Goal: Task Accomplishment & Management: Use online tool/utility

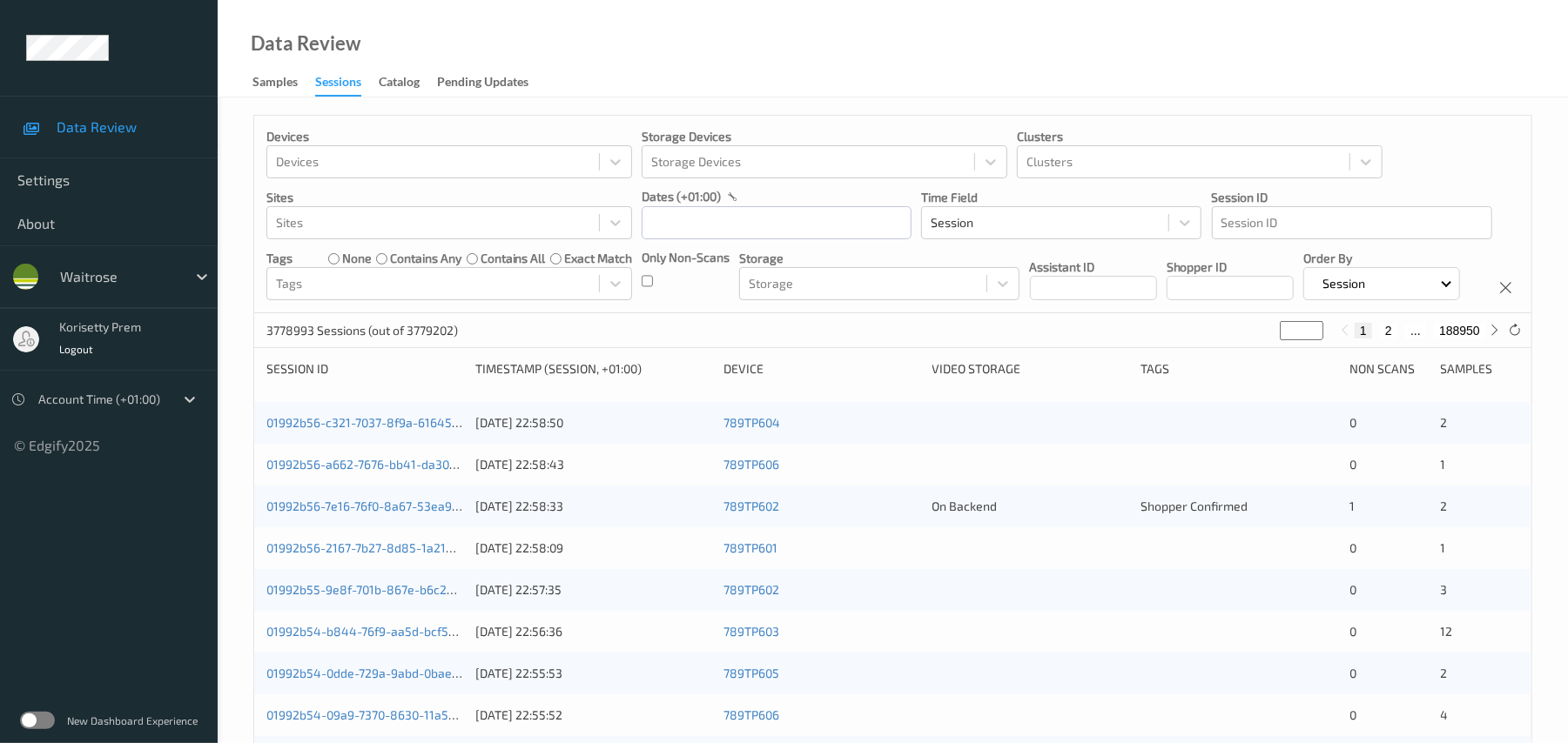
click at [760, 199] on div "dates (+01:00)" at bounding box center [776, 196] width 270 height 17
click at [738, 209] on input "text" at bounding box center [776, 222] width 270 height 33
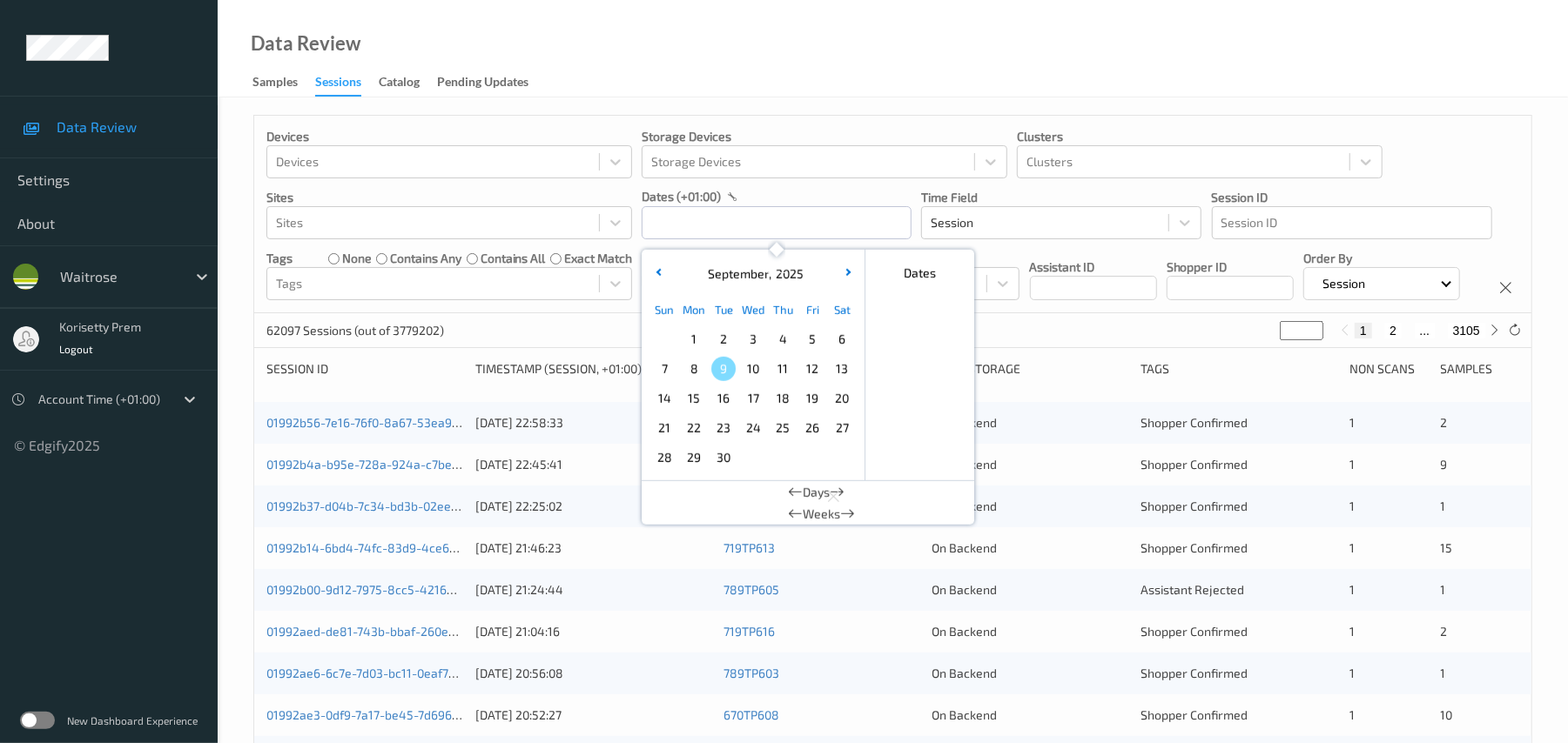
click at [844, 335] on span "6" at bounding box center [841, 339] width 25 height 25
type input "06/09/2025 00:00 -> 06/09/2025 23:59"
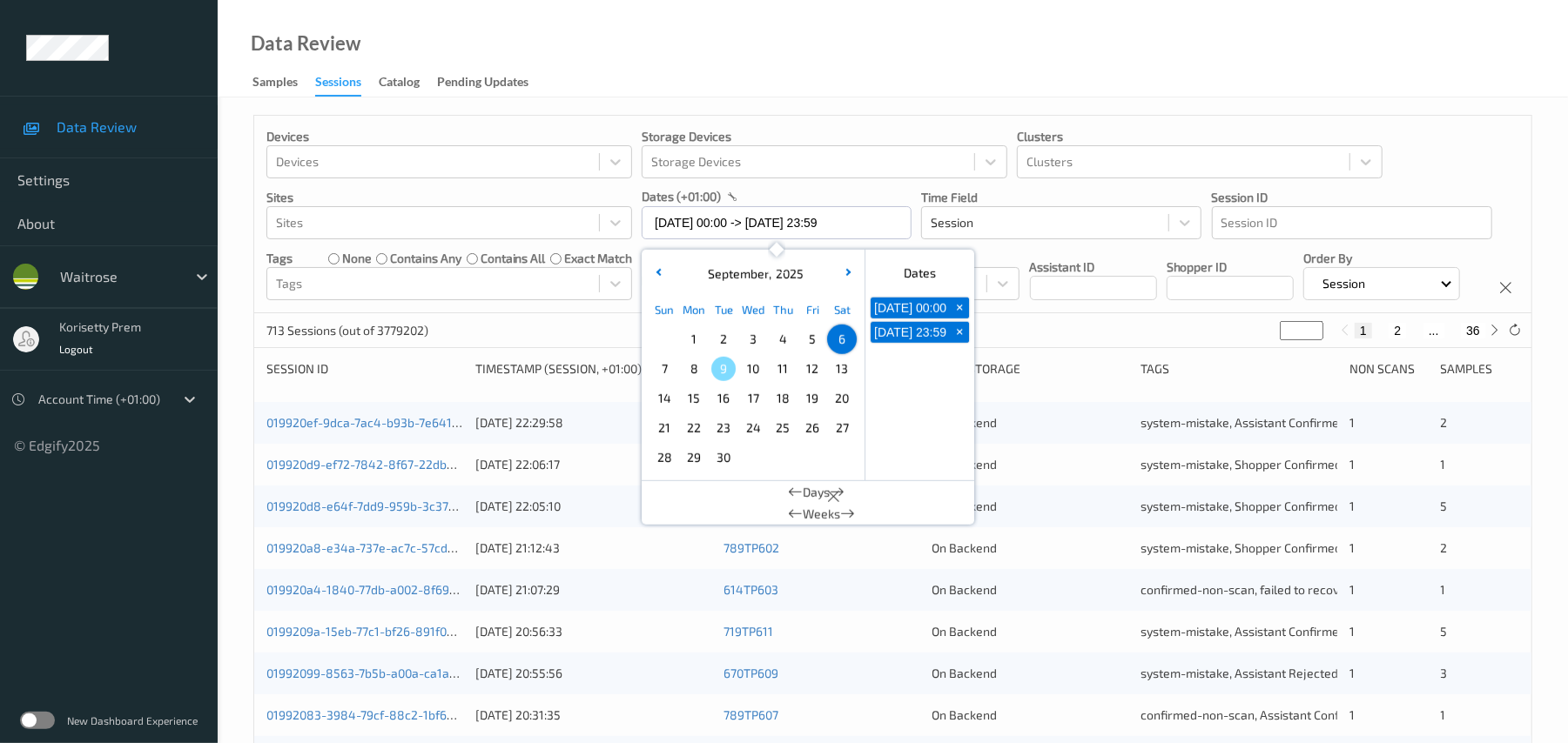
click at [895, 81] on div "Data Review Samples Sessions Catalog Pending Updates" at bounding box center [892, 48] width 1350 height 98
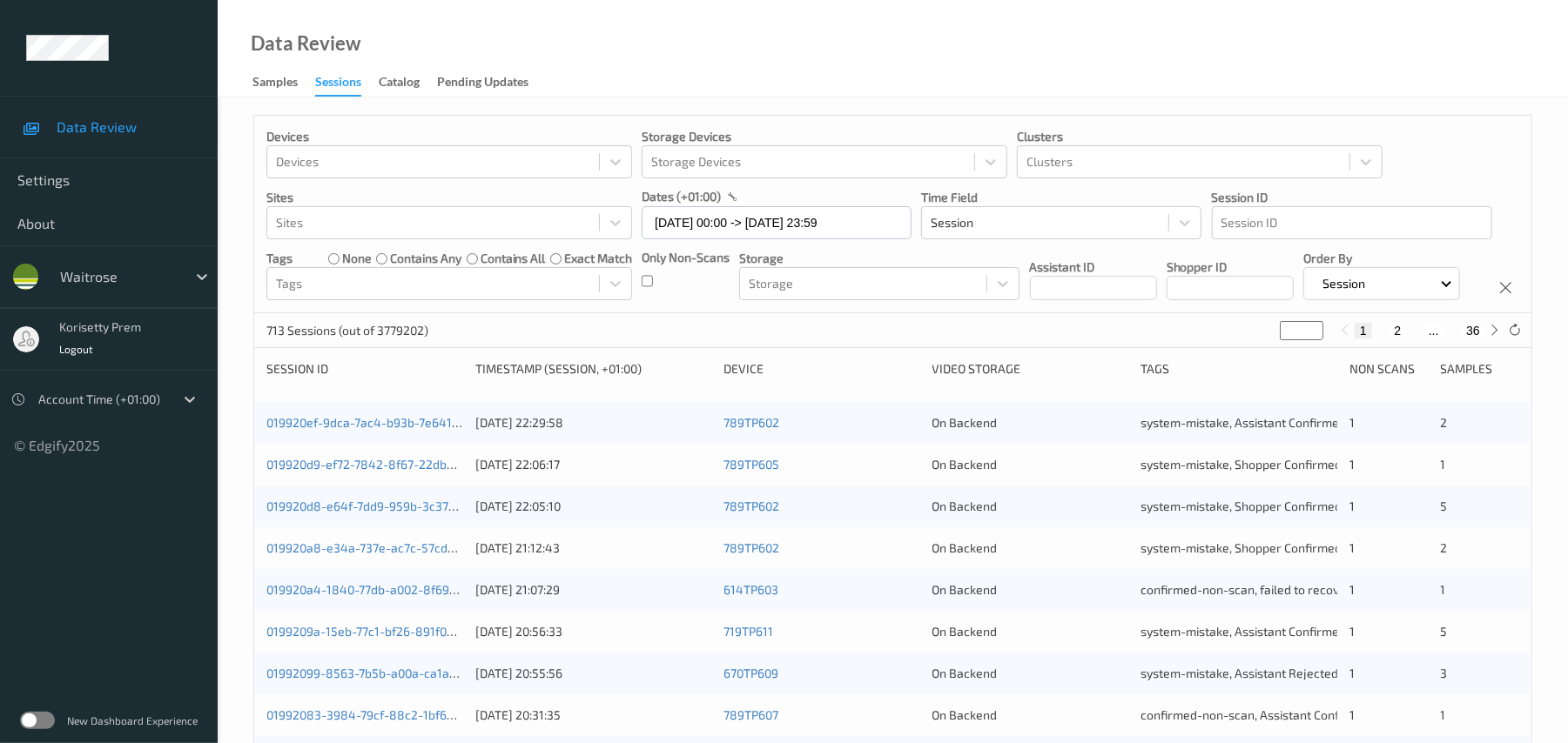
click at [1473, 339] on button "36" at bounding box center [1473, 330] width 25 height 16
type input "**"
click at [1433, 339] on button "35" at bounding box center [1434, 330] width 25 height 16
type input "**"
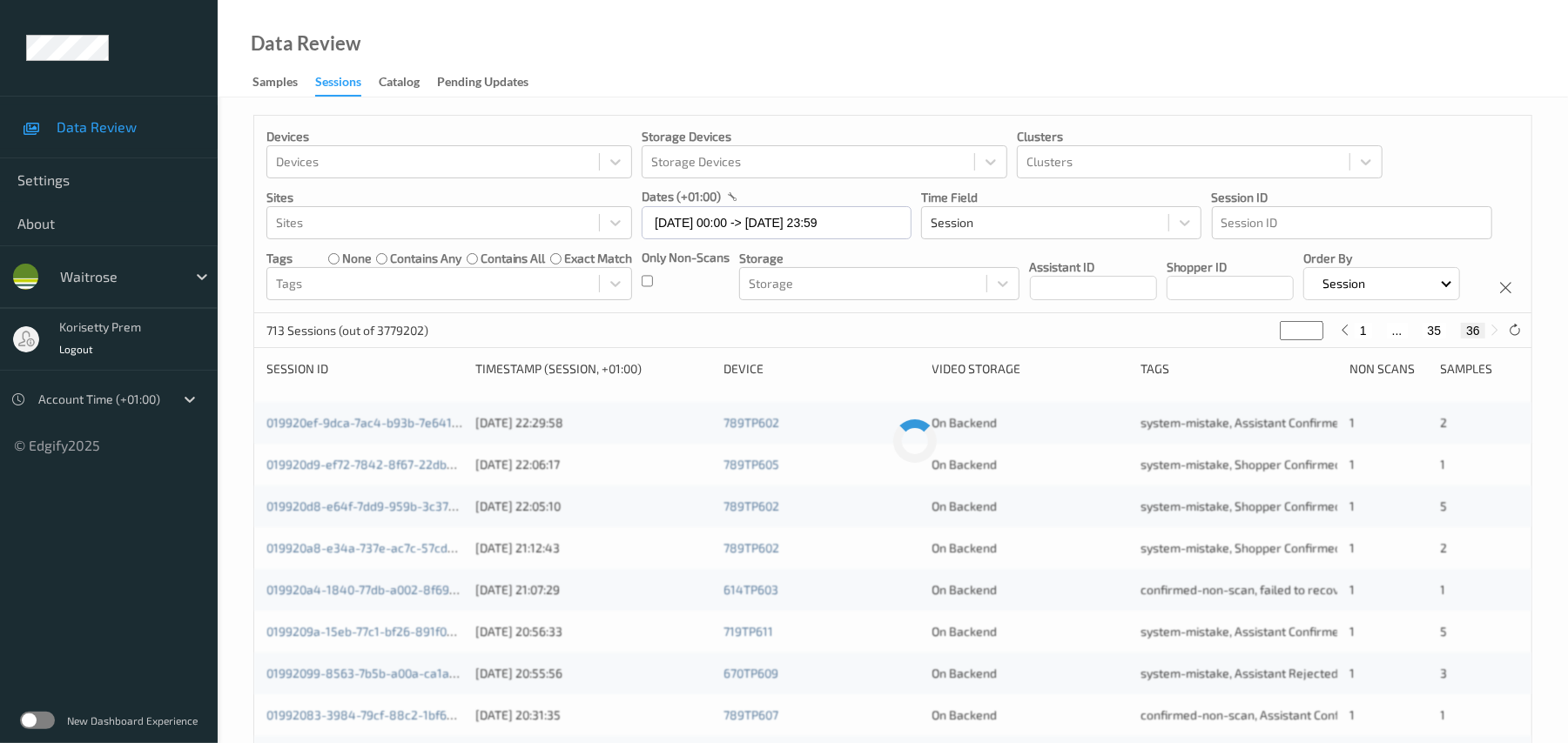
type input "**"
click at [1411, 339] on button "34" at bounding box center [1414, 330] width 25 height 16
type input "**"
click at [1397, 339] on button "33" at bounding box center [1401, 330] width 25 height 16
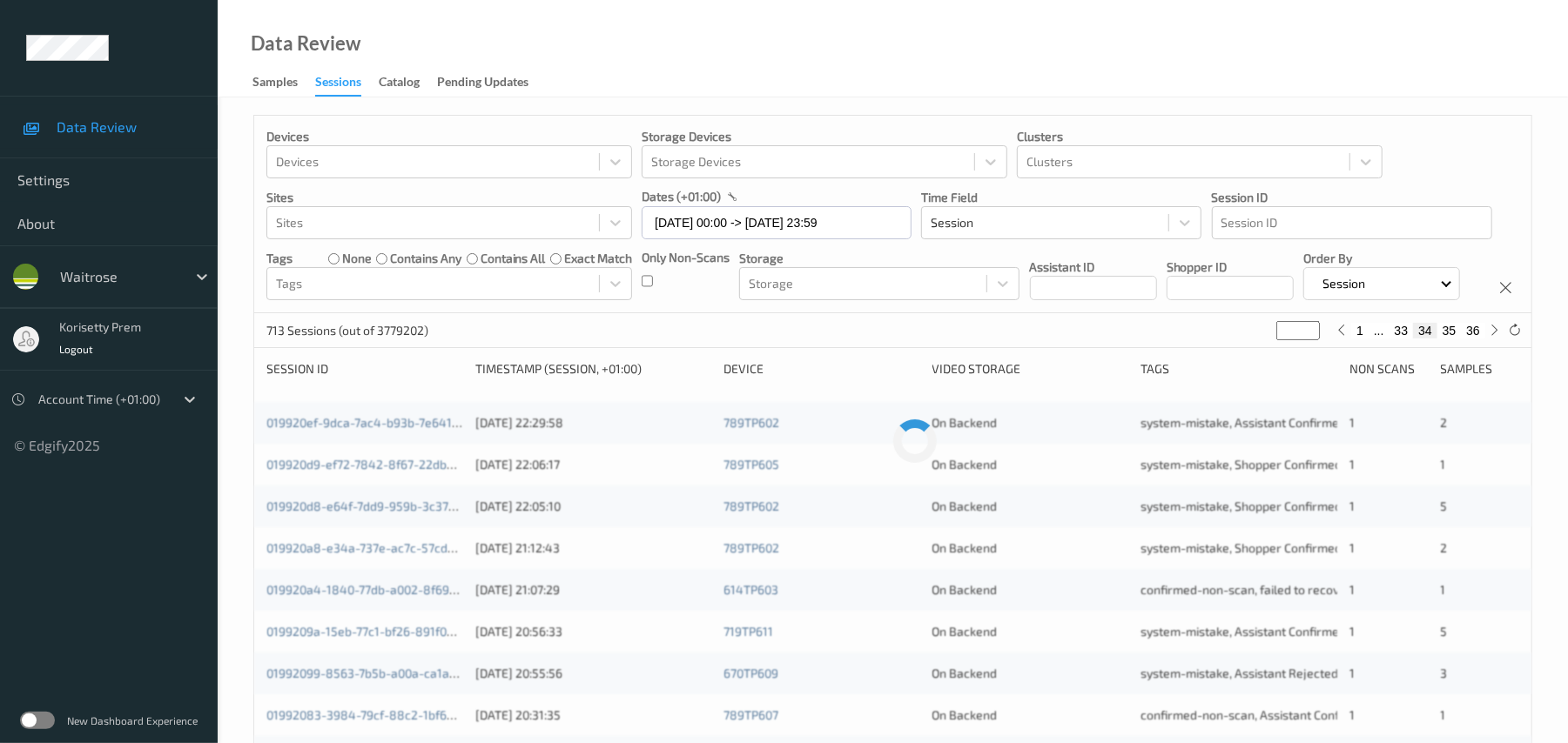
type input "**"
click at [1374, 339] on button "32" at bounding box center [1380, 330] width 25 height 16
type input "**"
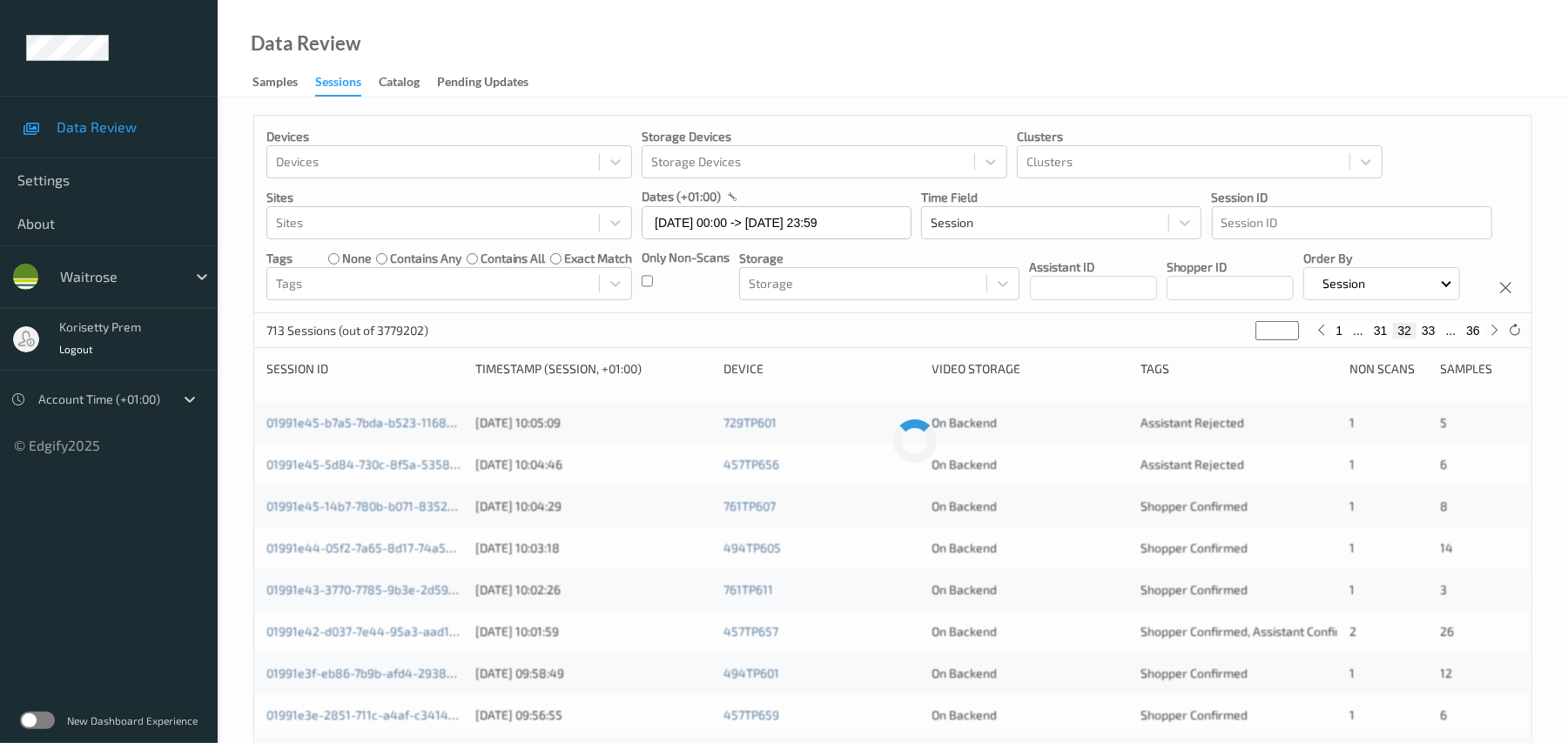
click at [1380, 339] on button "31" at bounding box center [1380, 330] width 25 height 16
type input "**"
click at [1380, 339] on button "30" at bounding box center [1380, 330] width 25 height 16
type input "**"
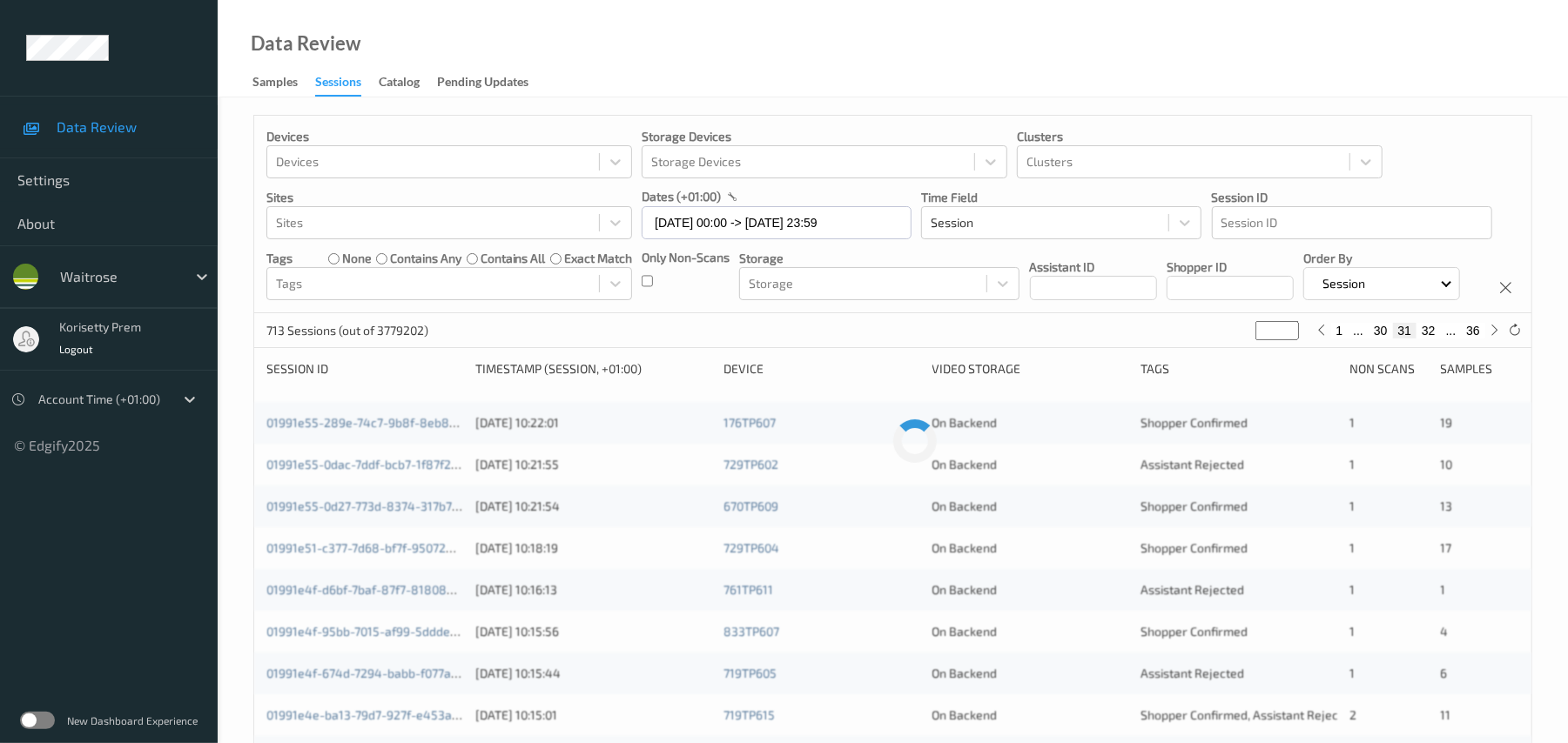
type input "**"
click at [1380, 339] on button "29" at bounding box center [1380, 330] width 25 height 16
type input "**"
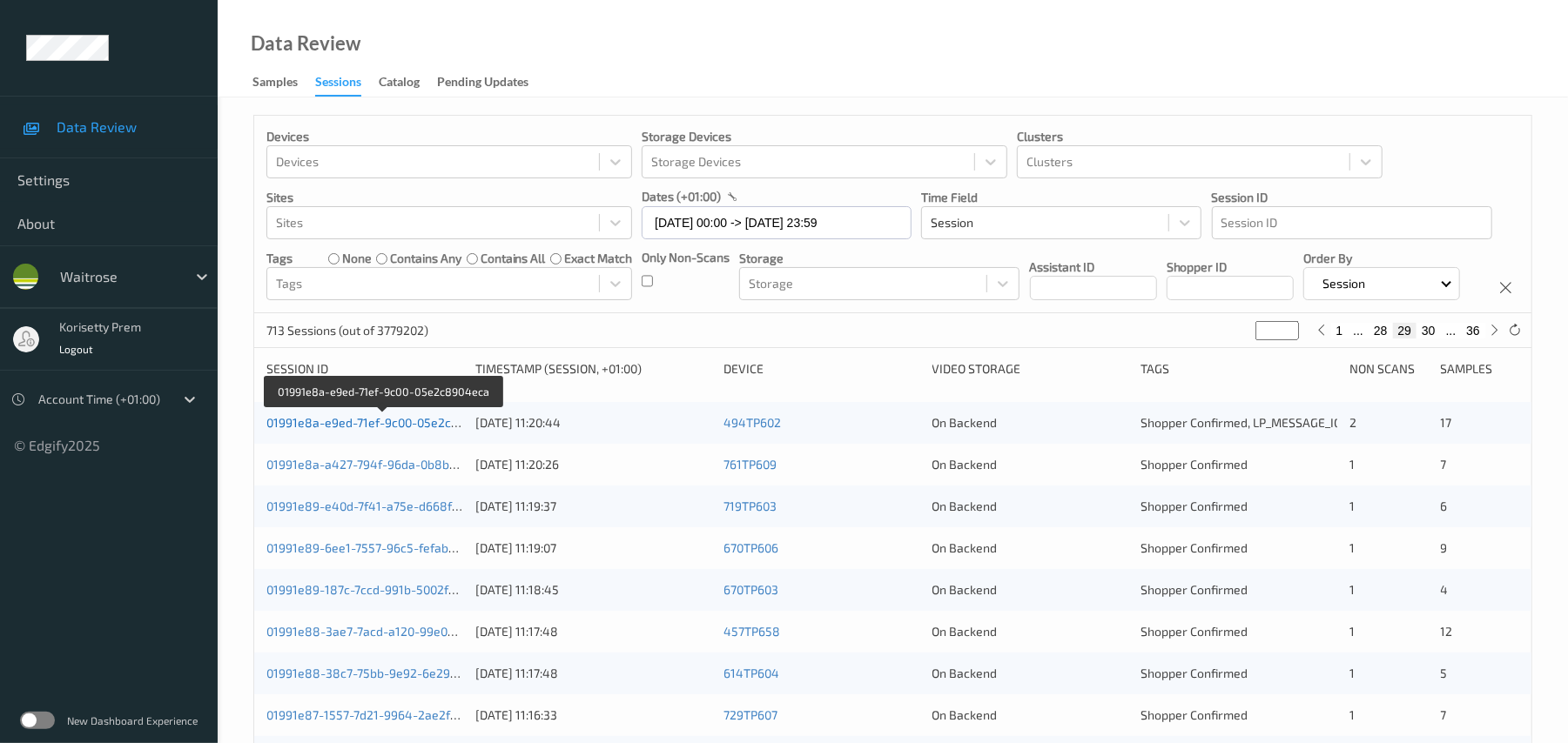
click at [421, 430] on link "01991e8a-e9ed-71ef-9c00-05e2c8904eca" at bounding box center [384, 423] width 234 height 15
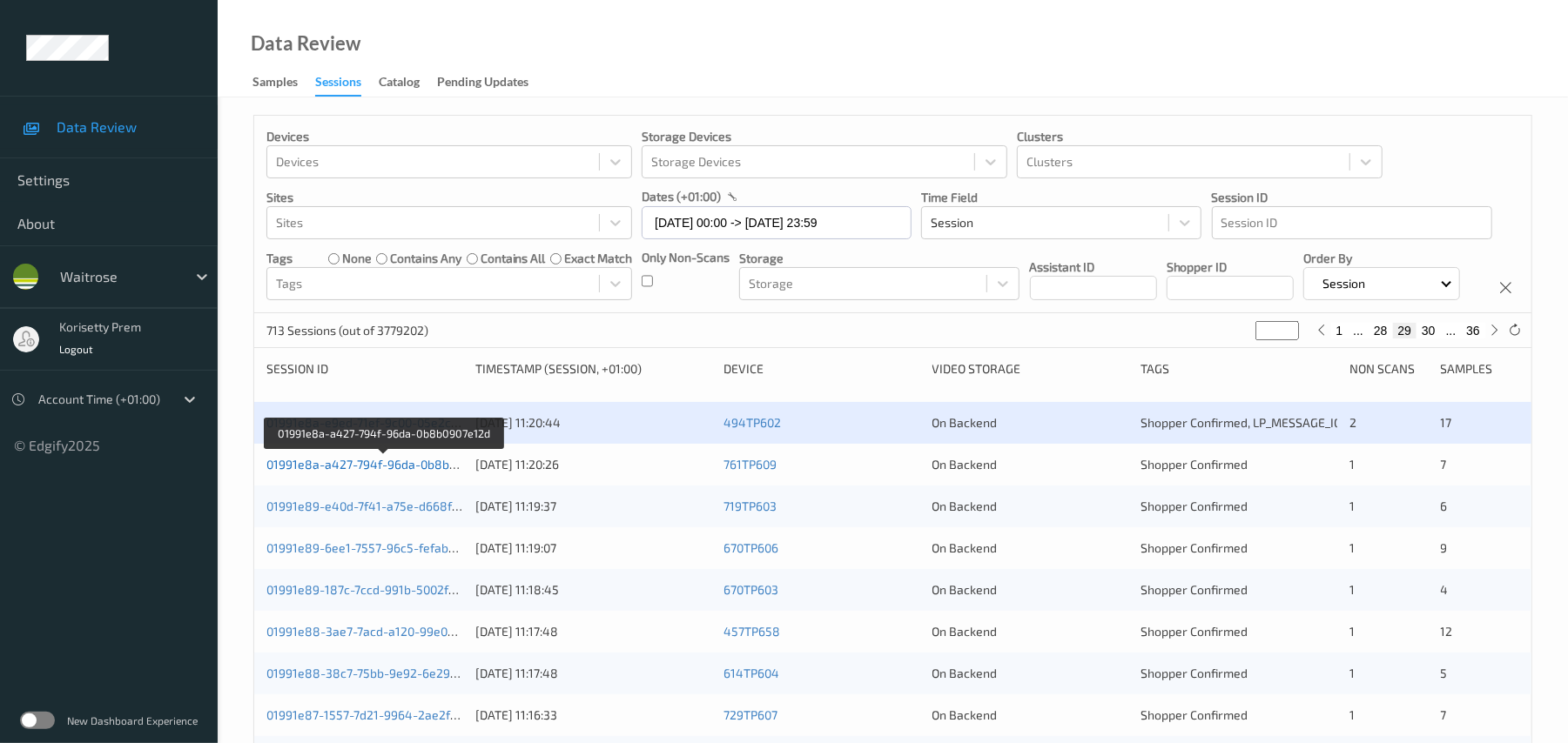
click at [418, 471] on link "01991e8a-a427-794f-96da-0b8b0907e12d" at bounding box center [384, 464] width 236 height 15
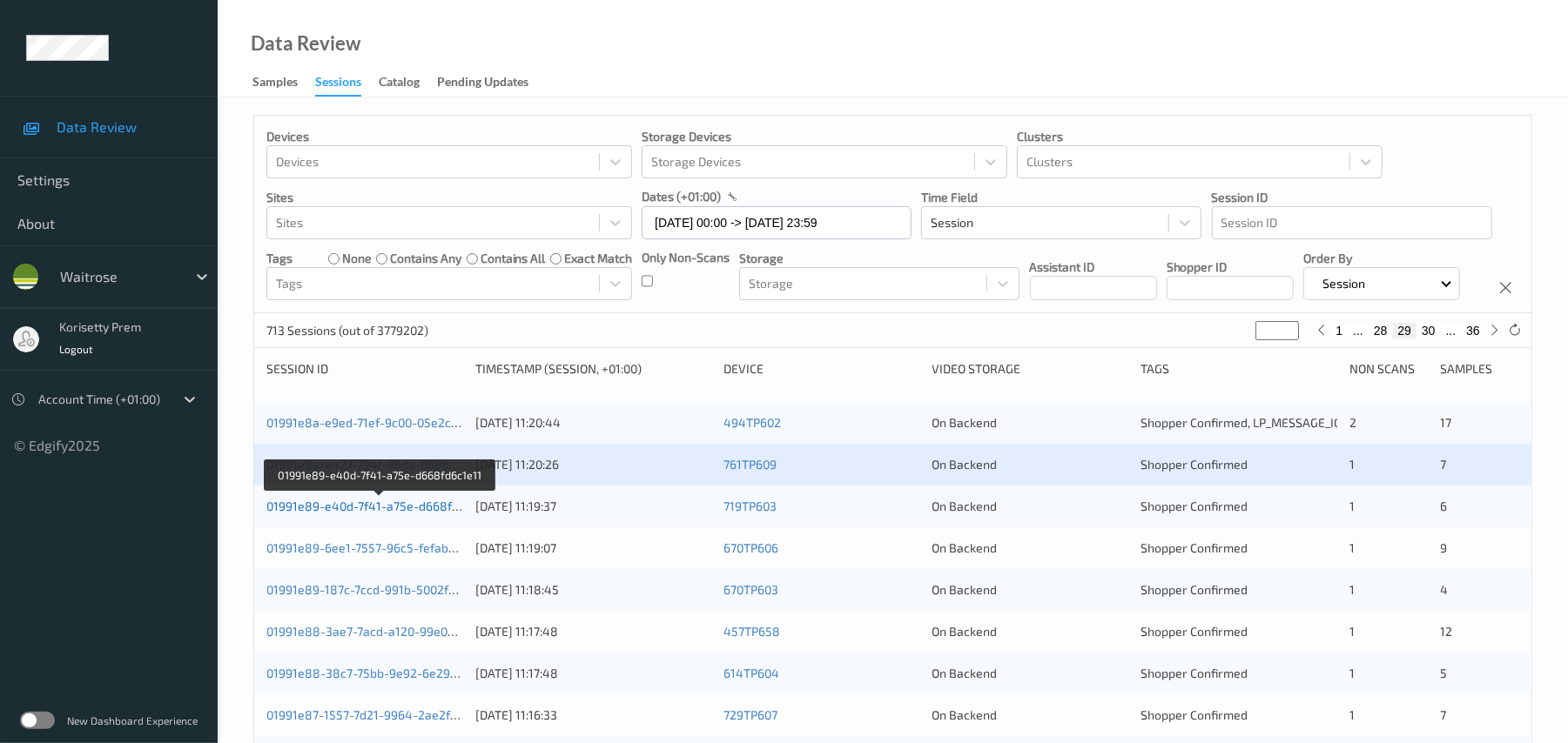
click at [415, 513] on link "01991e89-e40d-7f41-a75e-d668fd6c1e11" at bounding box center [380, 506] width 228 height 15
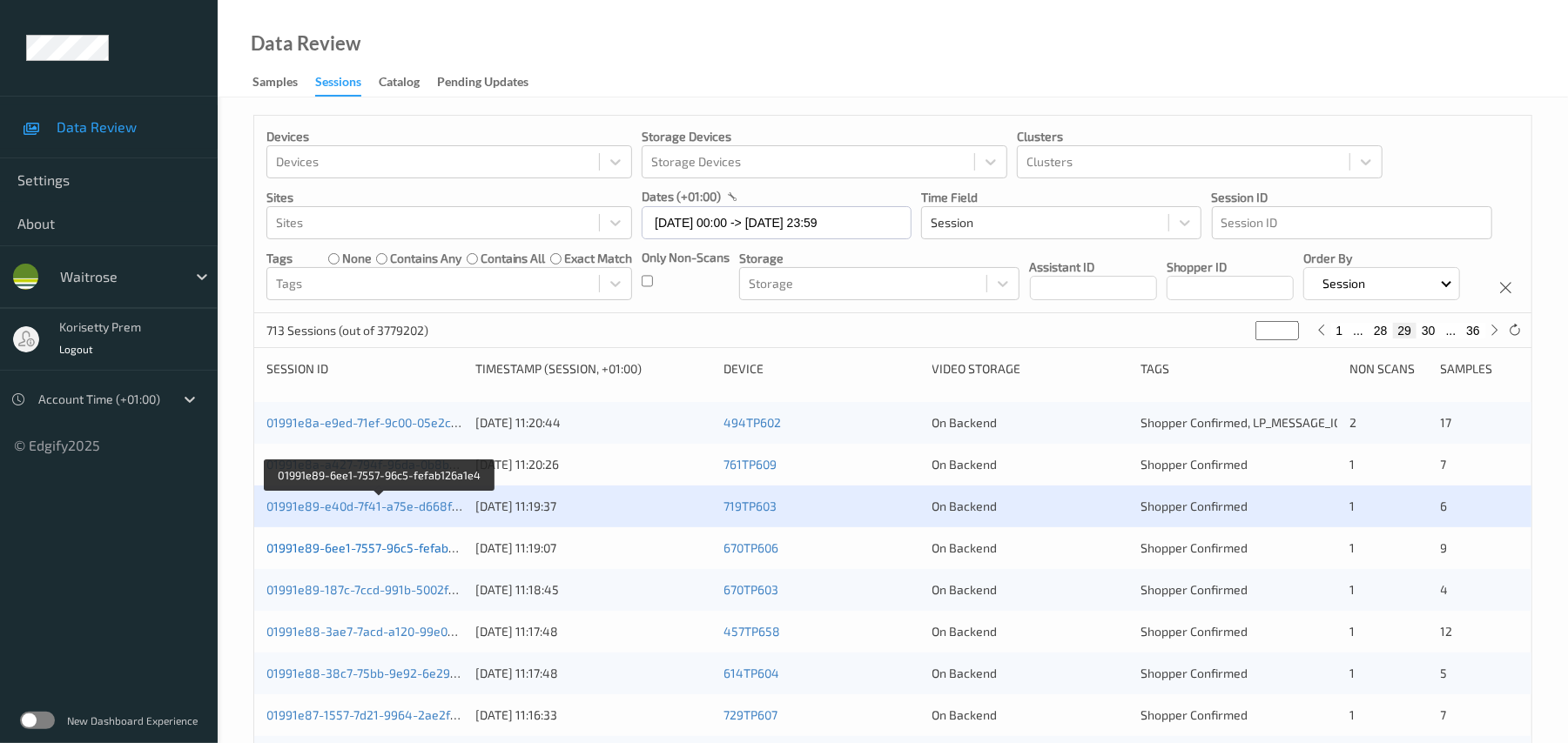
click at [427, 555] on link "01991e89-6ee1-7557-96c5-fefab126a1e4" at bounding box center [380, 548] width 228 height 15
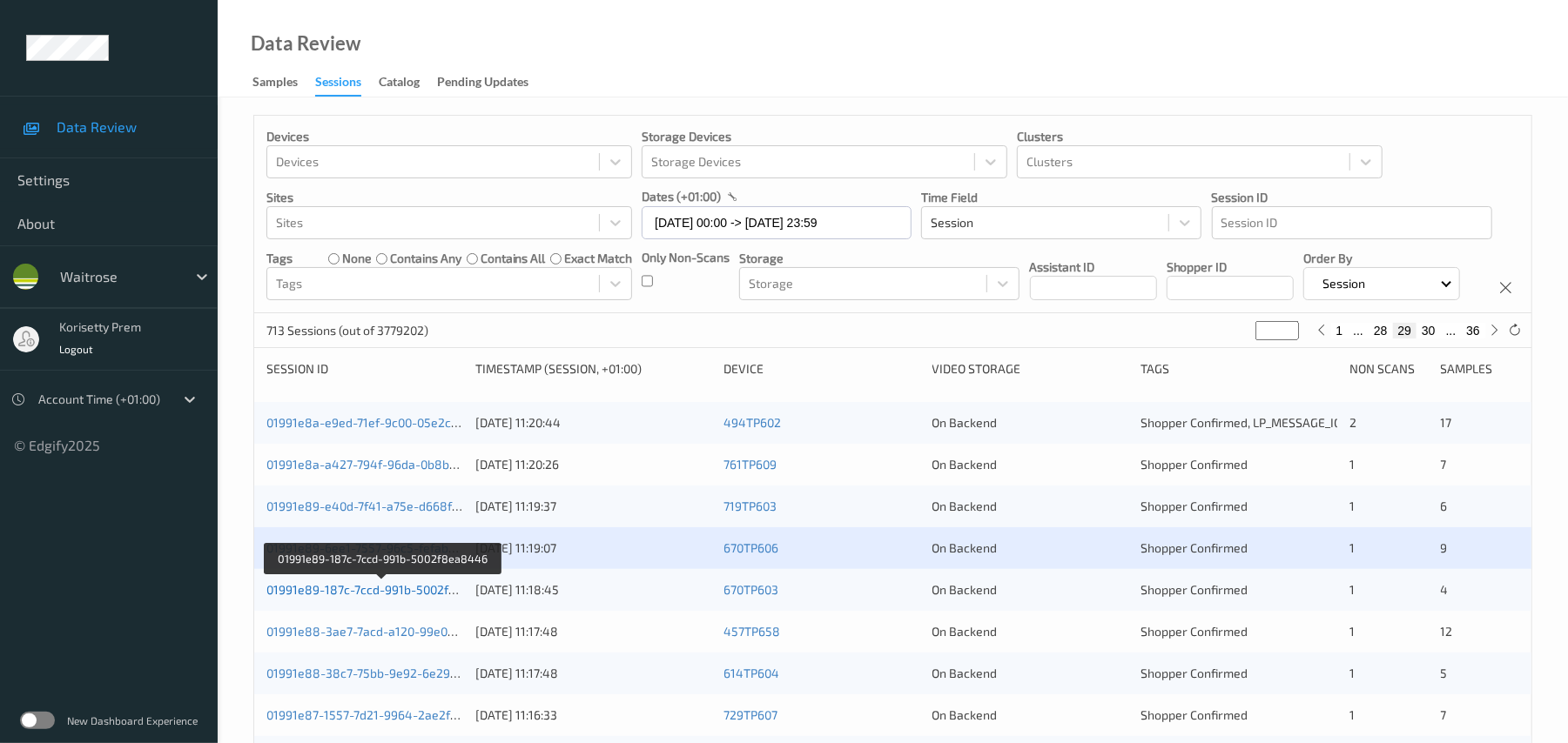
click at [417, 597] on link "01991e89-187c-7ccd-991b-5002f8ea8446" at bounding box center [384, 589] width 234 height 15
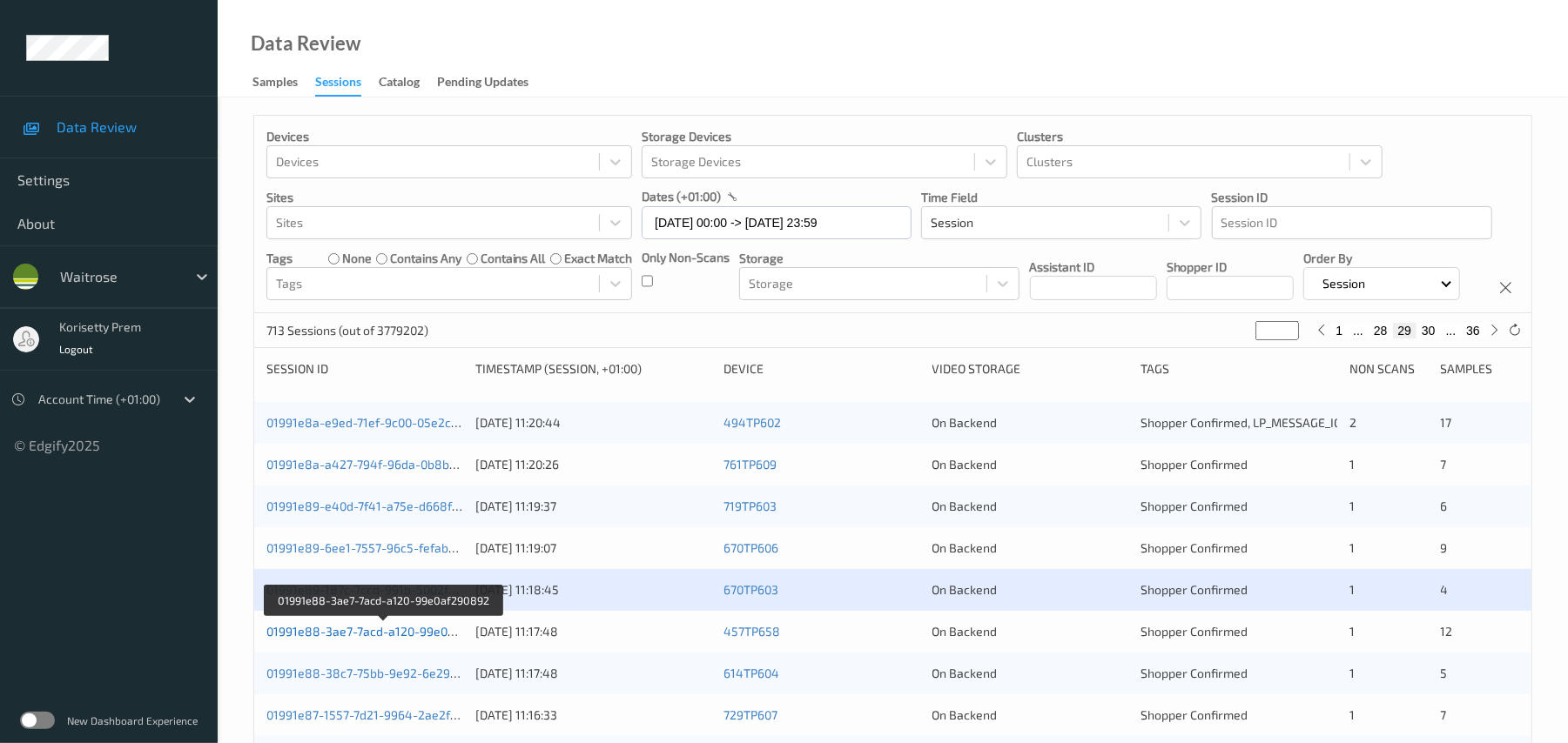
click at [427, 639] on link "01991e88-3ae7-7acd-a120-99e0af290892" at bounding box center [384, 631] width 235 height 15
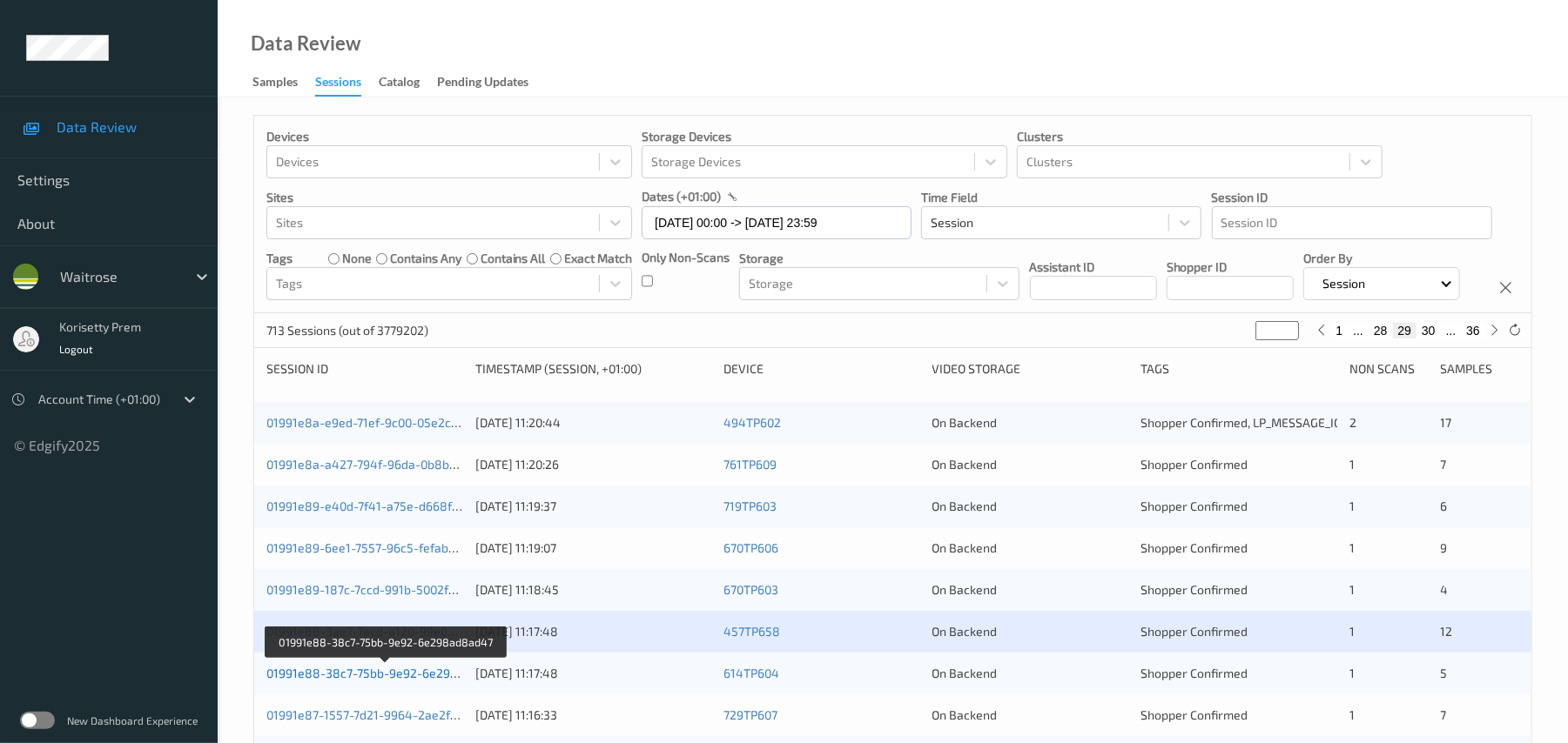
click at [419, 681] on link "01991e88-38c7-75bb-9e92-6e298ad8ad47" at bounding box center [386, 673] width 241 height 15
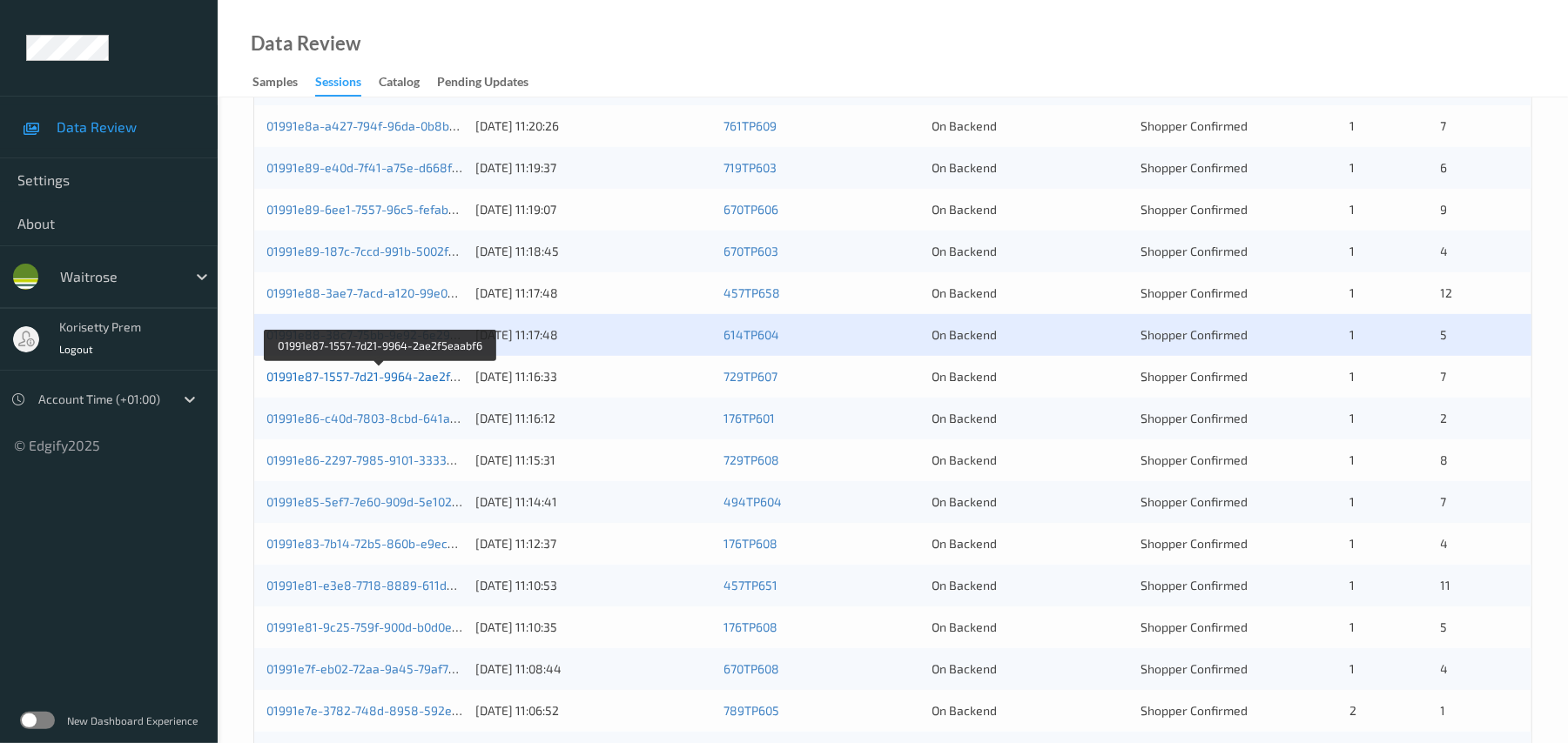
scroll to position [348, 0]
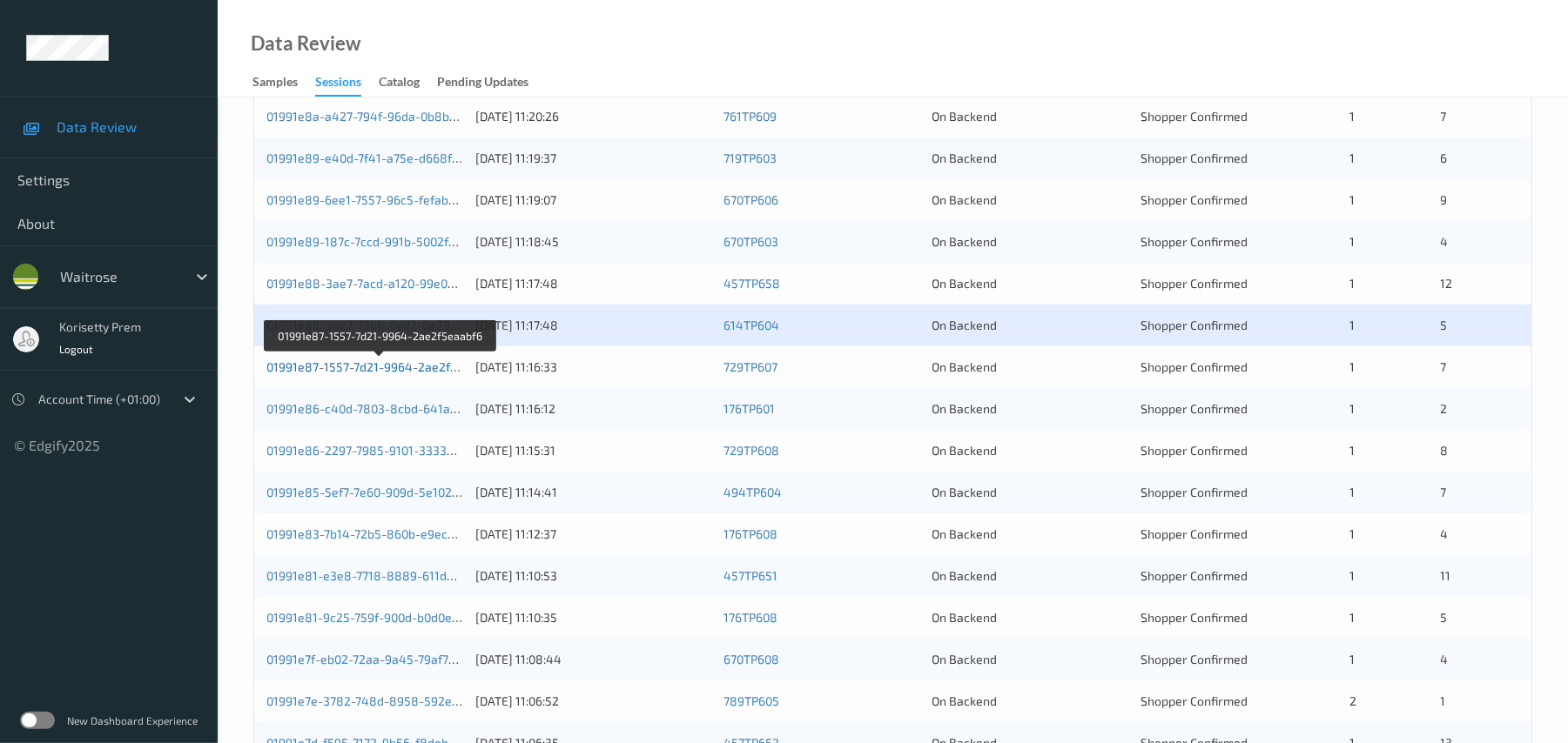
click at [408, 374] on link "01991e87-1557-7d21-9964-2ae2f5eaabf6" at bounding box center [381, 367] width 230 height 15
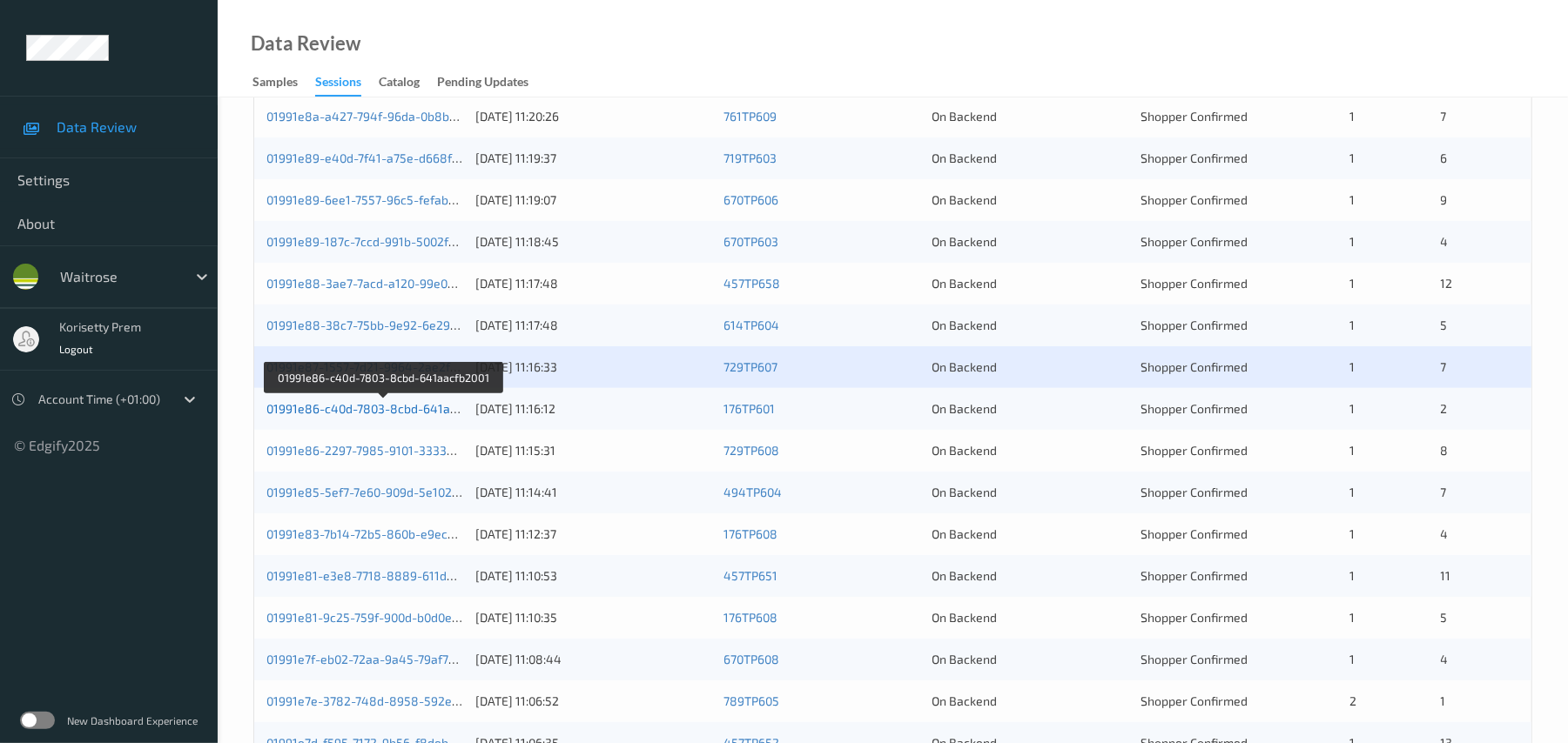
drag, startPoint x: 426, startPoint y: 446, endPoint x: 448, endPoint y: 450, distance: 22.4
click at [425, 416] on link "01991e86-c40d-7803-8cbd-641aacfb2001" at bounding box center [384, 408] width 234 height 15
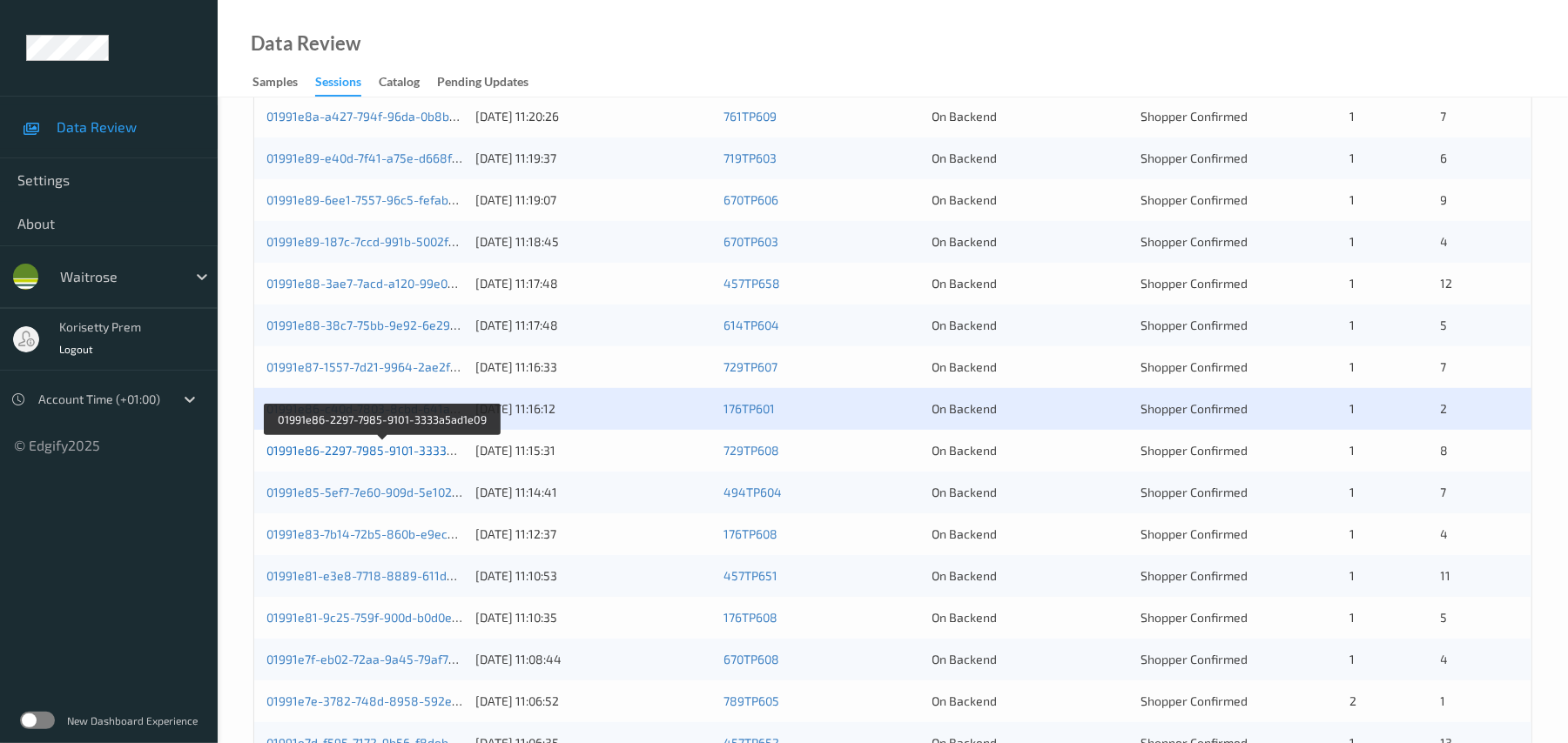
click at [426, 458] on link "01991e86-2297-7985-9101-3333a5ad1e09" at bounding box center [384, 450] width 234 height 15
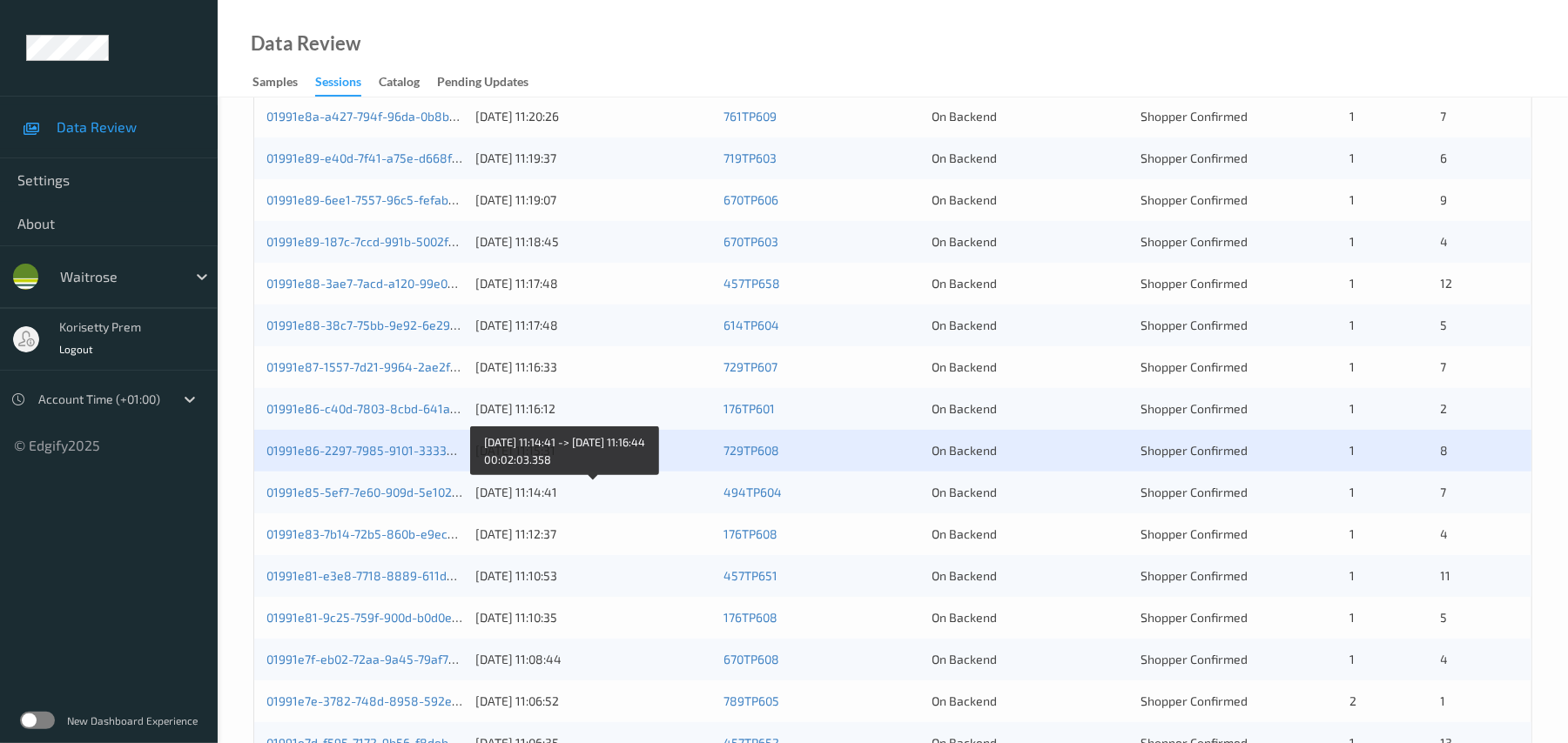
click at [519, 501] on div "06/09/2025 11:14:41" at bounding box center [593, 492] width 236 height 17
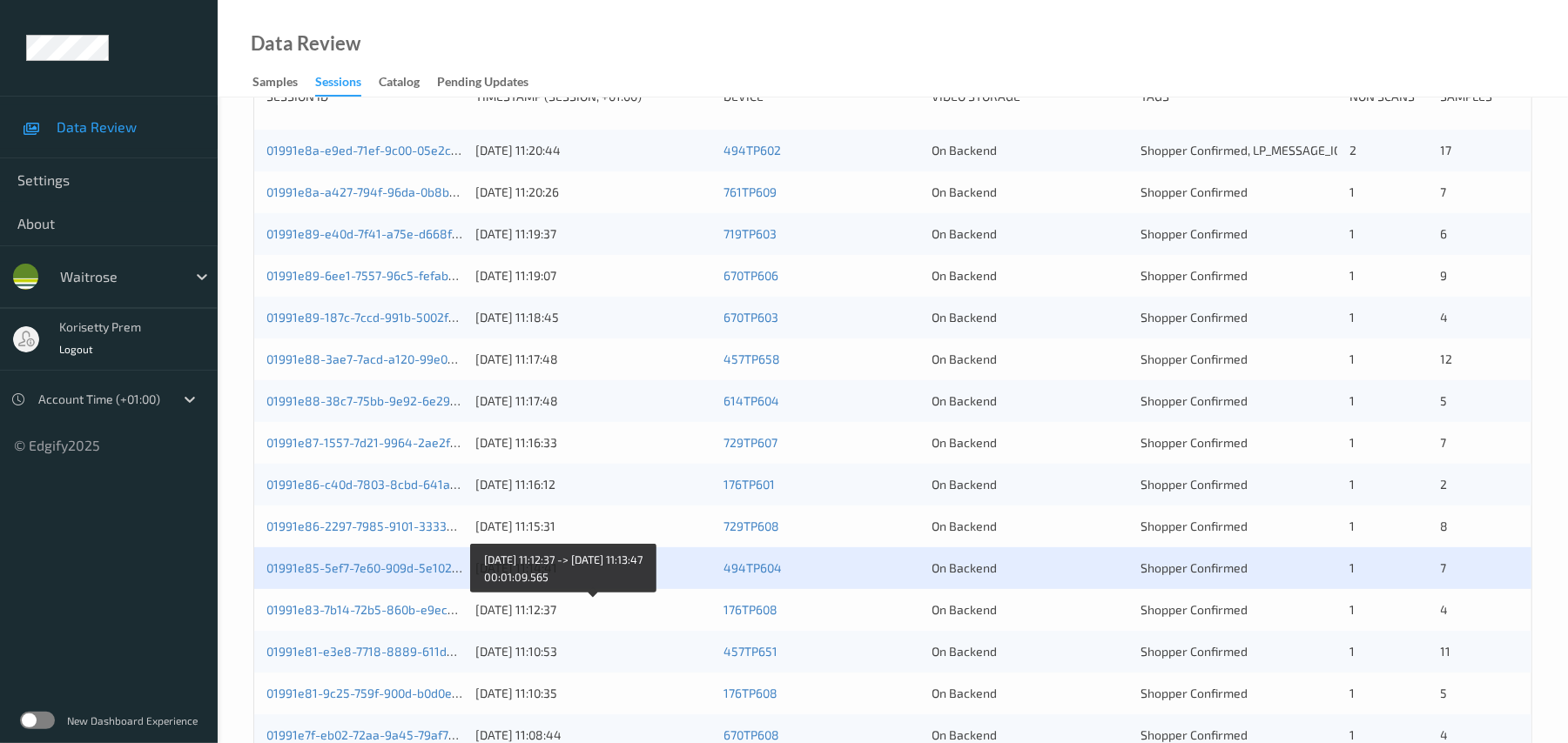
scroll to position [232, 0]
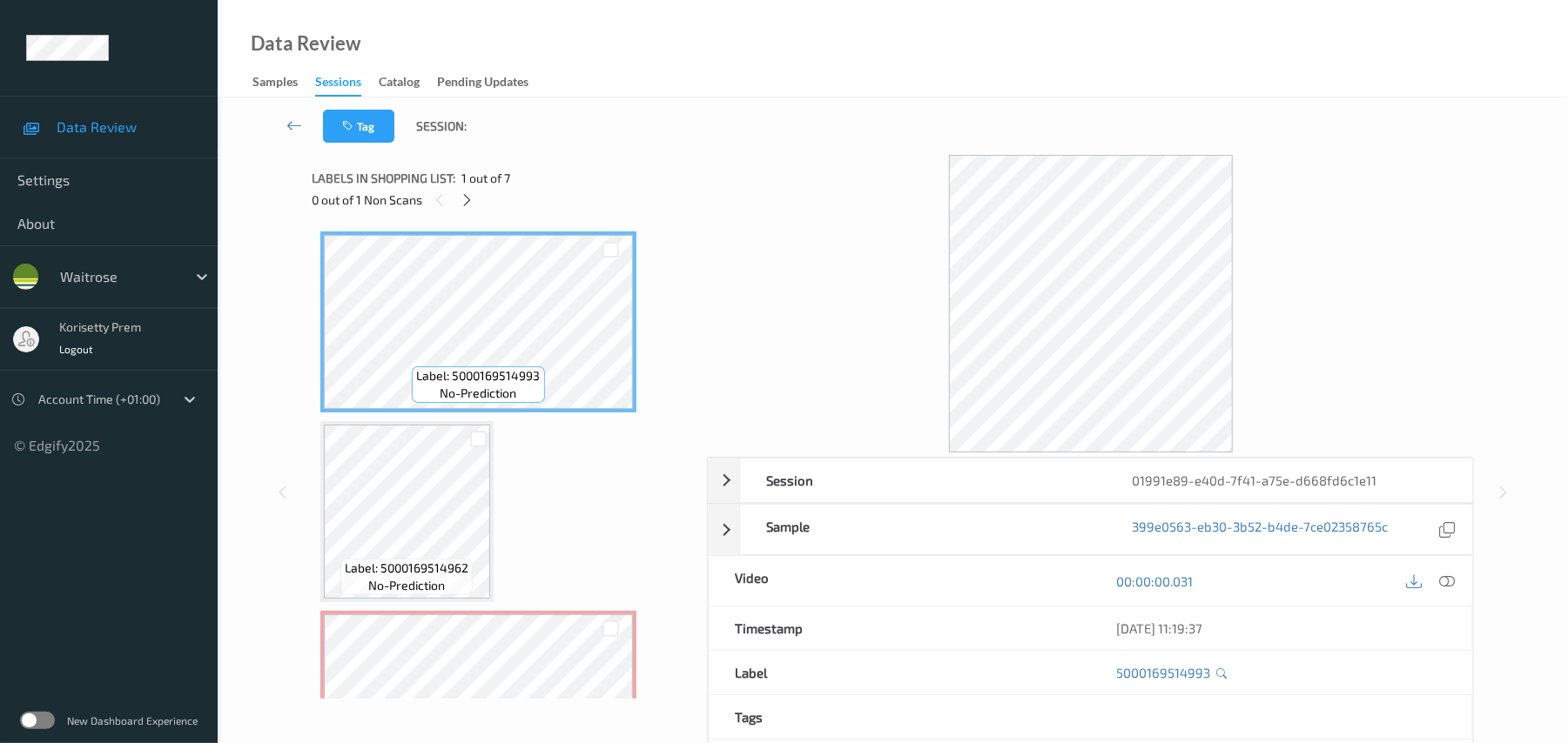
click at [590, 176] on div "Labels in shopping list: 1 out of 7" at bounding box center [503, 178] width 383 height 22
click at [461, 200] on icon at bounding box center [467, 199] width 15 height 16
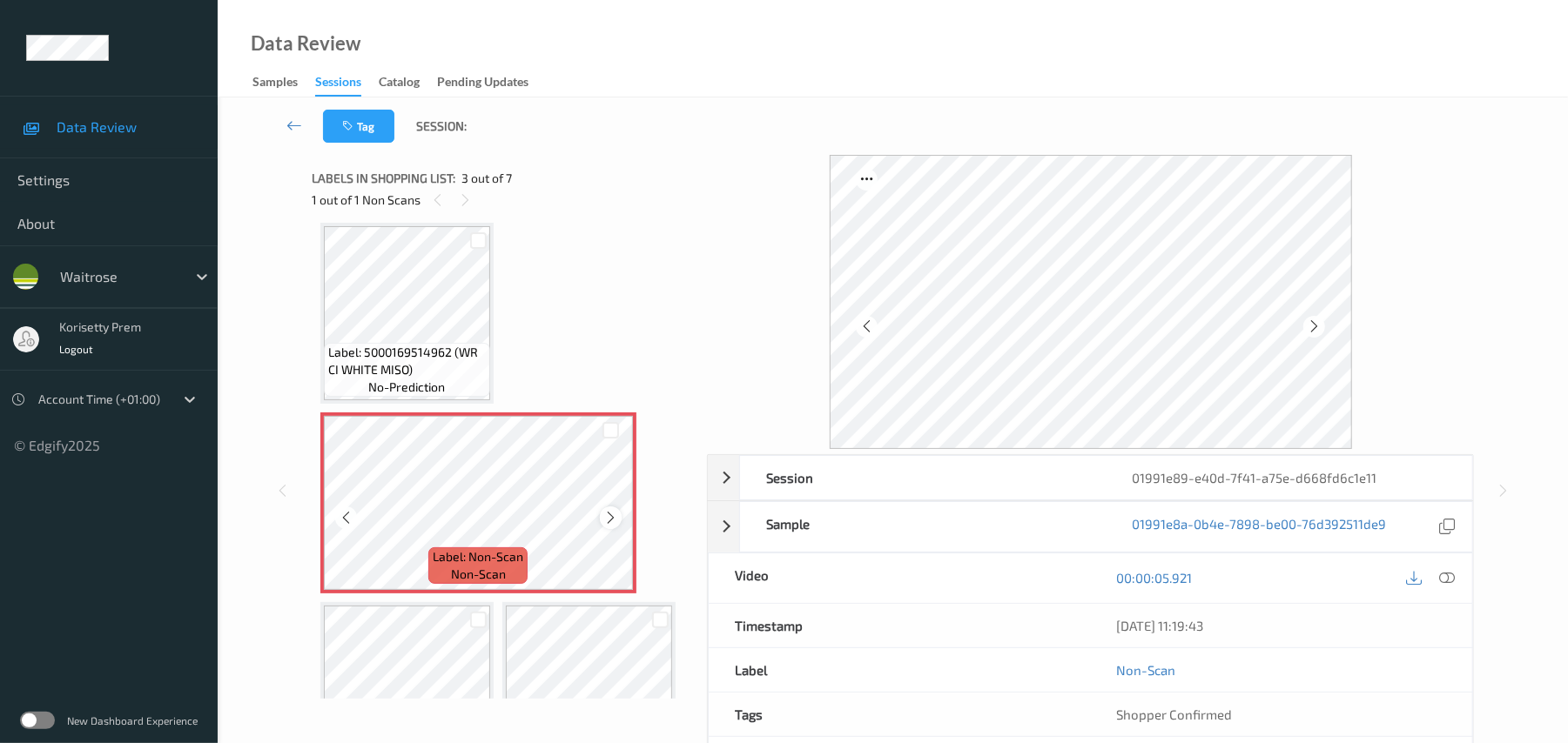
click at [610, 512] on icon at bounding box center [611, 517] width 15 height 16
click at [611, 512] on icon at bounding box center [611, 517] width 15 height 16
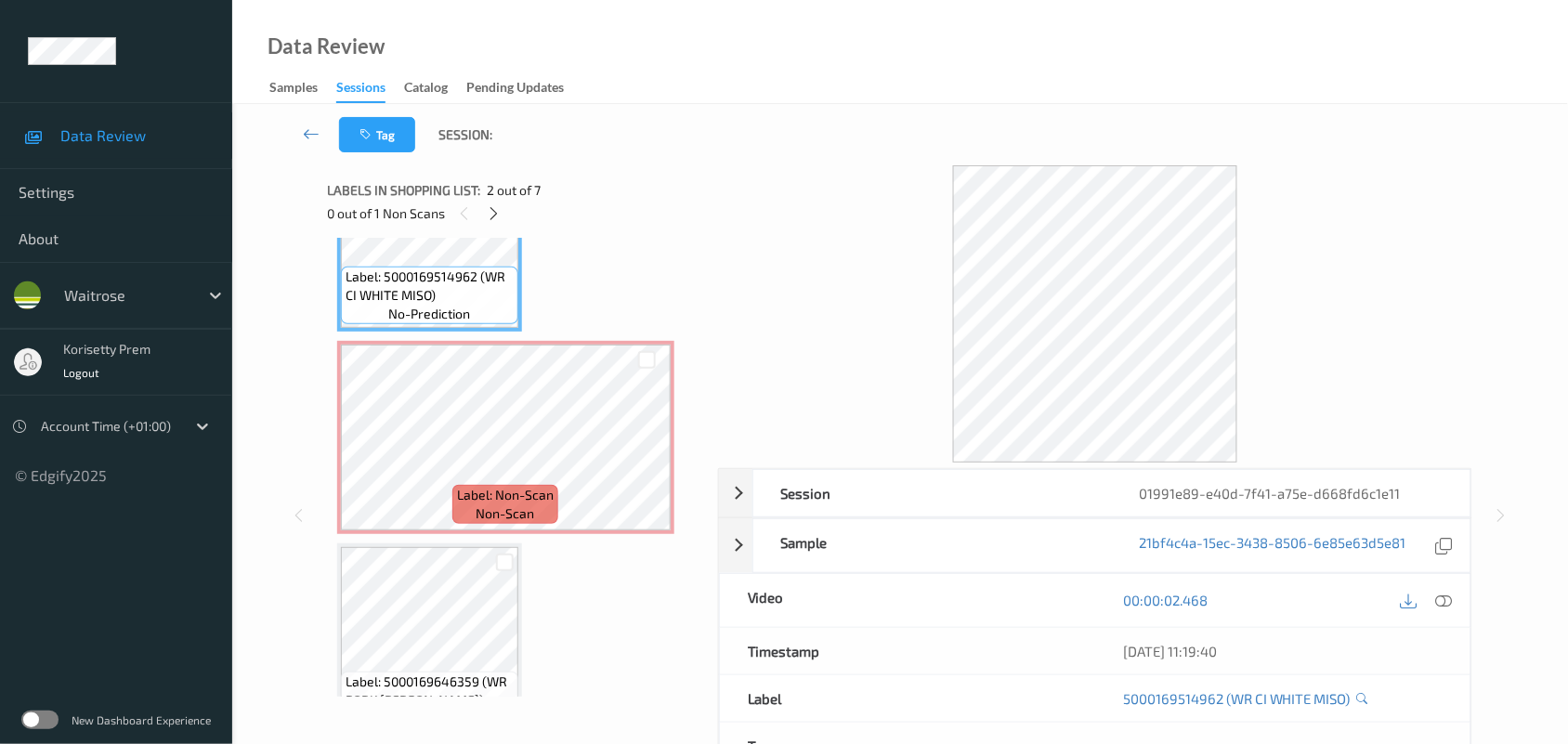
scroll to position [164, 0]
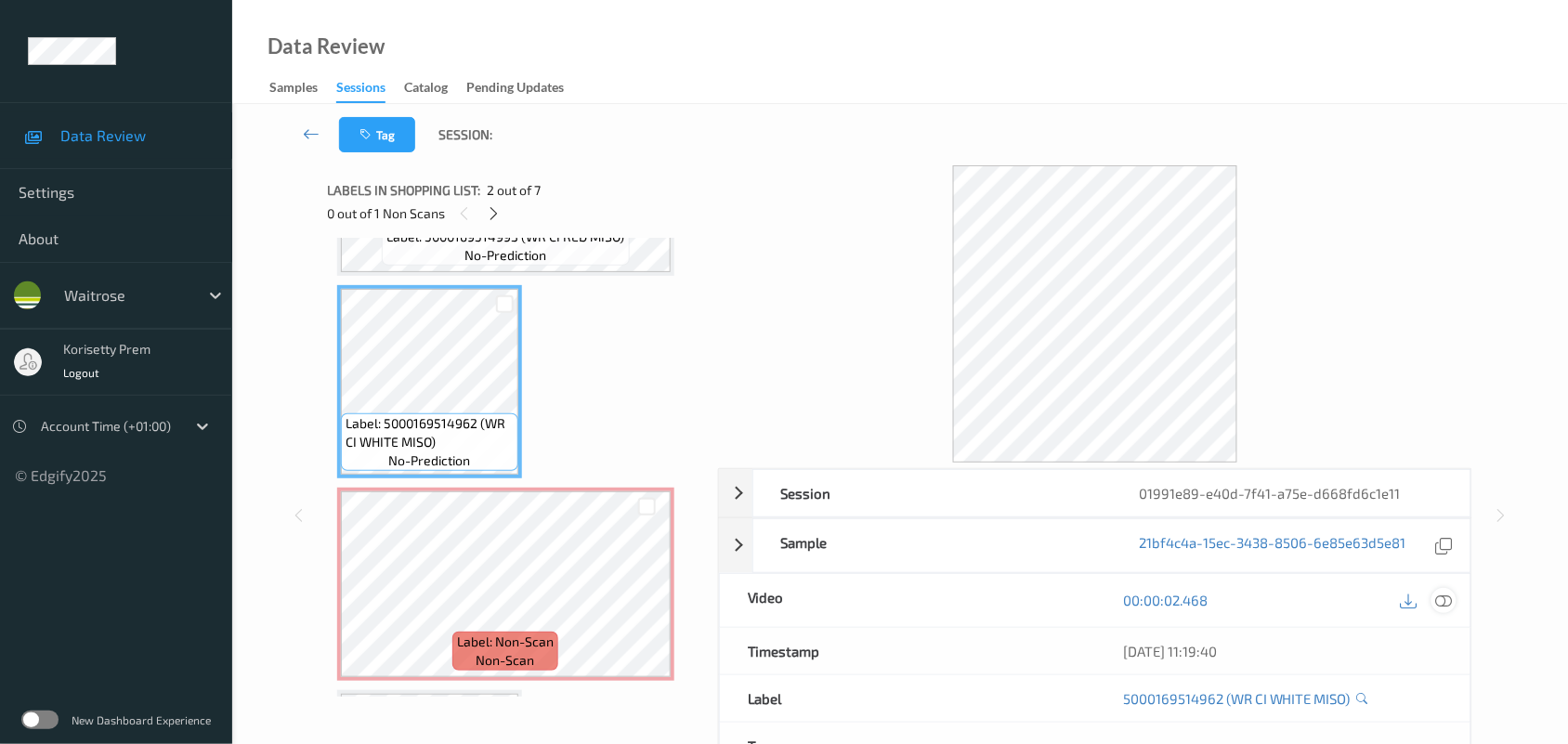
click at [1448, 599] on icon at bounding box center [1444, 599] width 17 height 17
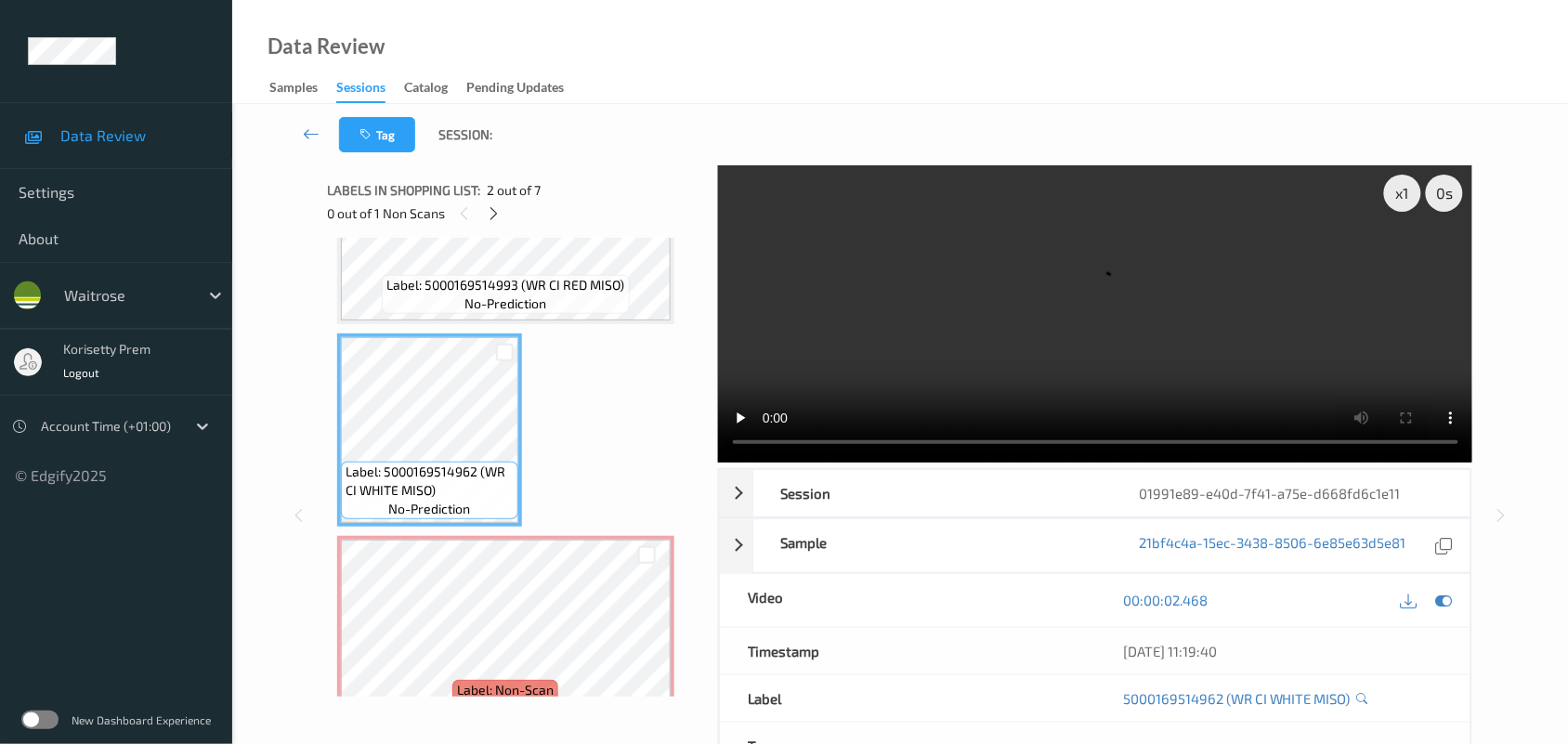
scroll to position [0, 0]
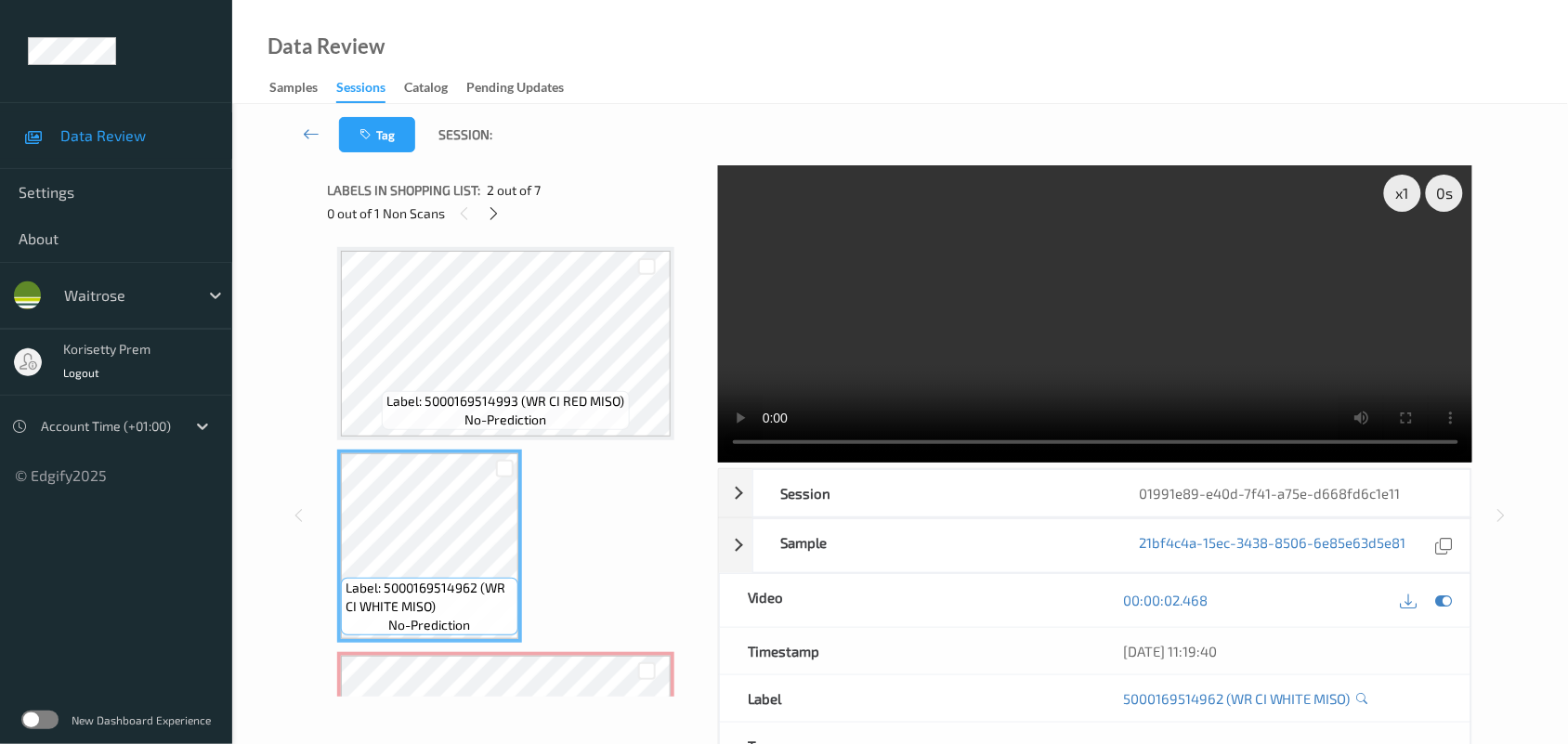
click at [976, 345] on video at bounding box center [1095, 313] width 755 height 297
click at [446, 394] on span "Label: 5000169514993 (WR CI RED MISO)" at bounding box center [505, 400] width 237 height 19
click at [1029, 326] on video at bounding box center [1095, 313] width 755 height 297
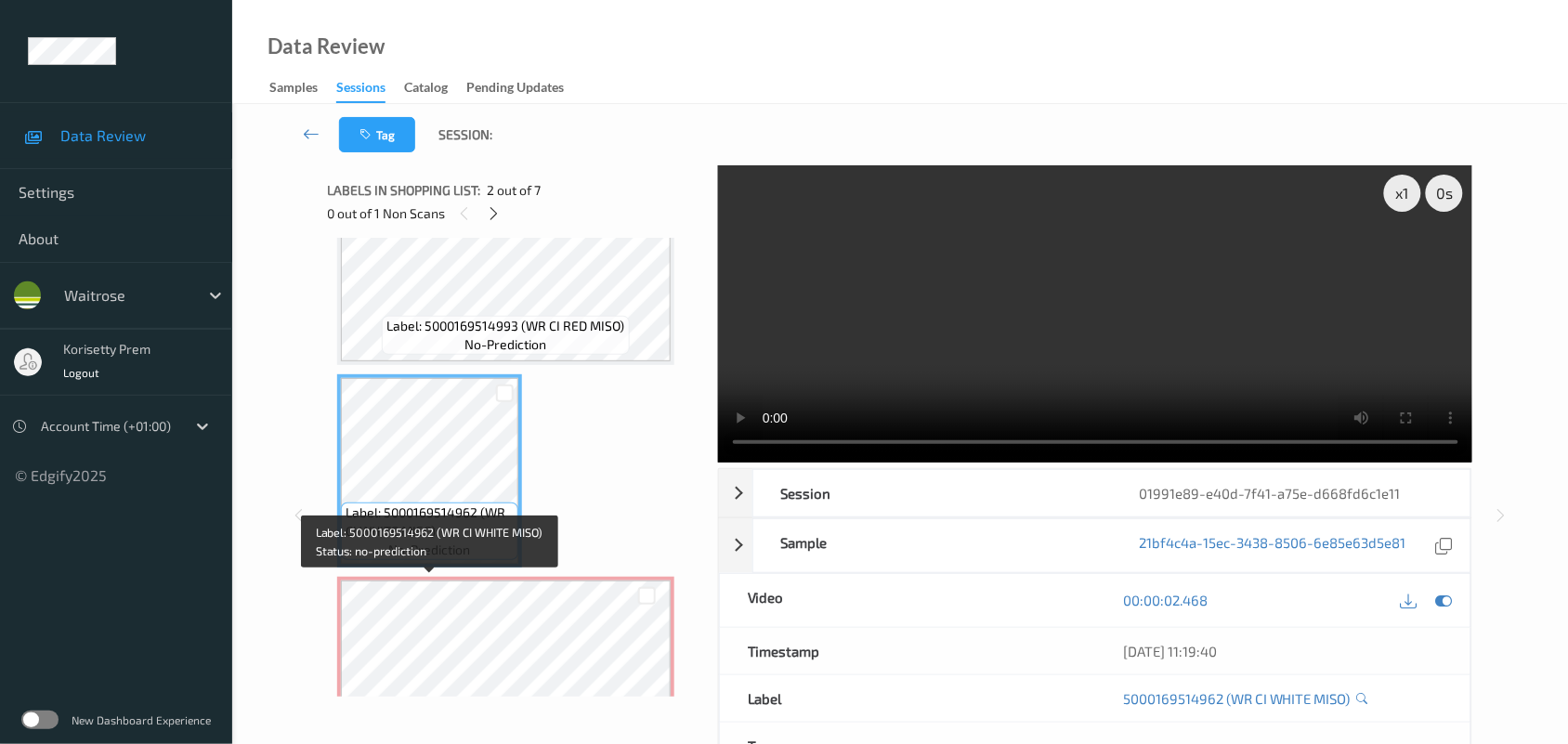
scroll to position [116, 0]
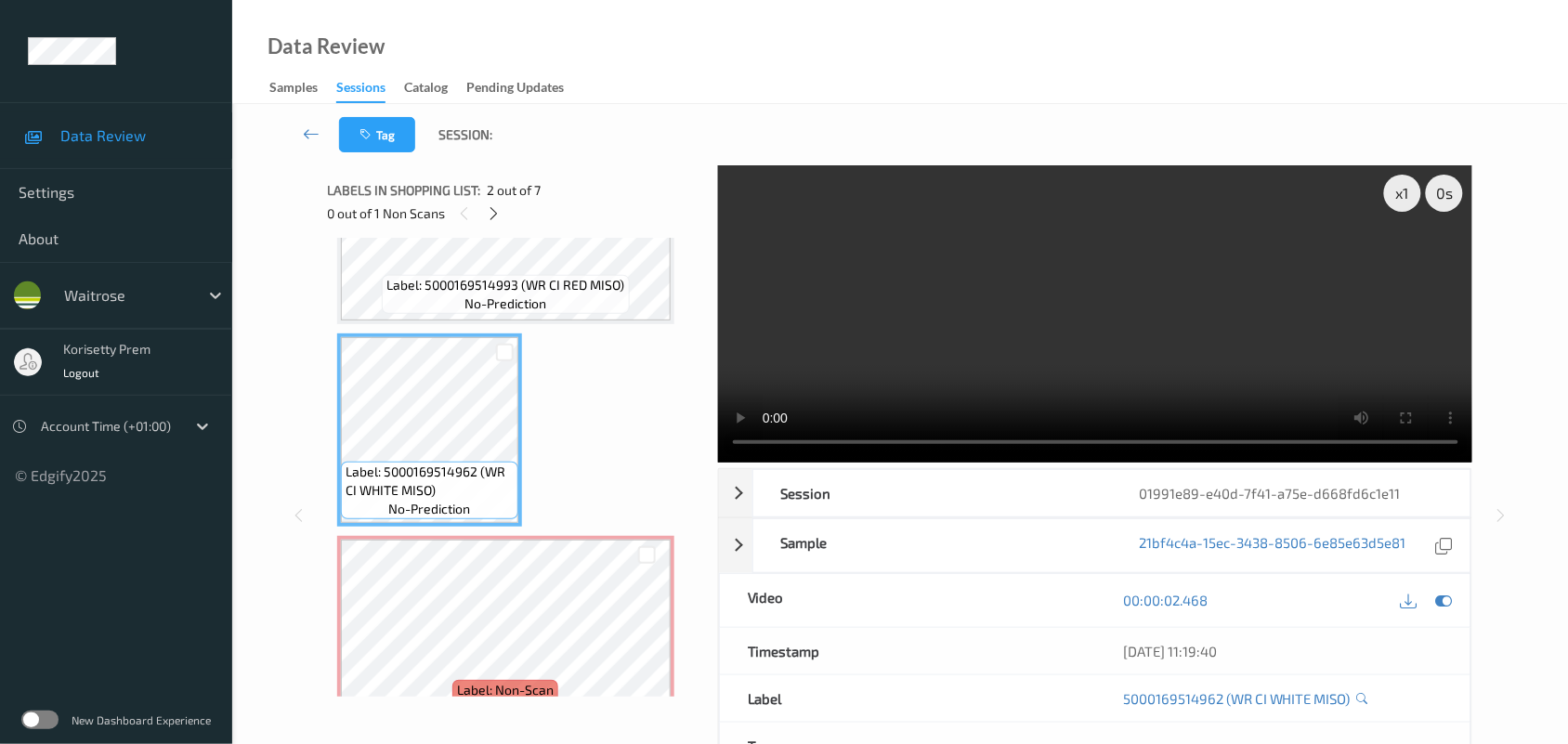
click at [880, 318] on video at bounding box center [1095, 313] width 755 height 297
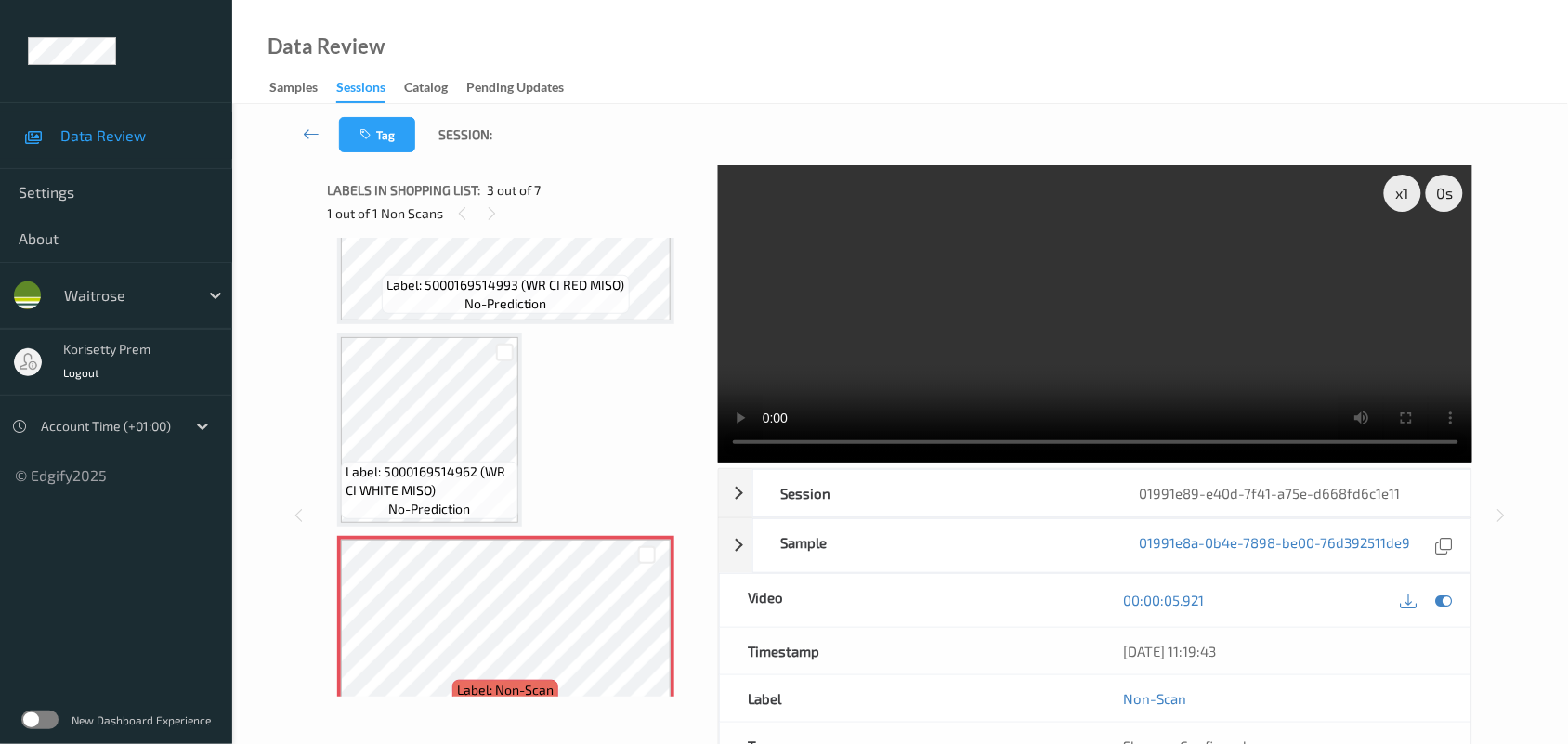
click at [860, 362] on video at bounding box center [1095, 313] width 755 height 297
click at [866, 371] on video at bounding box center [1095, 313] width 755 height 297
click at [869, 373] on video at bounding box center [1095, 313] width 755 height 297
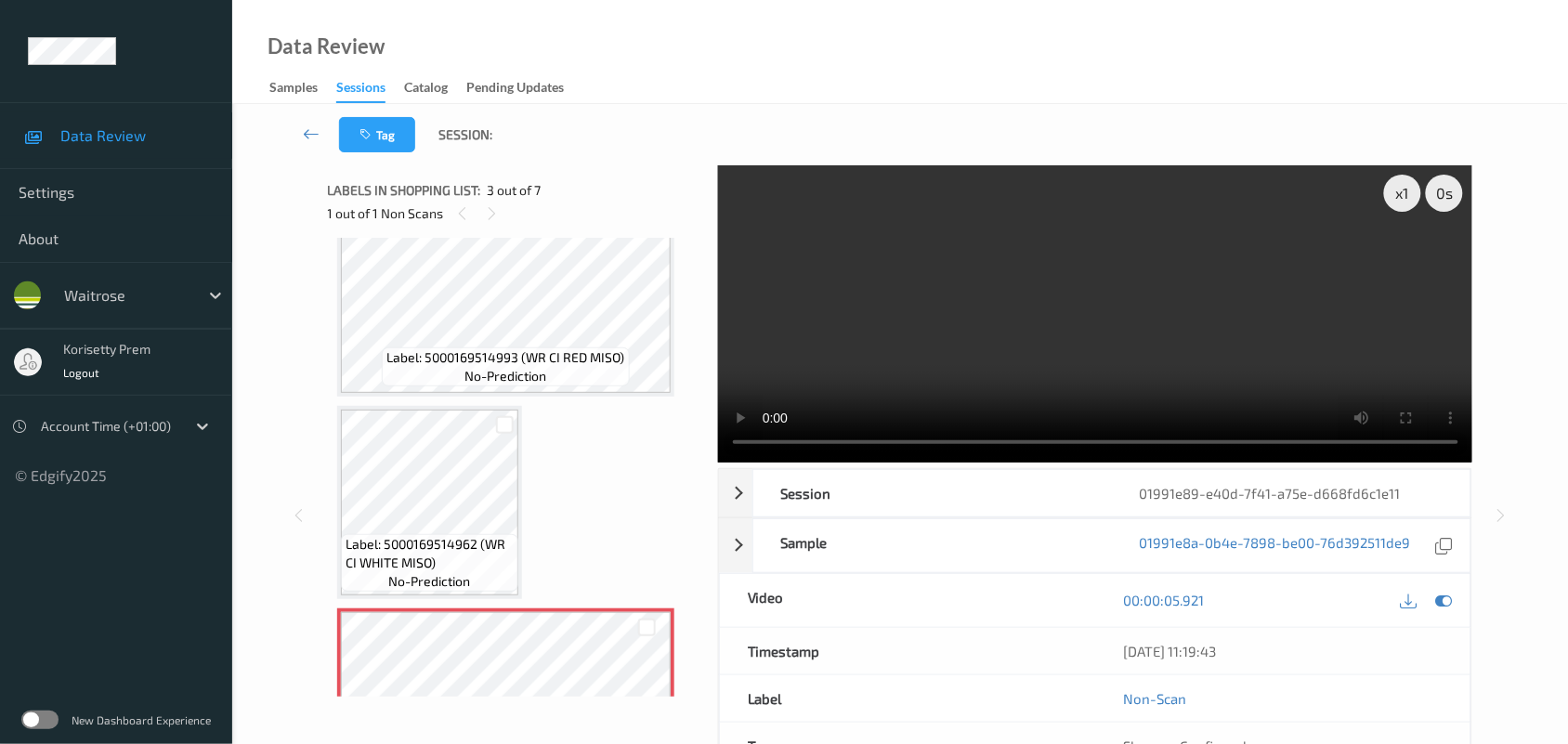
scroll to position [0, 0]
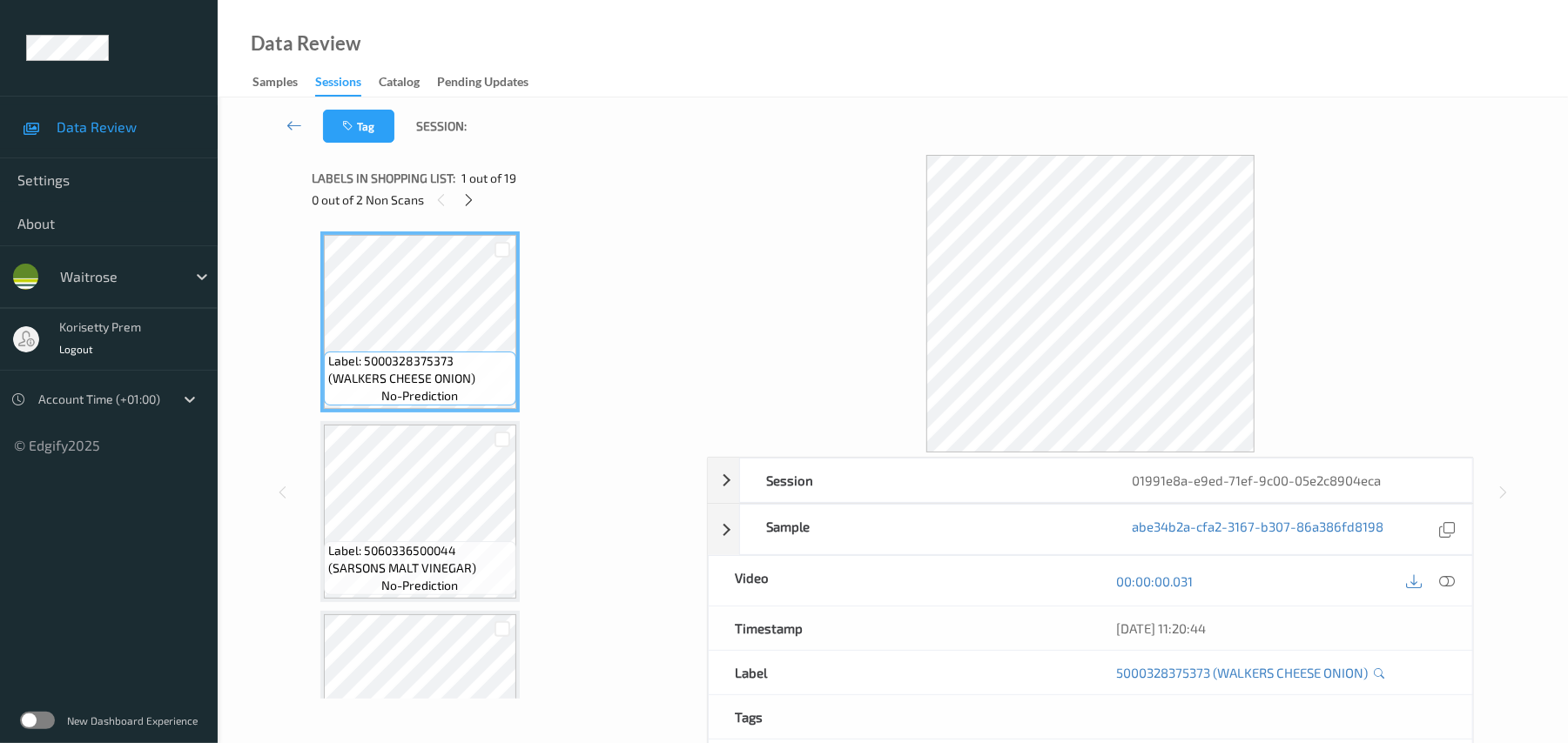
click at [745, 127] on div "Tag Session:" at bounding box center [892, 126] width 1279 height 58
click at [470, 202] on icon at bounding box center [469, 199] width 15 height 16
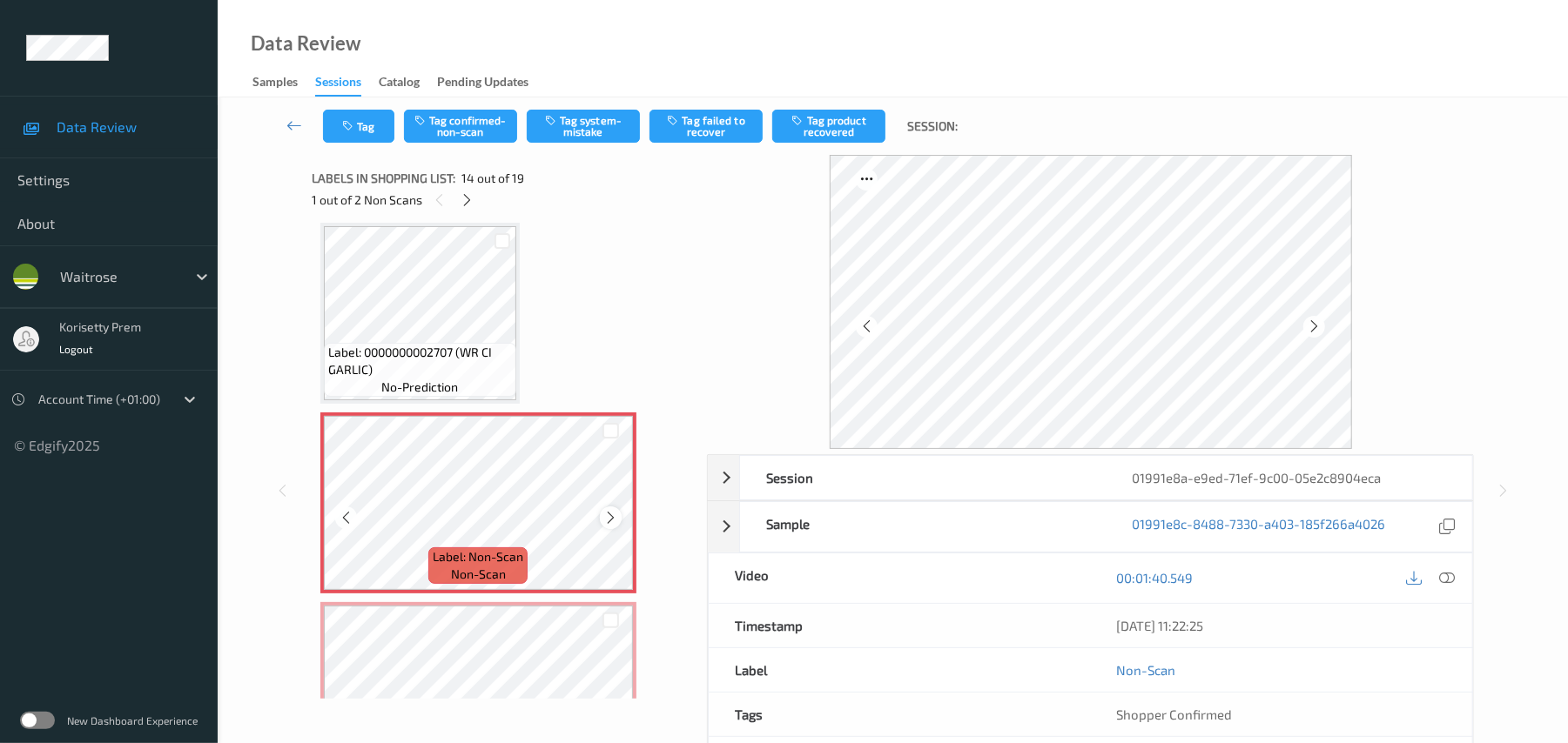
click at [614, 520] on icon at bounding box center [611, 517] width 15 height 16
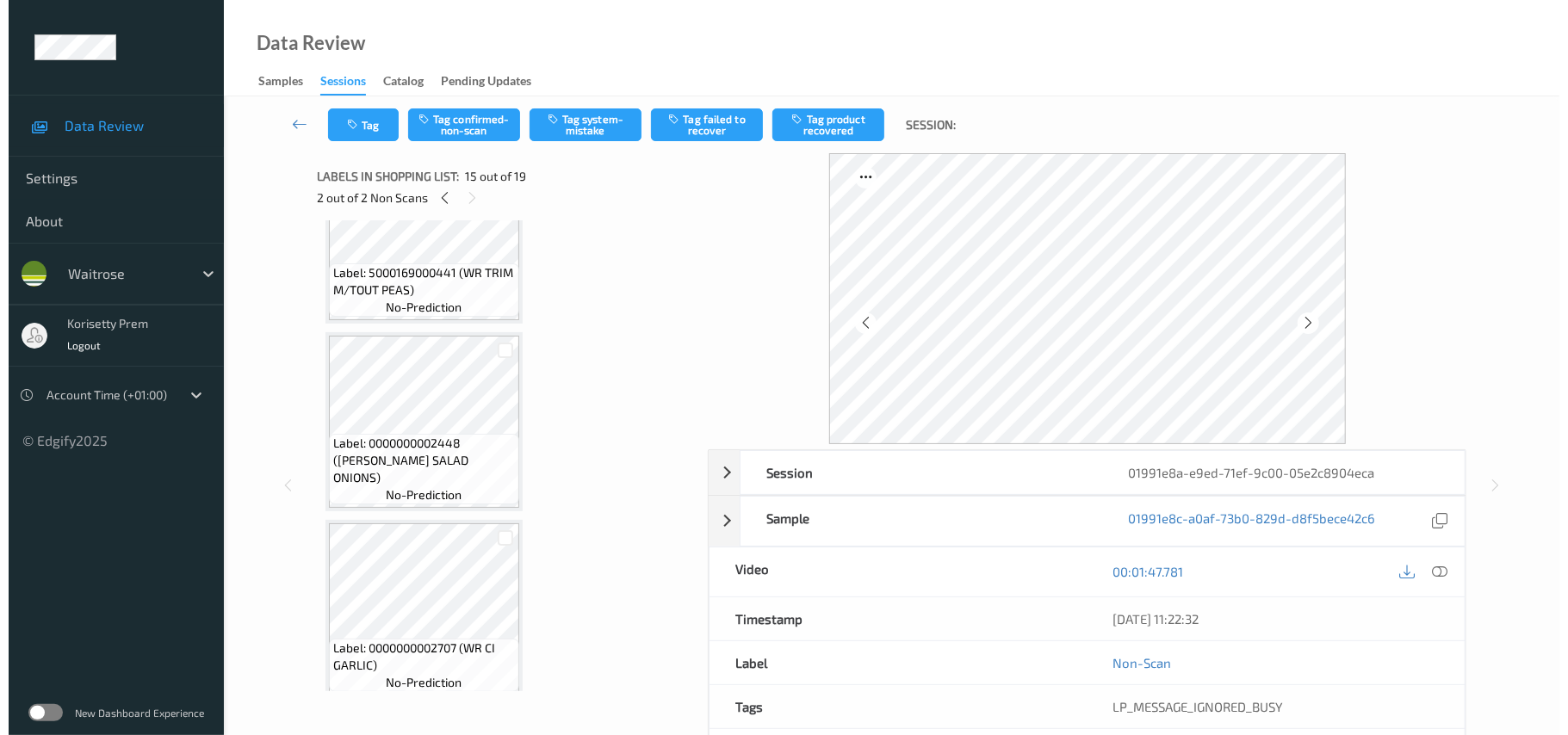
scroll to position [1916, 0]
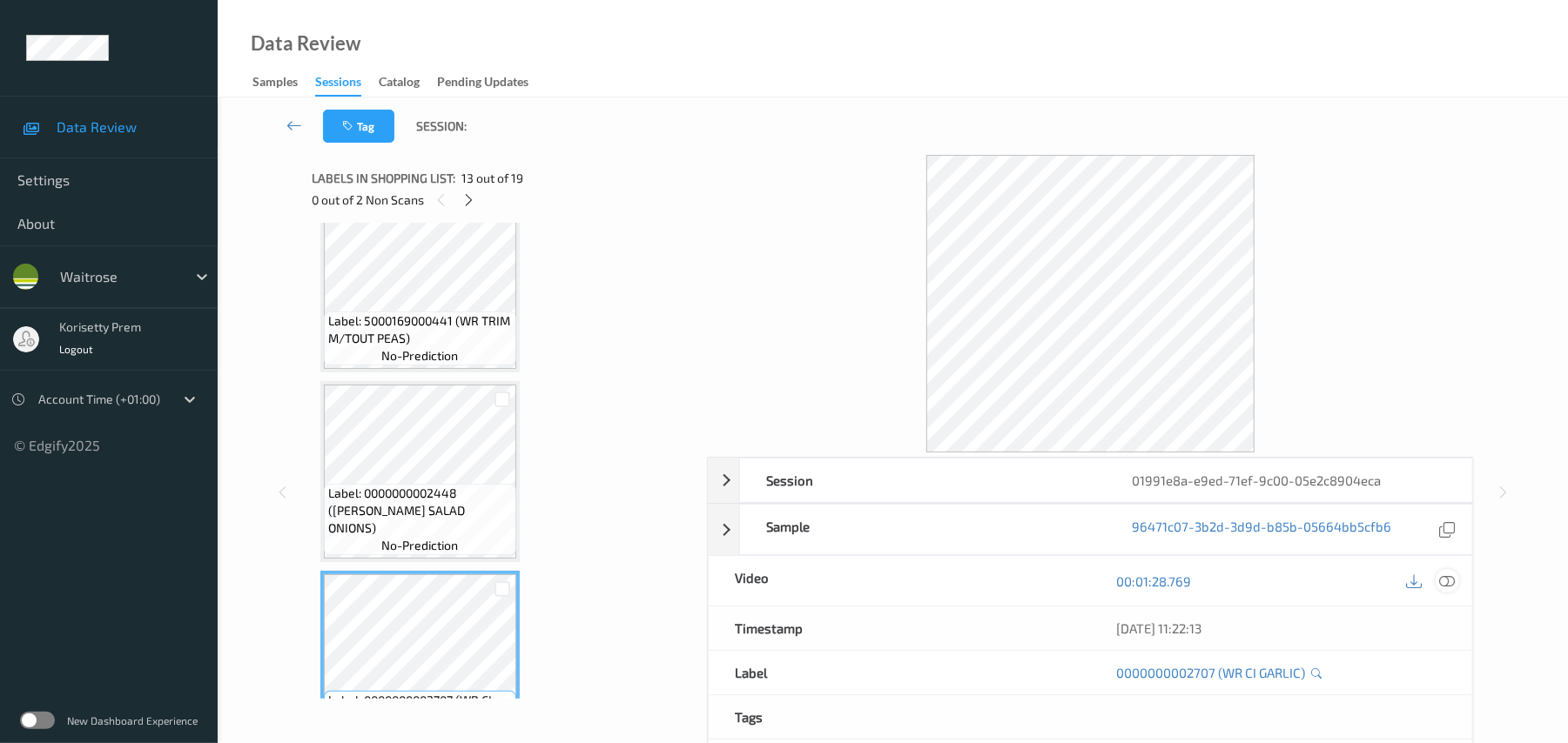
click at [1446, 582] on icon at bounding box center [1447, 581] width 16 height 16
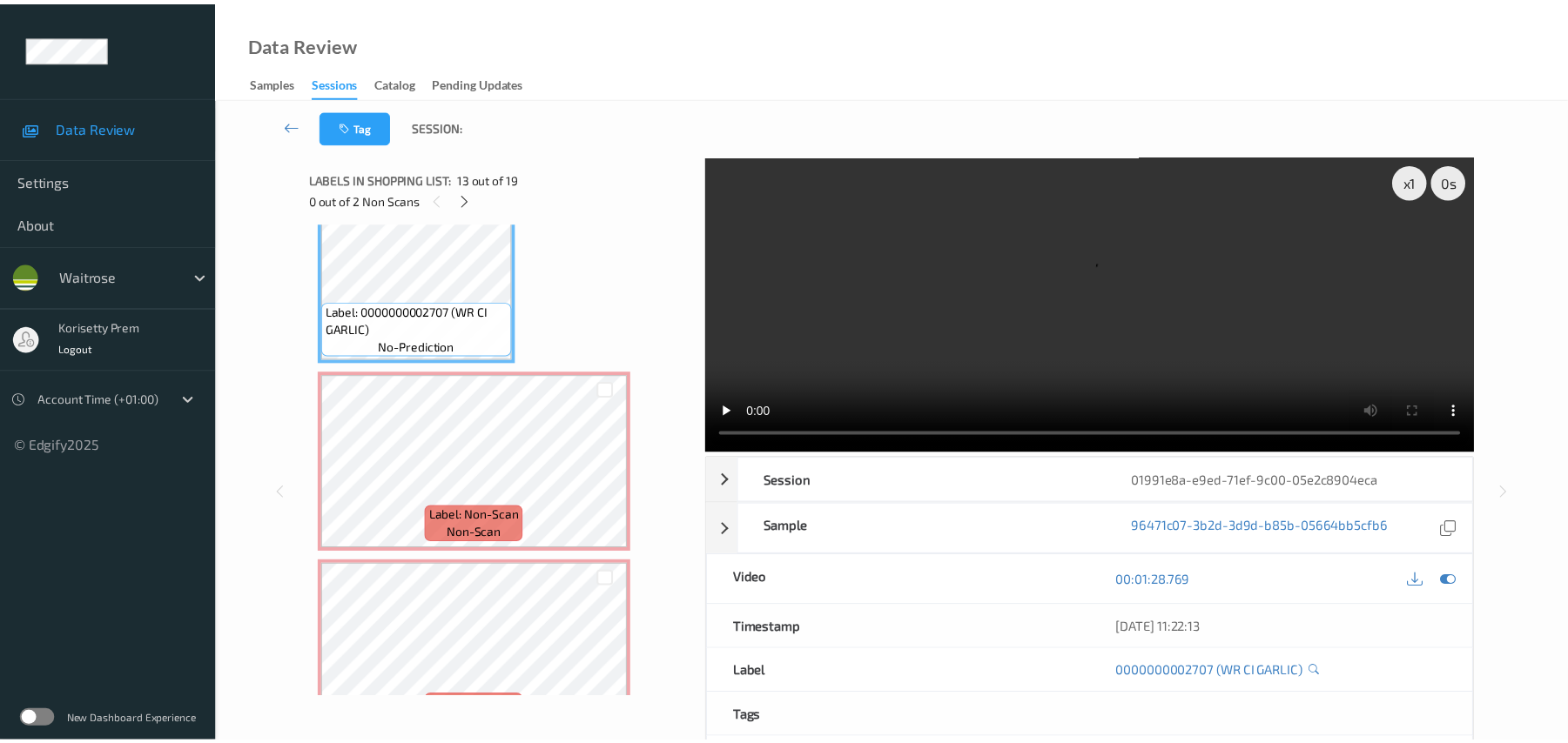
scroll to position [2285, 0]
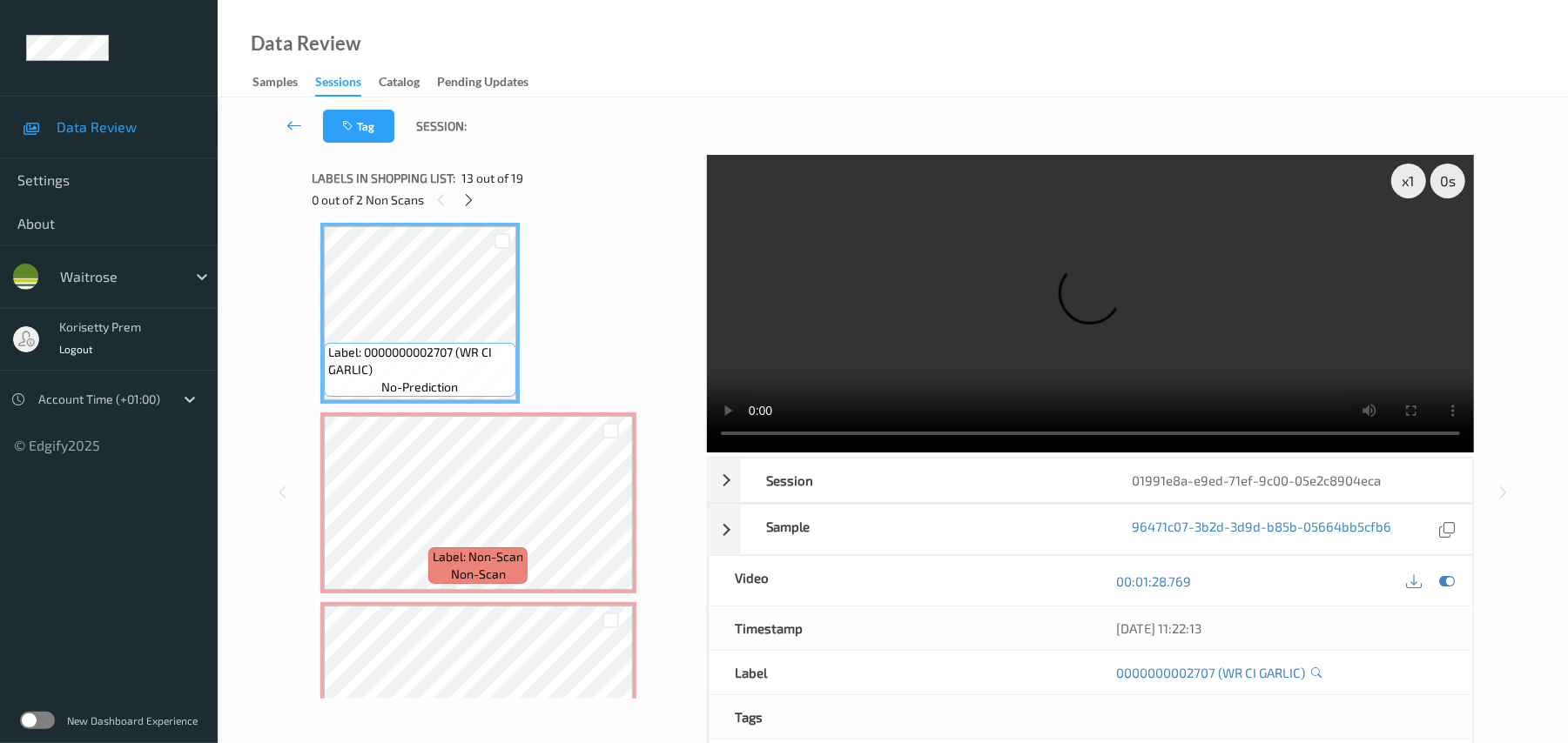
click at [1126, 317] on video at bounding box center [1090, 303] width 767 height 297
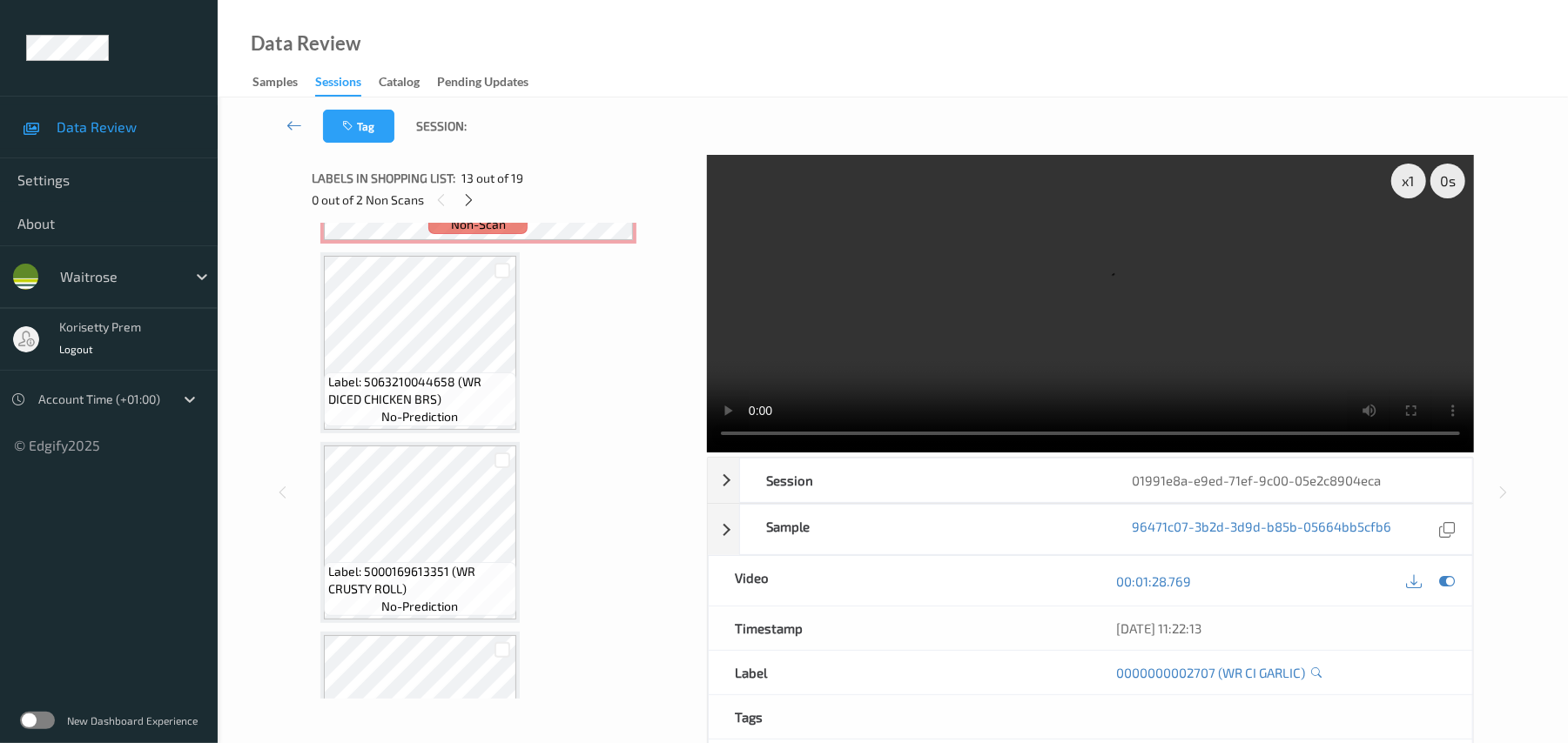
scroll to position [2788, 0]
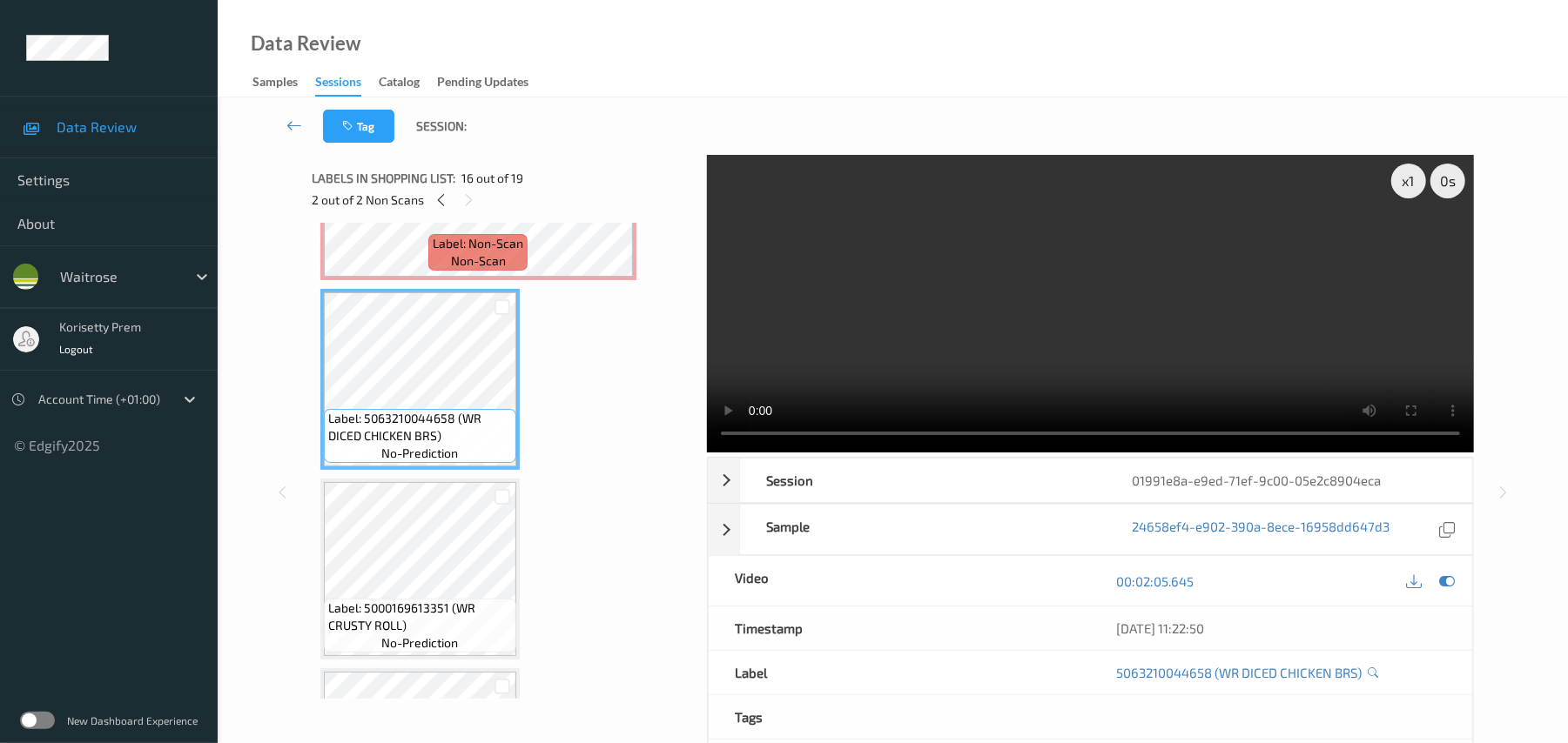
click at [1095, 349] on video at bounding box center [1090, 303] width 767 height 297
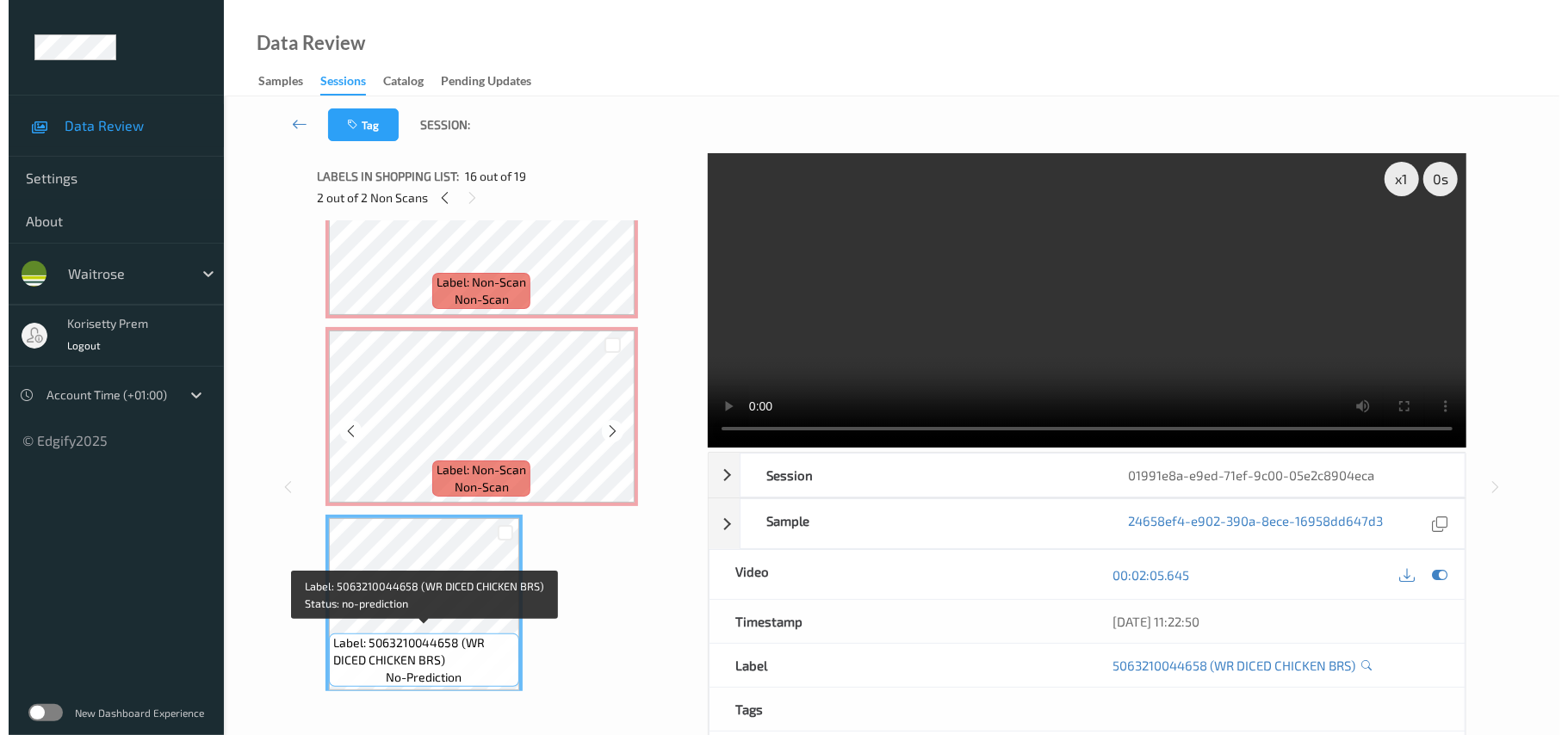
scroll to position [2528, 0]
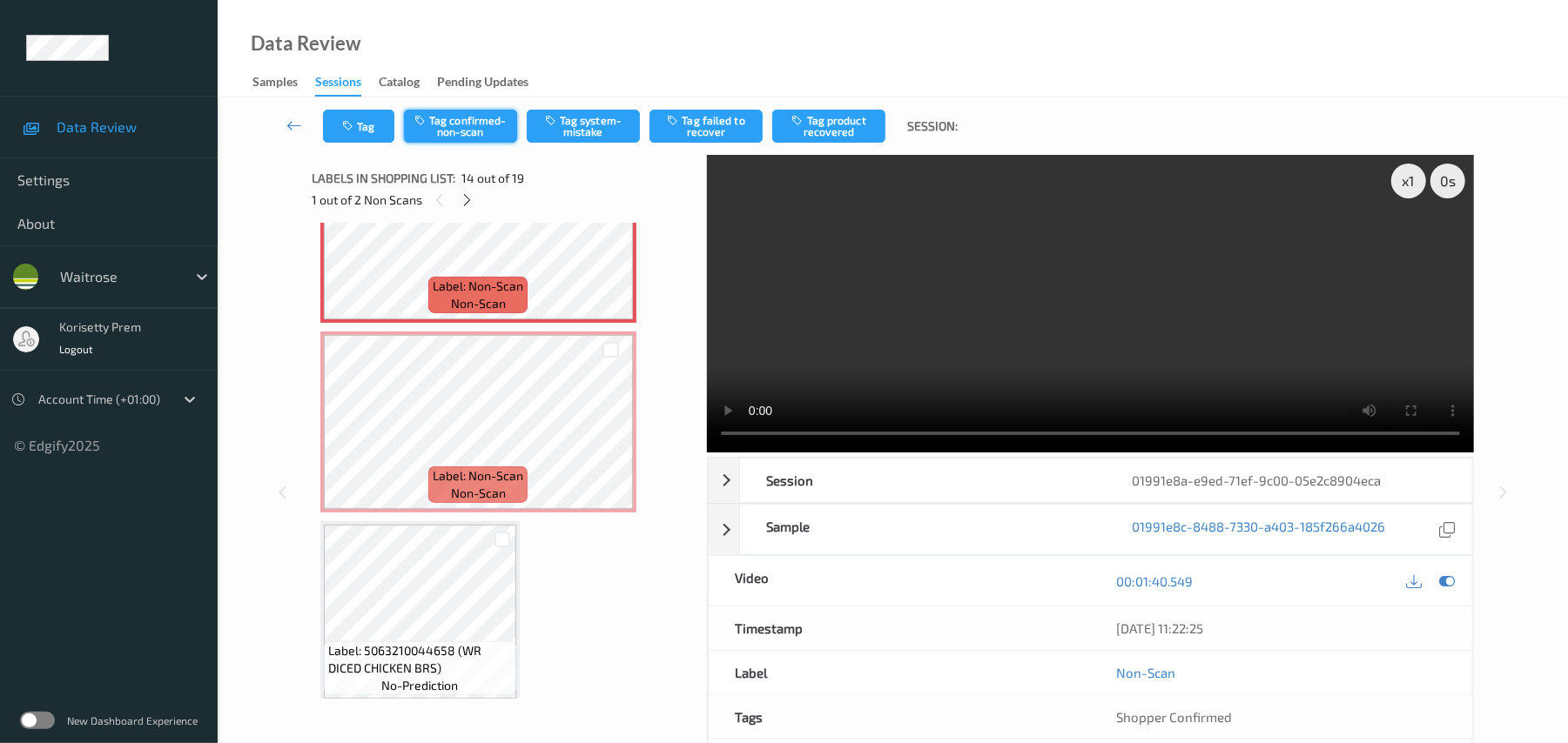
click at [467, 127] on button "Tag confirmed-non-scan" at bounding box center [460, 126] width 114 height 33
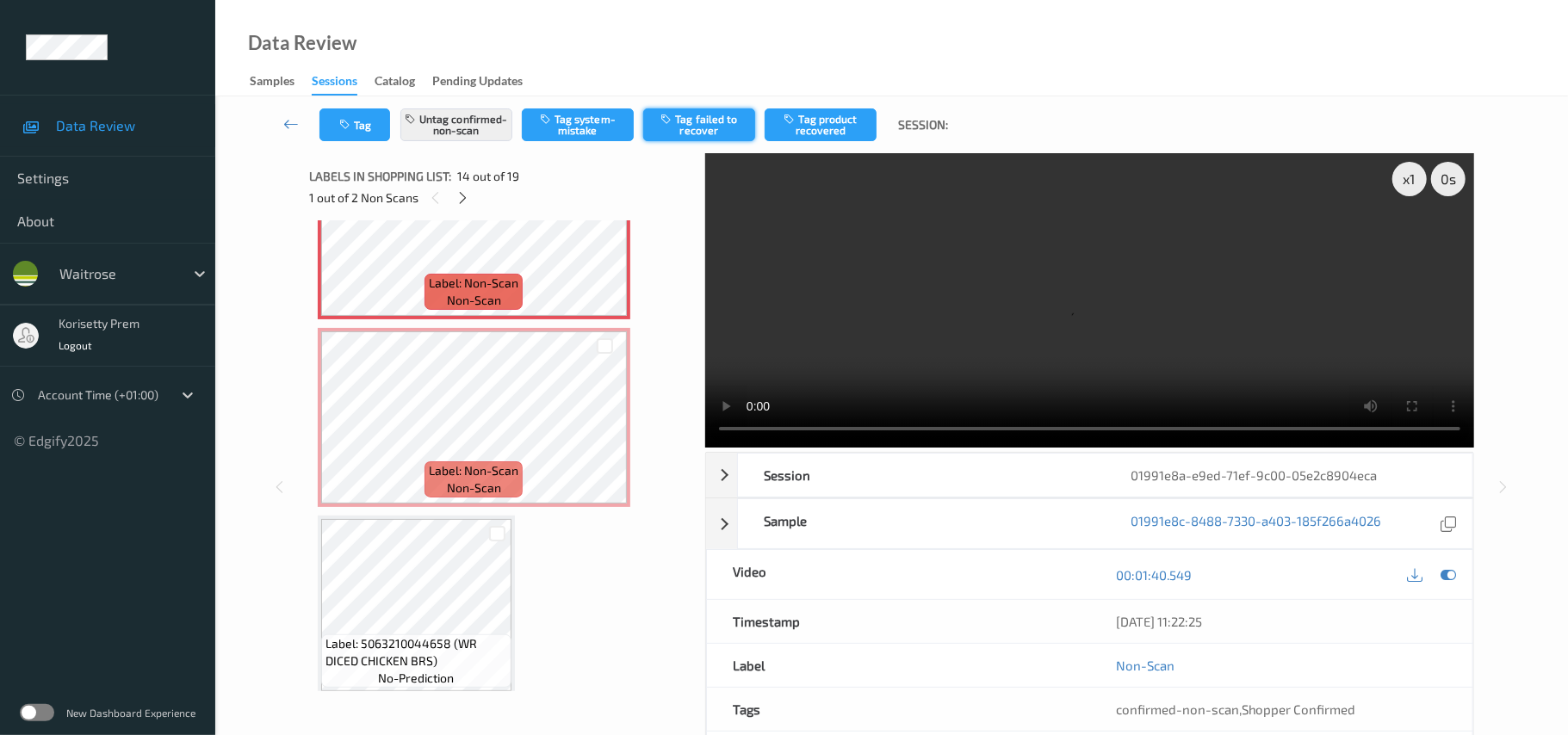
click at [703, 120] on button "Tag failed to recover" at bounding box center [699, 125] width 112 height 33
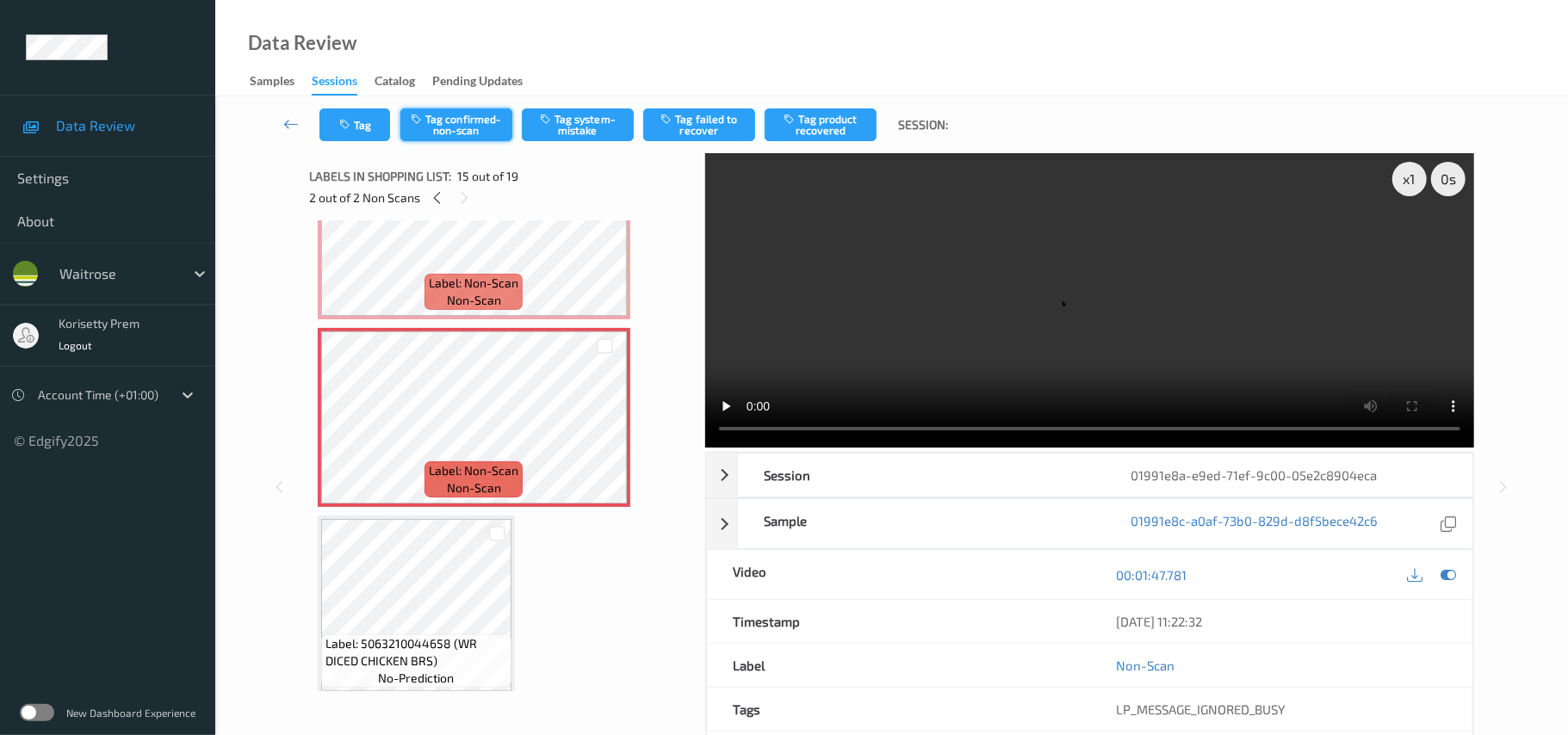
click at [470, 117] on button "Tag confirmed-non-scan" at bounding box center [456, 125] width 112 height 33
click at [825, 115] on button "Tag product recovered" at bounding box center [820, 125] width 112 height 33
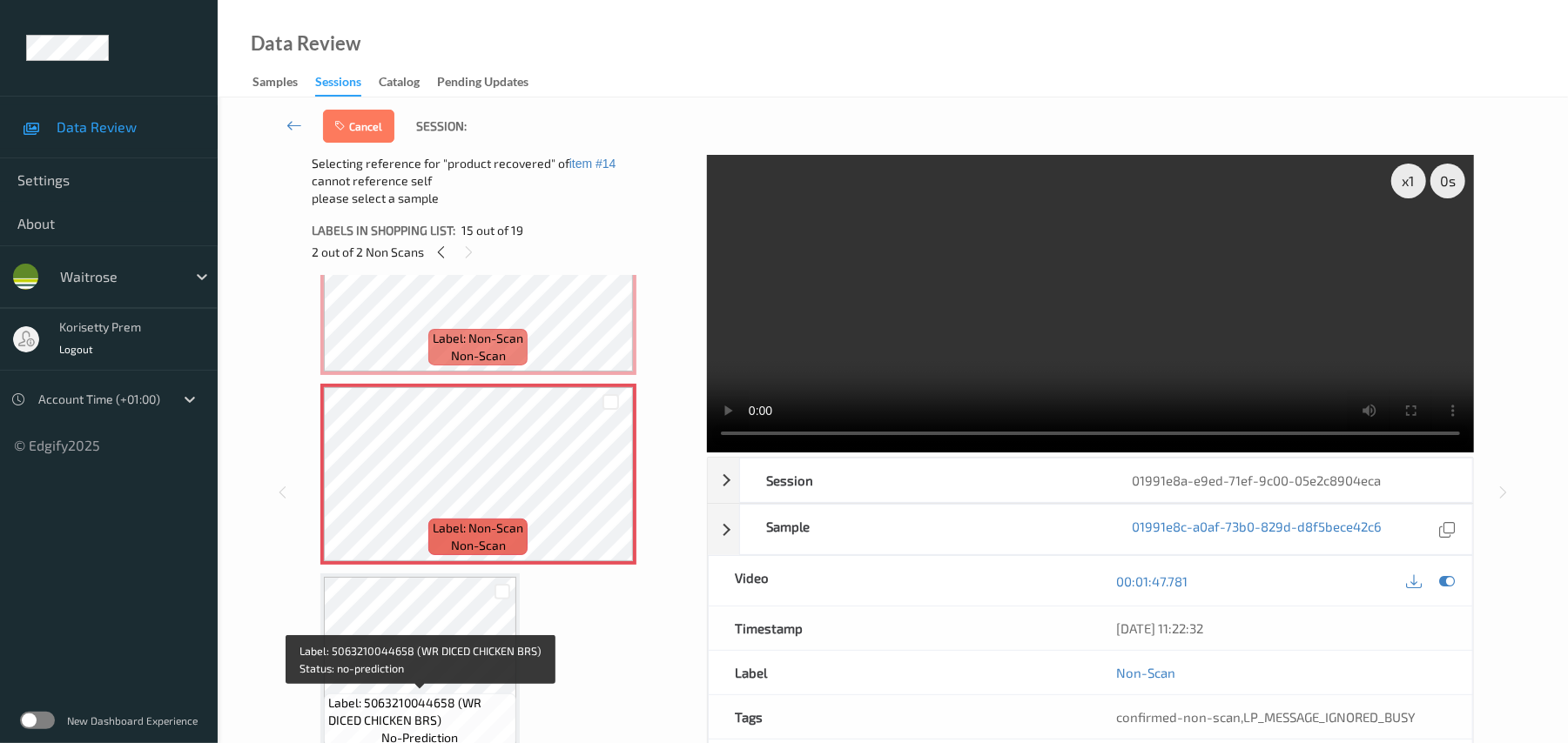
click at [360, 706] on span "Label: 5063210044658 (WR DICED CHICKEN BRS)" at bounding box center [420, 712] width 184 height 35
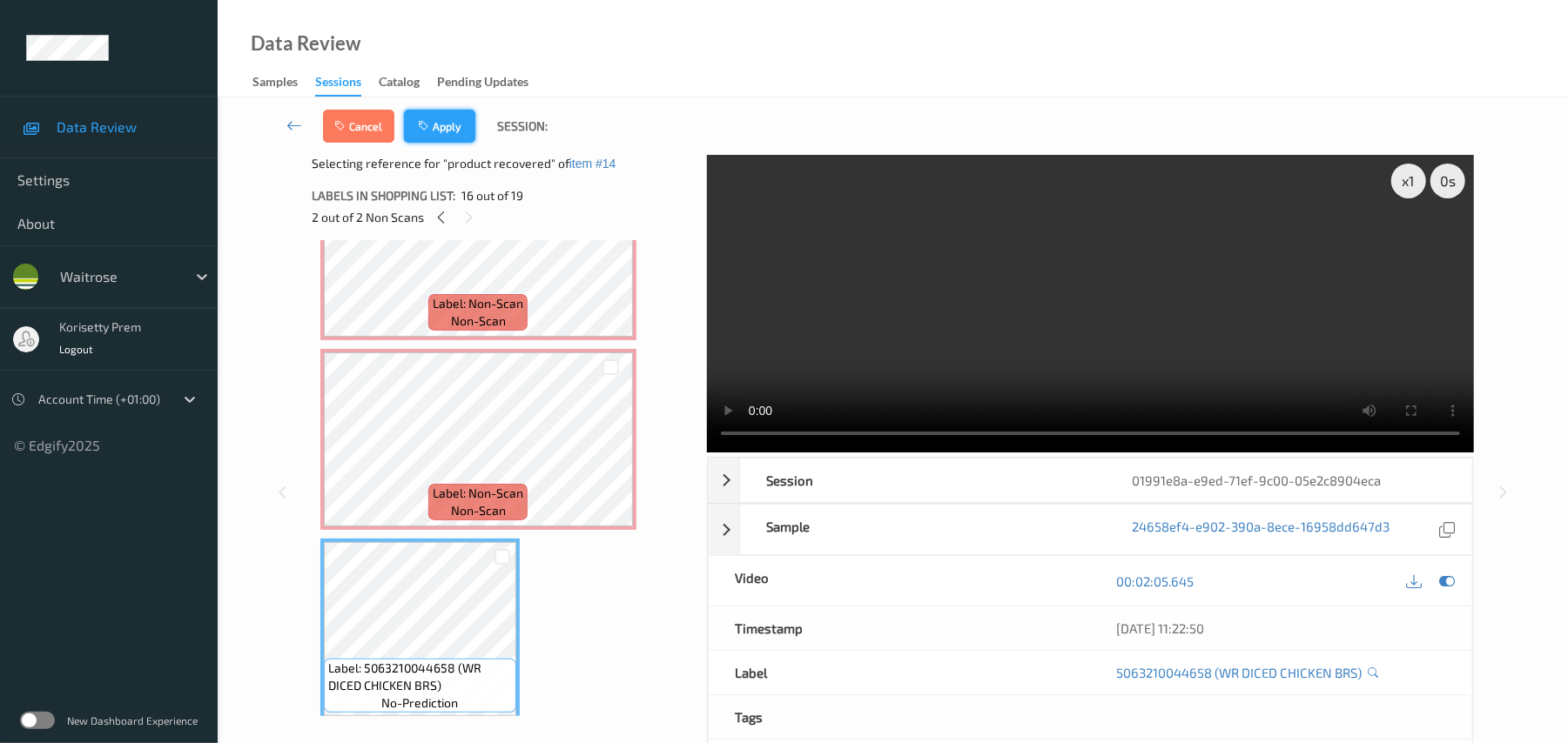
click at [437, 133] on button "Apply" at bounding box center [439, 126] width 71 height 33
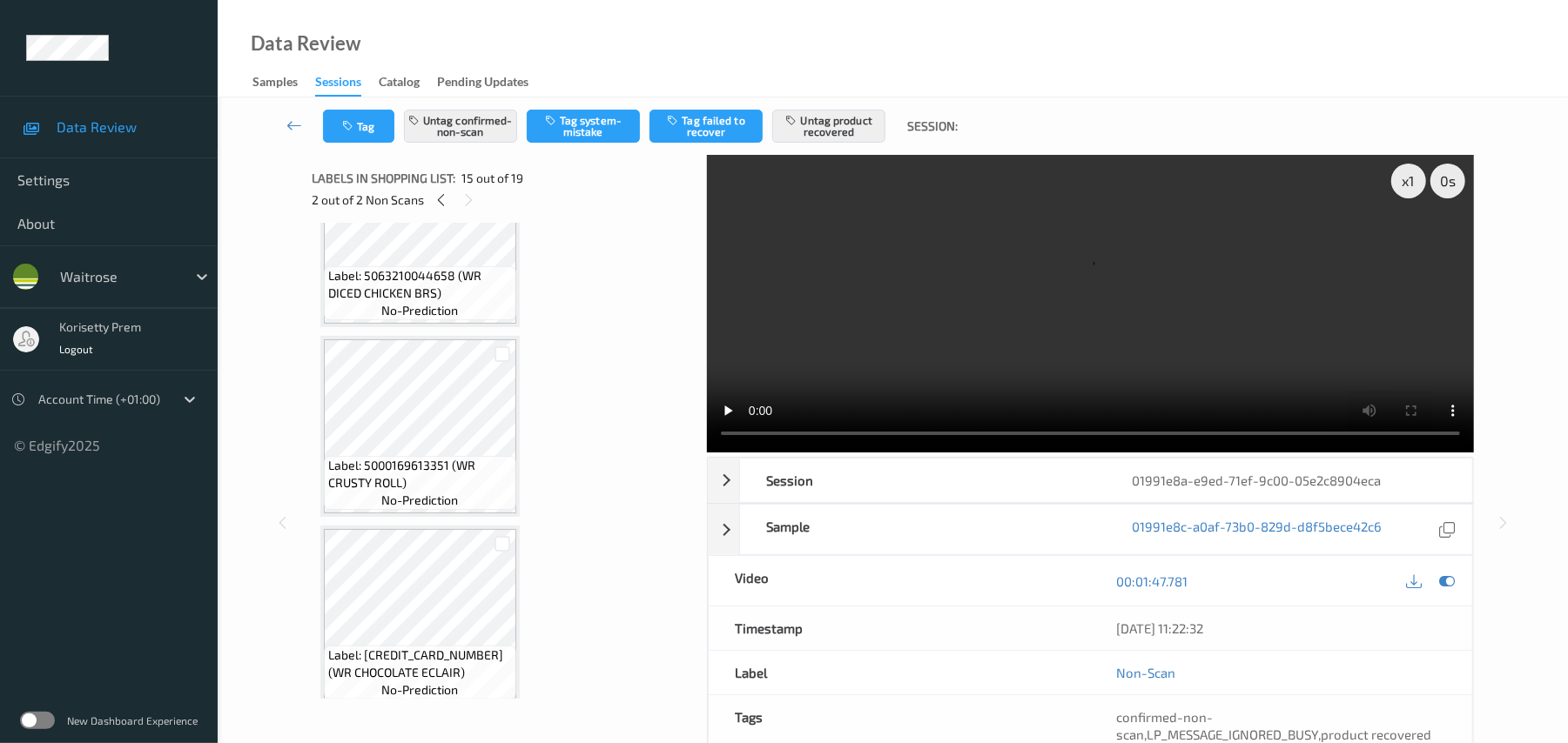
scroll to position [3136, 0]
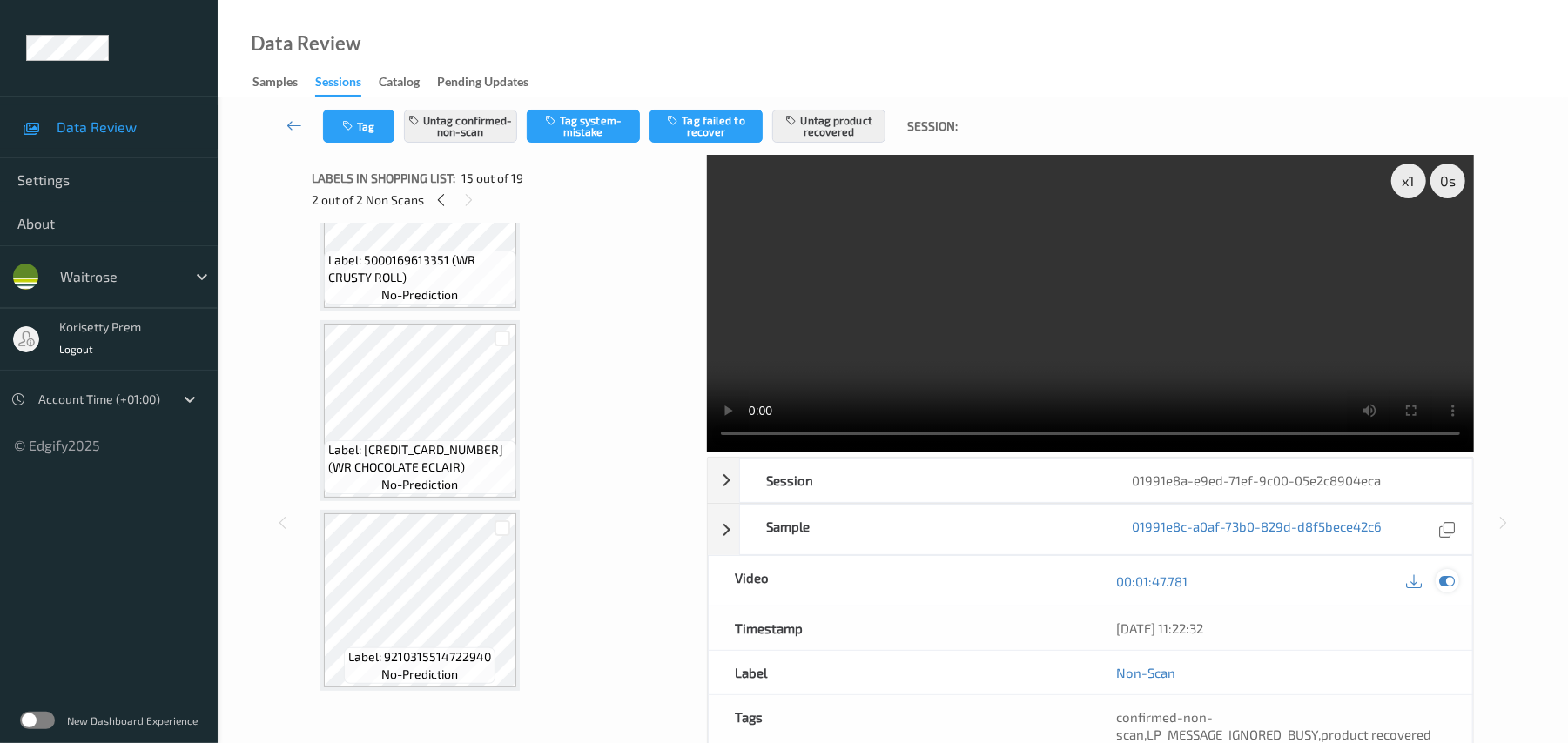
click at [1445, 576] on icon at bounding box center [1447, 581] width 16 height 16
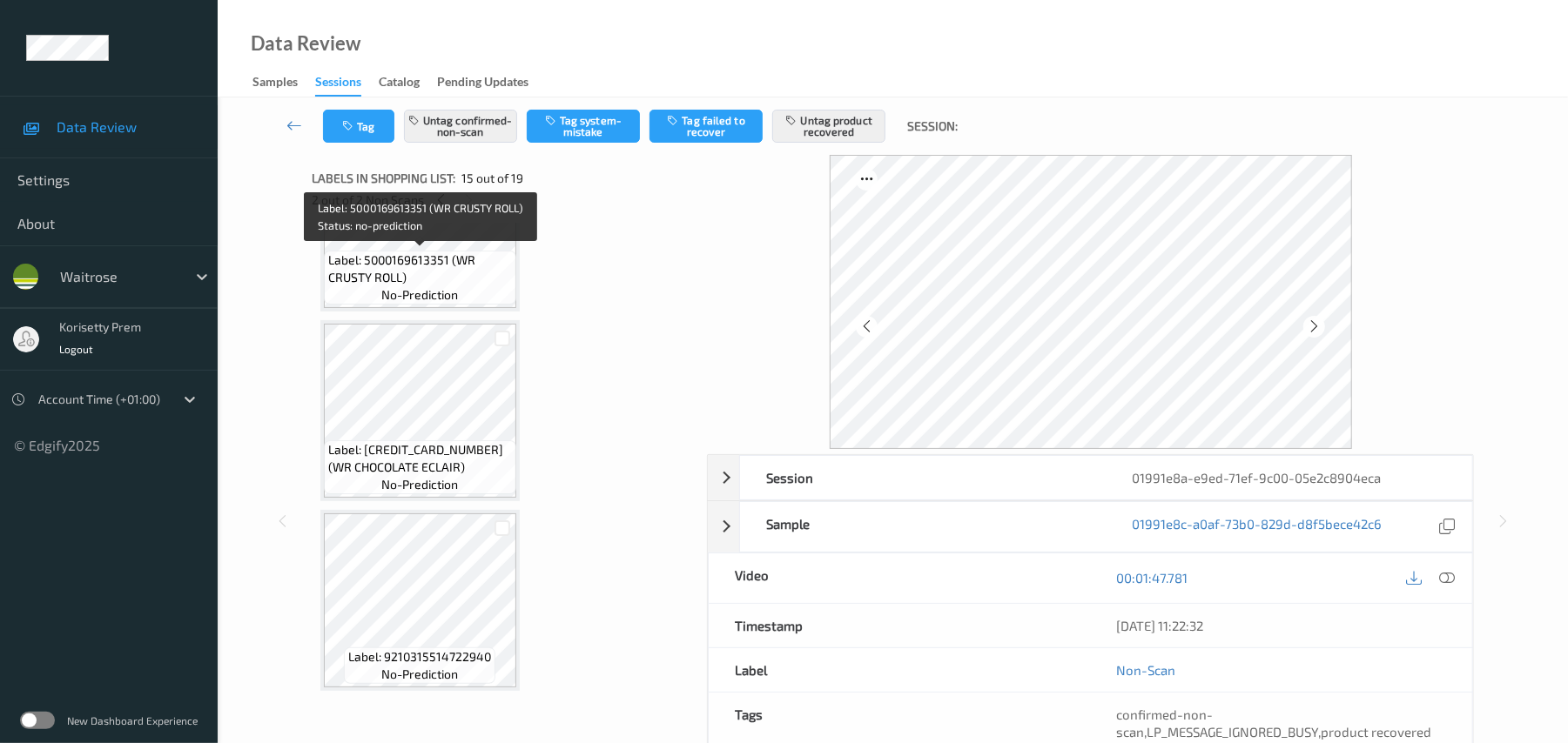
click at [373, 256] on span "Label: 5000169613351 (WR CRUSTY ROLL)" at bounding box center [420, 269] width 184 height 35
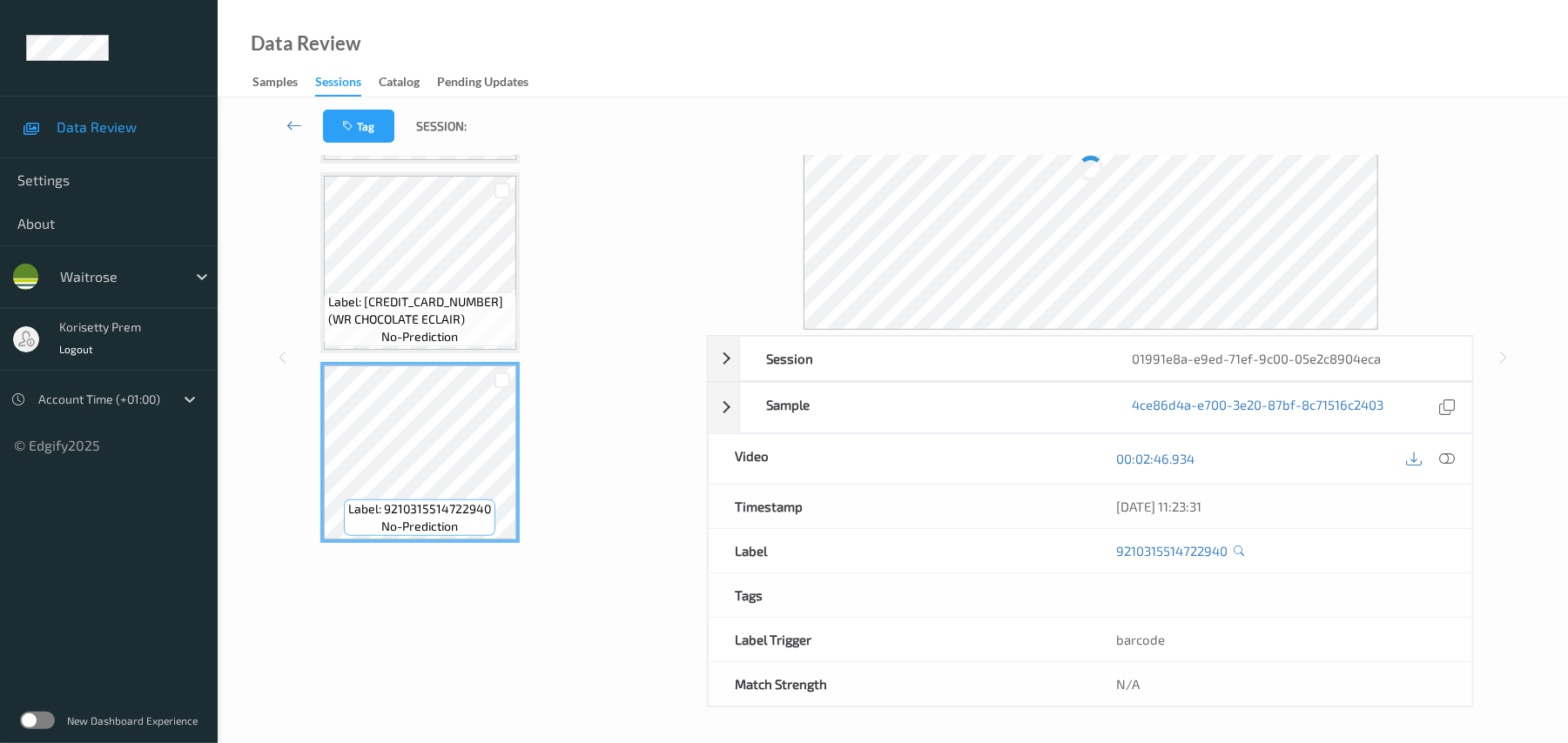
scroll to position [151, 0]
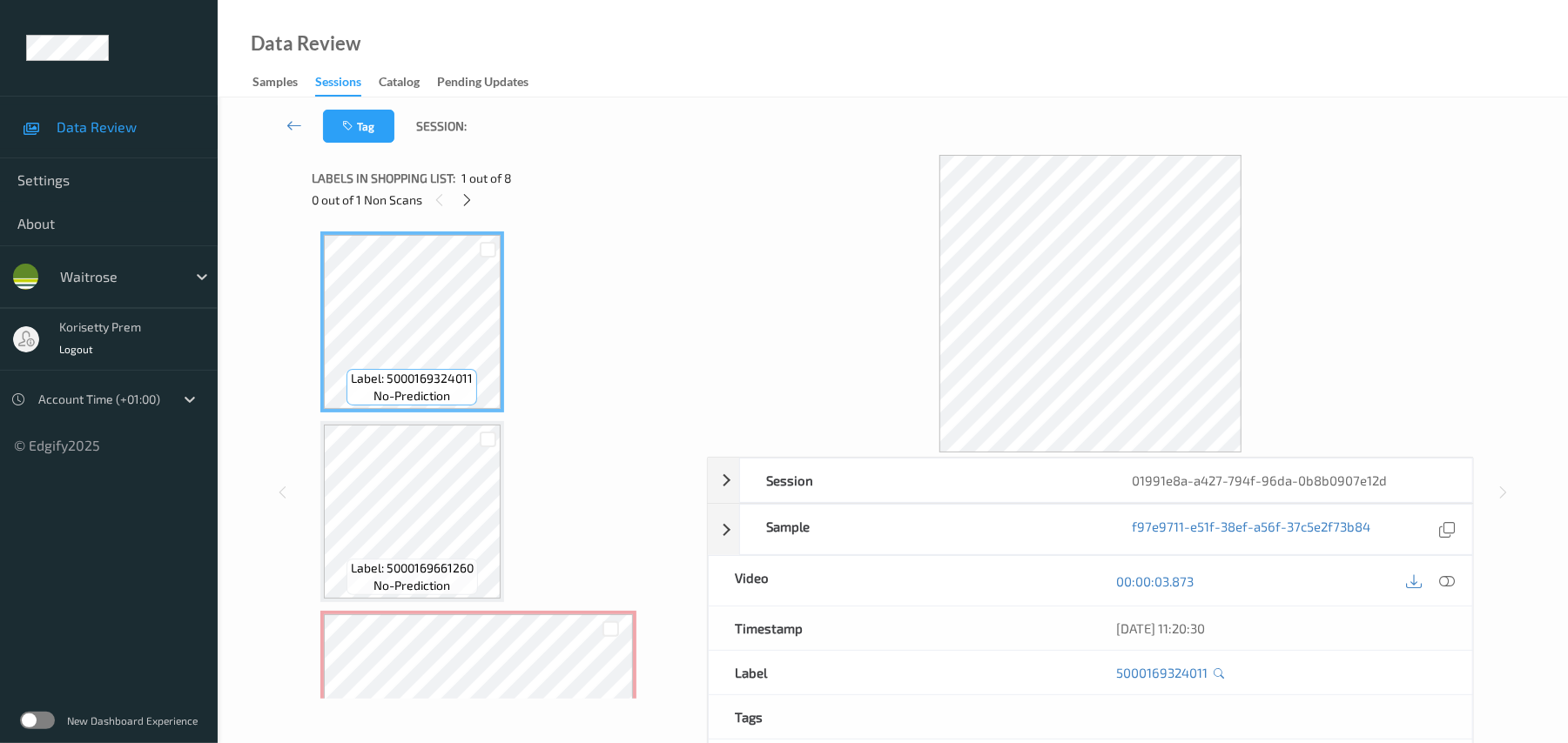
click at [579, 126] on div "Tag Session:" at bounding box center [892, 126] width 1279 height 58
click at [474, 192] on icon at bounding box center [467, 199] width 15 height 16
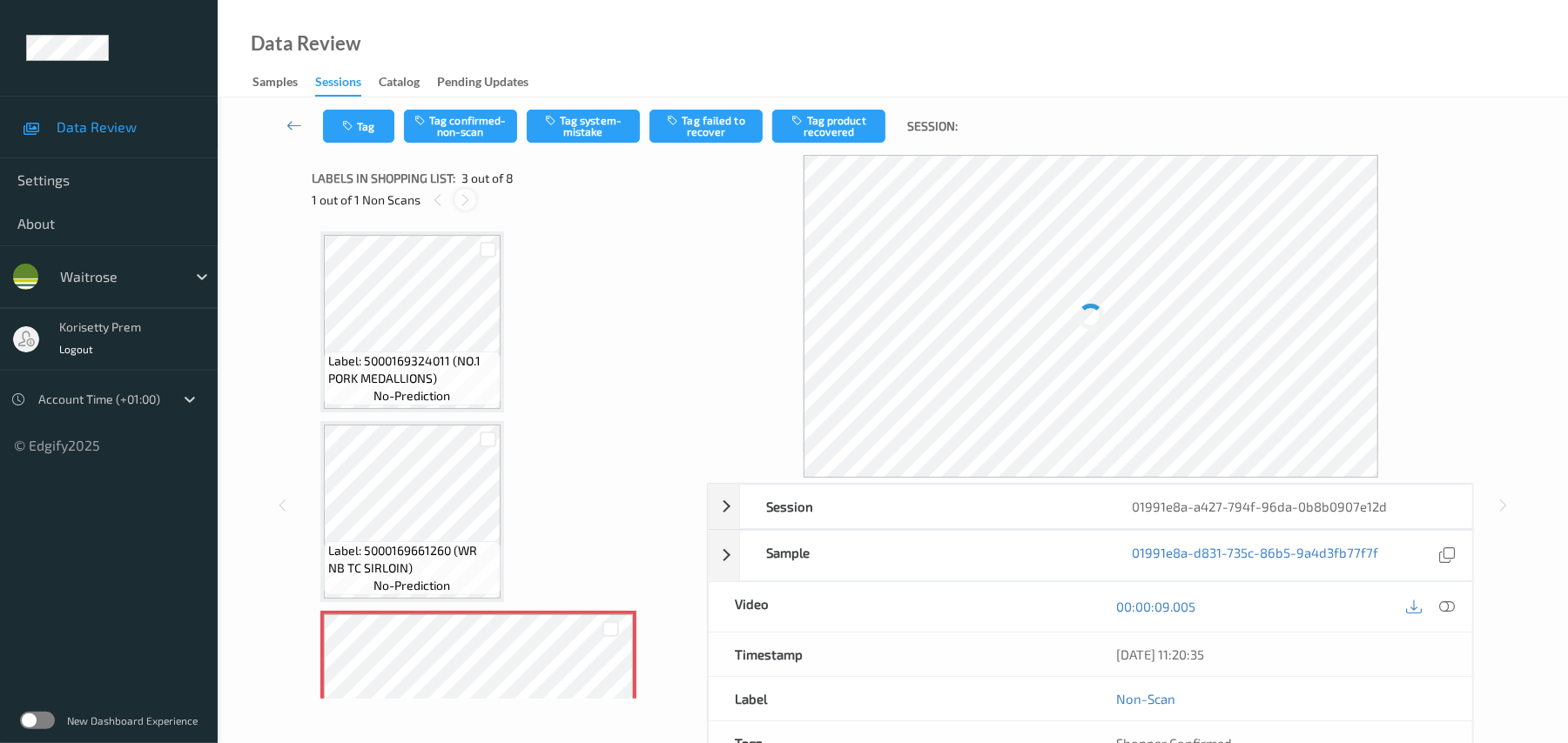
scroll to position [199, 0]
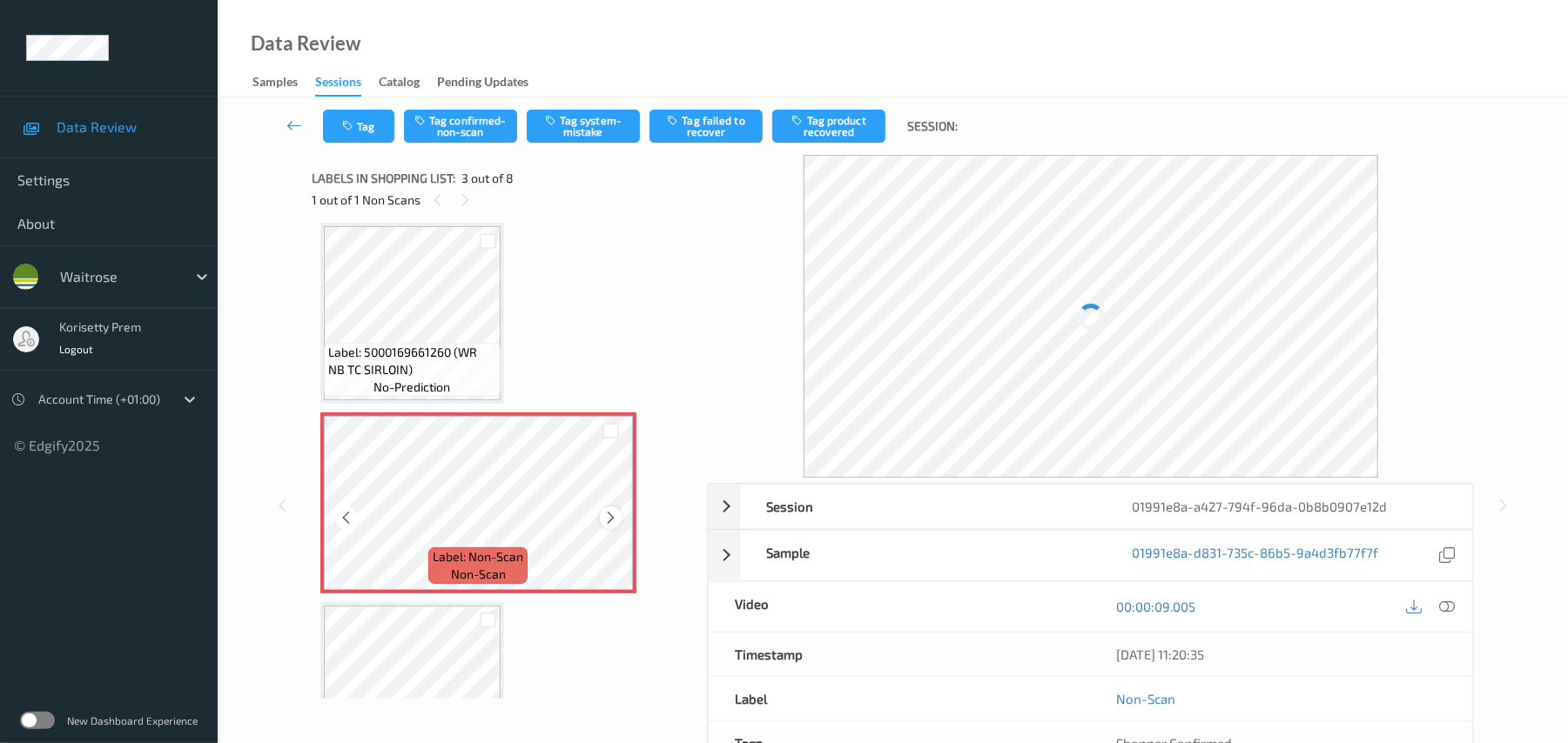
click at [611, 519] on icon at bounding box center [611, 517] width 15 height 16
click at [611, 517] on icon at bounding box center [611, 517] width 15 height 16
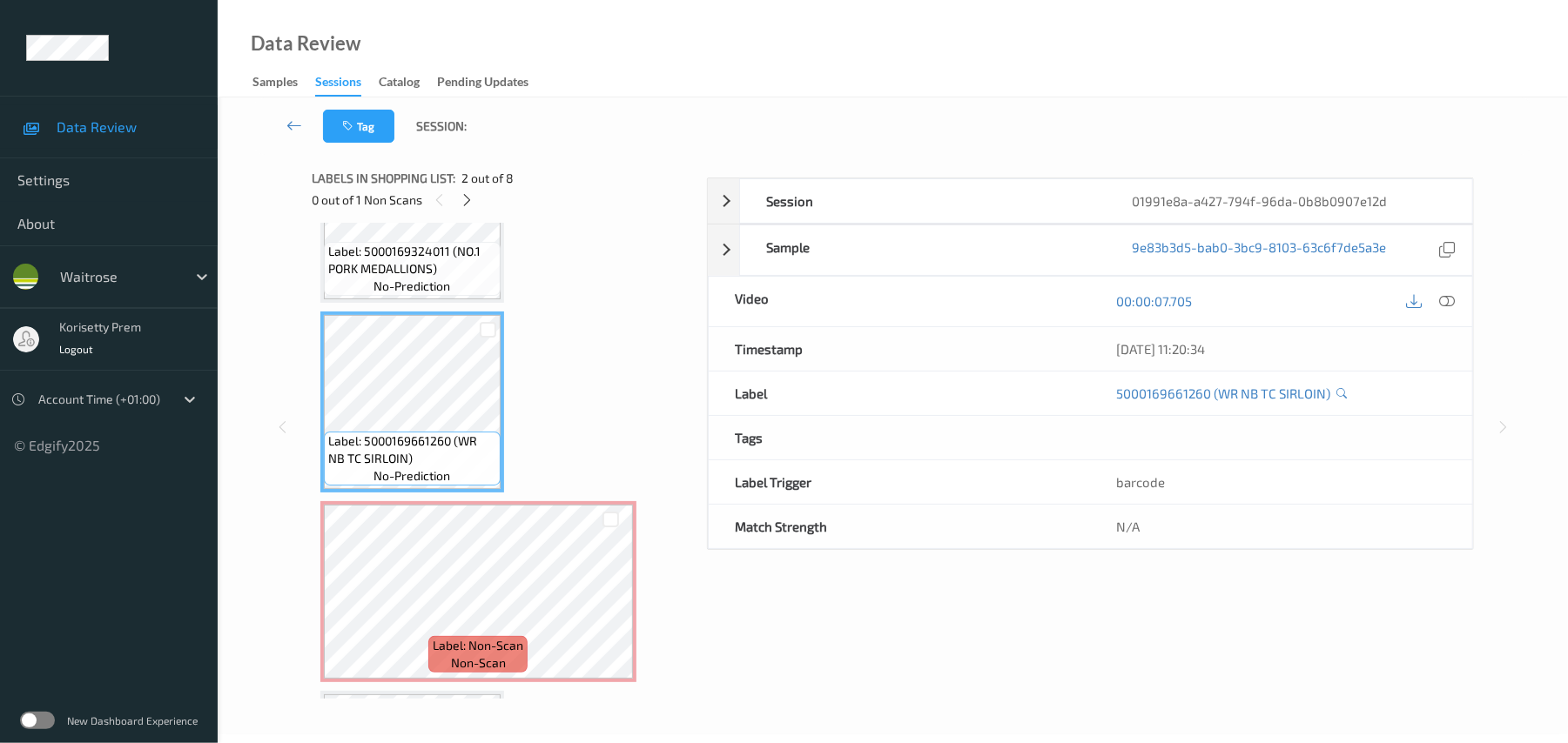
scroll to position [0, 0]
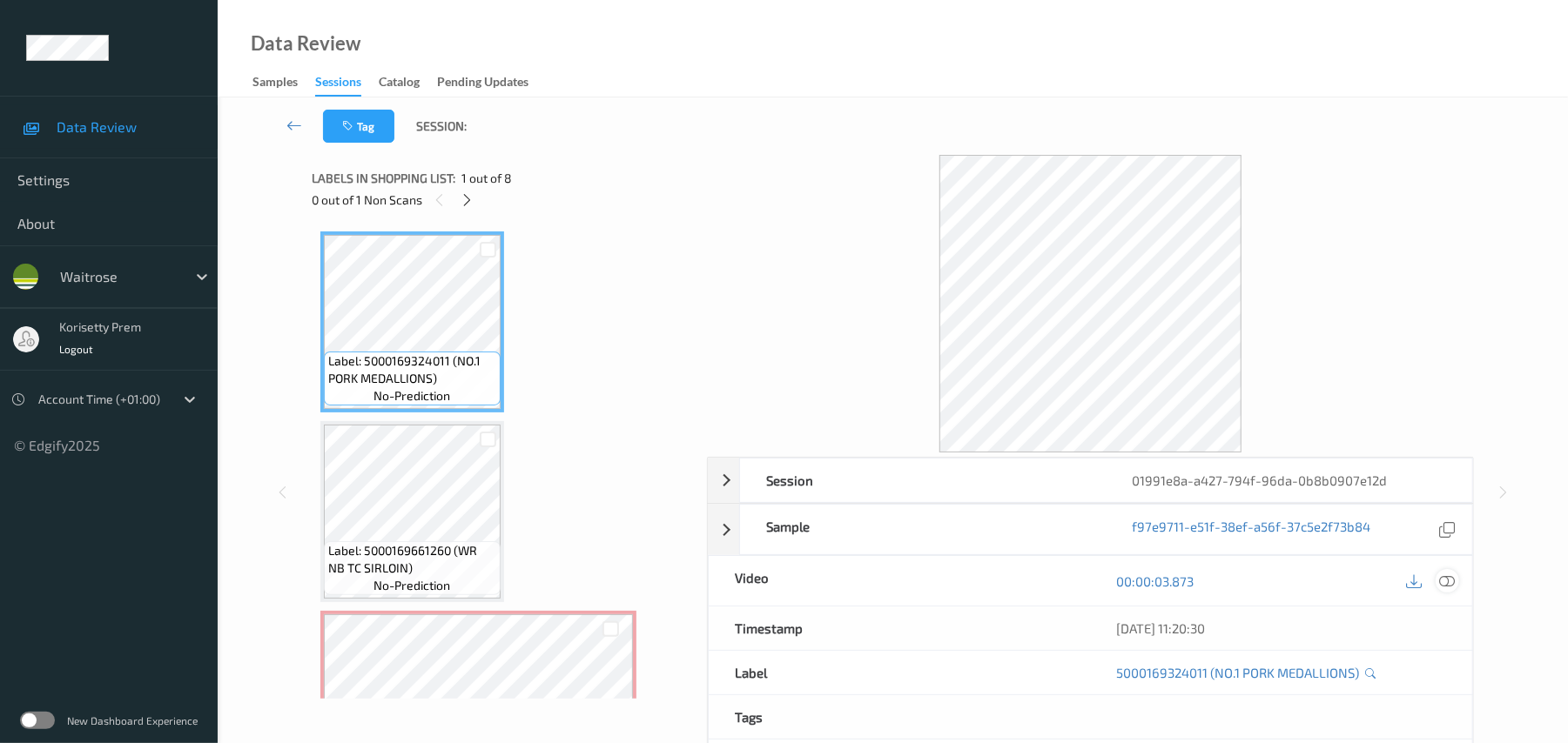
click at [1446, 577] on icon at bounding box center [1447, 581] width 16 height 16
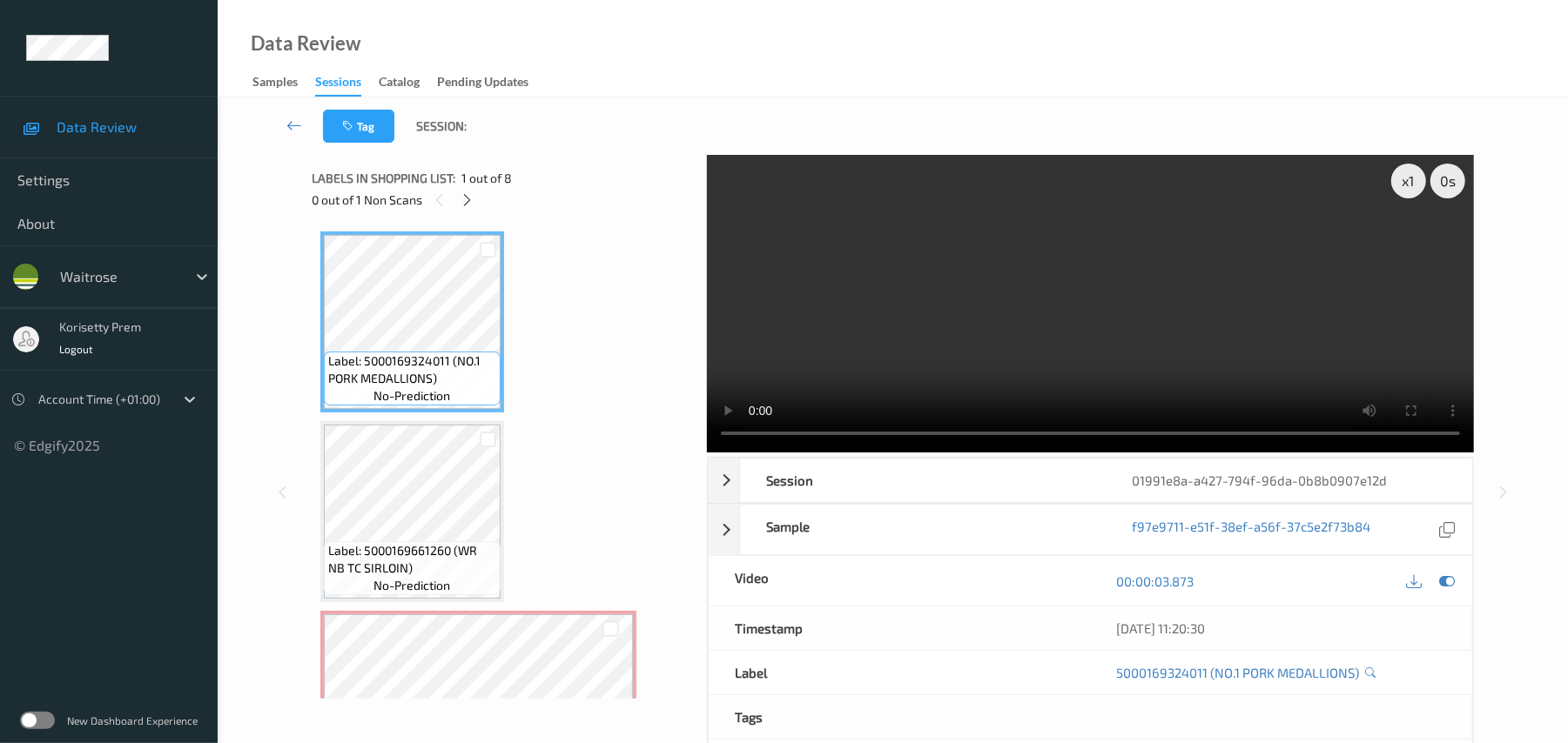
click at [919, 247] on video at bounding box center [1090, 303] width 767 height 297
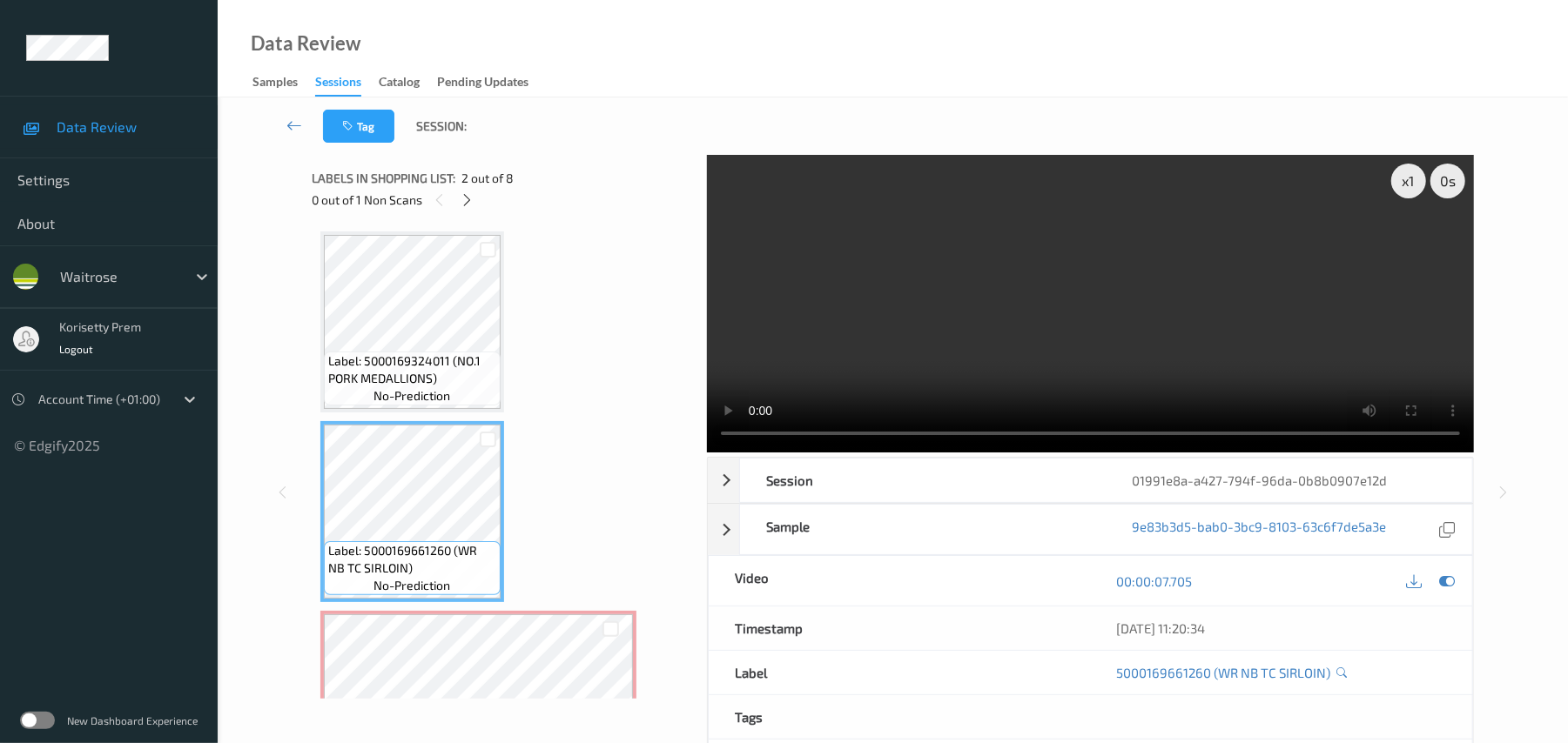
click at [1044, 269] on video at bounding box center [1090, 303] width 767 height 297
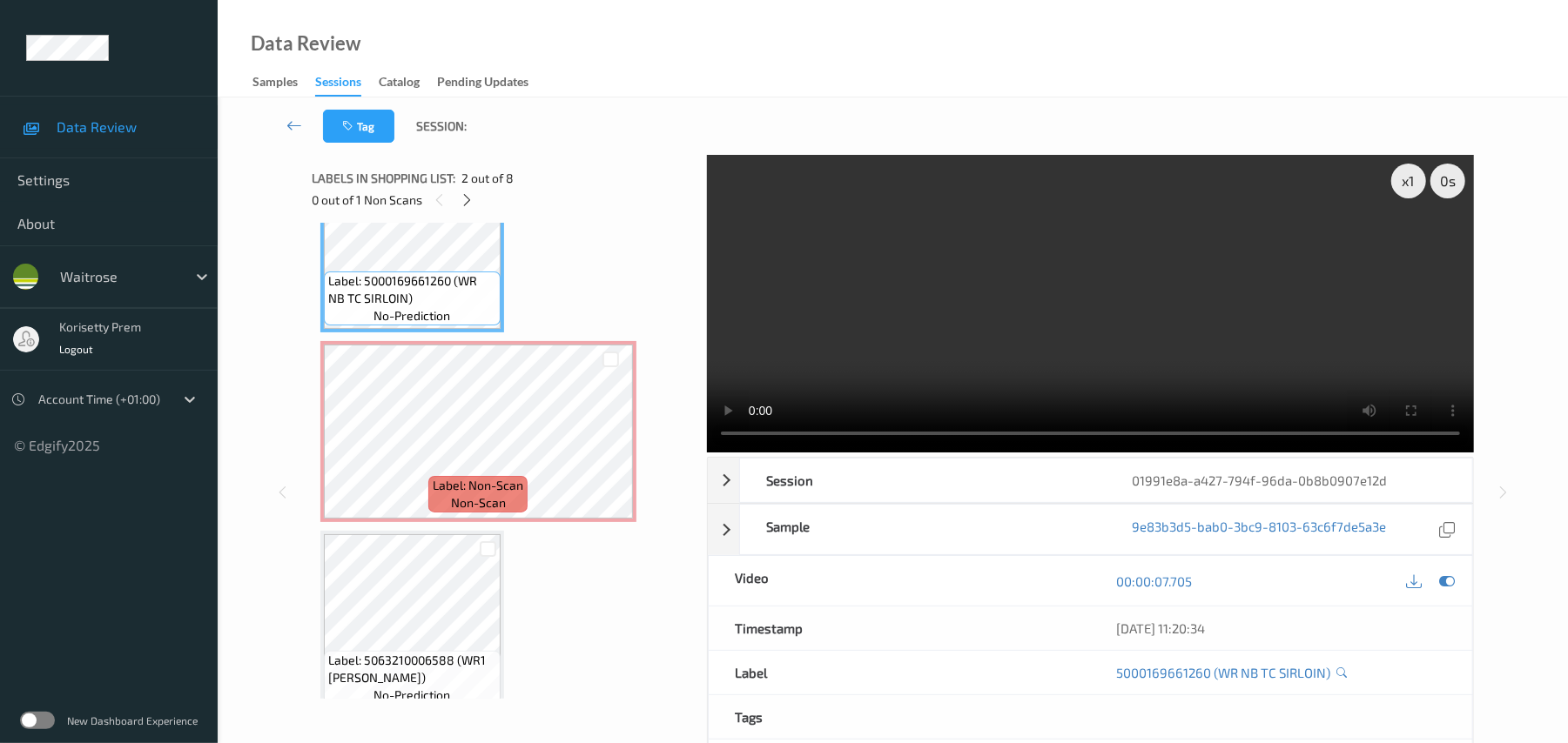
scroll to position [348, 0]
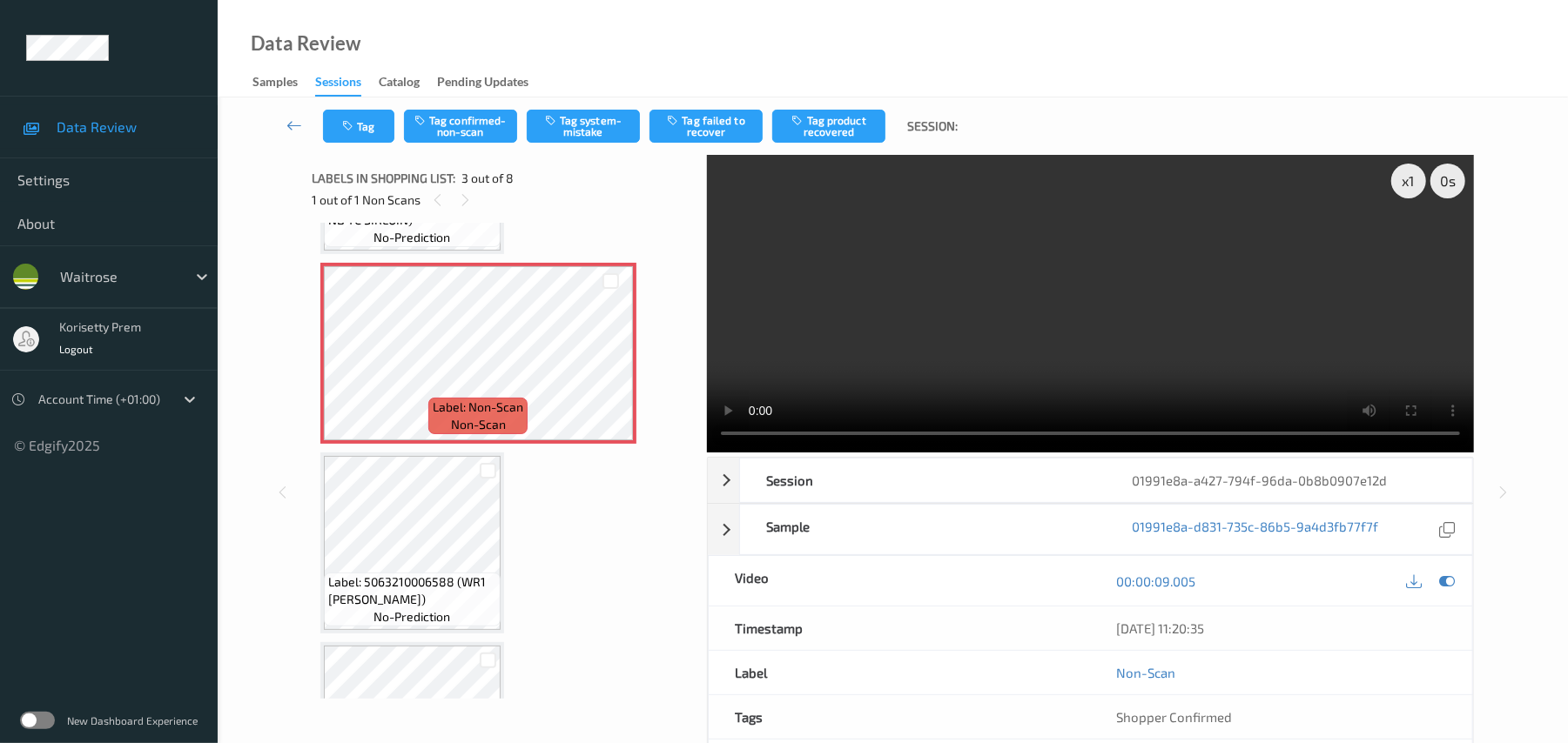
click at [1003, 307] on video at bounding box center [1090, 303] width 767 height 297
click at [962, 255] on video at bounding box center [1090, 303] width 767 height 297
click at [479, 122] on button "Tag confirmed-non-scan" at bounding box center [460, 126] width 114 height 33
click at [465, 129] on button "Untag confirmed-non-scan" at bounding box center [460, 126] width 114 height 33
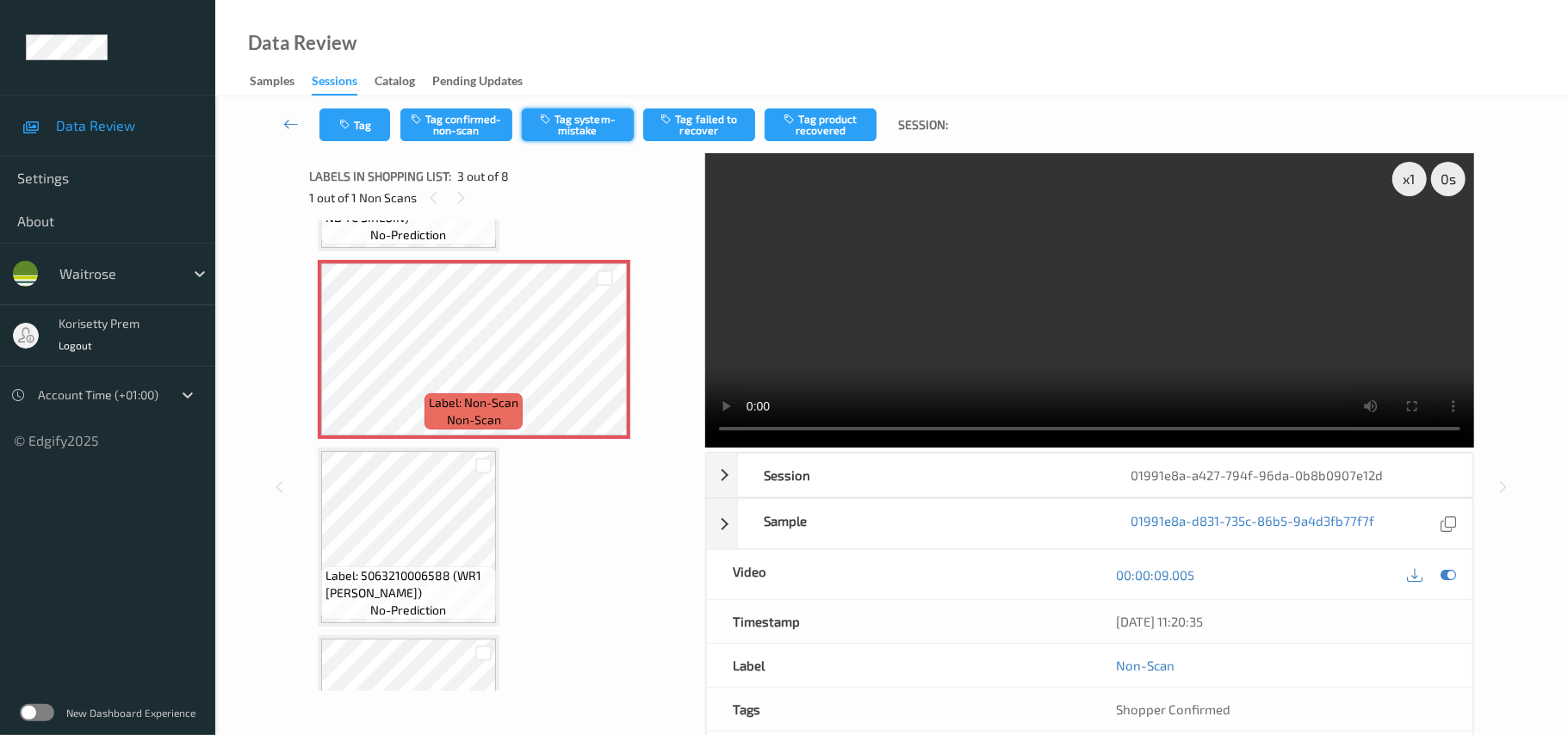
click at [575, 131] on button "Tag system-mistake" at bounding box center [578, 125] width 112 height 33
click at [366, 129] on button "Tag" at bounding box center [355, 125] width 71 height 33
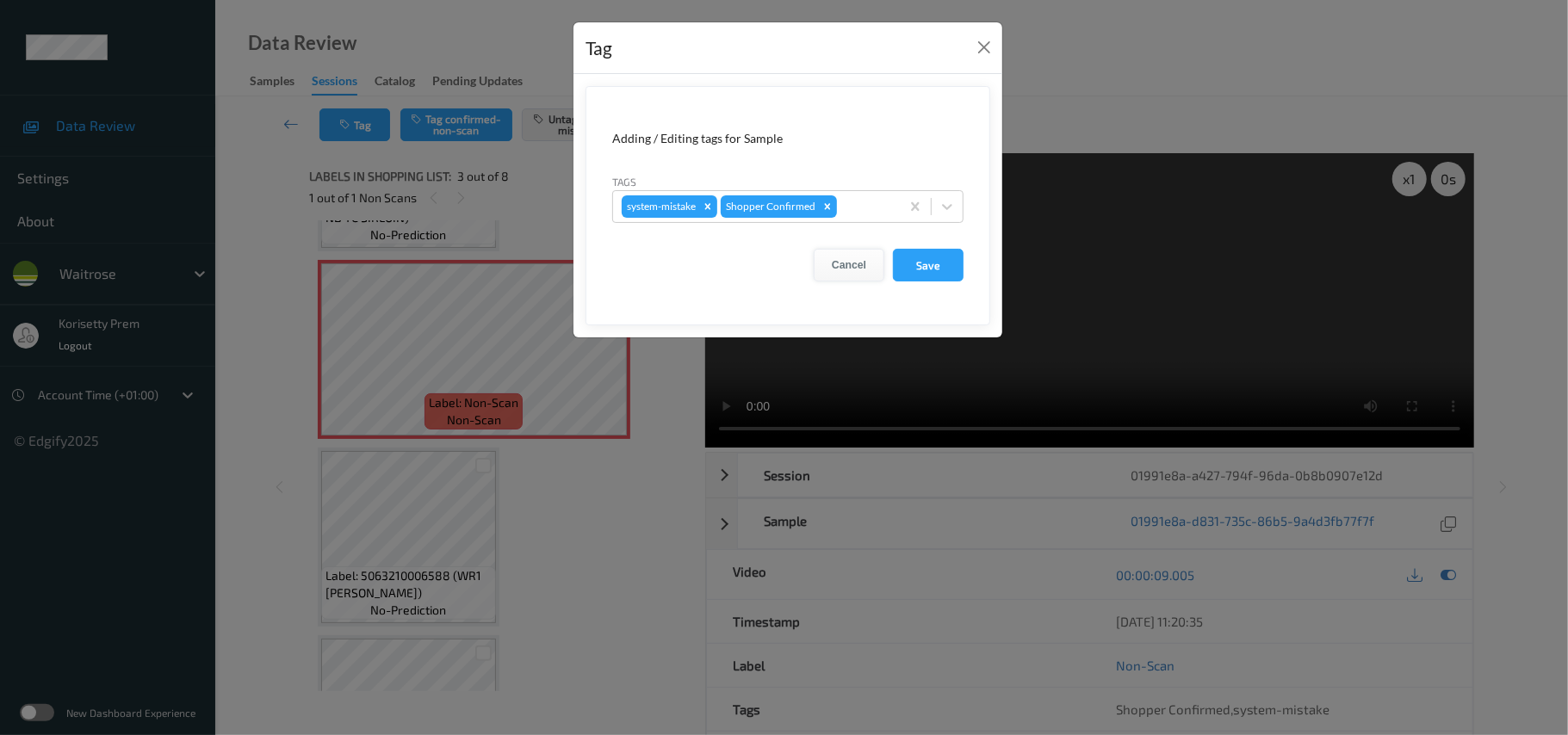
click at [831, 269] on button "Cancel" at bounding box center [849, 265] width 71 height 33
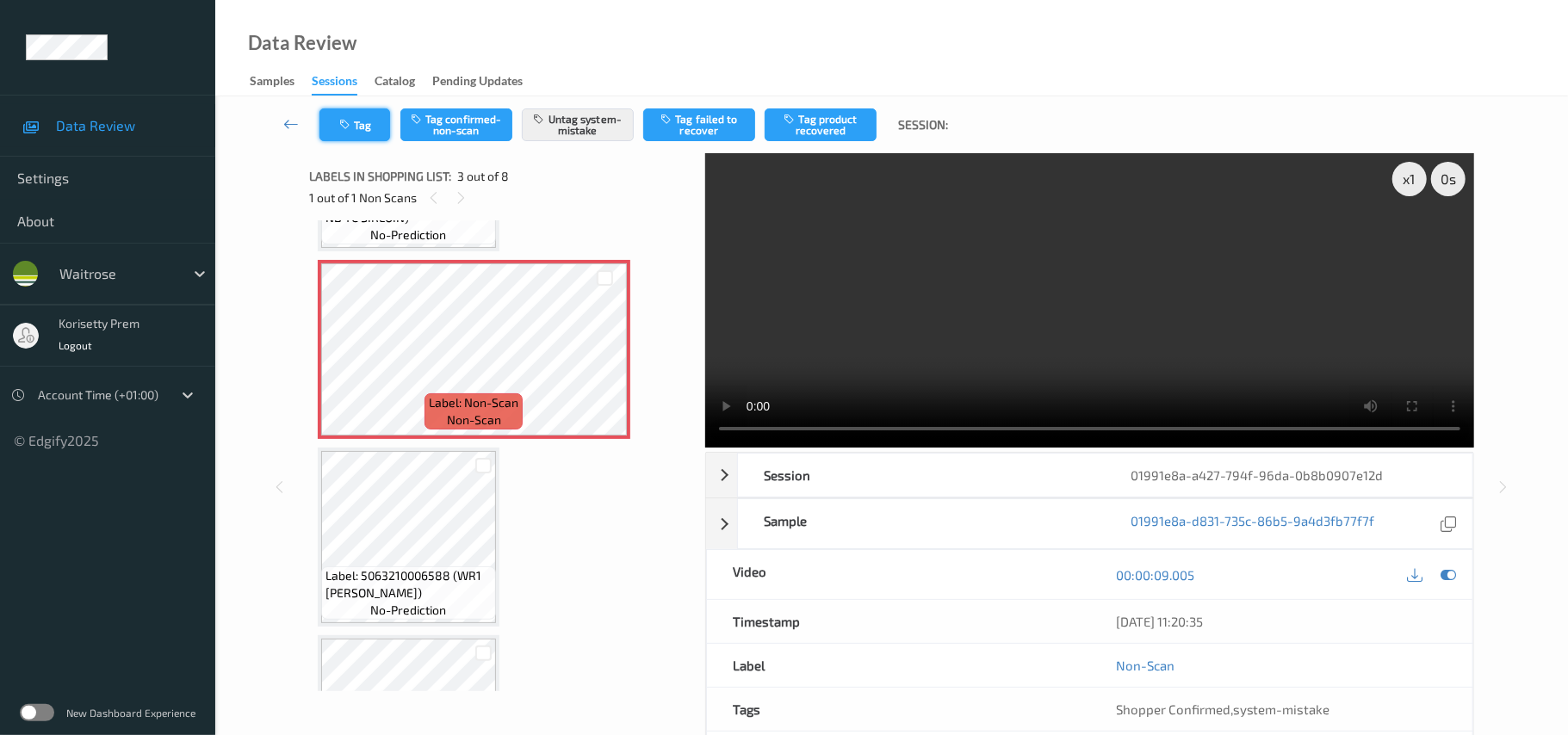
click at [363, 126] on button "Tag" at bounding box center [355, 125] width 71 height 33
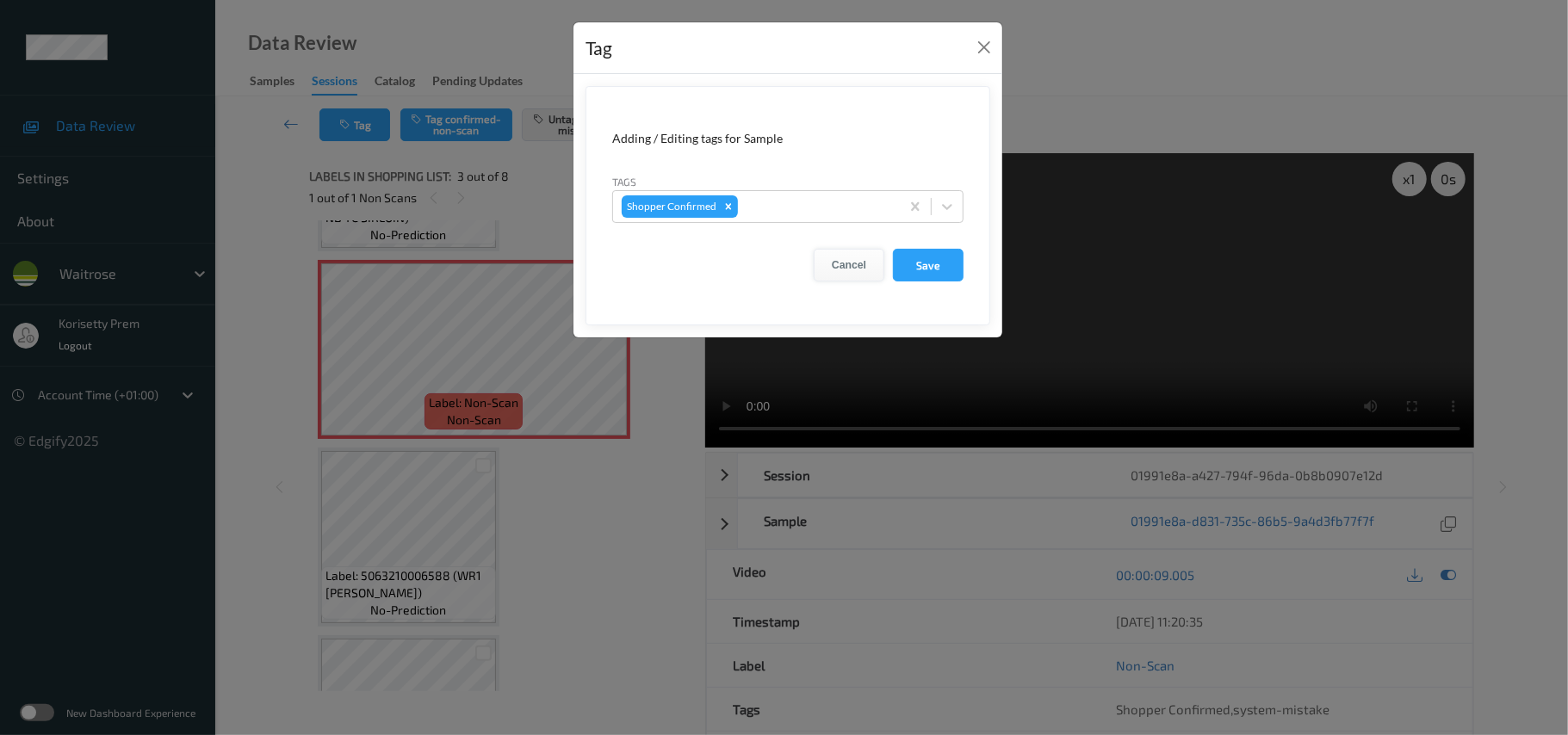
click at [855, 262] on button "Cancel" at bounding box center [849, 265] width 71 height 33
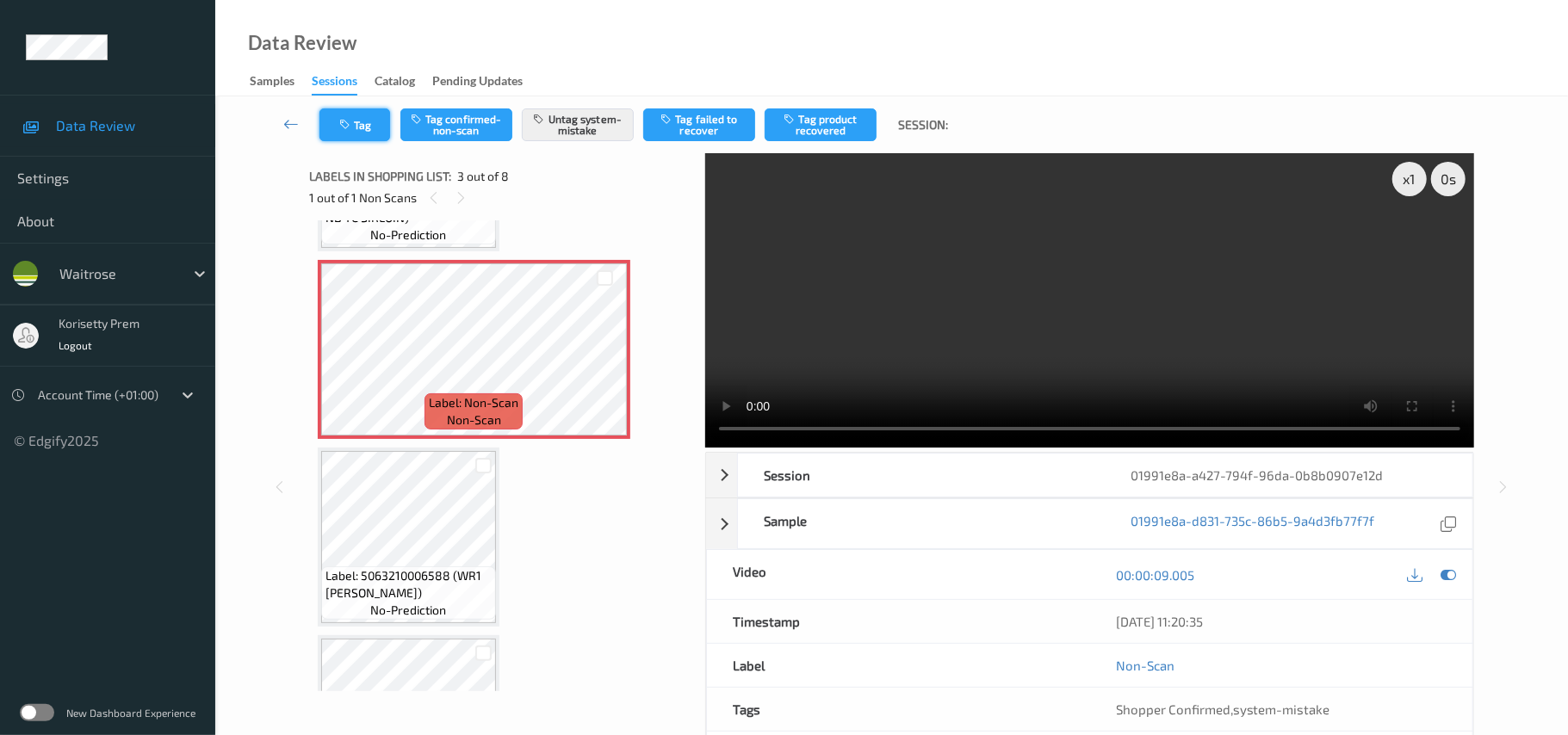
click at [367, 124] on button "Tag" at bounding box center [355, 125] width 71 height 33
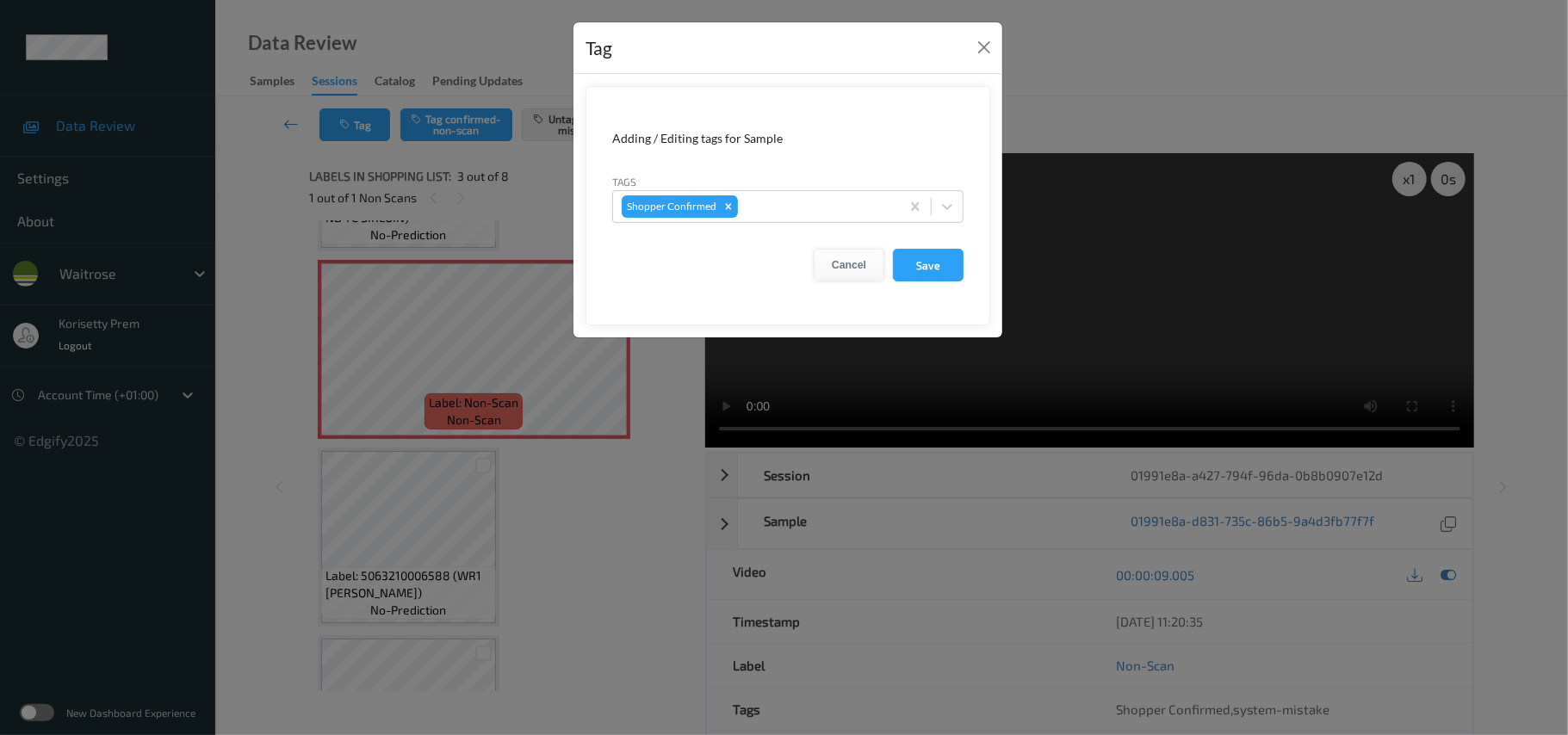
click at [856, 266] on button "Cancel" at bounding box center [849, 265] width 71 height 33
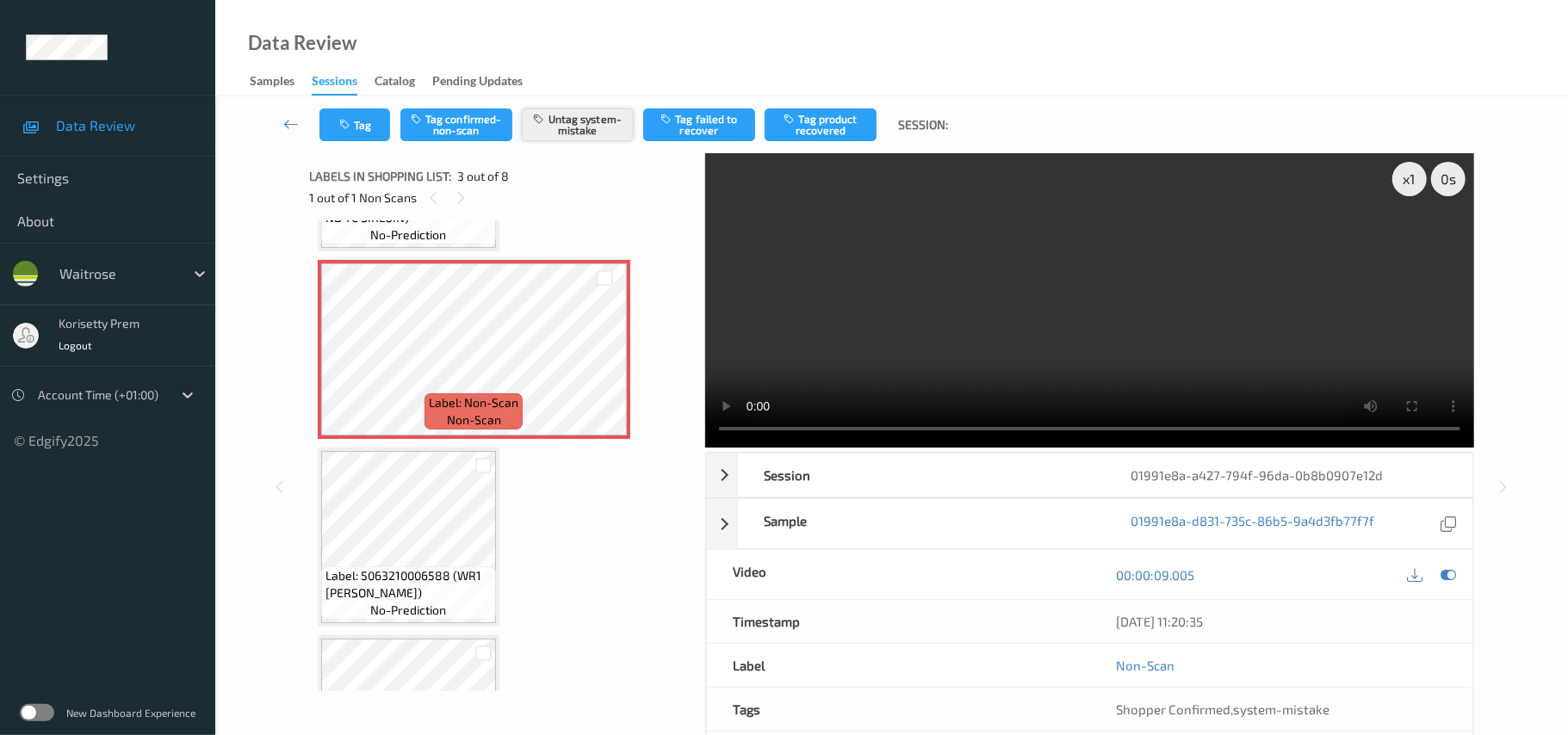
click at [576, 128] on button "Untag system-mistake" at bounding box center [578, 125] width 112 height 33
click at [572, 128] on button "Tag system-mistake" at bounding box center [578, 125] width 112 height 33
click at [360, 124] on button "Tag" at bounding box center [355, 125] width 71 height 33
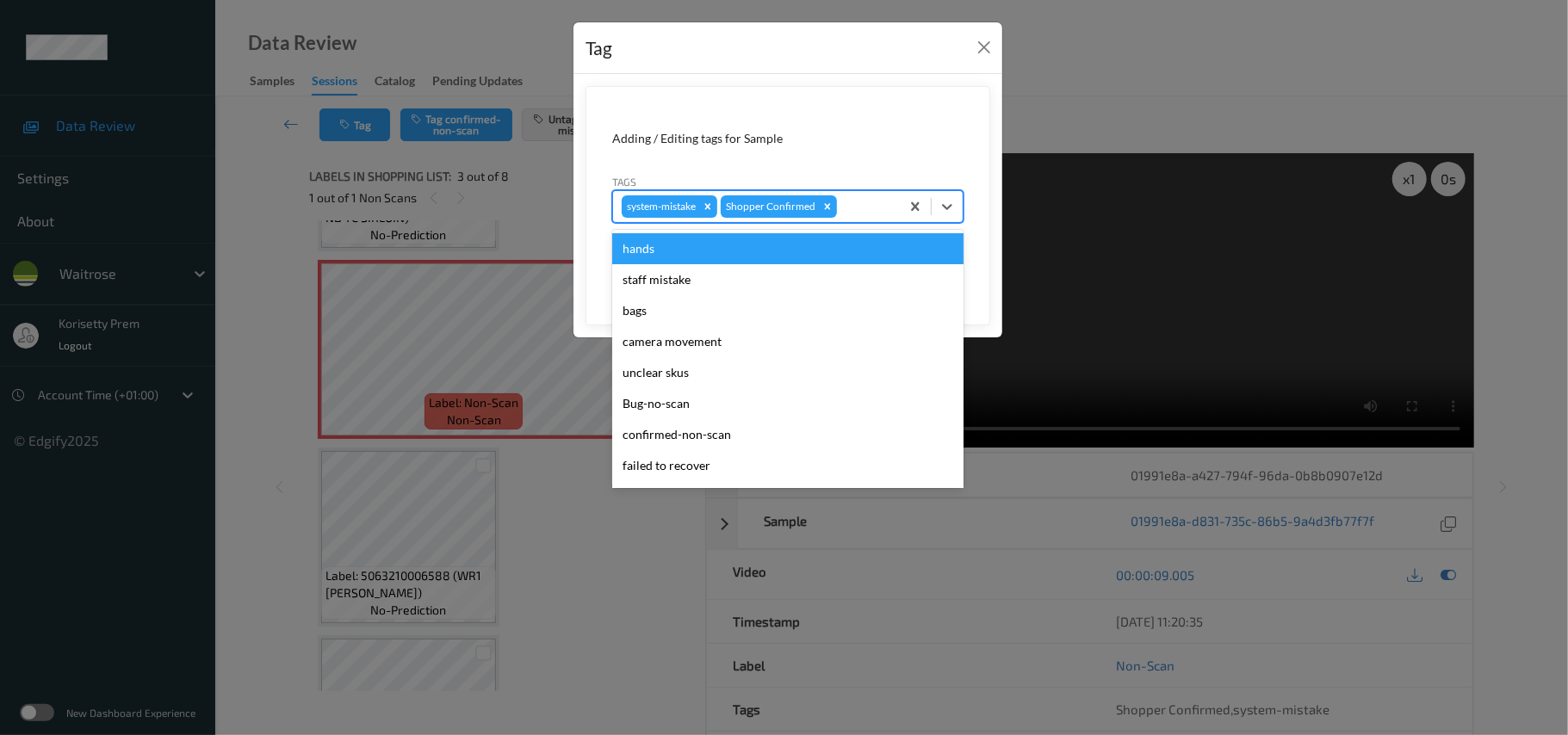
click at [858, 200] on div at bounding box center [865, 206] width 51 height 21
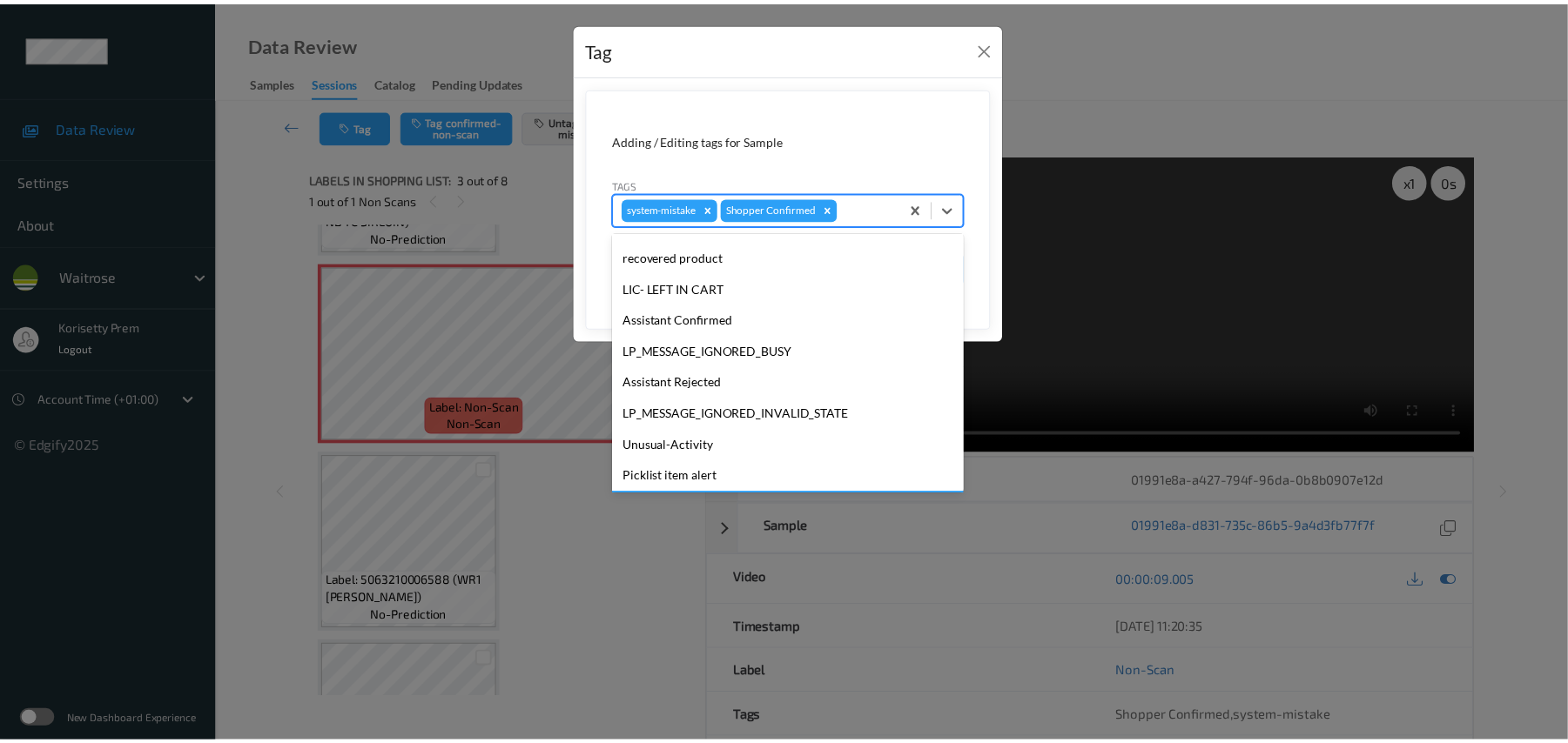
scroll to position [404, 0]
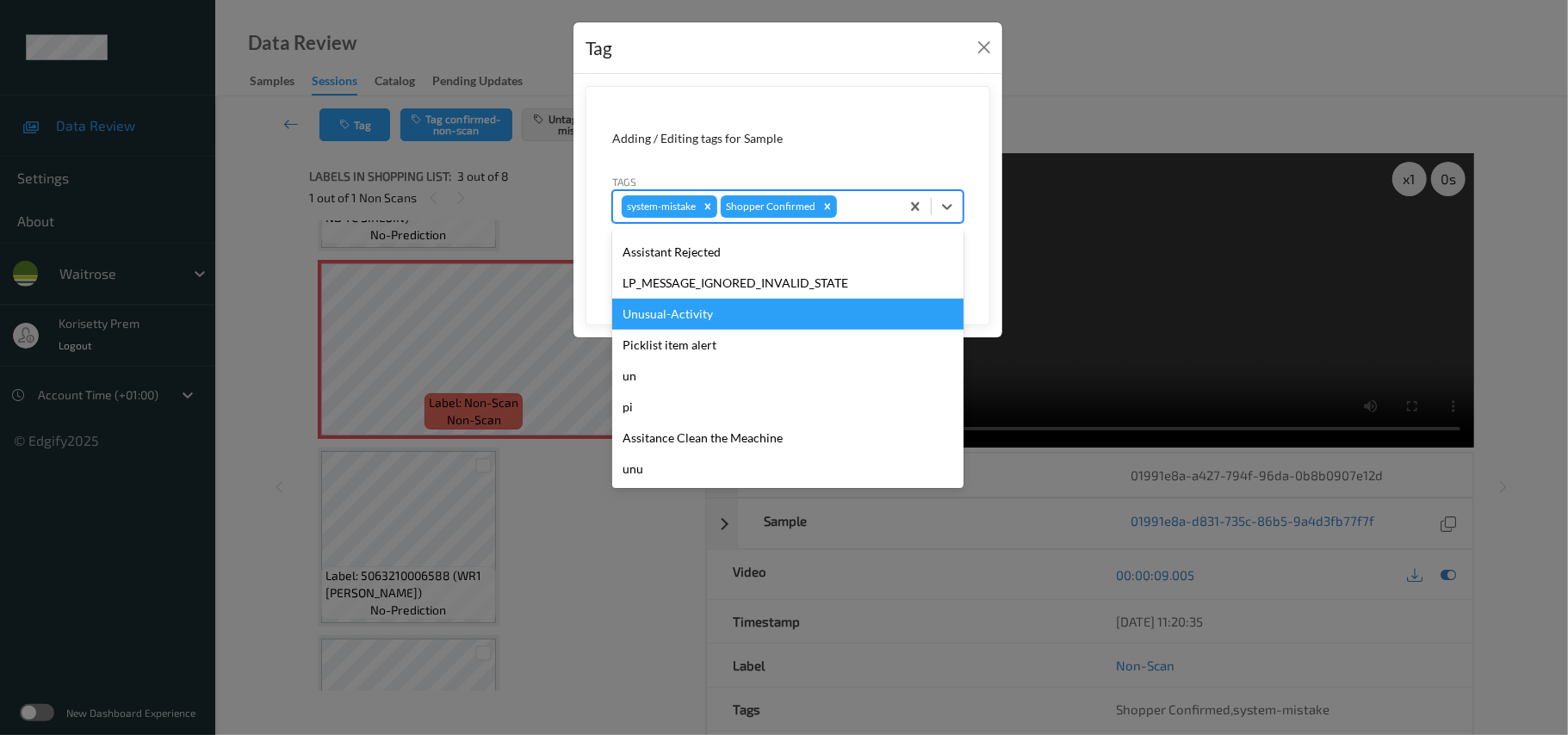
click at [674, 317] on div "Unusual-Activity" at bounding box center [788, 314] width 351 height 31
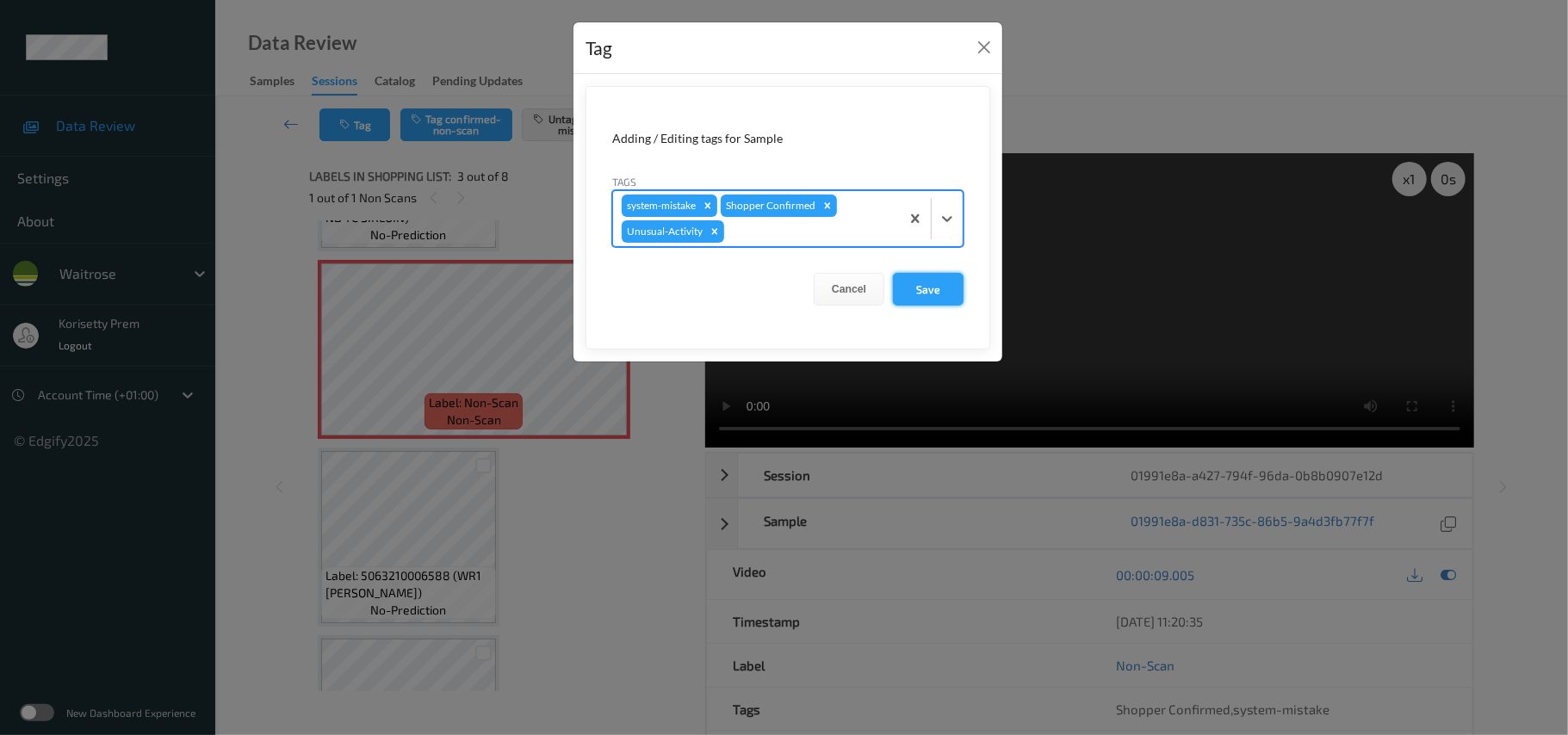
click at [907, 297] on button "Save" at bounding box center [928, 289] width 71 height 33
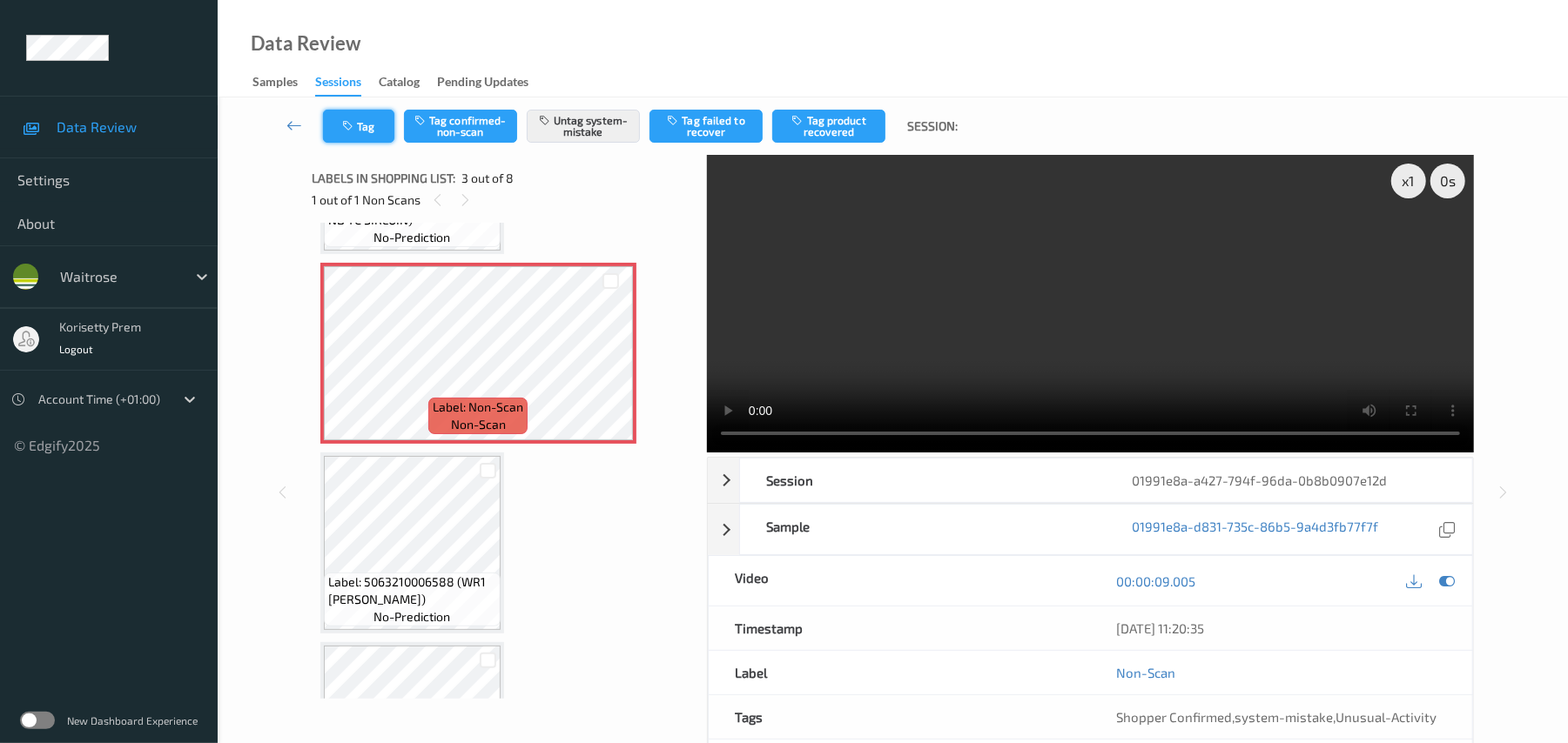
click at [359, 116] on button "Tag" at bounding box center [359, 126] width 71 height 33
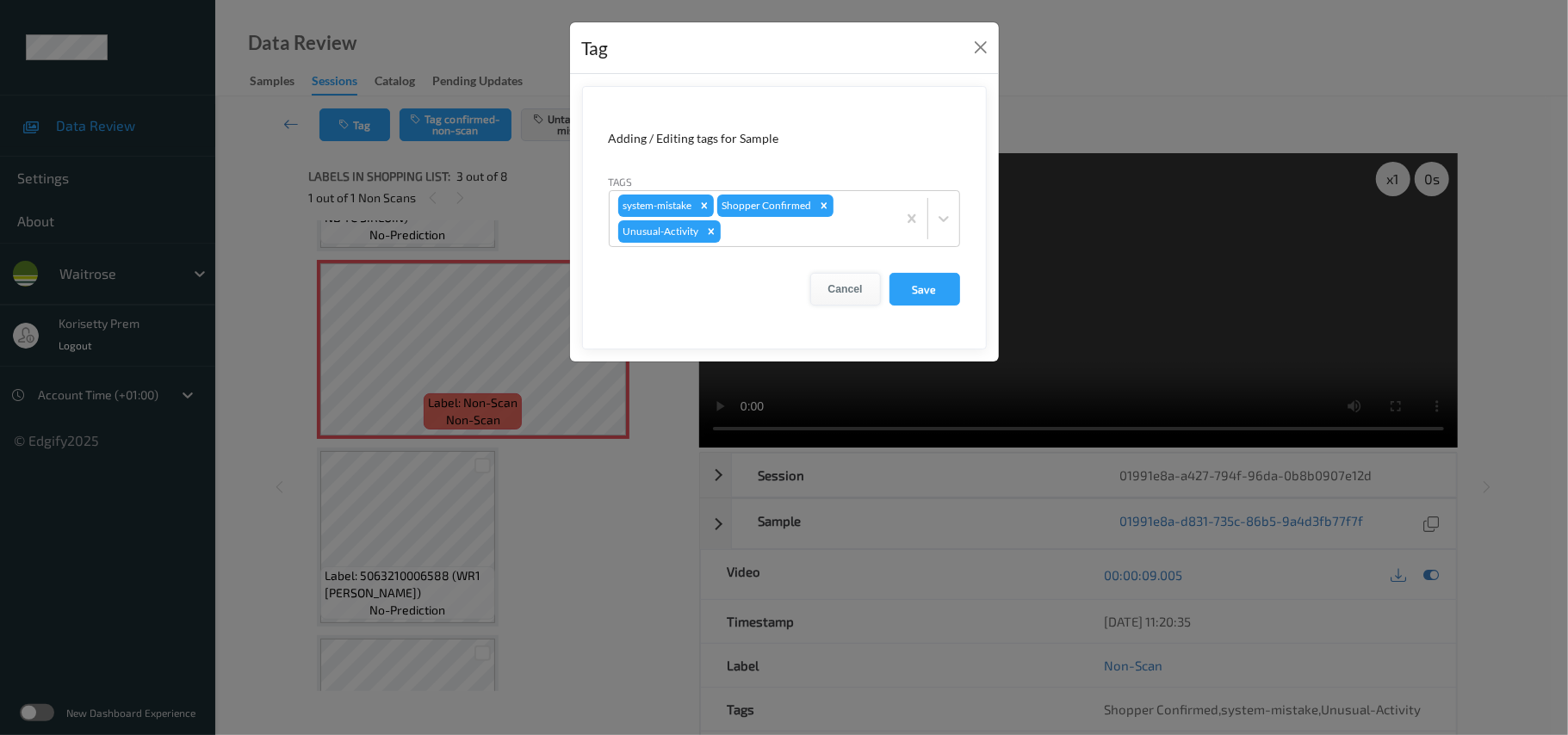
click at [834, 290] on button "Cancel" at bounding box center [846, 289] width 71 height 33
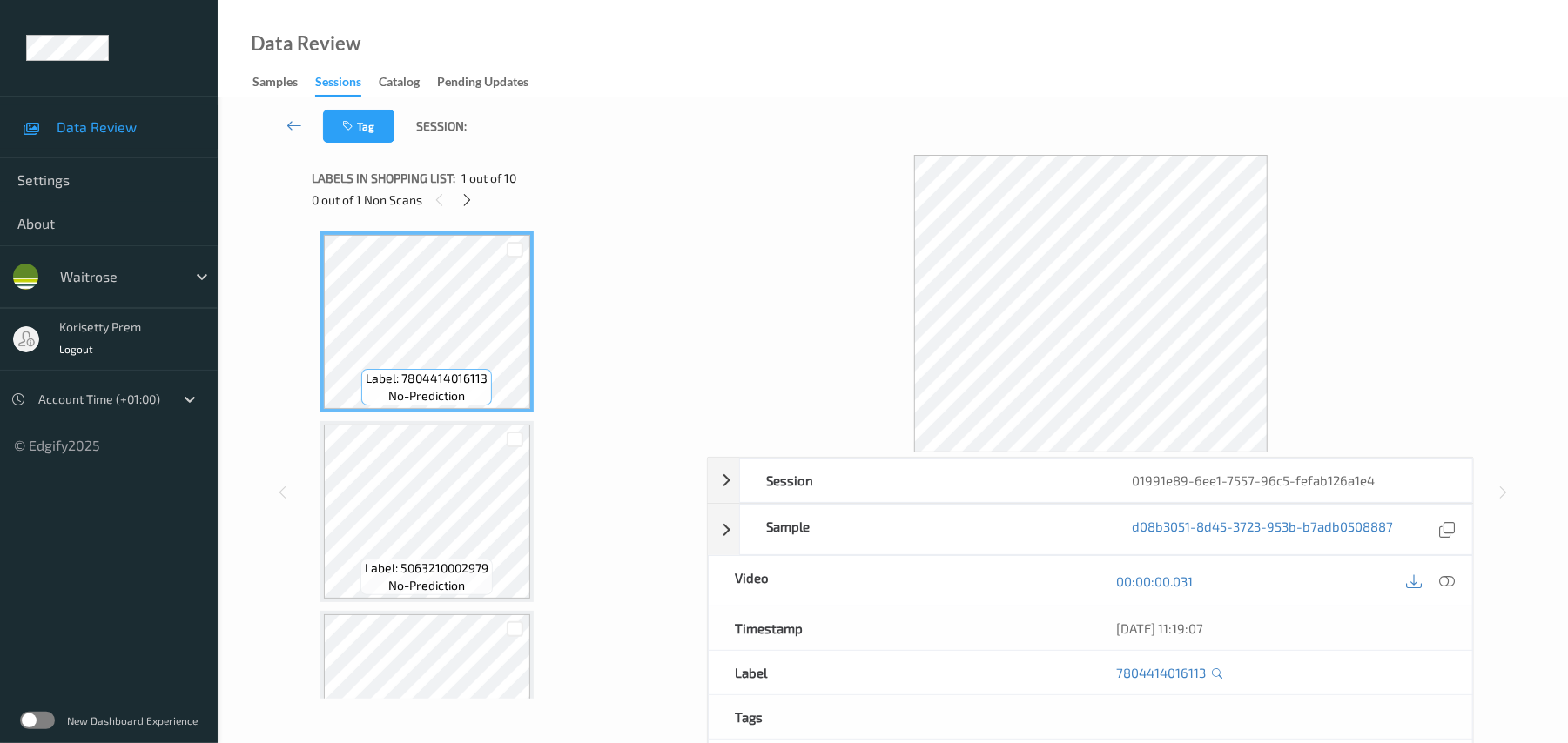
click at [808, 153] on div "Tag Session:" at bounding box center [892, 126] width 1279 height 58
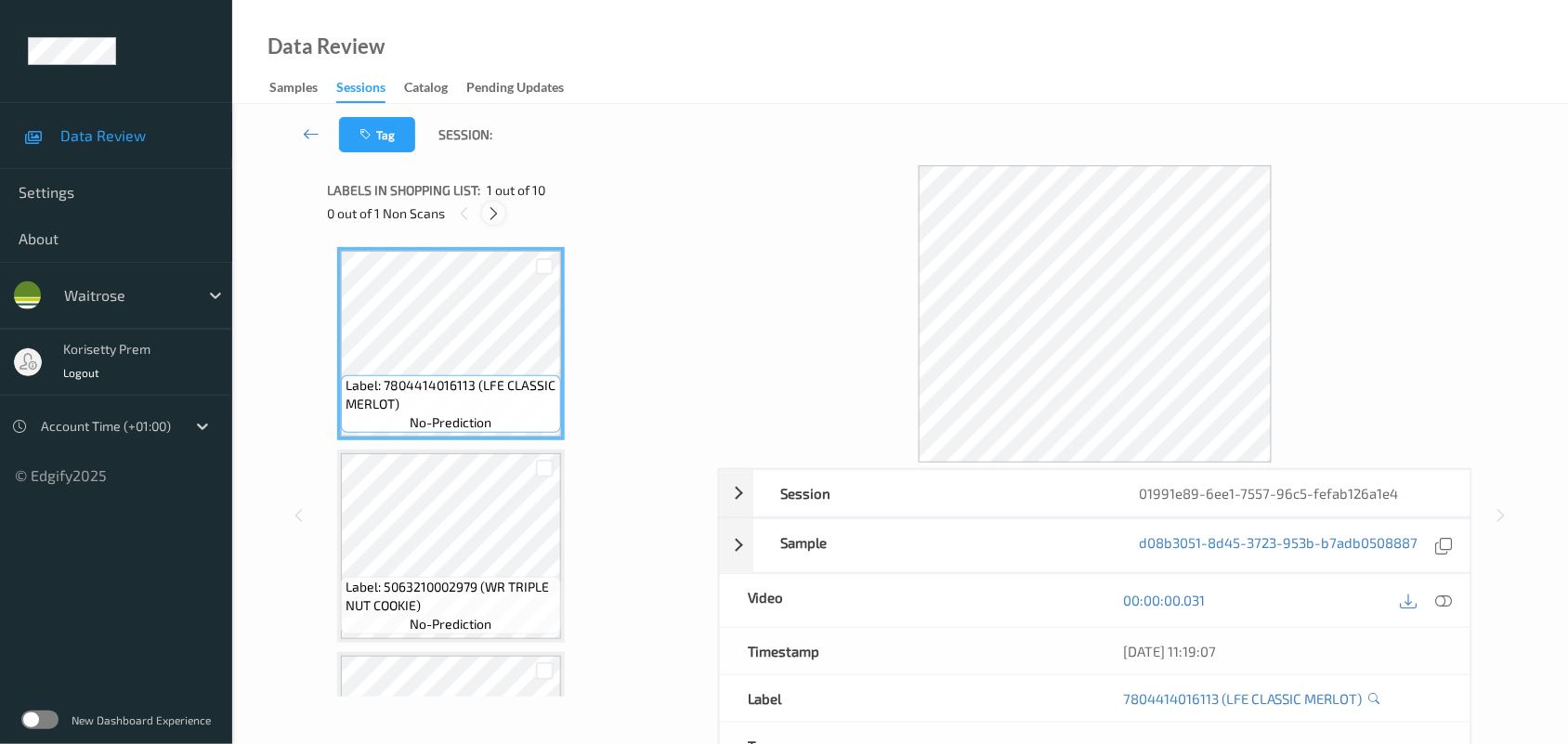
click at [494, 215] on icon at bounding box center [493, 213] width 16 height 17
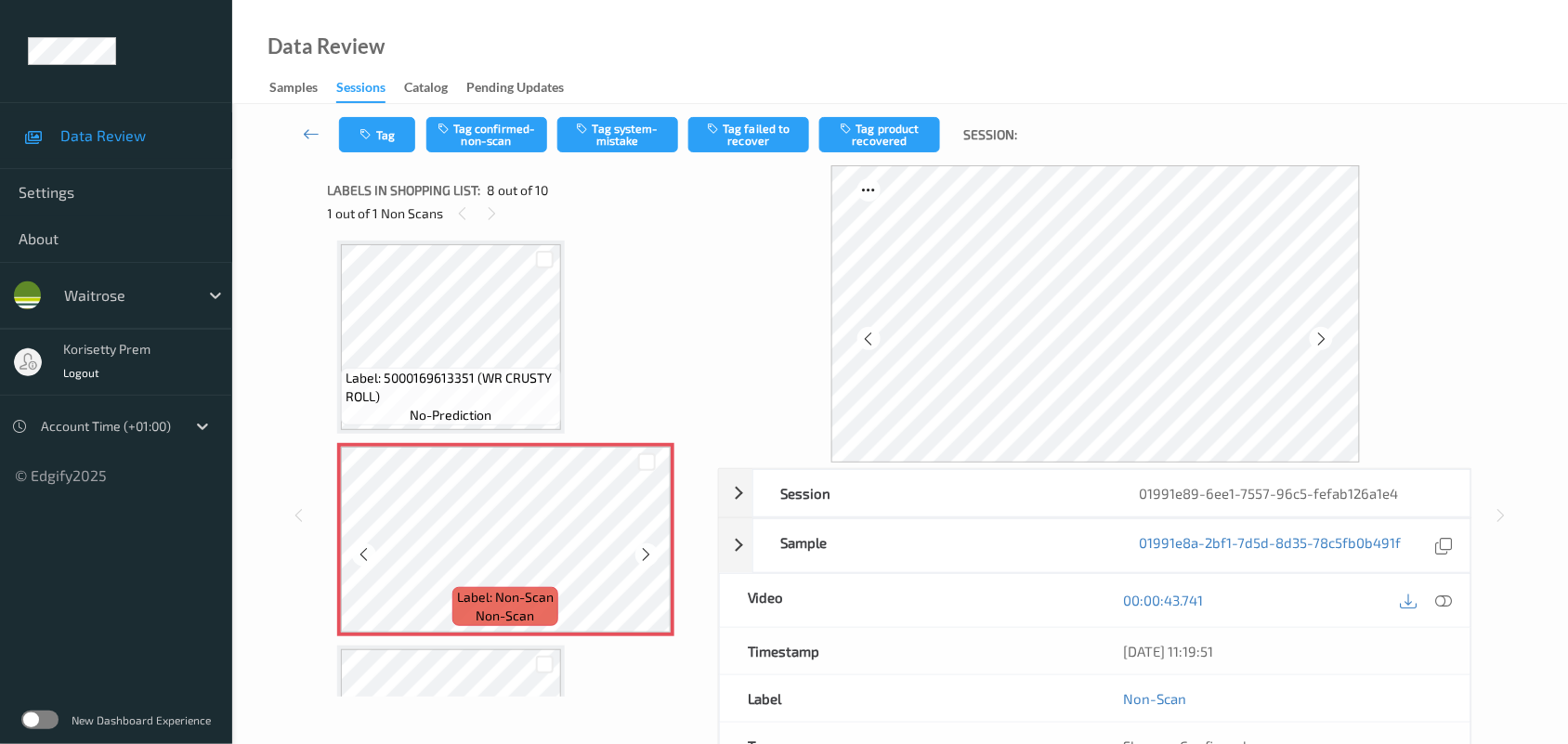
click at [643, 546] on icon at bounding box center [647, 554] width 16 height 17
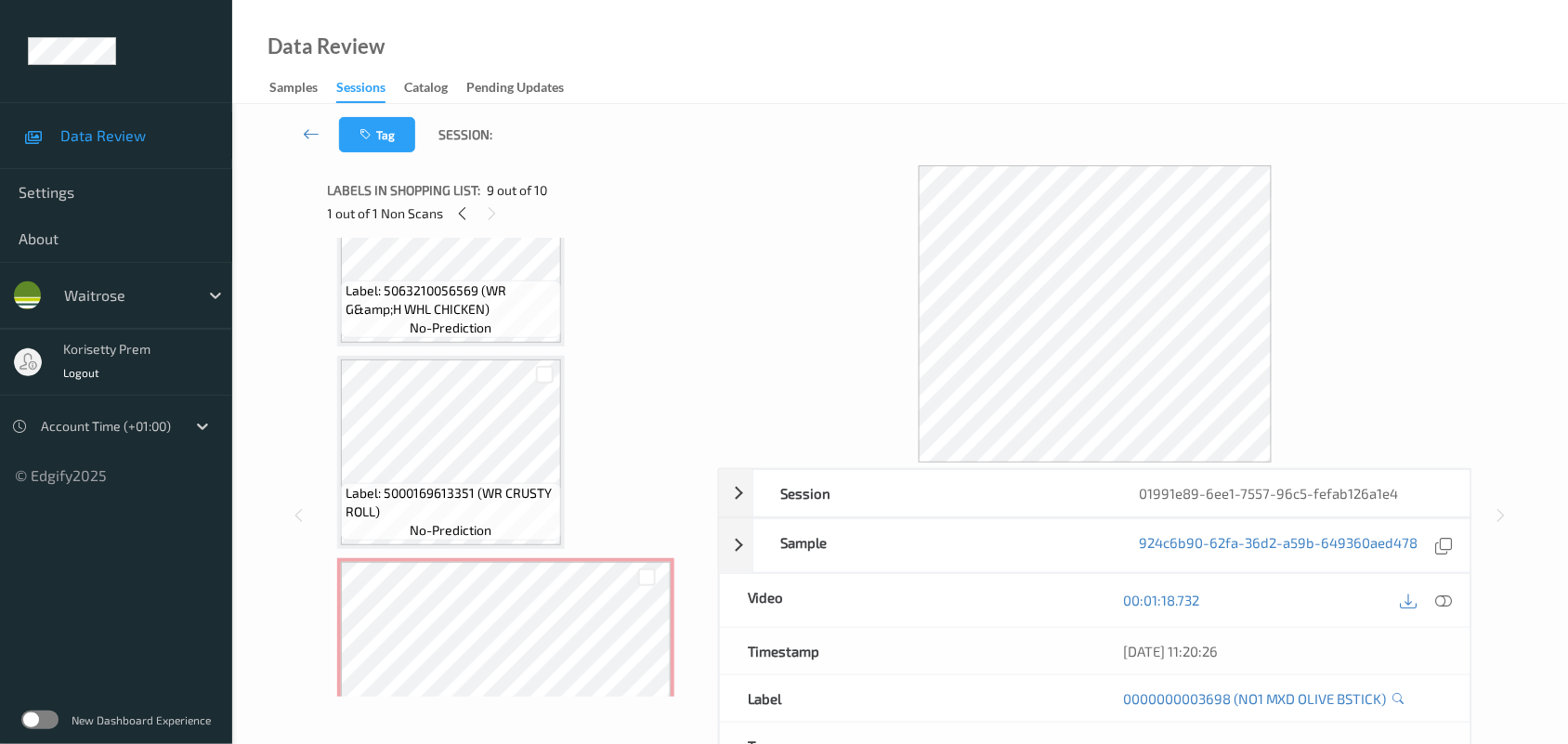
scroll to position [1105, 0]
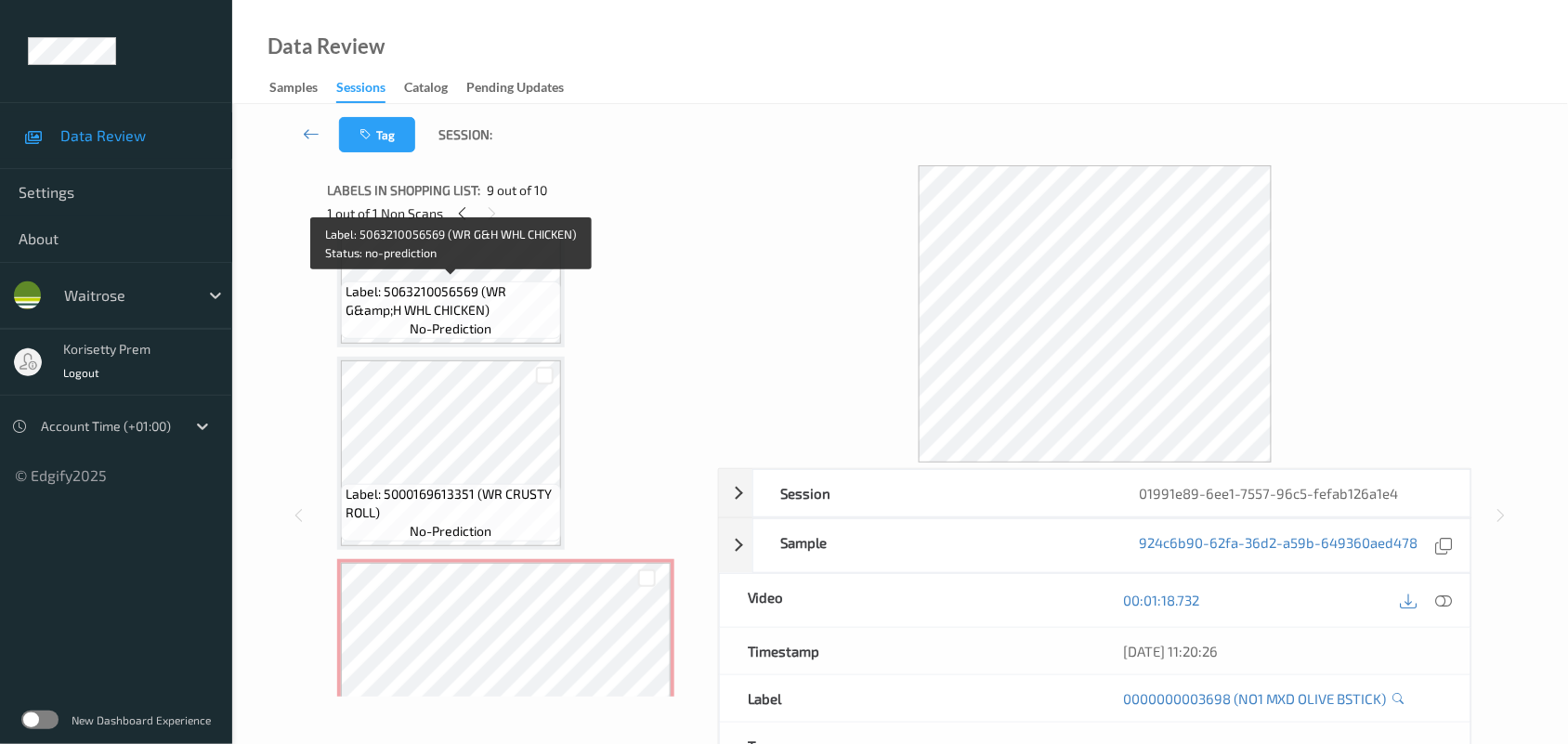
click at [458, 297] on span "Label: 5063210056569 (WR G&amp;H WHL CHICKEN)" at bounding box center [451, 301] width 211 height 37
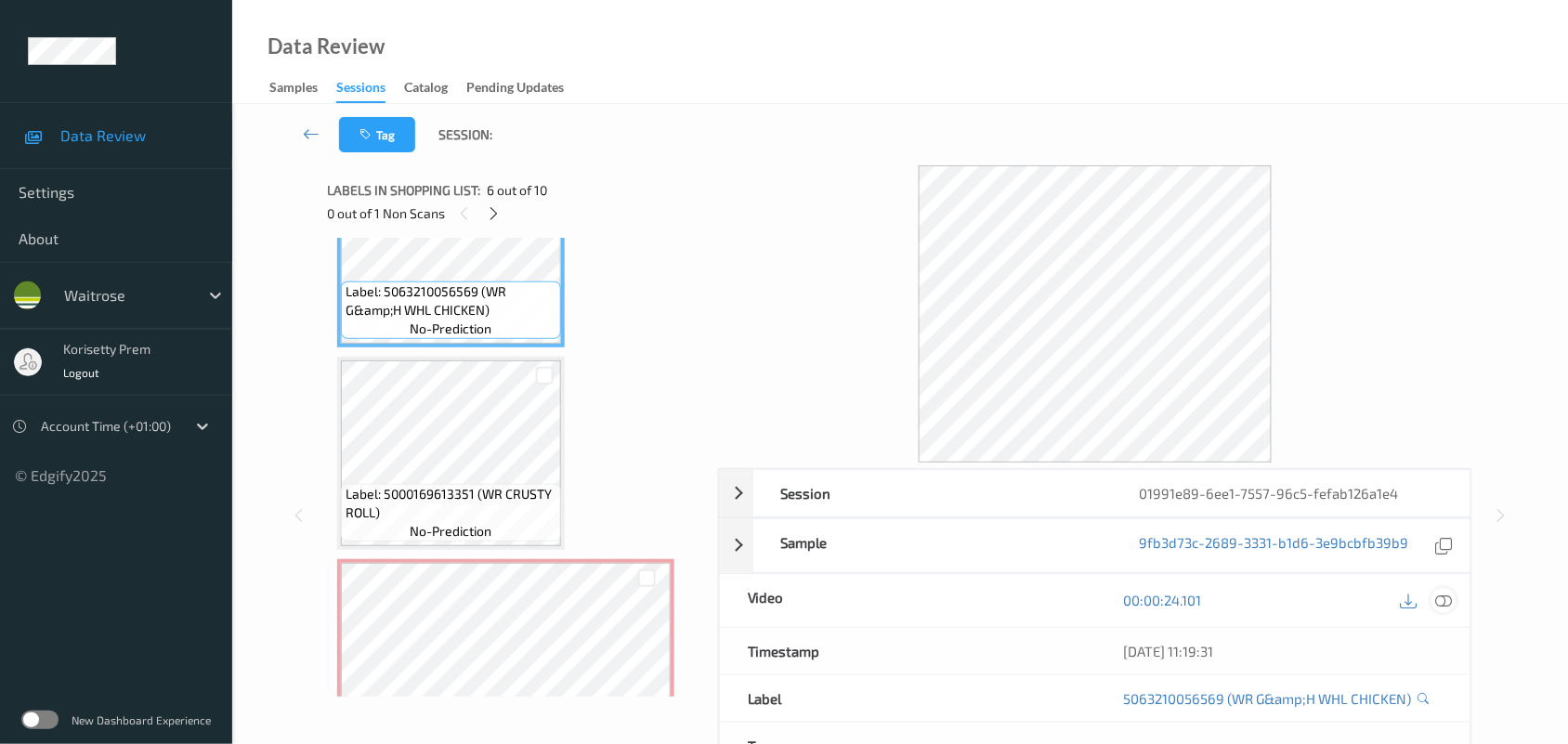
click at [1442, 605] on icon at bounding box center [1444, 599] width 17 height 17
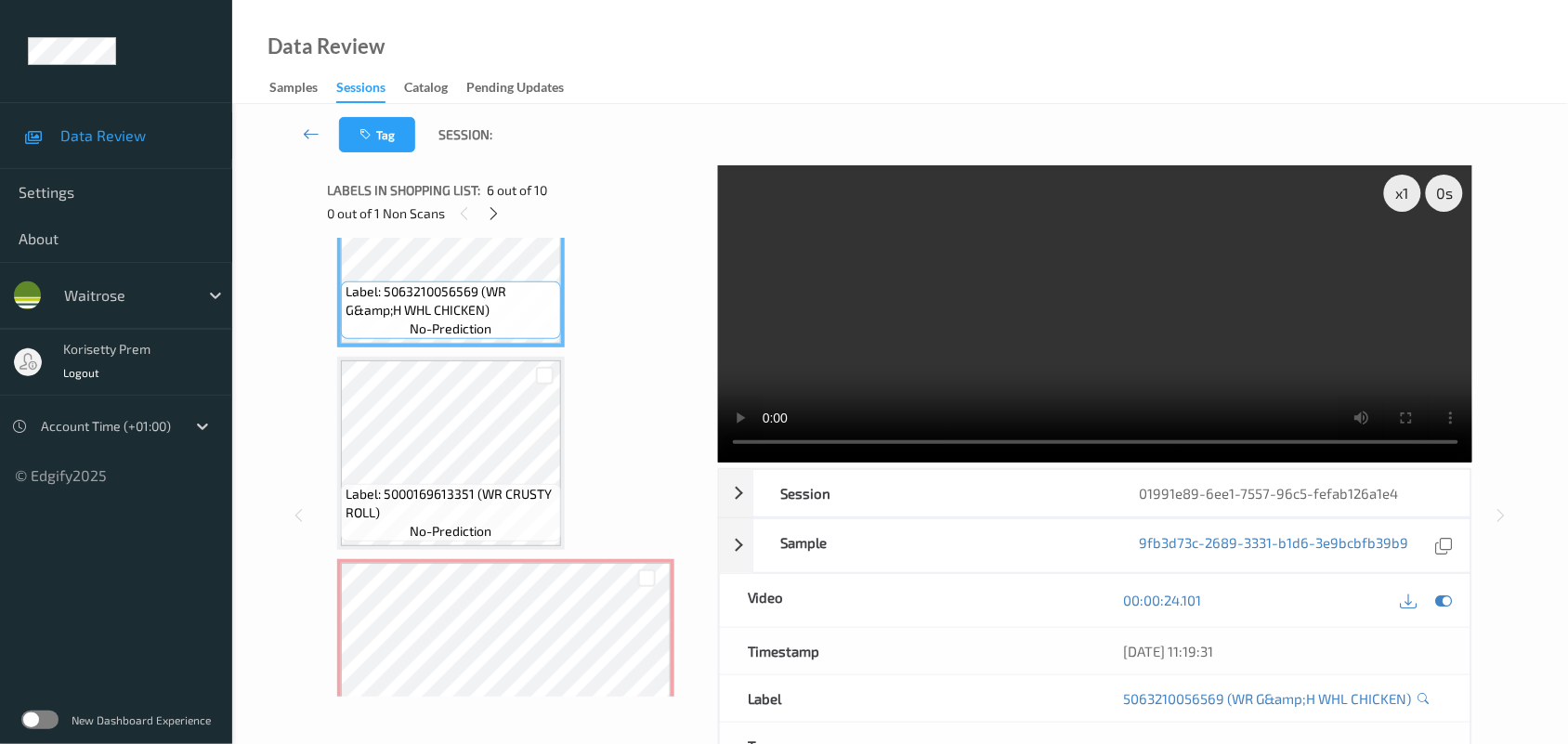
click at [904, 358] on video at bounding box center [1095, 313] width 755 height 297
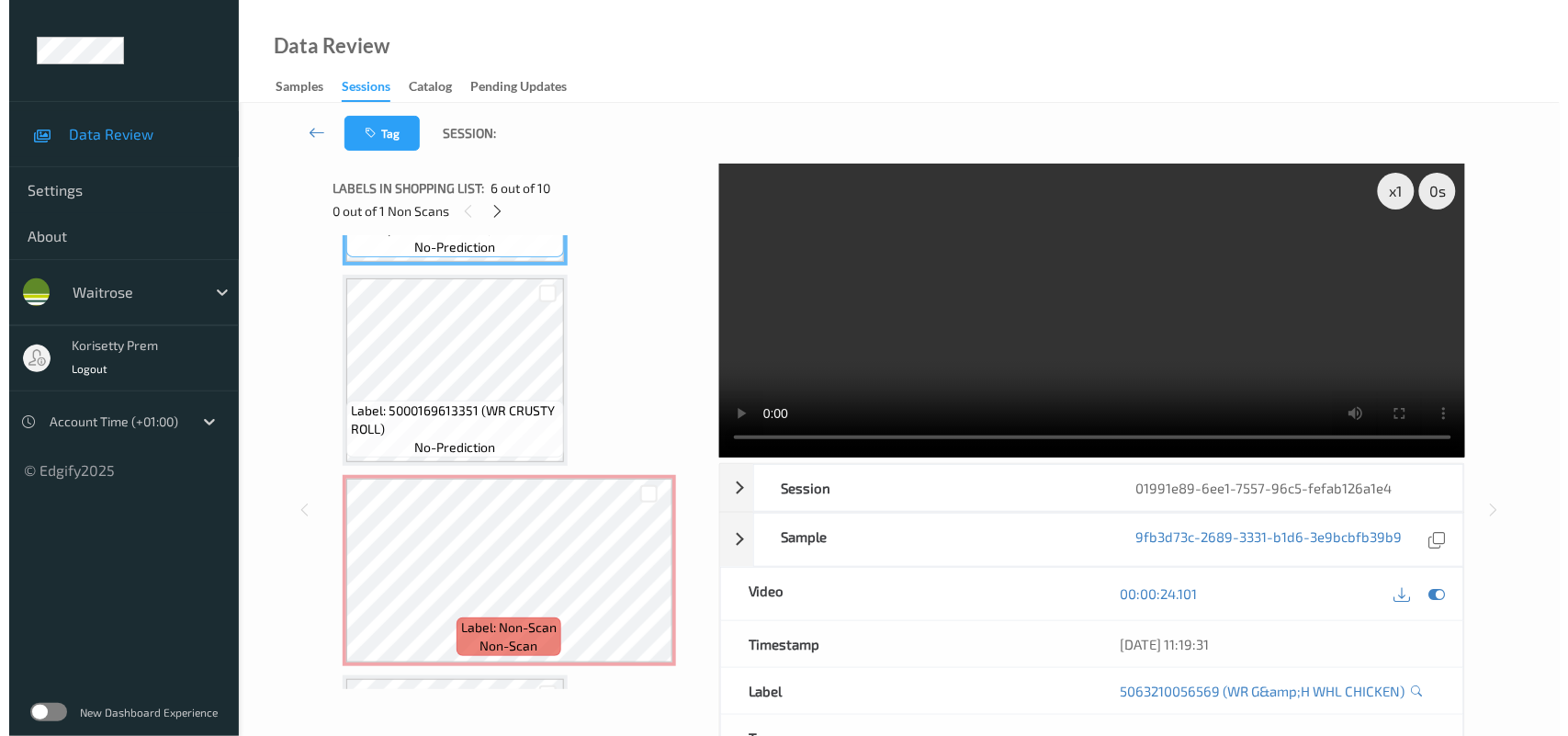
scroll to position [1208, 0]
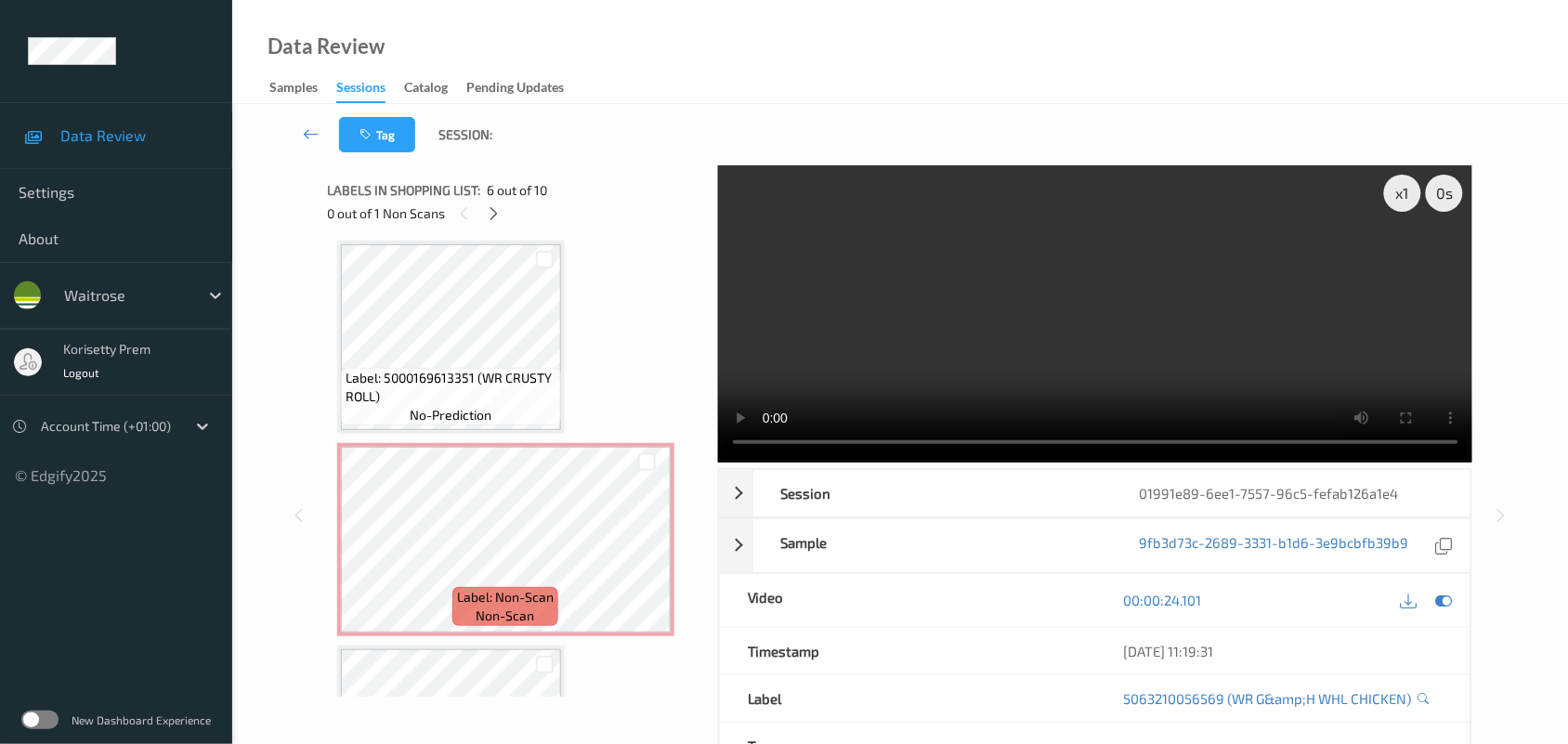
click at [919, 352] on video at bounding box center [1095, 313] width 755 height 297
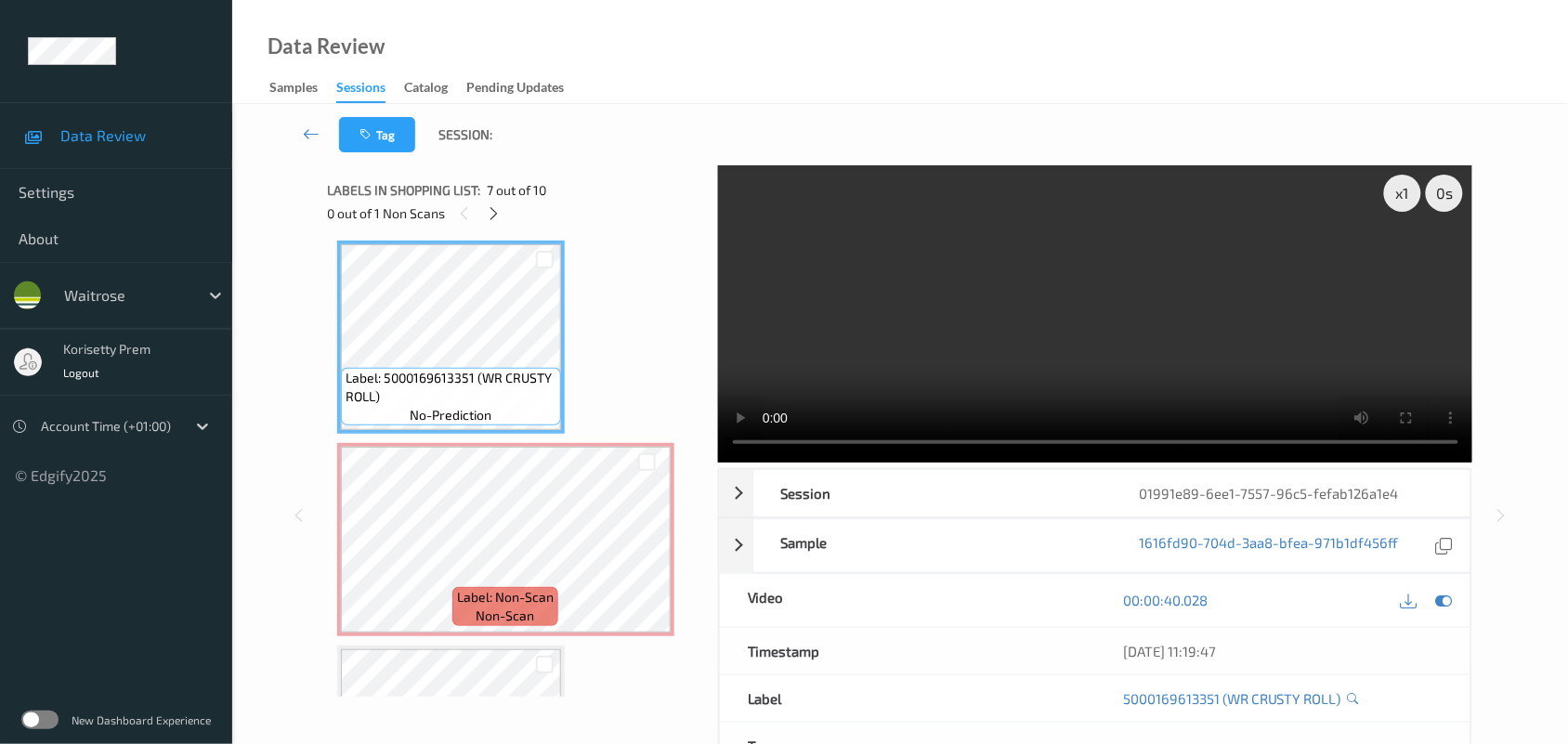
click at [1051, 327] on video at bounding box center [1095, 313] width 755 height 297
click at [985, 295] on video at bounding box center [1095, 313] width 755 height 297
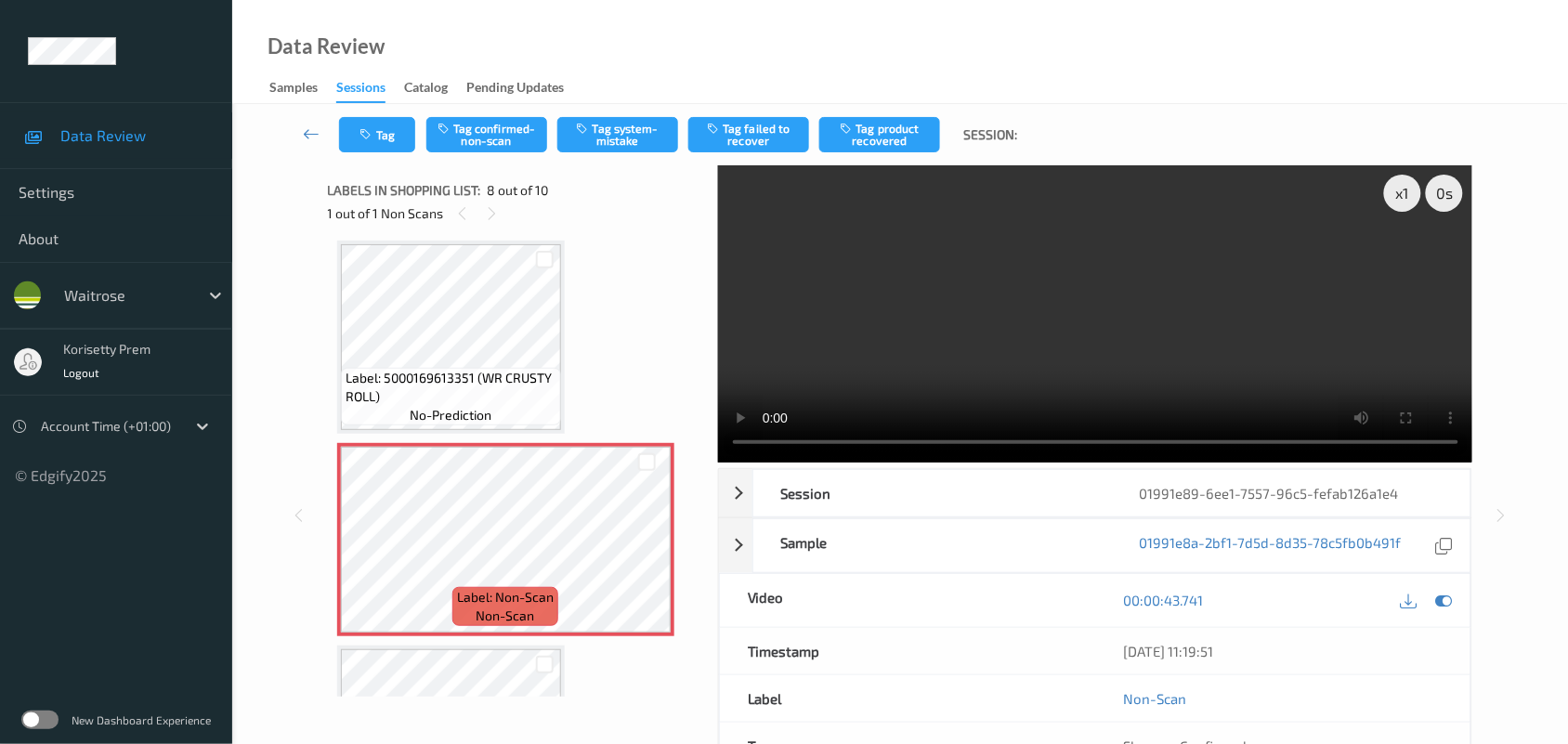
click at [908, 350] on video at bounding box center [1095, 313] width 755 height 297
click at [609, 126] on button "Tag system-mistake" at bounding box center [618, 135] width 121 height 35
click at [376, 130] on button "Tag" at bounding box center [377, 135] width 76 height 35
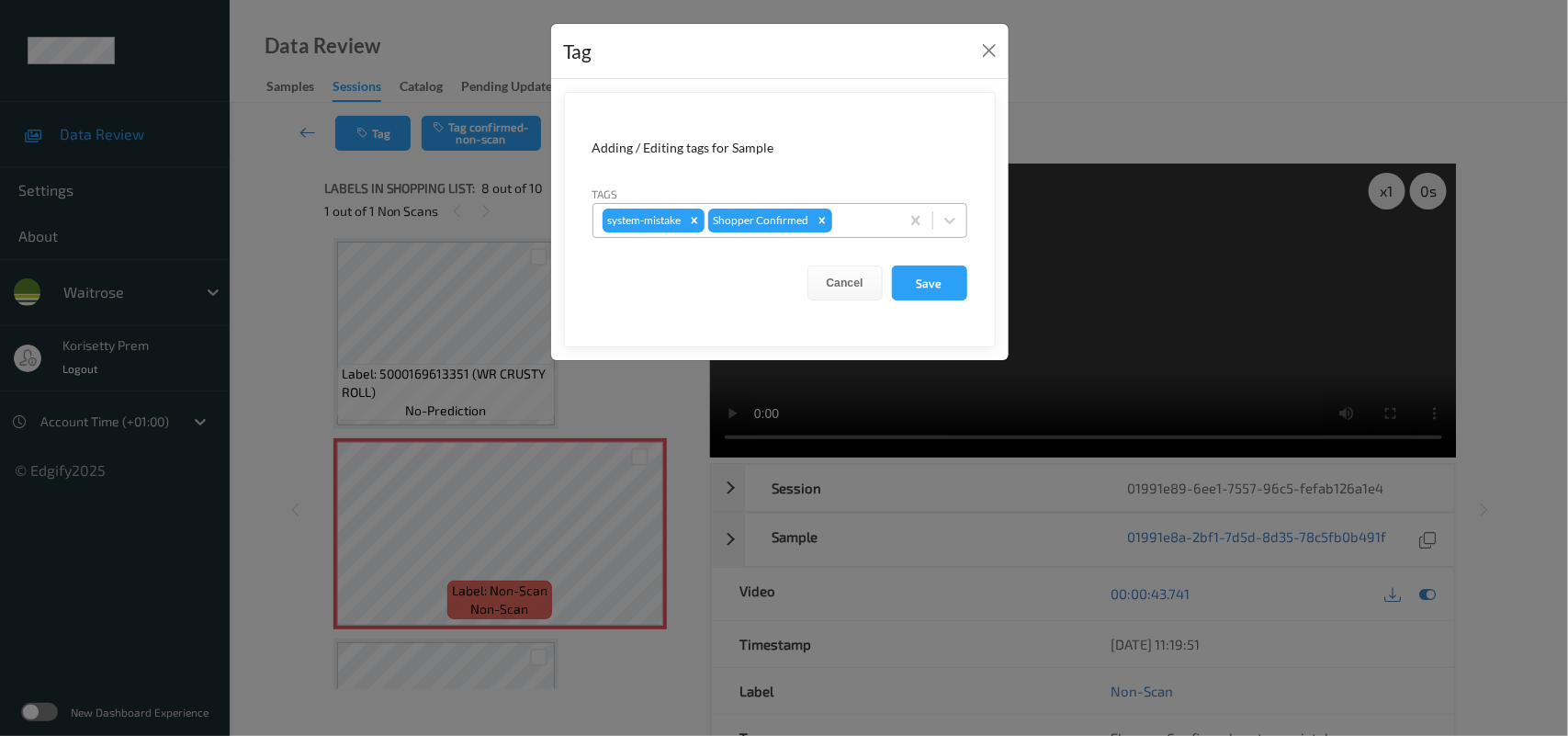
click at [845, 220] on div at bounding box center [863, 220] width 54 height 22
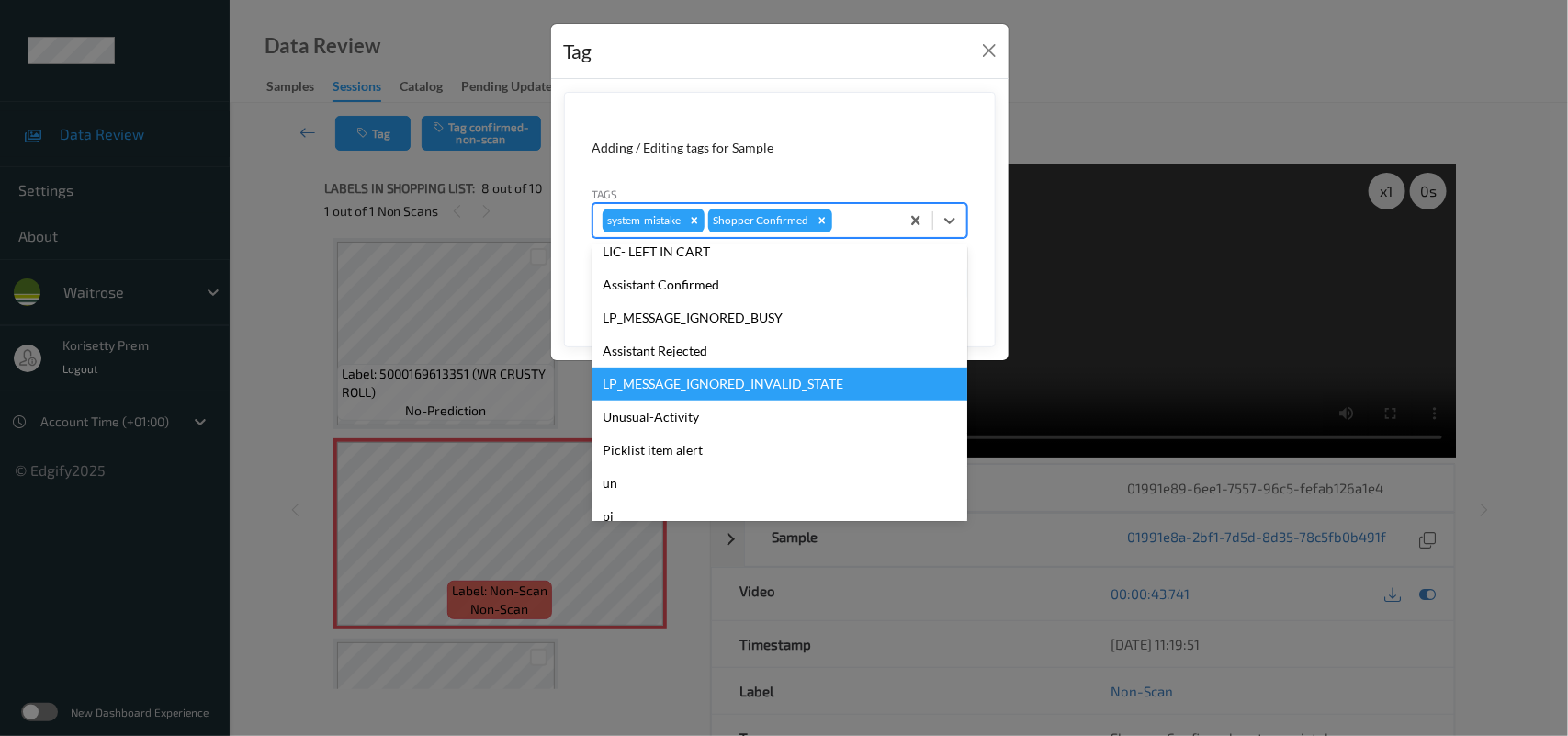
scroll to position [425, 0]
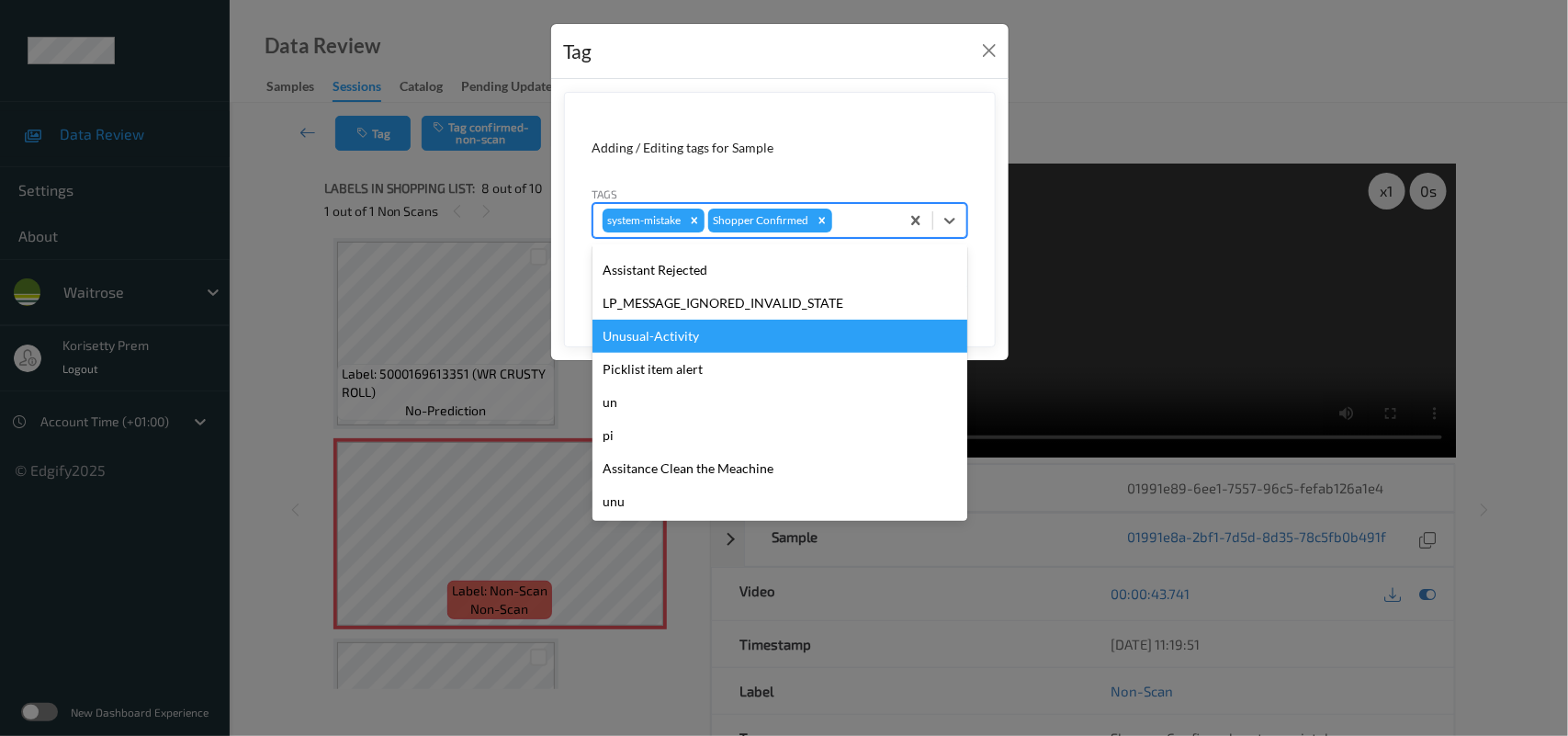
click at [652, 328] on div "Unusual-Activity" at bounding box center [780, 336] width 375 height 33
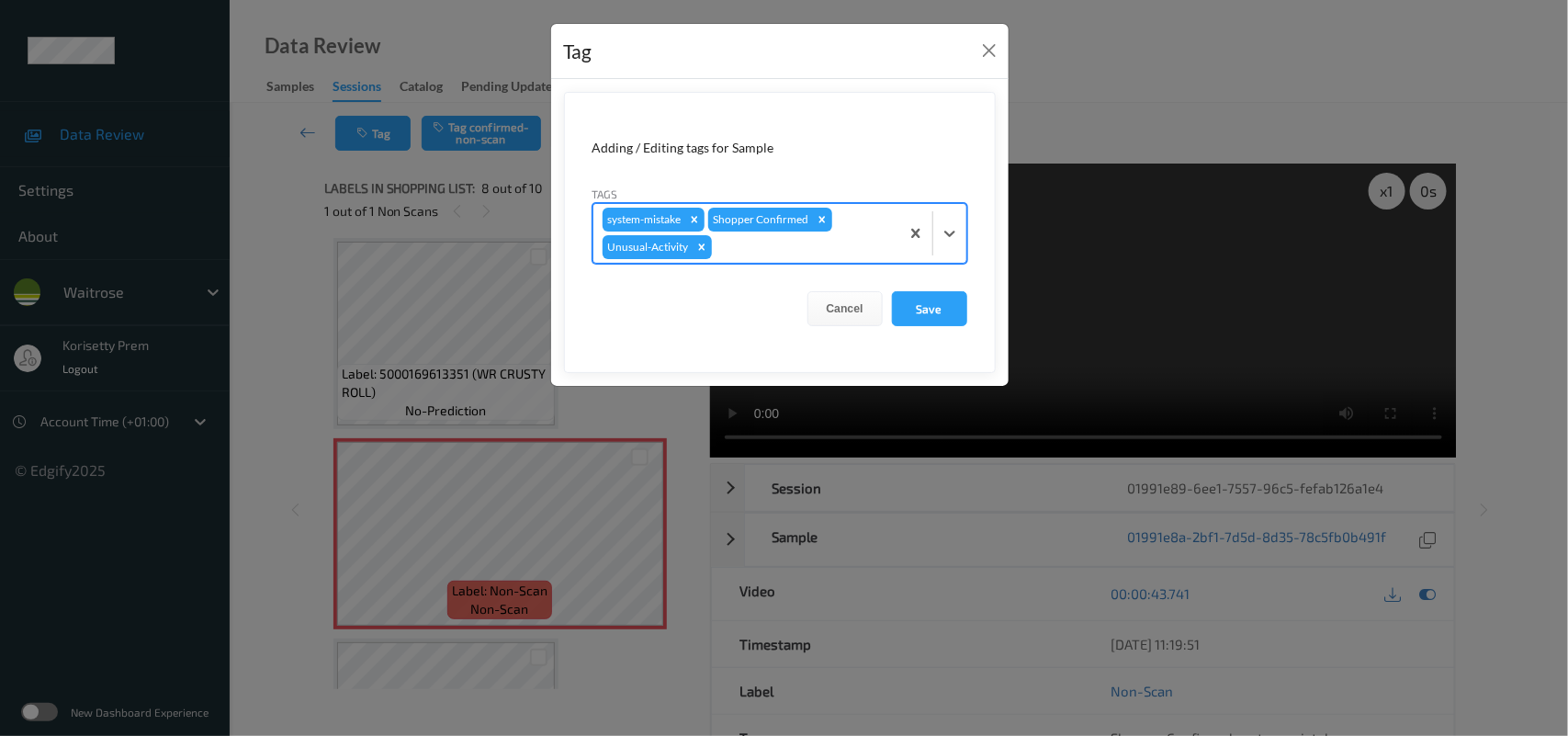
click at [755, 240] on div at bounding box center [803, 246] width 175 height 22
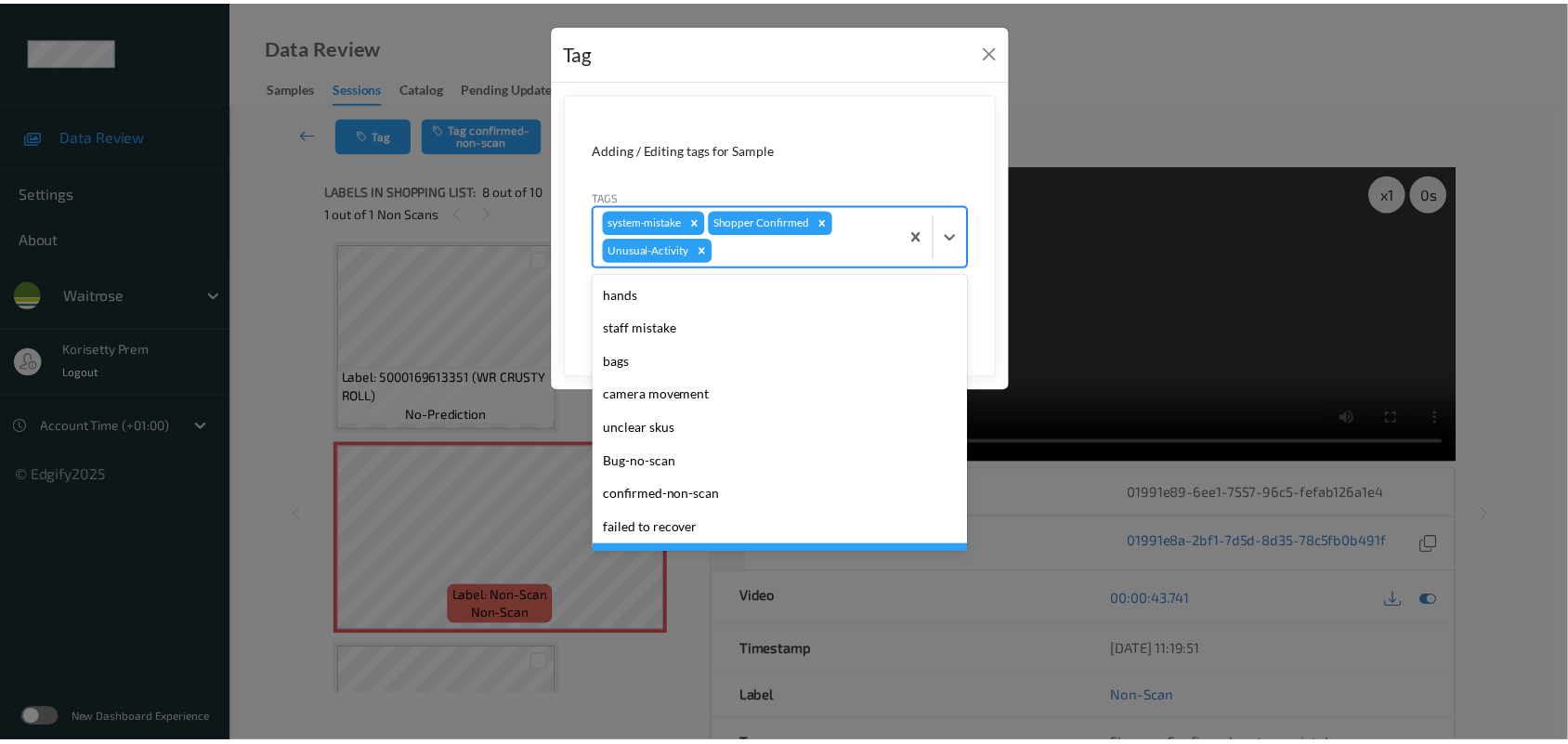
scroll to position [396, 0]
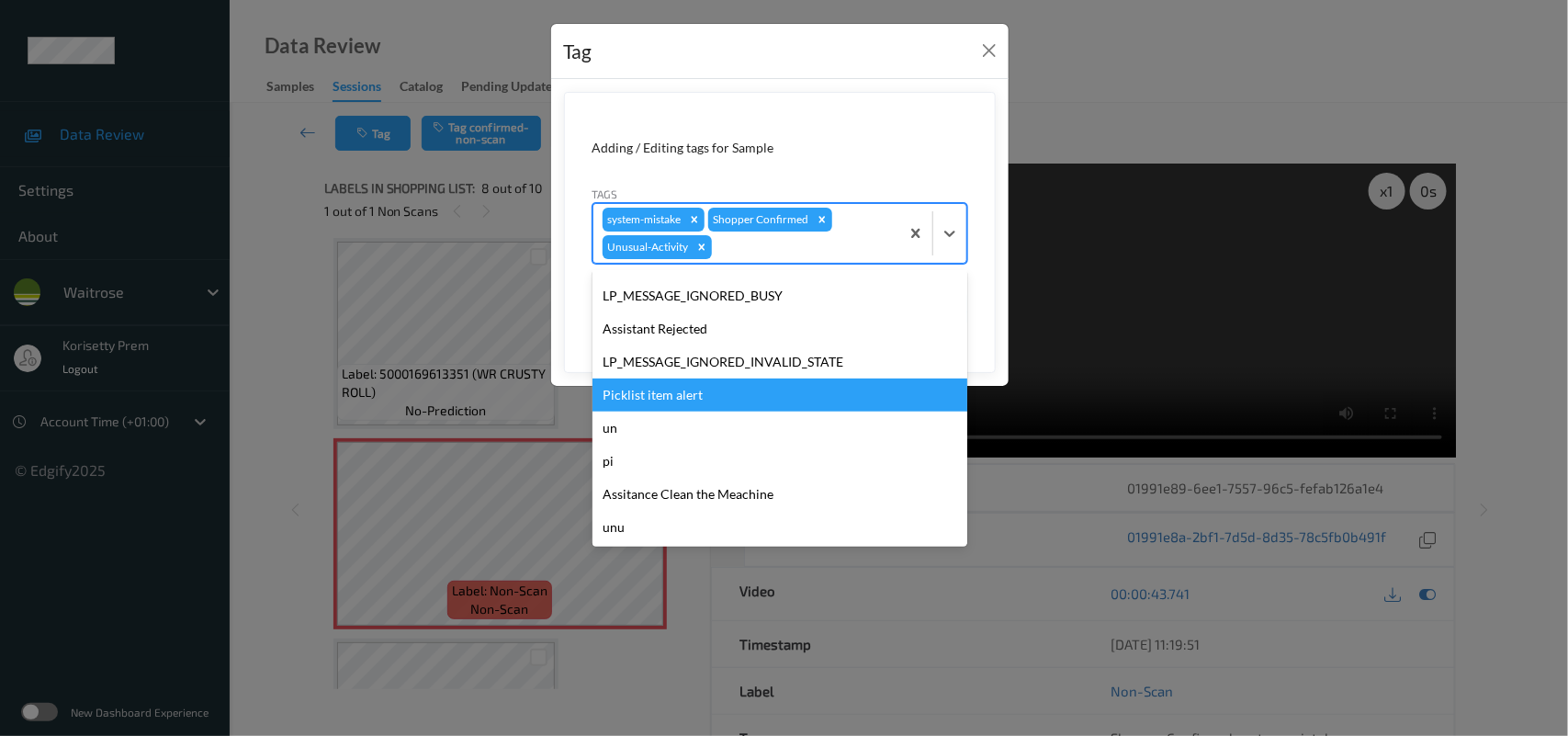
click at [647, 391] on div "Picklist item alert" at bounding box center [780, 395] width 375 height 33
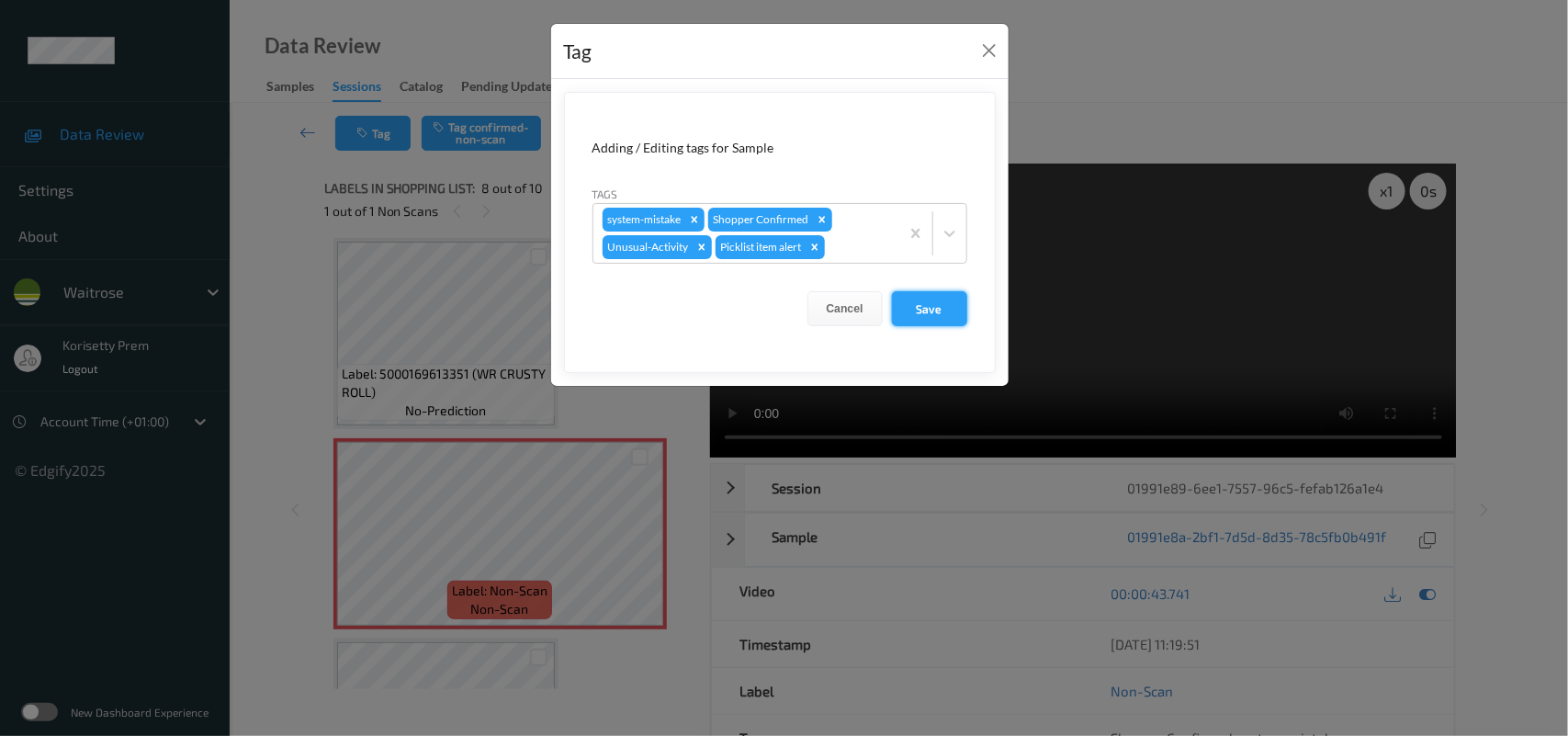
click at [916, 304] on button "Save" at bounding box center [929, 308] width 75 height 35
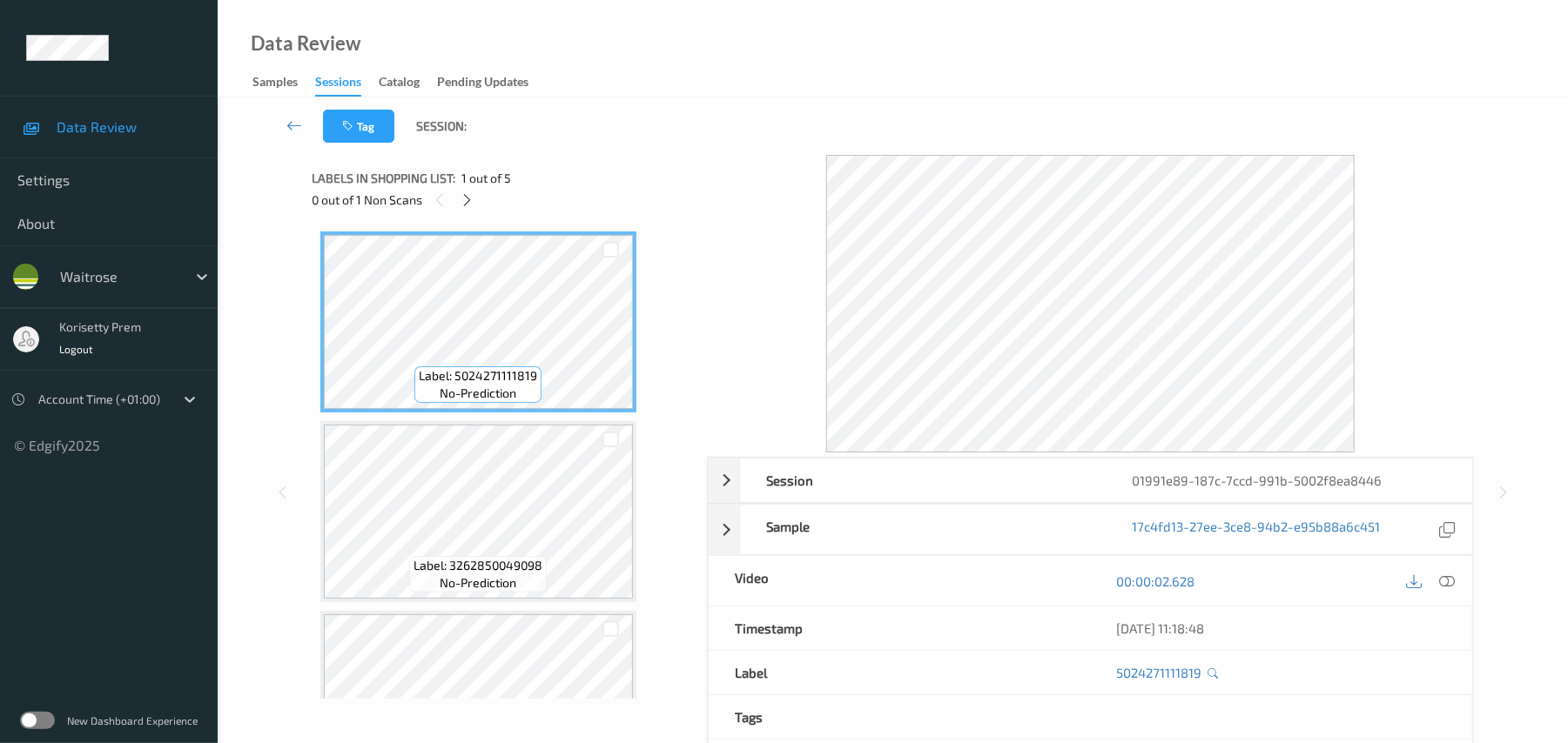
click at [684, 106] on div "Tag Session:" at bounding box center [892, 126] width 1279 height 58
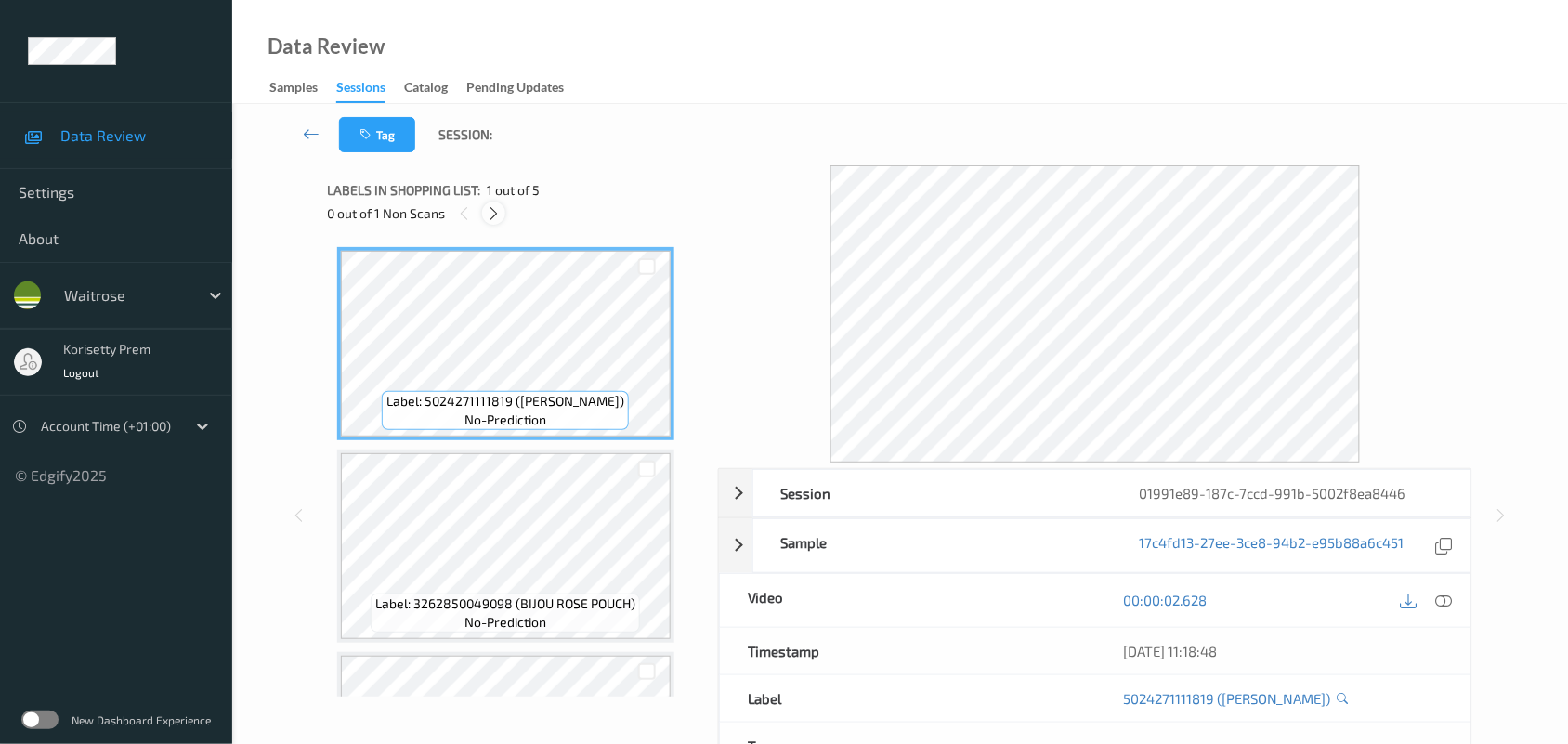
click at [489, 206] on icon at bounding box center [493, 213] width 16 height 17
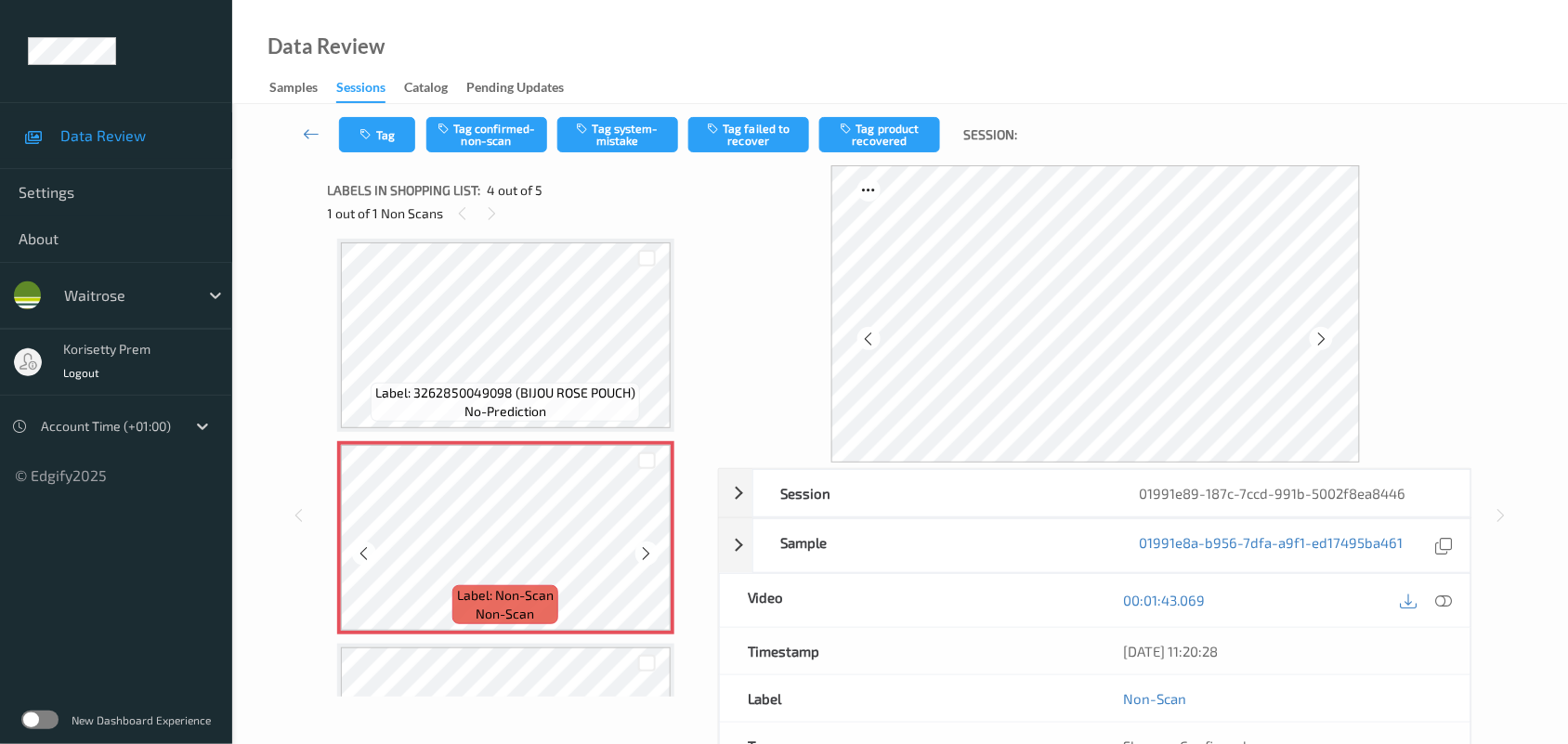
scroll to position [529, 0]
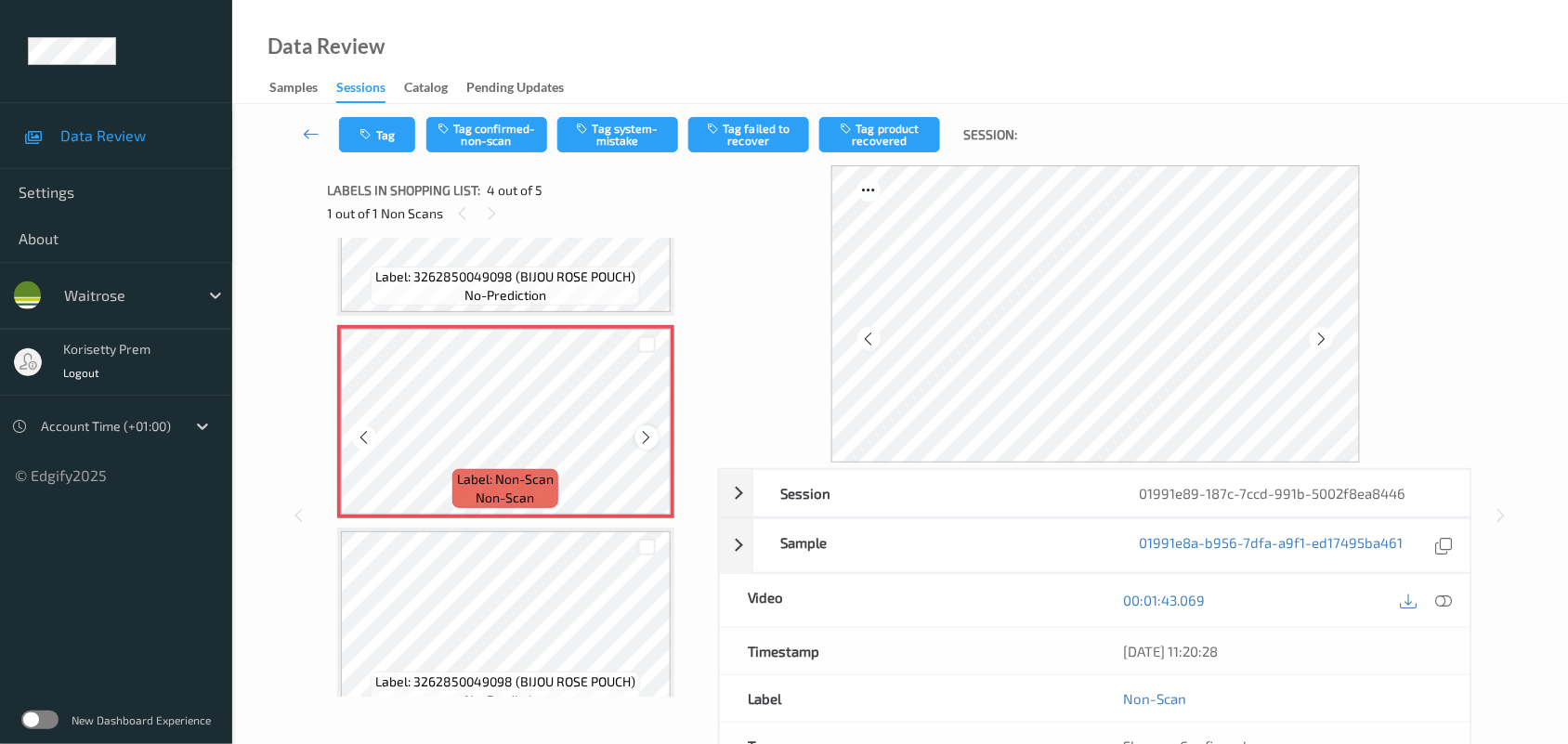
click at [641, 434] on icon at bounding box center [647, 436] width 16 height 17
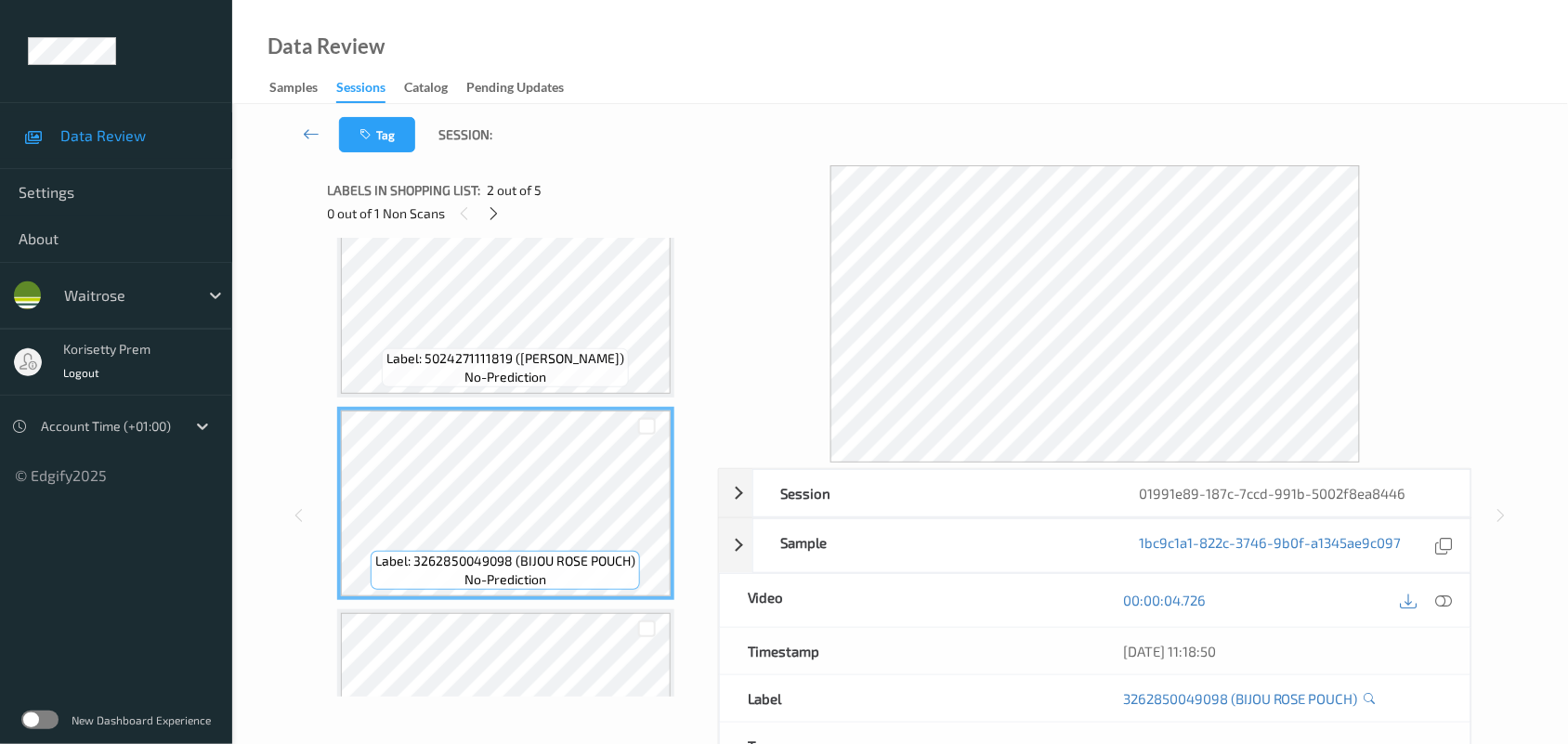
scroll to position [0, 0]
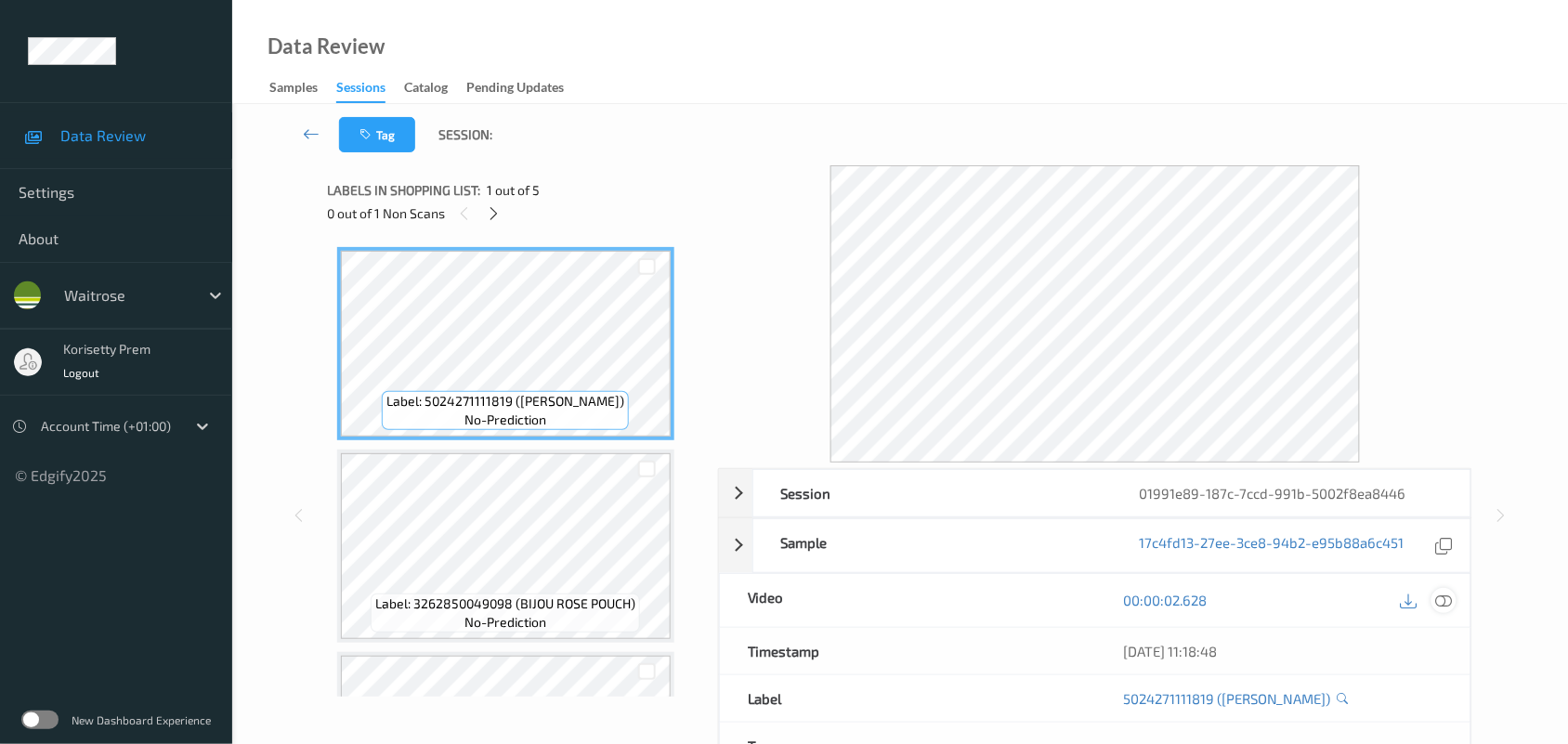
click at [1438, 599] on icon at bounding box center [1444, 599] width 17 height 17
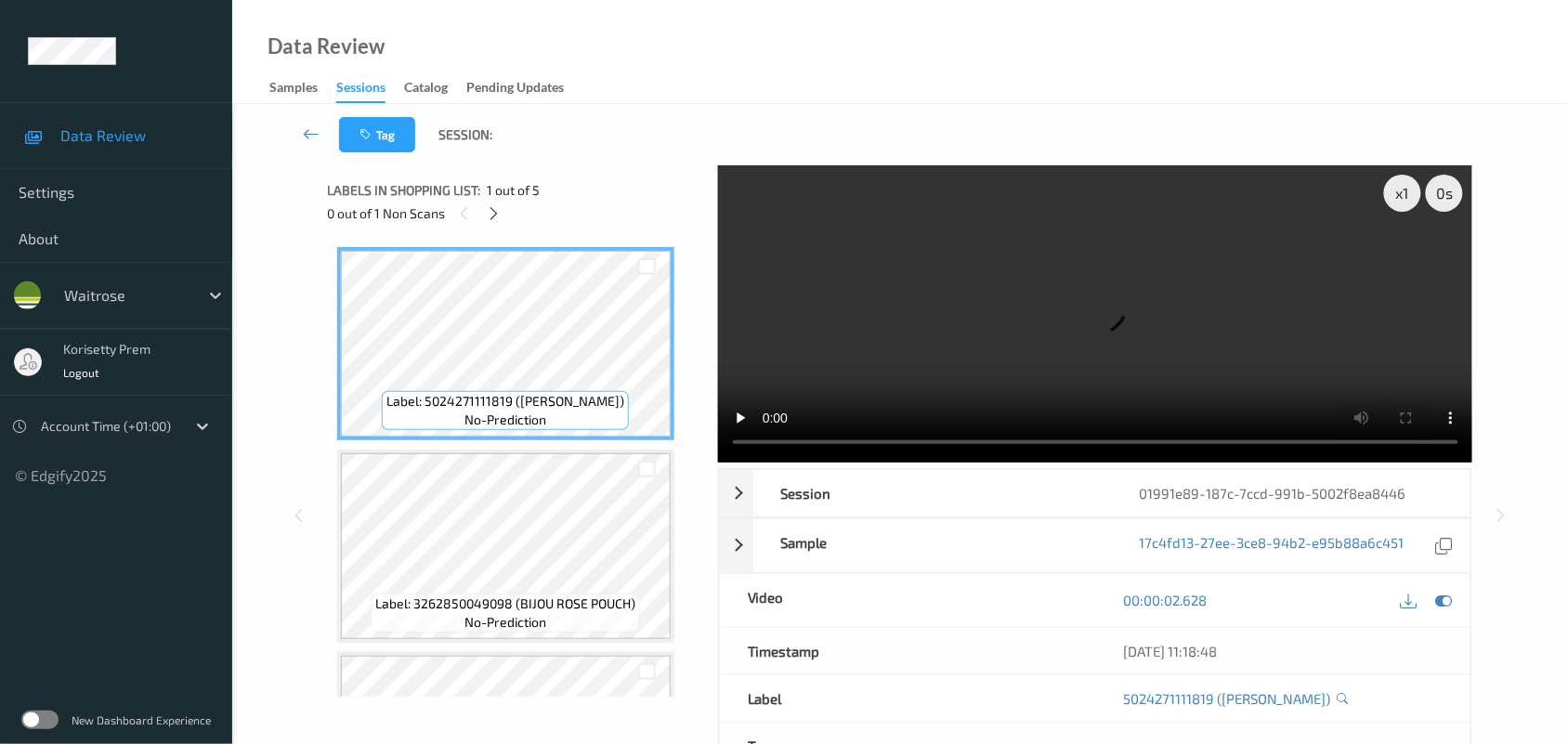
click at [954, 313] on video at bounding box center [1095, 313] width 755 height 297
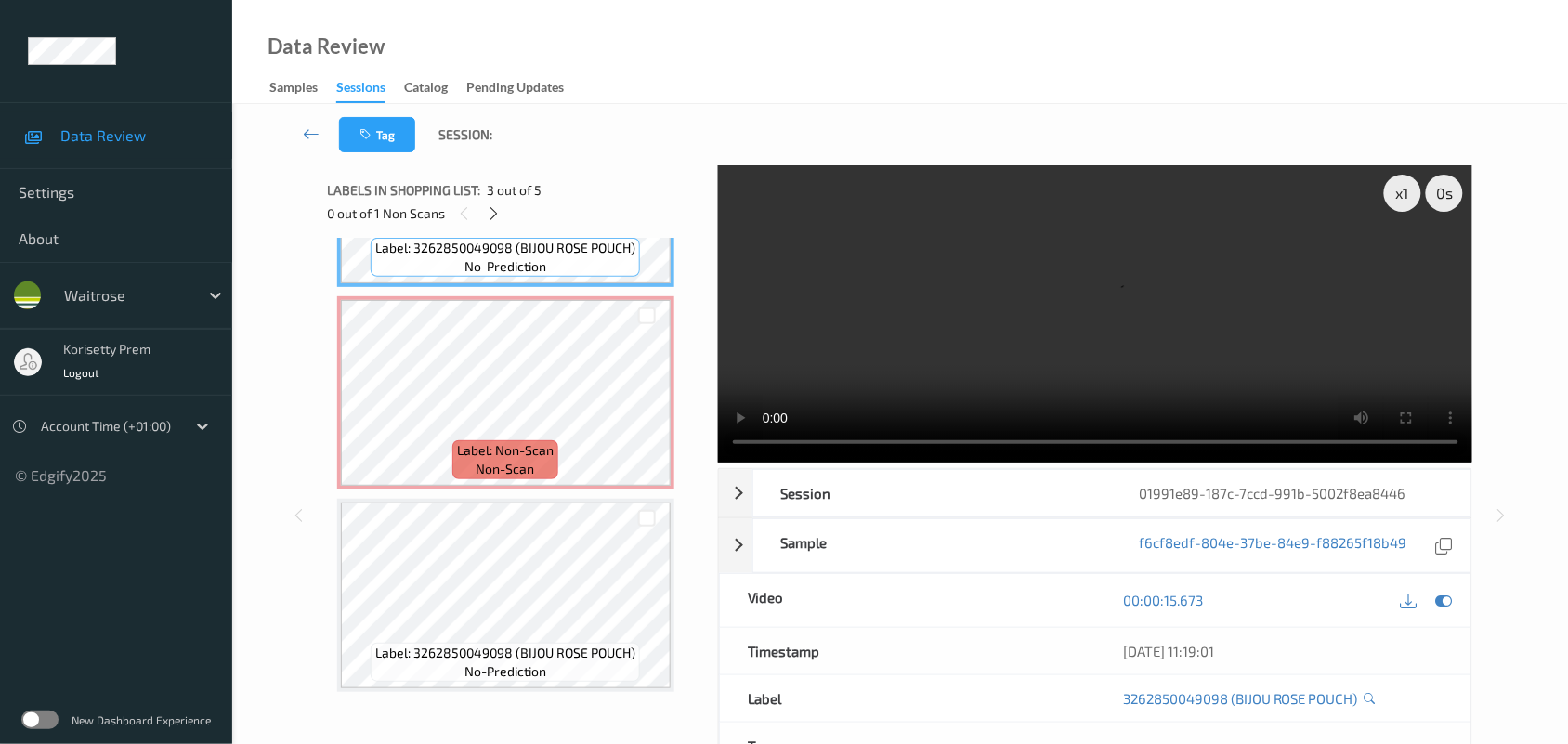
scroll to position [559, 0]
click at [1013, 345] on video at bounding box center [1095, 313] width 755 height 297
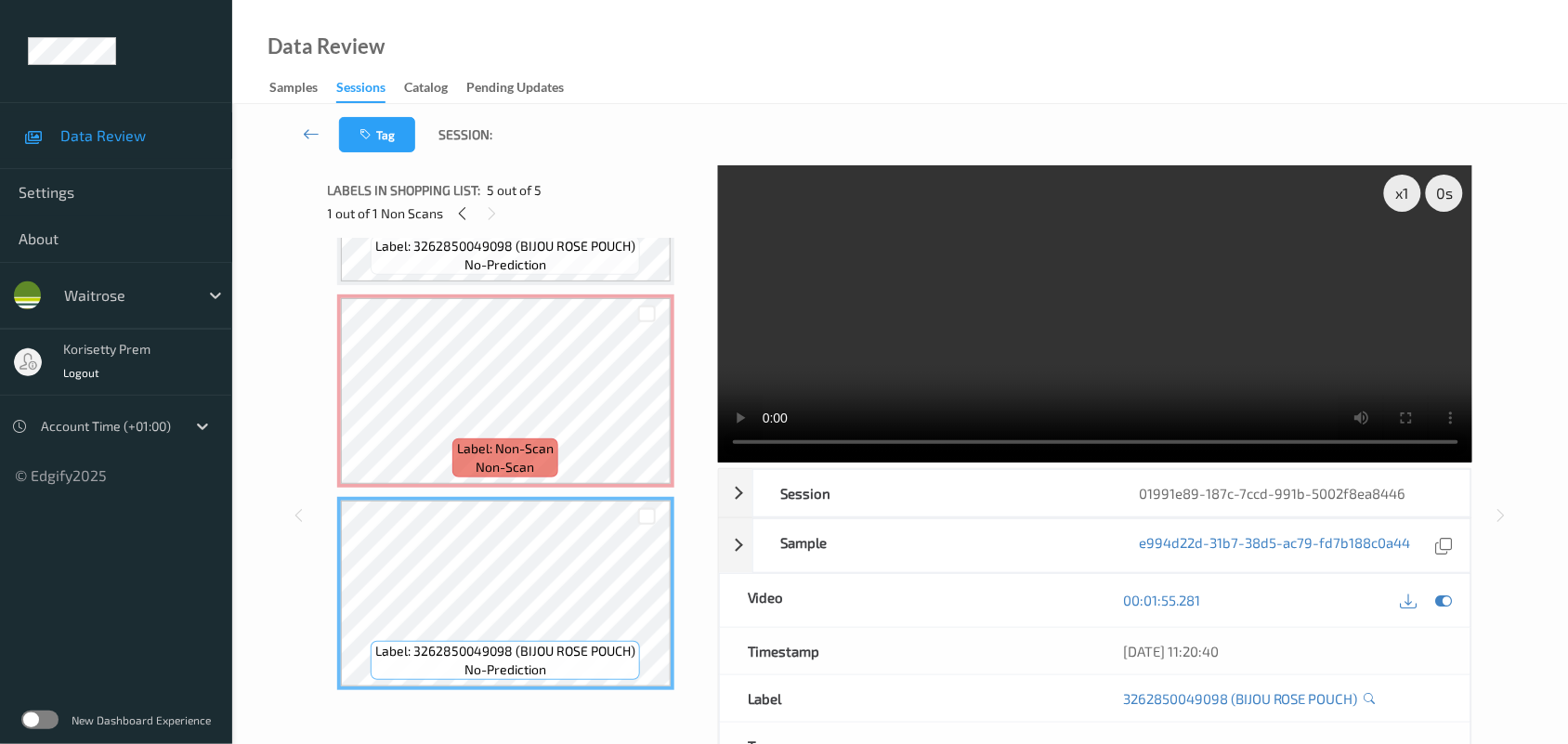
click at [888, 353] on video at bounding box center [1095, 313] width 755 height 297
click at [1097, 349] on video at bounding box center [1095, 313] width 755 height 297
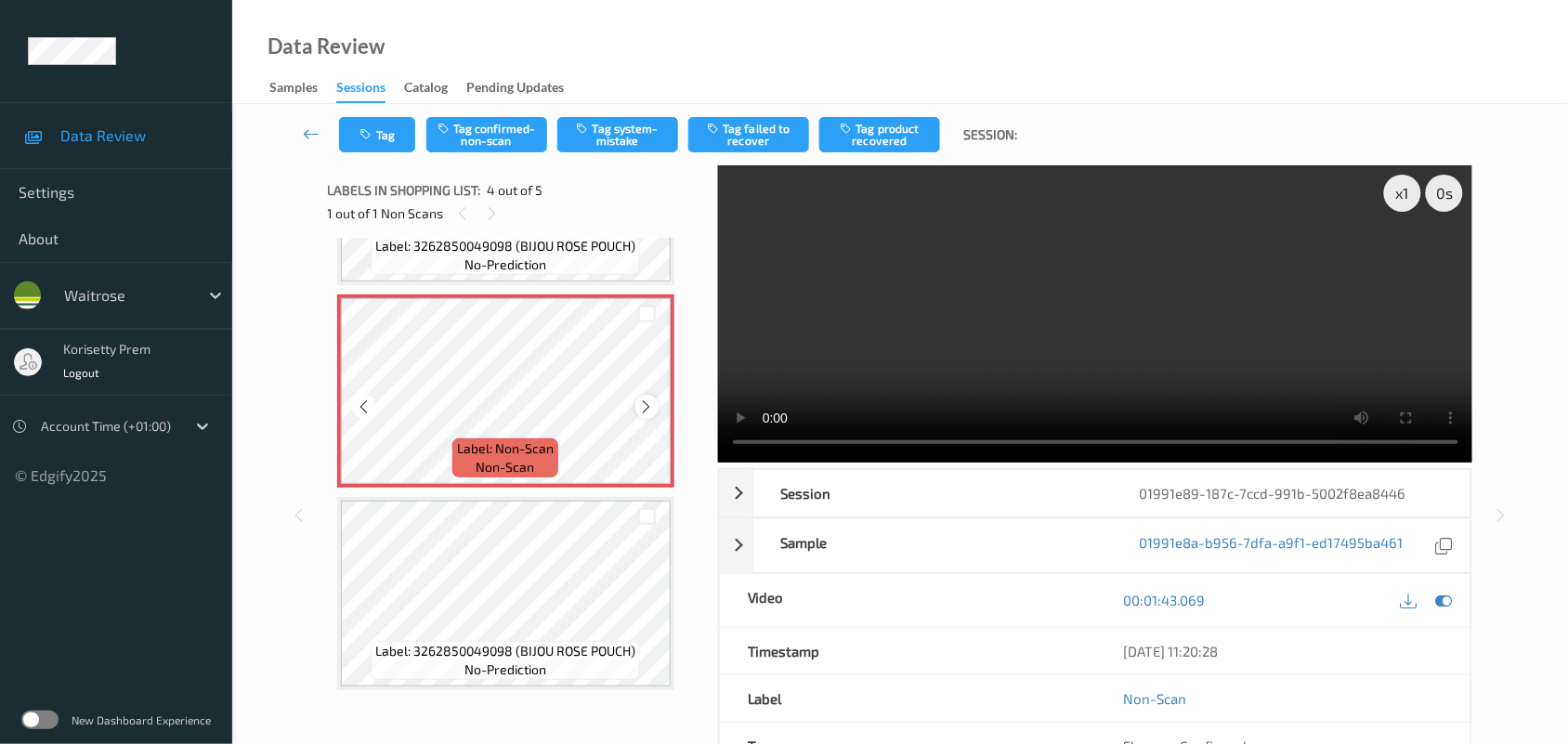
click at [641, 406] on icon at bounding box center [647, 406] width 16 height 17
click at [643, 405] on icon at bounding box center [647, 406] width 16 height 17
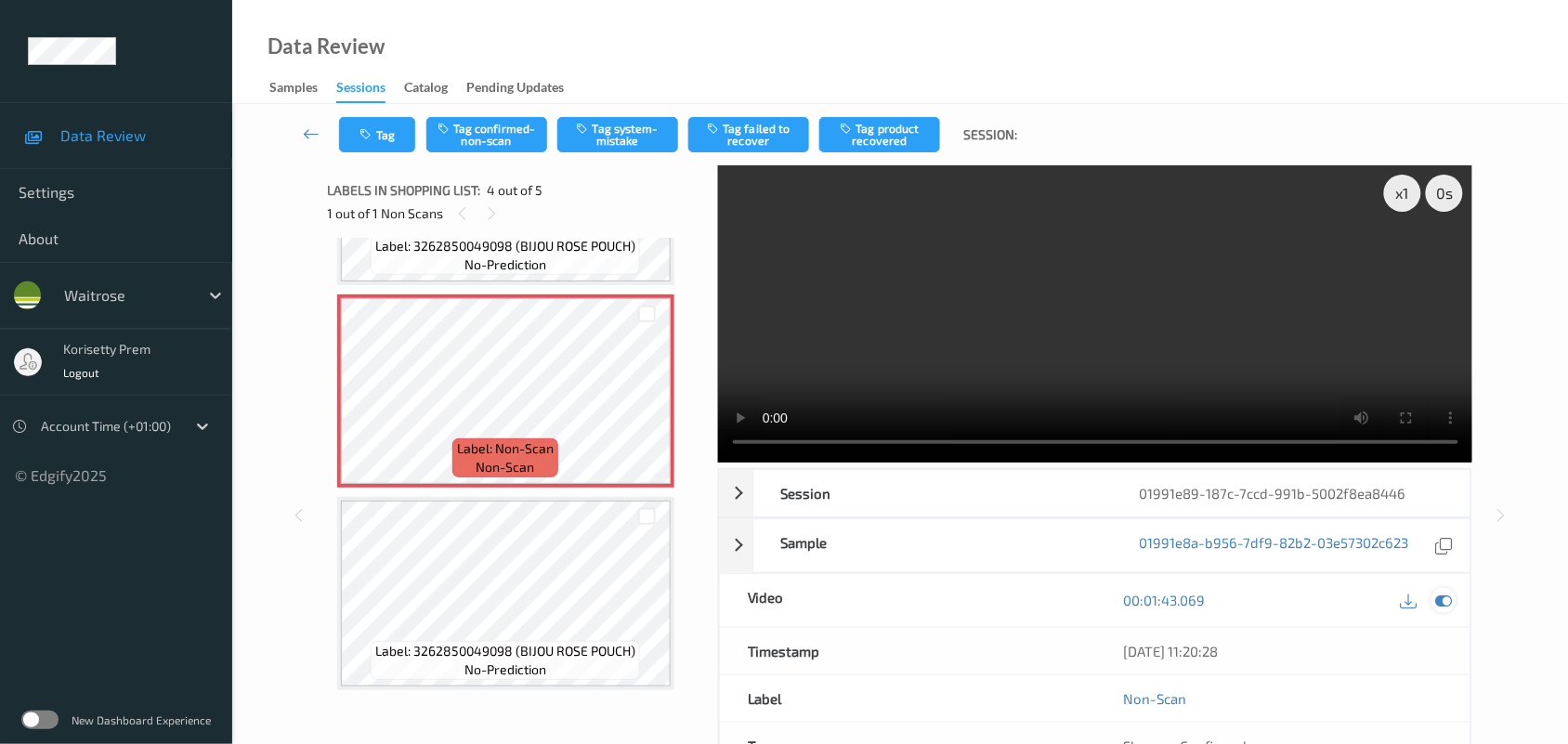
click at [1436, 599] on icon at bounding box center [1444, 599] width 17 height 17
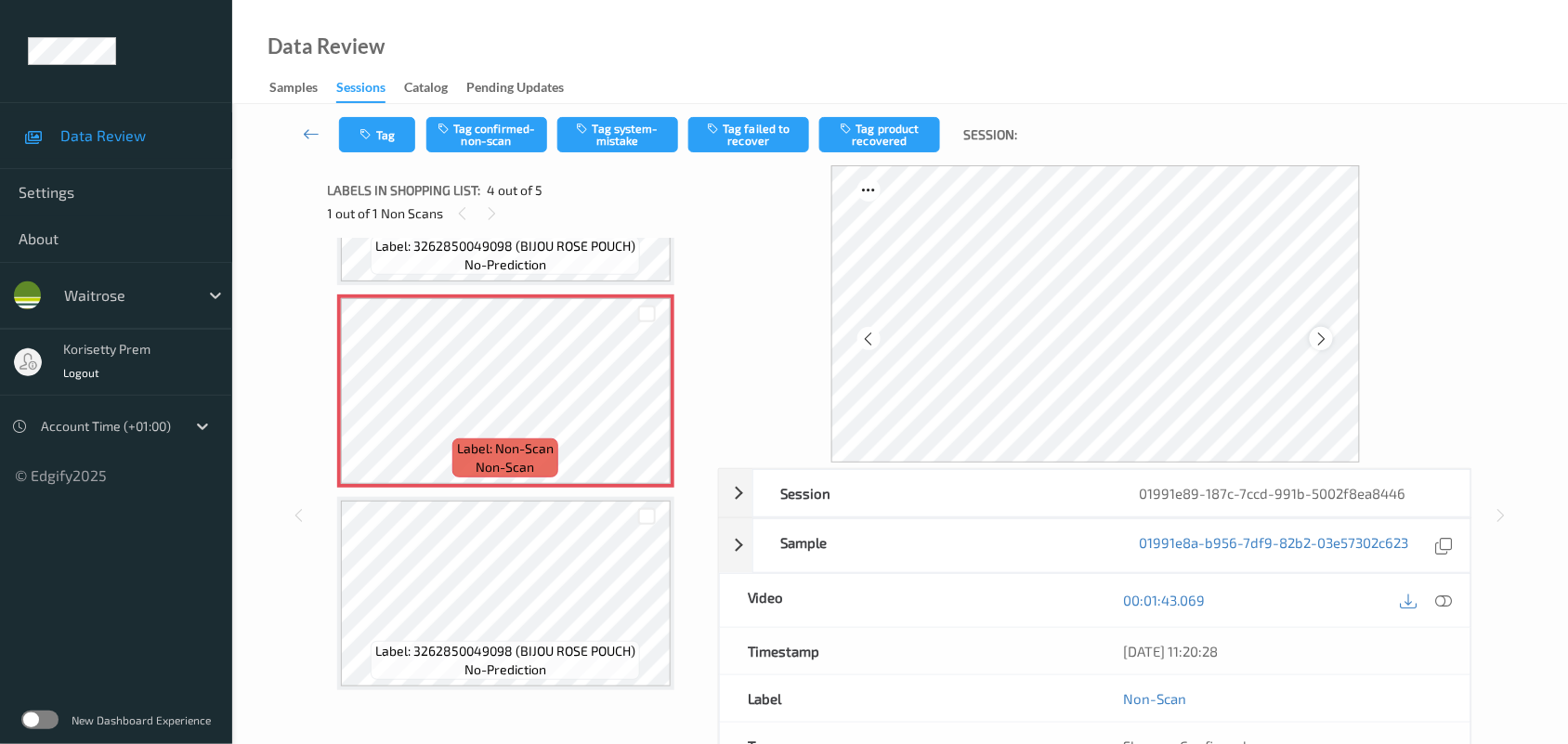
click at [1320, 345] on icon at bounding box center [1322, 339] width 16 height 17
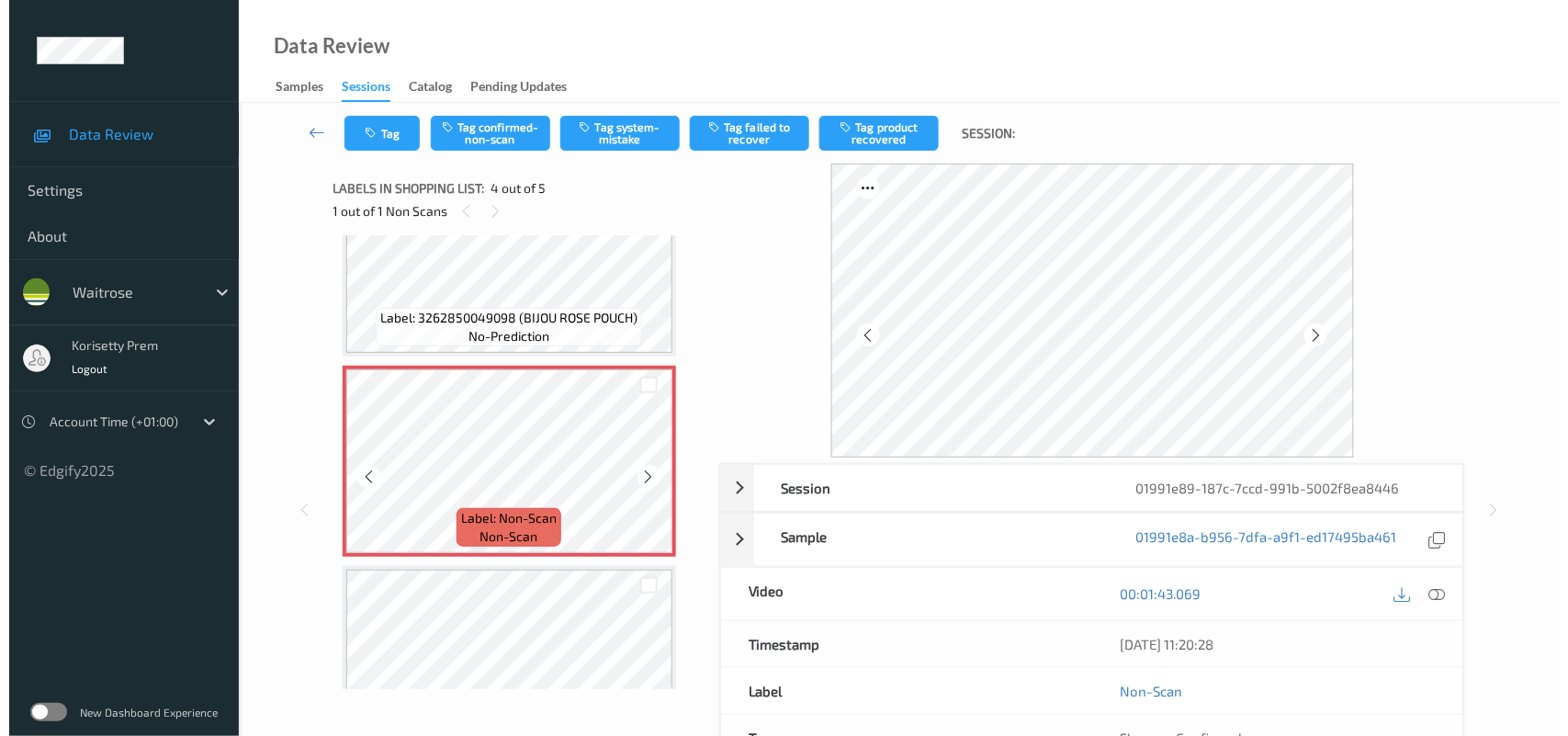
scroll to position [439, 0]
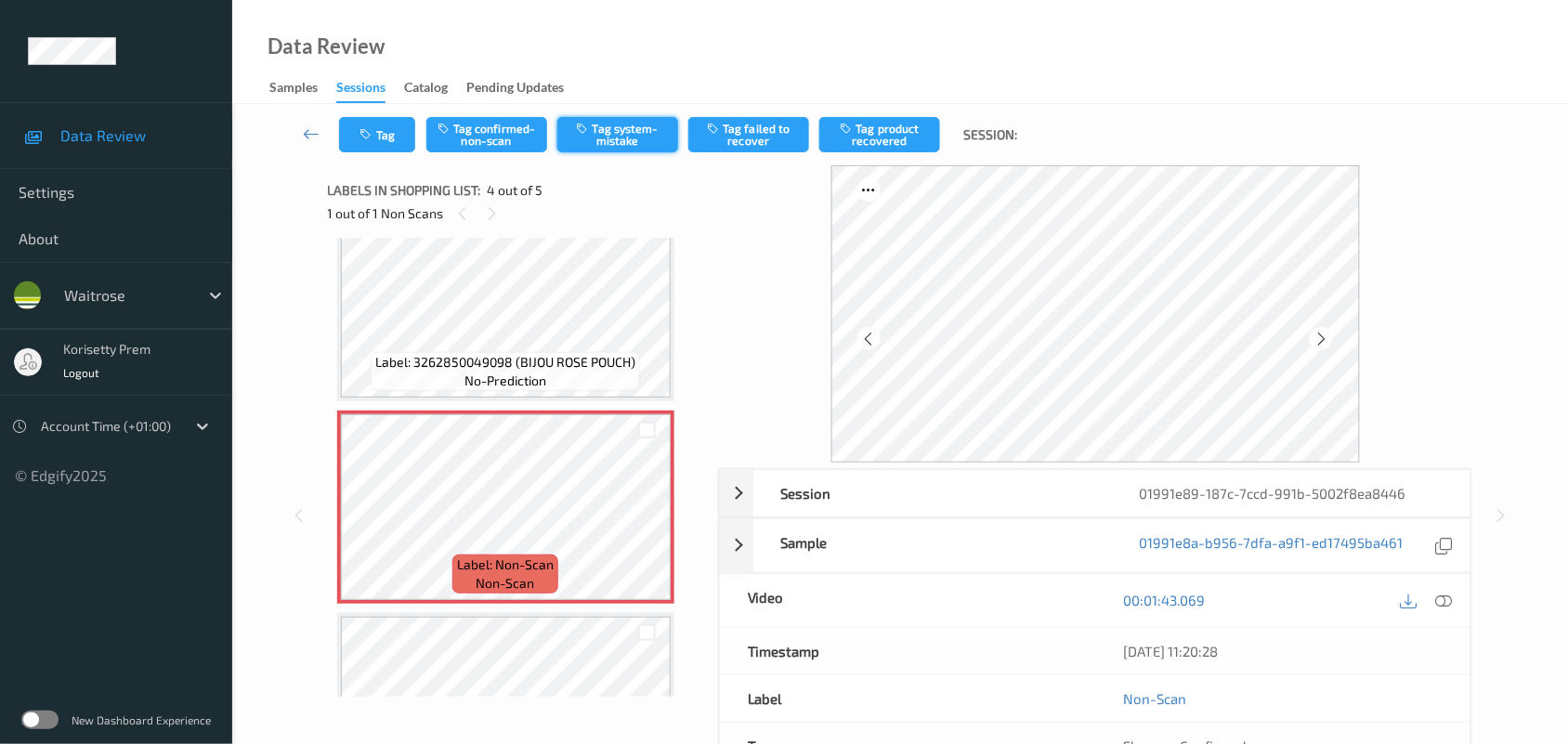
click at [633, 137] on button "Tag system-mistake" at bounding box center [618, 135] width 121 height 35
click at [384, 130] on button "Tag" at bounding box center [377, 135] width 76 height 35
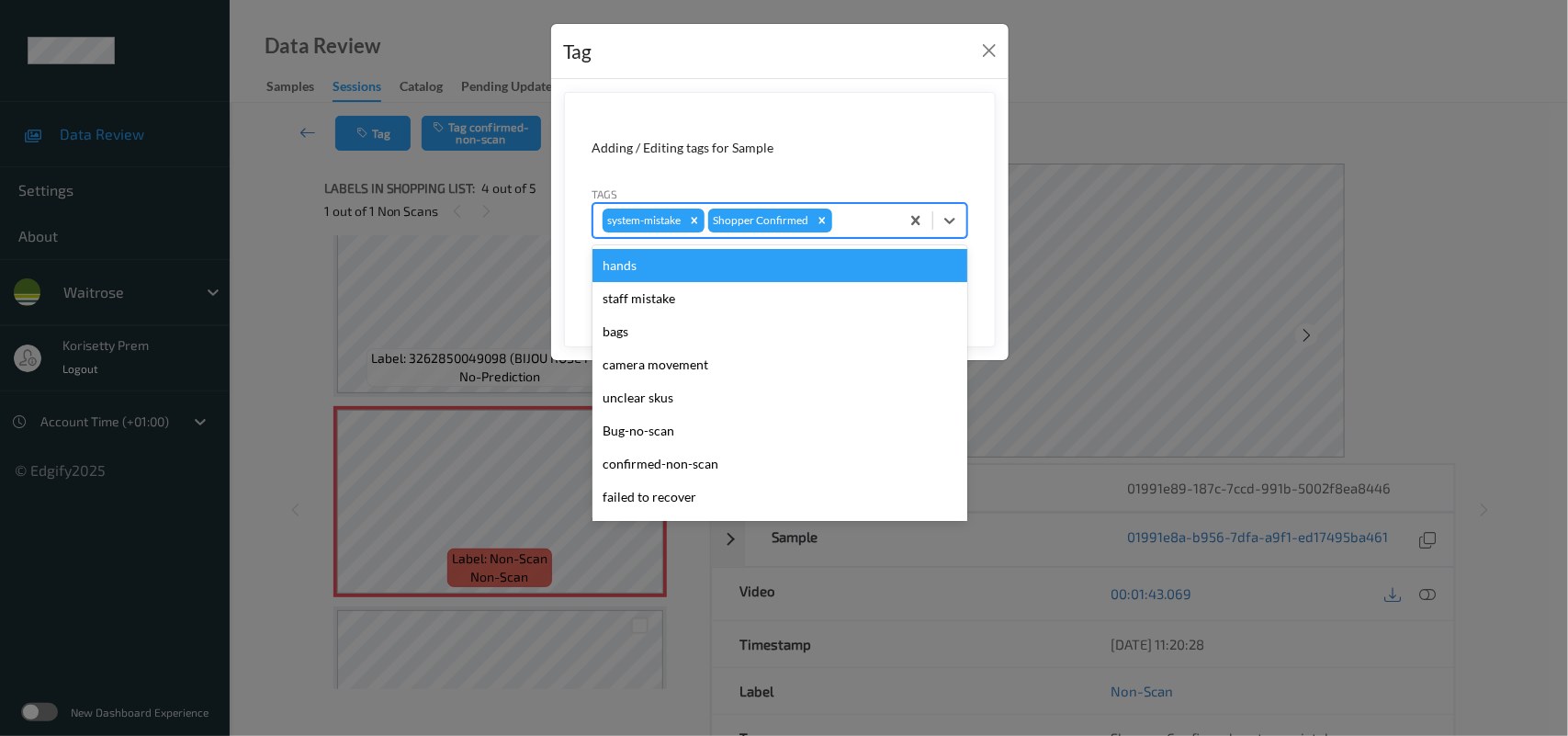
click at [859, 228] on div at bounding box center [863, 220] width 54 height 22
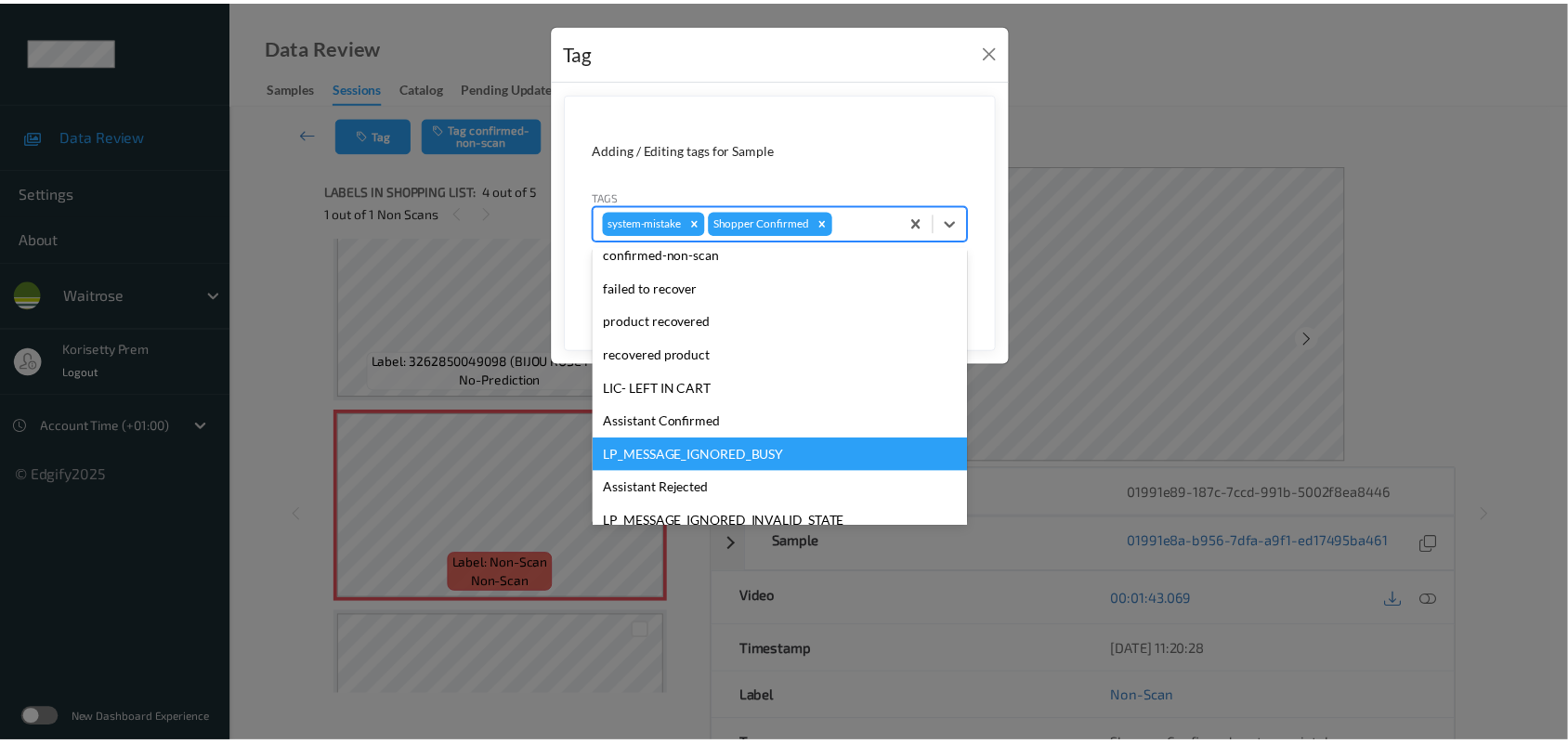
scroll to position [429, 0]
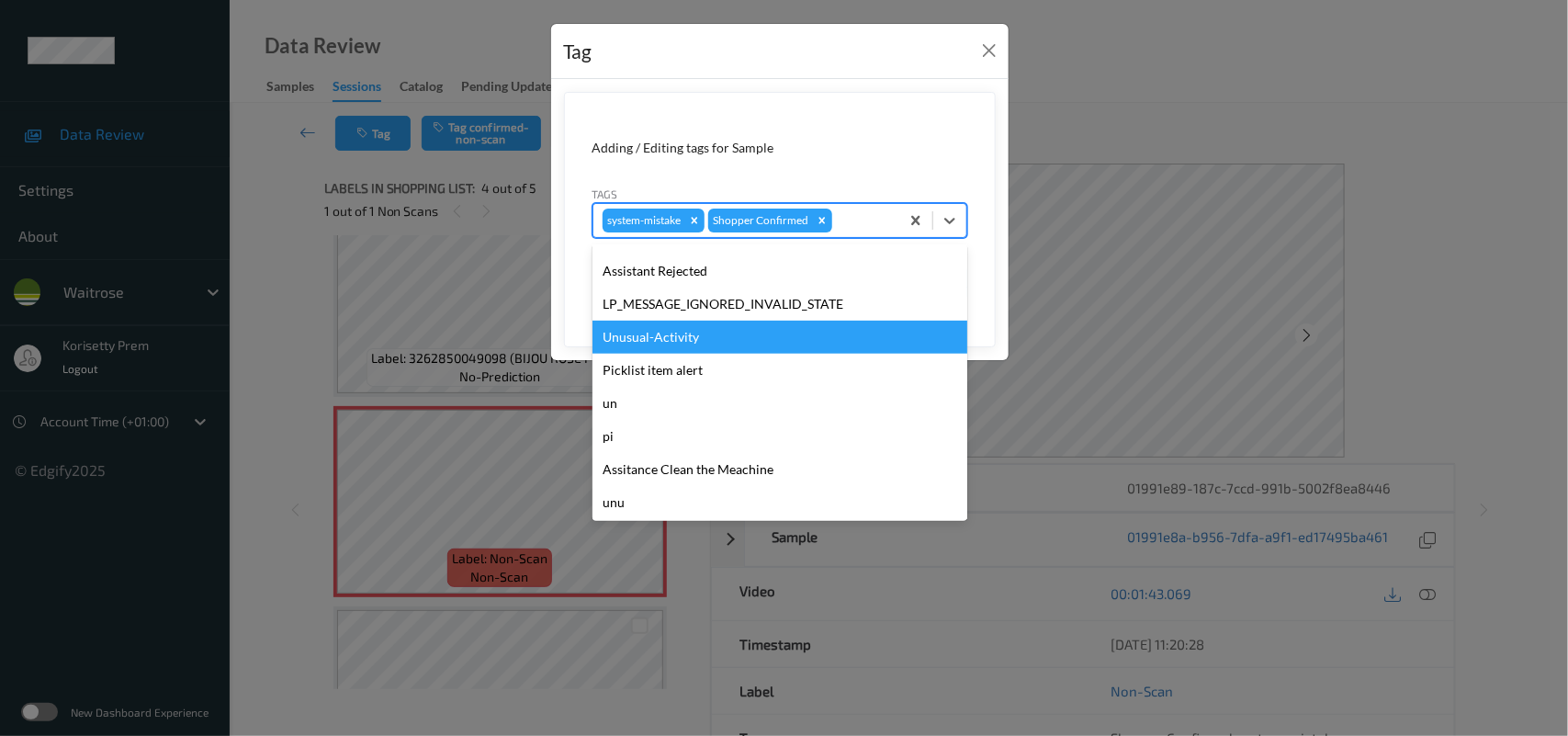
click at [662, 340] on div "Unusual-Activity" at bounding box center [780, 337] width 375 height 33
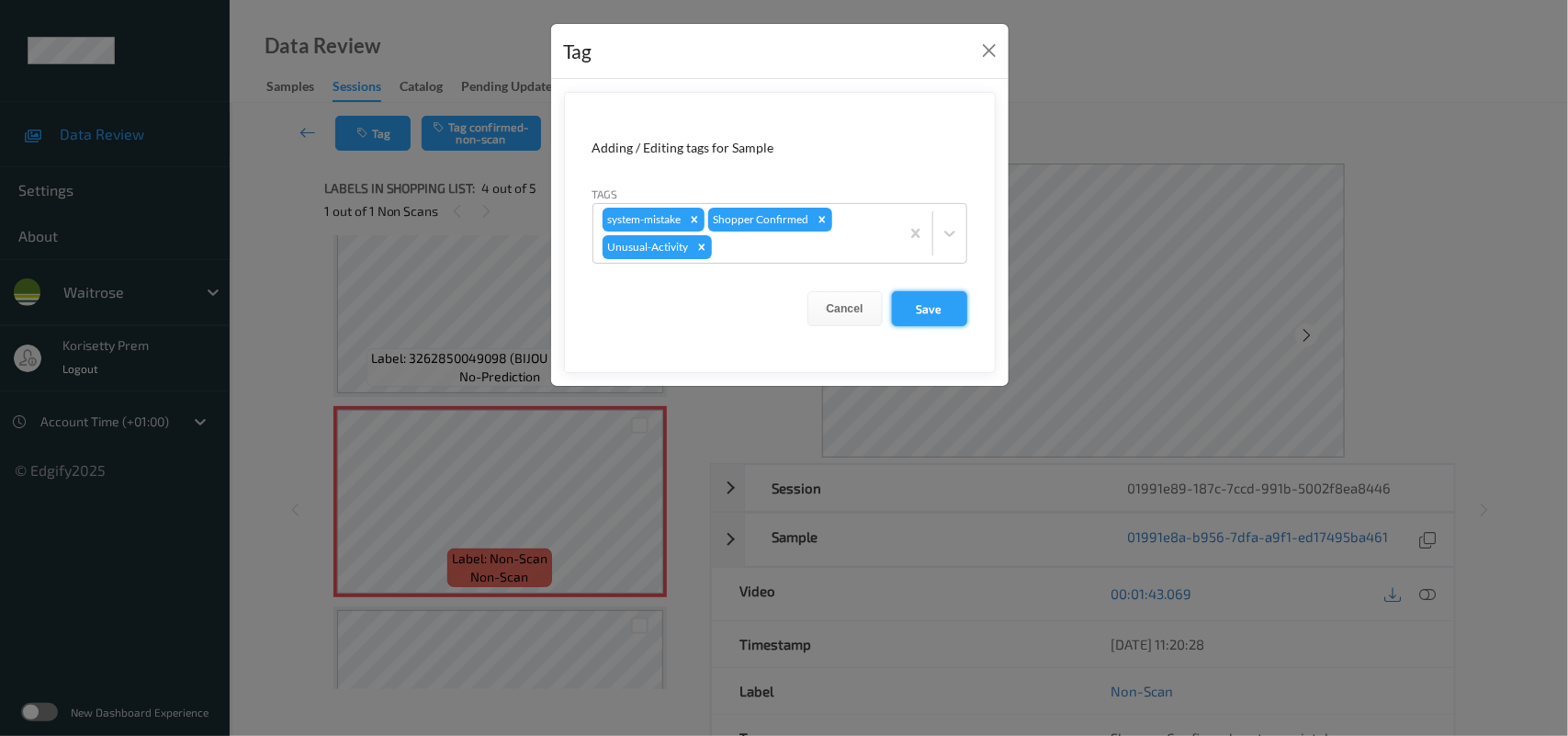
click at [914, 304] on button "Save" at bounding box center [929, 308] width 75 height 35
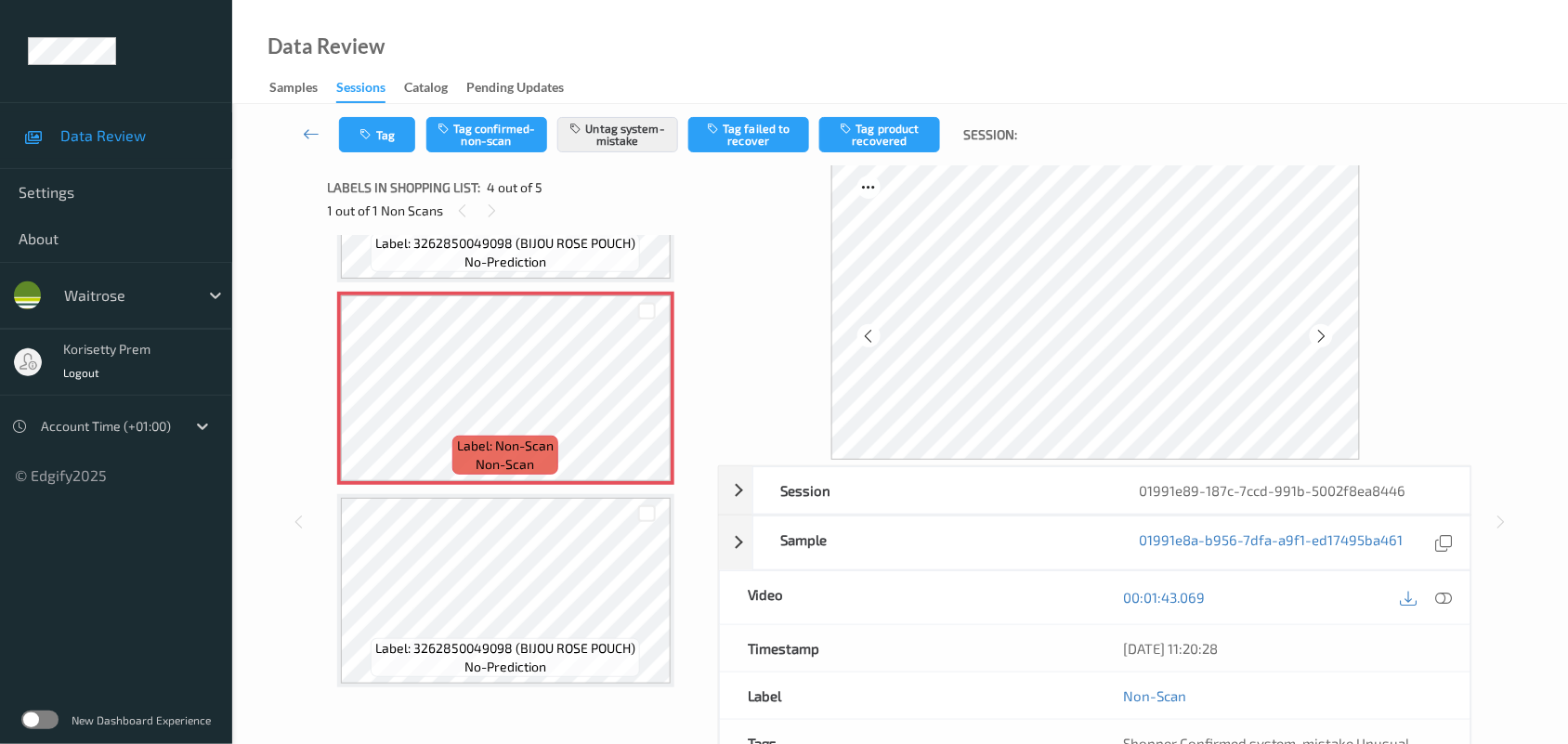
scroll to position [0, 0]
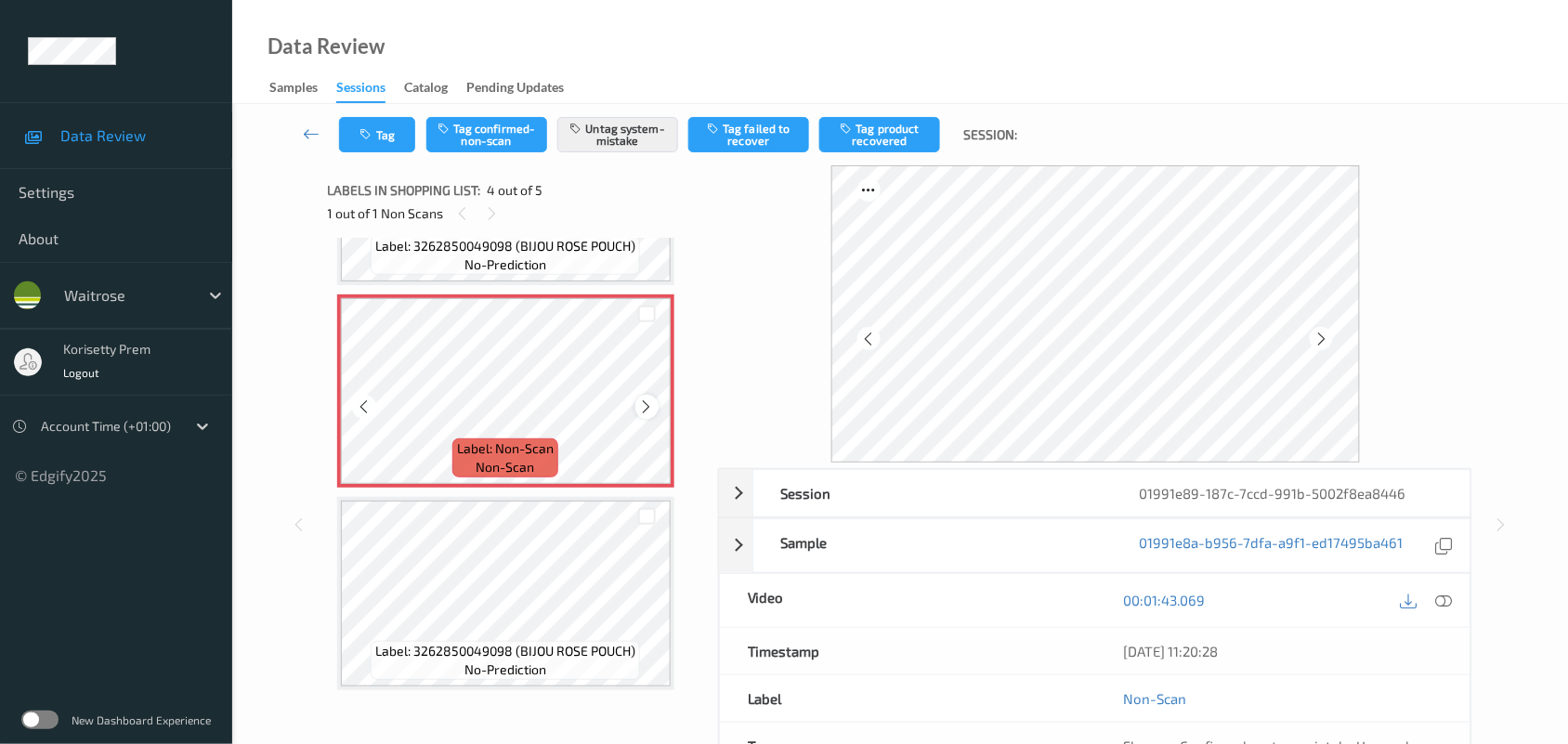
click at [647, 406] on icon at bounding box center [647, 406] width 16 height 17
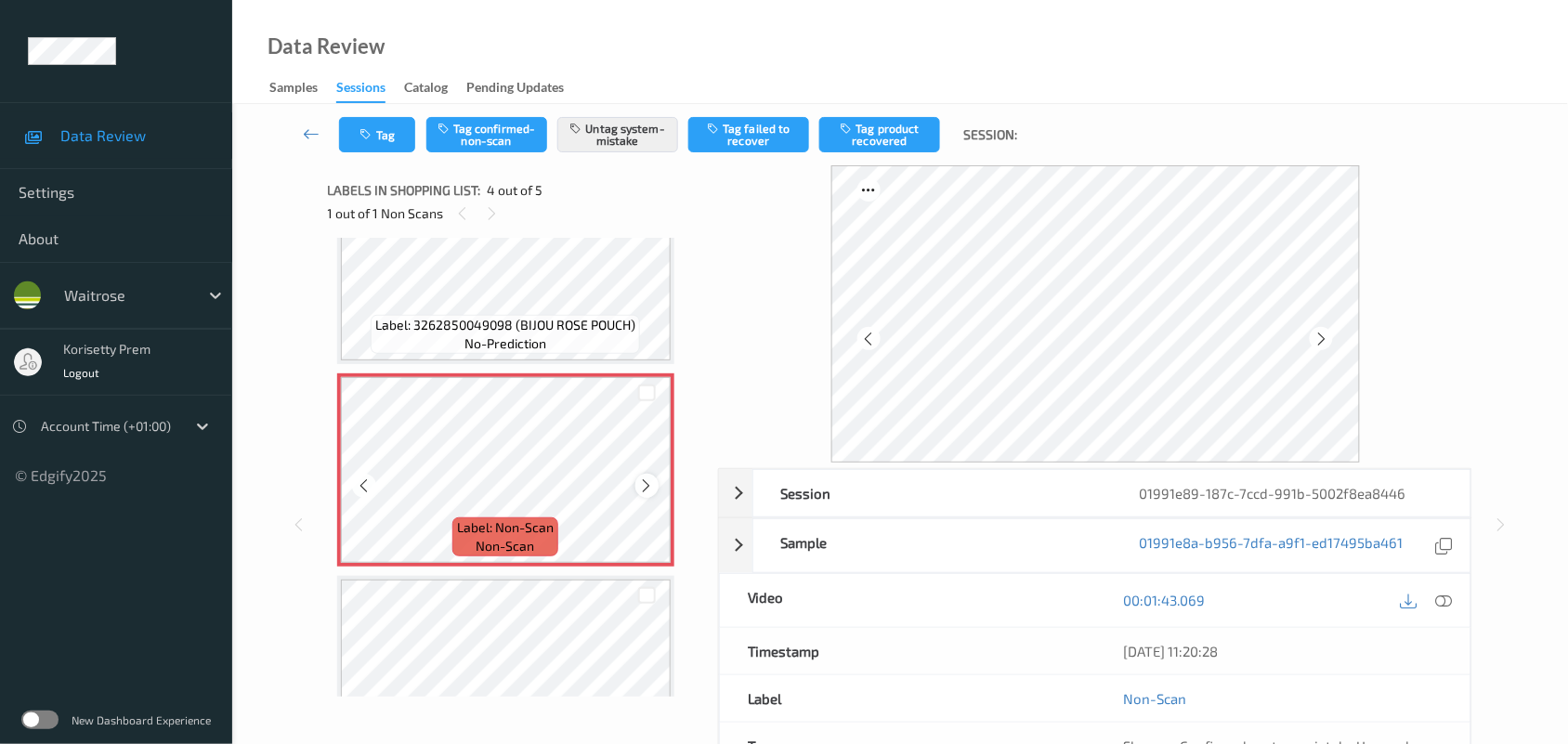
scroll to position [444, 0]
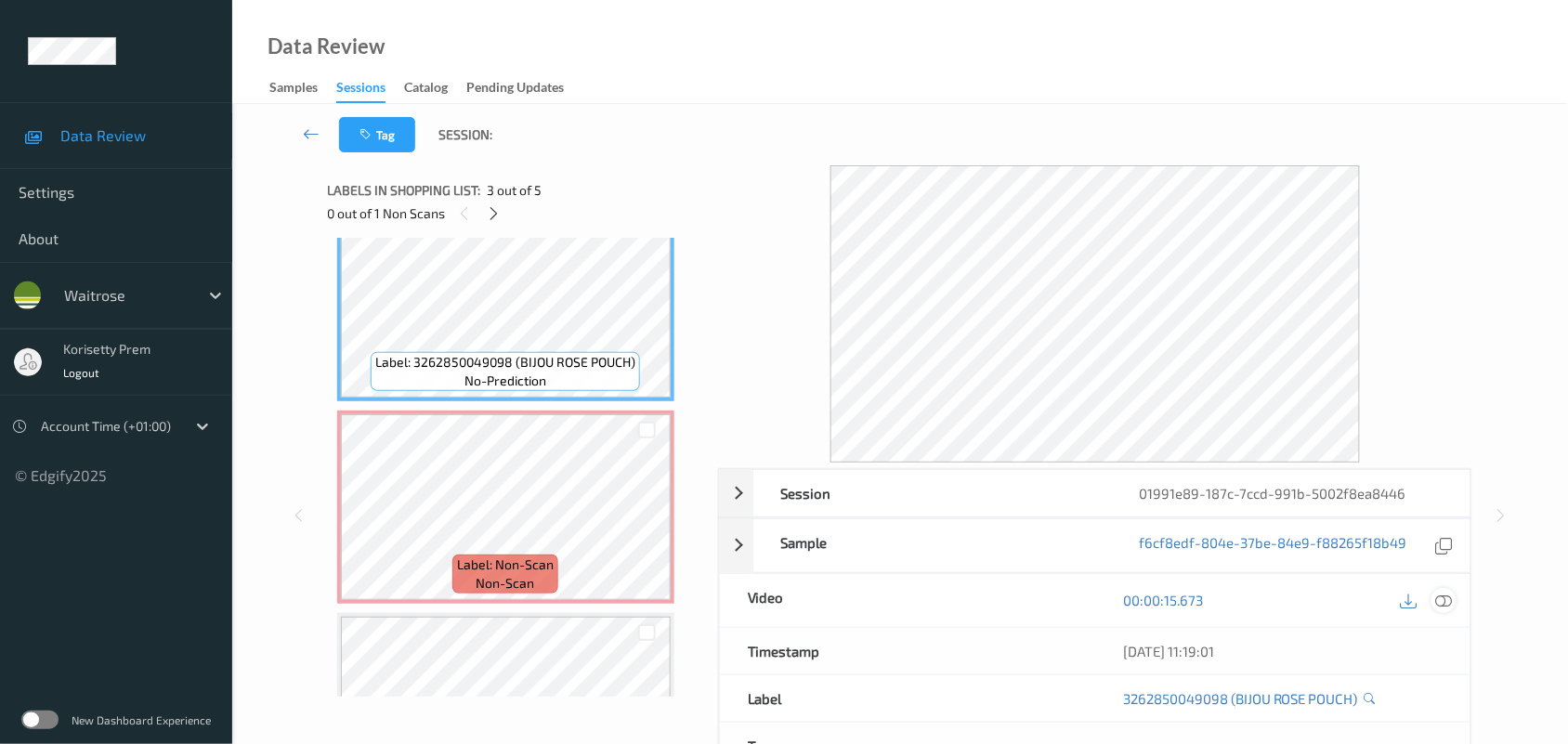
click at [1445, 604] on icon at bounding box center [1444, 599] width 17 height 17
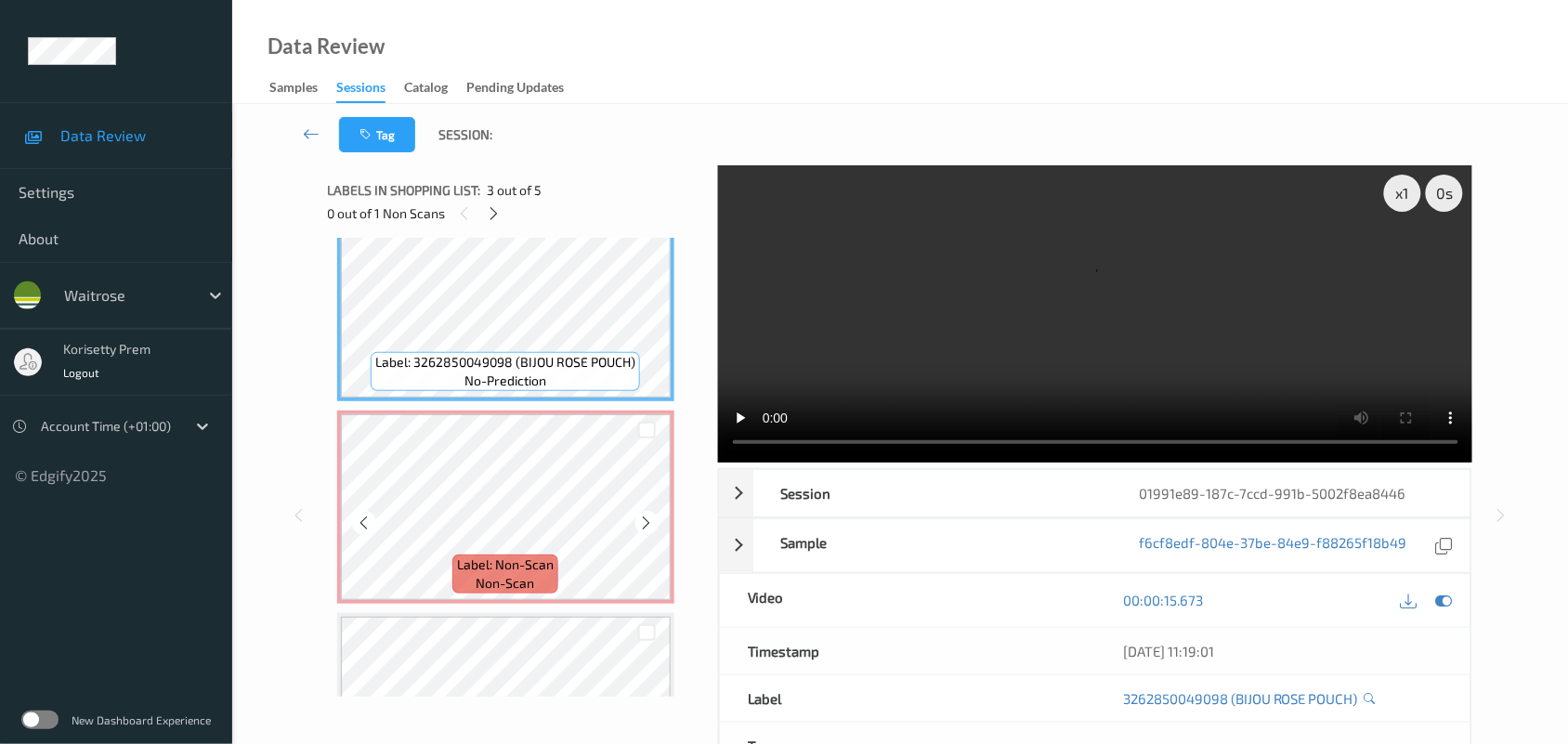
scroll to position [328, 0]
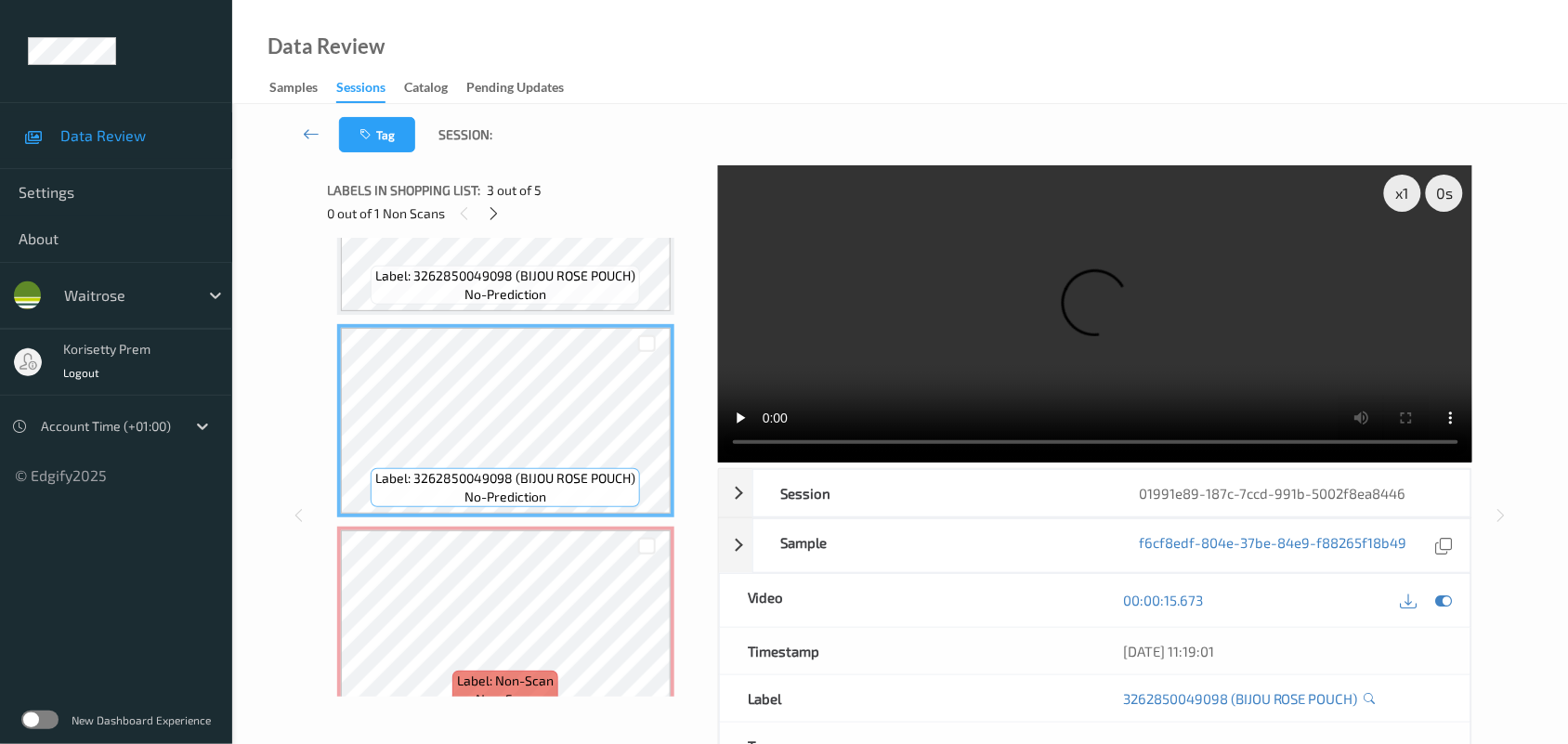
click at [875, 347] on video at bounding box center [1095, 313] width 755 height 297
click at [962, 331] on video at bounding box center [1095, 313] width 755 height 297
click at [962, 332] on video at bounding box center [1095, 313] width 755 height 297
click at [1133, 295] on video at bounding box center [1095, 313] width 755 height 297
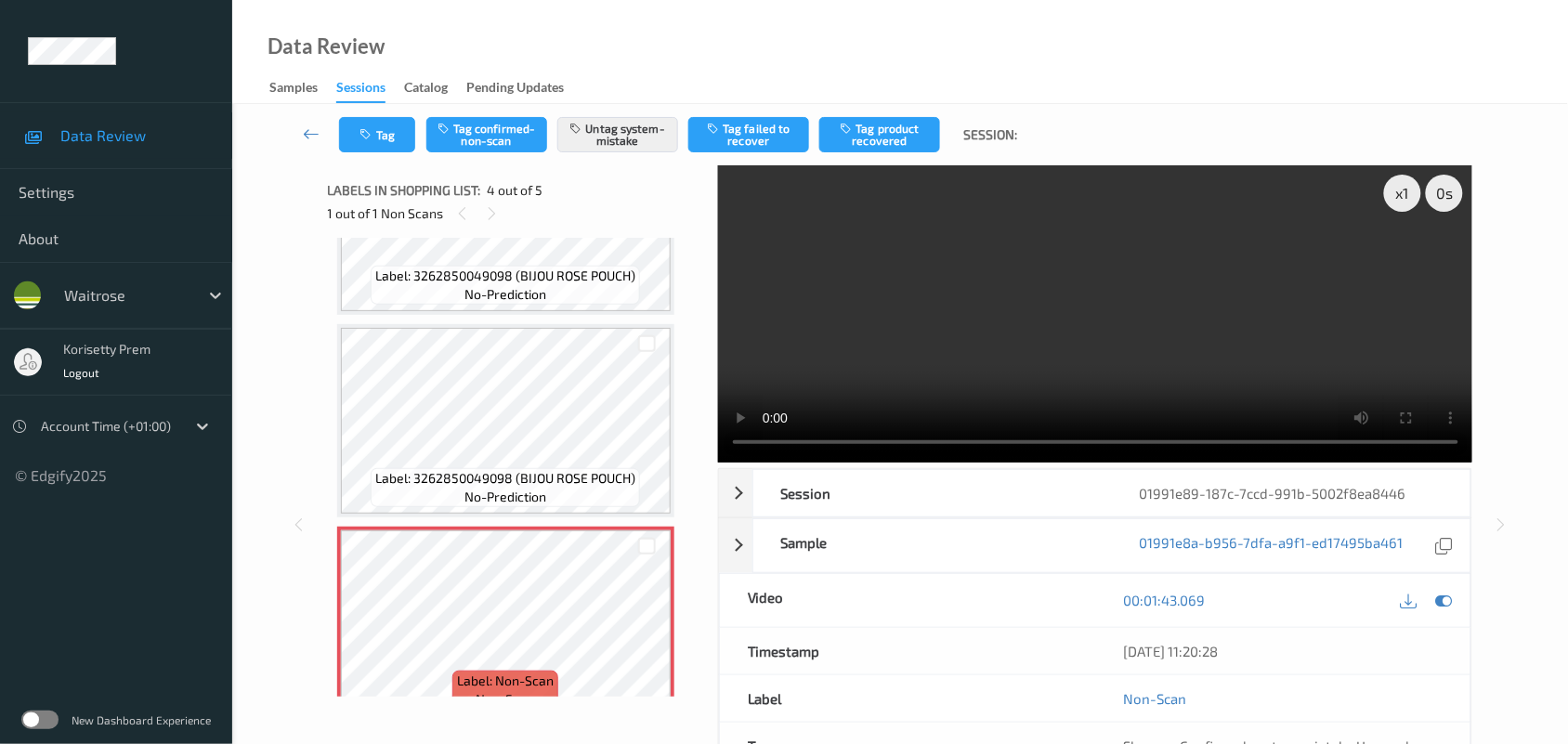
click at [1018, 258] on video at bounding box center [1095, 313] width 755 height 297
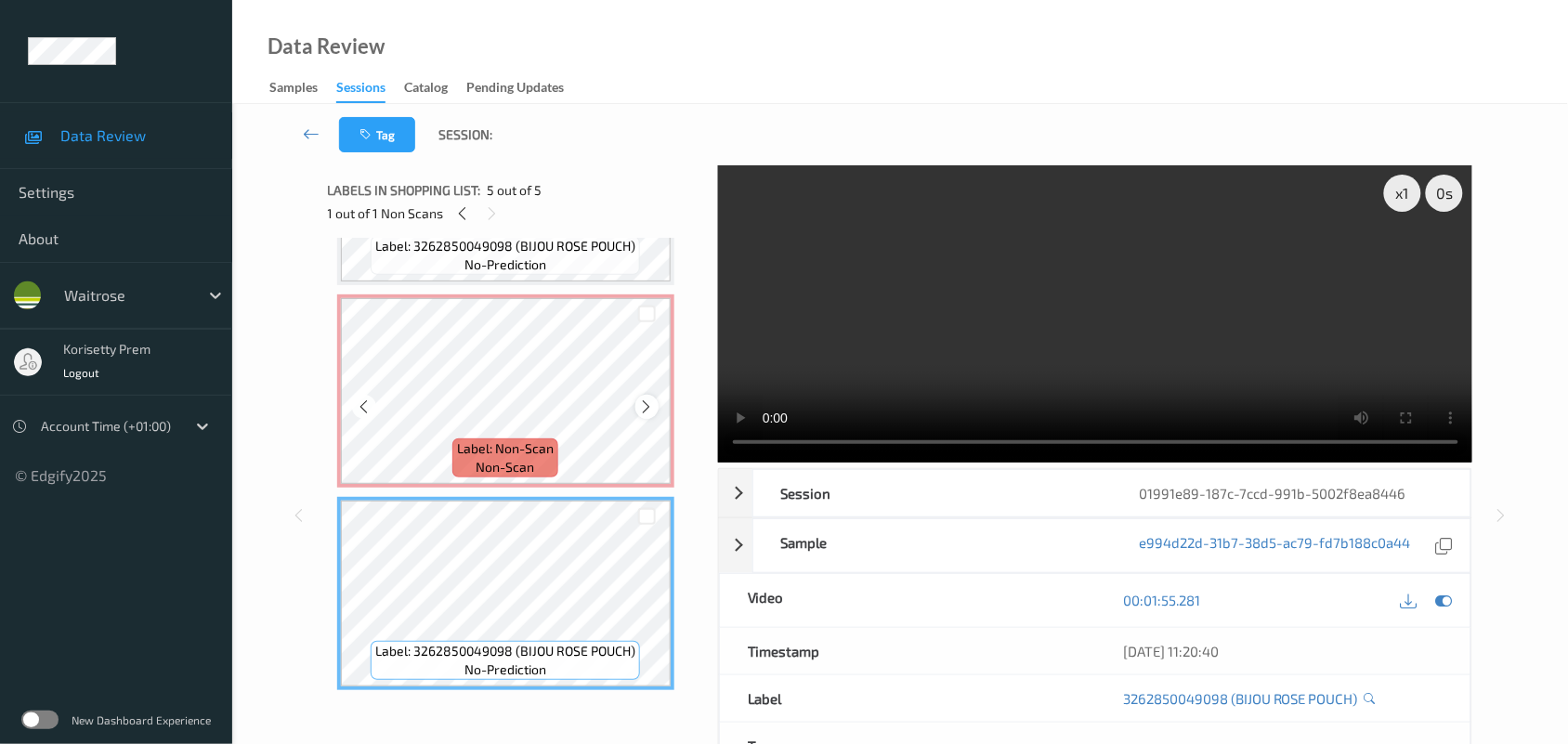
click at [642, 406] on icon at bounding box center [647, 406] width 16 height 17
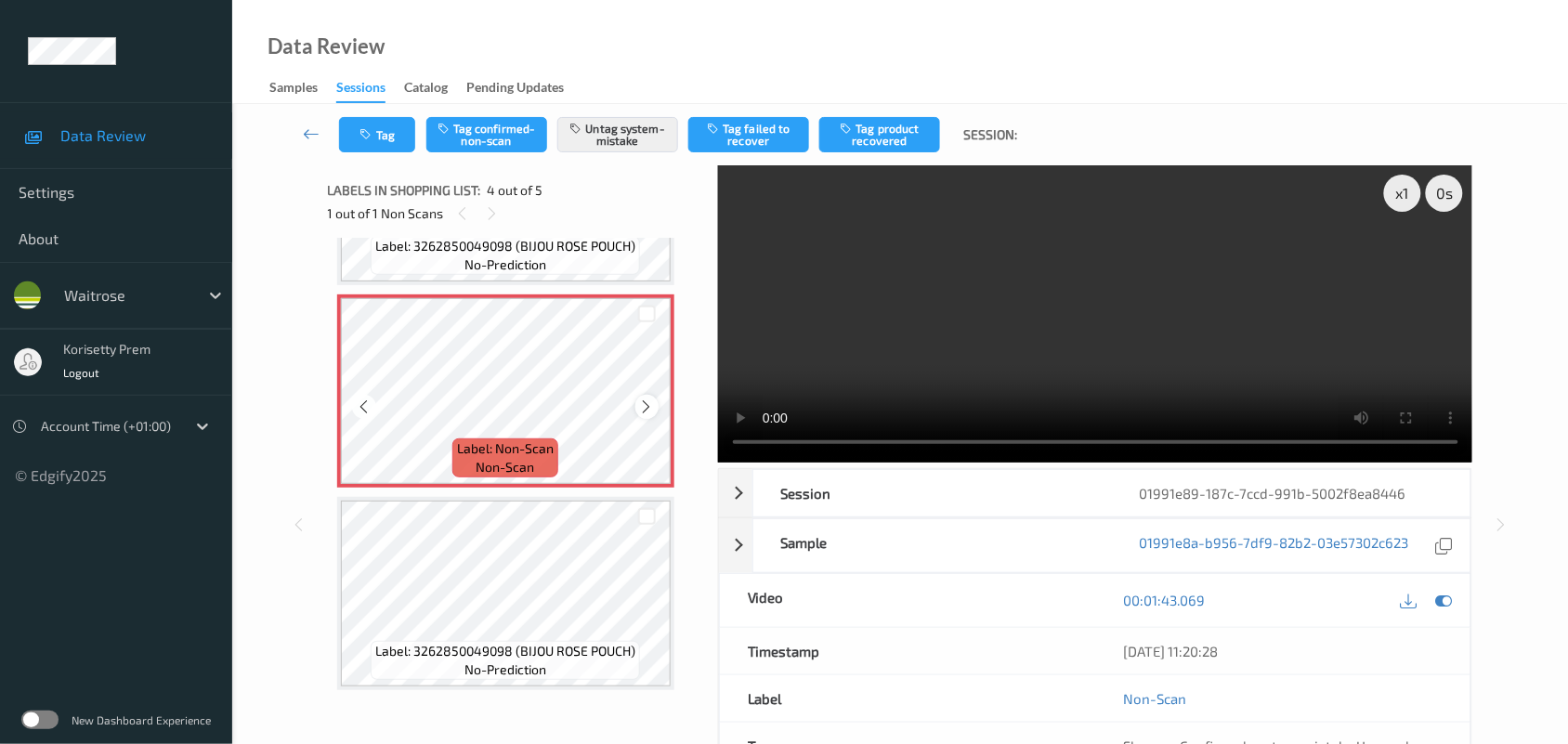
click at [643, 411] on icon at bounding box center [647, 406] width 16 height 17
click at [1124, 316] on video at bounding box center [1095, 313] width 755 height 297
click at [1060, 56] on div "Data Review Samples Sessions Catalog Pending Updates" at bounding box center [900, 52] width 1335 height 104
click at [633, 527] on div at bounding box center [647, 516] width 47 height 30
click at [617, 141] on button "Untag system-mistake" at bounding box center [618, 135] width 121 height 35
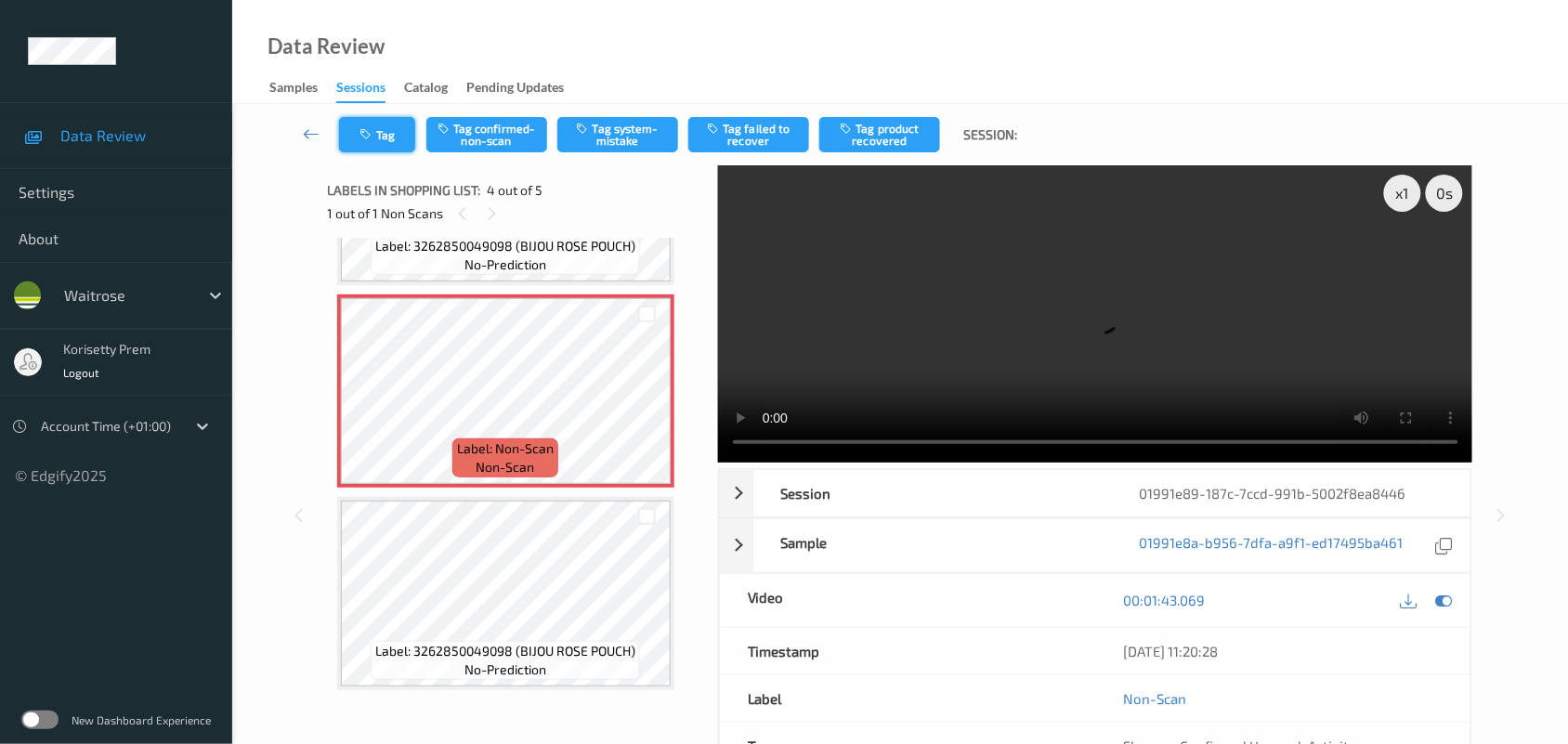
click at [364, 142] on button "Tag" at bounding box center [377, 135] width 76 height 35
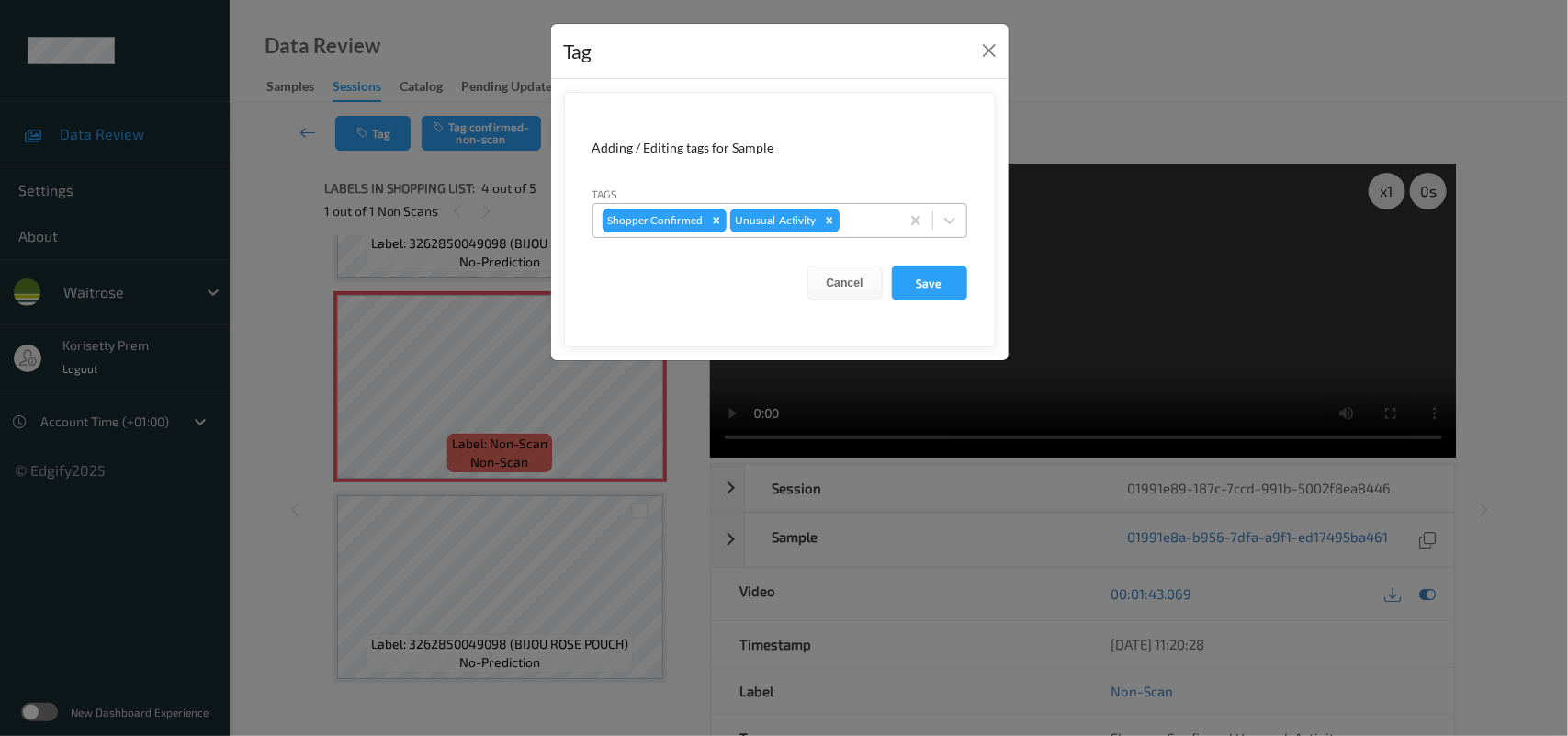
click at [819, 212] on div "Remove Unusual-Activity" at bounding box center [829, 220] width 20 height 24
click at [919, 273] on button "Save" at bounding box center [929, 283] width 75 height 35
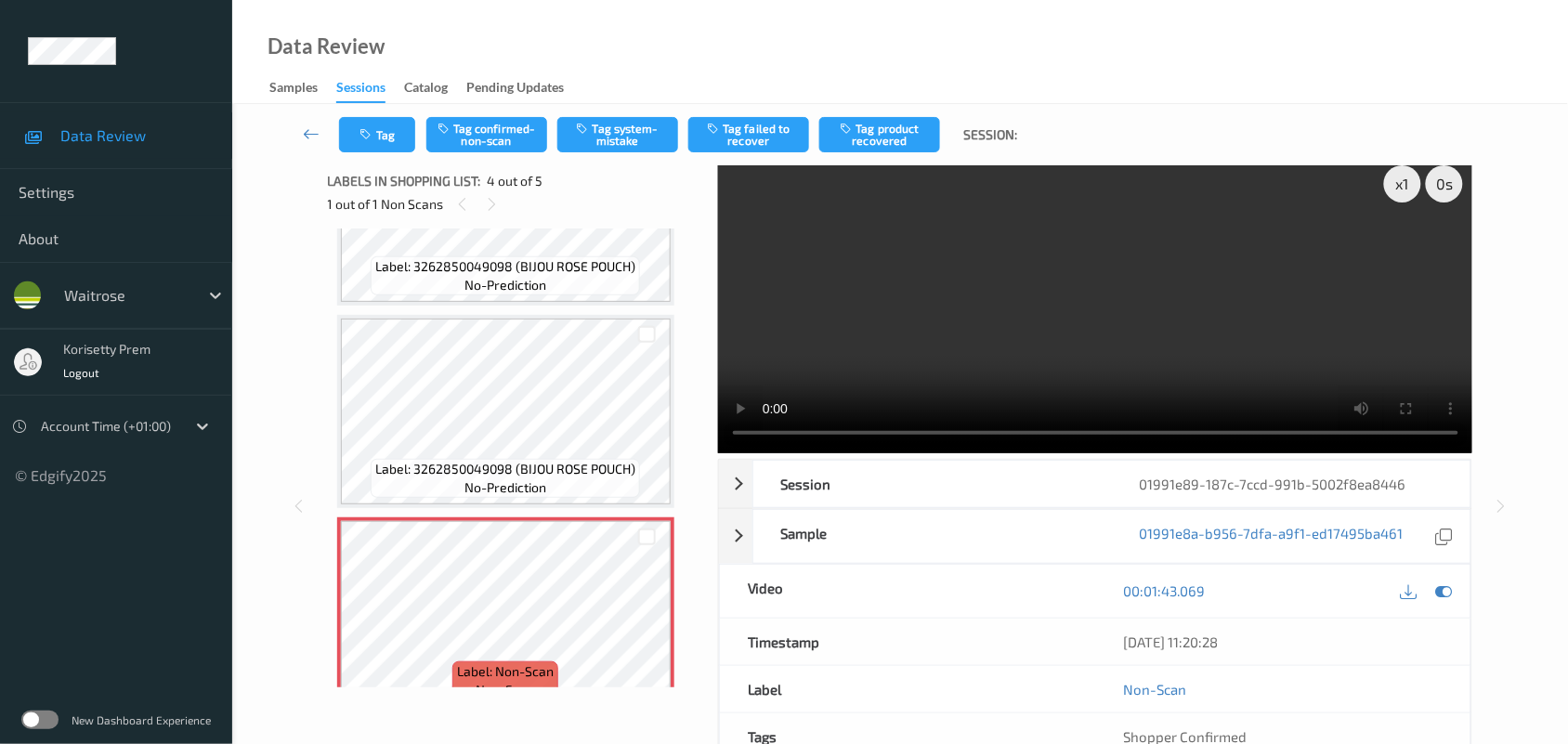
scroll to position [0, 0]
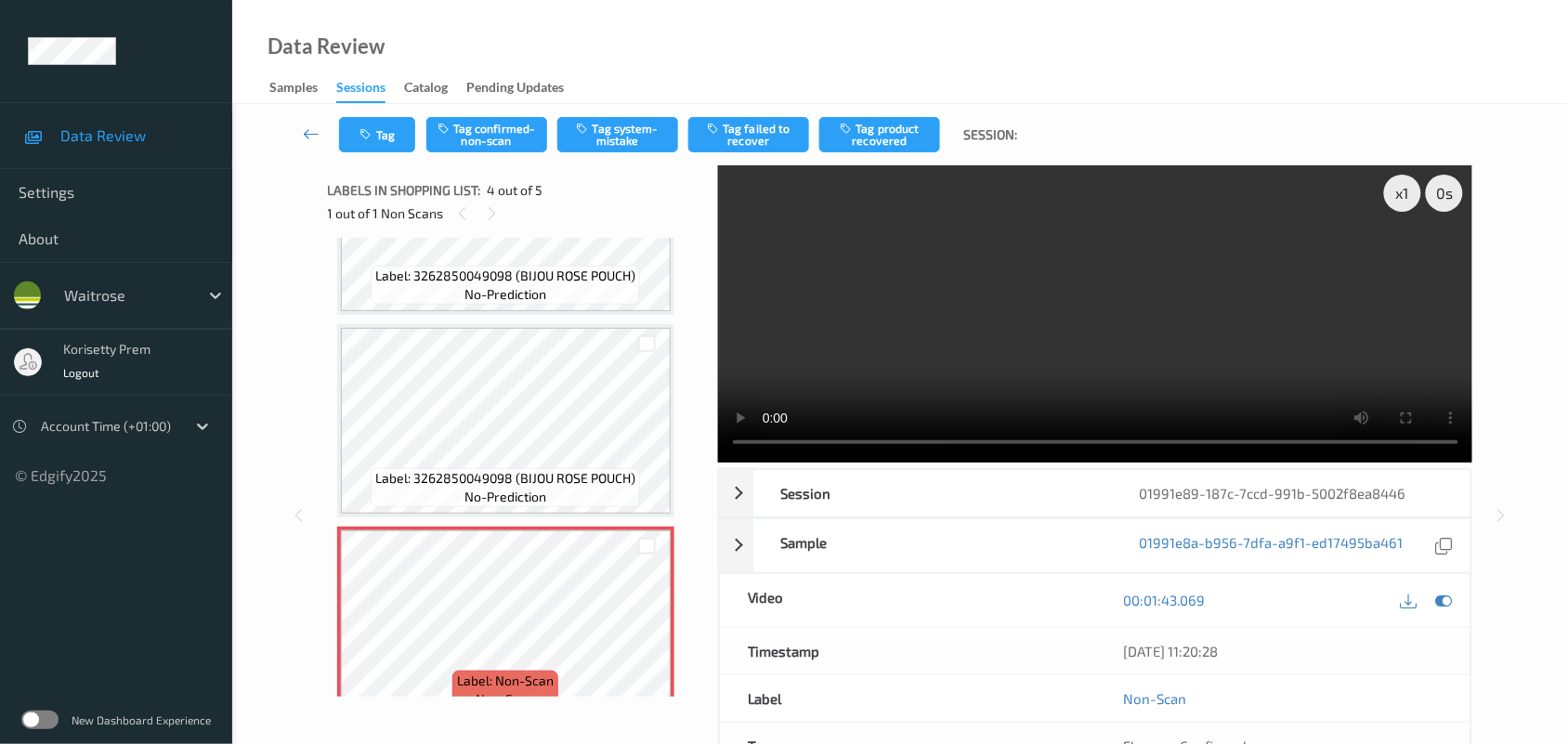
click at [1107, 326] on video at bounding box center [1095, 313] width 755 height 297
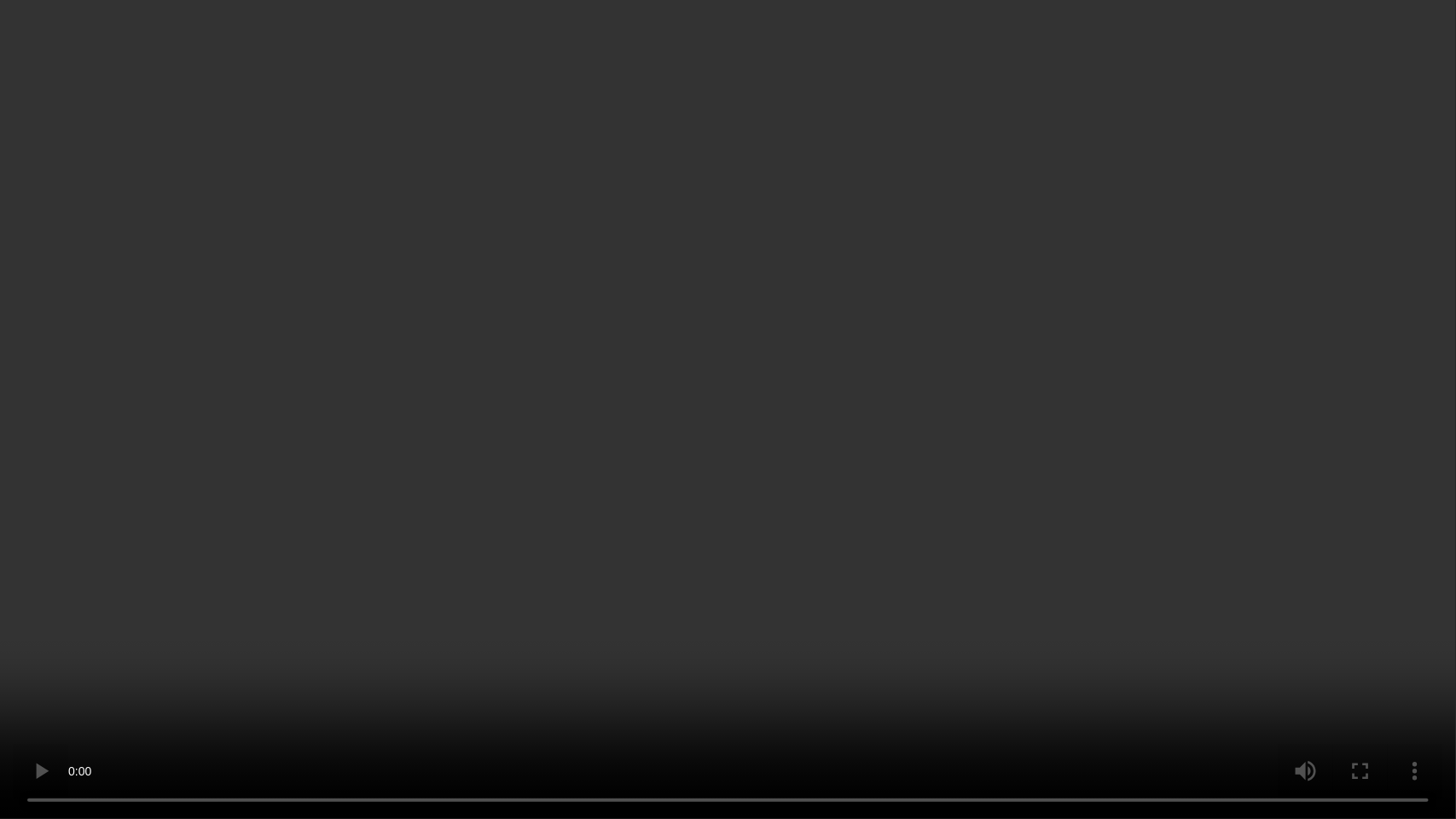
click at [719, 527] on video at bounding box center [728, 409] width 1456 height 819
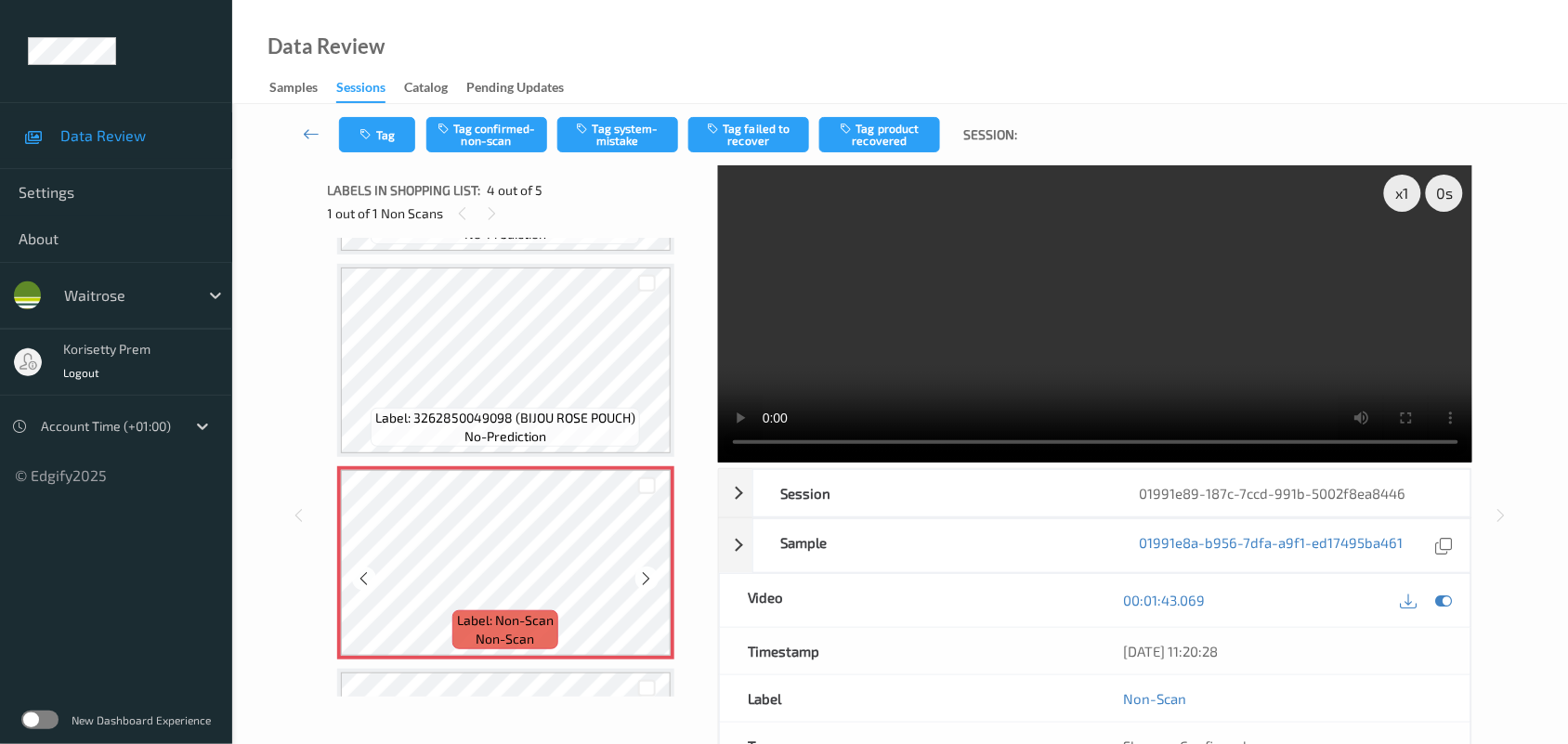
scroll to position [328, 0]
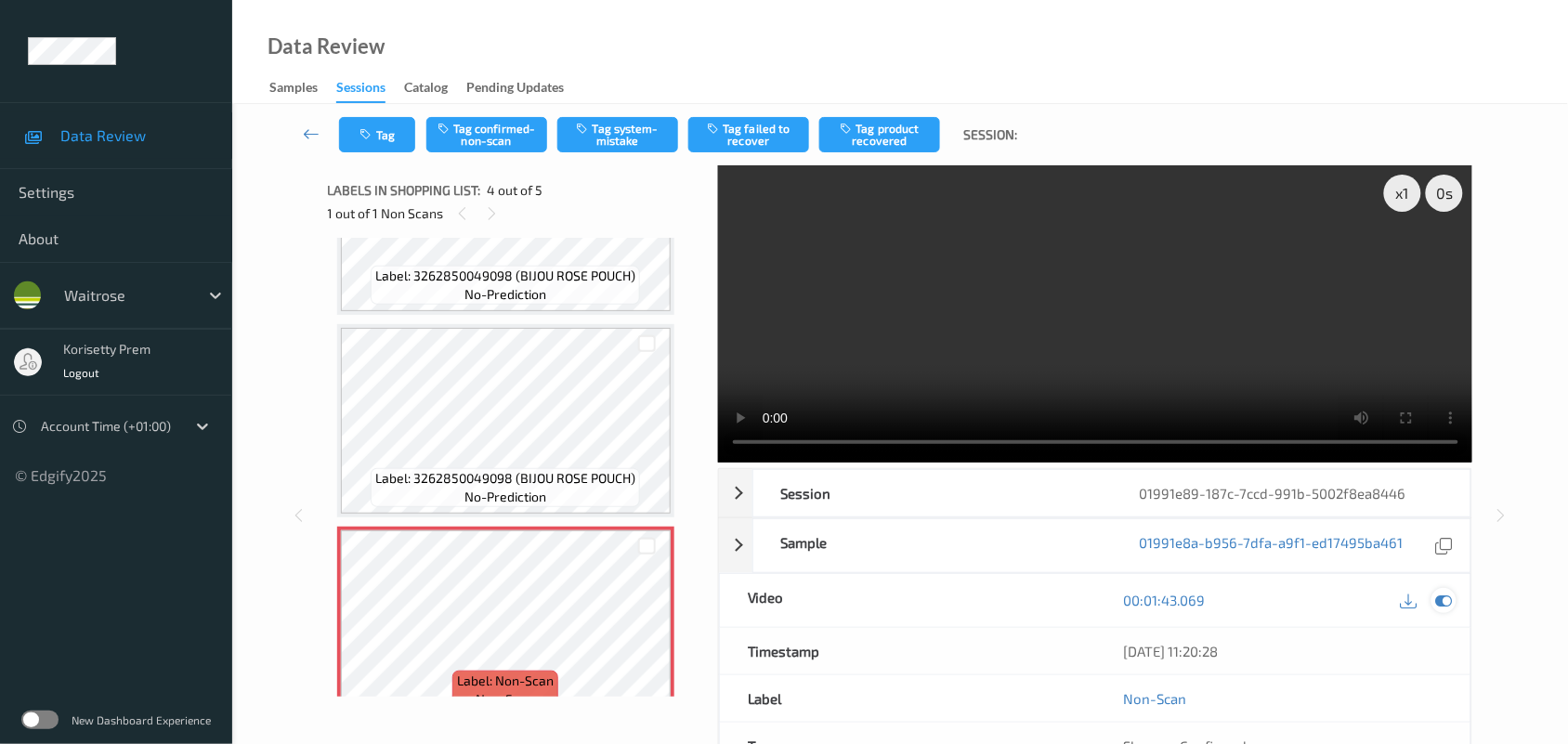
click at [1451, 599] on icon at bounding box center [1444, 599] width 17 height 17
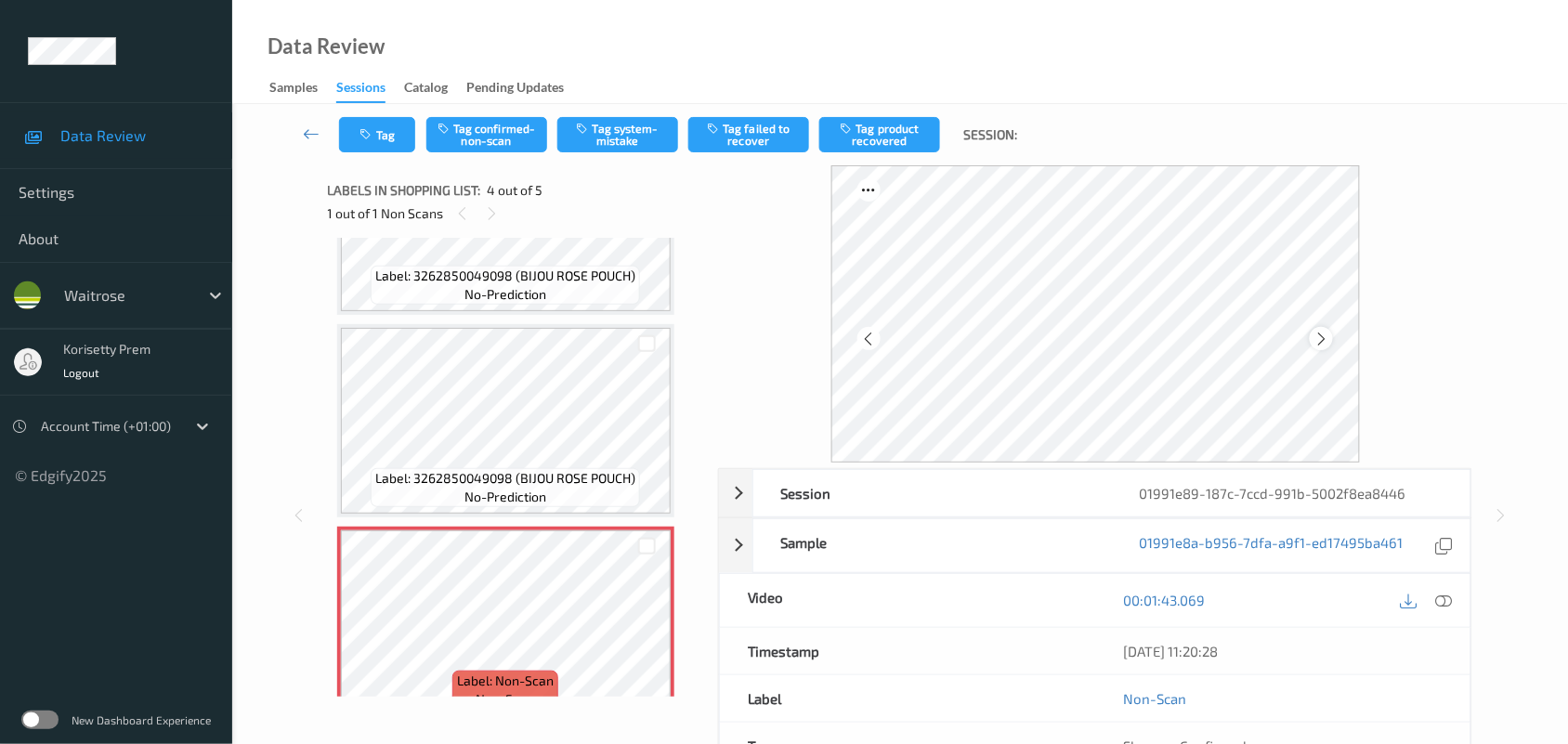
click at [1325, 331] on icon at bounding box center [1322, 339] width 16 height 17
click at [1326, 331] on icon at bounding box center [1322, 339] width 16 height 17
click at [1327, 331] on icon at bounding box center [1322, 339] width 16 height 17
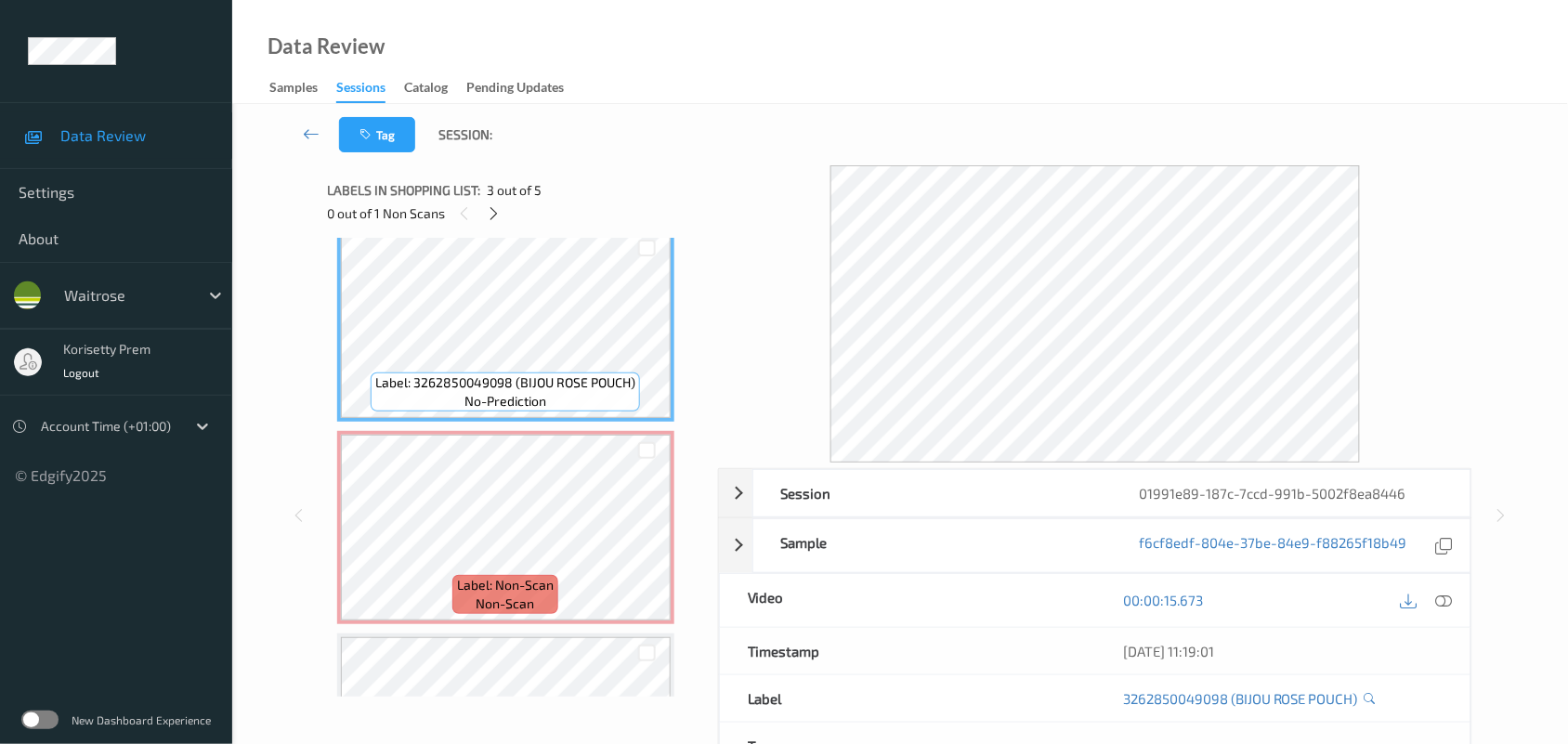
scroll to position [444, 0]
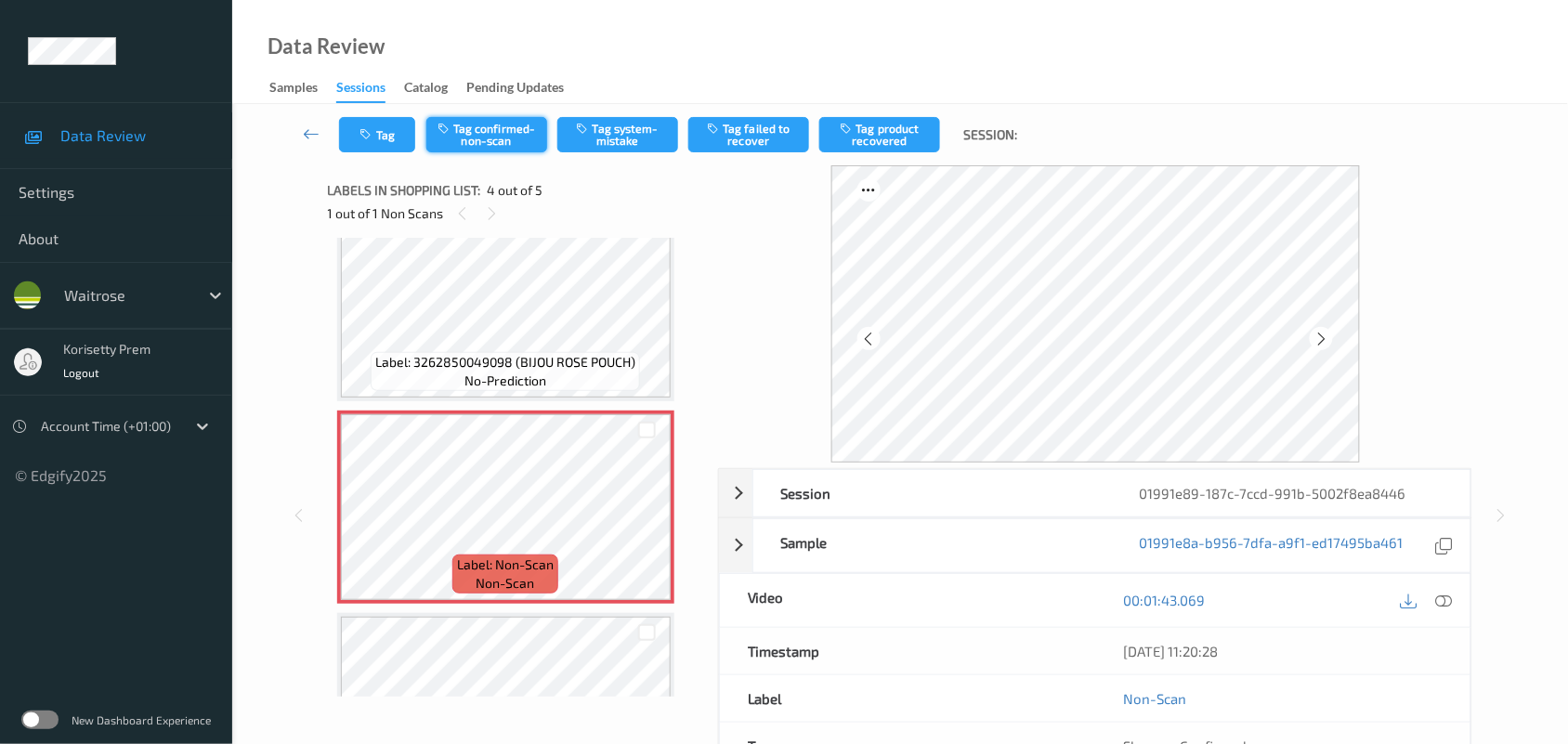
click at [497, 126] on button "Tag confirmed-non-scan" at bounding box center [487, 135] width 121 height 35
click at [885, 130] on button "Tag product recovered" at bounding box center [880, 135] width 121 height 35
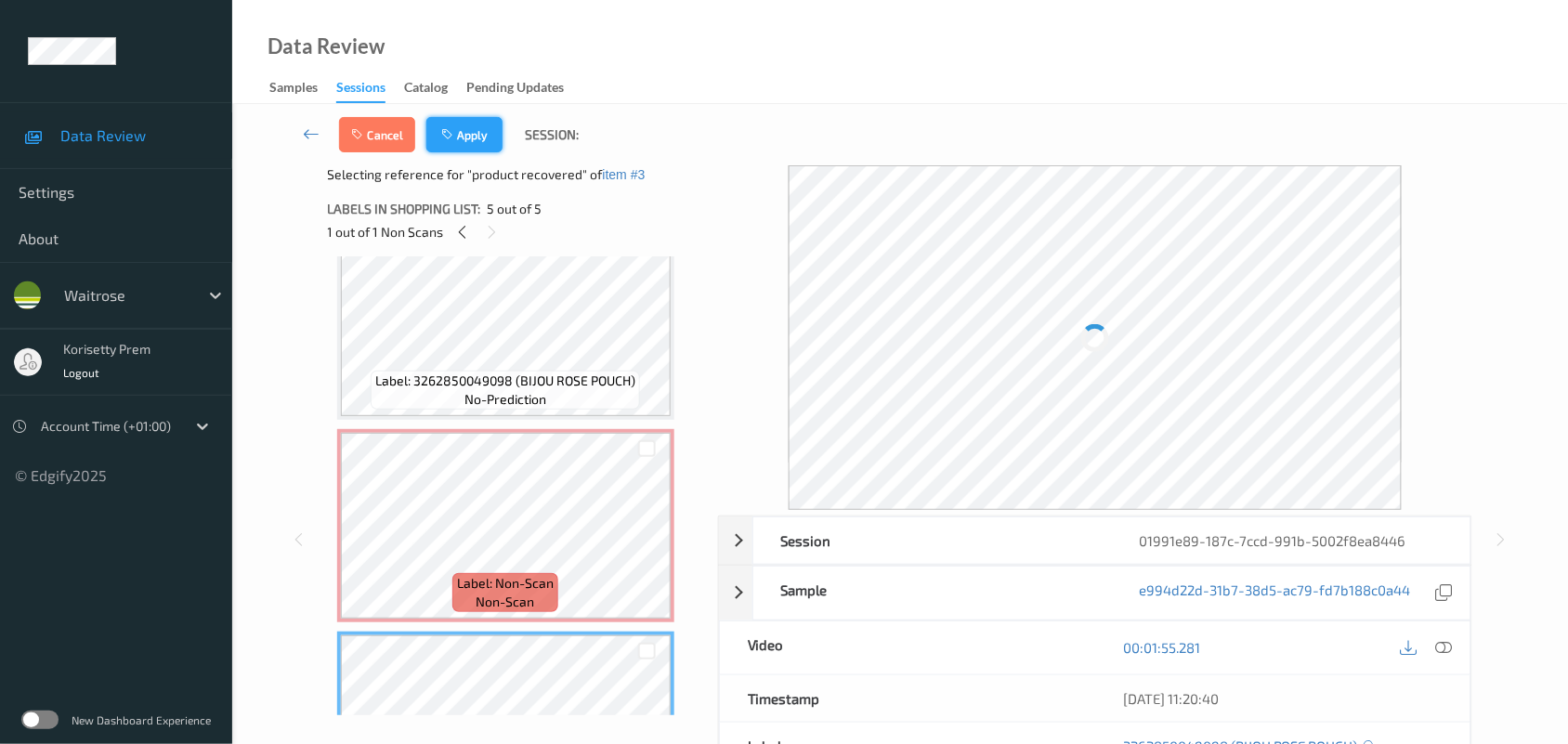
click at [465, 141] on button "Apply" at bounding box center [464, 135] width 76 height 35
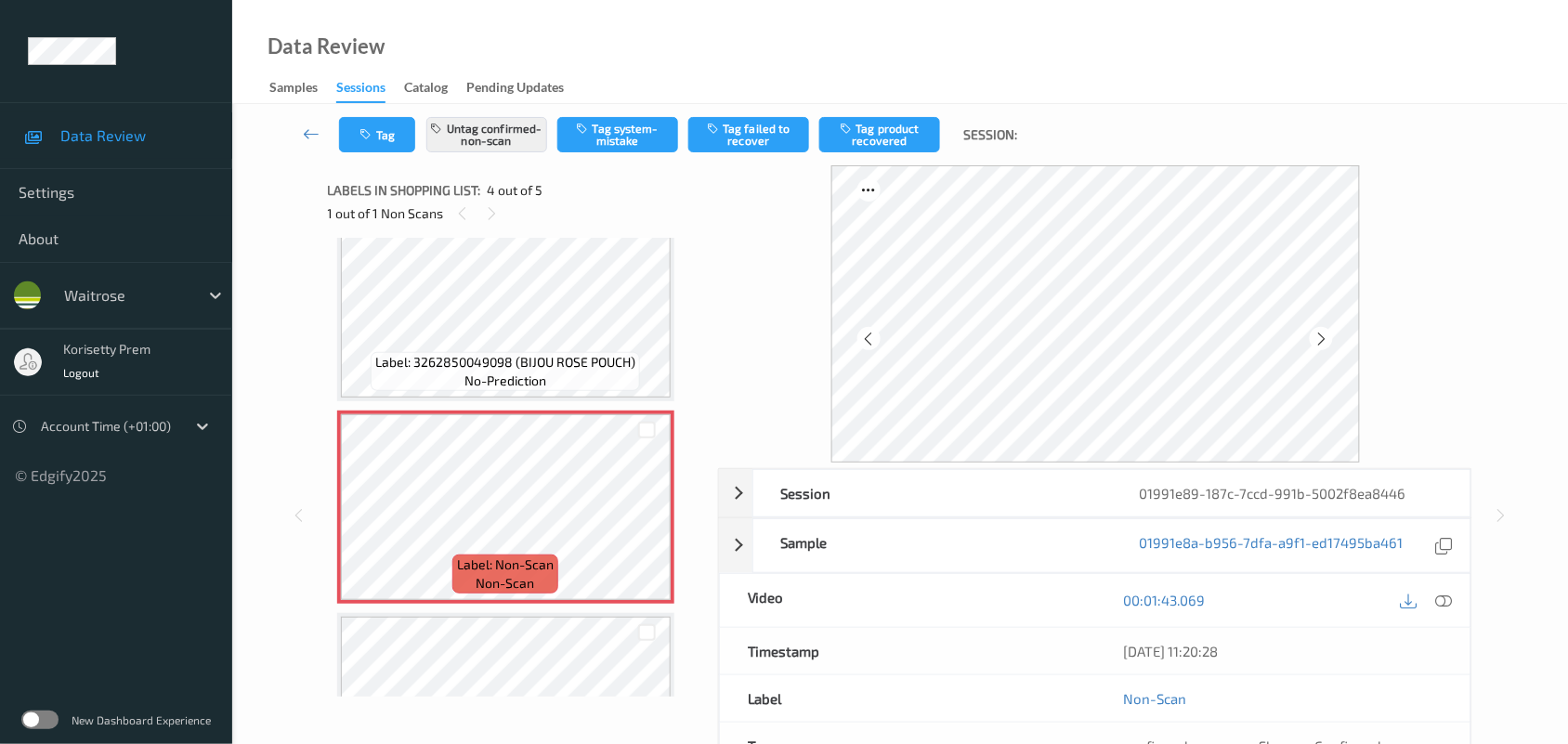
scroll to position [413, 0]
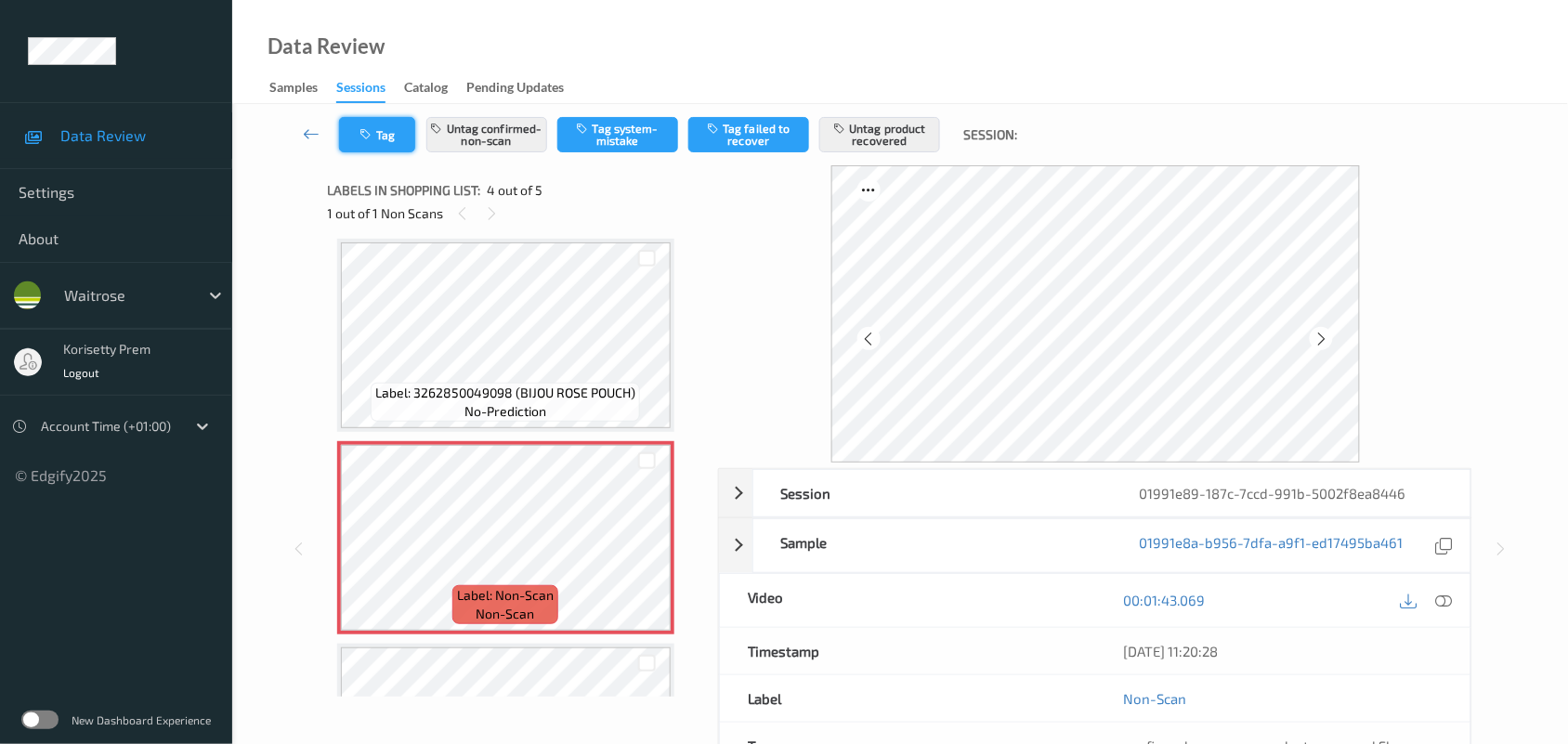
click at [351, 118] on button "Tag" at bounding box center [377, 135] width 76 height 35
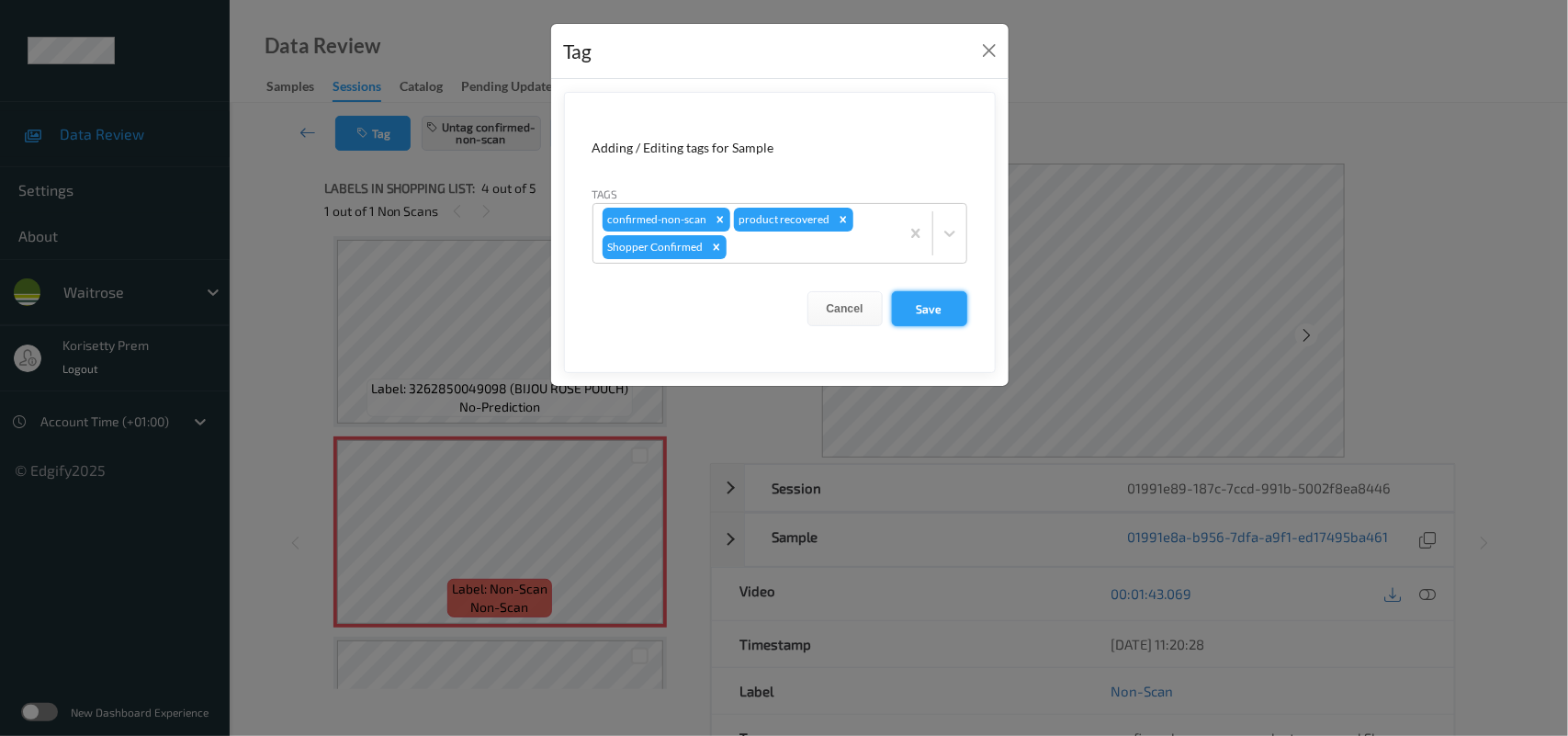
click at [920, 309] on button "Save" at bounding box center [929, 308] width 75 height 35
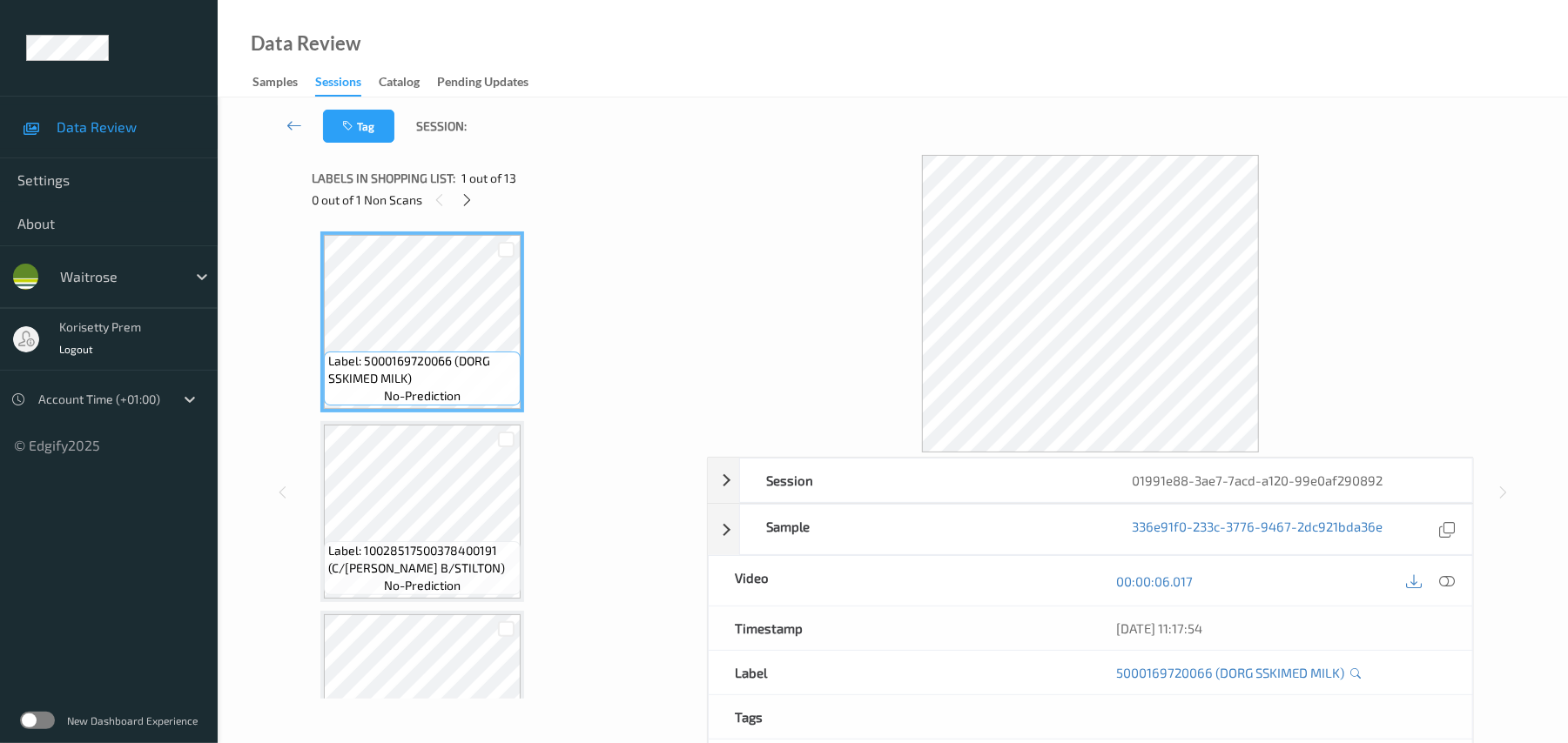
click at [716, 161] on div at bounding box center [1090, 303] width 767 height 297
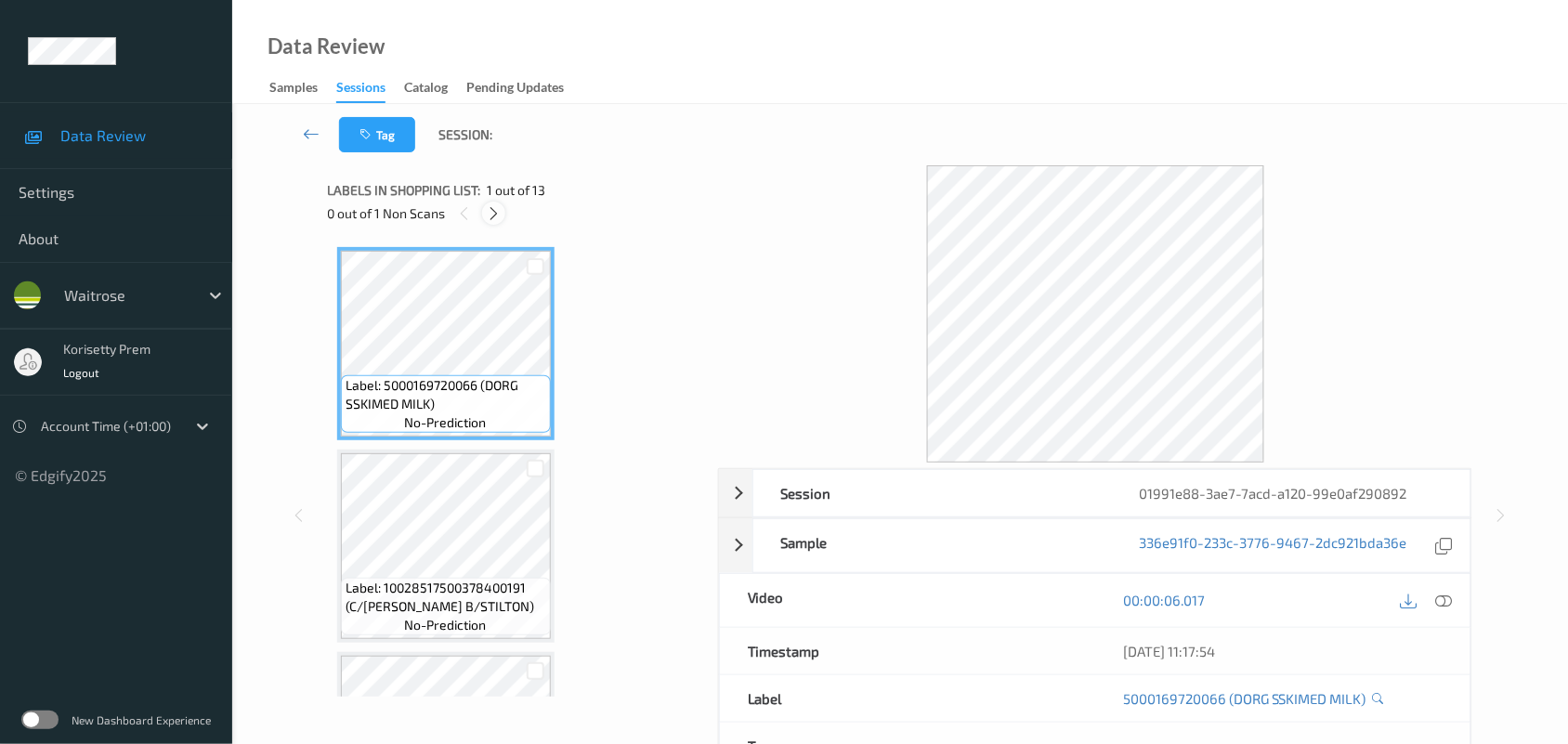
click at [498, 211] on icon at bounding box center [493, 213] width 16 height 17
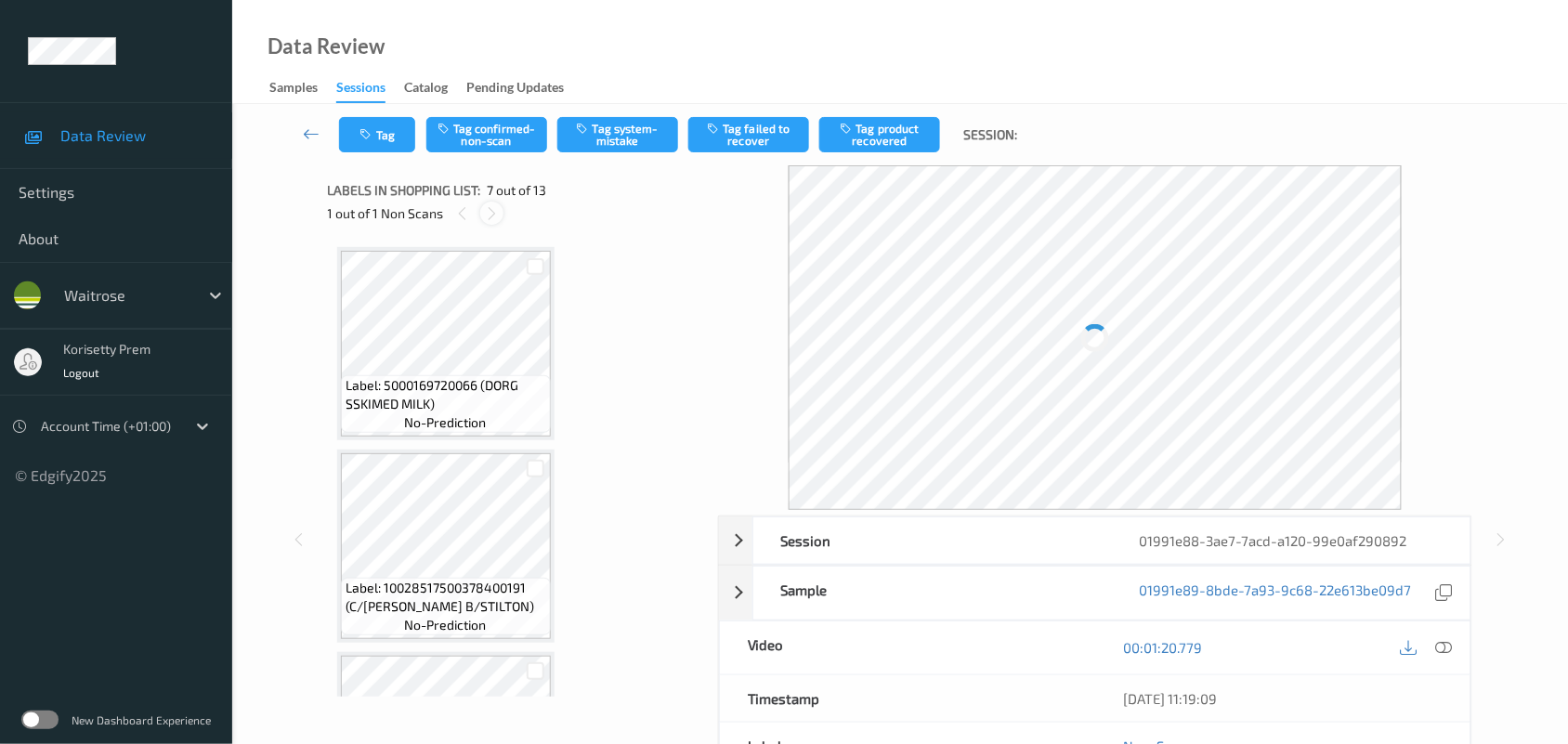
scroll to position [1018, 0]
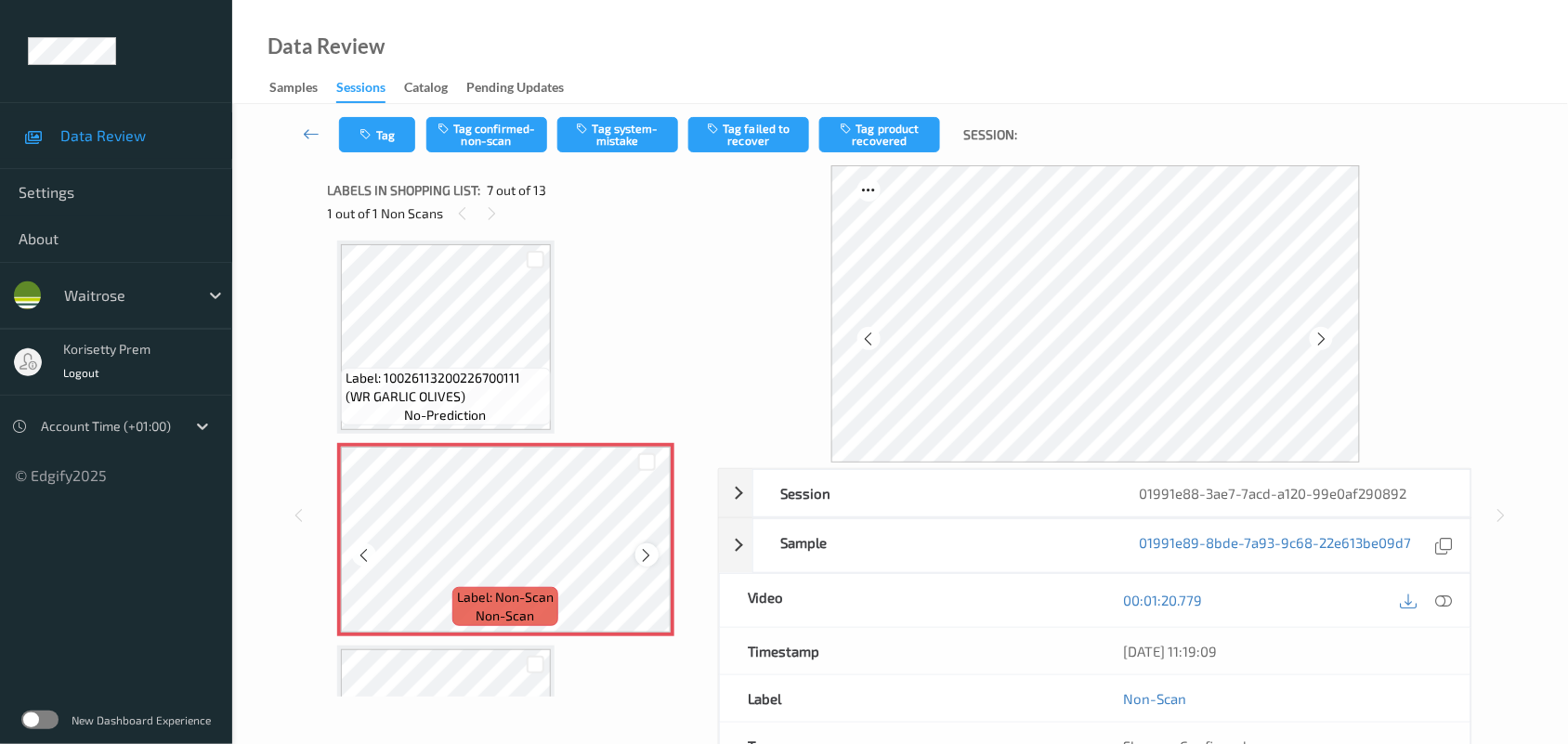
click at [644, 555] on icon at bounding box center [647, 554] width 16 height 17
click at [647, 553] on icon at bounding box center [647, 554] width 16 height 17
click at [648, 553] on icon at bounding box center [647, 554] width 16 height 17
click at [648, 551] on icon at bounding box center [647, 554] width 16 height 17
click at [652, 550] on icon at bounding box center [647, 554] width 16 height 17
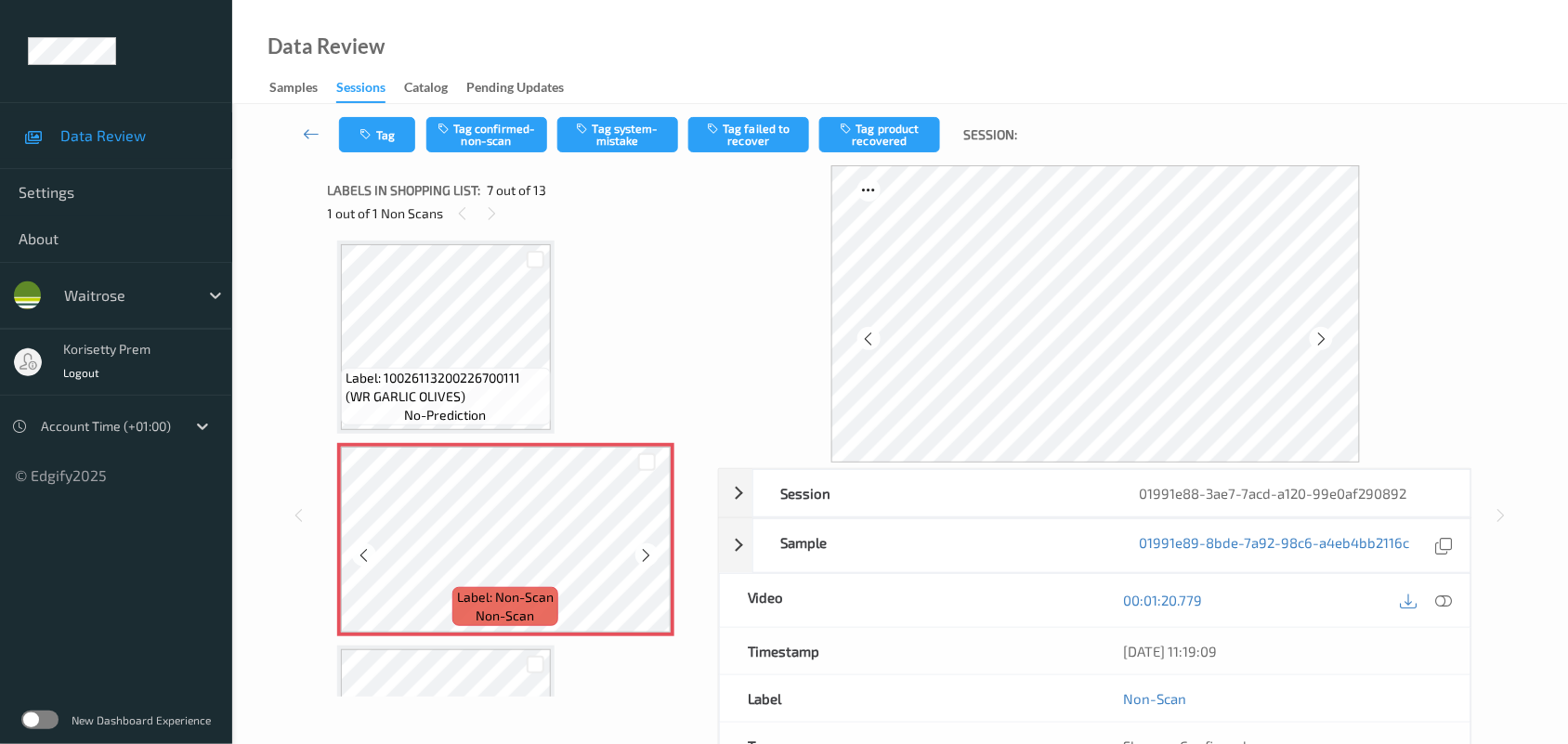
click at [653, 550] on icon at bounding box center [647, 554] width 16 height 17
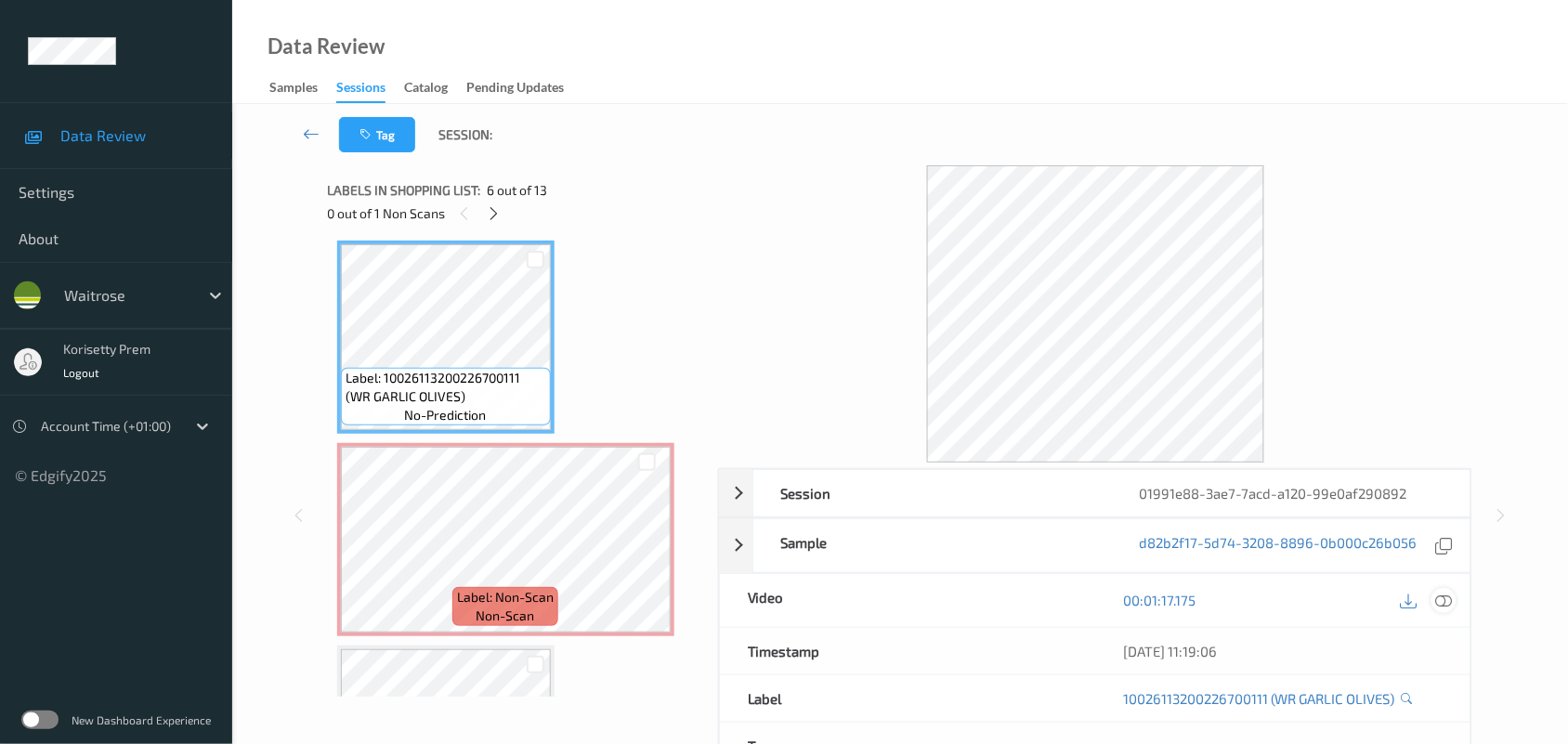
click at [1440, 600] on icon at bounding box center [1444, 599] width 17 height 17
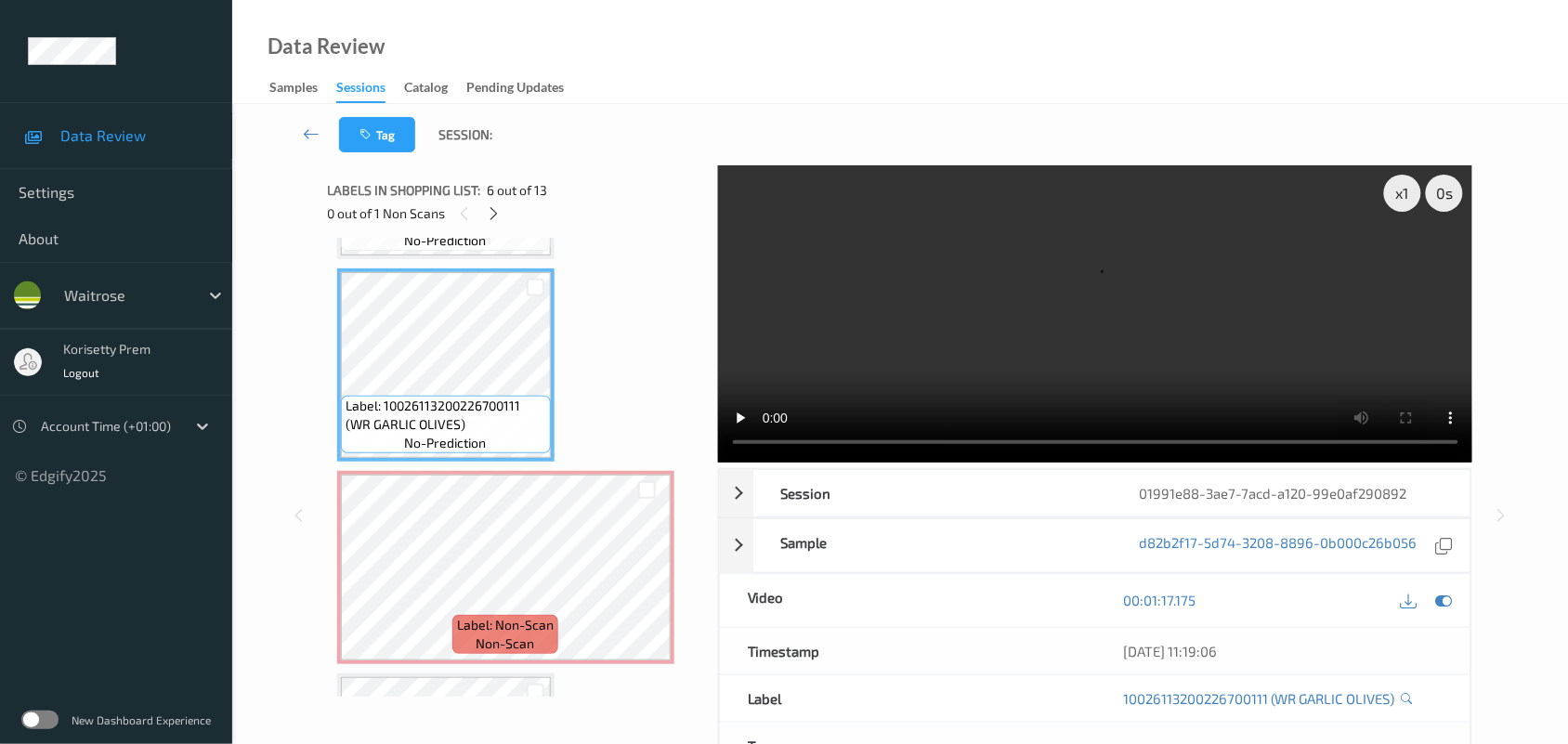
scroll to position [902, 0]
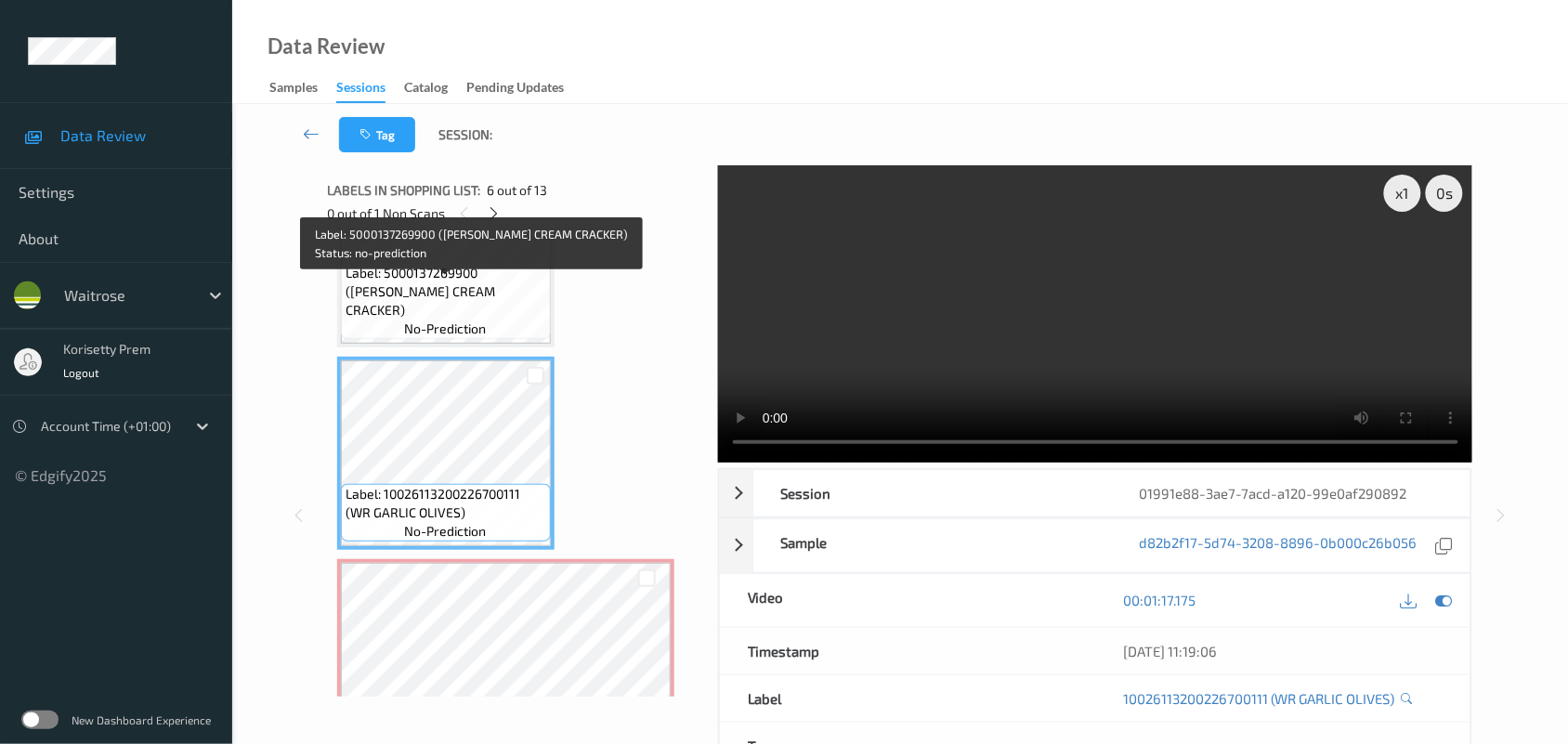
click at [471, 291] on span "Label: 5000137269900 (JACOBS CREAM CRACKER)" at bounding box center [445, 291] width 200 height 56
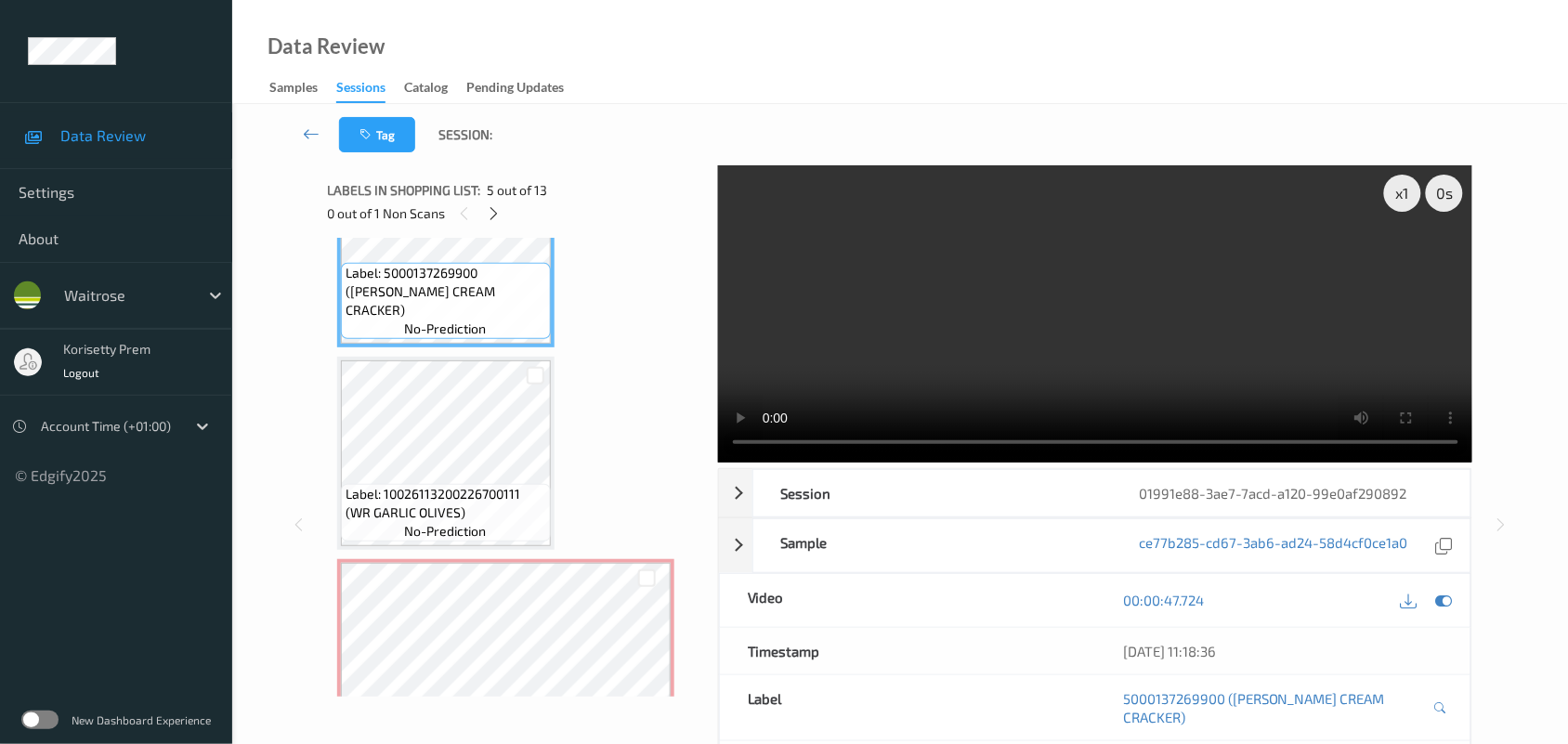
click at [982, 271] on video at bounding box center [1095, 313] width 755 height 297
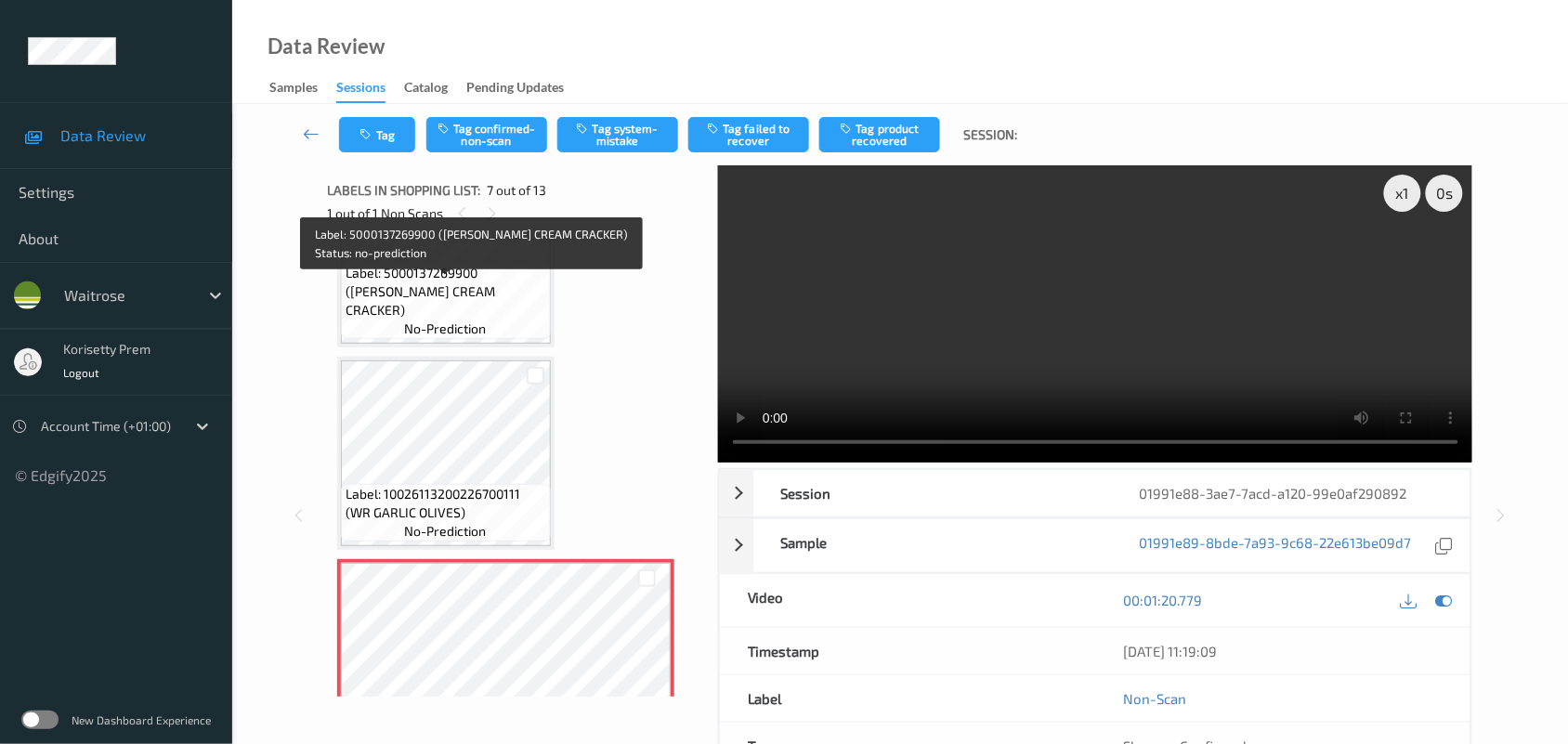
click at [426, 290] on span "Label: 5000137269900 (JACOBS CREAM CRACKER)" at bounding box center [445, 291] width 200 height 56
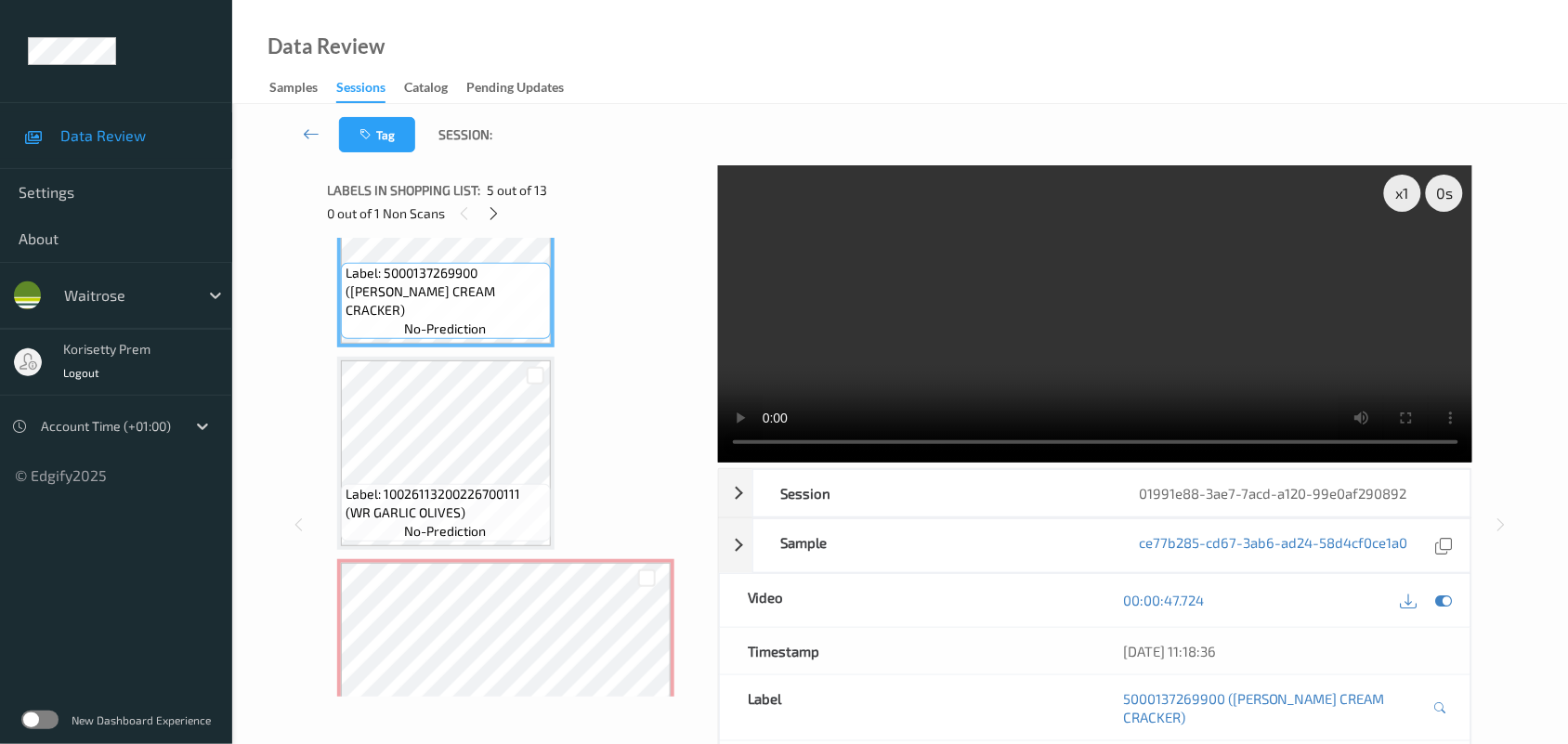
click at [1024, 303] on video at bounding box center [1095, 313] width 755 height 297
click at [1164, 337] on video at bounding box center [1095, 313] width 755 height 297
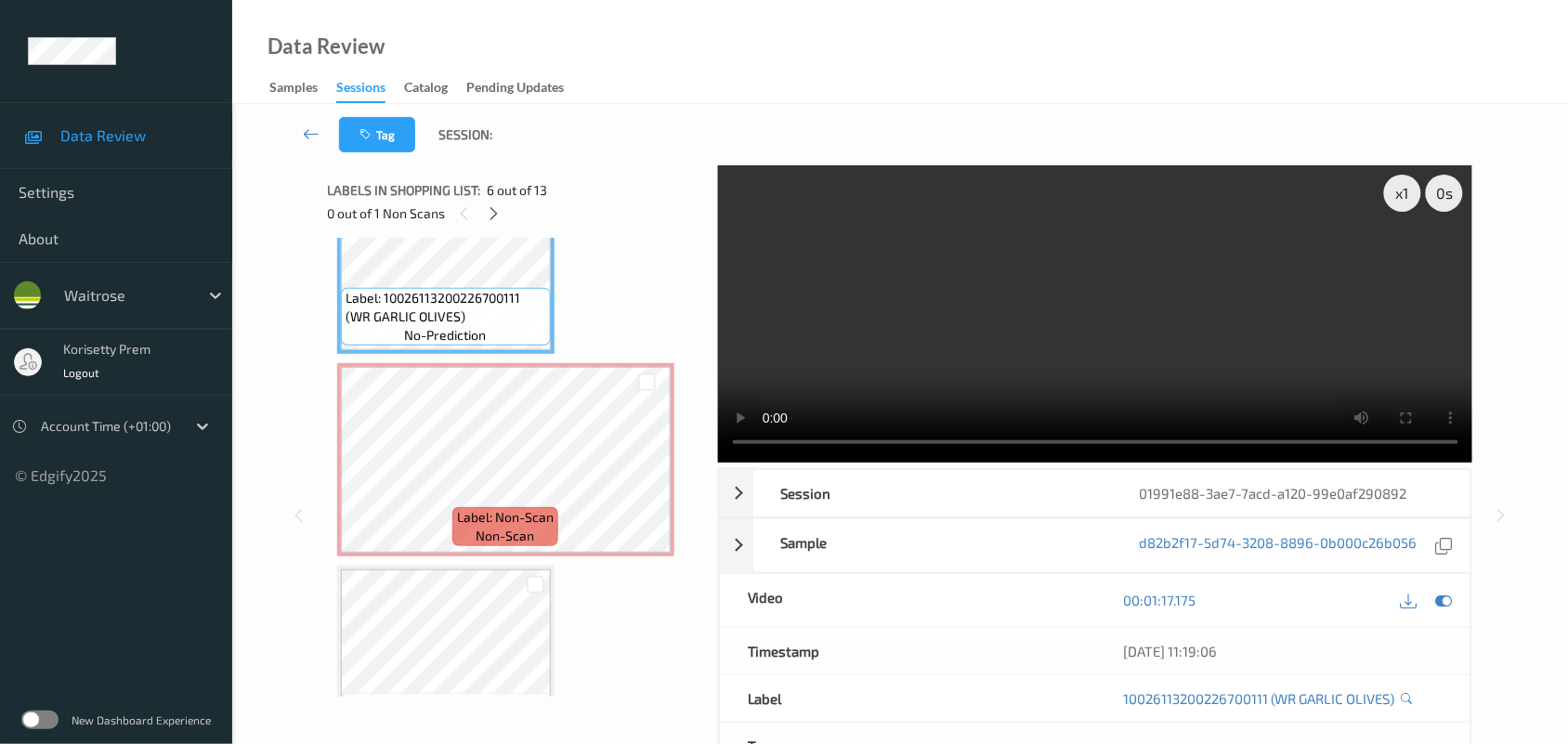
scroll to position [1135, 0]
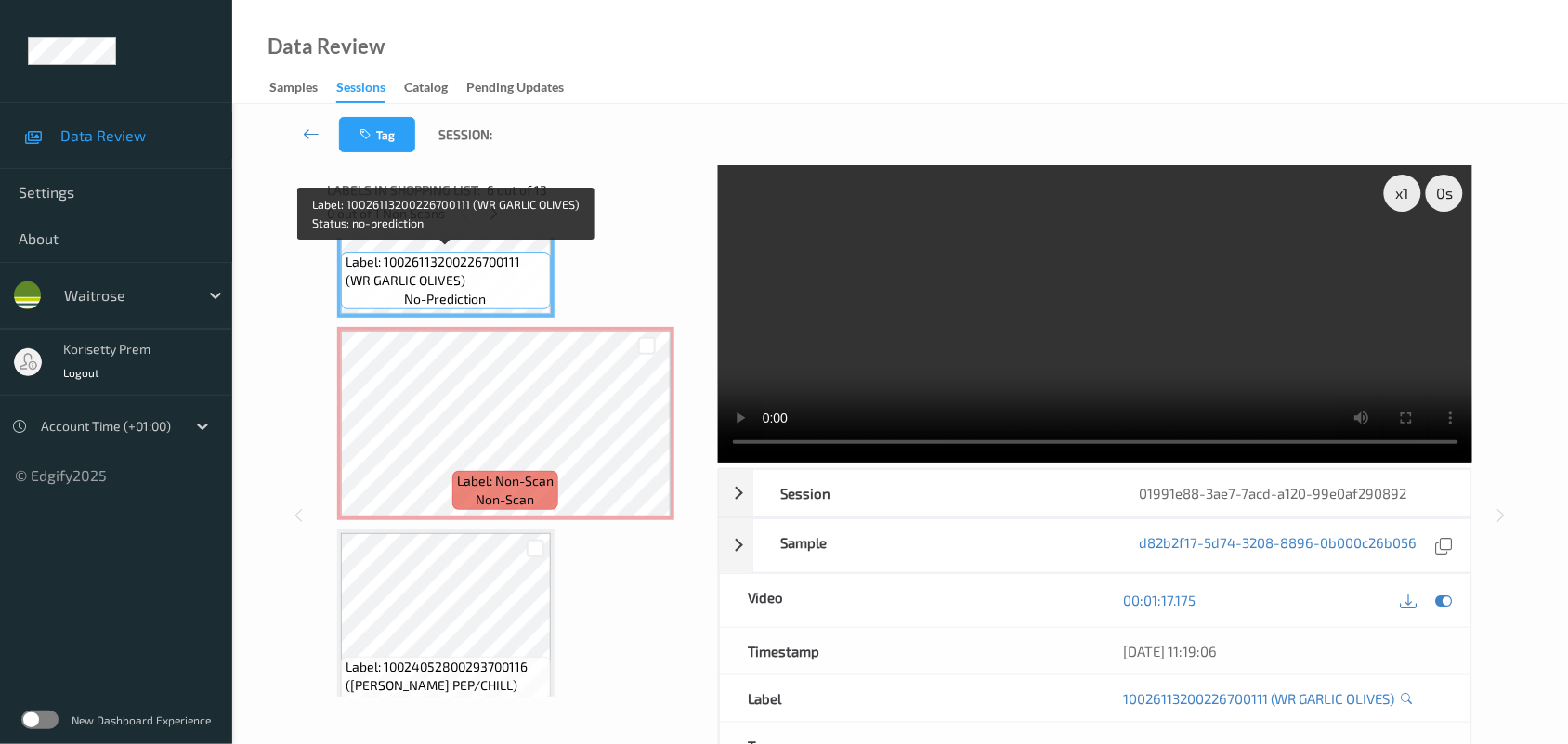
click at [413, 279] on span "Label: 10026113200226700111 (WR GARLIC OLIVES)" at bounding box center [445, 271] width 200 height 37
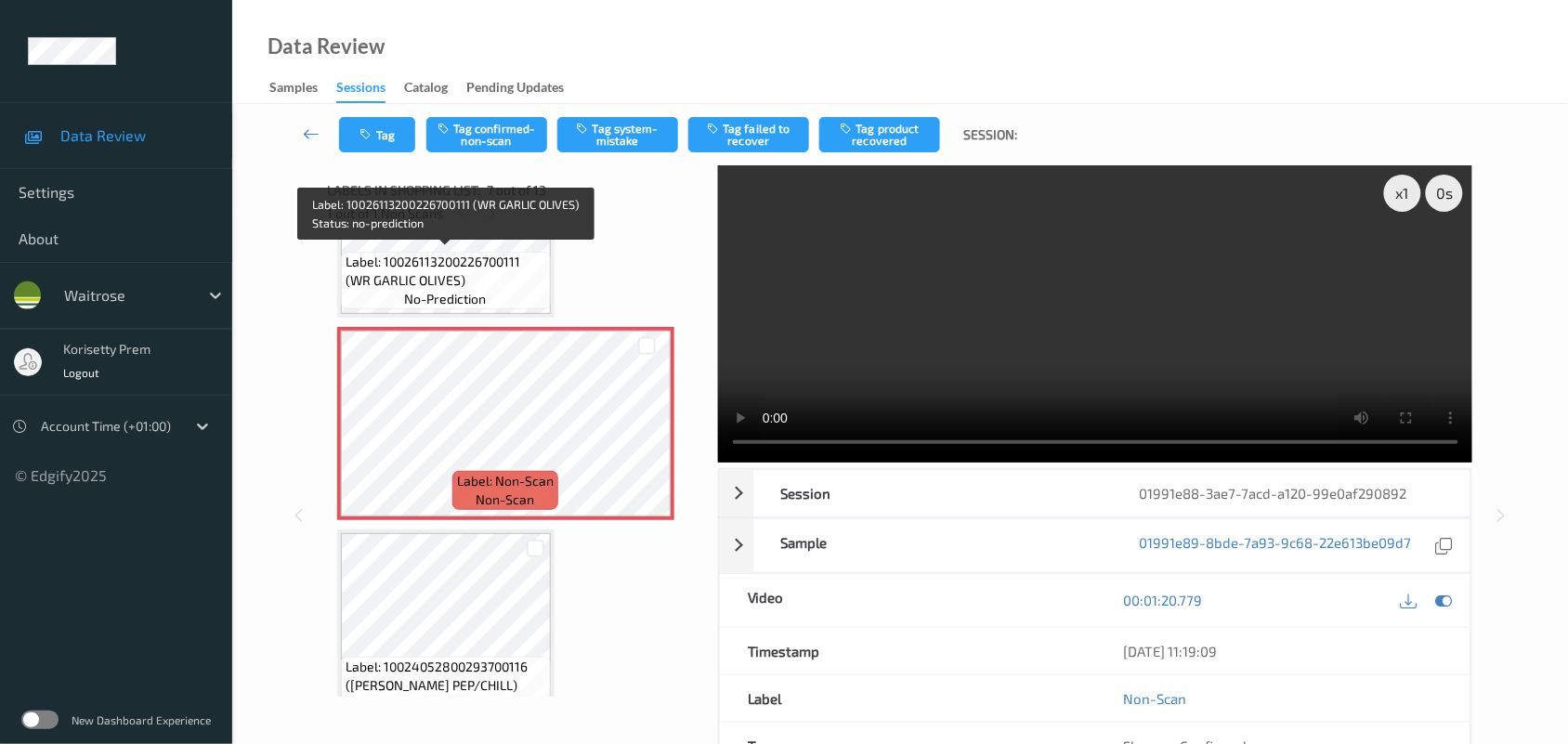
click at [415, 266] on span "Label: 10026113200226700111 (WR GARLIC OLIVES)" at bounding box center [445, 271] width 200 height 37
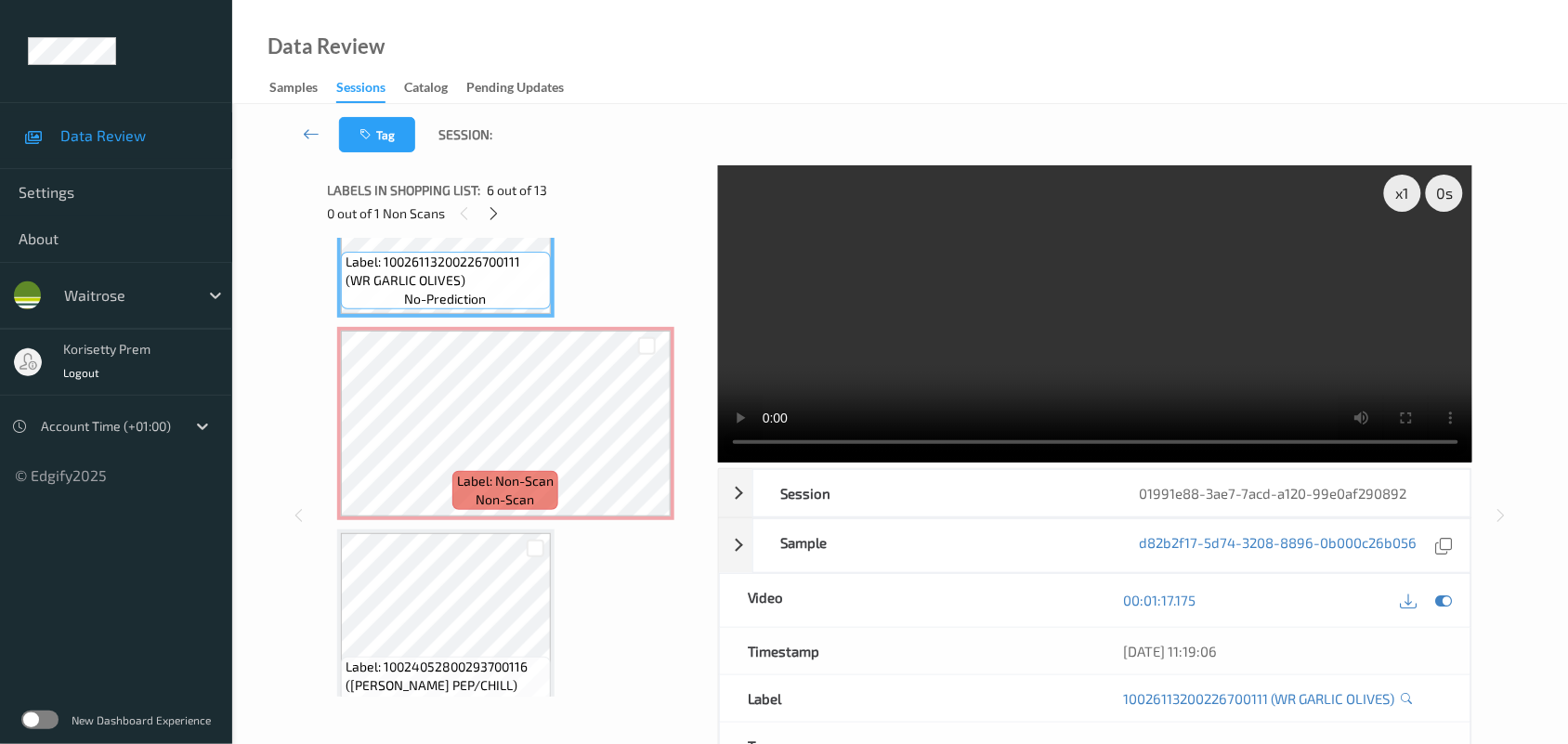
click at [1056, 285] on video at bounding box center [1095, 313] width 755 height 297
click at [1037, 339] on video at bounding box center [1095, 313] width 755 height 297
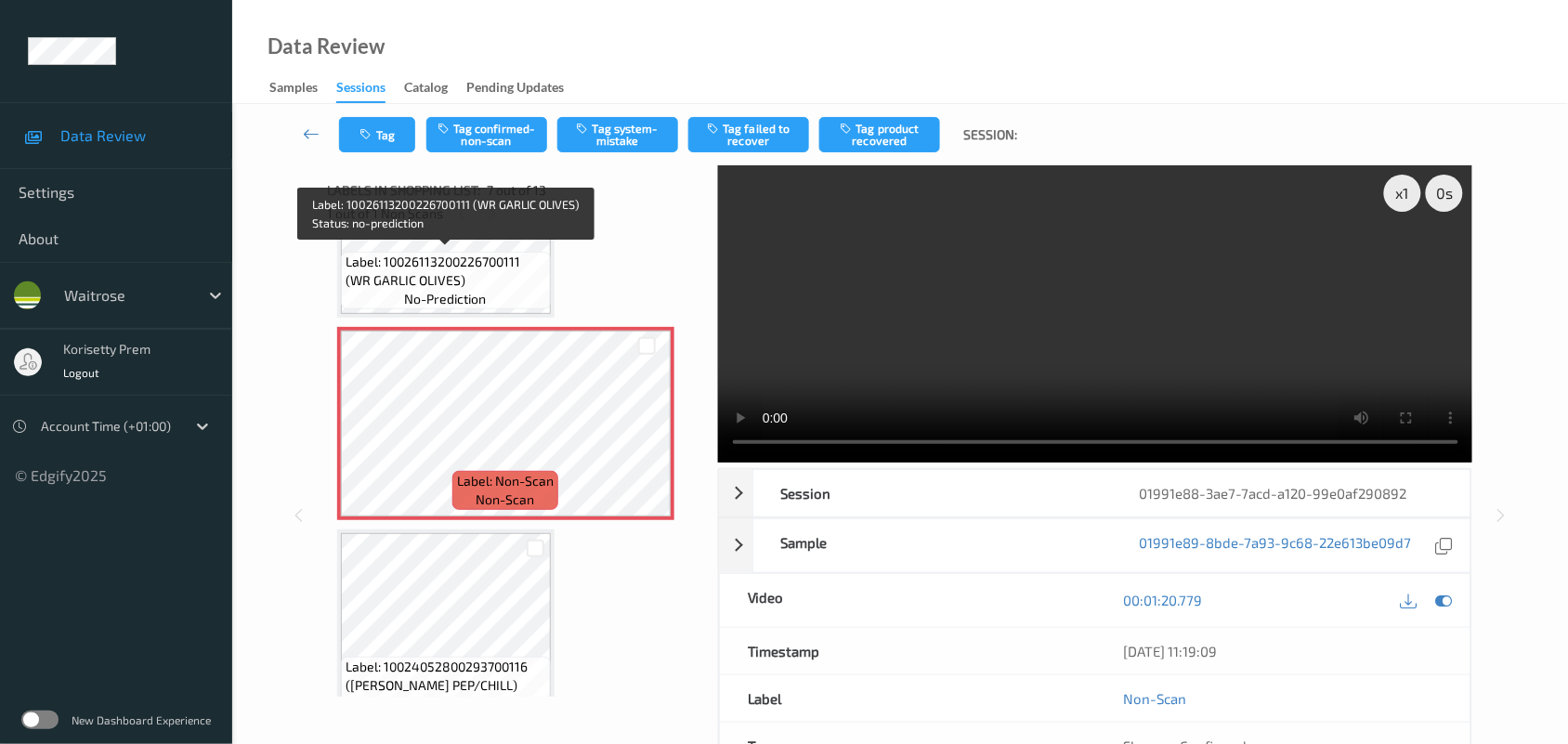
click at [484, 279] on span "Label: 10026113200226700111 (WR GARLIC OLIVES)" at bounding box center [445, 271] width 200 height 37
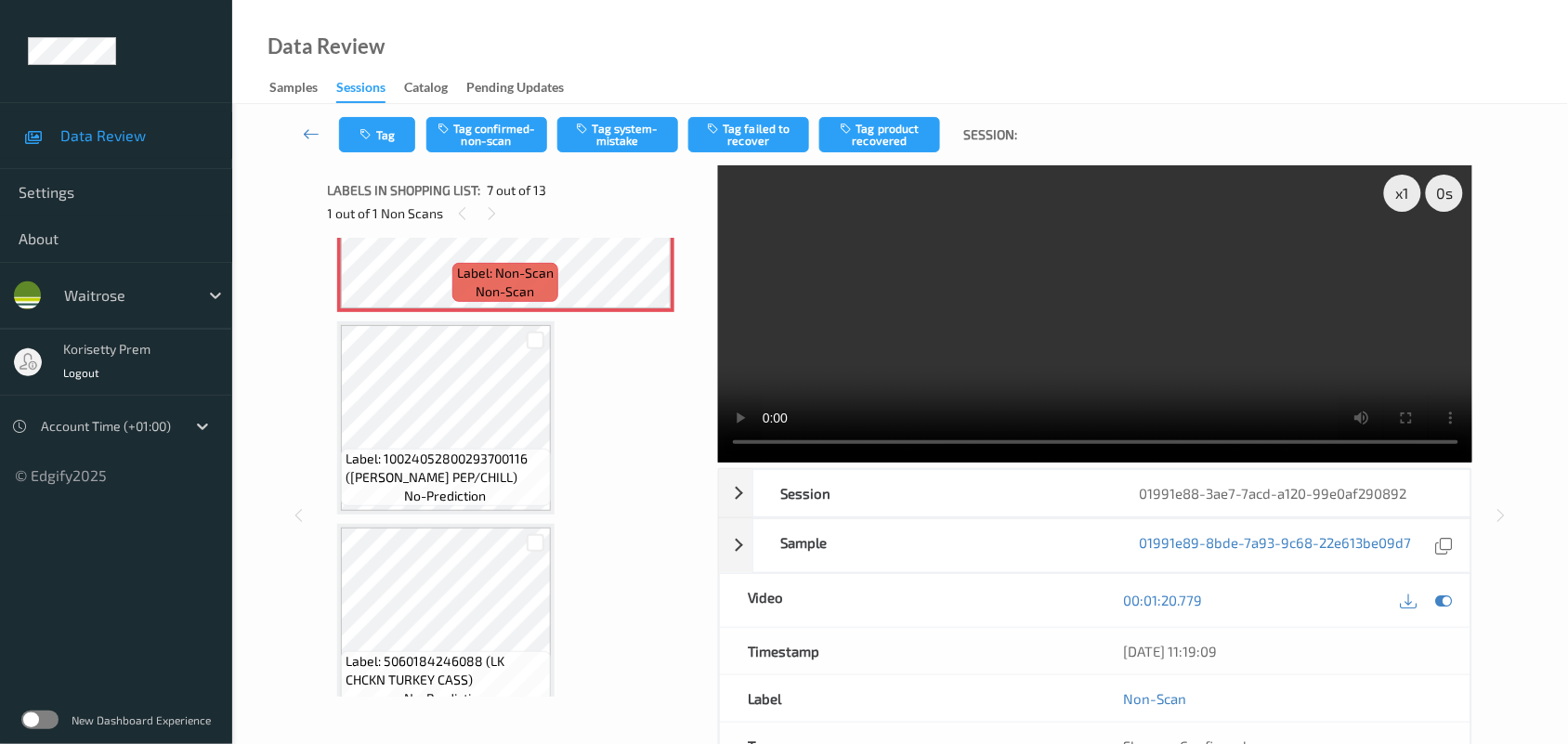
scroll to position [1367, 0]
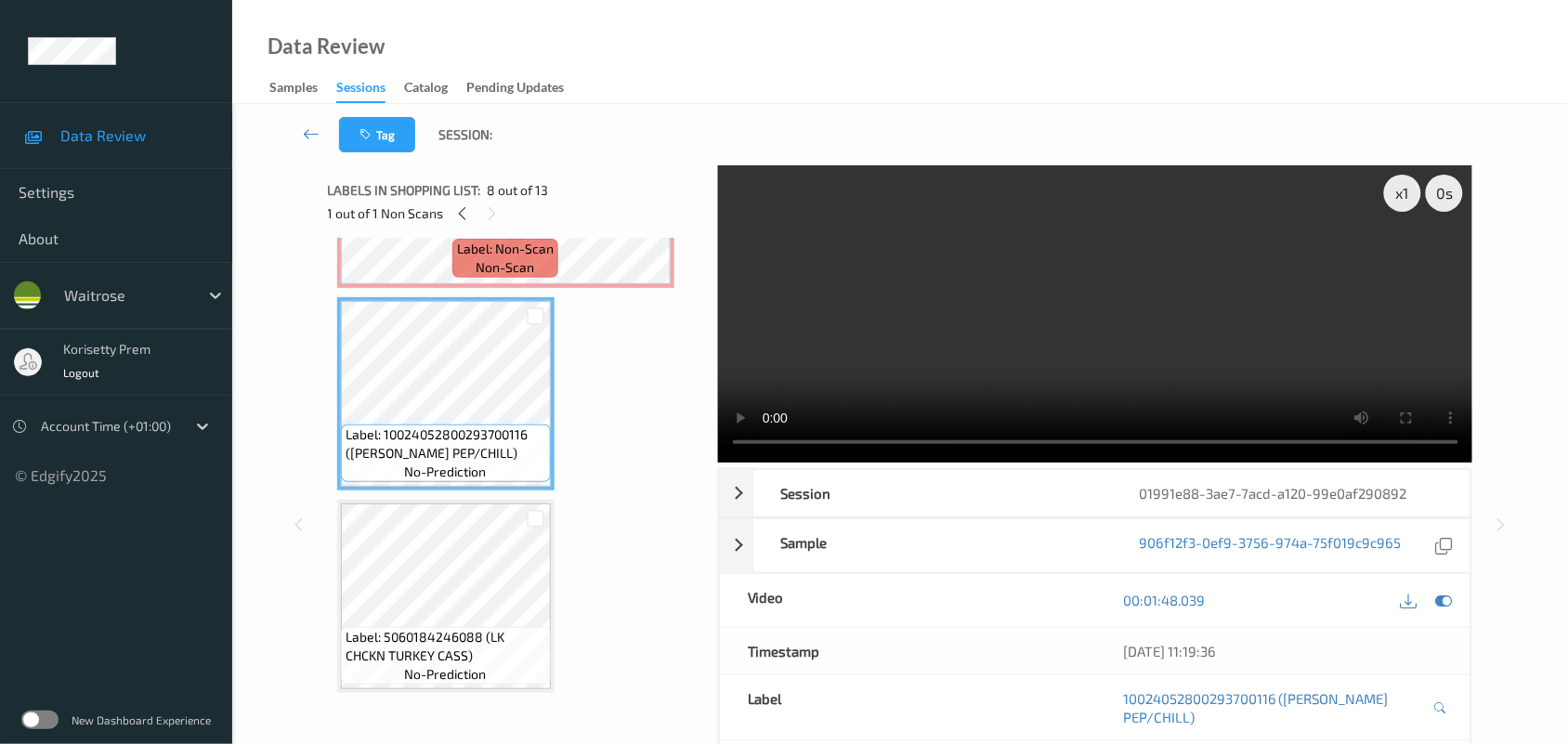
click at [968, 346] on video at bounding box center [1095, 313] width 755 height 297
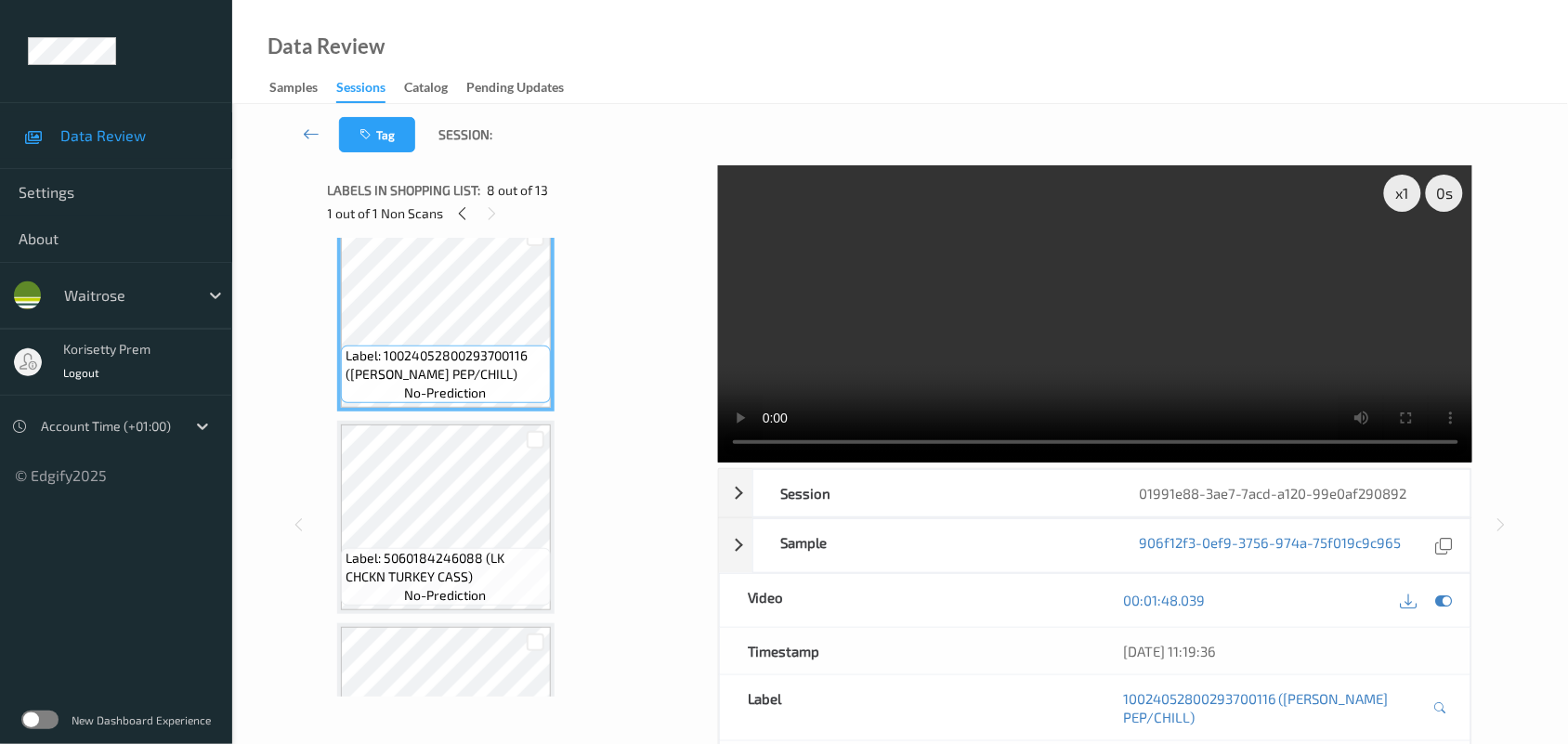
scroll to position [1483, 0]
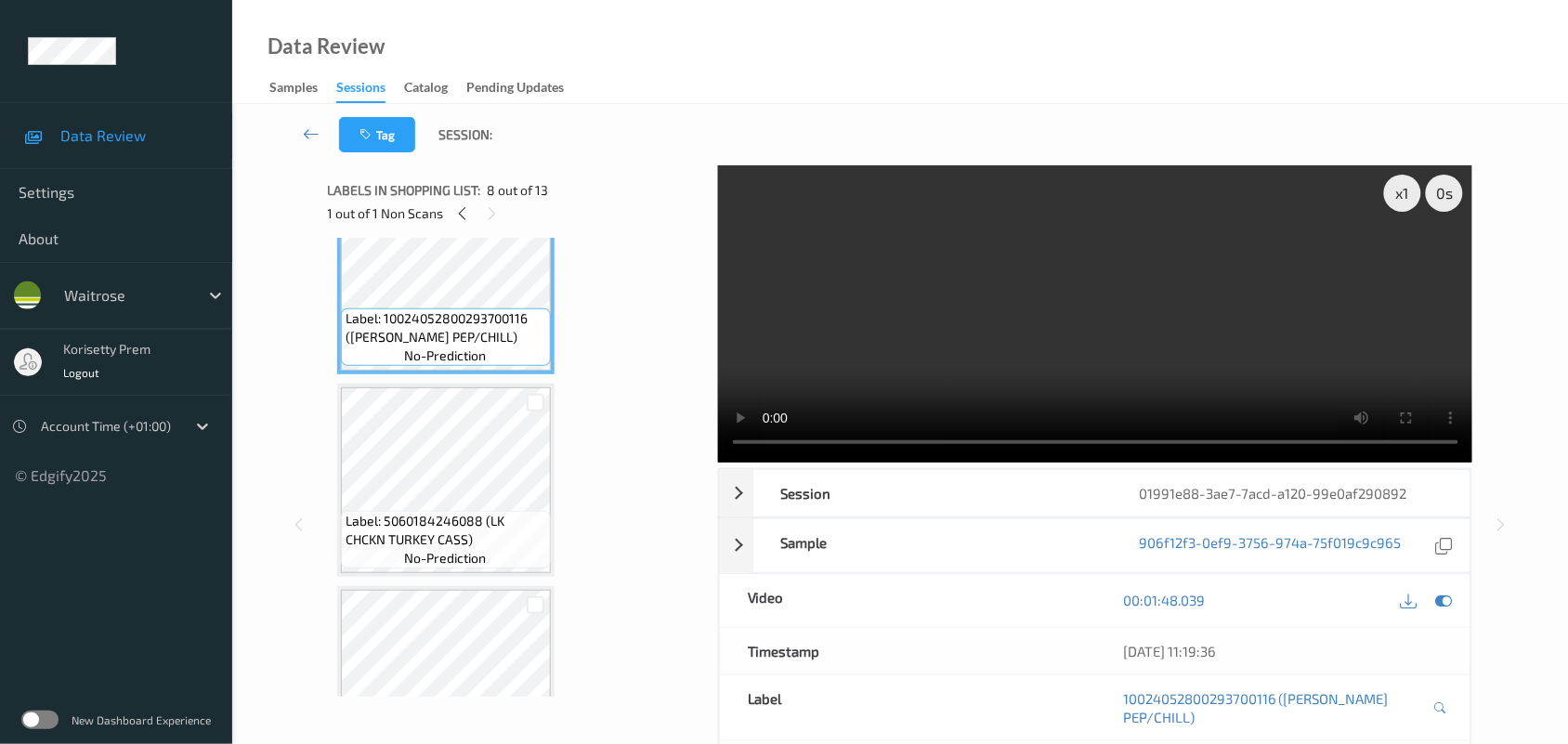
click at [1116, 281] on video at bounding box center [1095, 313] width 755 height 297
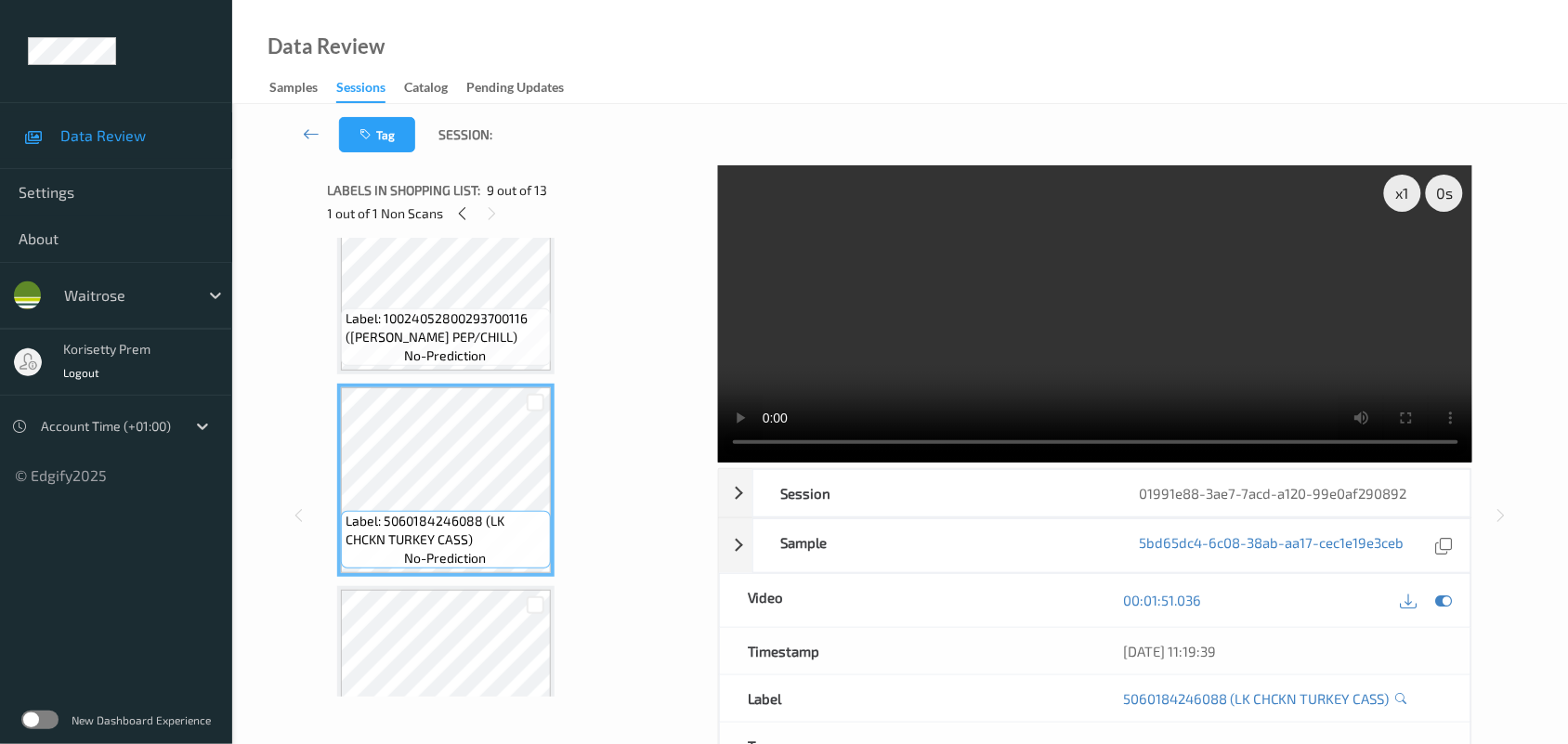
click at [1172, 312] on video at bounding box center [1095, 313] width 755 height 297
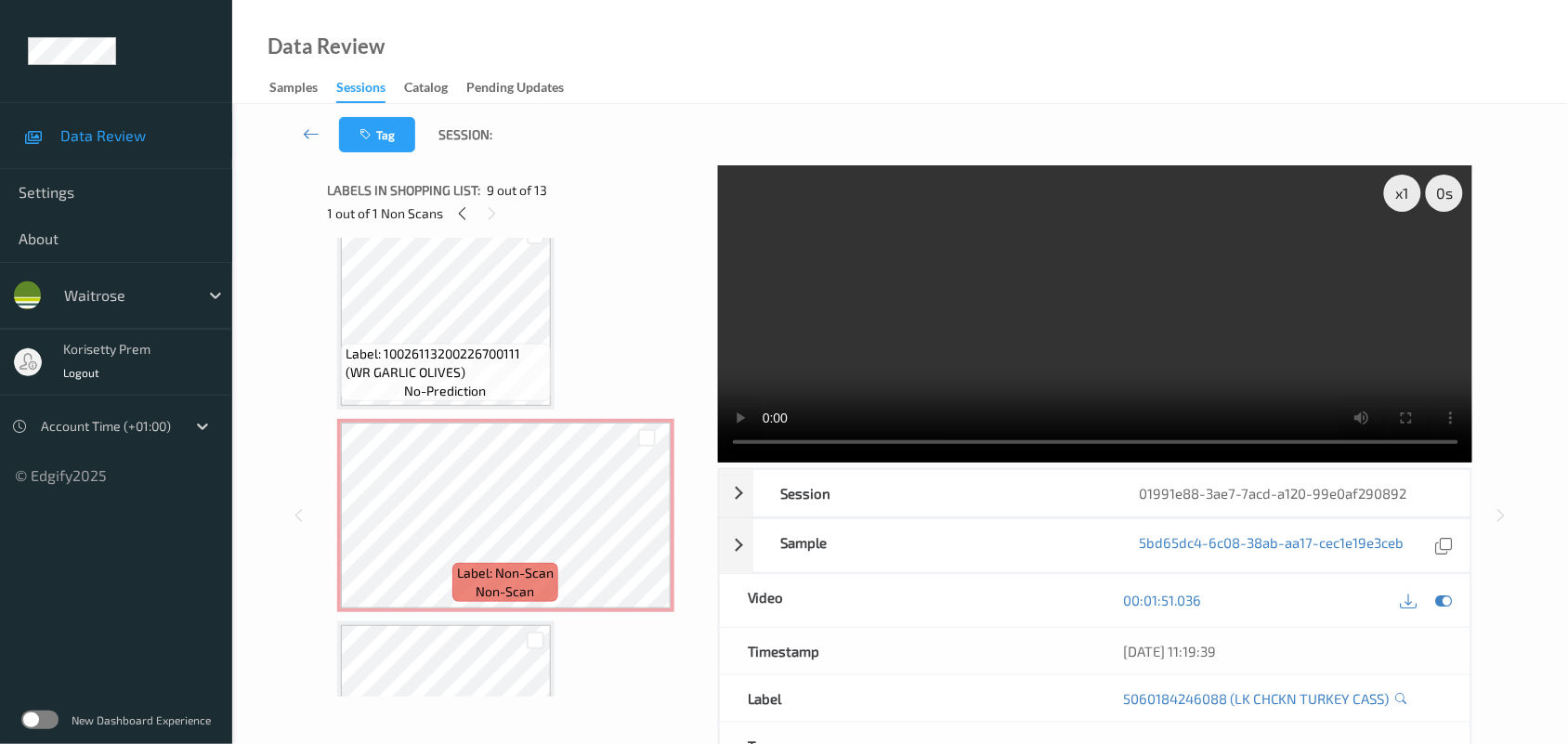
scroll to position [1018, 0]
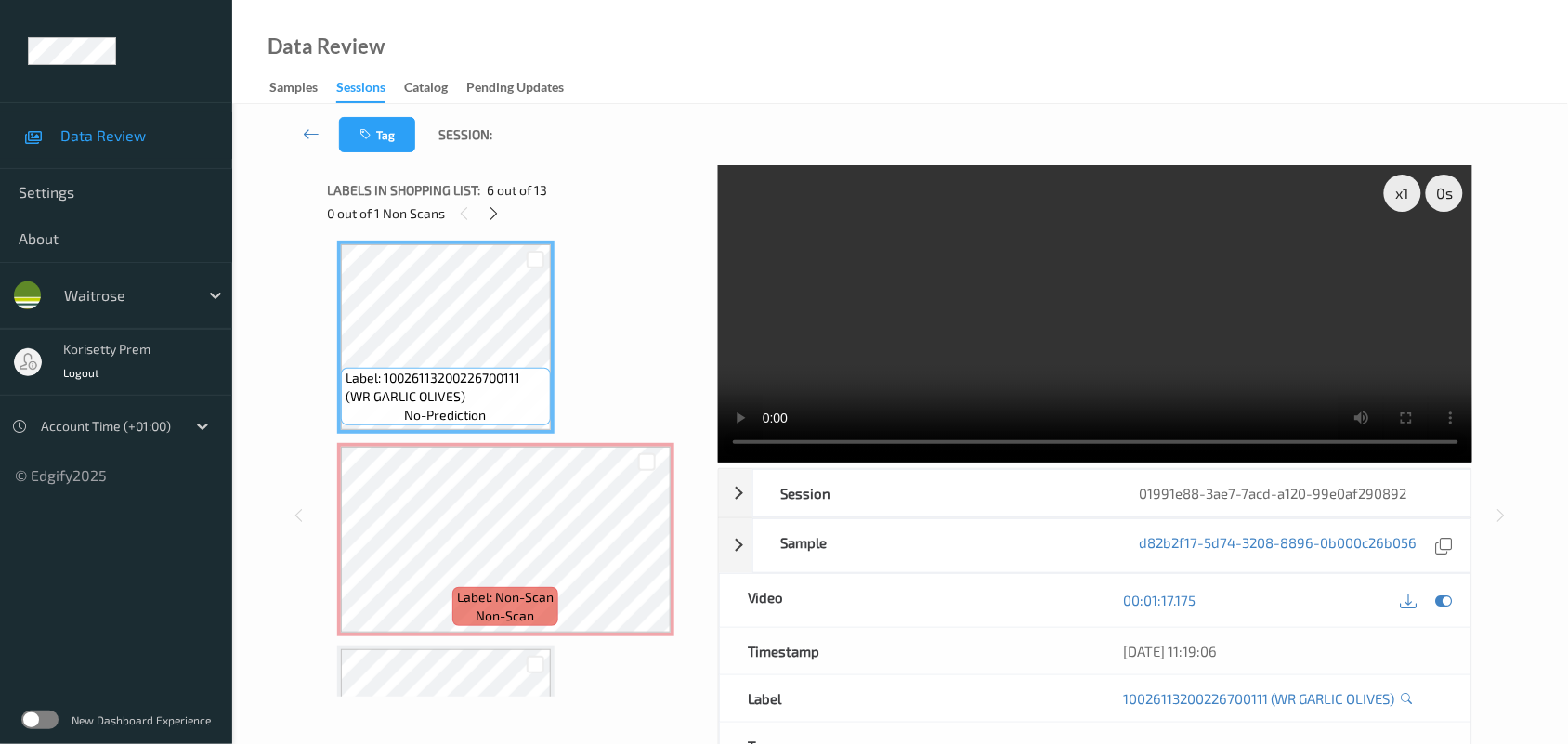
click at [1009, 350] on video at bounding box center [1095, 313] width 755 height 297
click at [647, 548] on icon at bounding box center [647, 554] width 16 height 17
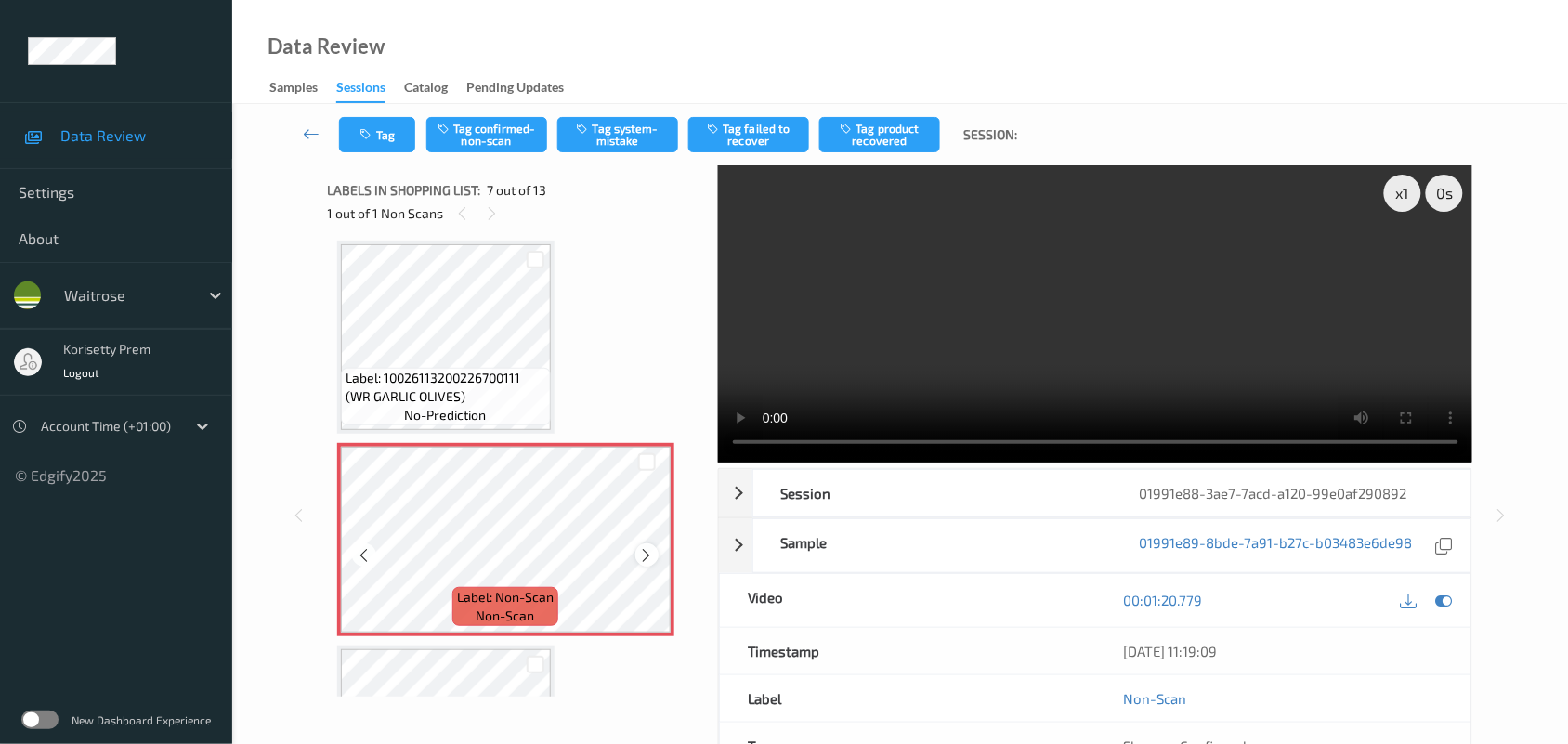
click at [651, 554] on icon at bounding box center [647, 554] width 16 height 17
click at [651, 553] on icon at bounding box center [647, 554] width 16 height 17
click at [1443, 604] on icon at bounding box center [1444, 599] width 17 height 17
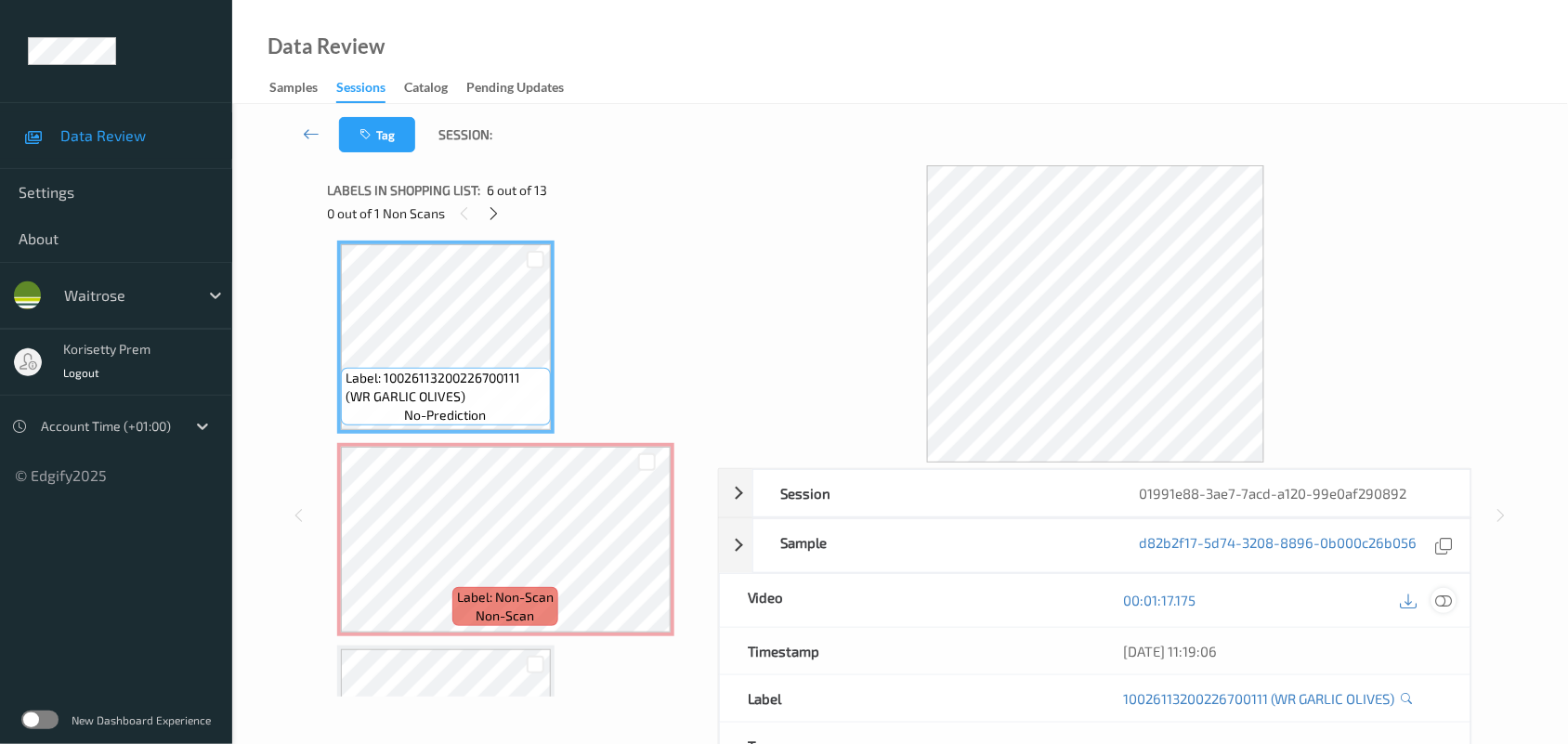
click at [1437, 600] on icon at bounding box center [1444, 599] width 17 height 17
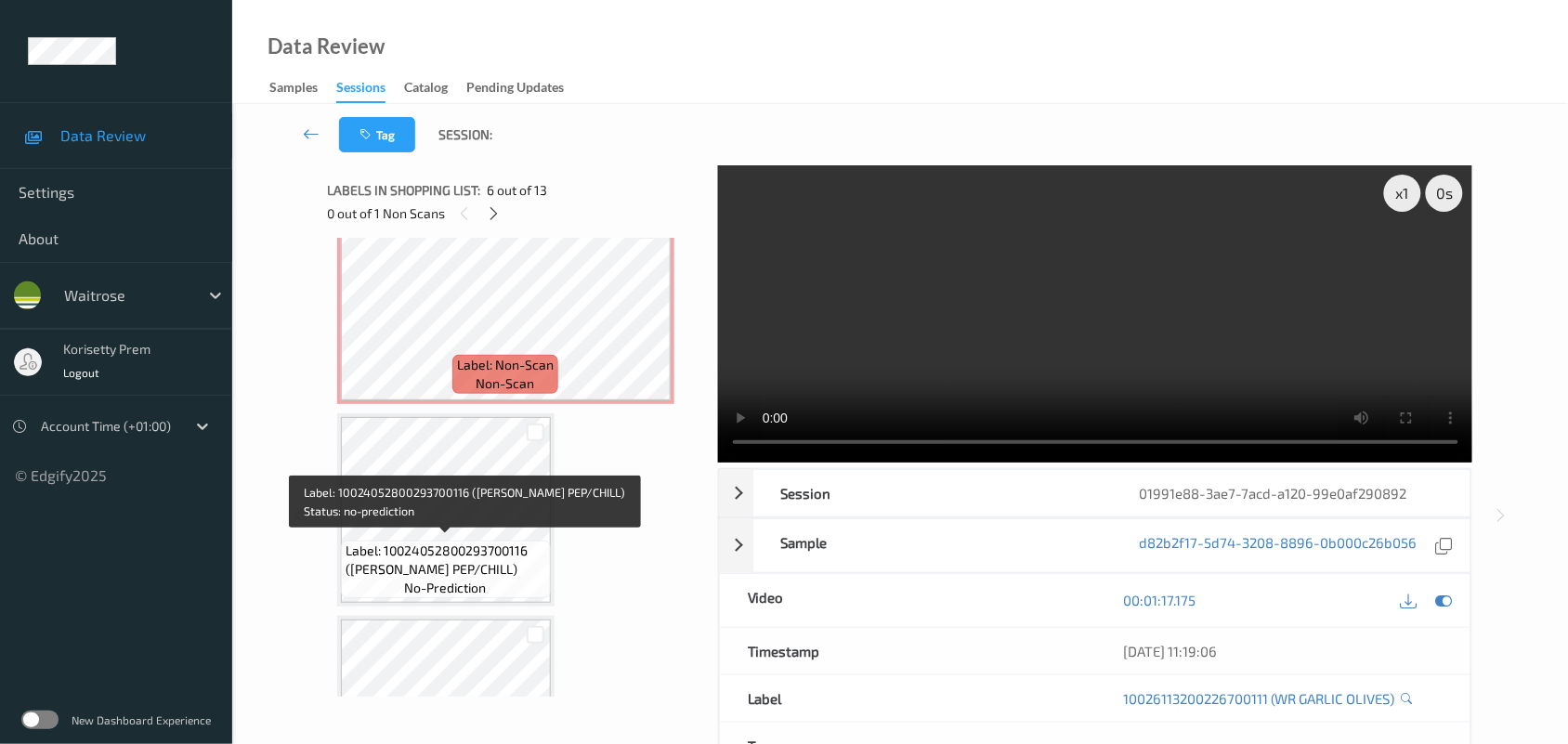
scroll to position [1135, 0]
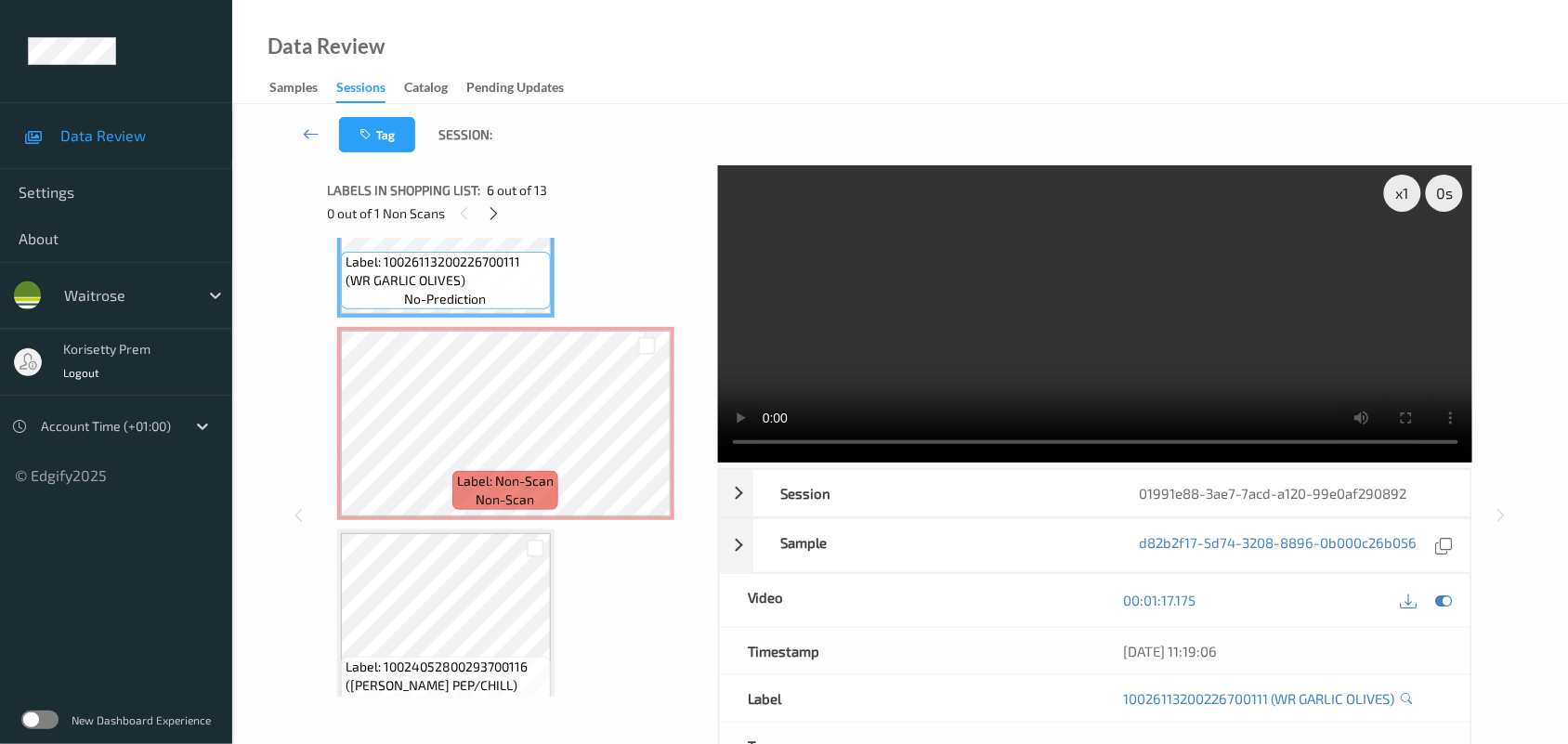
click at [873, 274] on video at bounding box center [1095, 313] width 755 height 297
click at [962, 335] on video at bounding box center [1095, 313] width 755 height 297
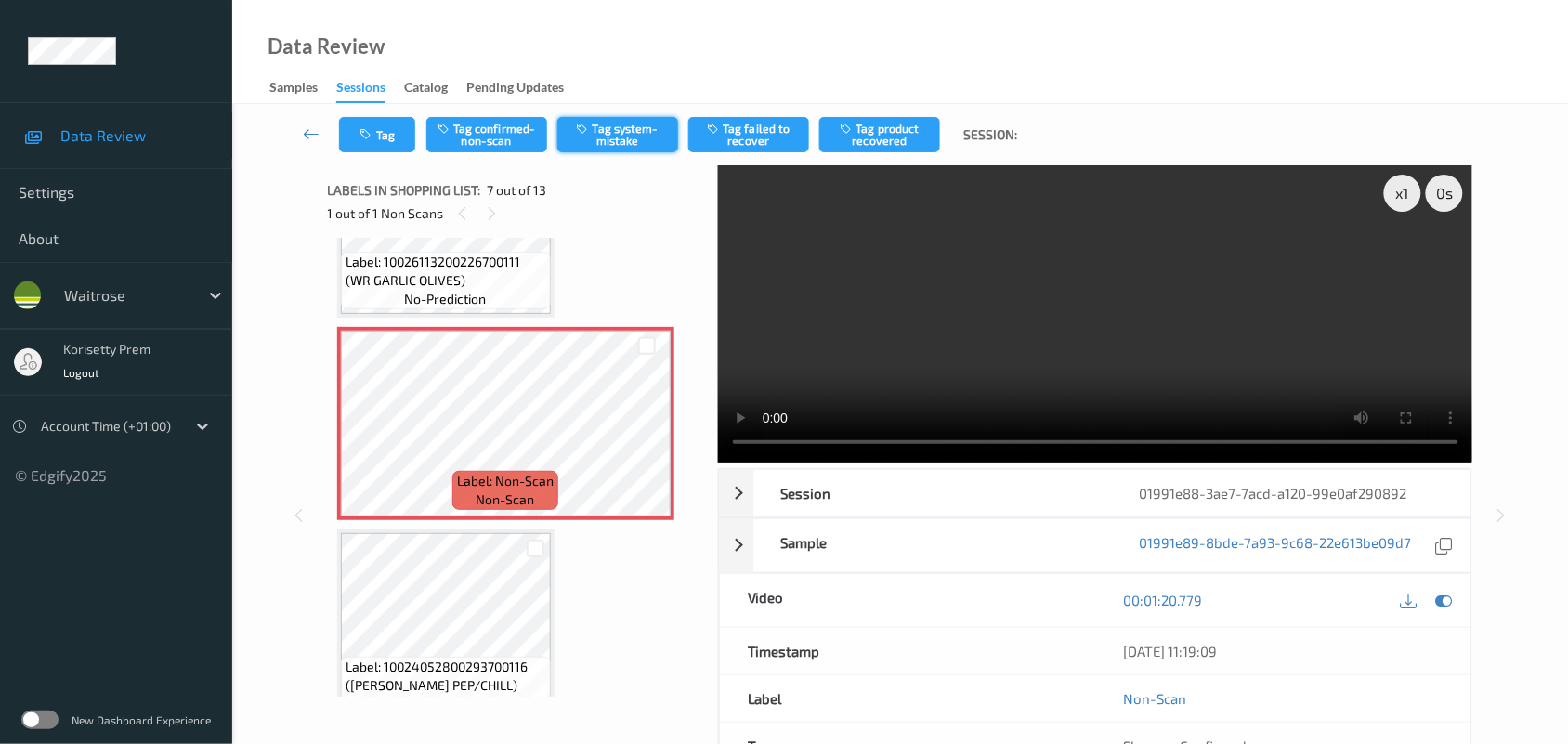
click at [609, 141] on button "Tag system-mistake" at bounding box center [618, 135] width 121 height 35
click at [379, 131] on button "Tag" at bounding box center [377, 135] width 76 height 35
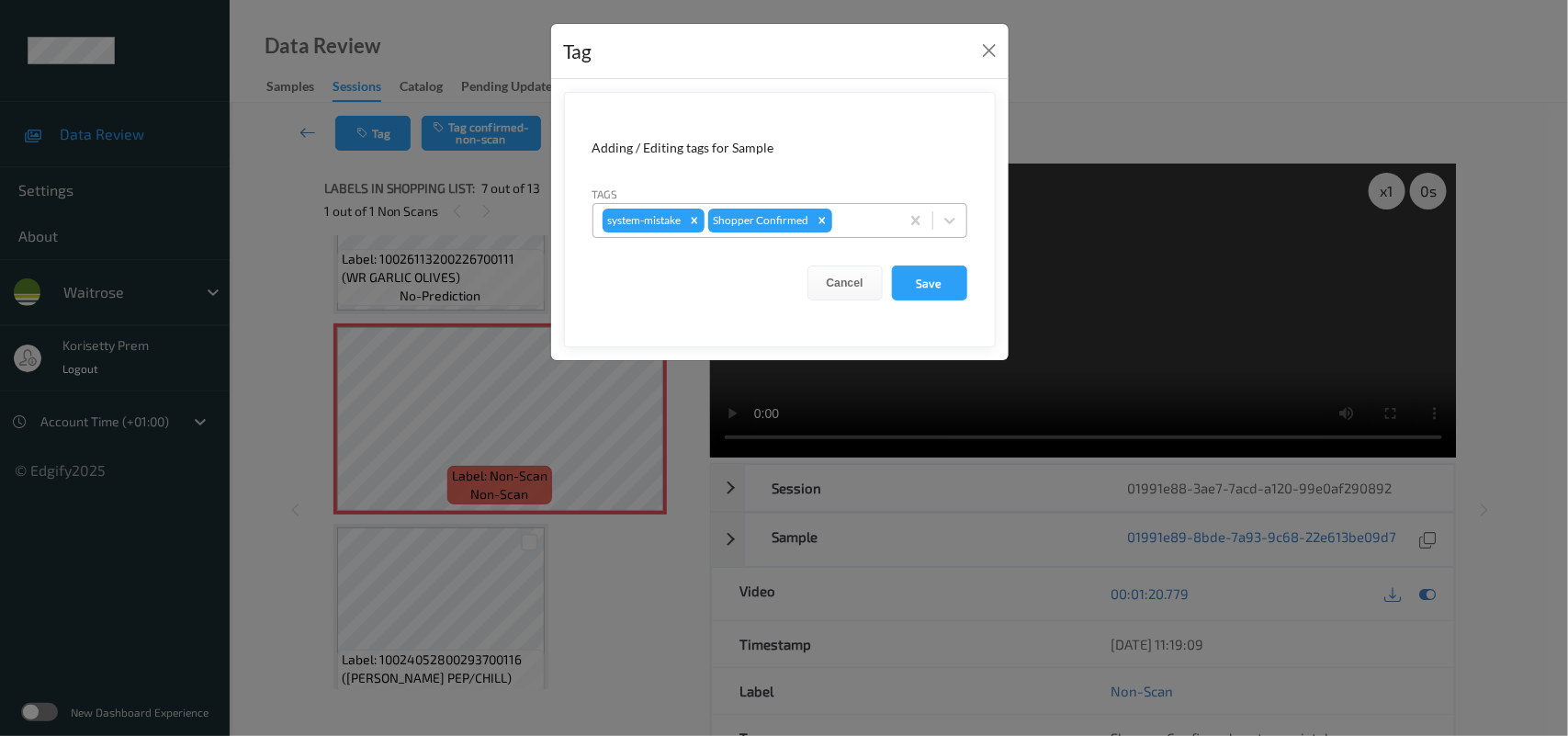
click at [879, 214] on div at bounding box center [863, 220] width 54 height 22
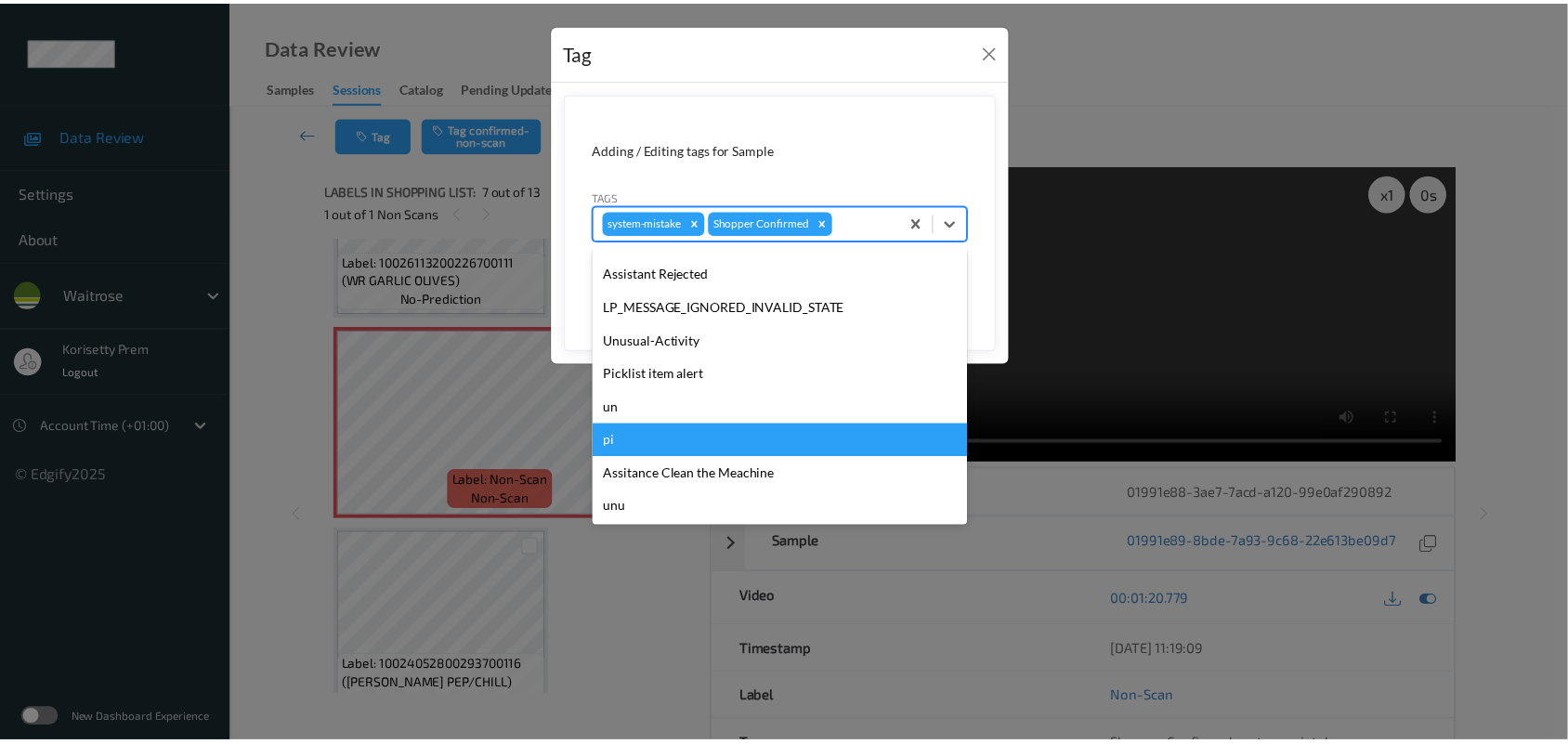
scroll to position [430, 0]
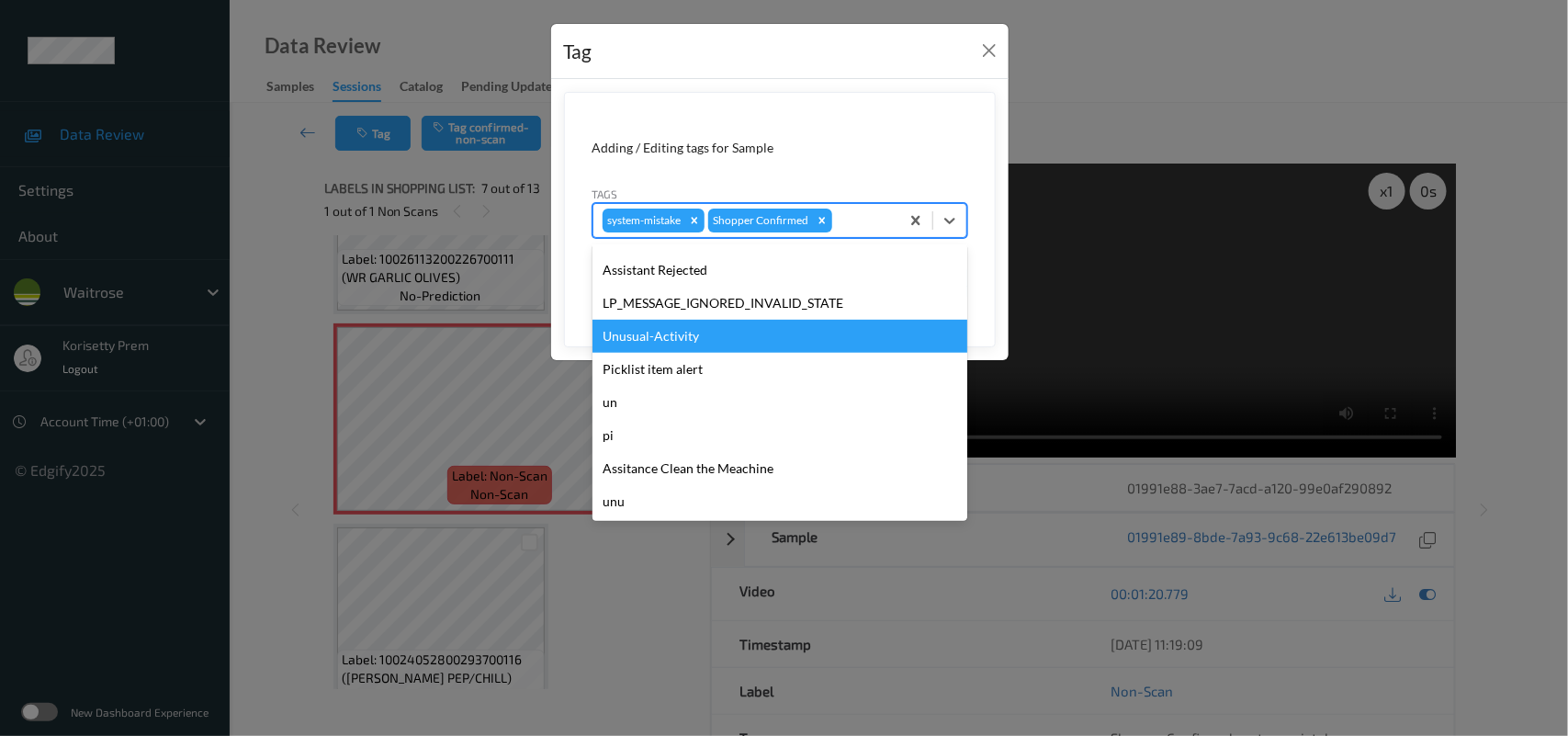
click at [646, 327] on div "Unusual-Activity" at bounding box center [780, 336] width 375 height 33
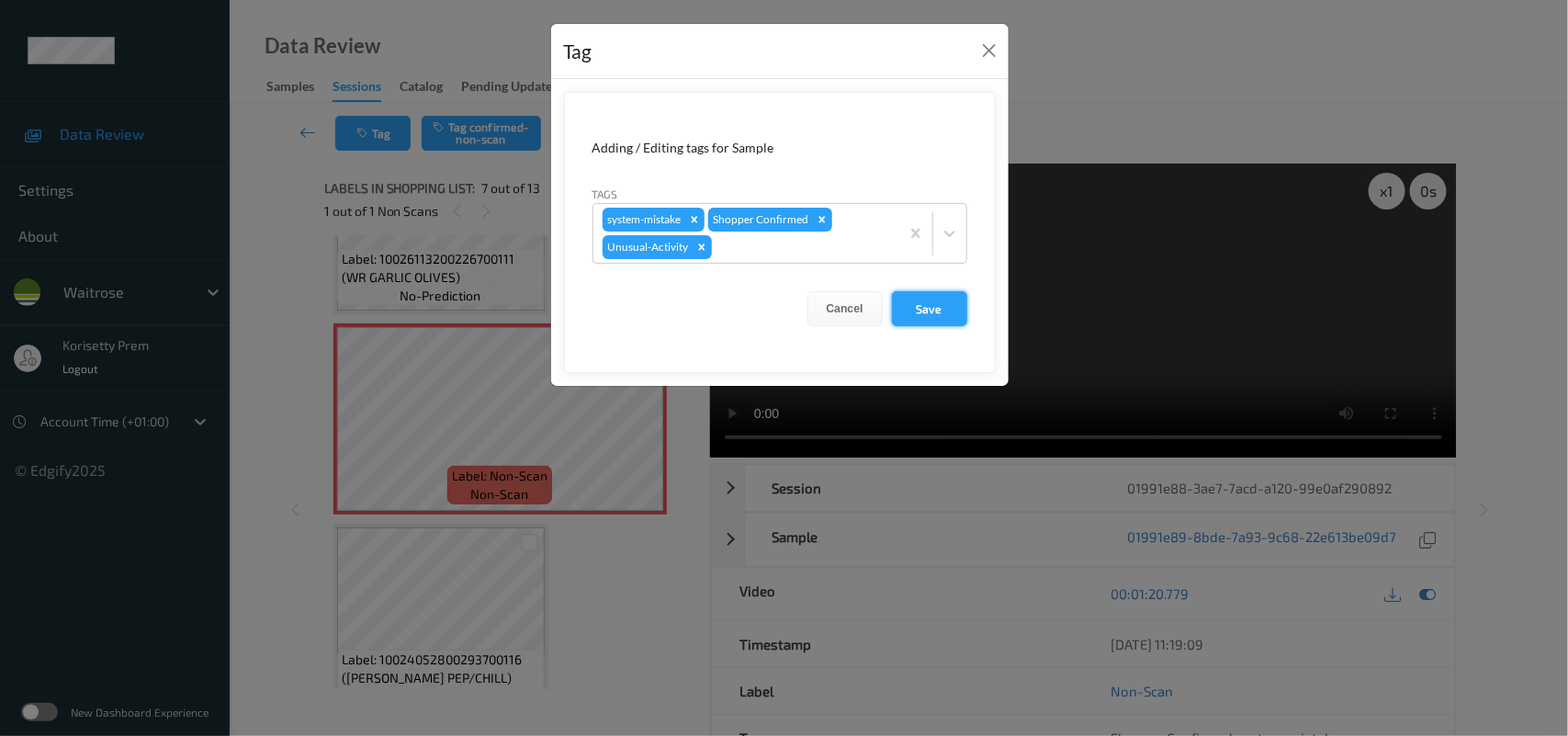
click at [943, 308] on button "Save" at bounding box center [929, 308] width 75 height 35
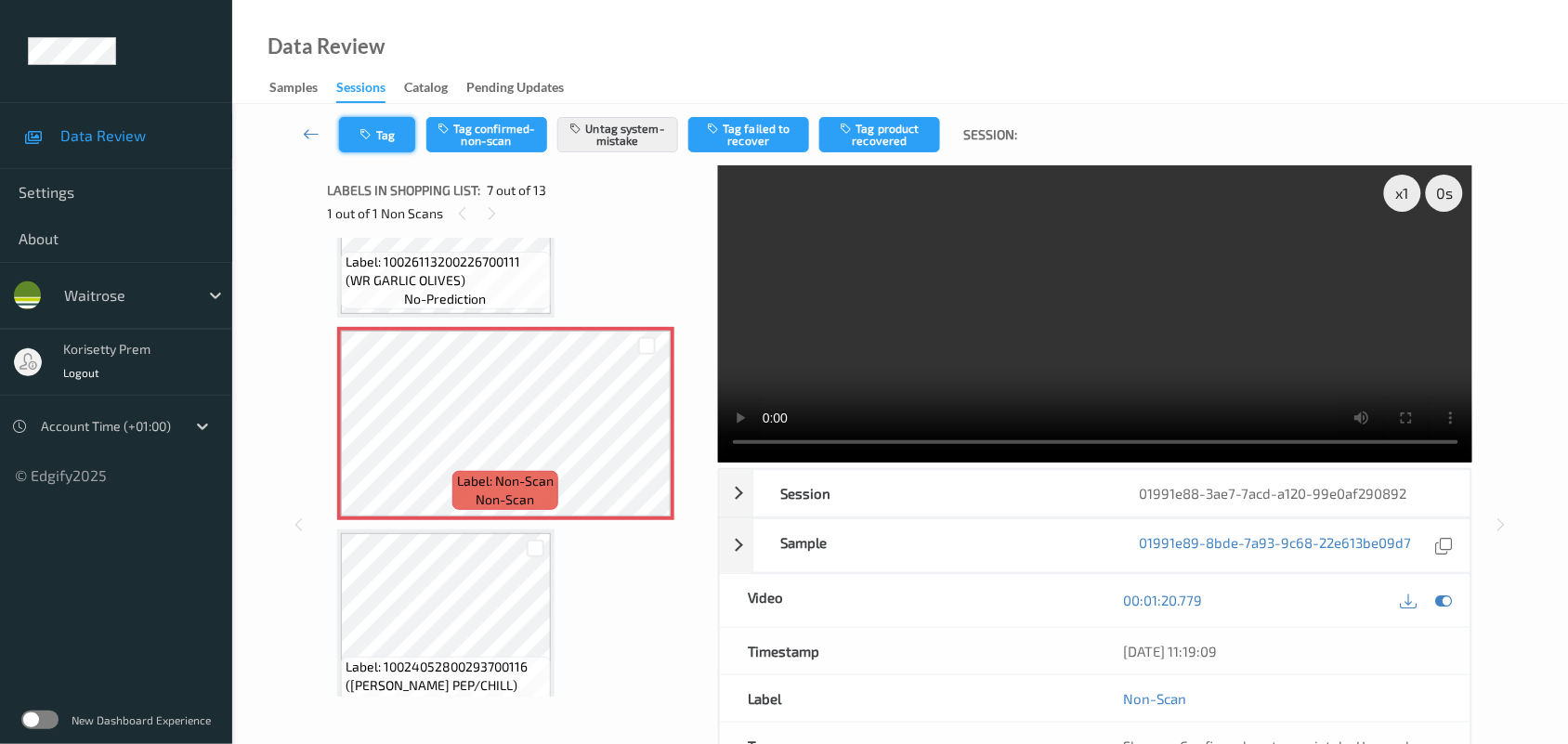
click at [388, 140] on button "Tag" at bounding box center [377, 135] width 76 height 35
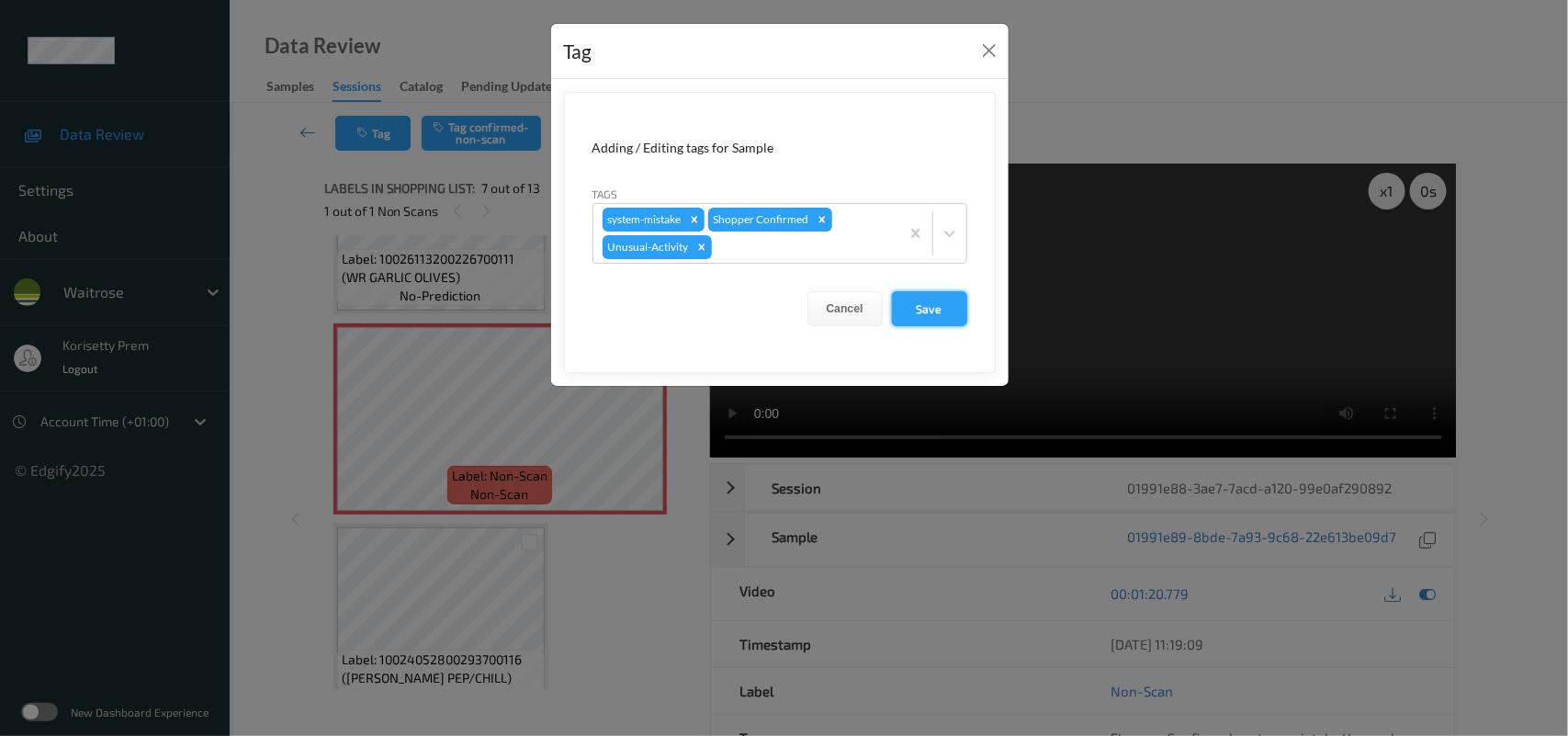
click at [953, 306] on button "Save" at bounding box center [929, 308] width 75 height 35
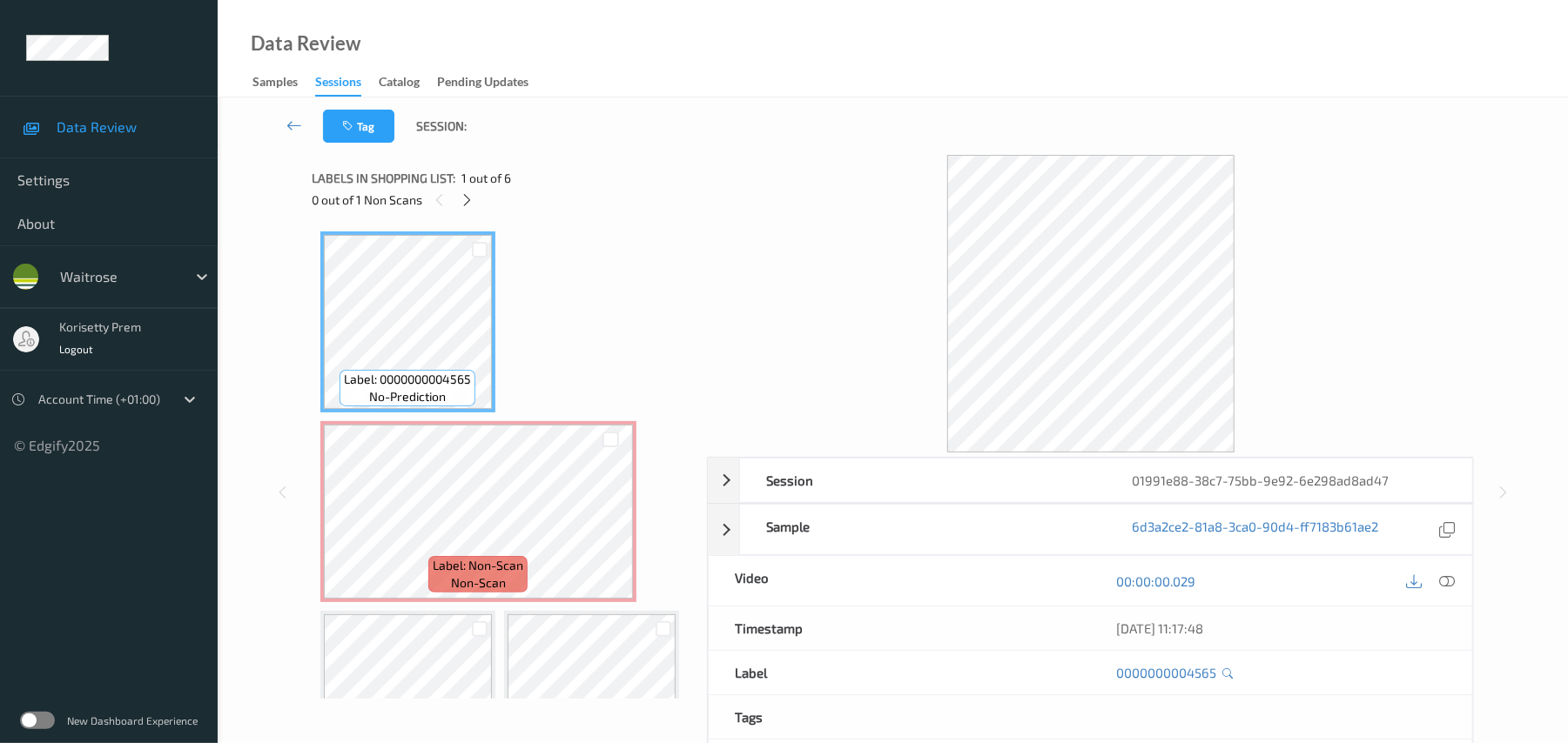
drag, startPoint x: 708, startPoint y: 98, endPoint x: 714, endPoint y: 113, distance: 16.2
click at [708, 104] on div "Tag Session:" at bounding box center [892, 126] width 1279 height 58
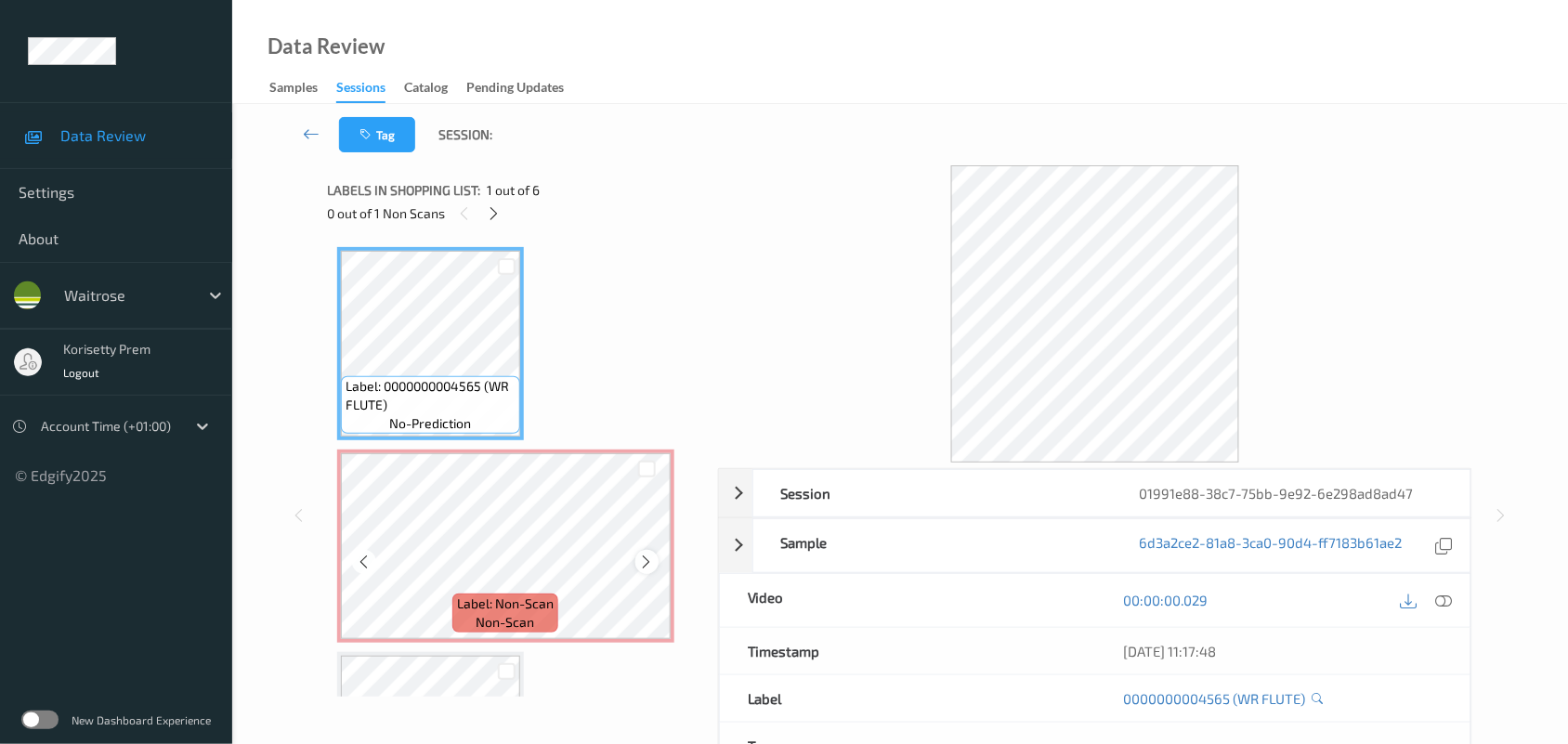
click at [646, 558] on icon at bounding box center [647, 561] width 16 height 17
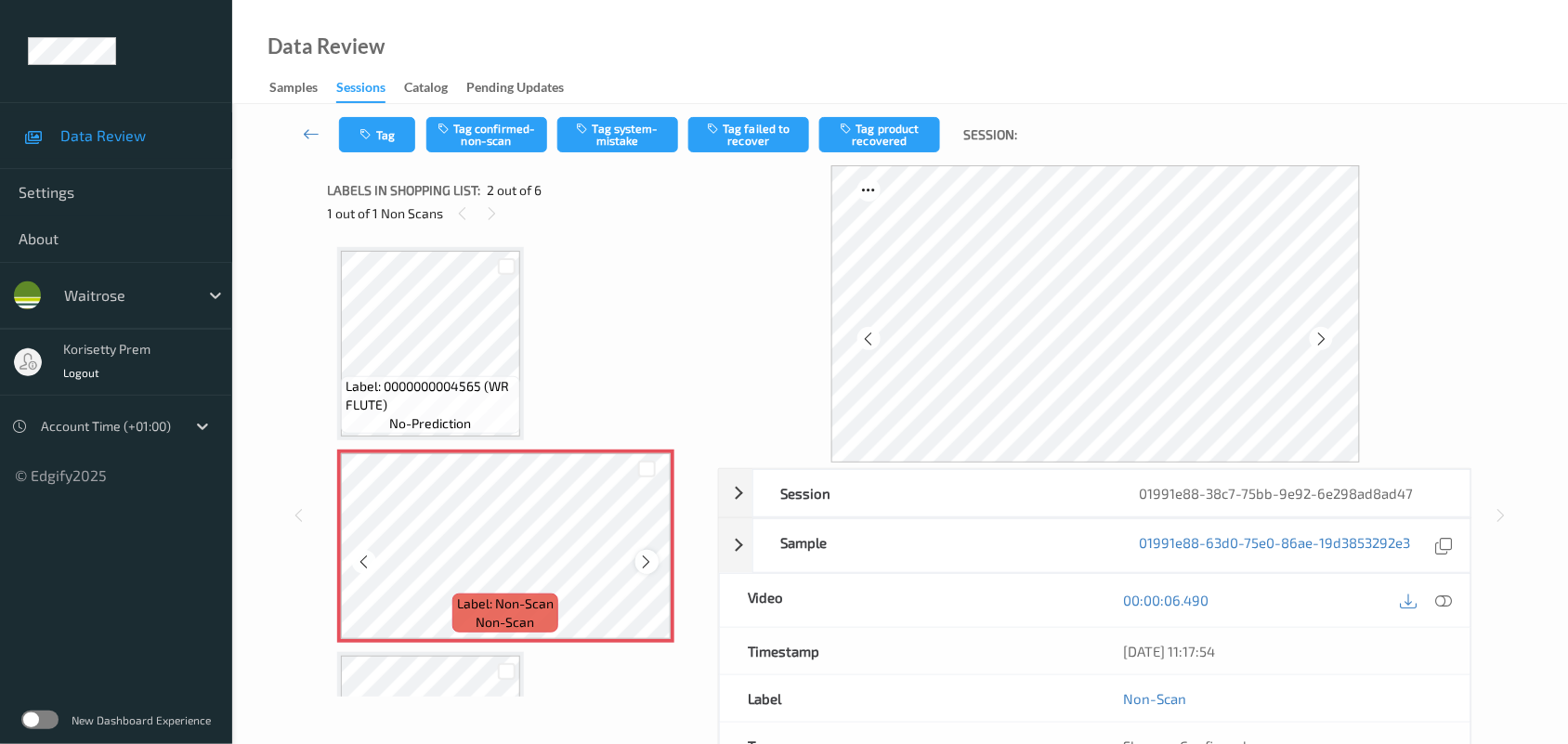
click at [642, 551] on div at bounding box center [647, 561] width 23 height 23
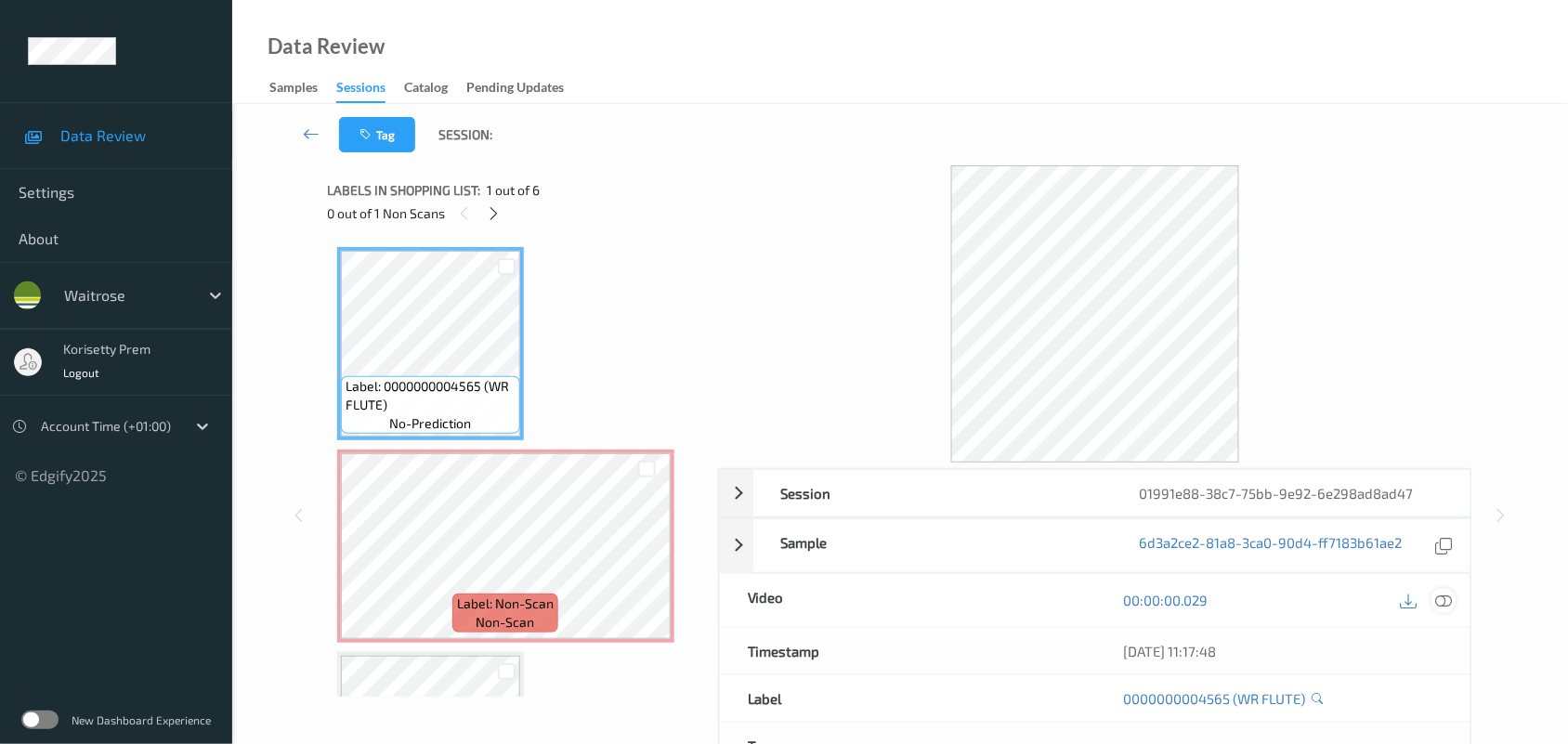
click at [1443, 599] on icon at bounding box center [1444, 599] width 17 height 17
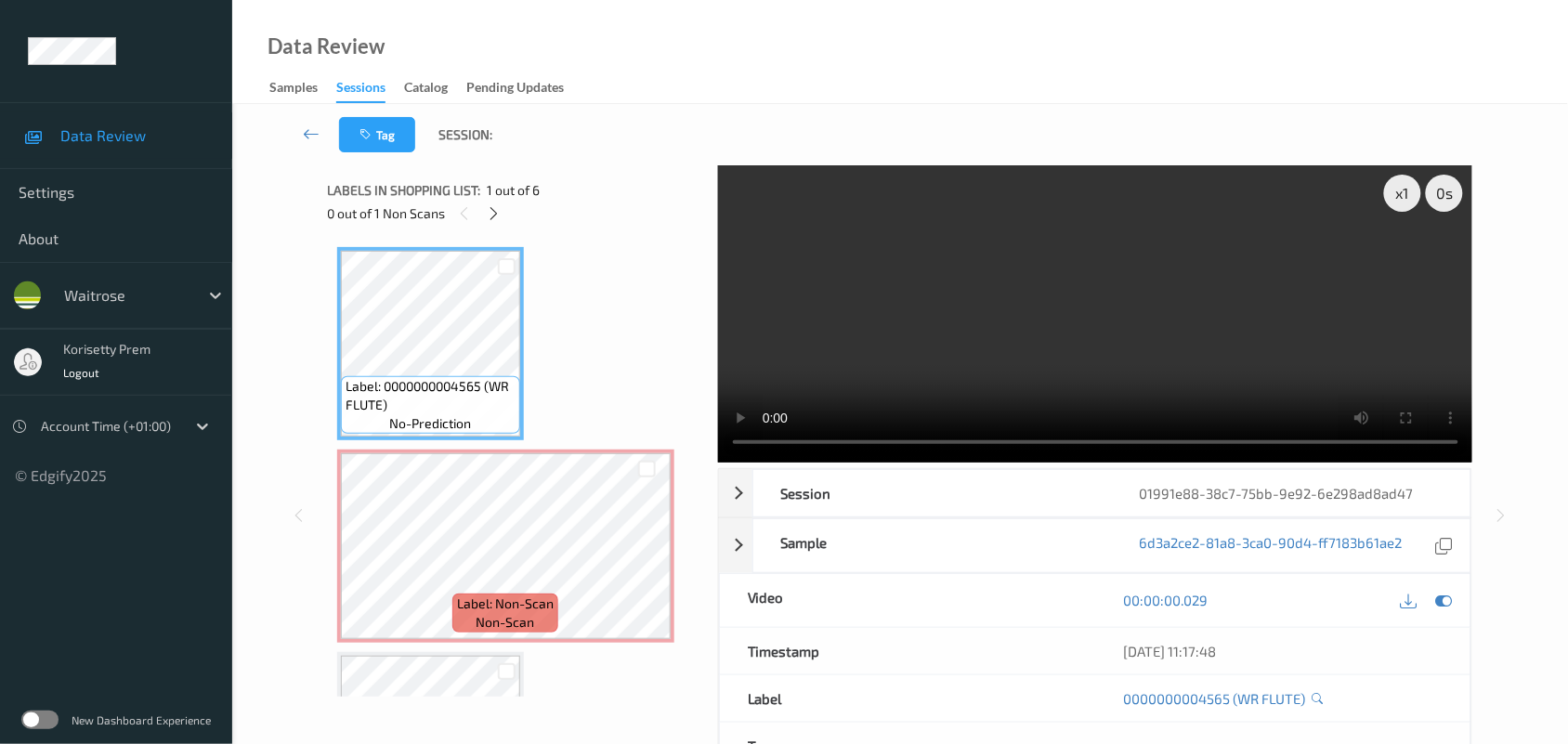
click at [911, 316] on video at bounding box center [1095, 313] width 755 height 297
click at [976, 313] on video at bounding box center [1095, 313] width 755 height 297
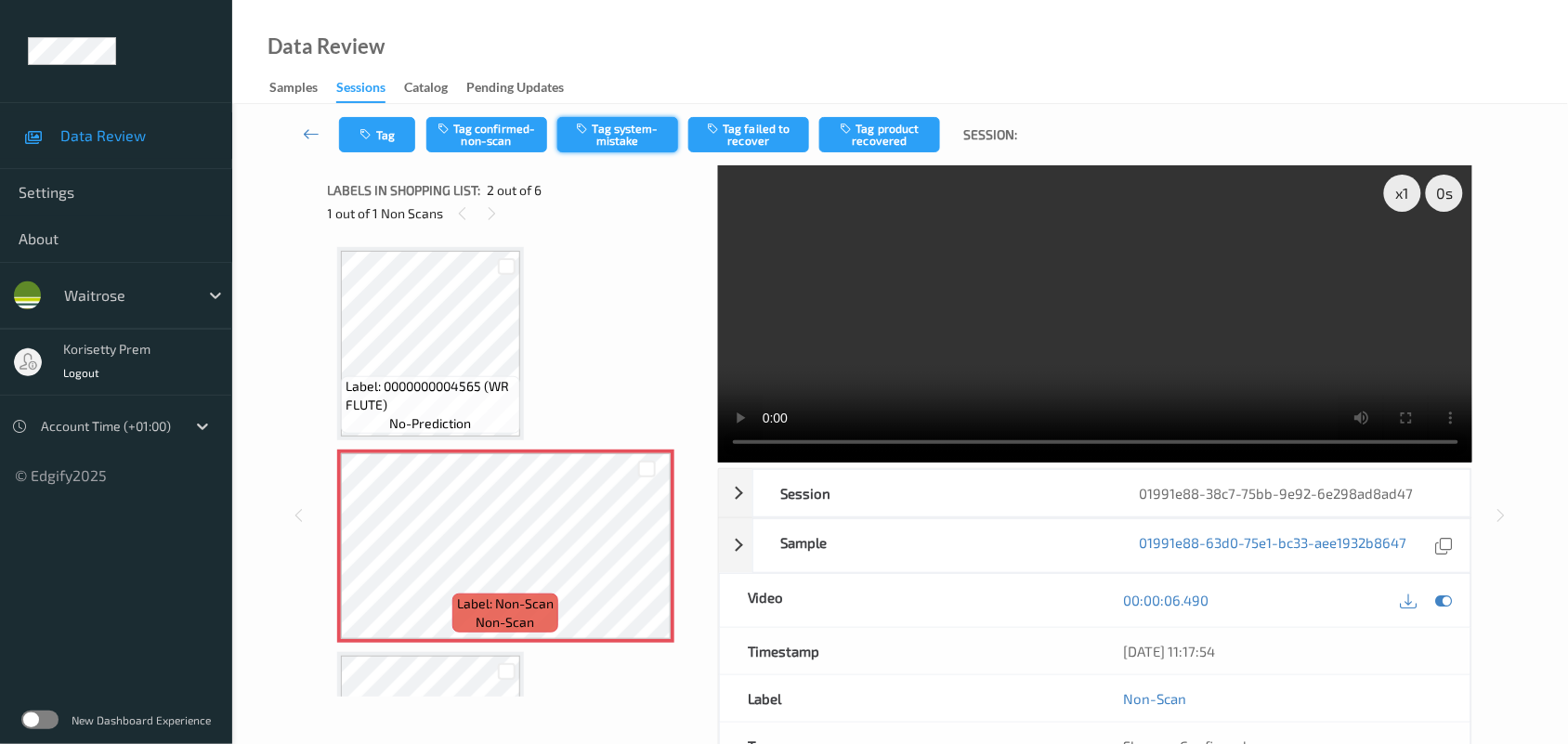
click at [609, 132] on button "Tag system-mistake" at bounding box center [618, 135] width 121 height 35
click at [381, 136] on button "Tag" at bounding box center [377, 135] width 76 height 35
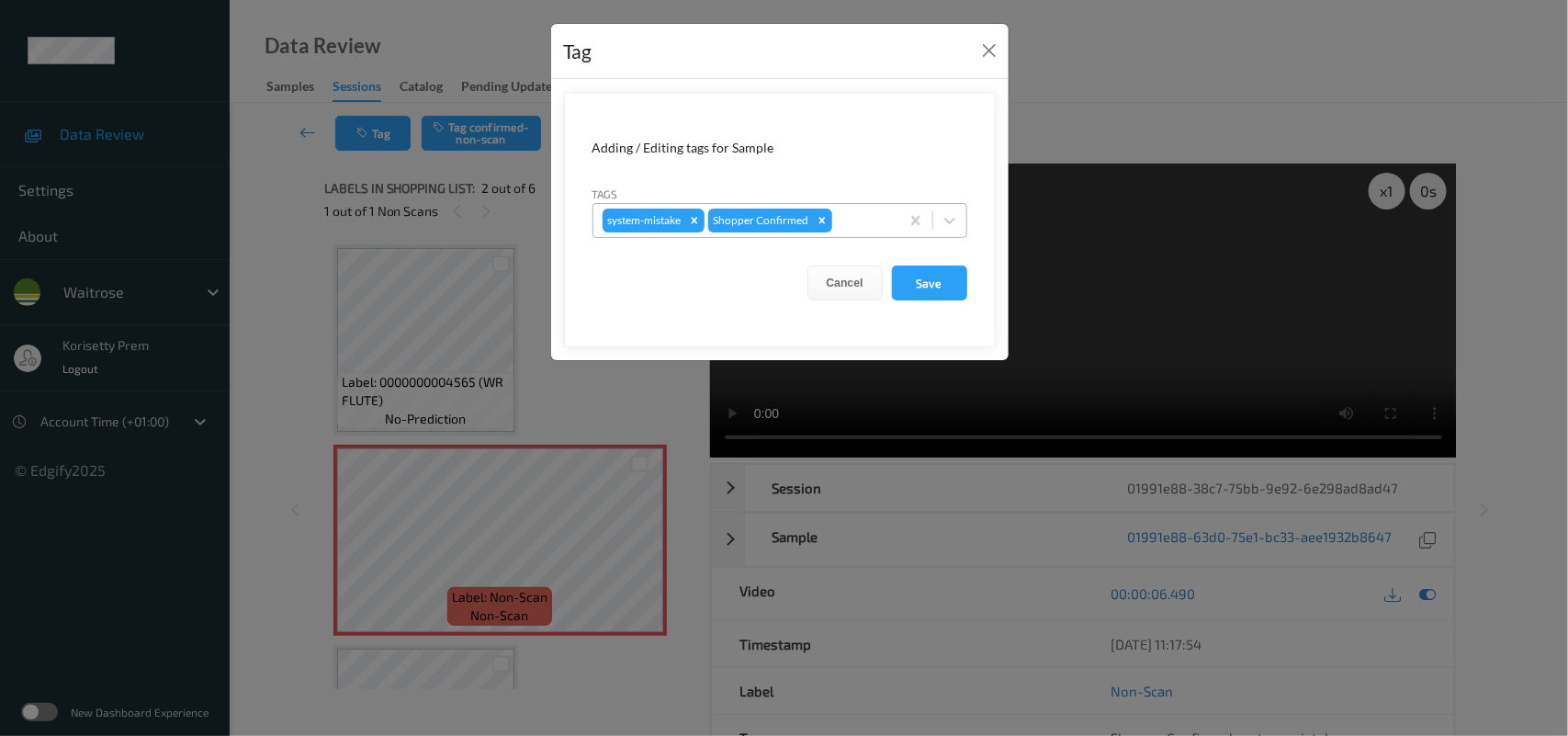
click at [859, 221] on div at bounding box center [863, 220] width 54 height 22
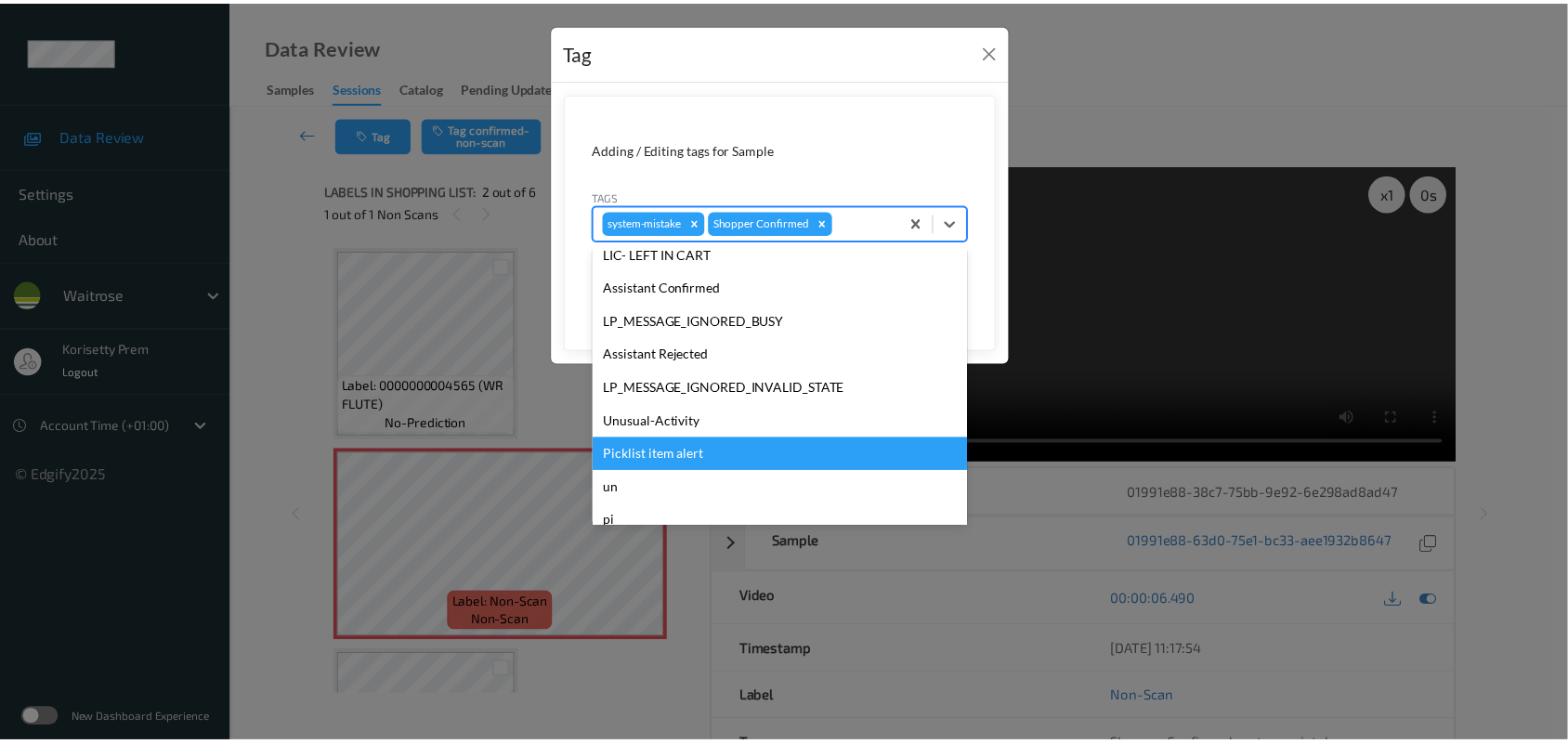
scroll to position [429, 0]
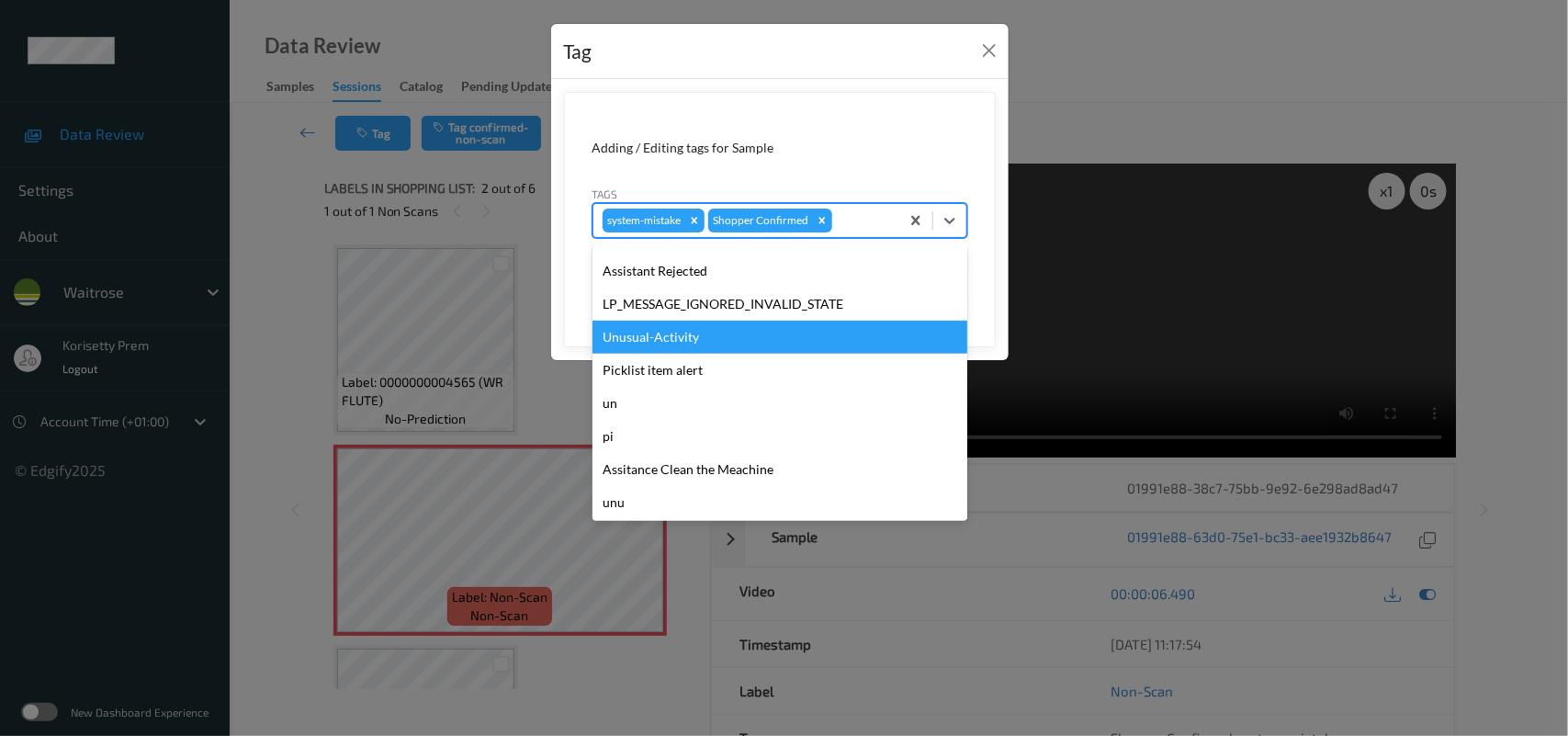
click at [648, 332] on div "Unusual-Activity" at bounding box center [780, 337] width 375 height 33
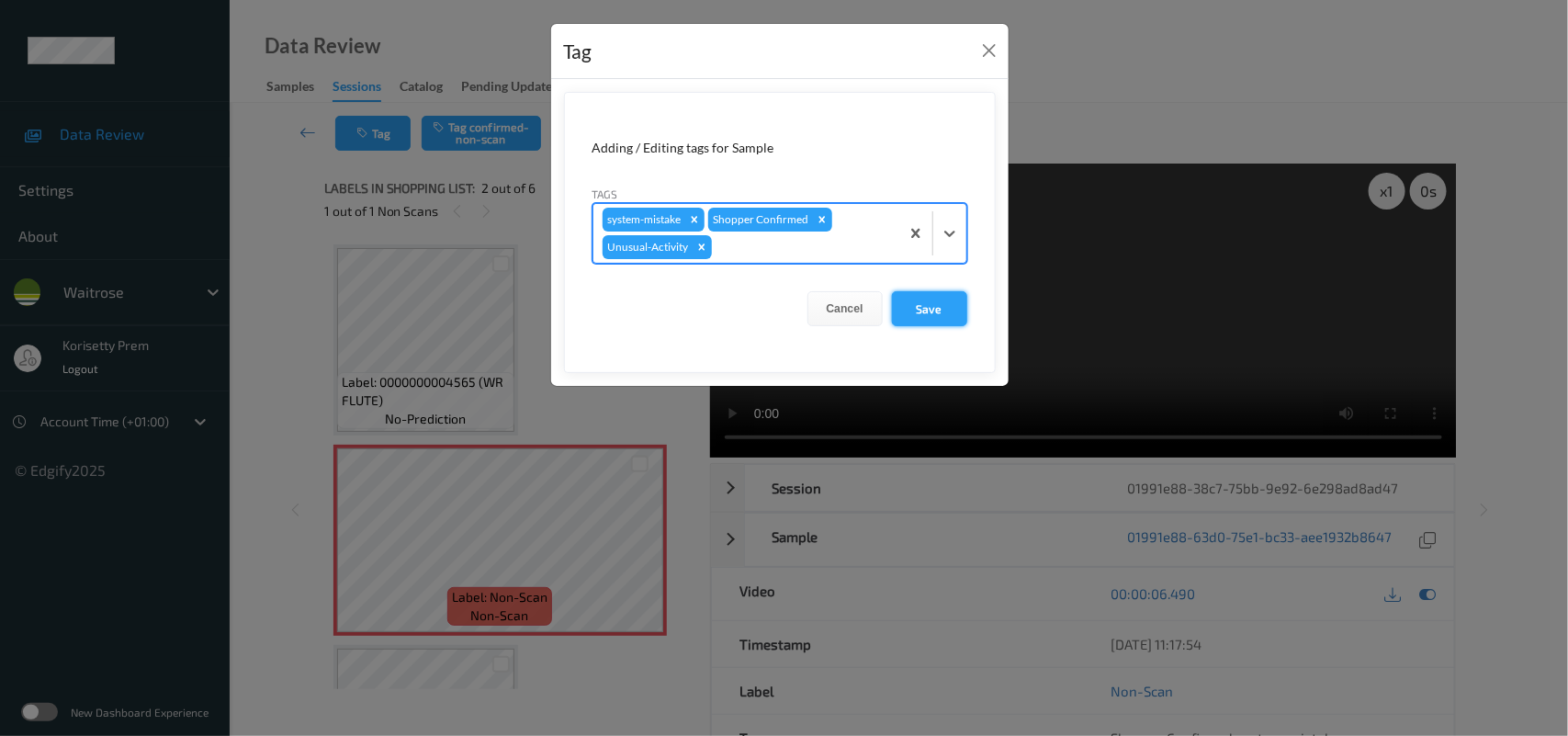
click at [912, 305] on button "Save" at bounding box center [929, 308] width 75 height 35
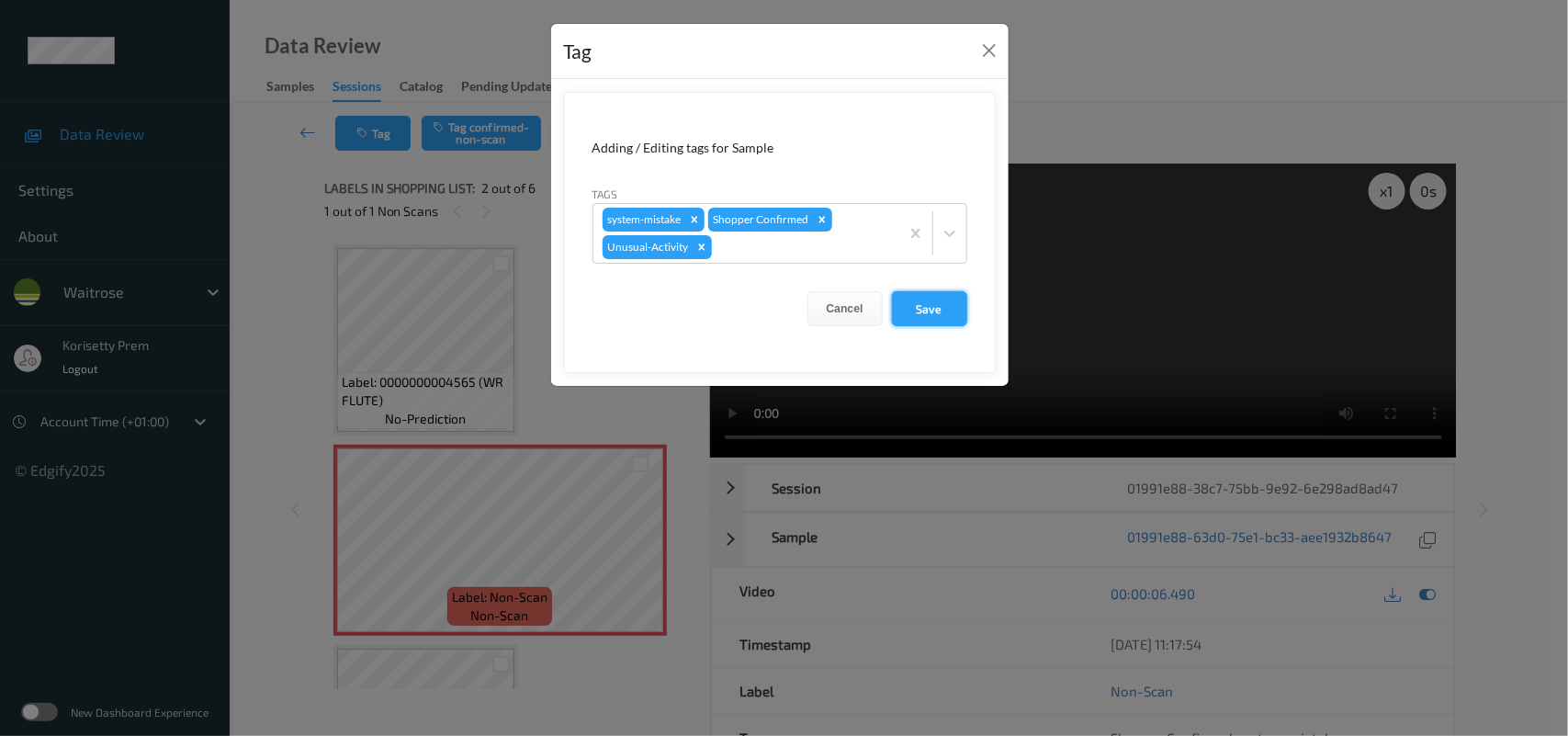
click at [948, 313] on button "Save" at bounding box center [929, 308] width 75 height 35
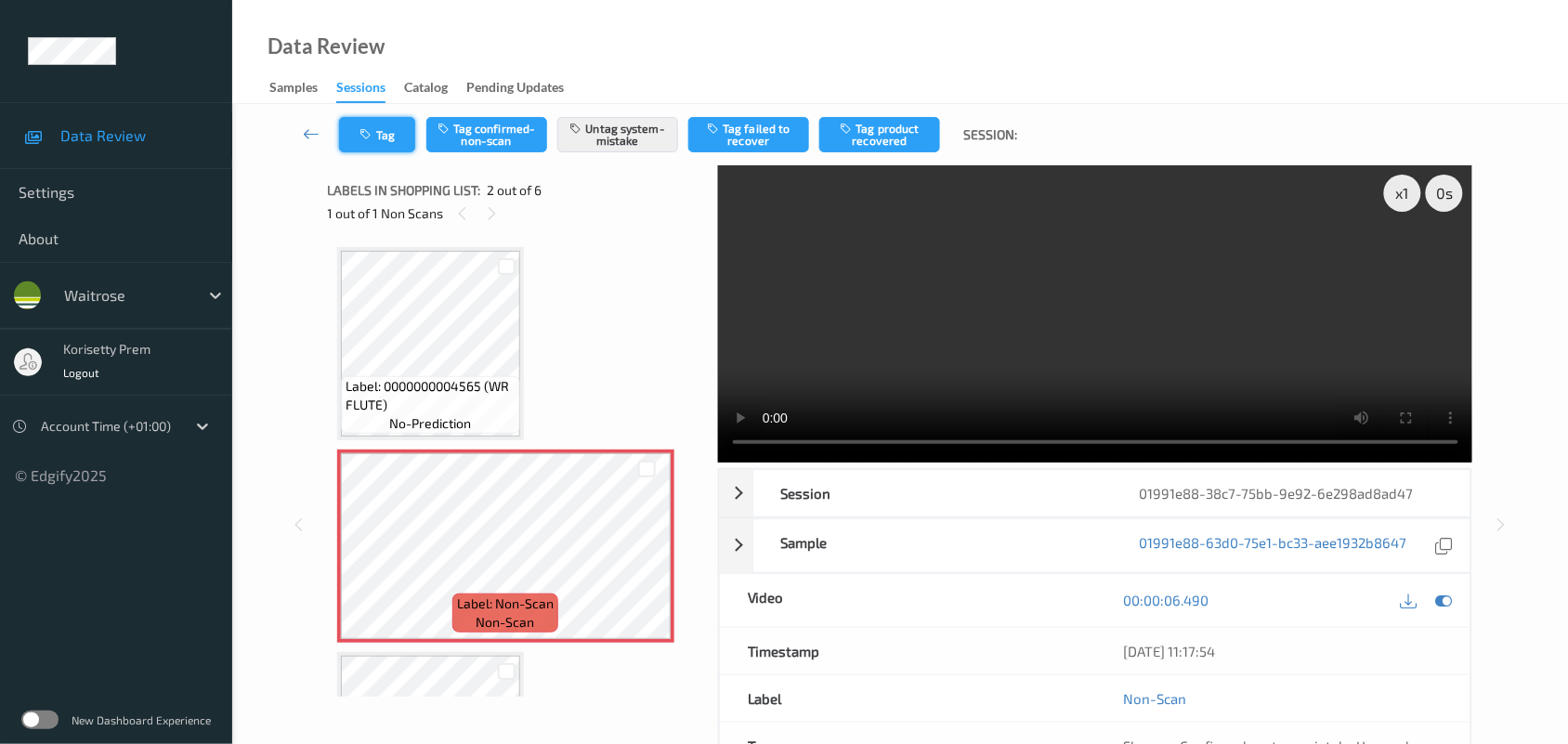
click at [393, 131] on button "Tag" at bounding box center [377, 135] width 76 height 35
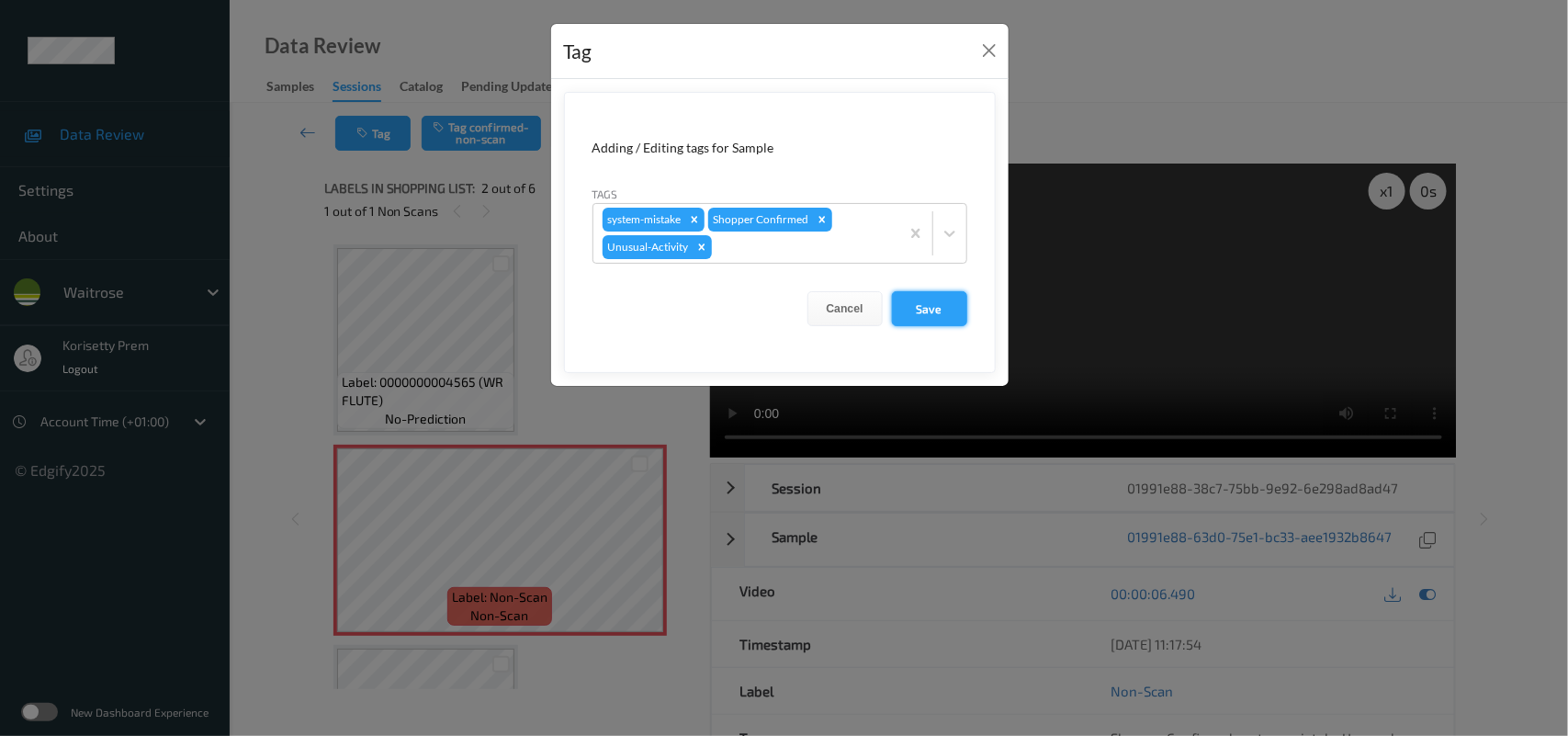
click at [908, 306] on button "Save" at bounding box center [929, 308] width 75 height 35
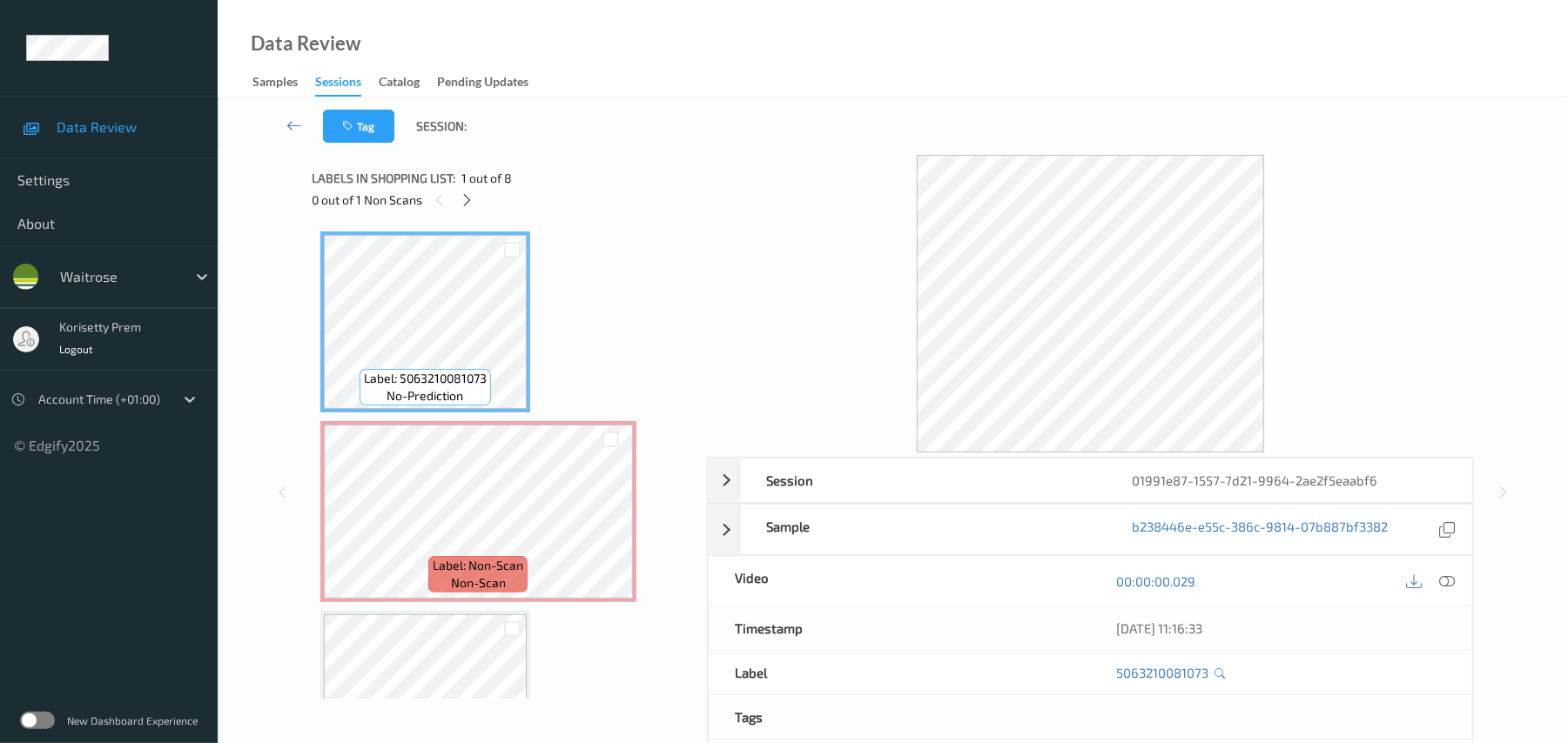
click at [747, 113] on div "Tag Session:" at bounding box center [892, 126] width 1279 height 58
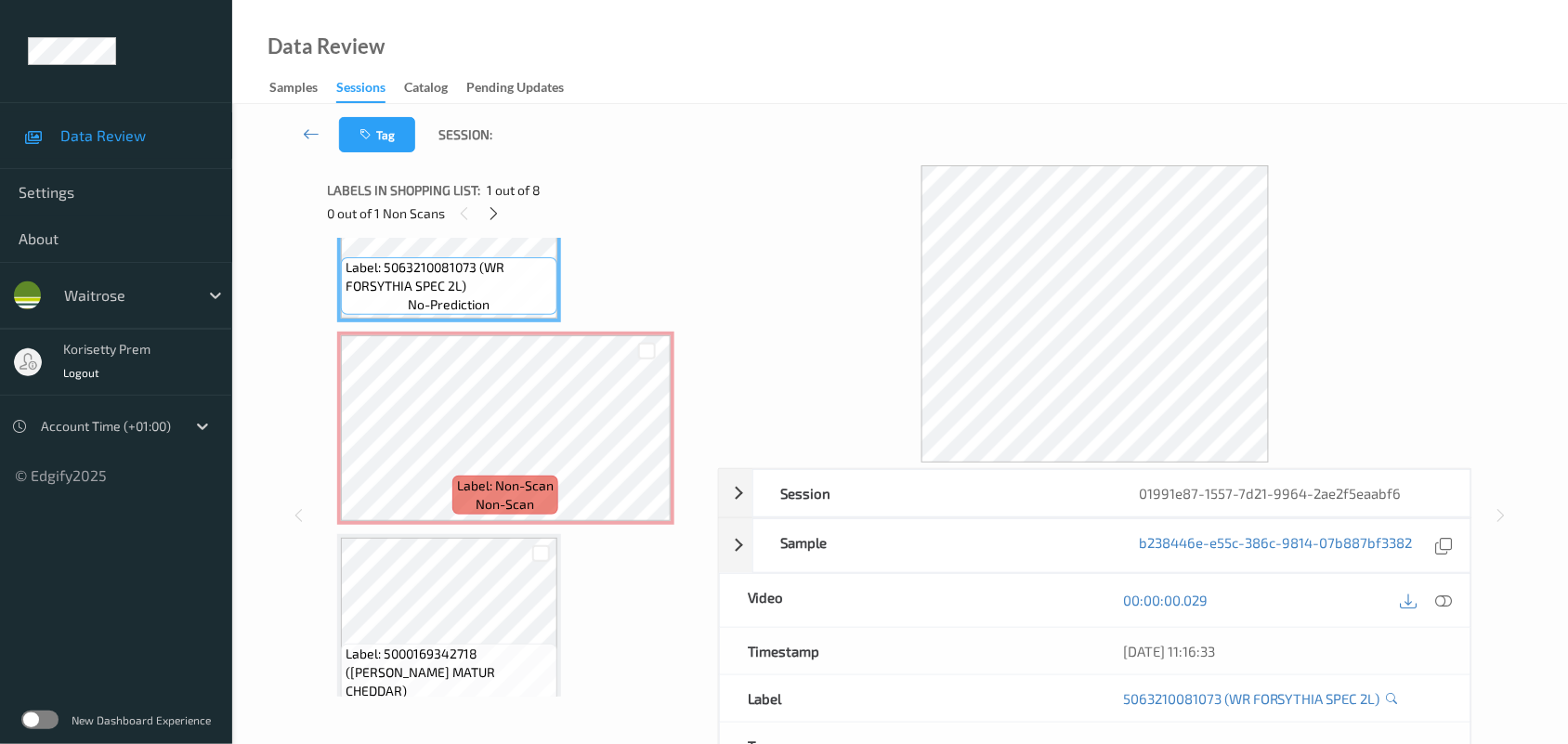
scroll to position [116, 0]
click at [641, 450] on icon at bounding box center [647, 445] width 16 height 17
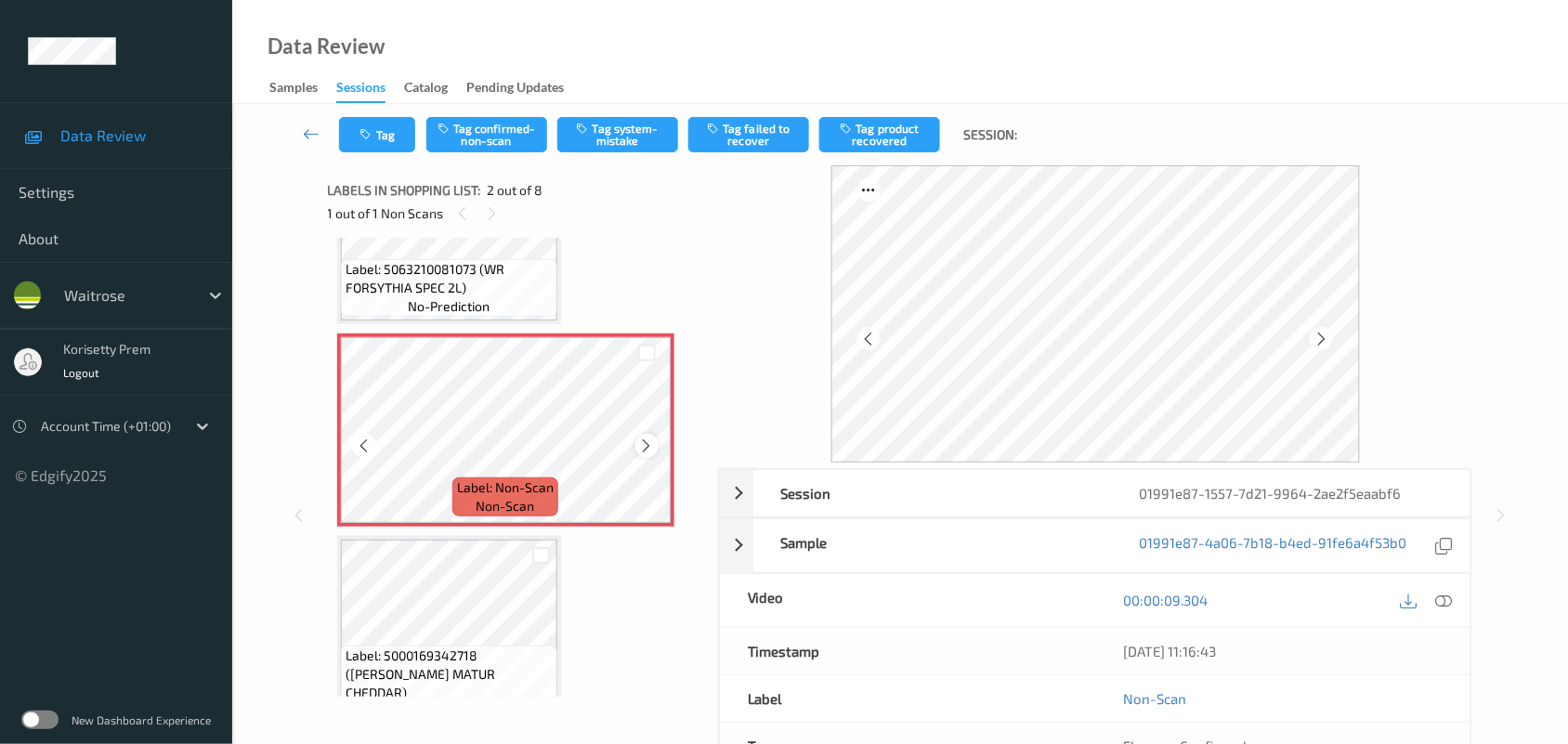
click at [642, 450] on icon at bounding box center [647, 445] width 16 height 17
click at [644, 446] on icon at bounding box center [647, 445] width 16 height 17
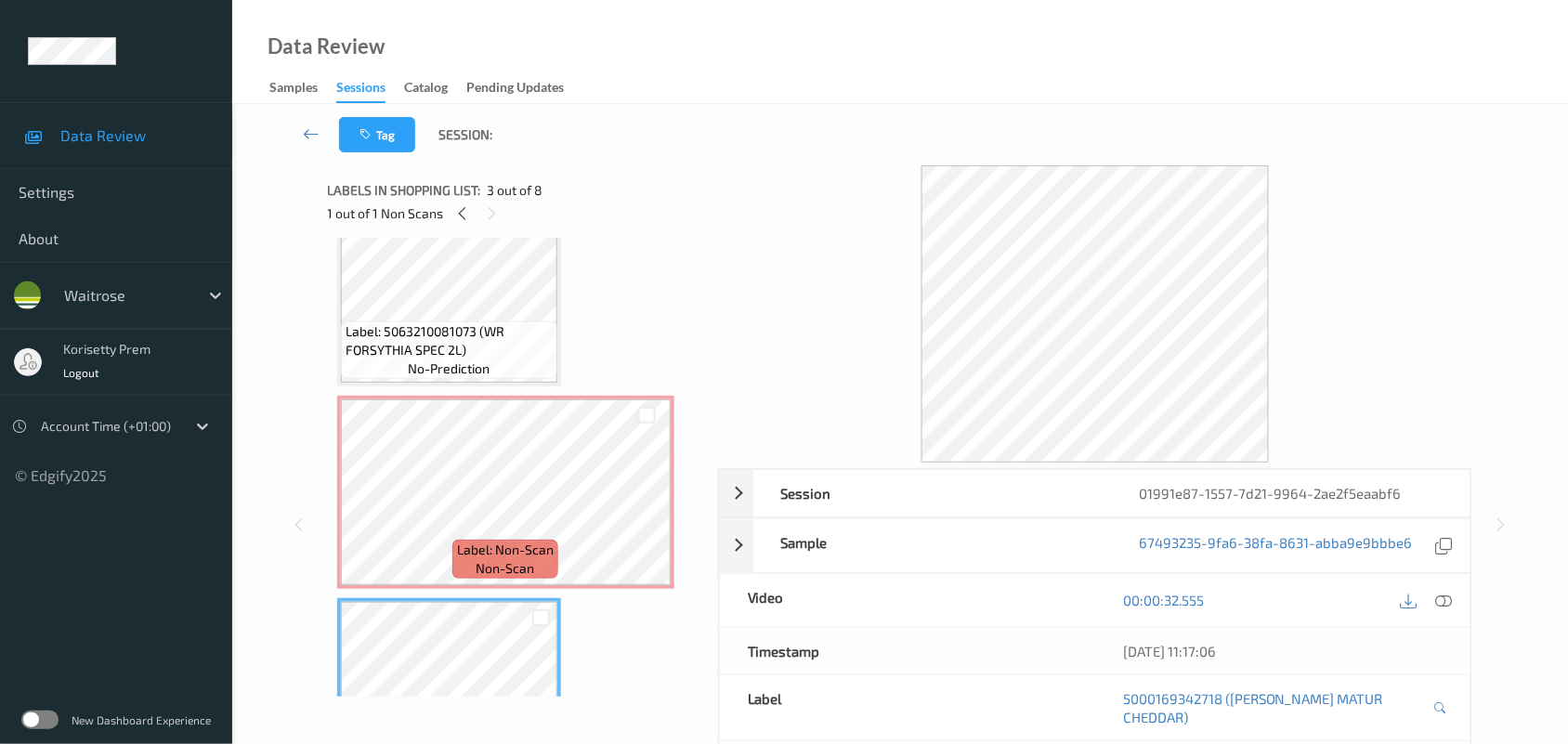
scroll to position [0, 0]
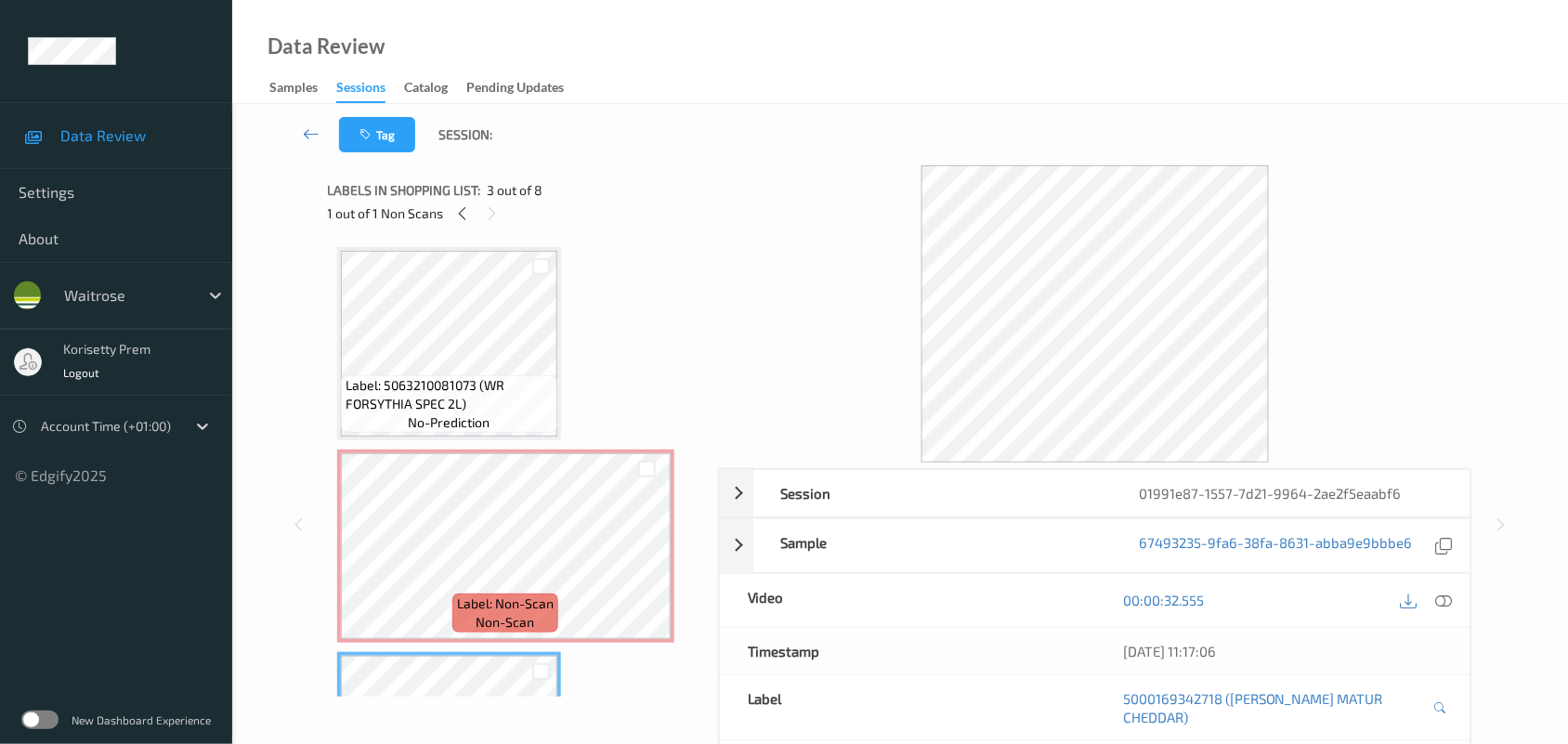
click at [497, 416] on div "Label: 5063210081073 (WR FORSYTHIA SPEC 2L) no-prediction" at bounding box center [449, 403] width 217 height 58
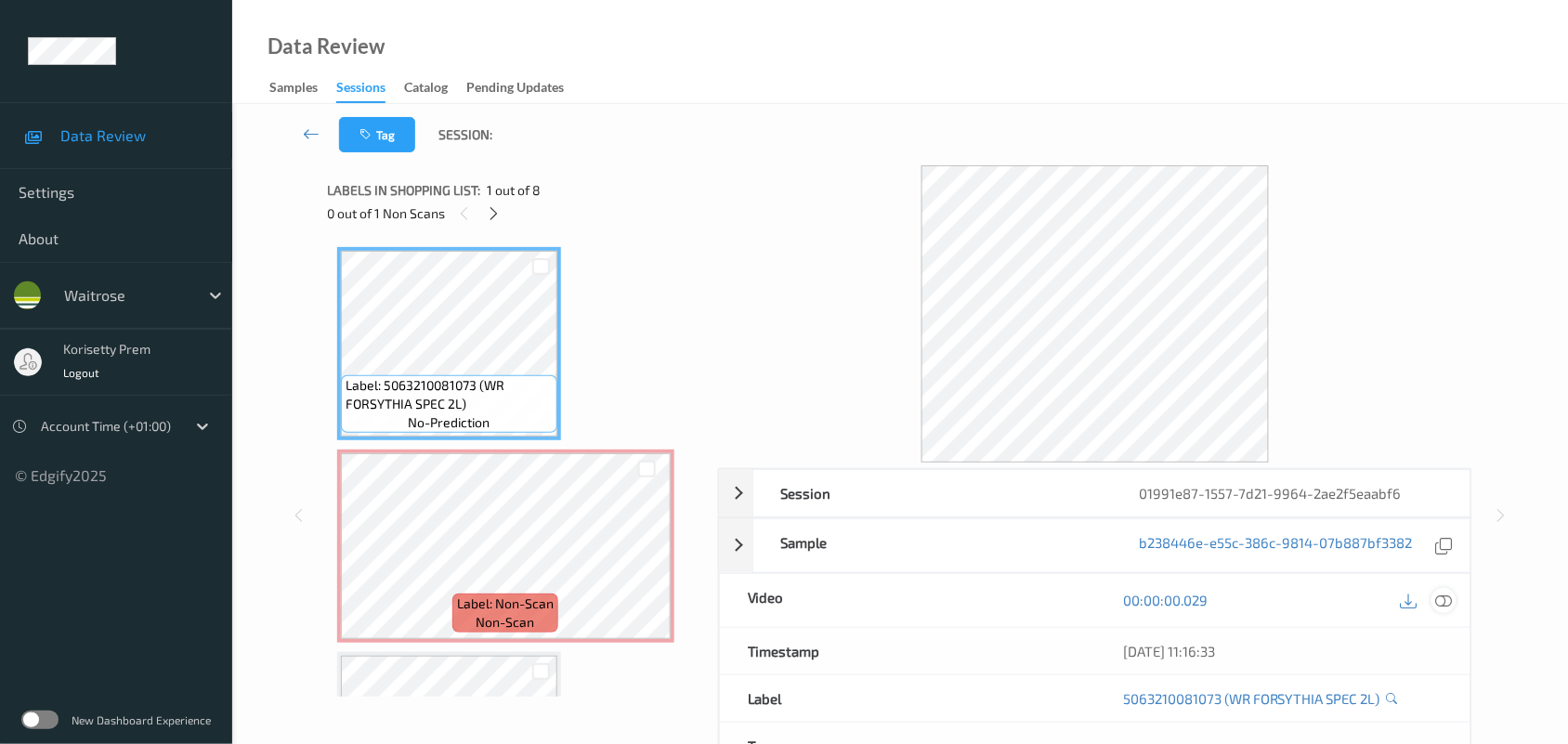
click at [1454, 595] on div at bounding box center [1444, 600] width 25 height 25
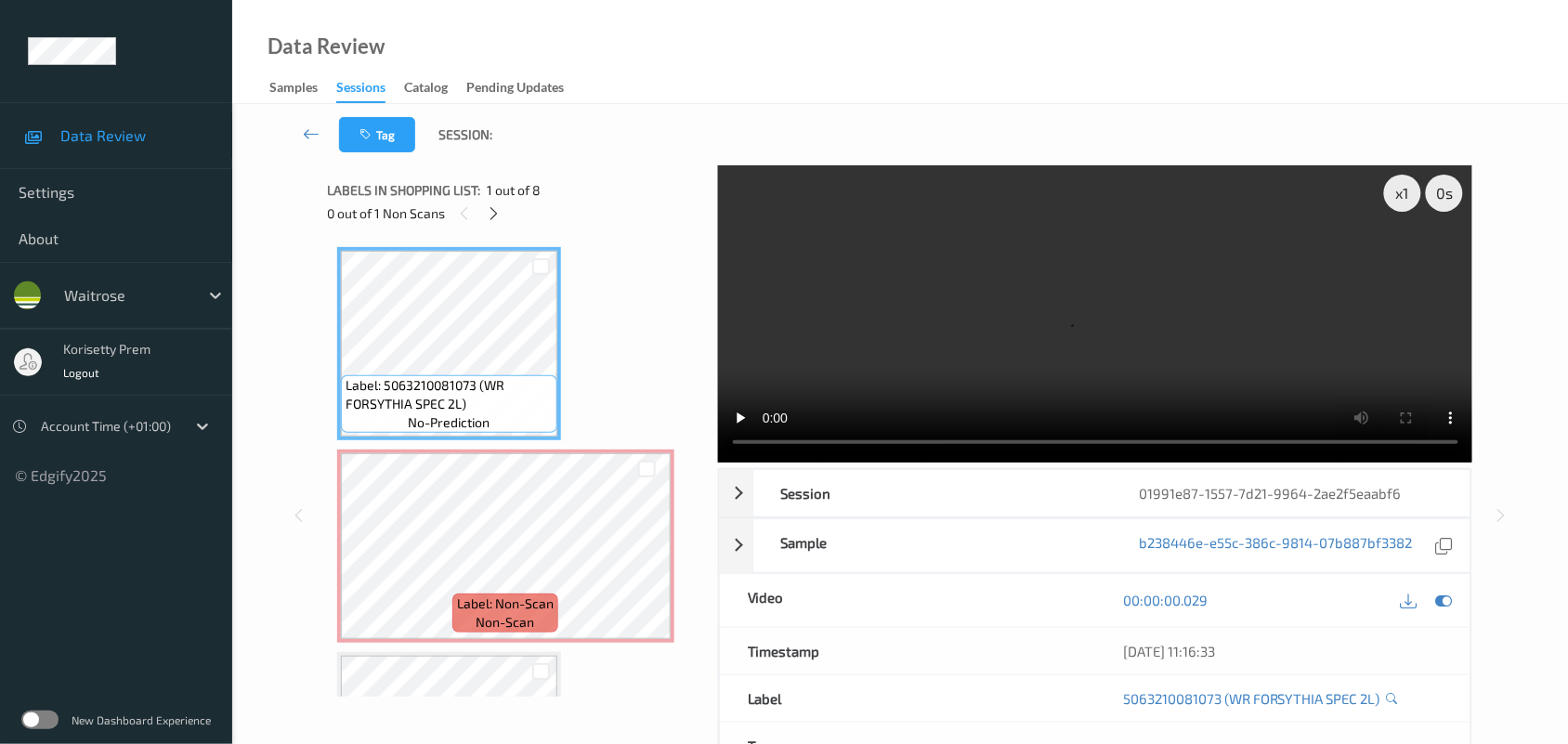
click at [882, 312] on video at bounding box center [1095, 313] width 755 height 297
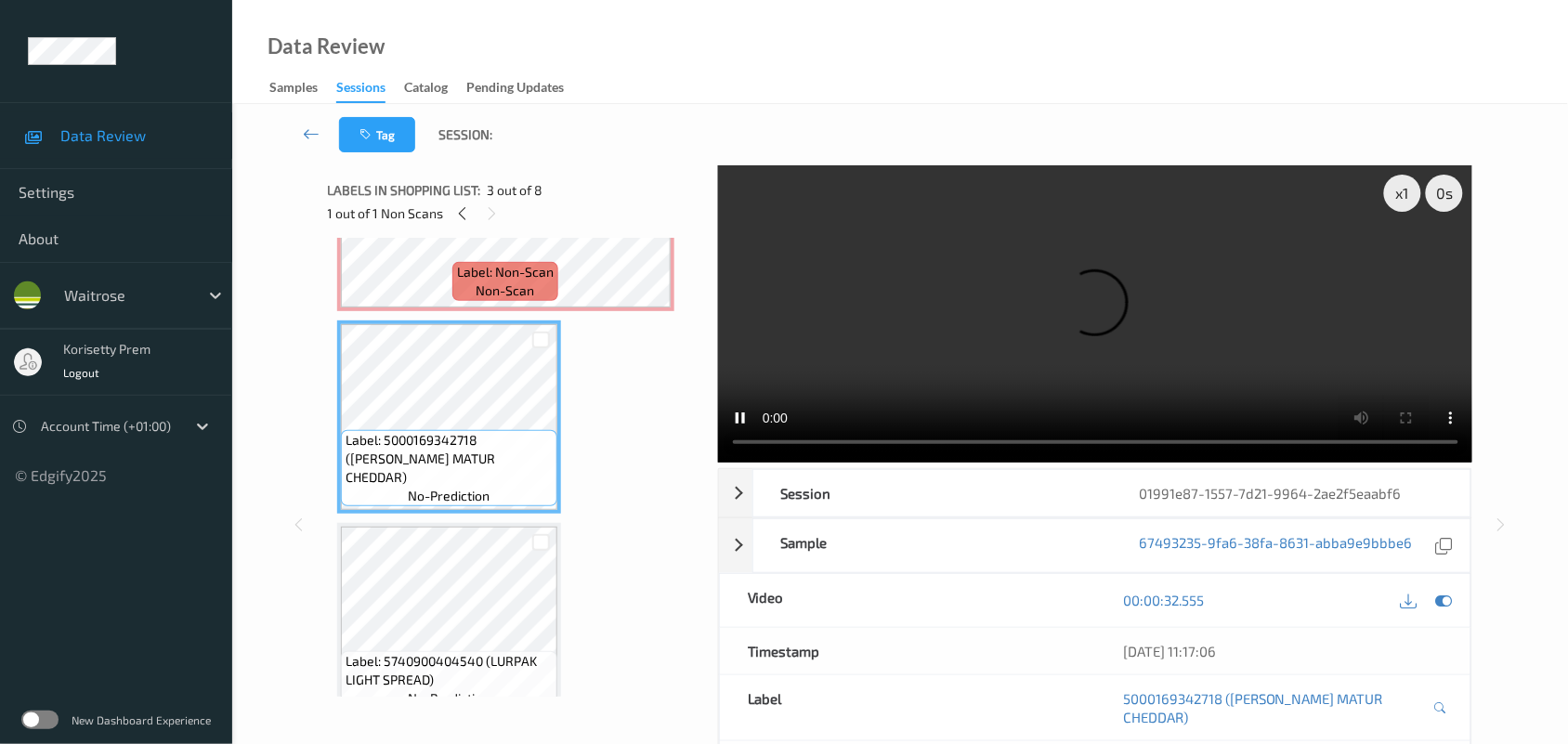
scroll to position [349, 0]
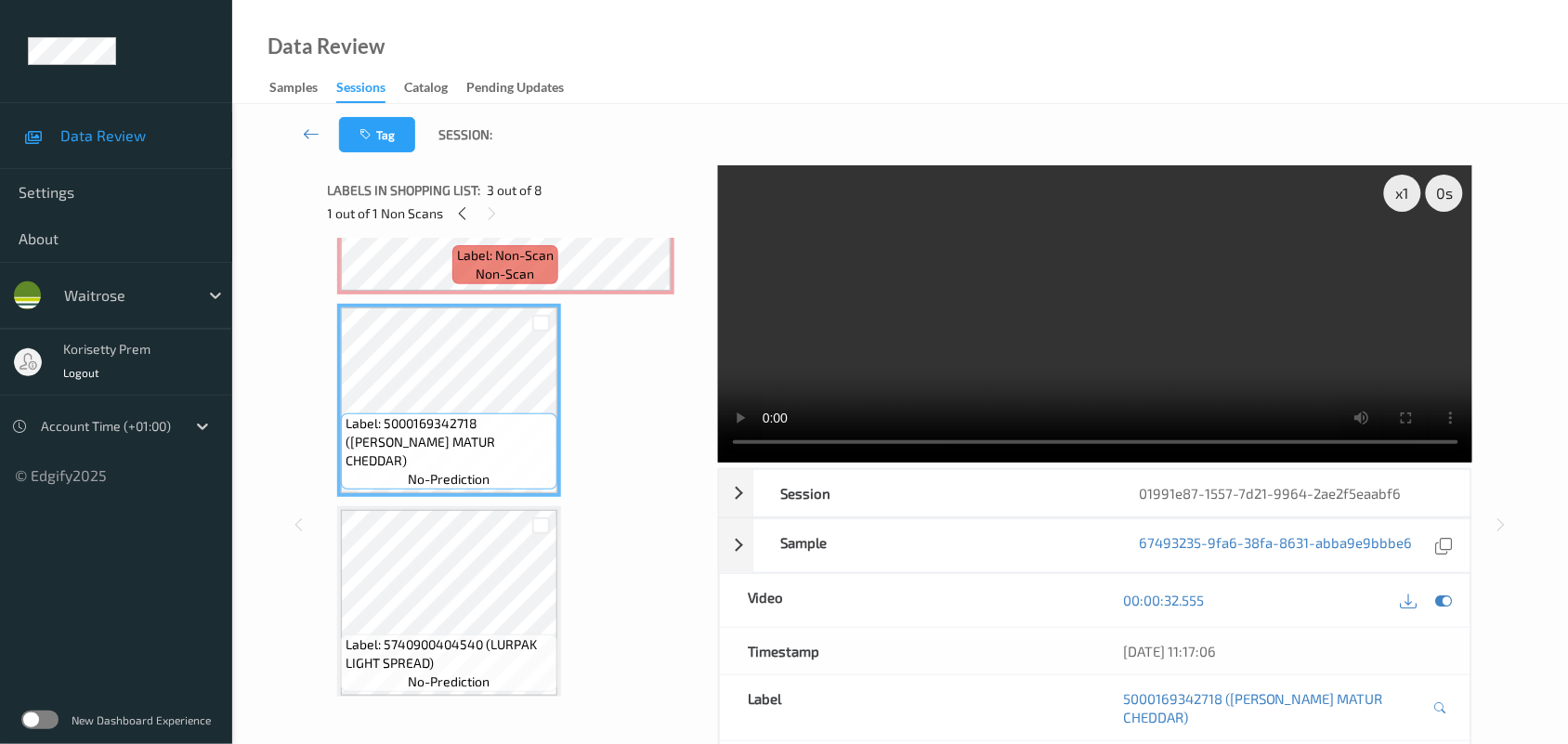
click at [1005, 312] on video at bounding box center [1095, 313] width 755 height 297
click at [1013, 340] on video at bounding box center [1095, 313] width 755 height 297
click at [829, 271] on video at bounding box center [1095, 313] width 755 height 297
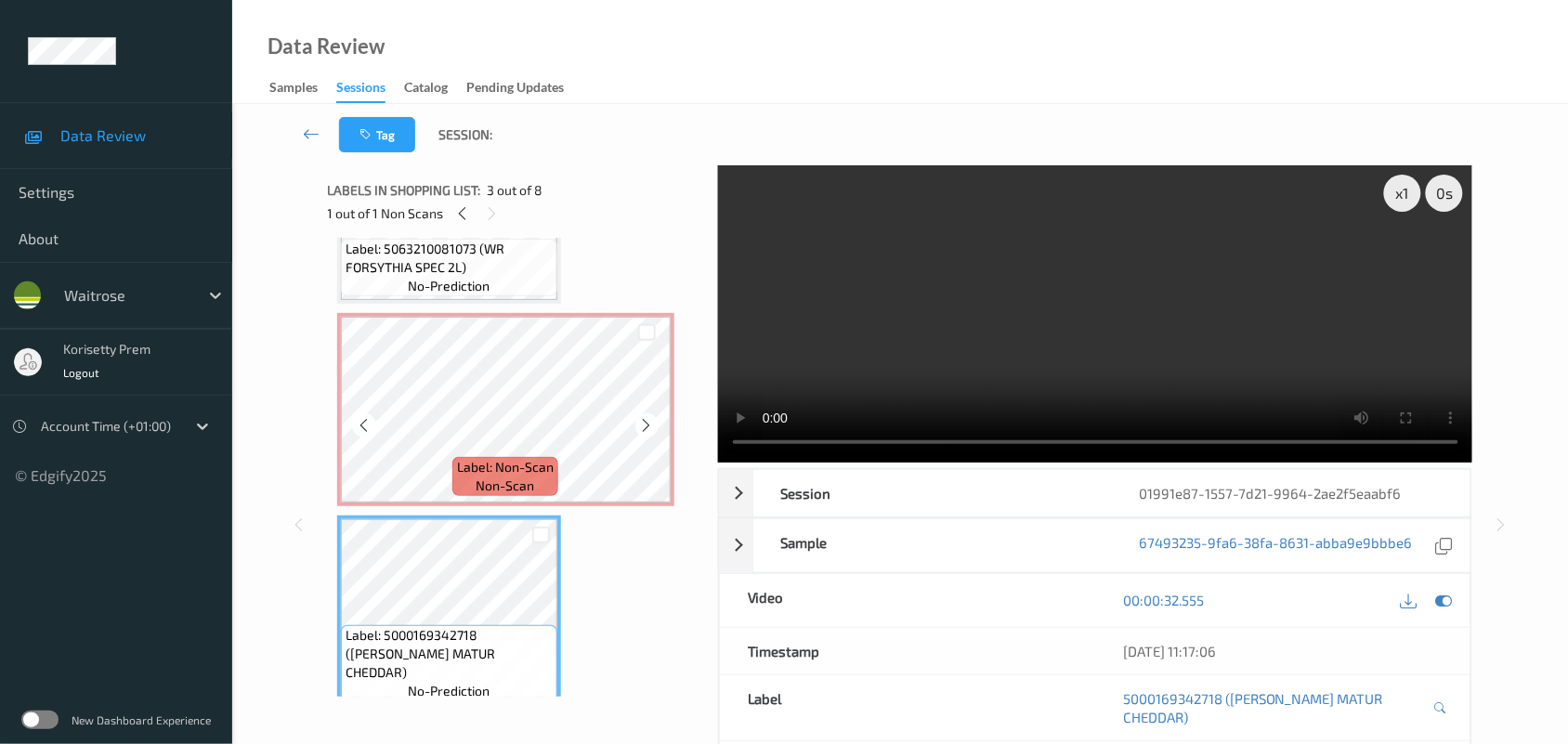
scroll to position [116, 0]
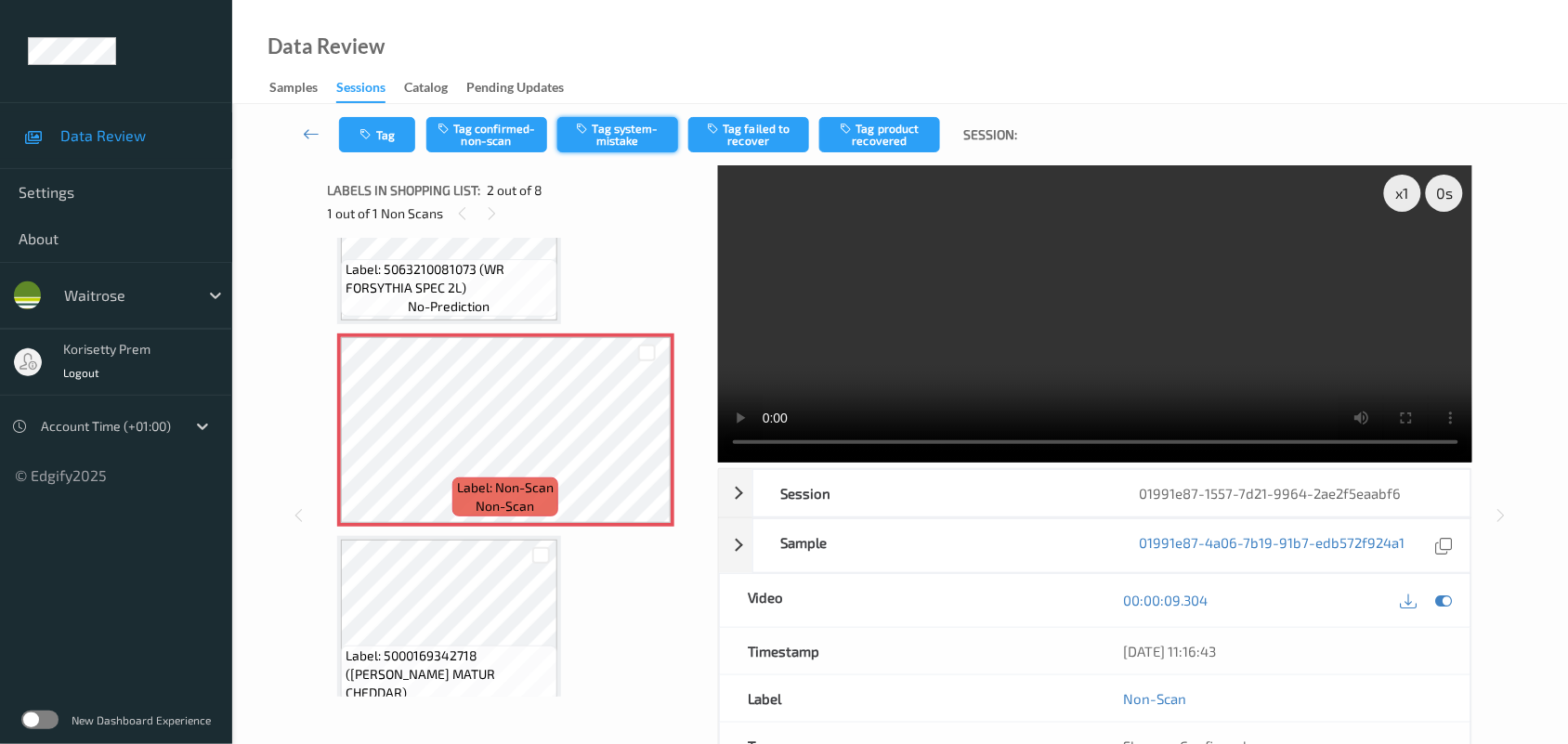
click at [614, 145] on button "Tag system-mistake" at bounding box center [618, 135] width 121 height 35
click at [371, 132] on icon "button" at bounding box center [368, 134] width 16 height 13
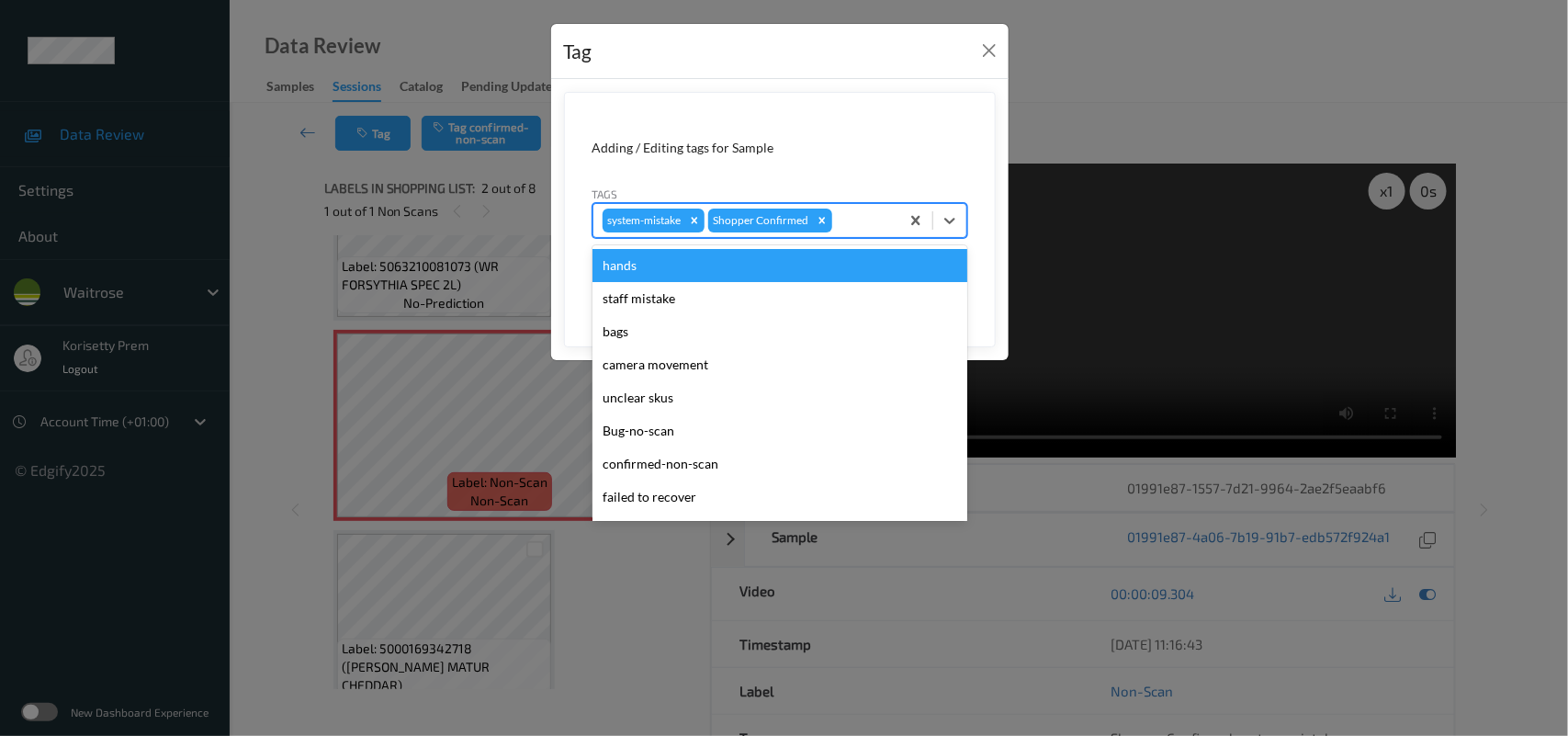
click at [867, 226] on div at bounding box center [863, 220] width 54 height 22
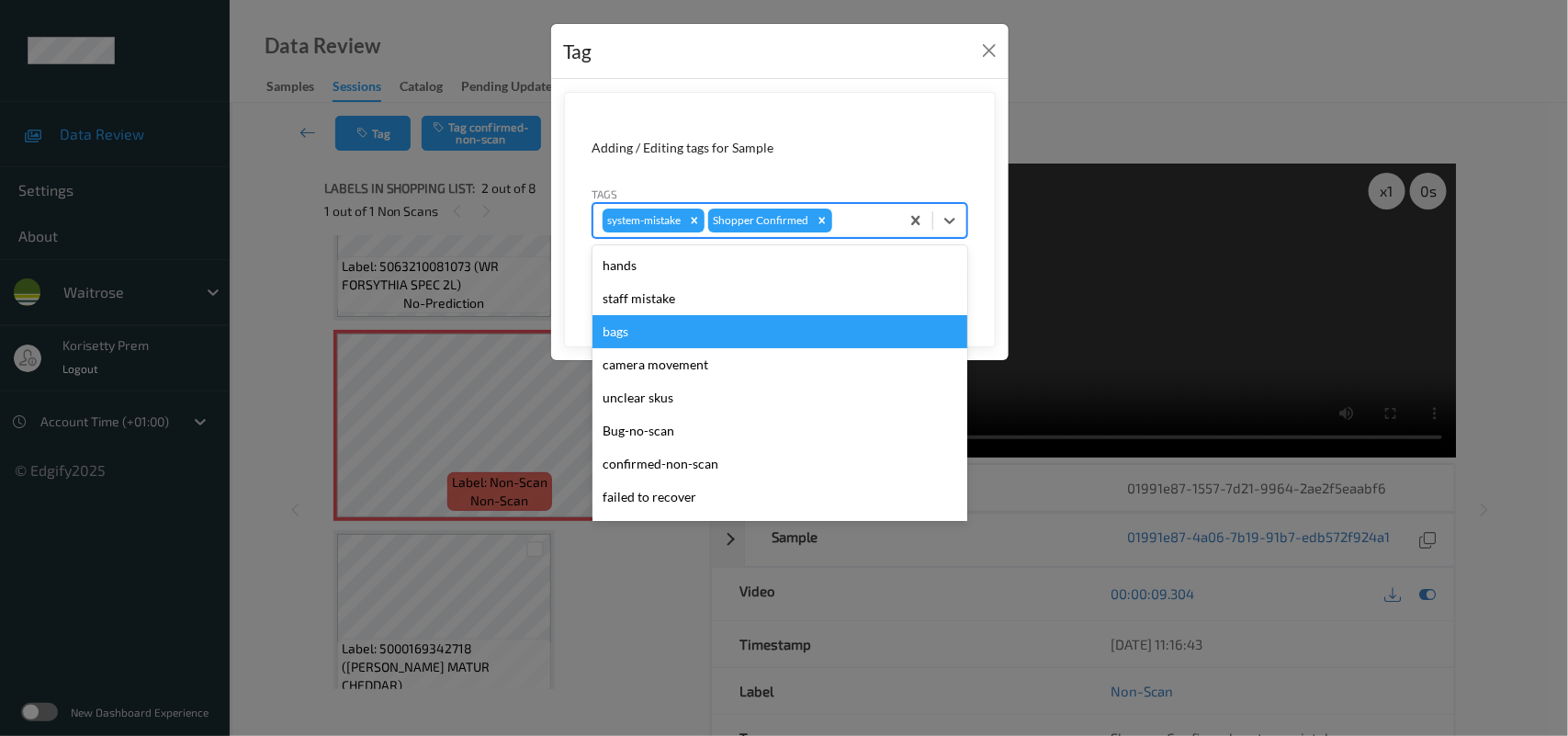
click at [627, 332] on div "bags" at bounding box center [780, 331] width 375 height 33
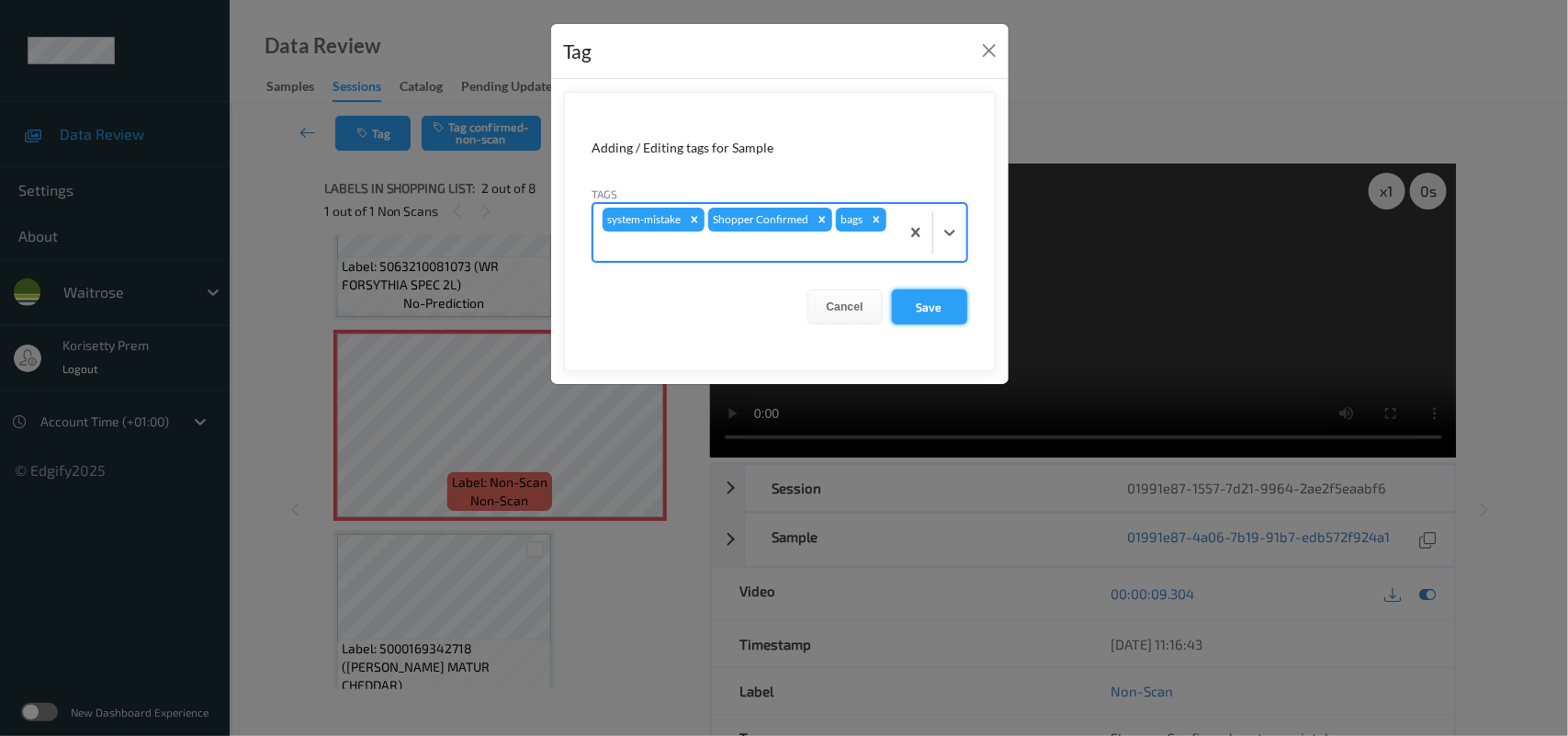
click at [915, 313] on button "Save" at bounding box center [929, 307] width 75 height 35
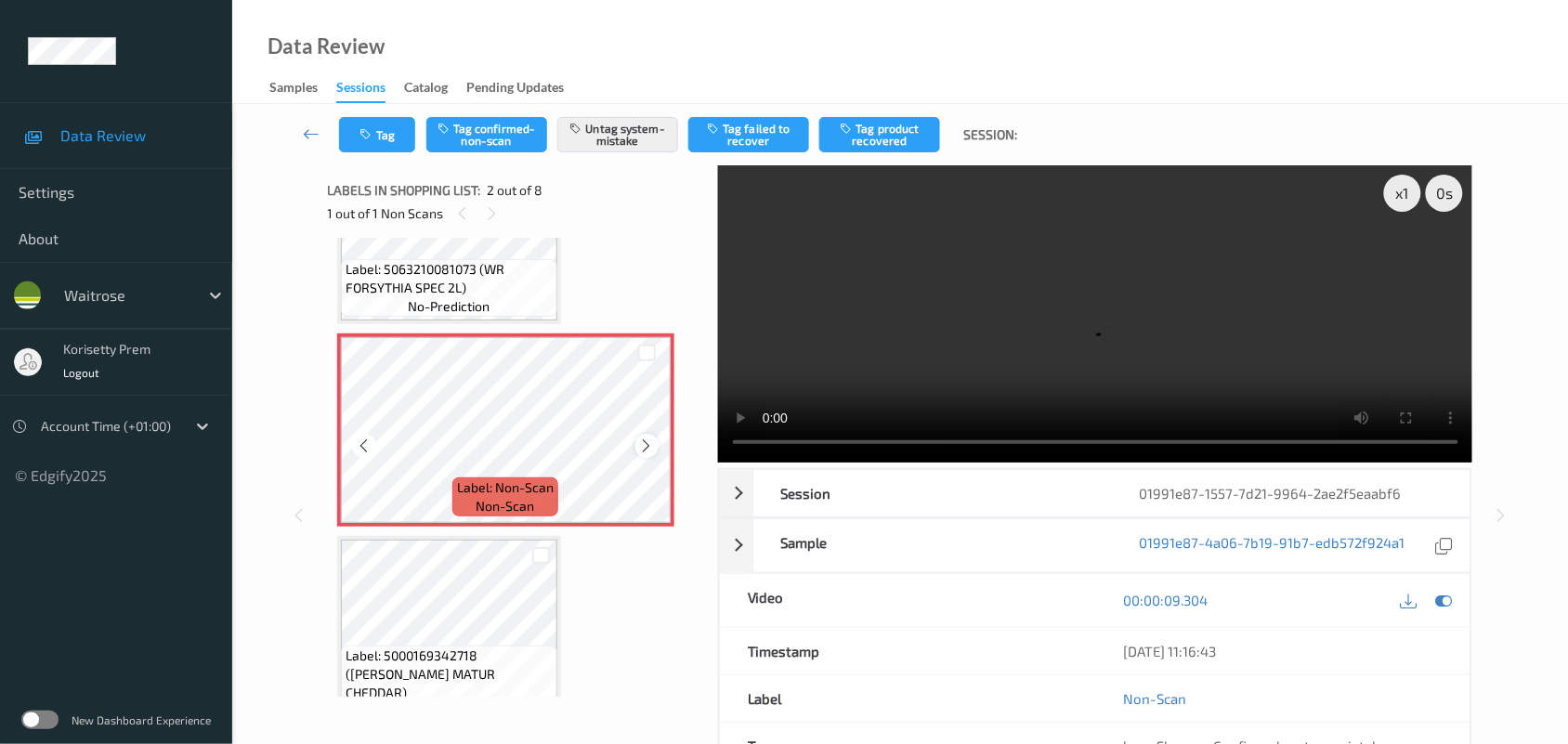
click at [653, 439] on div at bounding box center [647, 445] width 23 height 23
click at [646, 434] on div at bounding box center [647, 445] width 23 height 23
click at [392, 132] on button "Tag" at bounding box center [377, 135] width 76 height 35
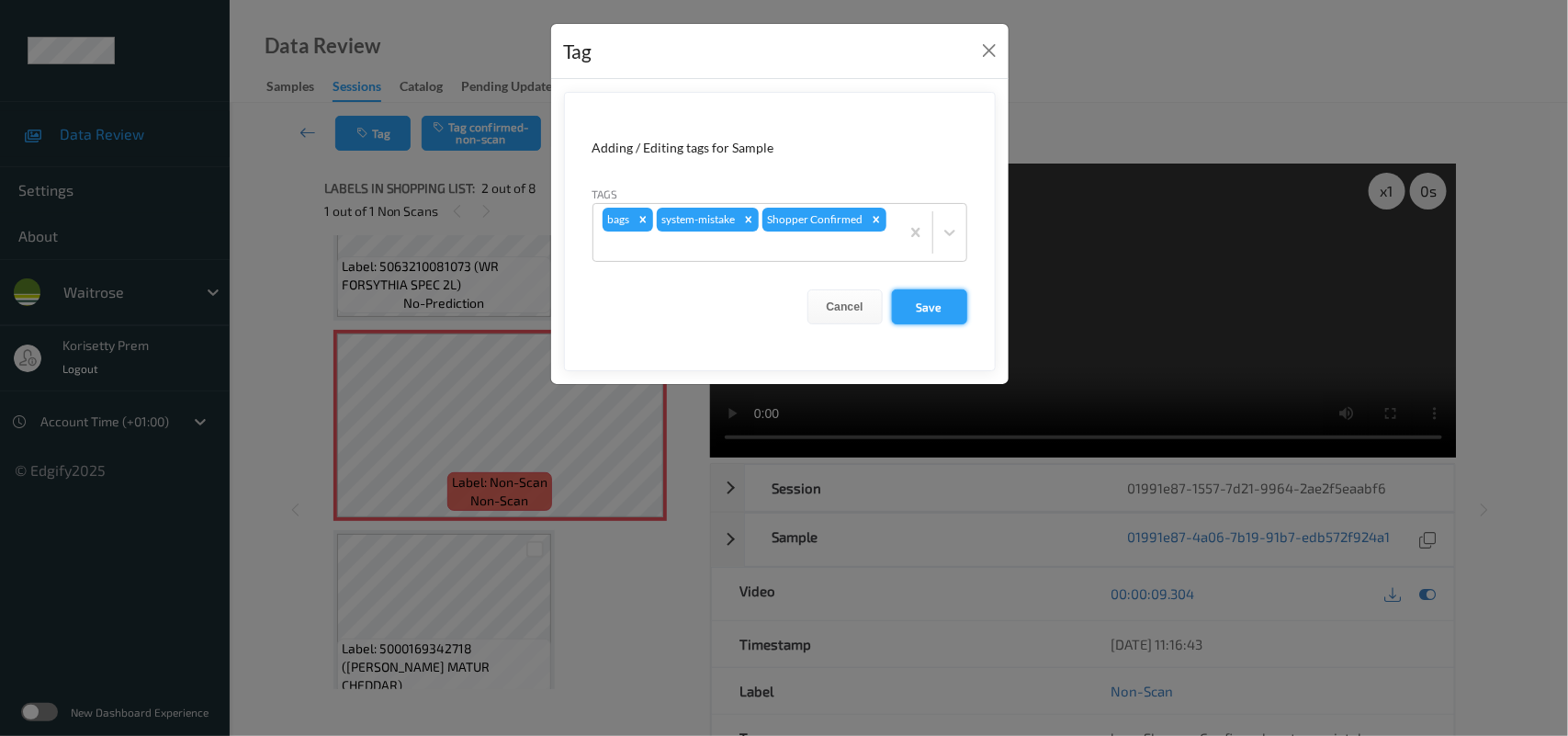
click at [948, 314] on button "Save" at bounding box center [929, 307] width 75 height 35
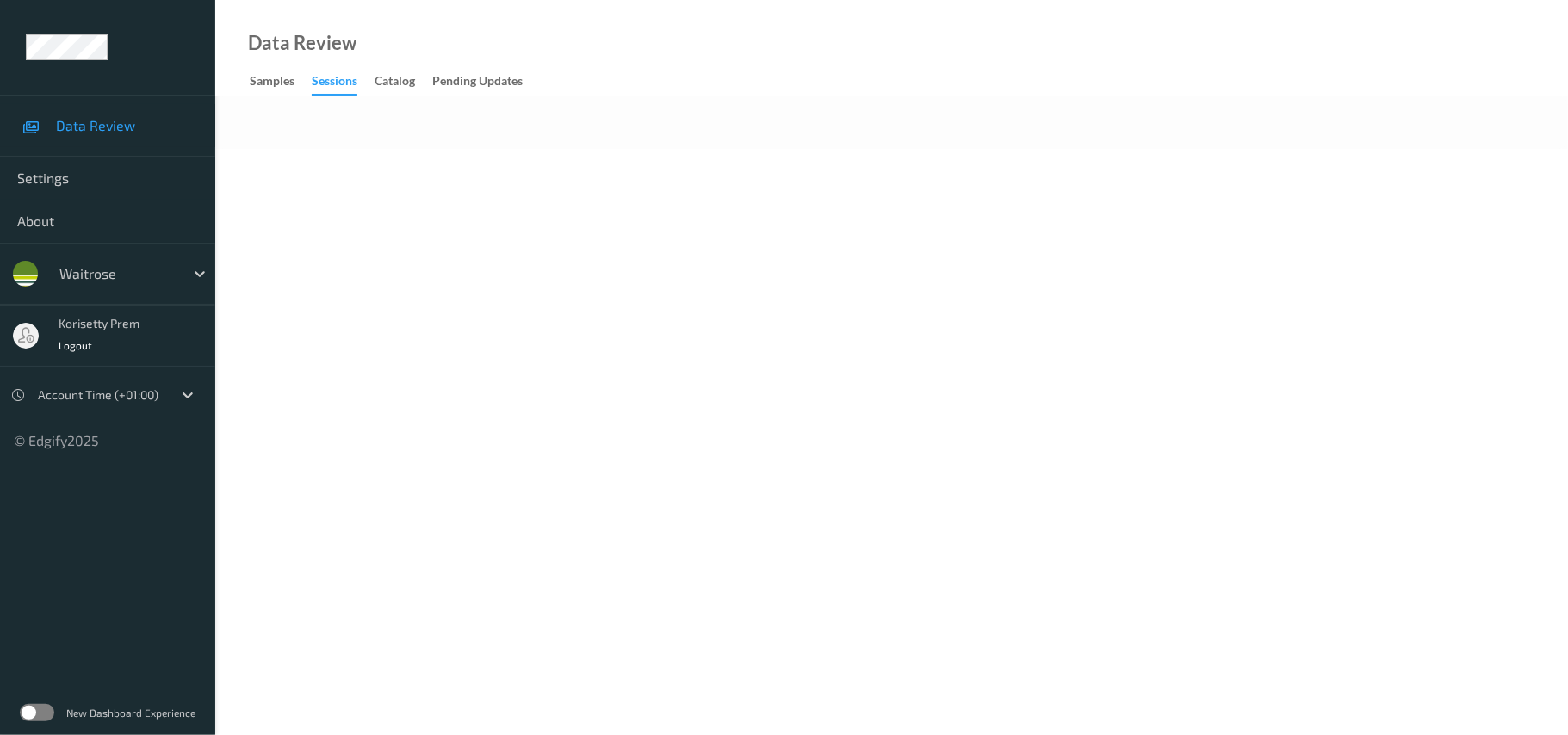
click at [834, 104] on div at bounding box center [892, 123] width 1353 height 52
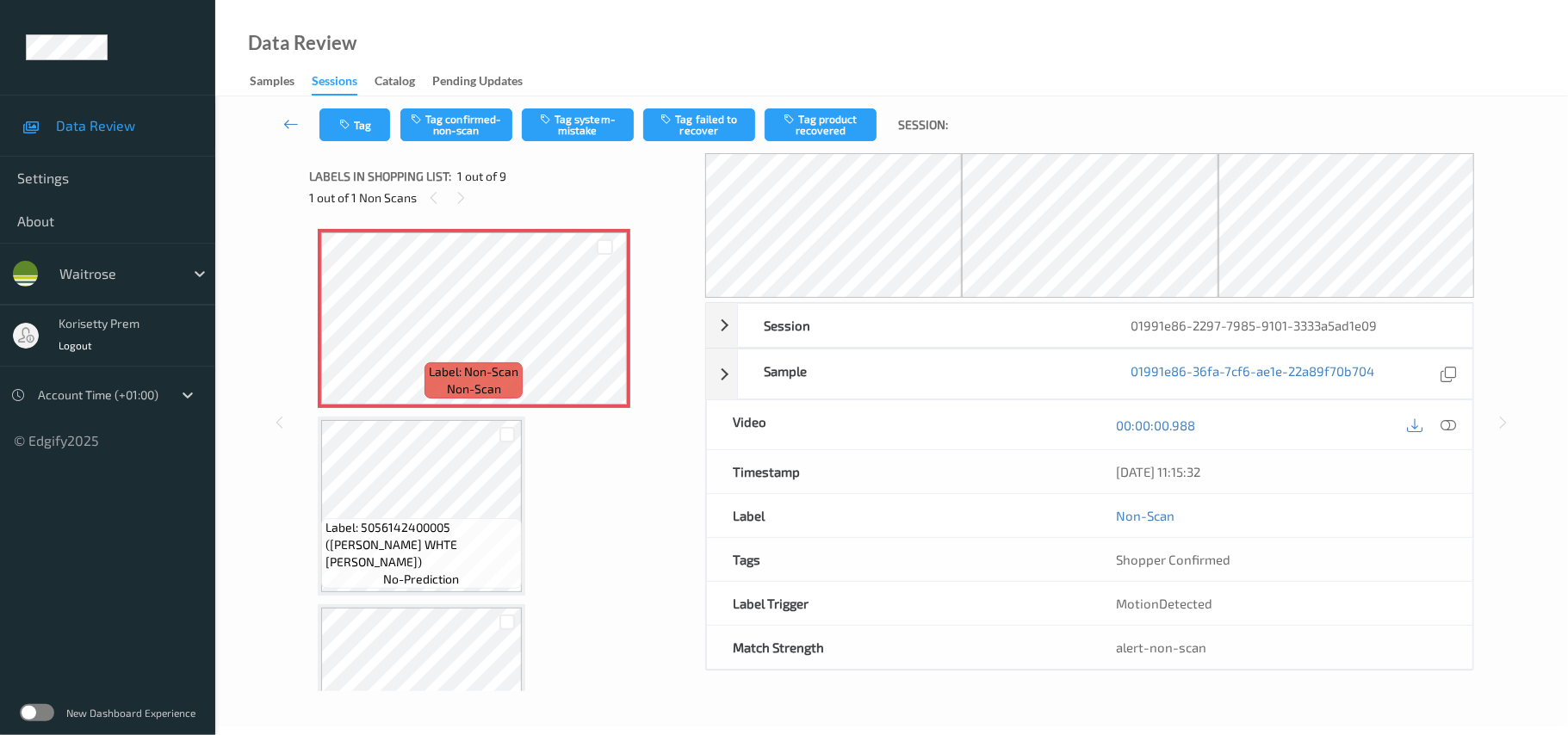
click at [722, 70] on div "Data Review Samples Sessions Catalog Pending Updates" at bounding box center [892, 48] width 1353 height 97
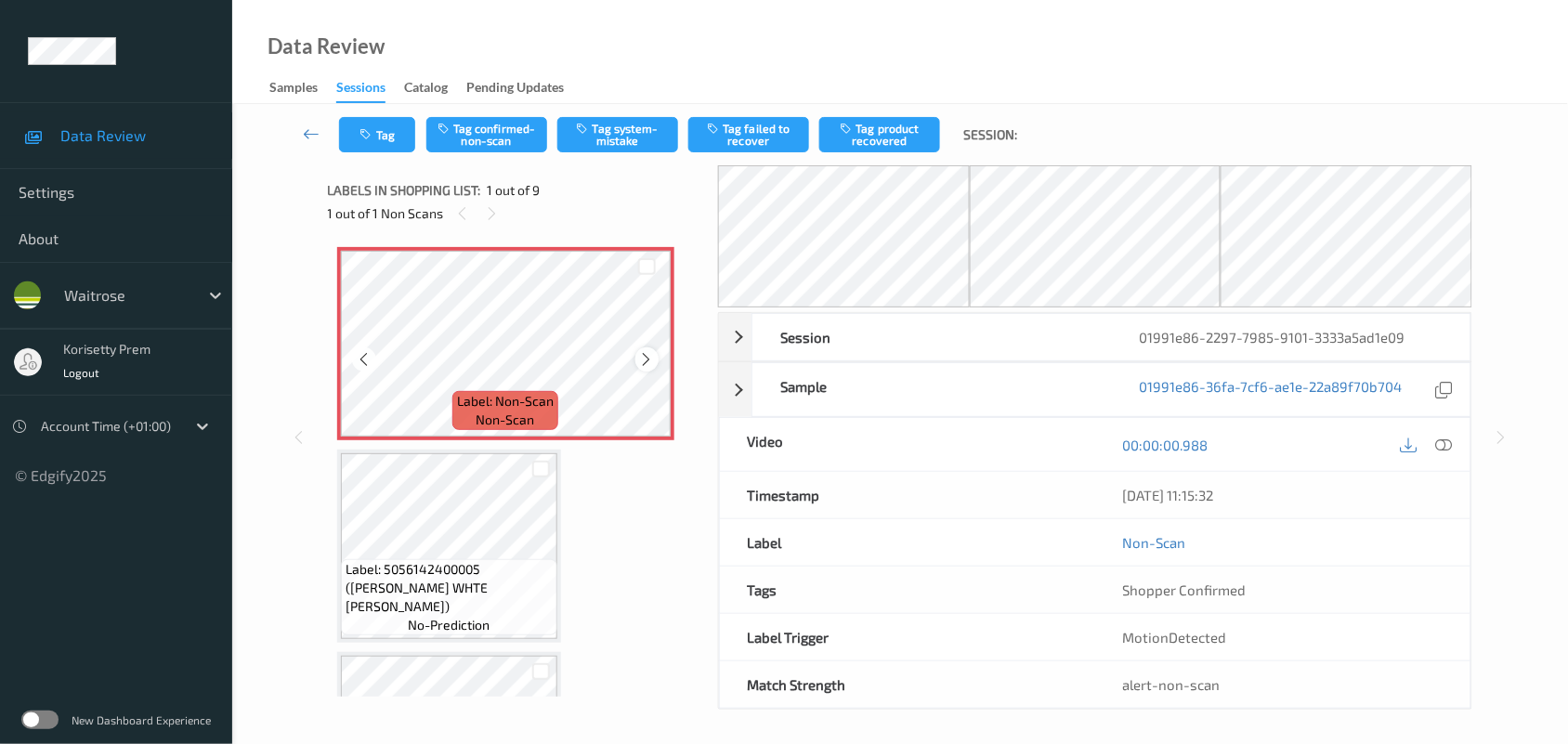
click at [649, 359] on icon at bounding box center [647, 358] width 16 height 17
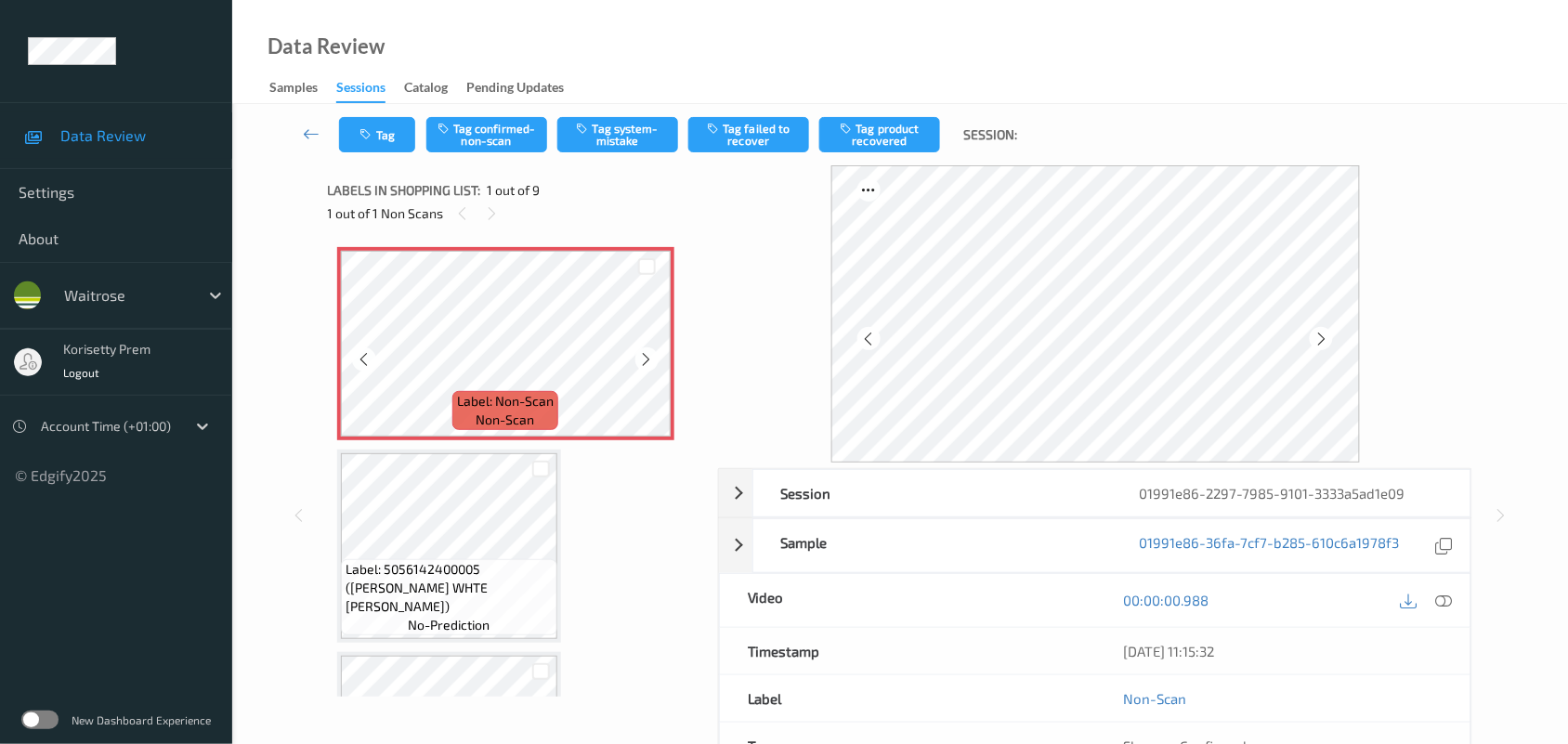
click at [649, 359] on icon at bounding box center [647, 358] width 16 height 17
click at [1446, 604] on icon at bounding box center [1444, 599] width 17 height 17
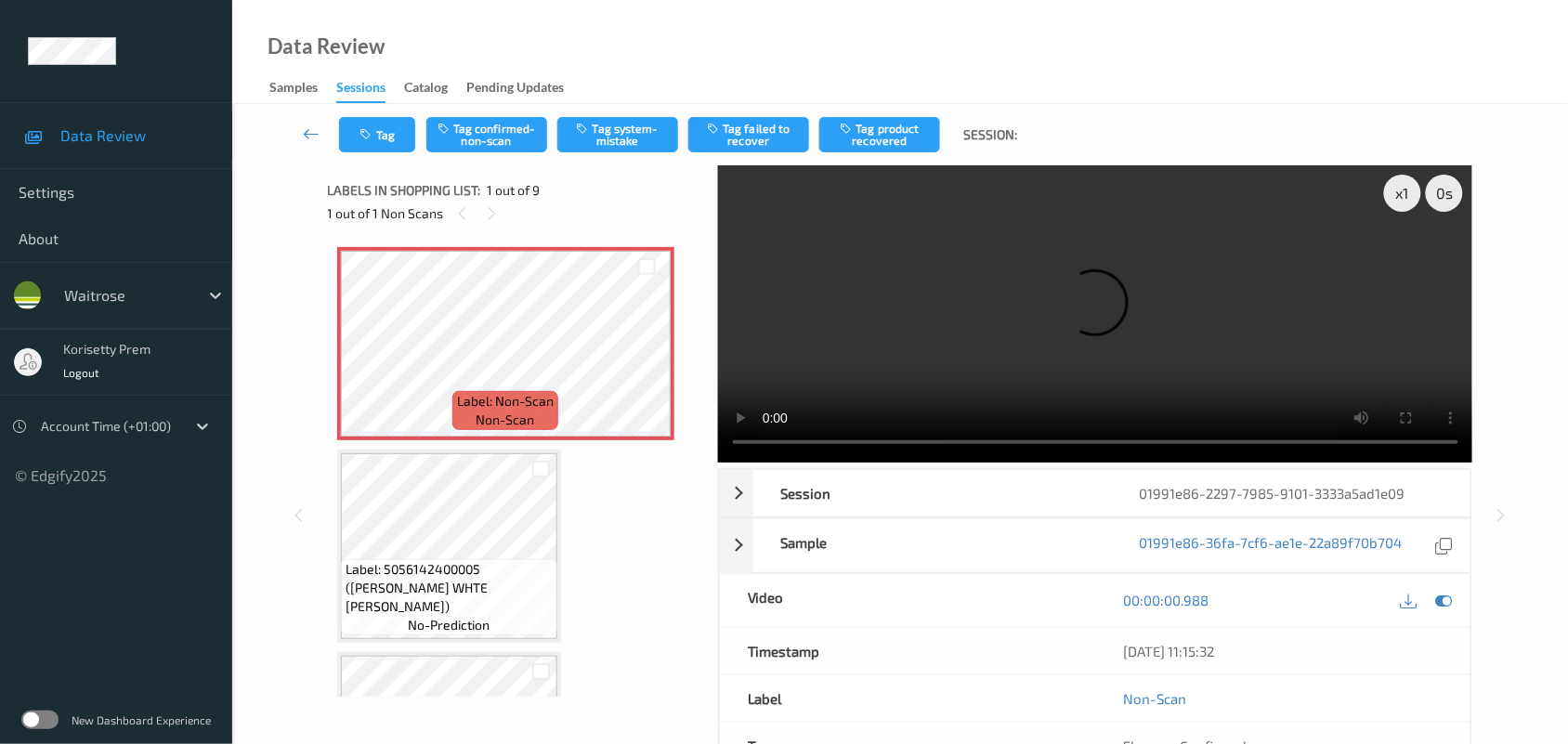
click at [1089, 271] on video at bounding box center [1095, 313] width 755 height 297
click at [1181, 311] on video at bounding box center [1095, 313] width 755 height 297
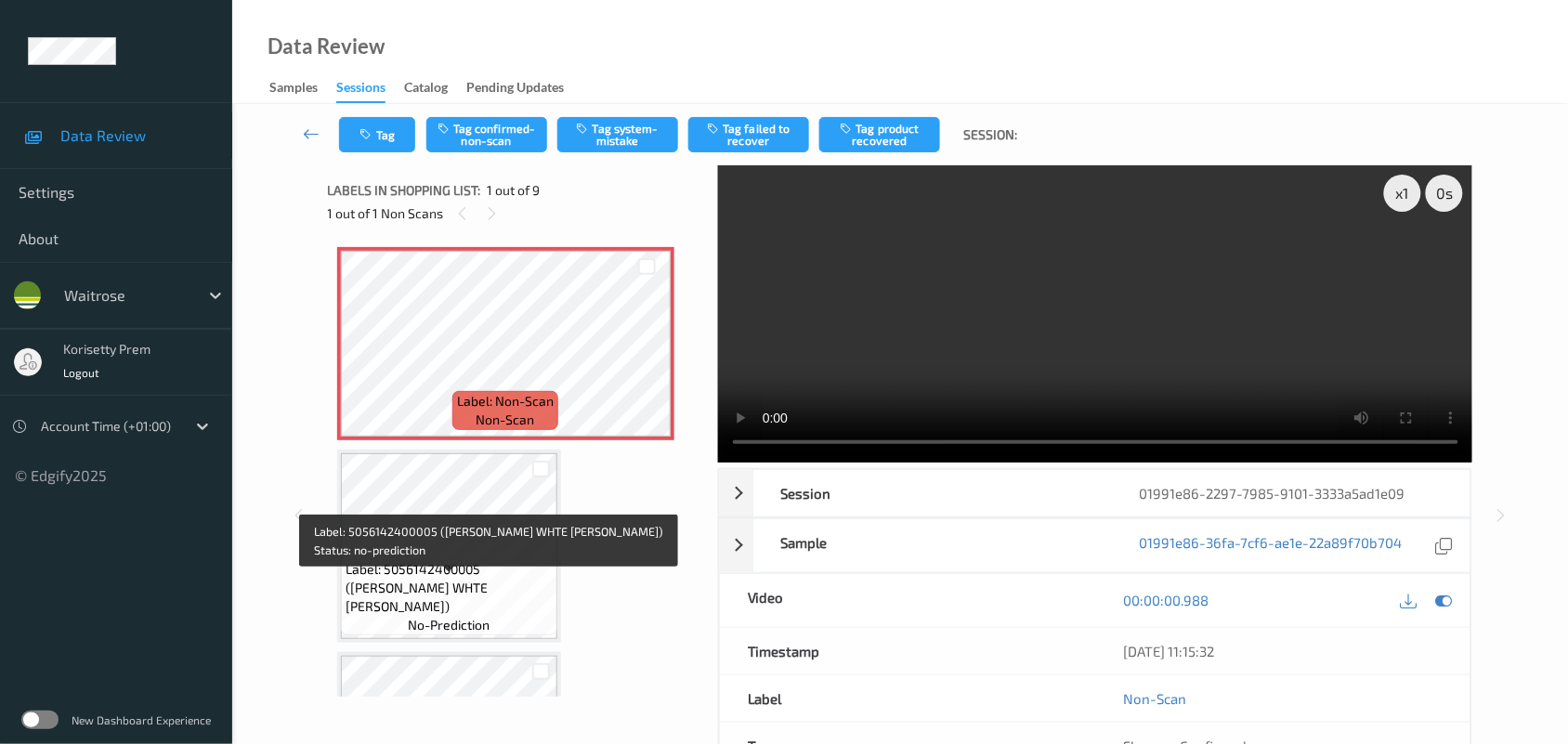
click at [486, 592] on span "Label: 5056142400005 ([PERSON_NAME] WHTE [PERSON_NAME])" at bounding box center [449, 587] width 207 height 56
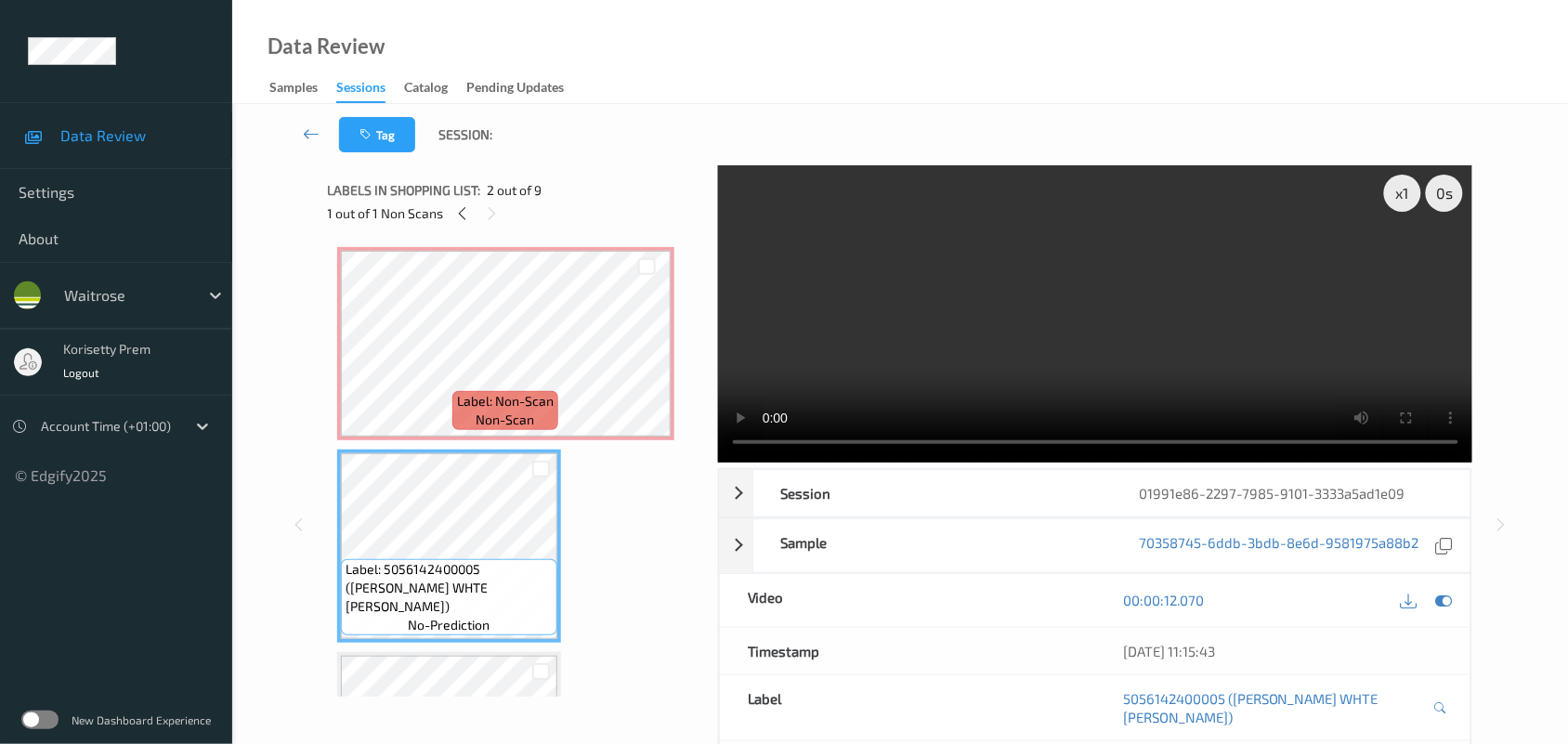
click at [1084, 331] on video at bounding box center [1095, 313] width 755 height 297
click at [985, 274] on video at bounding box center [1095, 313] width 755 height 297
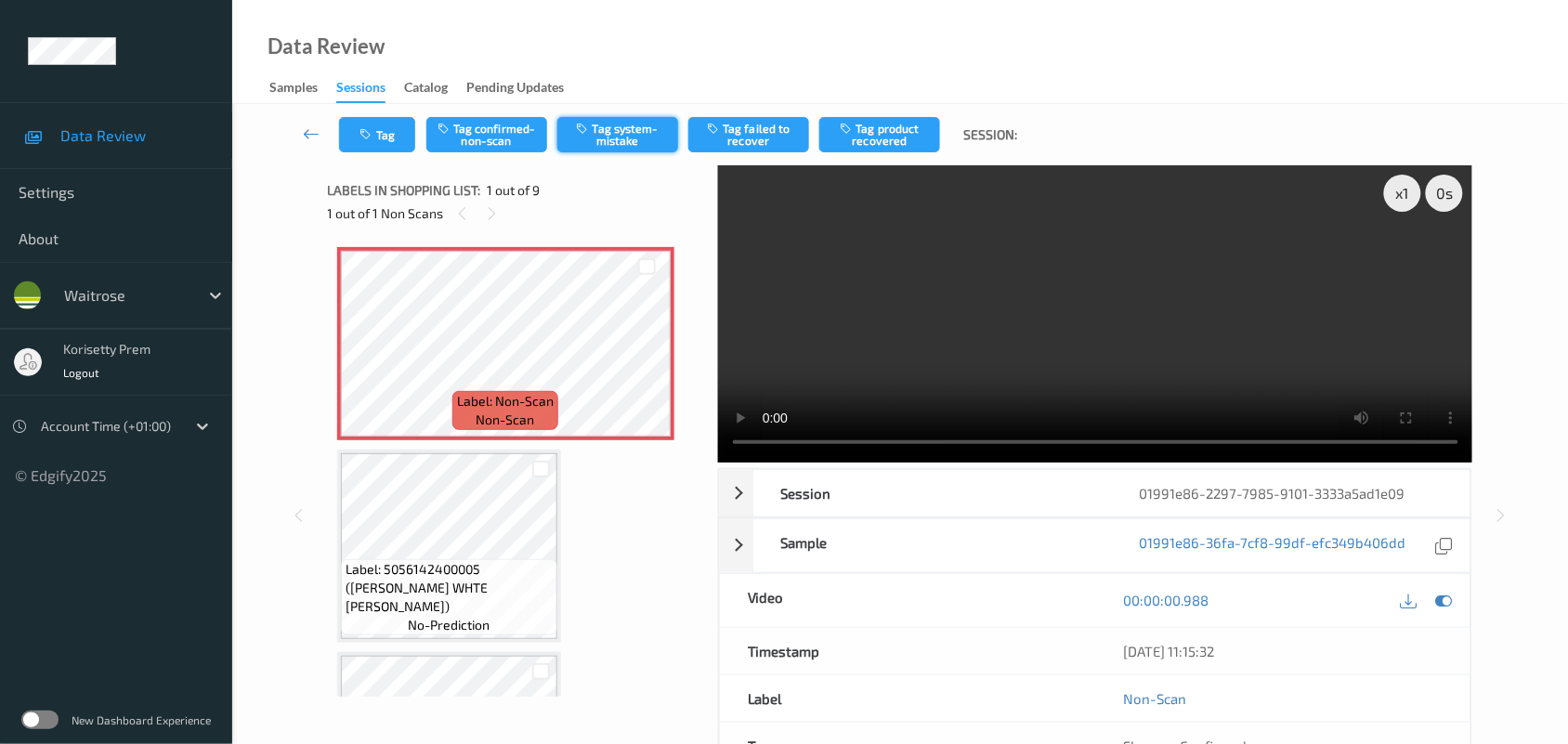
click at [615, 142] on button "Tag system-mistake" at bounding box center [618, 135] width 121 height 35
click at [367, 145] on button "Tag" at bounding box center [377, 135] width 76 height 35
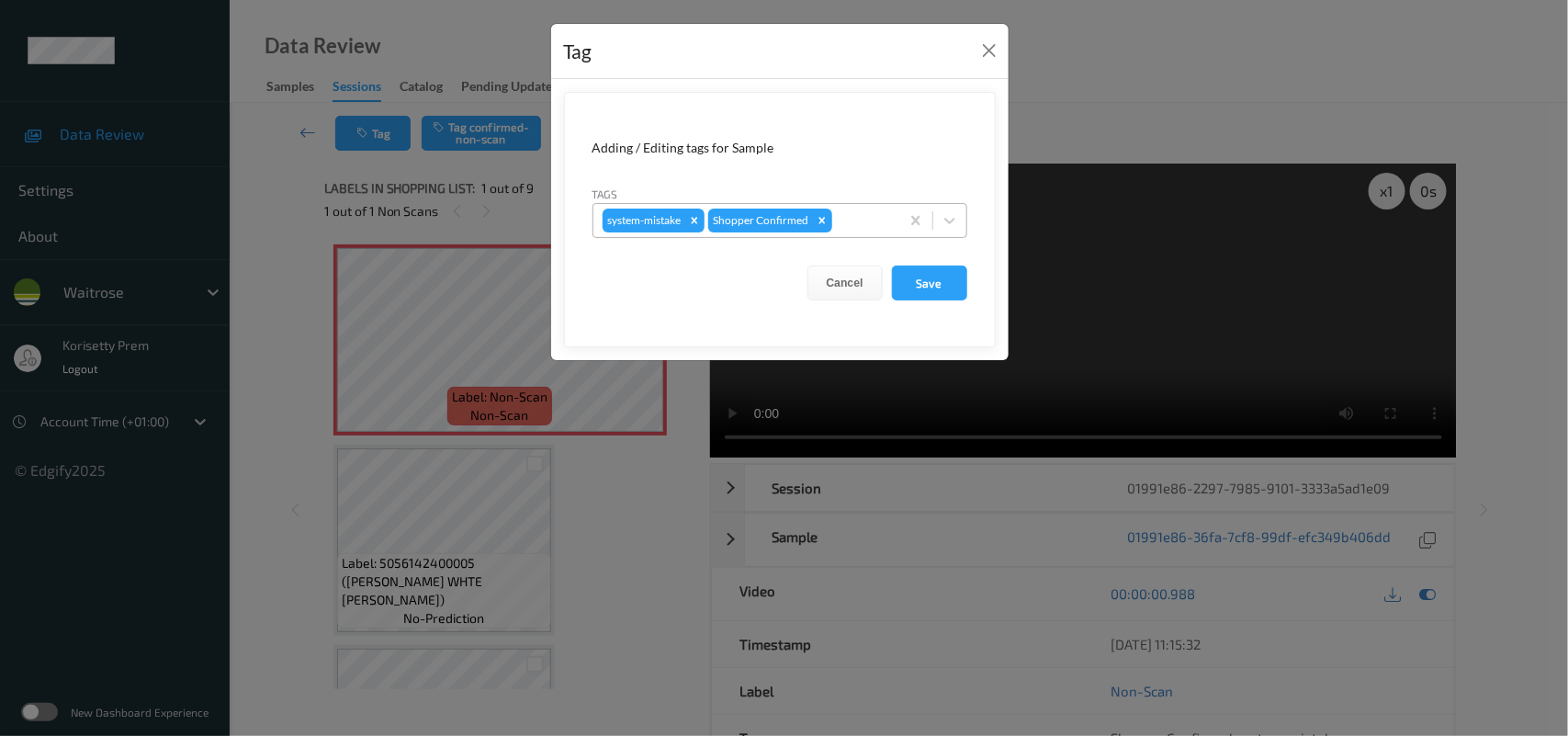
click at [873, 223] on div at bounding box center [863, 220] width 54 height 22
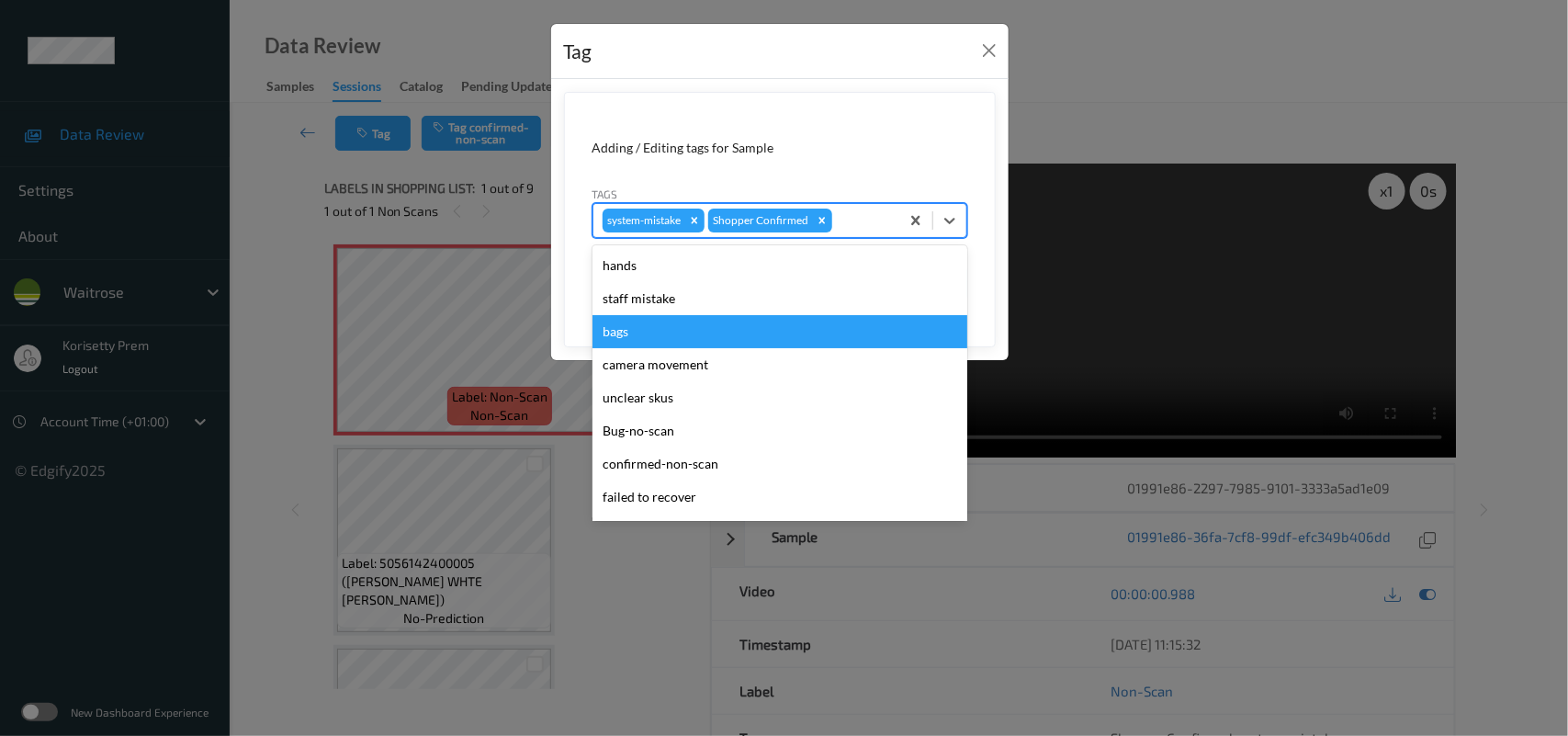
click at [700, 331] on div "bags" at bounding box center [780, 331] width 375 height 33
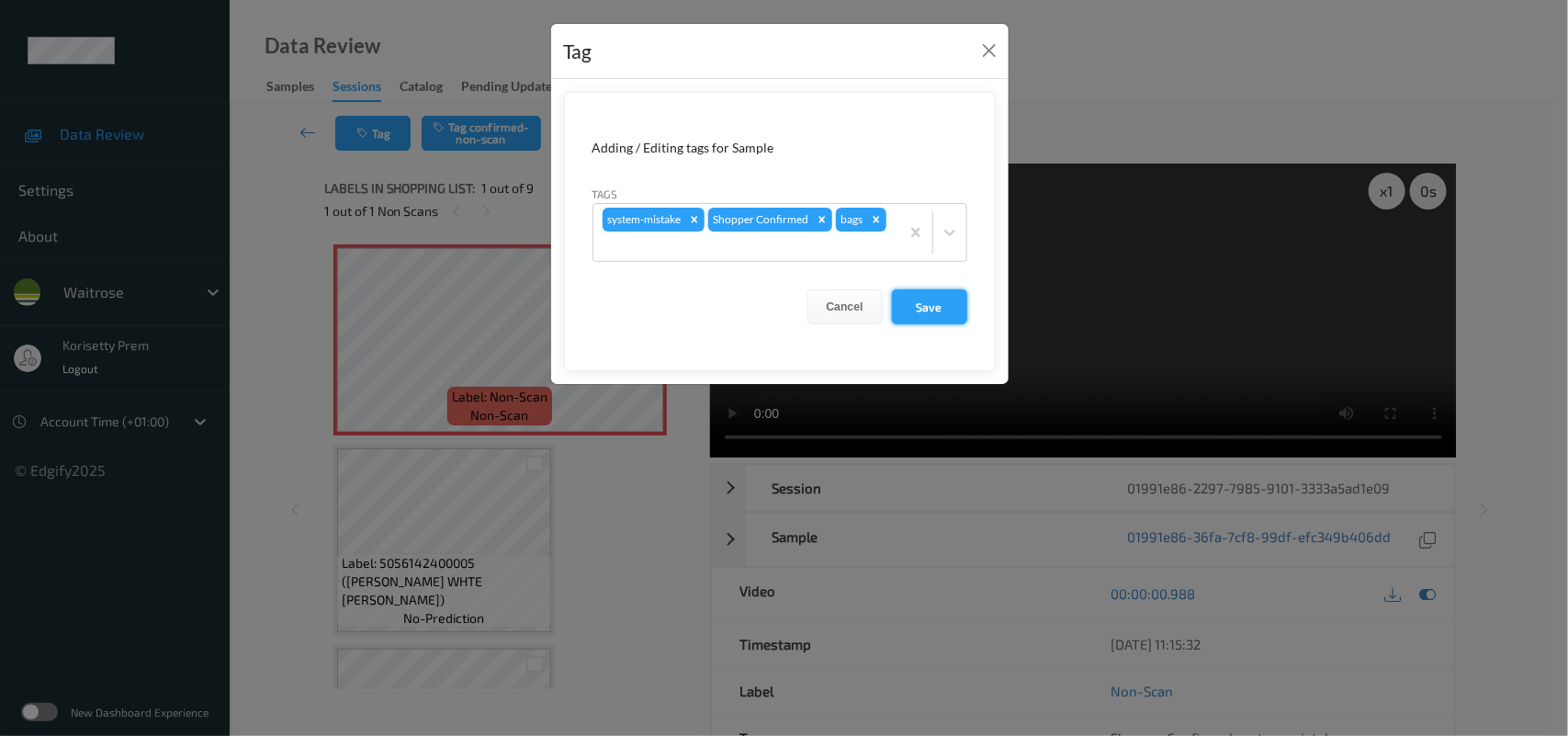
click at [934, 300] on button "Save" at bounding box center [929, 307] width 75 height 35
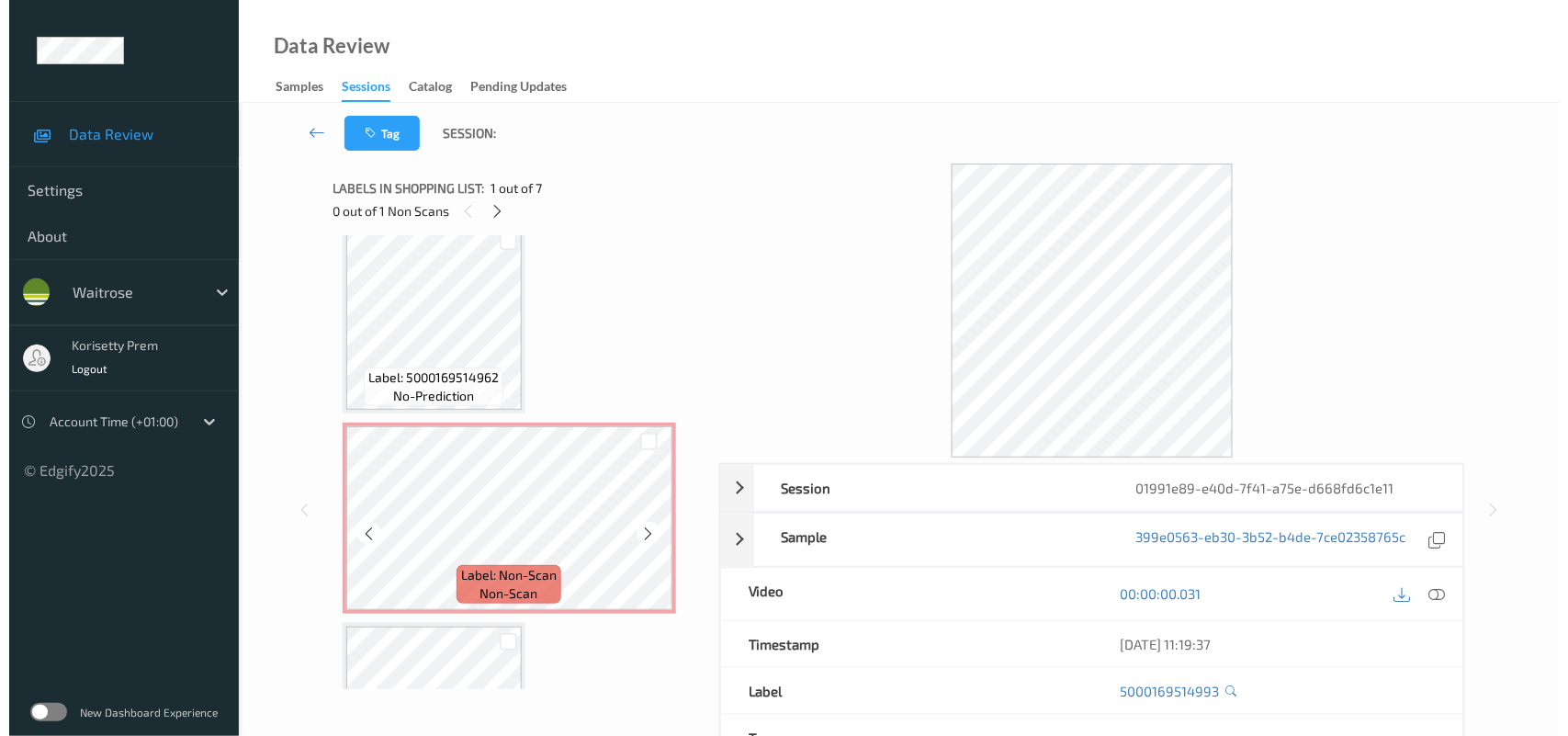
scroll to position [230, 0]
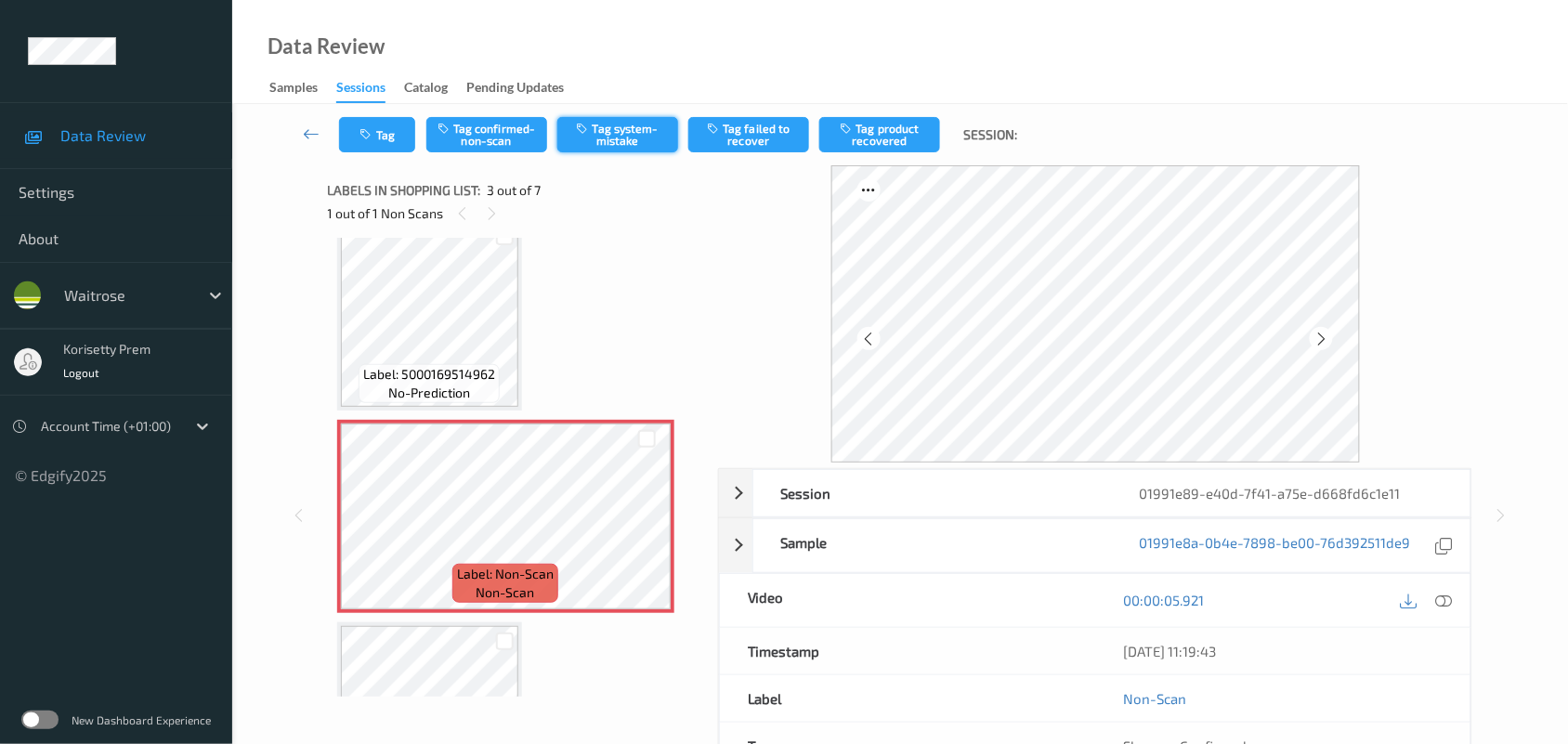
click at [615, 125] on button "Tag system-mistake" at bounding box center [618, 135] width 121 height 35
click at [403, 132] on button "Tag" at bounding box center [377, 135] width 76 height 35
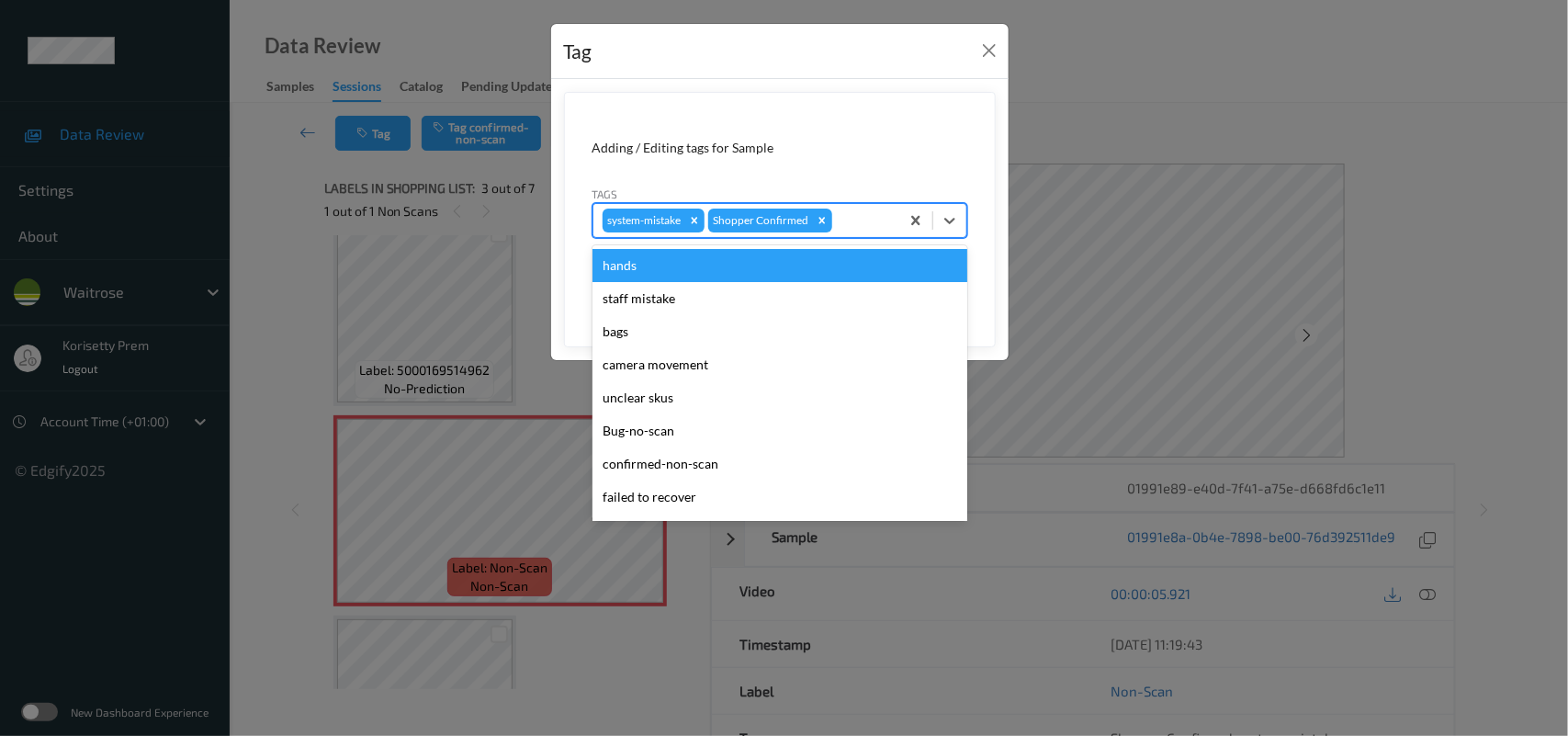
click at [845, 222] on div at bounding box center [863, 220] width 54 height 22
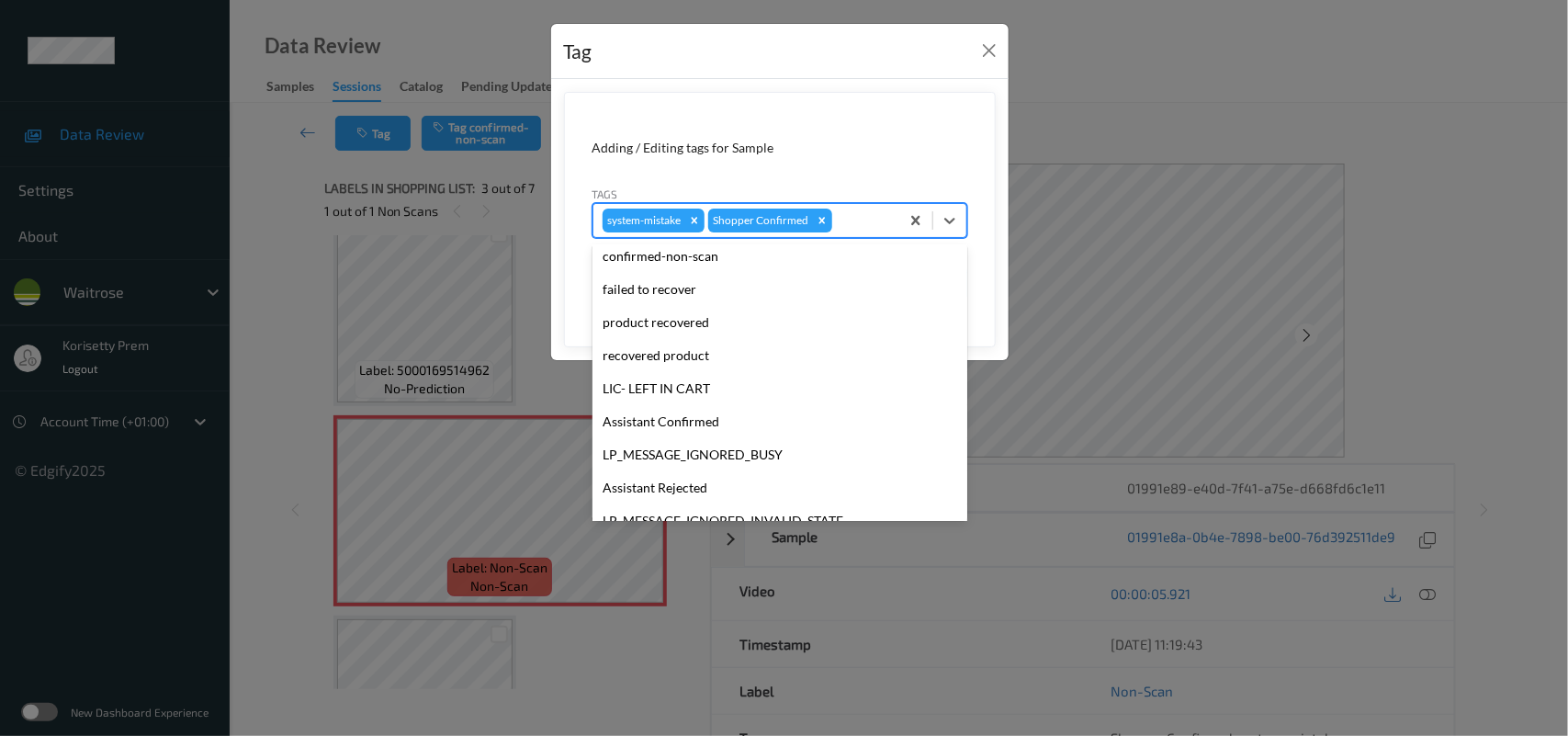
scroll to position [424, 0]
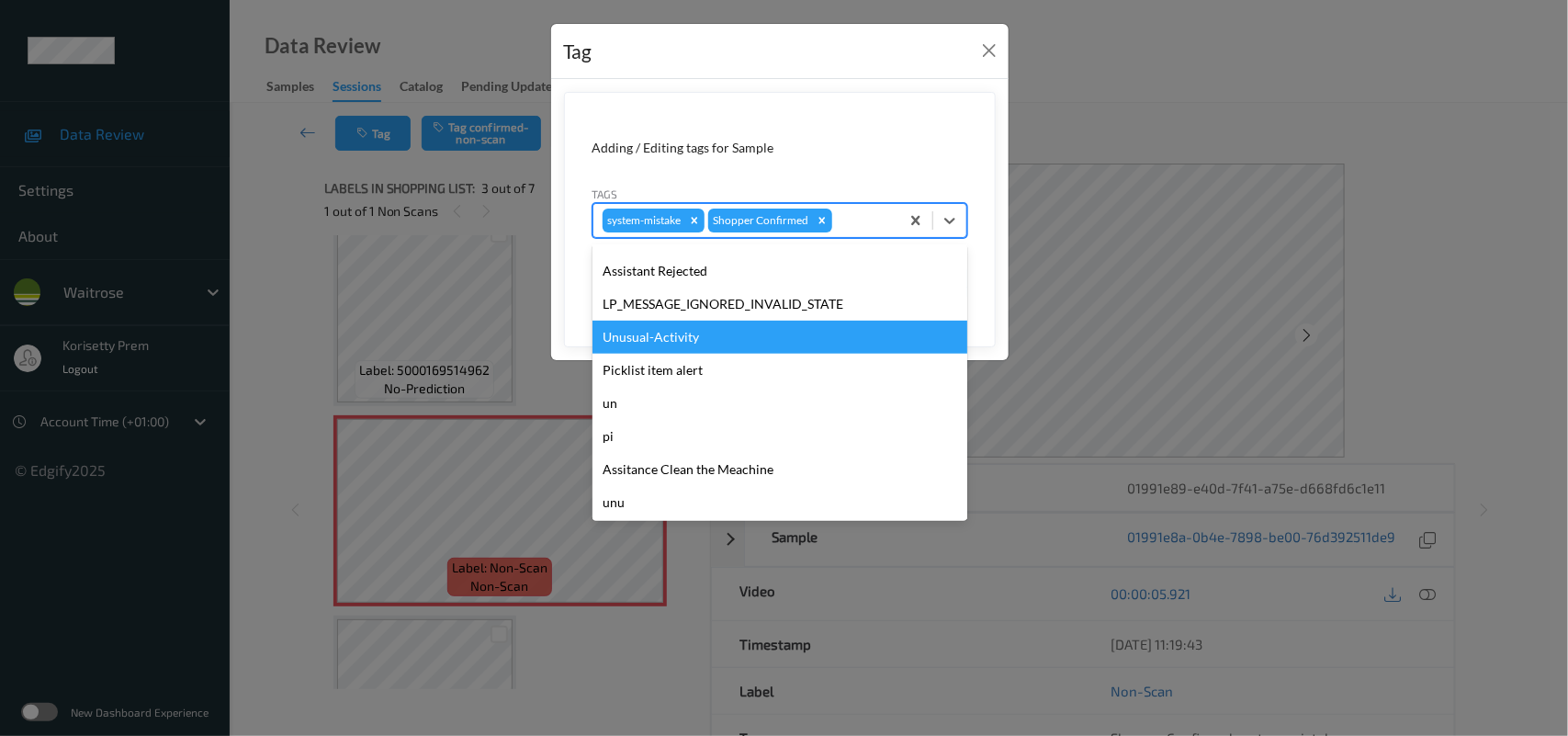
click at [671, 335] on div "Unusual-Activity" at bounding box center [780, 337] width 375 height 33
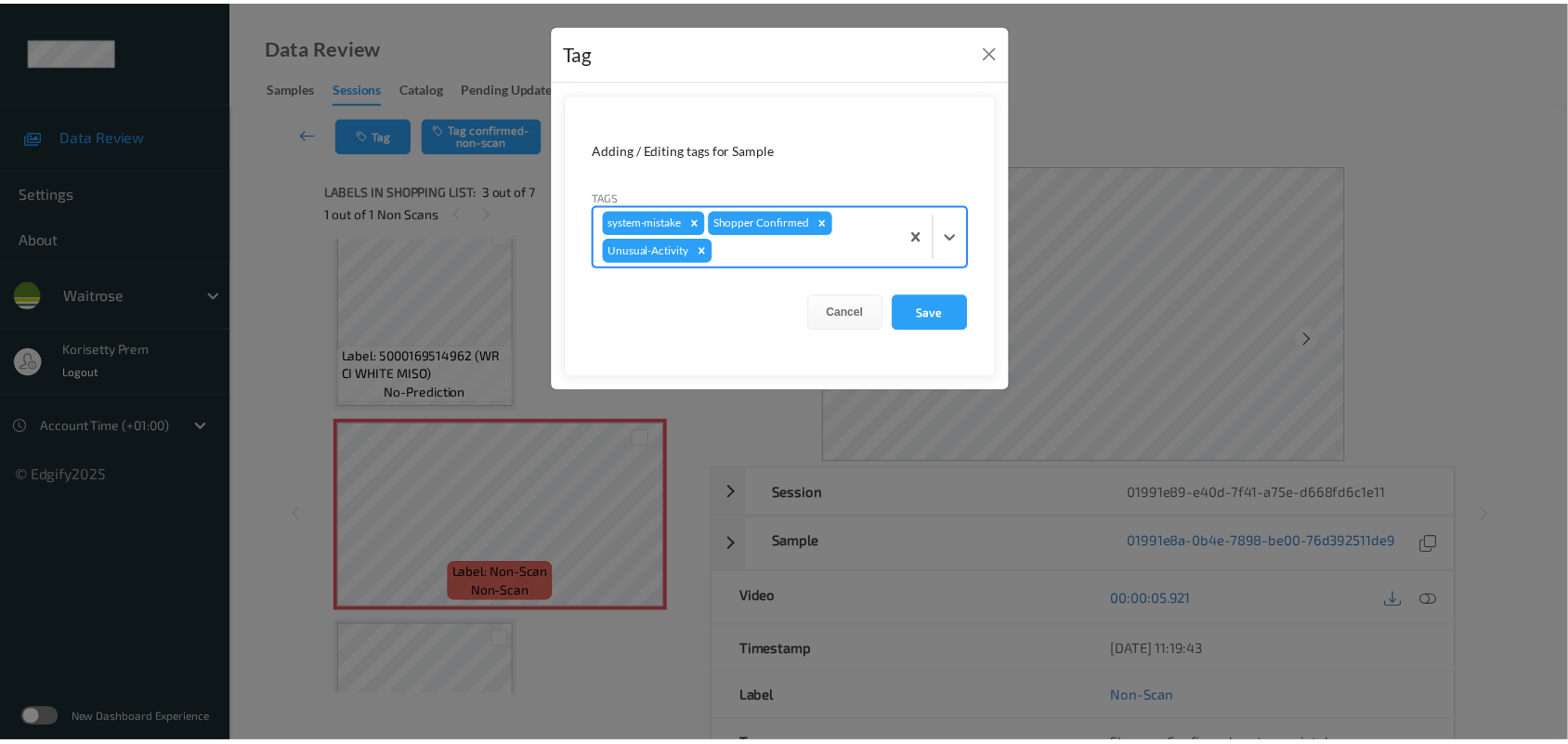
scroll to position [214, 0]
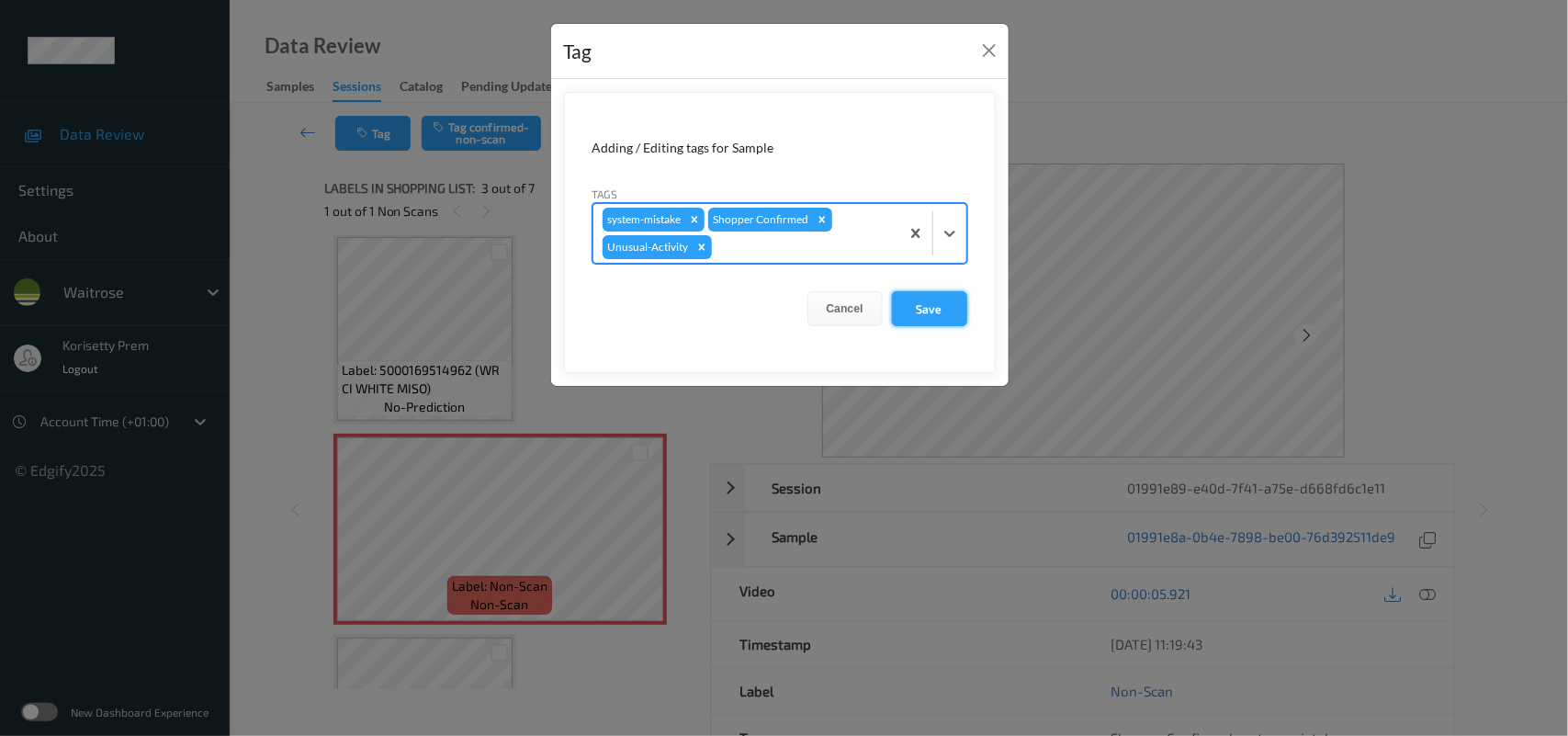
click at [933, 305] on button "Save" at bounding box center [929, 308] width 75 height 35
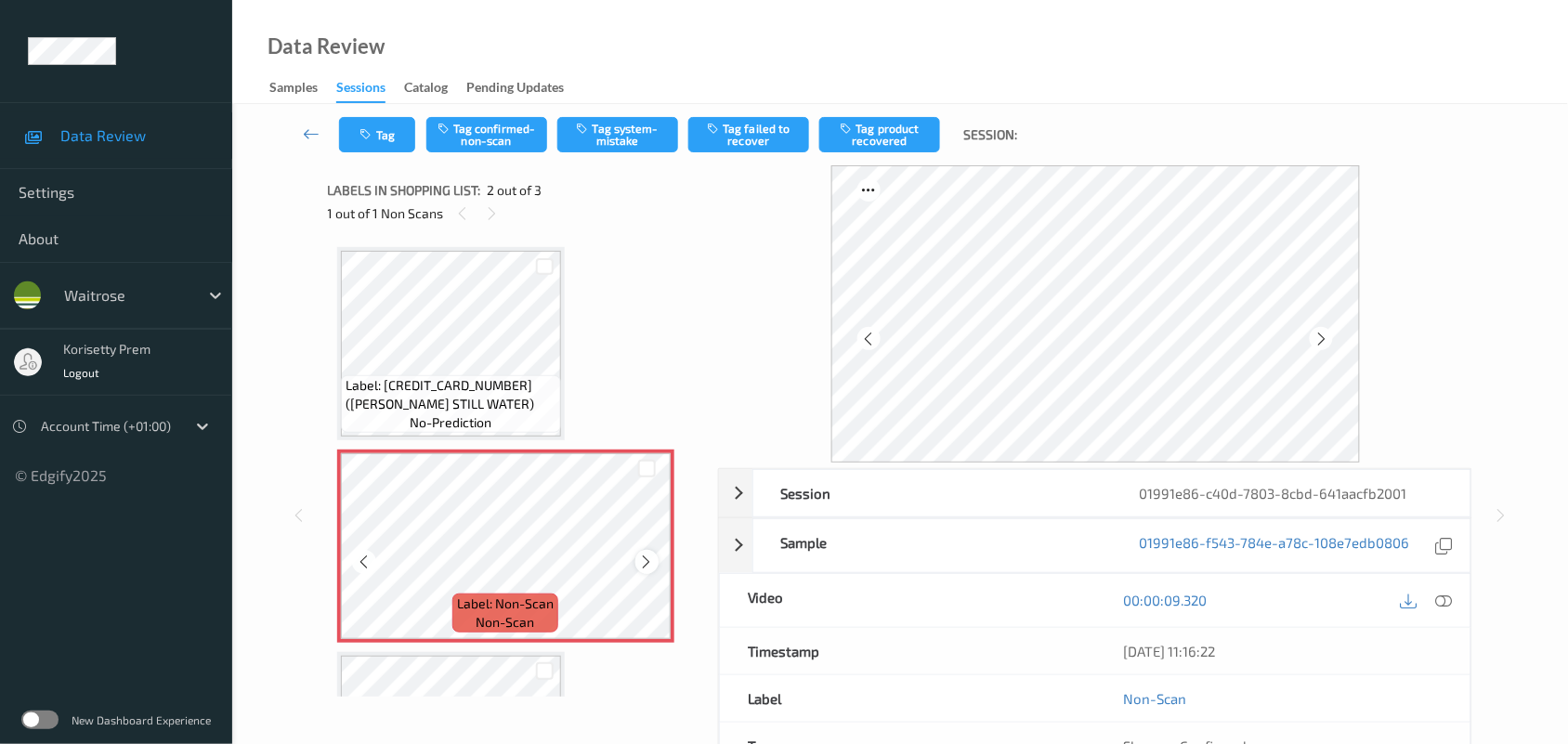
click at [647, 558] on icon at bounding box center [647, 561] width 16 height 17
click at [647, 558] on icon at bounding box center [647, 561] width 16 height 17
click at [646, 556] on icon at bounding box center [647, 561] width 16 height 17
click at [612, 140] on button "Tag system-mistake" at bounding box center [618, 135] width 121 height 35
click at [362, 122] on button "Tag" at bounding box center [377, 135] width 76 height 35
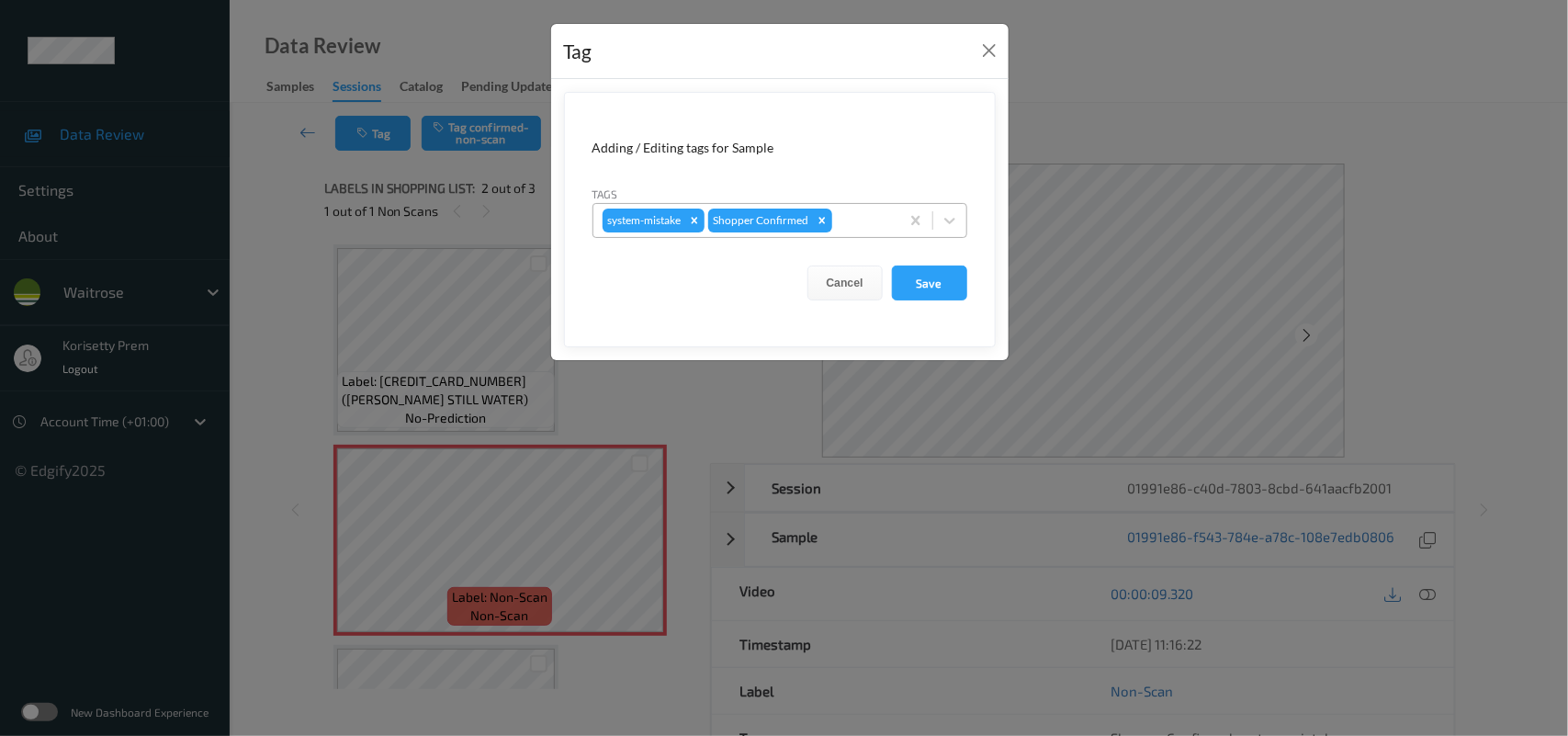
click at [873, 228] on div at bounding box center [863, 220] width 54 height 22
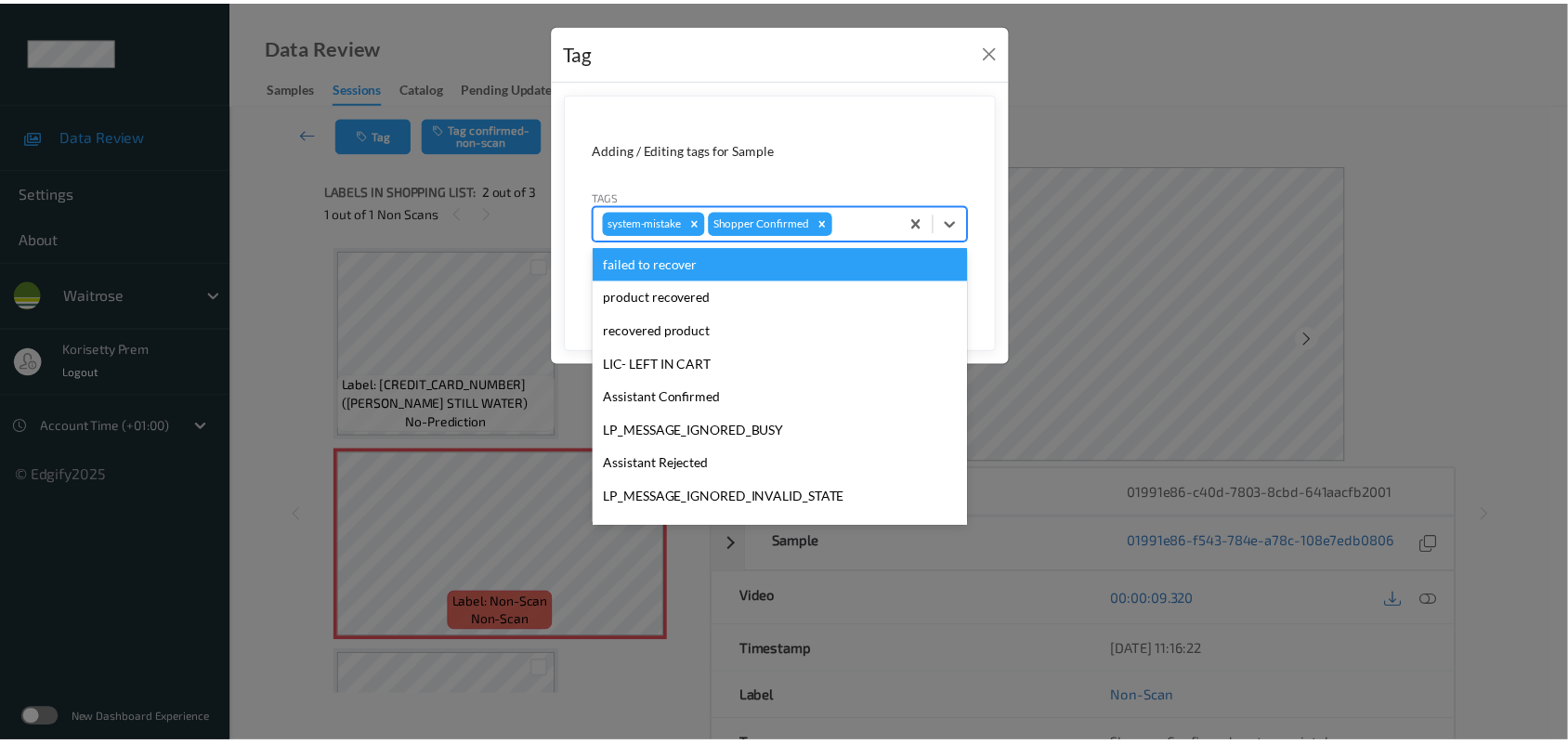
scroll to position [429, 0]
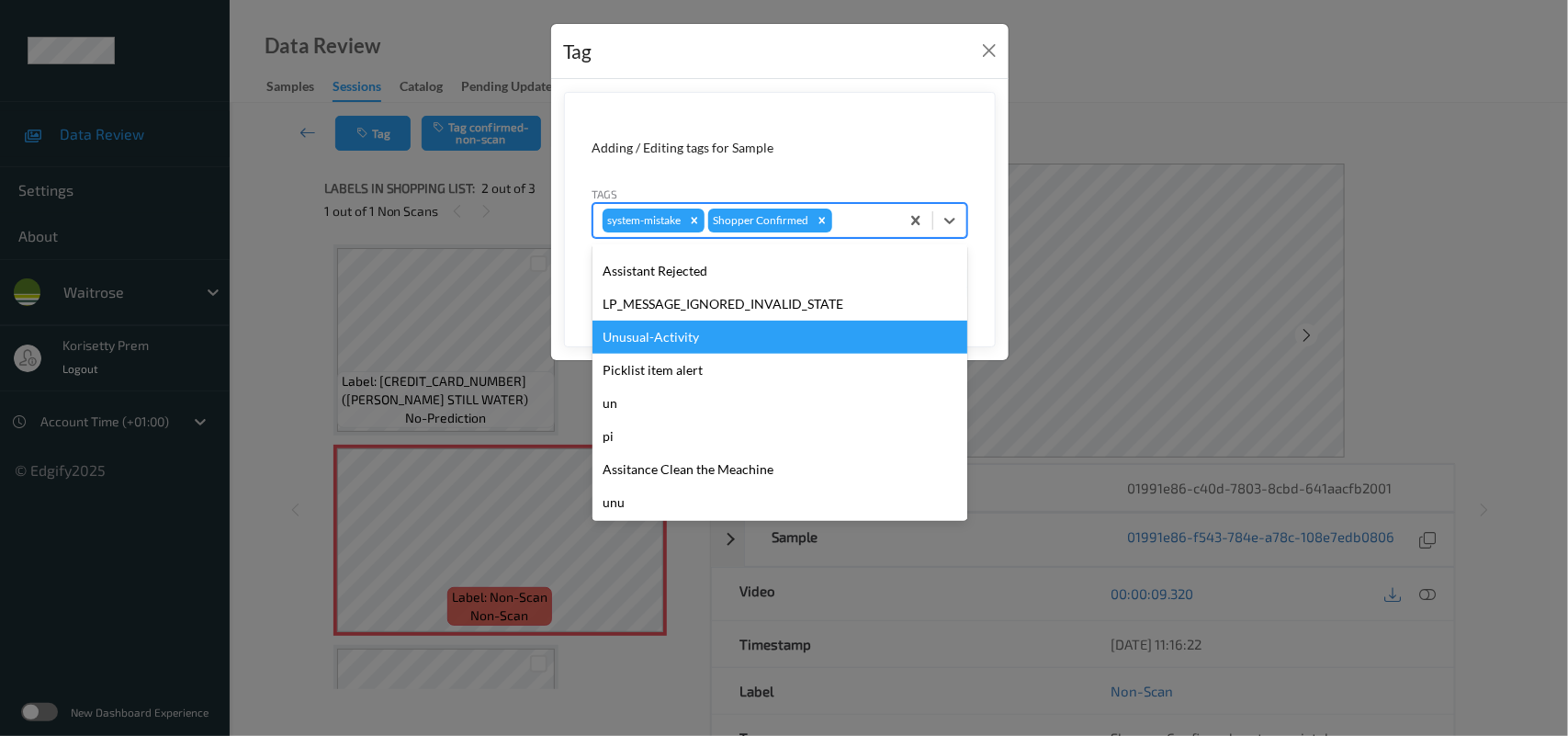
drag, startPoint x: 681, startPoint y: 328, endPoint x: 698, endPoint y: 327, distance: 17.0
click at [681, 327] on div "Unusual-Activity" at bounding box center [780, 337] width 375 height 33
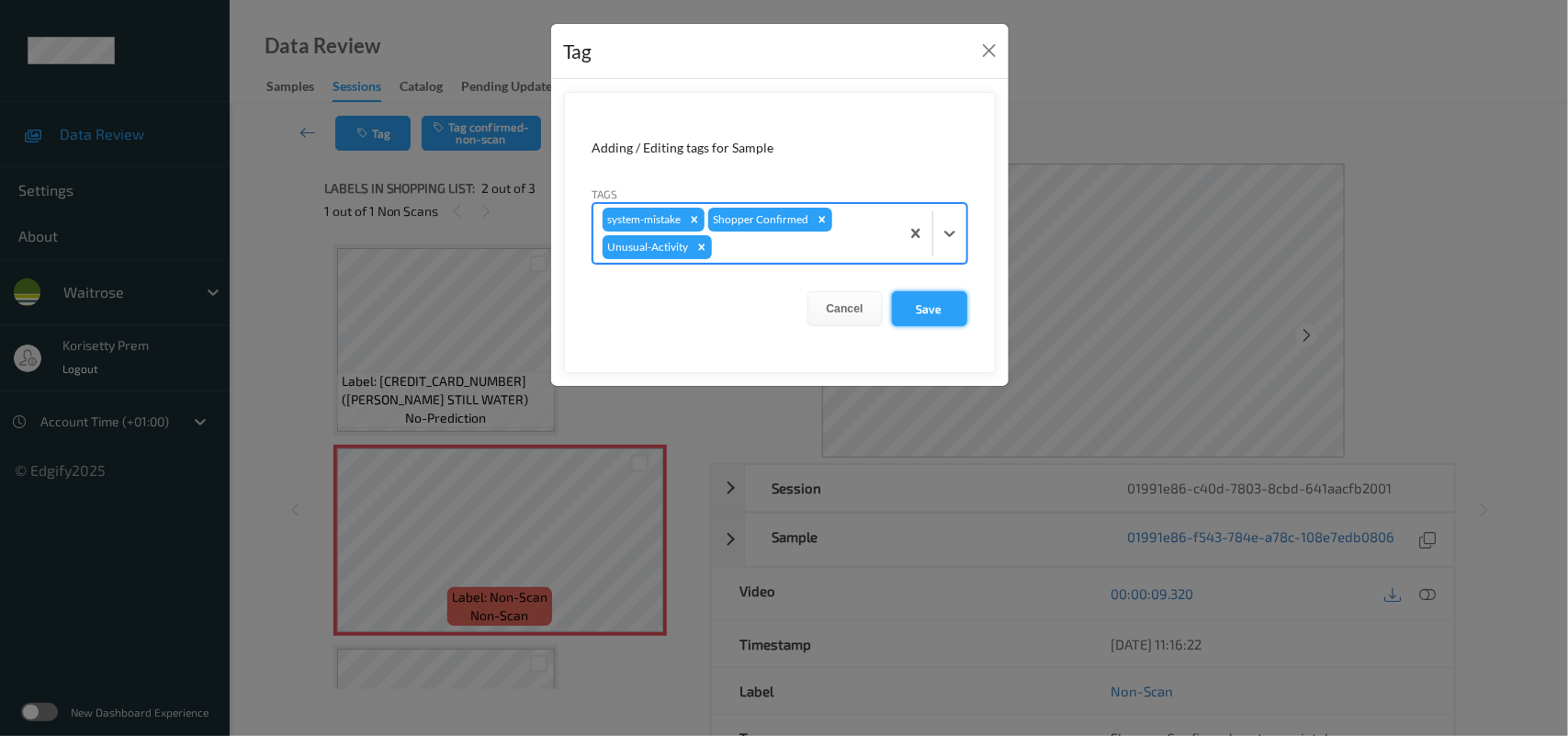
click at [906, 303] on button "Save" at bounding box center [929, 308] width 75 height 35
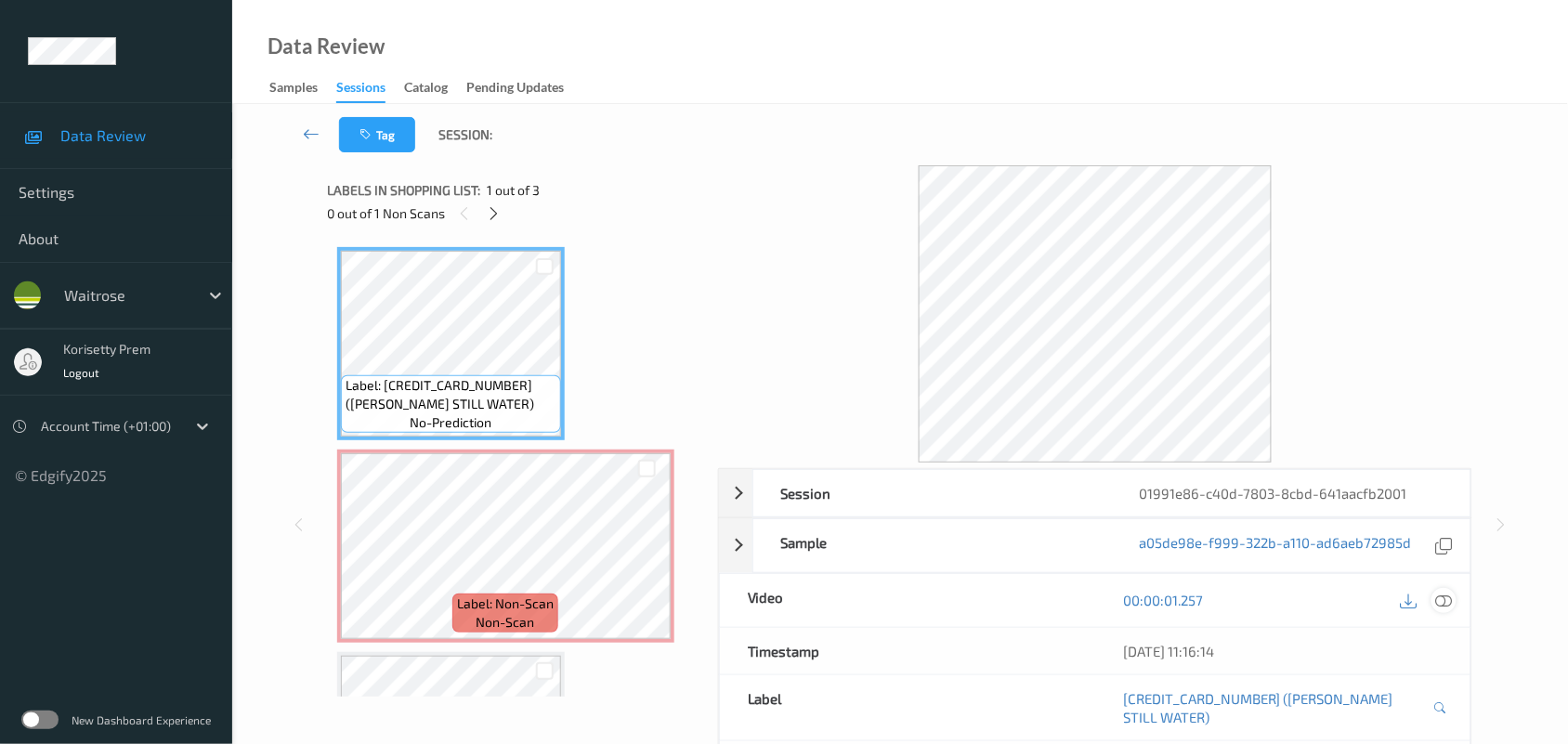
click at [1450, 603] on icon at bounding box center [1444, 599] width 17 height 17
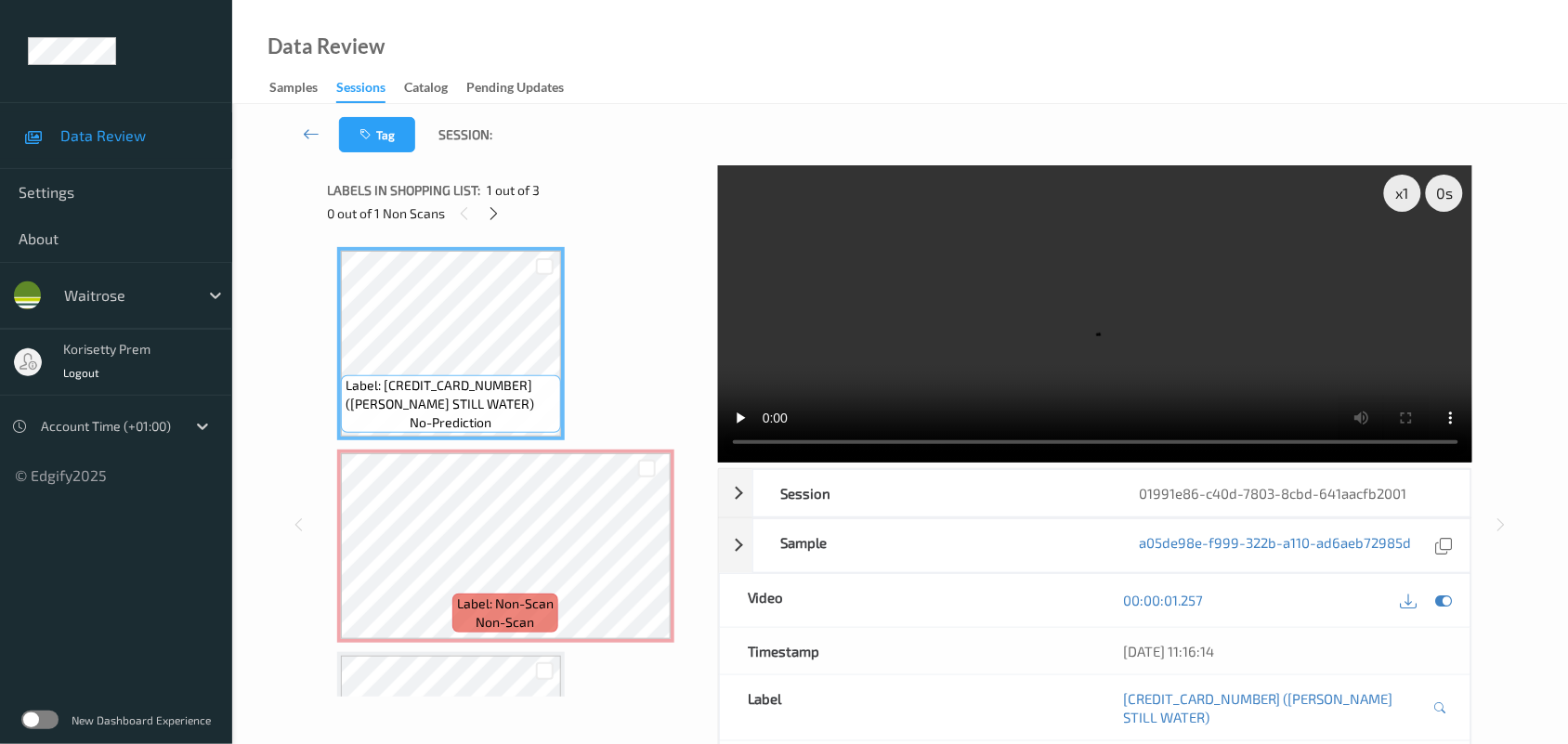
click at [1042, 270] on video at bounding box center [1095, 313] width 755 height 297
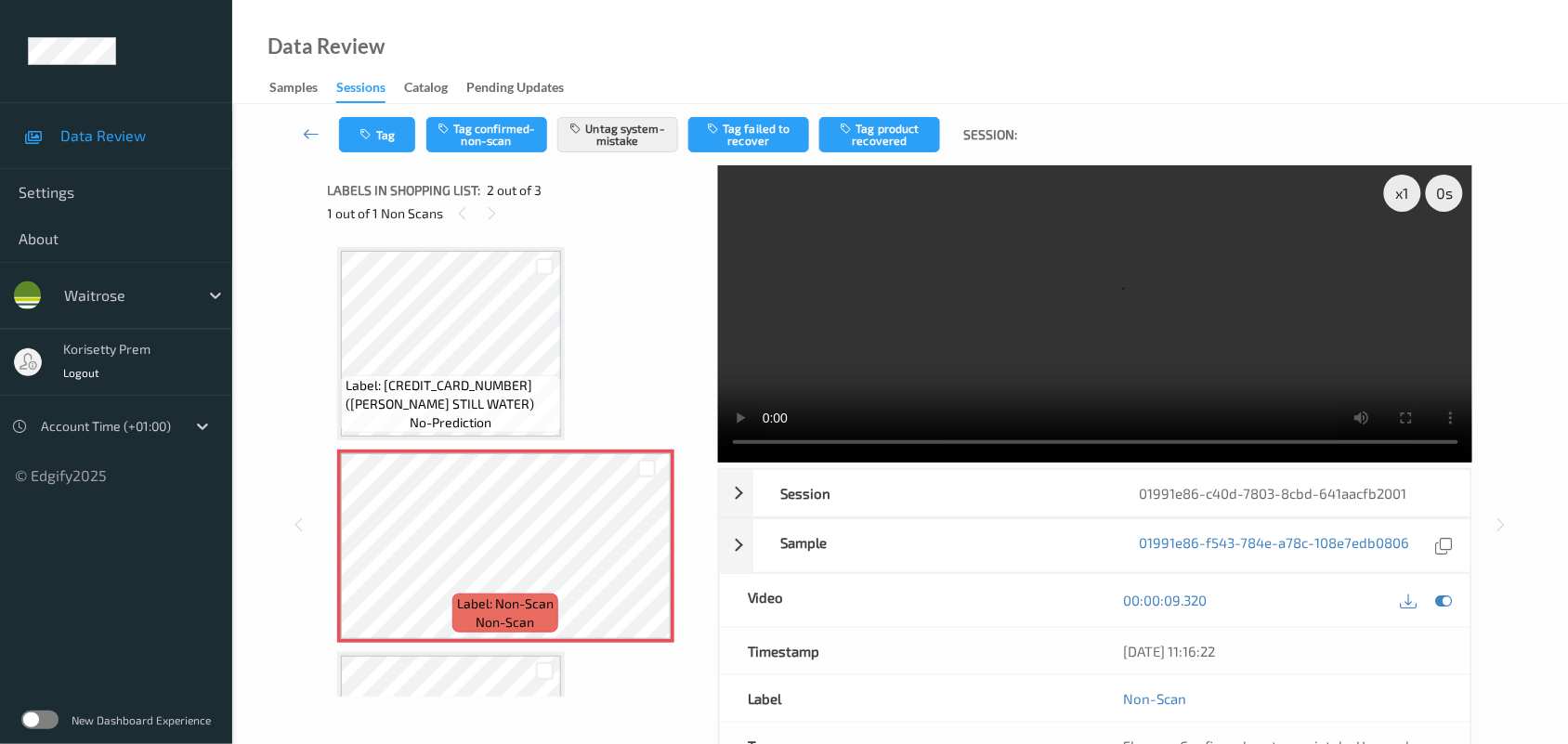
click at [871, 360] on video at bounding box center [1095, 313] width 755 height 297
click at [883, 344] on video at bounding box center [1095, 313] width 755 height 297
click at [1135, 302] on video at bounding box center [1095, 313] width 755 height 297
click at [386, 127] on button "Tag" at bounding box center [377, 135] width 76 height 35
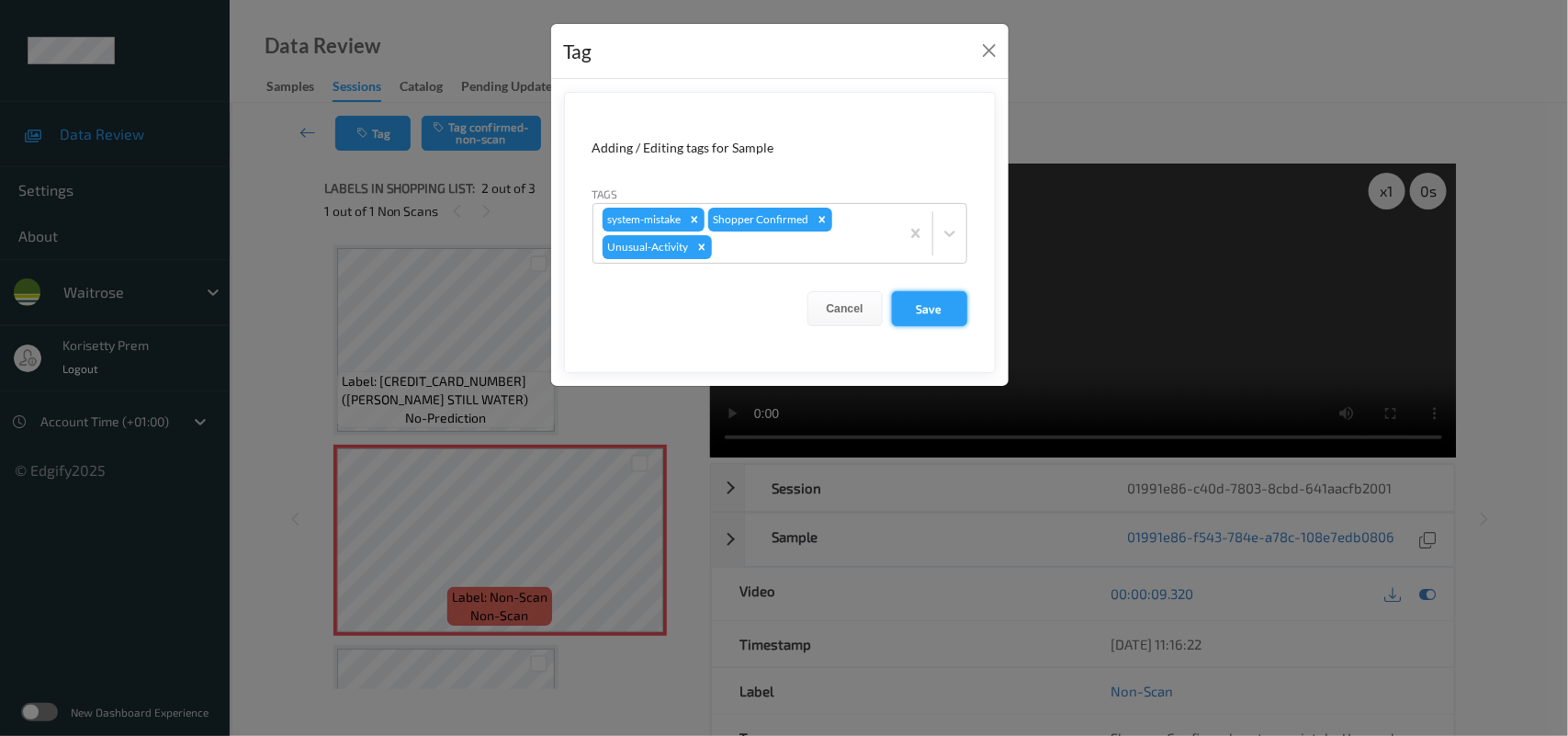
click at [951, 313] on button "Save" at bounding box center [929, 308] width 75 height 35
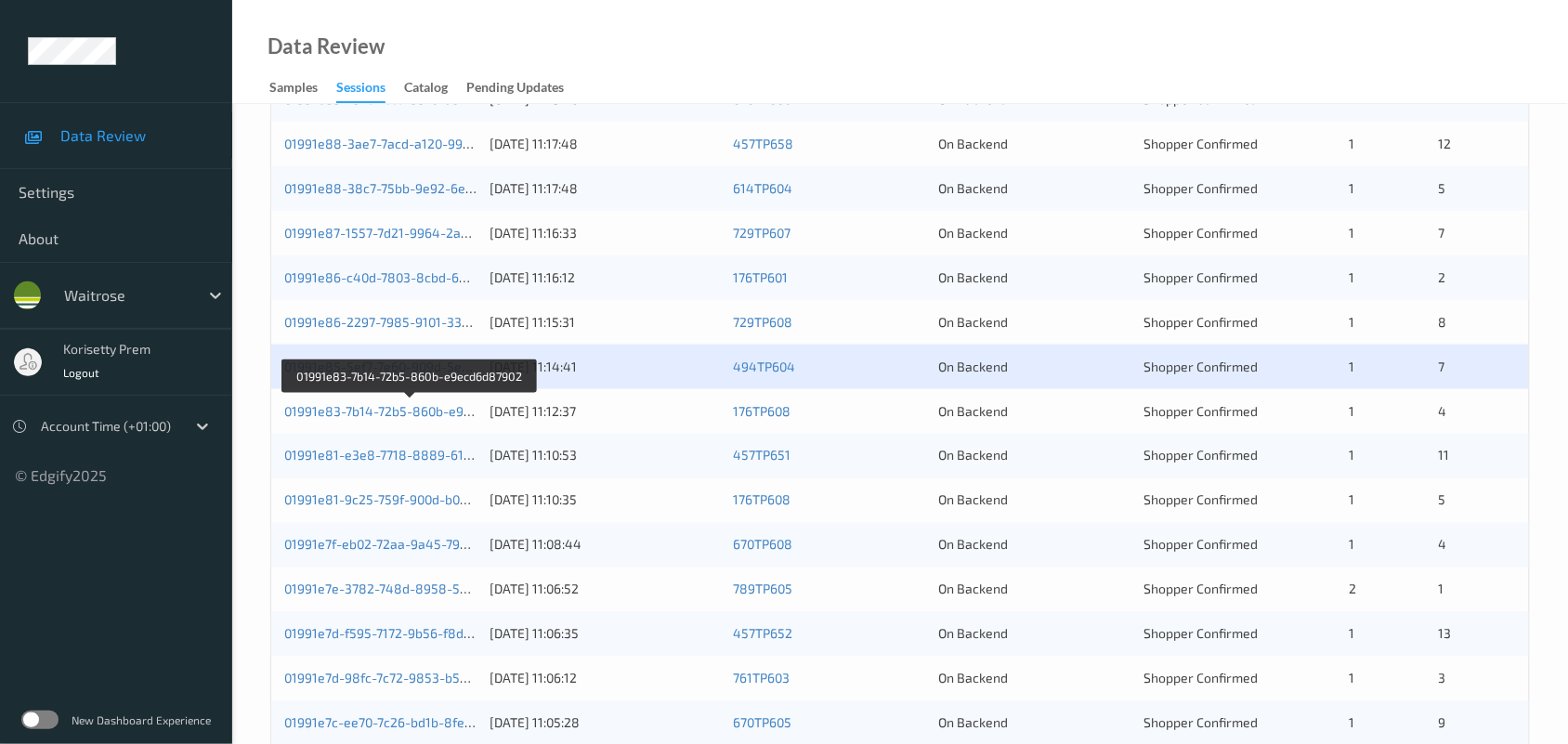
scroll to position [711, 0]
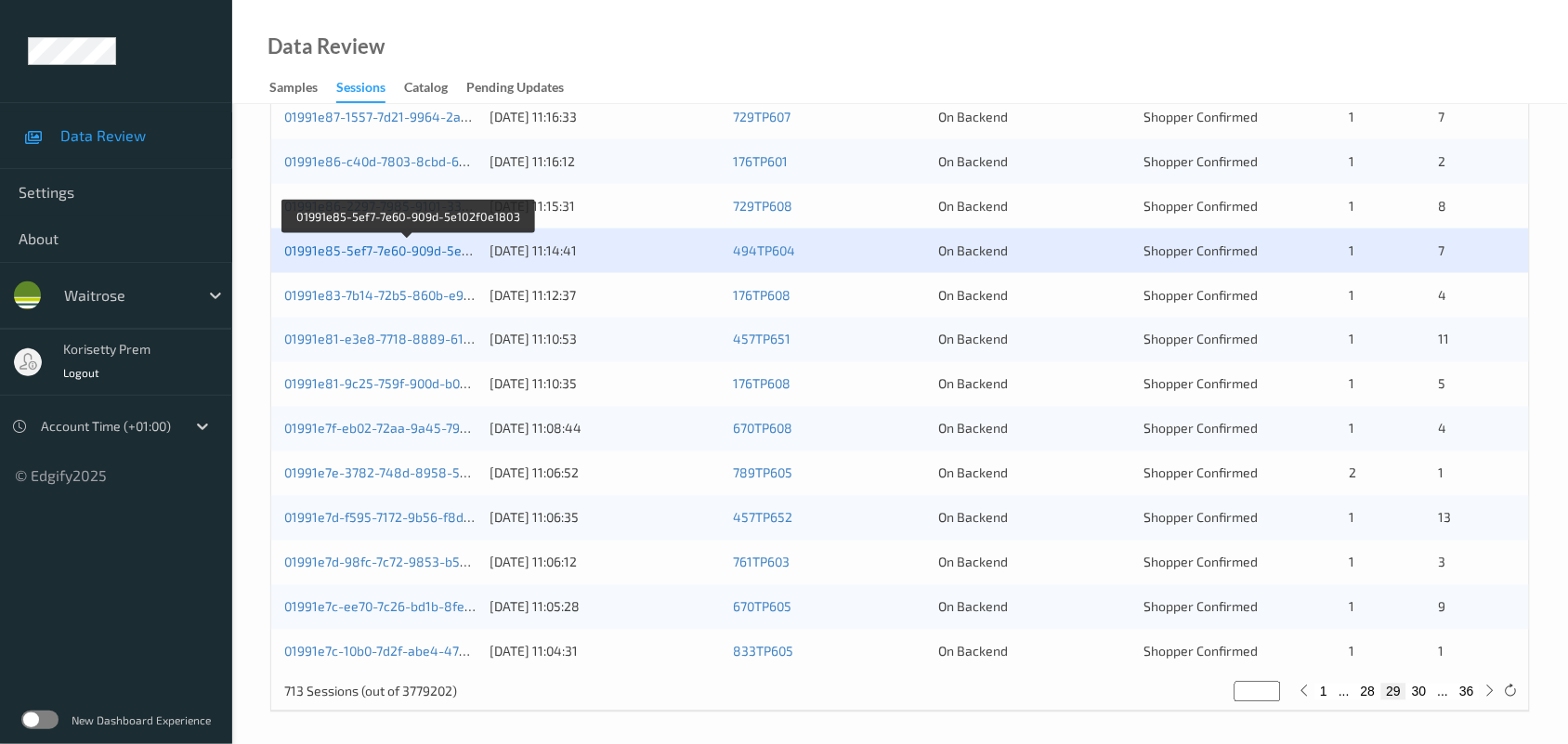
click at [432, 252] on link "01991e85-5ef7-7e60-909d-5e102f0e1803" at bounding box center [407, 250] width 246 height 16
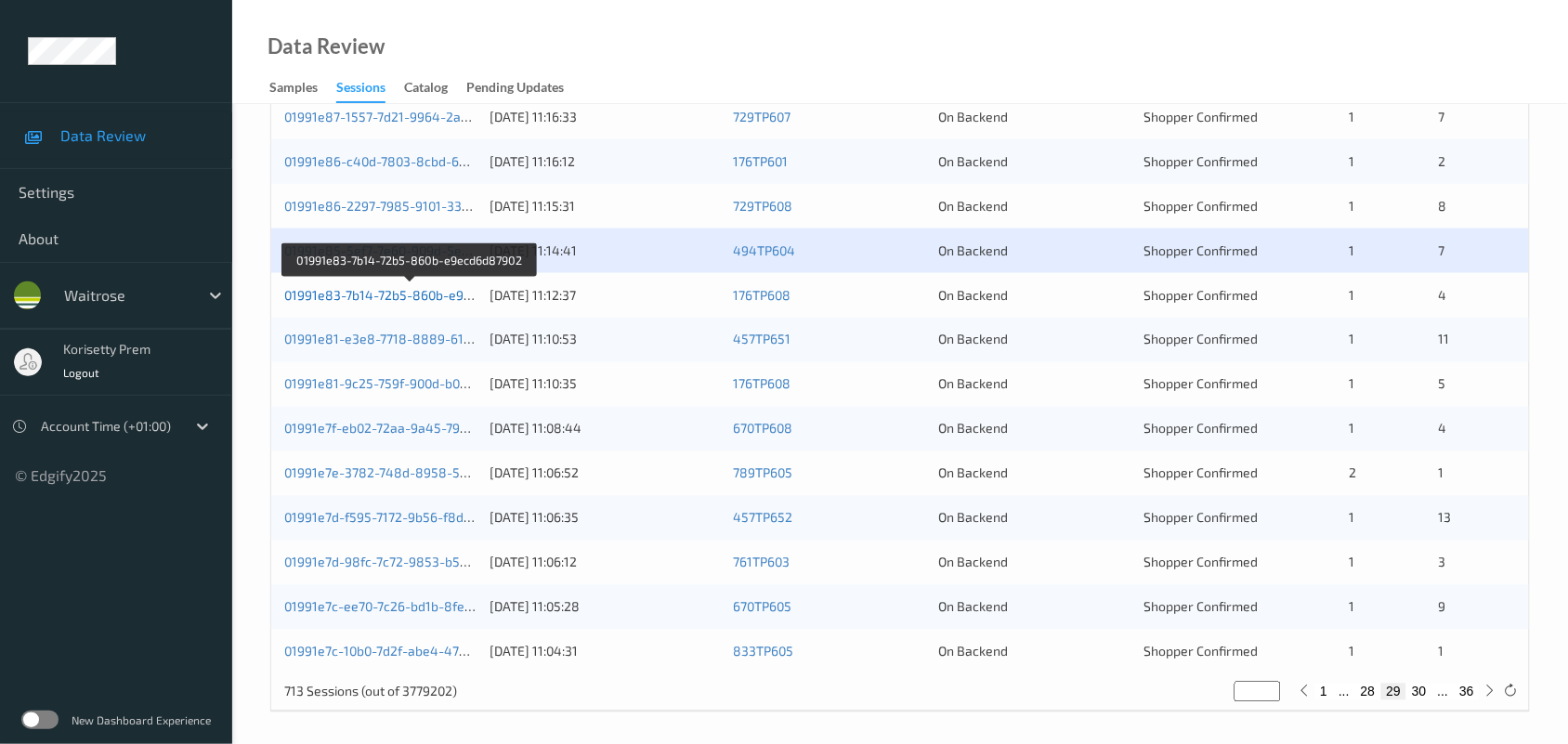
click at [438, 298] on link "01991e83-7b14-72b5-860b-e9ecd6d87902" at bounding box center [410, 295] width 253 height 16
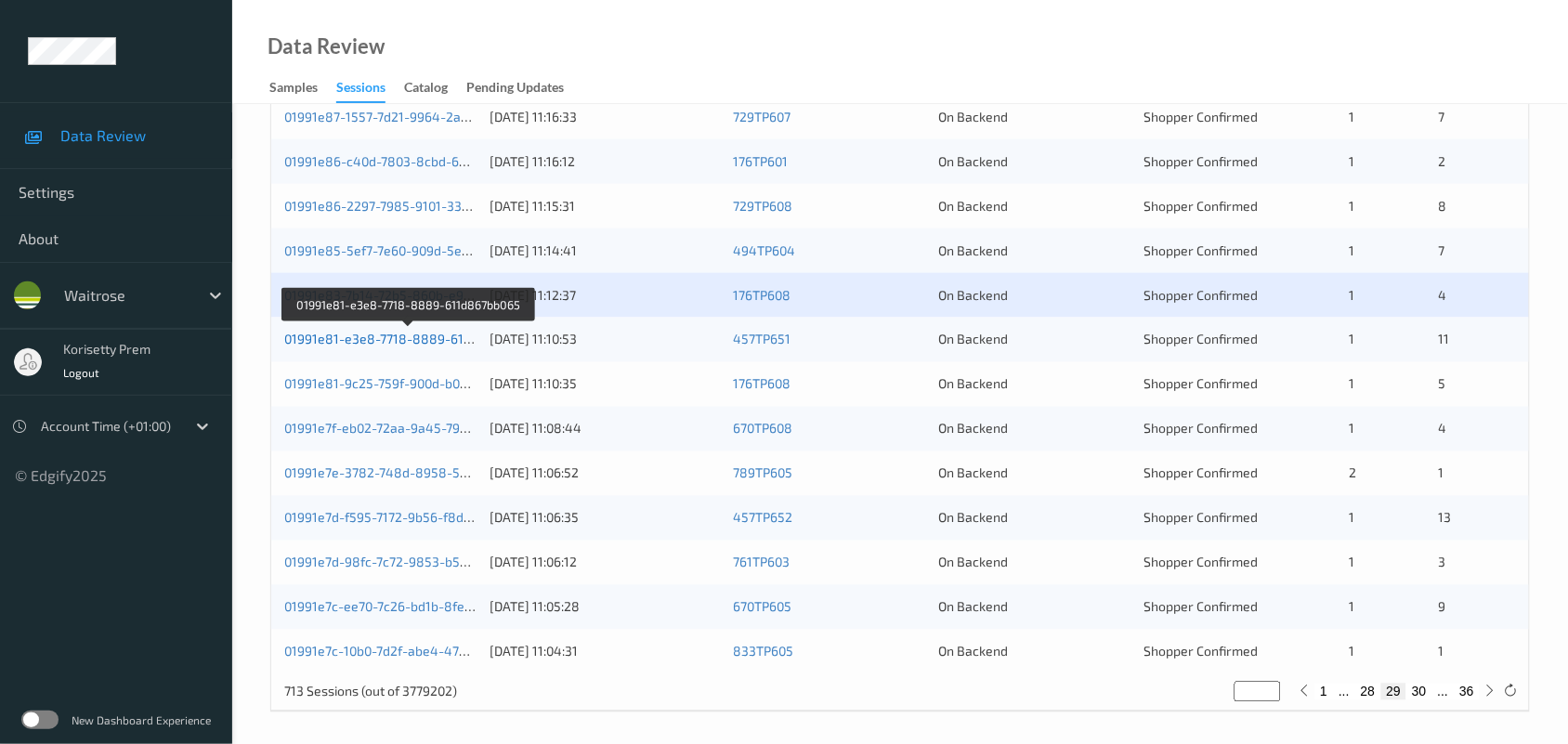
click at [438, 345] on link "01991e81-e3e8-7718-8889-611d867bb065" at bounding box center [410, 339] width 252 height 16
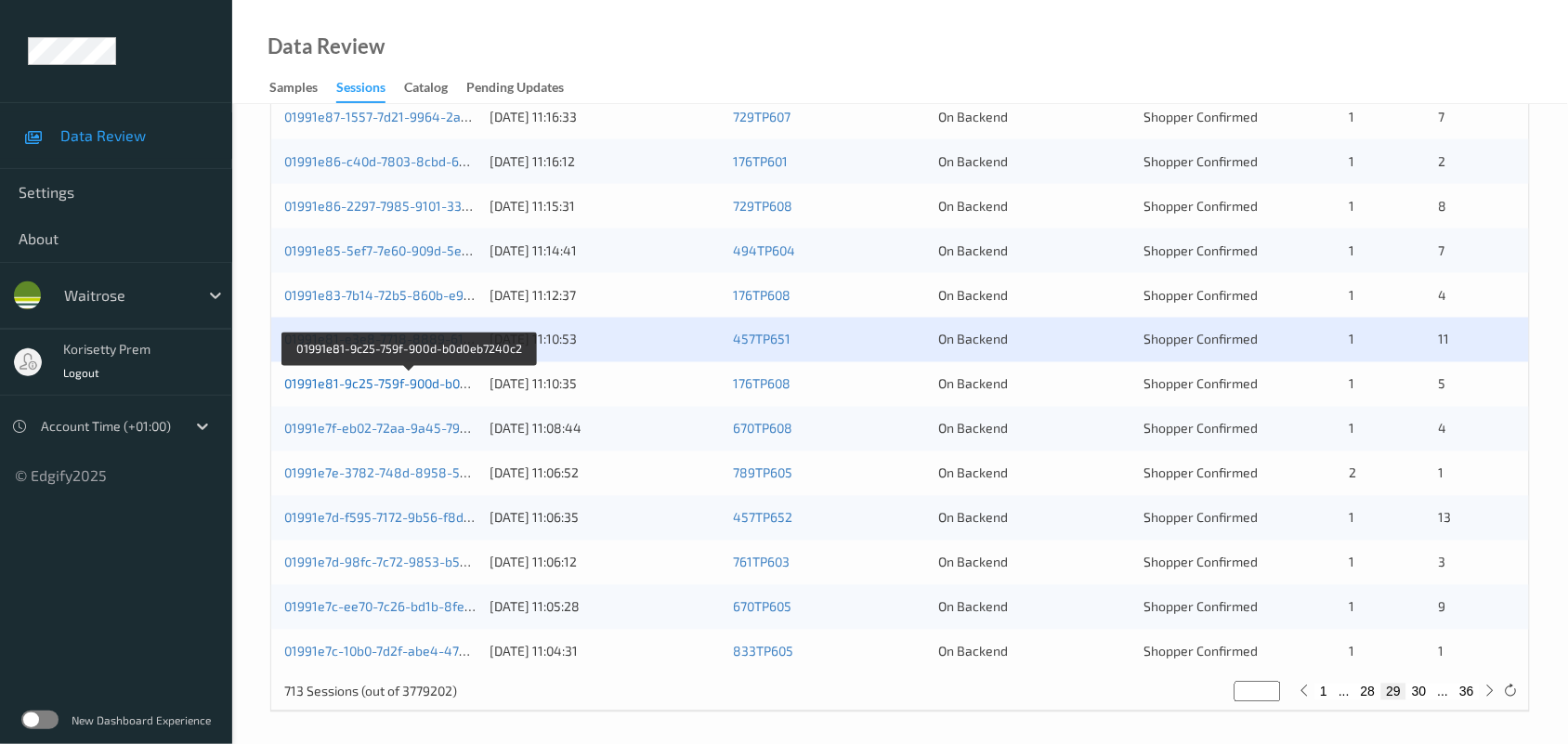
click at [450, 384] on link "01991e81-9c25-759f-900d-b0d0eb7240c2" at bounding box center [408, 384] width 249 height 16
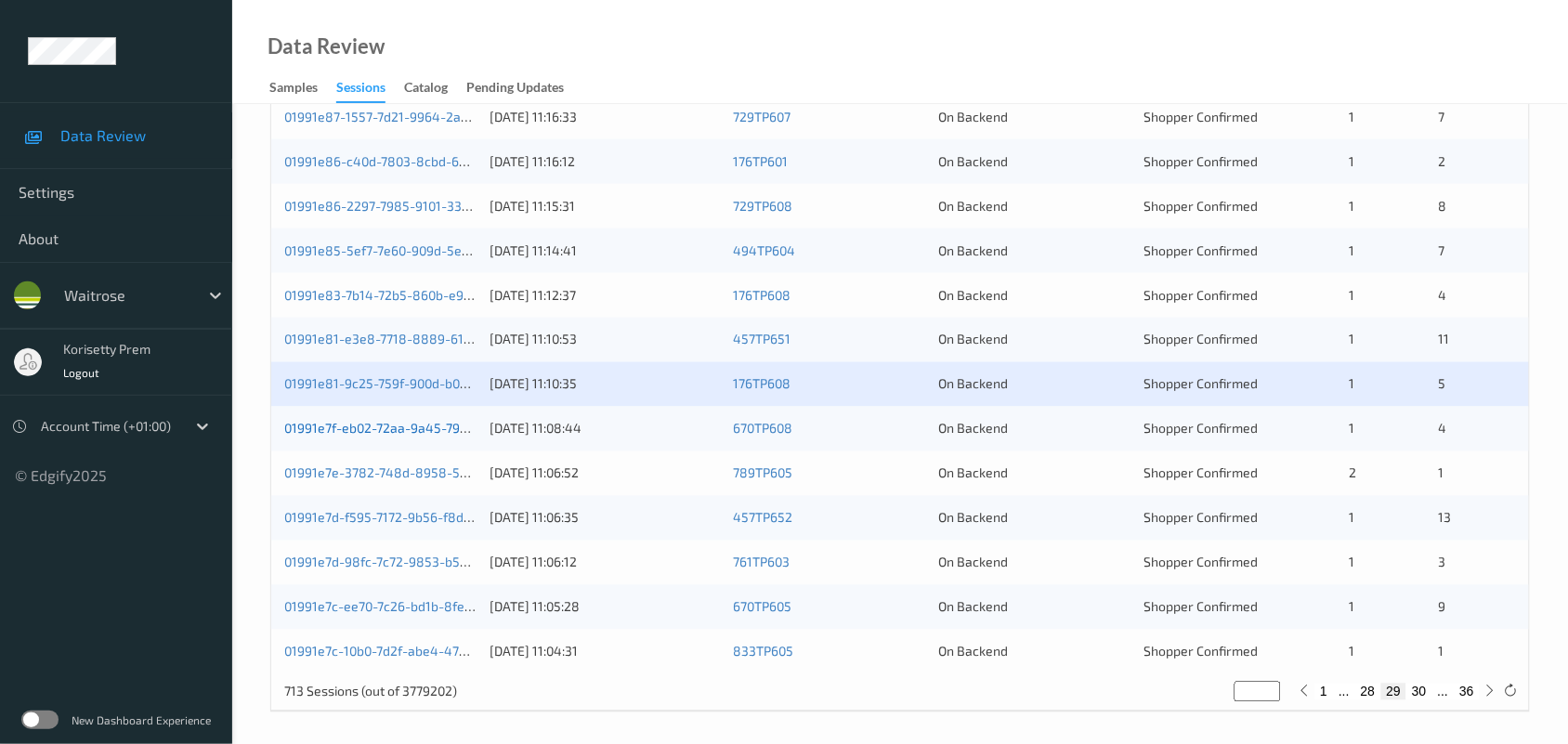
click at [440, 432] on link "01991e7f-eb02-72aa-9a45-79af768435c3" at bounding box center [407, 429] width 247 height 16
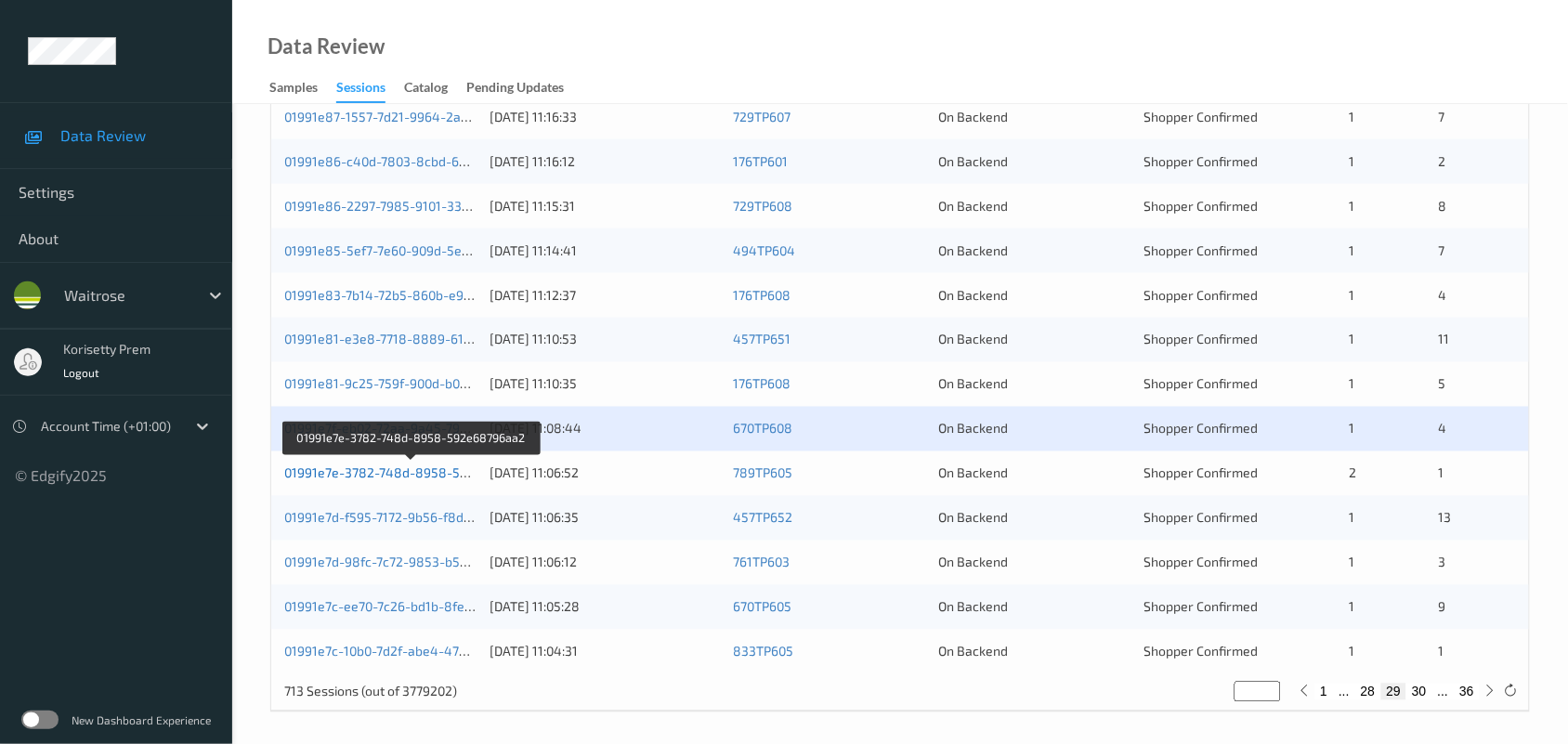
click at [450, 467] on link "01991e7e-3782-748d-8958-592e68796aa2" at bounding box center [412, 473] width 257 height 16
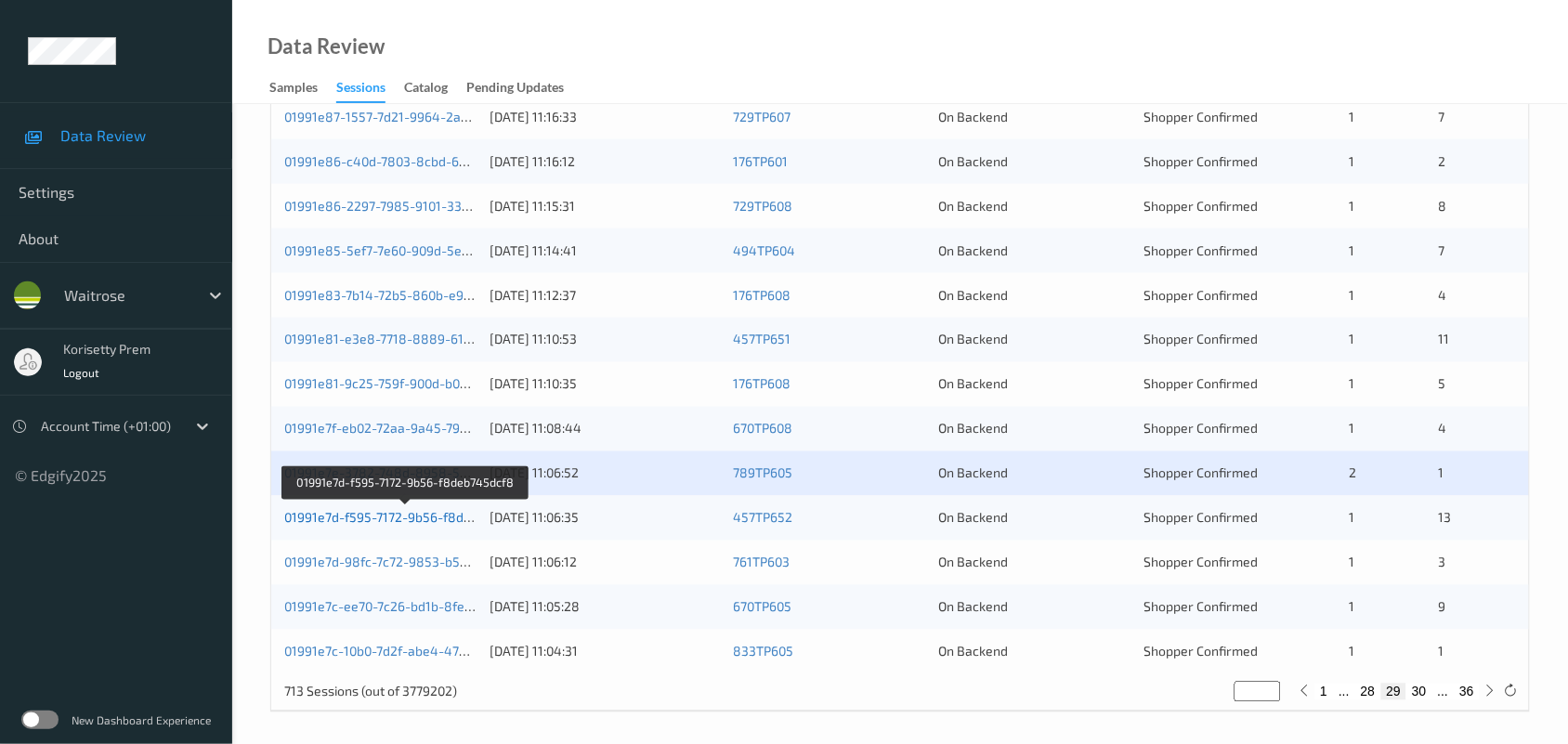
click at [439, 518] on link "01991e7d-f595-7172-9b56-f8deb745dcf8" at bounding box center [405, 517] width 243 height 16
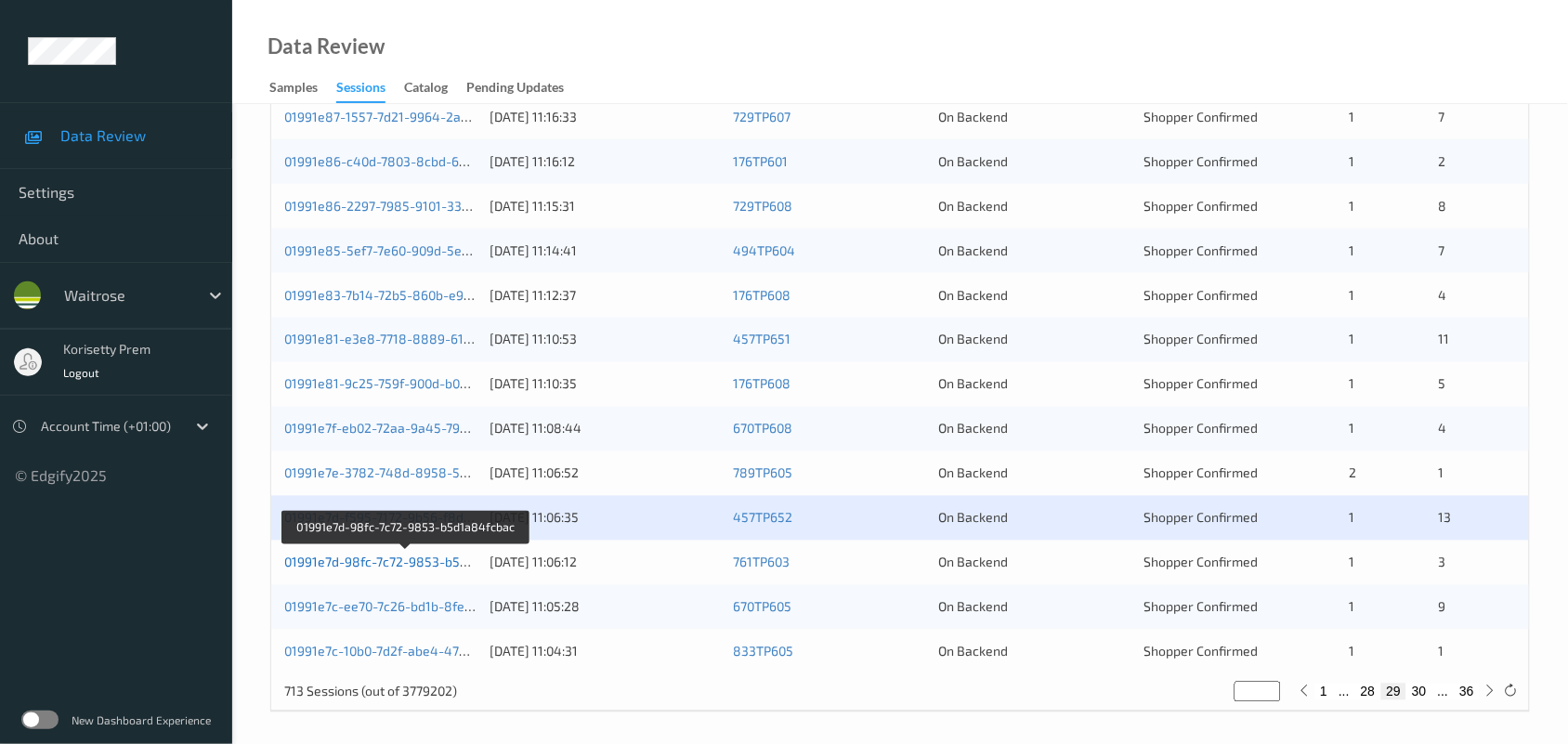
click at [440, 558] on link "01991e7d-98fc-7c72-9853-b5d1a84fcbac" at bounding box center [406, 562] width 245 height 16
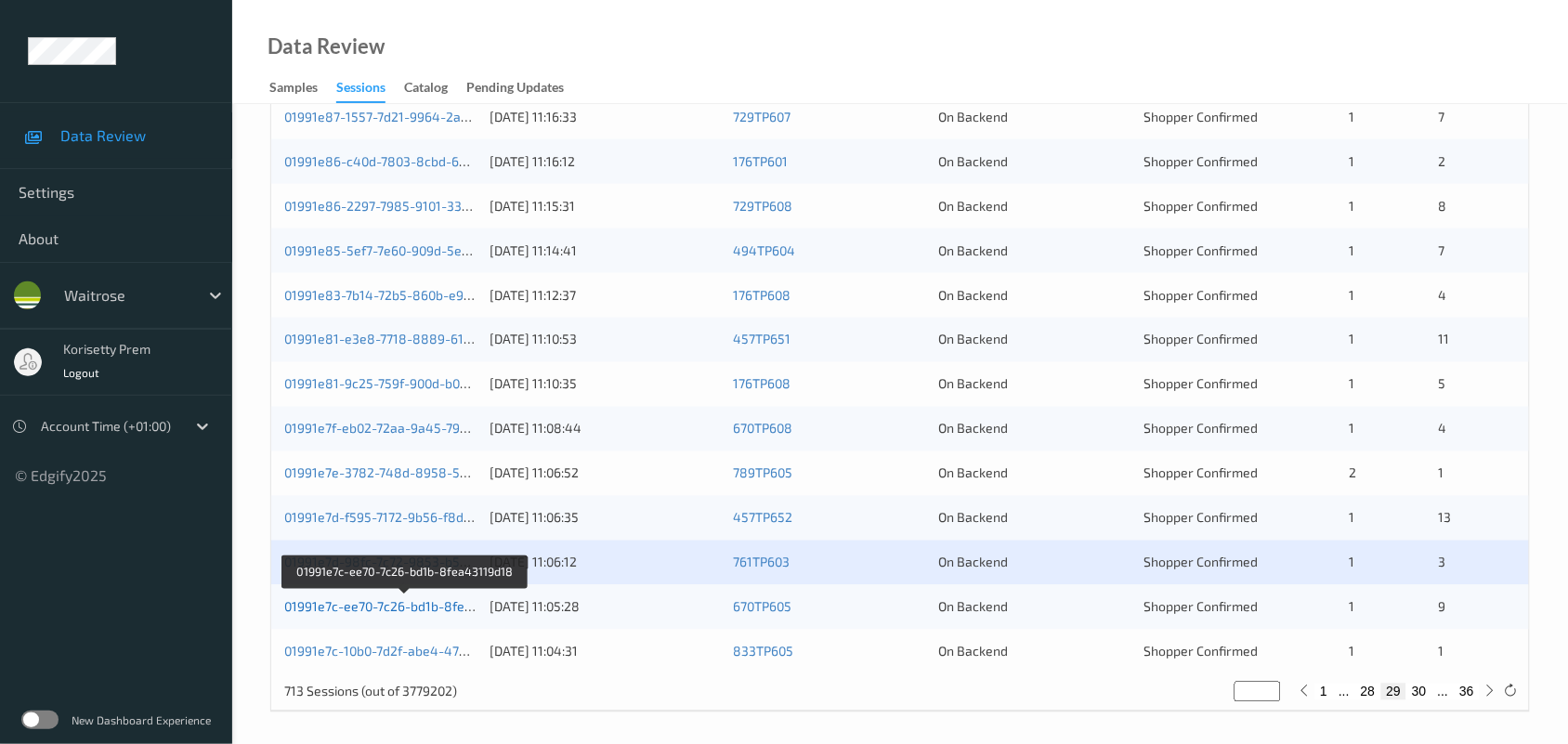
click at [444, 611] on link "01991e7c-ee70-7c26-bd1b-8fea43119d18" at bounding box center [405, 606] width 243 height 16
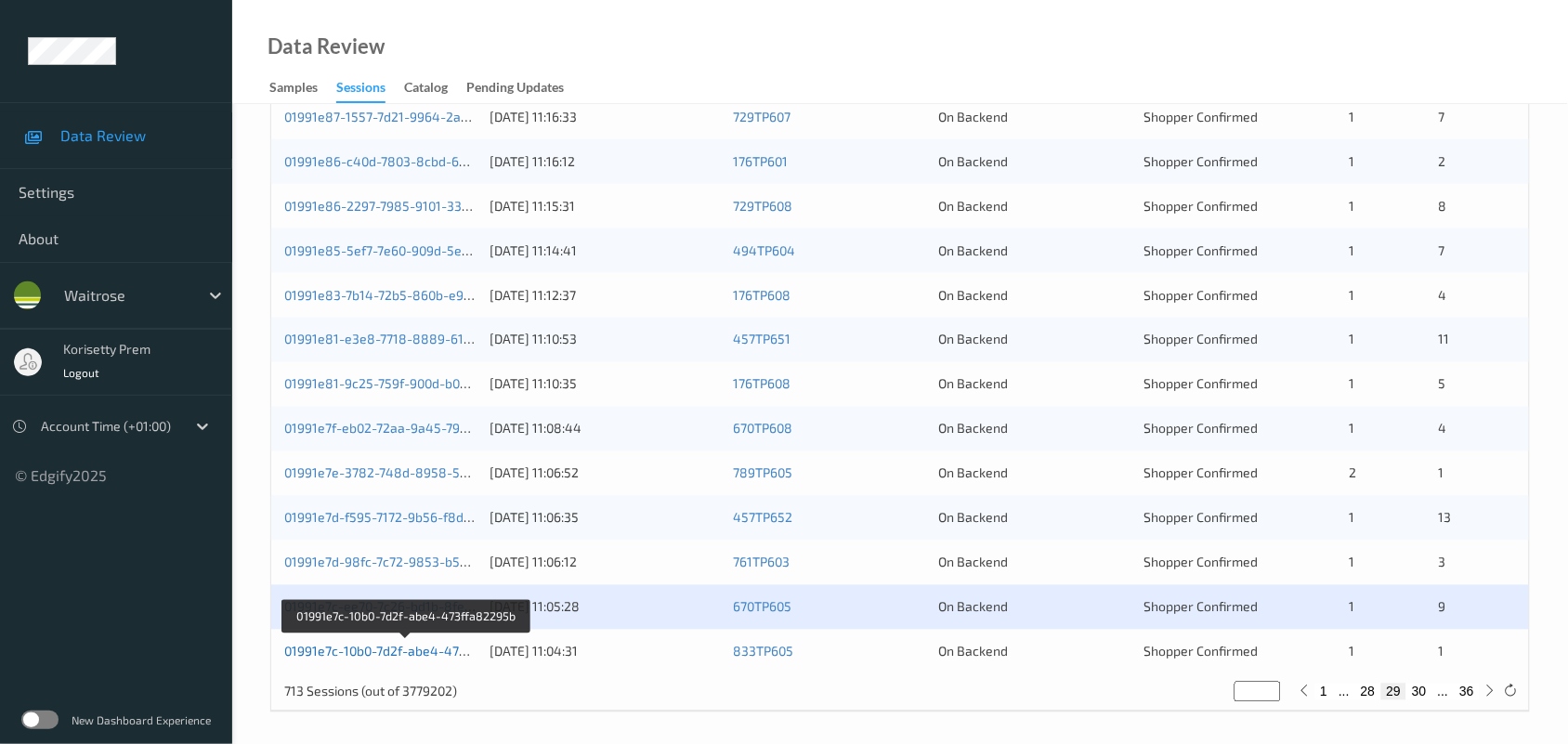
click at [444, 648] on link "01991e7c-10b0-7d2f-abe4-473ffa82295b" at bounding box center [406, 651] width 244 height 16
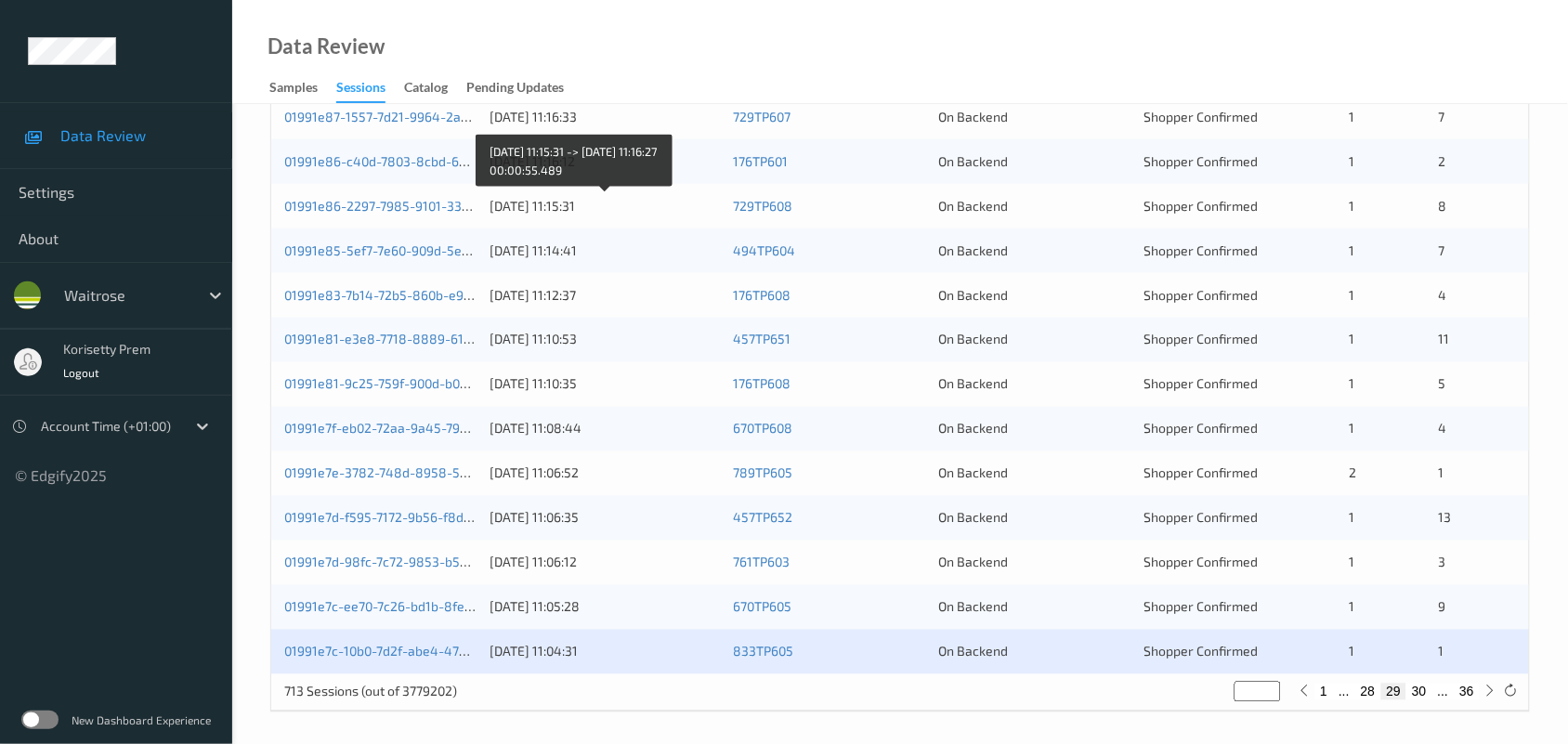
click at [519, 204] on div "[DATE] 11:15:31" at bounding box center [605, 206] width 231 height 19
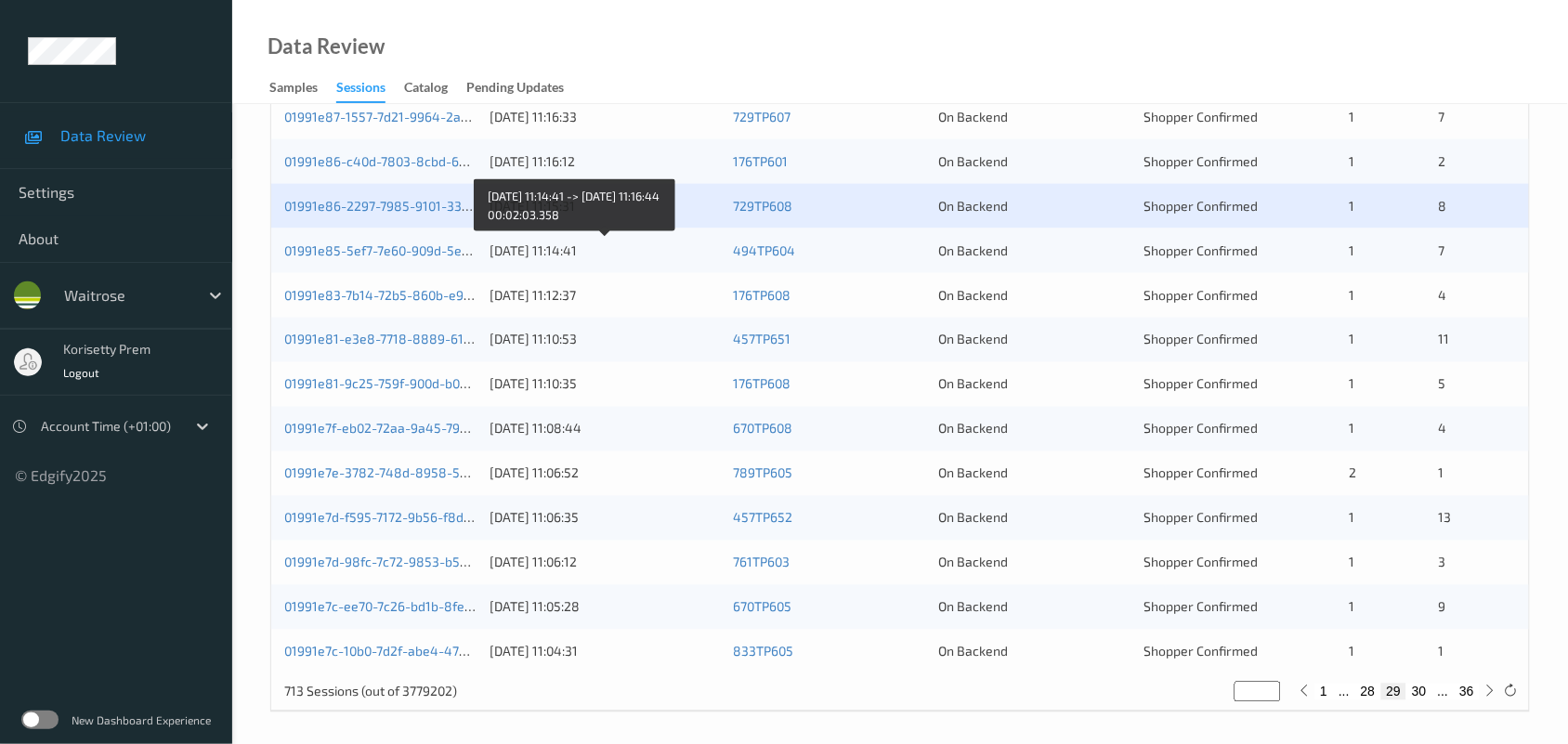
click at [534, 247] on div "[DATE] 11:14:41" at bounding box center [605, 250] width 231 height 19
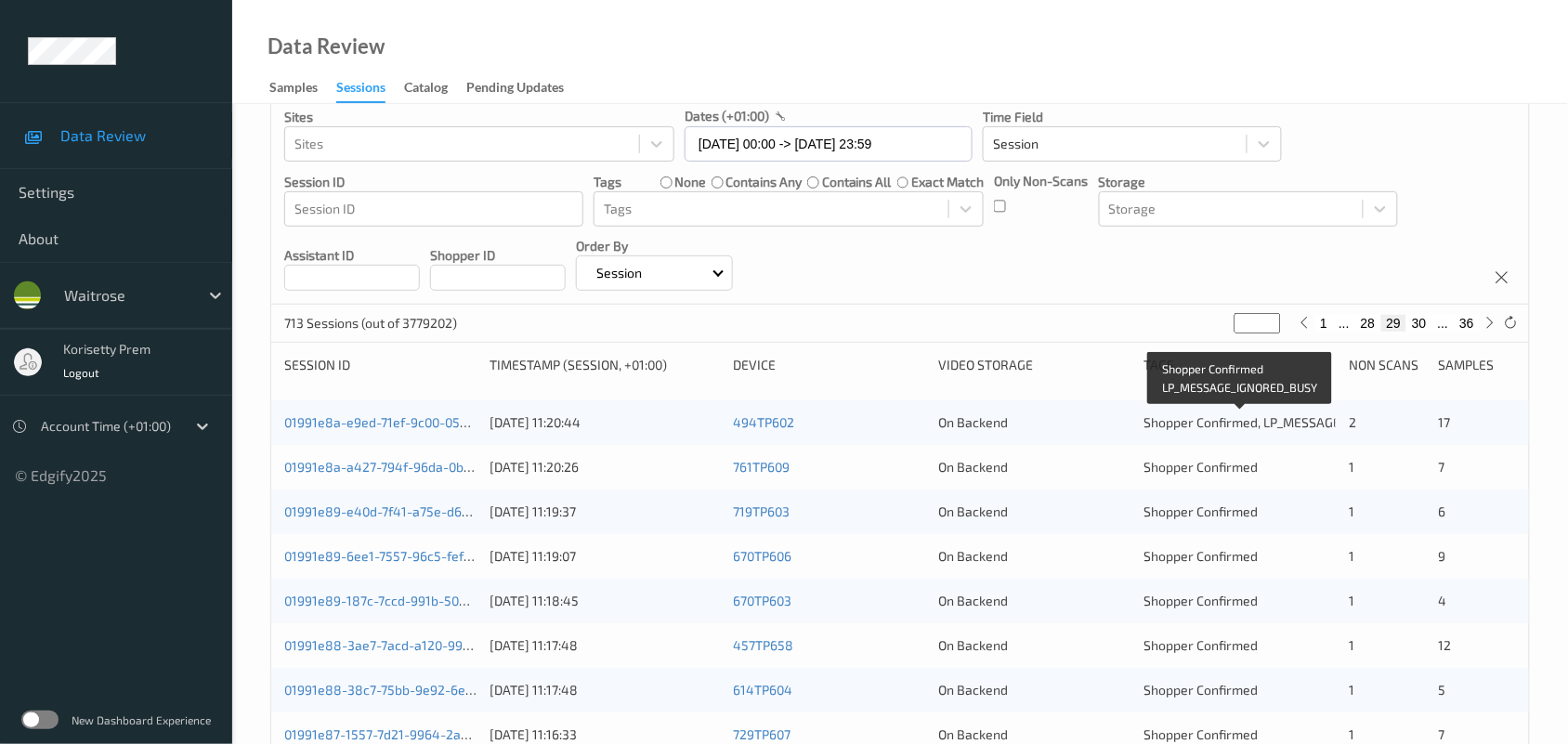
scroll to position [15, 0]
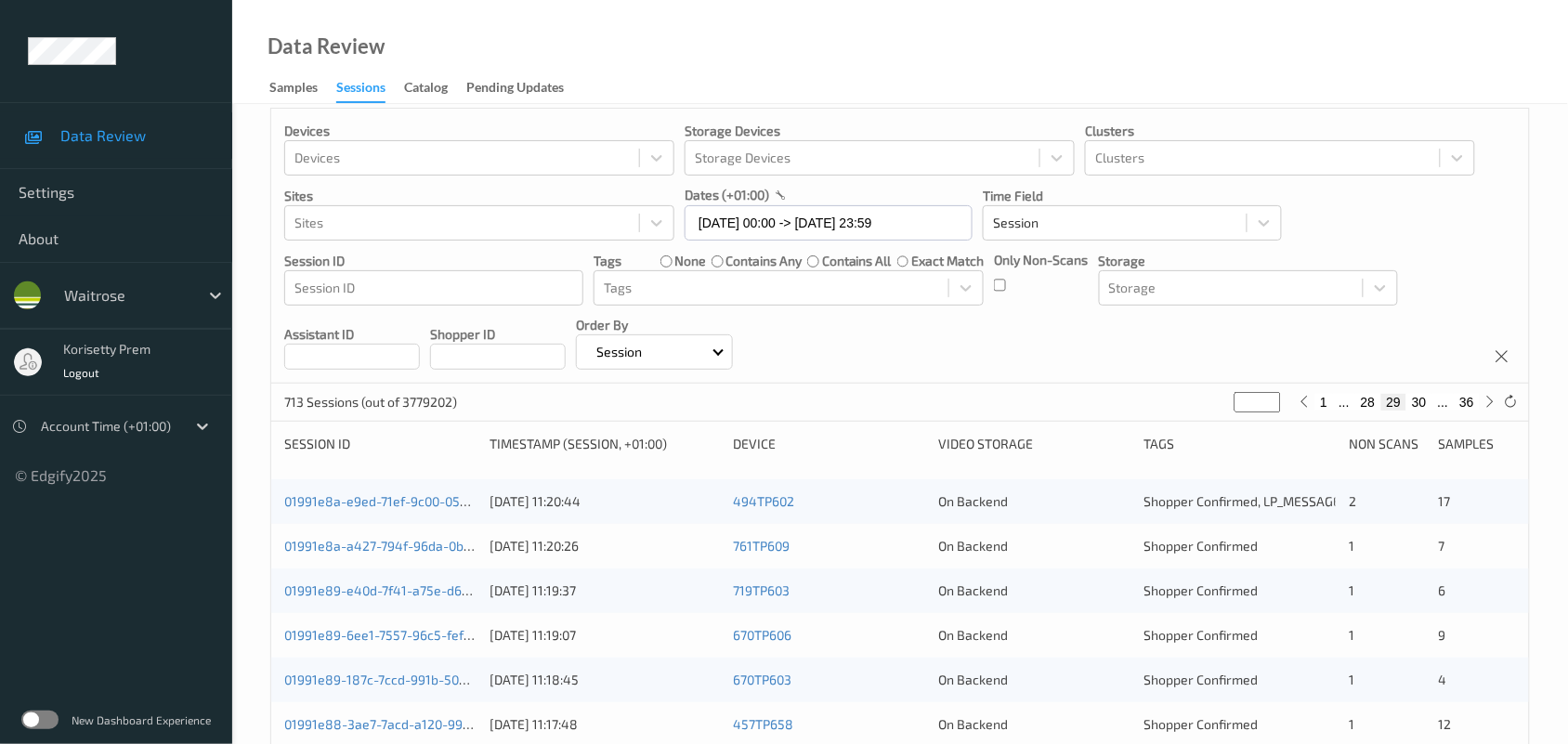
click at [1468, 401] on button "36" at bounding box center [1466, 401] width 26 height 17
type input "**"
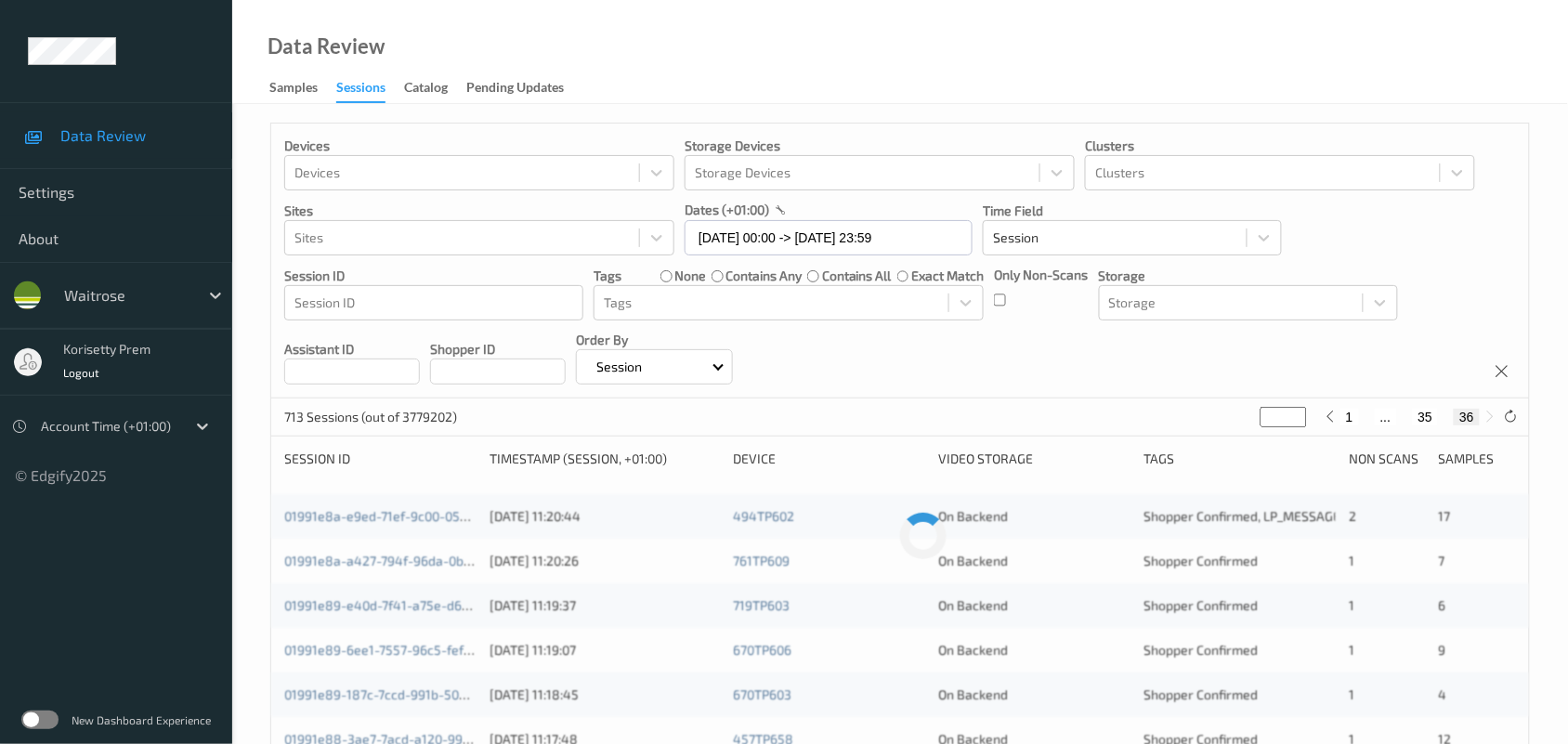
click at [1429, 420] on button "35" at bounding box center [1425, 416] width 26 height 17
type input "**"
click at [1446, 223] on div "Devices Devices Storage Devices Storage Devices Clusters Clusters Sites Sites d…" at bounding box center [901, 260] width 1258 height 274
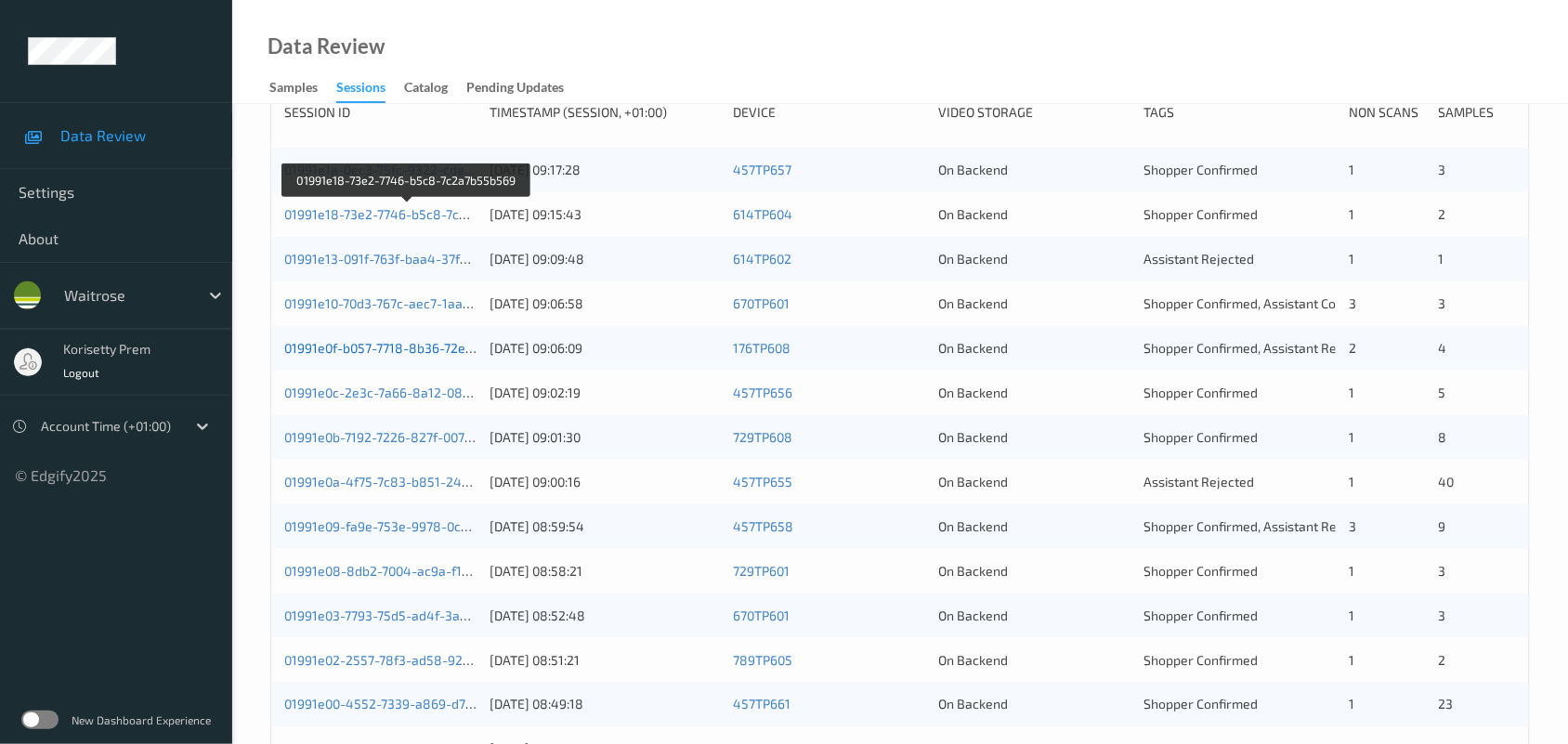
scroll to position [349, 0]
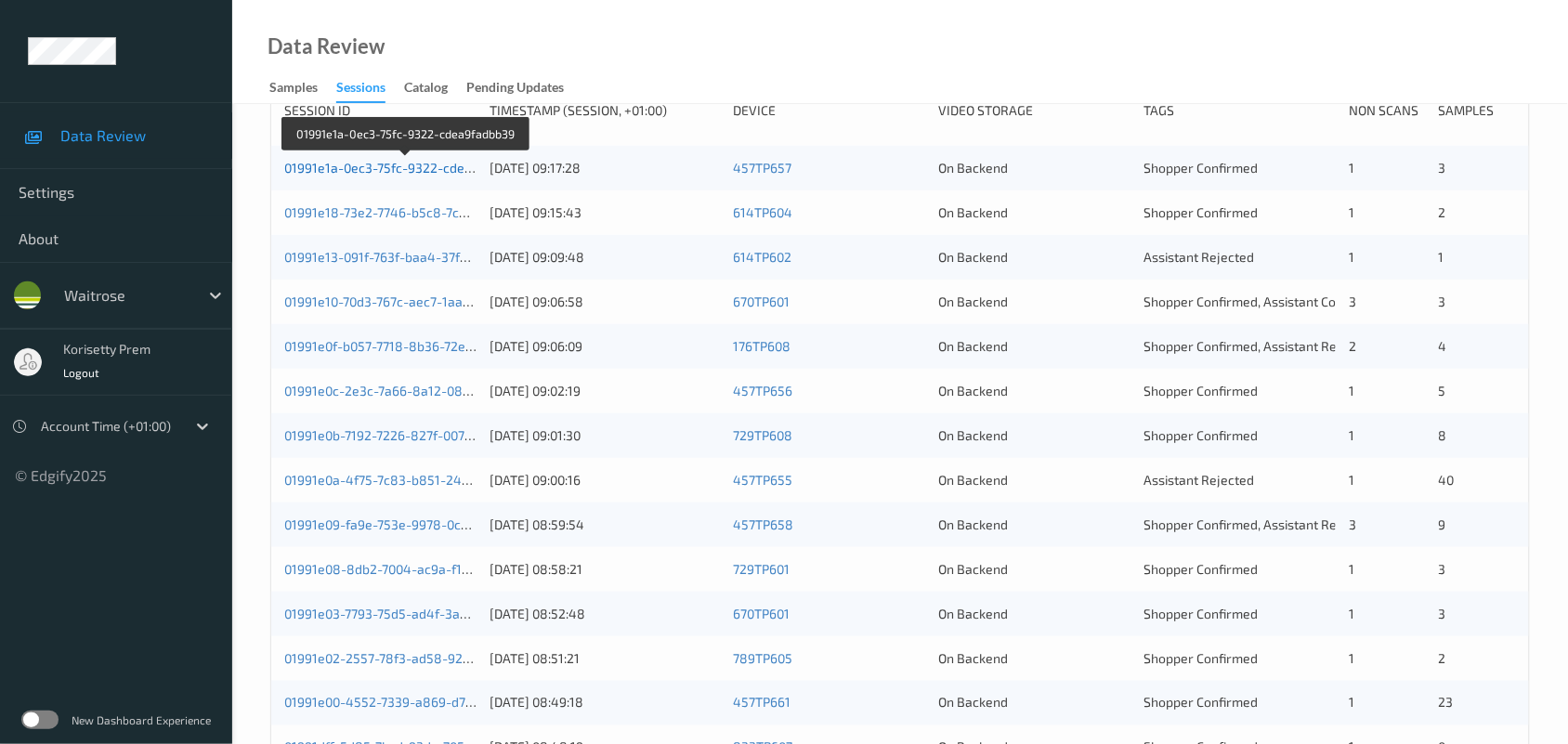
click at [402, 172] on link "01991e1a-0ec3-75fc-9322-cdea9fadbb39" at bounding box center [406, 168] width 244 height 16
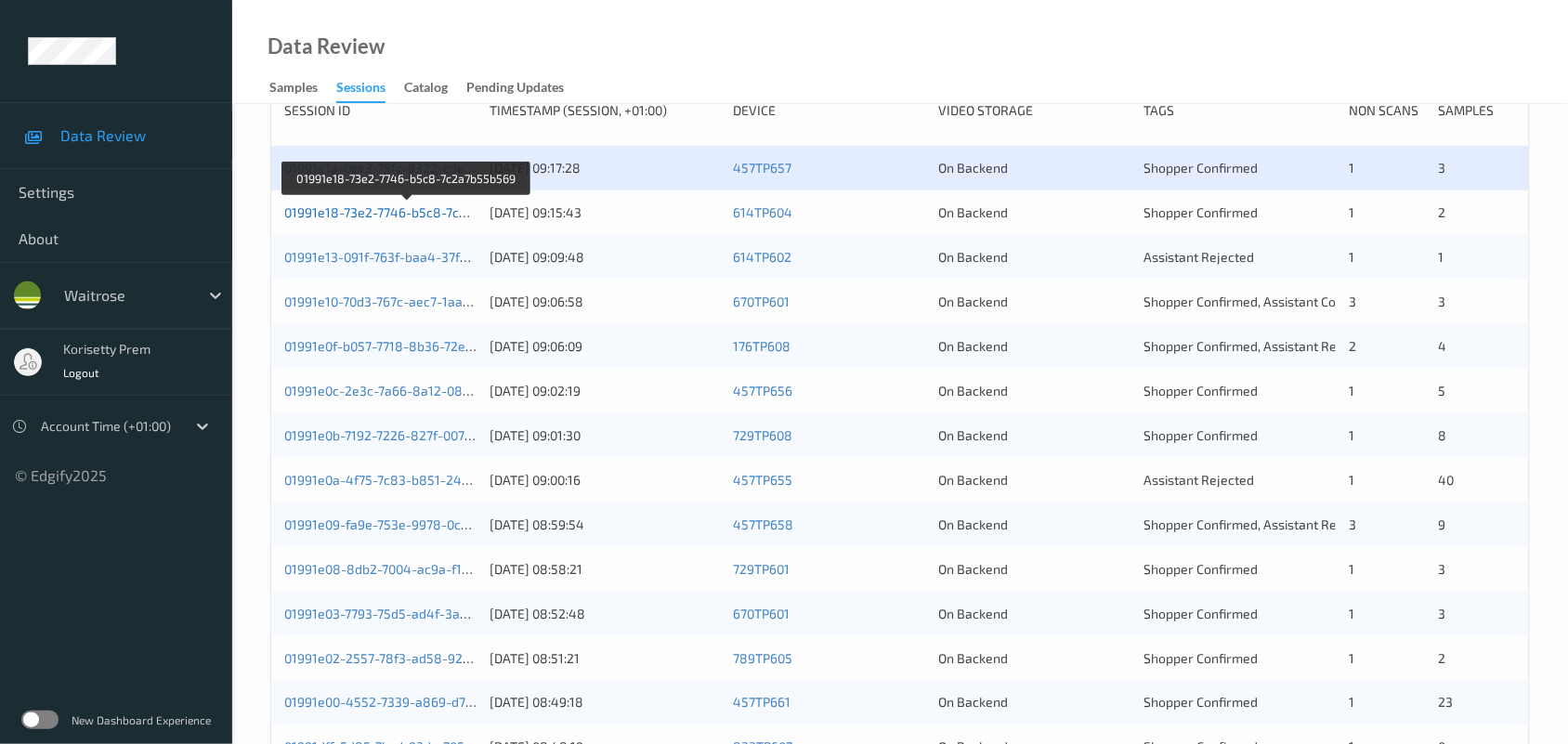
click at [439, 217] on link "01991e18-73e2-7746-b5c8-7c2a7b55b569" at bounding box center [408, 212] width 248 height 16
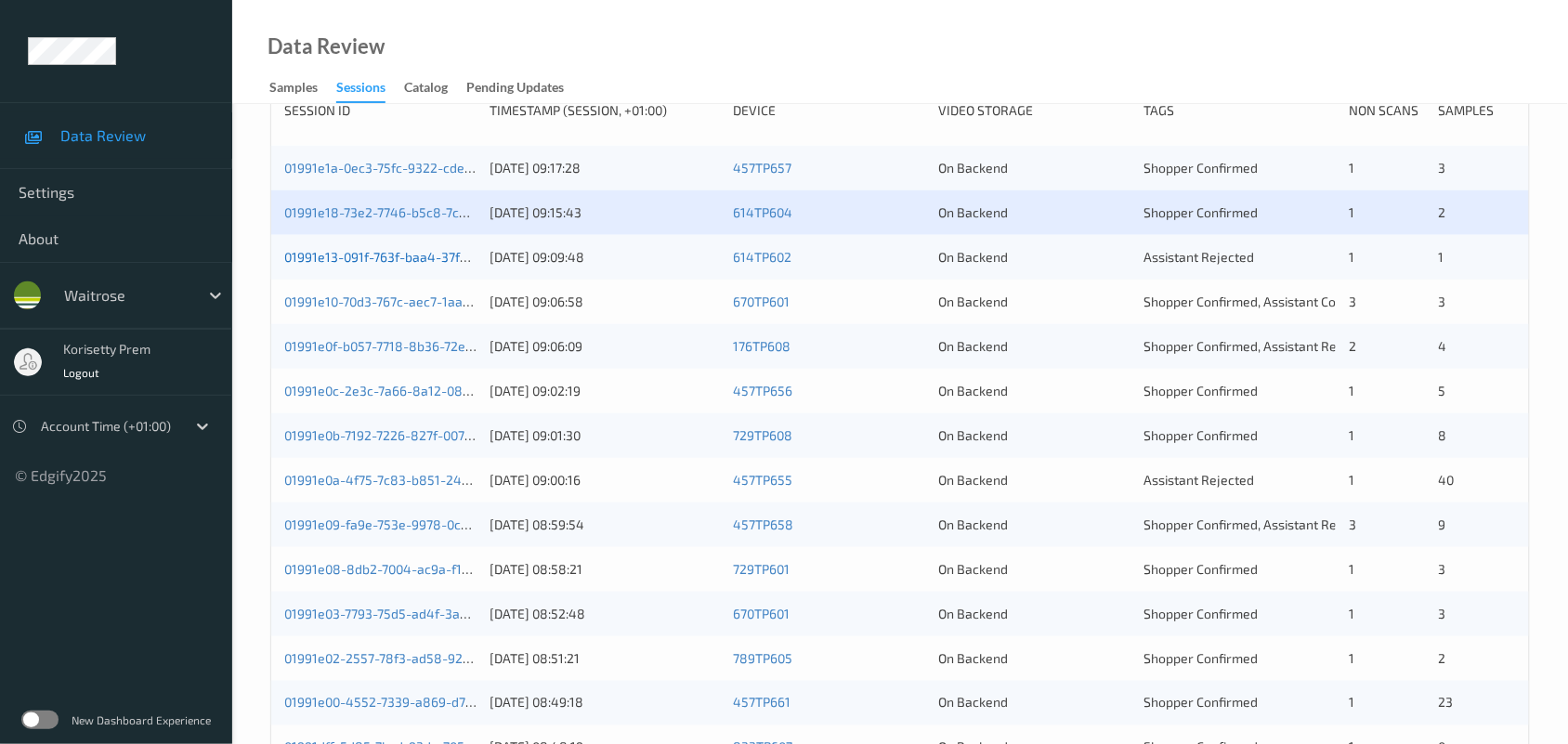
click at [444, 254] on link "01991e13-091f-763f-baa4-37f5b5cef9a8" at bounding box center [403, 257] width 239 height 16
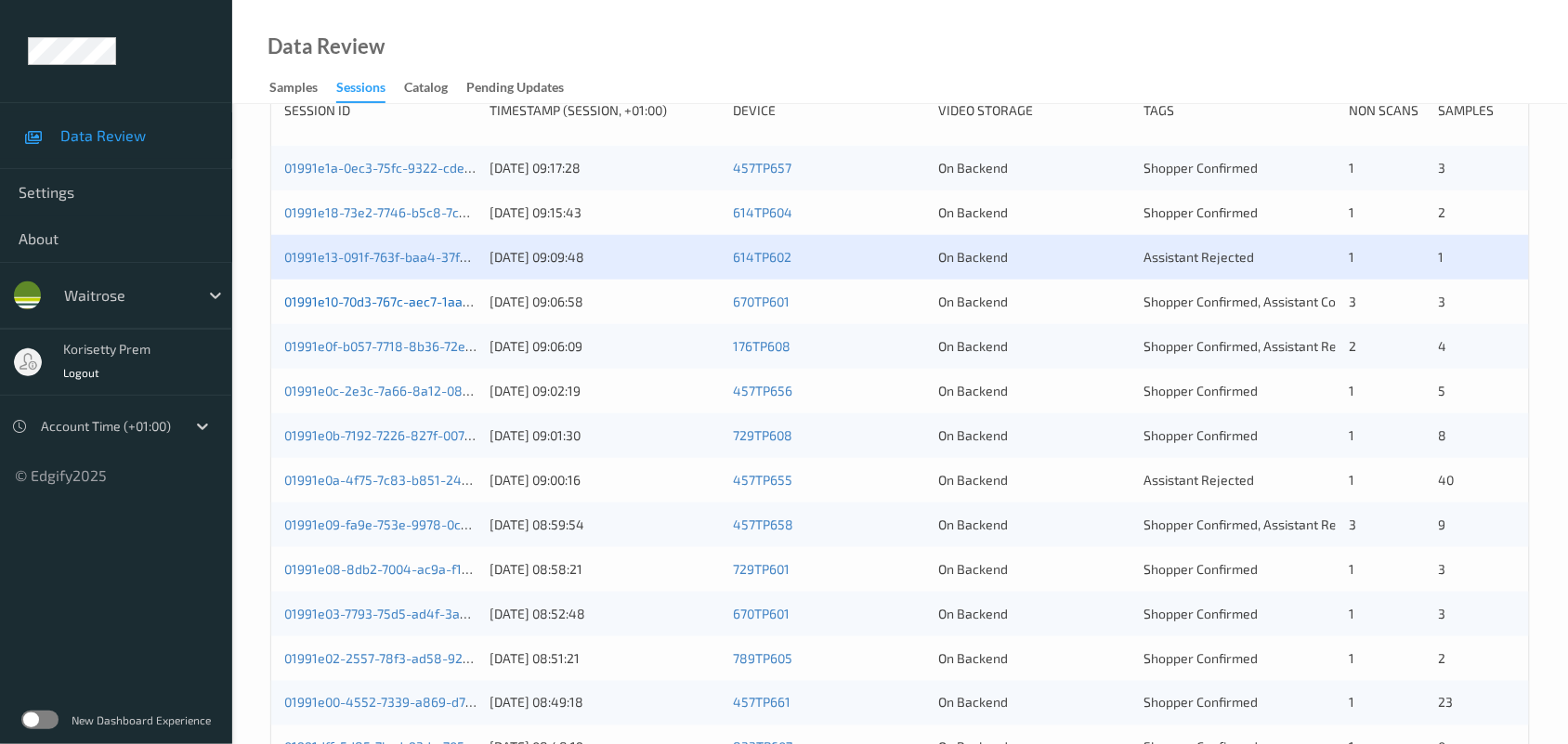
click at [446, 299] on link "01991e10-70d3-767c-aec7-1aa863ff3e09" at bounding box center [404, 302] width 240 height 16
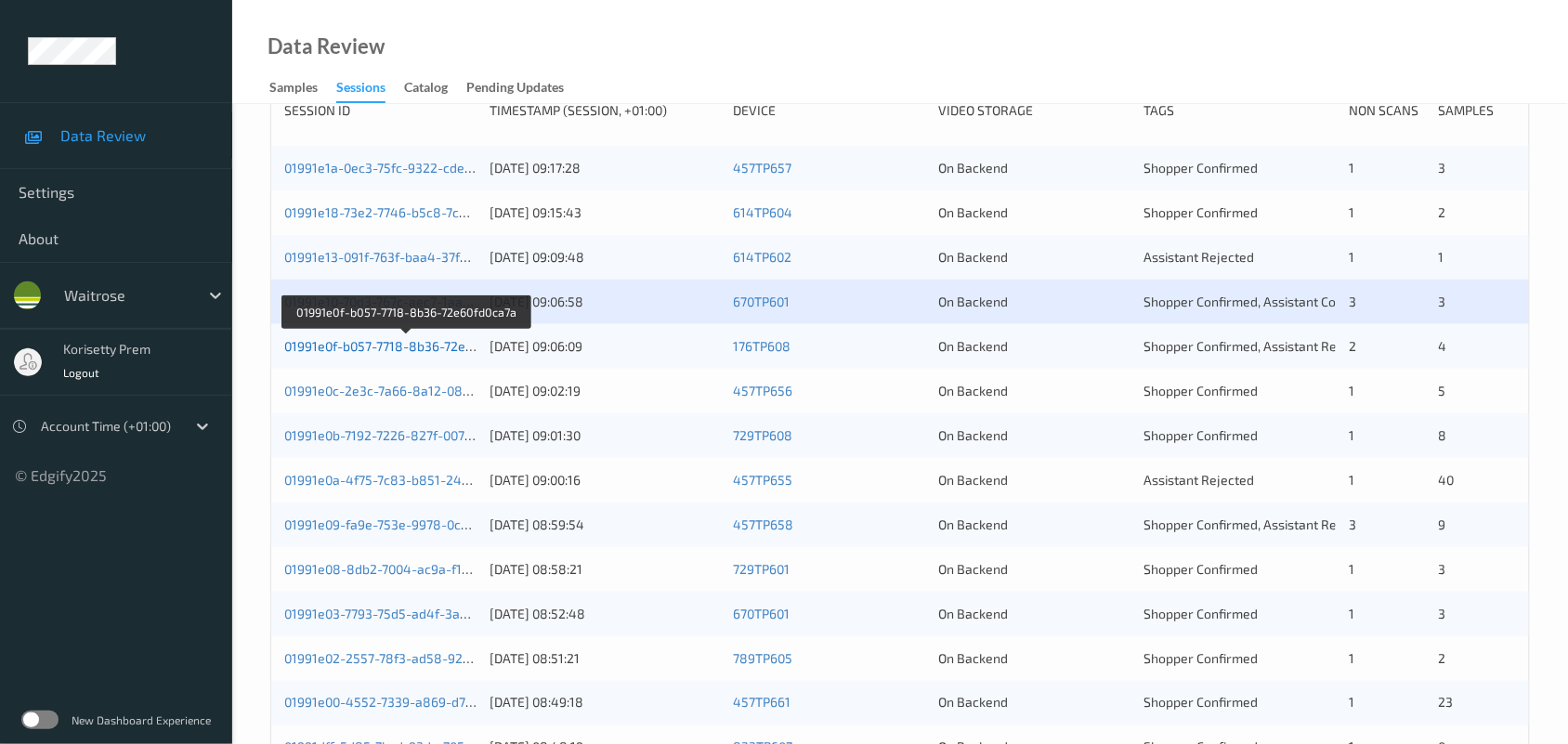
click at [450, 351] on link "01991e0f-b057-7718-8b36-72e60fd0ca7a" at bounding box center [405, 346] width 243 height 16
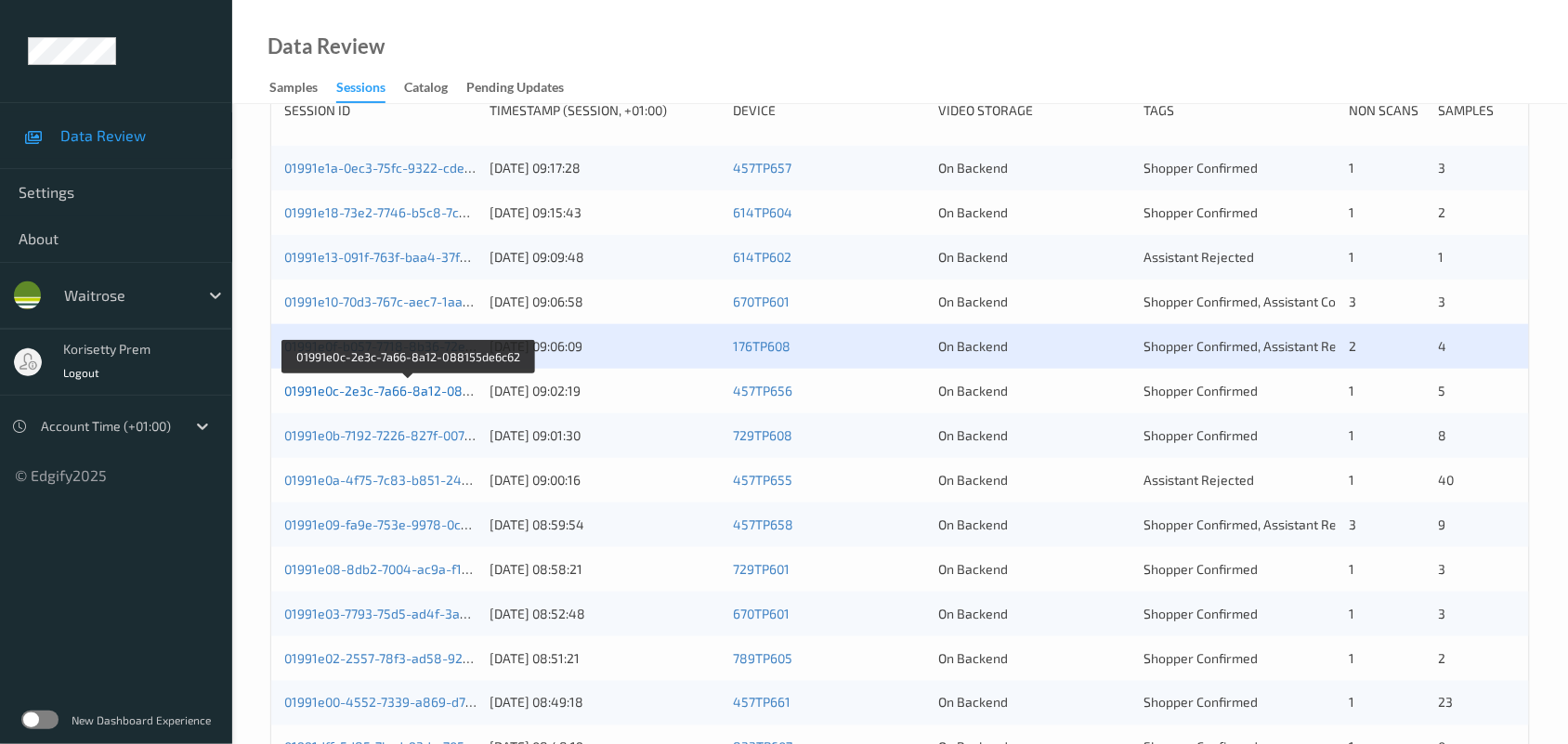
click at [455, 391] on link "01991e0c-2e3c-7a66-8a12-088155de6c62" at bounding box center [409, 391] width 251 height 16
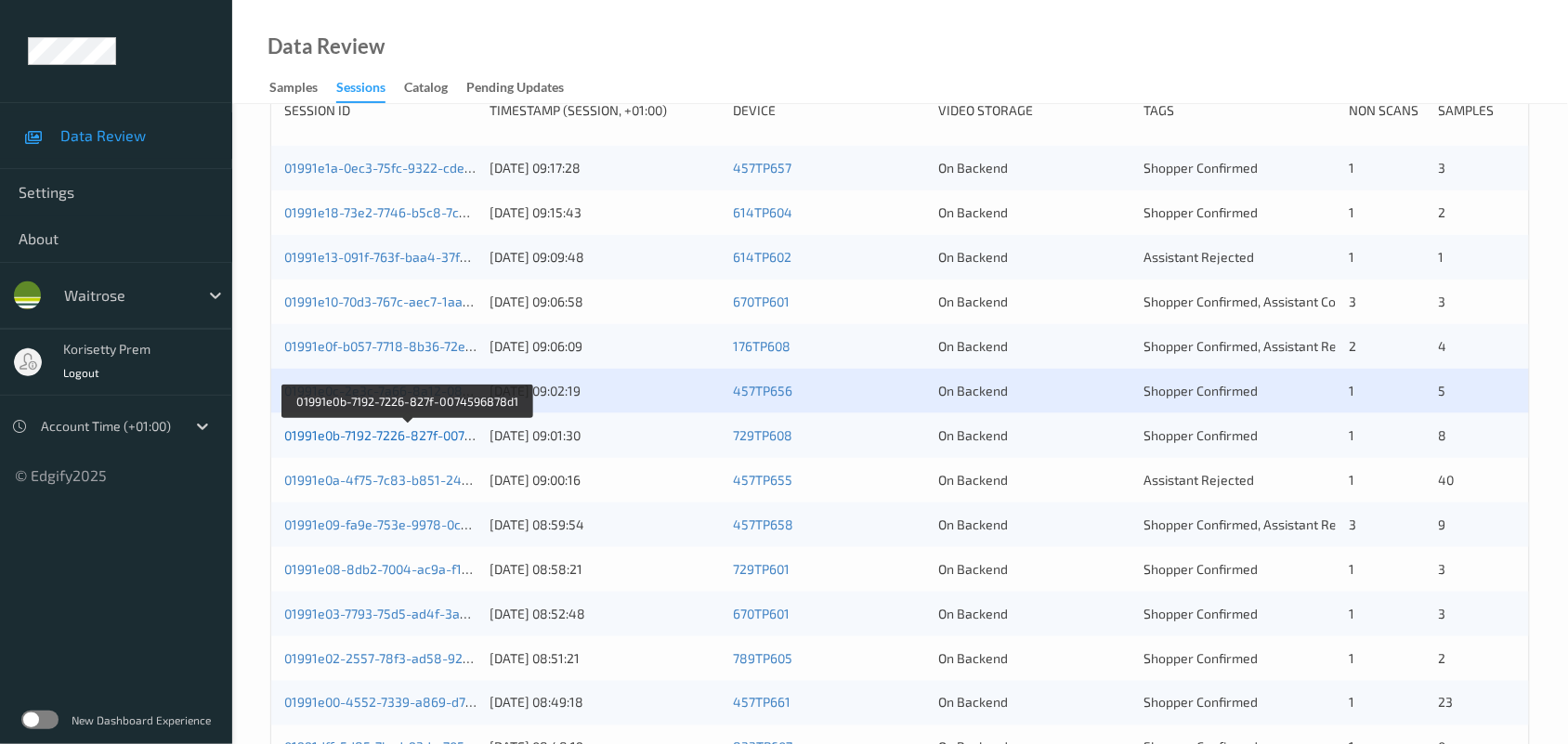
click at [450, 434] on link "01991e0b-7192-7226-827f-0074596878d1" at bounding box center [407, 434] width 247 height 16
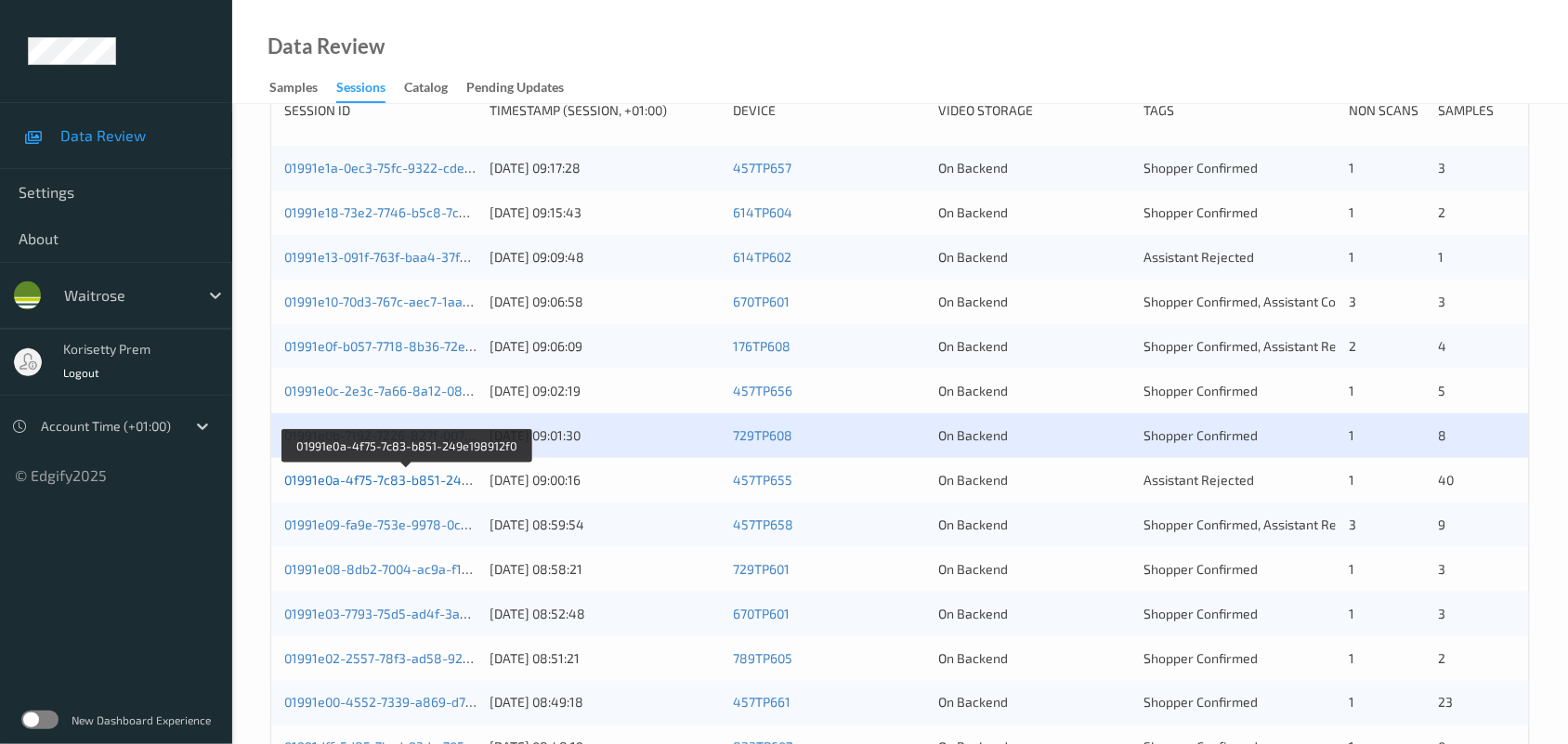
click at [445, 478] on link "01991e0a-4f75-7c83-b851-249e198912f0" at bounding box center [407, 479] width 246 height 16
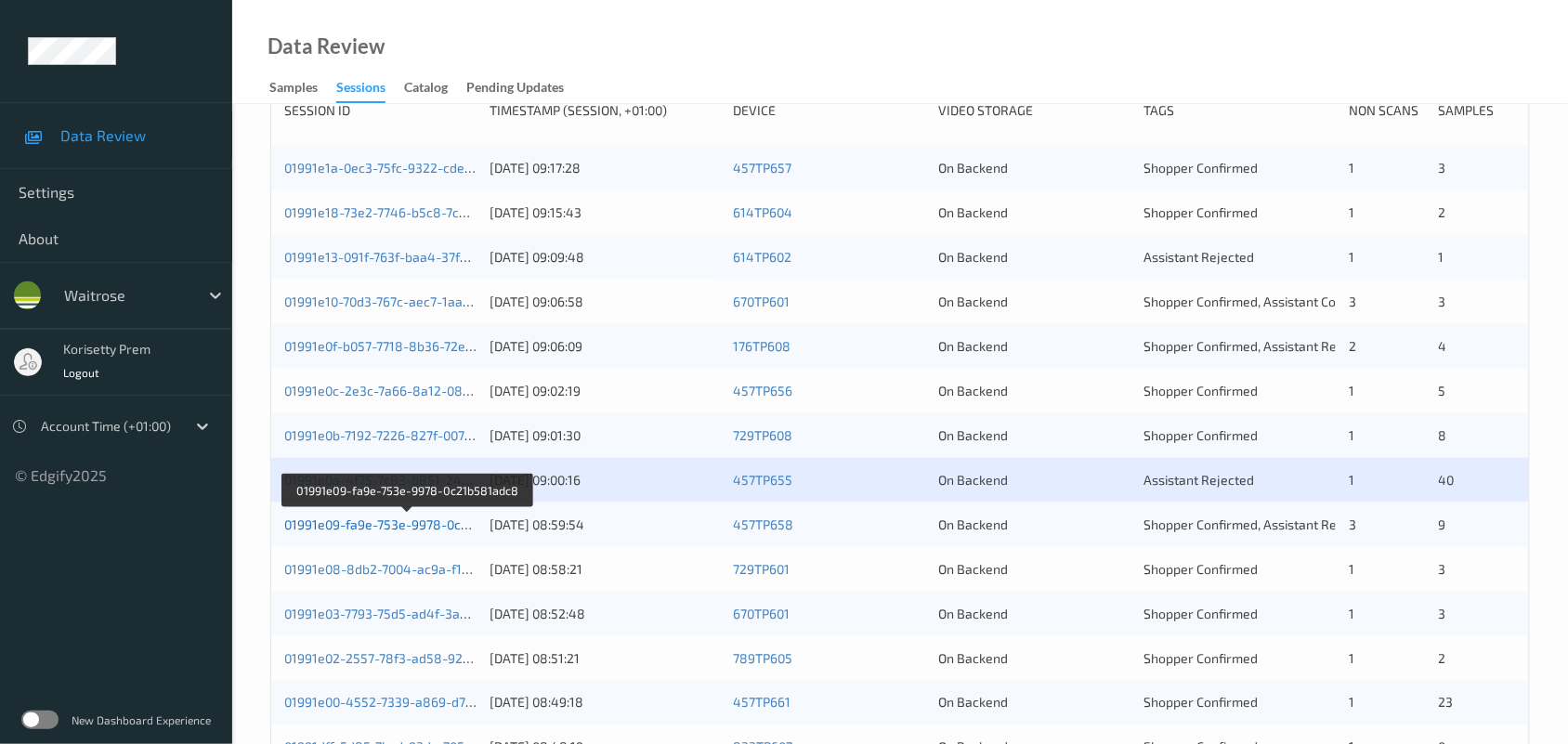
click at [428, 520] on link "01991e09-fa9e-753e-9978-0c21b581adc8" at bounding box center [408, 524] width 248 height 16
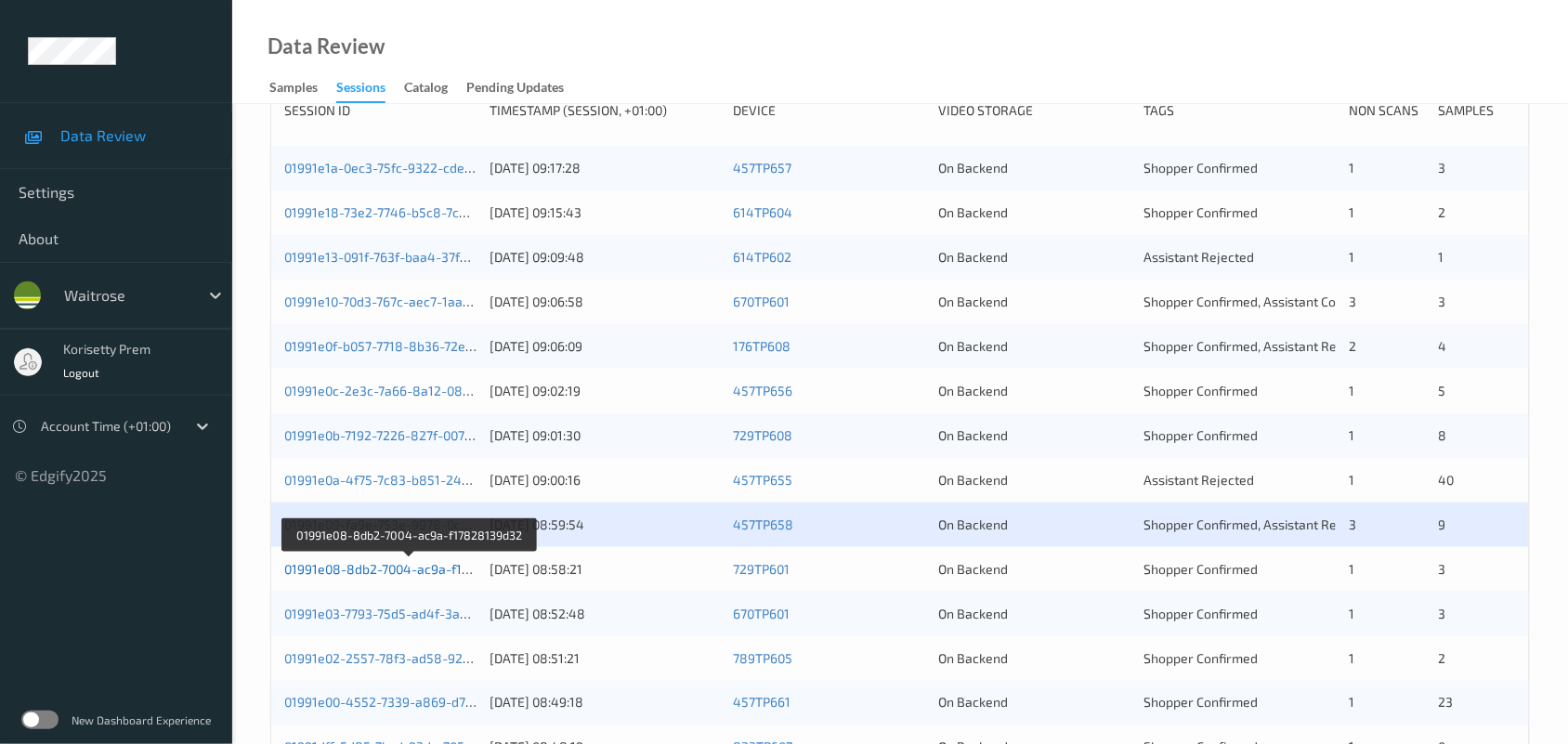
click at [447, 561] on link "01991e08-8db2-7004-ac9a-f17828139d32" at bounding box center [409, 568] width 251 height 16
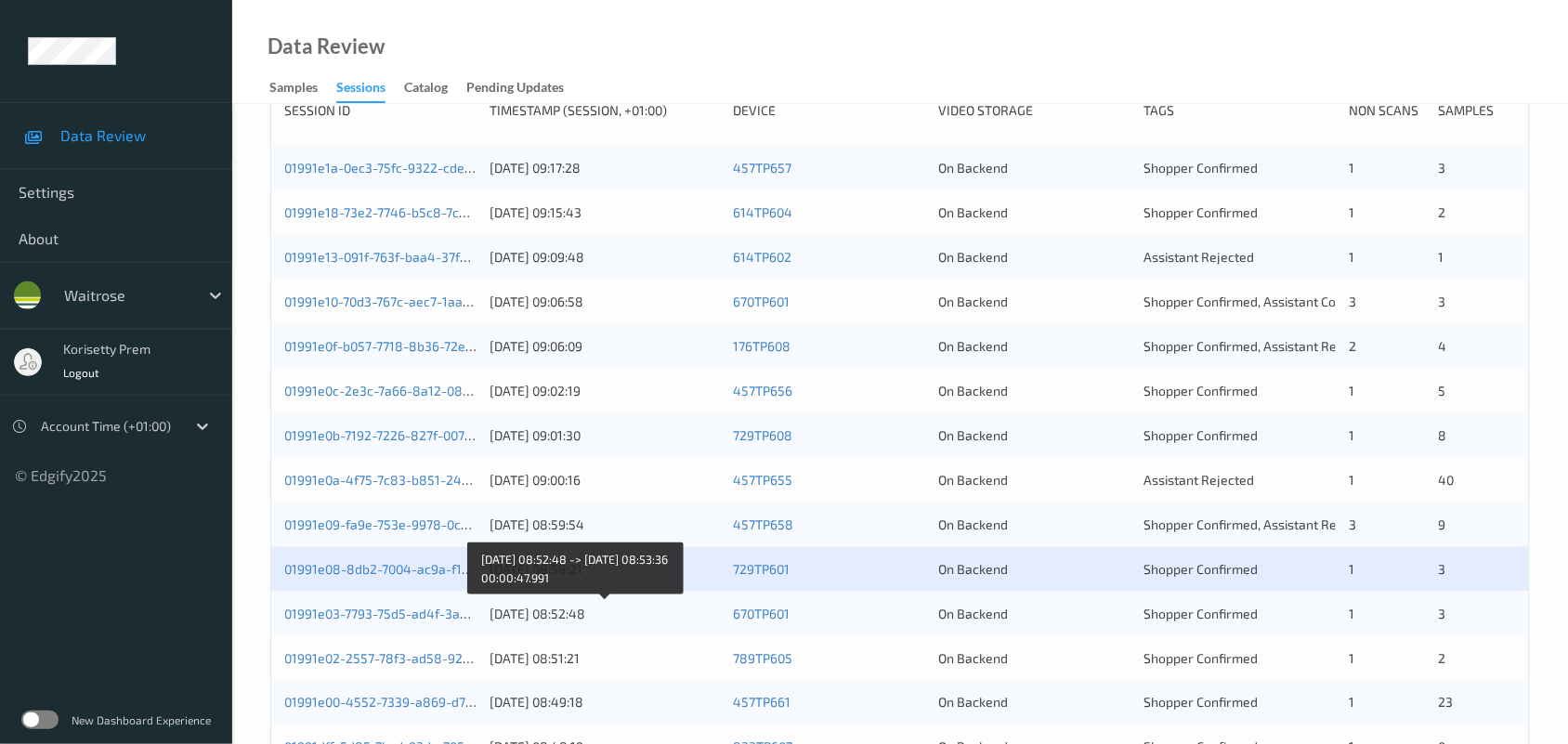
click at [559, 615] on div "06/09/2025 08:52:48" at bounding box center [605, 613] width 231 height 19
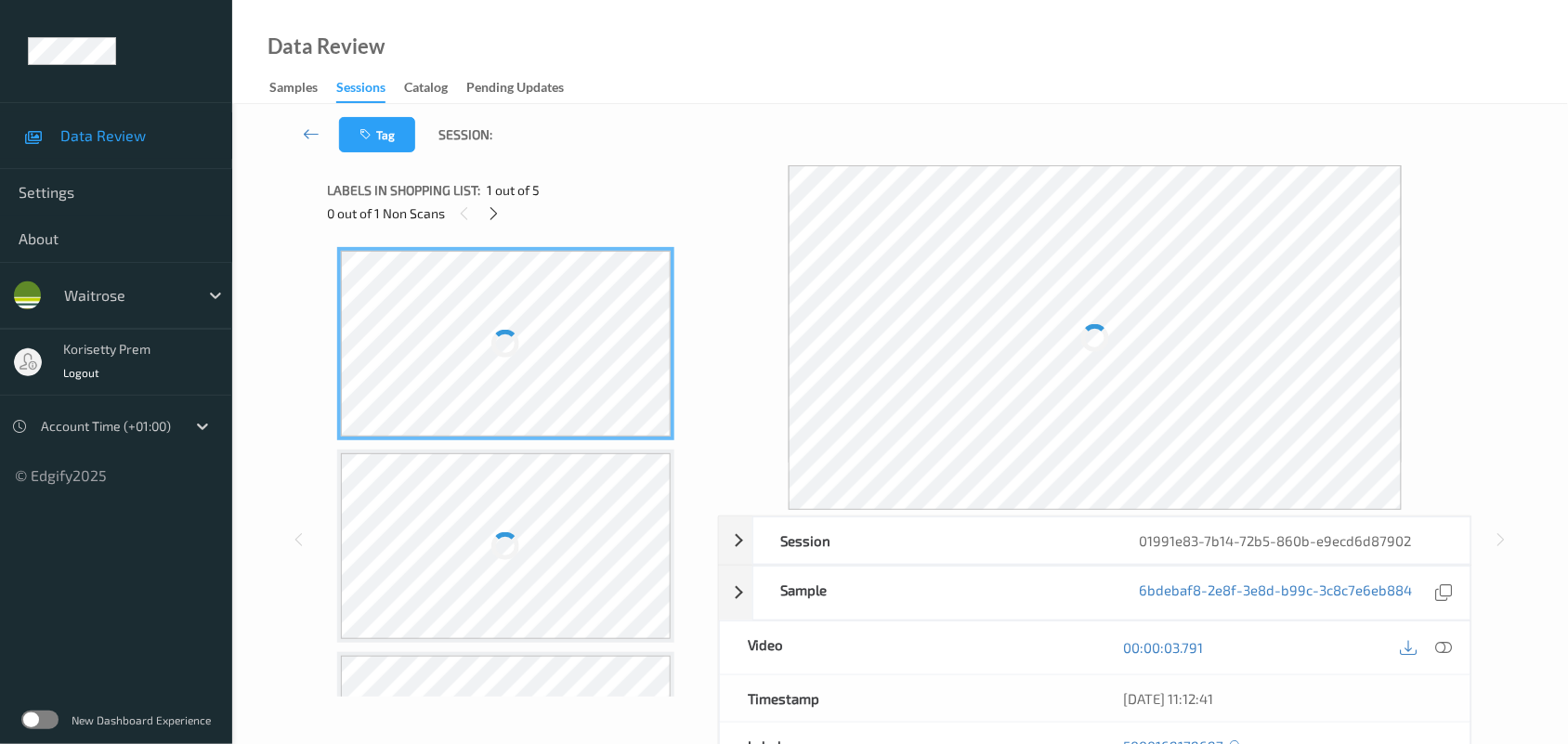
click at [657, 142] on div "Tag Session:" at bounding box center [901, 135] width 1260 height 62
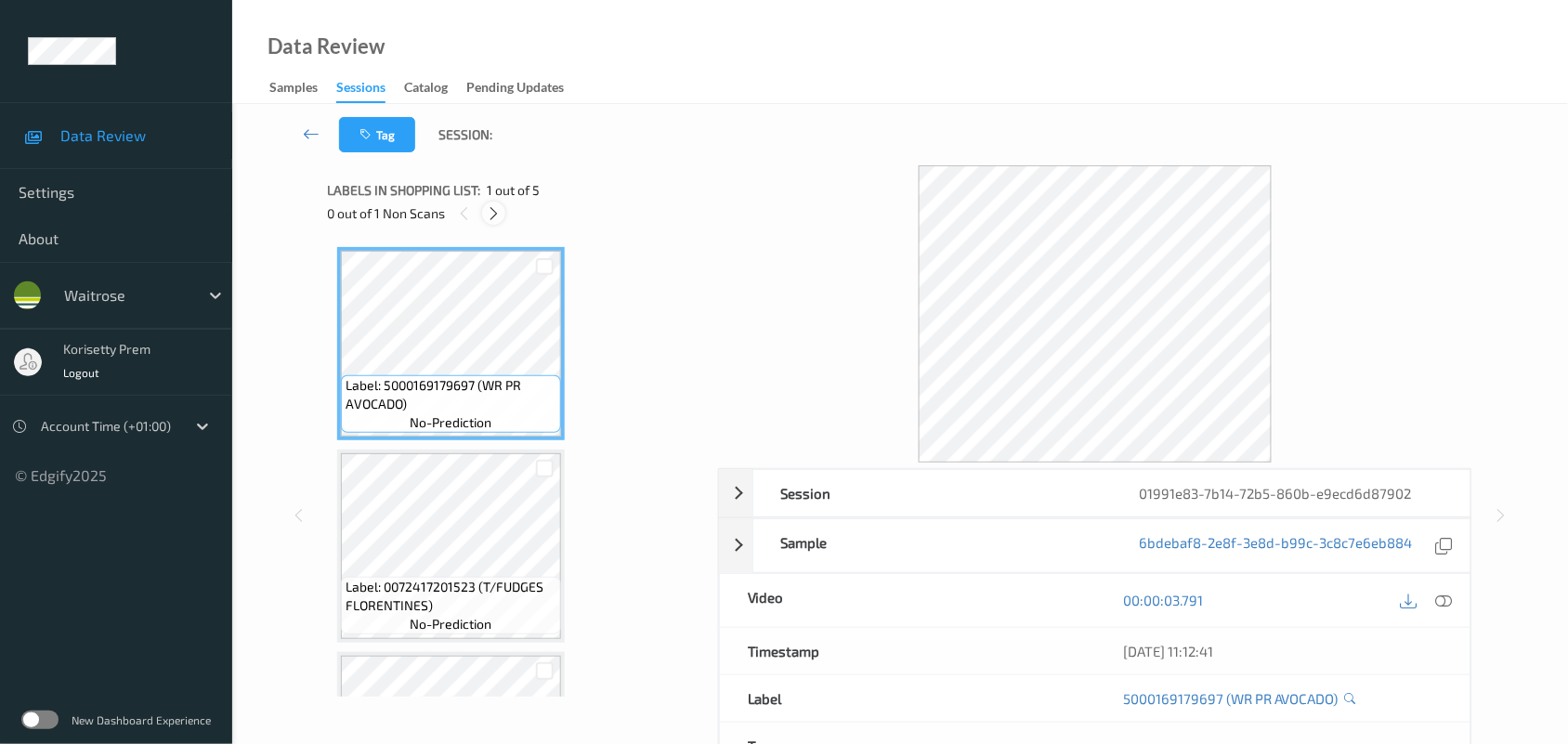
click at [494, 212] on icon at bounding box center [493, 213] width 16 height 17
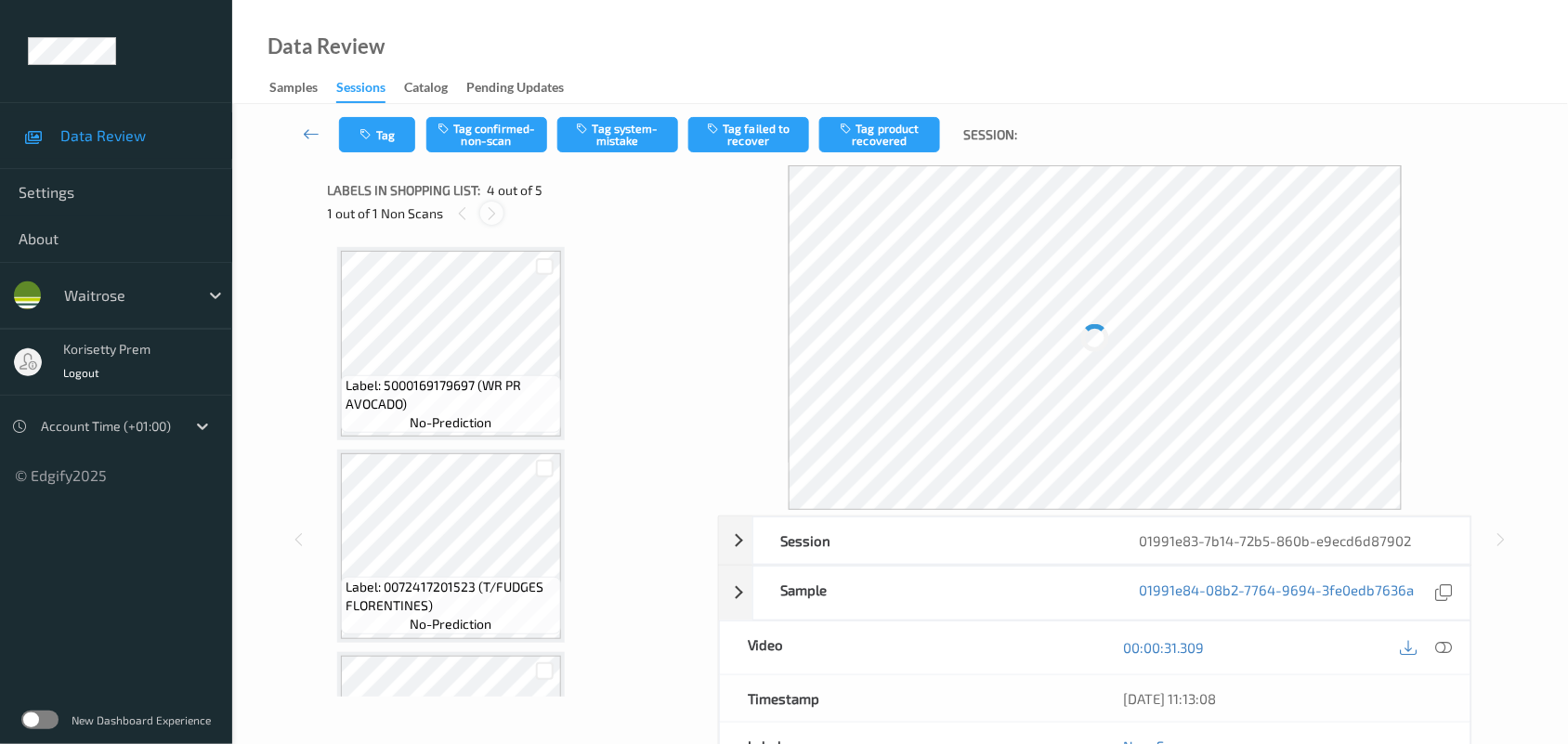
scroll to position [413, 0]
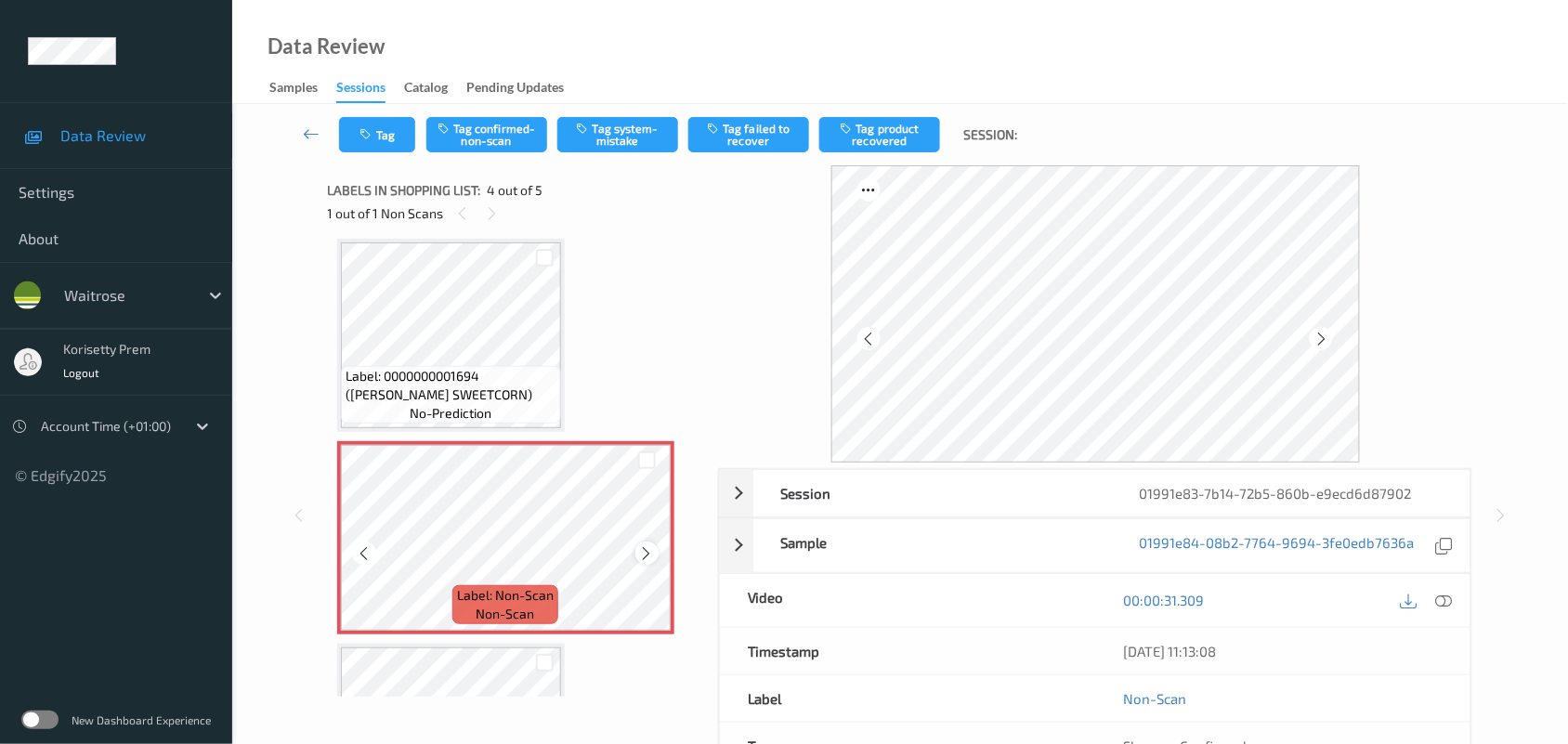
click at [641, 553] on icon at bounding box center [647, 553] width 16 height 17
click at [642, 550] on icon at bounding box center [647, 553] width 16 height 17
click at [643, 549] on icon at bounding box center [647, 553] width 16 height 17
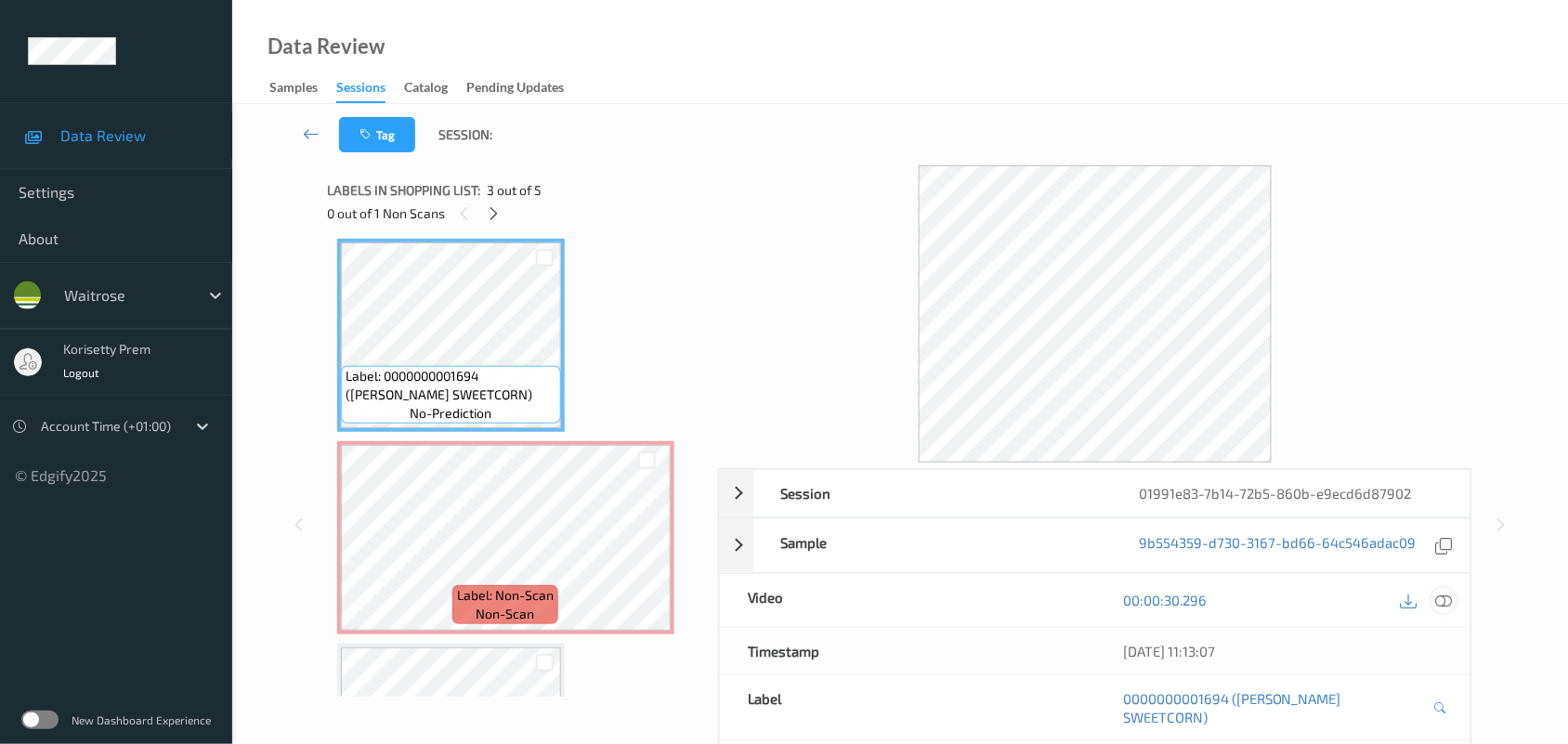
click at [1442, 599] on icon at bounding box center [1444, 599] width 17 height 17
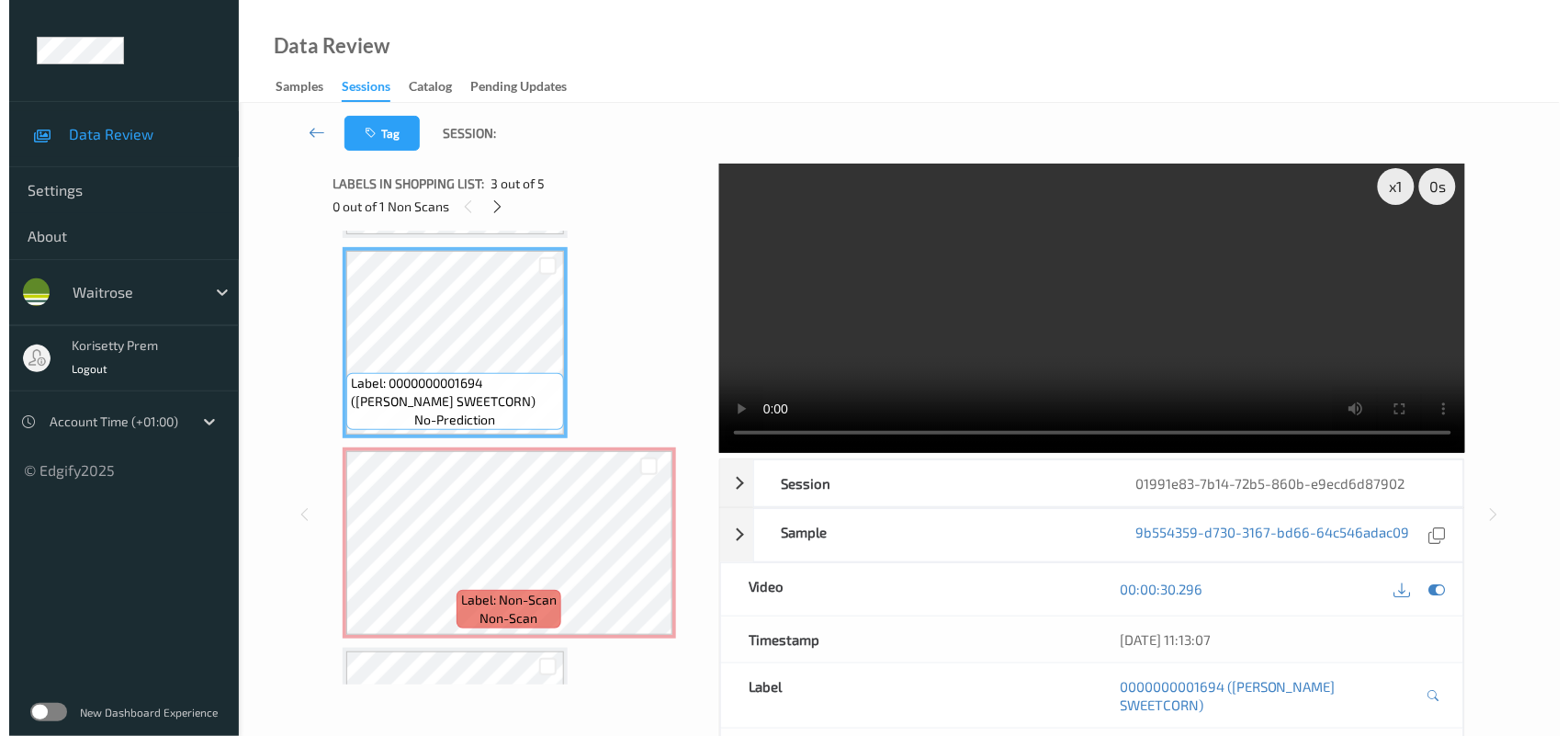
scroll to position [325, 0]
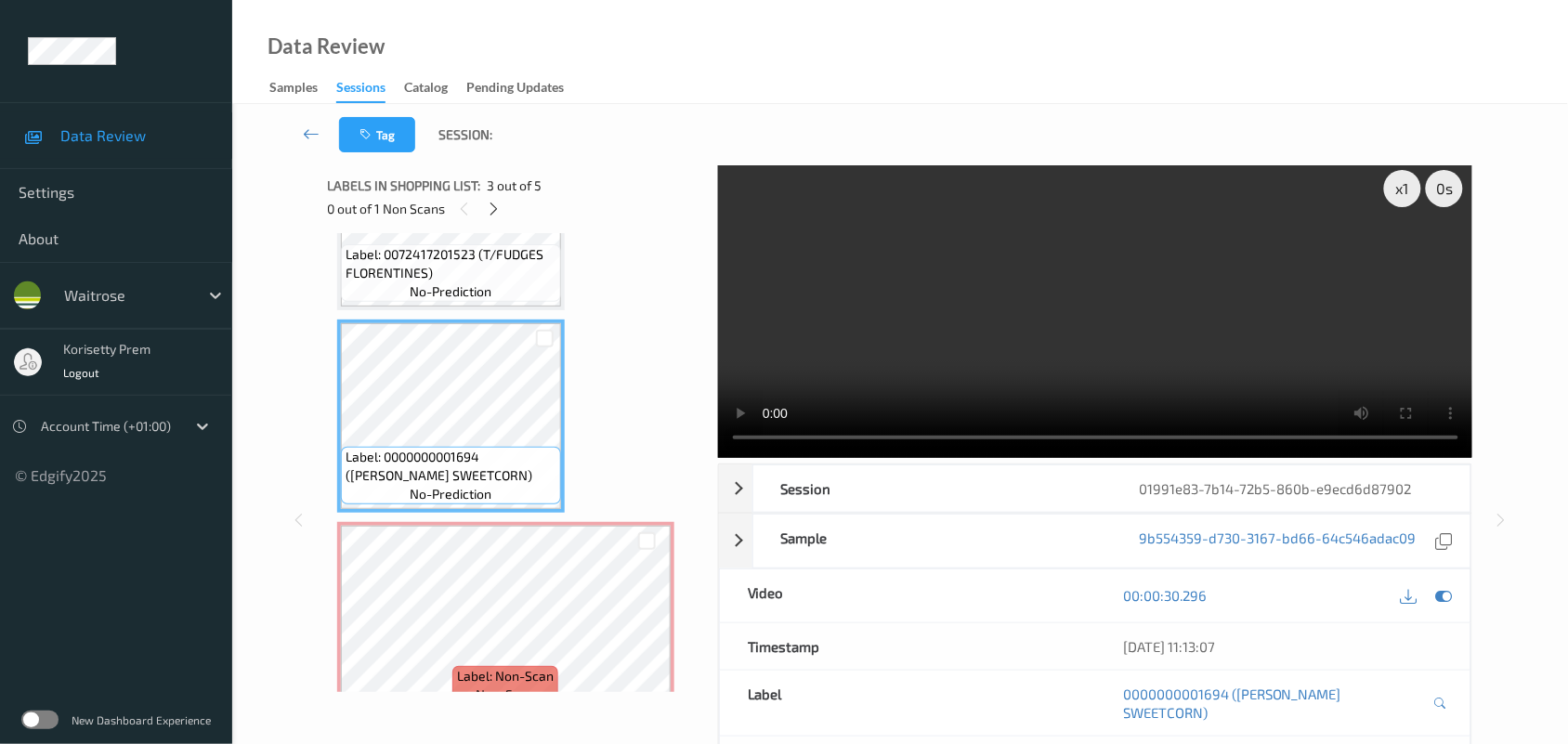
click at [1115, 340] on video at bounding box center [1095, 310] width 755 height 297
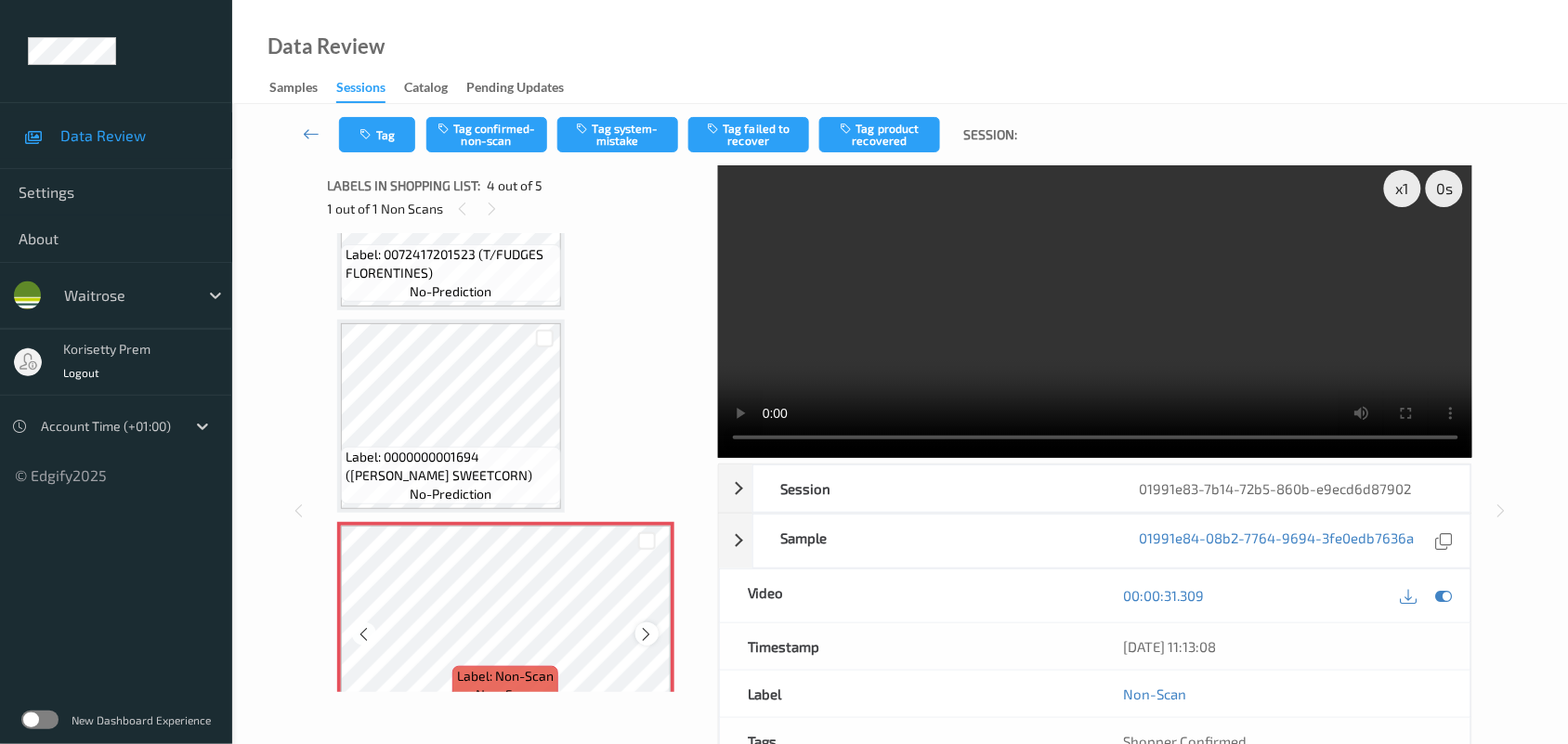
click at [642, 629] on icon at bounding box center [647, 634] width 16 height 17
click at [639, 628] on icon at bounding box center [647, 634] width 16 height 17
click at [943, 320] on video at bounding box center [1095, 310] width 755 height 297
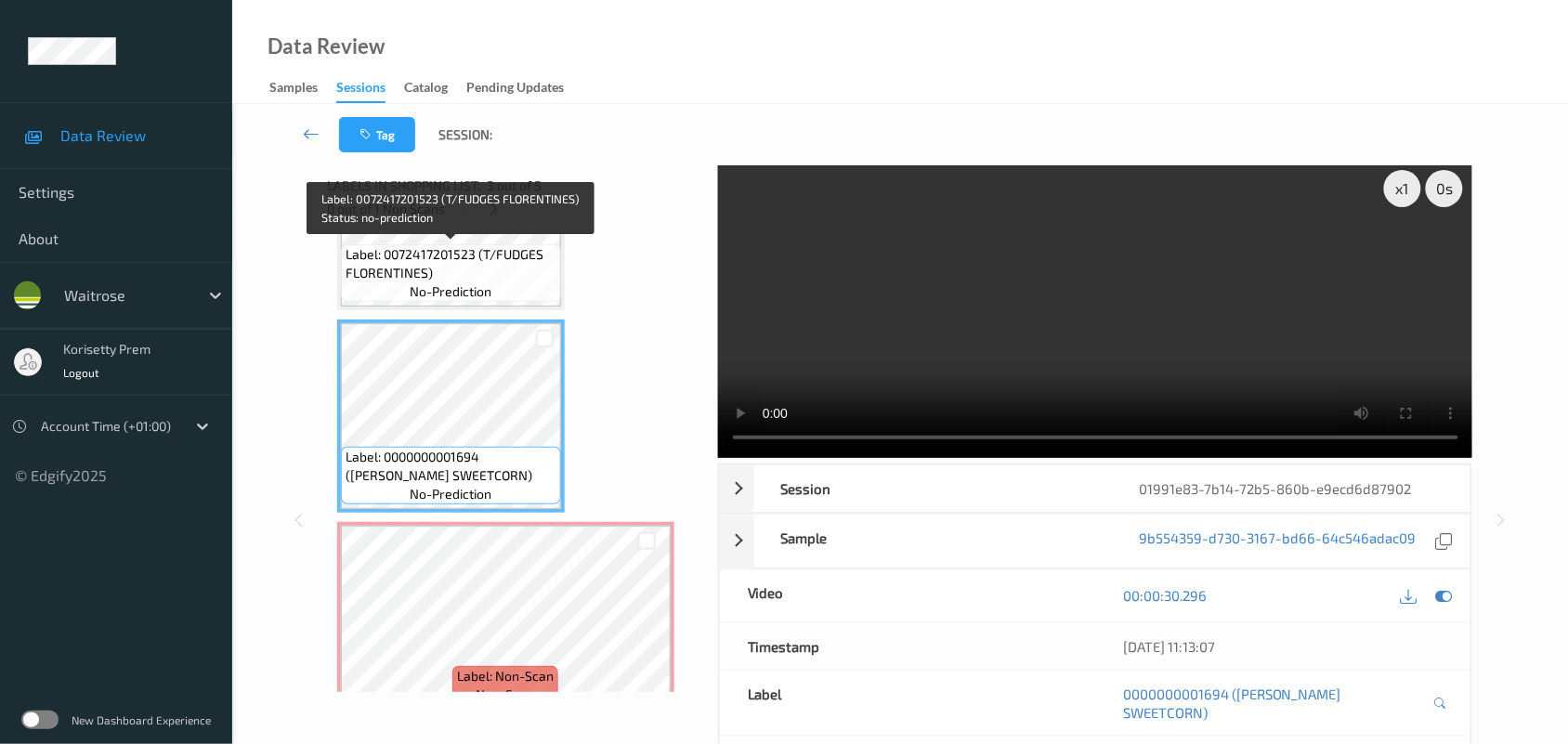
click at [437, 271] on span "Label: 0072417201523 (T/FUDGES FLORENTINES)" at bounding box center [451, 264] width 211 height 37
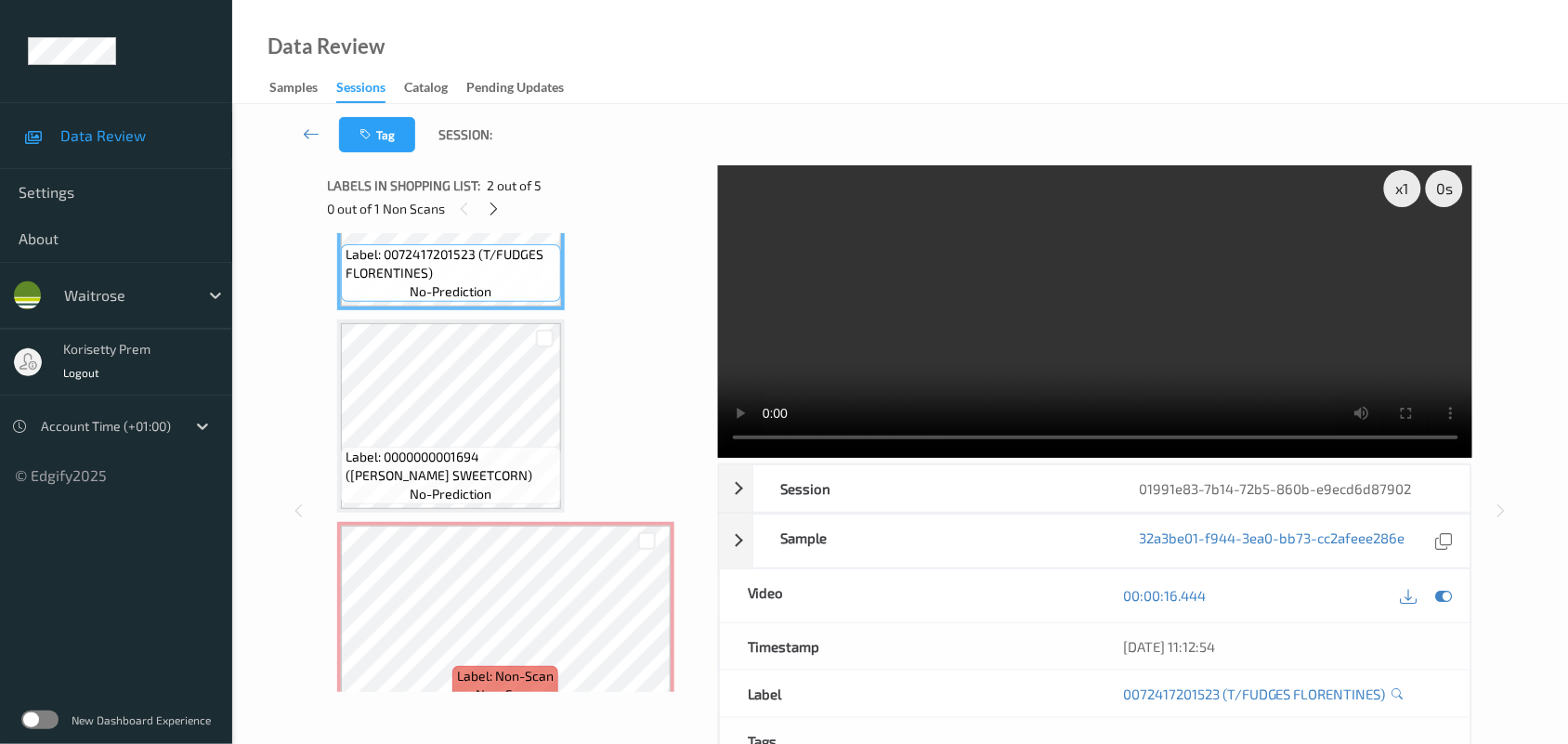
click at [901, 357] on video at bounding box center [1095, 310] width 755 height 297
click at [967, 285] on video at bounding box center [1095, 310] width 755 height 297
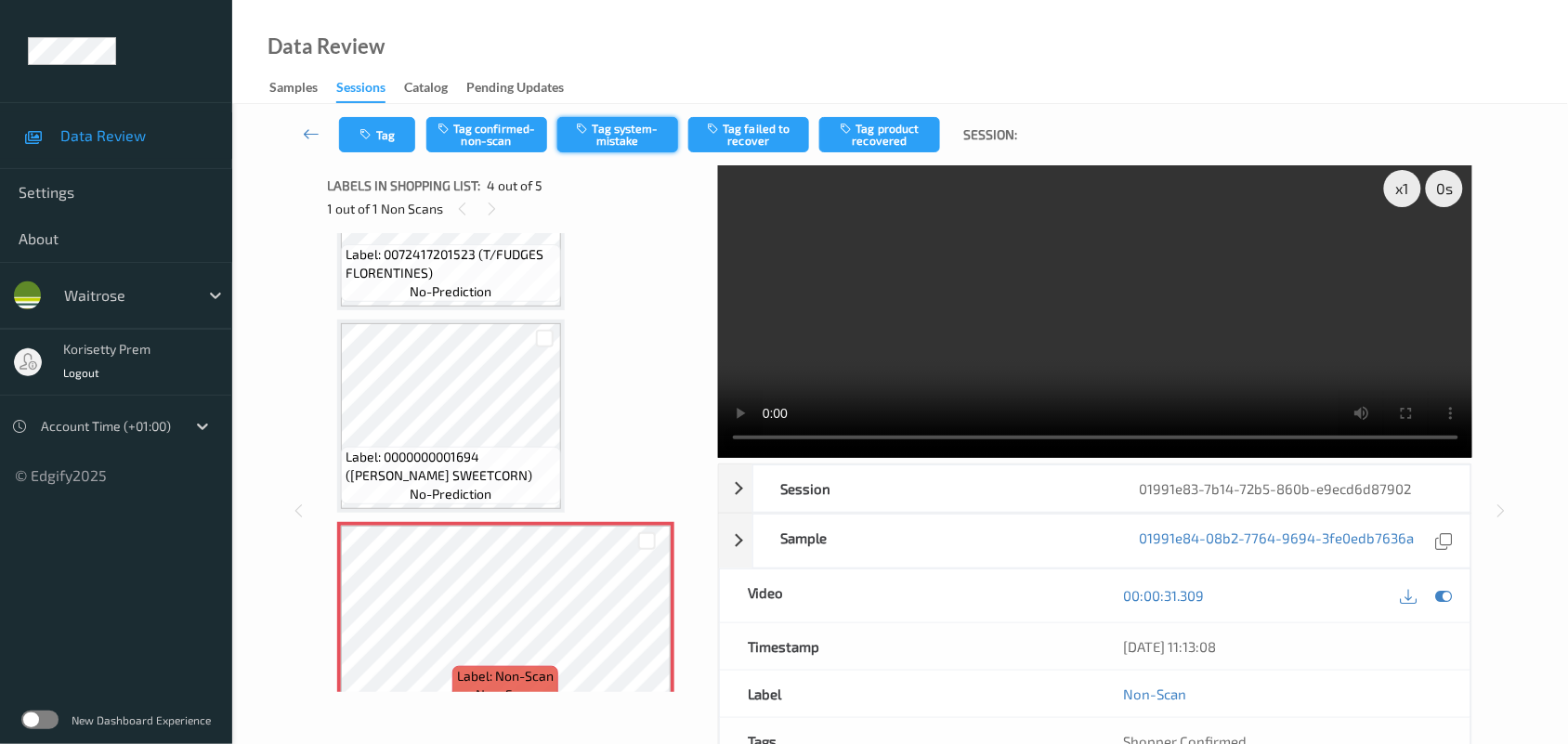
click at [611, 123] on button "Tag system-mistake" at bounding box center [618, 135] width 121 height 35
click at [395, 131] on button "Tag" at bounding box center [377, 135] width 76 height 35
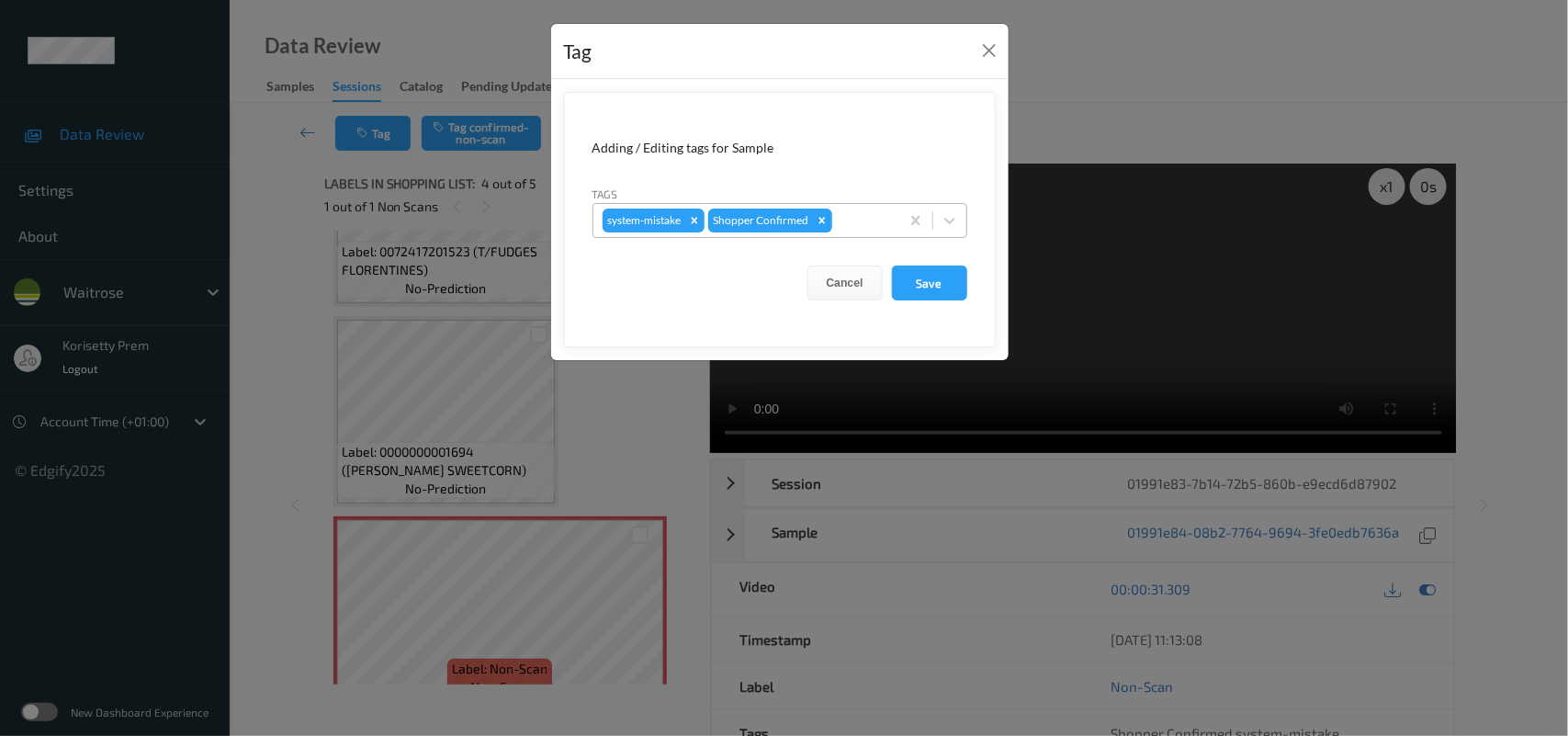
click at [865, 221] on div at bounding box center [863, 220] width 54 height 22
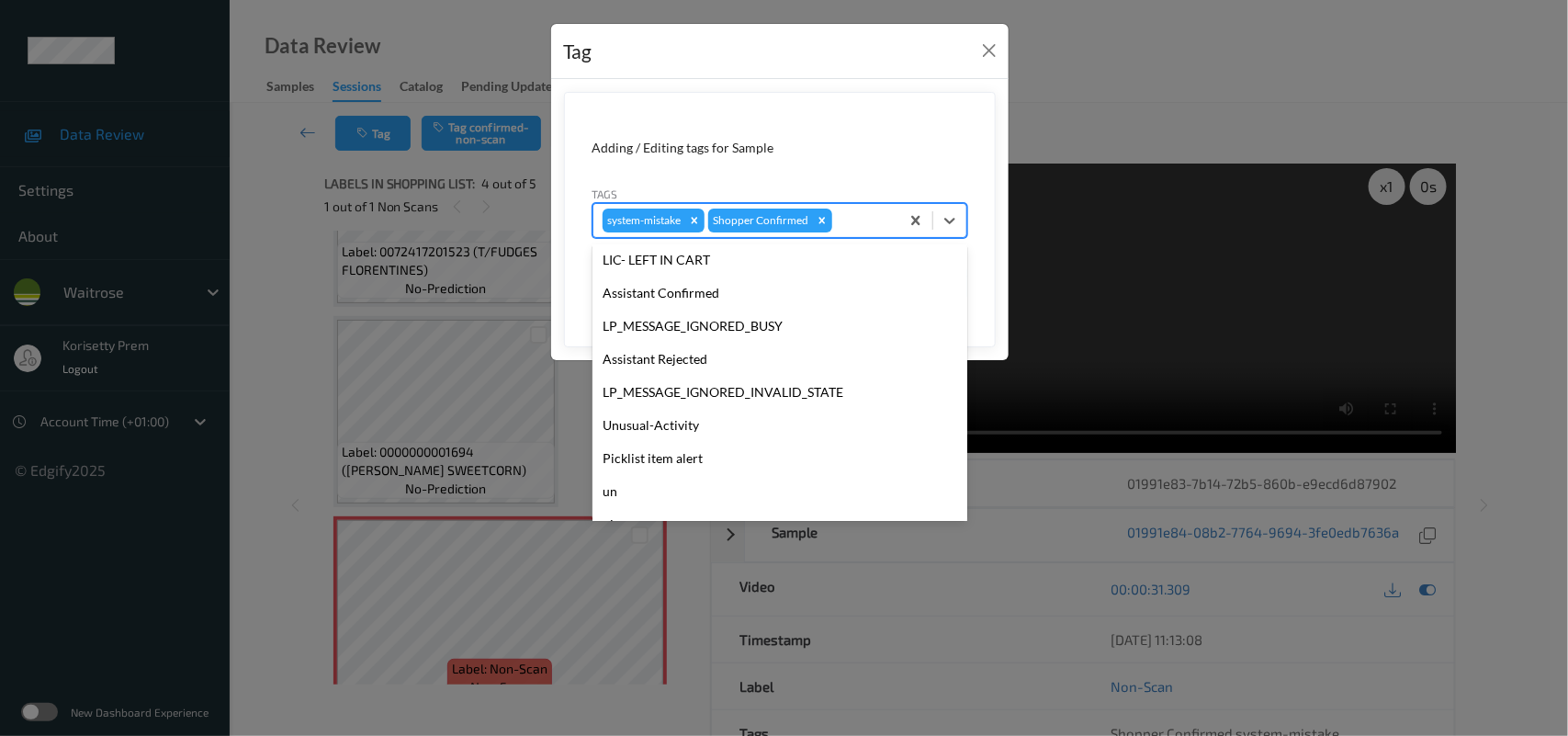
scroll to position [424, 0]
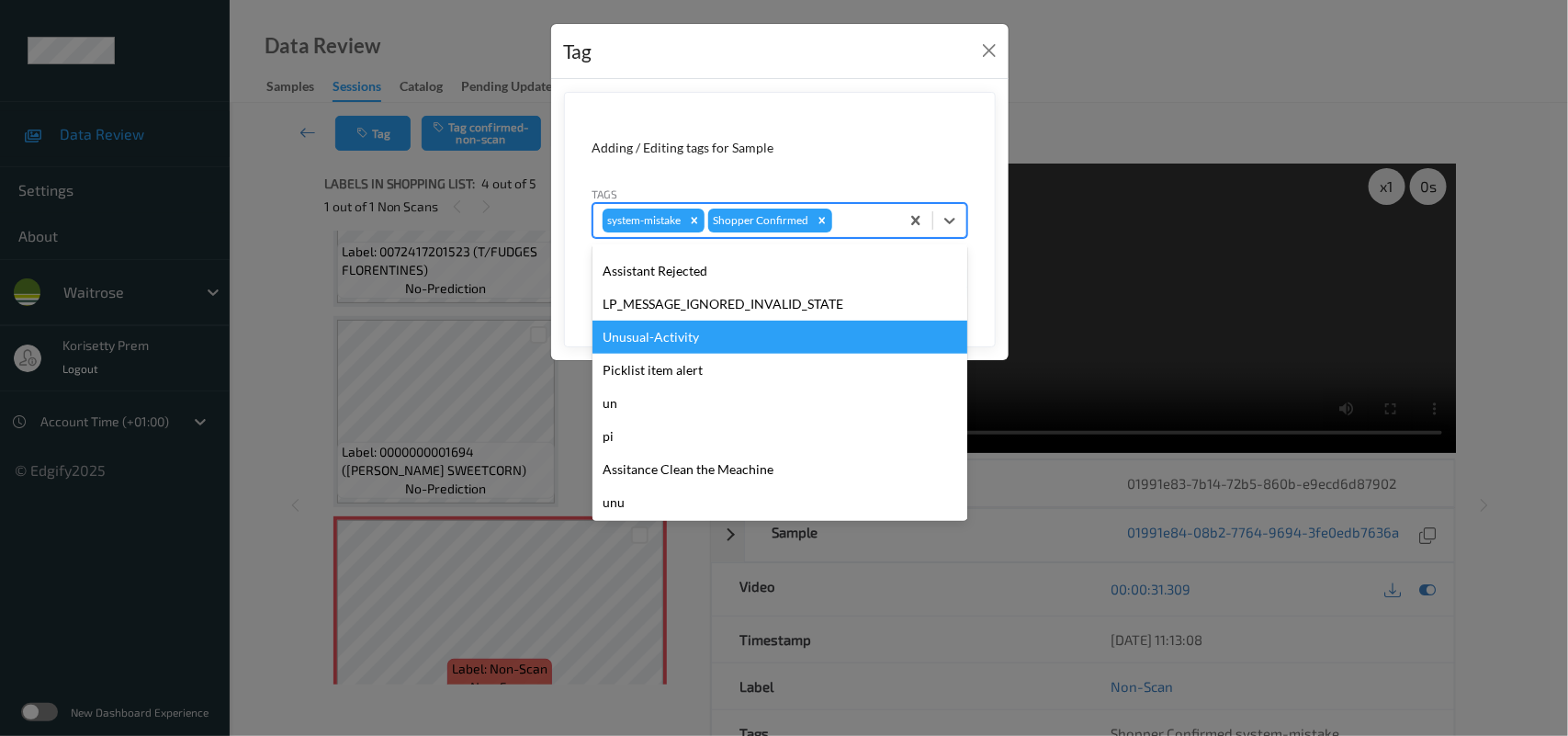
click at [686, 352] on div "Unusual-Activity" at bounding box center [780, 337] width 375 height 33
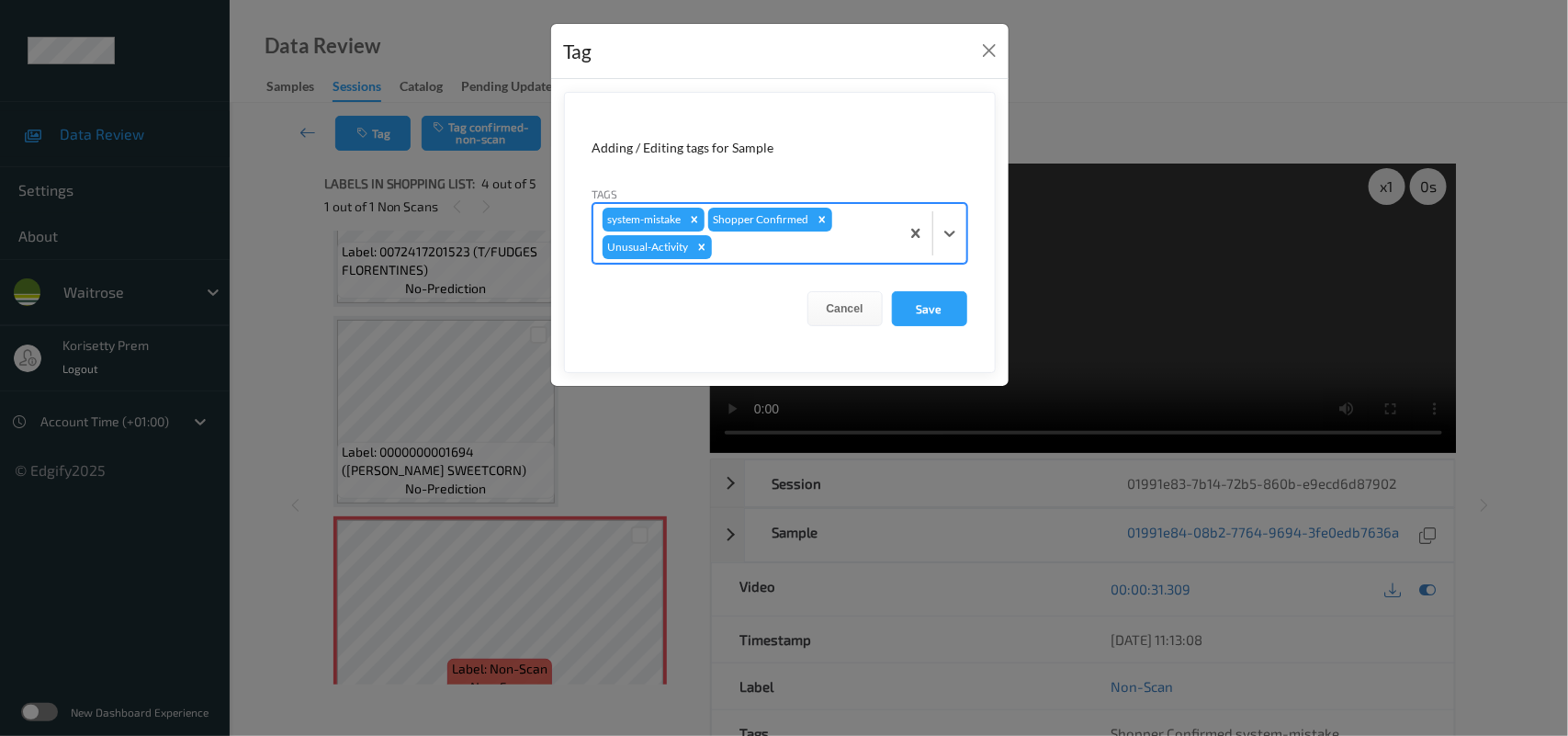
click at [759, 248] on div at bounding box center [803, 246] width 175 height 22
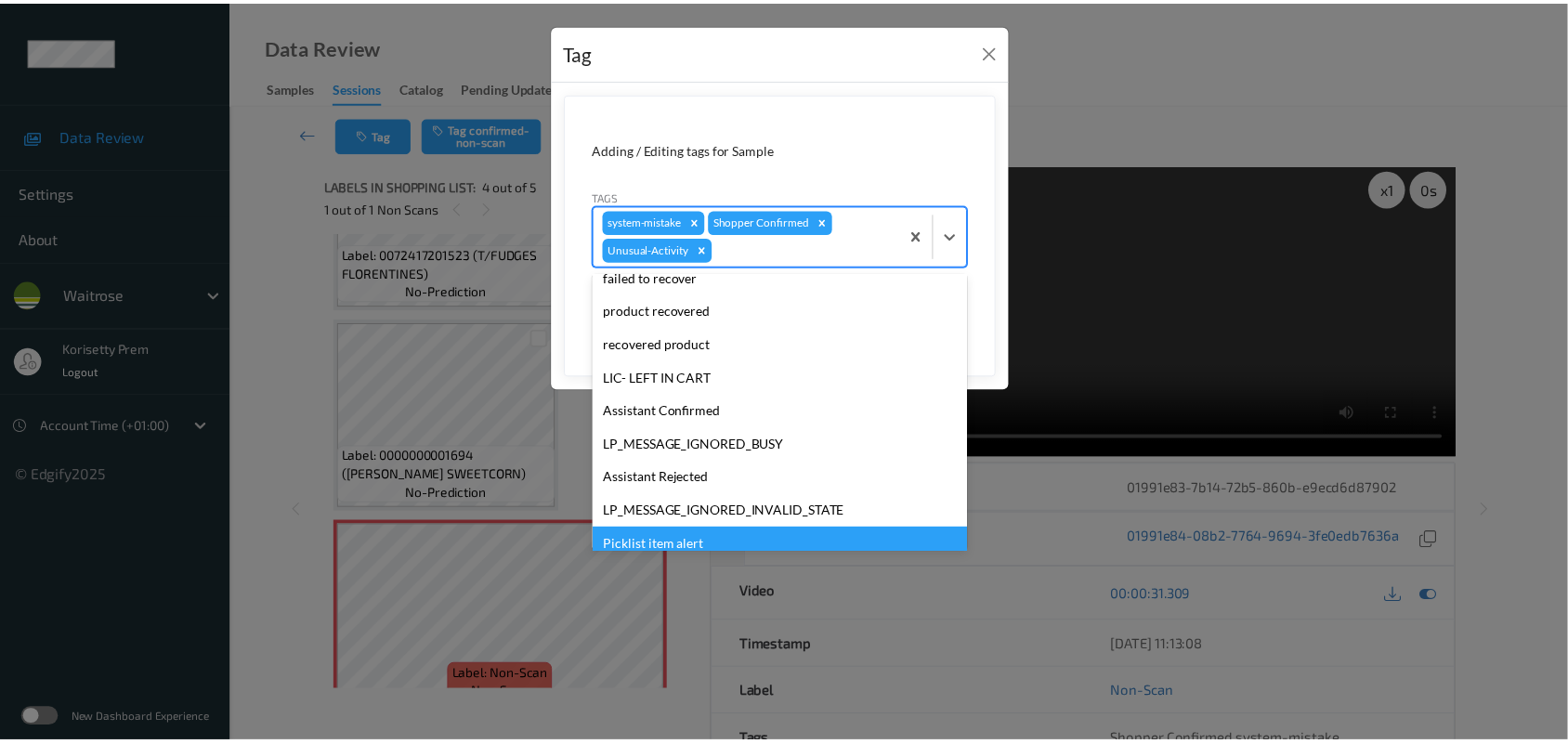
scroll to position [349, 0]
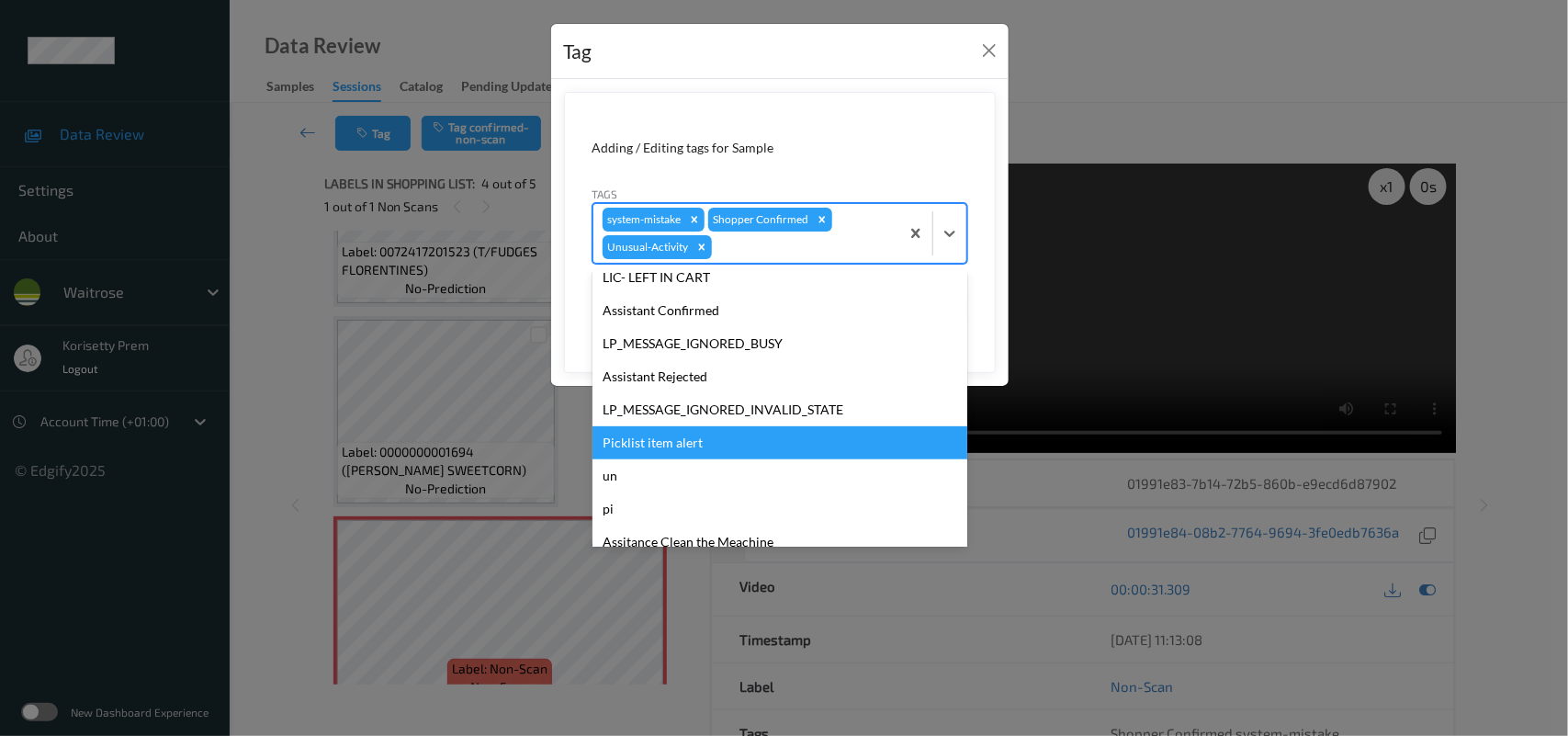
click at [684, 443] on div "Picklist item alert" at bounding box center [780, 442] width 375 height 33
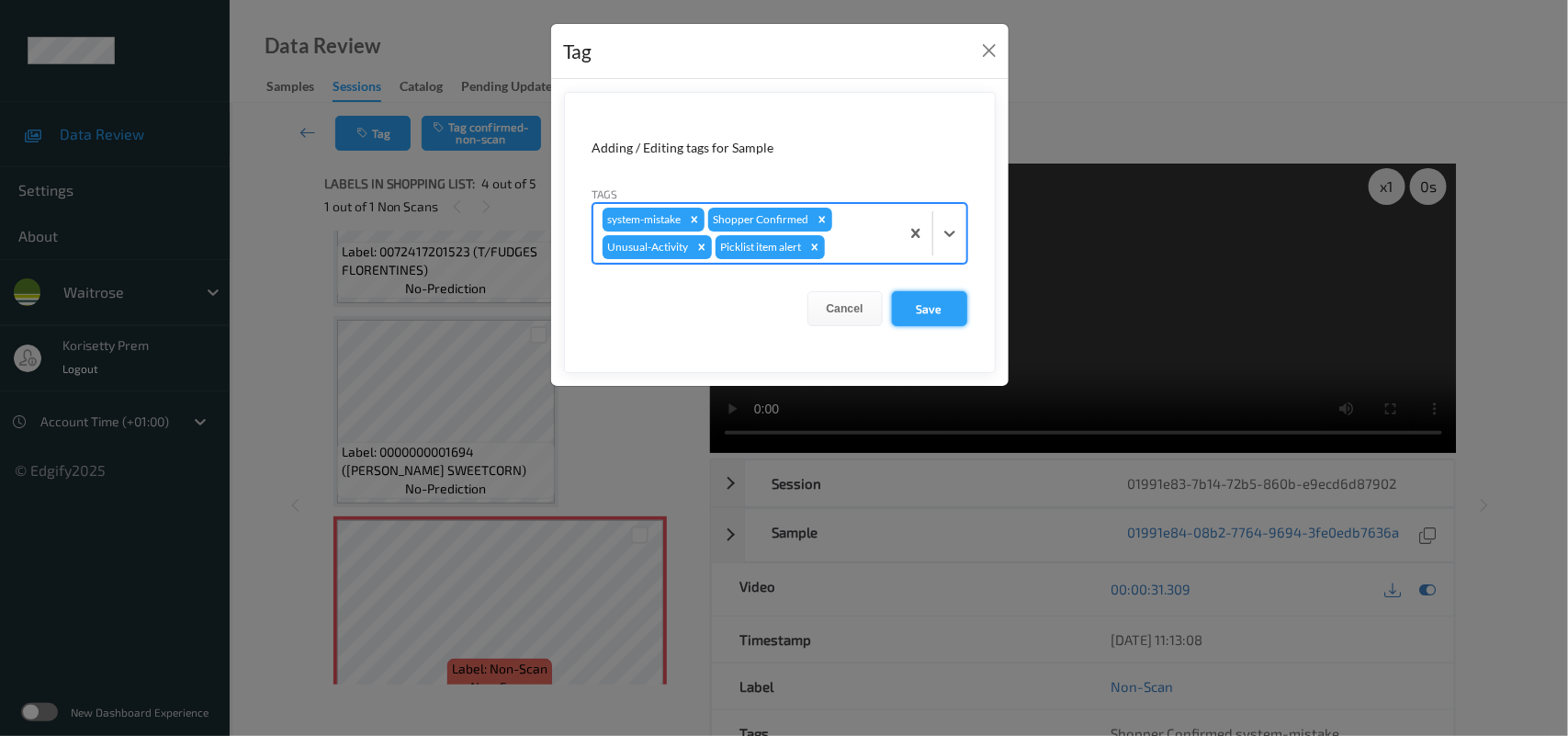
click at [898, 312] on button "Save" at bounding box center [929, 308] width 75 height 35
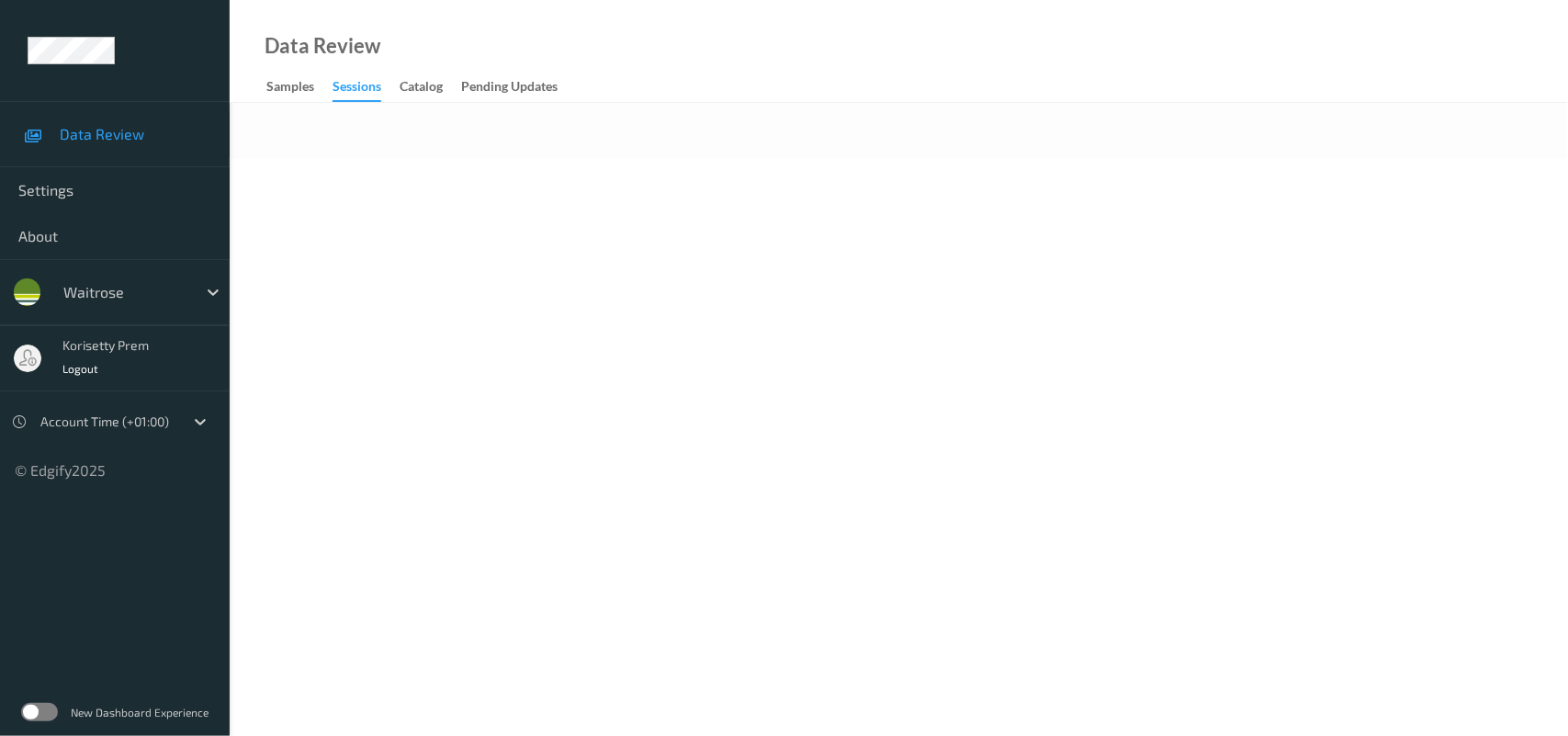
click at [620, 107] on div at bounding box center [899, 131] width 1339 height 56
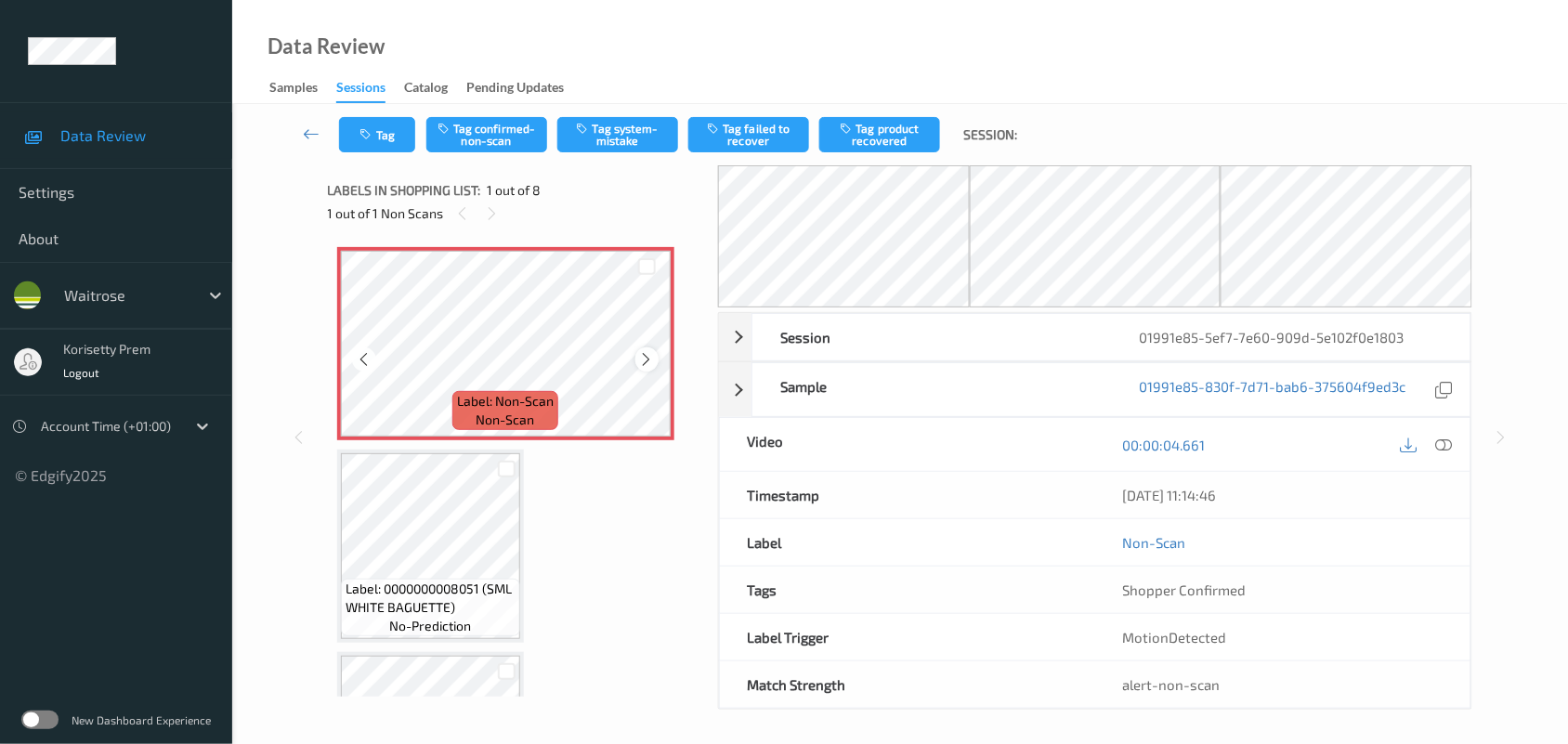
click at [644, 358] on icon at bounding box center [647, 358] width 16 height 17
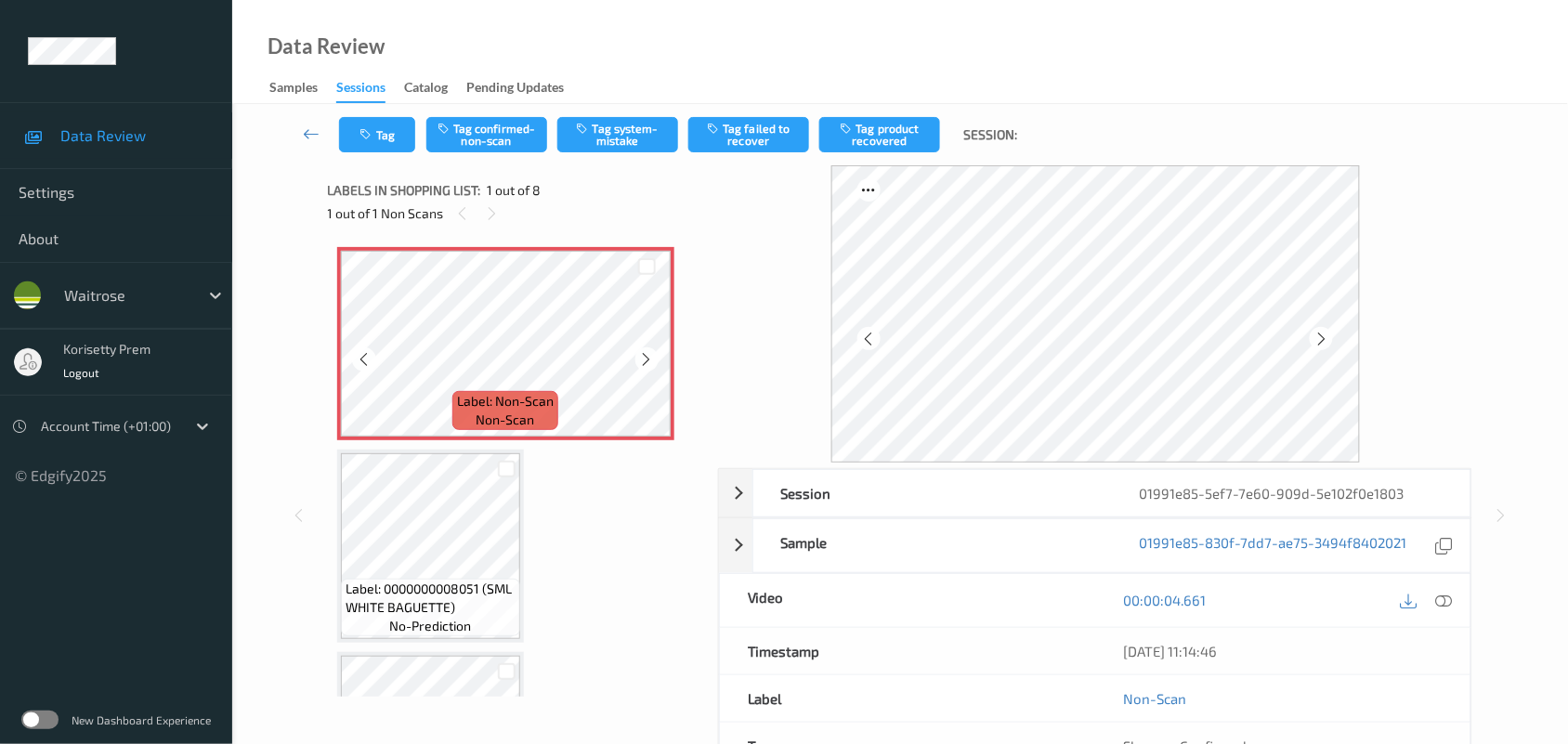
click at [644, 358] on icon at bounding box center [647, 358] width 16 height 17
click at [648, 348] on div at bounding box center [647, 359] width 23 height 23
click at [617, 138] on button "Tag system-mistake" at bounding box center [618, 135] width 121 height 35
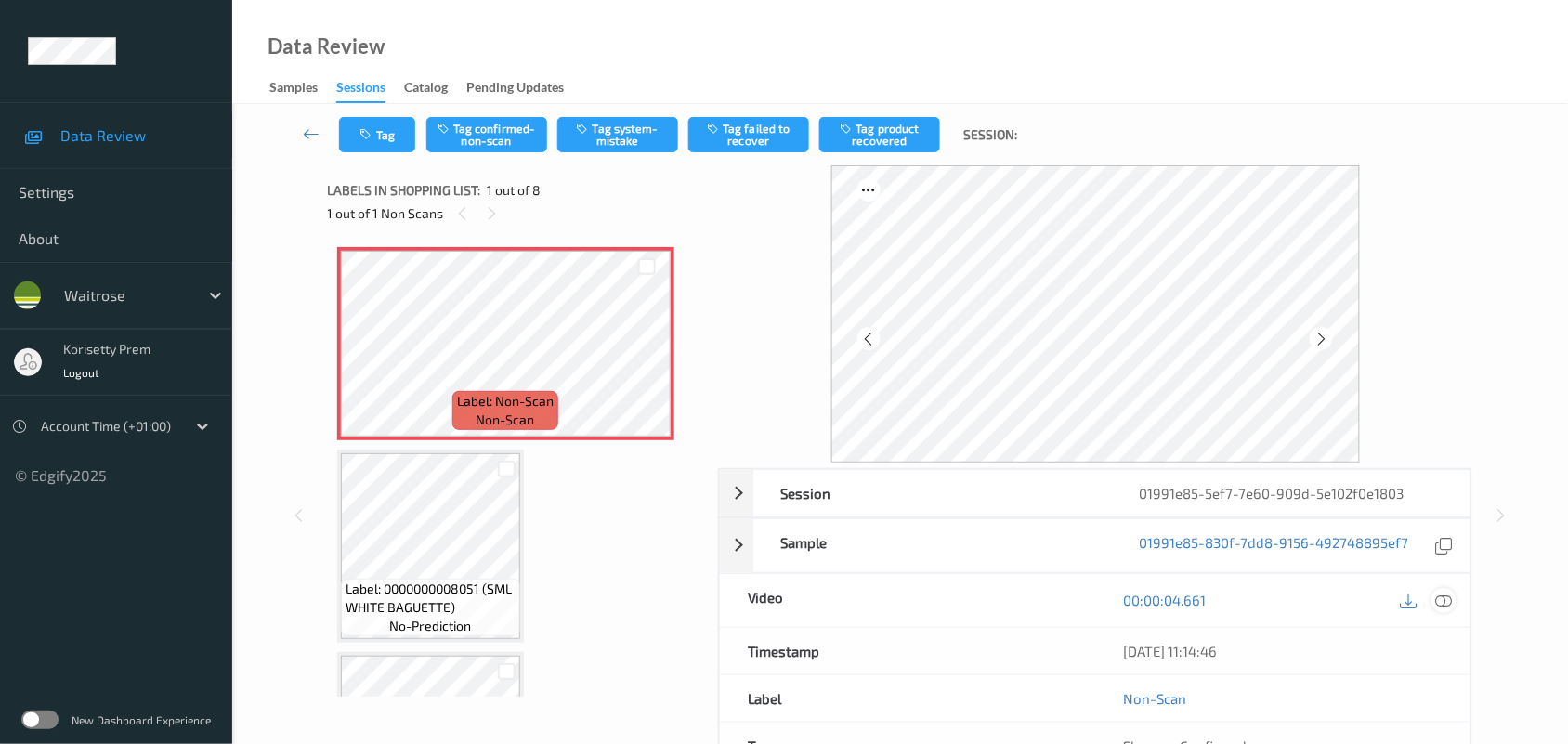
click at [1447, 599] on icon at bounding box center [1444, 599] width 17 height 17
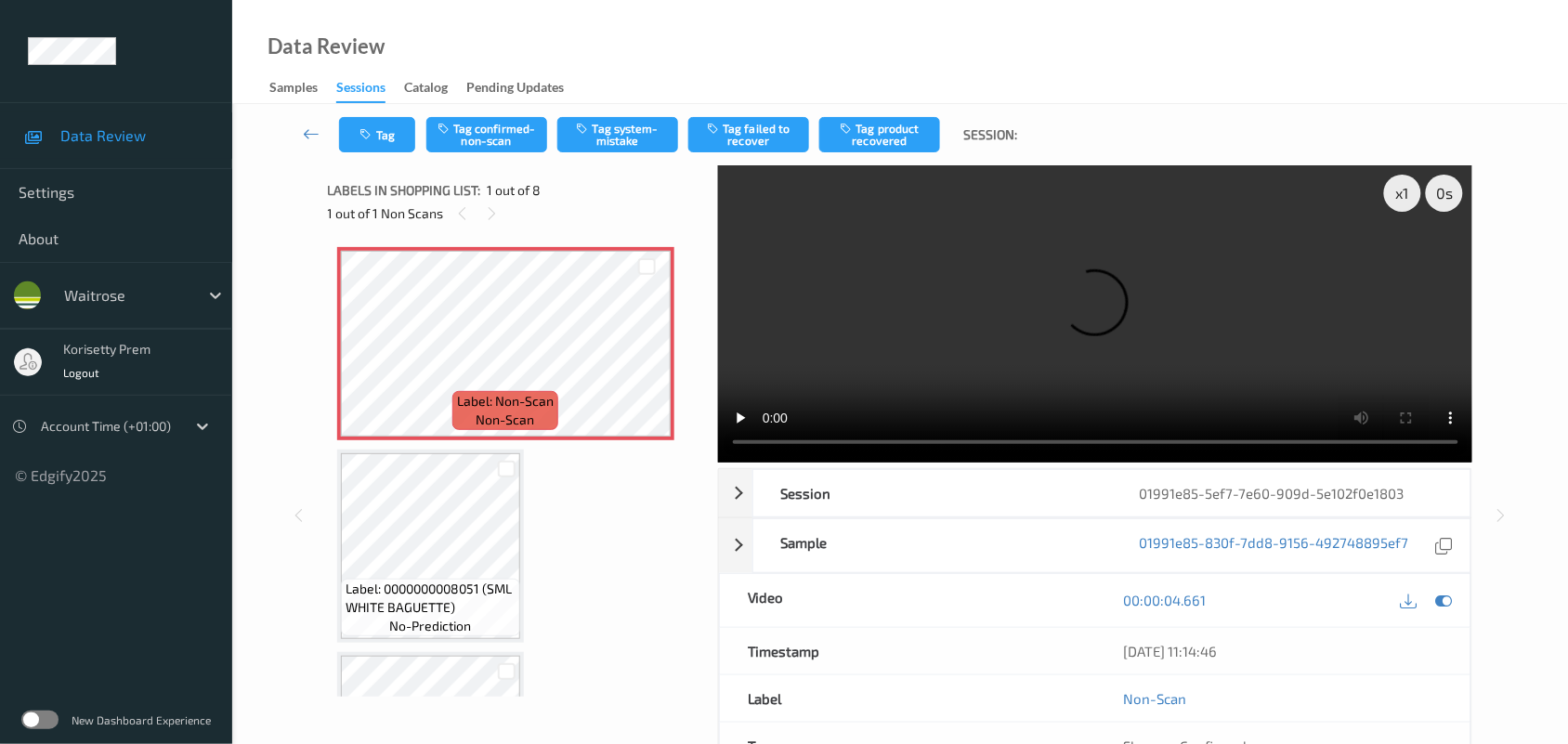
click at [1028, 248] on video at bounding box center [1095, 313] width 755 height 297
click at [951, 344] on video at bounding box center [1095, 313] width 755 height 297
click at [926, 574] on div "Video" at bounding box center [908, 600] width 375 height 53
click at [595, 130] on button "Untag system-mistake" at bounding box center [618, 135] width 121 height 35
click at [493, 144] on button "Tag confirmed-non-scan" at bounding box center [487, 135] width 121 height 35
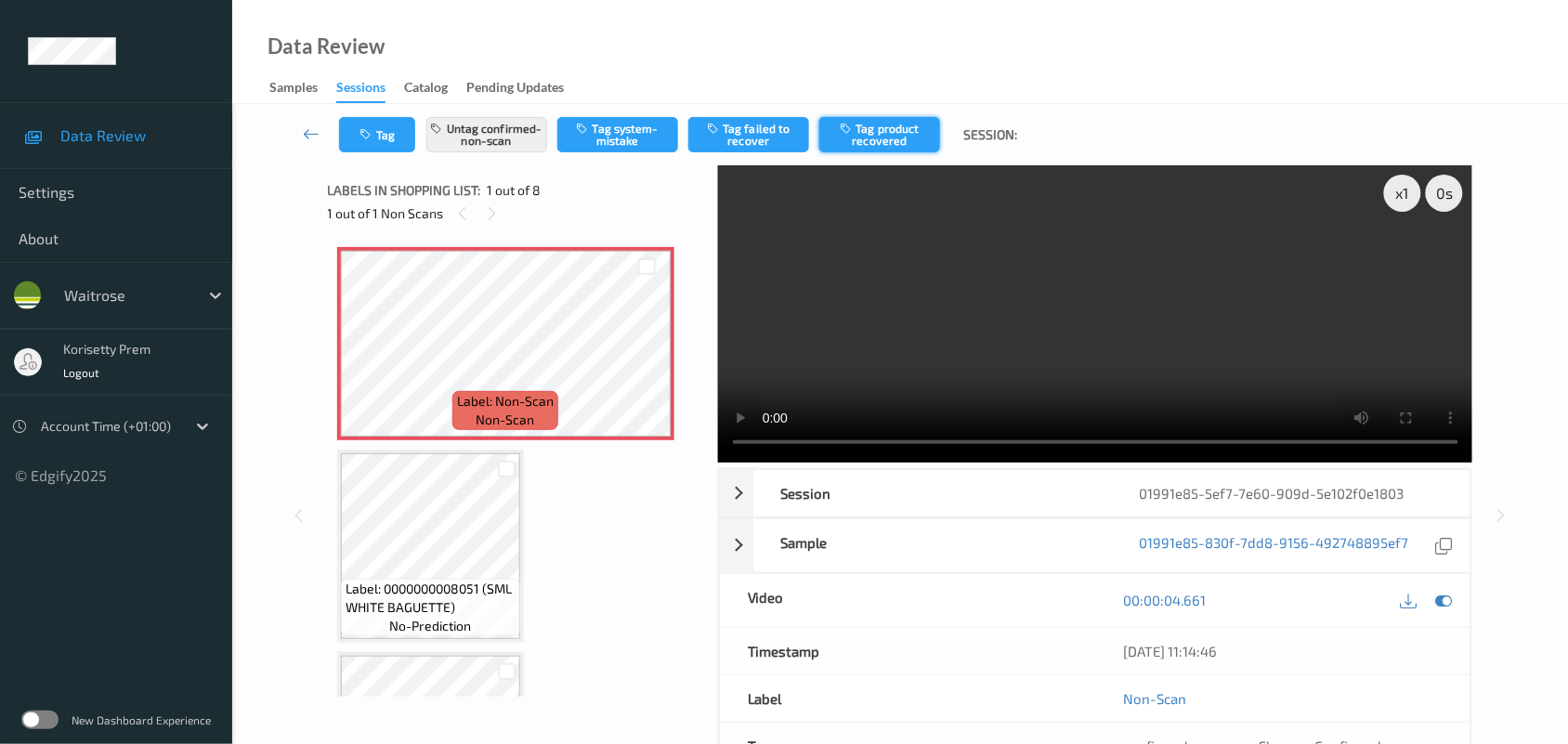
click at [890, 133] on button "Tag product recovered" at bounding box center [880, 135] width 121 height 35
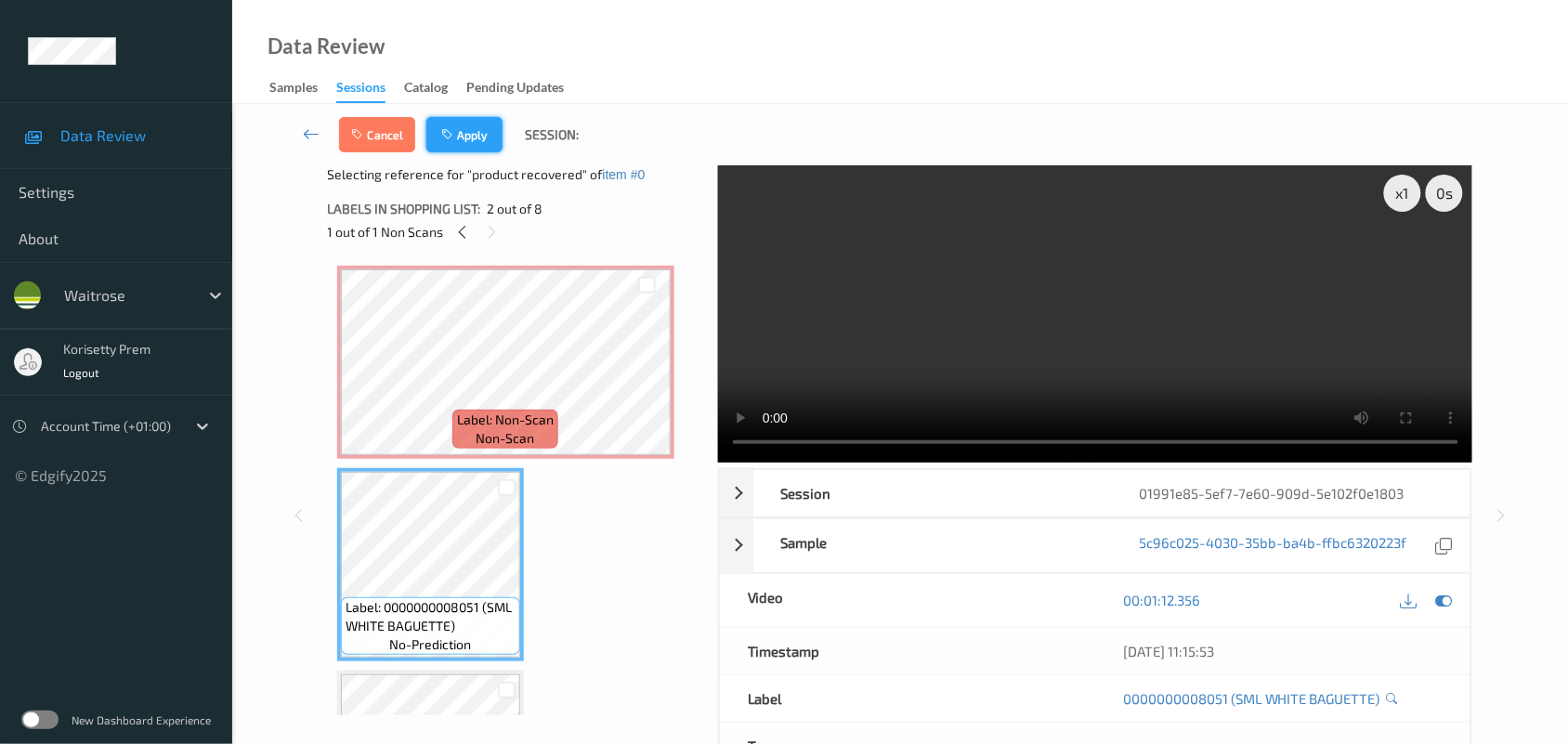
click at [463, 130] on button "Apply" at bounding box center [464, 135] width 76 height 35
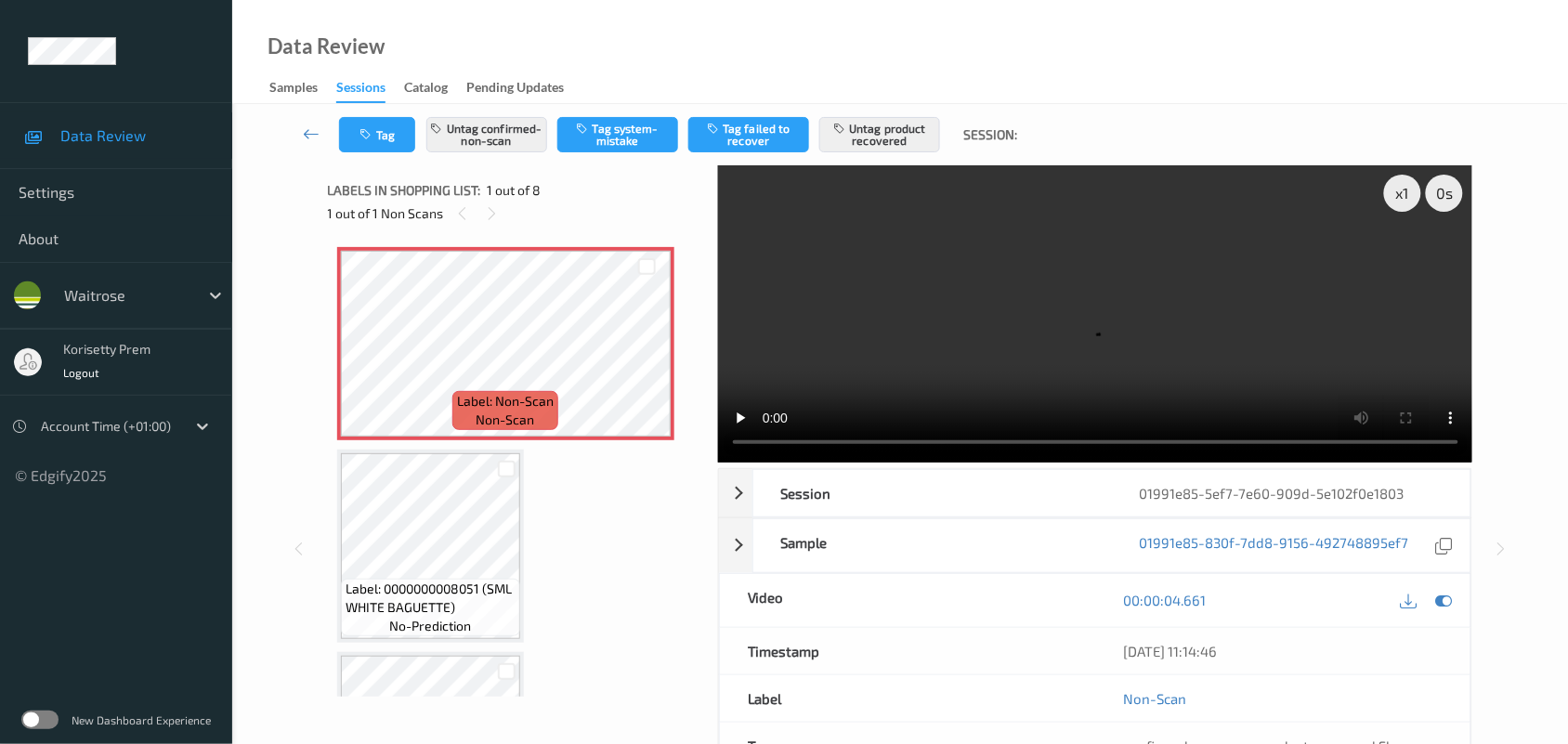
click at [1335, 662] on div "06/09/2025 11:14:46" at bounding box center [1283, 651] width 375 height 47
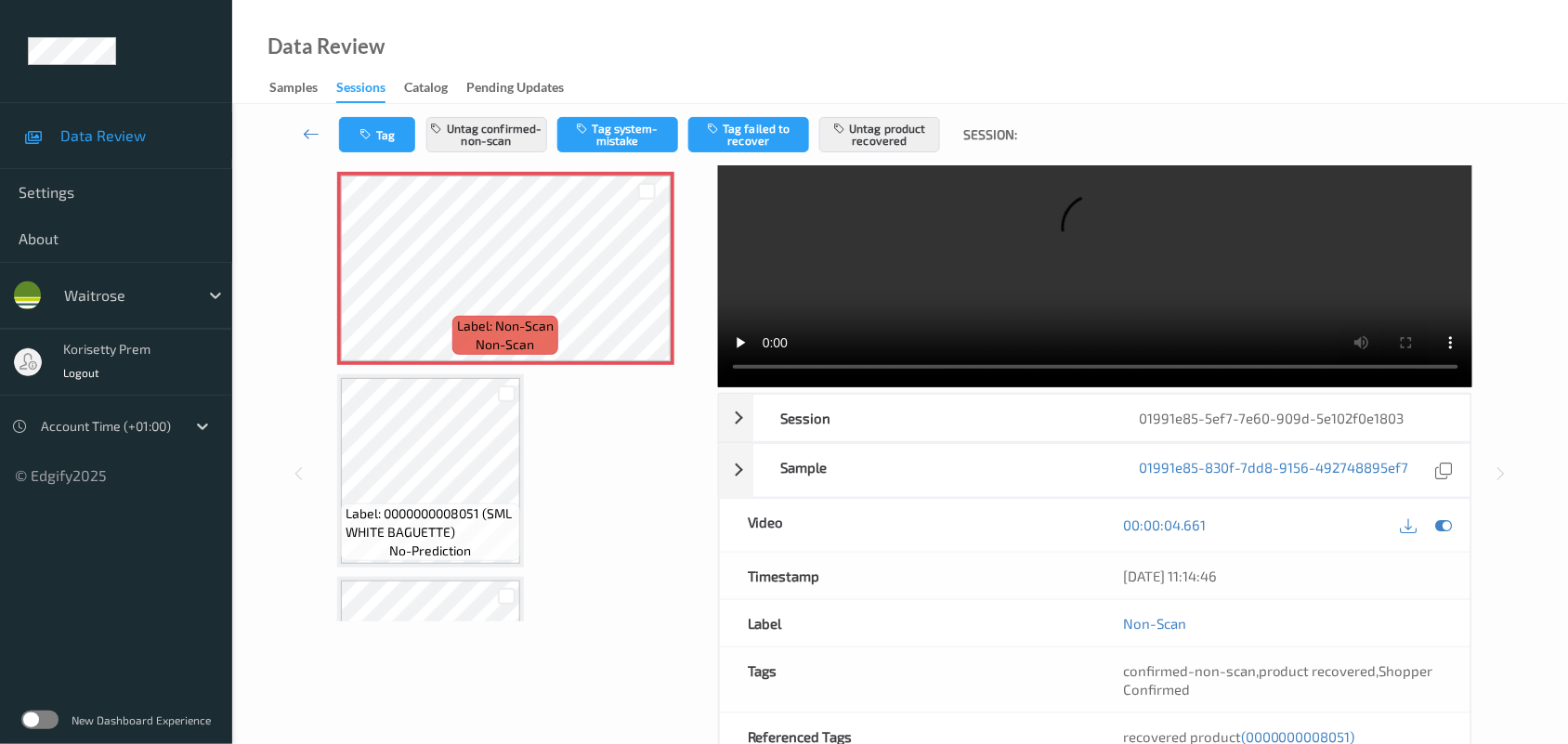
scroll to position [116, 0]
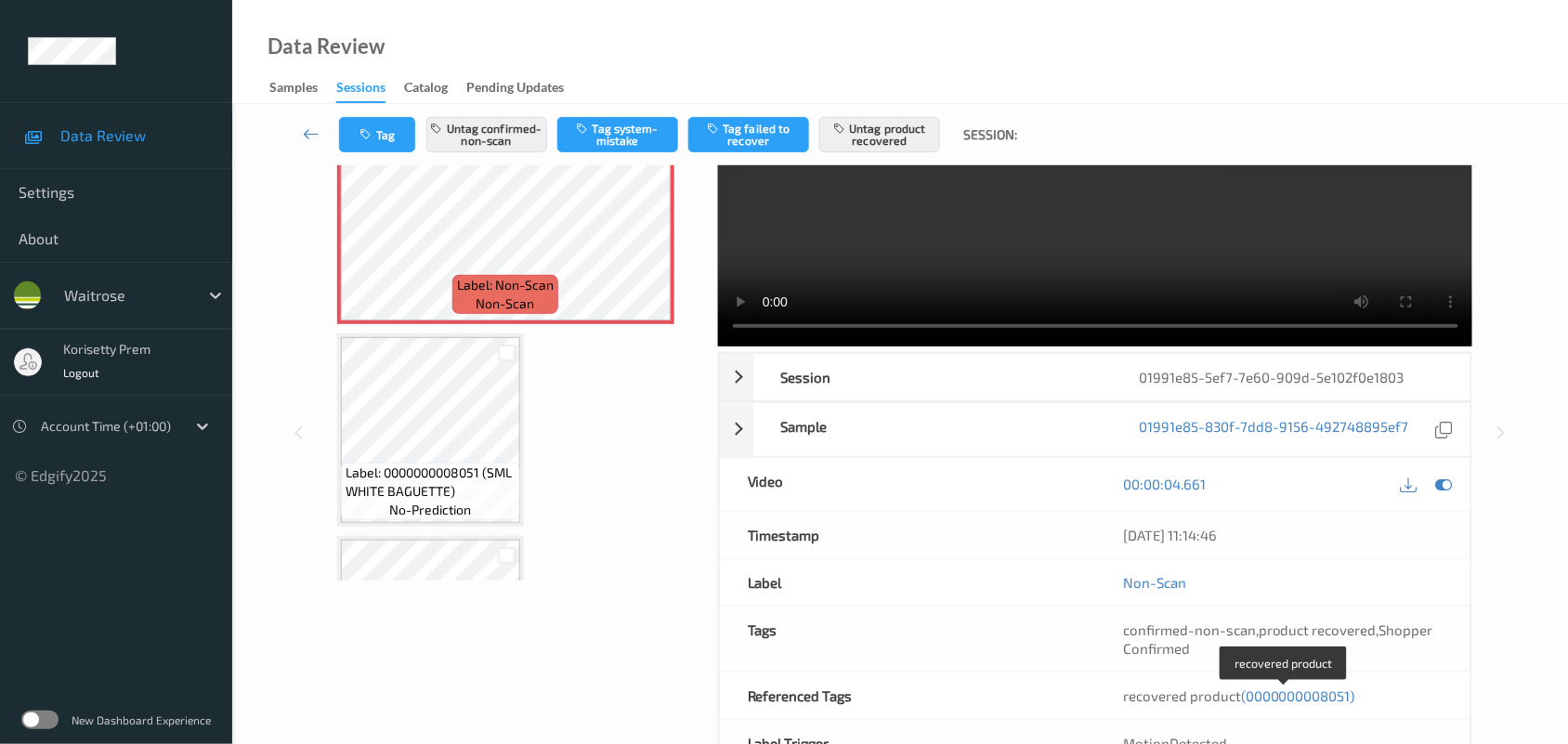
click at [1284, 696] on span "(0000000008051)" at bounding box center [1297, 695] width 114 height 17
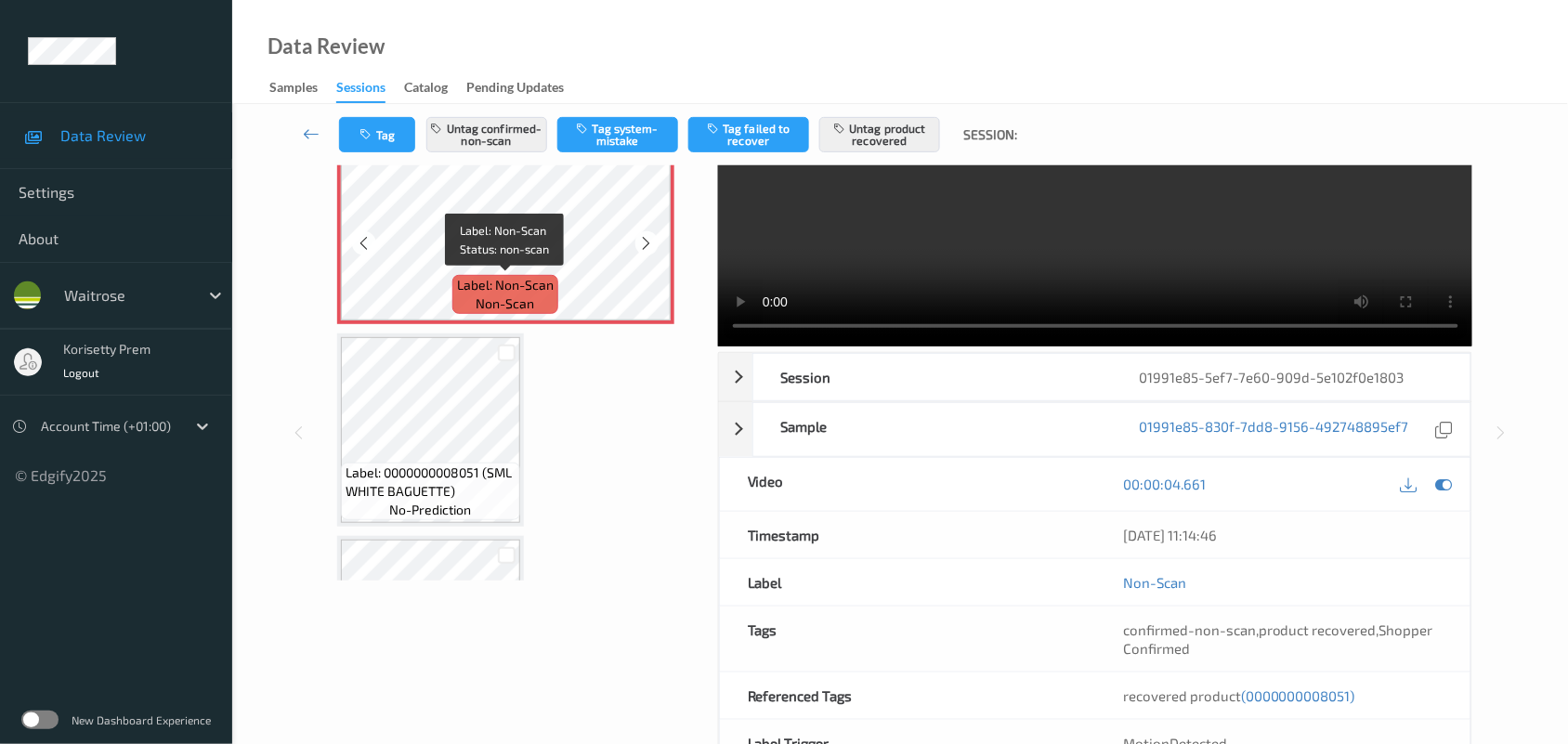
scroll to position [0, 0]
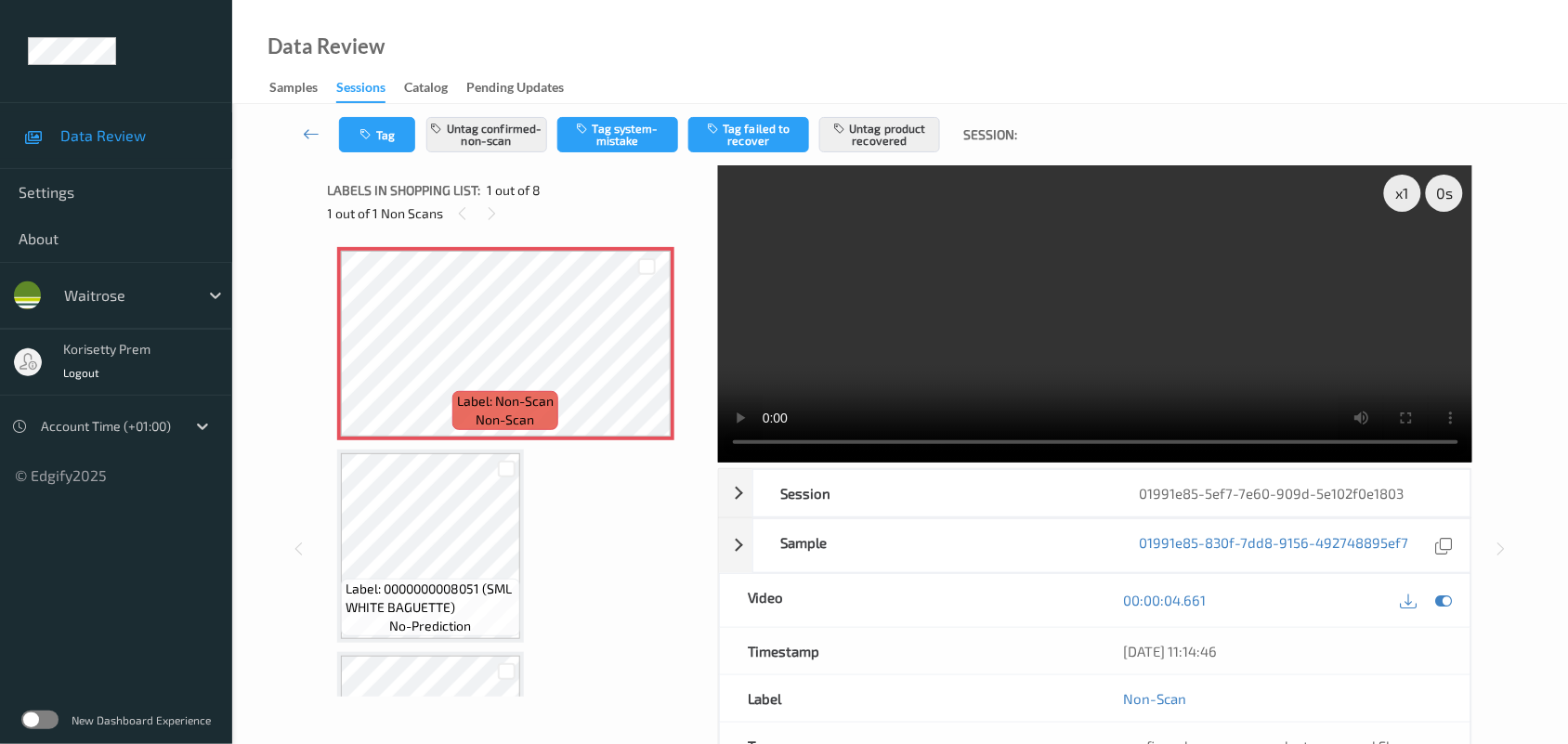
click at [554, 214] on div "1 out of 1 Non Scans" at bounding box center [517, 213] width 377 height 23
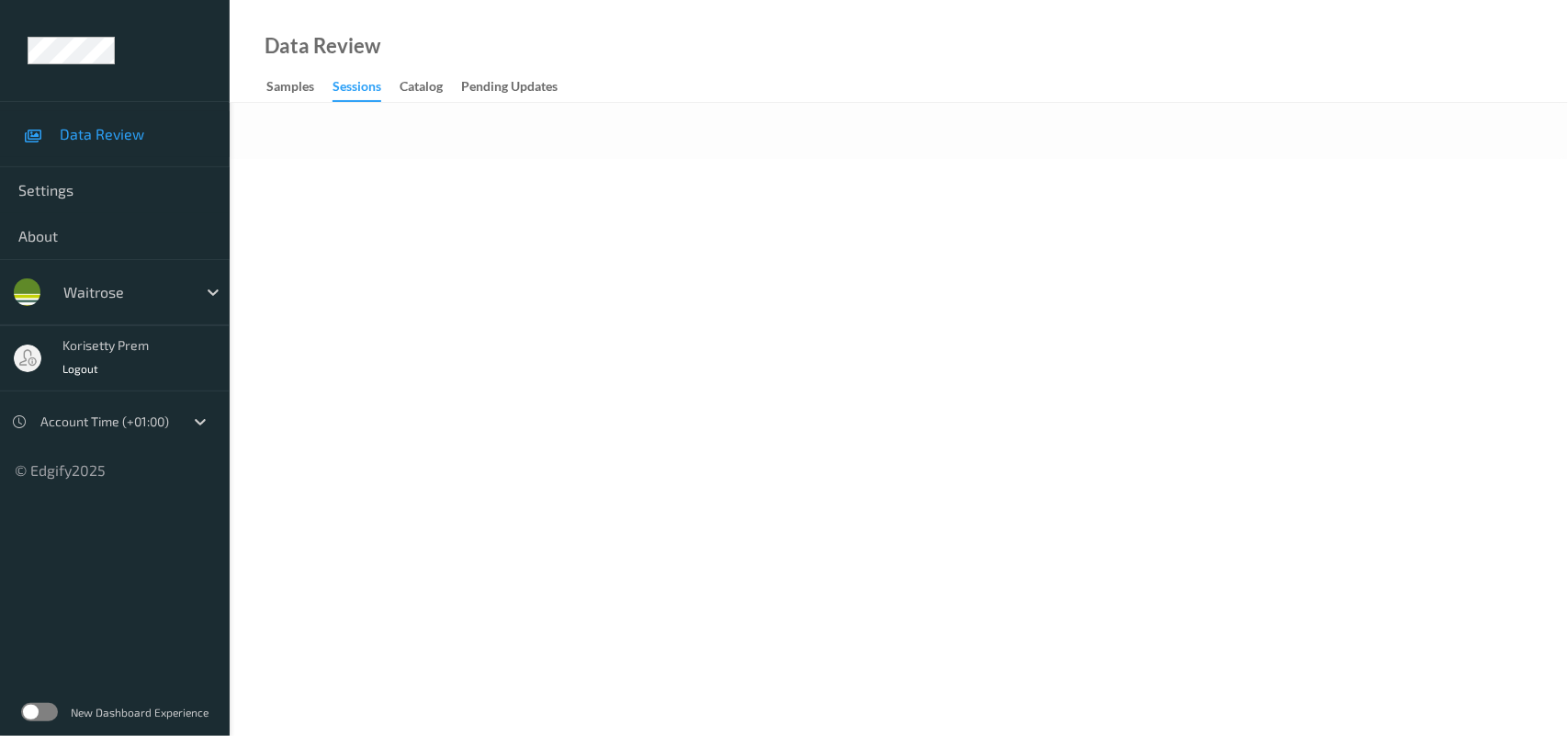
click at [615, 159] on body "Data Review Settings About waitrose korisetty prem Logout Account Time (+01:00)…" at bounding box center [784, 368] width 1568 height 736
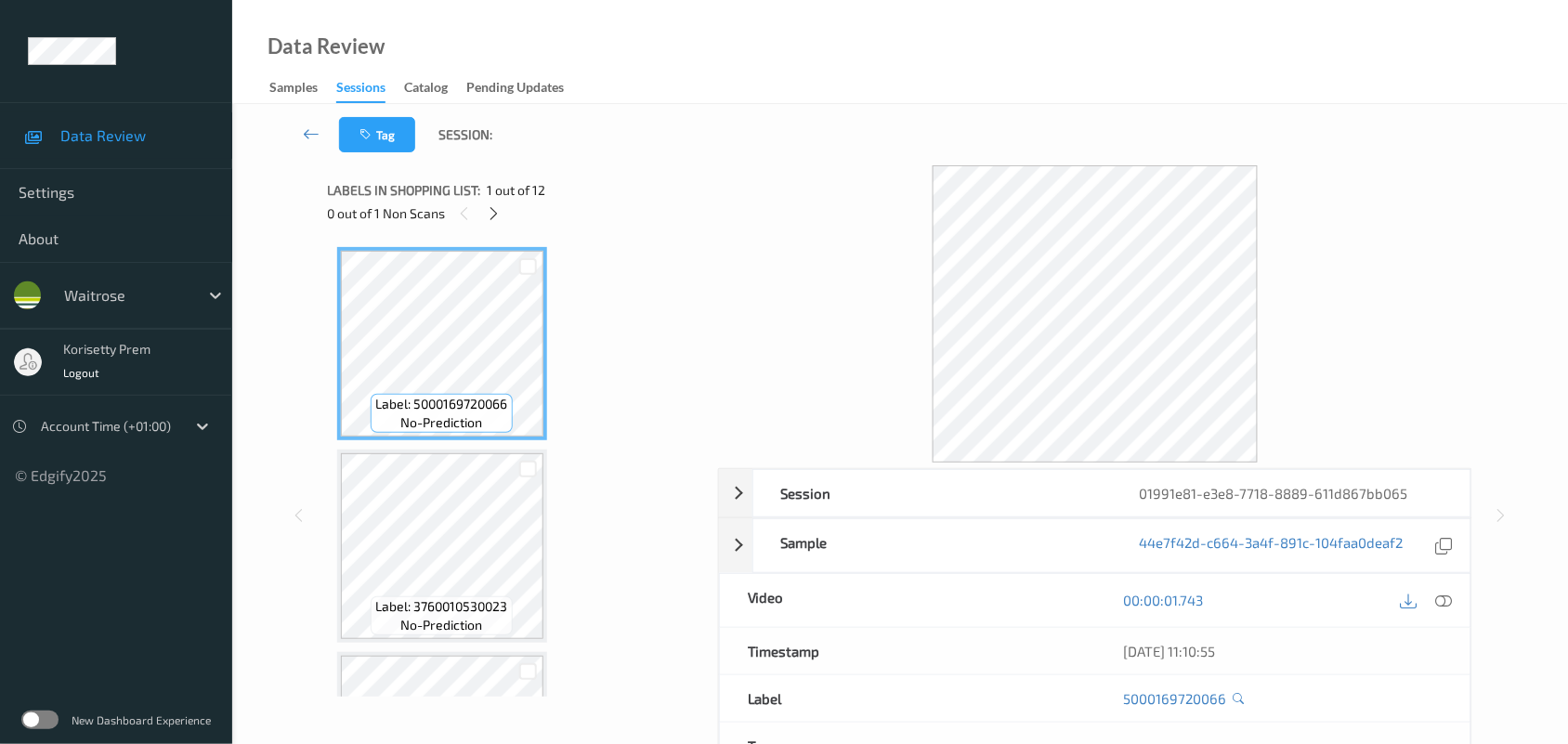
click at [774, 210] on div at bounding box center [1095, 313] width 755 height 297
click at [483, 198] on div "Labels in shopping list: 1 out of 12" at bounding box center [517, 190] width 377 height 23
click at [500, 209] on icon at bounding box center [493, 213] width 16 height 17
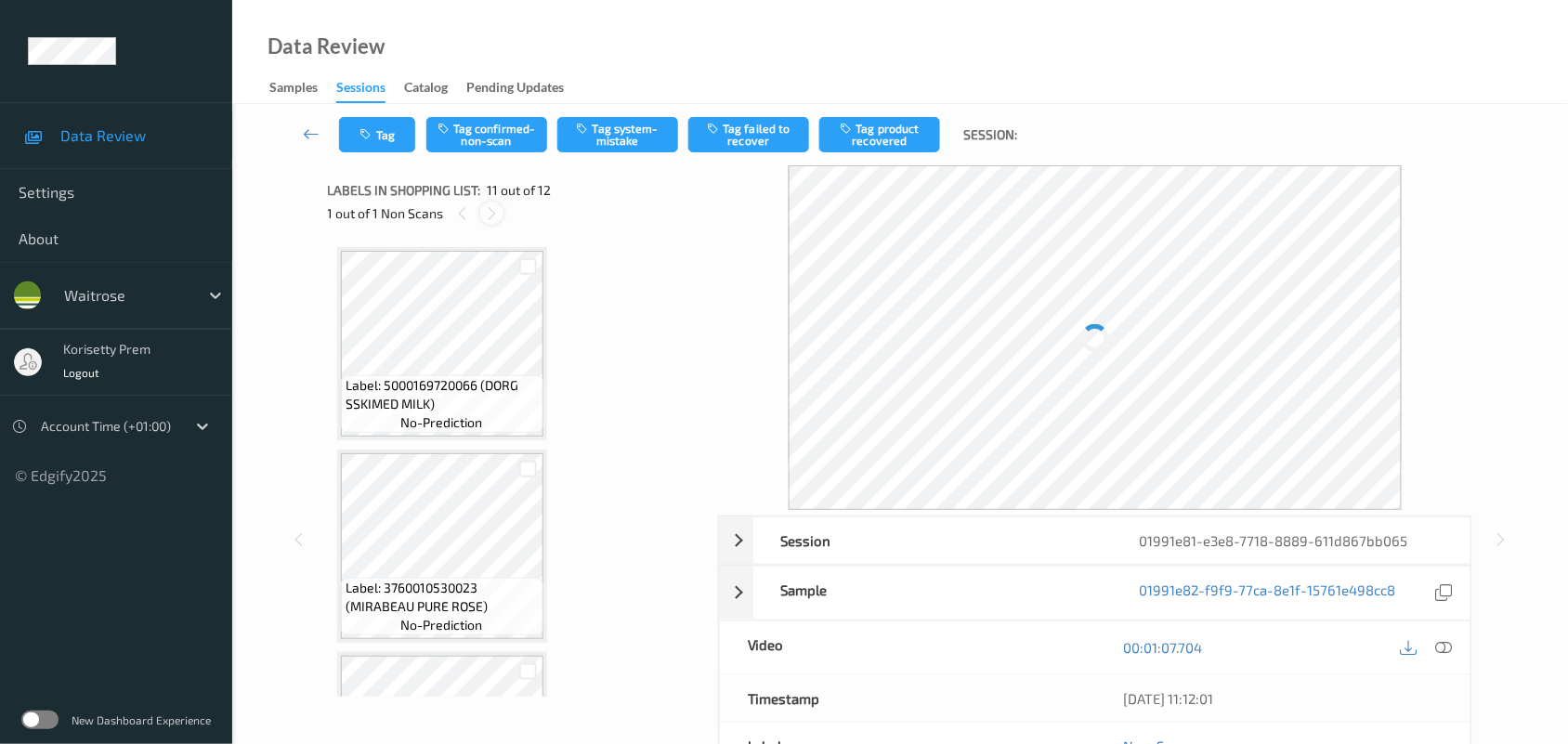
scroll to position [1827, 0]
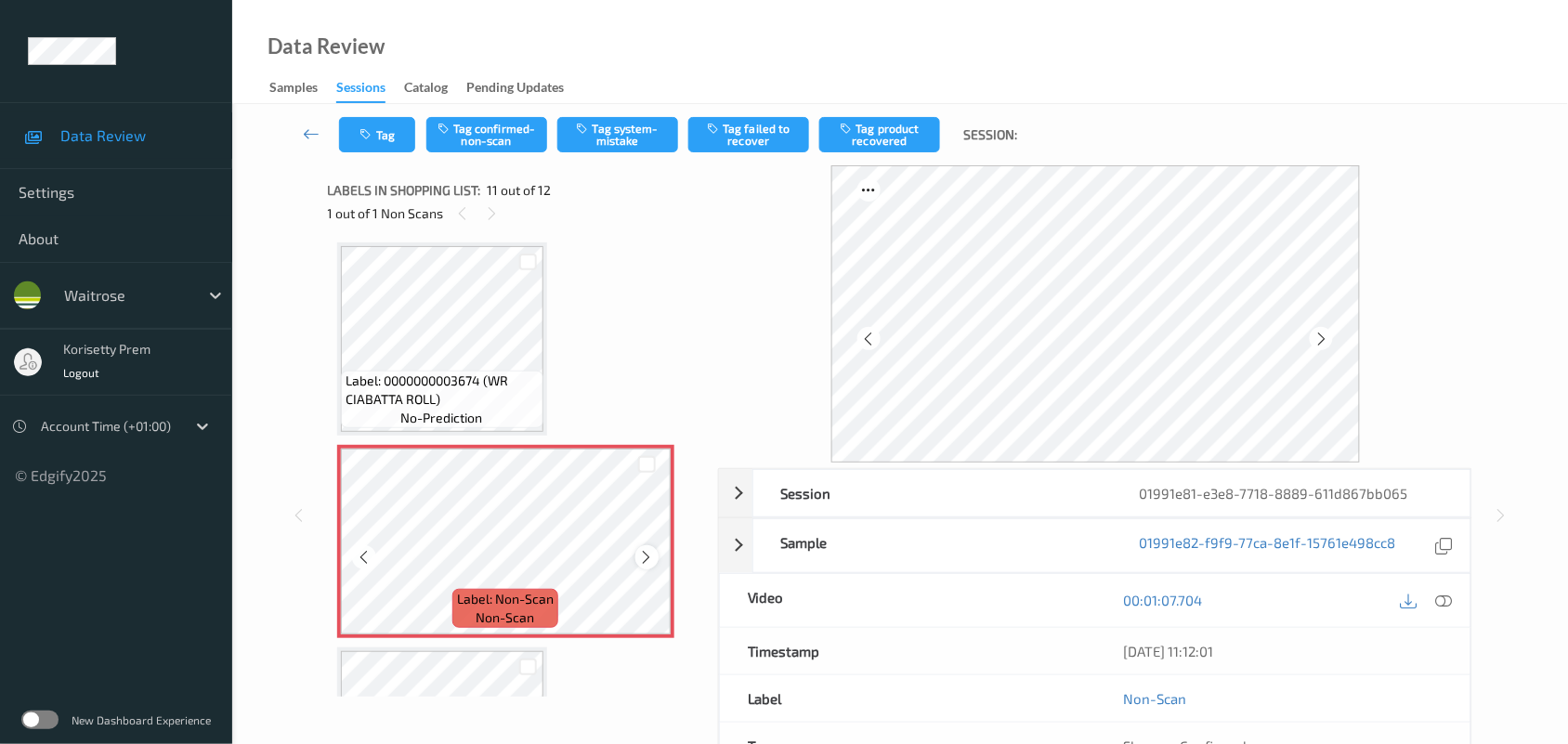
click at [651, 549] on icon at bounding box center [647, 557] width 16 height 17
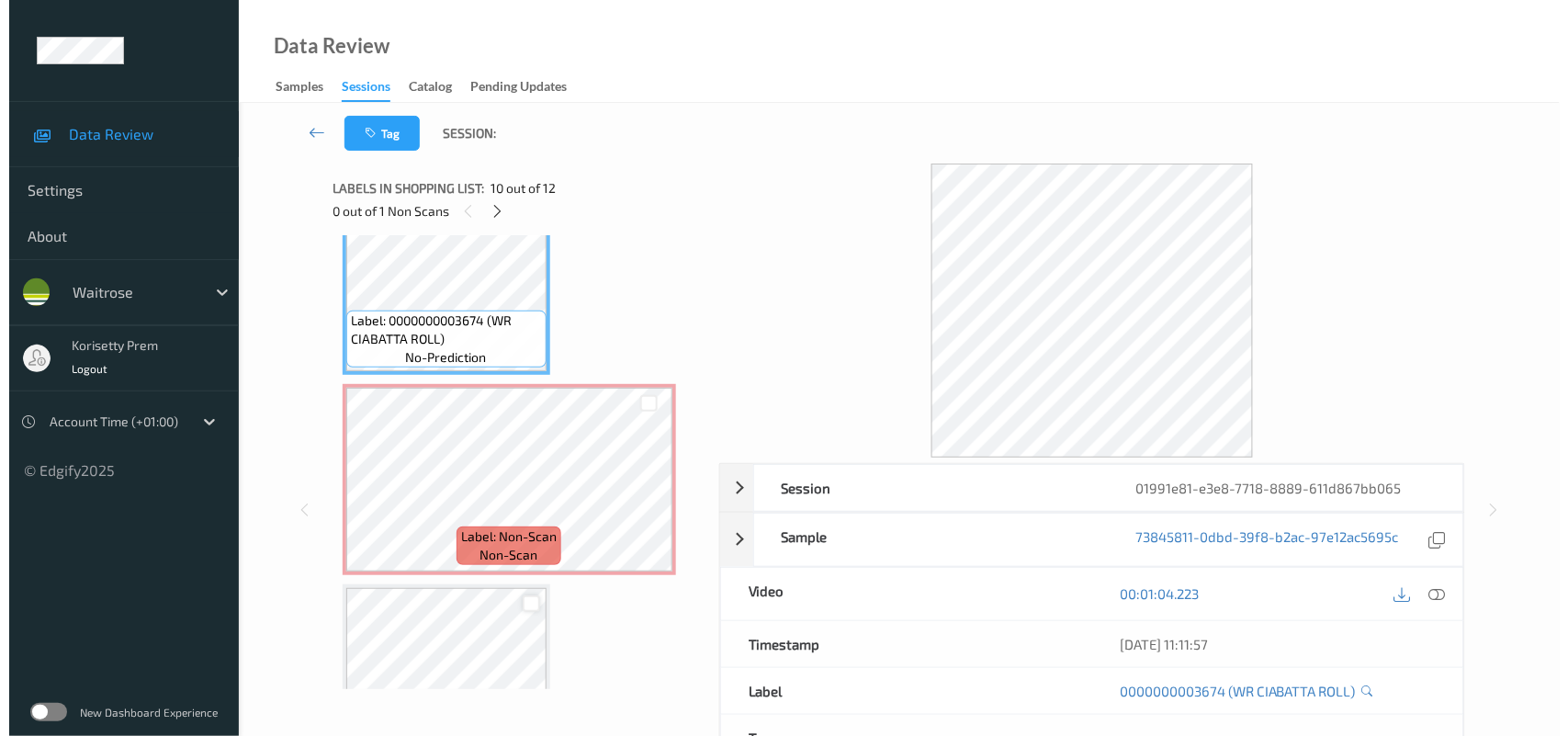
scroll to position [1723, 0]
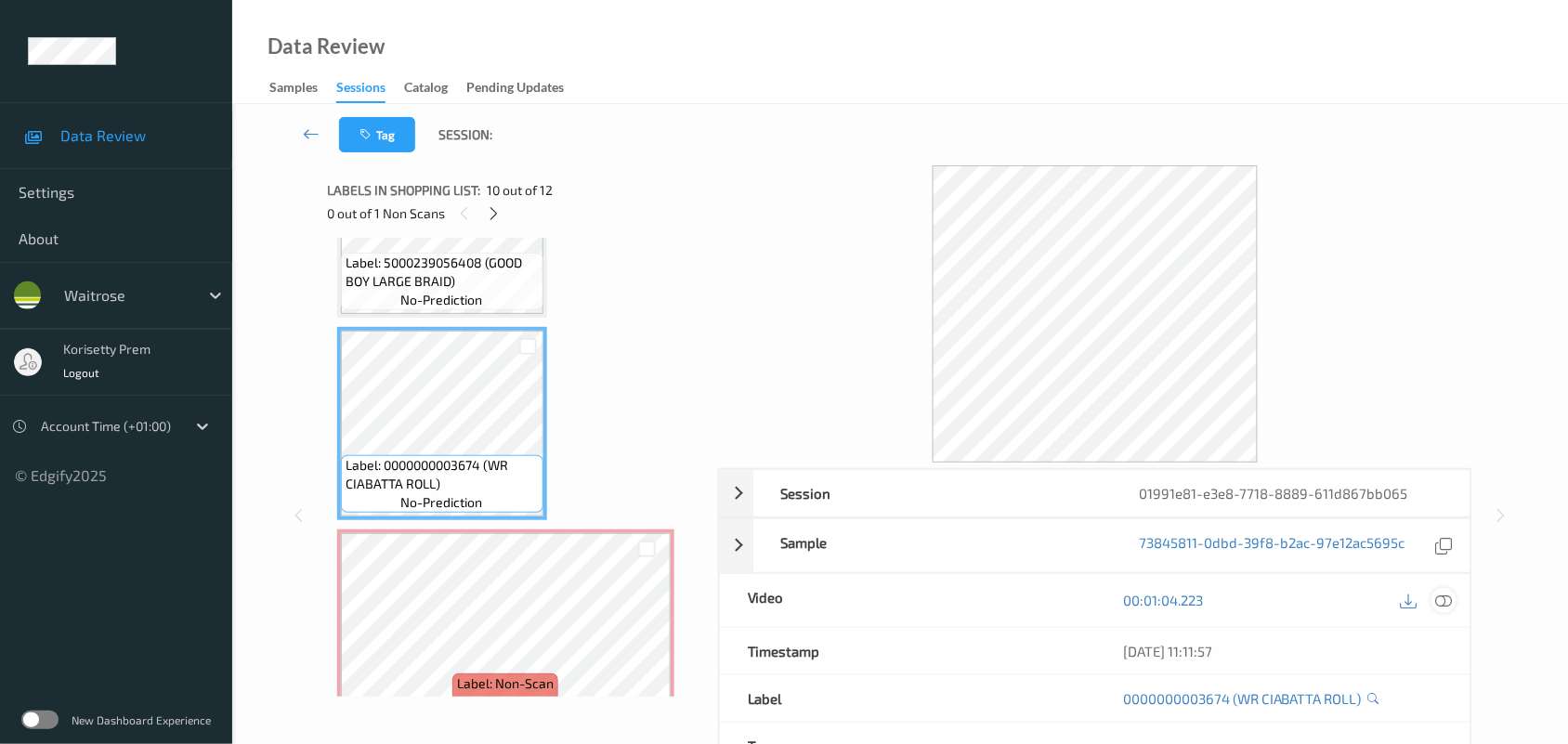
click at [1432, 596] on div at bounding box center [1444, 600] width 25 height 25
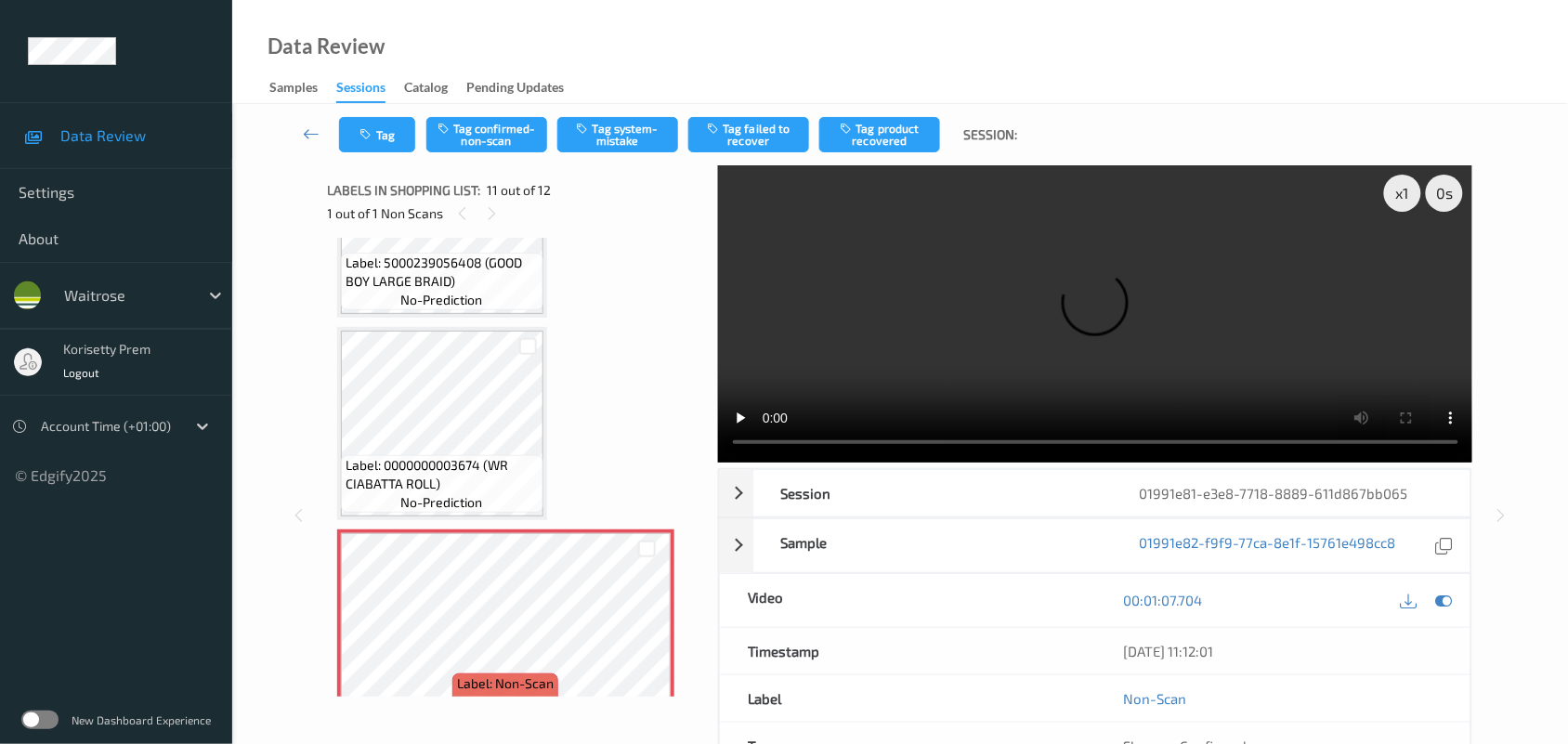
click at [1096, 353] on video at bounding box center [1095, 313] width 755 height 297
click at [1255, 235] on video at bounding box center [1095, 313] width 755 height 297
click at [614, 130] on button "Tag system-mistake" at bounding box center [618, 135] width 121 height 35
click at [389, 128] on button "Tag" at bounding box center [377, 135] width 76 height 35
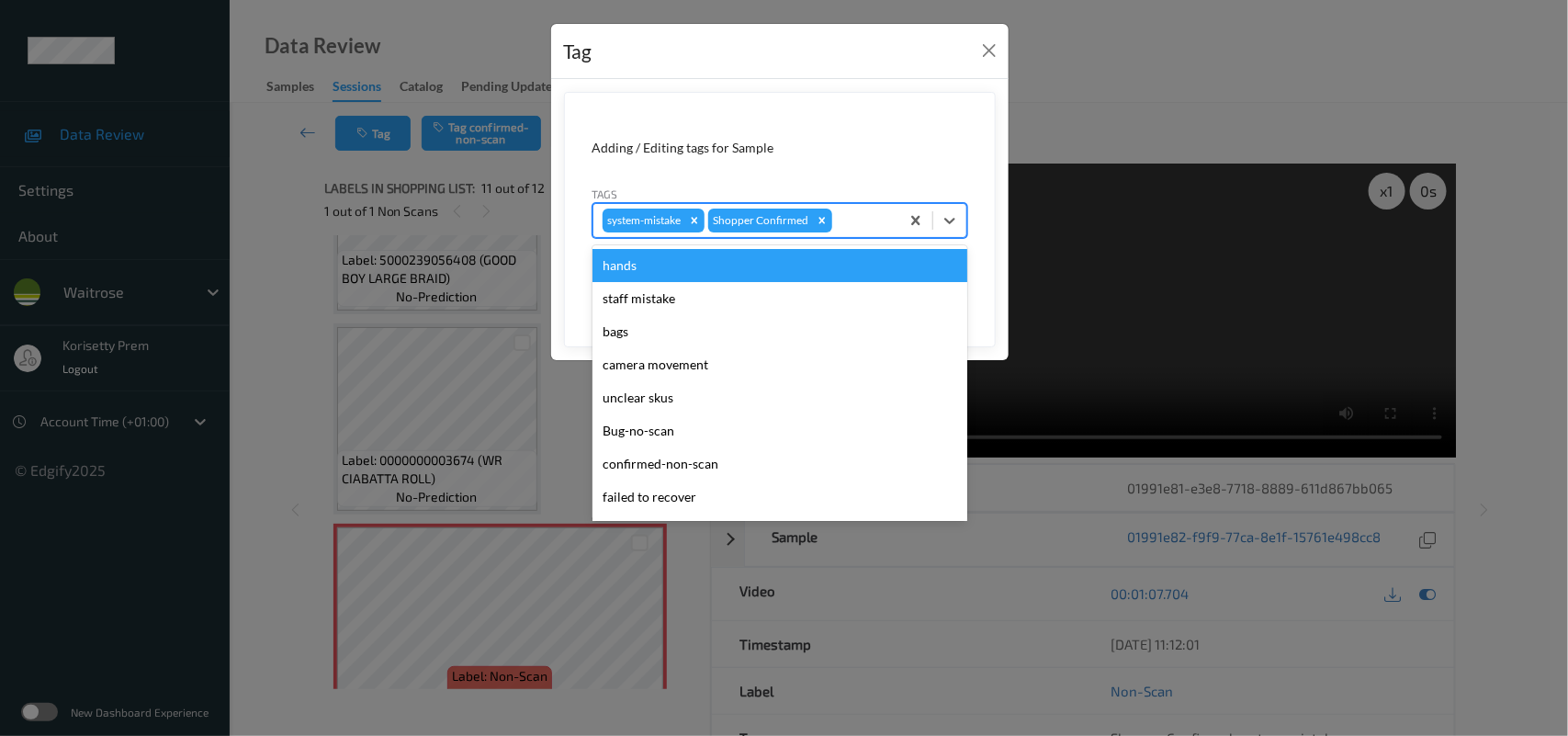
click at [850, 218] on div at bounding box center [863, 220] width 54 height 22
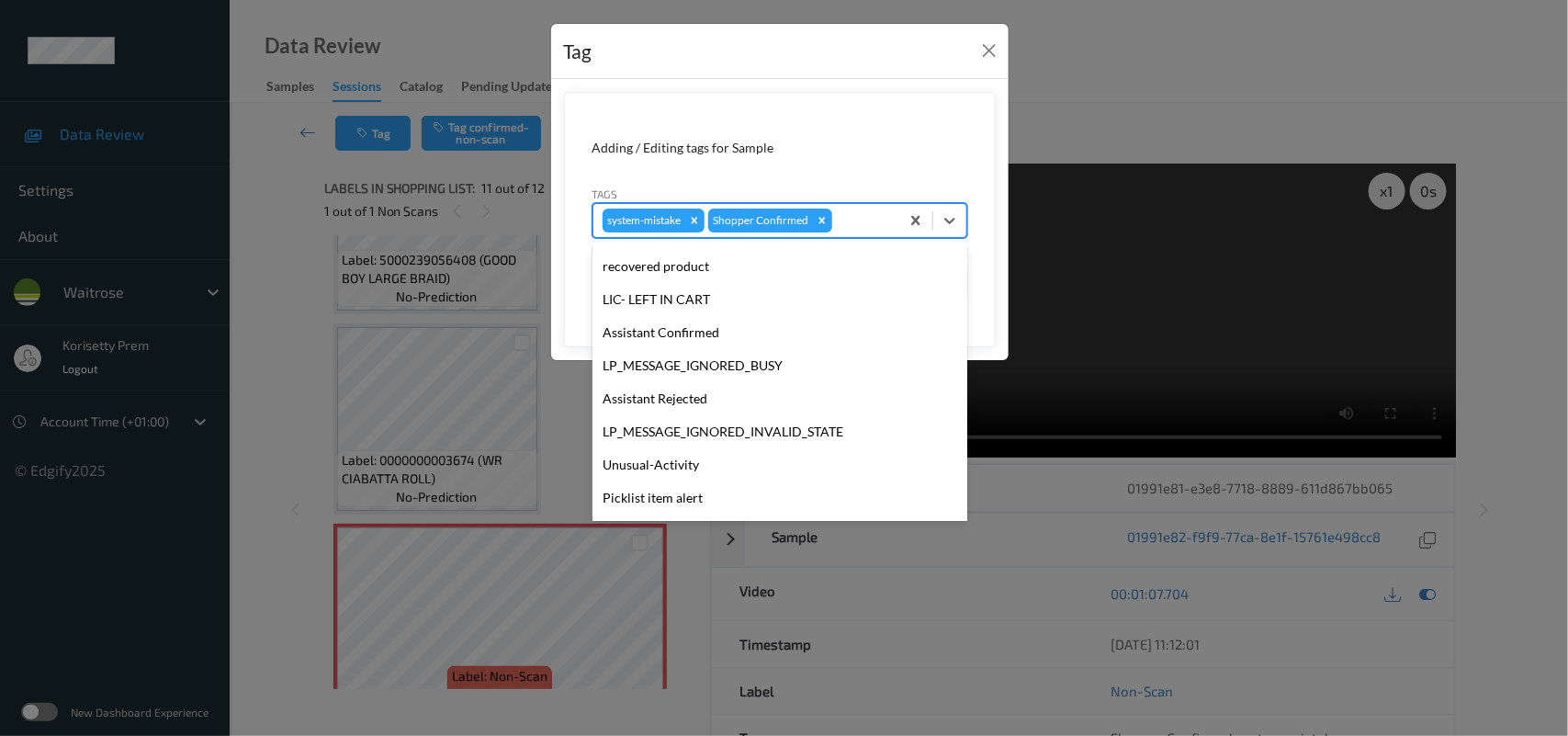
scroll to position [424, 0]
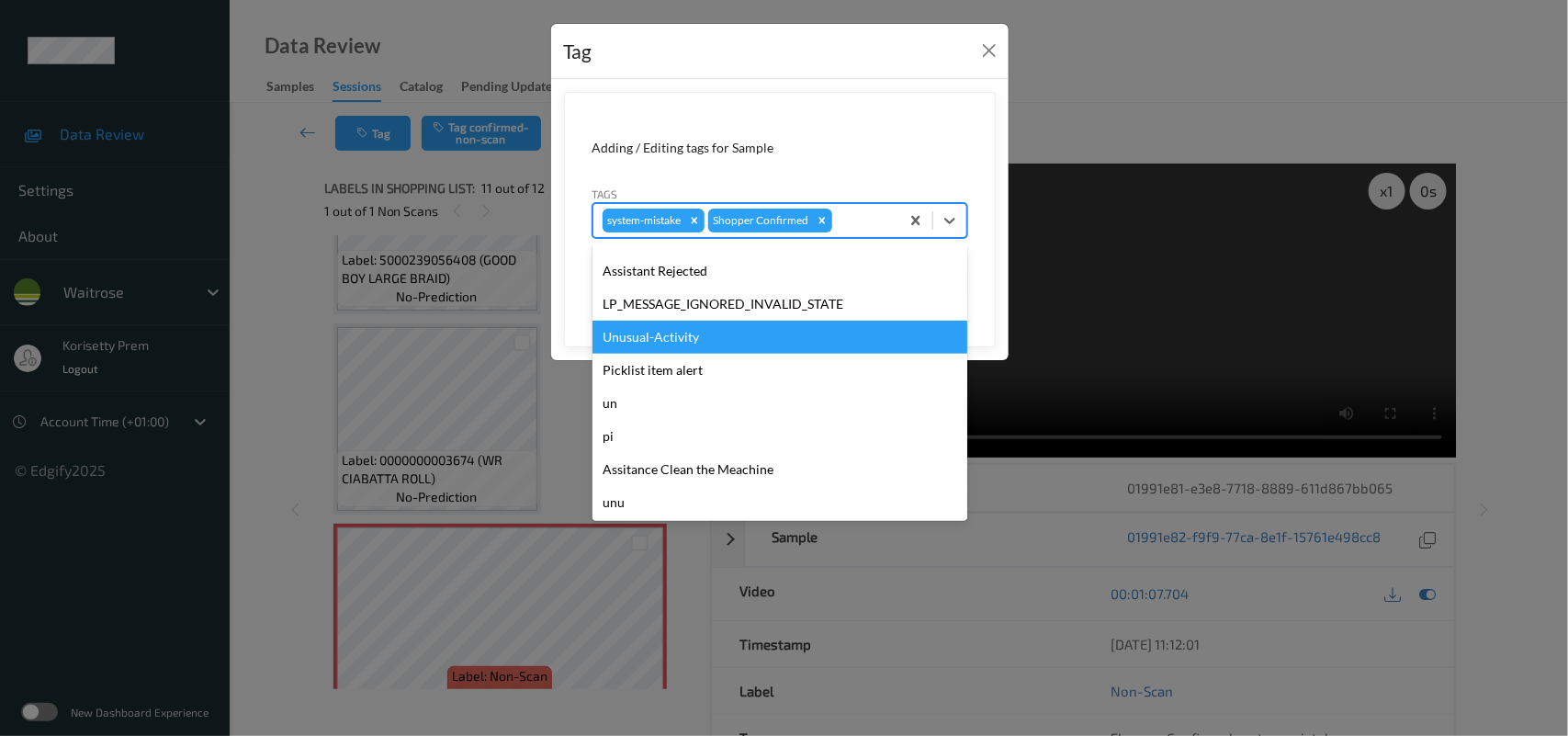
click at [643, 346] on div "Unusual-Activity" at bounding box center [780, 337] width 375 height 33
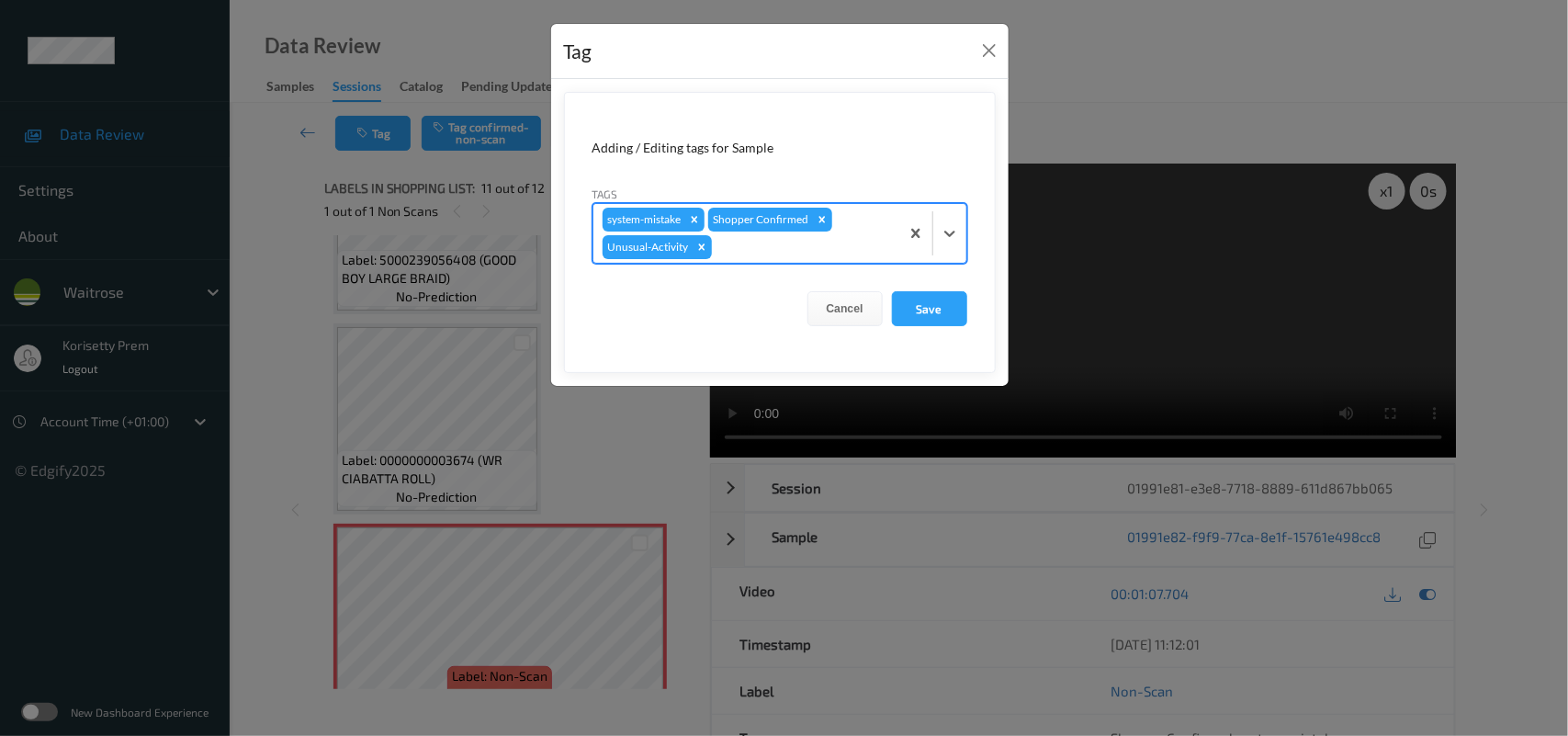
click at [810, 253] on div at bounding box center [803, 246] width 175 height 22
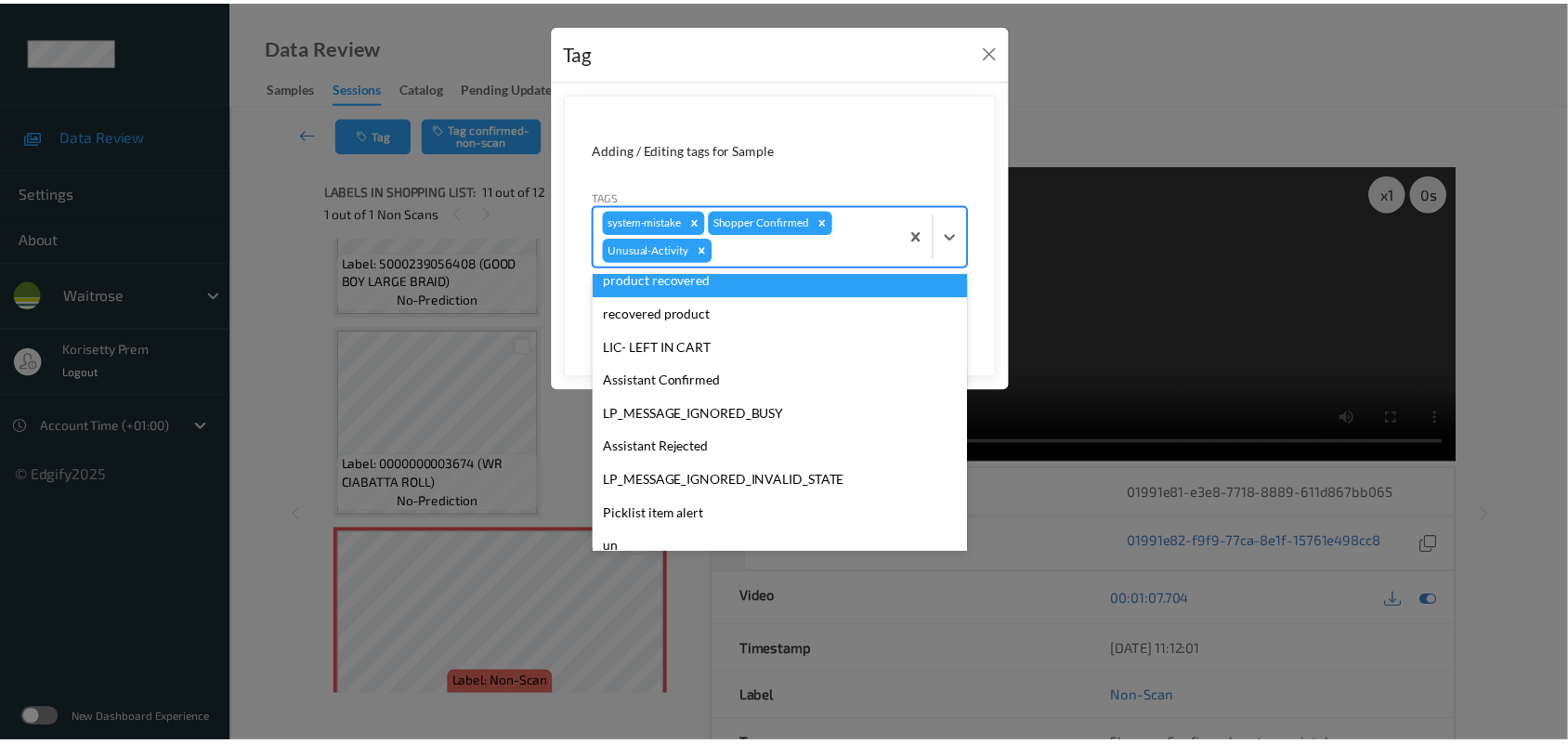
scroll to position [396, 0]
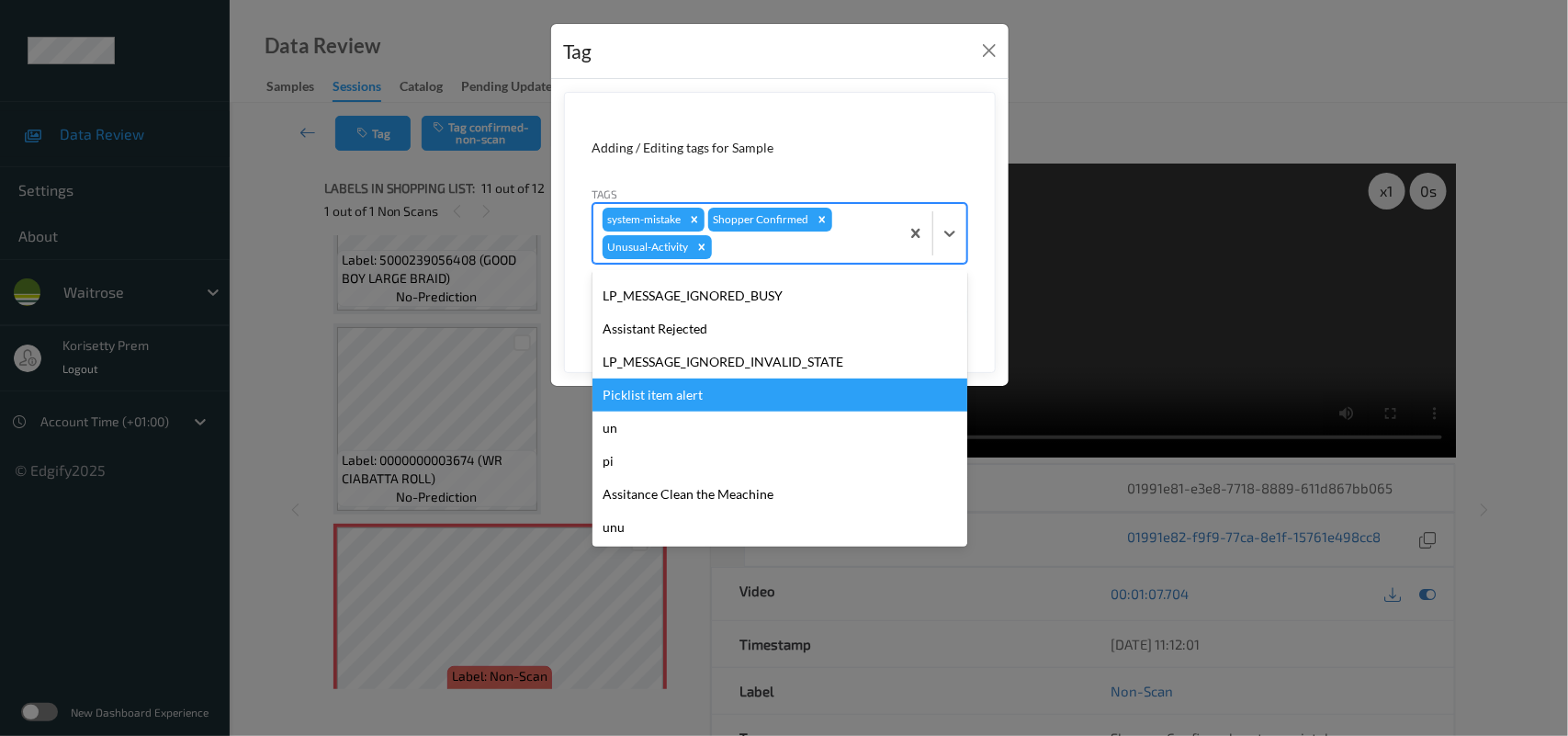
click at [626, 380] on div "Picklist item alert" at bounding box center [780, 395] width 375 height 33
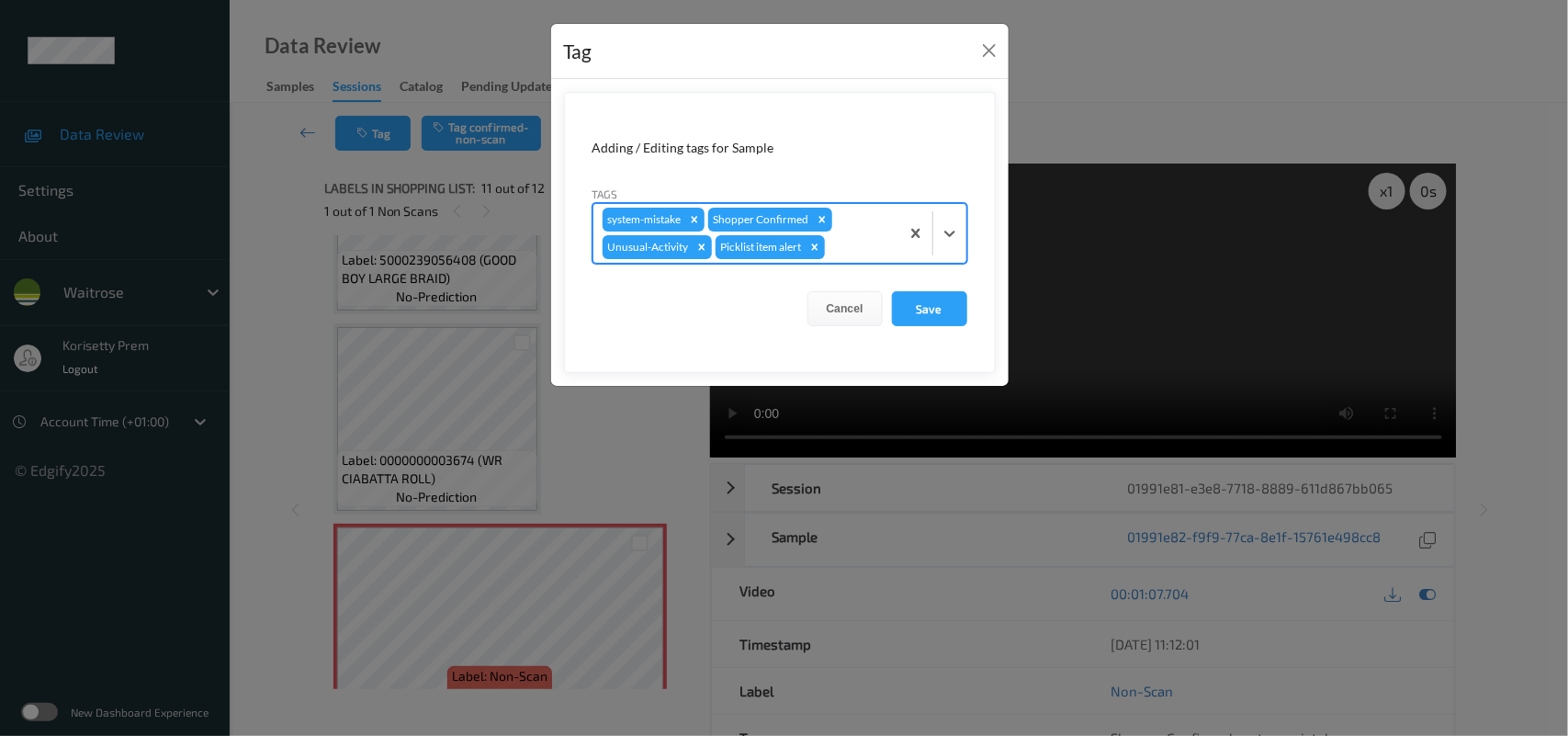
click at [890, 307] on div at bounding box center [888, 309] width 10 height 5
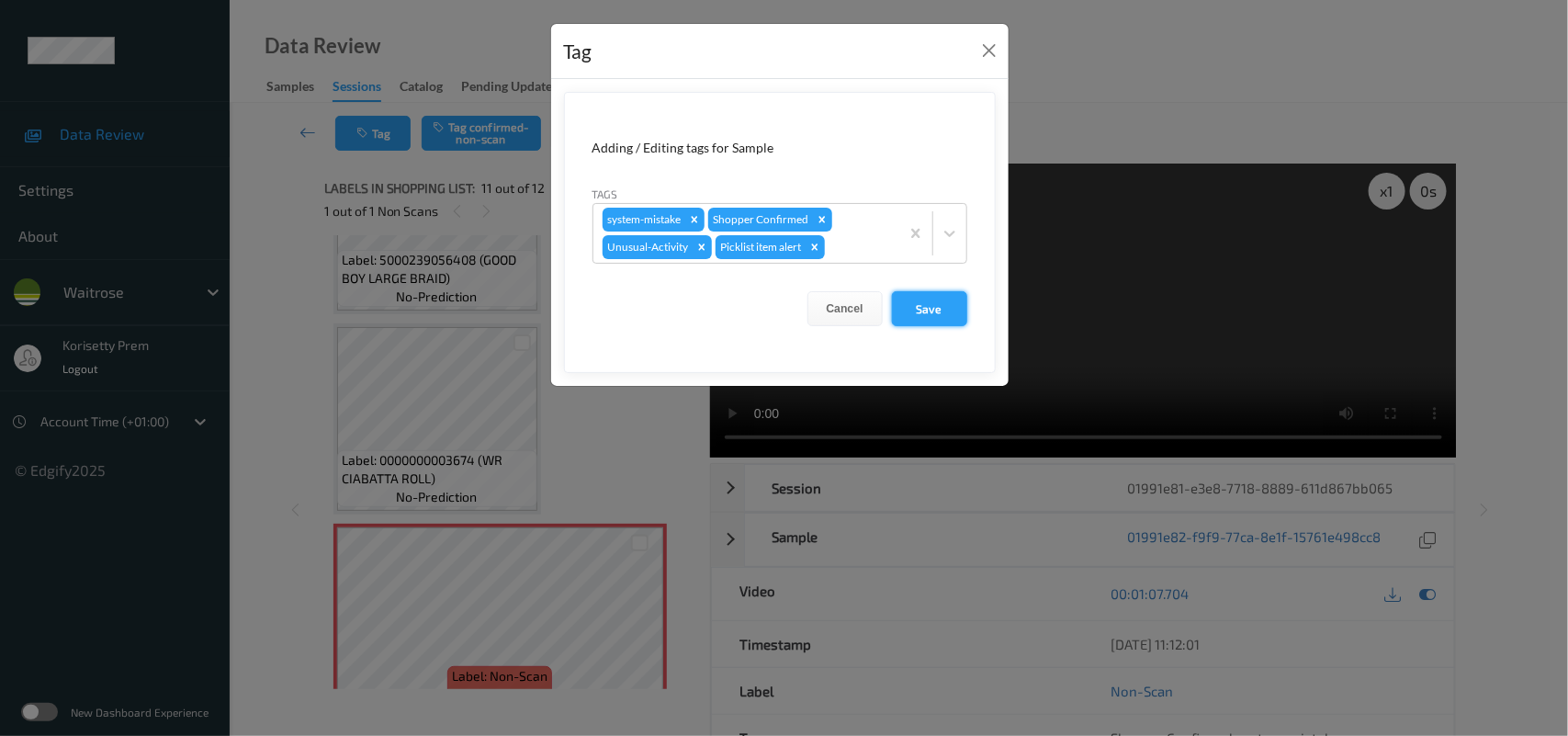
click at [902, 306] on button "Save" at bounding box center [929, 308] width 75 height 35
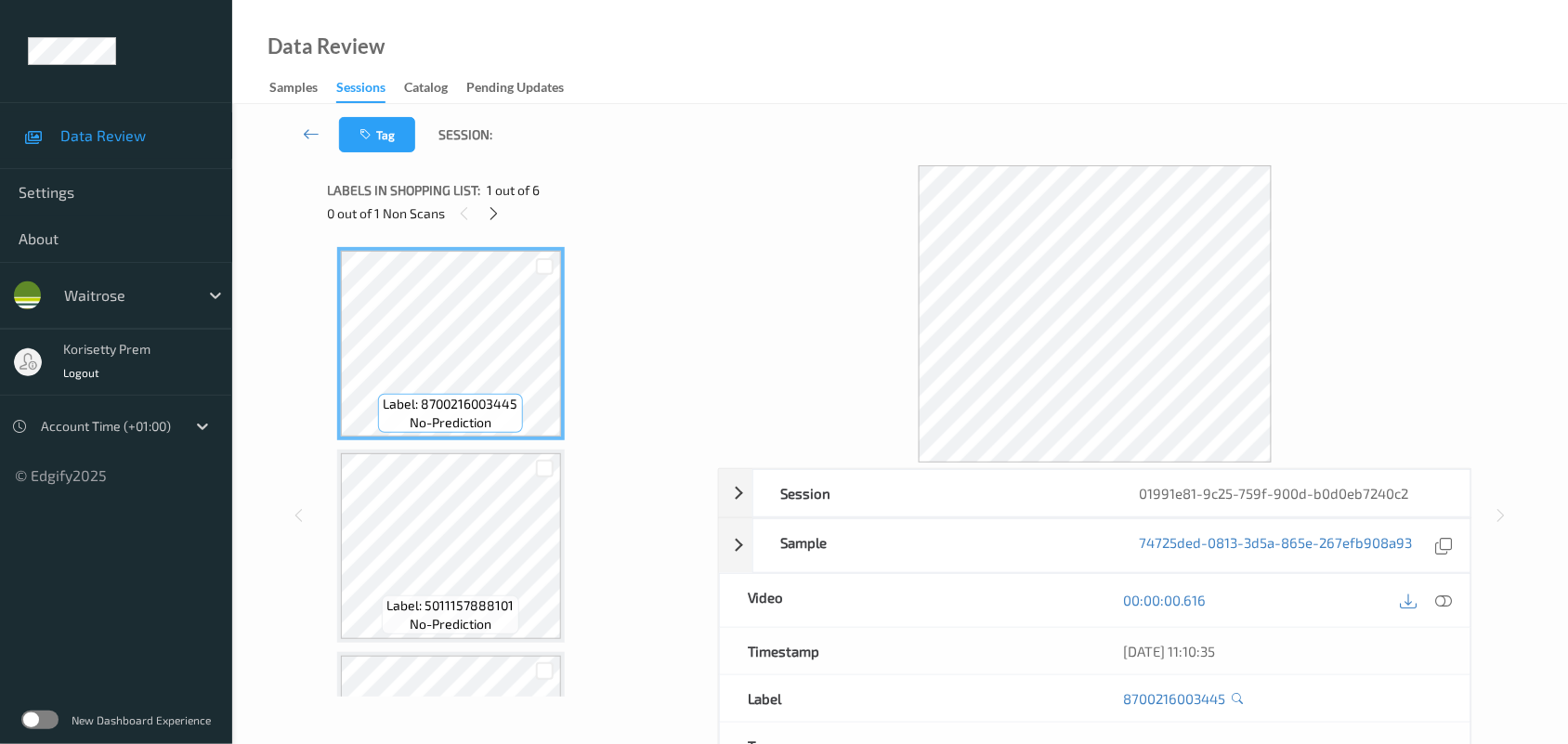
click at [739, 90] on div "Data Review Samples Sessions Catalog Pending Updates" at bounding box center [900, 52] width 1335 height 104
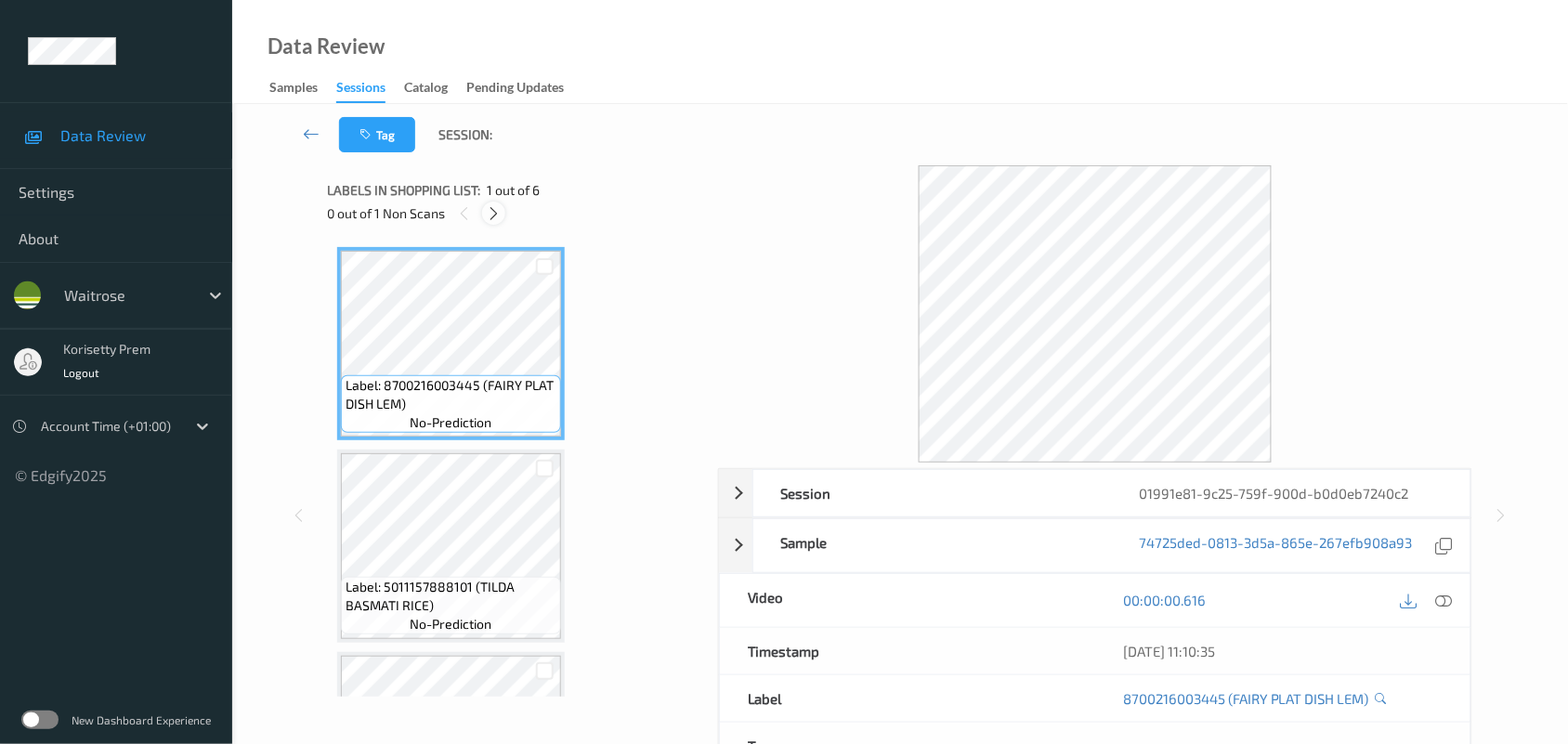
click at [487, 225] on div at bounding box center [494, 213] width 23 height 23
click at [1441, 597] on icon at bounding box center [1444, 599] width 17 height 17
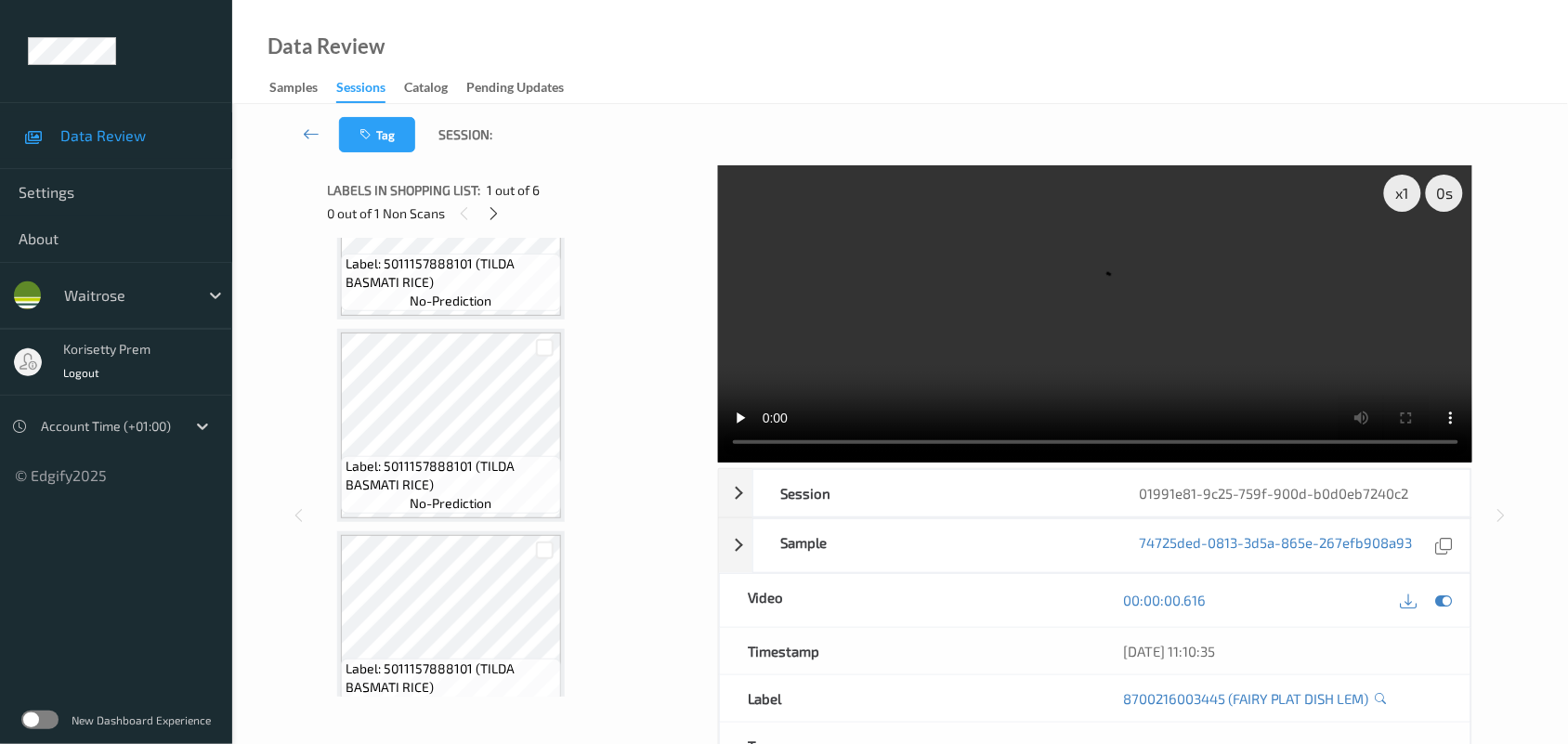
scroll to position [464, 0]
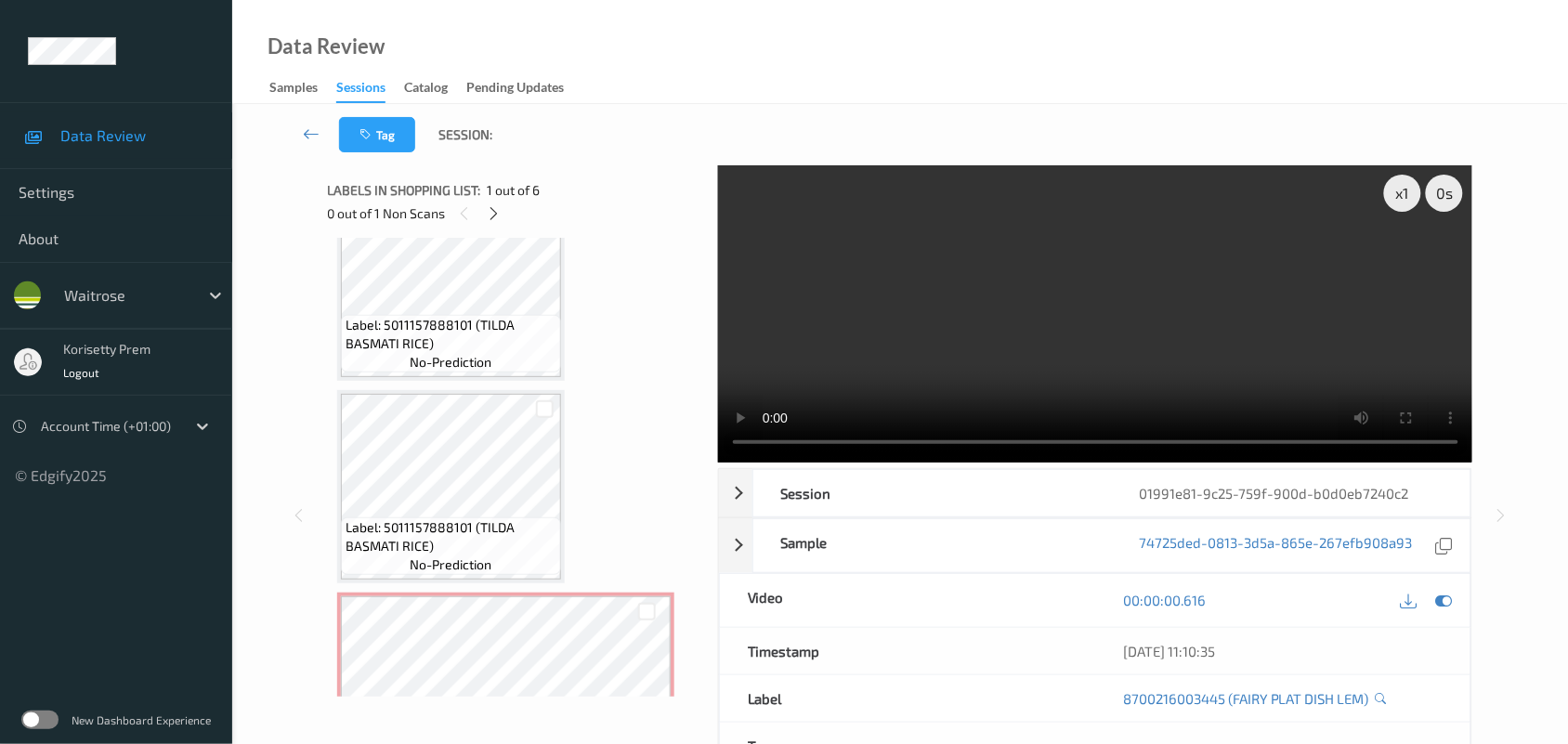
click at [1127, 305] on video at bounding box center [1095, 313] width 755 height 297
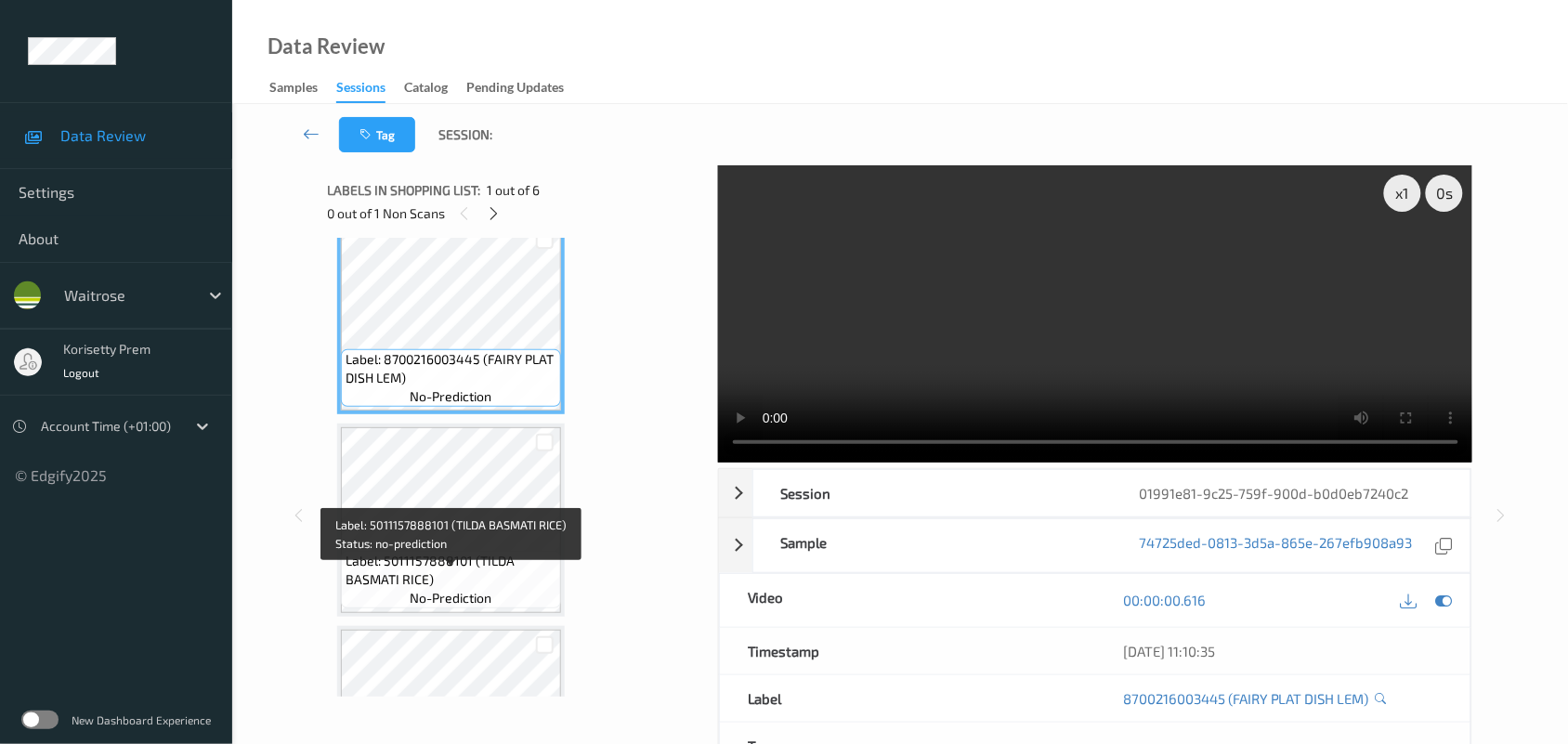
scroll to position [0, 0]
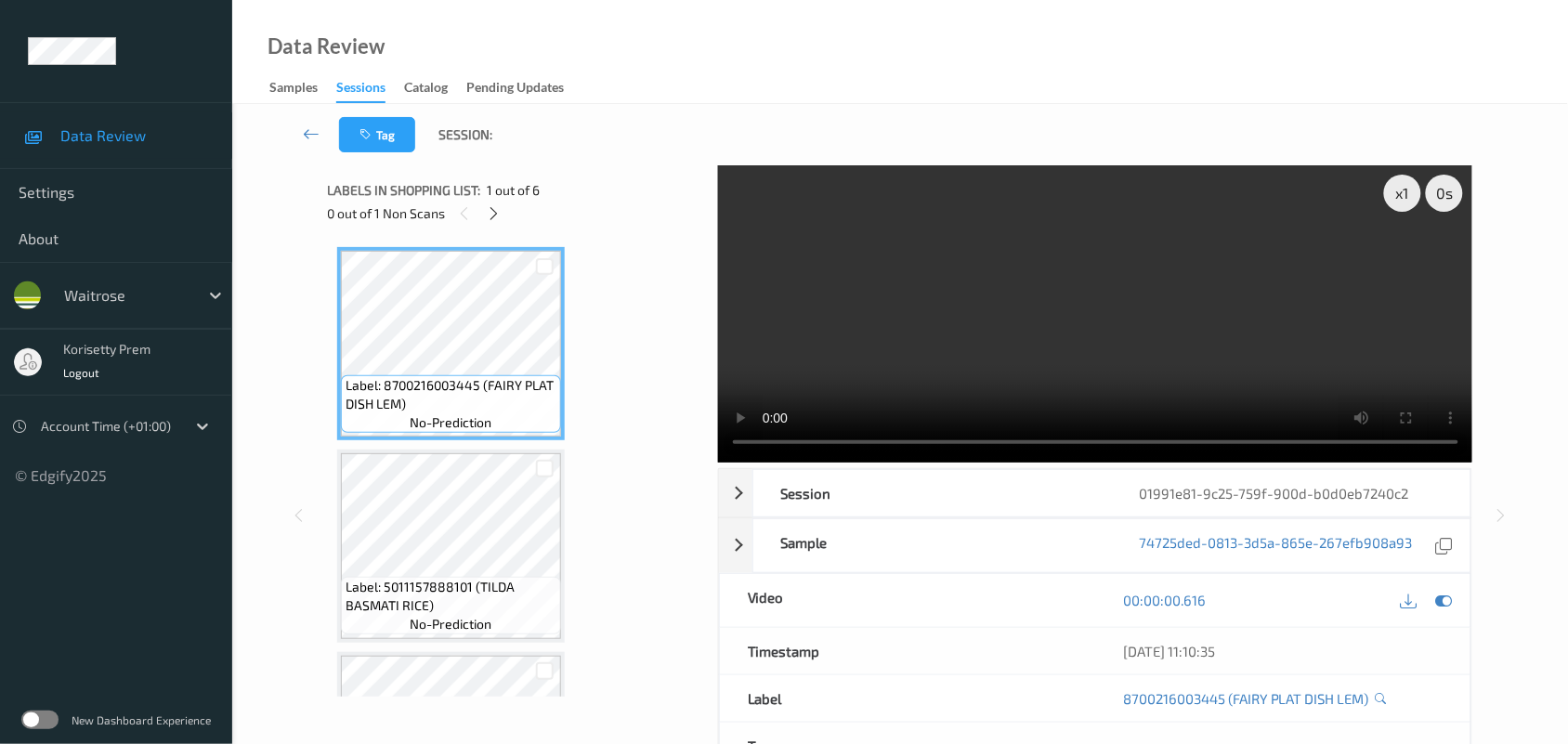
click at [1079, 363] on video at bounding box center [1095, 313] width 755 height 297
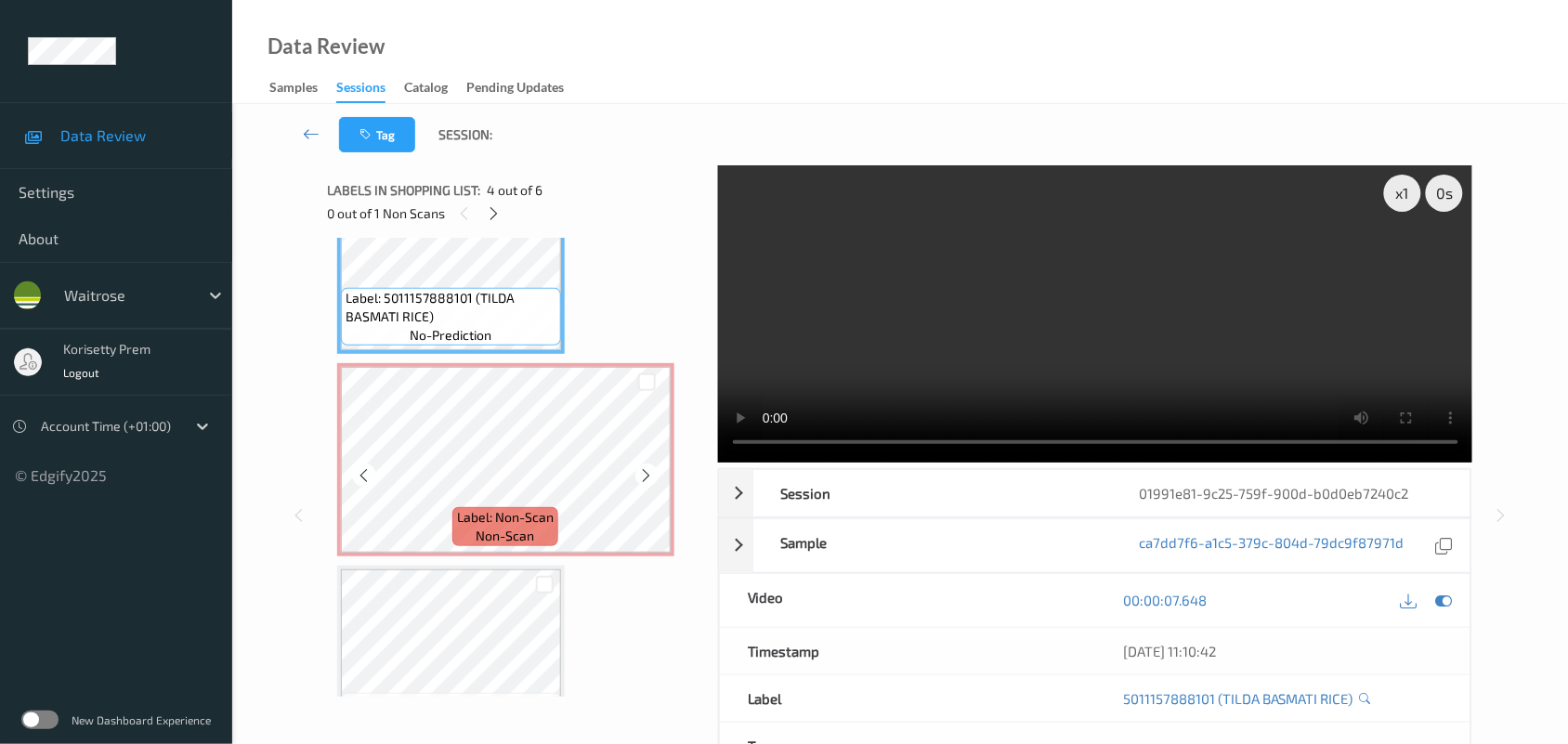
scroll to position [696, 0]
click at [954, 256] on video at bounding box center [1095, 313] width 755 height 297
click at [1067, 321] on video at bounding box center [1095, 313] width 755 height 297
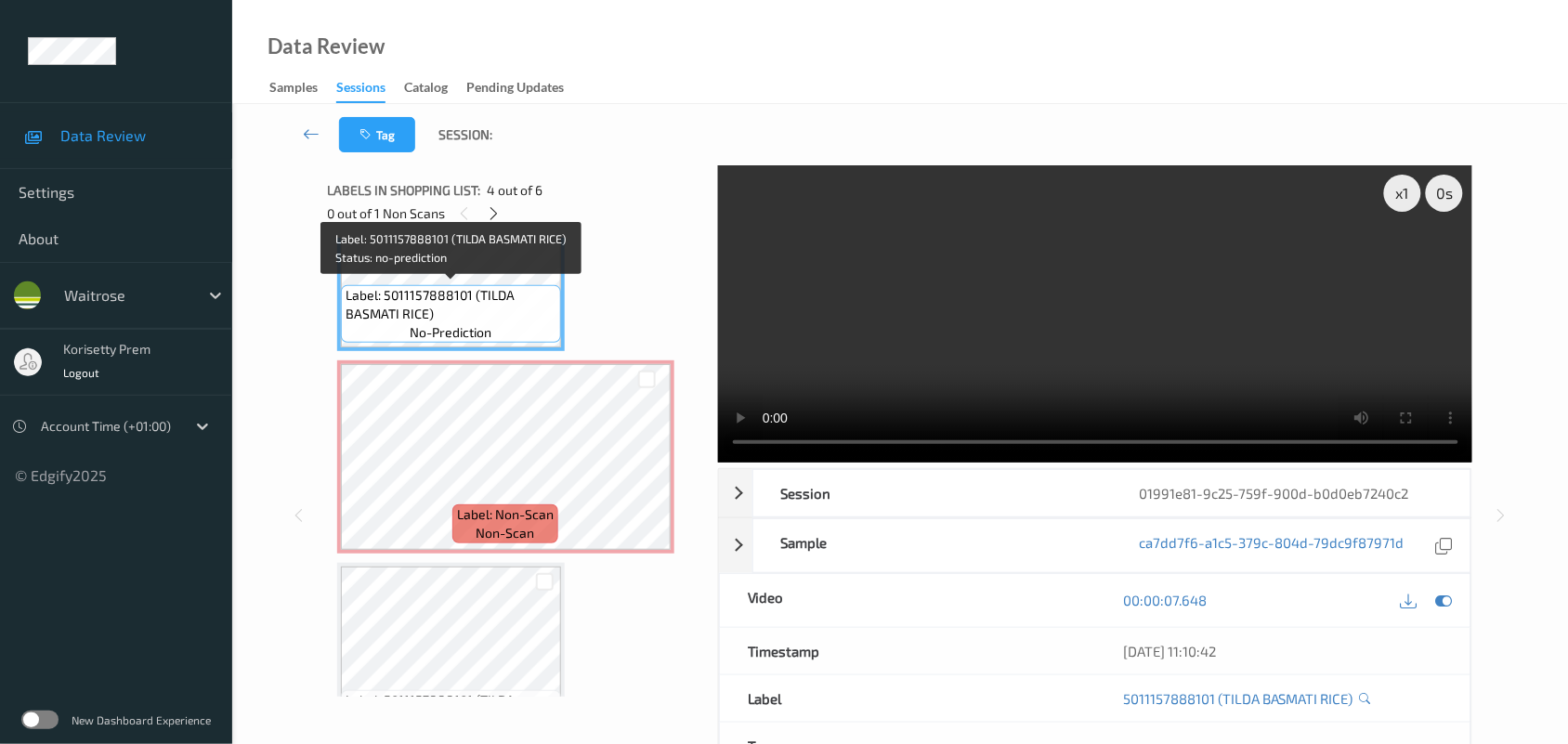
click at [455, 307] on span "Label: 5011157888101 (TILDA BASMATI RICE)" at bounding box center [451, 305] width 211 height 37
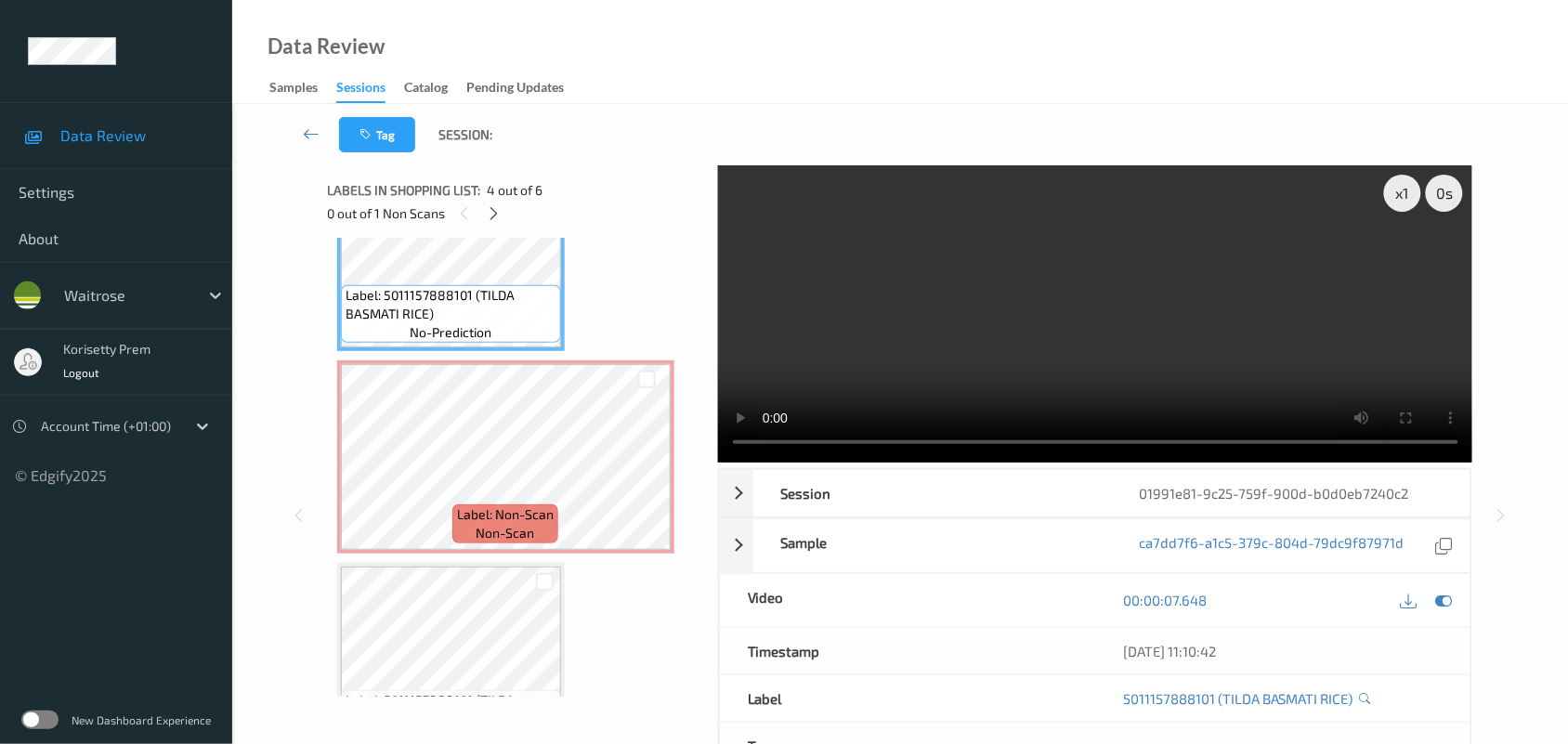
click at [996, 311] on video at bounding box center [1095, 313] width 755 height 297
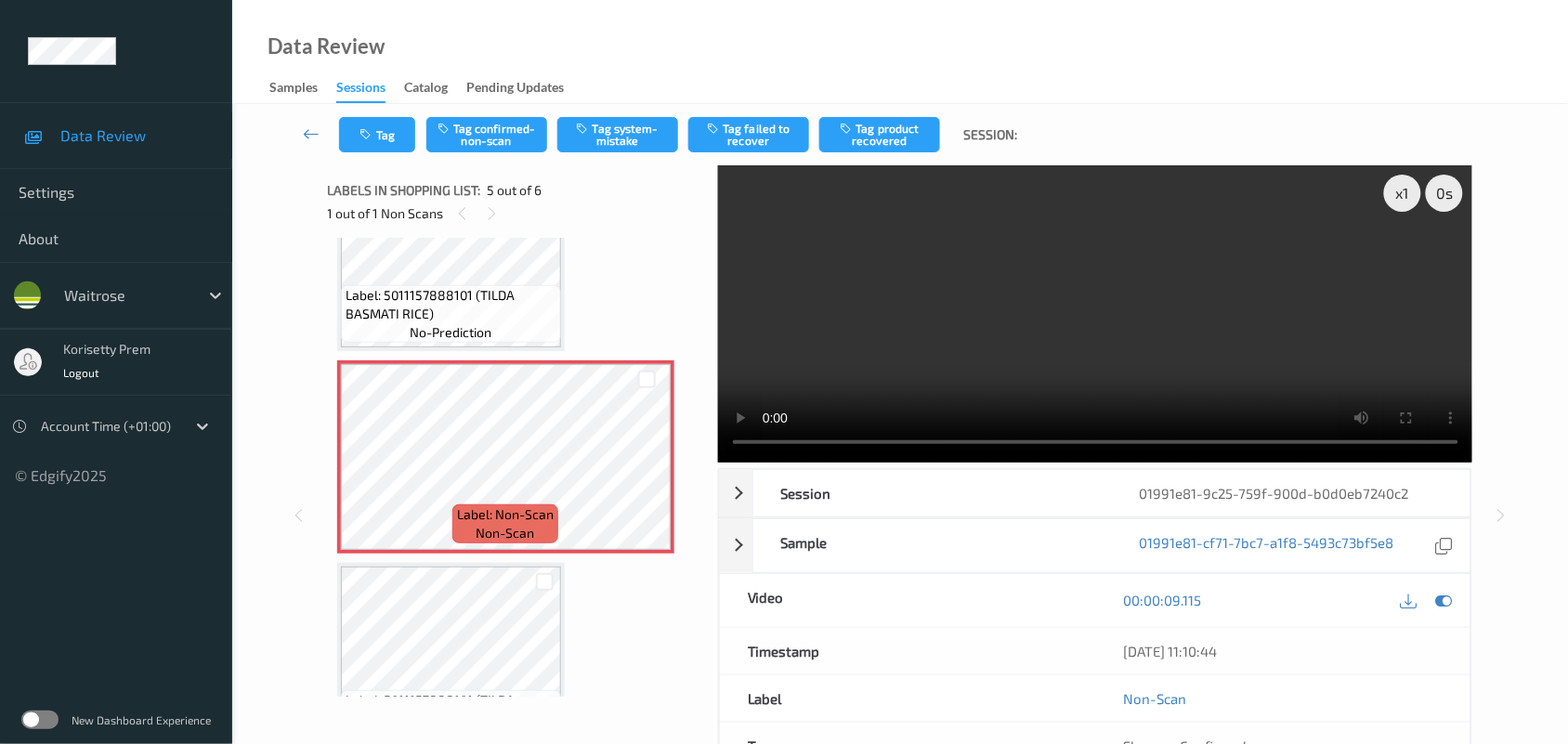
click at [1013, 334] on video at bounding box center [1095, 313] width 755 height 297
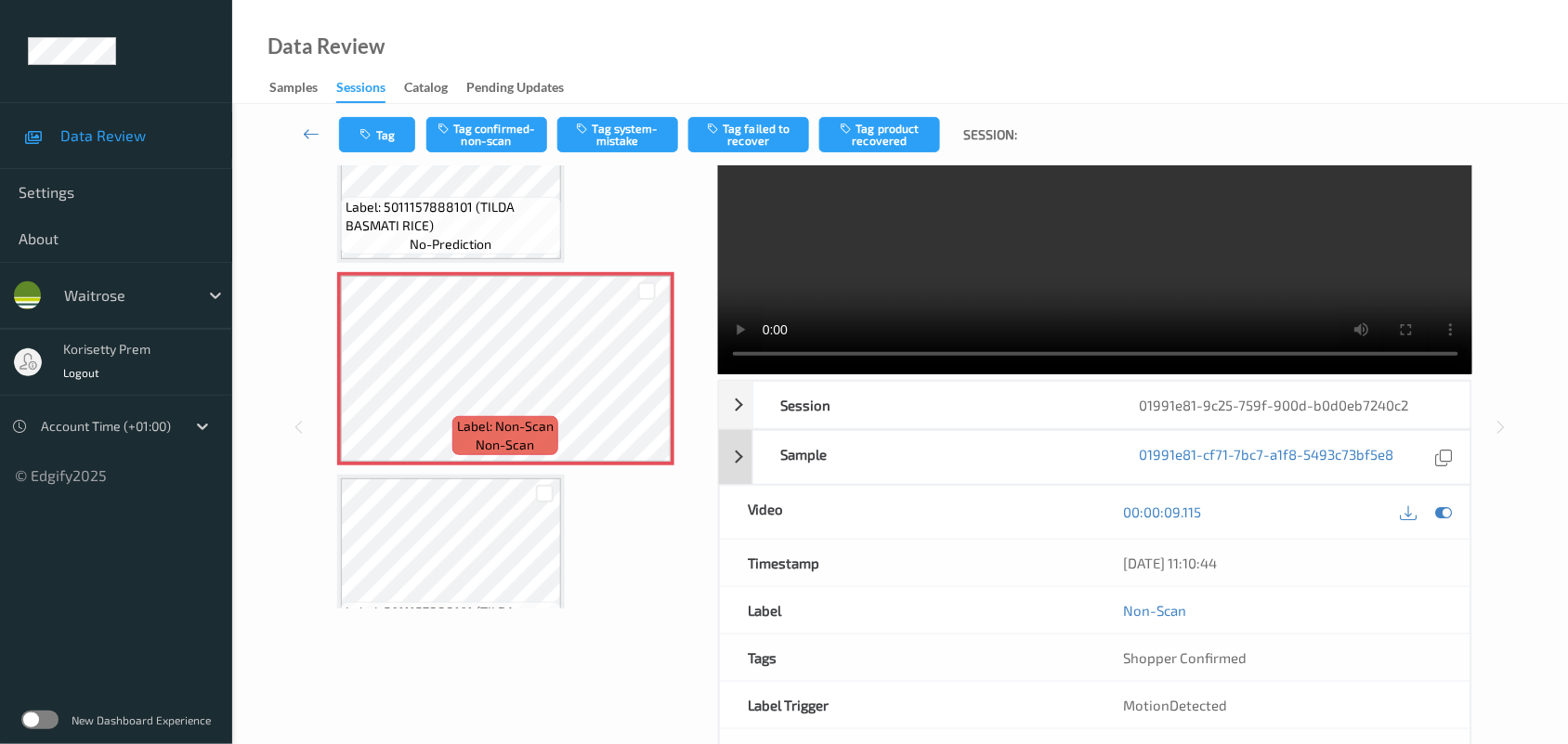
scroll to position [0, 0]
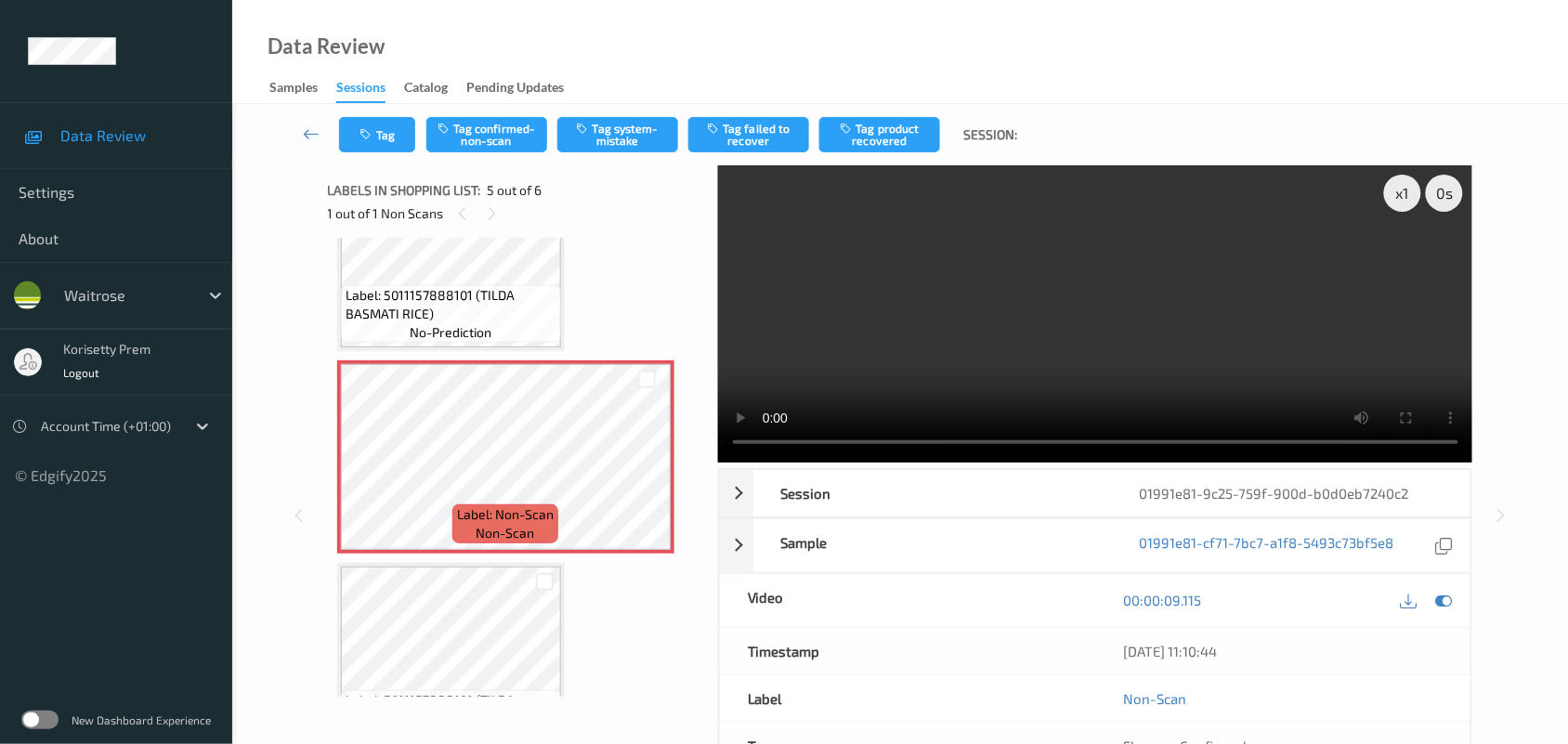
click at [874, 359] on video at bounding box center [1095, 313] width 755 height 297
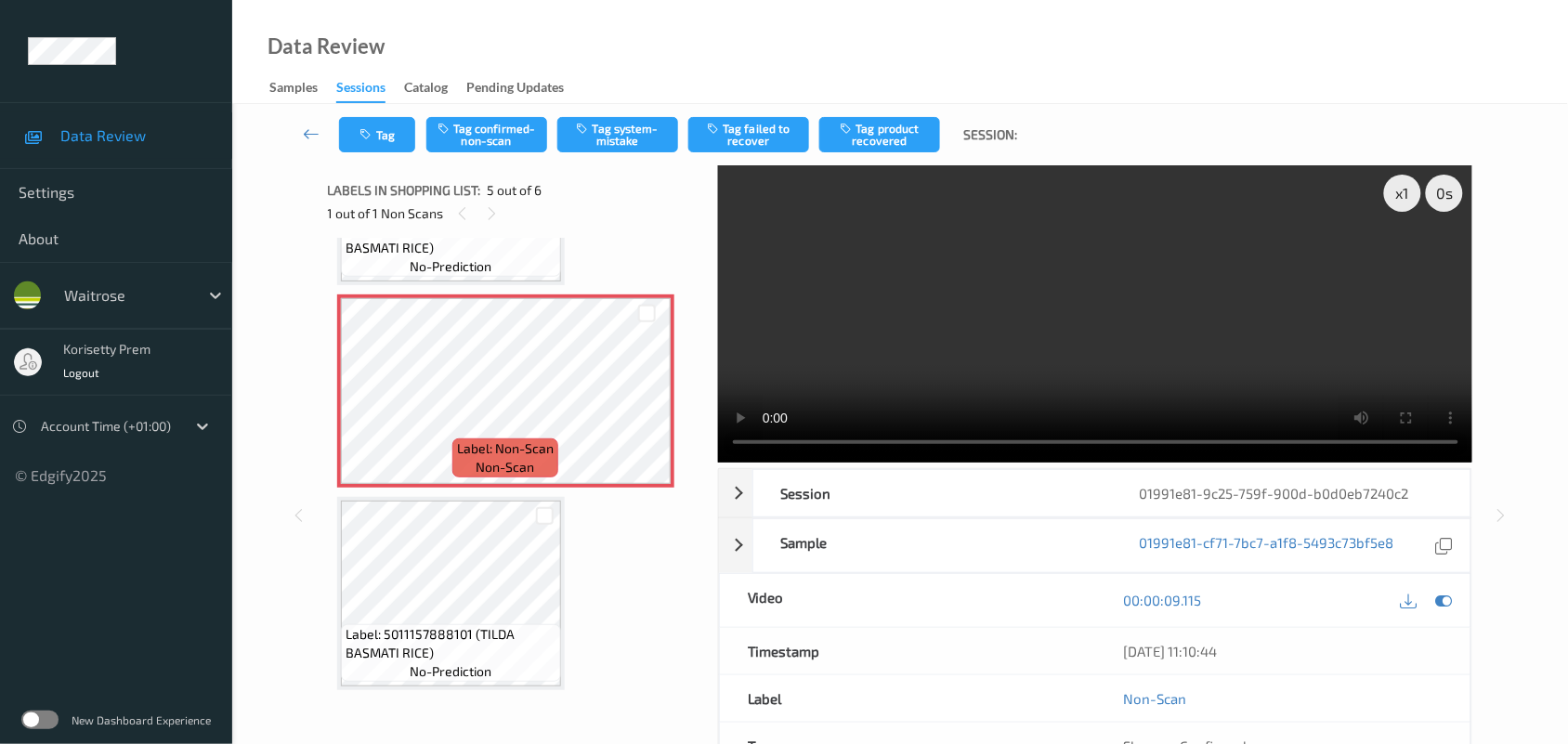
click at [447, 228] on div "Labels in shopping list: 5 out of 6 1 out of 1 Non Scans" at bounding box center [517, 201] width 377 height 72
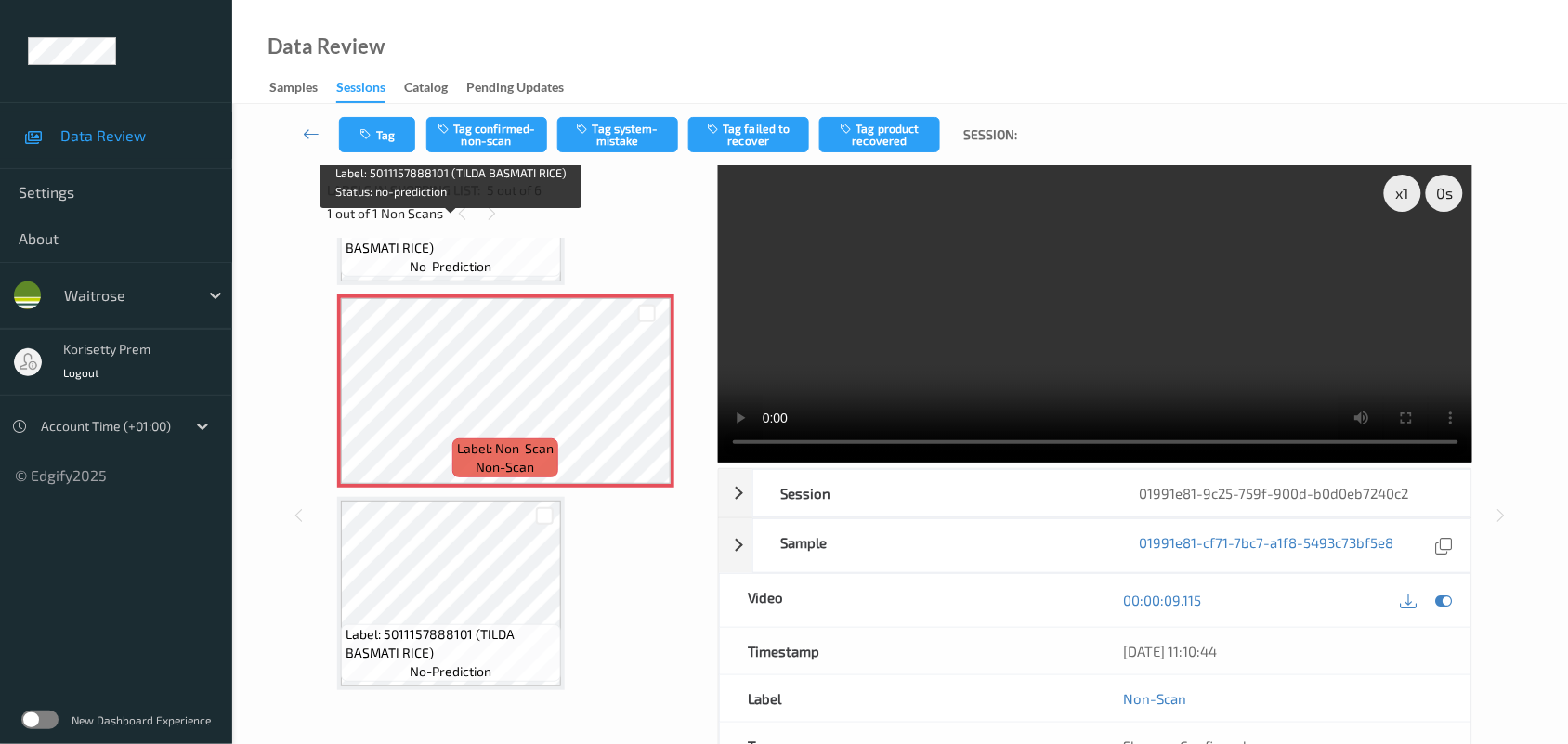
click at [446, 252] on span "Label: 5011157888101 (TILDA BASMATI RICE)" at bounding box center [451, 238] width 211 height 37
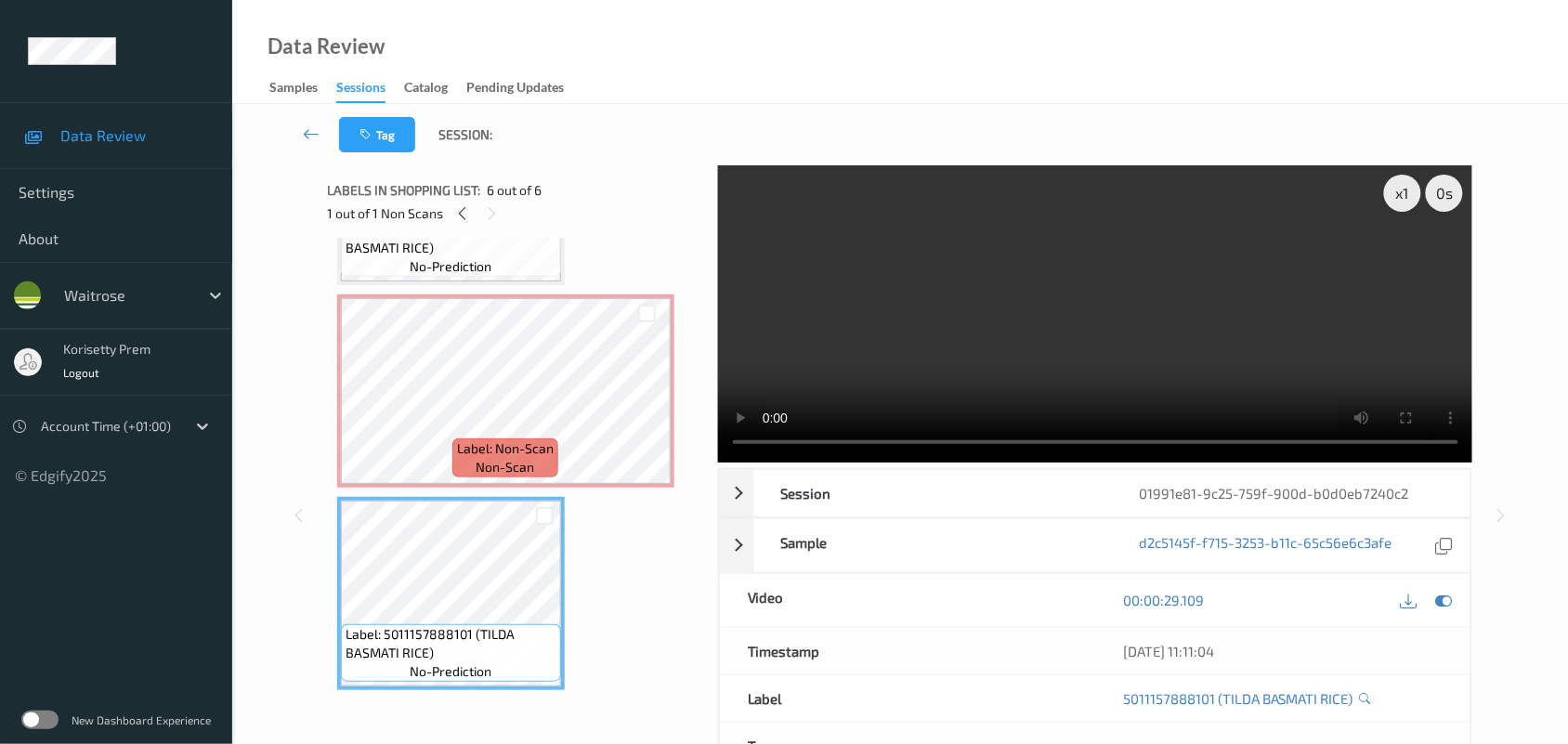
click at [978, 336] on video at bounding box center [1095, 313] width 755 height 297
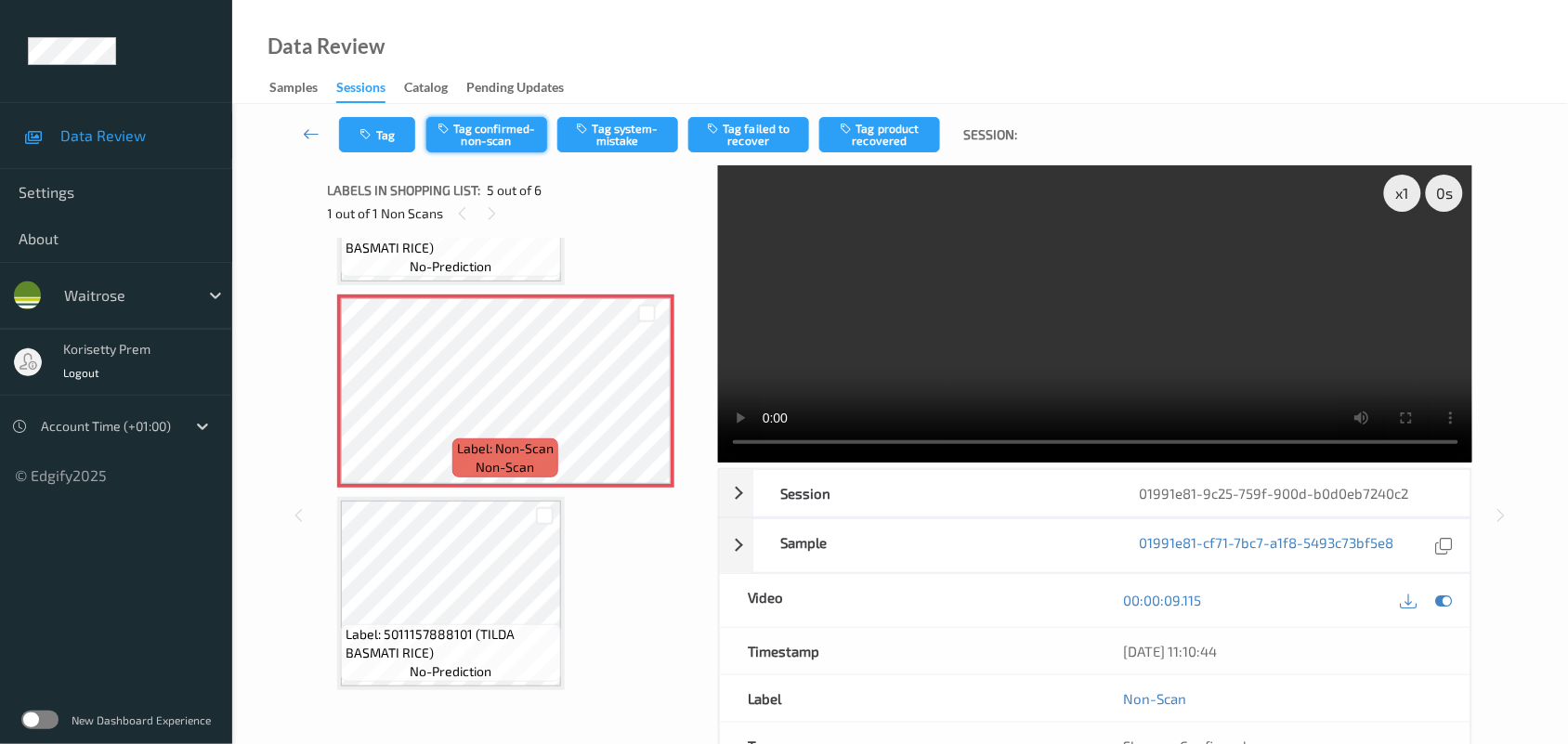
click at [494, 146] on button "Tag confirmed-non-scan" at bounding box center [487, 135] width 121 height 35
click at [892, 128] on button "Tag product recovered" at bounding box center [880, 135] width 121 height 35
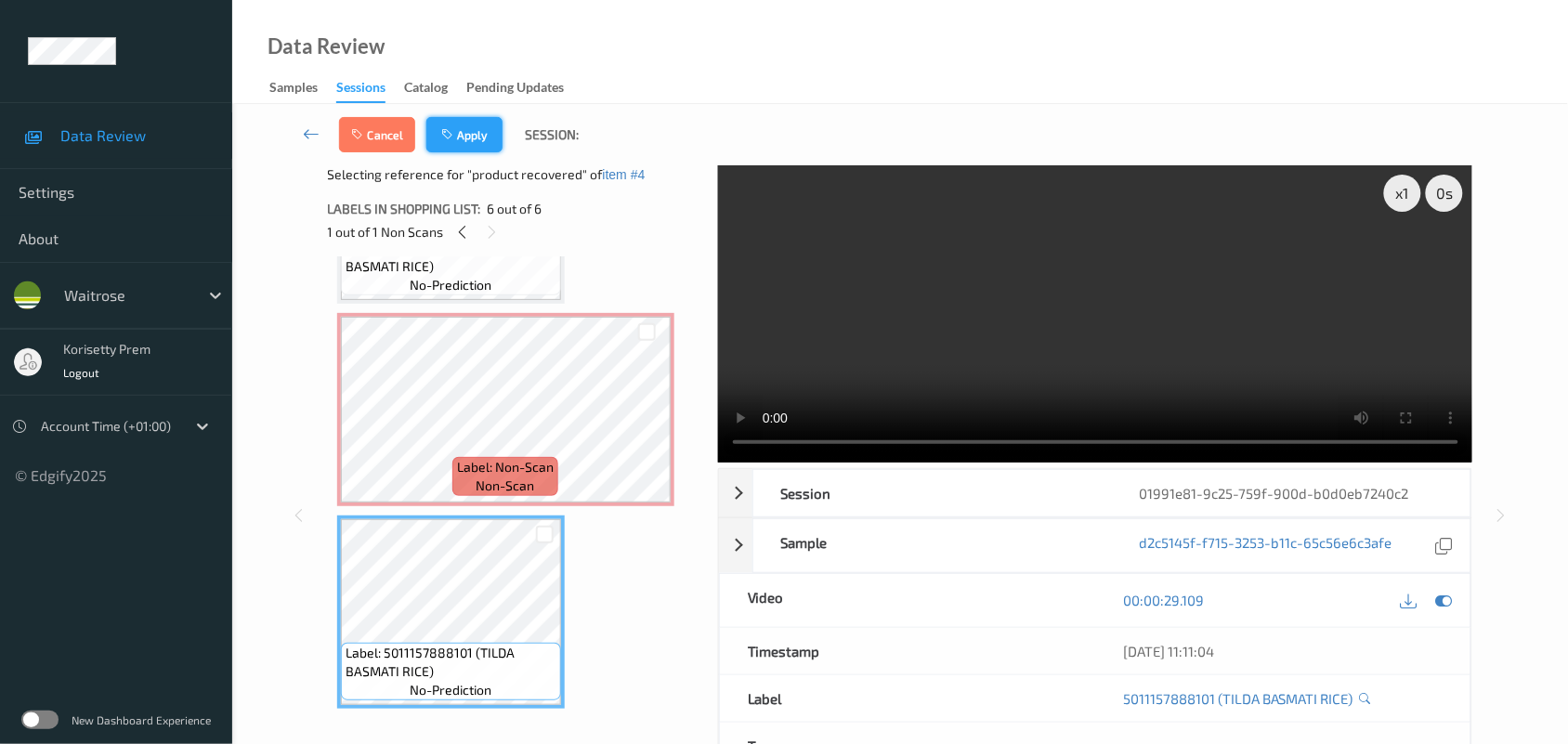
click at [472, 128] on button "Apply" at bounding box center [464, 135] width 76 height 35
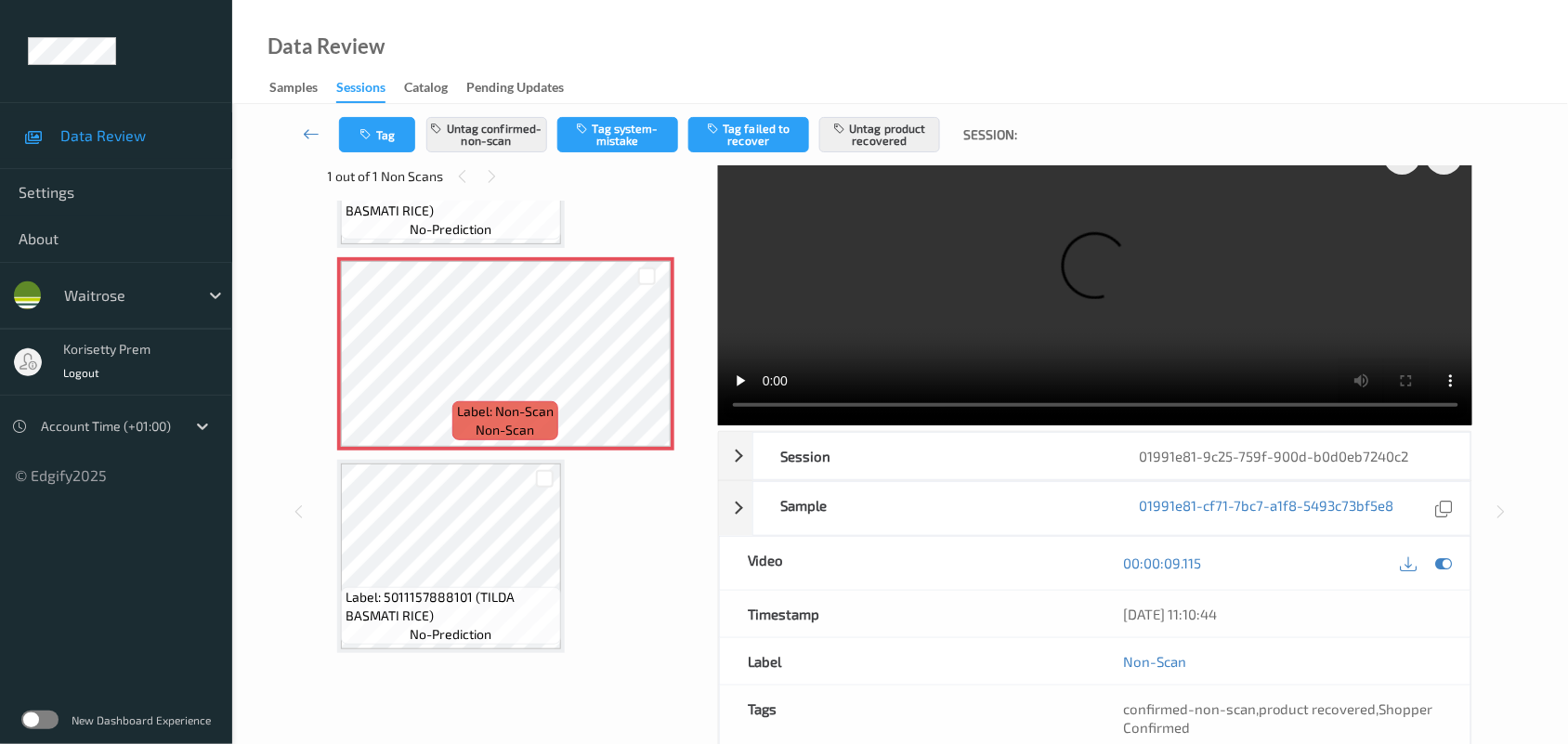
scroll to position [70, 0]
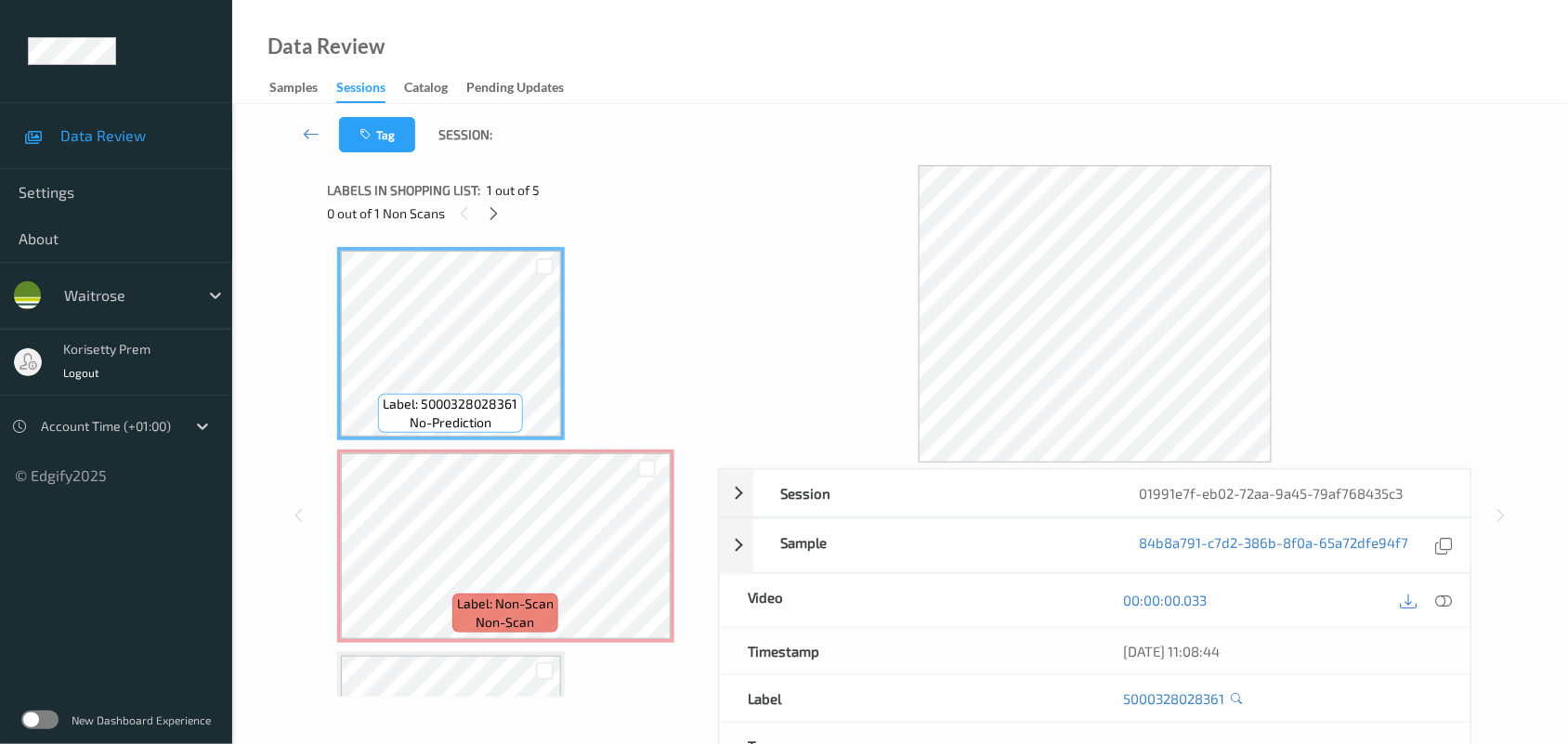
click at [660, 119] on div "Tag Session:" at bounding box center [901, 135] width 1260 height 62
click at [651, 558] on icon at bounding box center [647, 561] width 16 height 17
click at [1448, 606] on icon at bounding box center [1444, 599] width 17 height 17
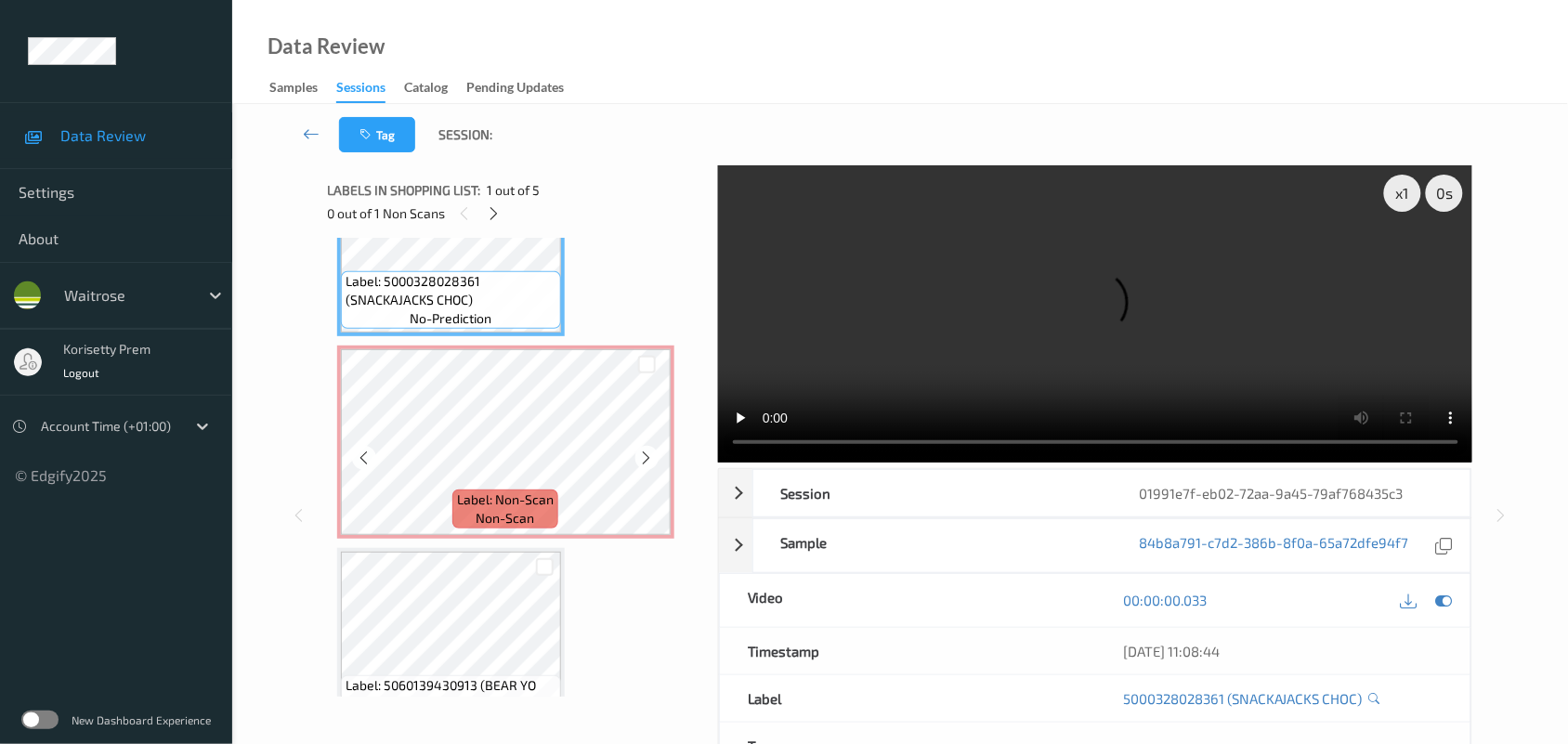
scroll to position [232, 0]
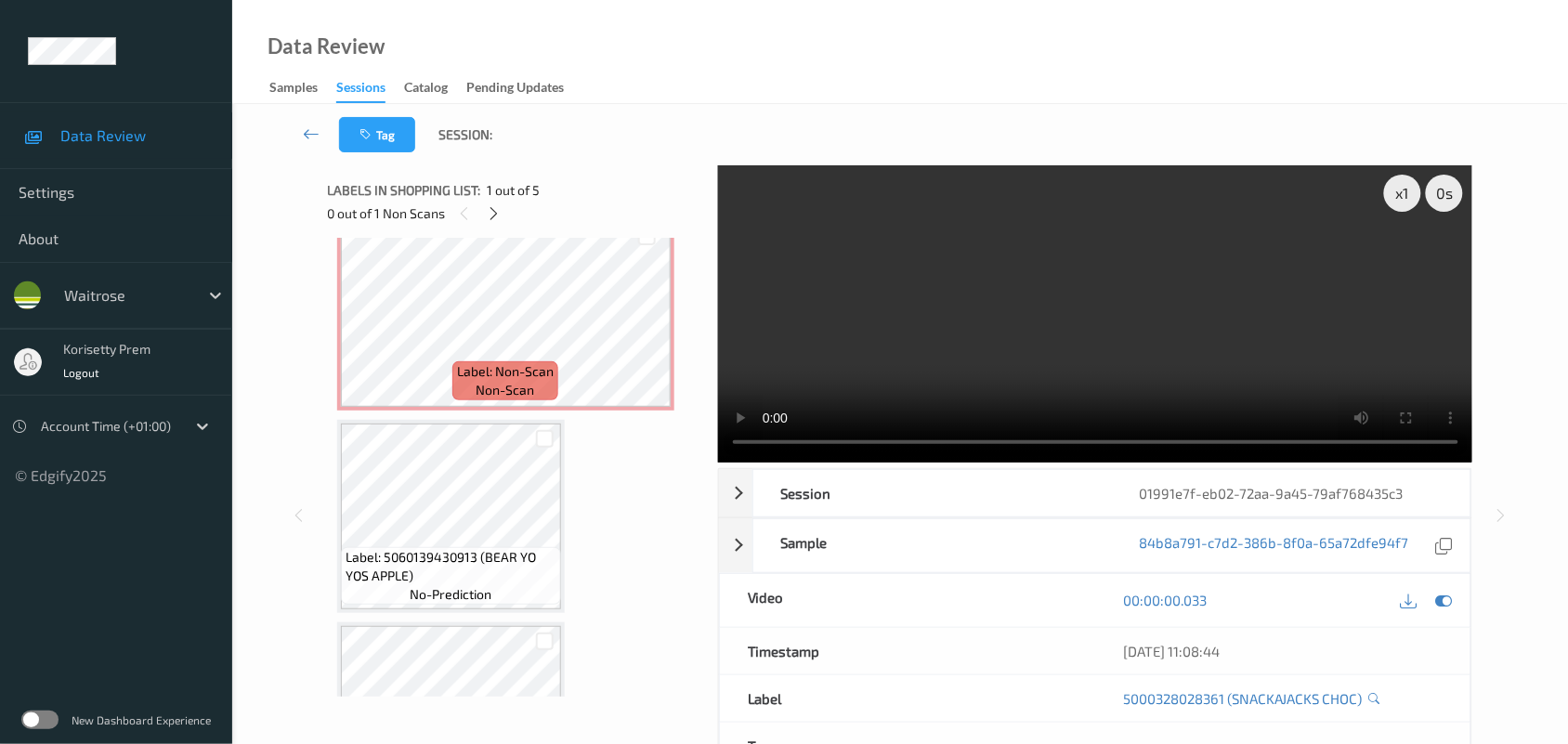
click at [962, 254] on video at bounding box center [1095, 313] width 755 height 297
click at [767, 312] on video at bounding box center [1095, 313] width 755 height 297
click at [797, 316] on video at bounding box center [1095, 313] width 755 height 297
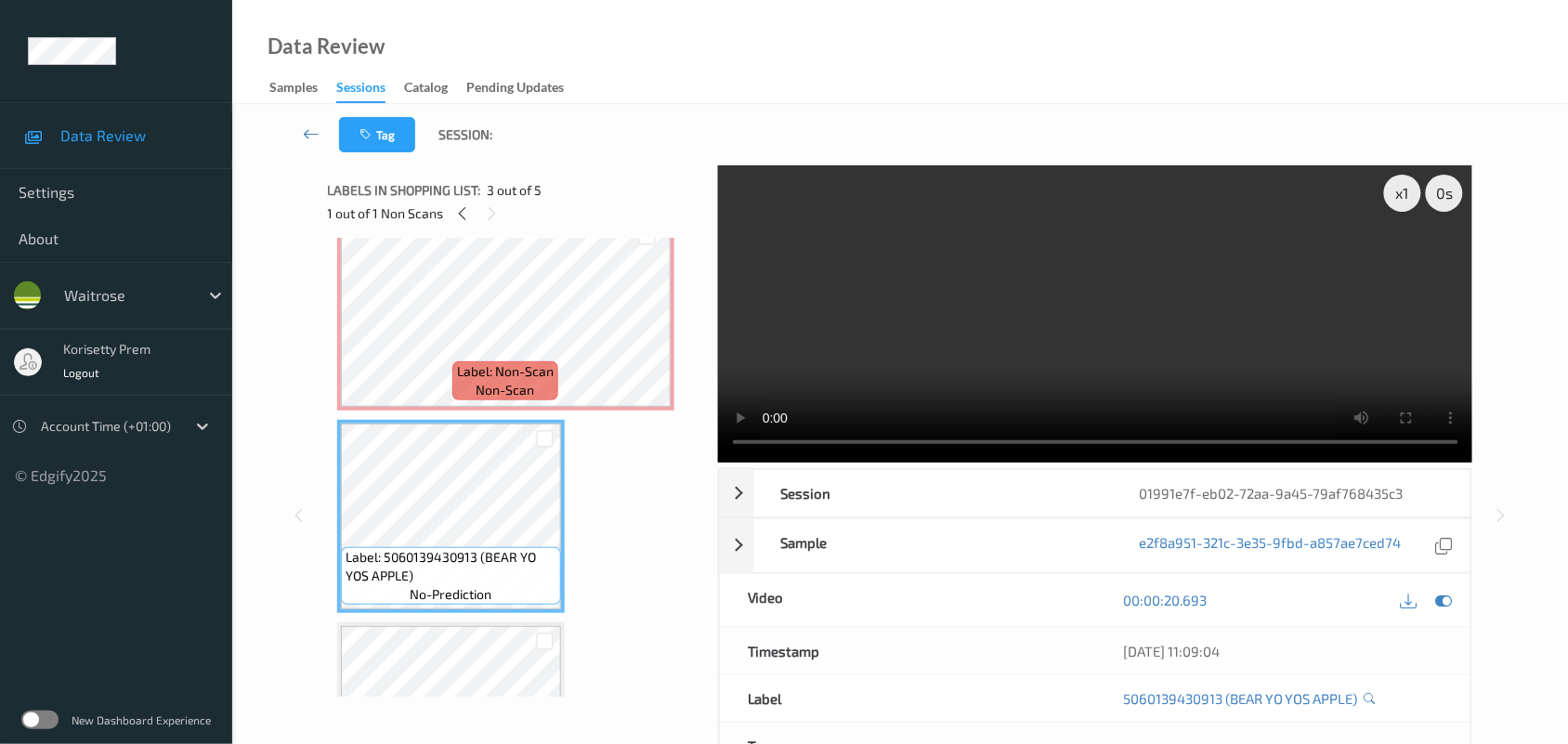
click at [986, 244] on video at bounding box center [1095, 313] width 755 height 297
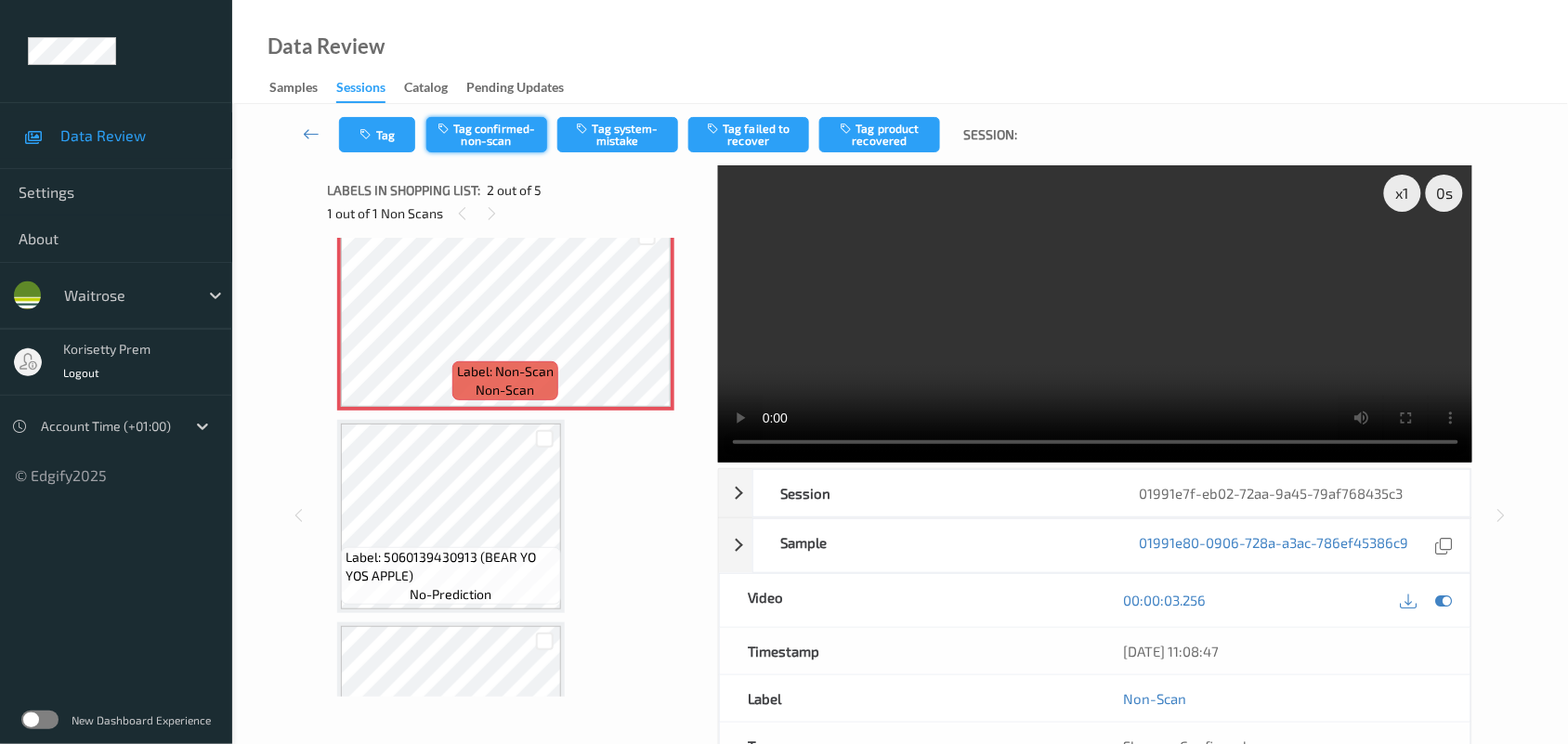
click at [492, 123] on button "Tag confirmed-non-scan" at bounding box center [487, 135] width 121 height 35
drag, startPoint x: 889, startPoint y: 126, endPoint x: 873, endPoint y: 180, distance: 56.3
click at [888, 130] on button "Tag product recovered" at bounding box center [880, 135] width 121 height 35
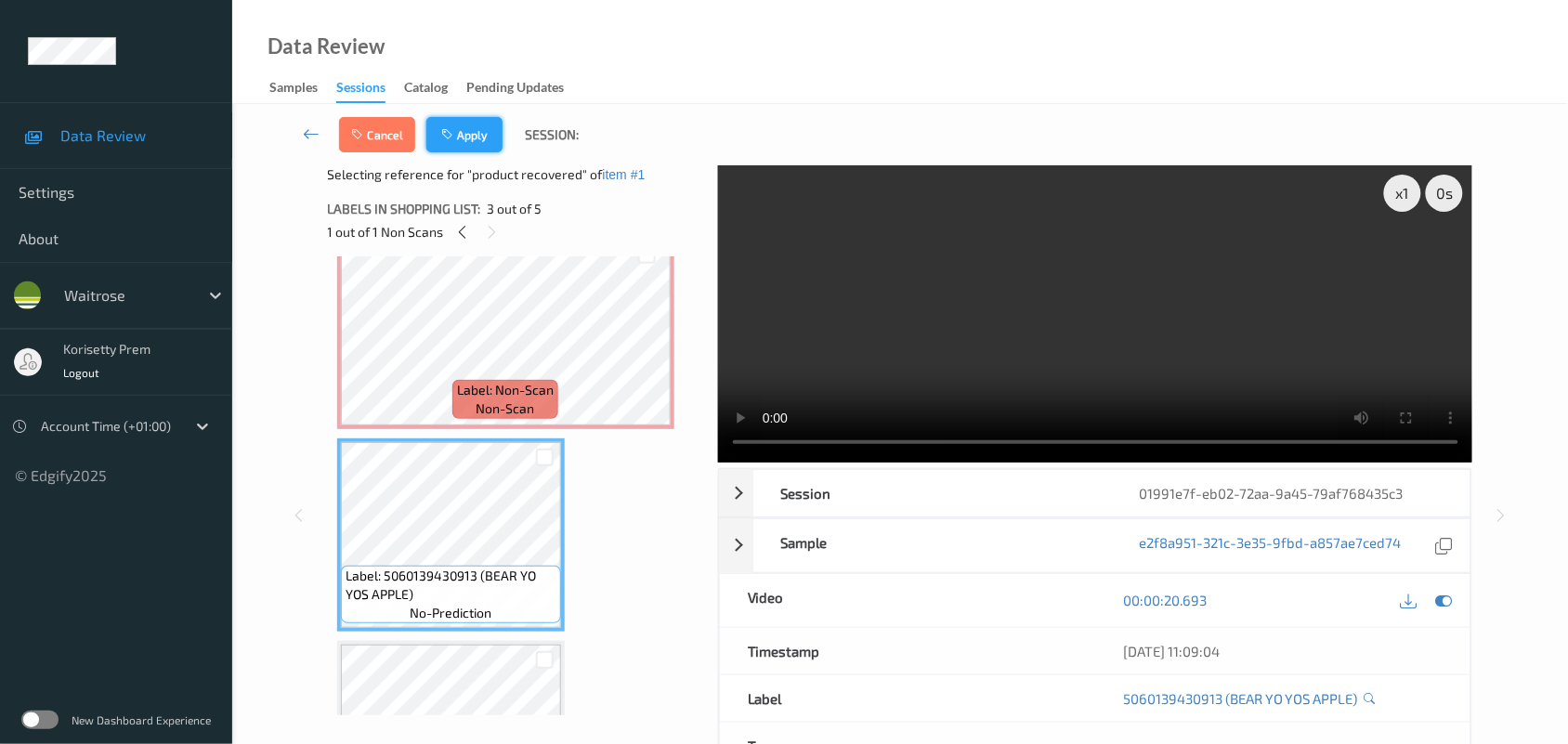
click at [446, 119] on button "Apply" at bounding box center [464, 135] width 76 height 35
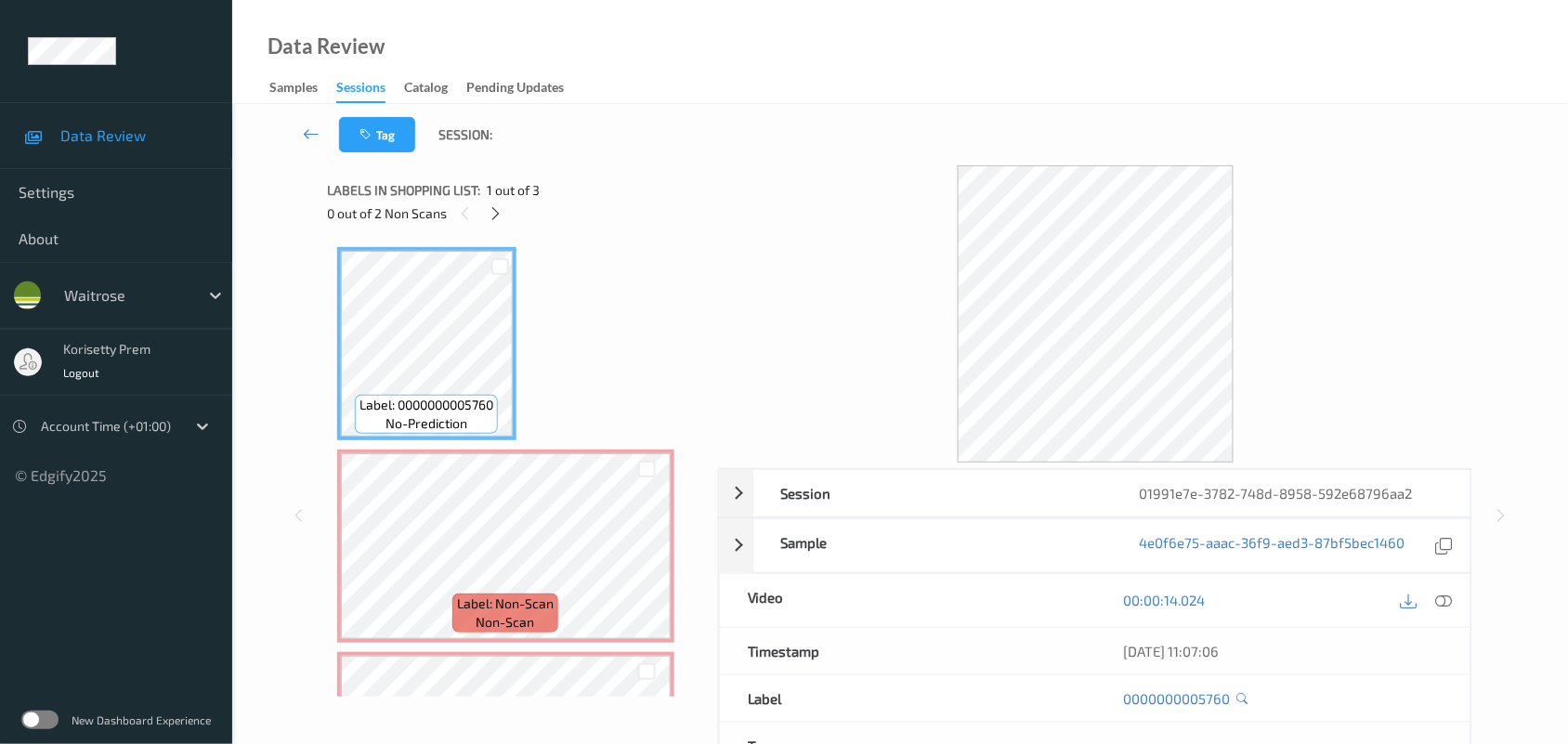
click at [950, 82] on div "Data Review Samples Sessions Catalog Pending Updates" at bounding box center [900, 52] width 1335 height 104
click at [911, 113] on div "Tag Session:" at bounding box center [901, 135] width 1260 height 62
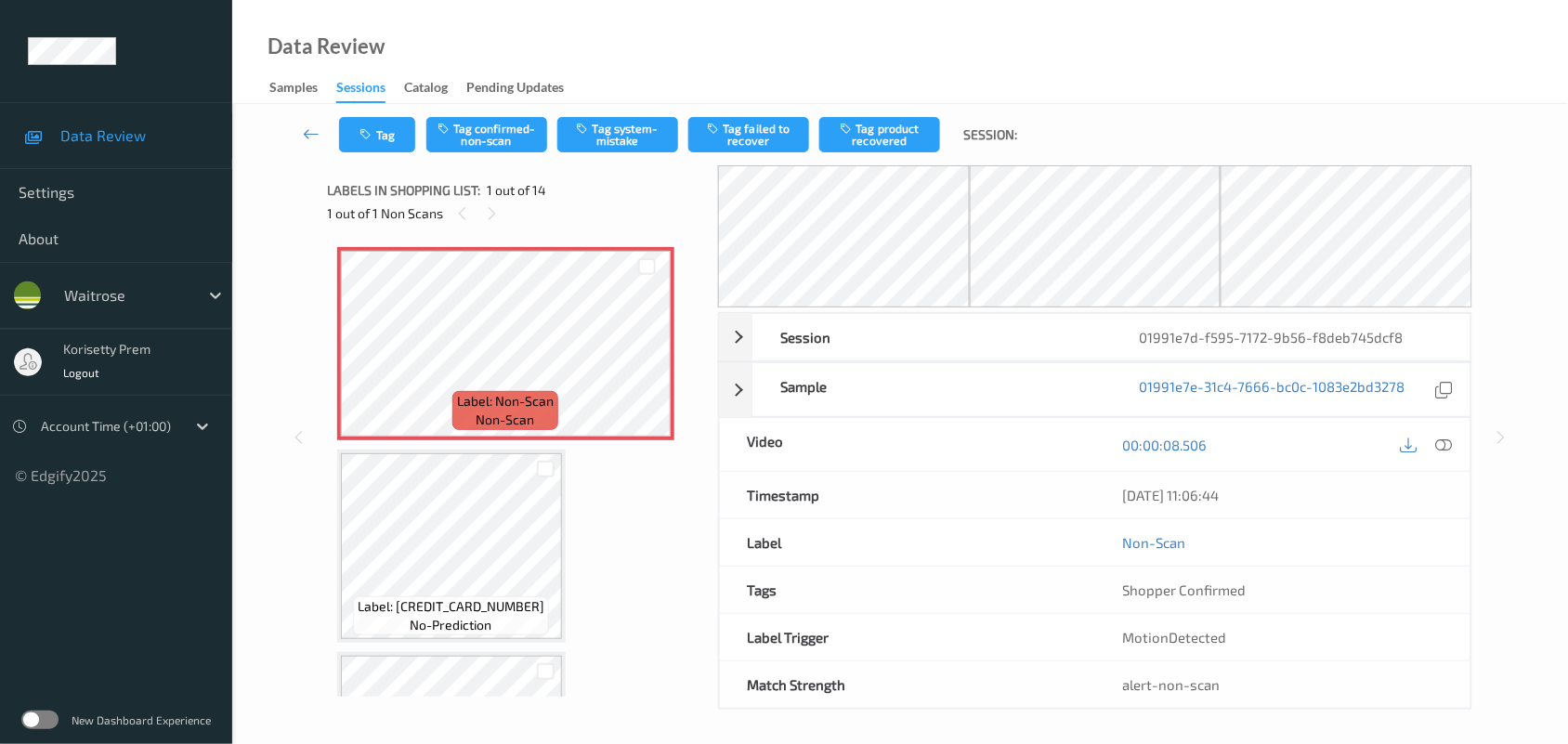
click at [911, 84] on div "Data Review Samples Sessions Catalog Pending Updates" at bounding box center [900, 52] width 1335 height 104
click at [642, 358] on icon at bounding box center [647, 358] width 16 height 17
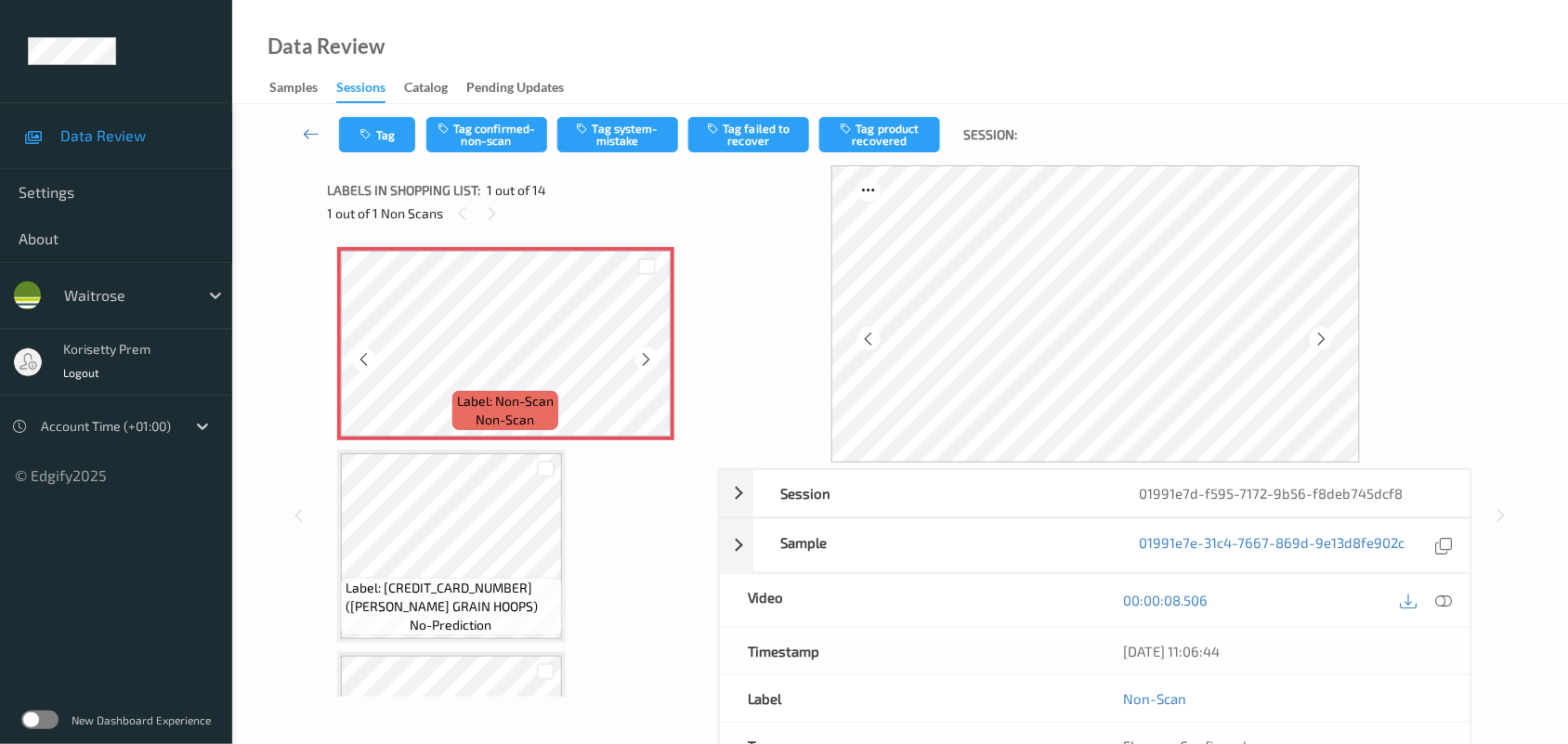
click at [642, 358] on icon at bounding box center [647, 358] width 16 height 17
click at [643, 359] on icon at bounding box center [647, 358] width 16 height 17
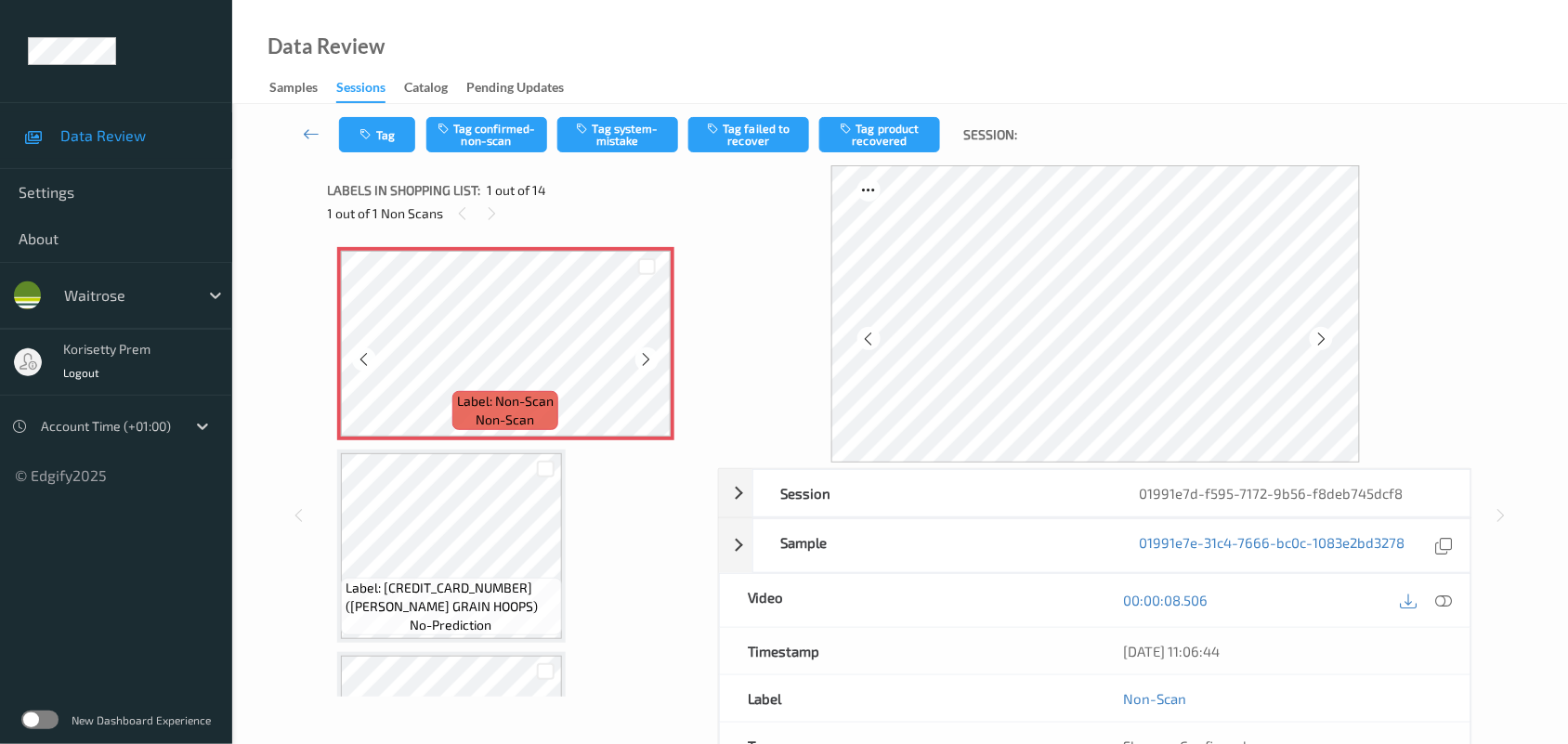
click at [643, 359] on icon at bounding box center [647, 358] width 16 height 17
click at [649, 358] on icon at bounding box center [647, 358] width 16 height 17
click at [610, 132] on button "Tag system-mistake" at bounding box center [618, 135] width 121 height 35
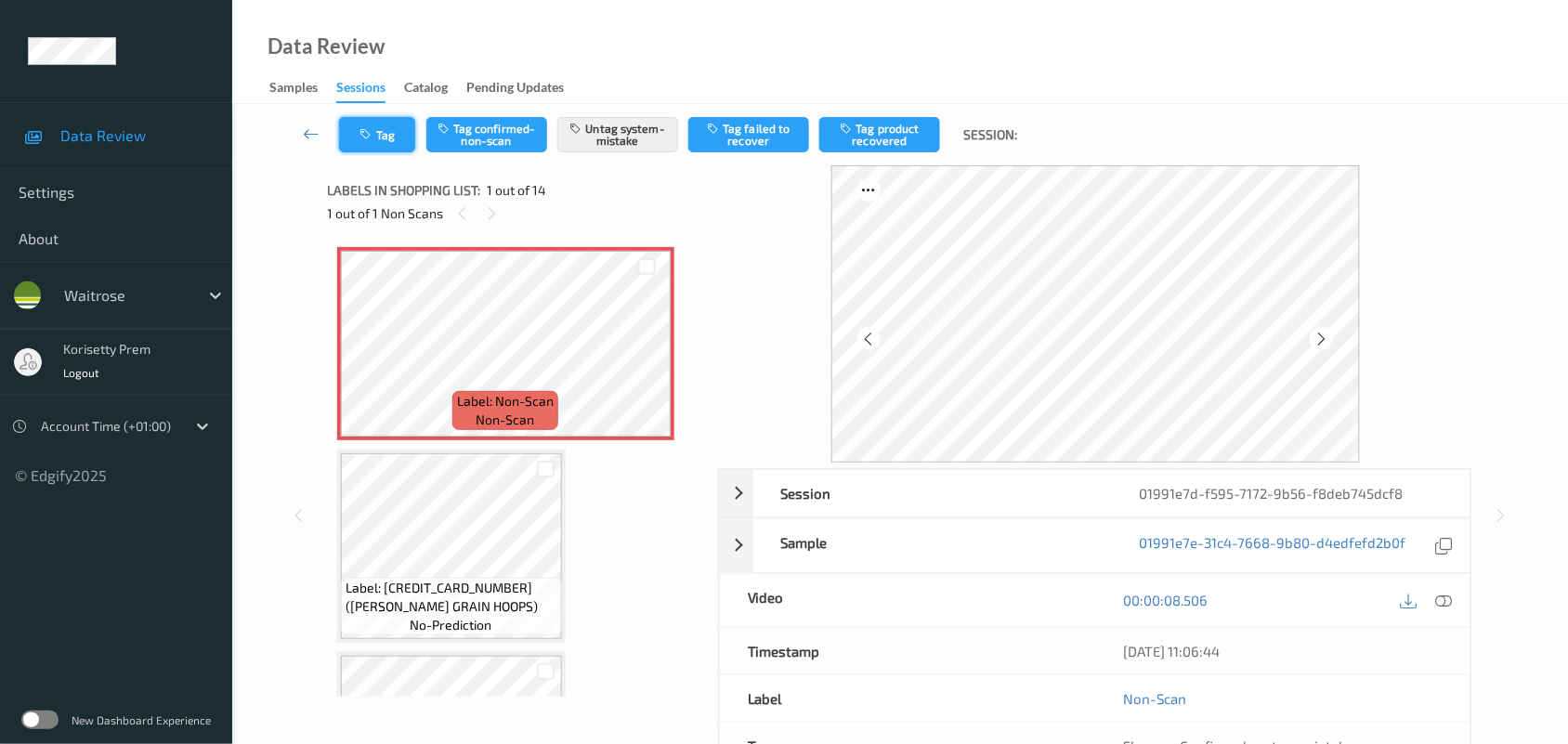
click at [378, 142] on button "Tag" at bounding box center [377, 135] width 76 height 35
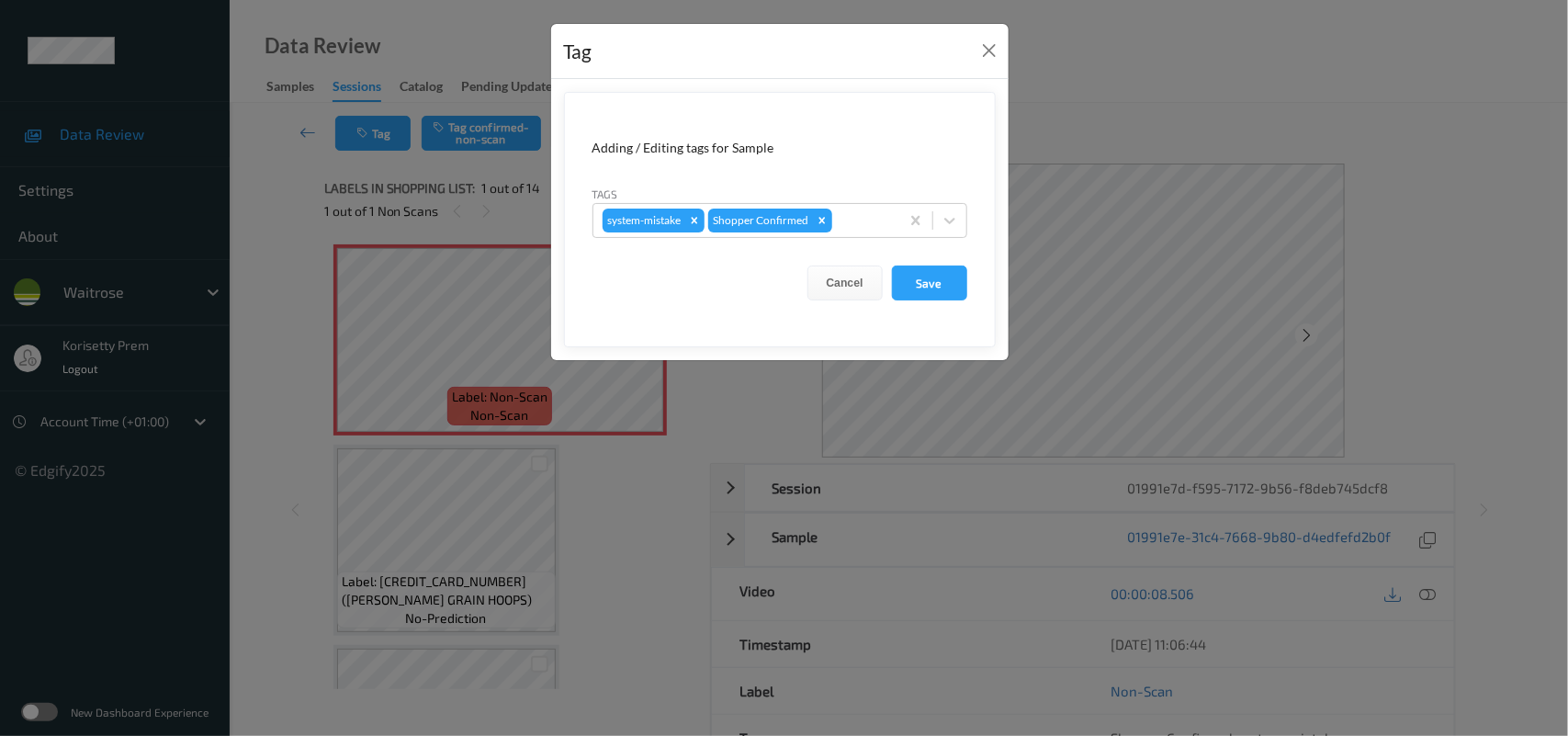
click at [852, 240] on form "Adding / Editing tags for Sample Tags system-mistake Shopper Confirmed Cancel S…" at bounding box center [780, 219] width 432 height 255
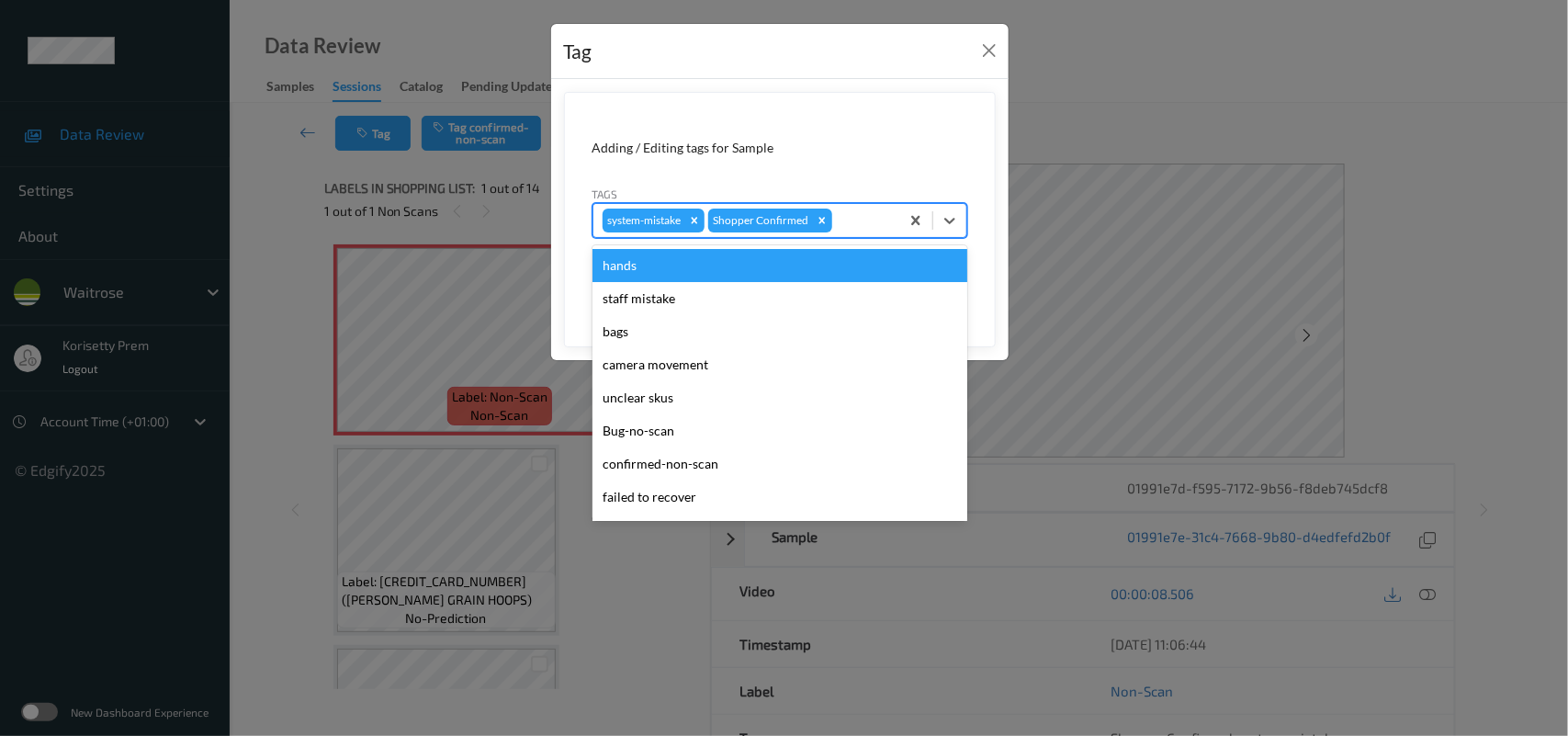
click at [852, 221] on div at bounding box center [863, 220] width 54 height 22
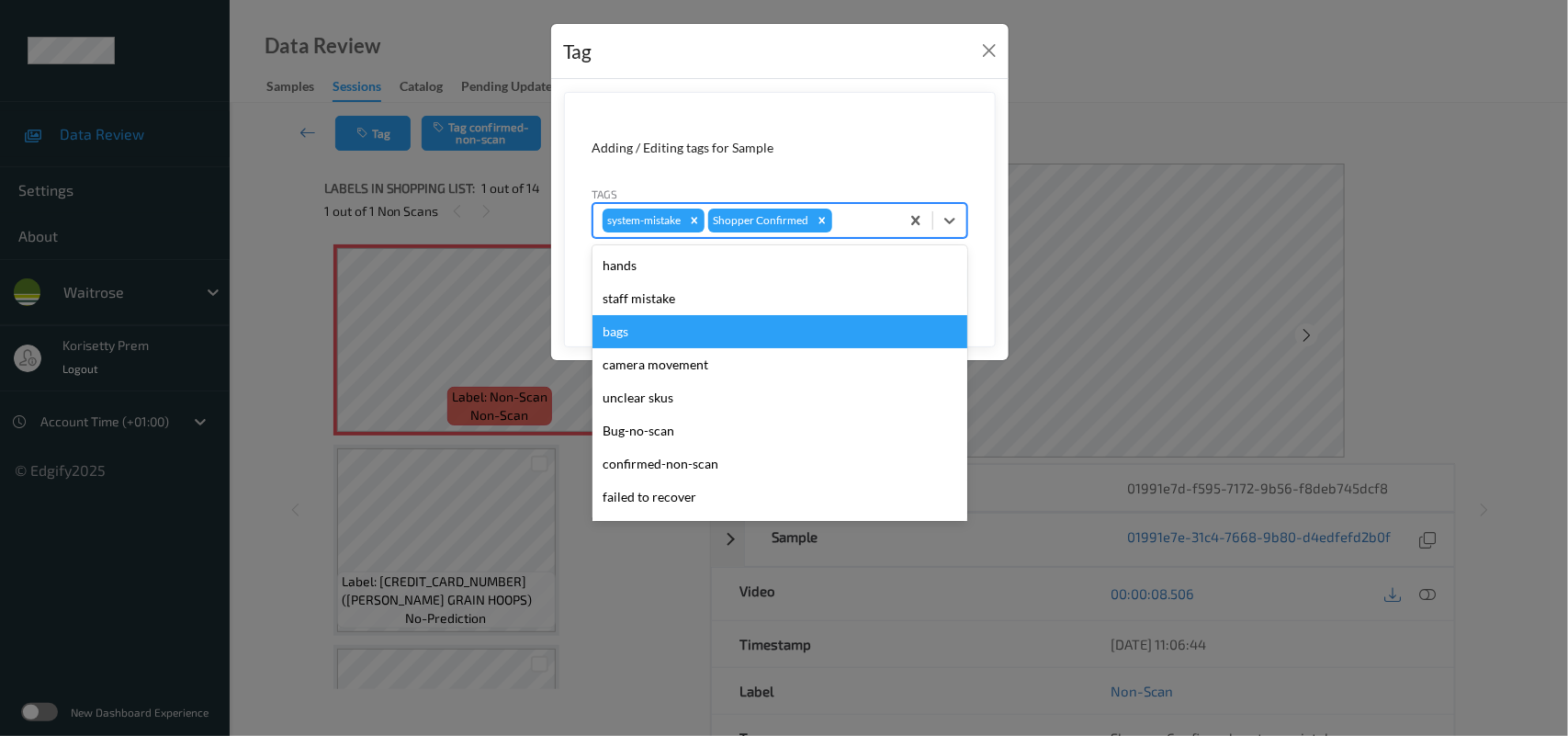
click at [673, 337] on div "bags" at bounding box center [780, 331] width 375 height 33
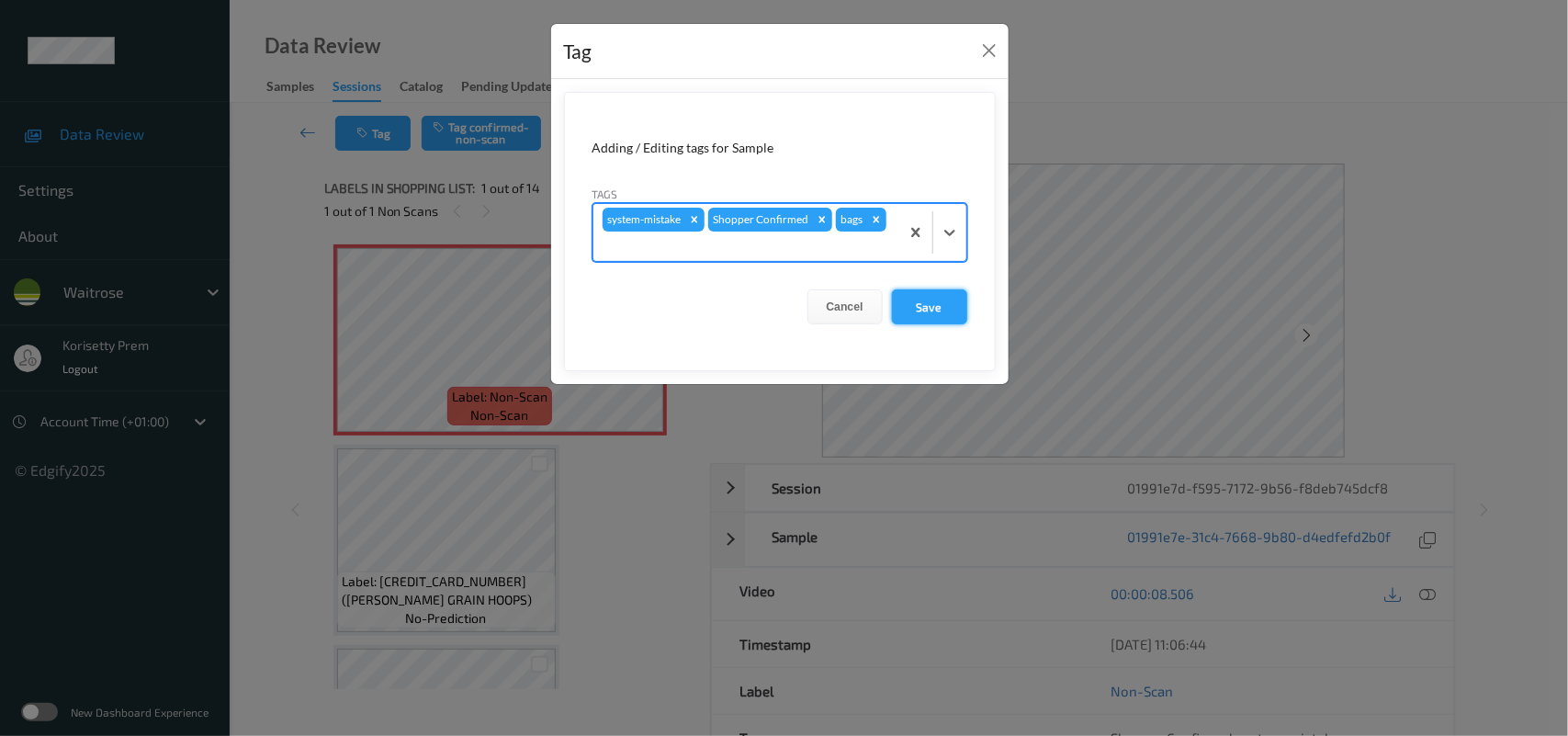
click at [927, 309] on button "Save" at bounding box center [929, 307] width 75 height 35
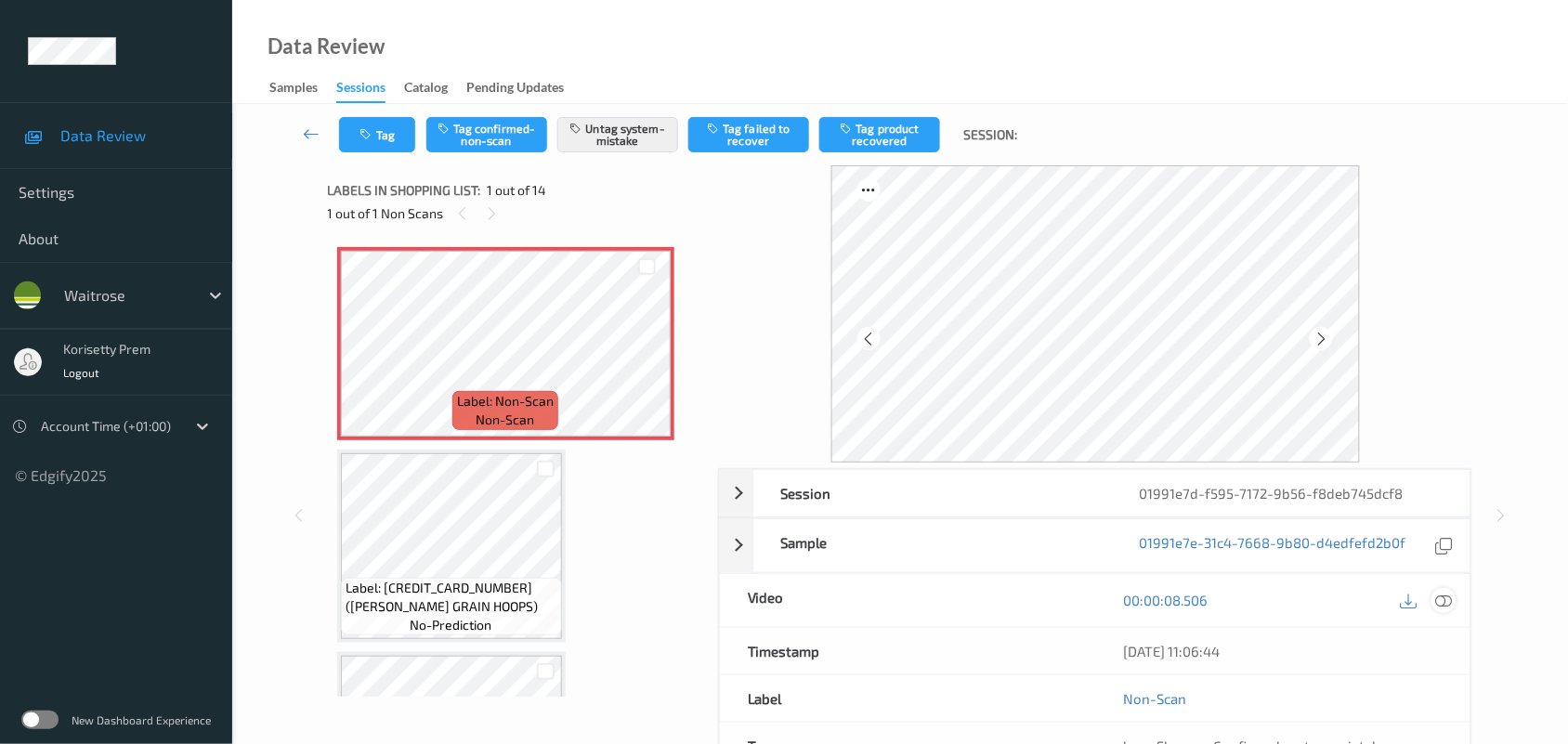
click at [1445, 605] on icon at bounding box center [1444, 599] width 17 height 17
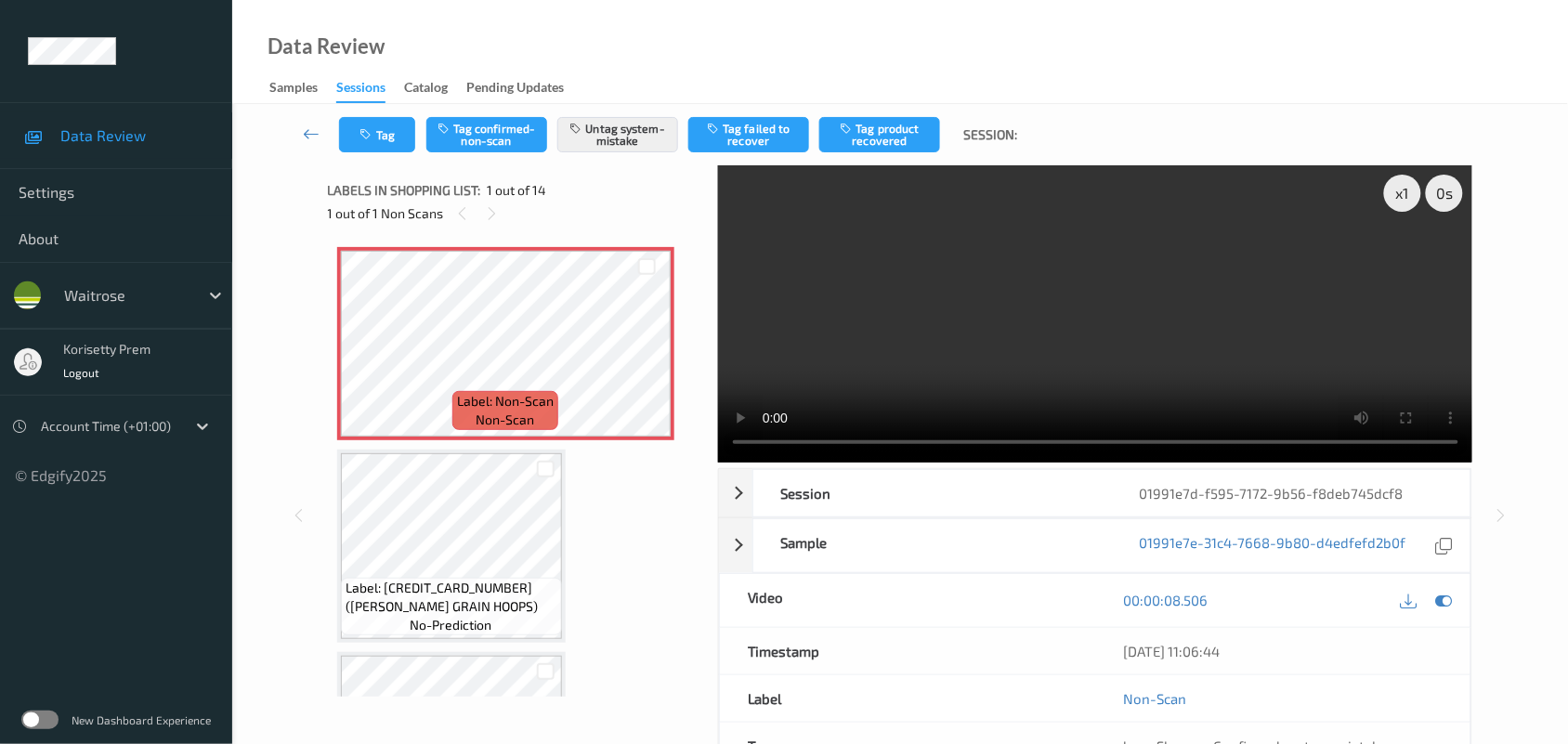
click at [1028, 290] on video at bounding box center [1095, 313] width 755 height 297
click at [1113, 316] on video at bounding box center [1095, 313] width 755 height 297
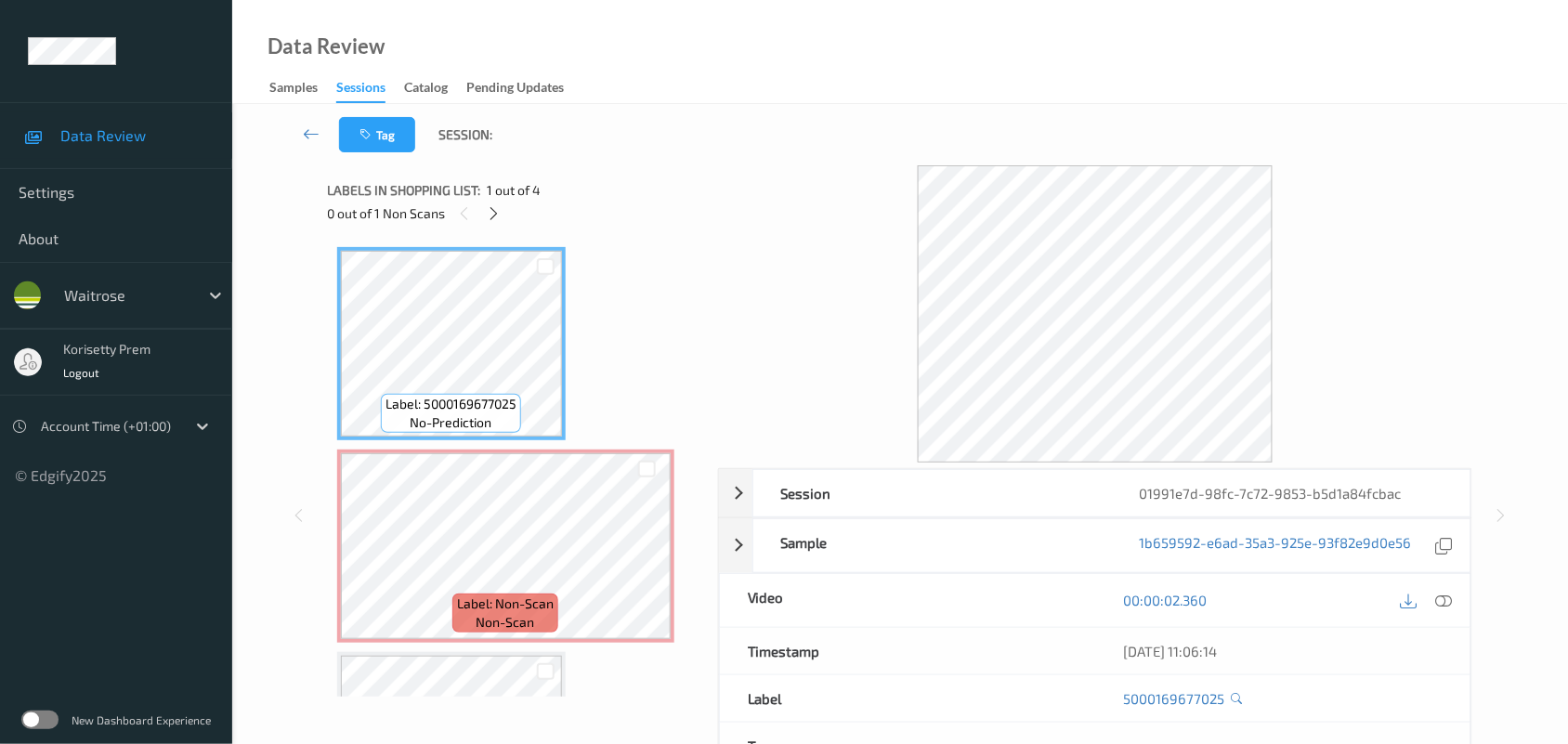
click at [833, 90] on div "Data Review Samples Sessions Catalog Pending Updates" at bounding box center [900, 52] width 1335 height 104
click at [642, 563] on icon at bounding box center [647, 561] width 16 height 17
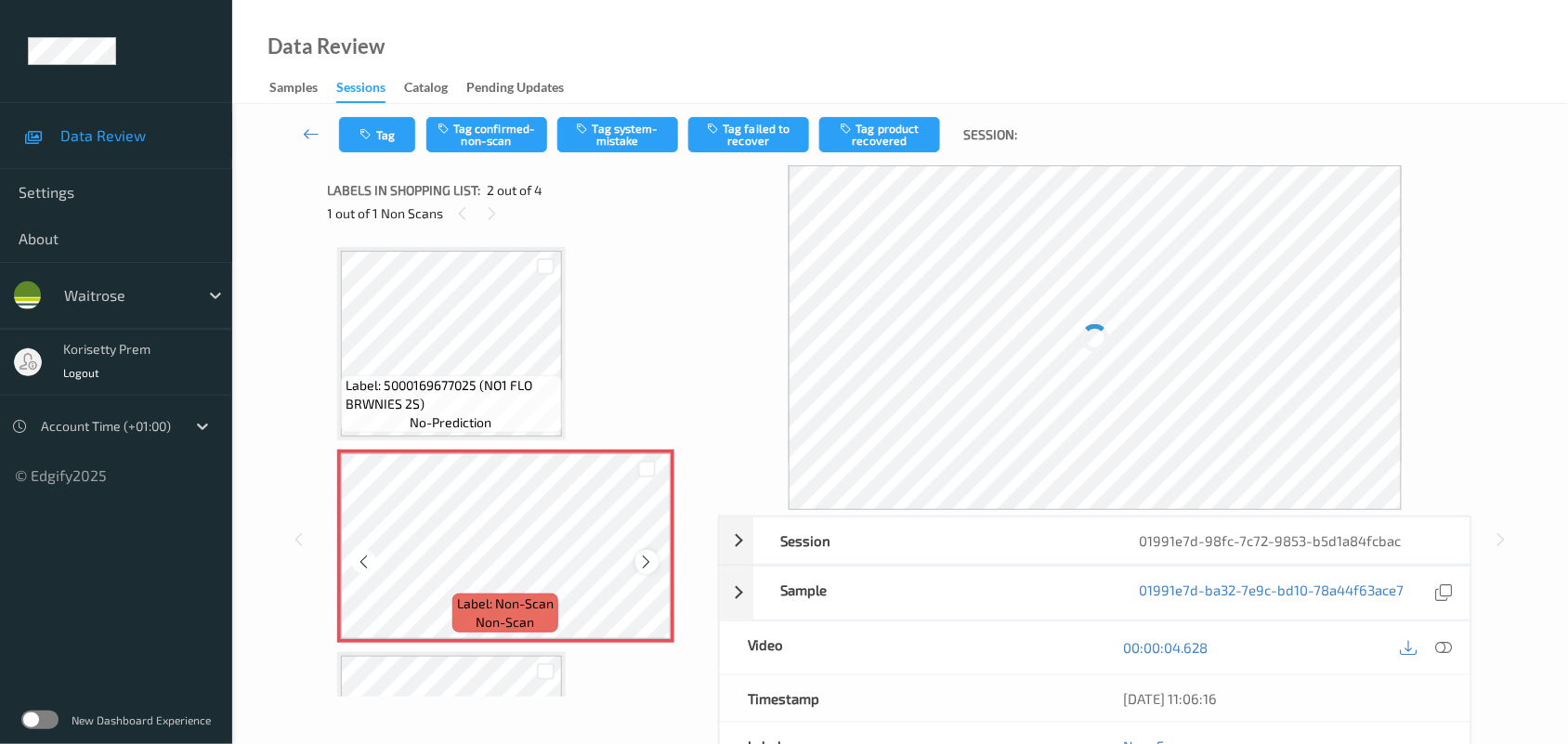
click at [647, 562] on icon at bounding box center [647, 561] width 16 height 17
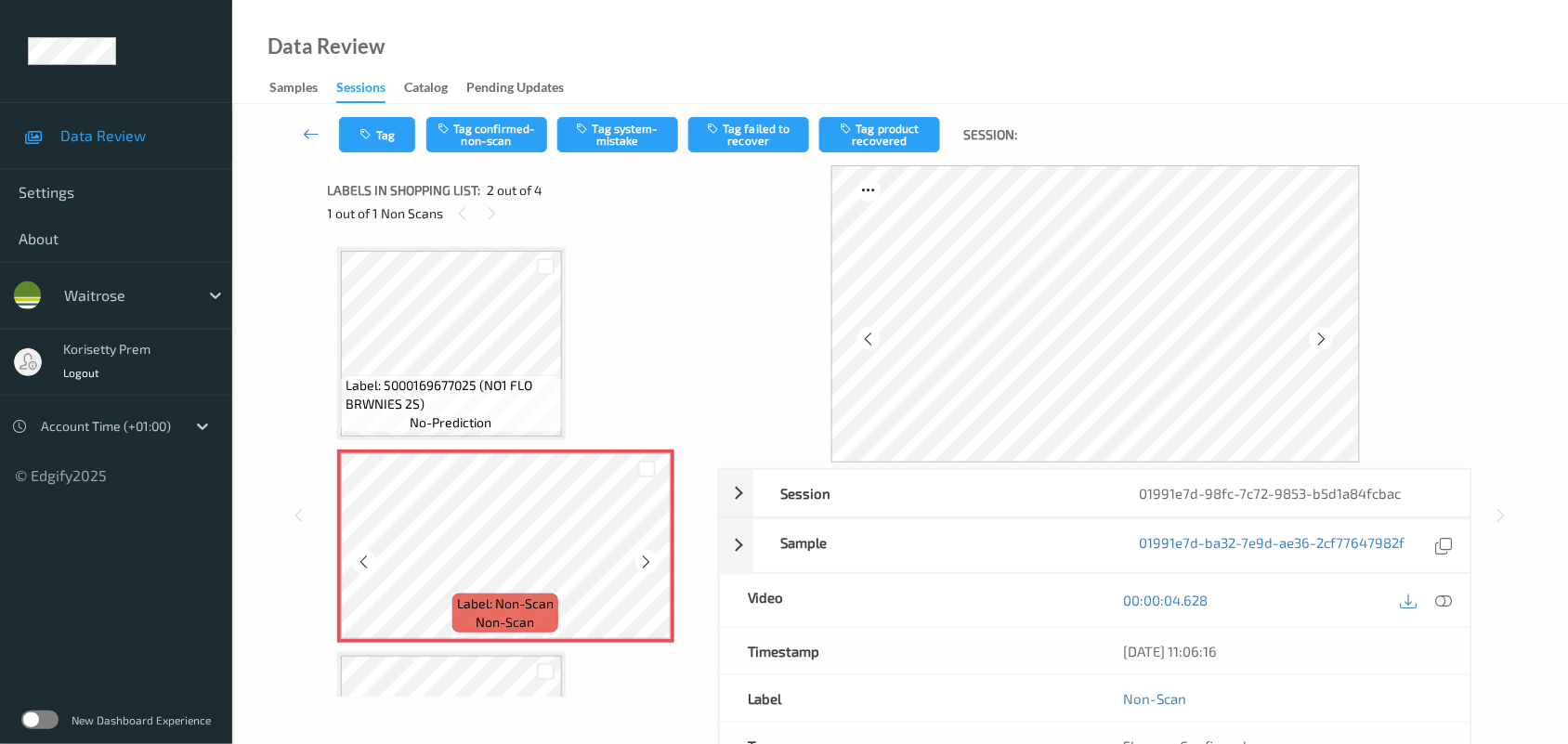
click at [647, 562] on icon at bounding box center [647, 561] width 16 height 17
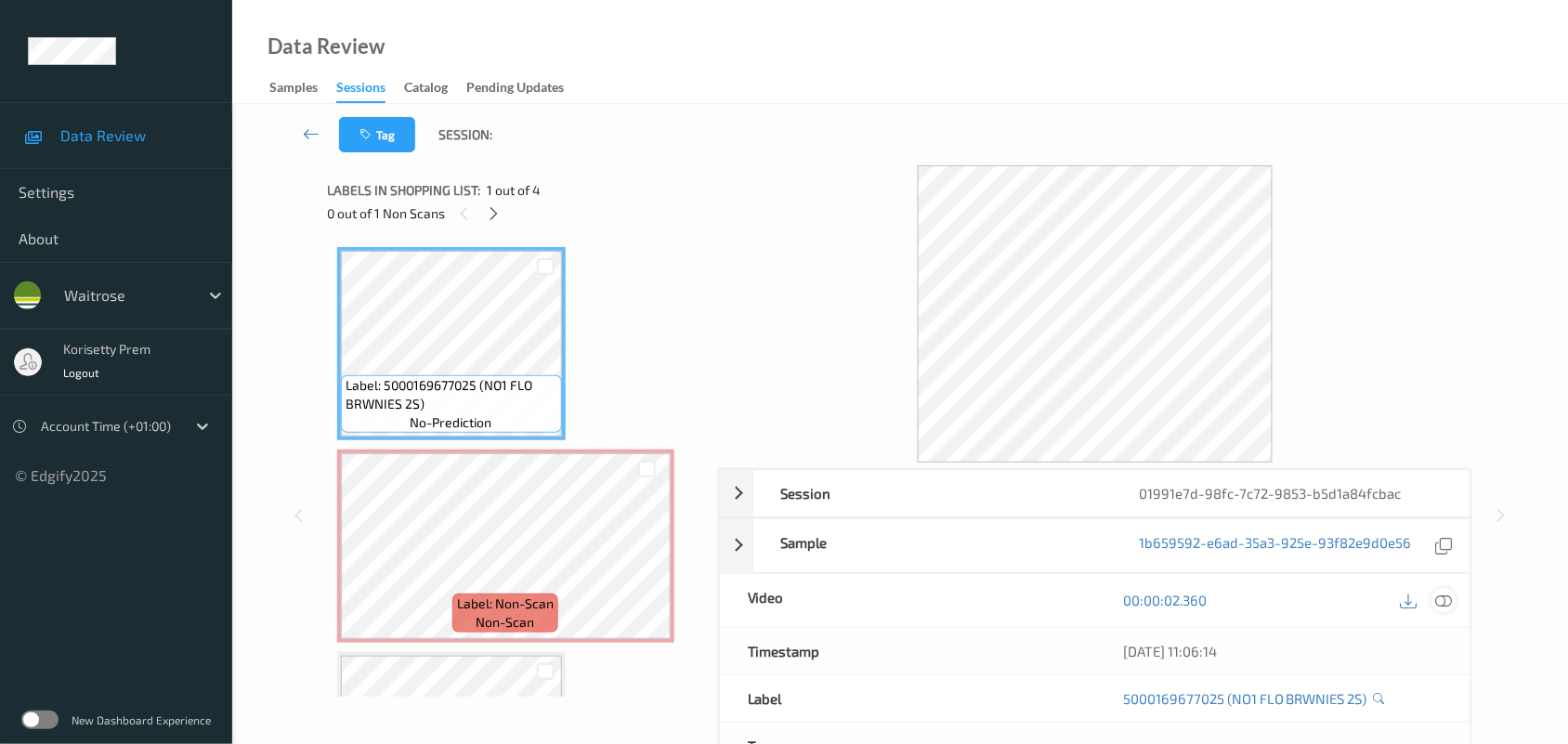
click at [1441, 605] on icon at bounding box center [1444, 599] width 17 height 17
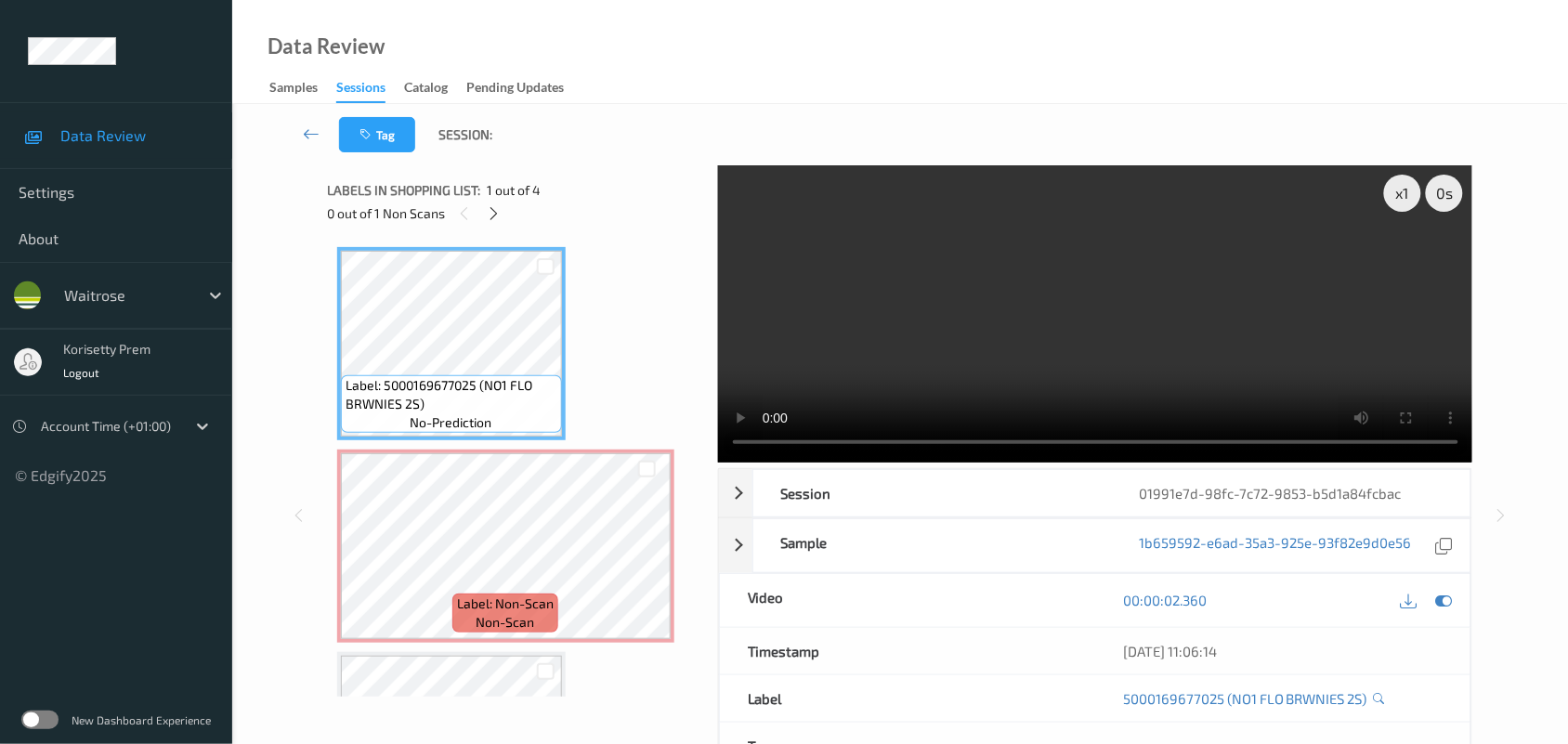
click at [1041, 272] on video at bounding box center [1095, 313] width 755 height 297
click at [1046, 341] on video at bounding box center [1095, 313] width 755 height 297
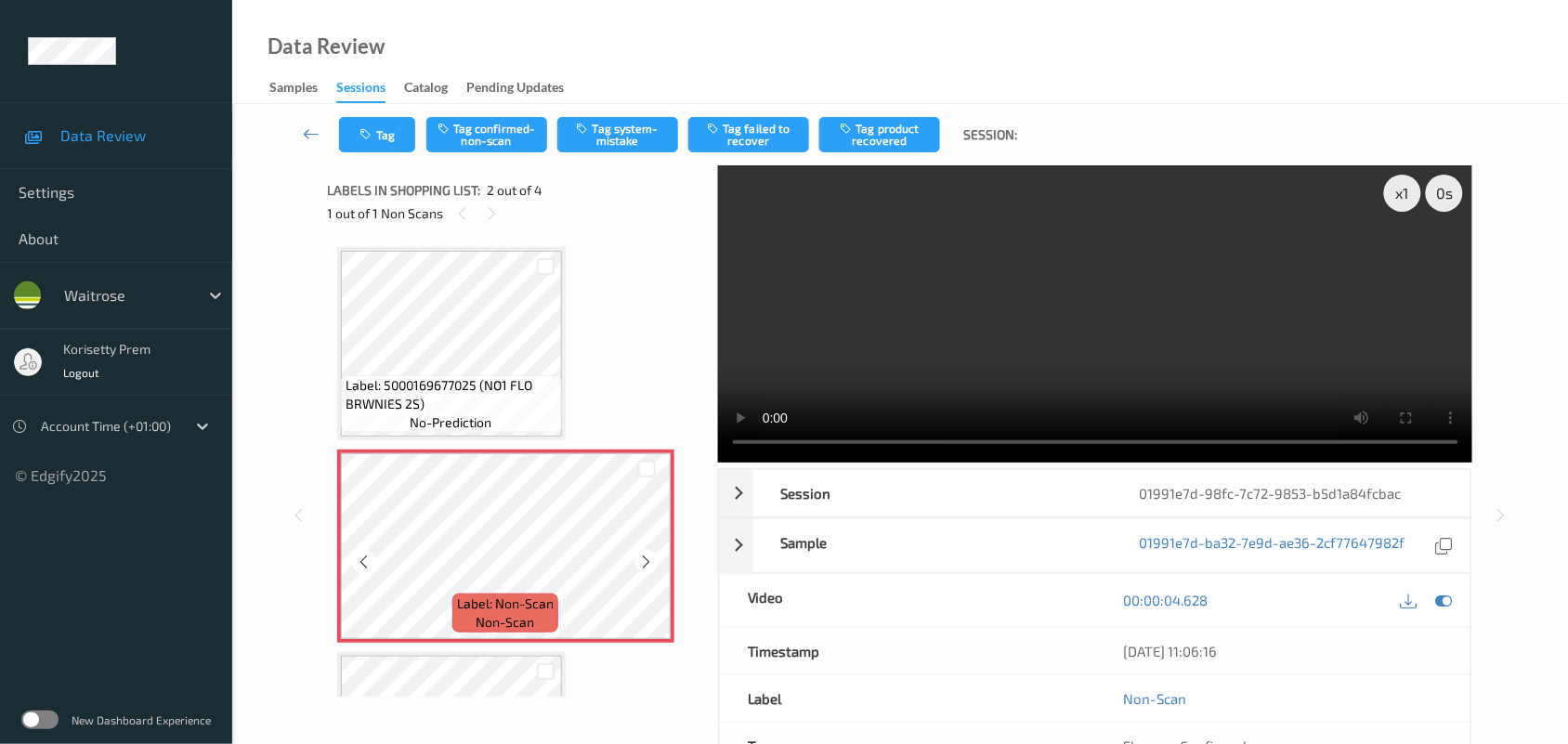
click at [1158, 236] on video at bounding box center [1095, 313] width 755 height 297
click at [1081, 274] on video at bounding box center [1095, 313] width 755 height 297
click at [628, 141] on button "Tag system-mistake" at bounding box center [618, 135] width 121 height 35
click at [379, 135] on button "Tag" at bounding box center [377, 135] width 76 height 35
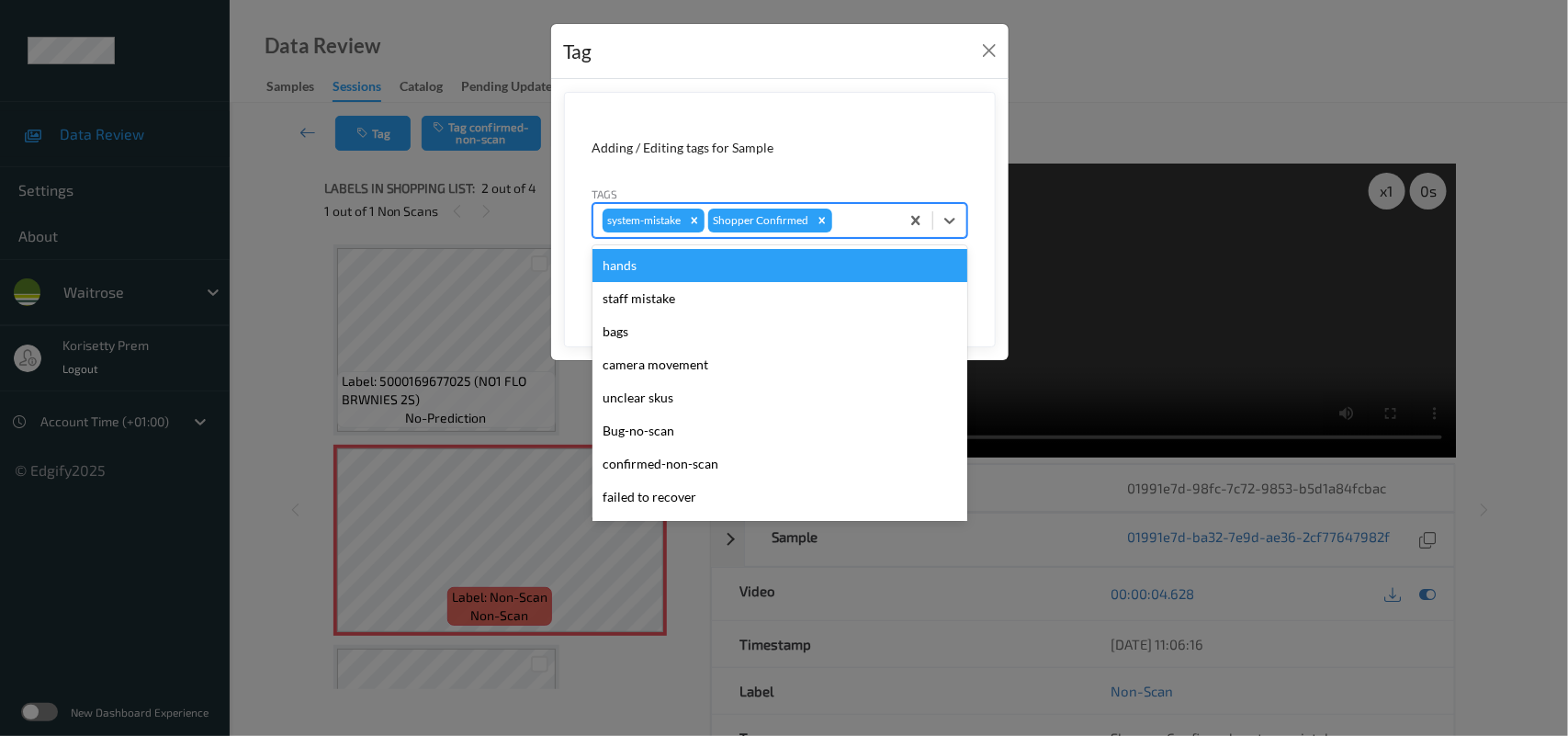
click at [882, 230] on div at bounding box center [863, 220] width 54 height 22
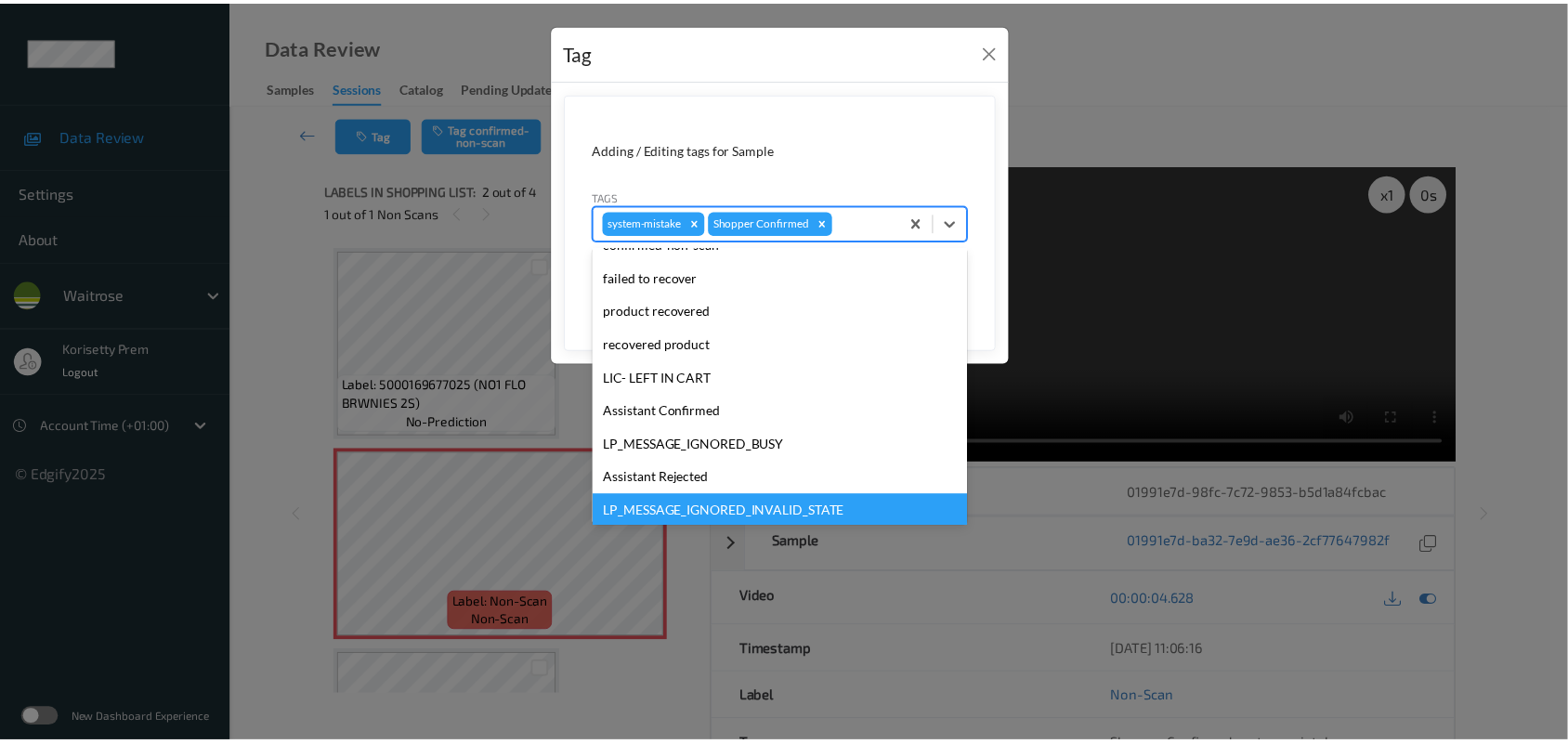
scroll to position [429, 0]
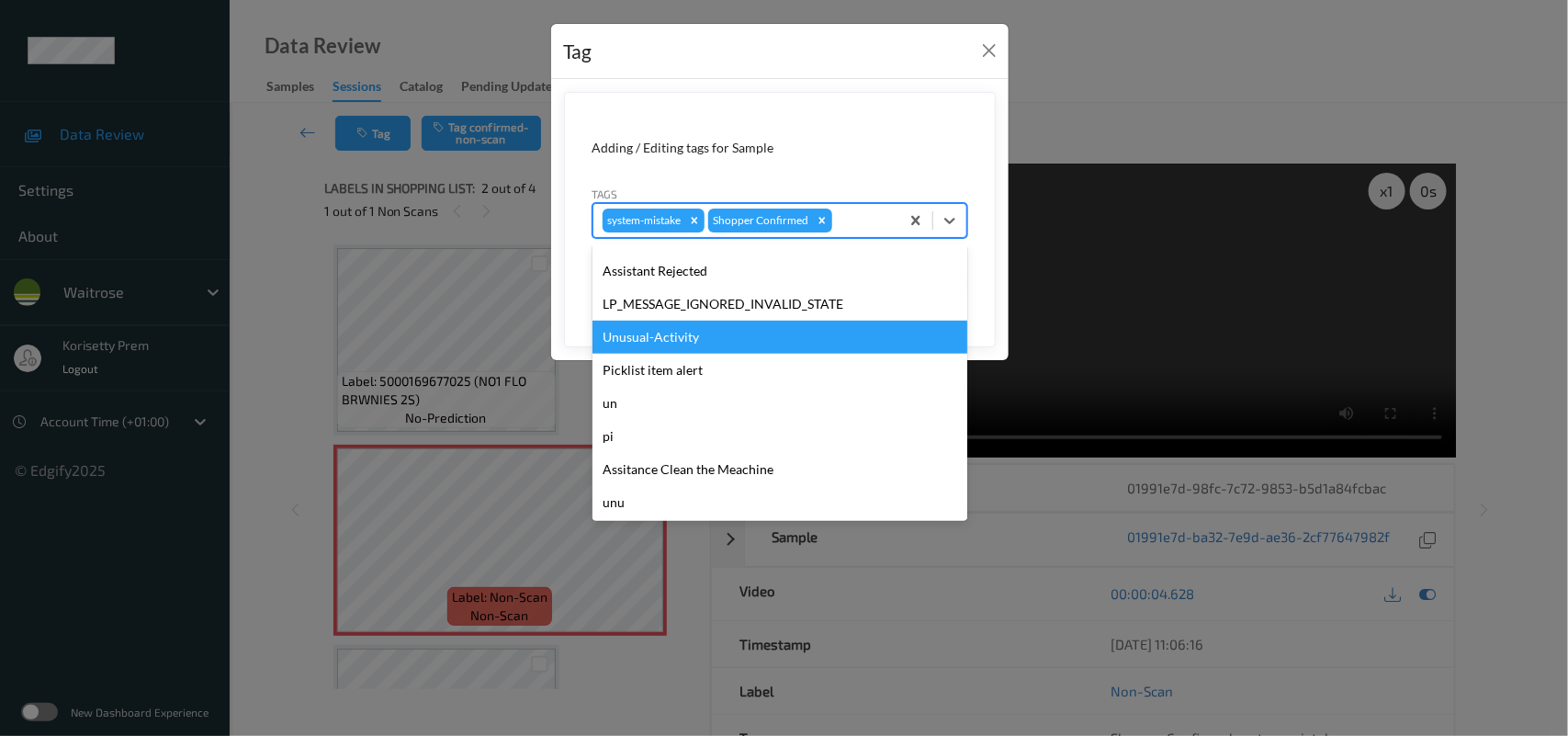
click at [654, 340] on div "Unusual-Activity" at bounding box center [780, 337] width 375 height 33
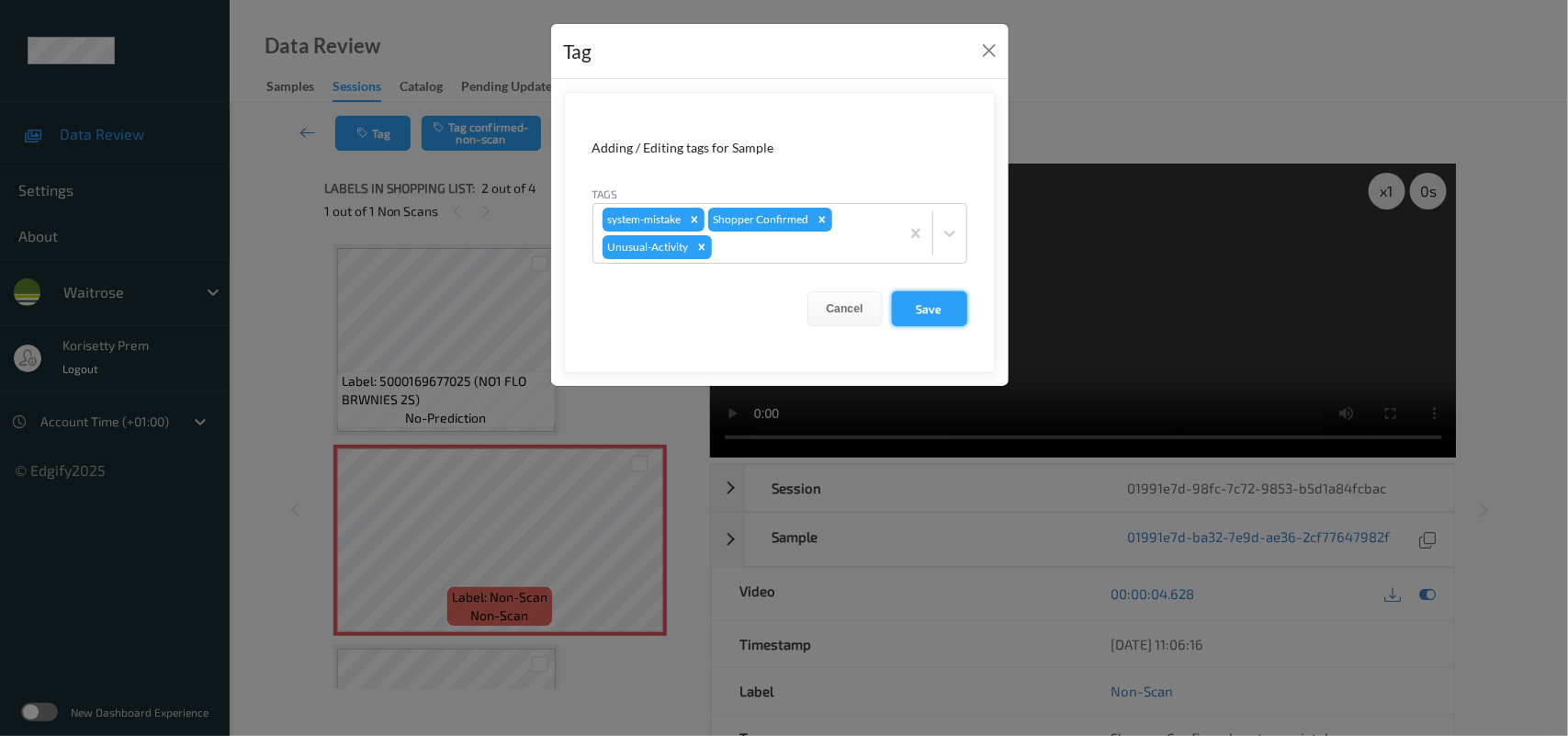
click at [942, 309] on button "Save" at bounding box center [929, 308] width 75 height 35
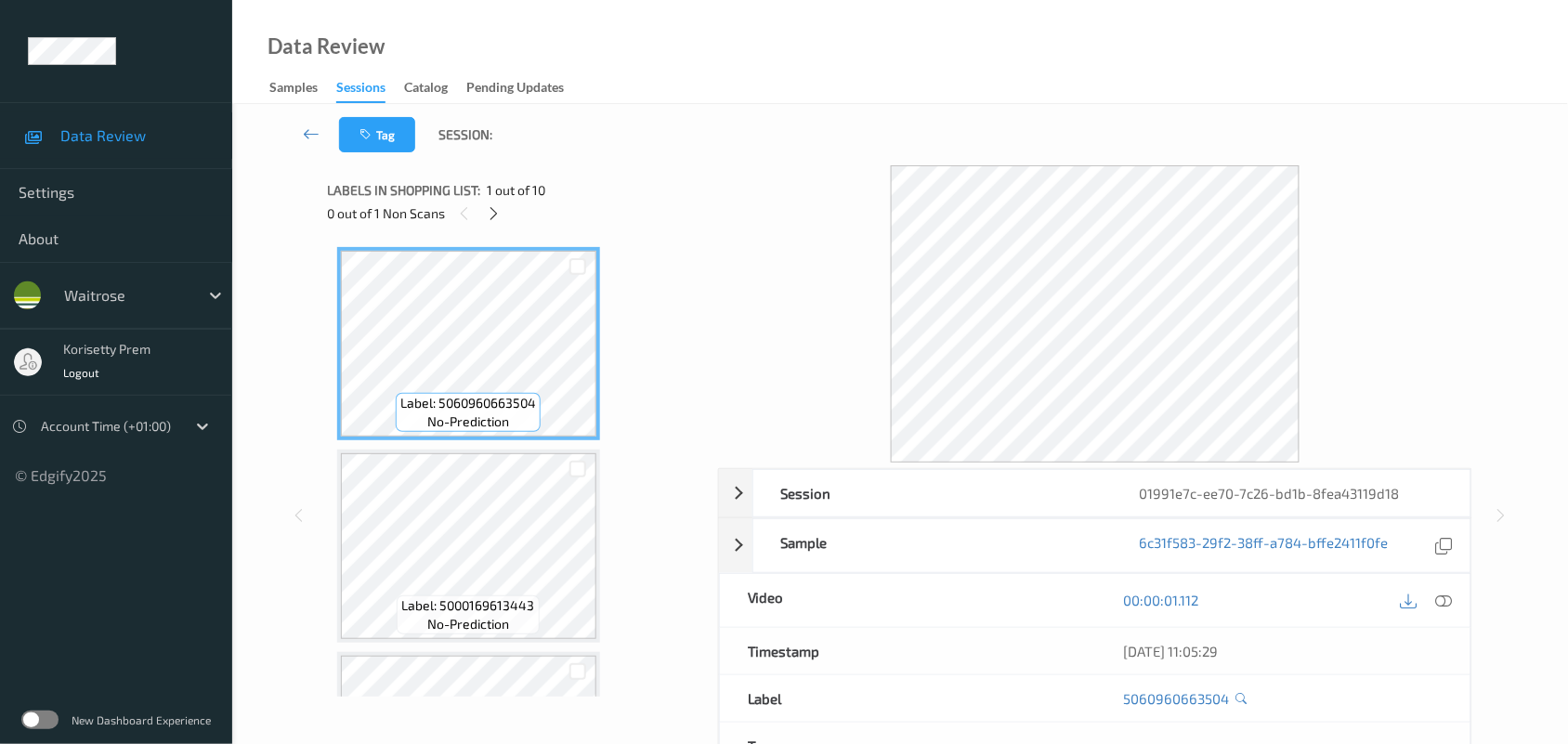
click at [866, 155] on div "Tag Session:" at bounding box center [901, 135] width 1260 height 62
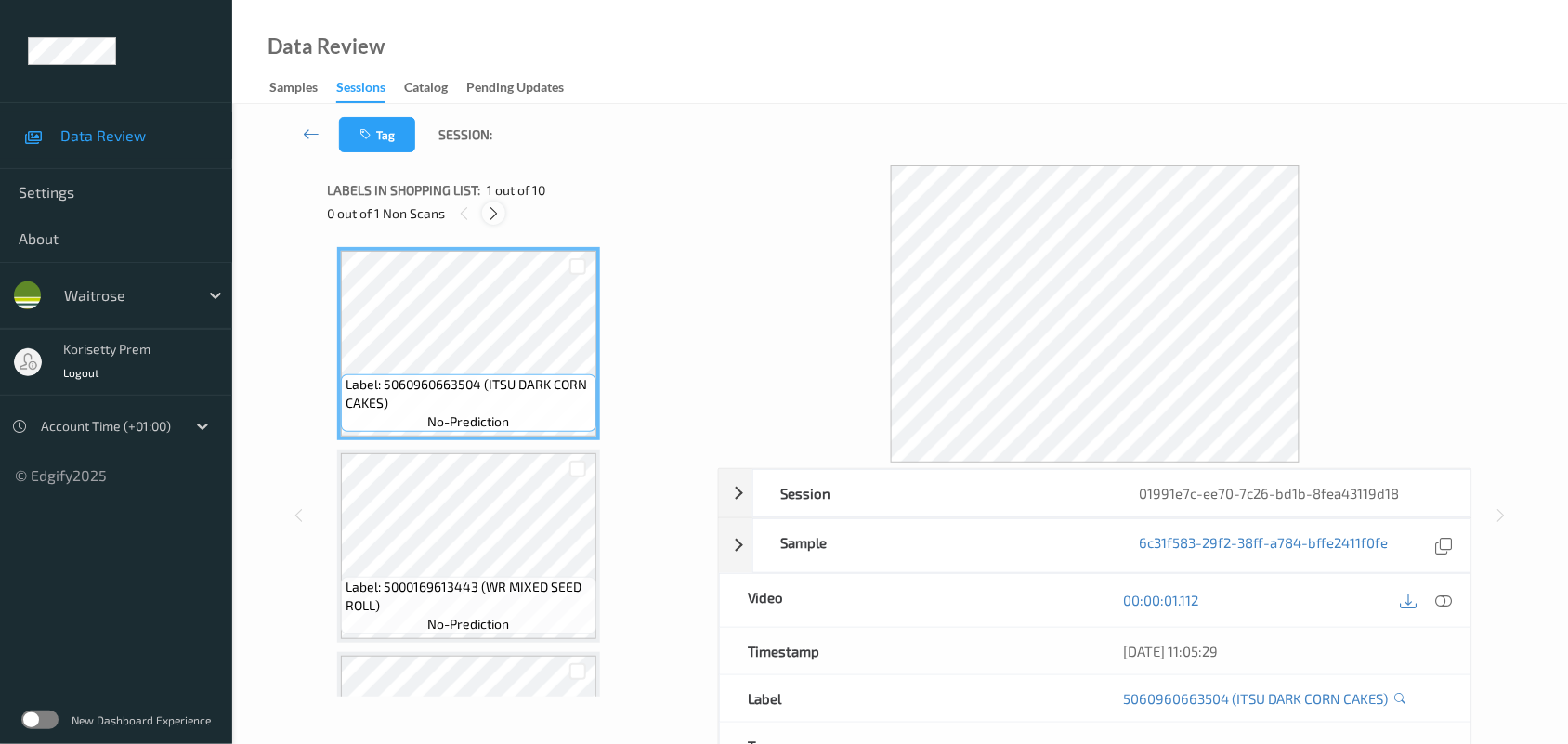
click at [495, 211] on icon at bounding box center [493, 213] width 16 height 17
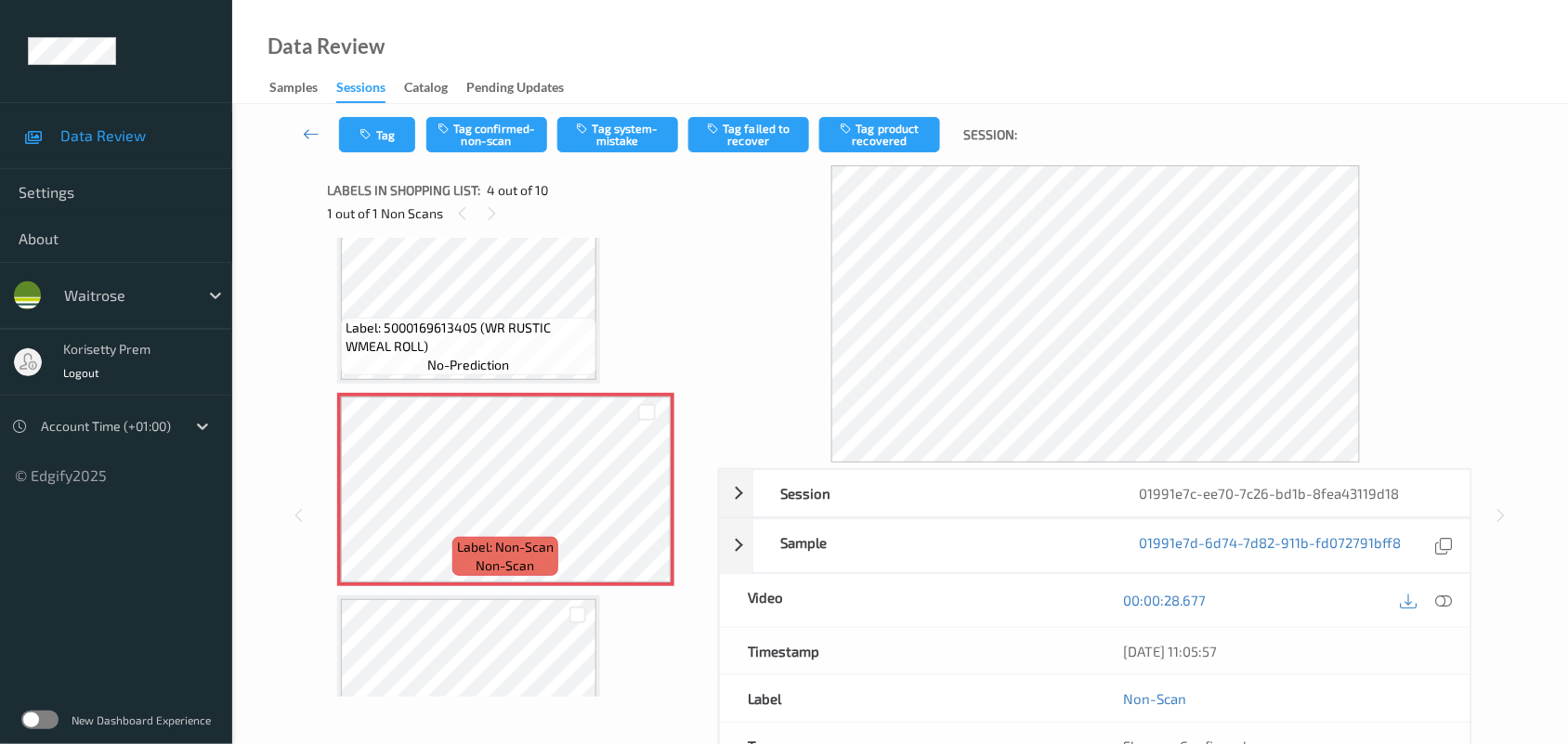
scroll to position [413, 0]
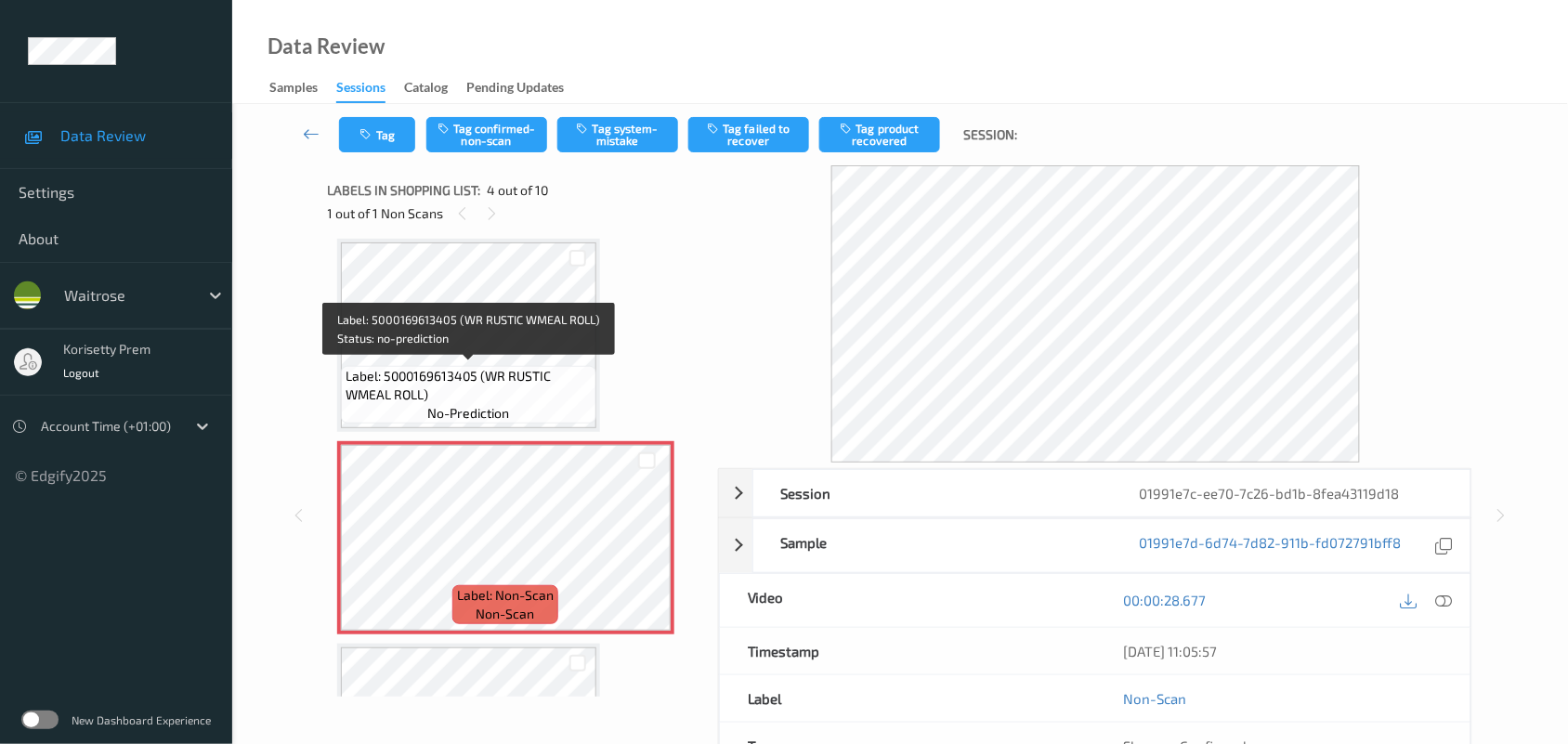
click at [439, 391] on span "Label: 5000169613405 (WR RUSTIC WMEAL ROLL)" at bounding box center [469, 386] width 246 height 37
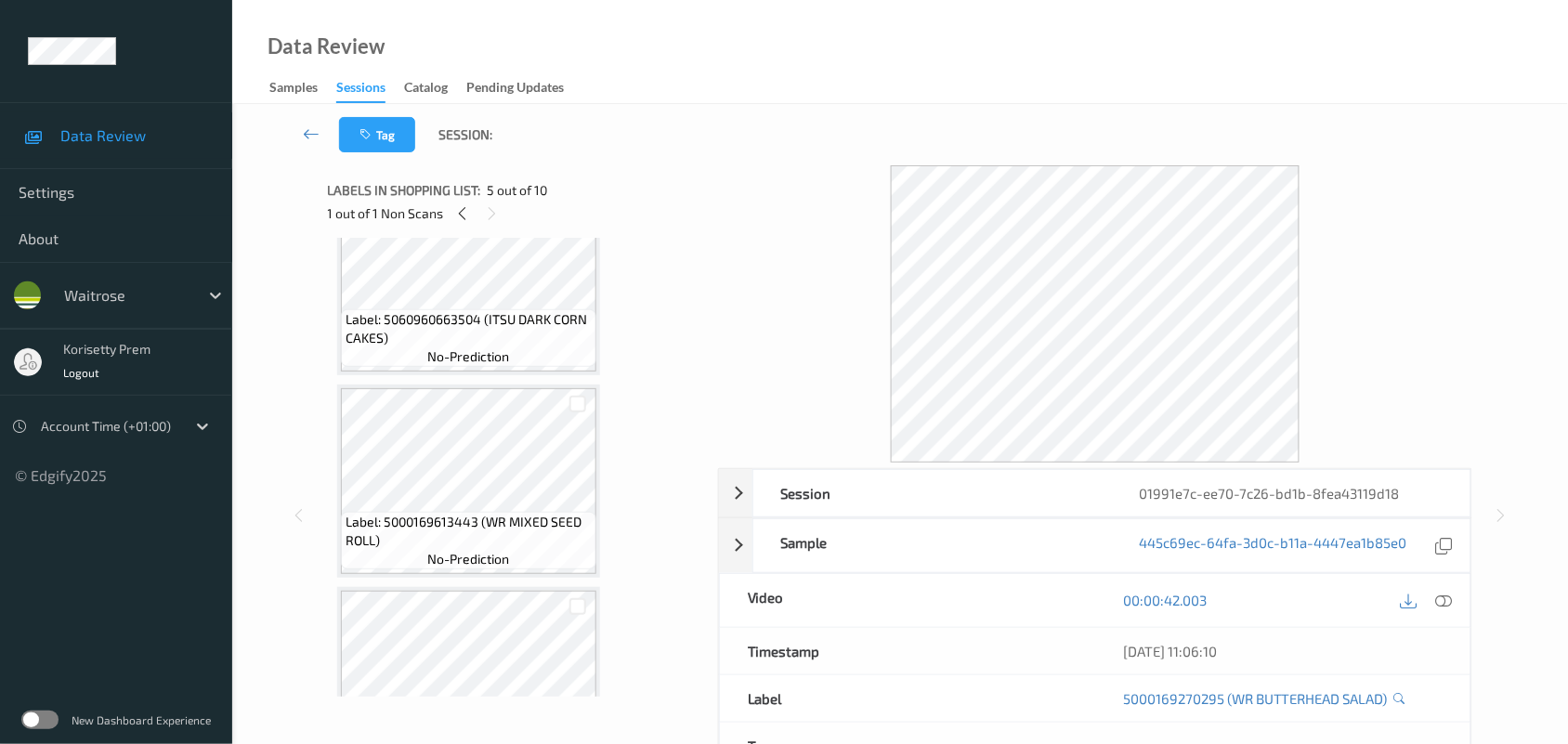
scroll to position [181, 0]
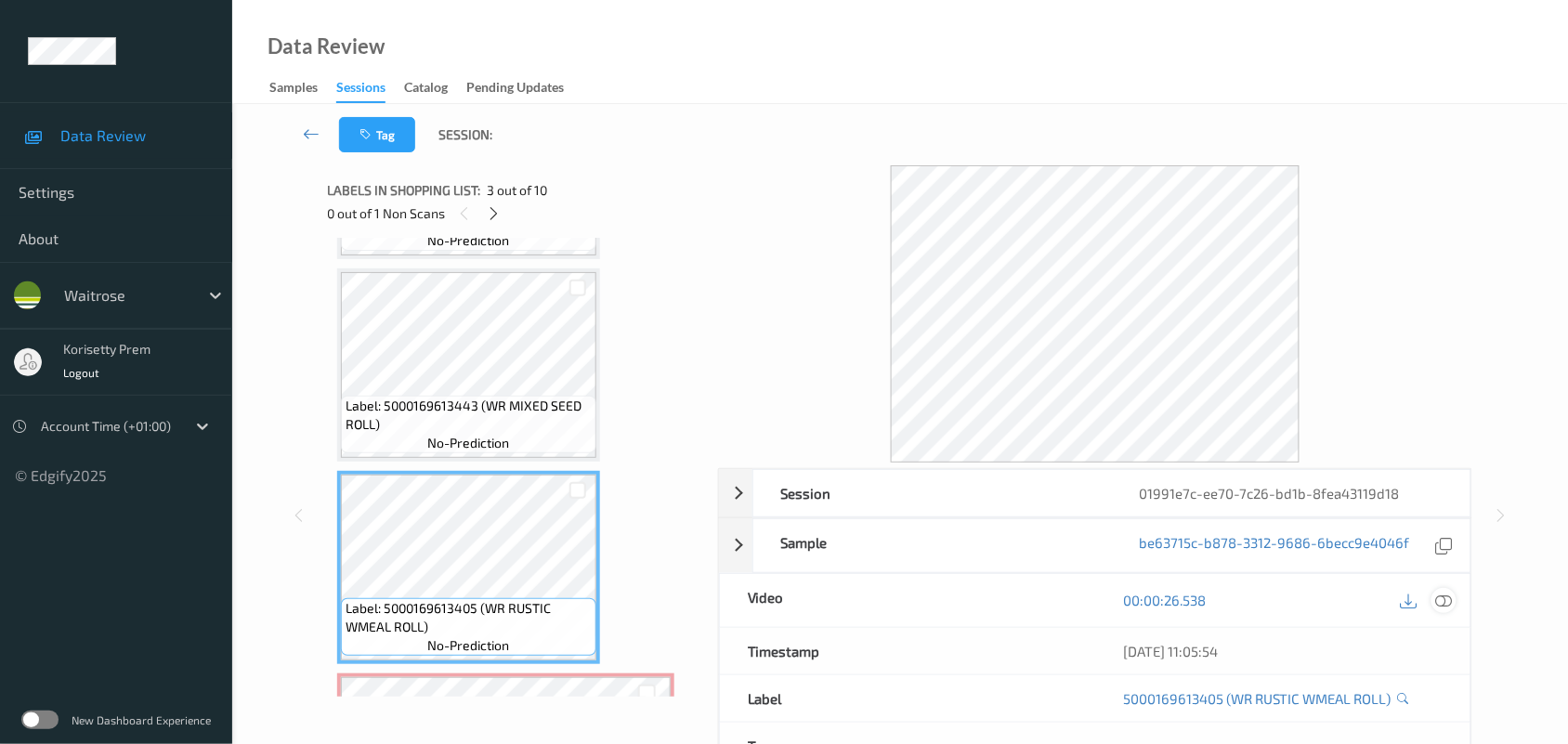
click at [1443, 599] on icon at bounding box center [1444, 599] width 17 height 17
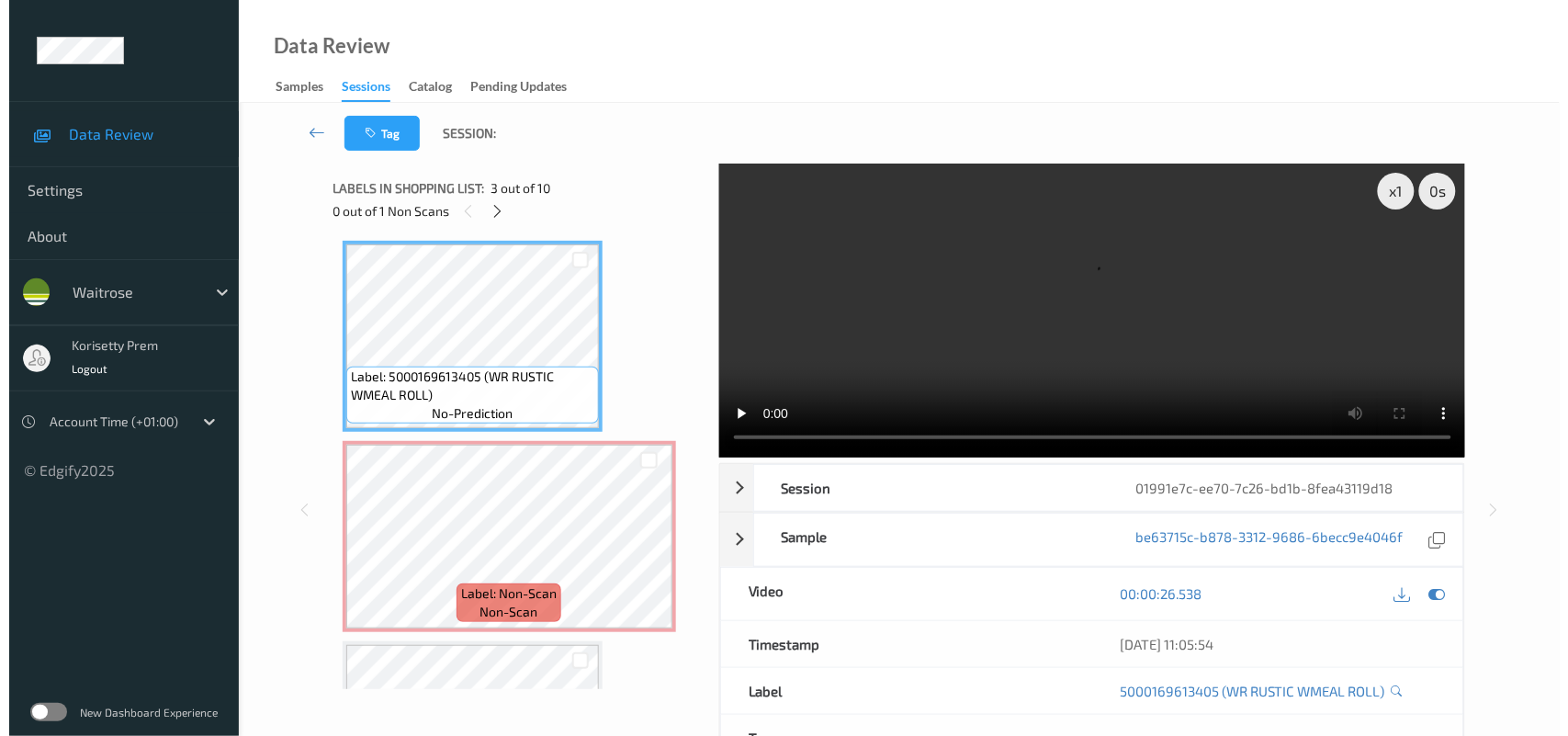
scroll to position [459, 0]
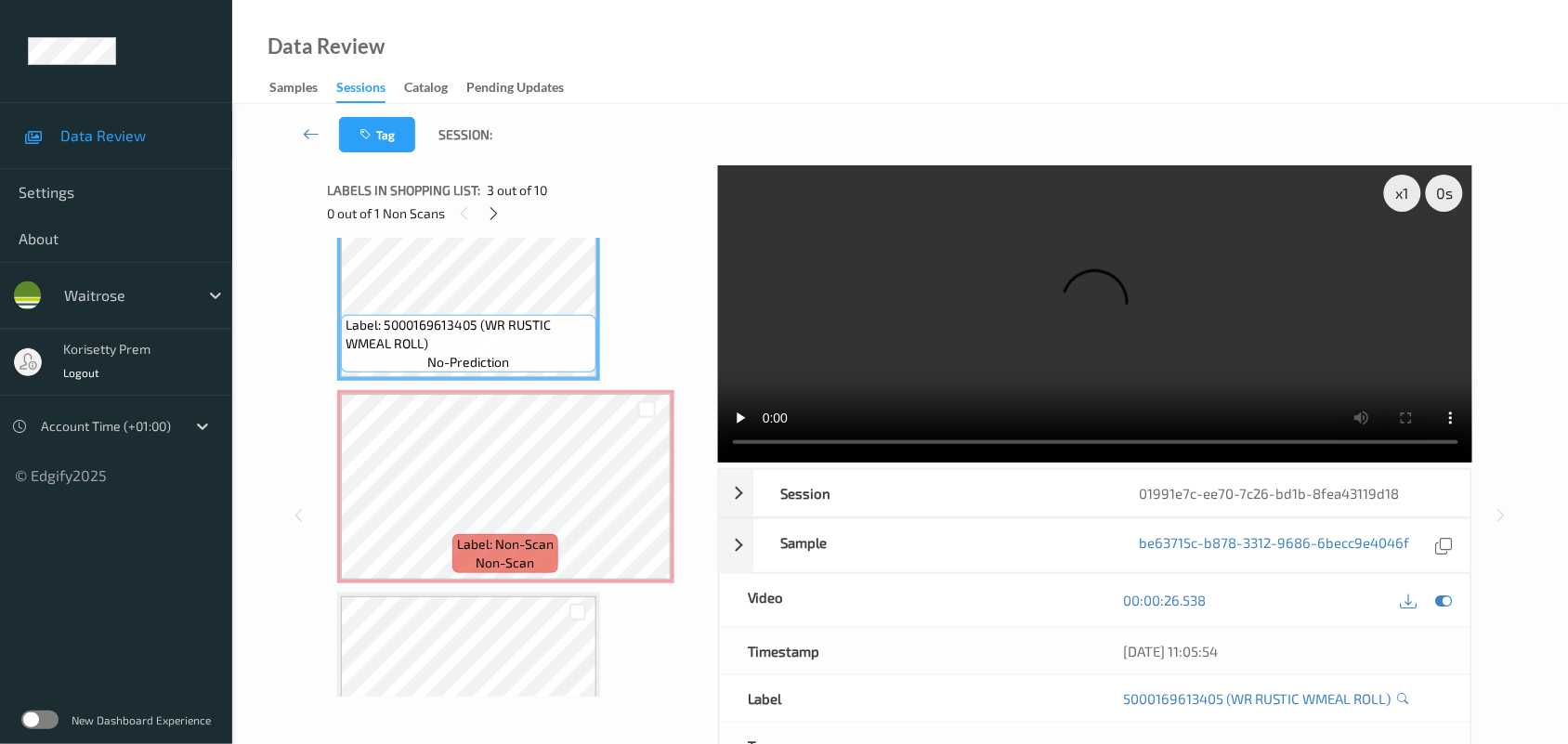
click at [938, 244] on video at bounding box center [1095, 313] width 755 height 297
click at [962, 322] on video at bounding box center [1095, 313] width 755 height 297
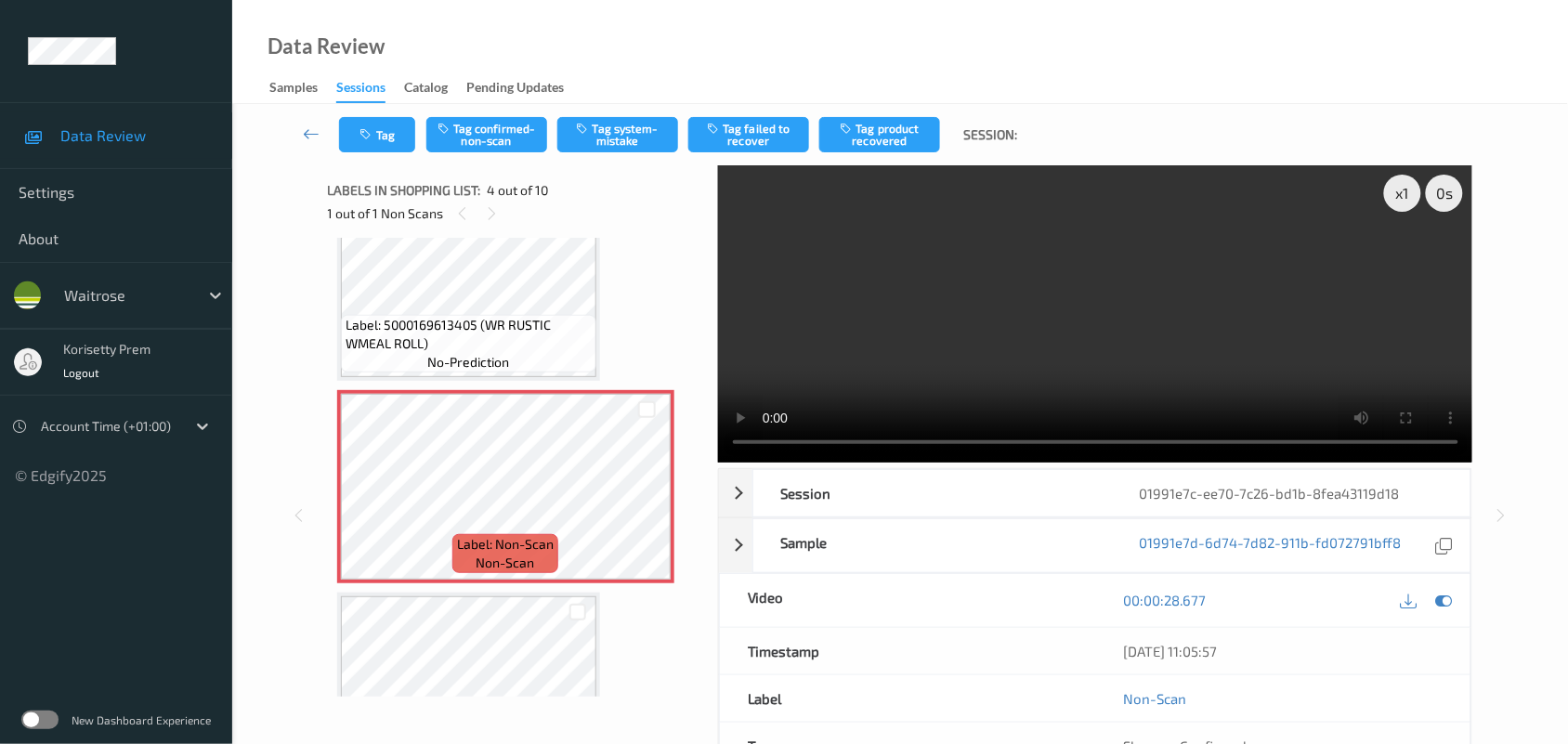
click at [983, 351] on video at bounding box center [1095, 313] width 755 height 297
click at [1001, 293] on video at bounding box center [1095, 313] width 755 height 297
click at [669, 132] on button "Tag system-mistake" at bounding box center [618, 135] width 121 height 35
click at [393, 117] on button "Tag" at bounding box center [377, 135] width 76 height 35
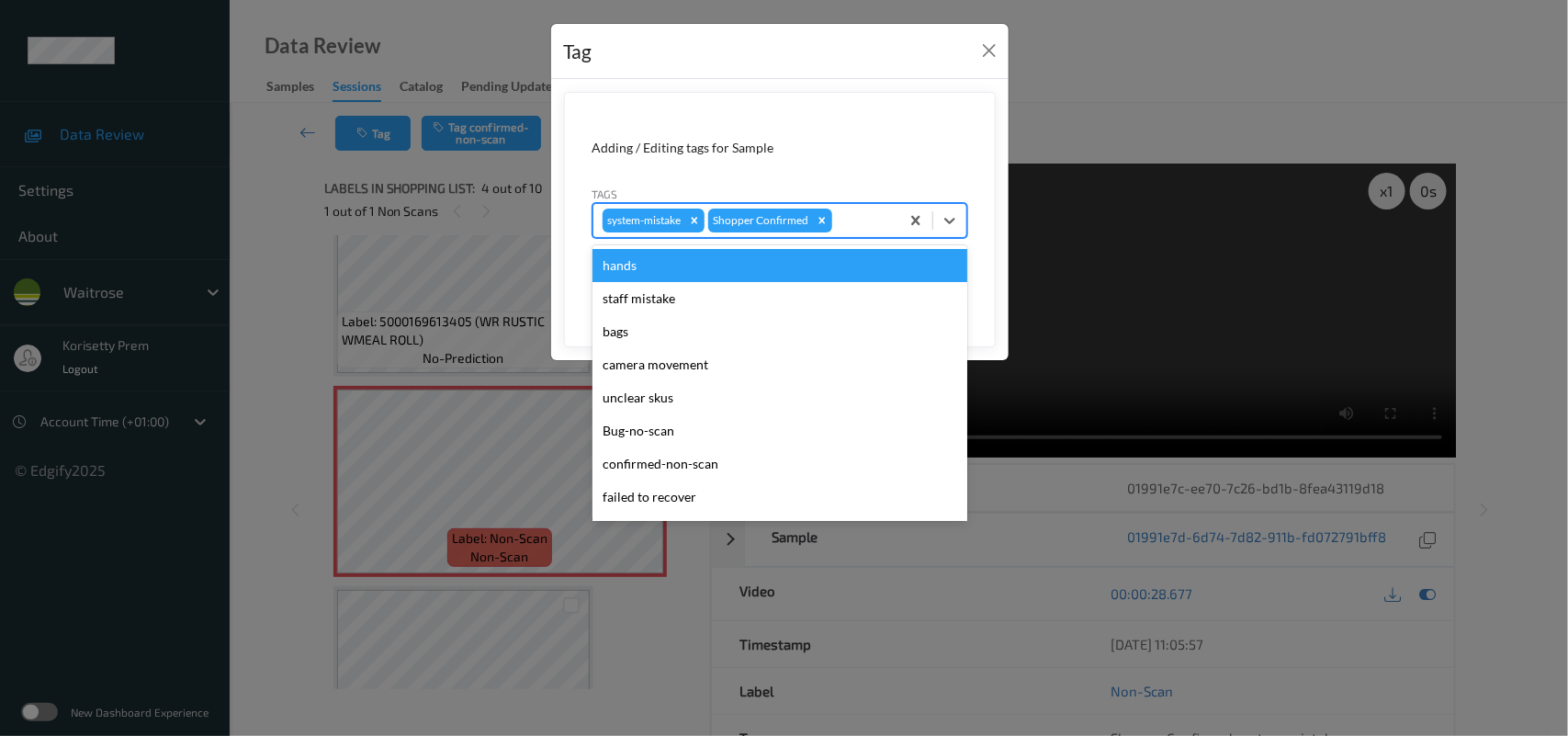
click at [882, 220] on div at bounding box center [863, 220] width 54 height 22
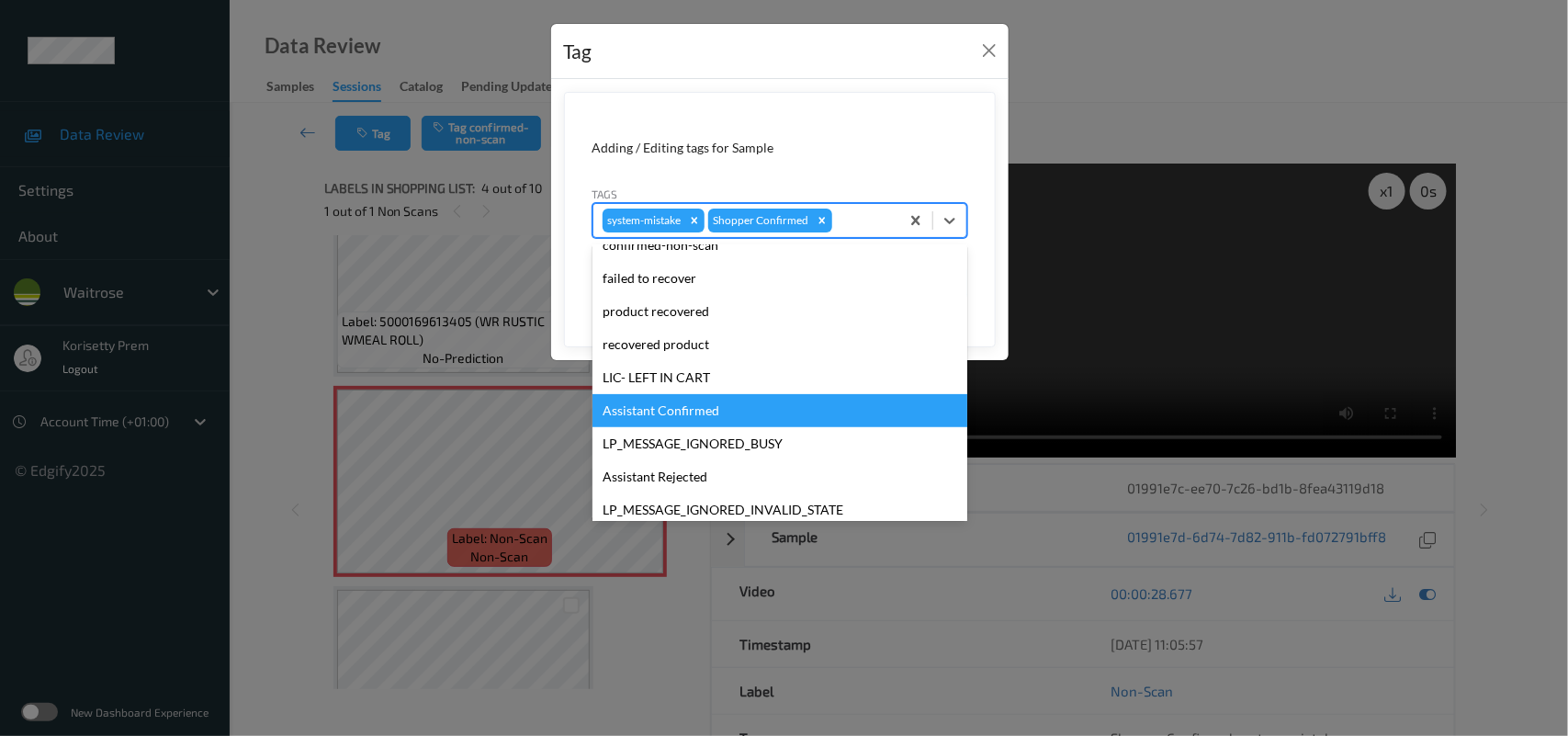
scroll to position [424, 0]
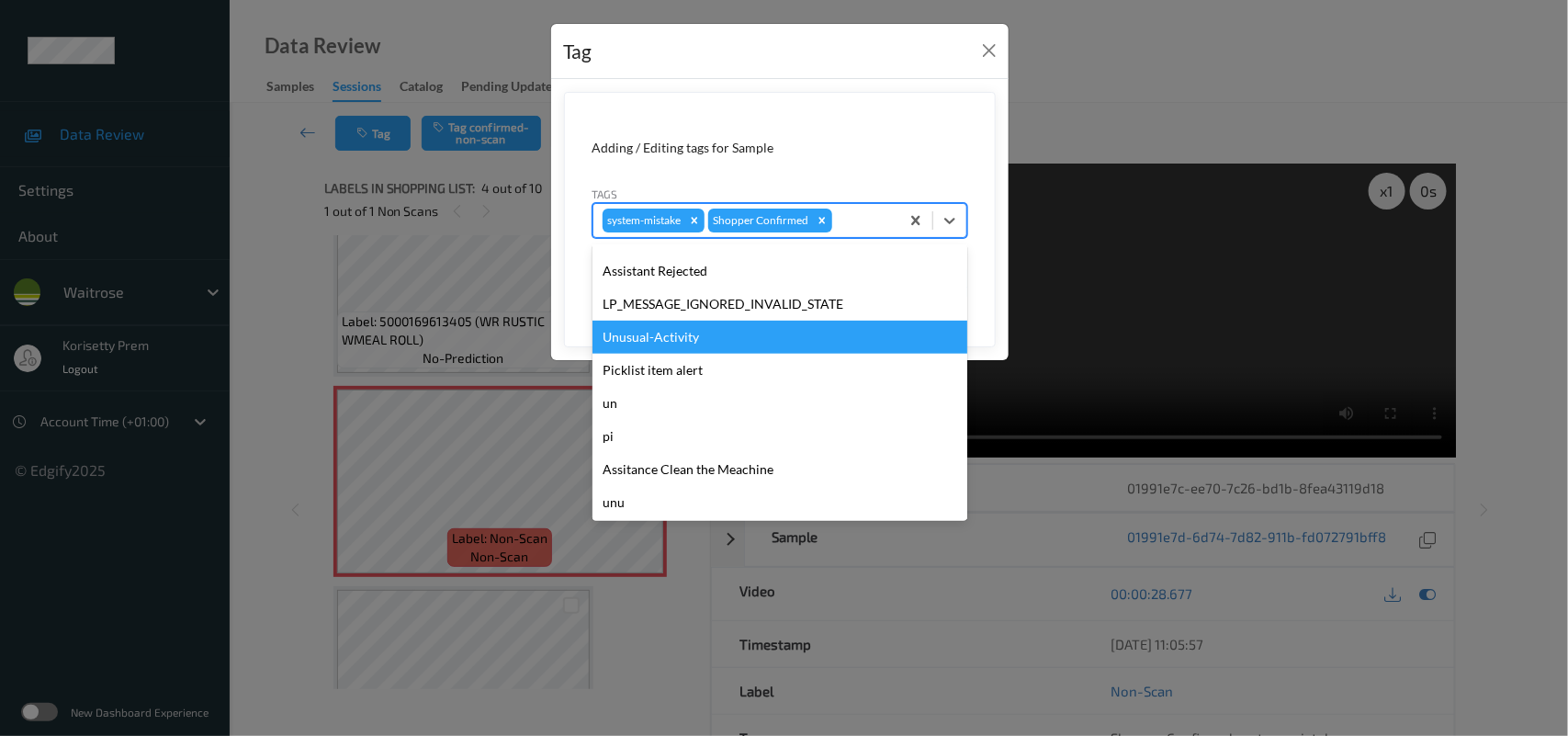
click at [652, 343] on div "Unusual-Activity" at bounding box center [780, 337] width 375 height 33
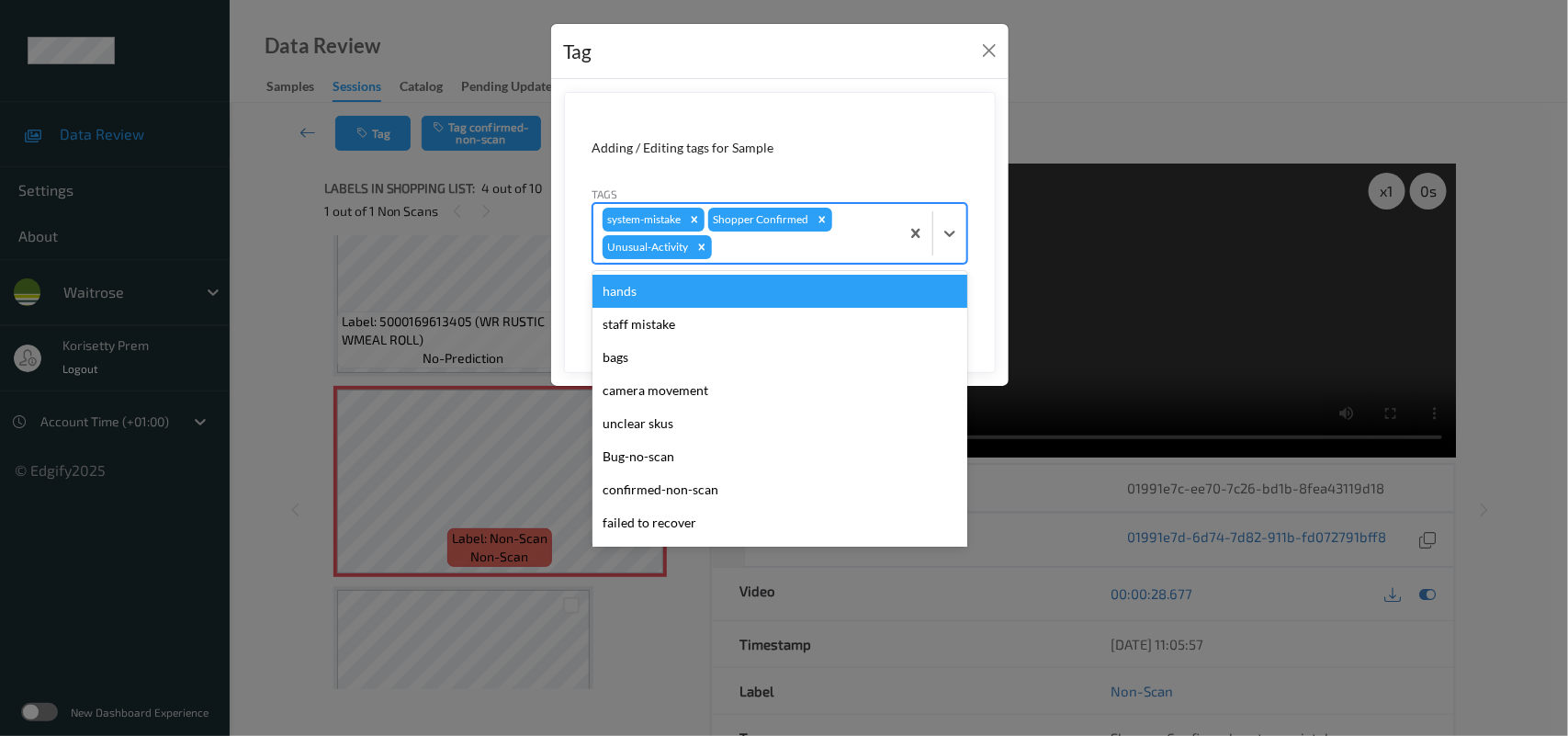
click at [837, 257] on div at bounding box center [803, 246] width 175 height 22
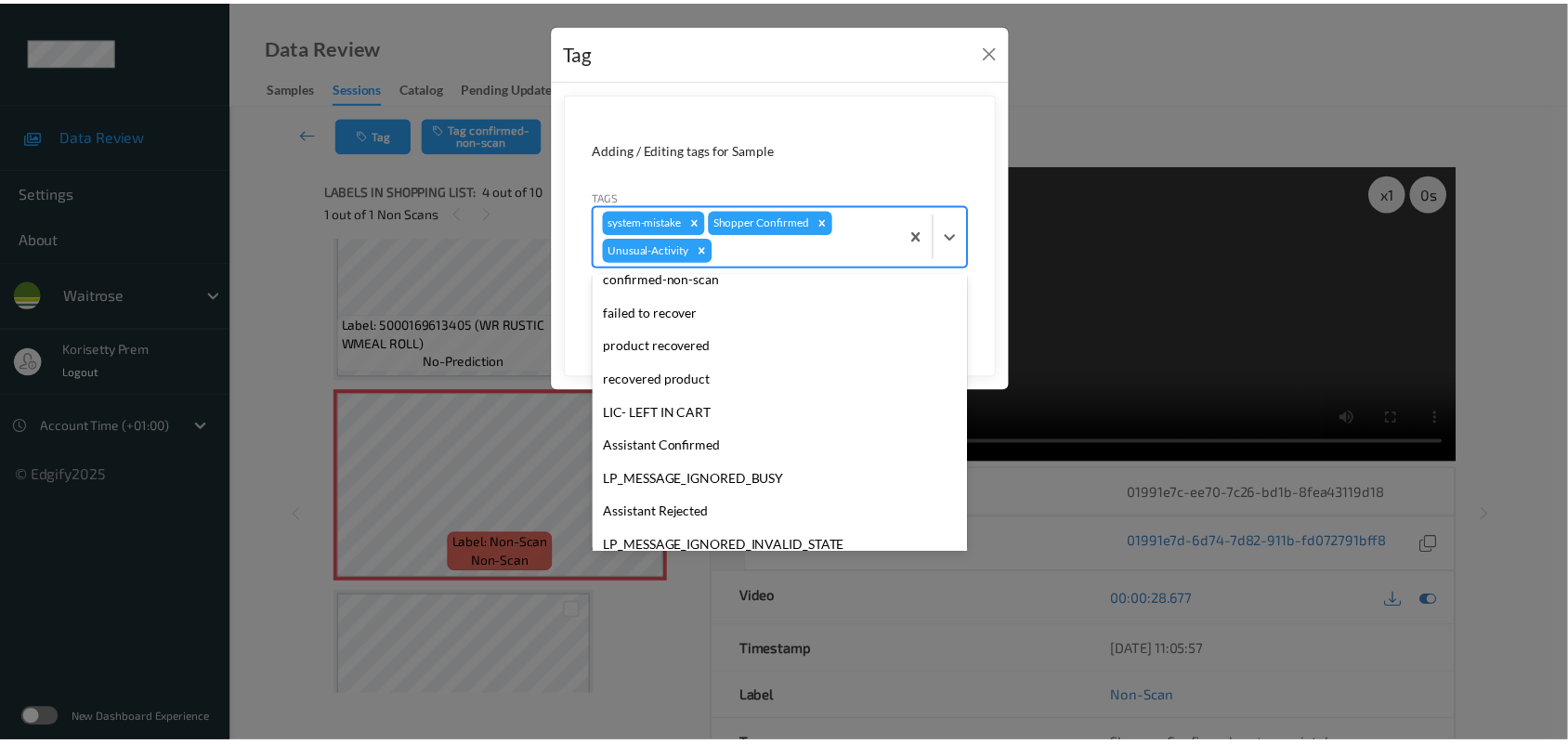
scroll to position [396, 0]
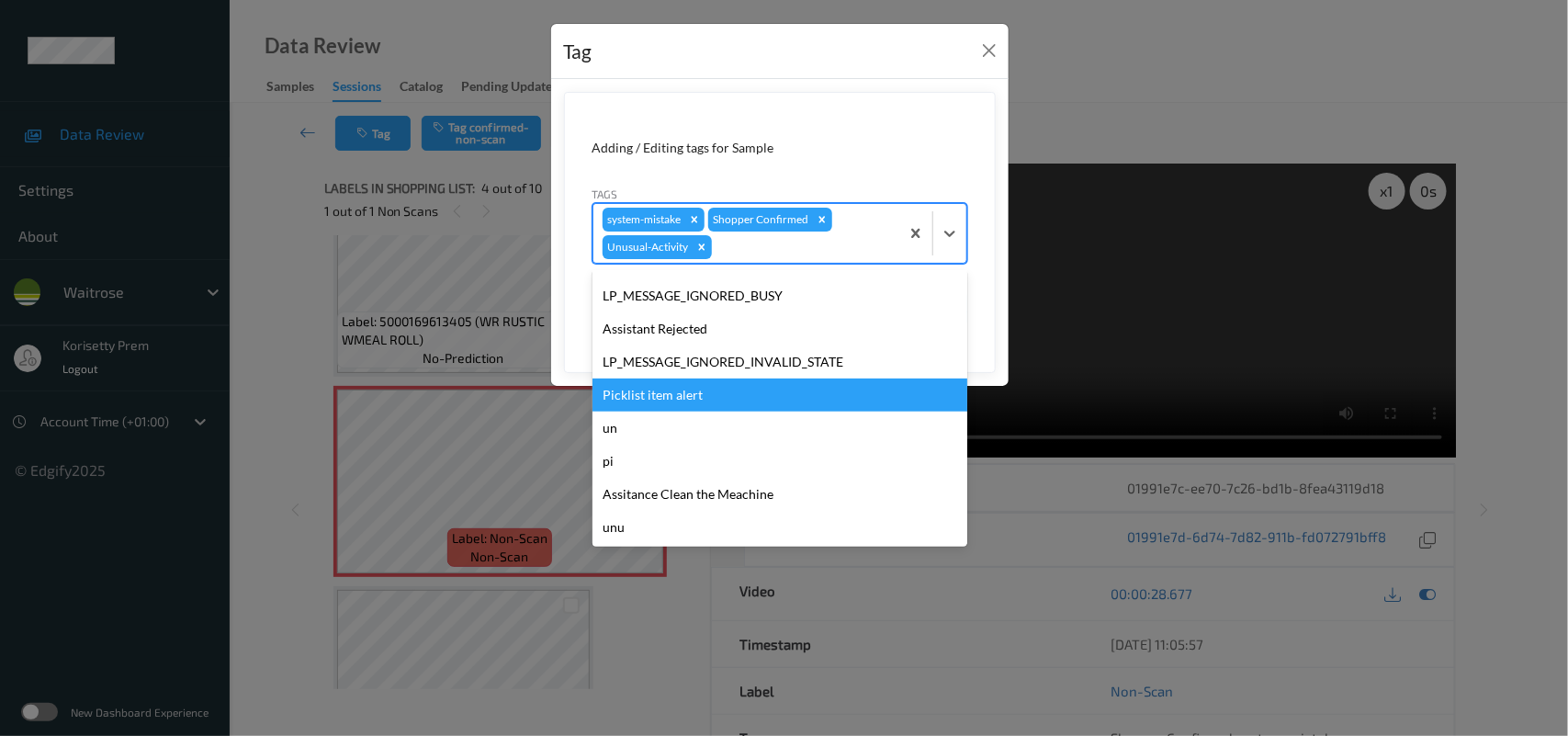
click at [672, 401] on div "Picklist item alert" at bounding box center [780, 395] width 375 height 33
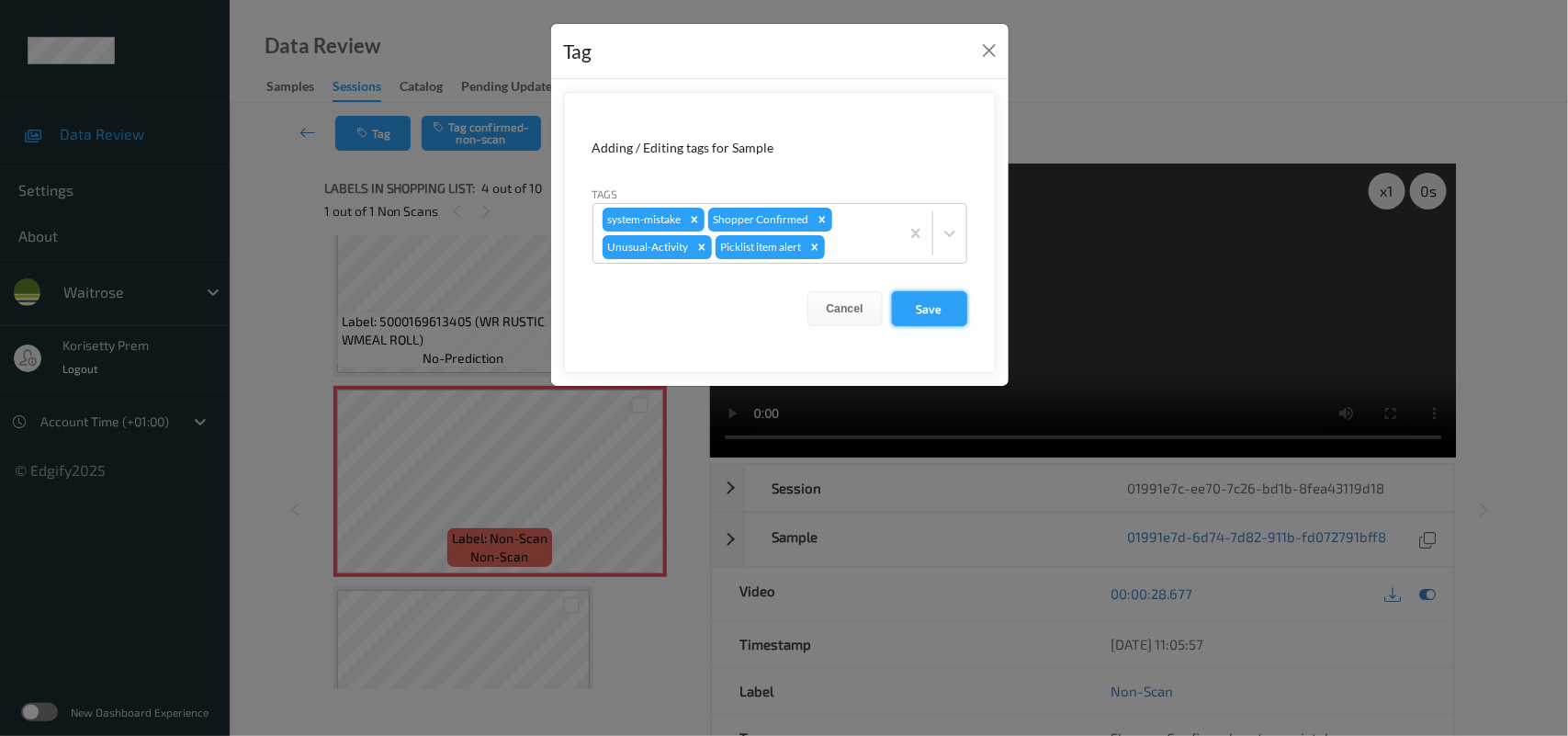
click at [945, 320] on button "Save" at bounding box center [929, 308] width 75 height 35
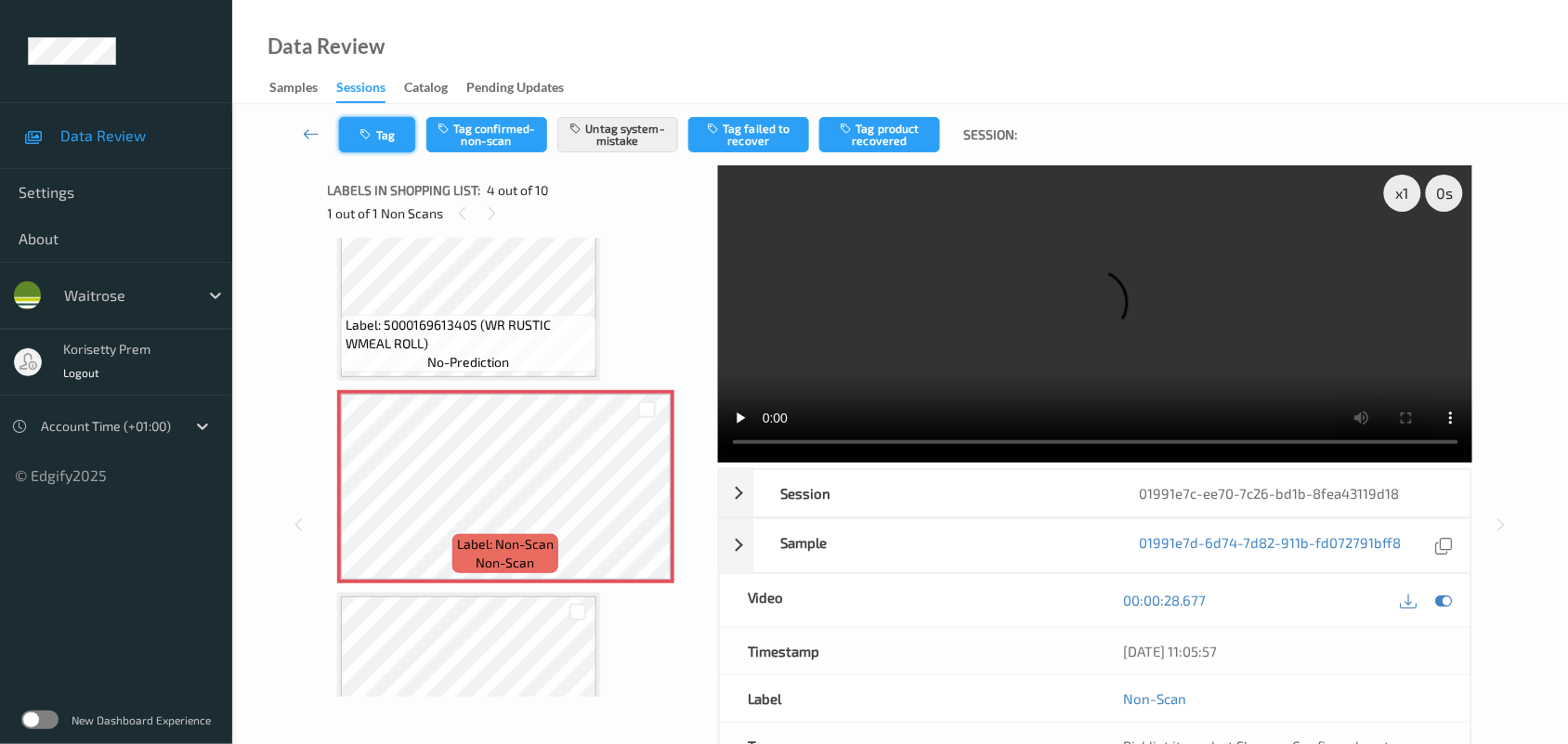
click at [387, 119] on button "Tag" at bounding box center [377, 135] width 76 height 35
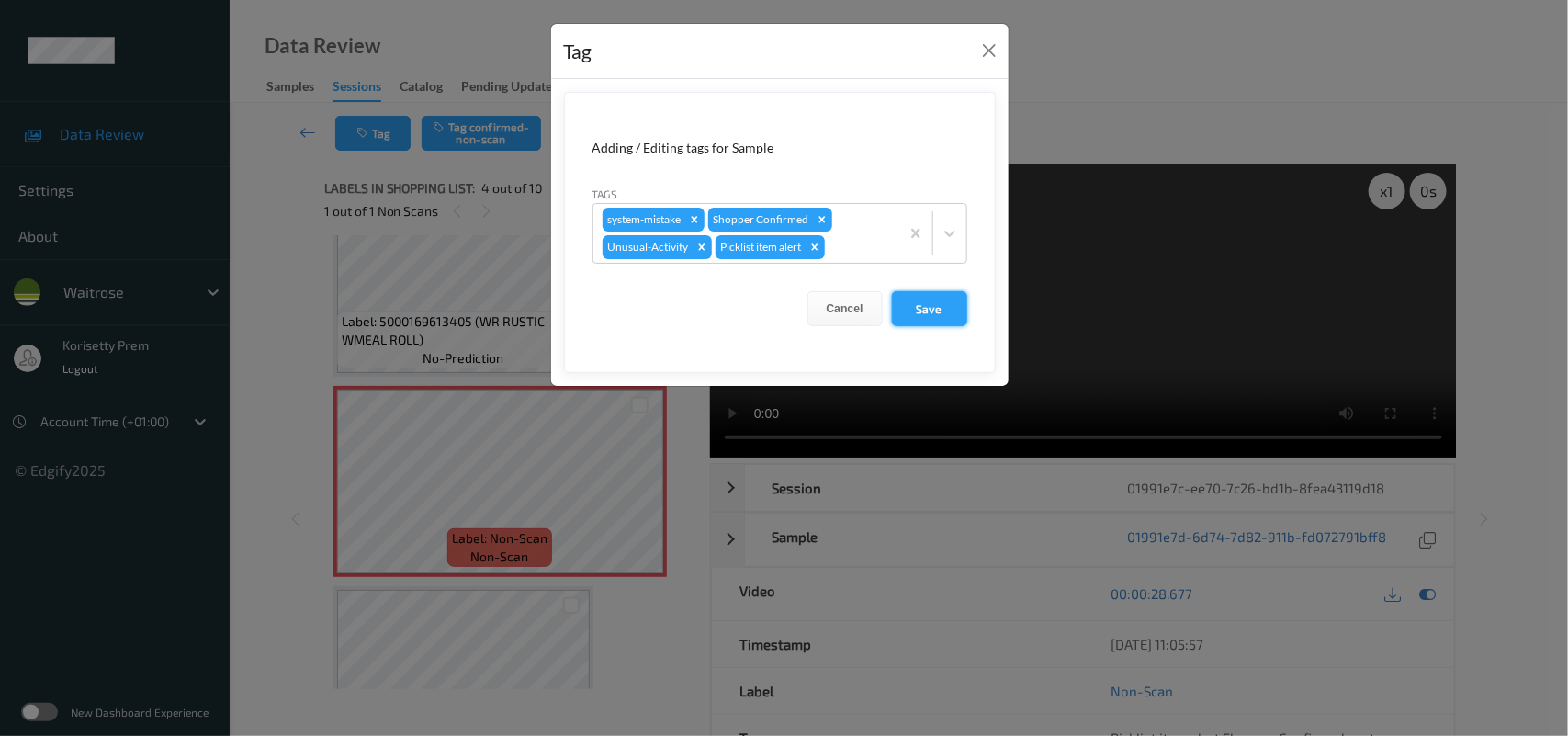
click at [922, 315] on button "Save" at bounding box center [929, 308] width 75 height 35
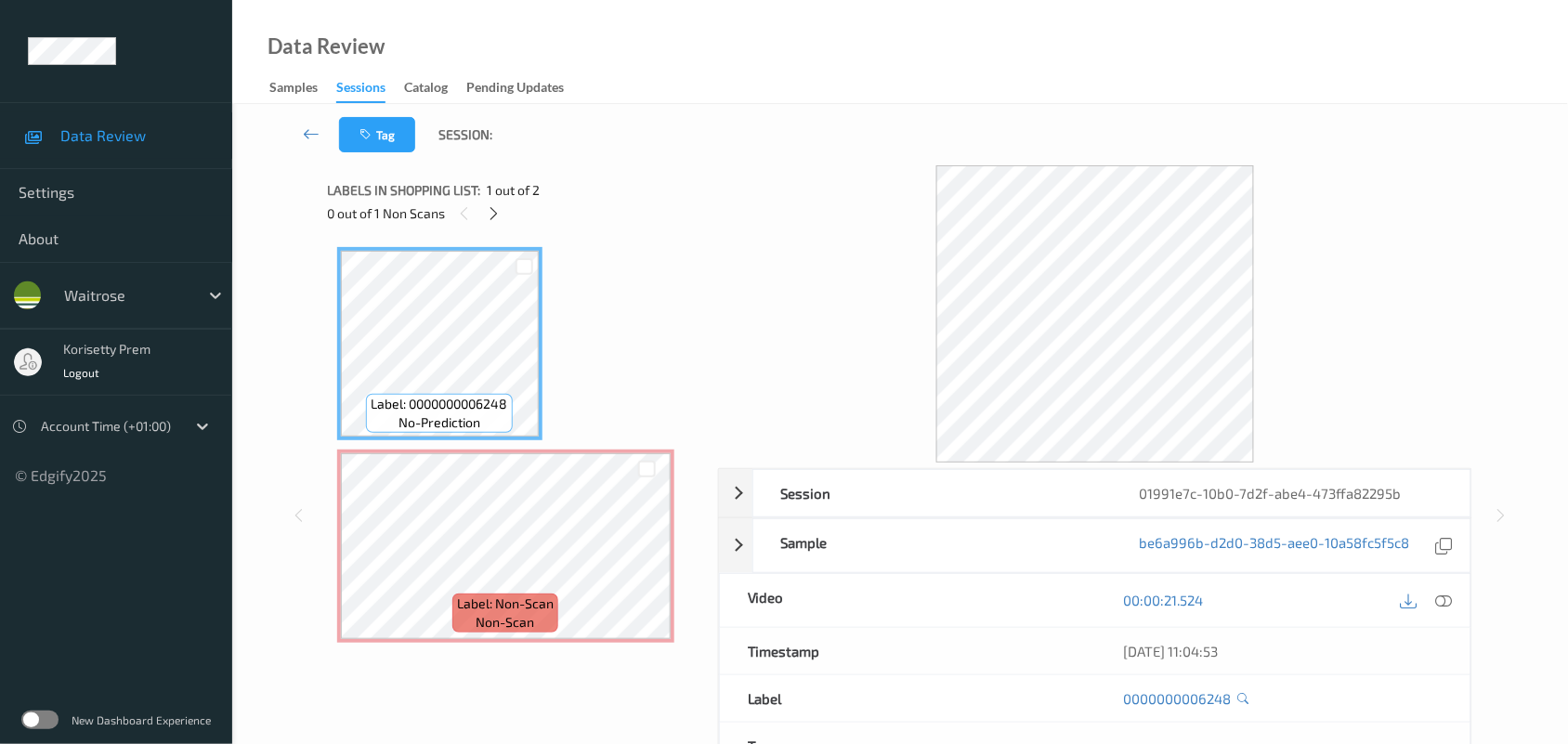
click at [784, 164] on div "Tag Session:" at bounding box center [901, 135] width 1260 height 62
click at [649, 558] on icon at bounding box center [647, 561] width 16 height 17
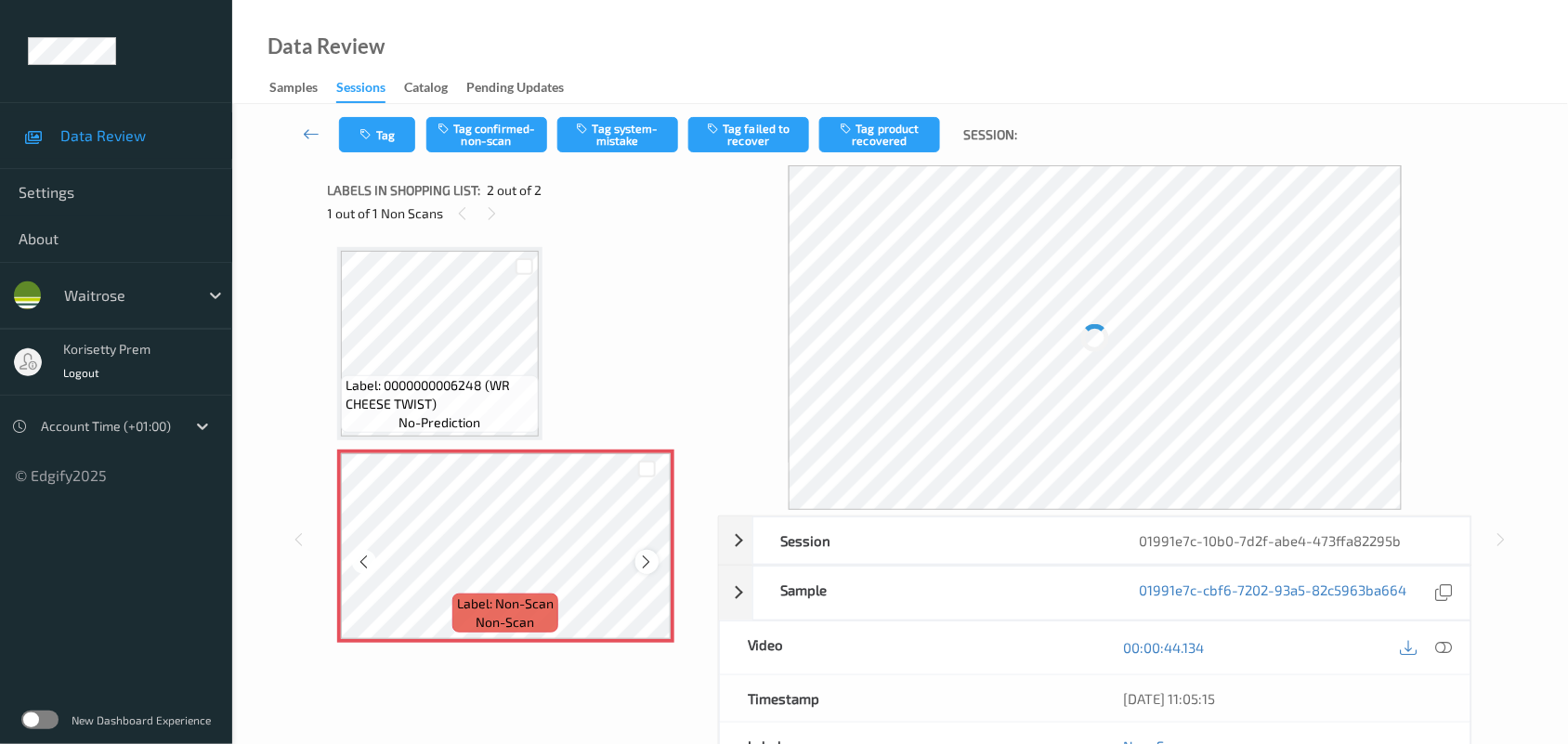
click at [646, 558] on icon at bounding box center [647, 561] width 16 height 17
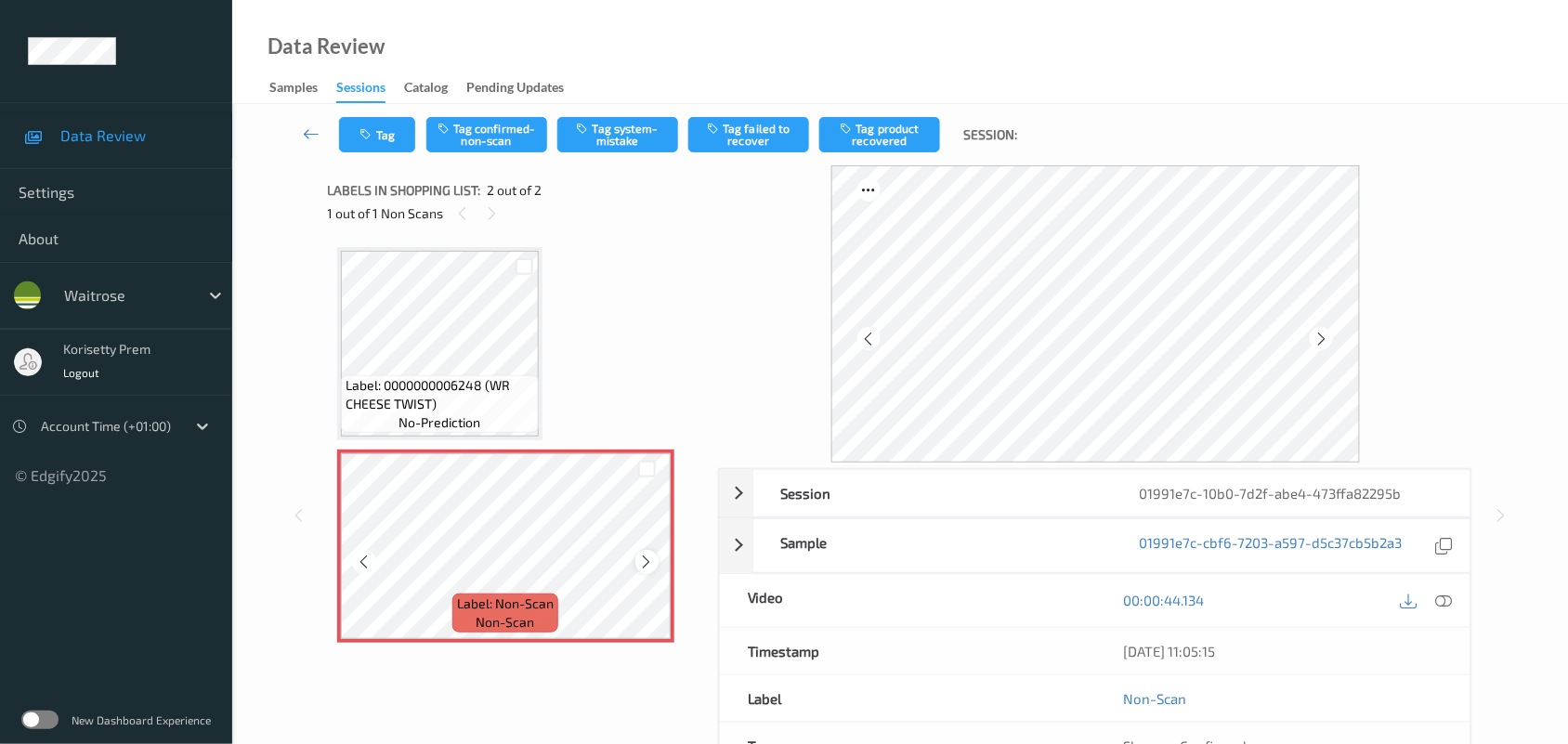
click at [642, 555] on icon at bounding box center [647, 561] width 16 height 17
click at [642, 558] on icon at bounding box center [647, 561] width 16 height 17
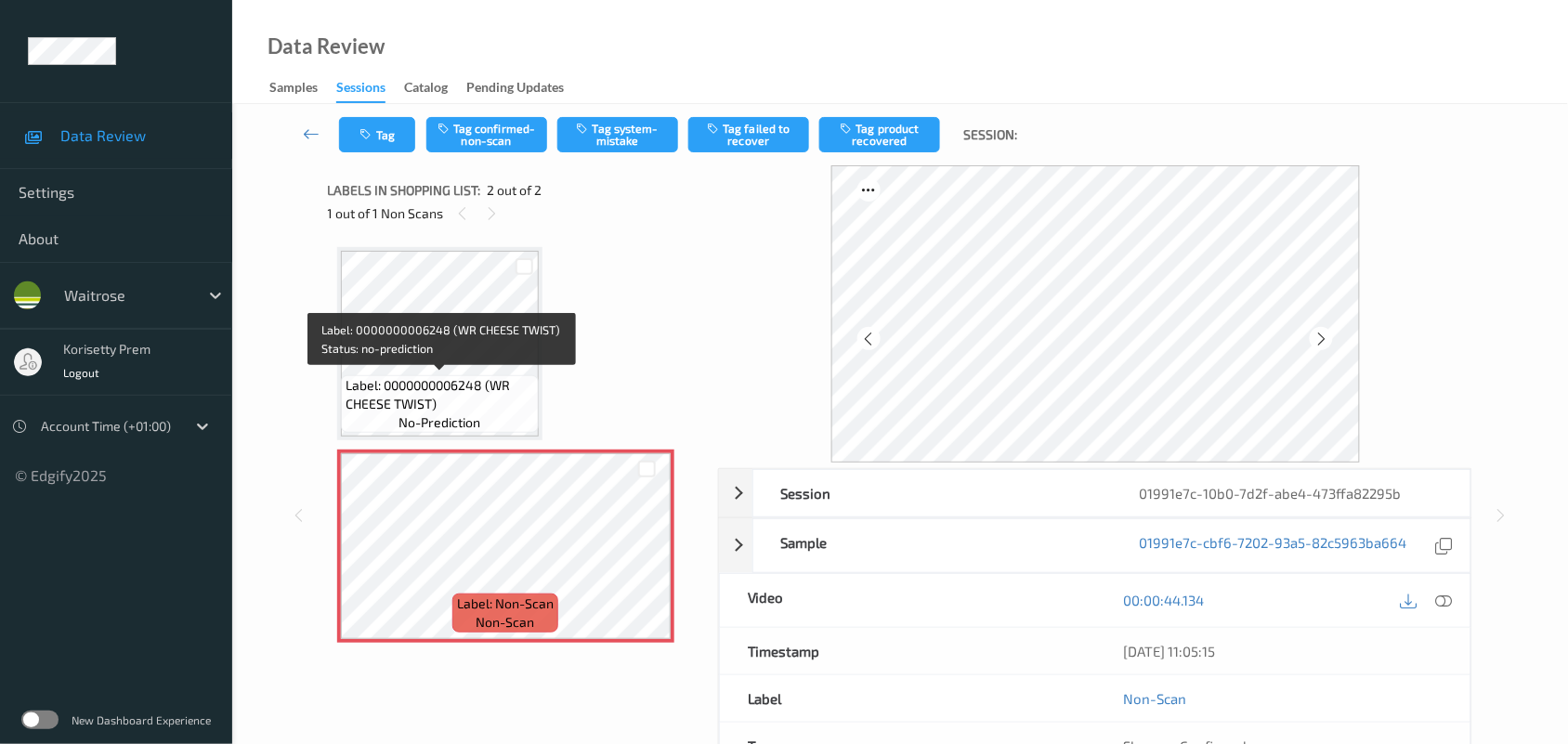
click at [447, 379] on span "Label: 0000000006248 (WR CHEESE TWIST)" at bounding box center [440, 394] width 189 height 37
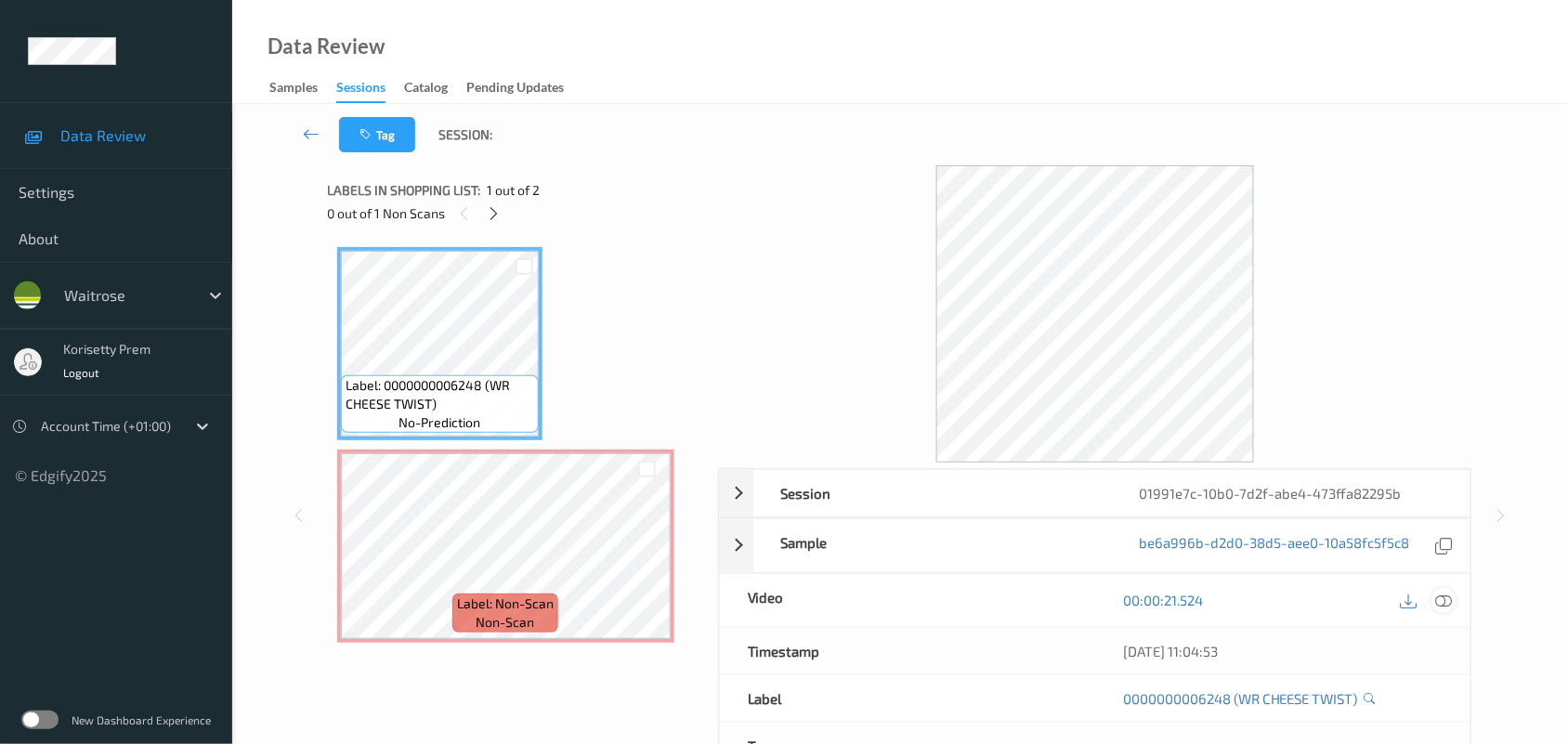
click at [1442, 601] on icon at bounding box center [1444, 599] width 17 height 17
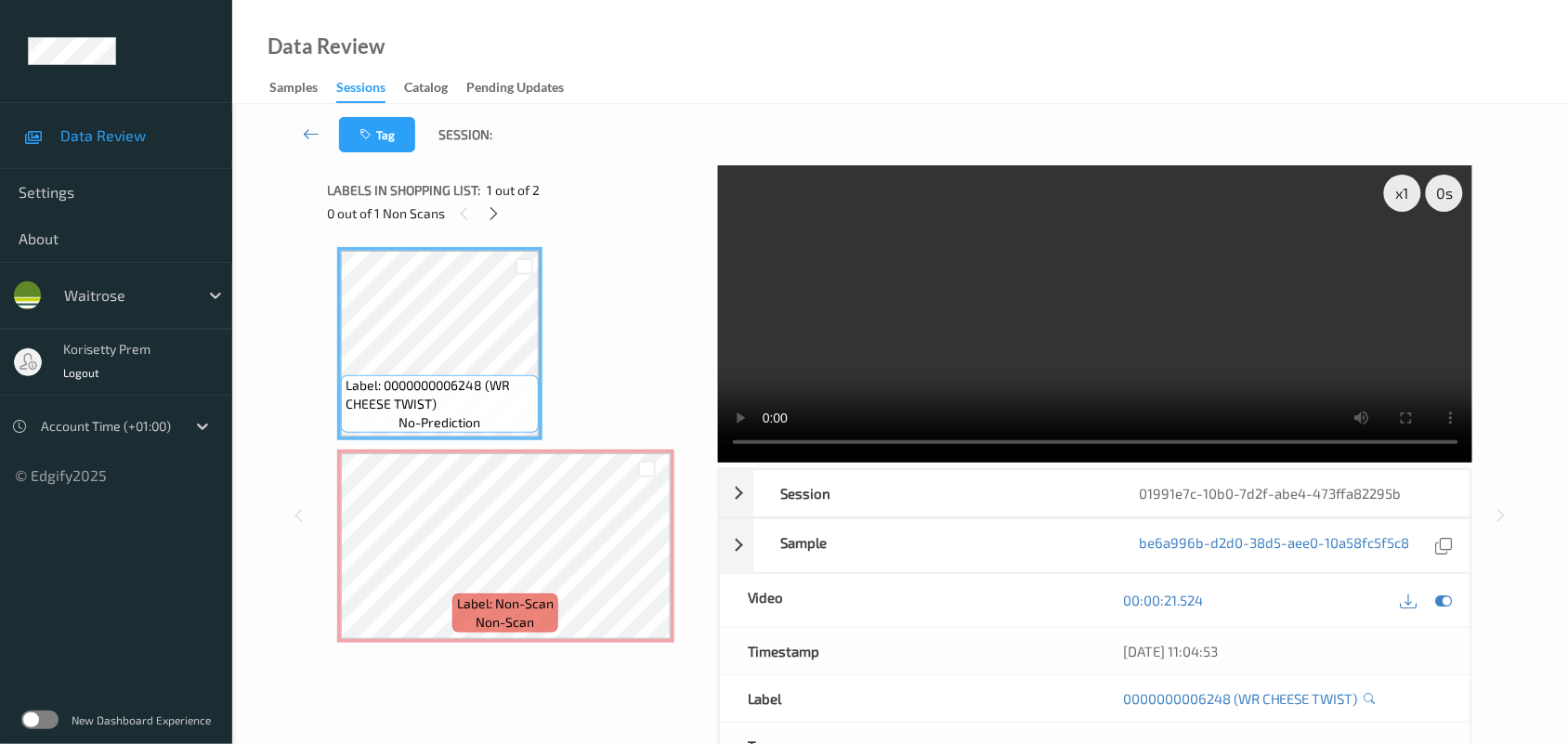
click at [906, 323] on video at bounding box center [1095, 313] width 755 height 297
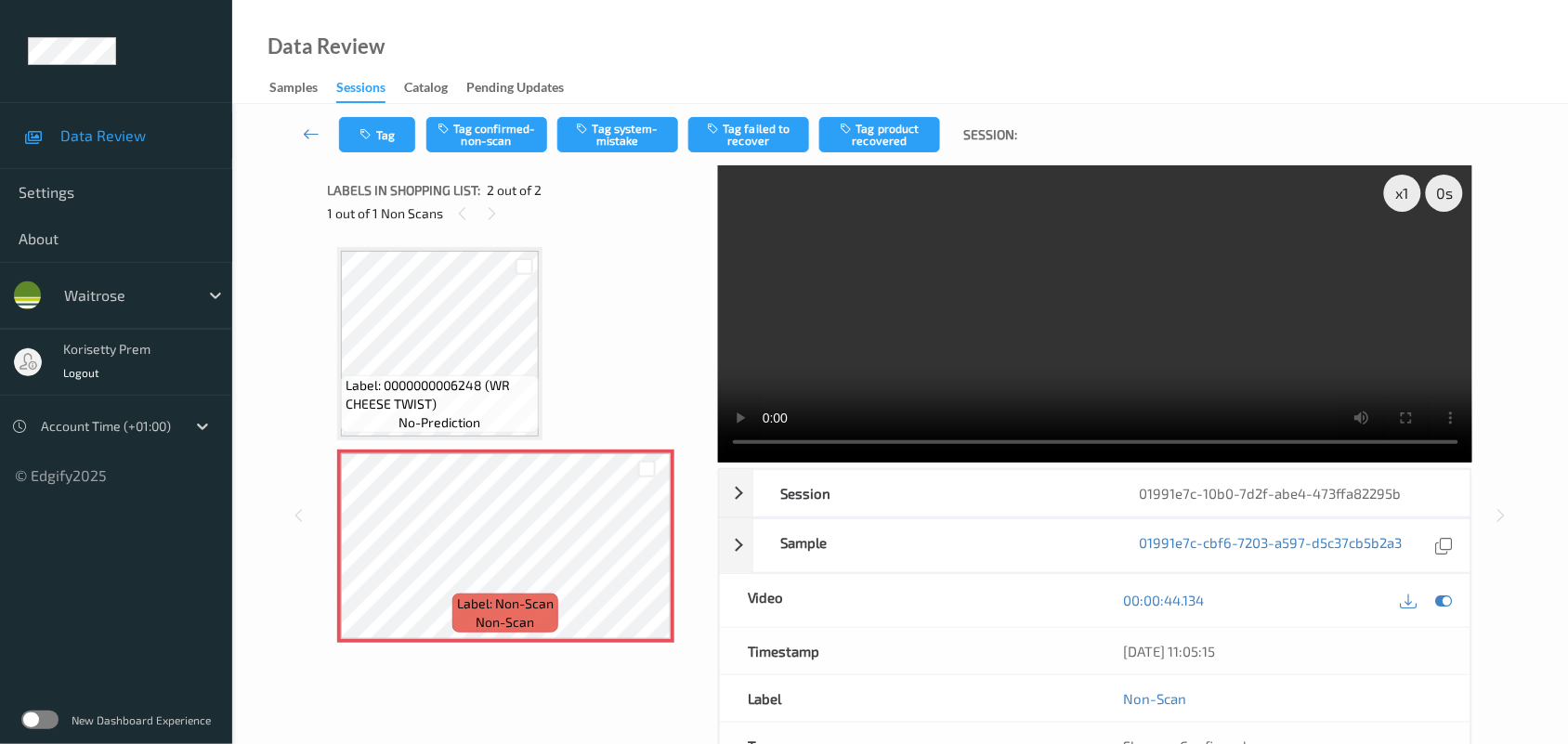
click at [1033, 295] on video at bounding box center [1095, 313] width 755 height 297
click at [605, 138] on button "Tag system-mistake" at bounding box center [618, 135] width 121 height 35
click at [356, 141] on button "Tag" at bounding box center [377, 135] width 76 height 35
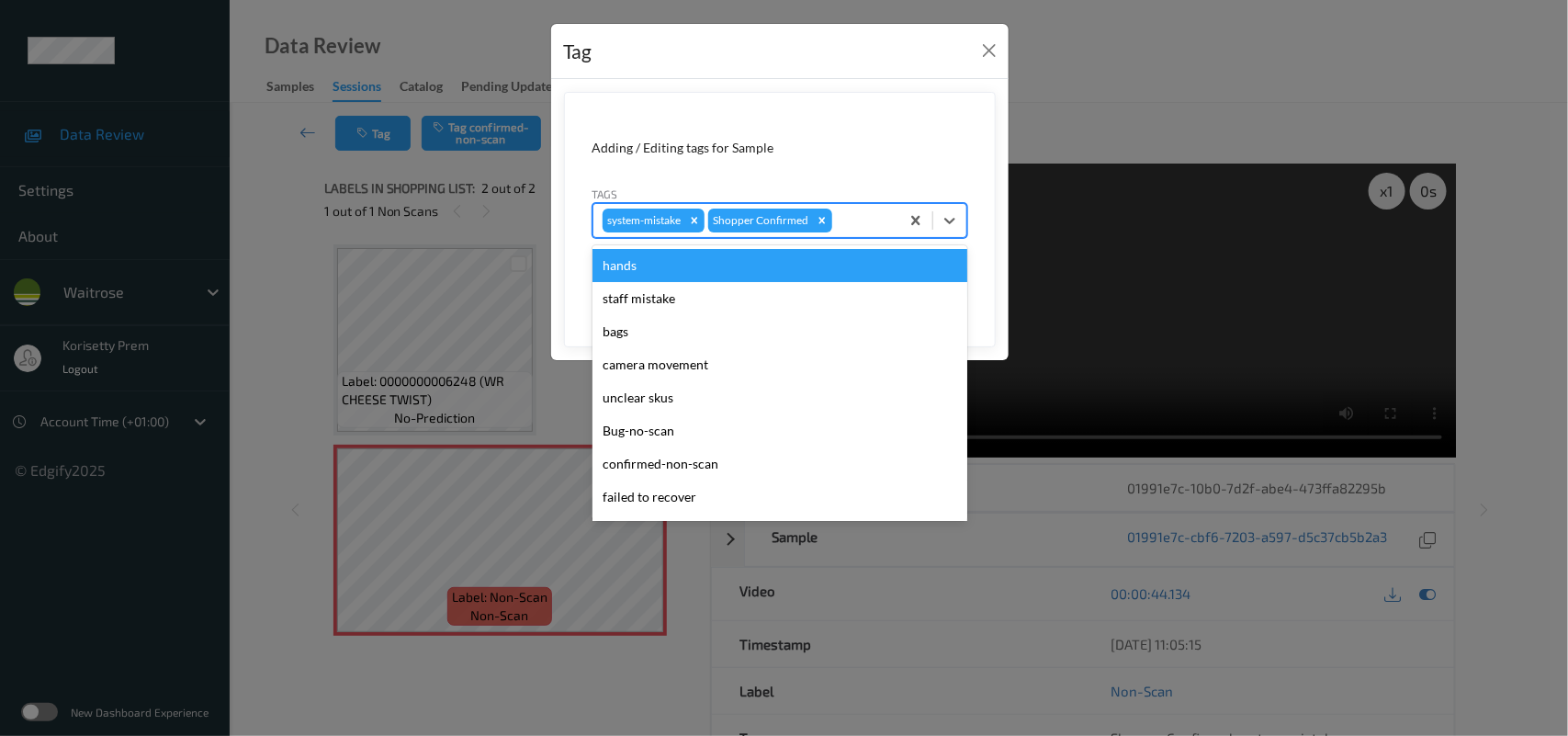
click at [859, 218] on div at bounding box center [863, 220] width 54 height 22
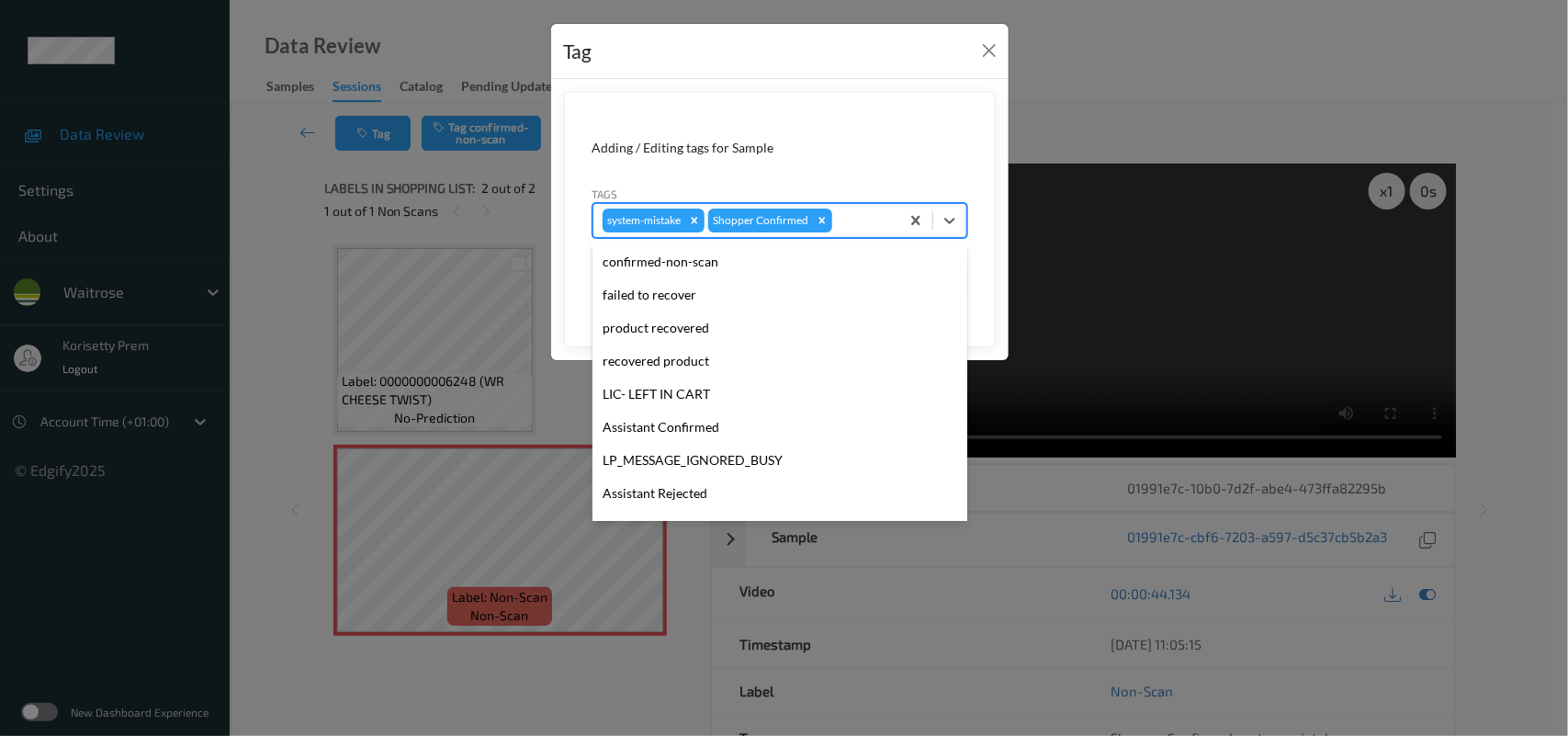
scroll to position [424, 0]
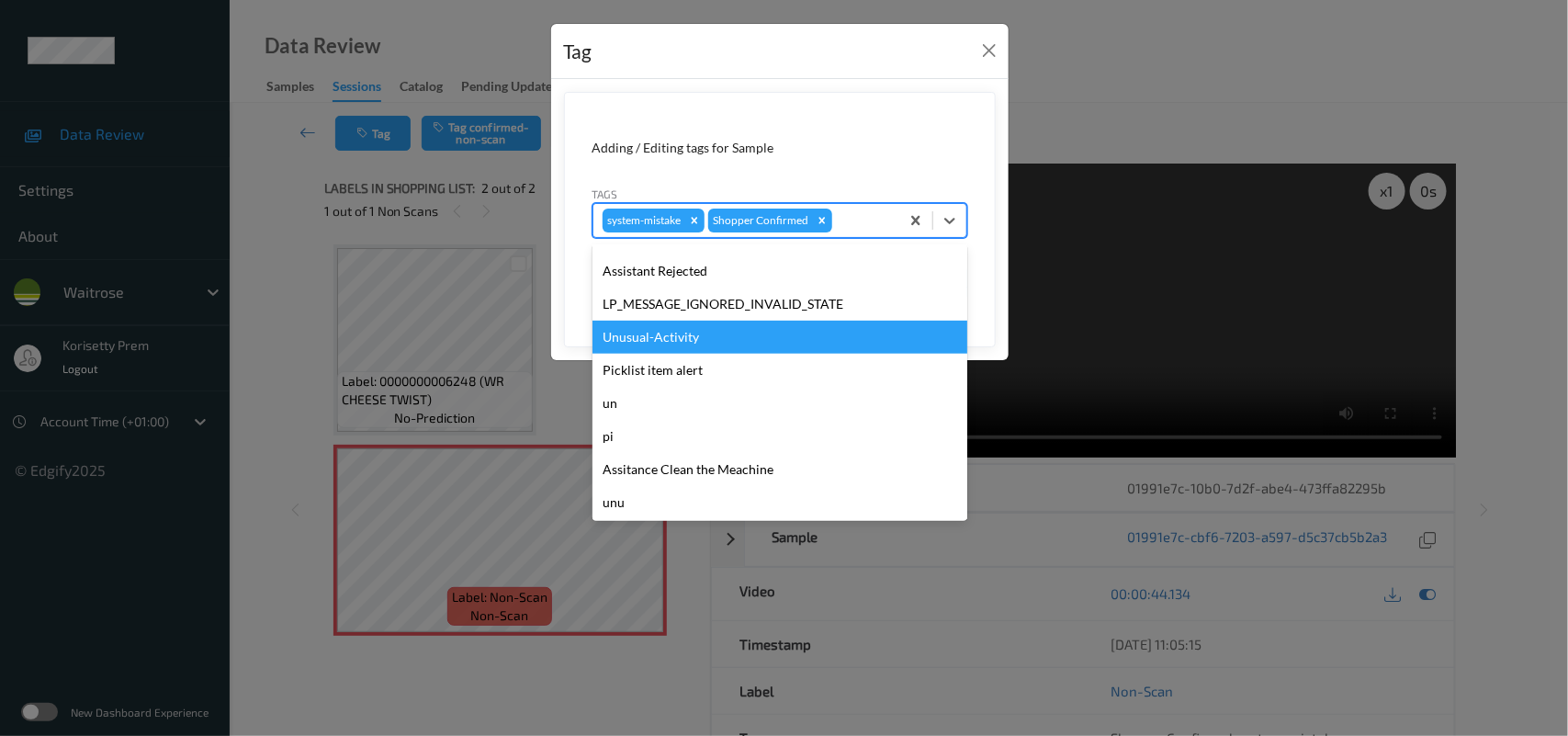
click at [660, 346] on div "Unusual-Activity" at bounding box center [780, 337] width 375 height 33
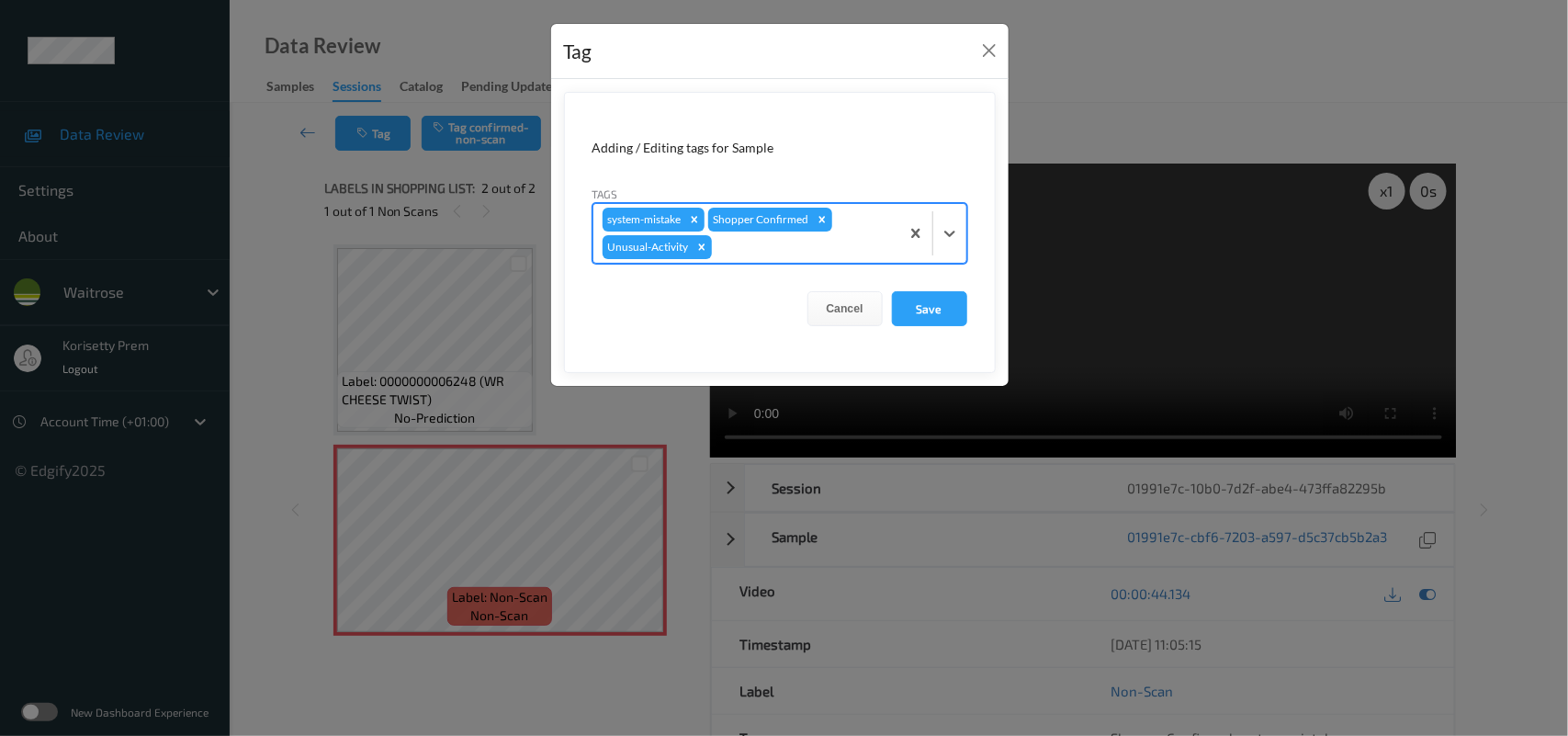
drag, startPoint x: 735, startPoint y: 267, endPoint x: 741, endPoint y: 255, distance: 13.4
click at [737, 263] on form "Adding / Editing tags for Sample Tags option Unusual-Activity, selected. Select…" at bounding box center [780, 232] width 432 height 281
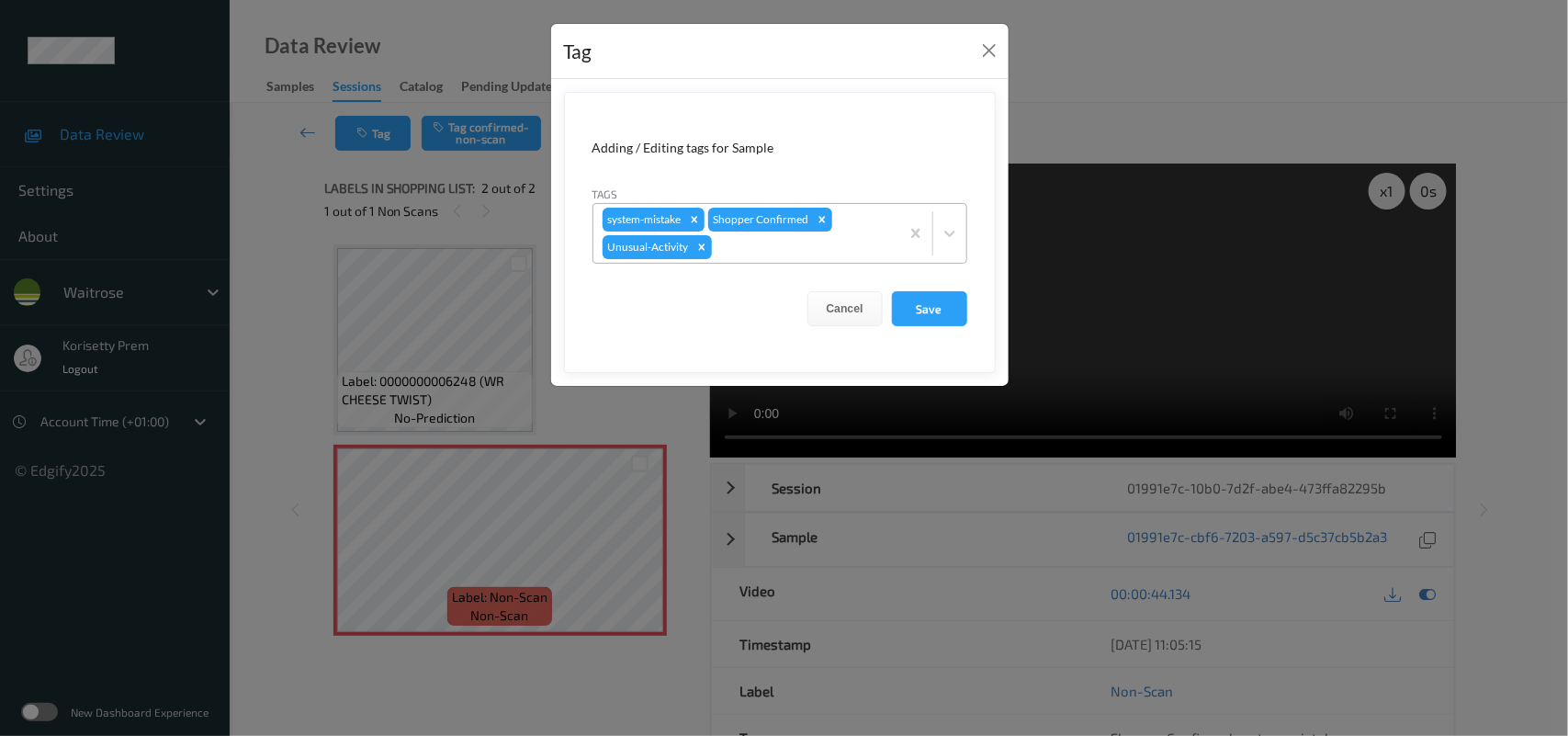
click at [752, 239] on div at bounding box center [803, 246] width 175 height 22
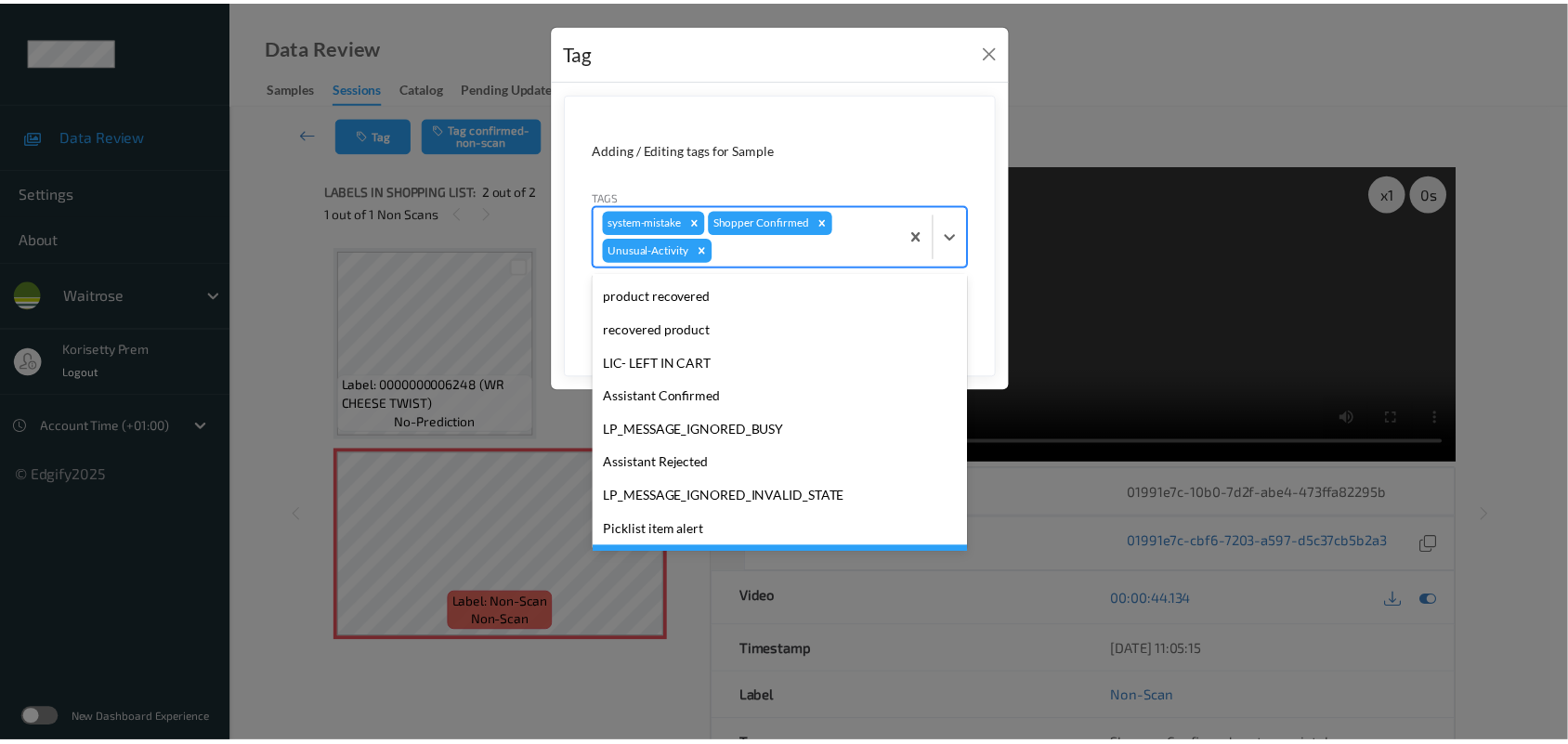
scroll to position [396, 0]
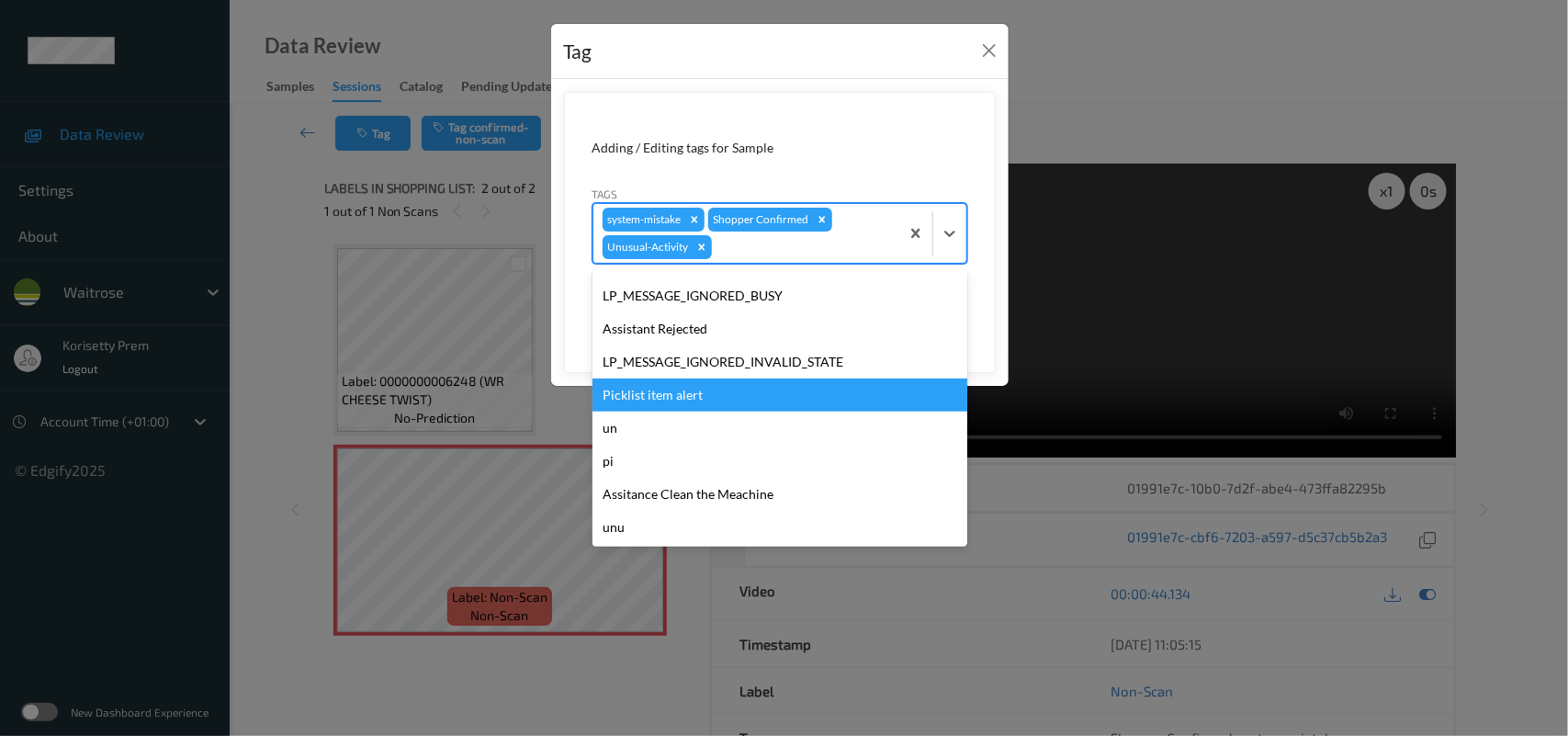
click at [615, 387] on div "Picklist item alert" at bounding box center [780, 395] width 375 height 33
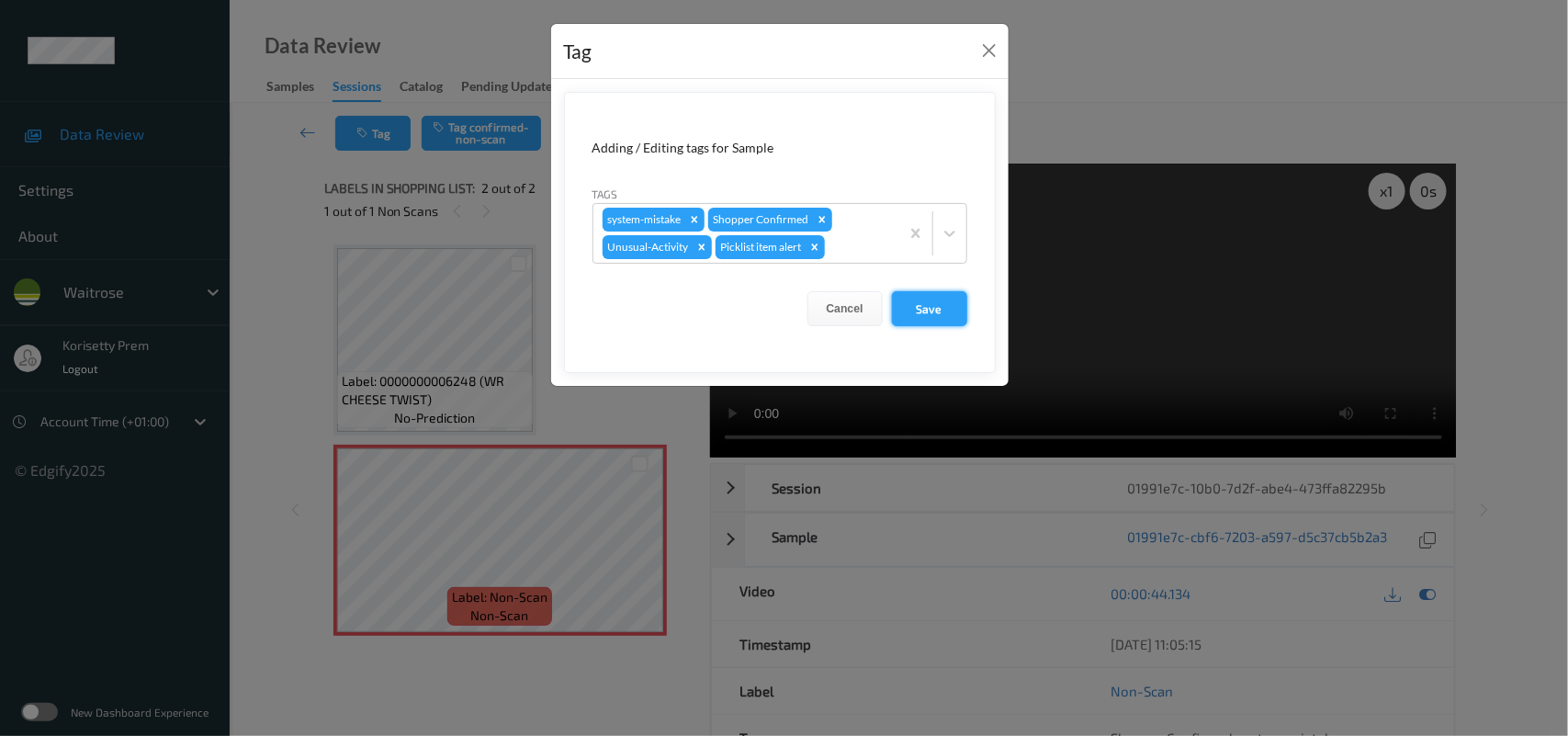
click at [925, 309] on button "Save" at bounding box center [929, 308] width 75 height 35
click at [919, 309] on button "Save" at bounding box center [929, 308] width 75 height 35
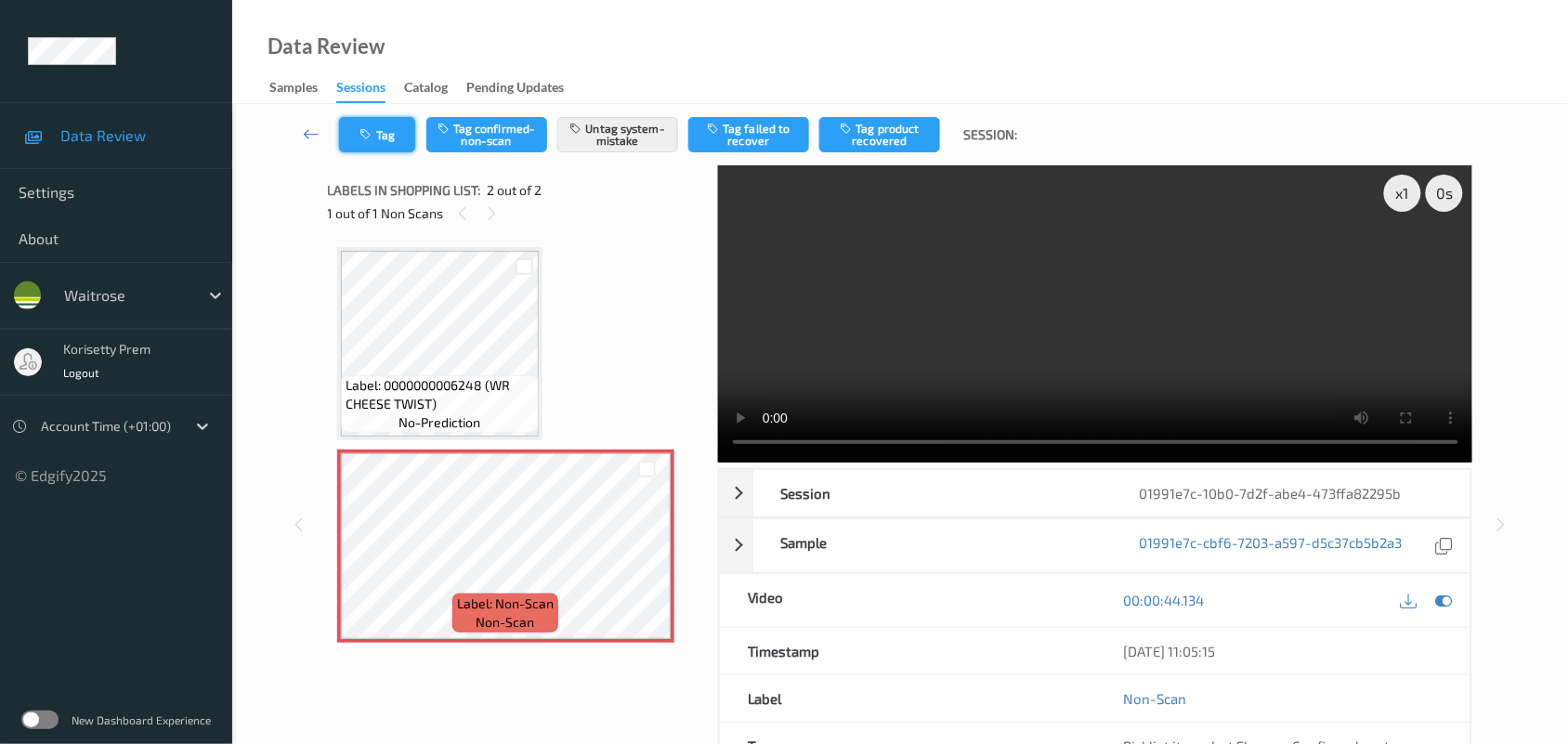
click at [367, 123] on button "Tag" at bounding box center [377, 135] width 76 height 35
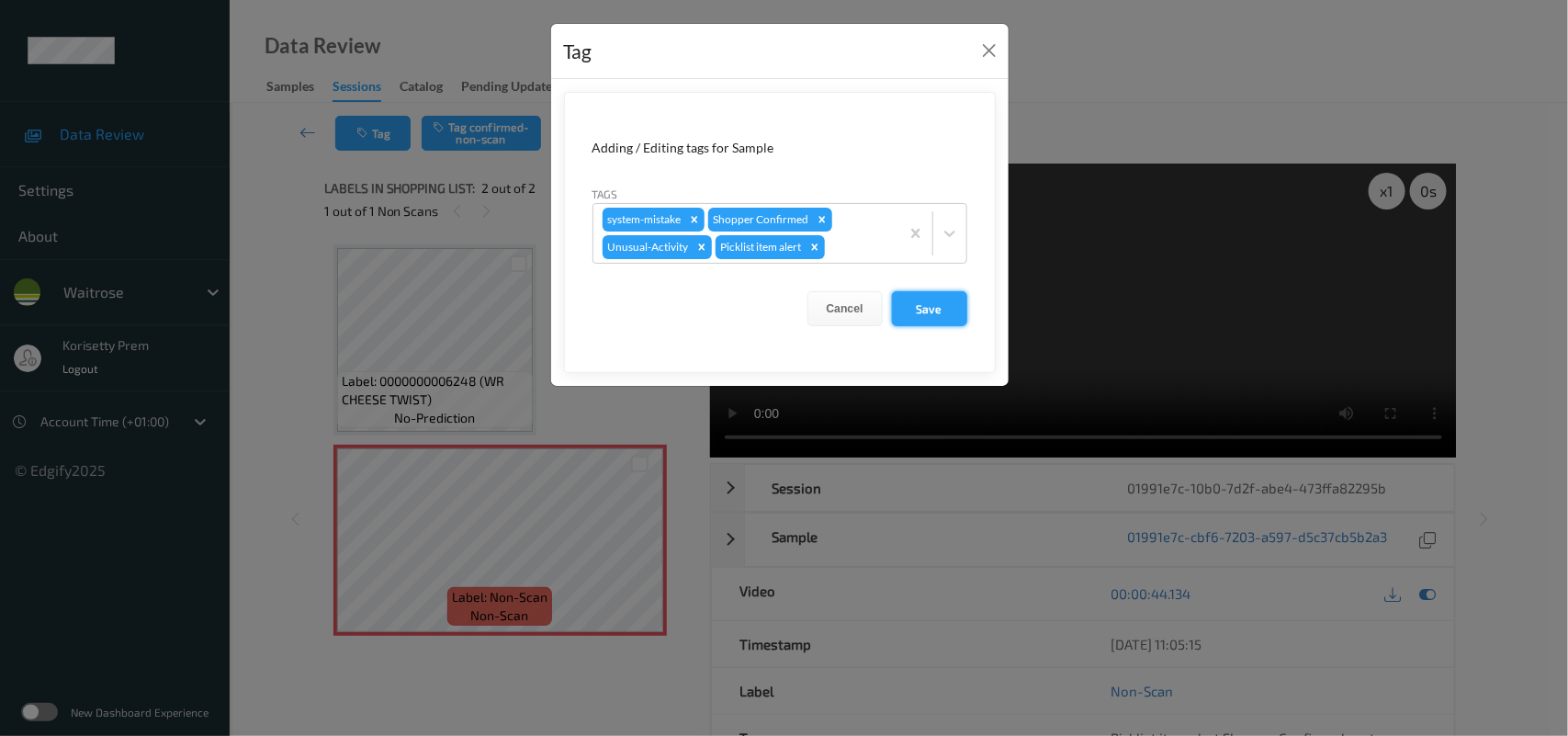
click at [925, 297] on button "Save" at bounding box center [929, 308] width 75 height 35
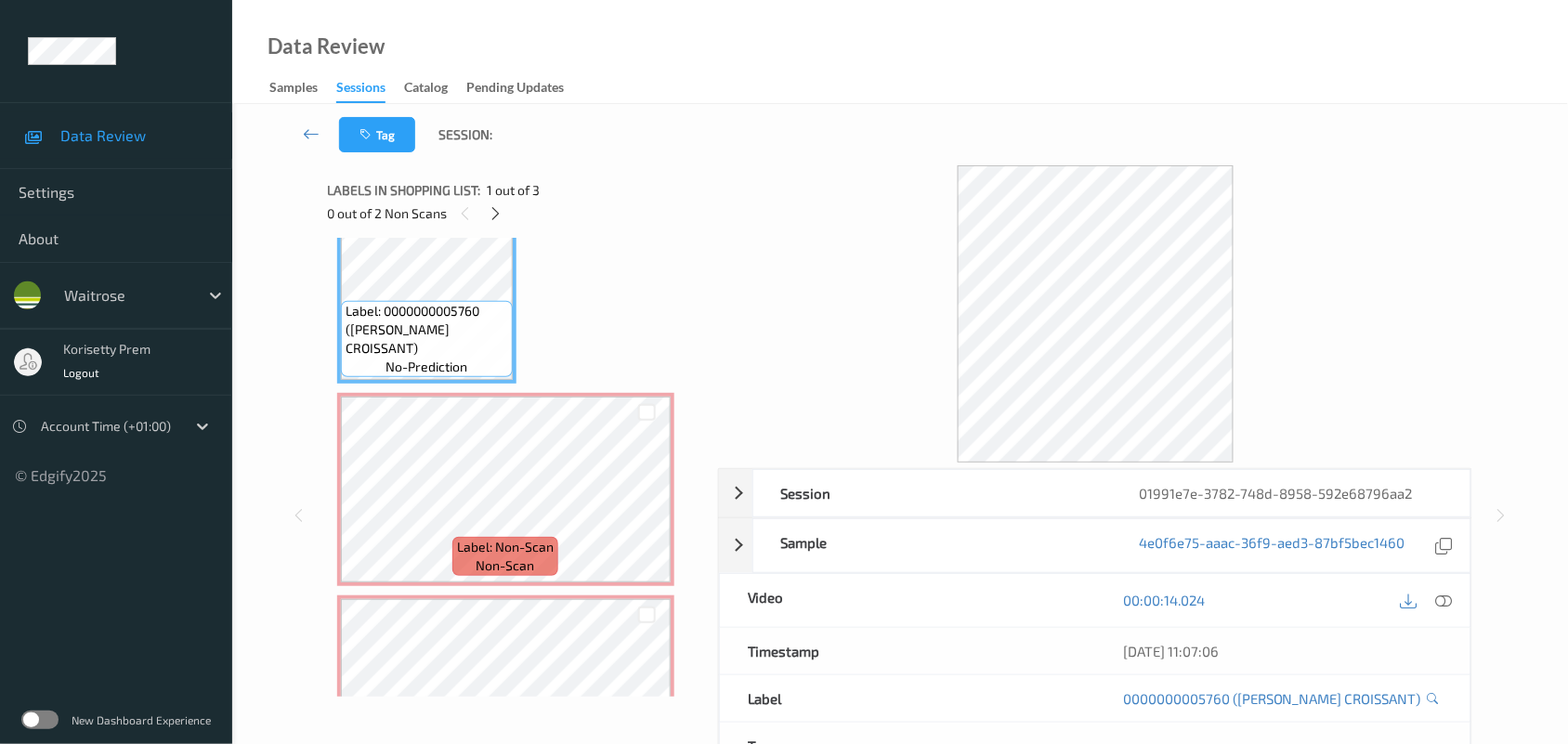
scroll to position [156, 0]
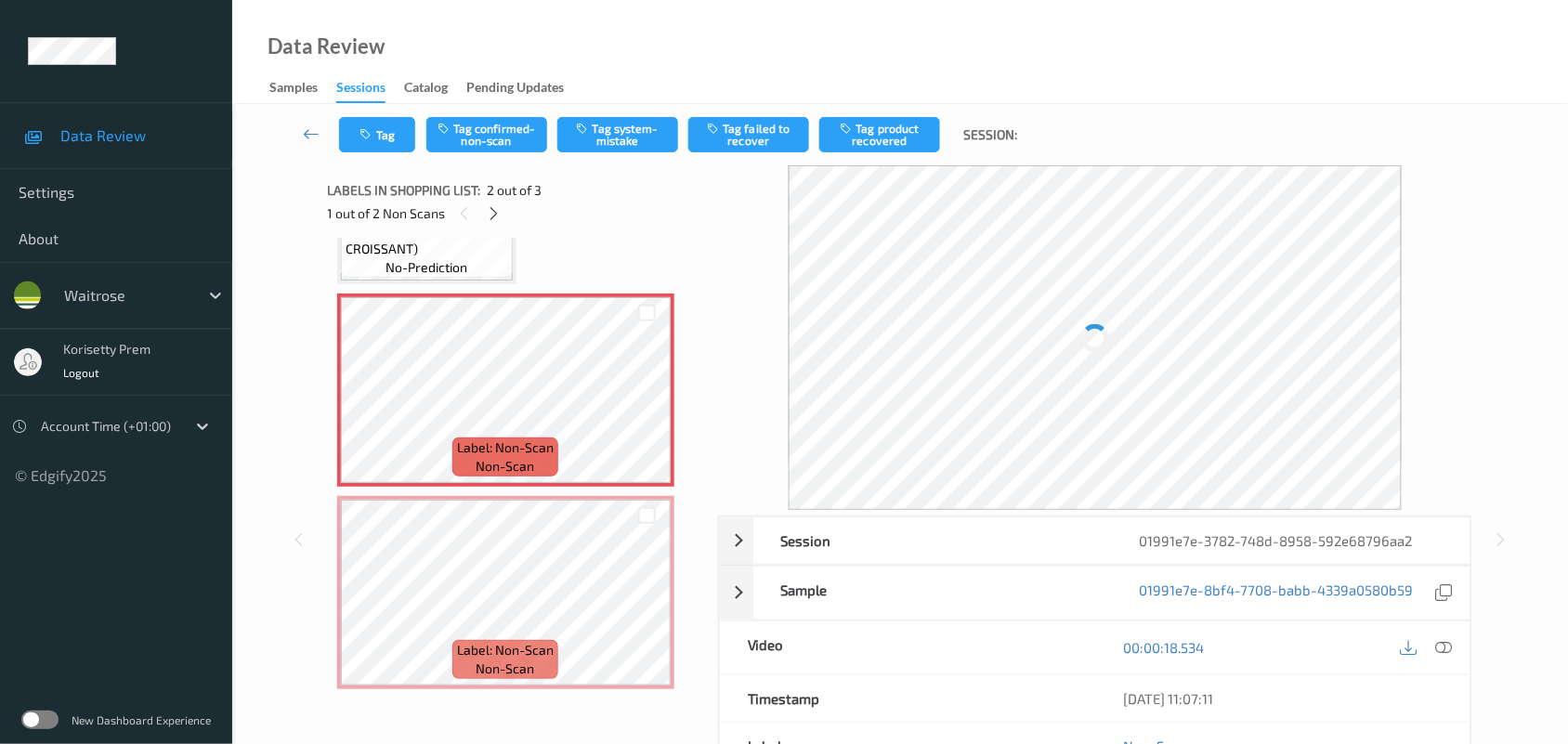
click at [427, 236] on div "Labels in shopping list: 2 out of 3 1 out of 2 Non Scans" at bounding box center [517, 201] width 377 height 72
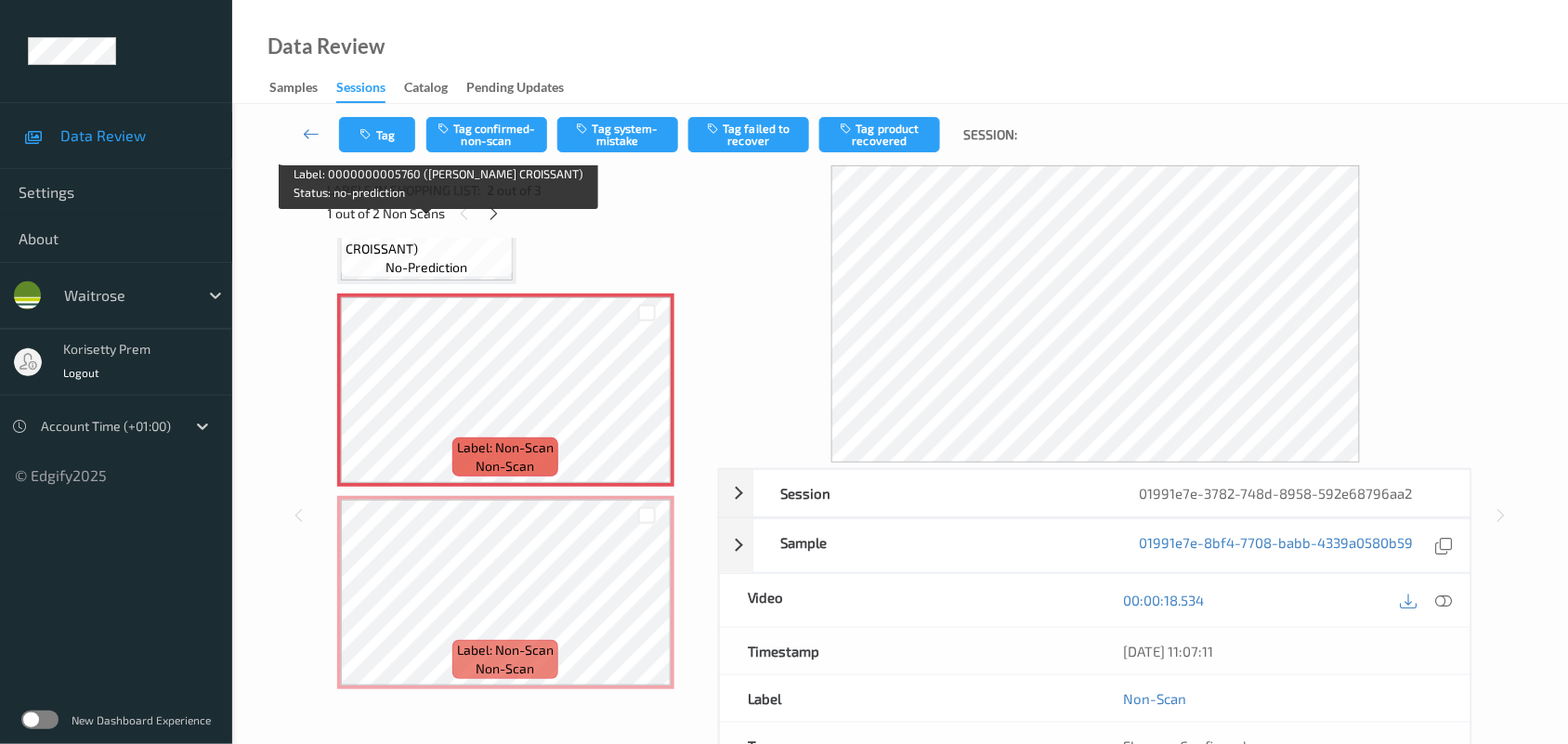
click at [462, 253] on span "Label: 0000000005760 (WR ALMOND CROISSANT)" at bounding box center [427, 229] width 162 height 56
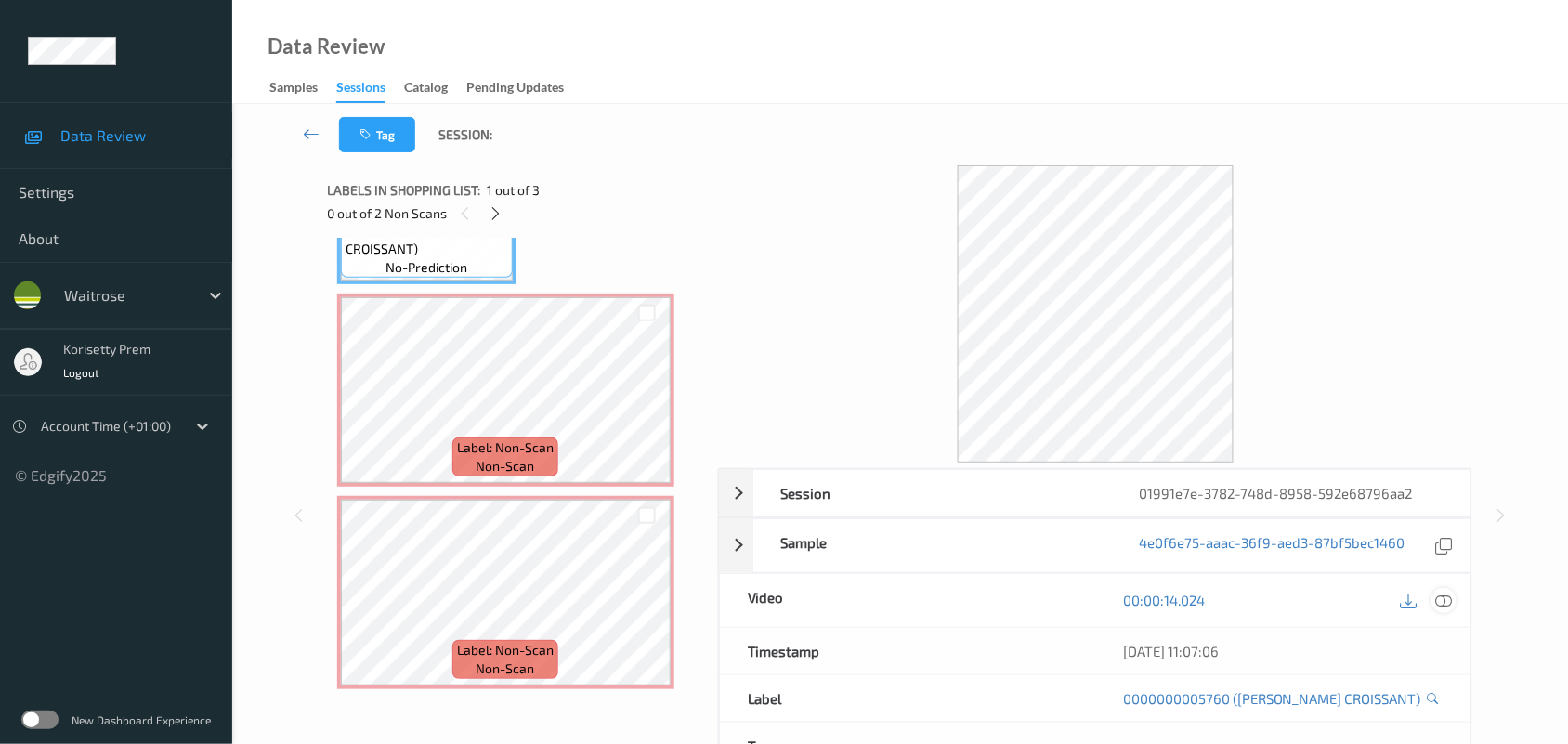
click at [1442, 600] on icon at bounding box center [1444, 599] width 17 height 17
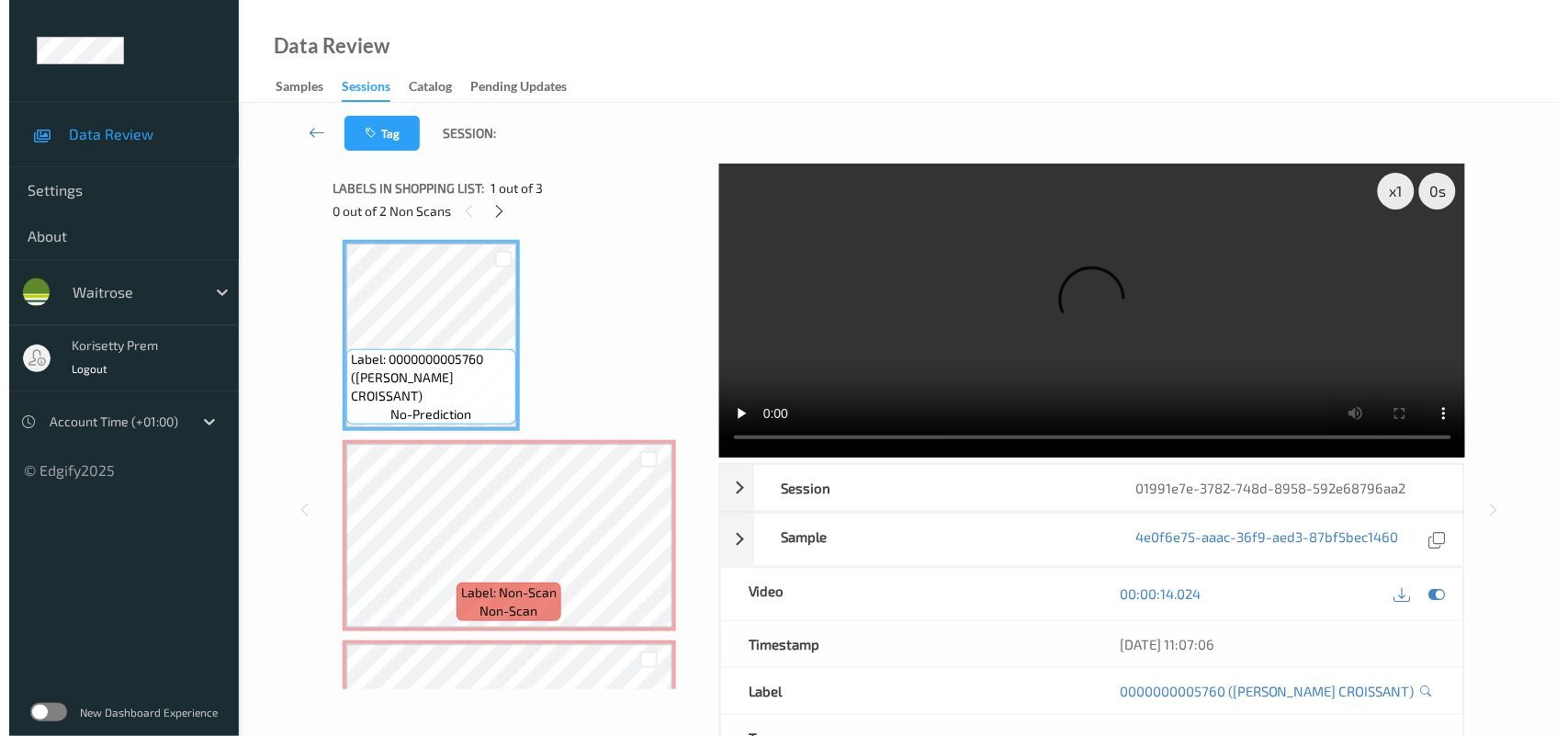
scroll to position [0, 0]
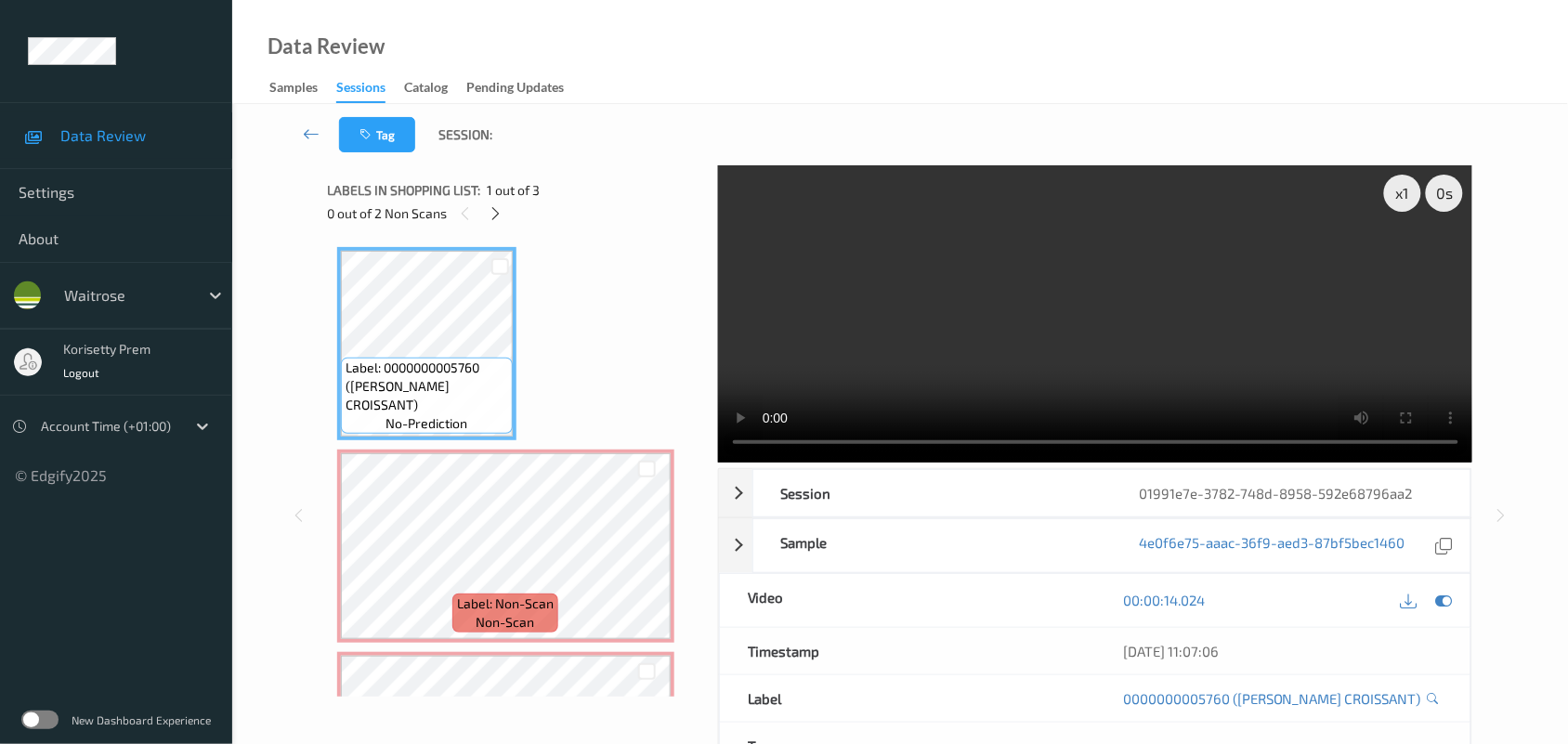
click at [1138, 305] on video at bounding box center [1095, 313] width 755 height 297
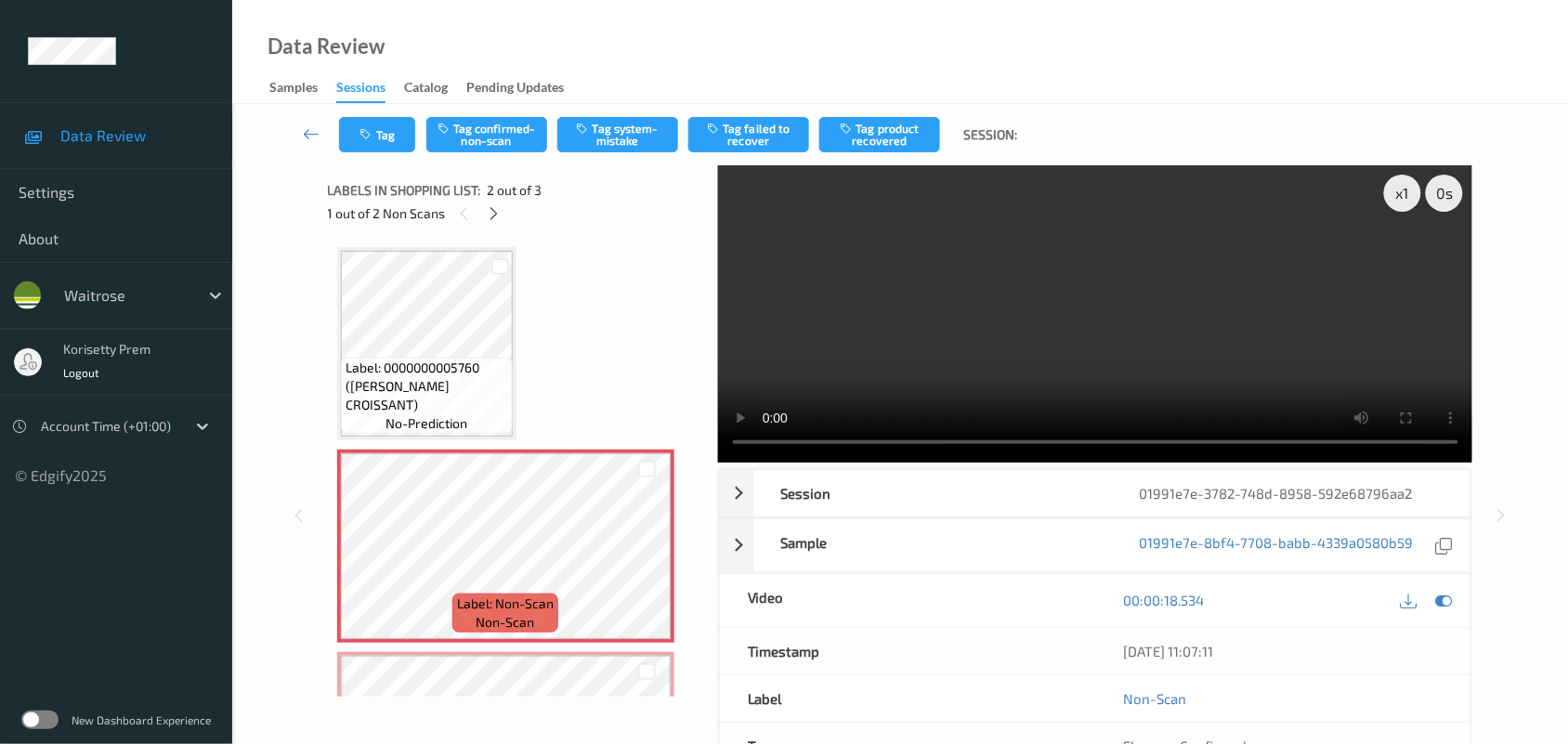
click at [833, 322] on video at bounding box center [1095, 313] width 755 height 297
click at [832, 320] on video at bounding box center [1095, 313] width 755 height 297
click at [1167, 291] on video at bounding box center [1095, 313] width 755 height 297
click at [624, 142] on button "Tag system-mistake" at bounding box center [618, 135] width 121 height 35
click at [369, 128] on icon "button" at bounding box center [368, 134] width 16 height 13
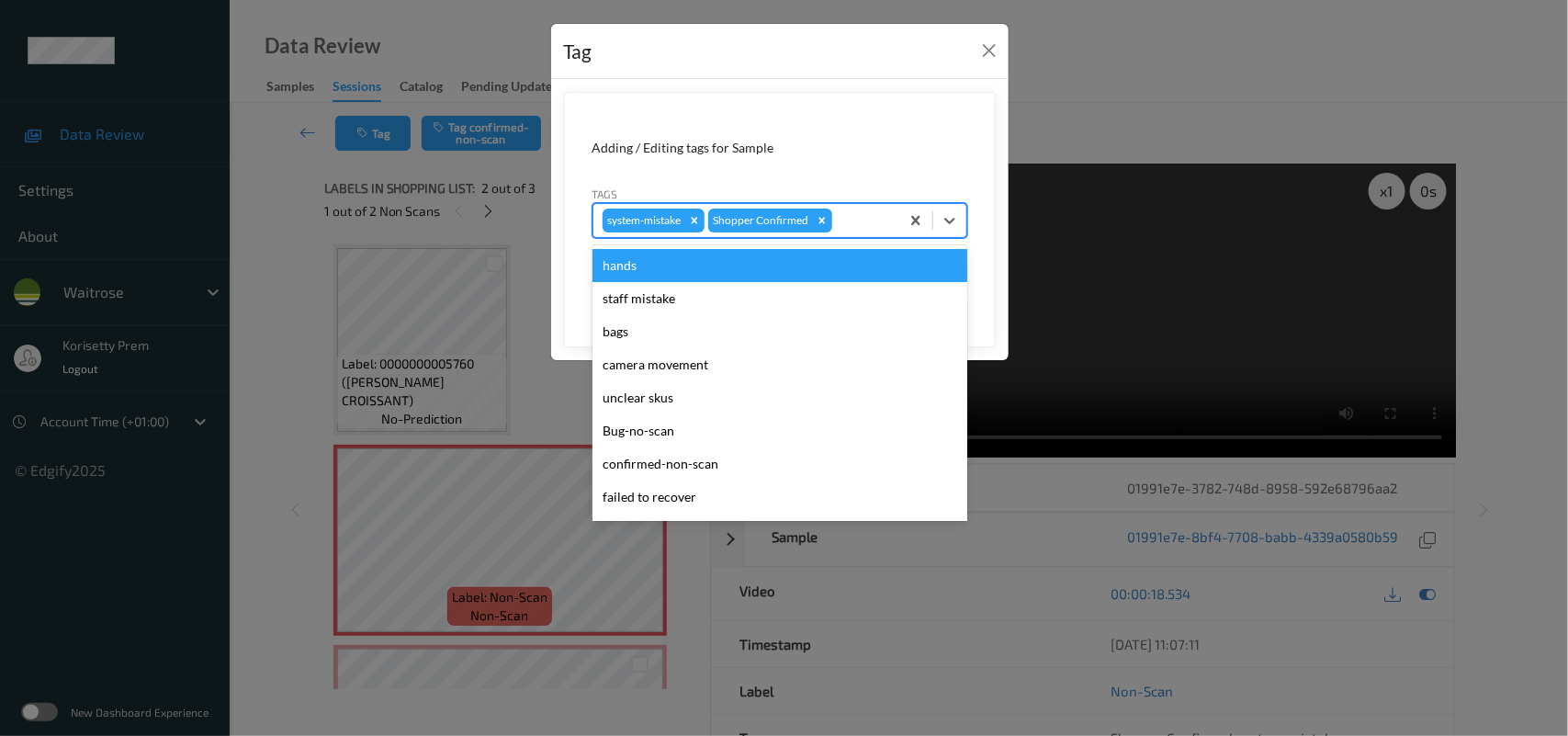
click at [836, 216] on input "text" at bounding box center [837, 220] width 3 height 18
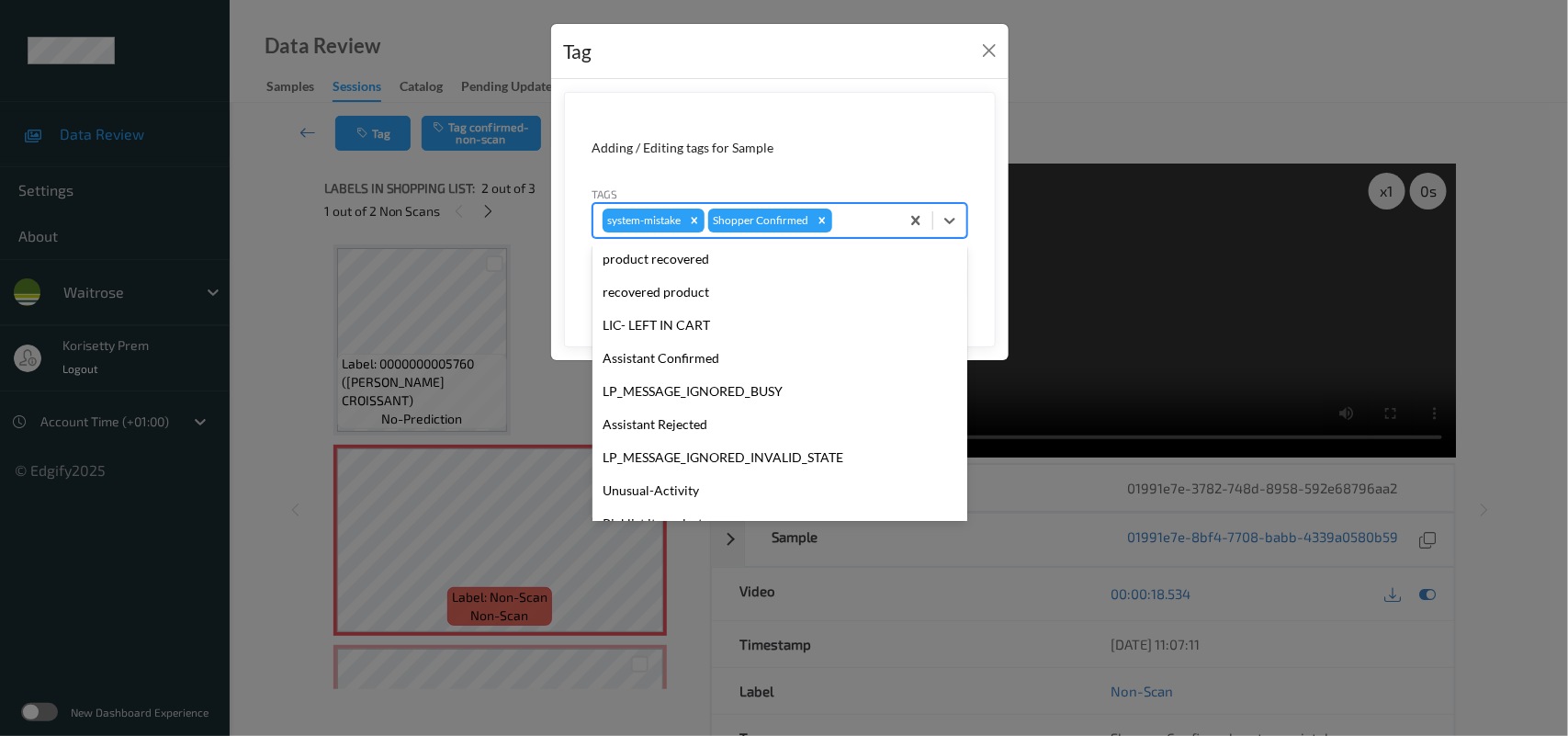
scroll to position [424, 0]
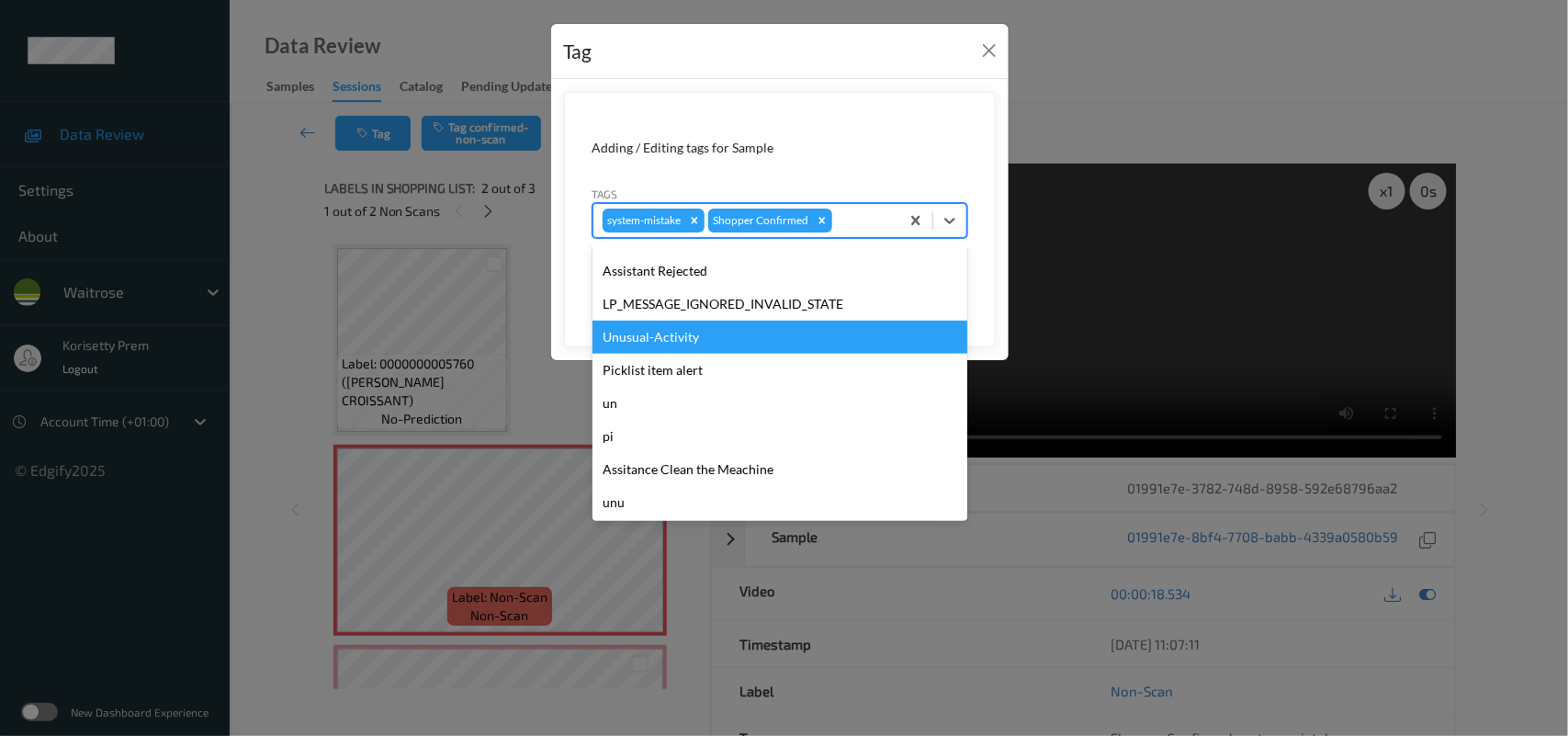
click at [637, 333] on div "Unusual-Activity" at bounding box center [780, 337] width 375 height 33
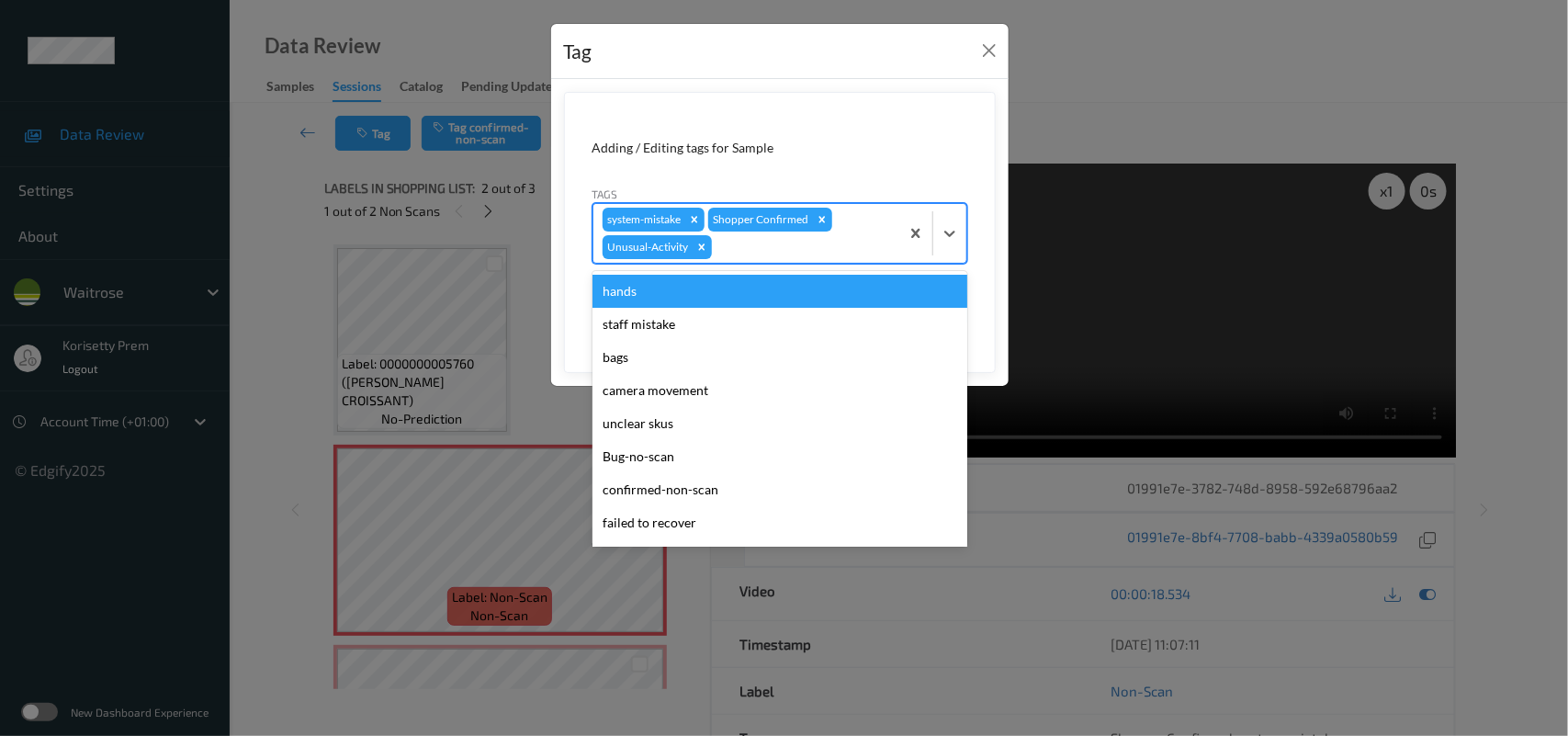
click at [755, 241] on div at bounding box center [803, 246] width 175 height 22
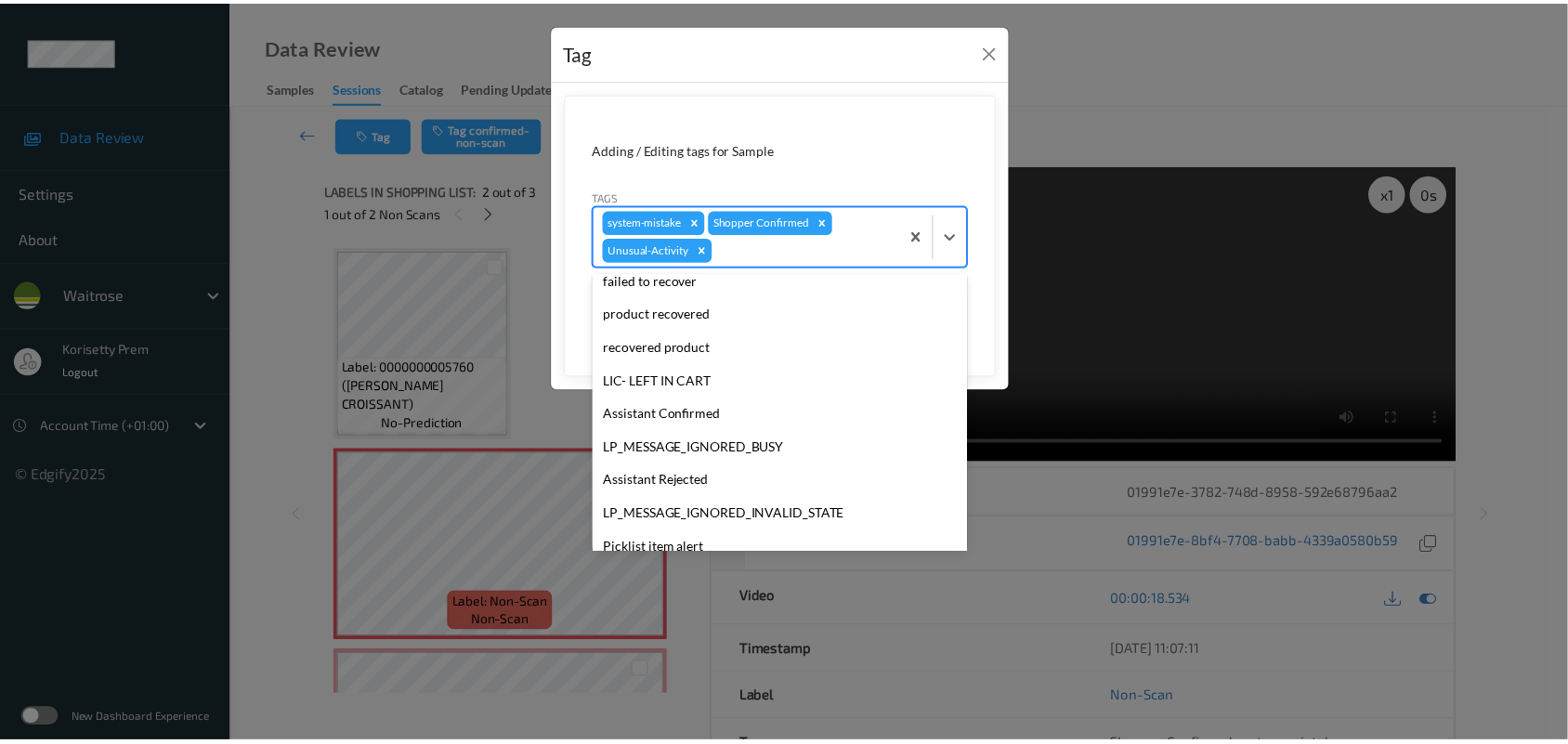
scroll to position [396, 0]
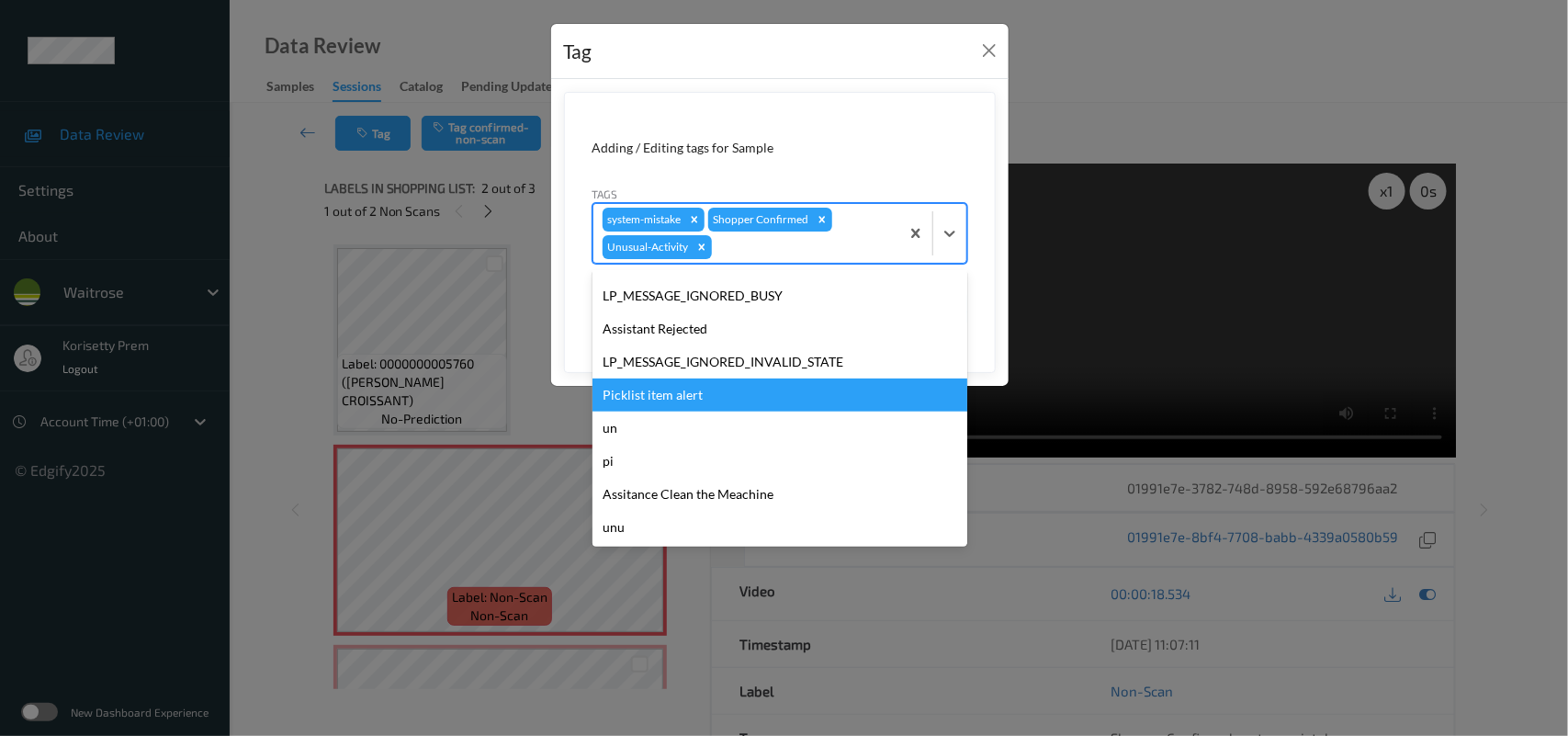
click at [659, 395] on div "Picklist item alert" at bounding box center [780, 395] width 375 height 33
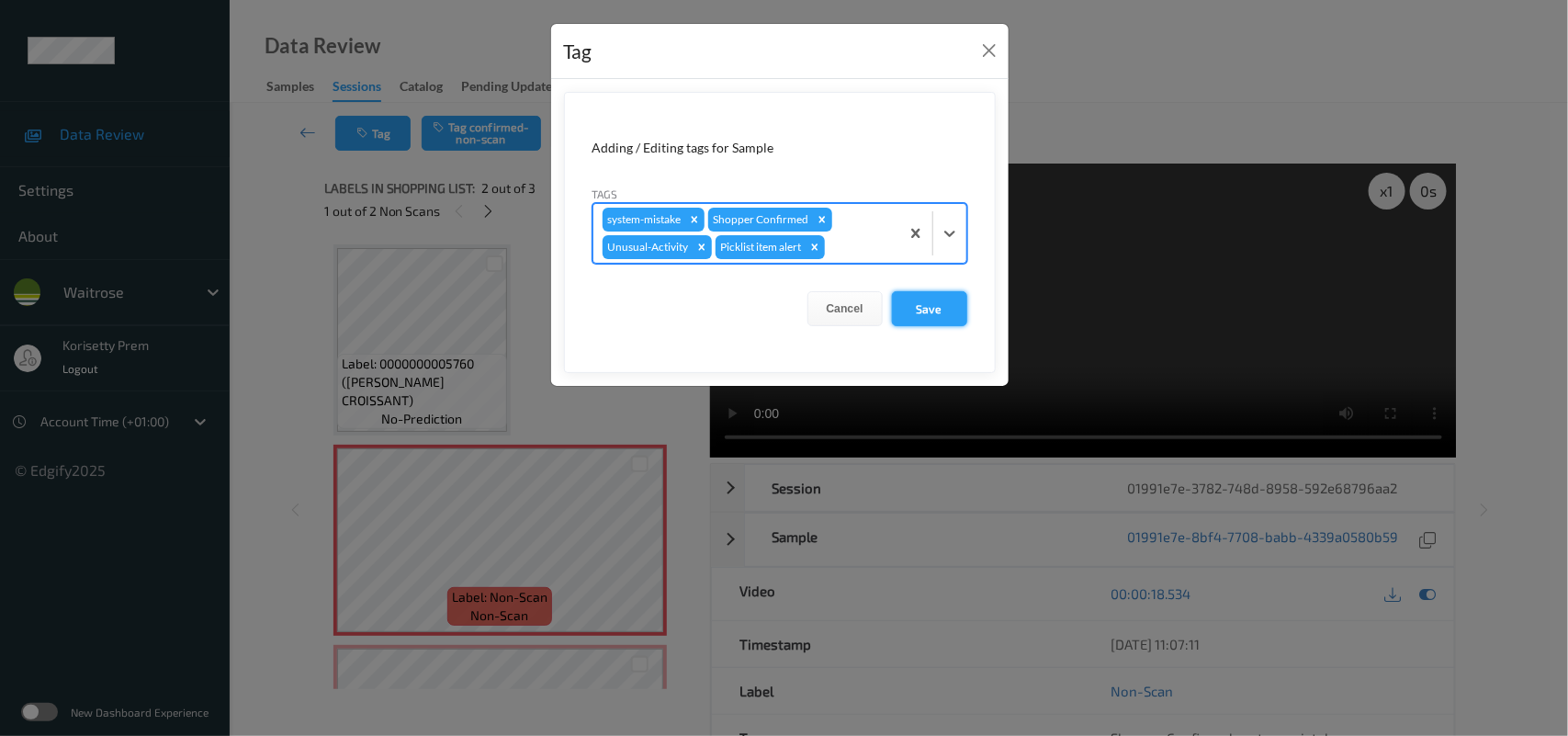
click at [927, 300] on button "Save" at bounding box center [929, 308] width 75 height 35
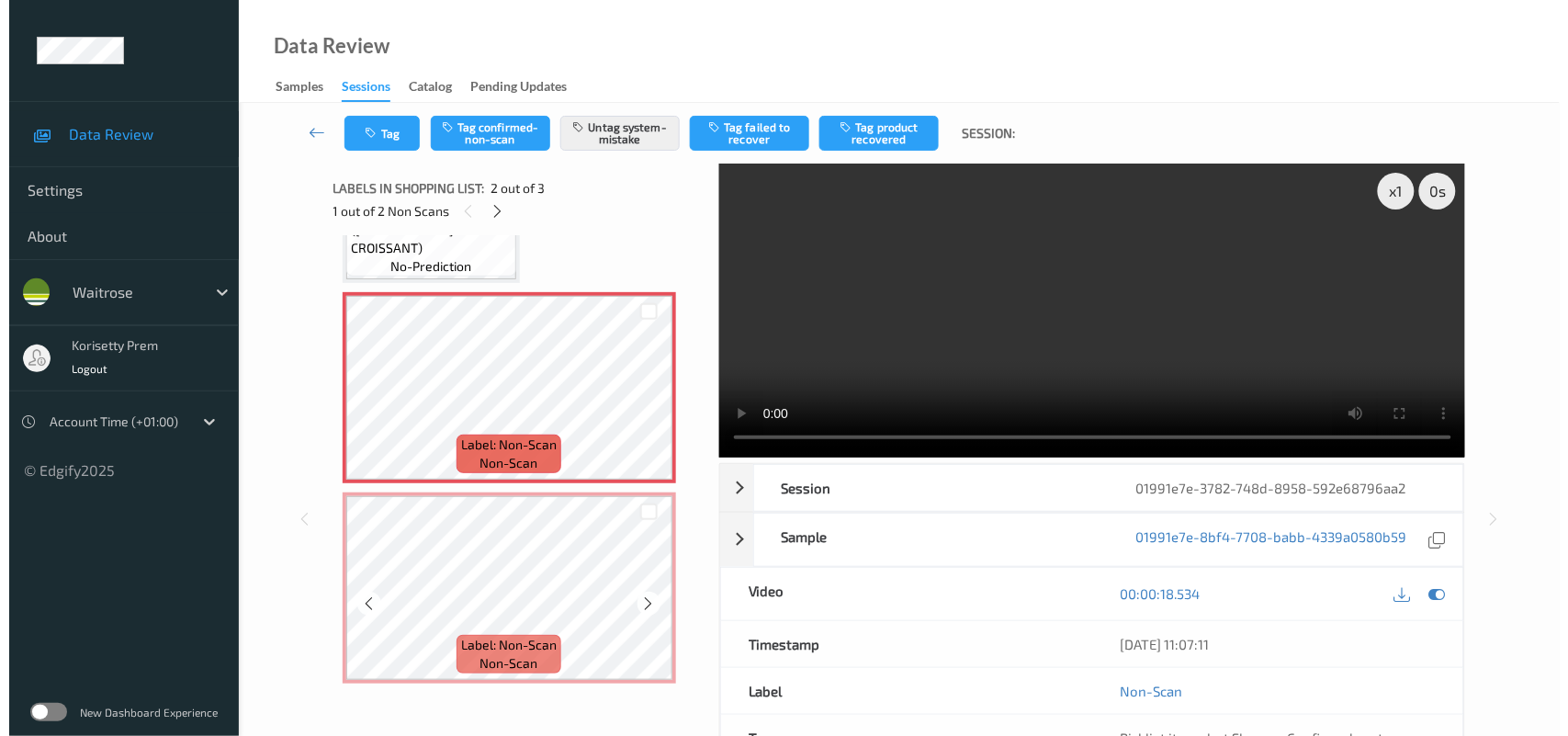
scroll to position [155, 0]
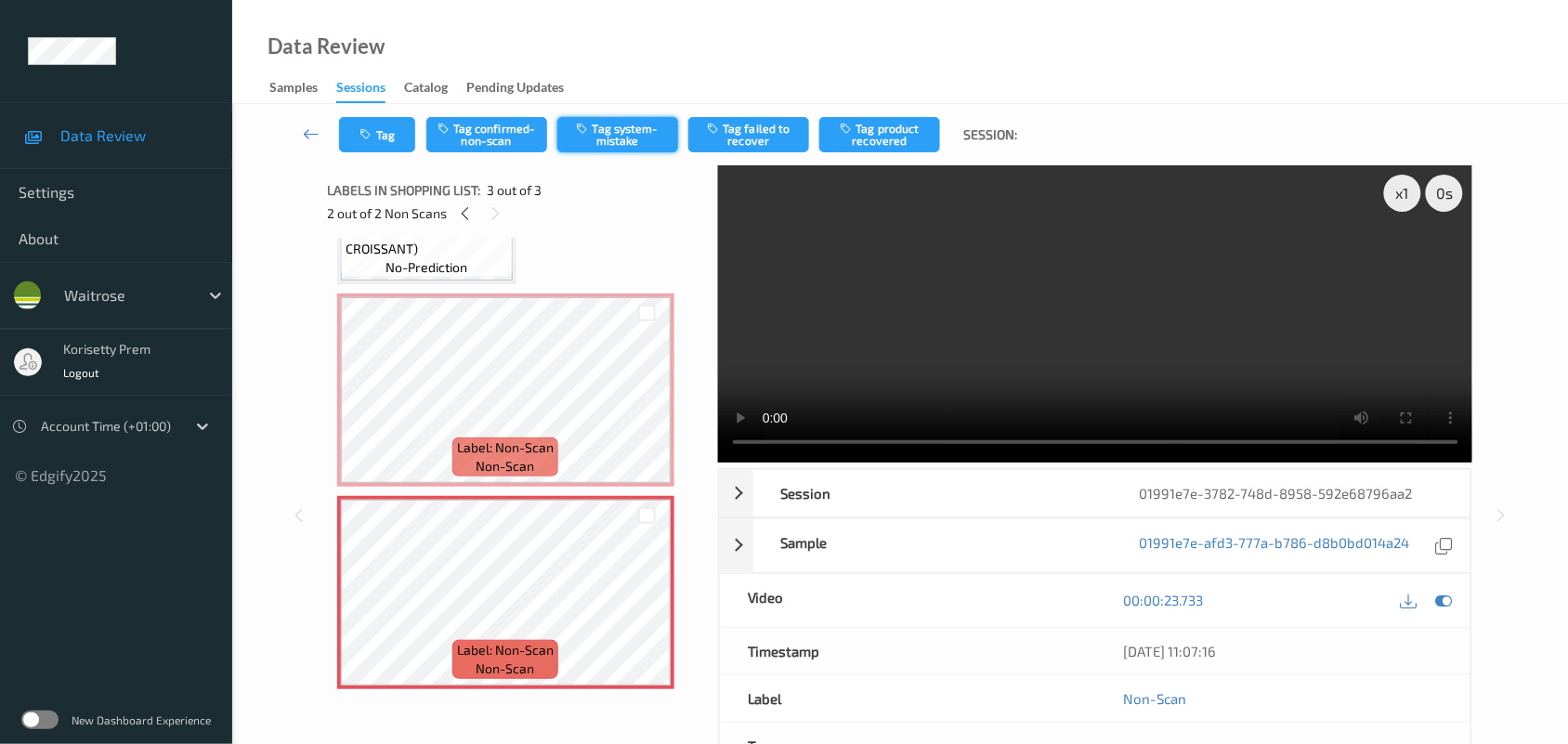
click at [635, 137] on button "Tag system-mistake" at bounding box center [618, 135] width 121 height 35
click at [379, 127] on button "Tag" at bounding box center [377, 135] width 76 height 35
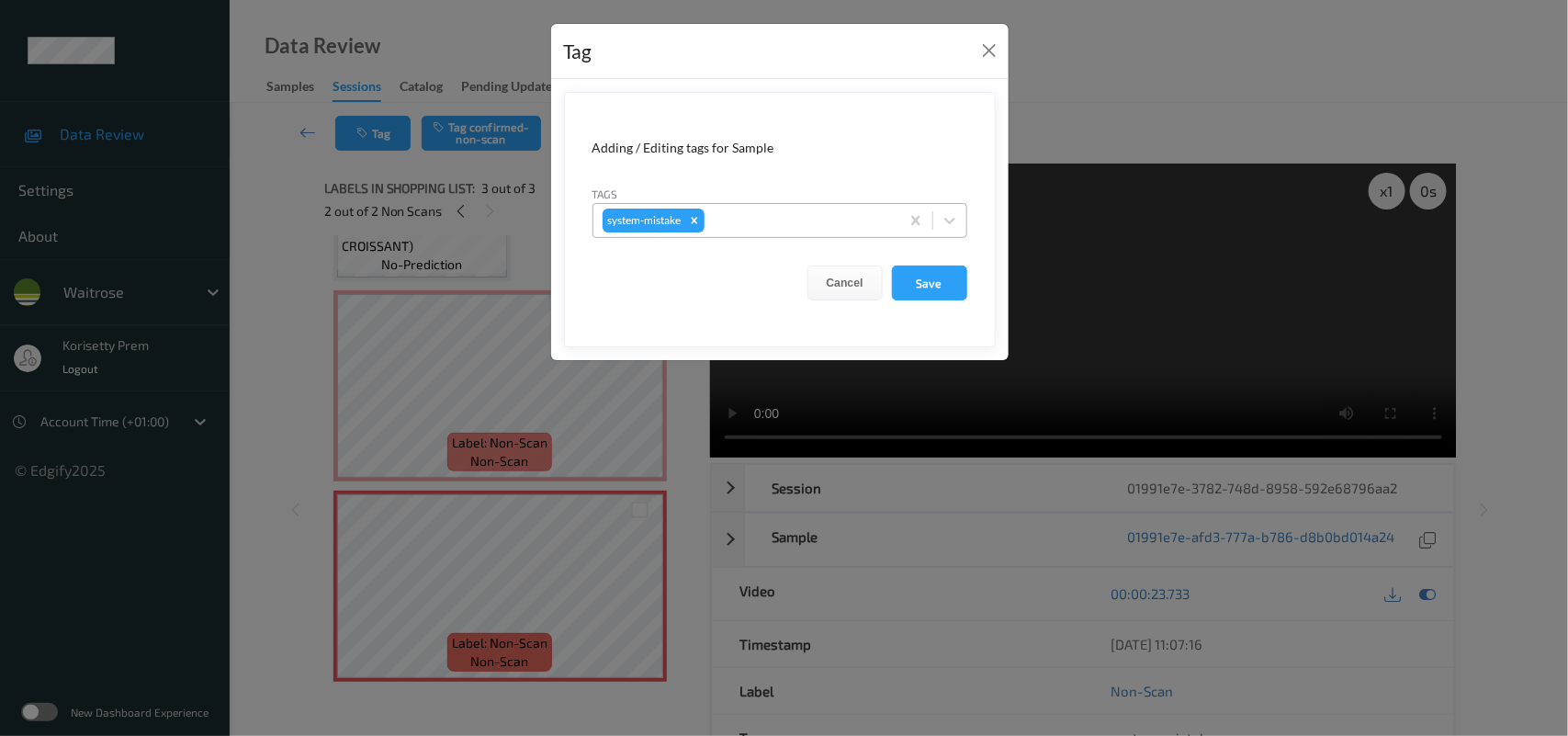
click at [852, 217] on div at bounding box center [799, 220] width 182 height 22
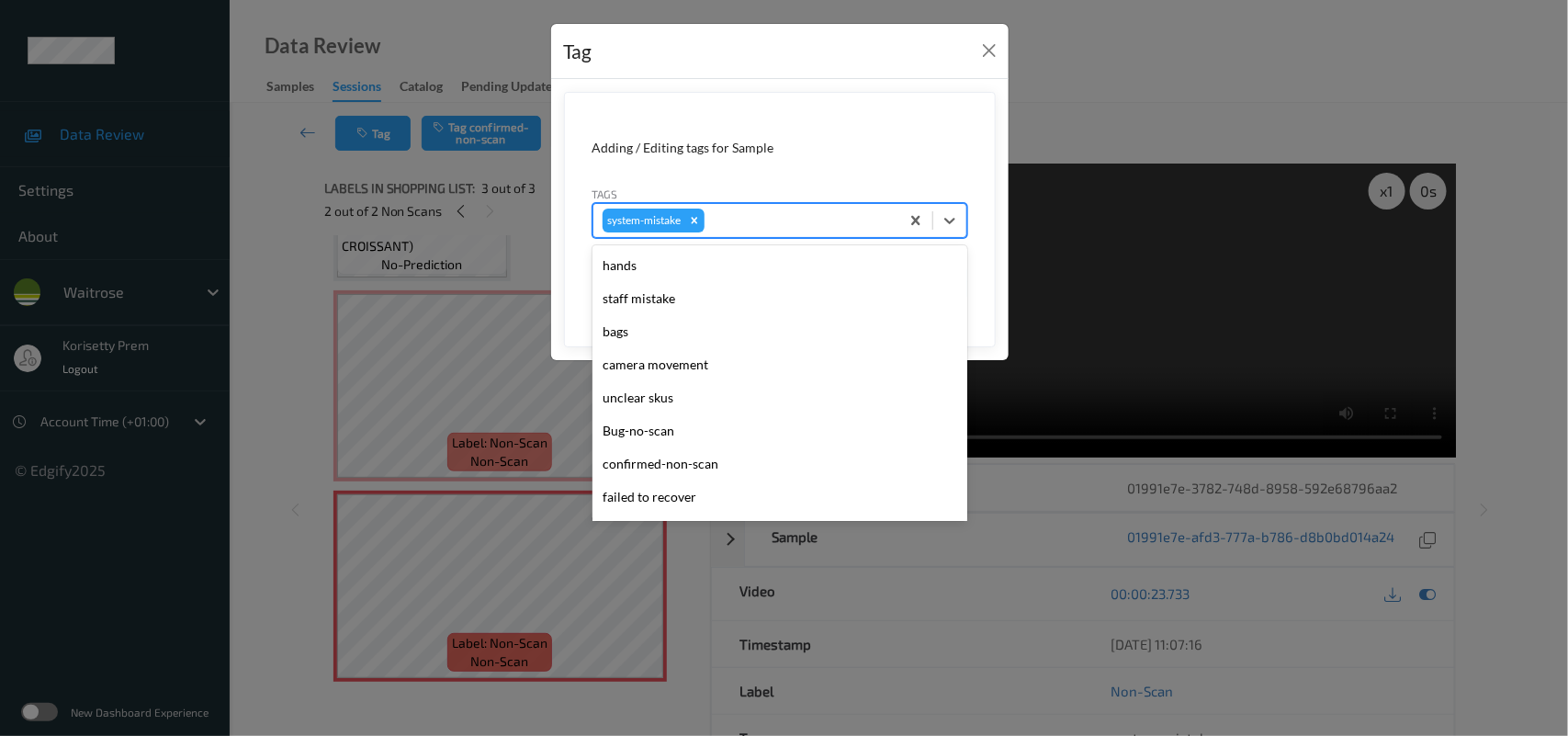
scroll to position [458, 0]
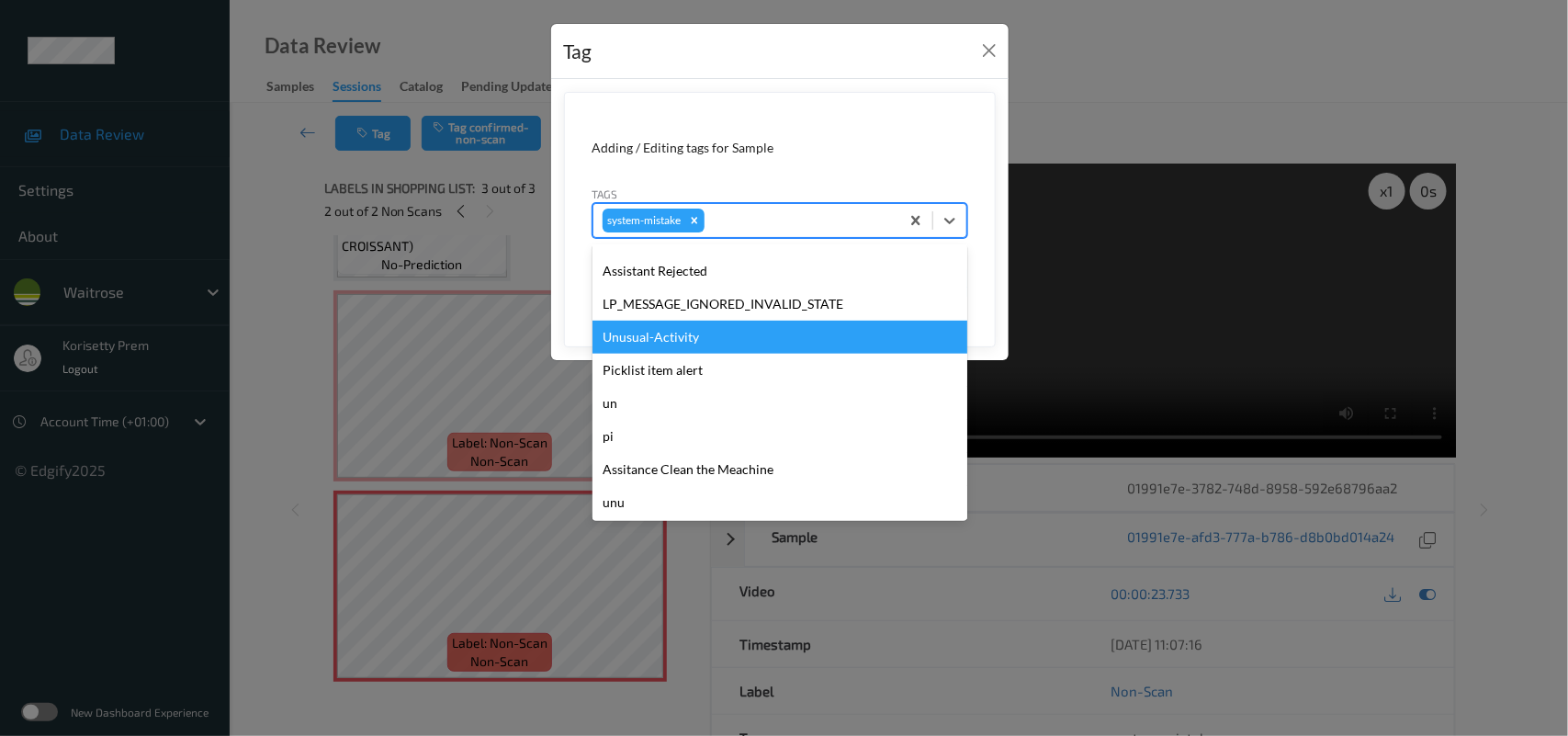
click at [713, 326] on div "Unusual-Activity" at bounding box center [780, 337] width 375 height 33
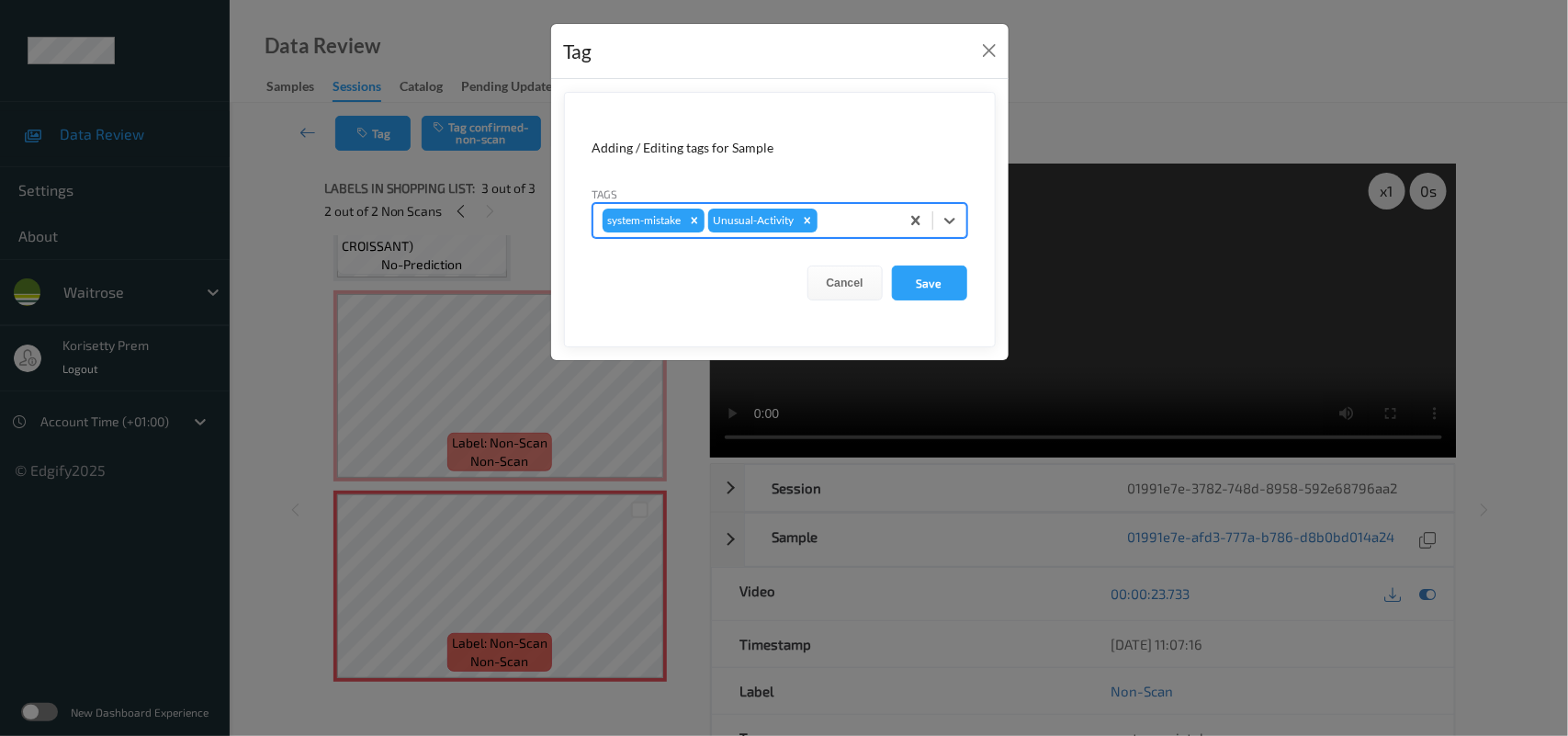
click at [827, 218] on div at bounding box center [855, 220] width 69 height 22
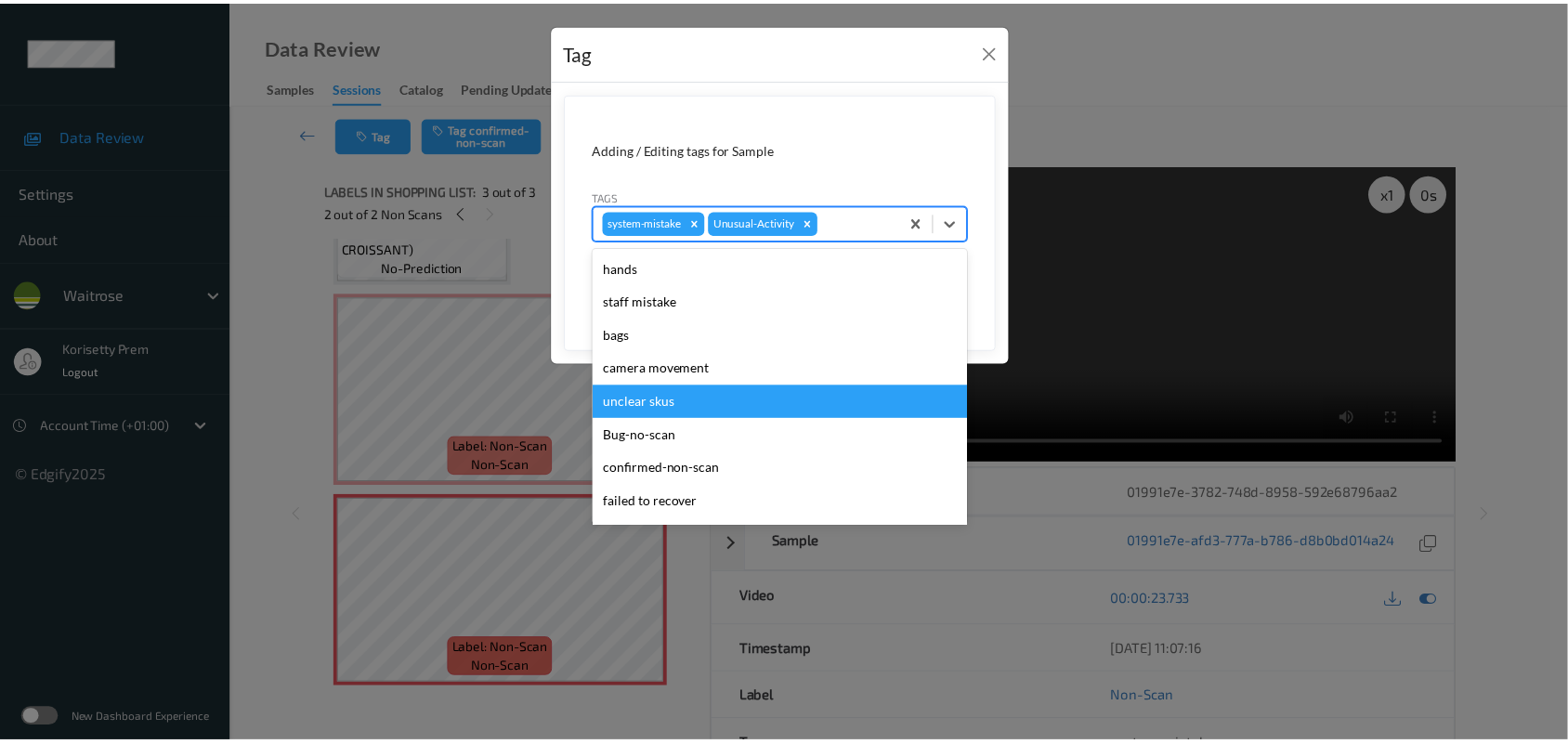
scroll to position [429, 0]
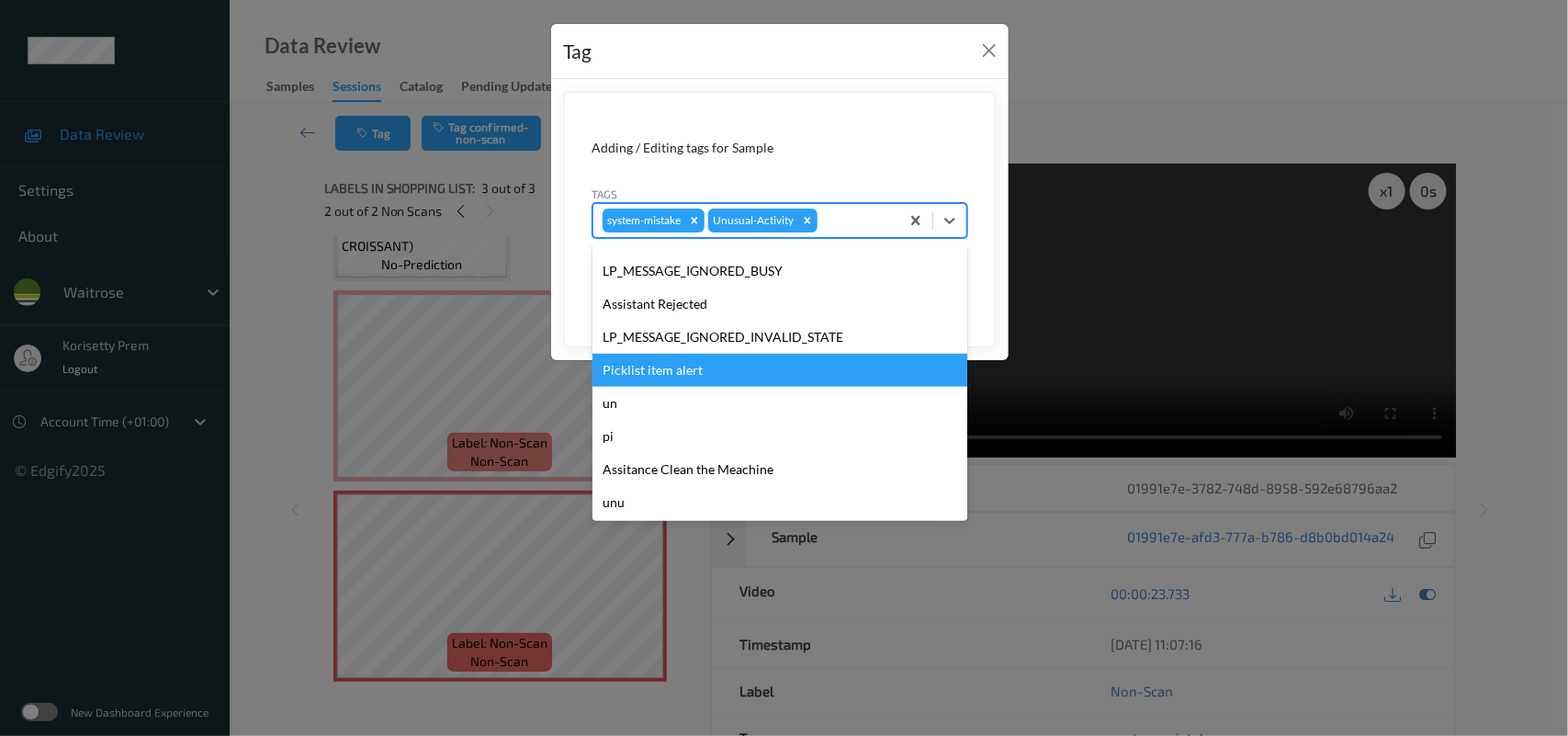
click at [660, 367] on div "Picklist item alert" at bounding box center [780, 370] width 375 height 33
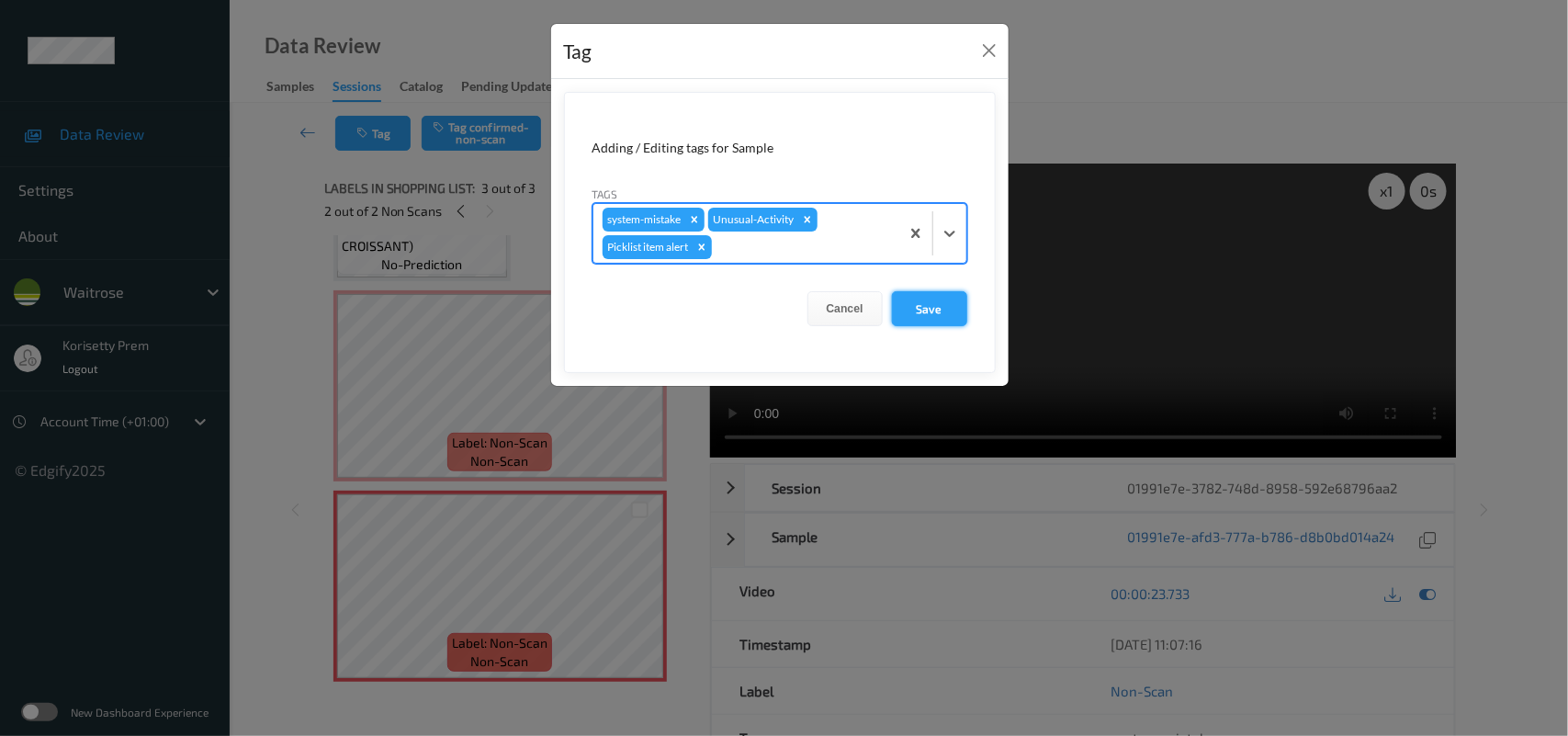
click at [929, 304] on button "Save" at bounding box center [929, 308] width 75 height 35
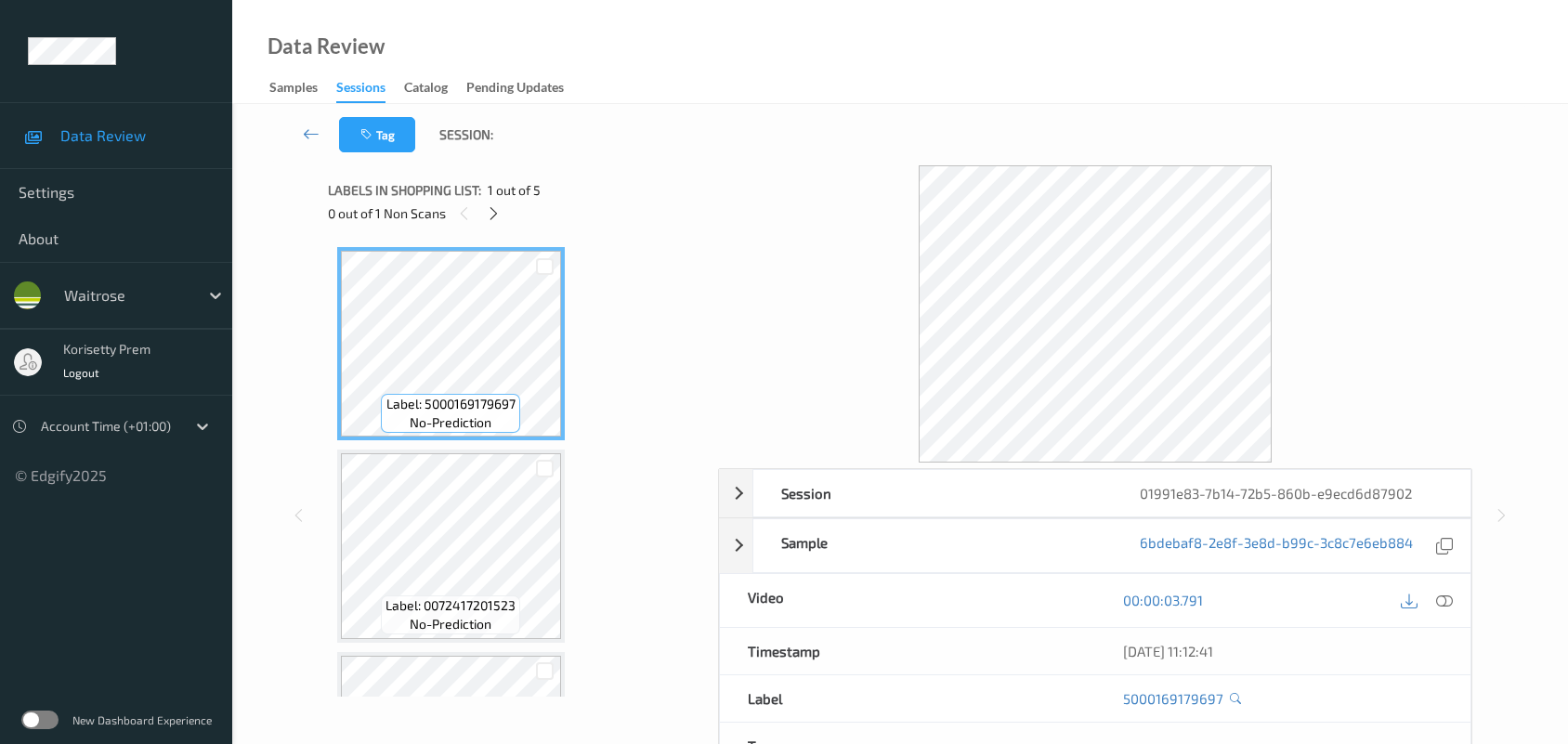
scroll to position [5, 0]
click at [644, 67] on div "Data Review Samples Sessions Catalog Pending Updates" at bounding box center [900, 52] width 1335 height 104
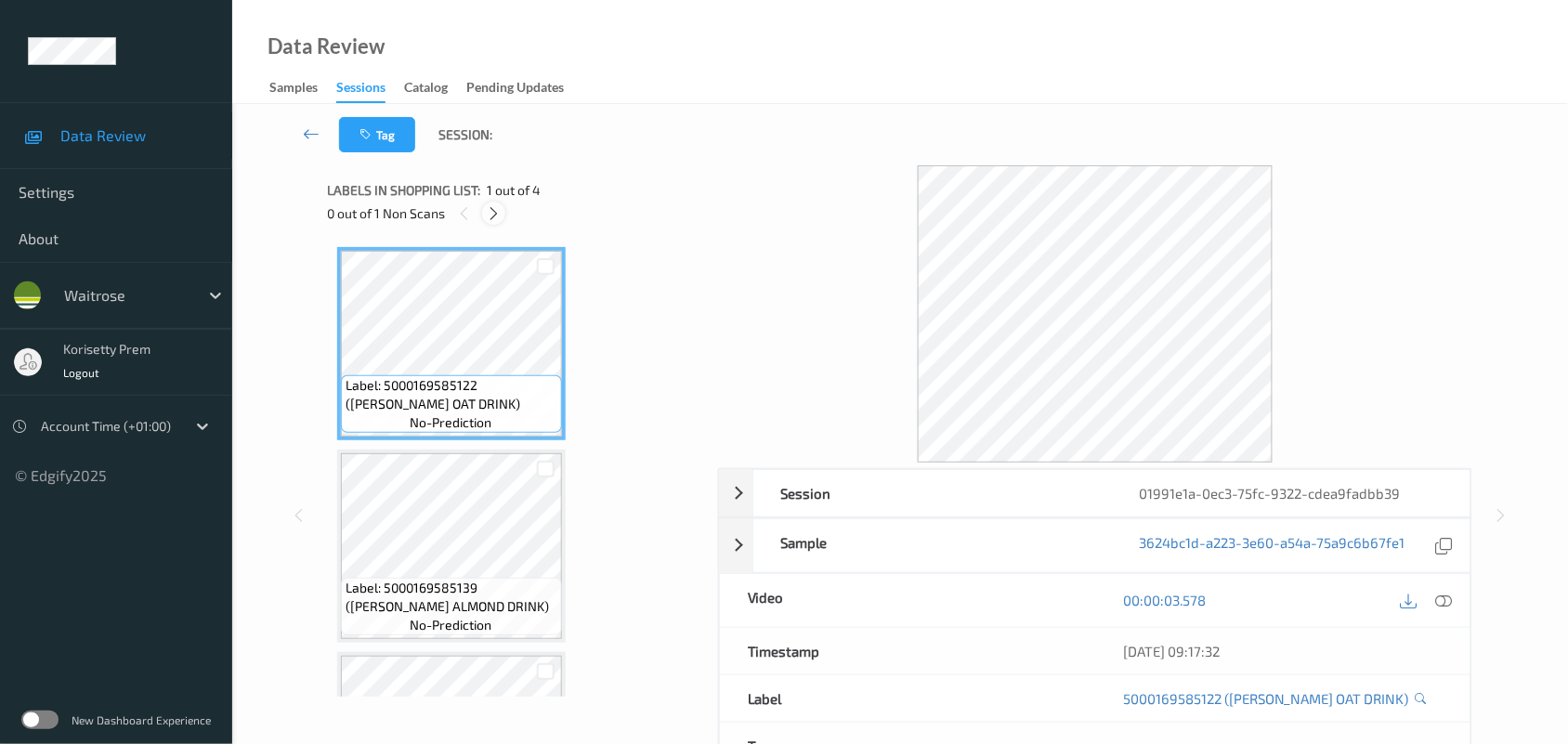
click at [487, 209] on icon at bounding box center [493, 213] width 16 height 17
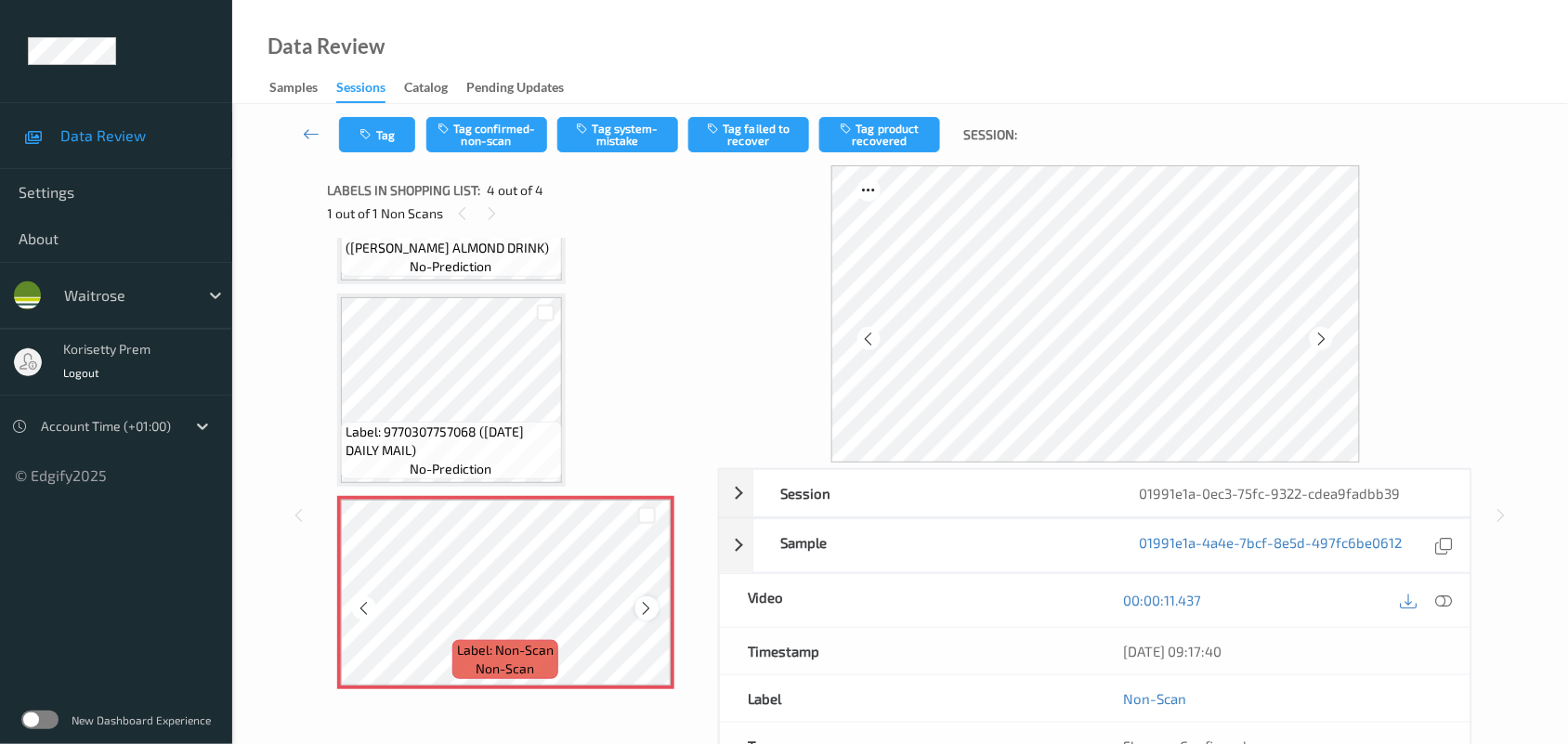
click at [648, 614] on icon at bounding box center [647, 607] width 16 height 17
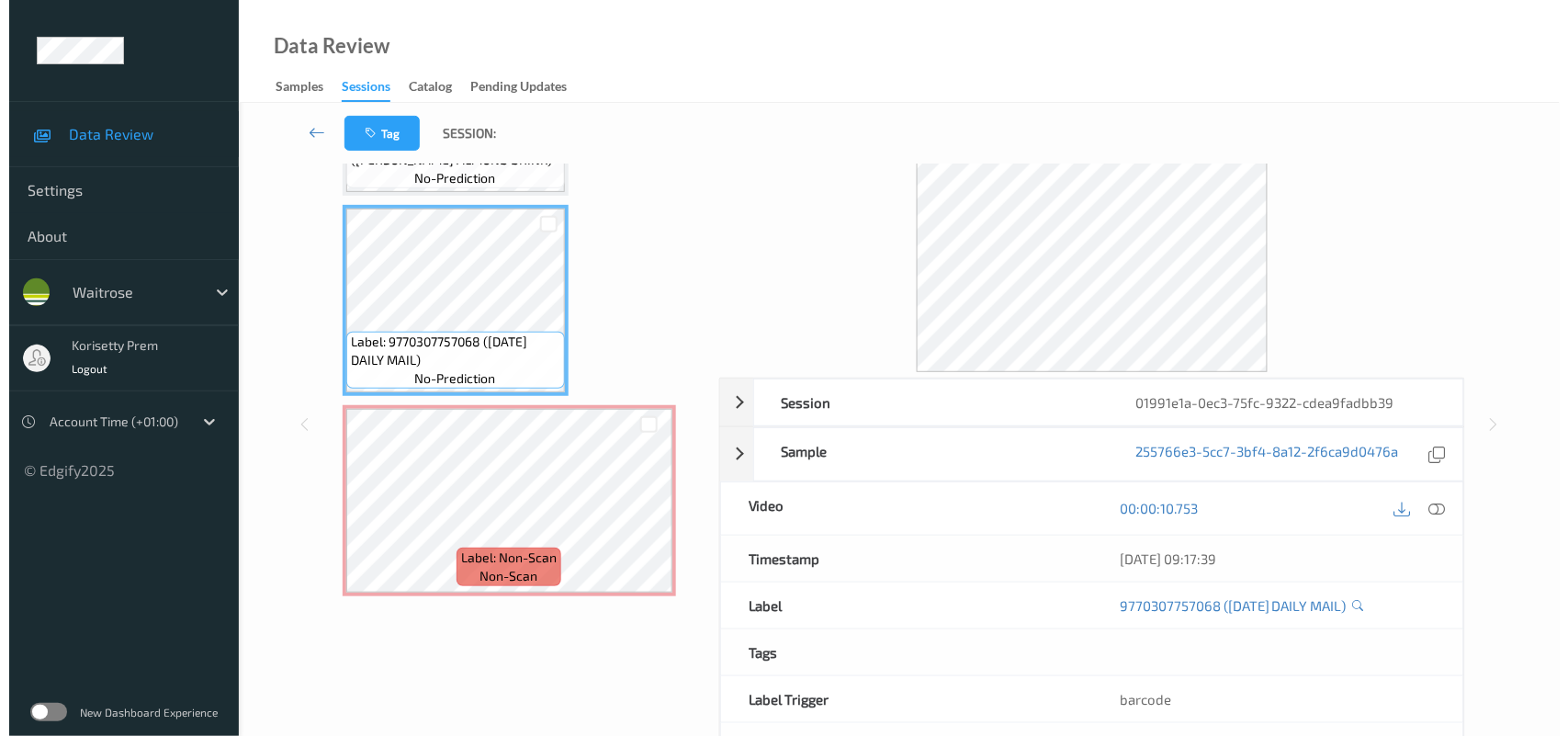
scroll to position [0, 0]
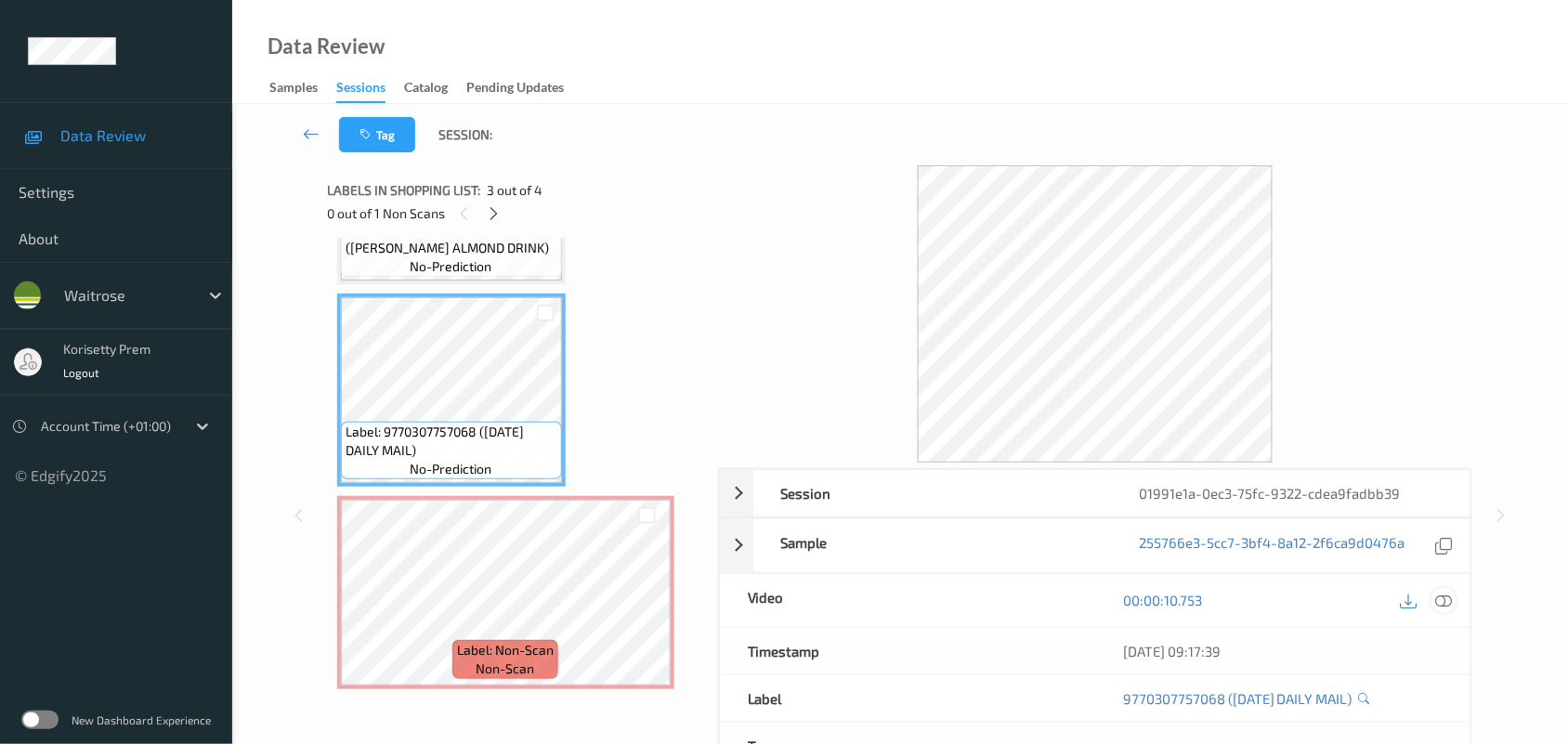
click at [1452, 601] on icon at bounding box center [1444, 599] width 17 height 17
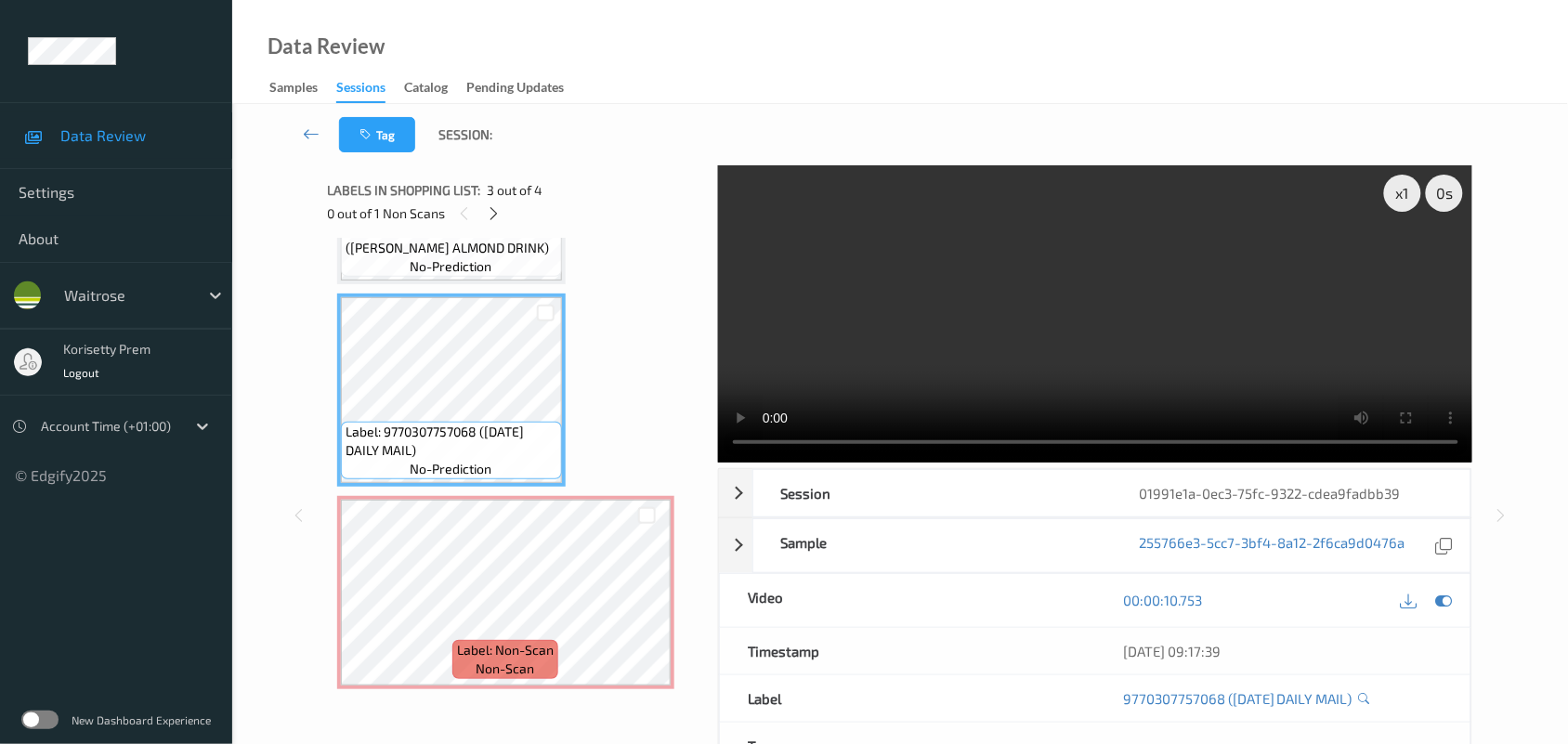
click at [963, 362] on video at bounding box center [1095, 313] width 755 height 297
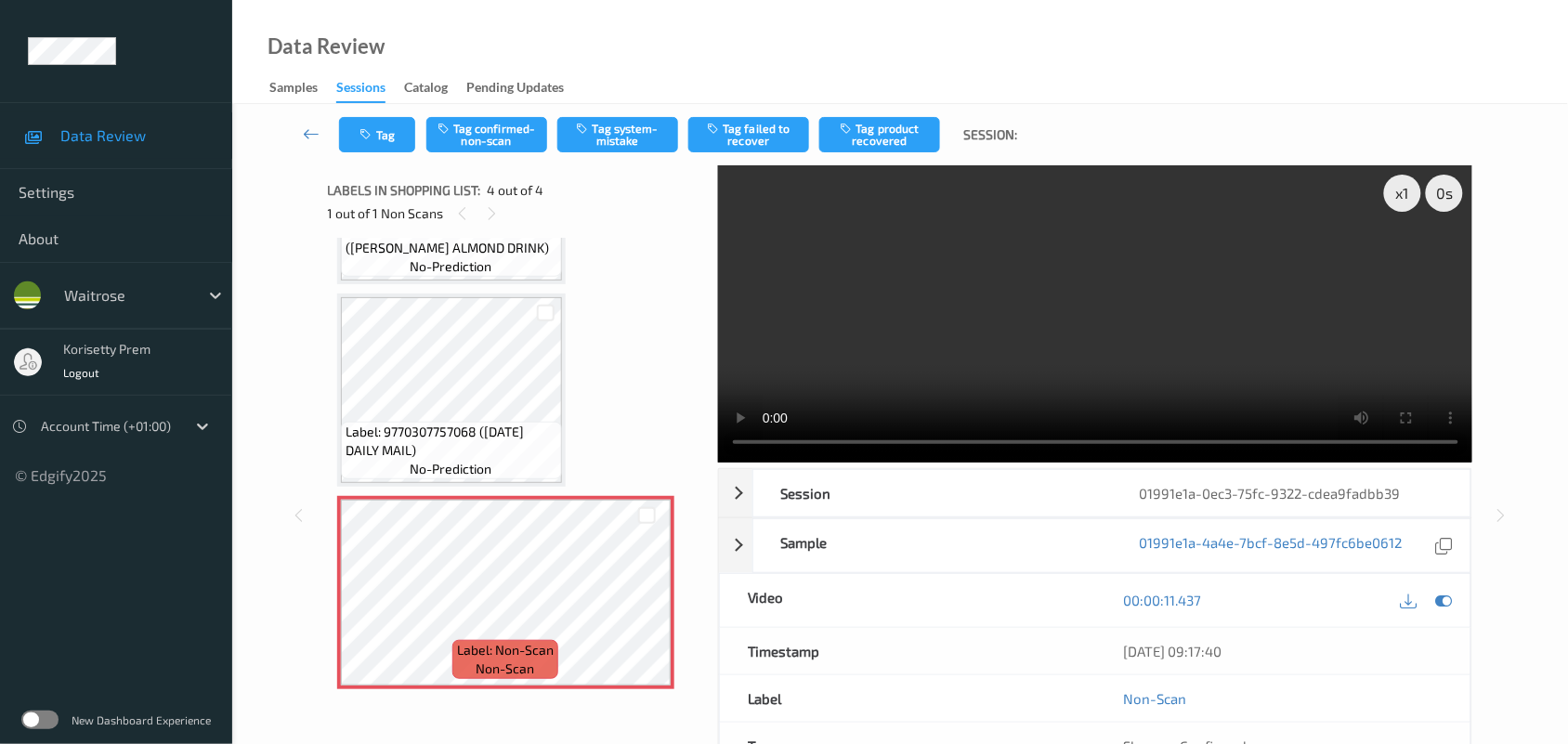
click at [892, 297] on video at bounding box center [1095, 313] width 755 height 297
click at [612, 142] on button "Tag system-mistake" at bounding box center [618, 135] width 121 height 35
click at [368, 133] on icon "button" at bounding box center [368, 134] width 16 height 13
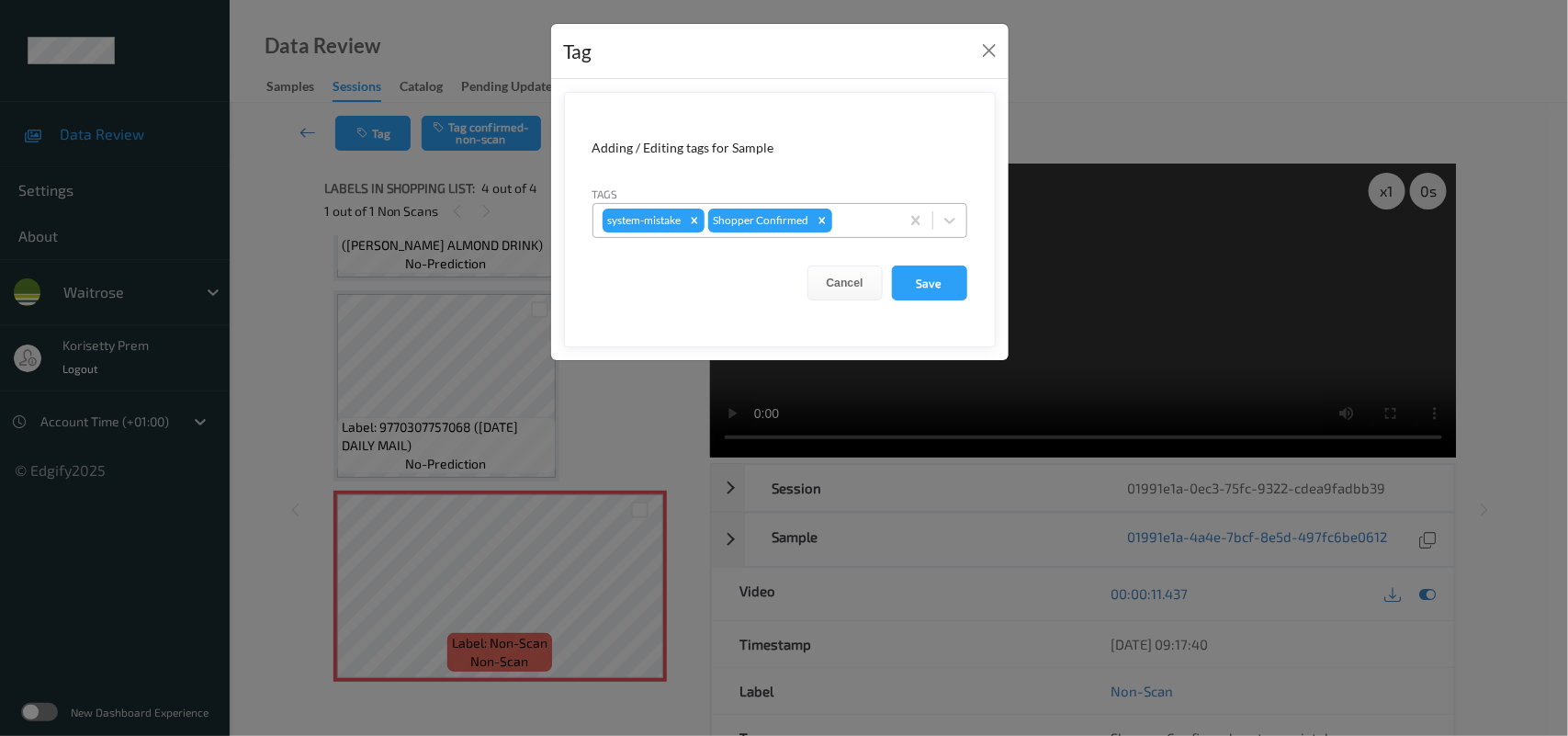
click at [878, 214] on div at bounding box center [863, 220] width 54 height 22
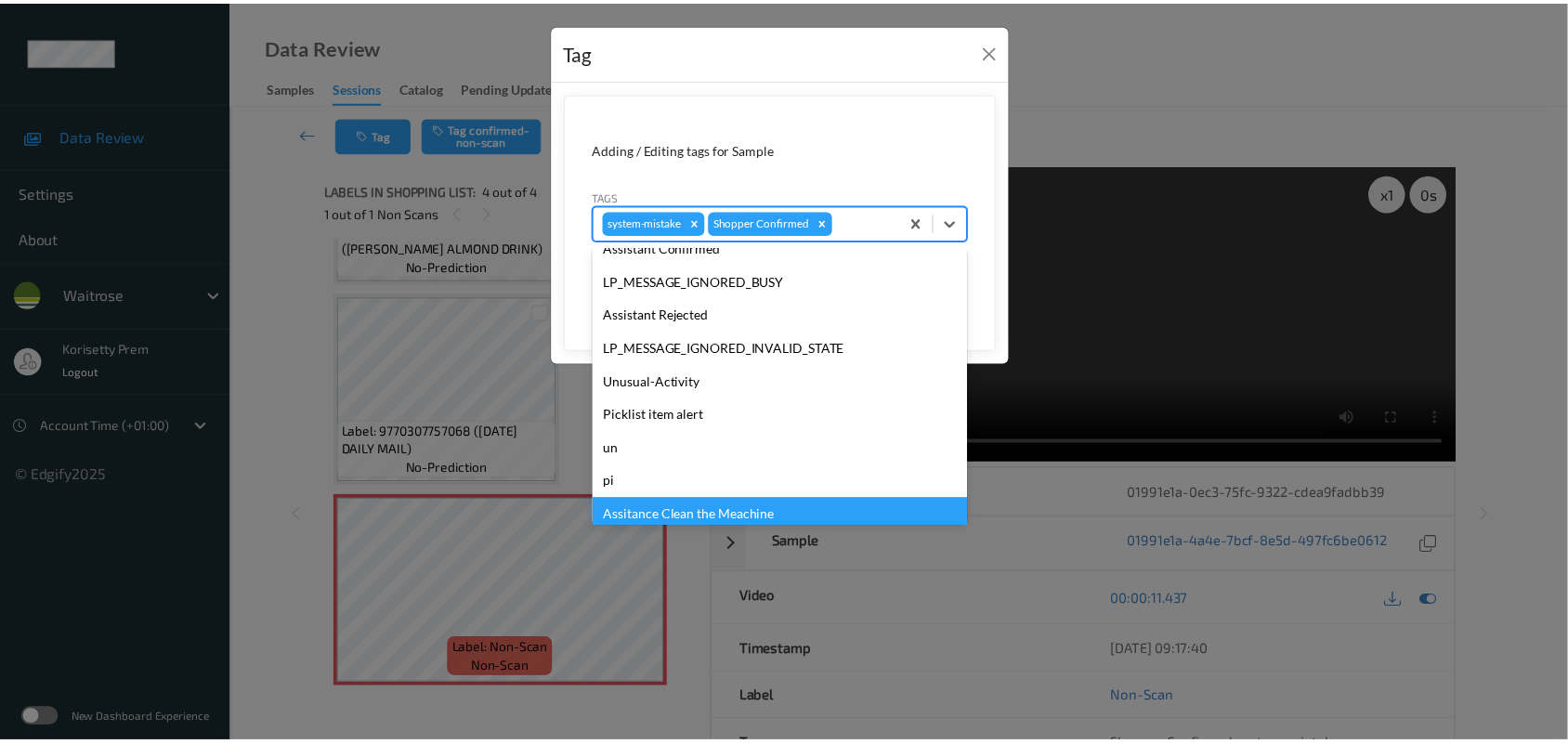
scroll to position [429, 0]
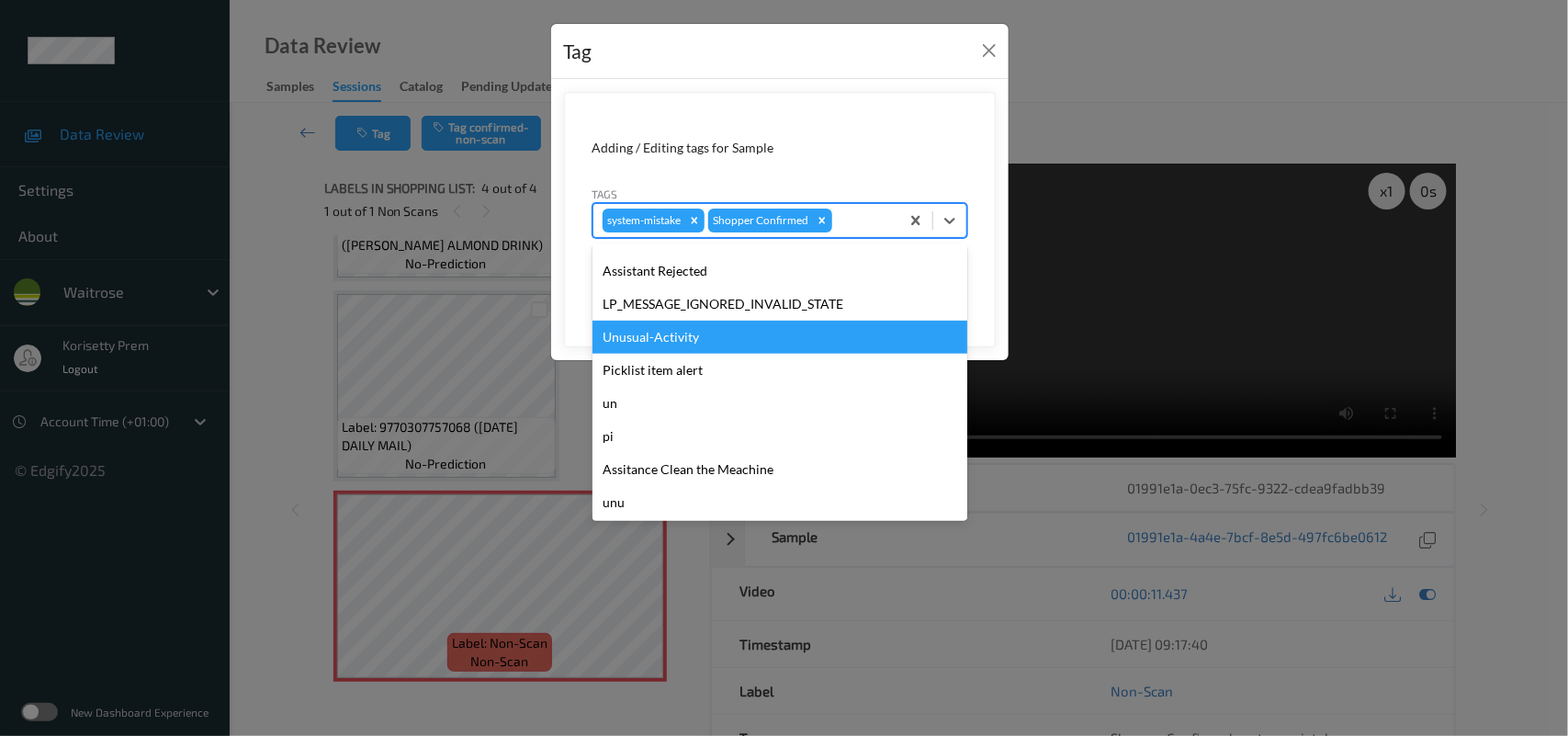
click at [658, 332] on div "Unusual-Activity" at bounding box center [780, 337] width 375 height 33
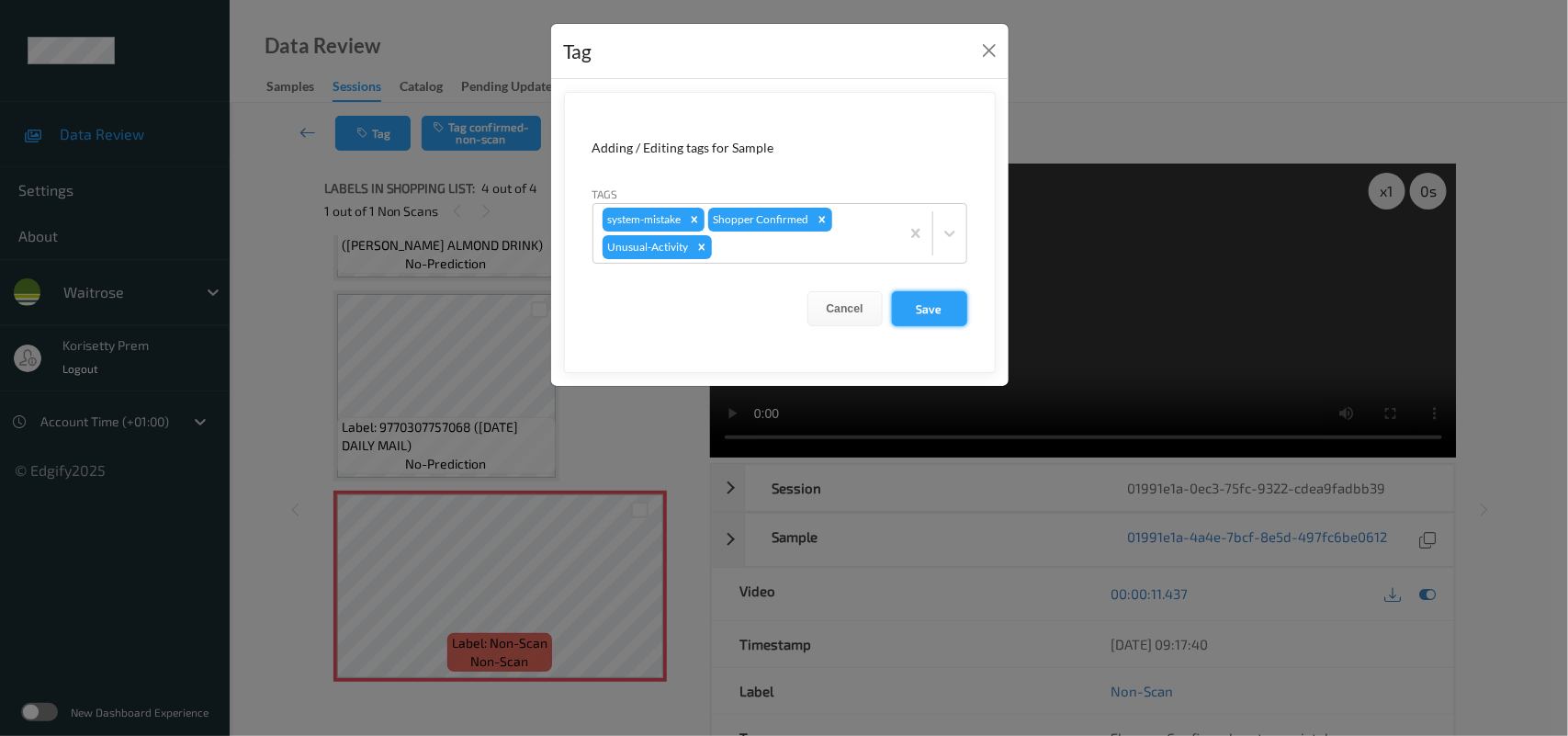
click at [944, 305] on button "Save" at bounding box center [929, 308] width 75 height 35
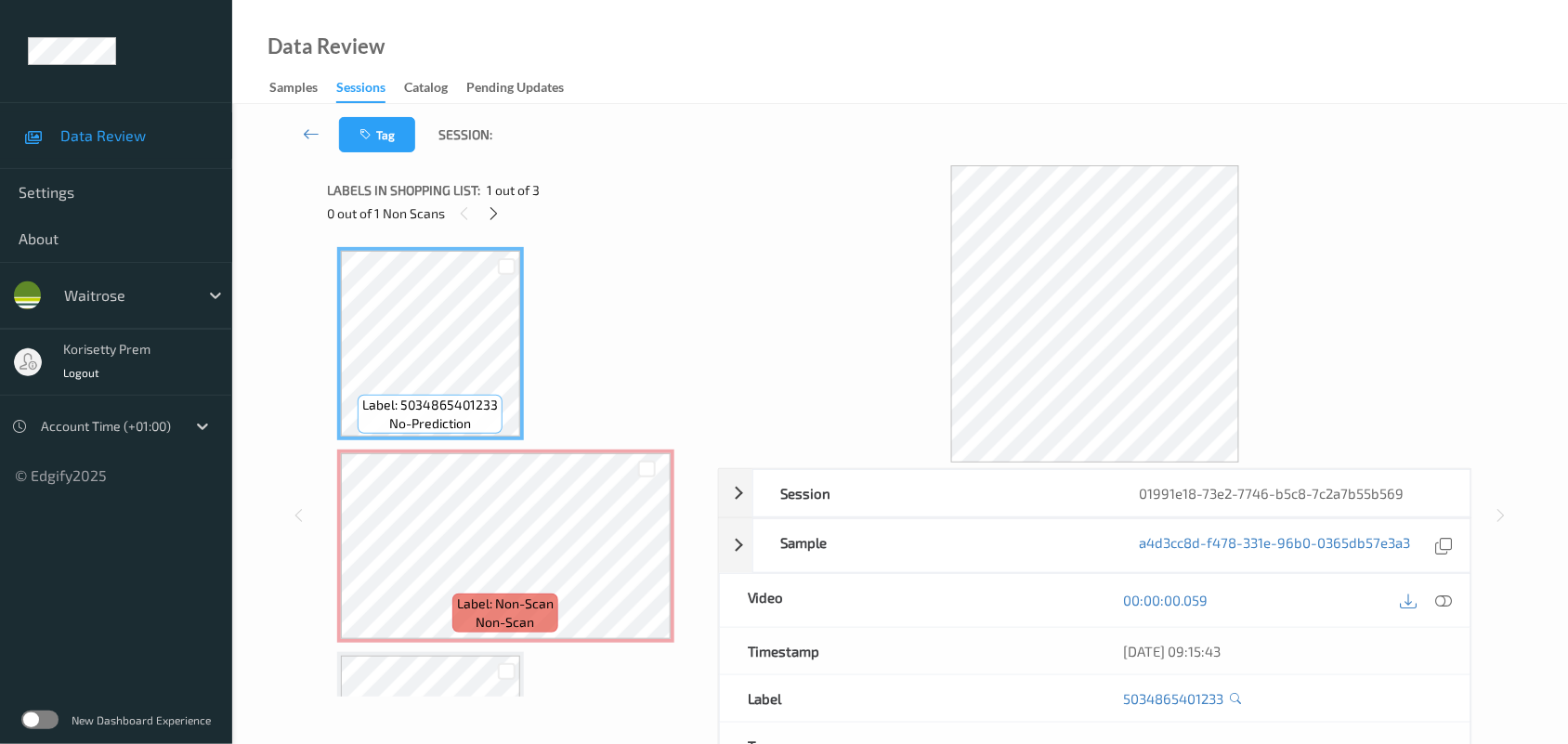
click at [638, 81] on div "Data Review Samples Sessions Catalog Pending Updates" at bounding box center [900, 52] width 1335 height 104
click at [646, 558] on icon at bounding box center [647, 561] width 16 height 17
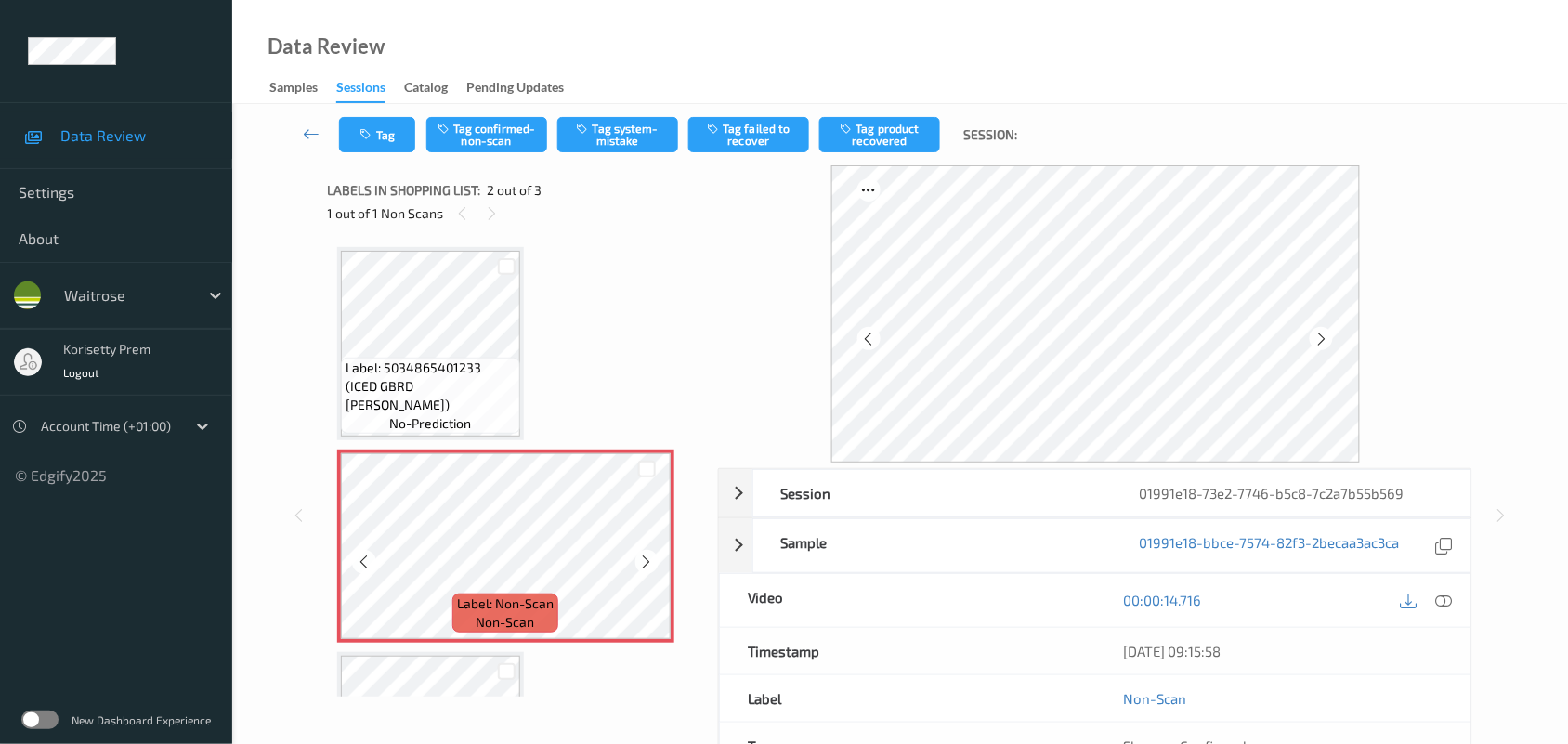
click at [646, 558] on icon at bounding box center [647, 561] width 16 height 17
click at [323, 321] on div "Session 01991e18-73e2-7746-b5c8-7c2a7b55b569 Session ID 01991e18-73e2-7746-b5c8…" at bounding box center [901, 515] width 1260 height 700
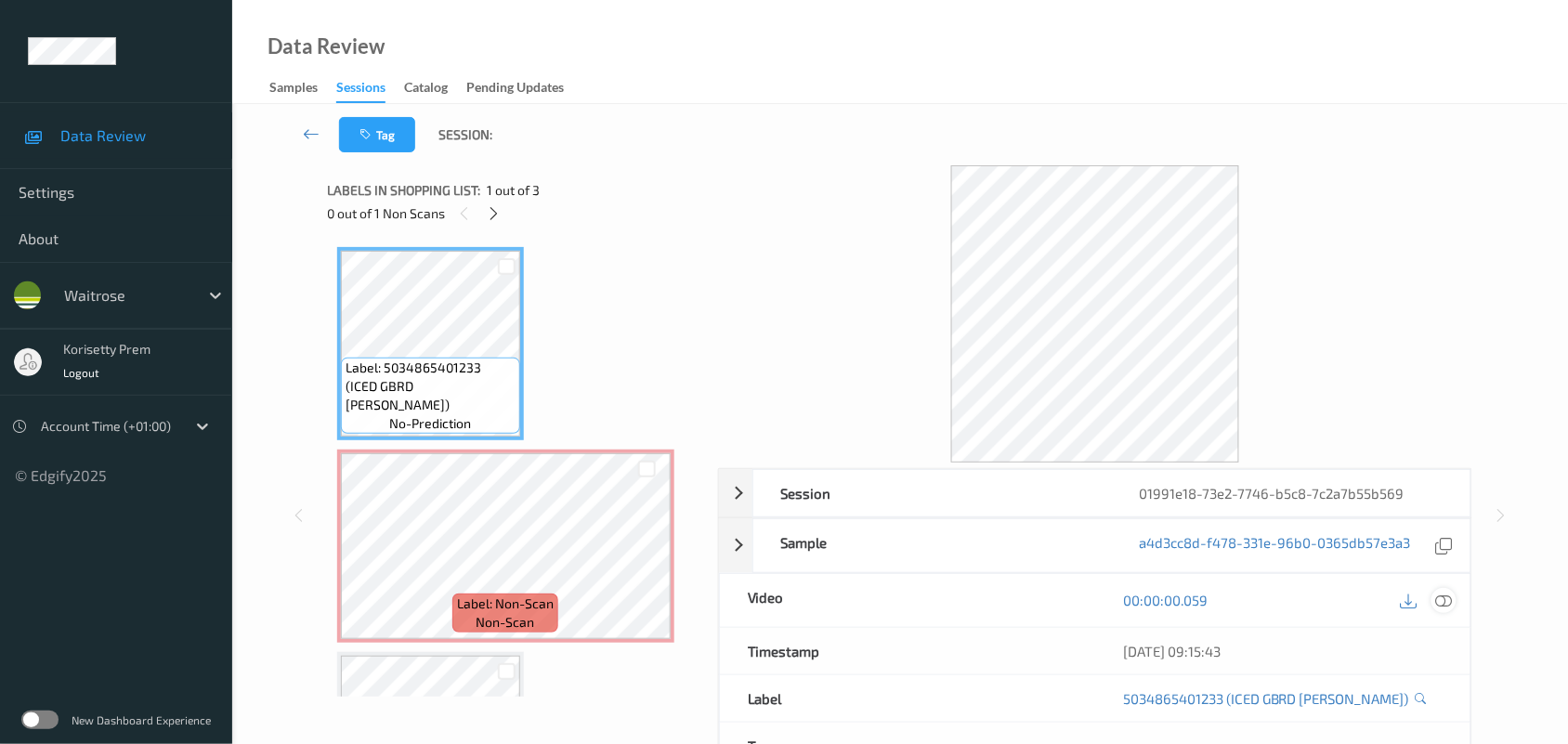
click at [1440, 604] on icon at bounding box center [1444, 599] width 17 height 17
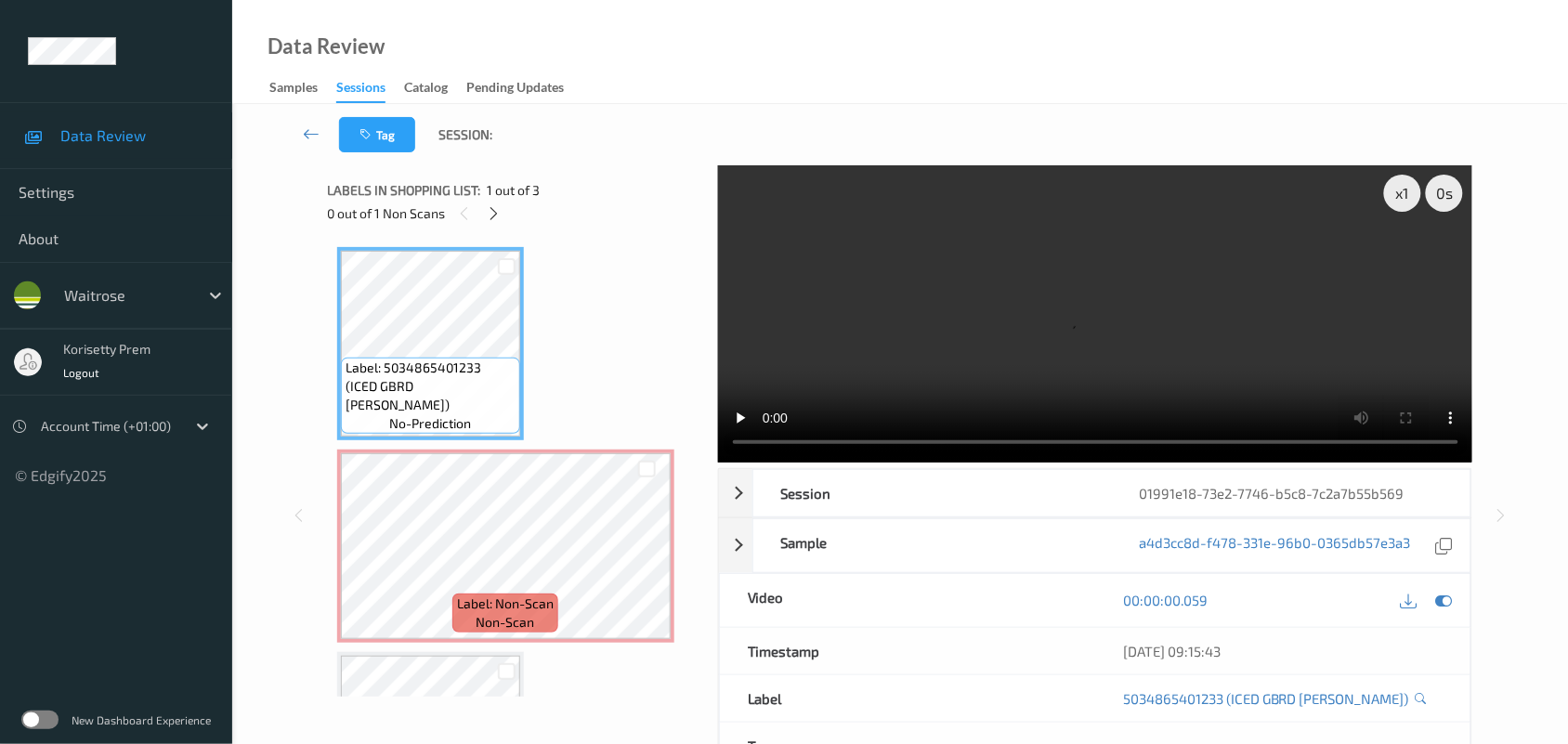
click at [879, 257] on video at bounding box center [1095, 313] width 755 height 297
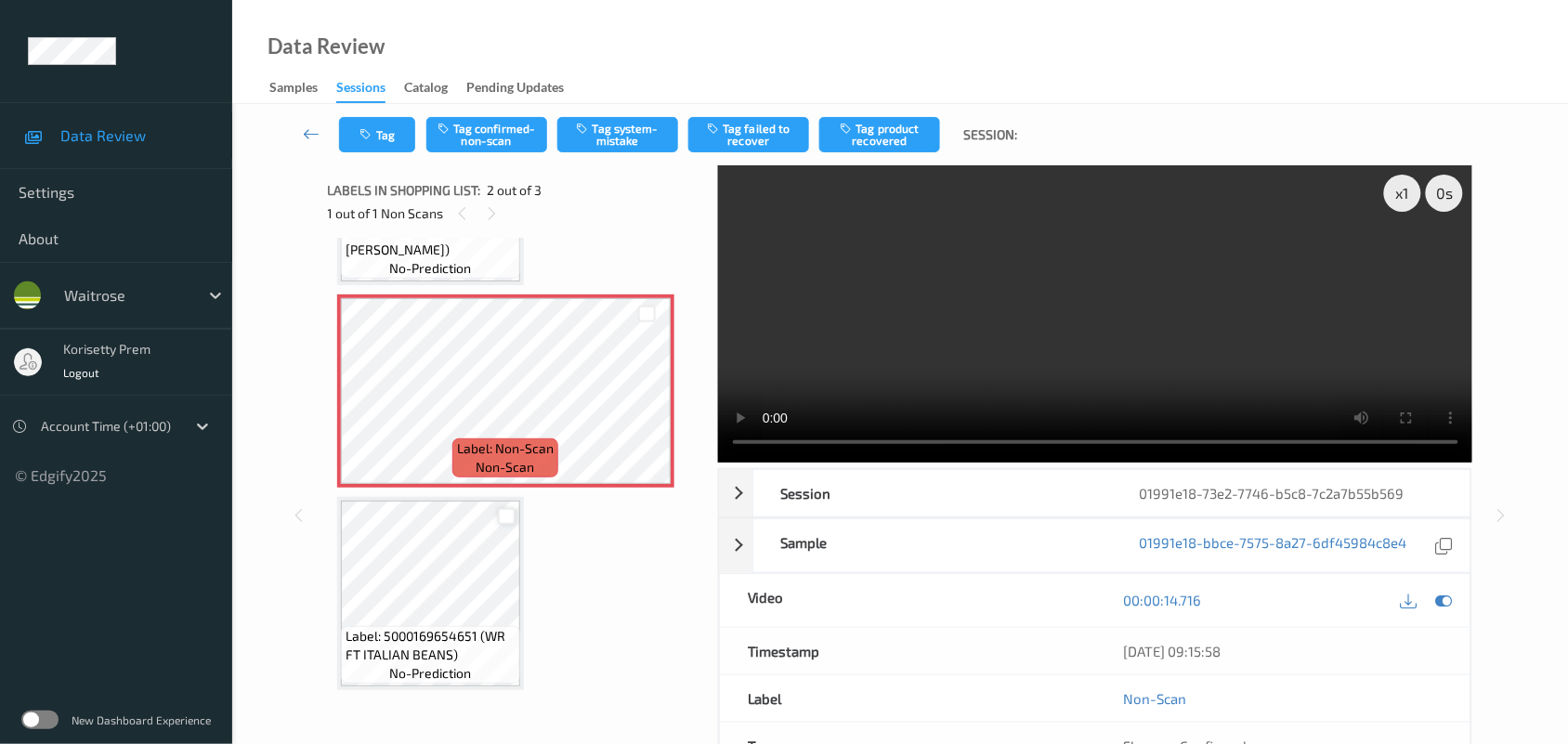
scroll to position [156, 0]
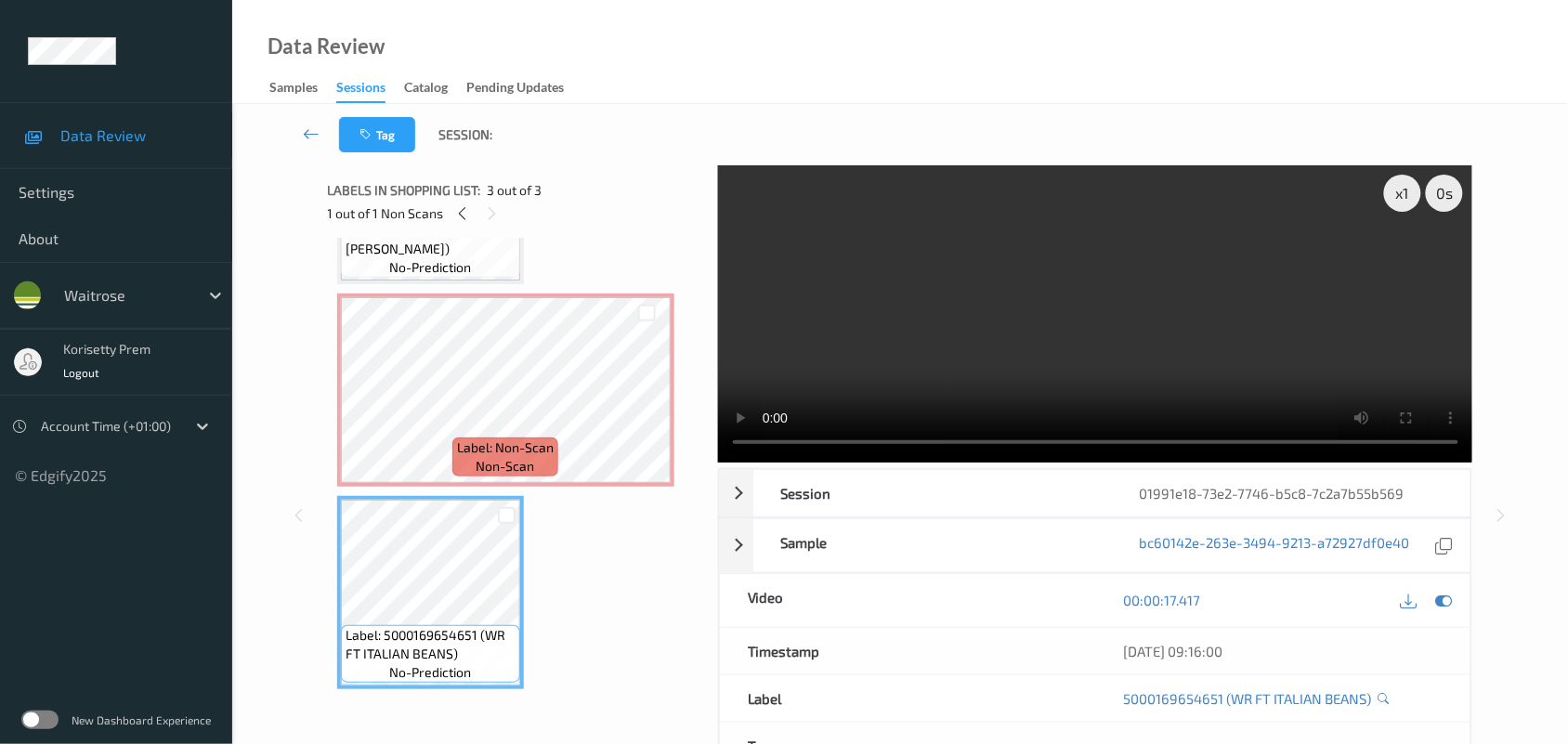
click at [1069, 334] on video at bounding box center [1095, 313] width 755 height 297
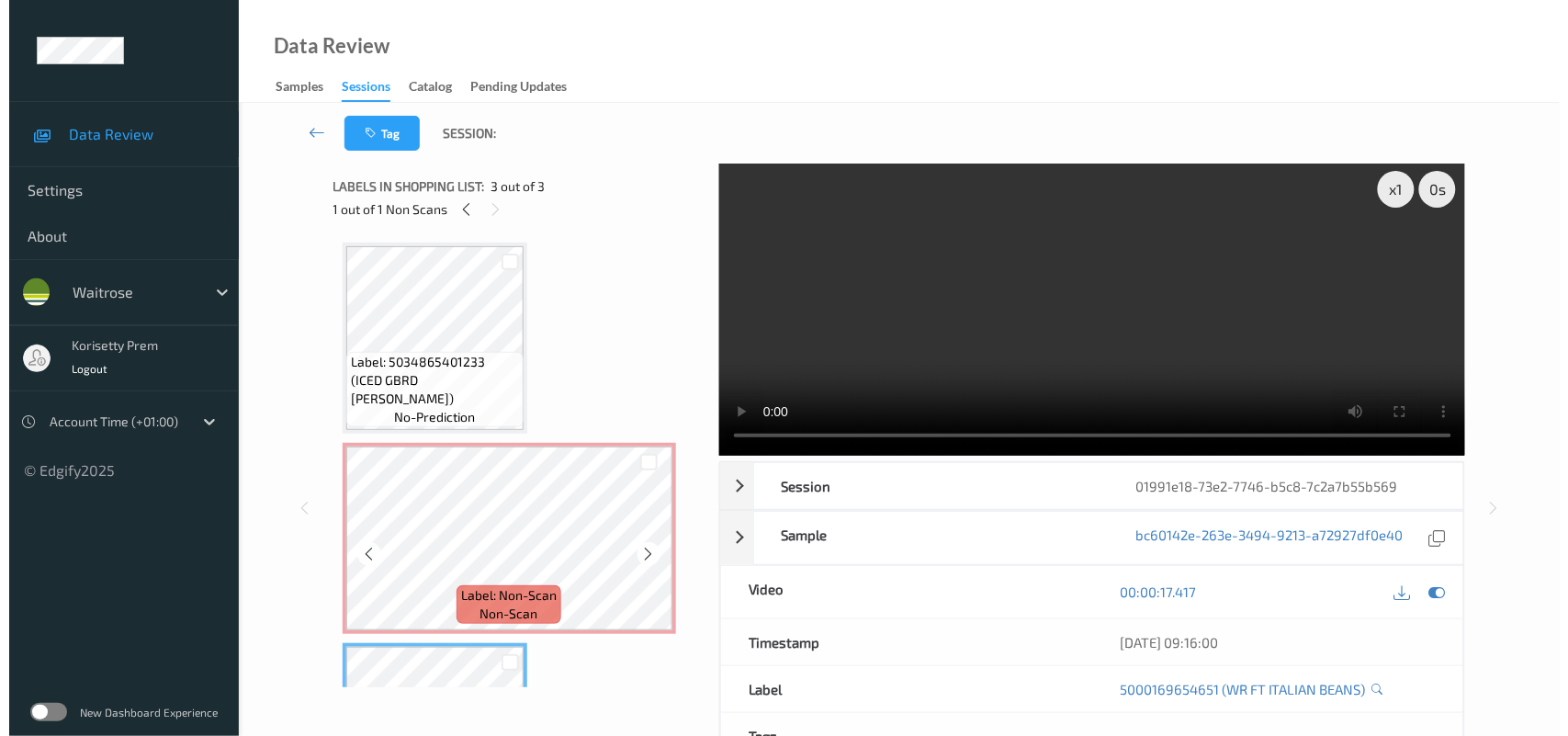
scroll to position [0, 0]
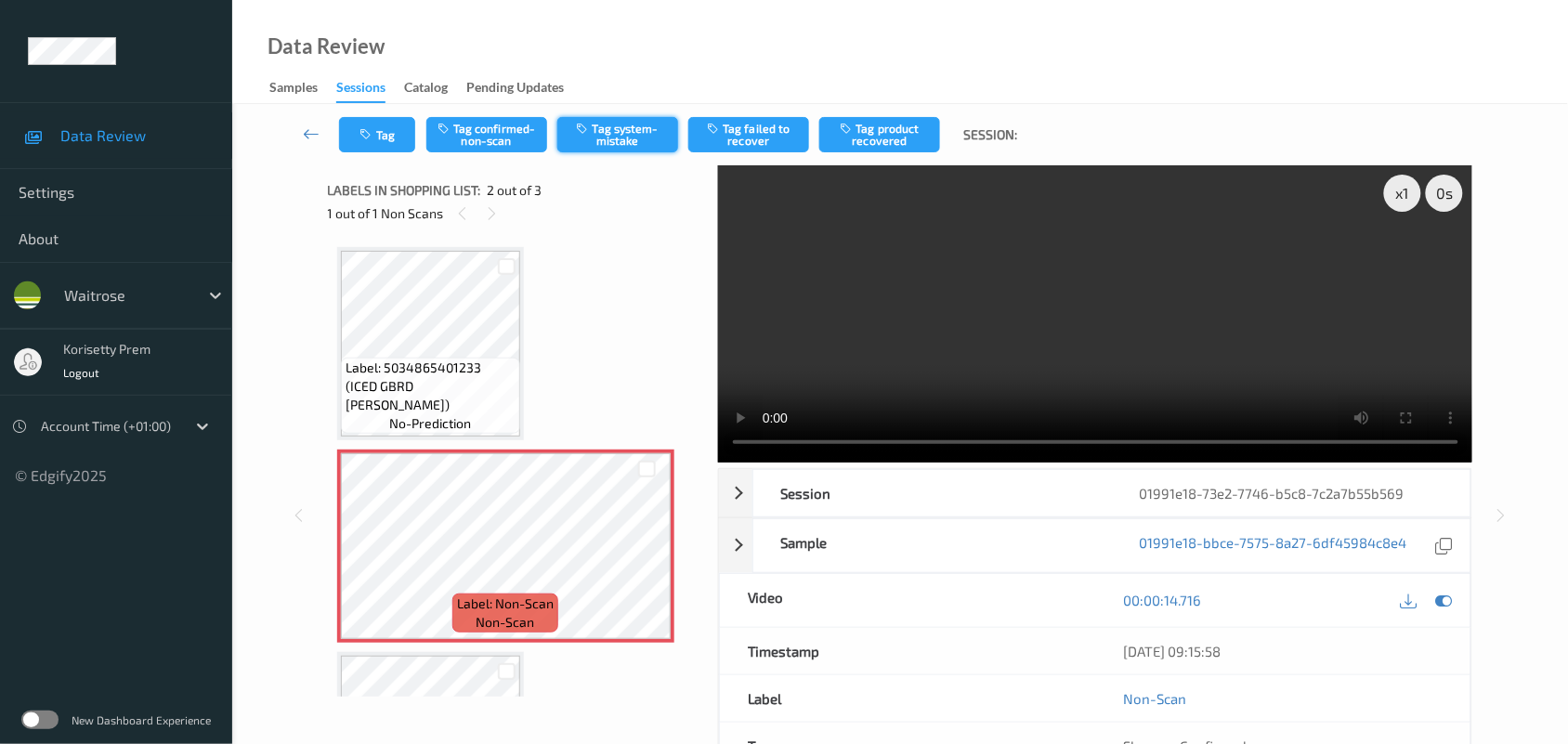
click at [604, 123] on button "Tag system-mistake" at bounding box center [618, 135] width 121 height 35
click at [995, 327] on video at bounding box center [1095, 313] width 755 height 297
click at [419, 374] on span "Label: 5034865401233 (ICED GBRD [PERSON_NAME])" at bounding box center [431, 386] width 170 height 56
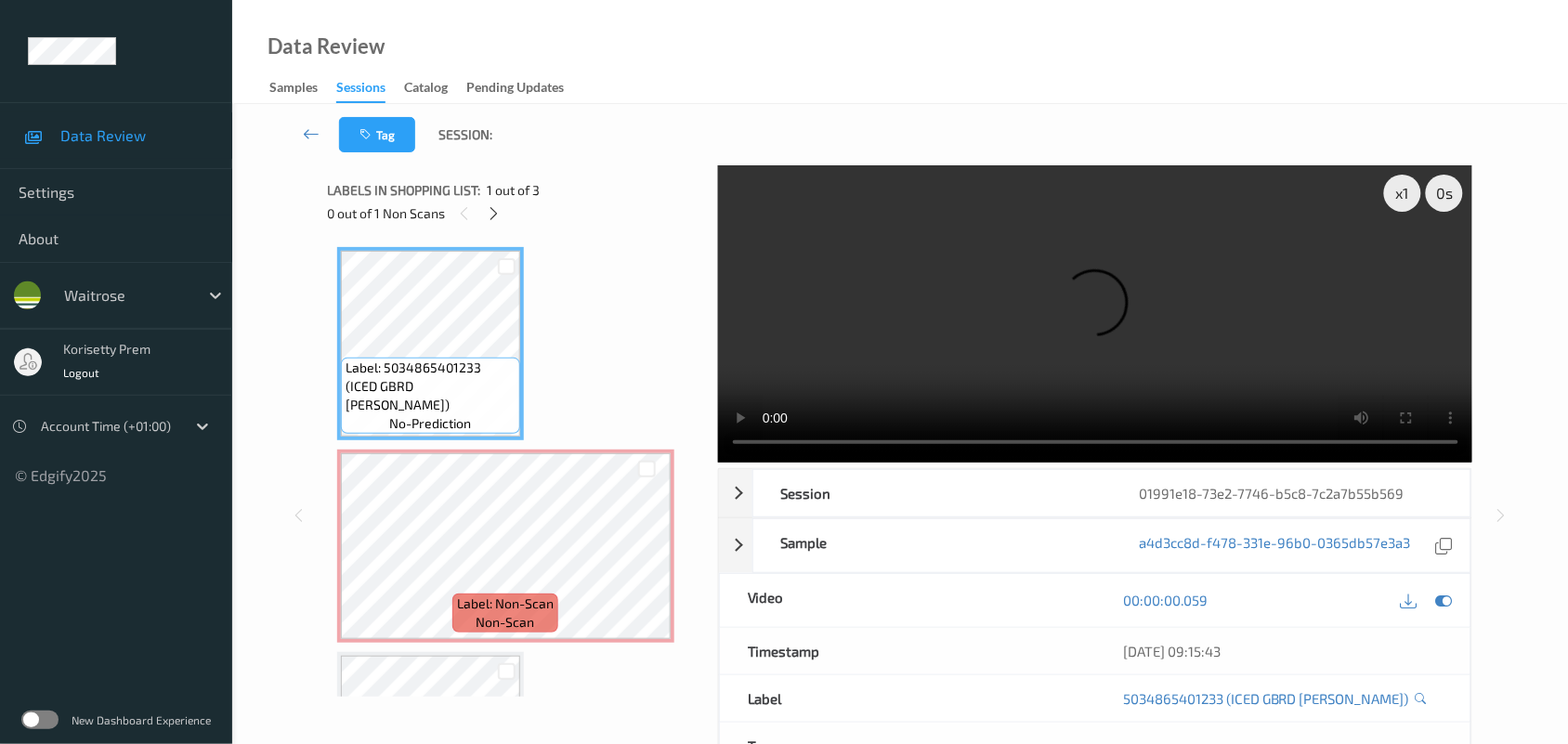
click at [915, 308] on video at bounding box center [1095, 313] width 755 height 297
click at [1141, 290] on video at bounding box center [1095, 313] width 755 height 297
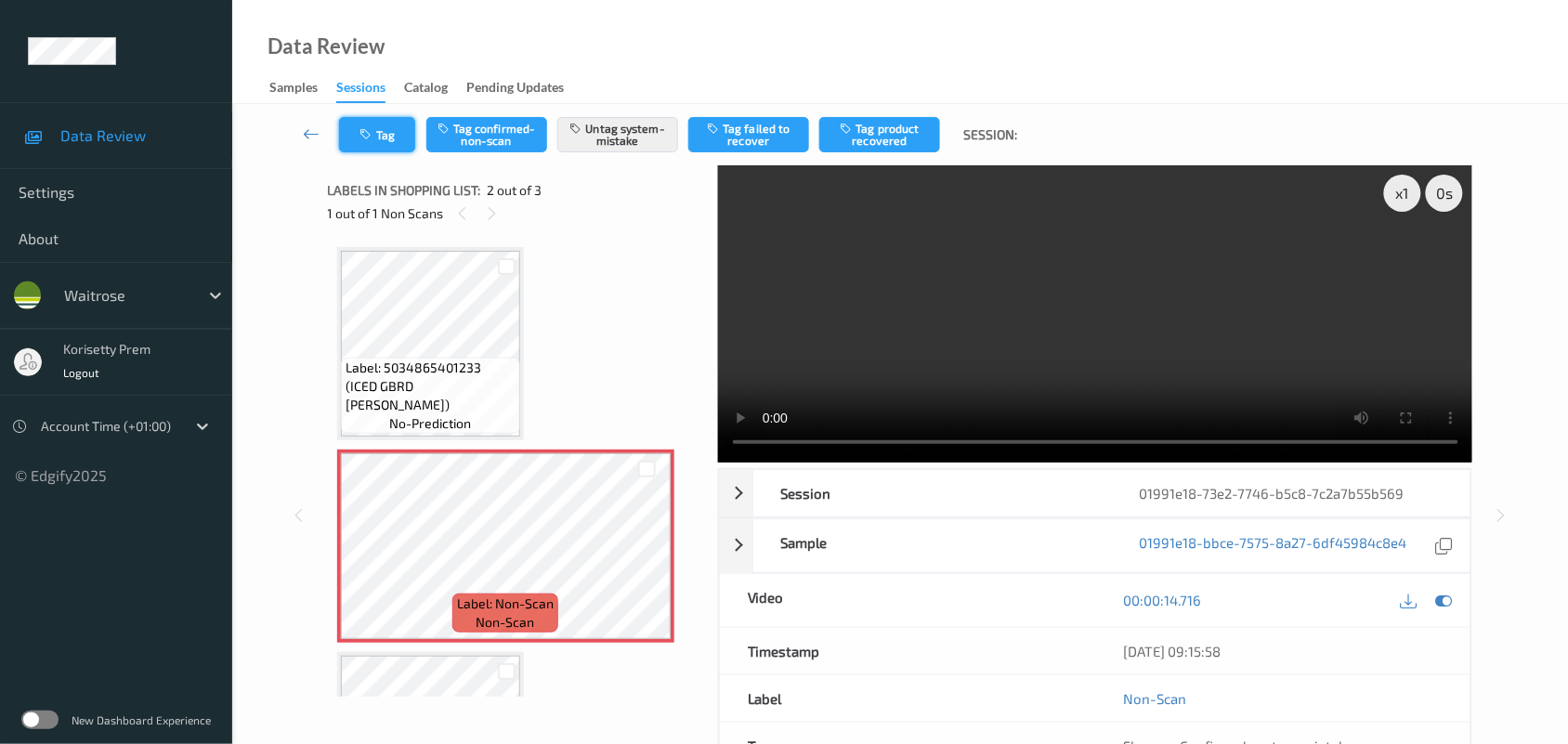
click at [401, 125] on button "Tag" at bounding box center [377, 135] width 76 height 35
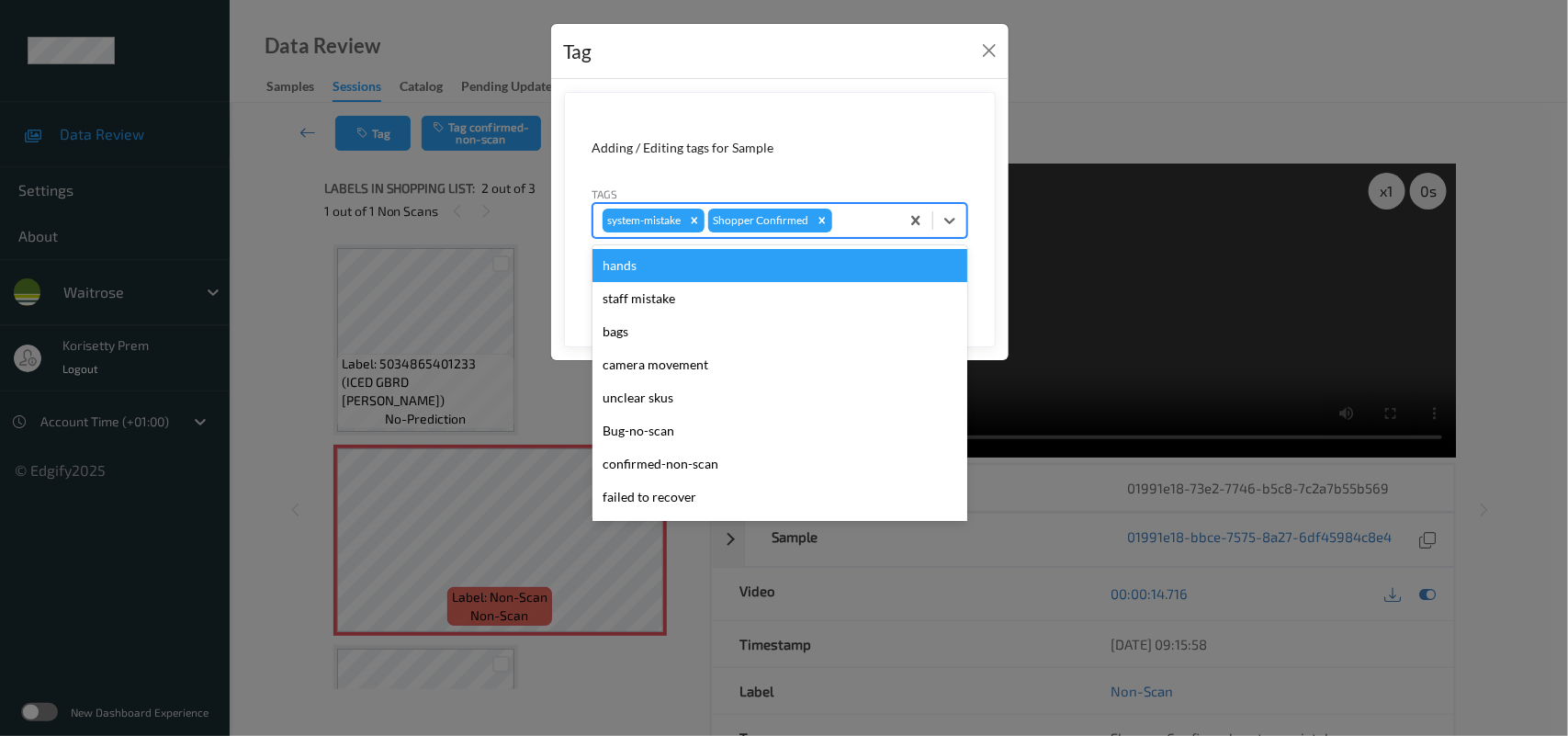
drag, startPoint x: 836, startPoint y: 221, endPoint x: 847, endPoint y: 221, distance: 11.0
click at [842, 221] on div at bounding box center [863, 220] width 54 height 22
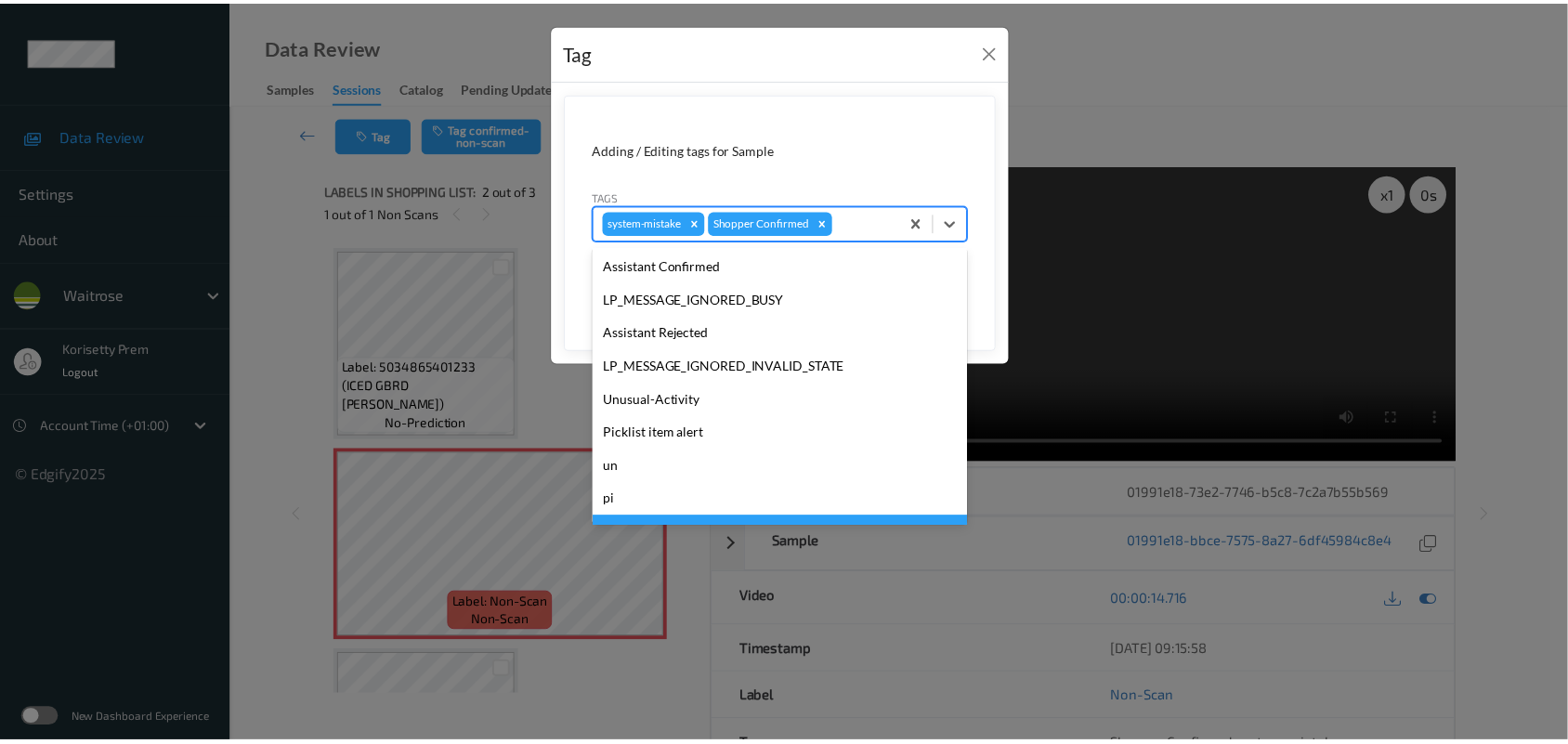
scroll to position [429, 0]
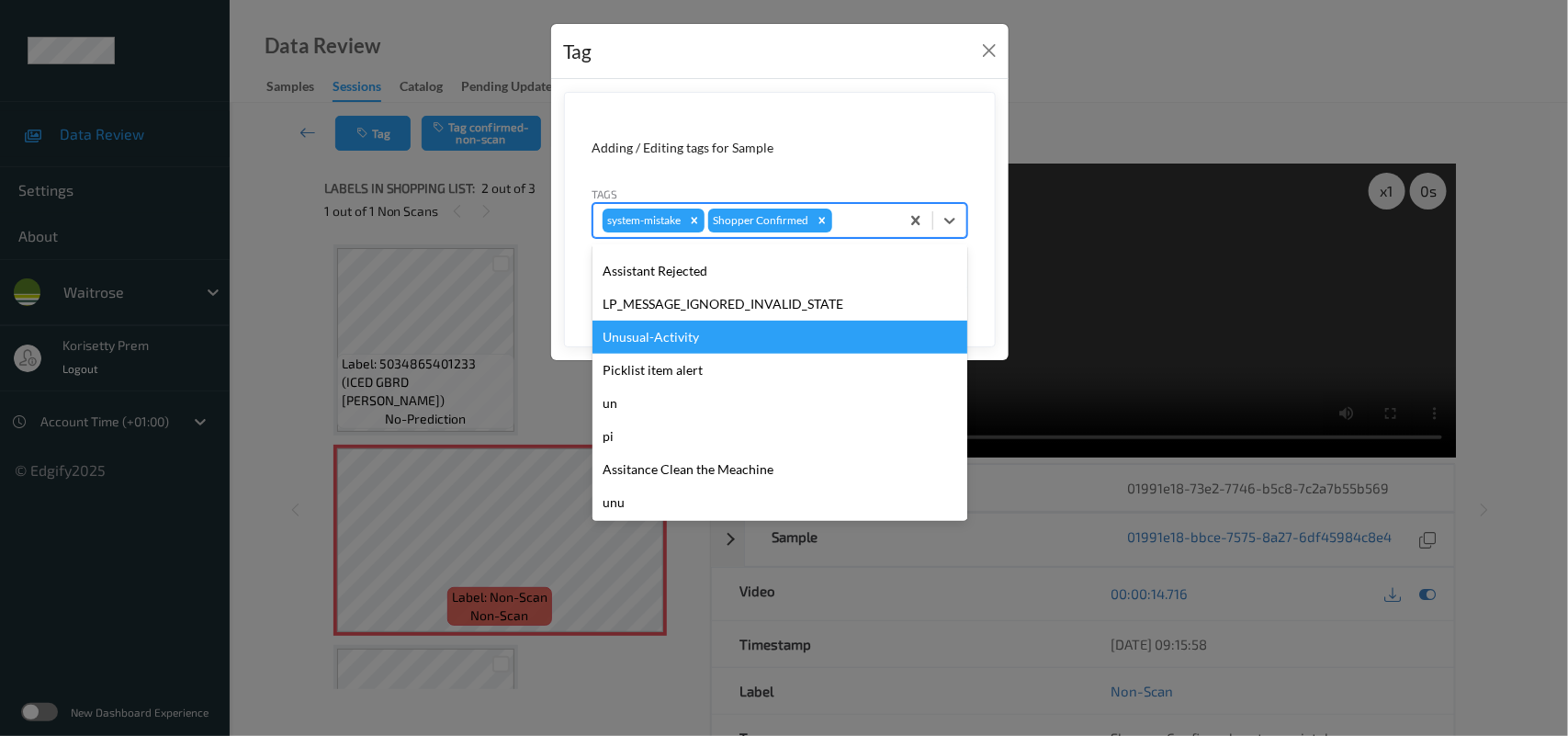
click at [668, 326] on div "Unusual-Activity" at bounding box center [780, 337] width 375 height 33
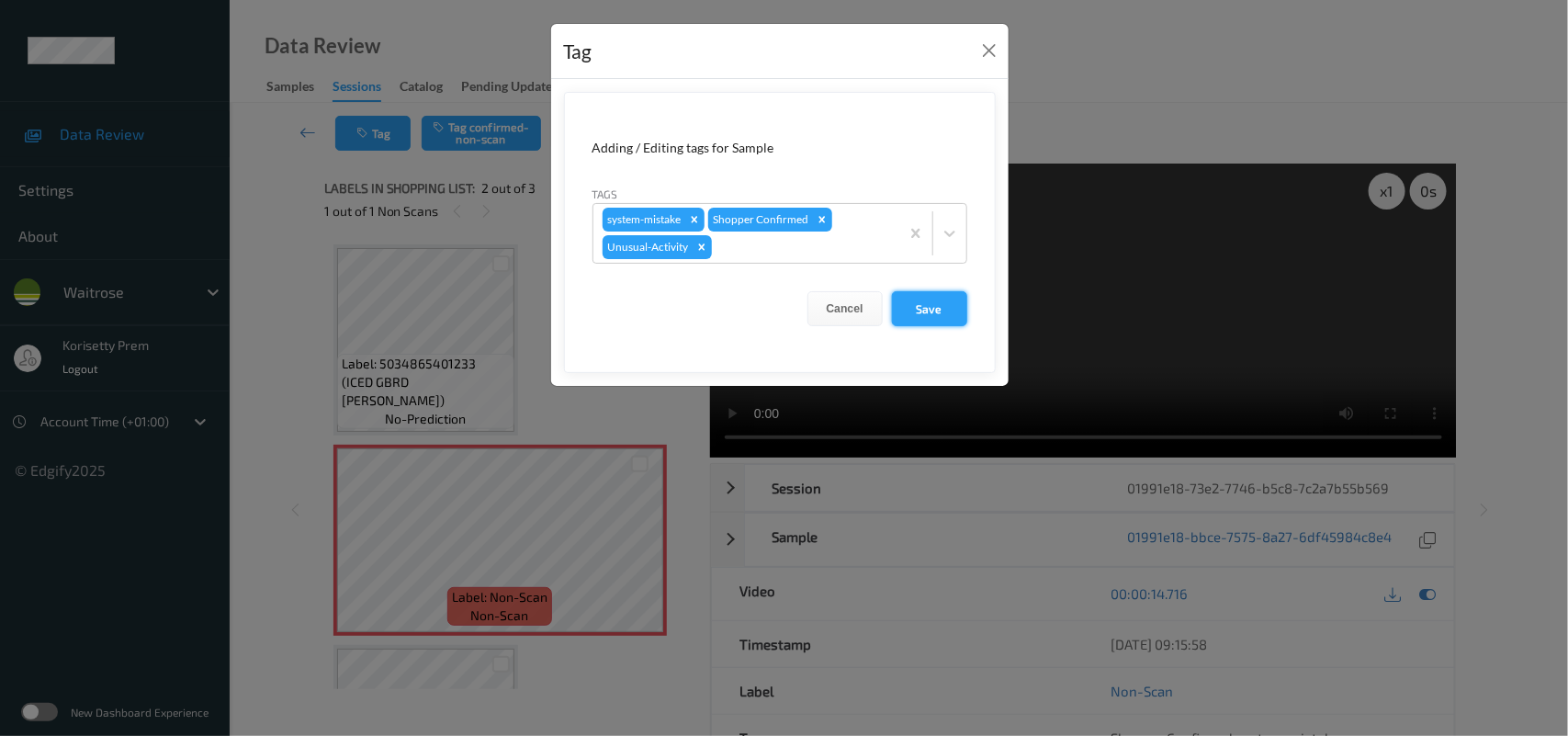
click at [920, 299] on button "Save" at bounding box center [929, 308] width 75 height 35
click at [926, 305] on button "Save" at bounding box center [929, 308] width 75 height 35
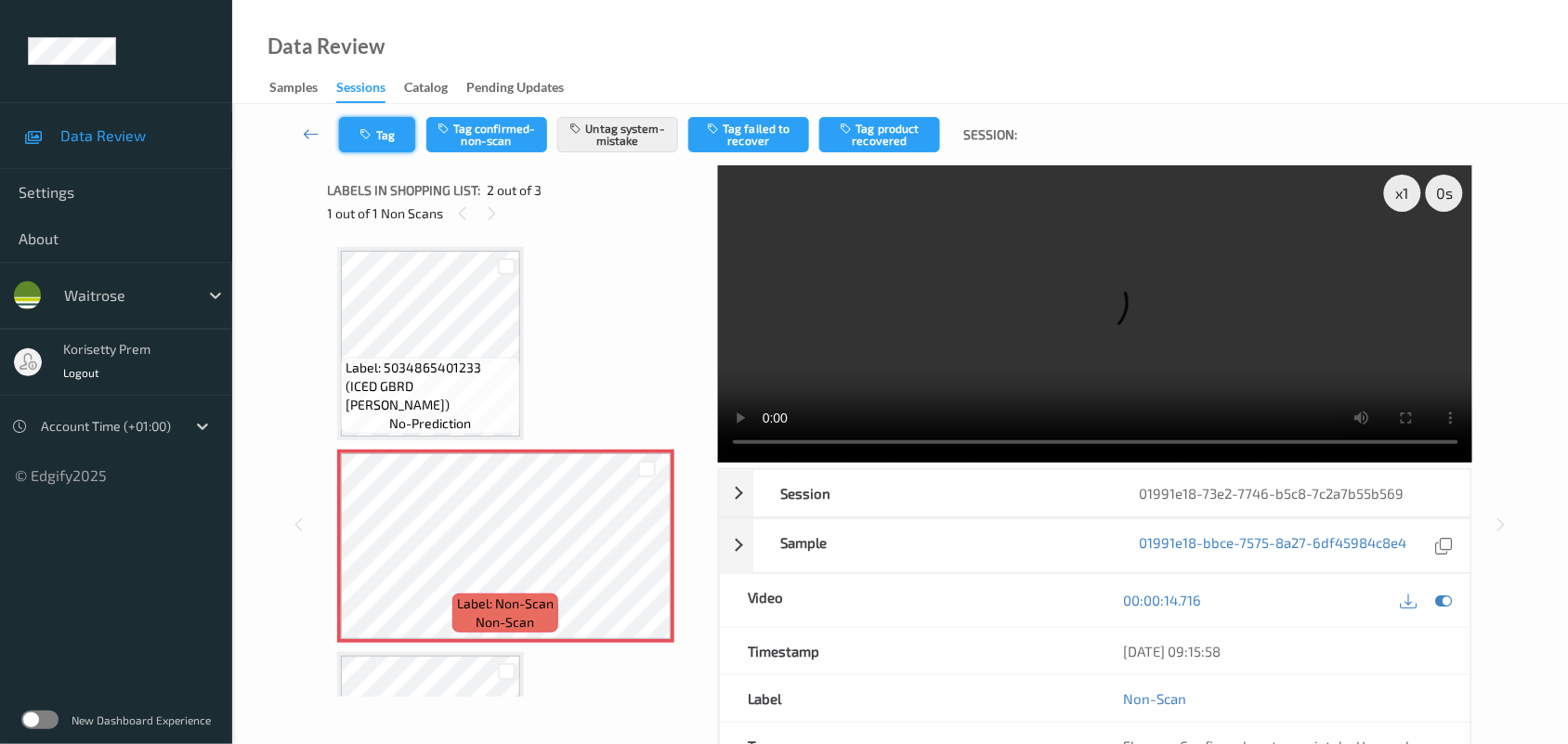
click at [406, 128] on button "Tag" at bounding box center [377, 135] width 76 height 35
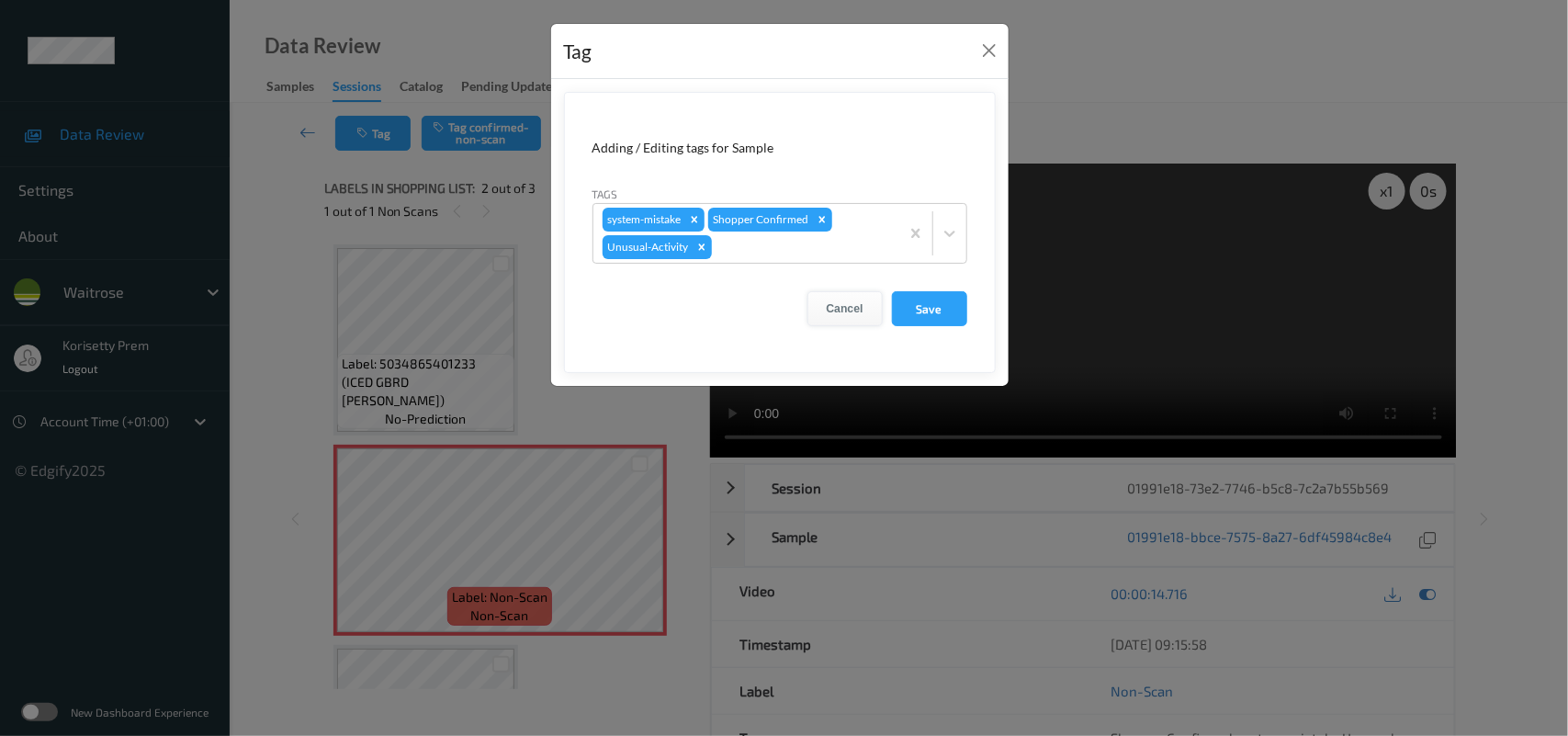
click at [848, 317] on button "Cancel" at bounding box center [845, 308] width 75 height 35
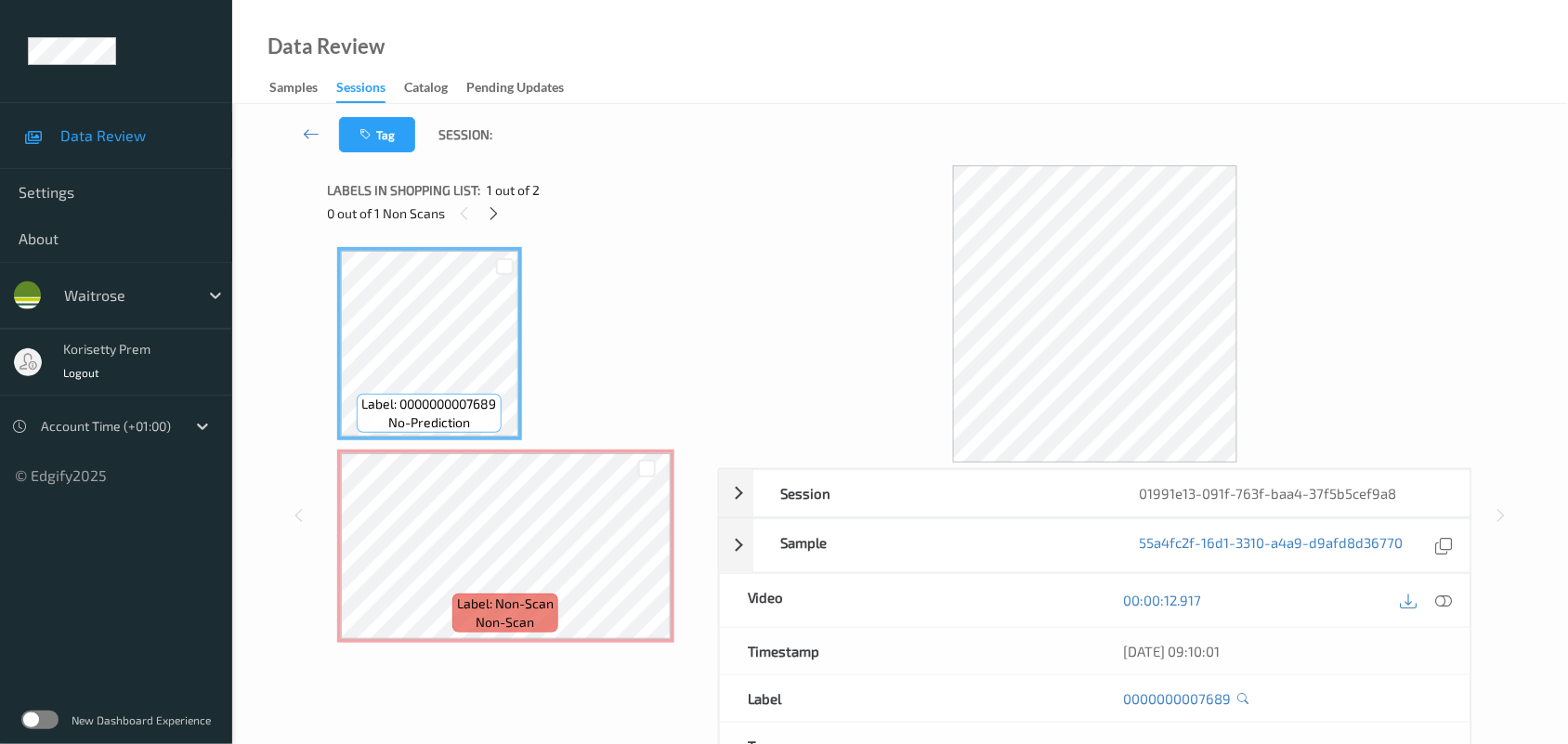
click at [693, 161] on div "Tag Session:" at bounding box center [901, 135] width 1260 height 62
click at [641, 563] on icon at bounding box center [647, 561] width 16 height 17
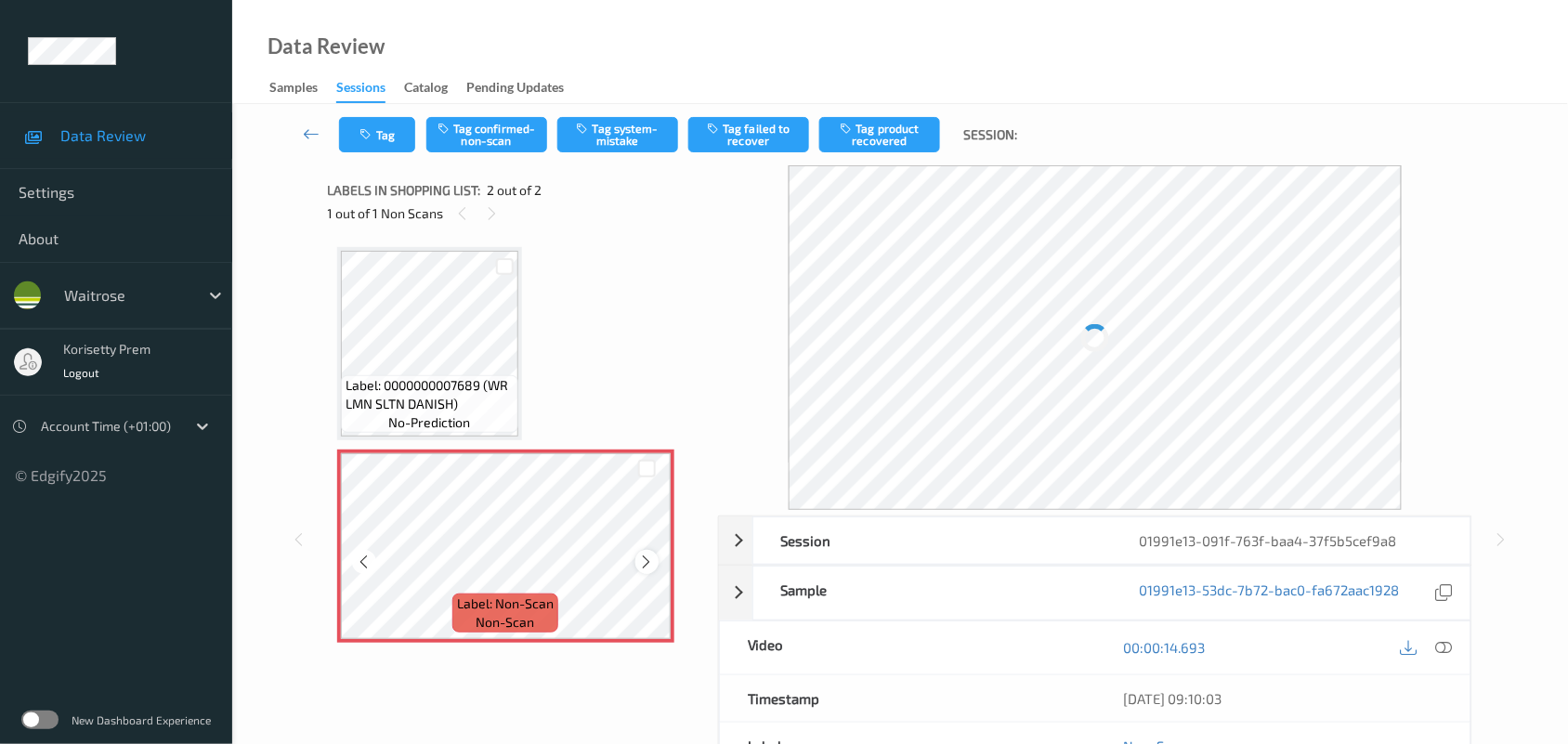
click at [639, 562] on icon at bounding box center [647, 561] width 16 height 17
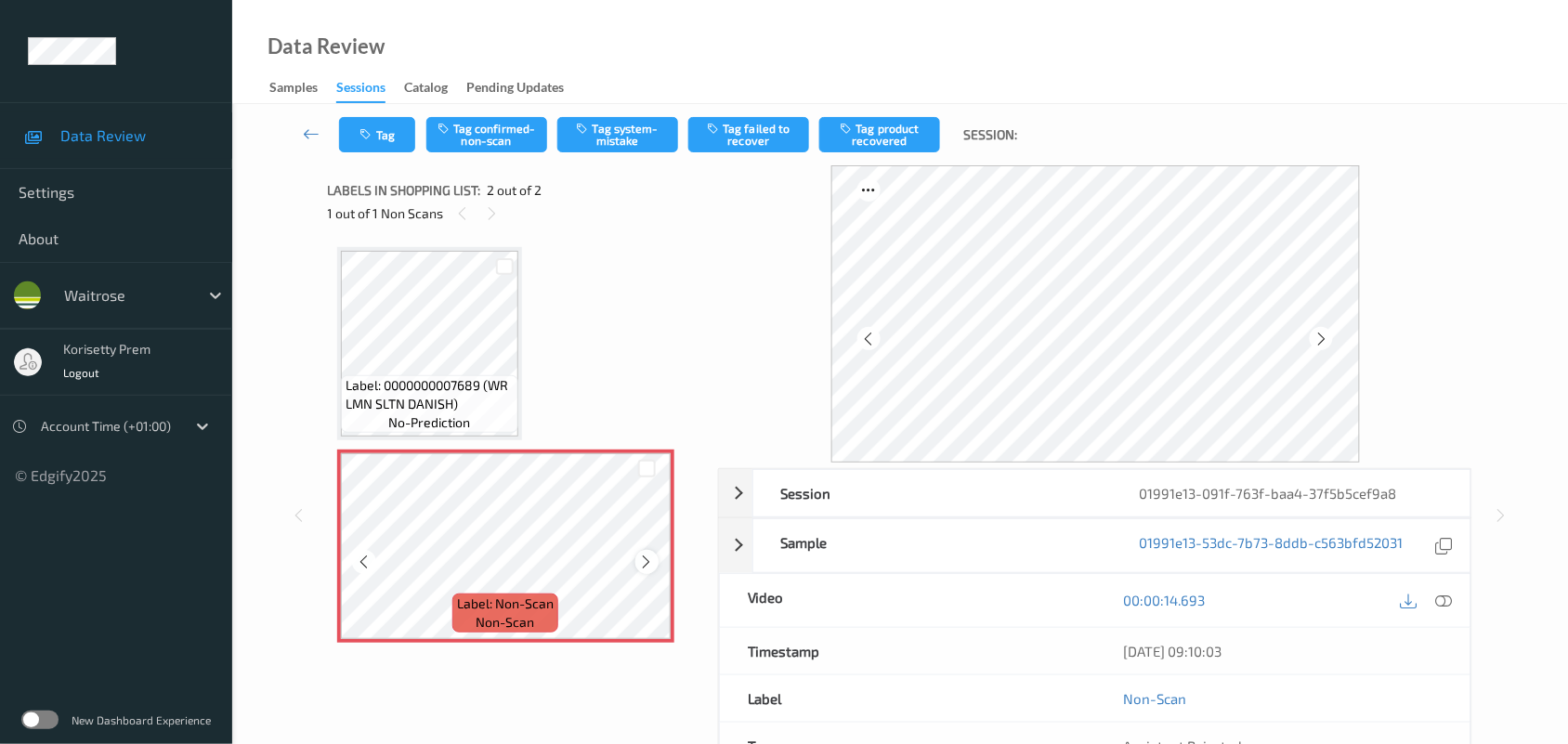
click at [637, 559] on div at bounding box center [647, 561] width 23 height 23
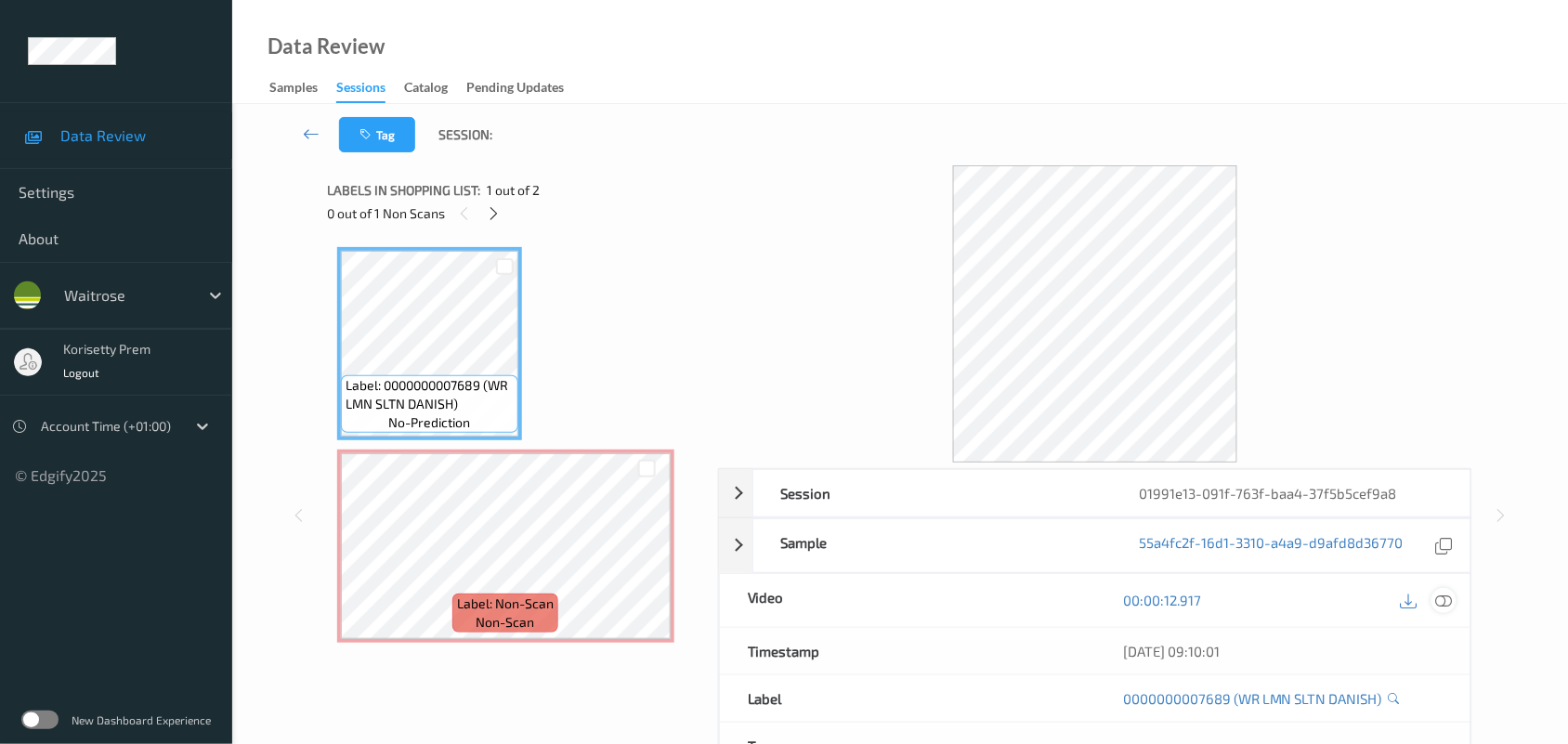
click at [1433, 603] on div at bounding box center [1444, 600] width 25 height 25
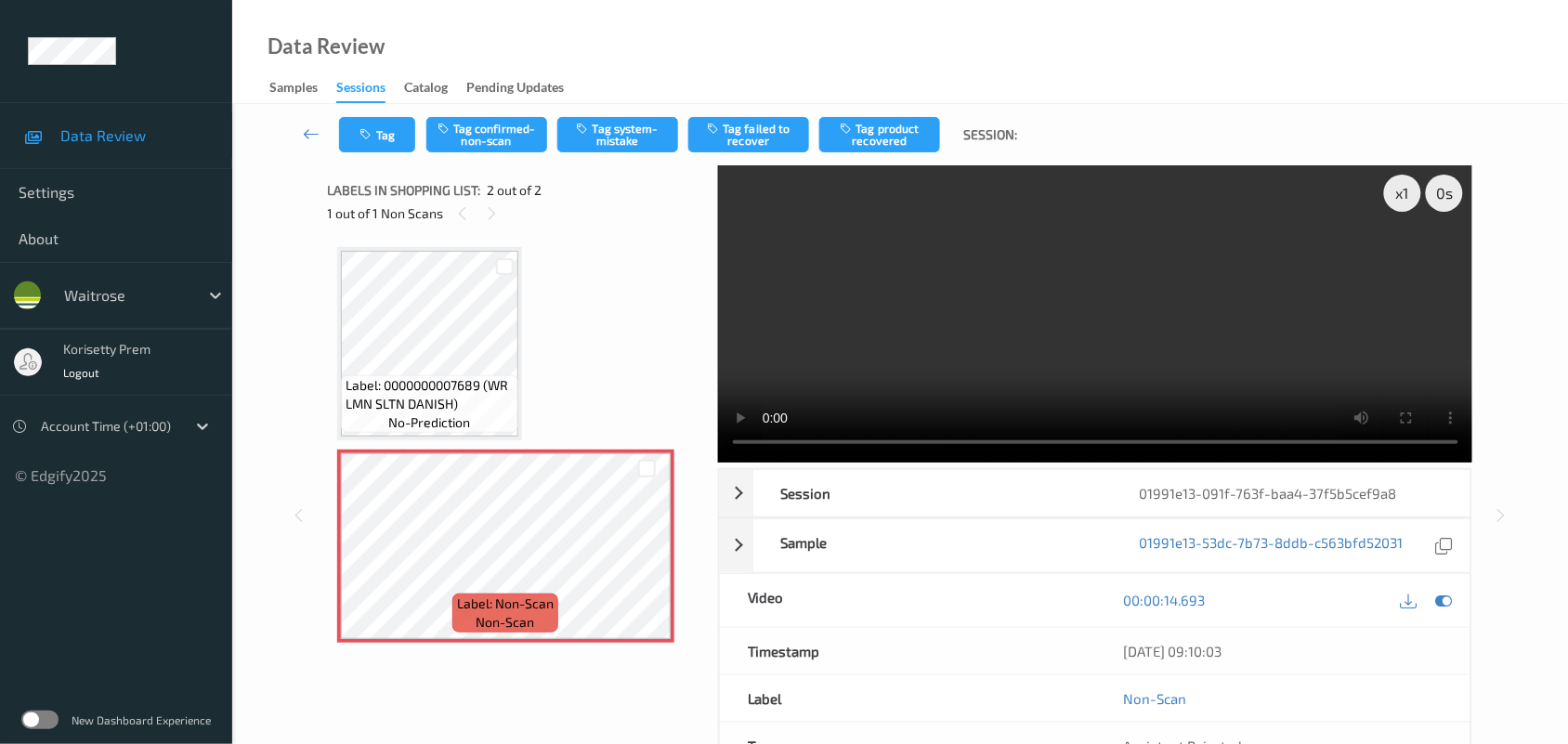
click at [1069, 388] on video at bounding box center [1095, 313] width 755 height 297
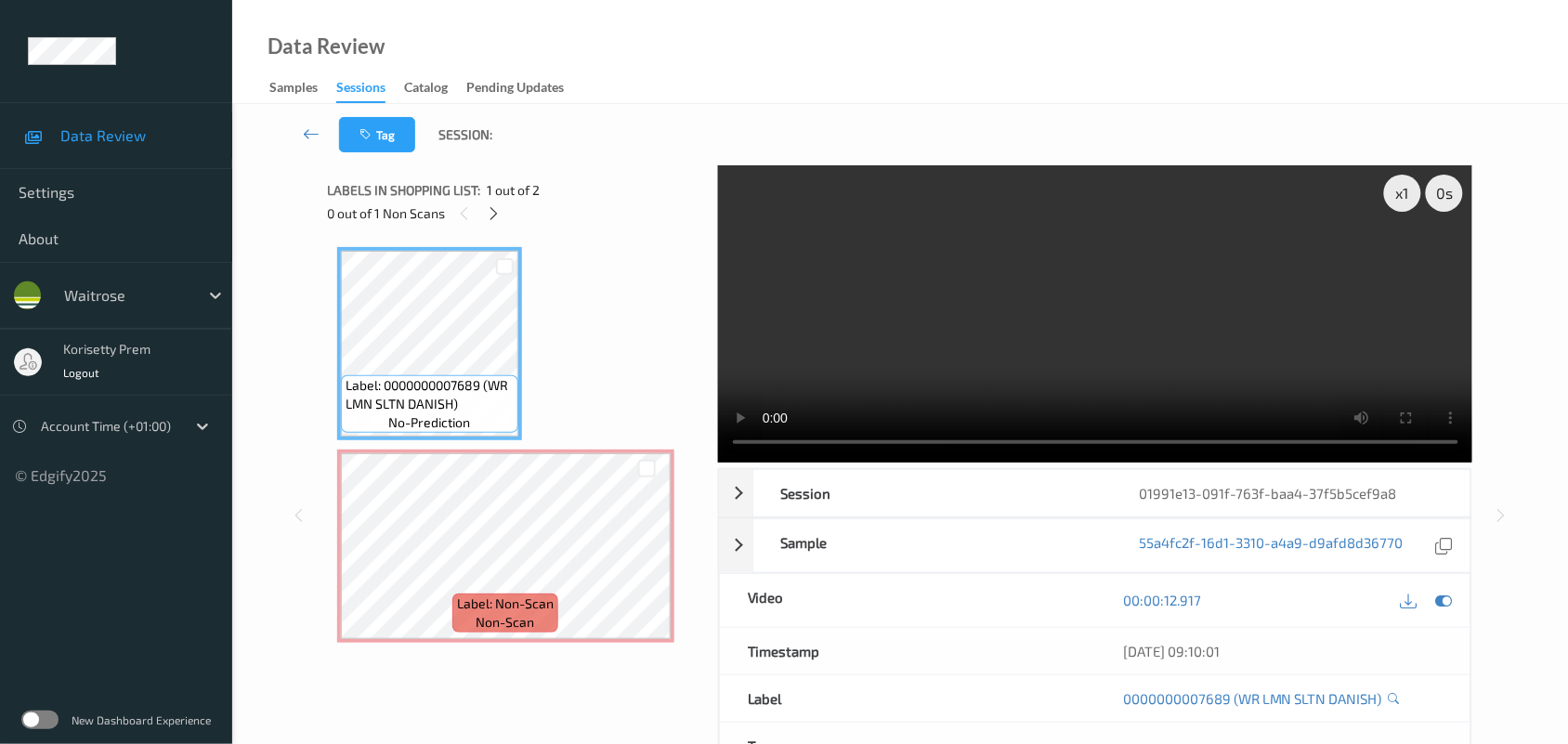
click at [829, 358] on video at bounding box center [1095, 313] width 755 height 297
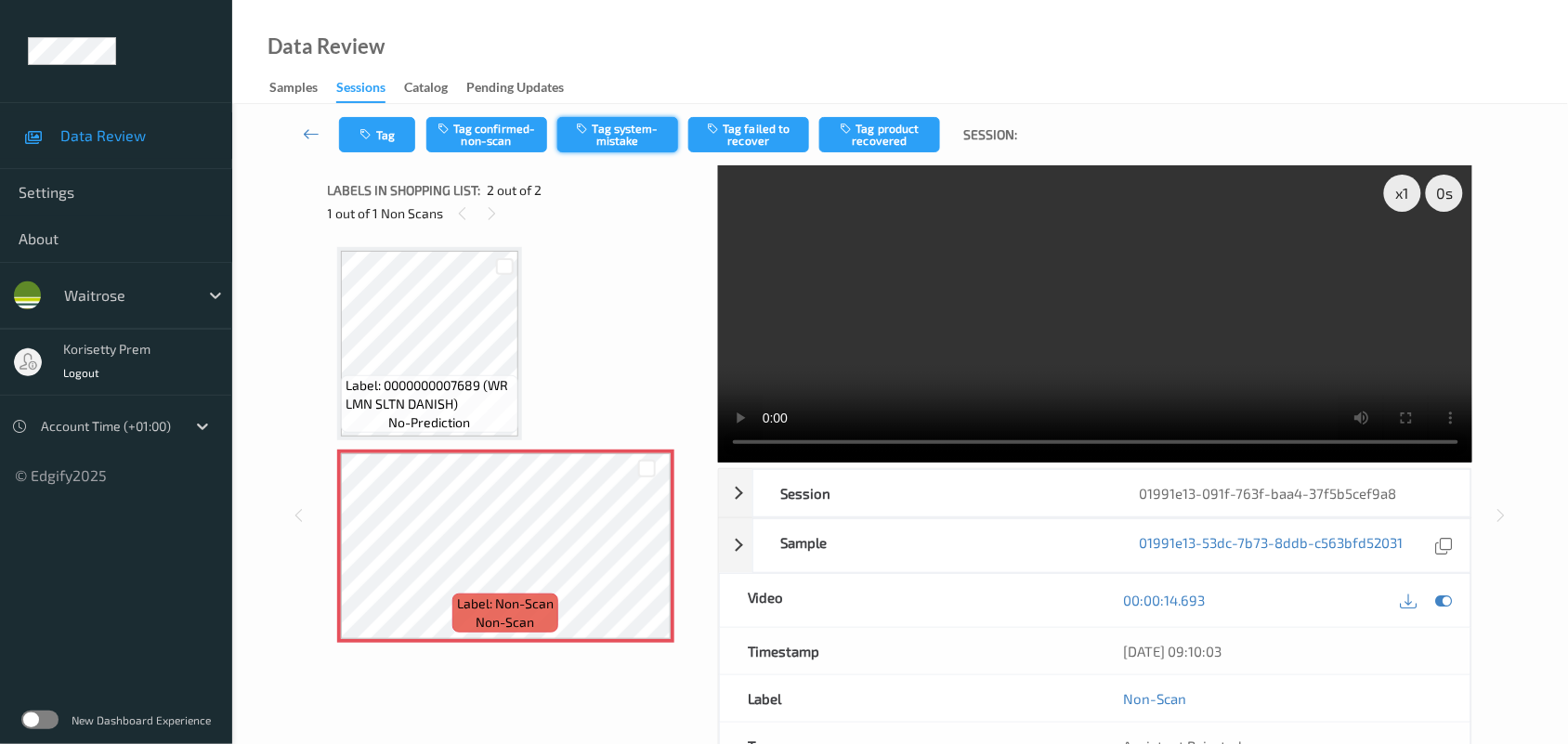
click at [599, 130] on button "Tag system-mistake" at bounding box center [618, 135] width 121 height 35
click at [396, 136] on button "Tag" at bounding box center [377, 135] width 76 height 35
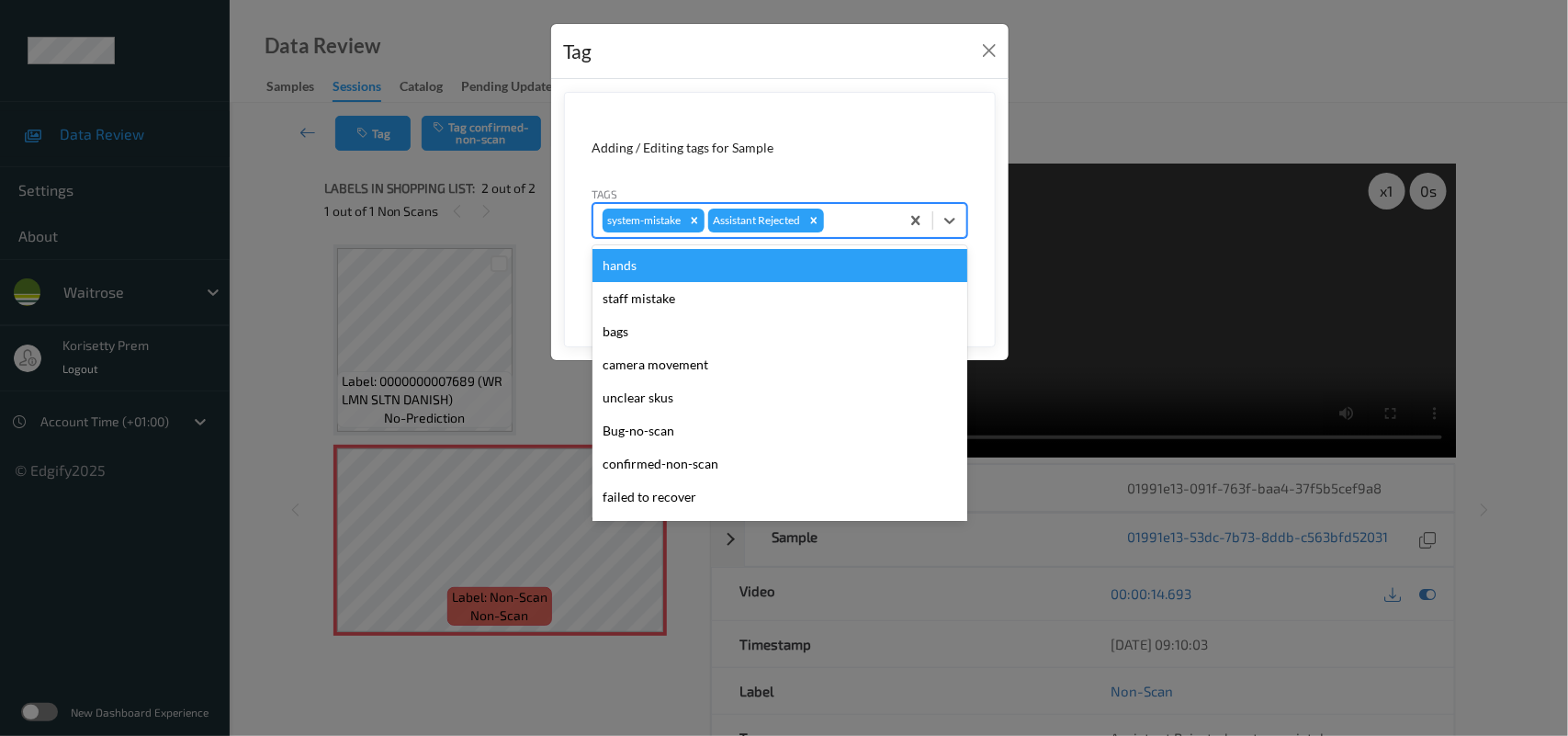
click at [887, 221] on div at bounding box center [859, 220] width 63 height 22
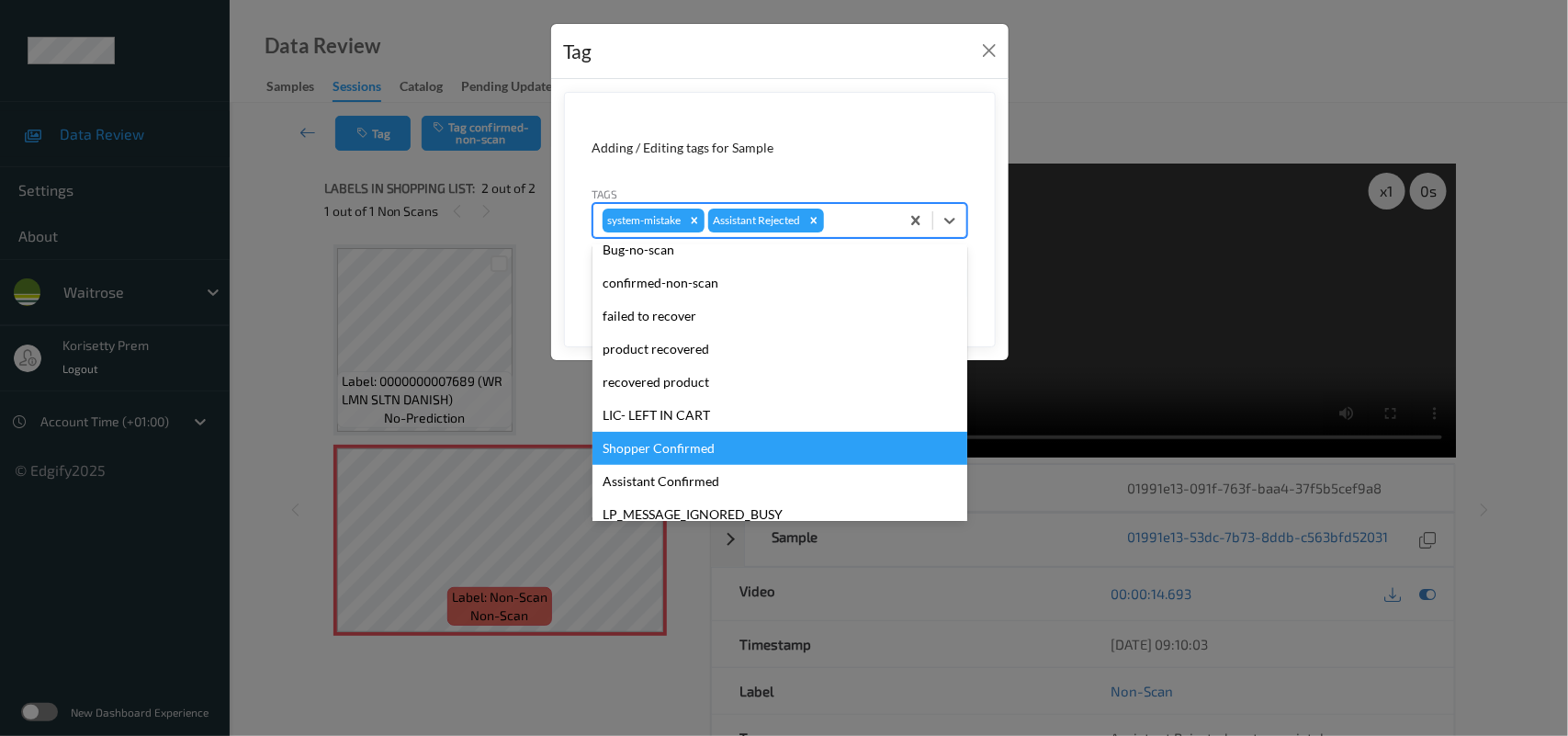
scroll to position [424, 0]
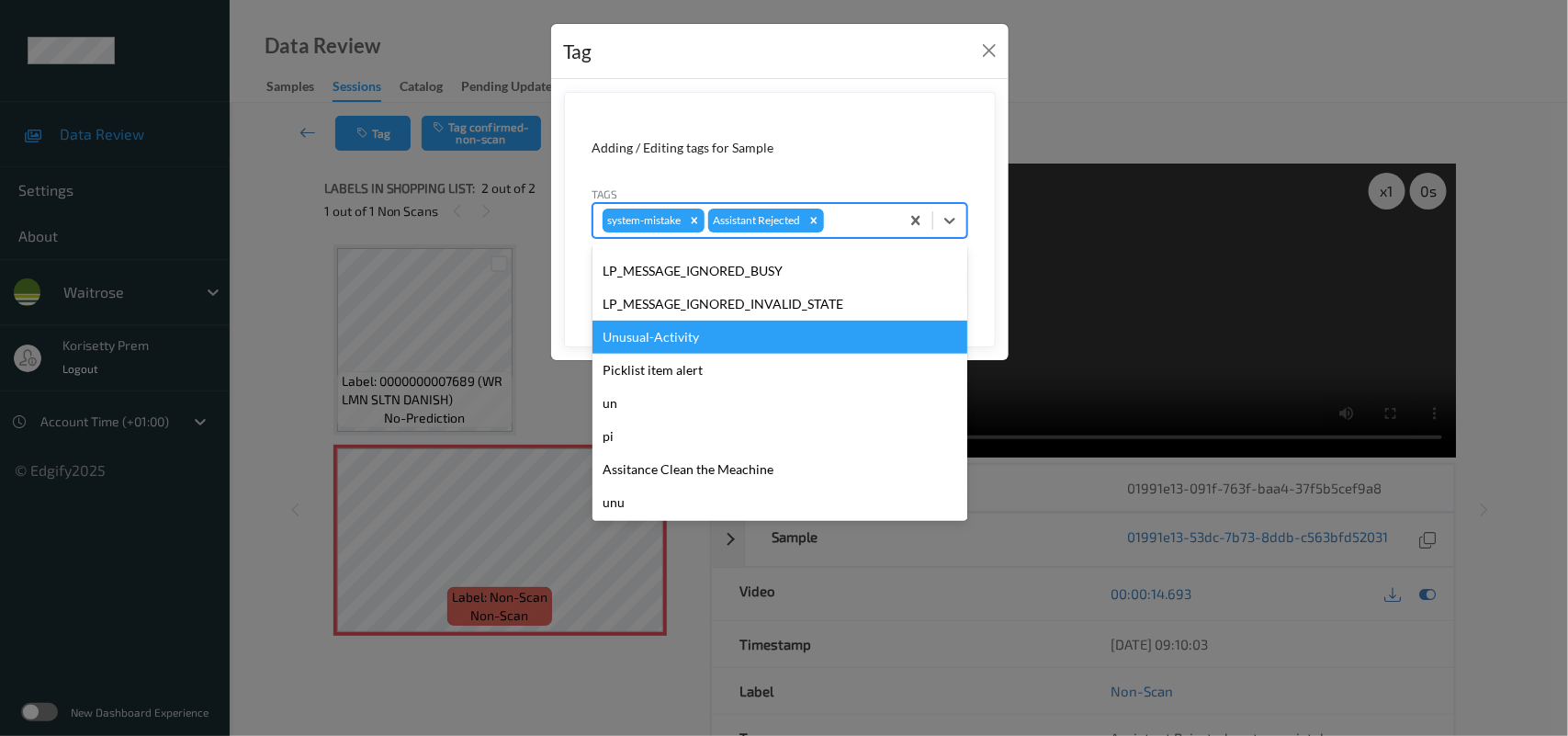
click at [687, 345] on div "Unusual-Activity" at bounding box center [780, 337] width 375 height 33
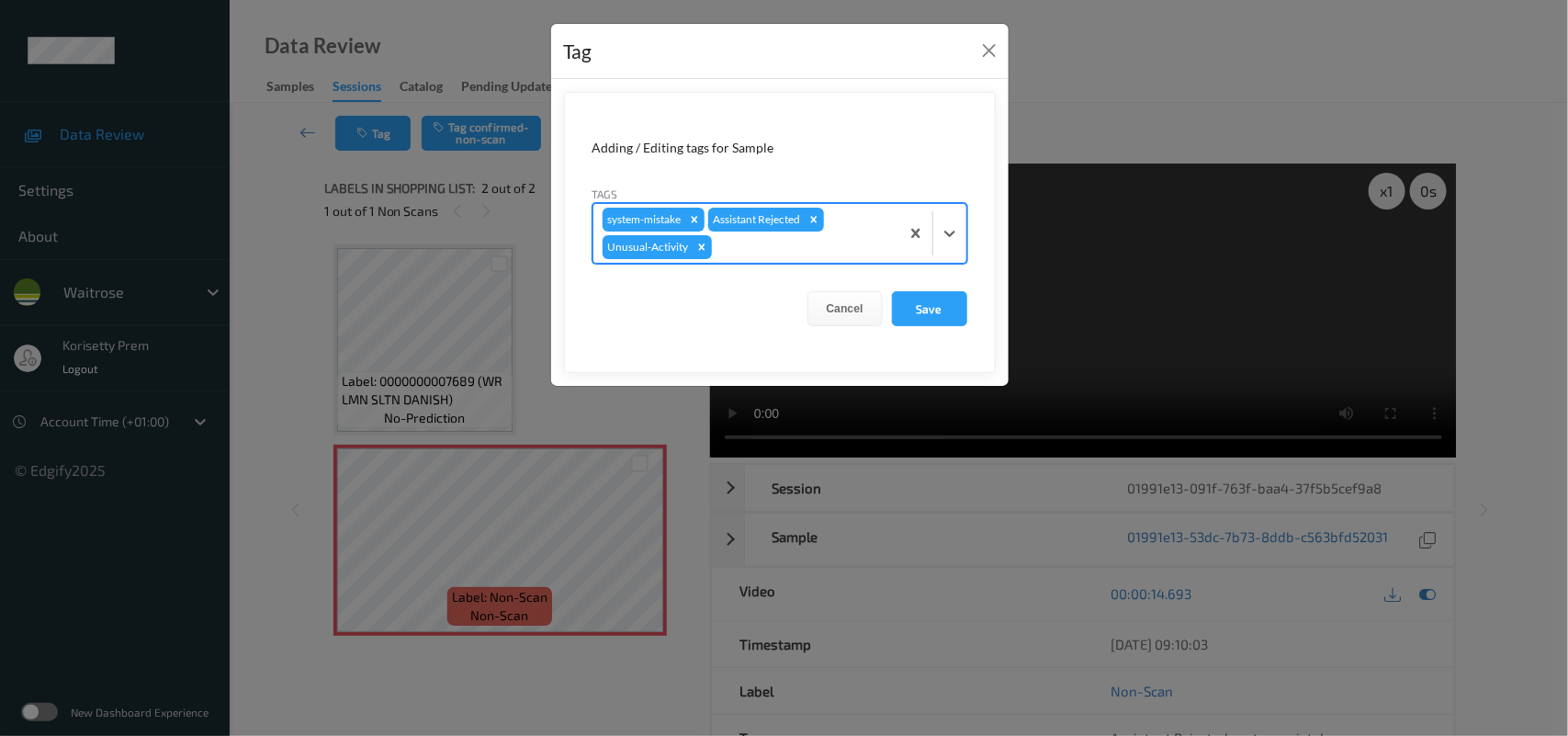
click at [777, 241] on div at bounding box center [803, 246] width 175 height 22
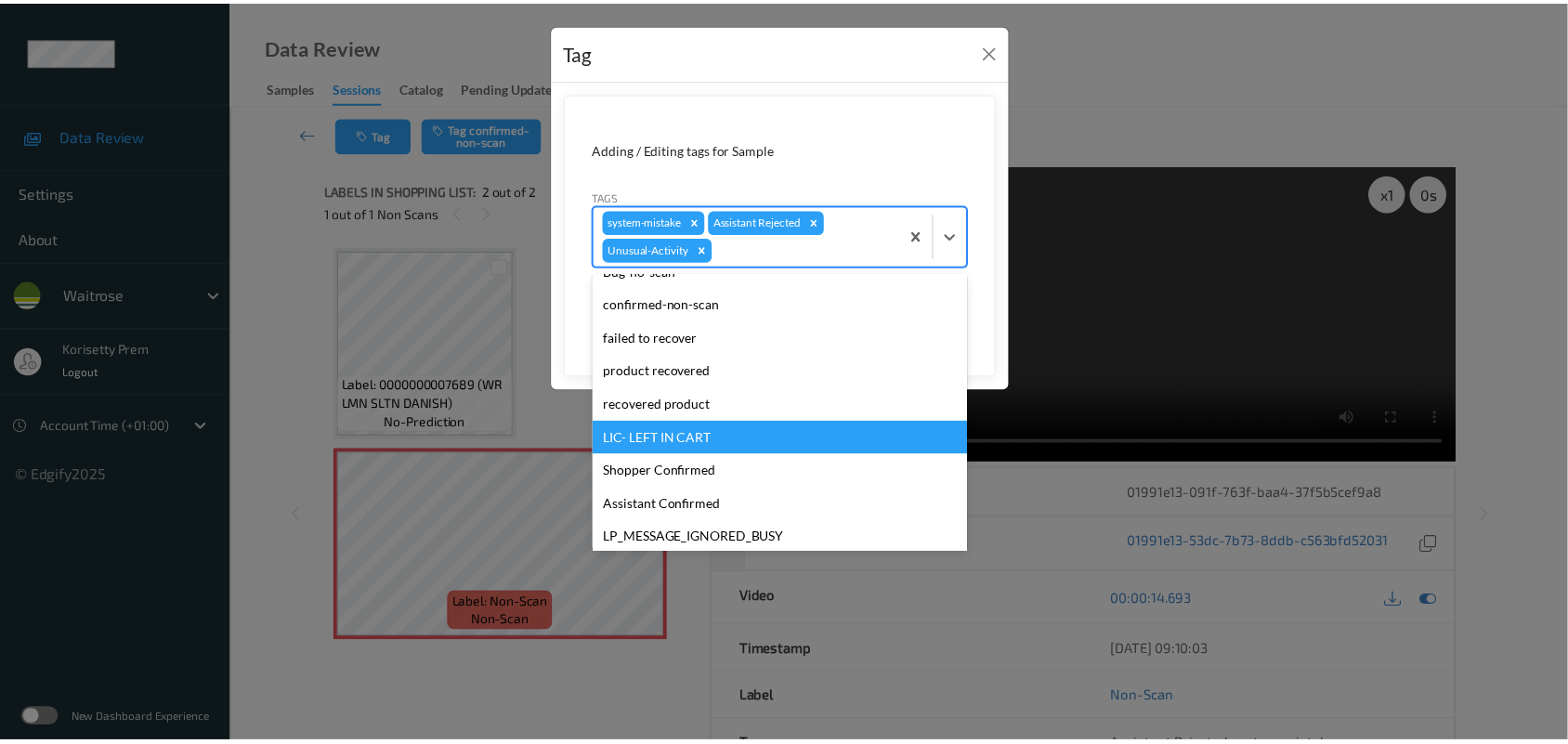
scroll to position [396, 0]
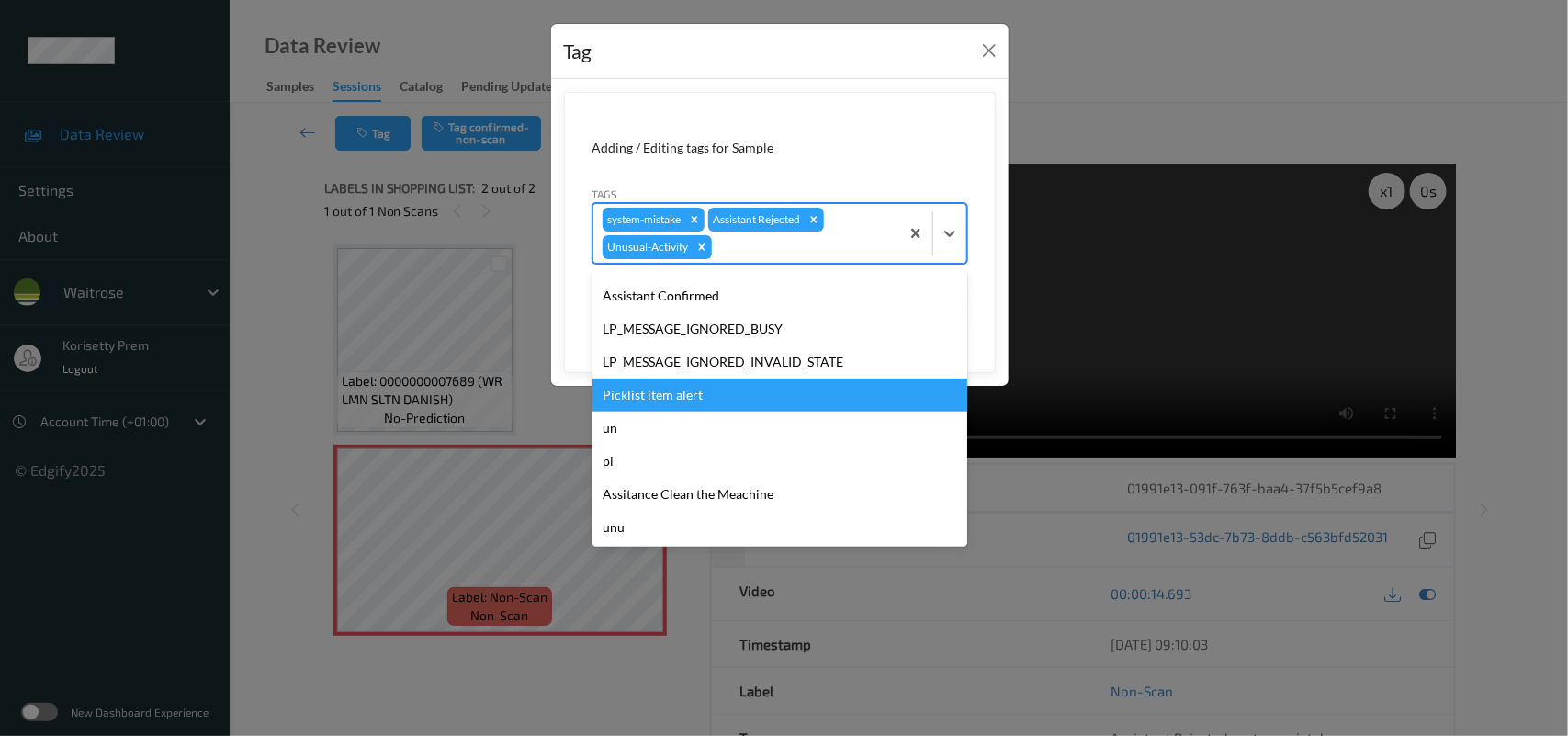
click at [686, 398] on div "Picklist item alert" at bounding box center [780, 395] width 375 height 33
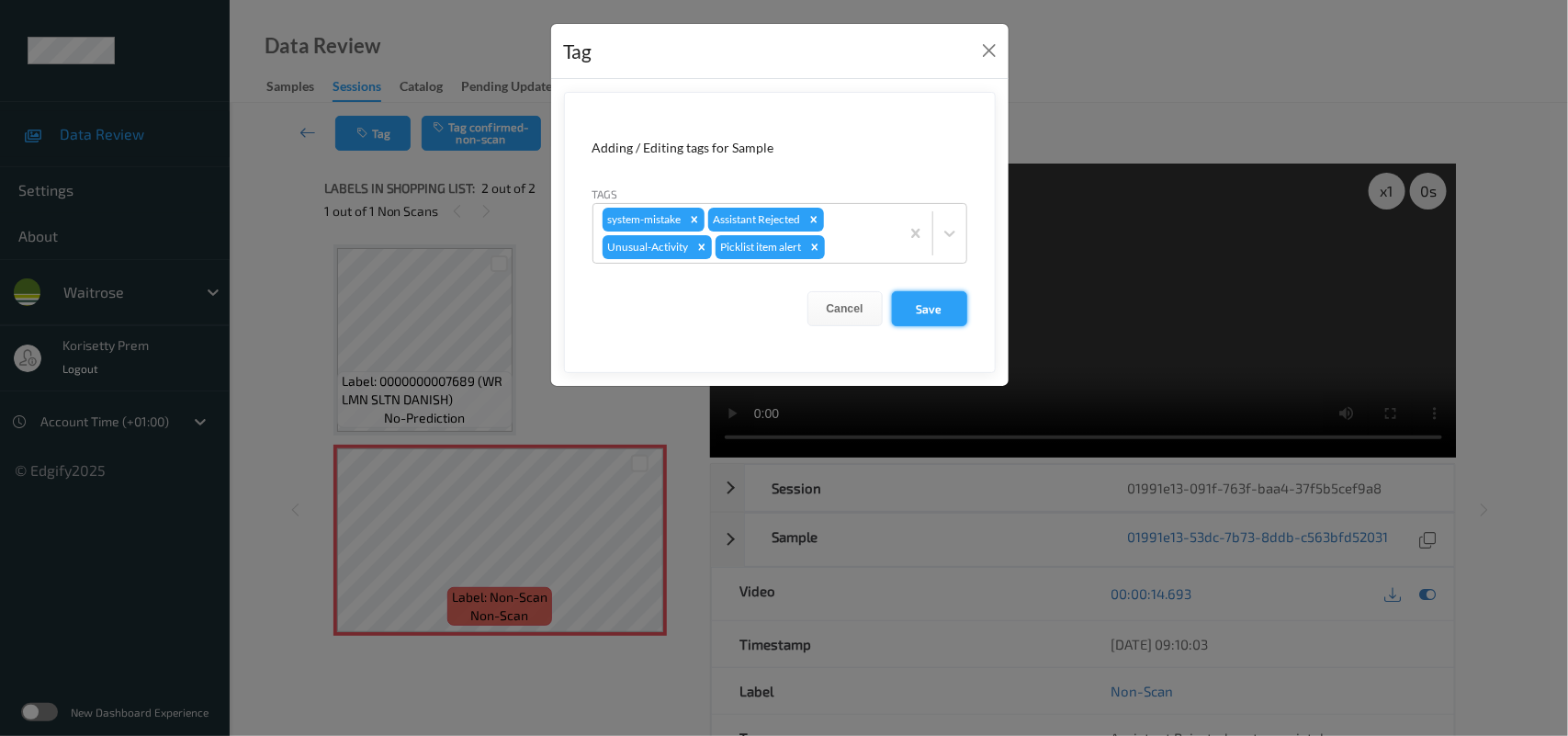
click at [948, 305] on button "Save" at bounding box center [929, 308] width 75 height 35
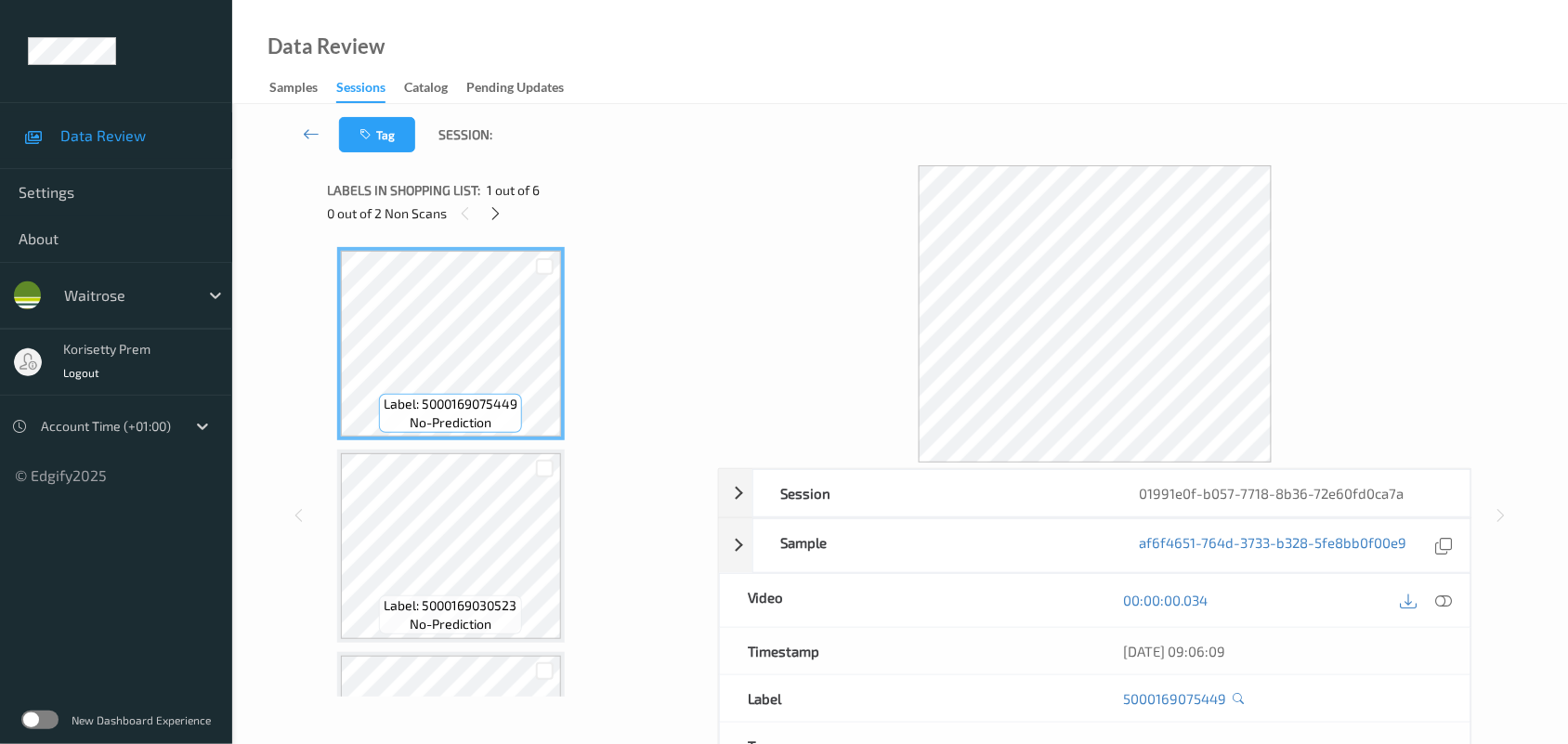
click at [768, 114] on div "Tag Session:" at bounding box center [901, 135] width 1260 height 62
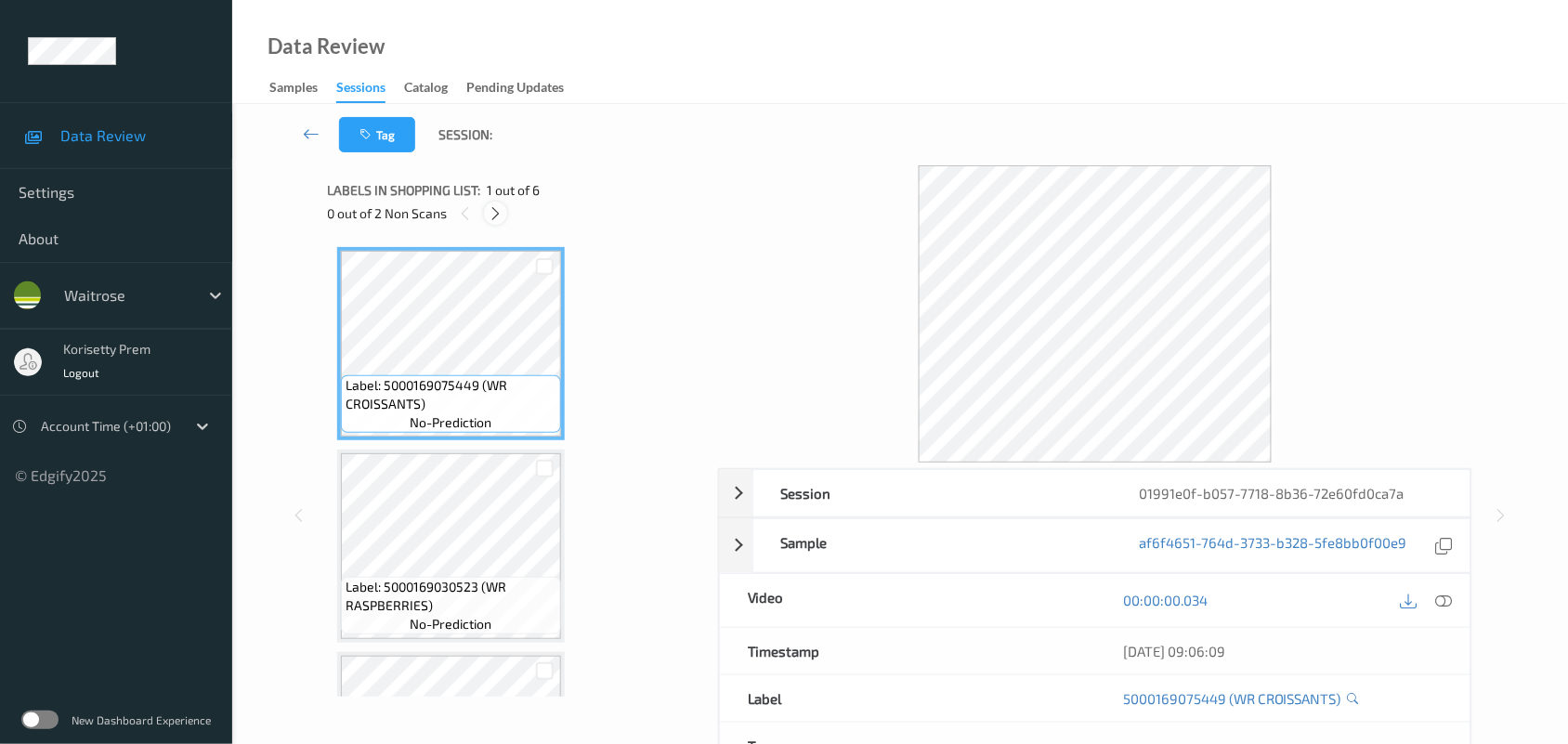
click at [494, 207] on icon at bounding box center [495, 213] width 16 height 17
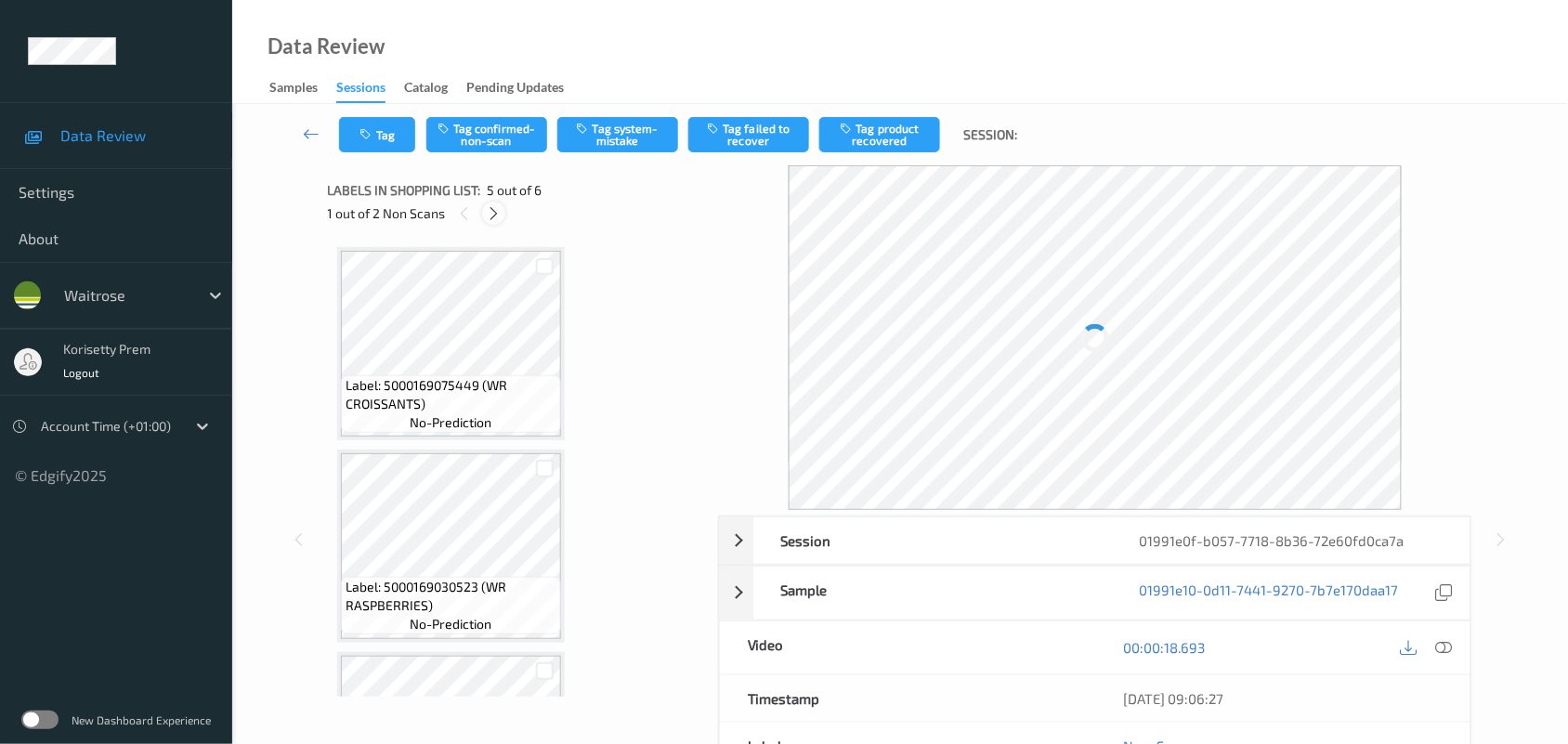
scroll to position [615, 0]
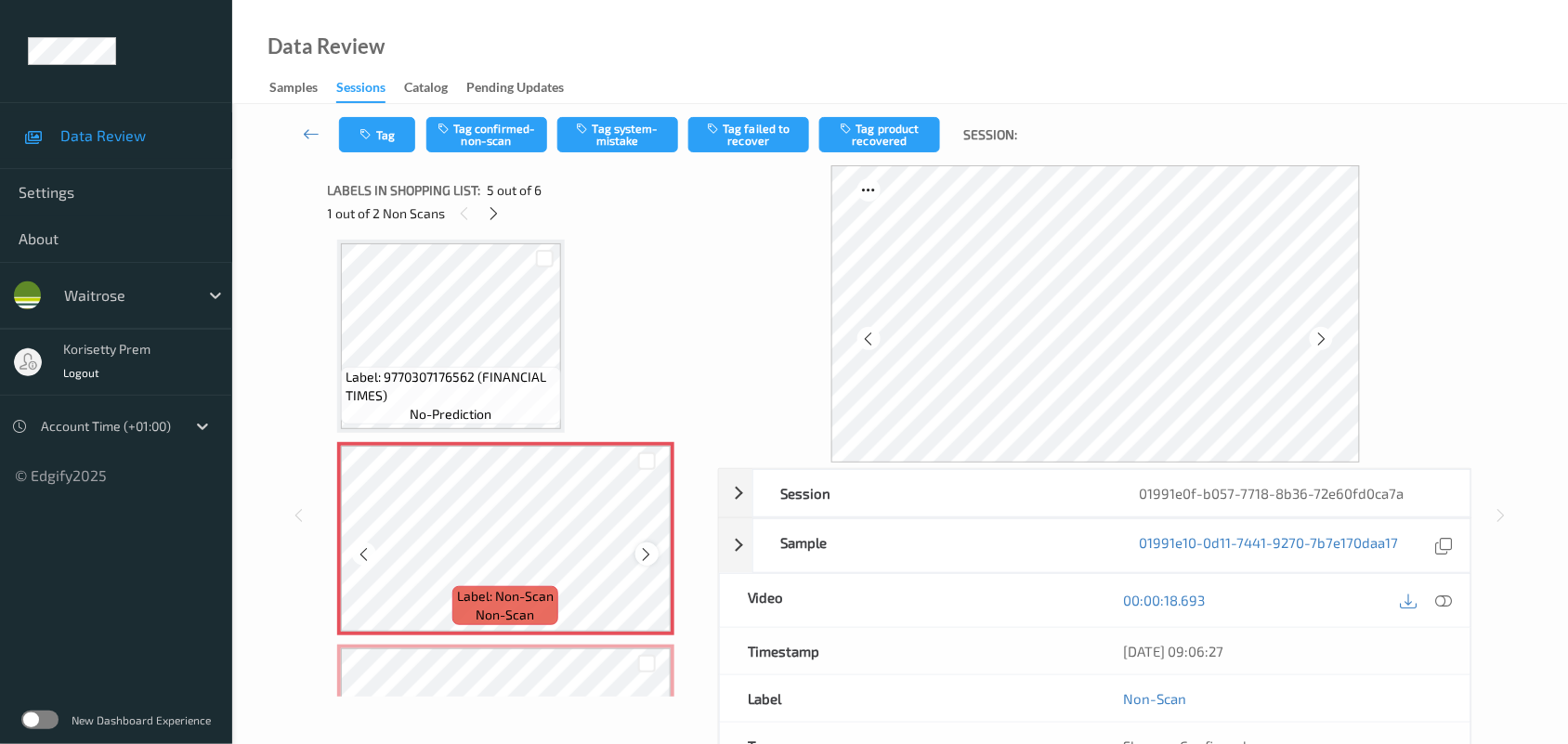
click at [643, 556] on icon at bounding box center [647, 554] width 16 height 17
click at [642, 554] on icon at bounding box center [647, 554] width 16 height 17
click at [636, 553] on div at bounding box center [647, 554] width 23 height 23
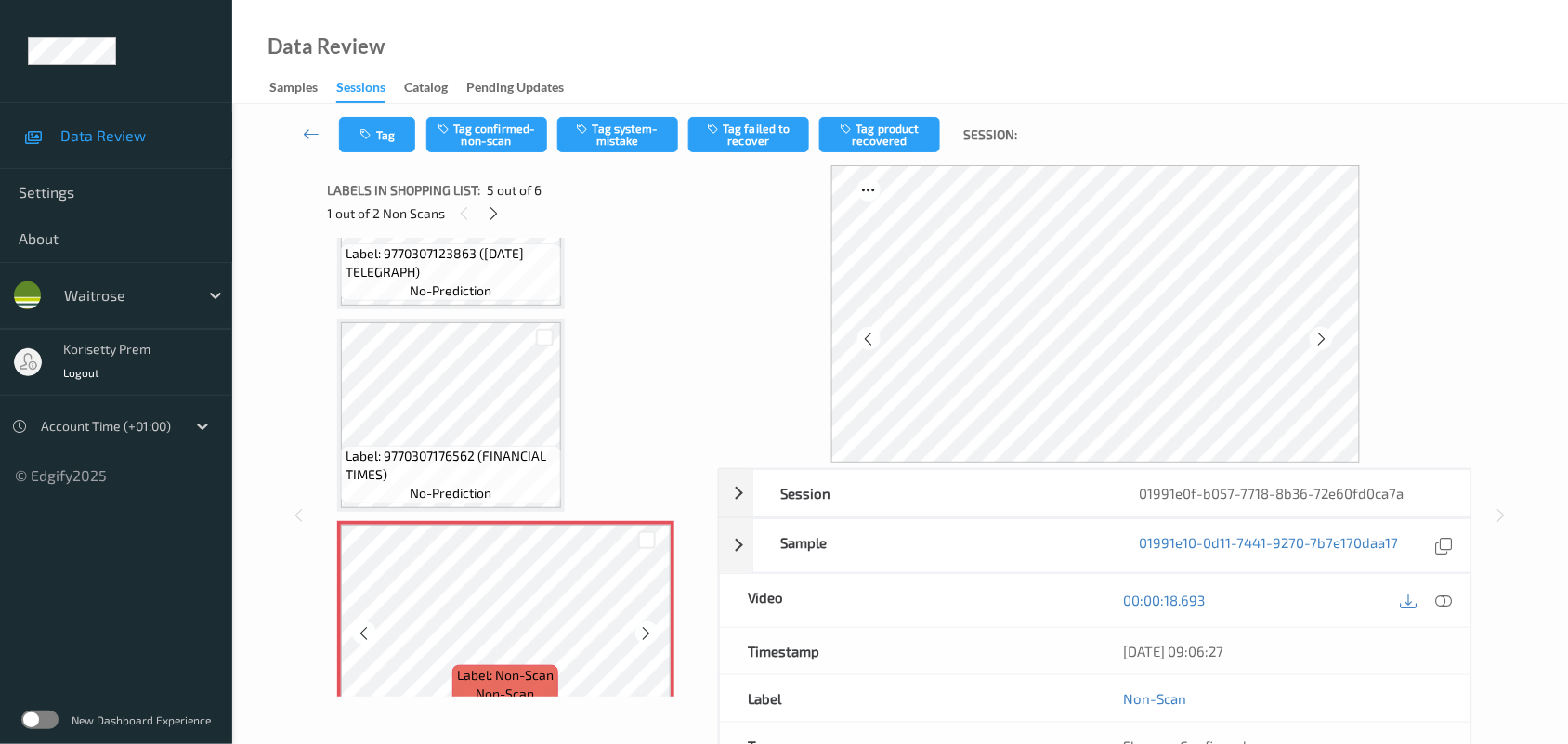
scroll to position [530, 0]
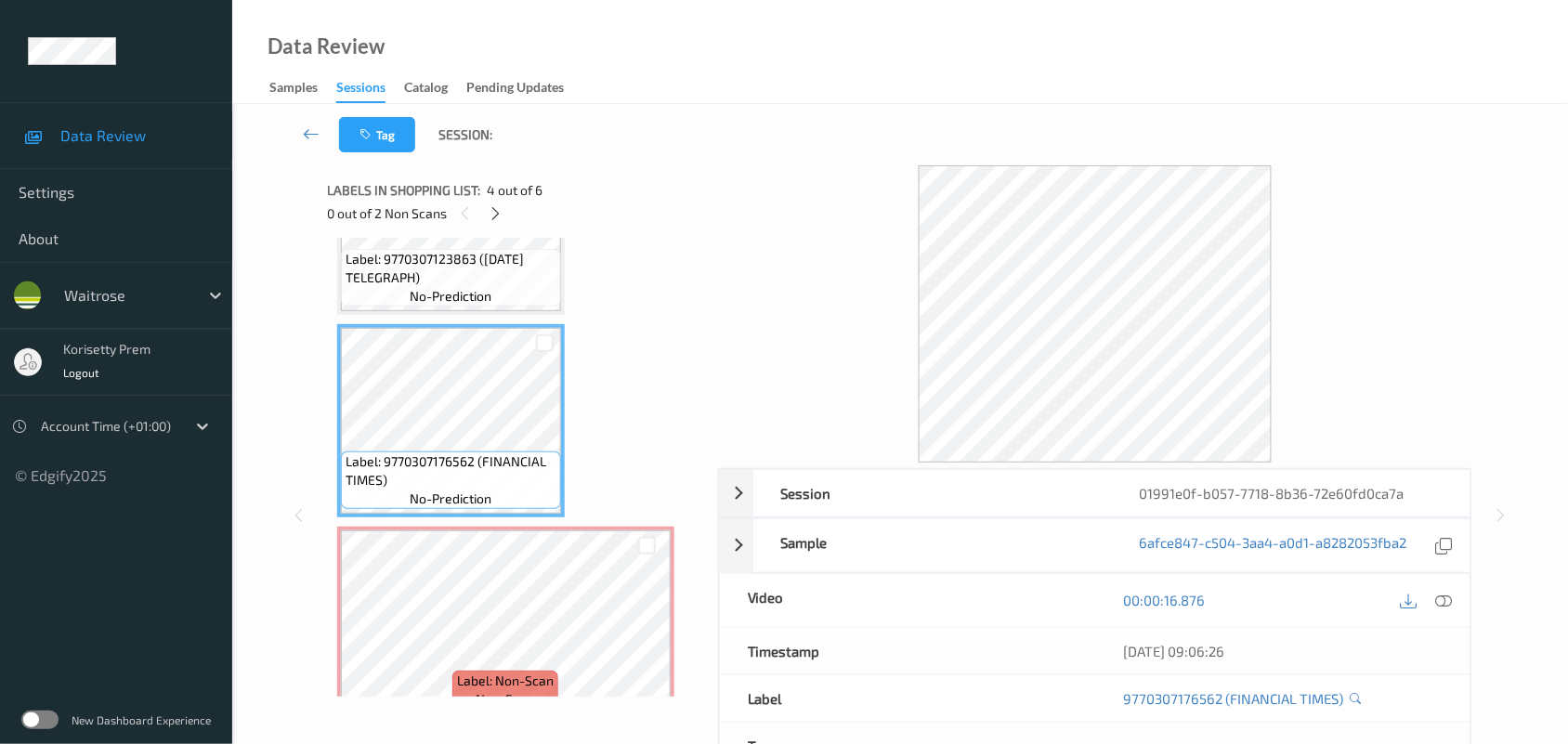
click at [1466, 593] on div "00:00:16.876" at bounding box center [1283, 600] width 375 height 53
click at [1440, 597] on icon at bounding box center [1444, 599] width 17 height 17
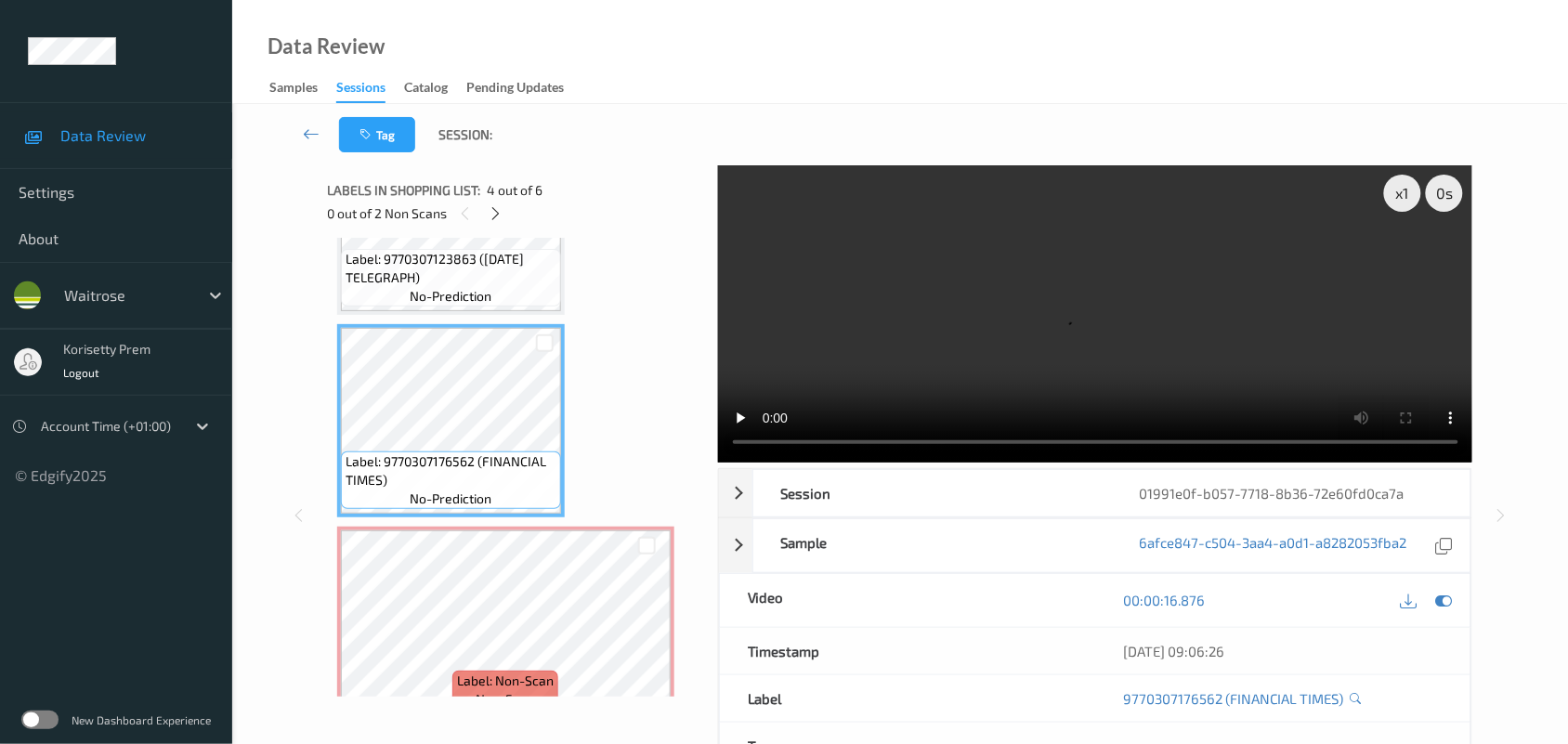
click at [1038, 317] on video at bounding box center [1095, 313] width 755 height 297
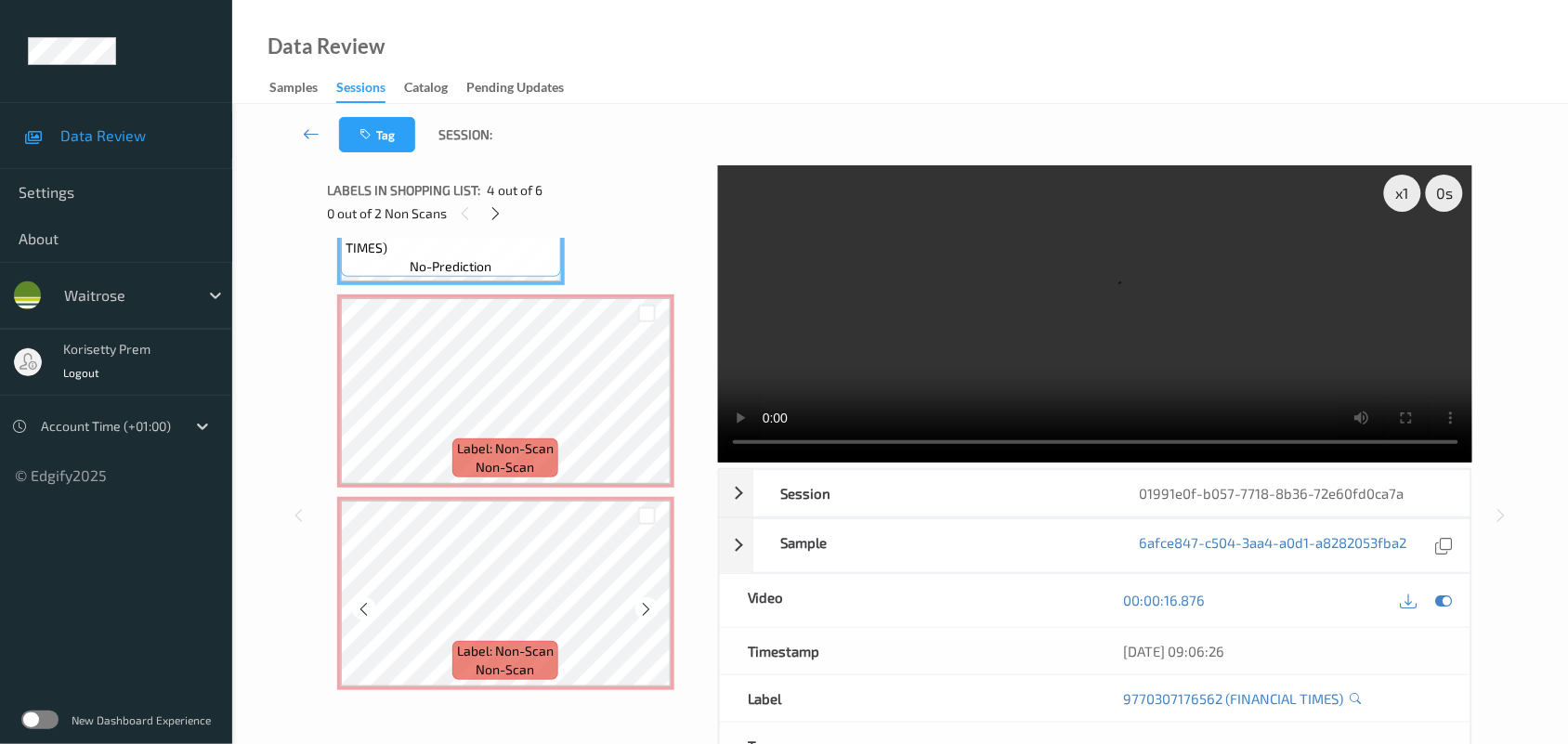
scroll to position [116, 0]
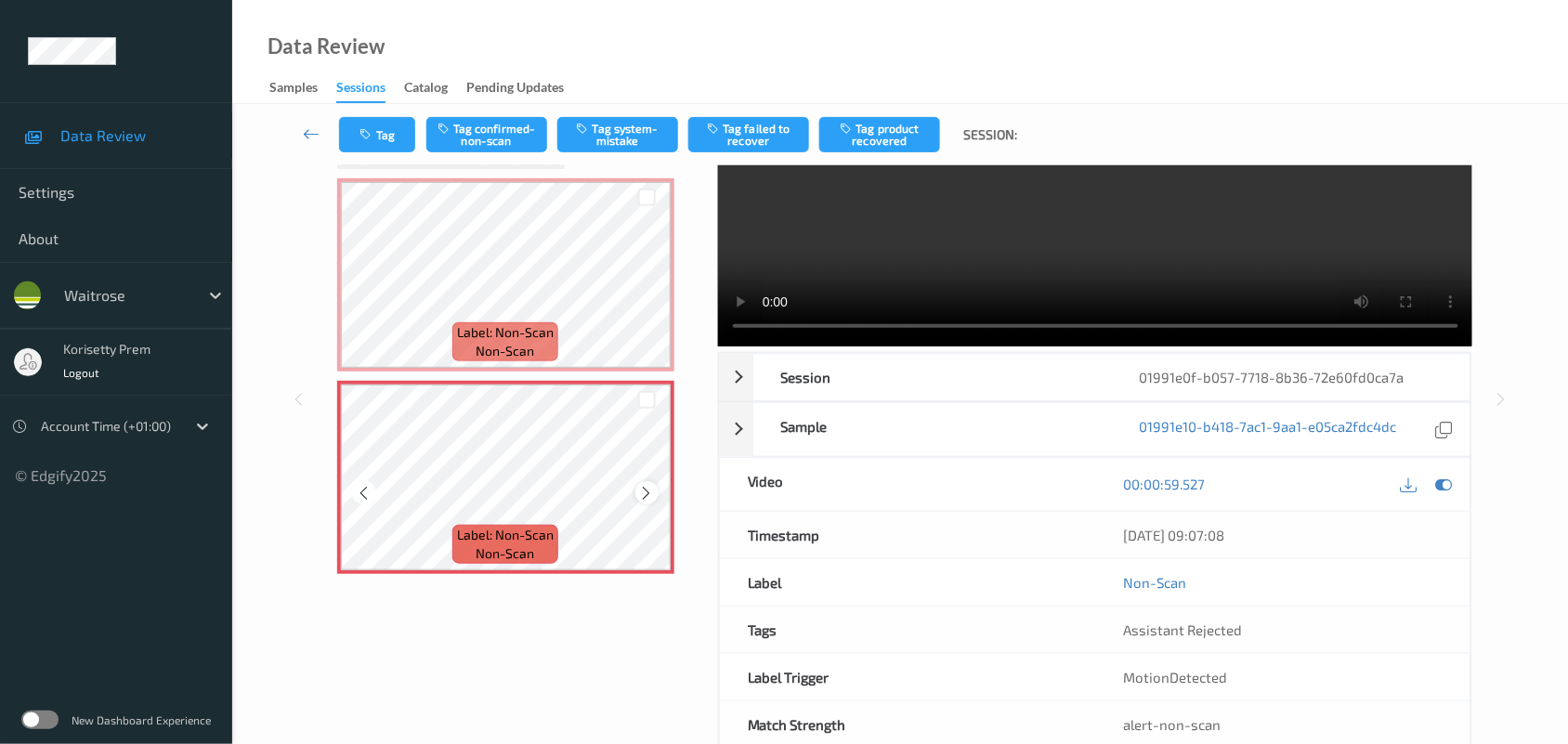
click at [652, 489] on icon at bounding box center [647, 492] width 16 height 17
click at [1449, 483] on icon at bounding box center [1444, 483] width 17 height 17
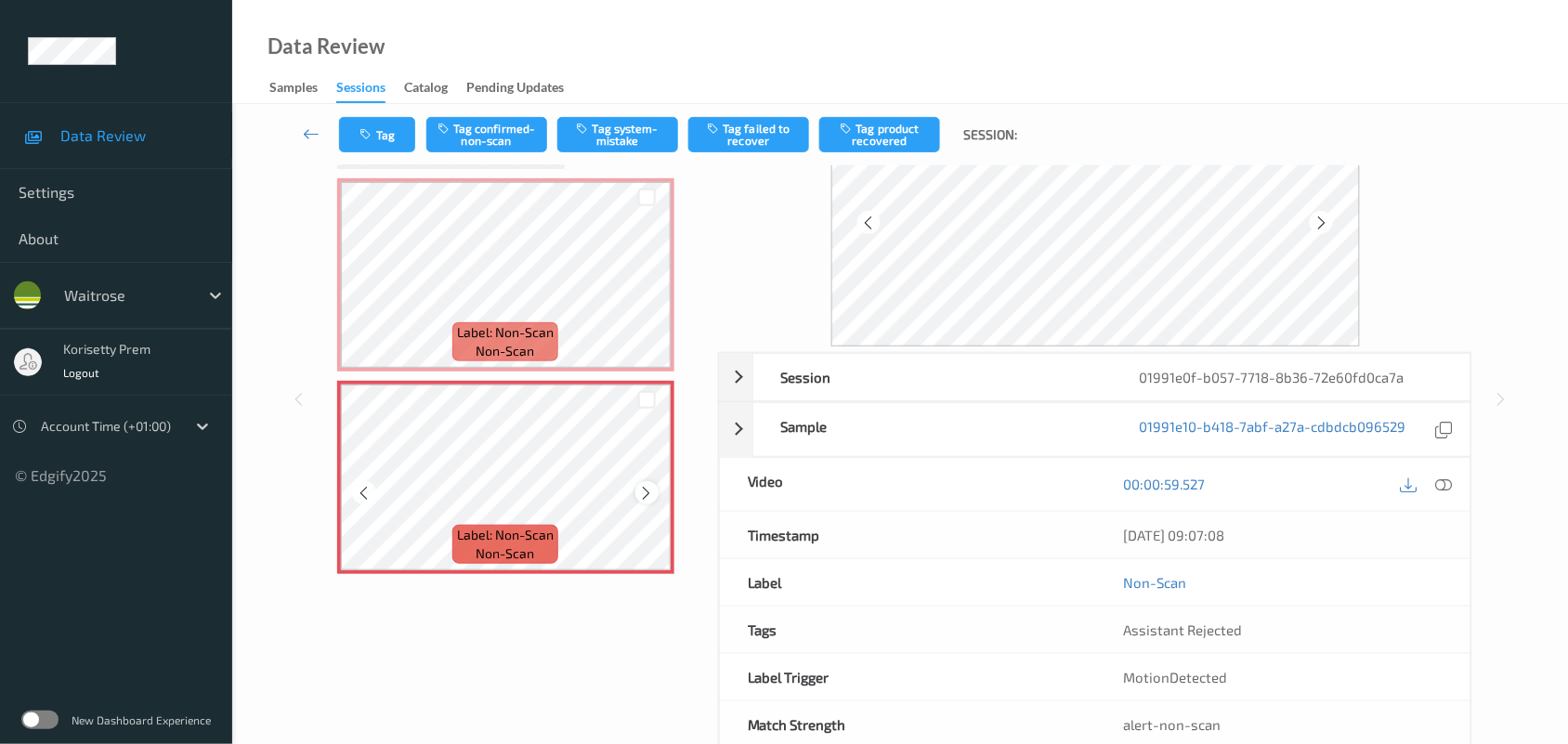
click at [644, 492] on icon at bounding box center [647, 492] width 16 height 17
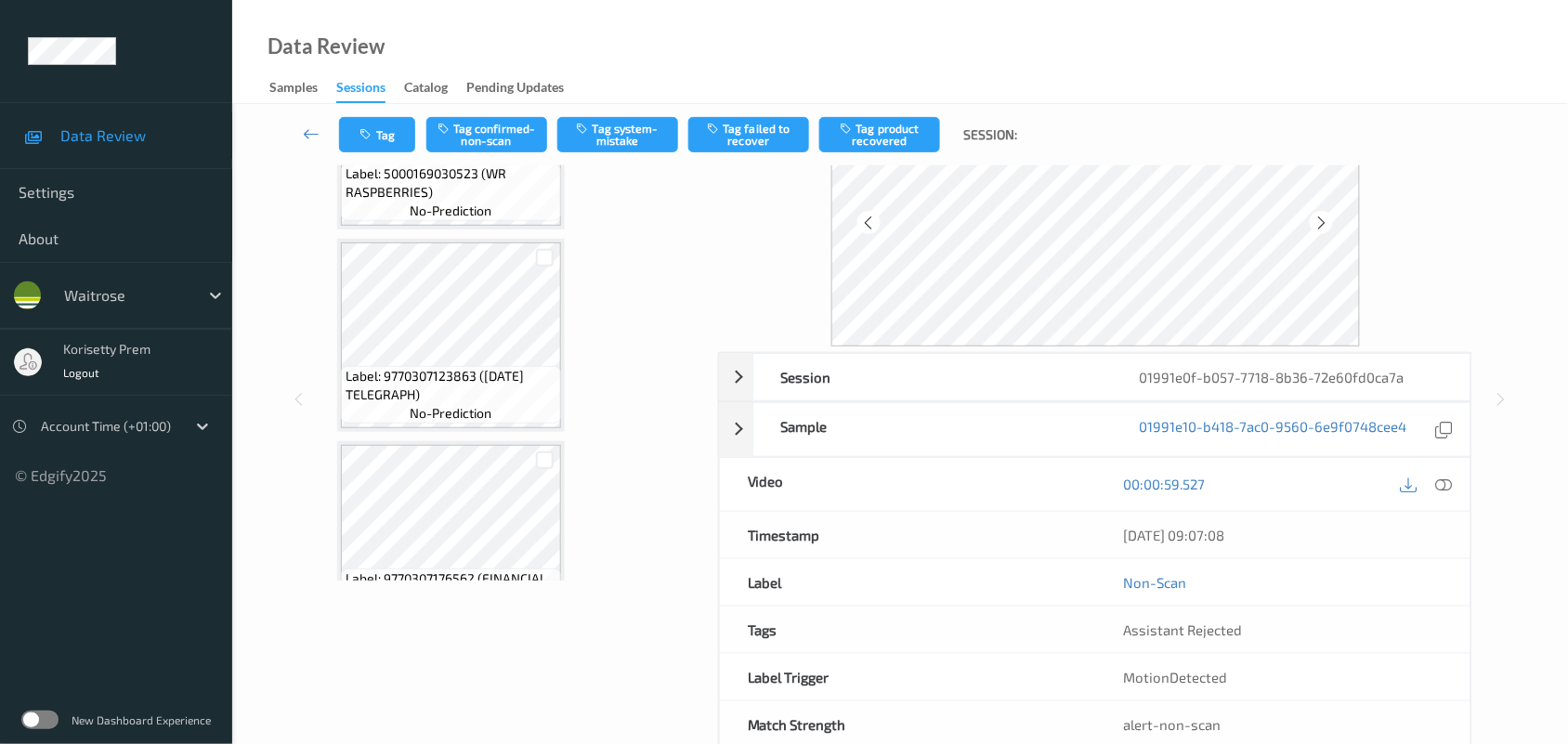
scroll to position [530, 0]
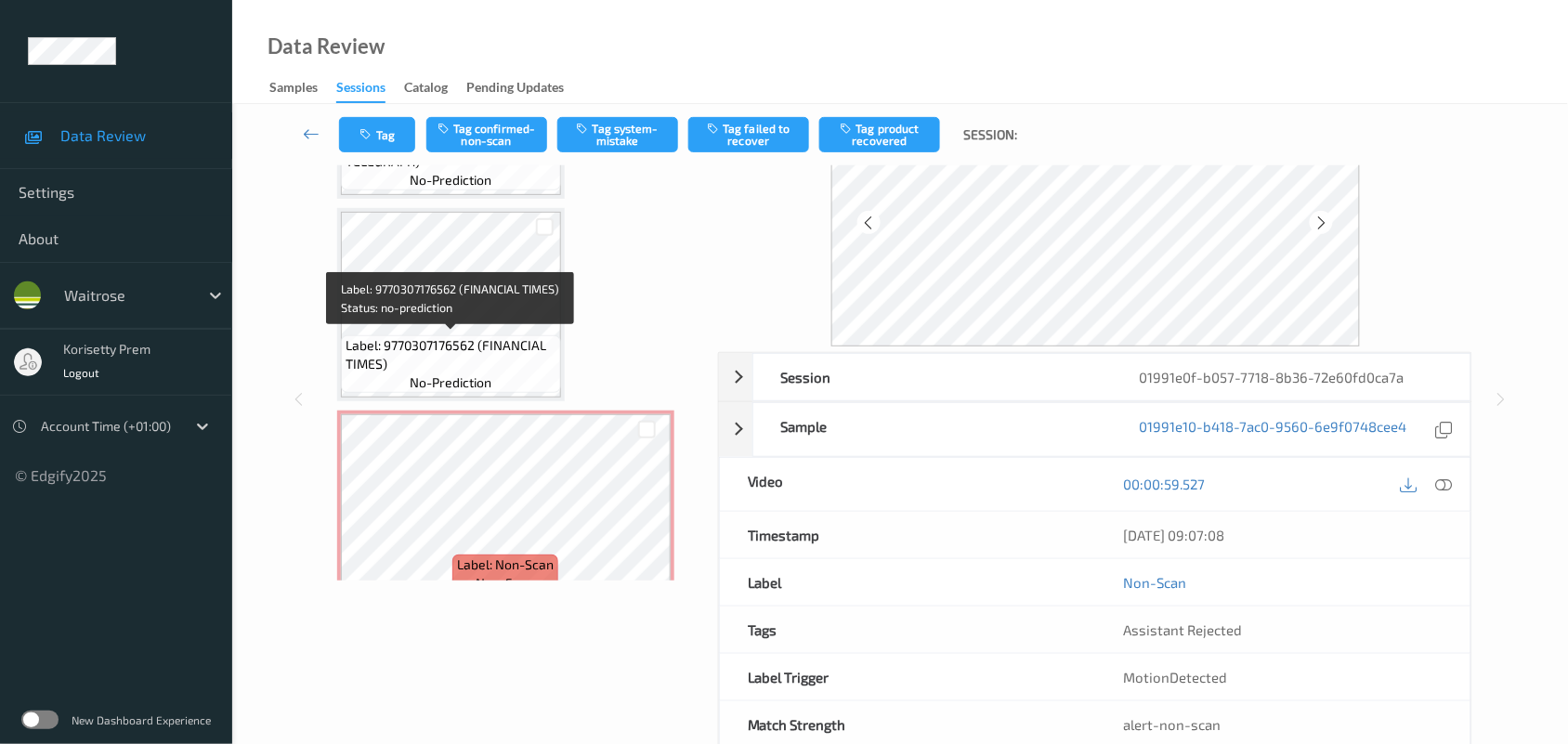
click at [479, 336] on span "Label: 9770307176562 (FINANCIAL TIMES)" at bounding box center [451, 354] width 211 height 37
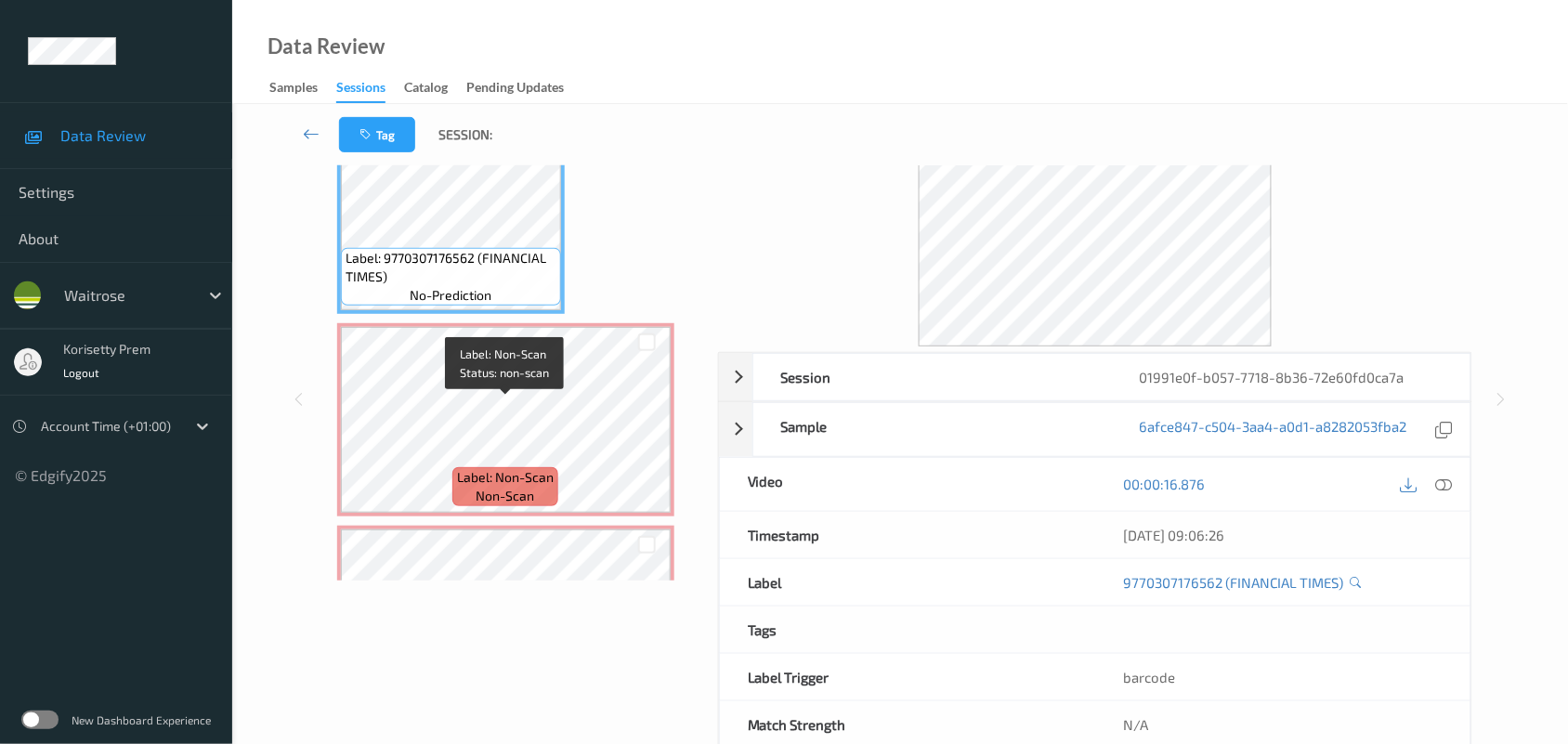
scroll to position [763, 0]
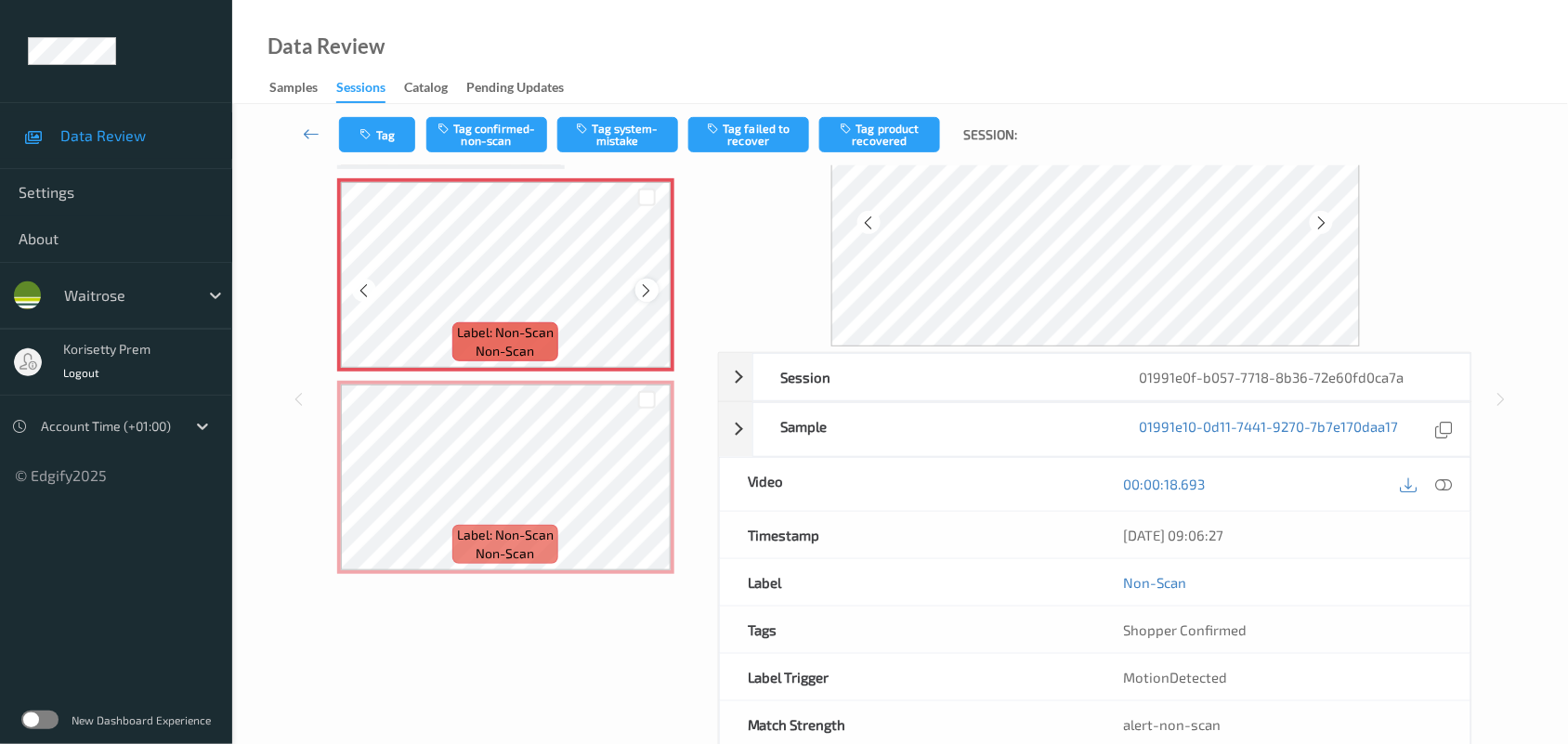
click at [648, 282] on icon at bounding box center [647, 290] width 16 height 17
click at [647, 282] on icon at bounding box center [647, 290] width 16 height 17
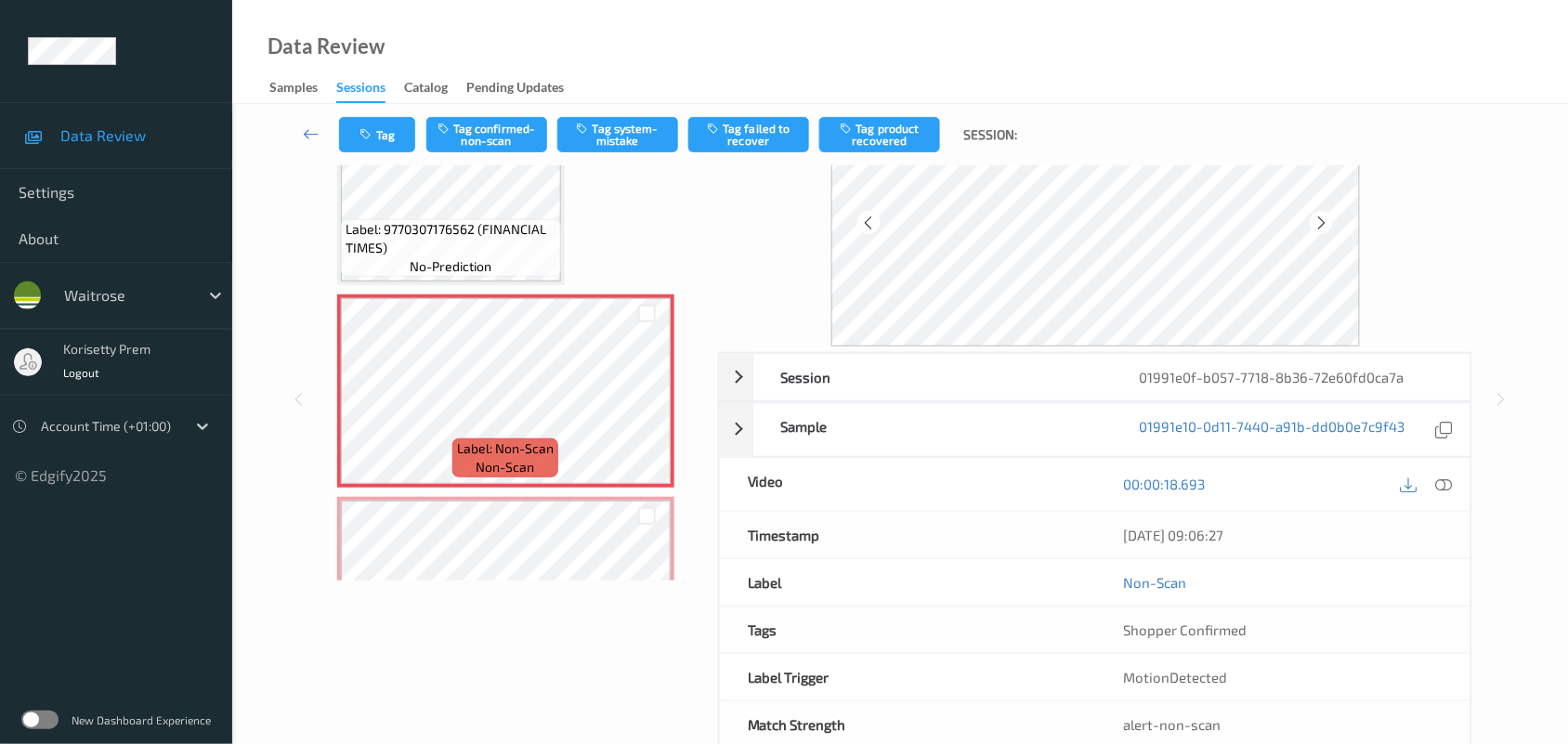
scroll to position [0, 0]
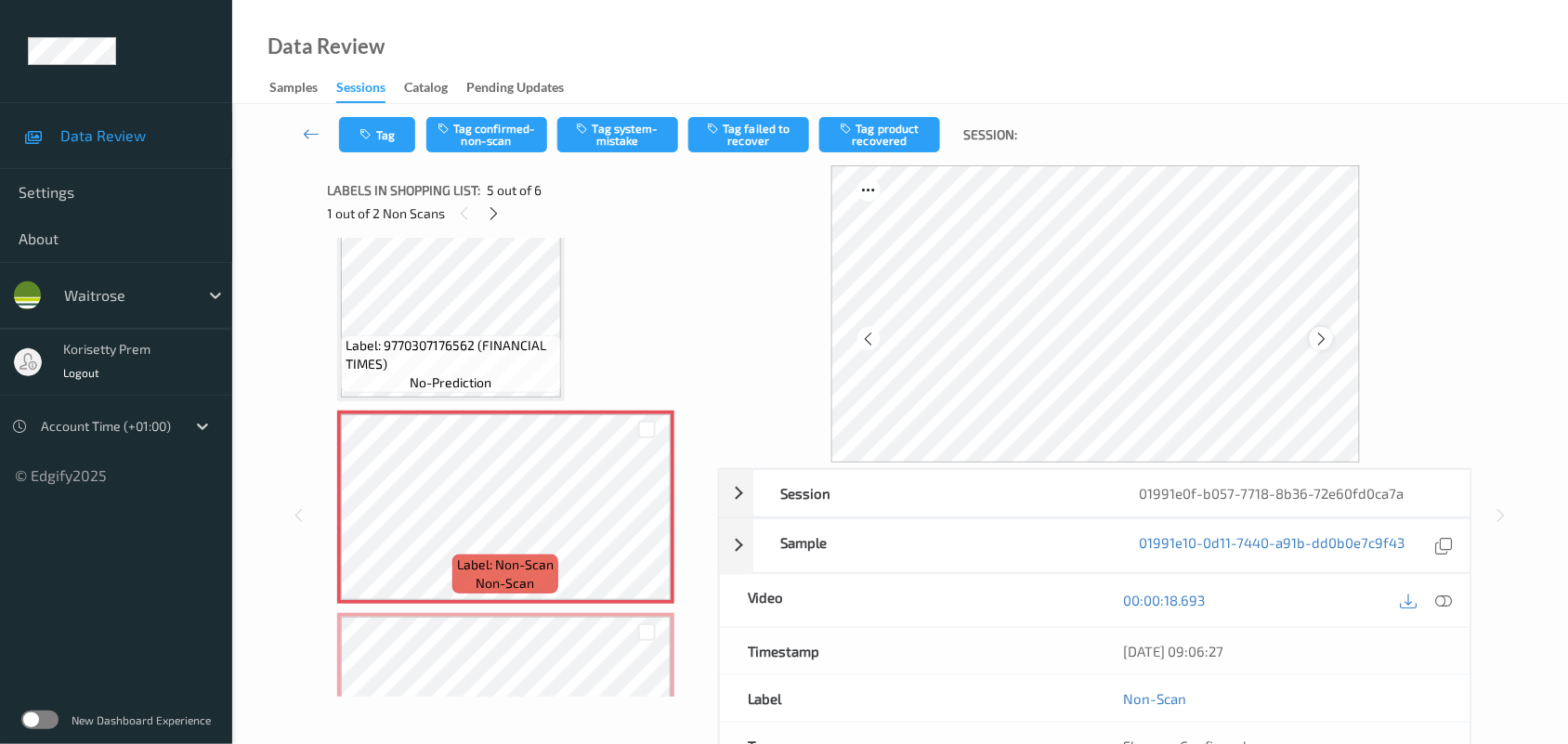
click at [1334, 336] on div at bounding box center [1322, 339] width 23 height 23
click at [1332, 336] on div at bounding box center [1322, 339] width 23 height 23
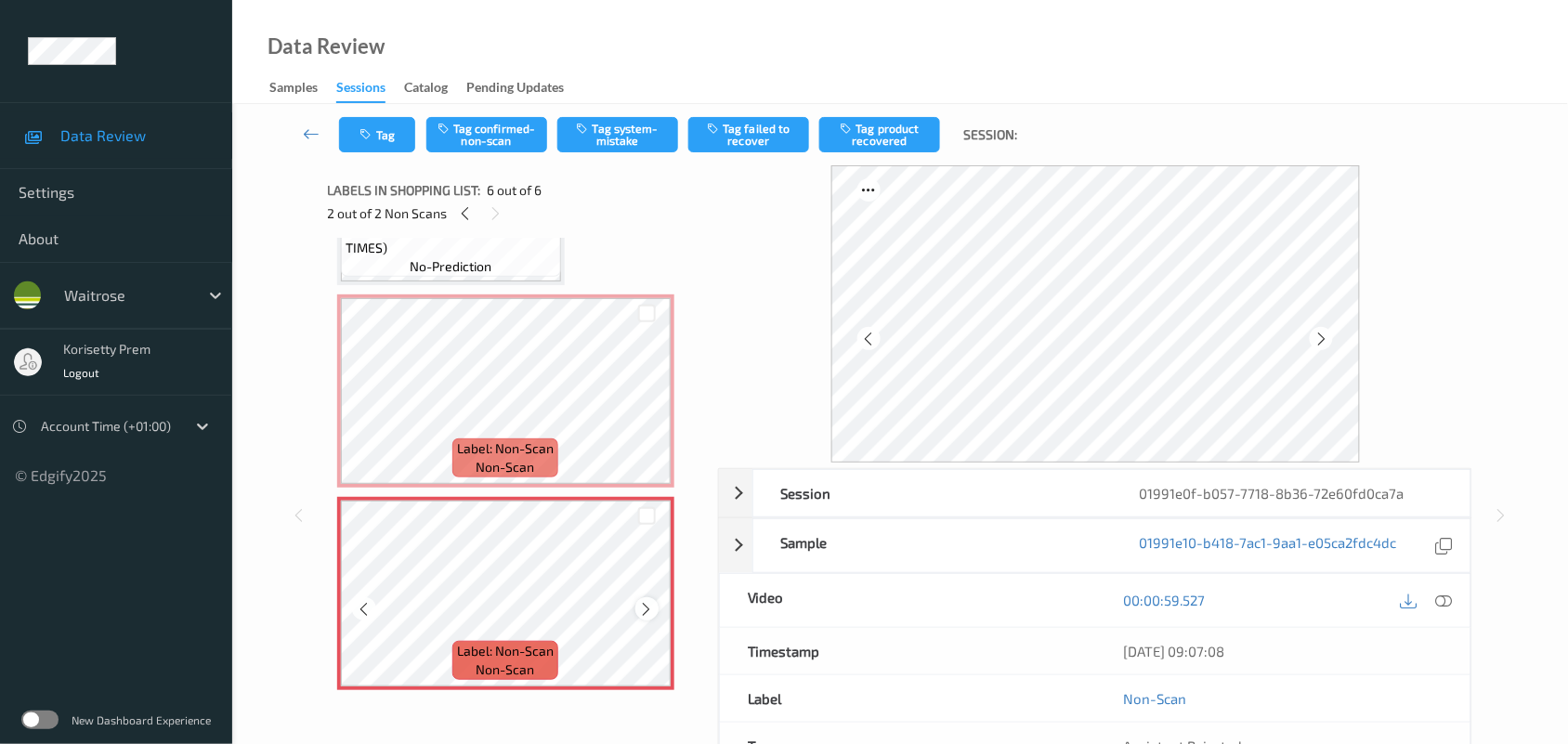
click at [648, 608] on icon at bounding box center [647, 608] width 16 height 17
click at [647, 605] on icon at bounding box center [647, 608] width 16 height 17
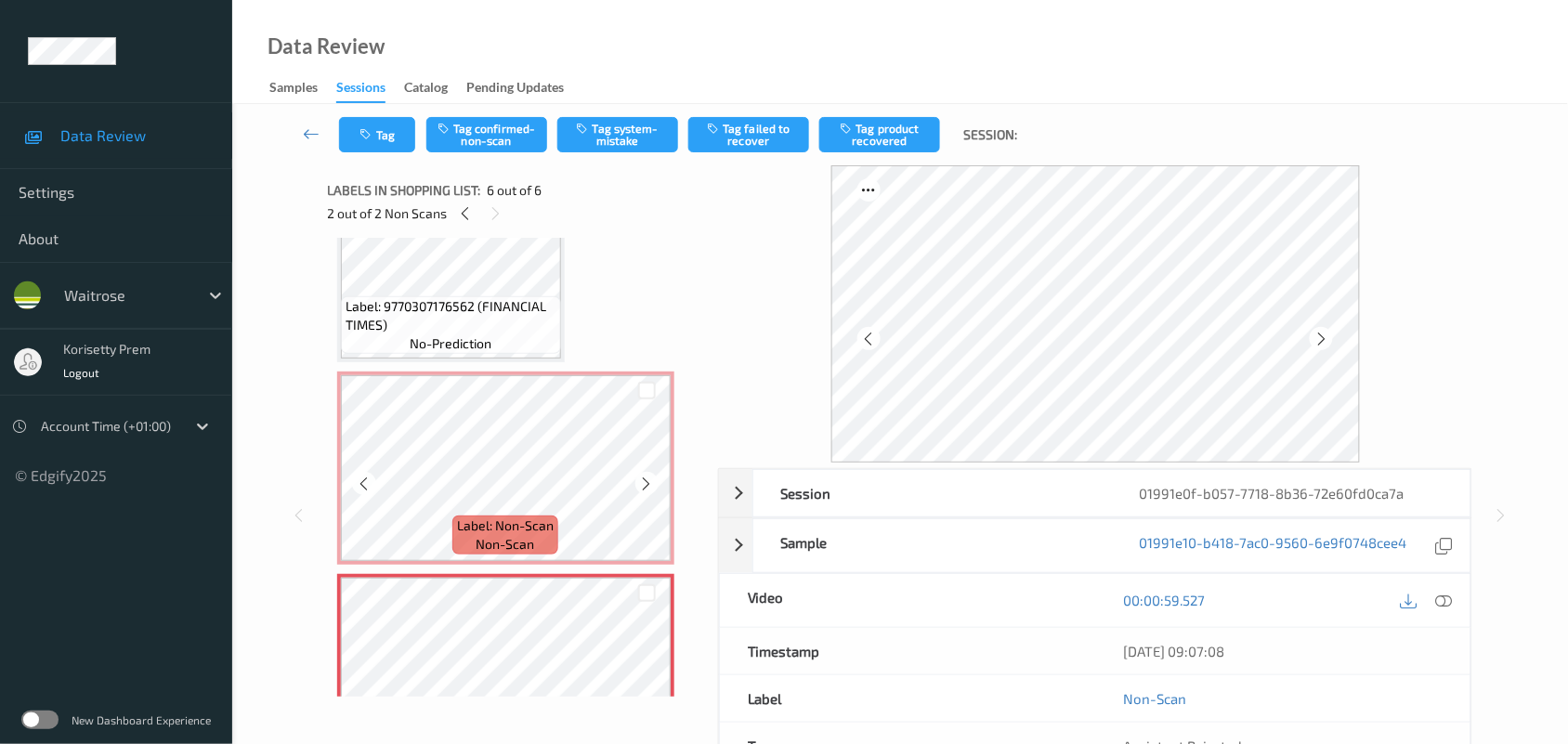
scroll to position [646, 0]
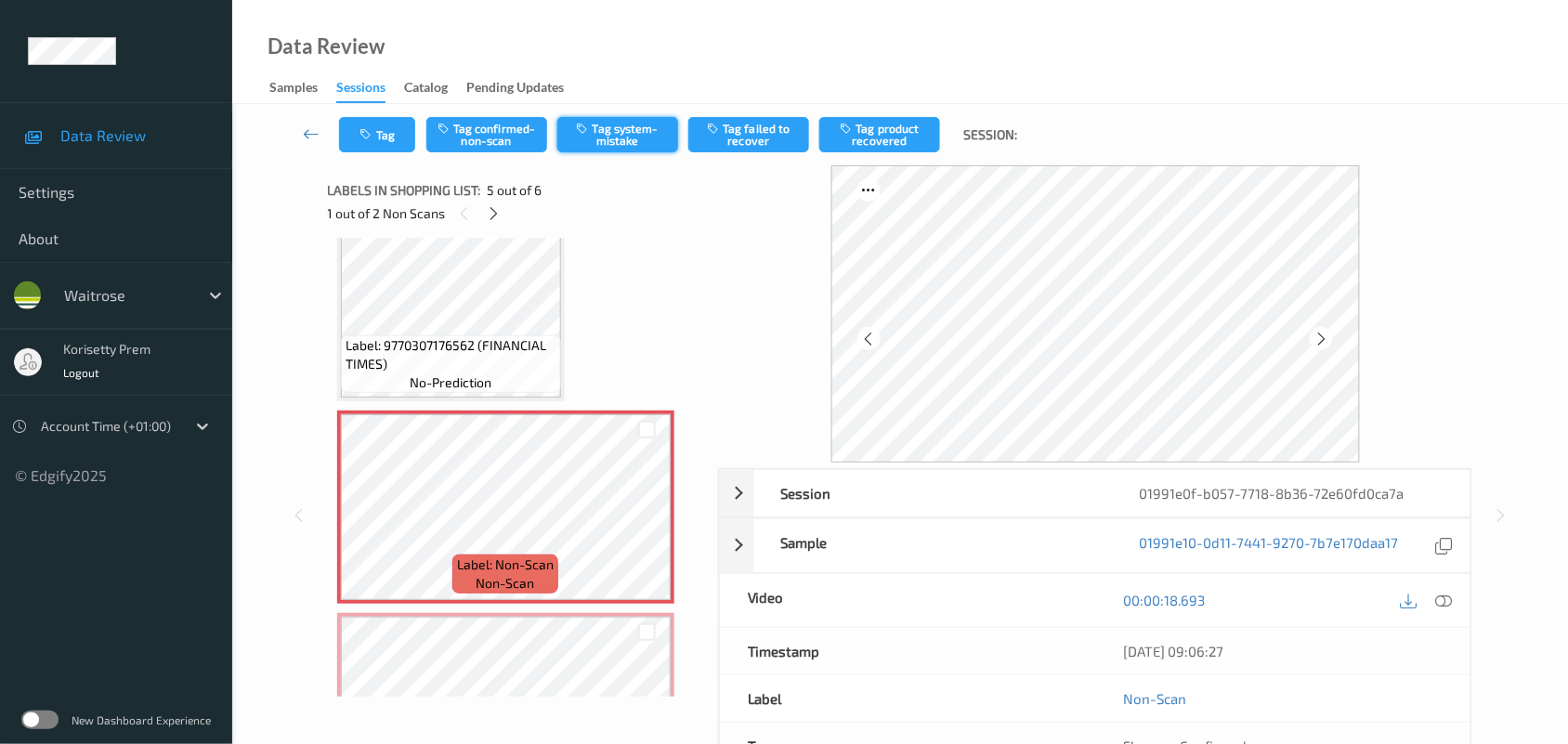
click at [632, 127] on button "Tag system-mistake" at bounding box center [618, 135] width 121 height 35
click at [377, 117] on button "Tag" at bounding box center [377, 135] width 76 height 35
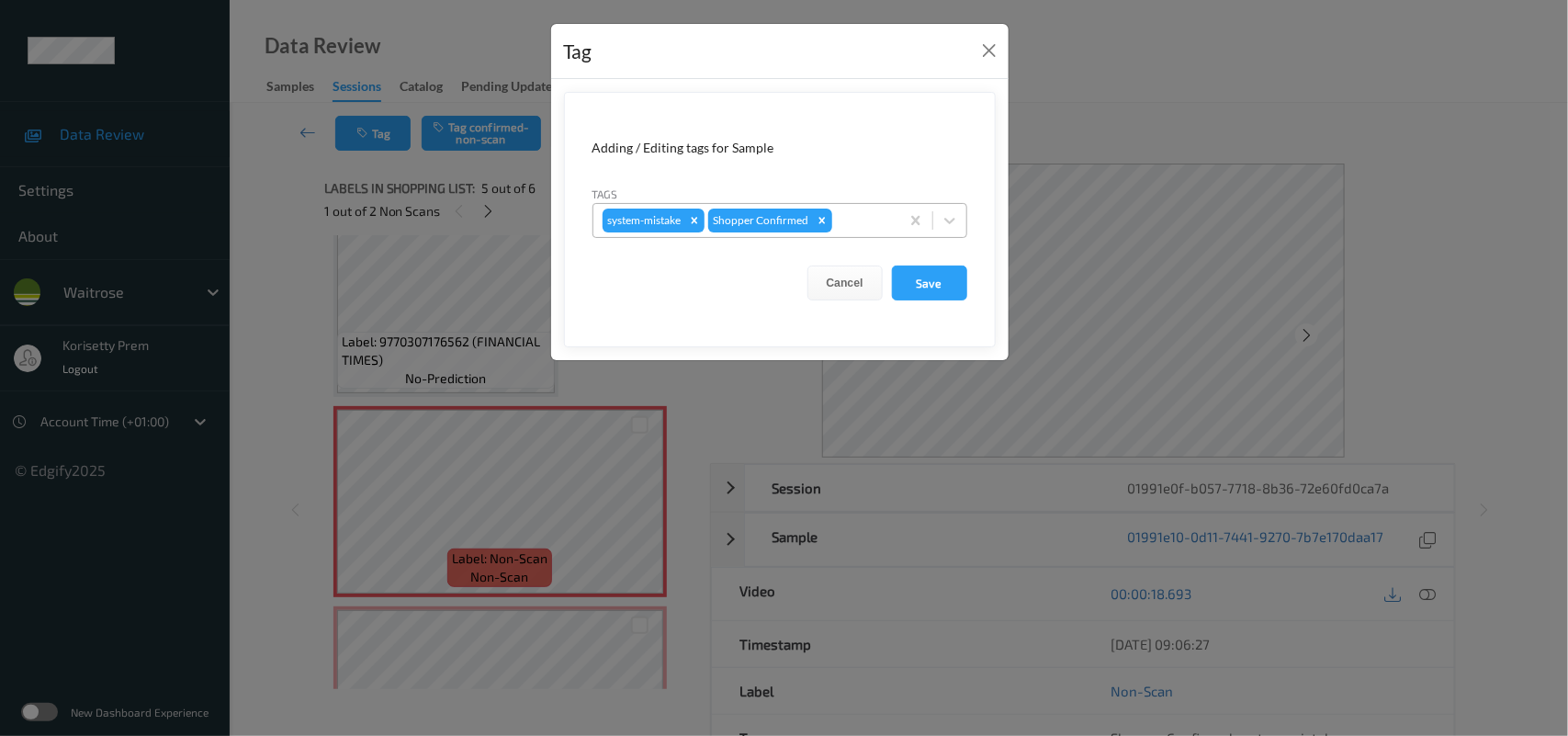
click at [871, 226] on div at bounding box center [863, 220] width 54 height 22
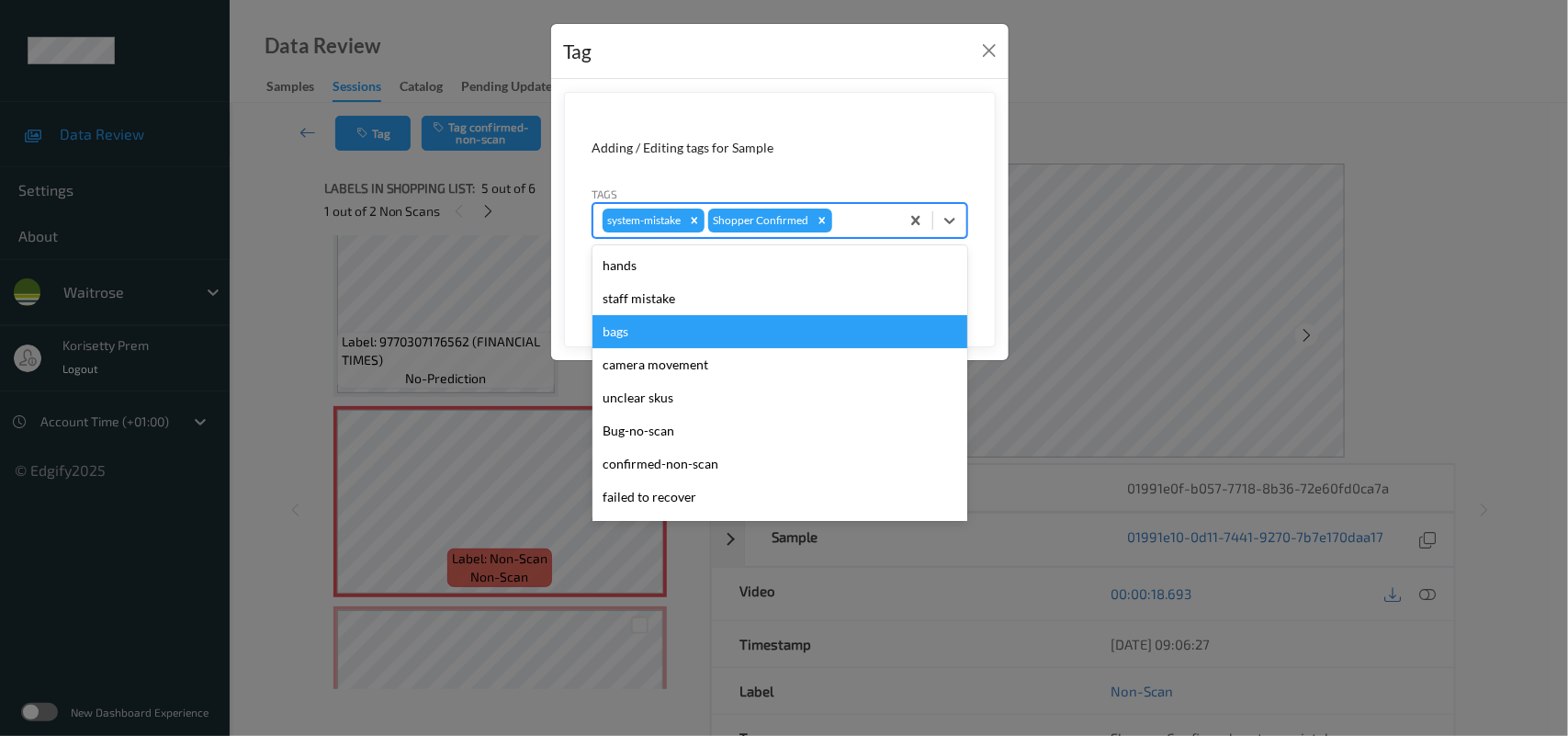
click at [694, 330] on div "bags" at bounding box center [780, 331] width 375 height 33
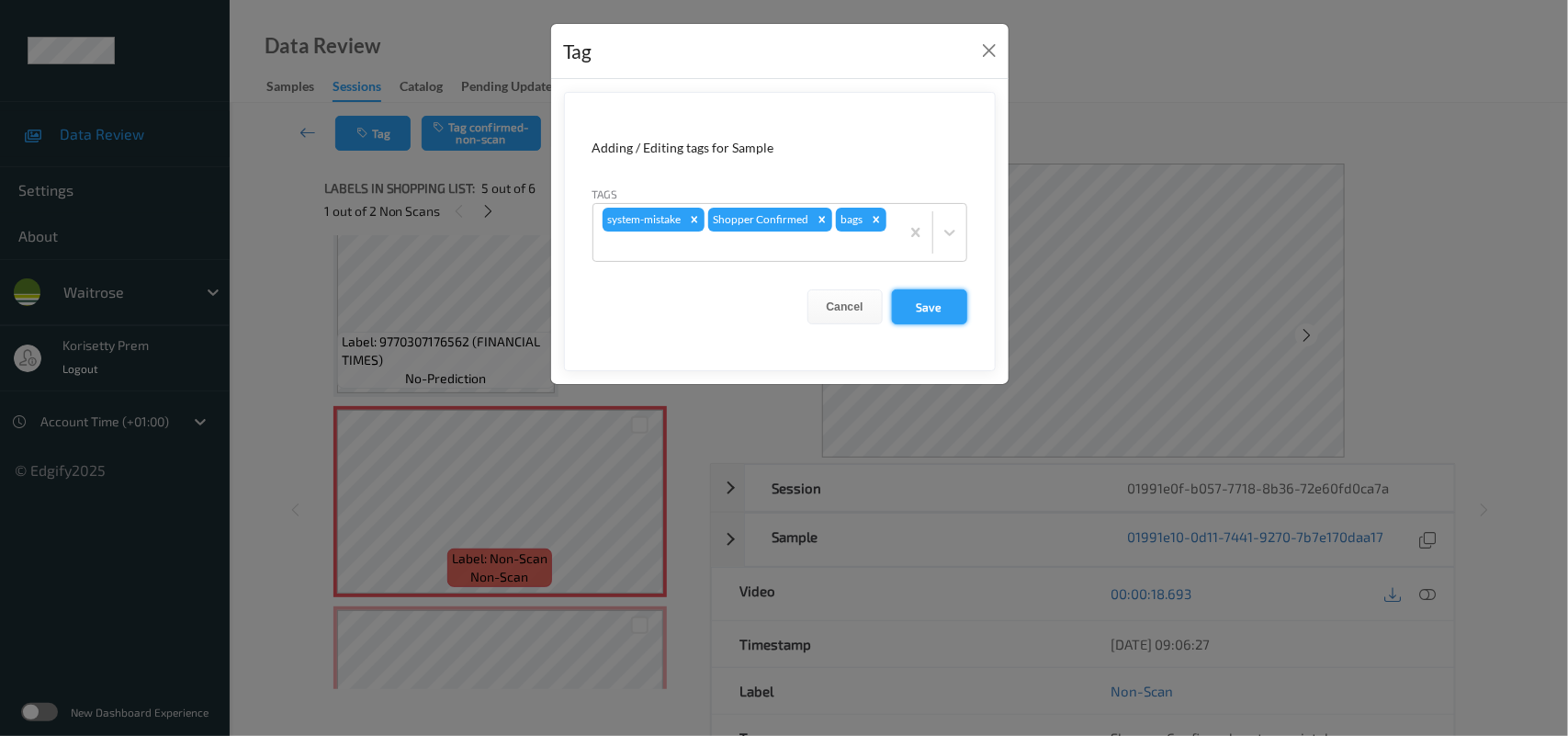
click at [916, 305] on button "Save" at bounding box center [929, 307] width 75 height 35
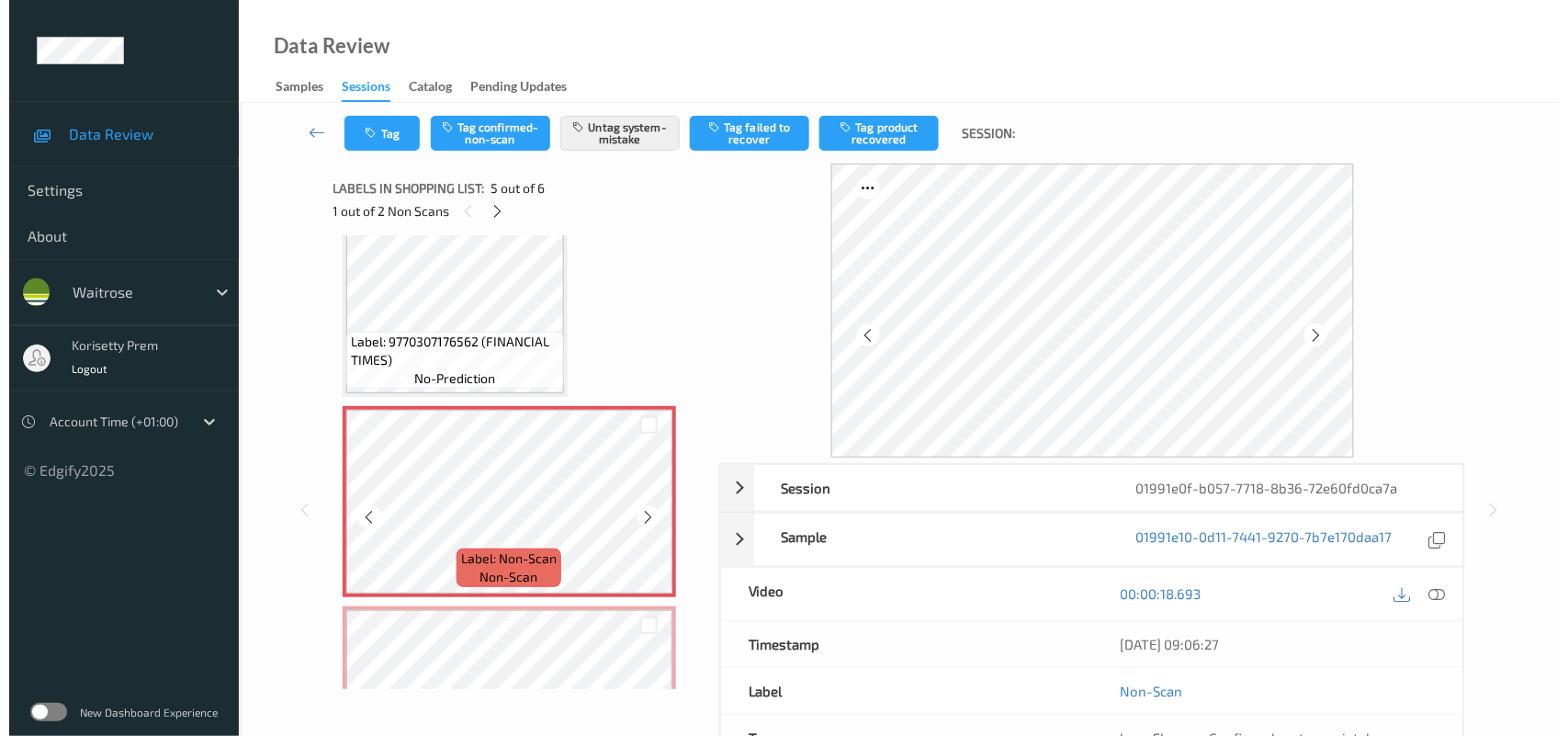
scroll to position [754, 0]
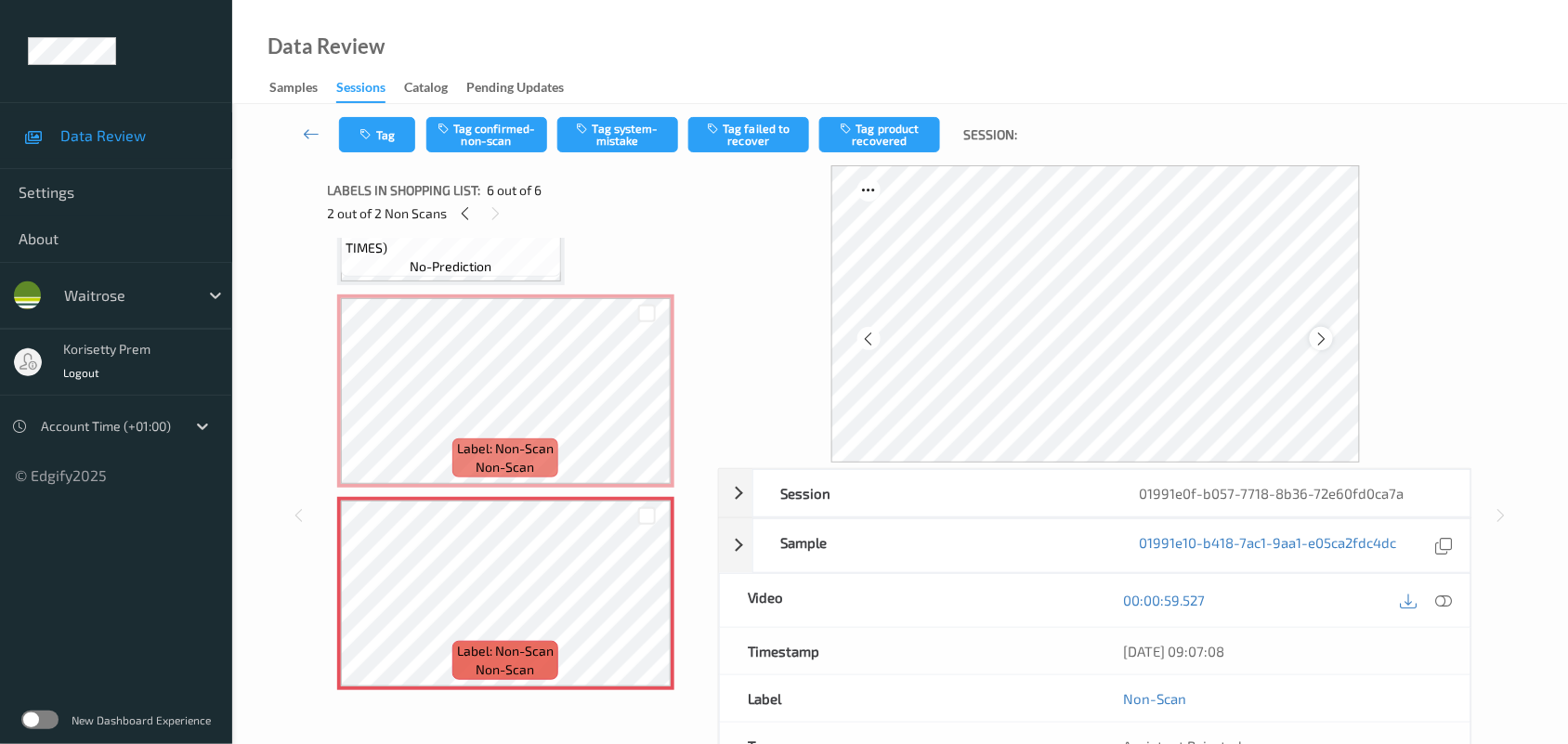
click at [1315, 337] on icon at bounding box center [1322, 339] width 16 height 17
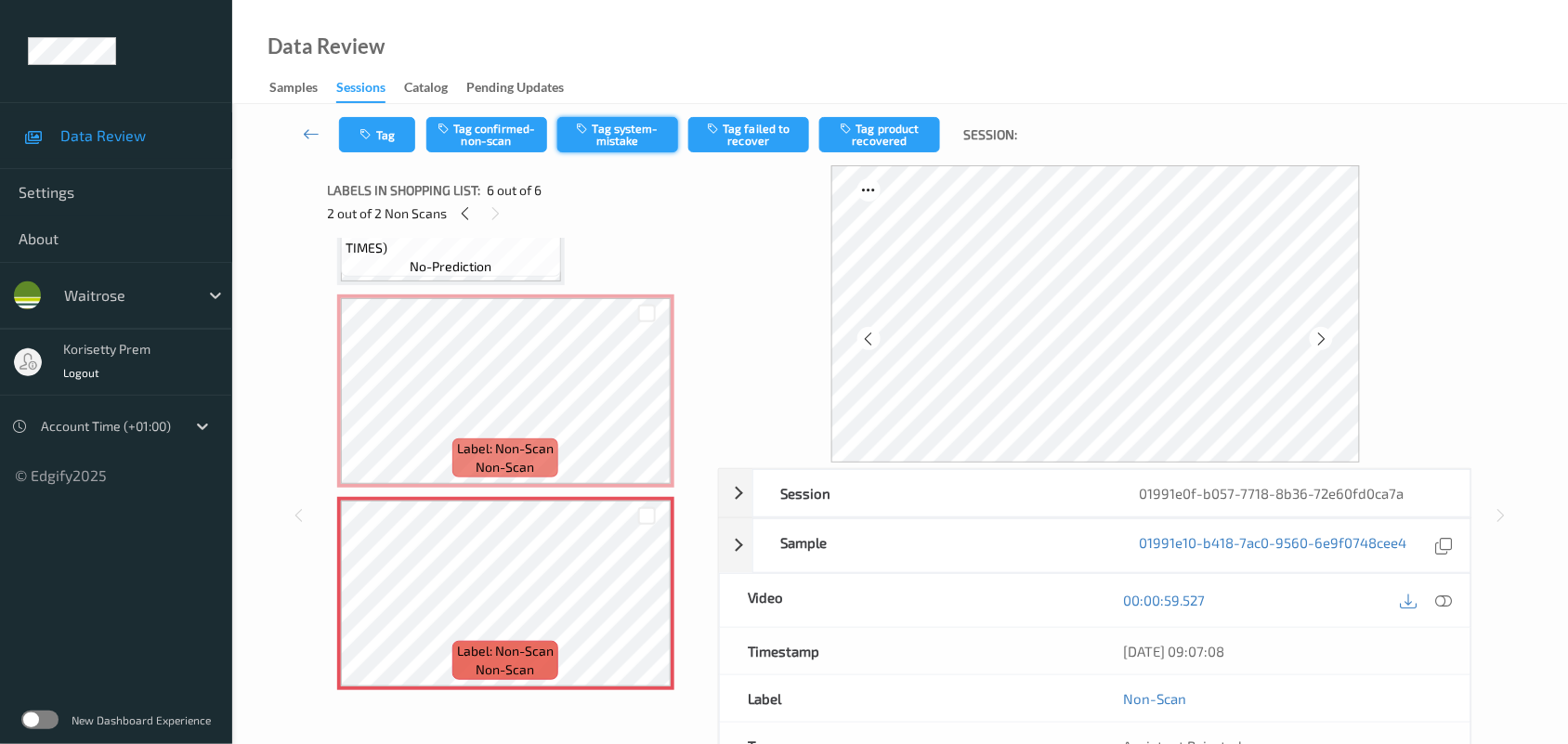
click at [646, 136] on button "Tag system-mistake" at bounding box center [618, 135] width 121 height 35
click at [382, 123] on button "Tag" at bounding box center [377, 135] width 76 height 35
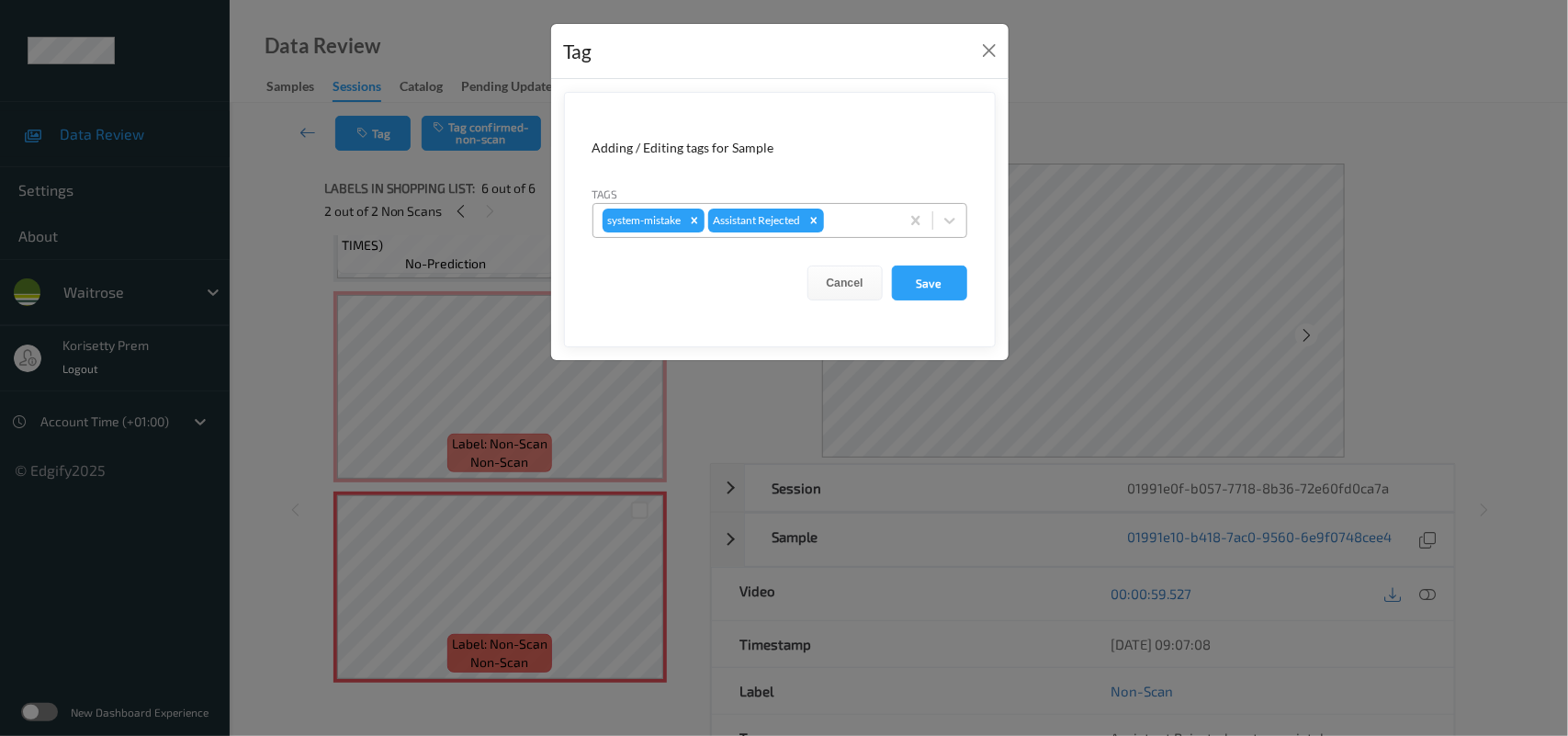
click at [891, 222] on div "system-mistake Assistant Rejected" at bounding box center [746, 220] width 306 height 31
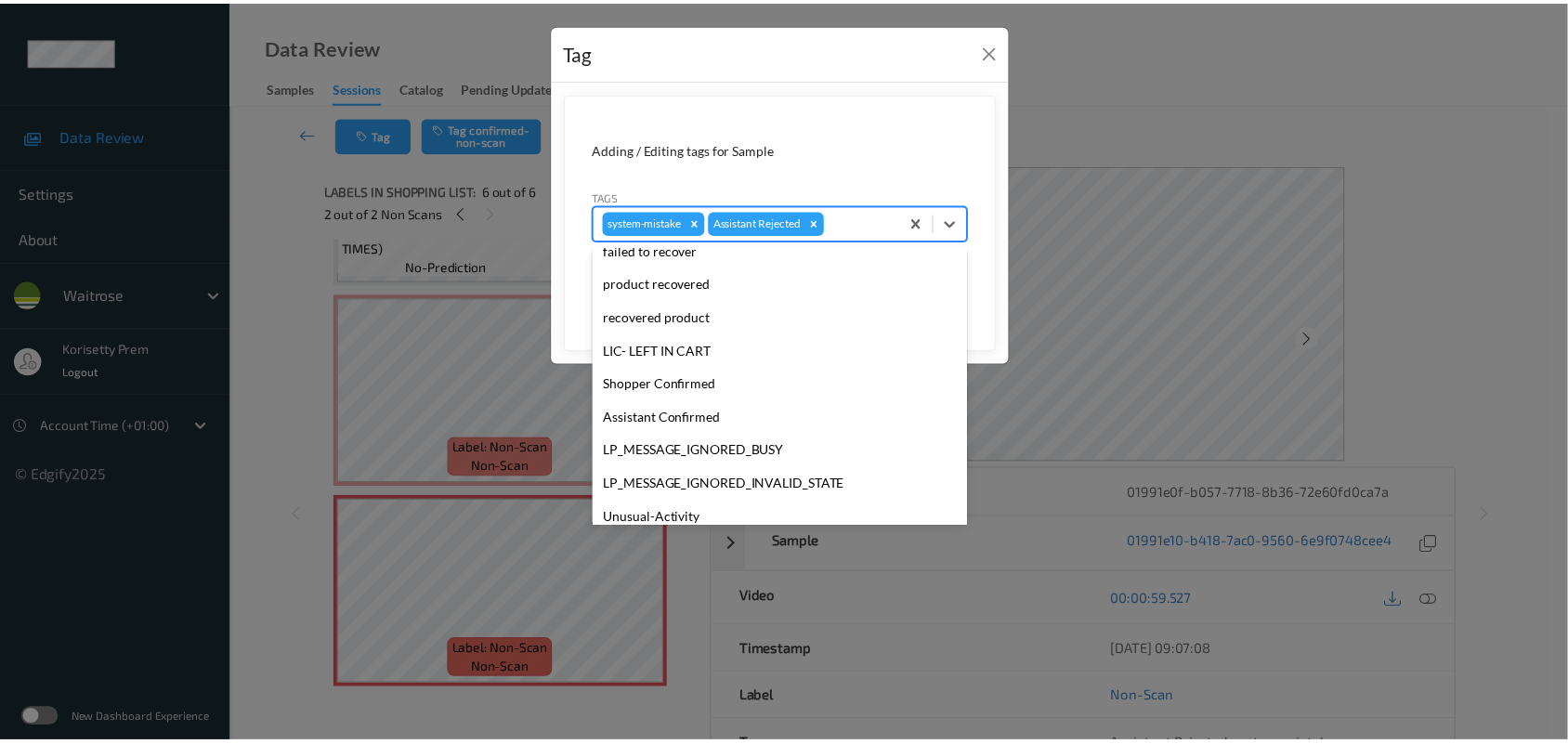
scroll to position [429, 0]
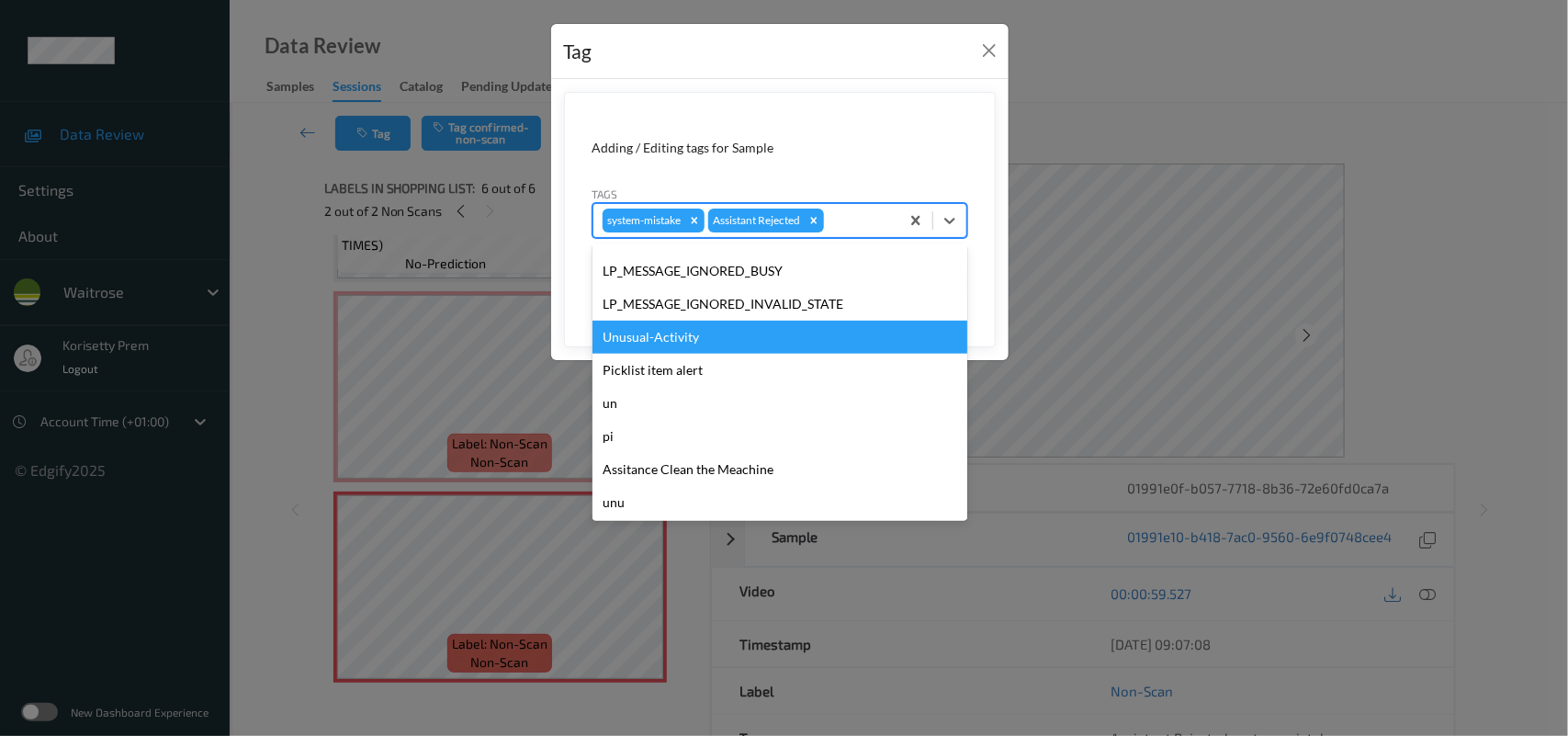
click at [681, 340] on div "Unusual-Activity" at bounding box center [780, 337] width 375 height 33
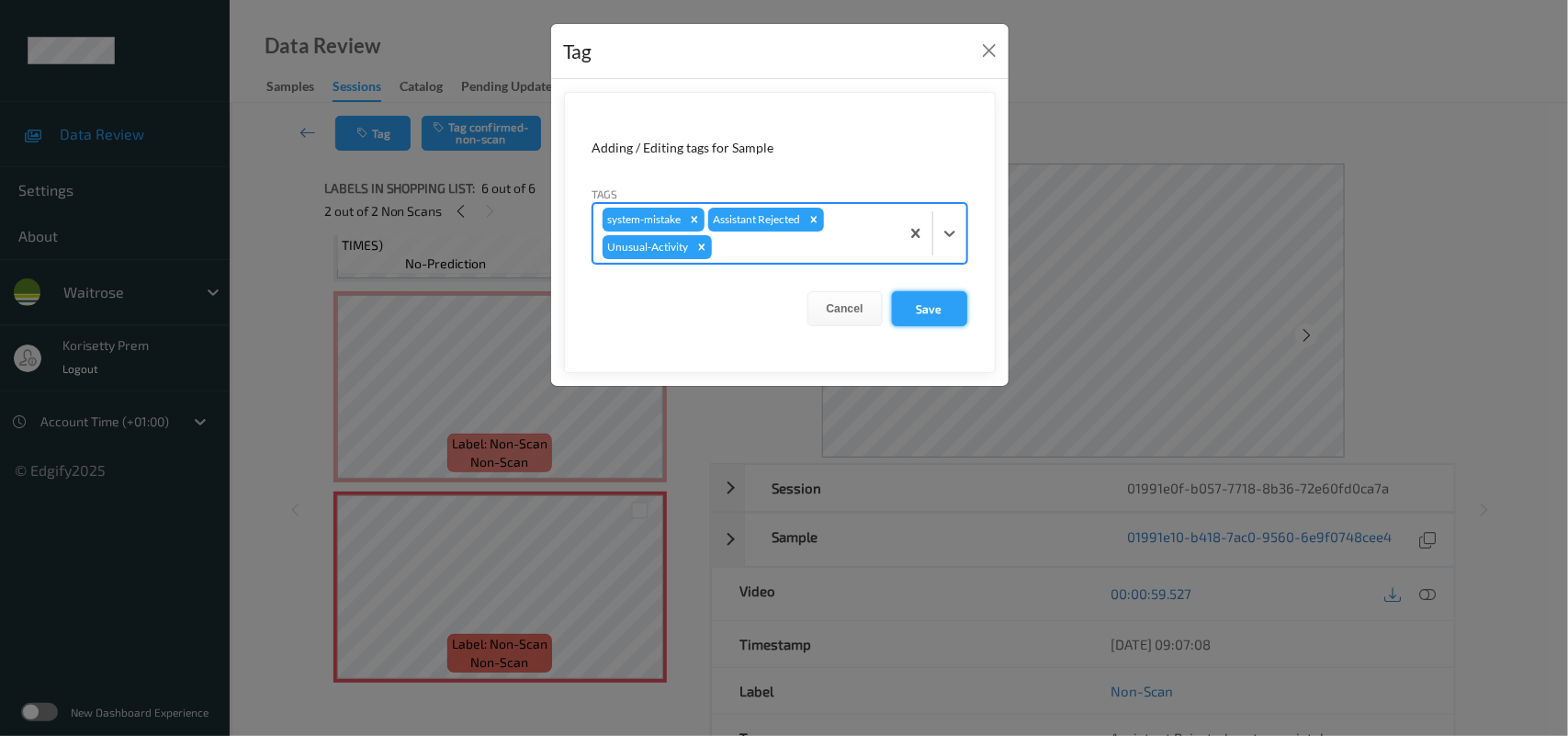
click at [905, 306] on button "Save" at bounding box center [929, 308] width 75 height 35
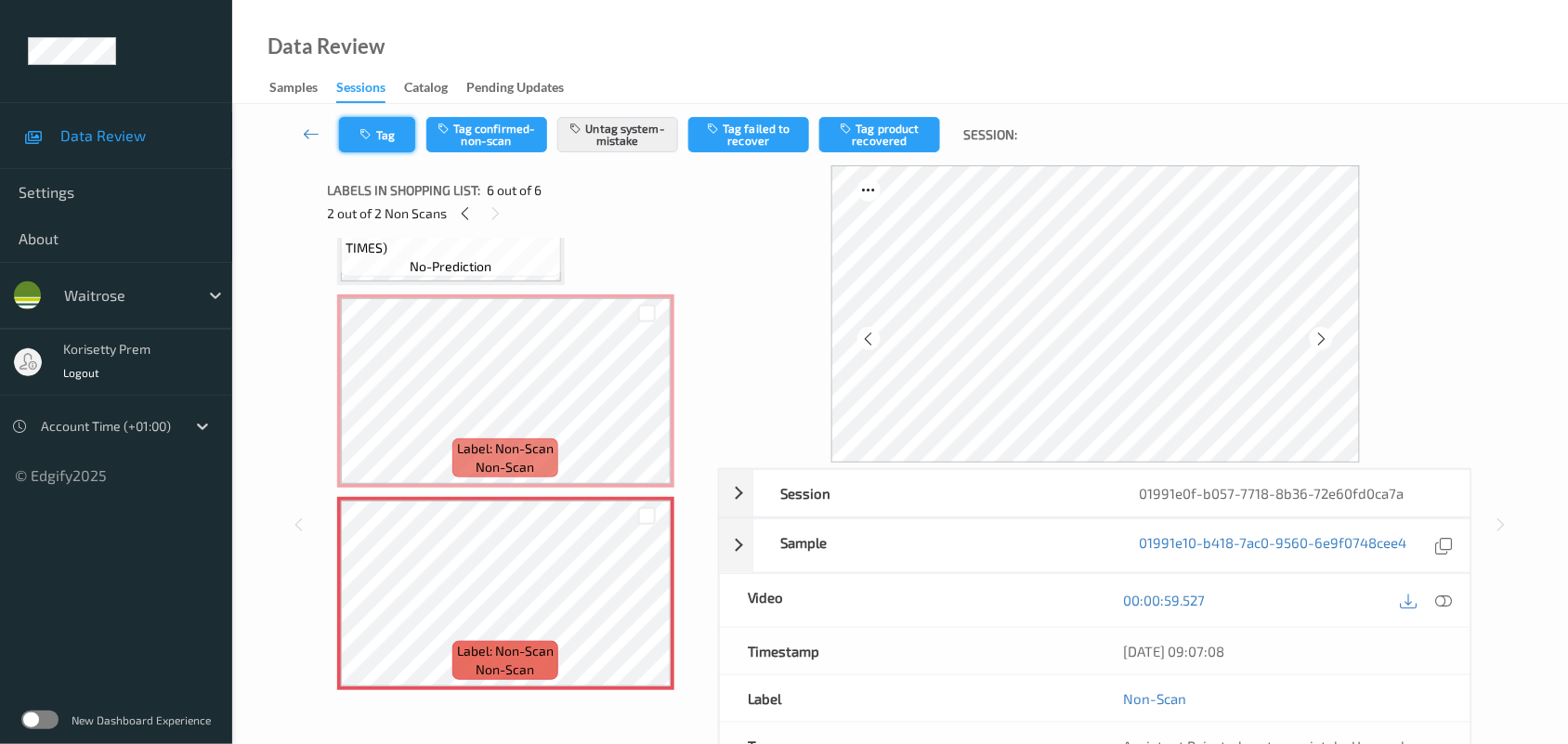
click at [364, 123] on button "Tag" at bounding box center [377, 135] width 76 height 35
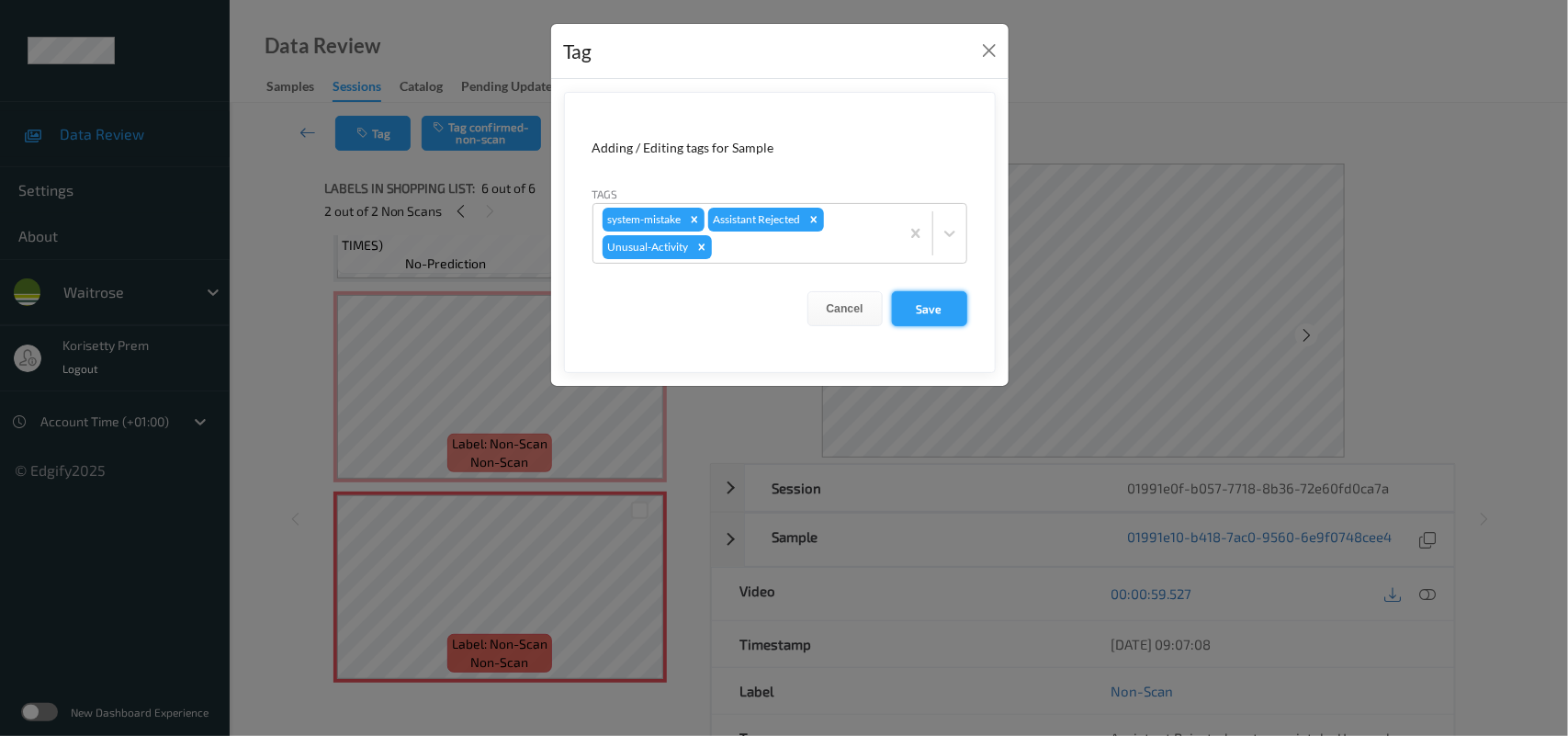
click at [942, 305] on button "Save" at bounding box center [929, 308] width 75 height 35
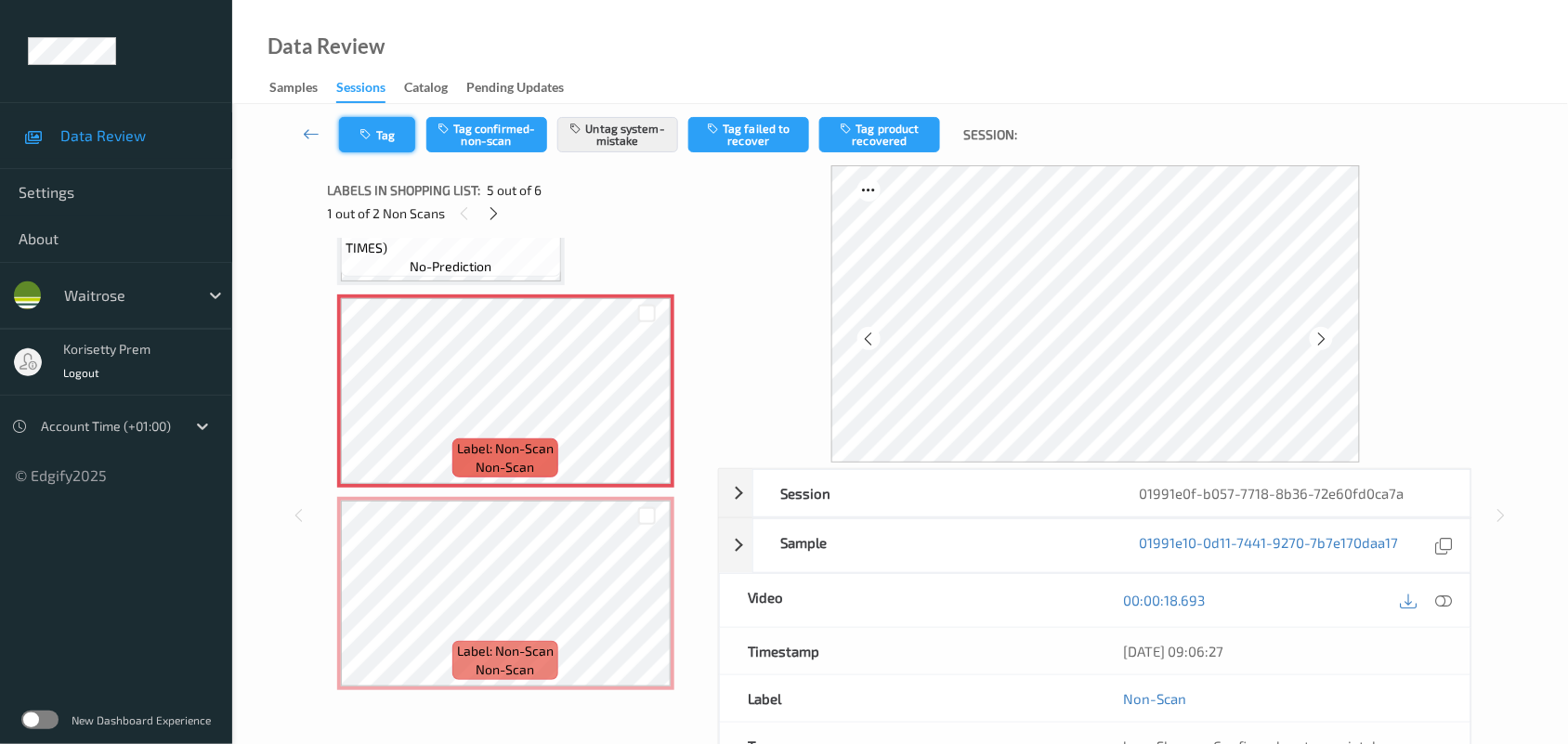
click at [376, 136] on button "Tag" at bounding box center [377, 135] width 76 height 35
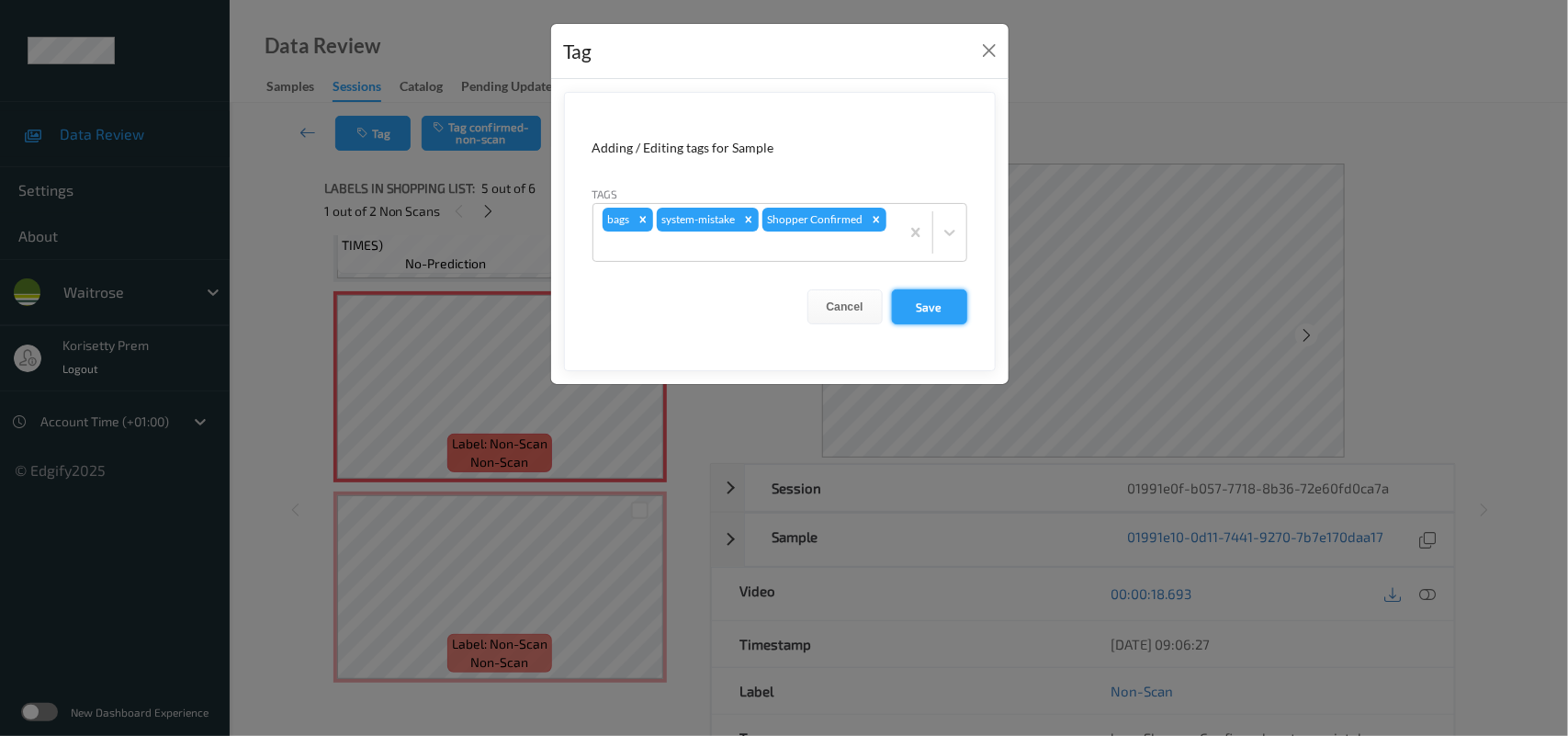
click at [915, 306] on button "Save" at bounding box center [929, 307] width 75 height 35
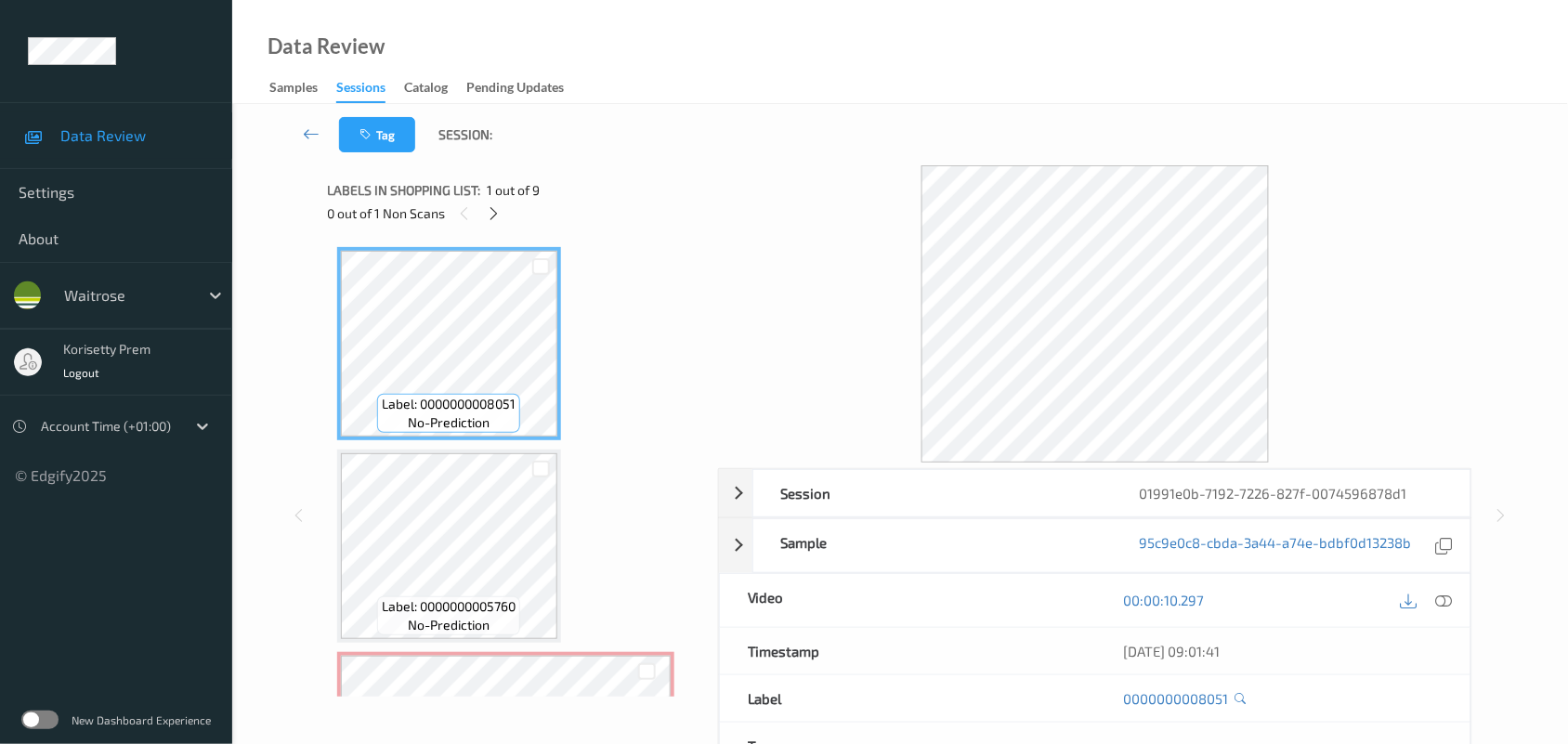
click at [792, 101] on div "Data Review Samples Sessions Catalog Pending Updates" at bounding box center [900, 52] width 1335 height 104
click at [816, 72] on div "Data Review Samples Sessions Catalog Pending Updates" at bounding box center [900, 52] width 1335 height 104
click at [786, 144] on div "Tag Session:" at bounding box center [901, 135] width 1260 height 62
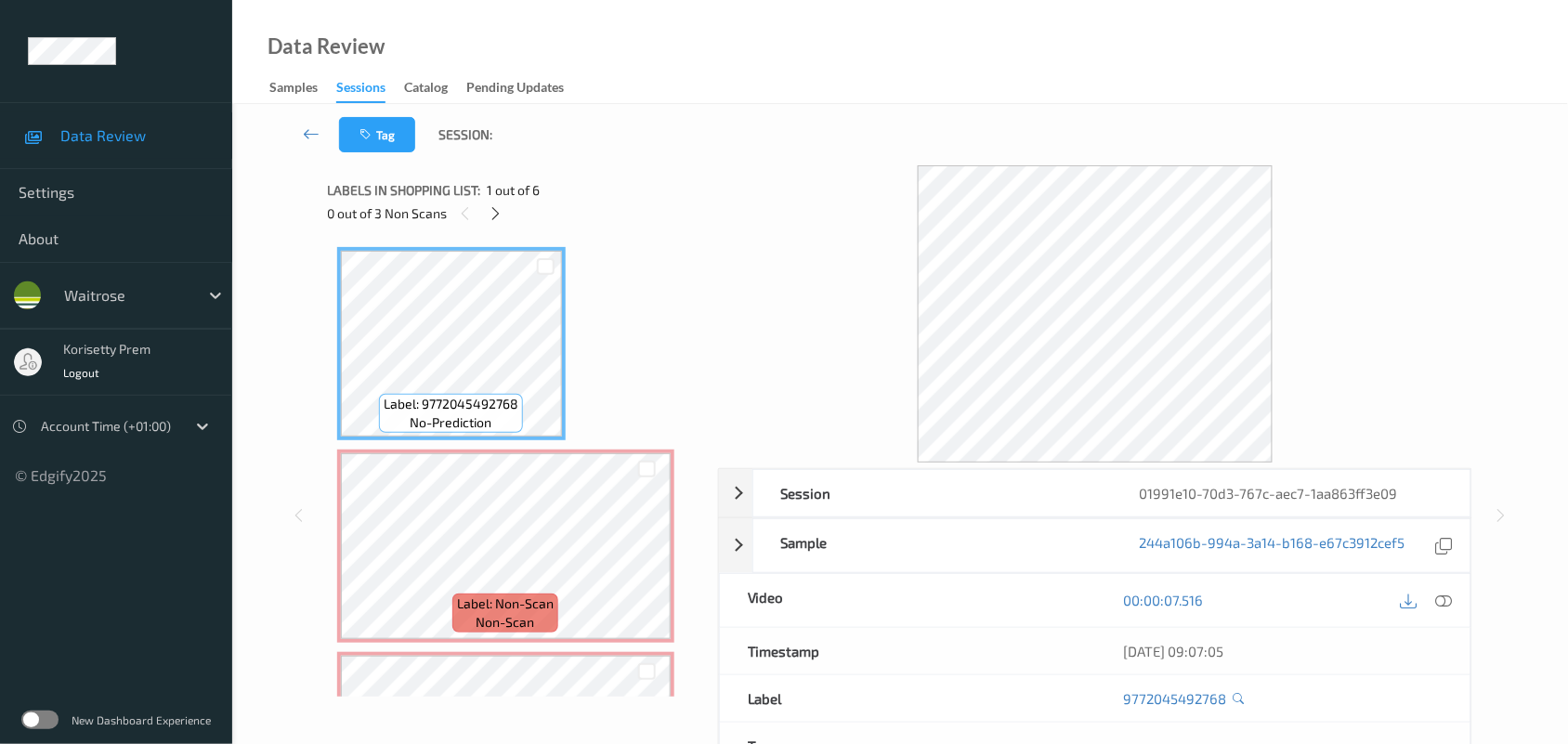
click at [712, 191] on div "Session 01991e10-70d3-767c-aec7-1aa863ff3e09 Session ID 01991e10-70d3-767c-aec7…" at bounding box center [901, 515] width 1146 height 700
click at [1443, 608] on icon at bounding box center [1444, 599] width 17 height 17
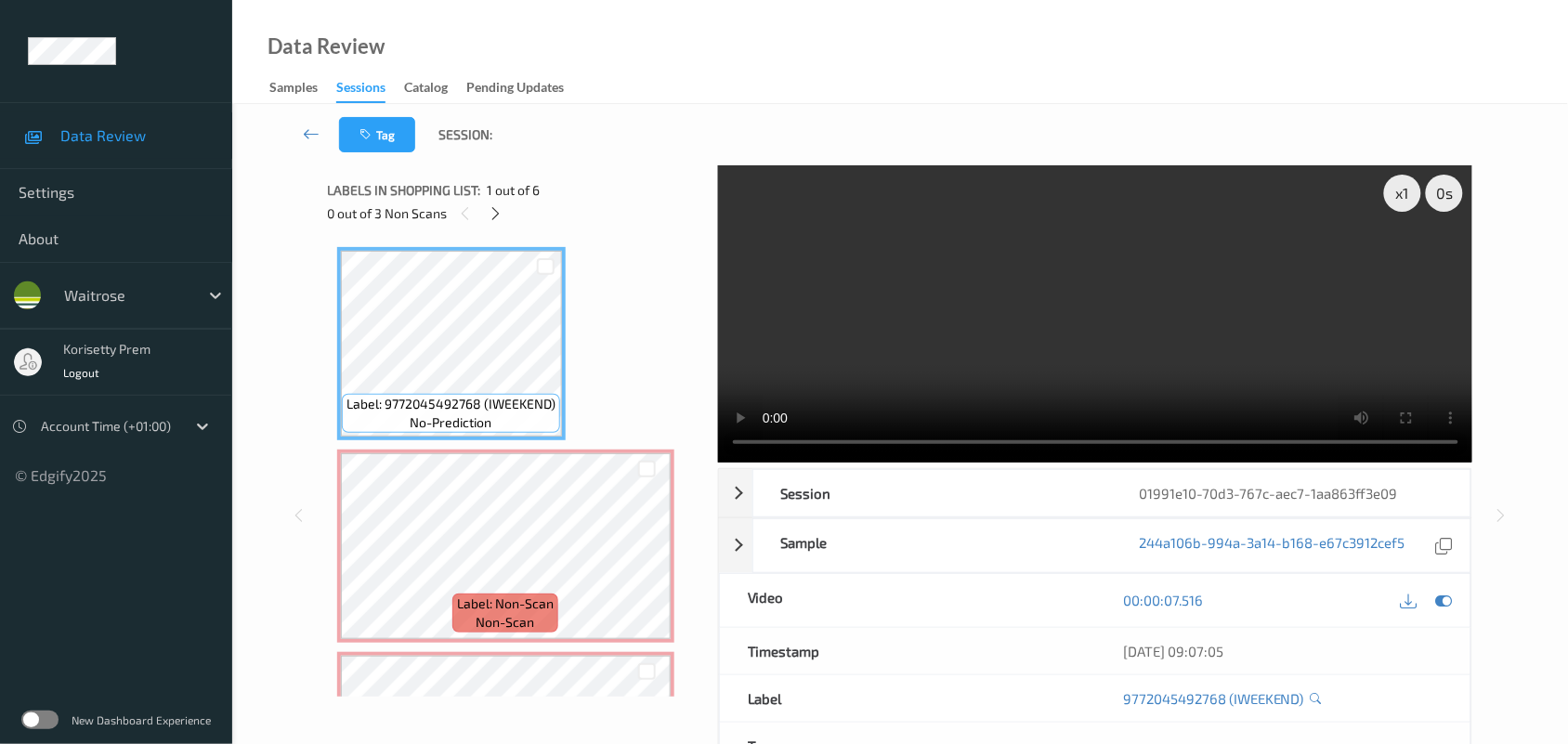
click at [957, 331] on video at bounding box center [1095, 313] width 755 height 297
click at [1054, 358] on video at bounding box center [1095, 313] width 755 height 297
drag, startPoint x: 1054, startPoint y: 358, endPoint x: 1071, endPoint y: 342, distance: 23.3
click at [1054, 355] on video at bounding box center [1095, 313] width 755 height 297
click at [1019, 340] on video at bounding box center [1095, 313] width 755 height 297
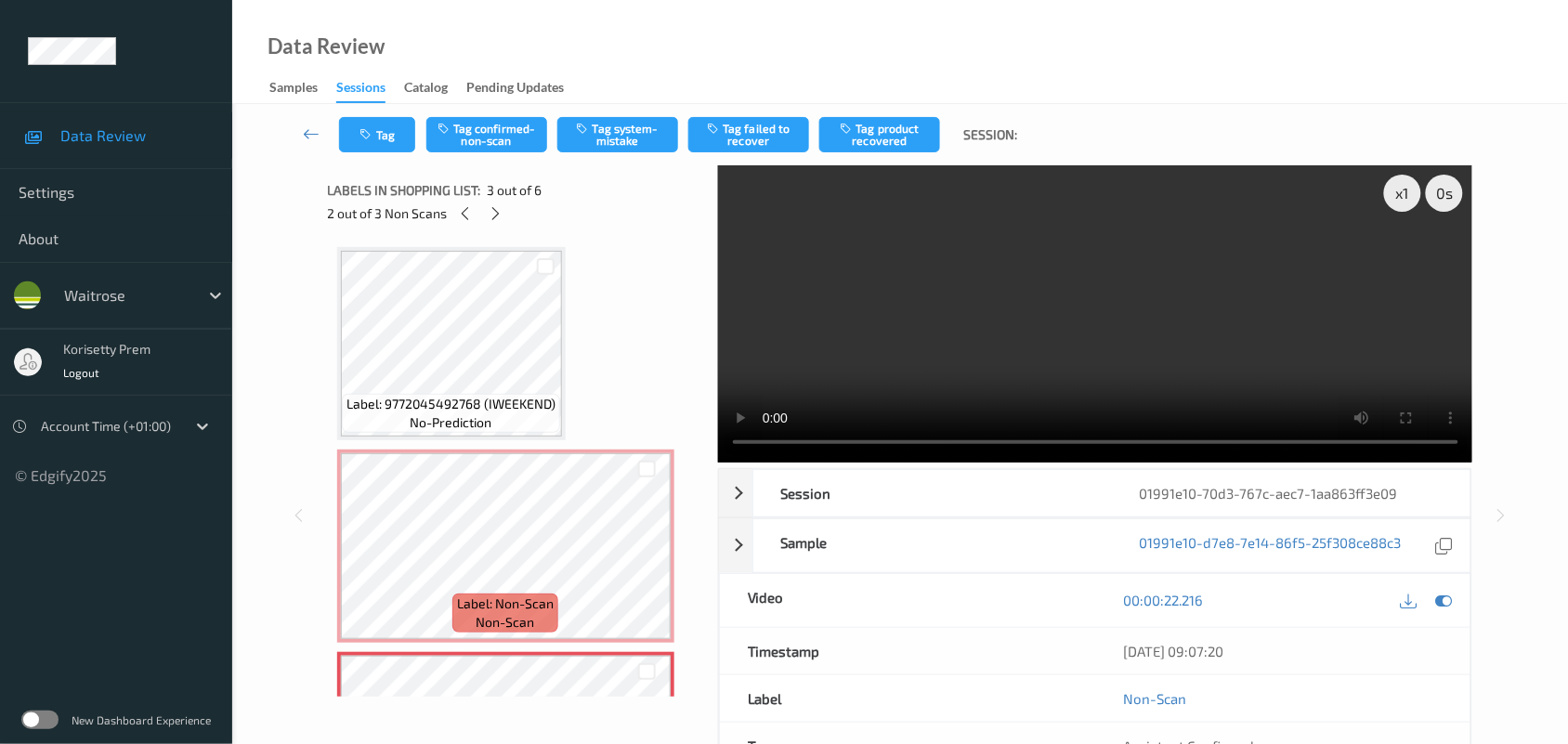
click at [1018, 359] on video at bounding box center [1095, 313] width 755 height 297
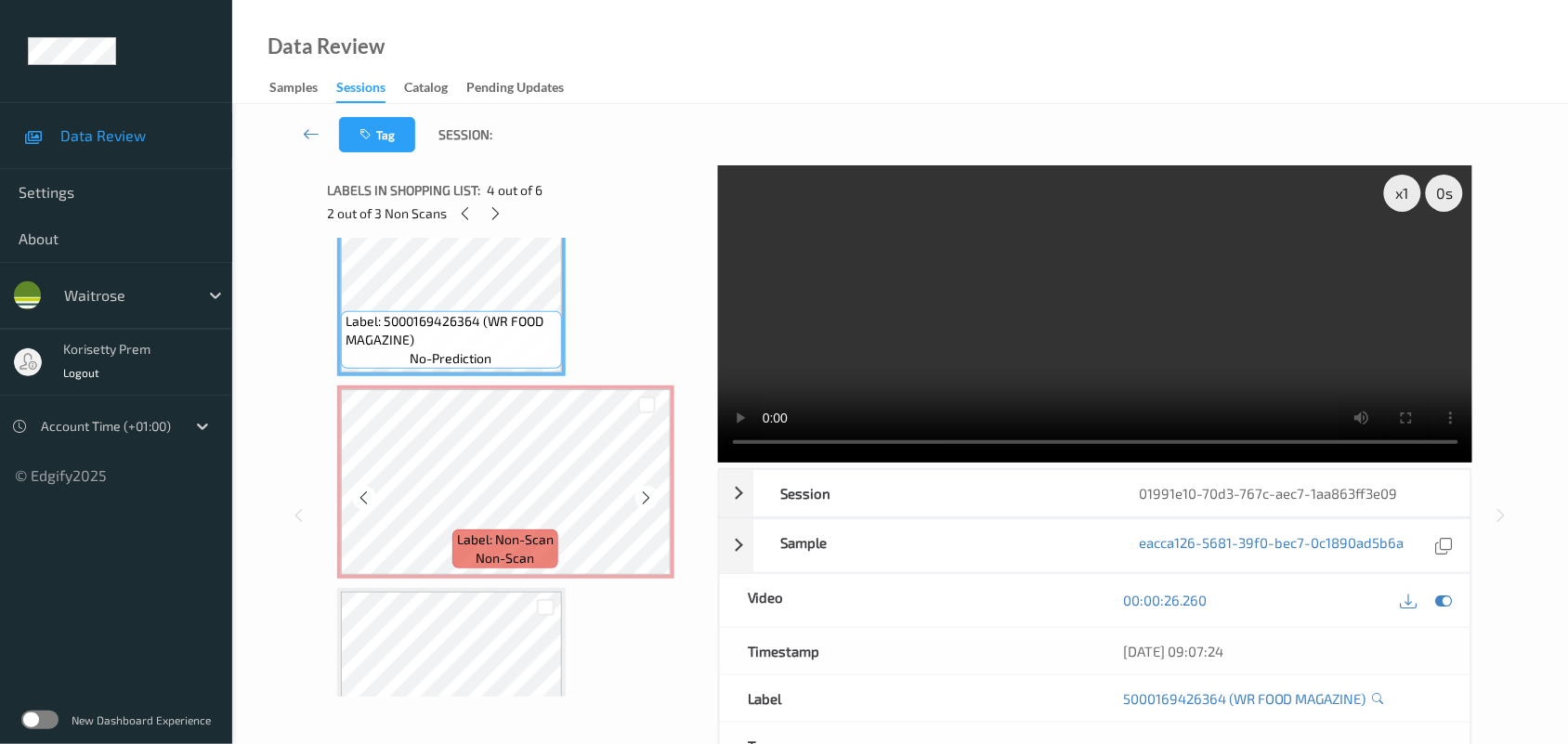
scroll to position [696, 0]
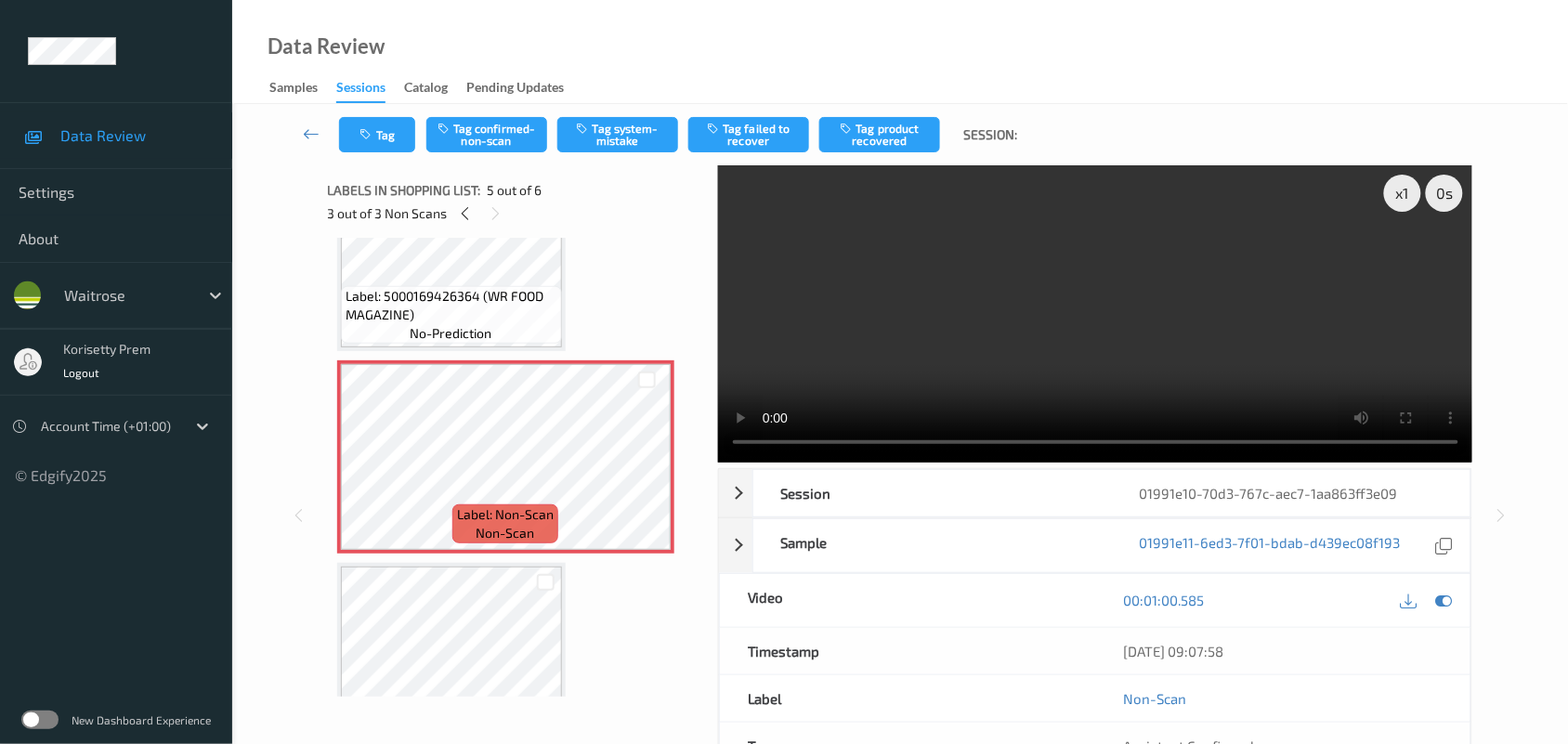
click at [1081, 326] on video at bounding box center [1095, 313] width 755 height 297
click at [642, 472] on icon at bounding box center [647, 472] width 16 height 17
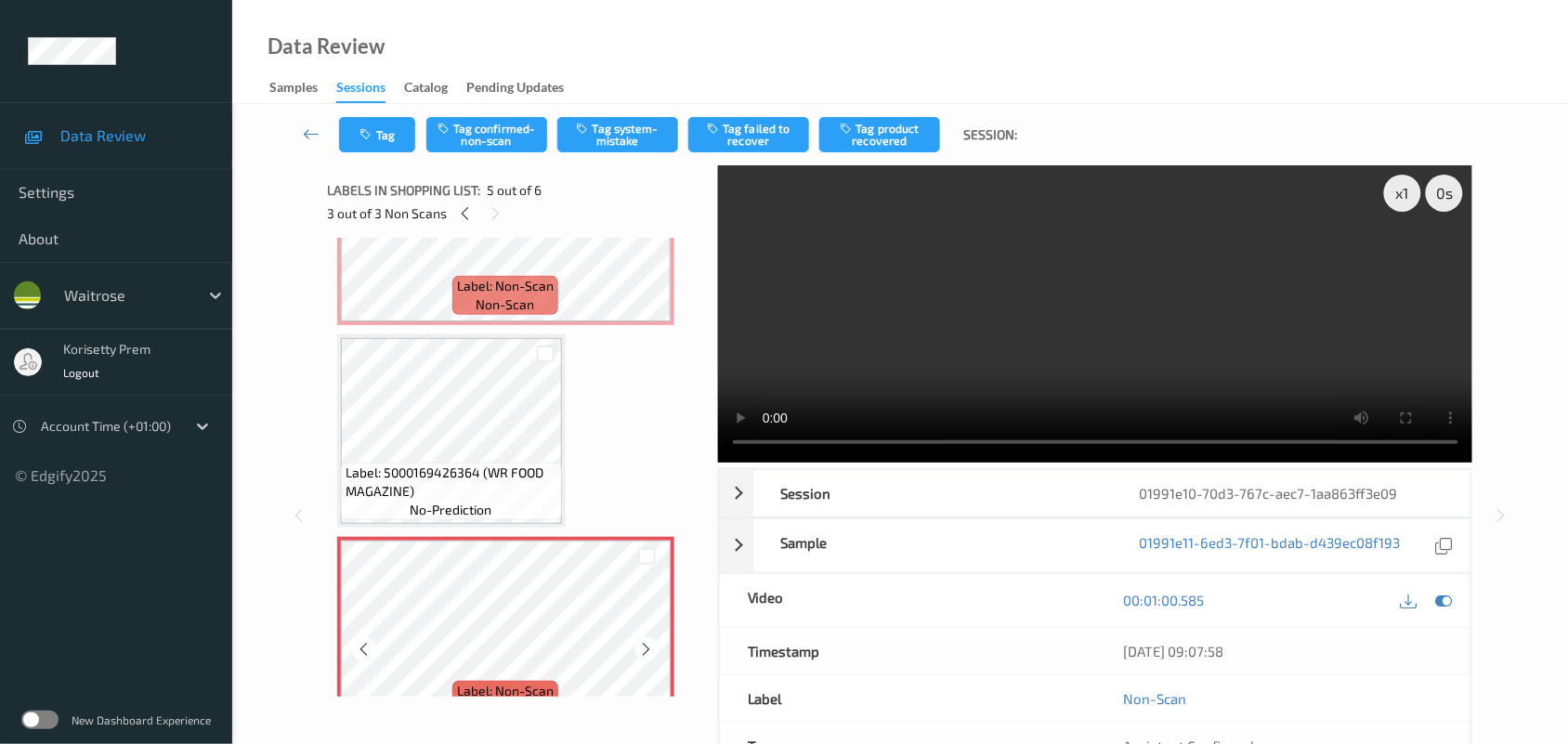
scroll to position [414, 0]
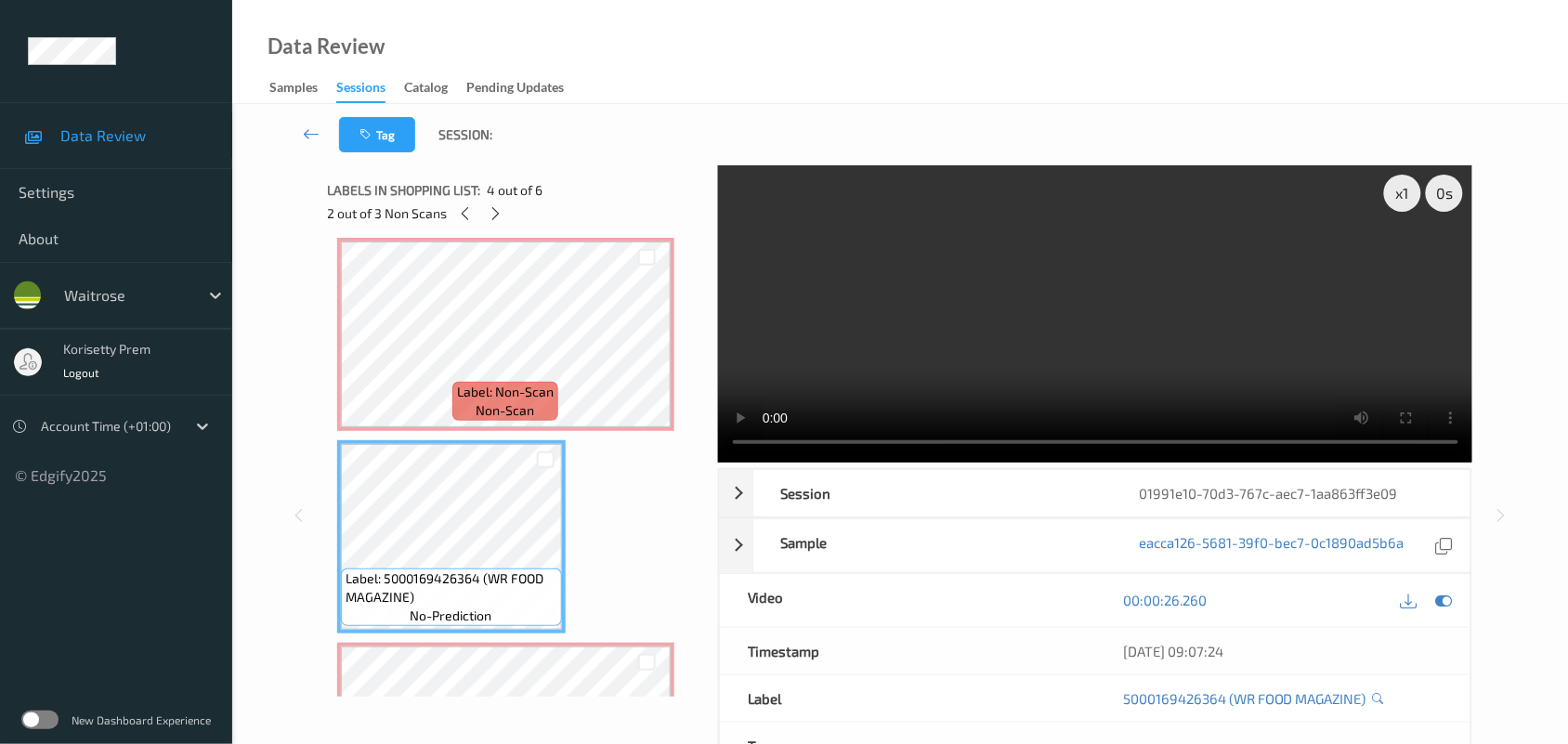
click at [1096, 294] on video at bounding box center [1095, 313] width 755 height 297
click at [955, 310] on video at bounding box center [1095, 313] width 755 height 297
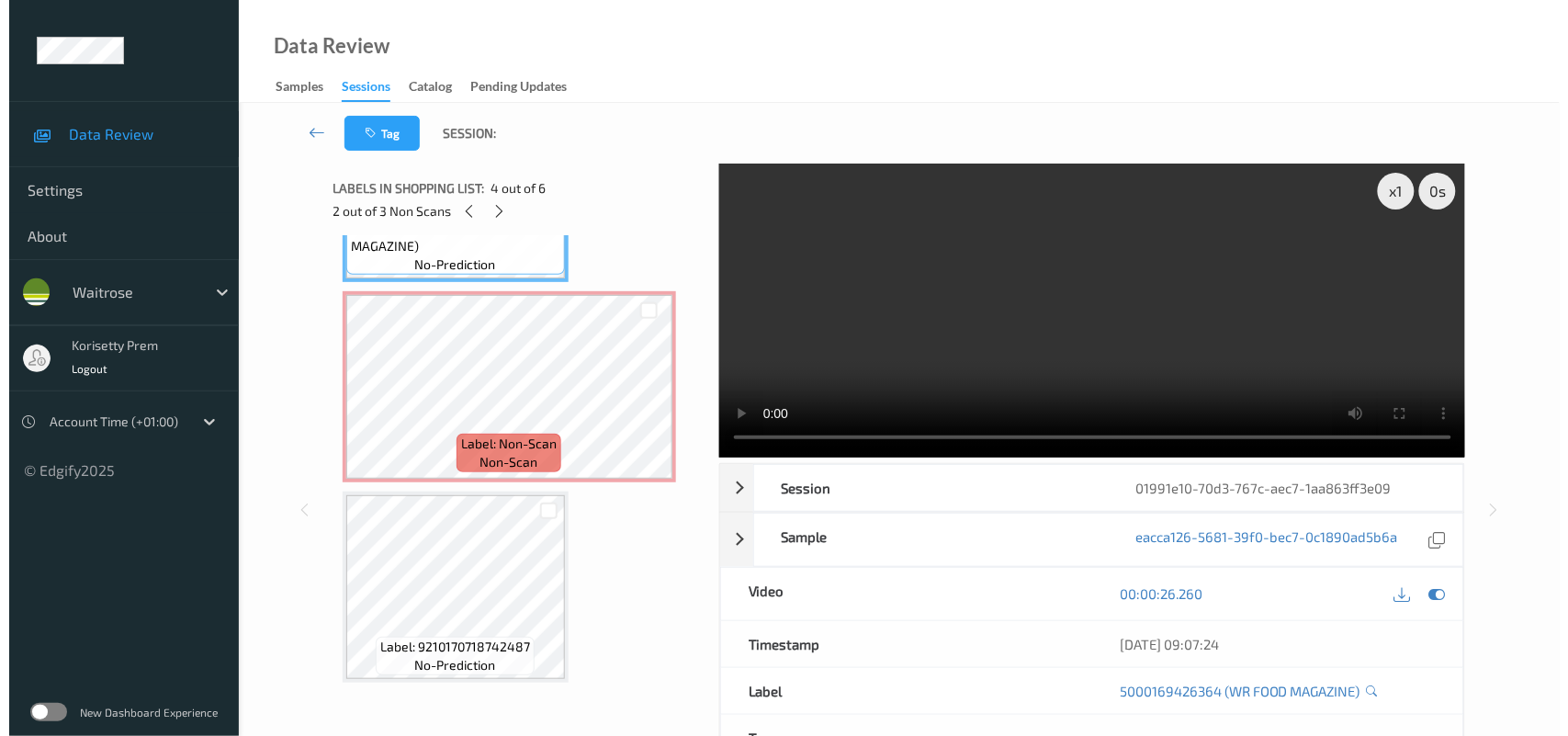
scroll to position [639, 0]
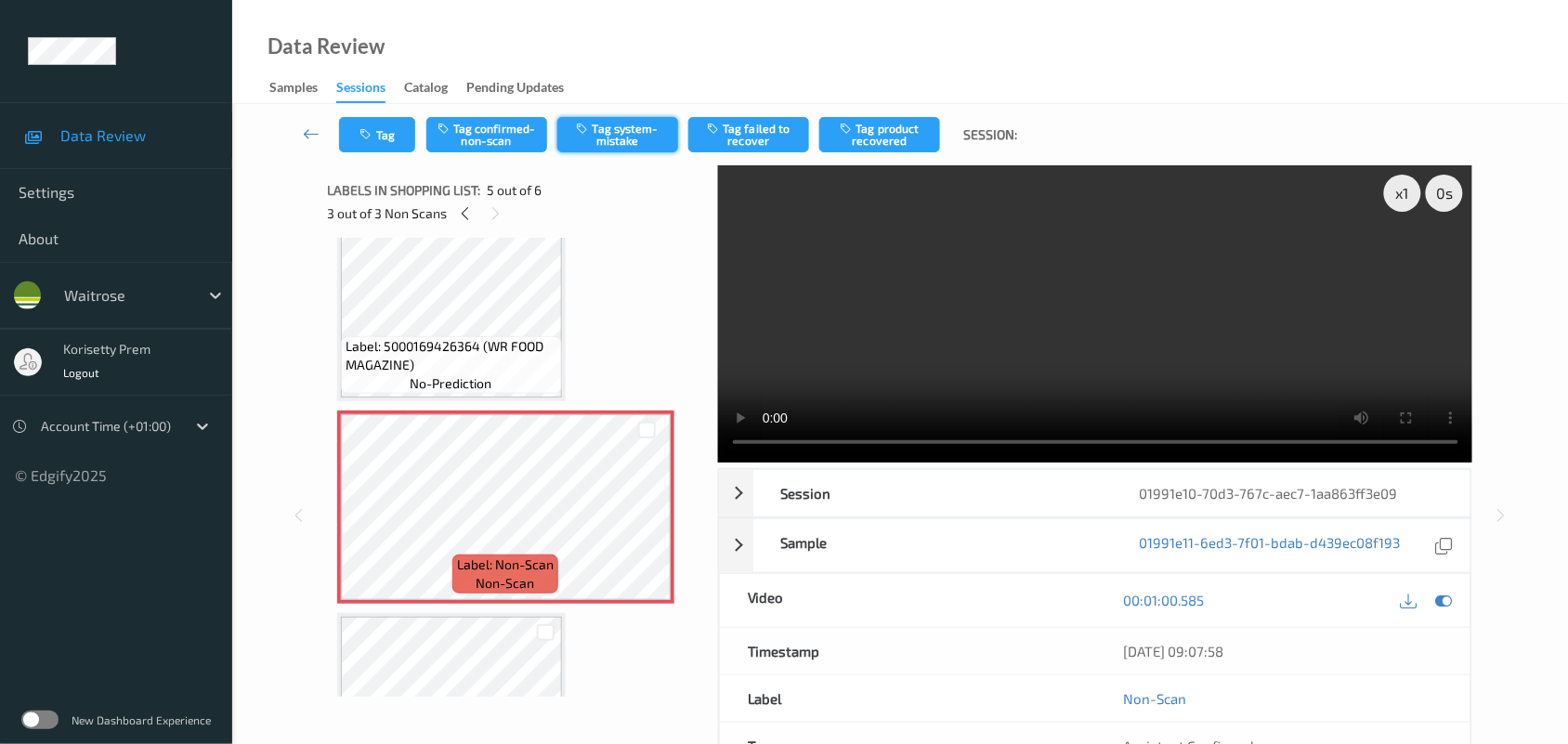
click at [634, 136] on button "Tag system-mistake" at bounding box center [618, 135] width 121 height 35
click at [387, 130] on button "Tag" at bounding box center [377, 135] width 76 height 35
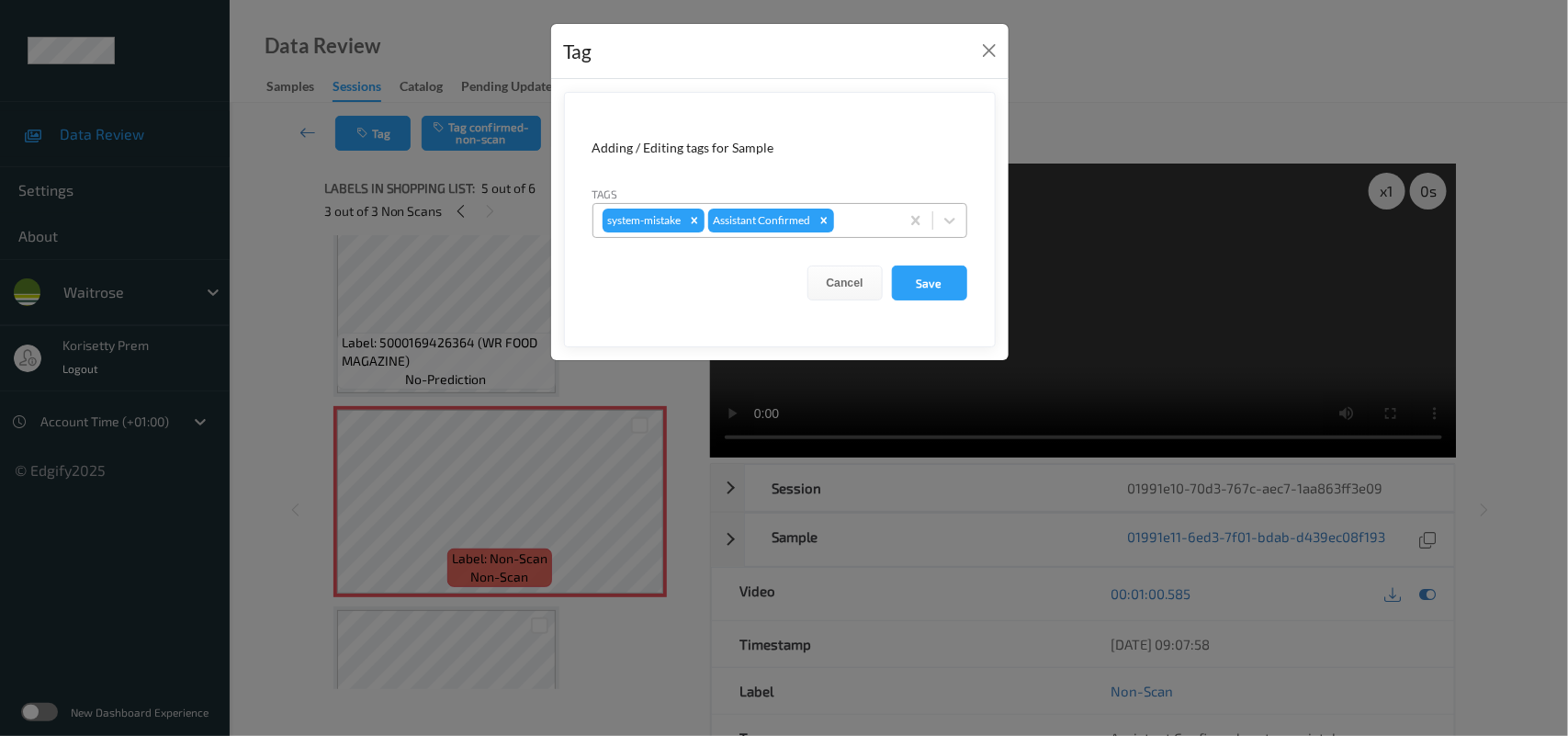
click at [889, 220] on div at bounding box center [864, 220] width 52 height 22
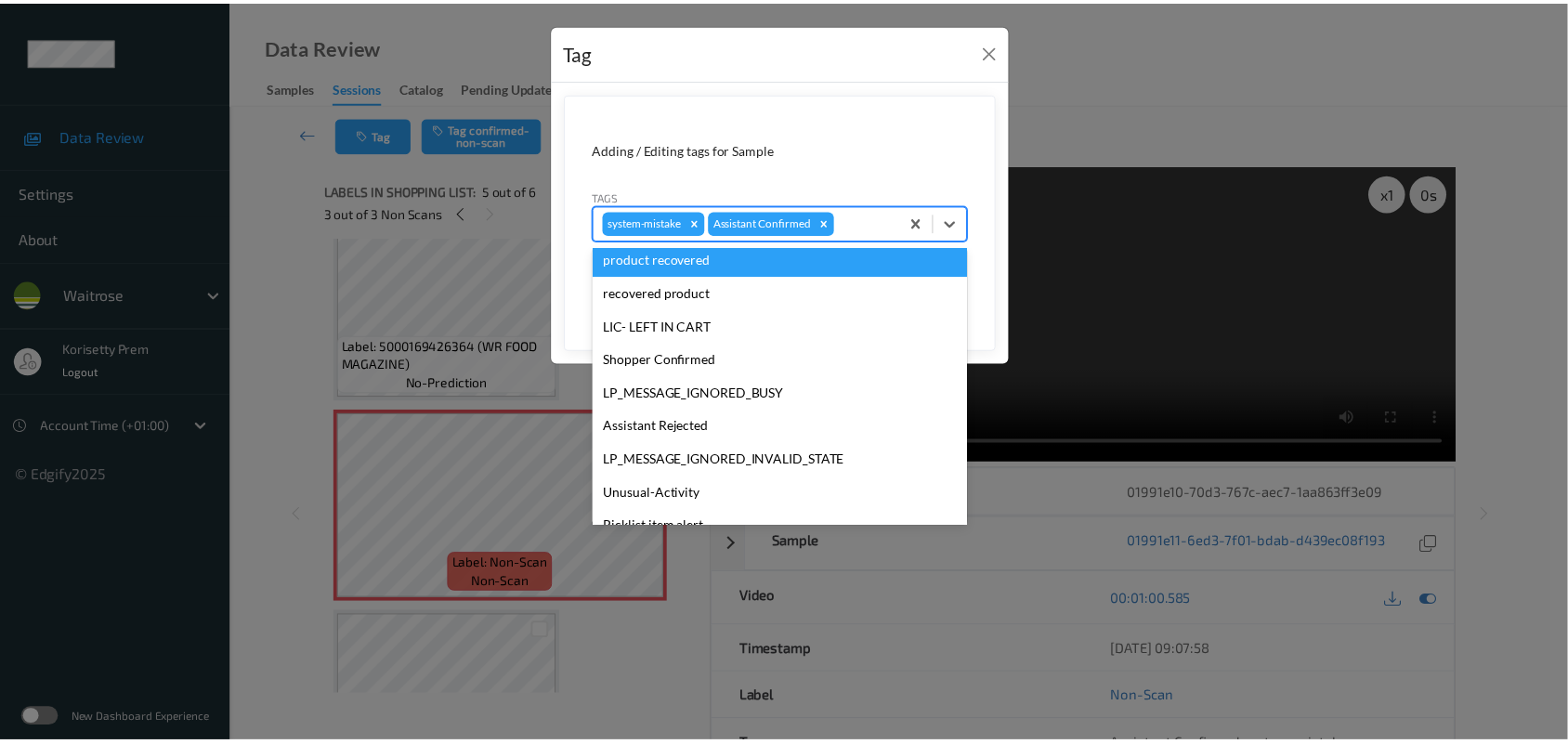
scroll to position [429, 0]
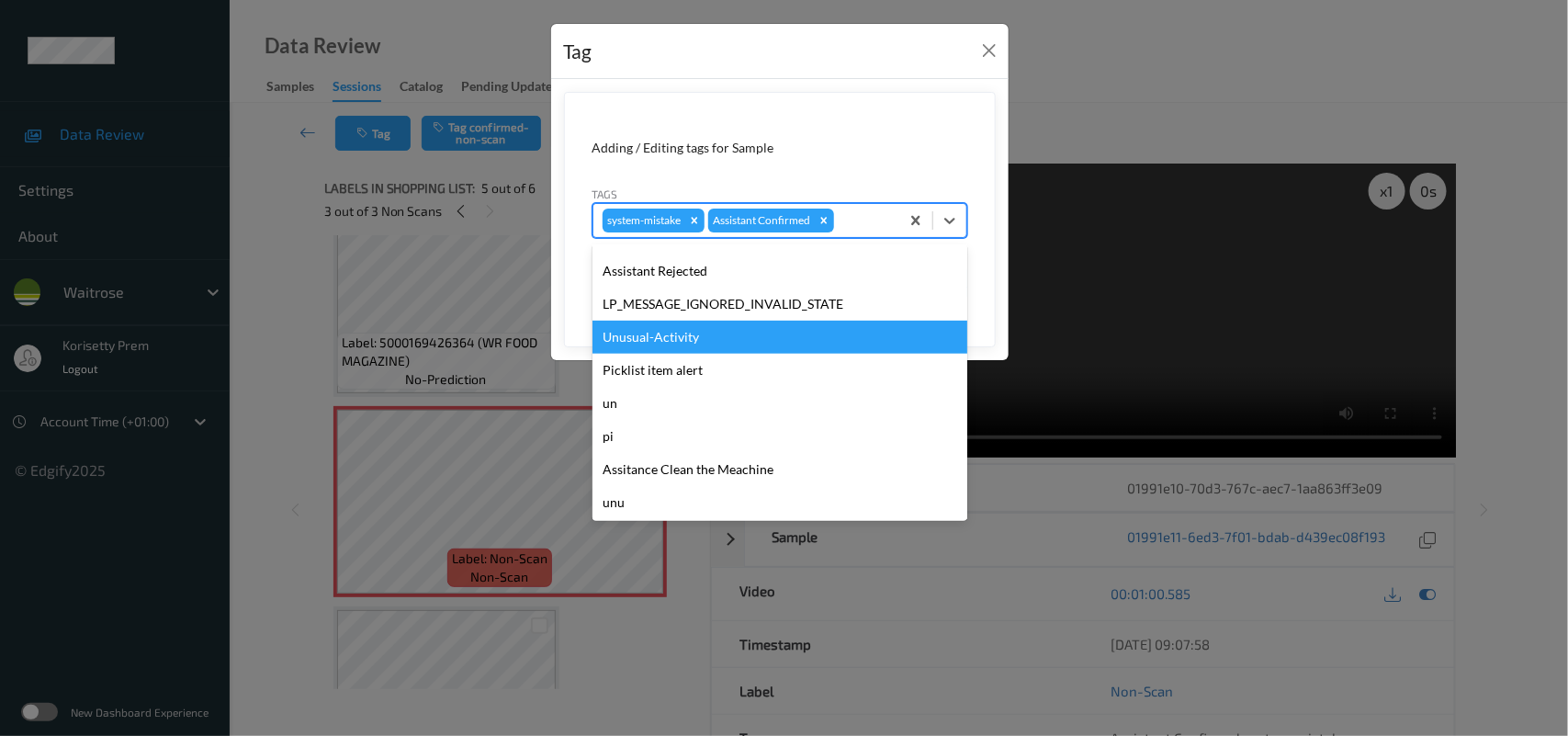
click at [676, 330] on div "Unusual-Activity" at bounding box center [780, 337] width 375 height 33
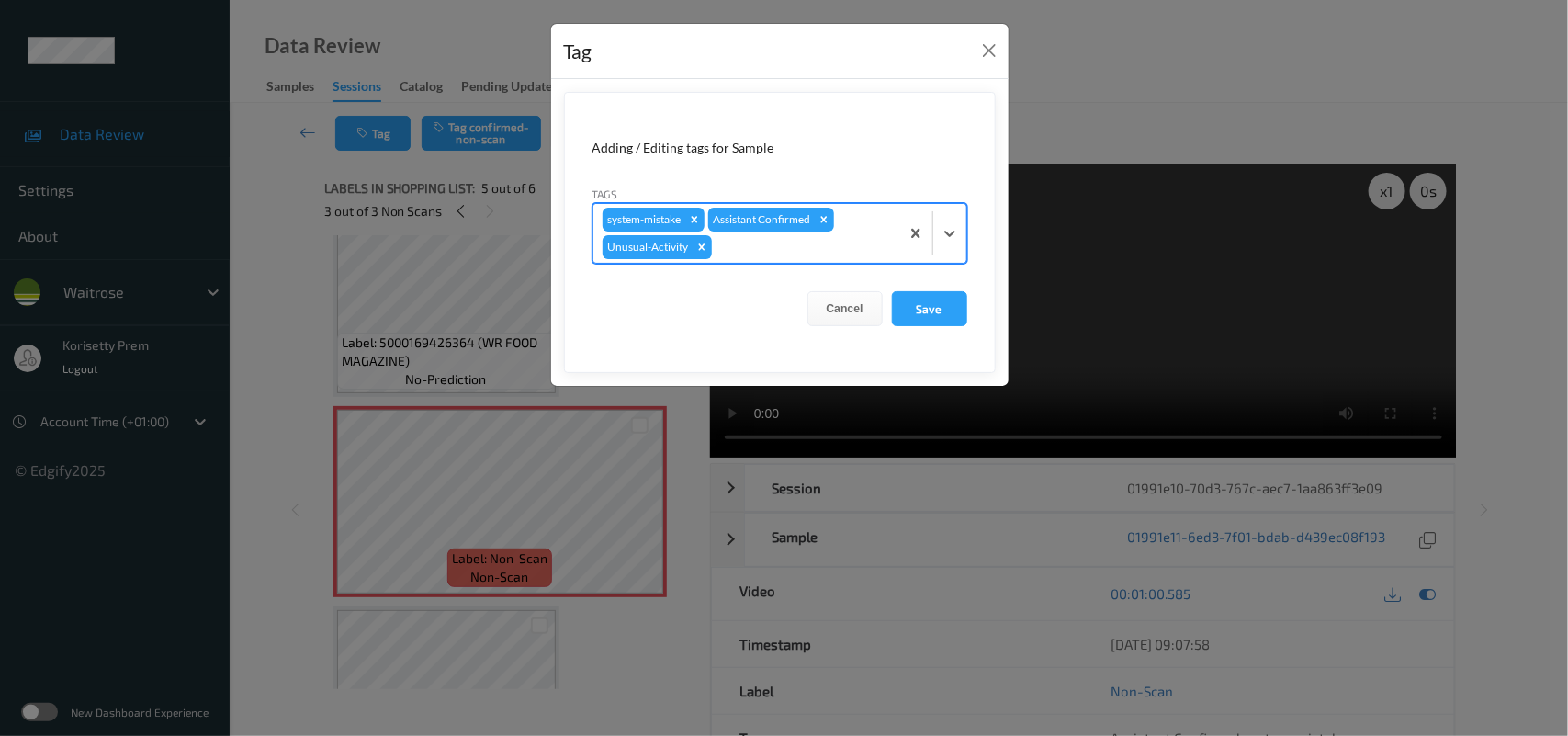
click at [801, 245] on div at bounding box center [803, 246] width 175 height 22
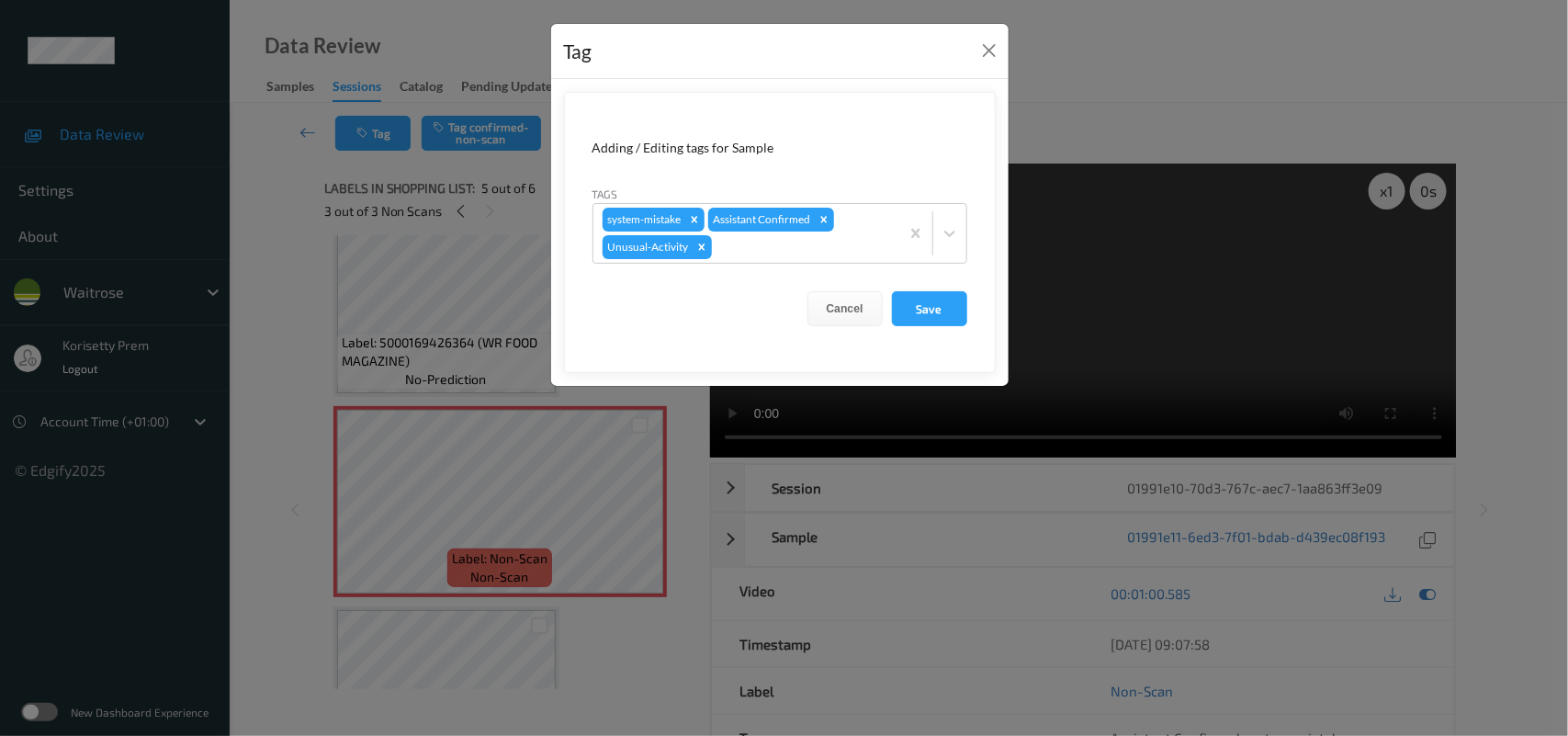
click at [813, 90] on div "Adding / Editing tags for Sample Tags system-mistake Assistant Confirmed Unusua…" at bounding box center [781, 233] width 458 height 307
click at [934, 305] on button "Save" at bounding box center [929, 308] width 75 height 35
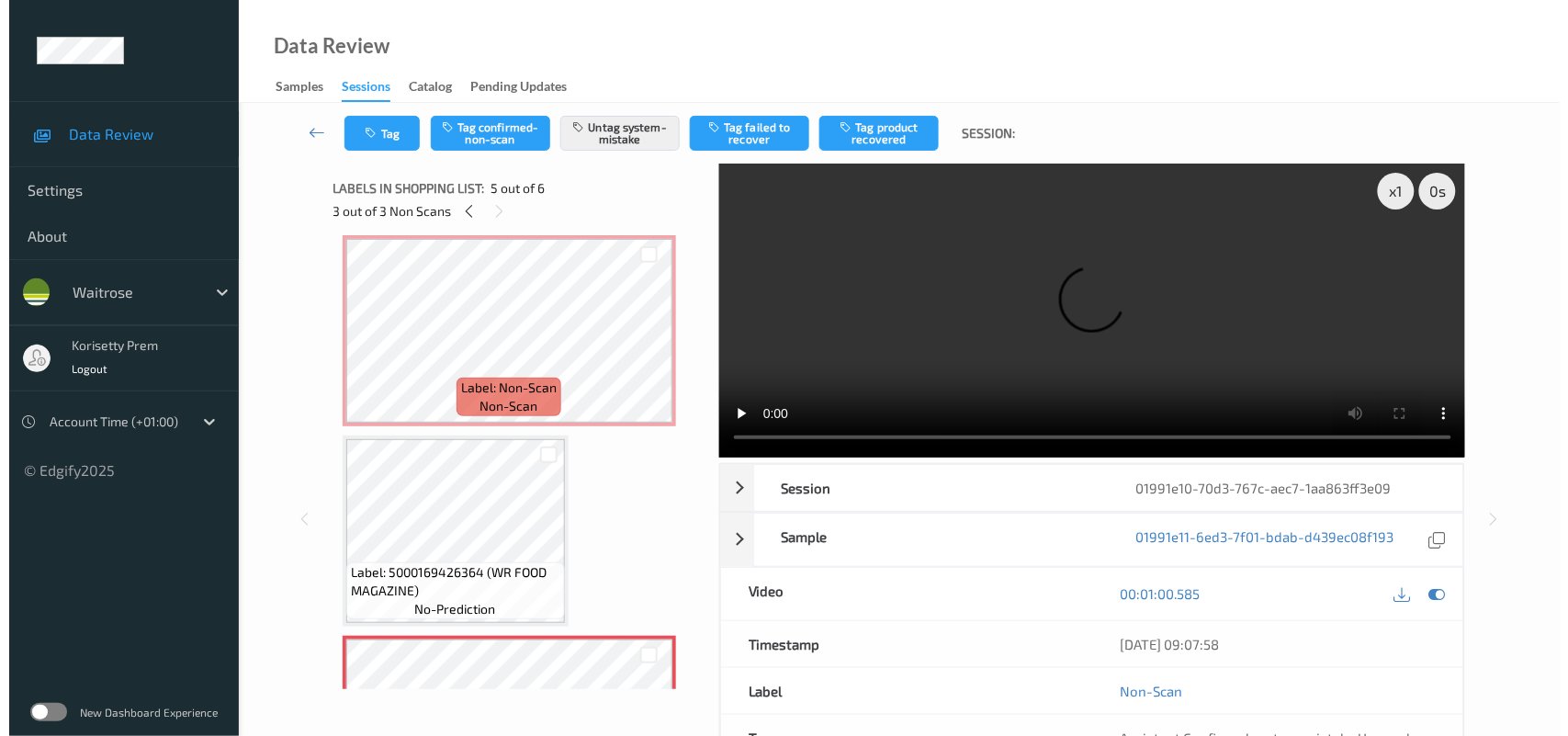
scroll to position [295, 0]
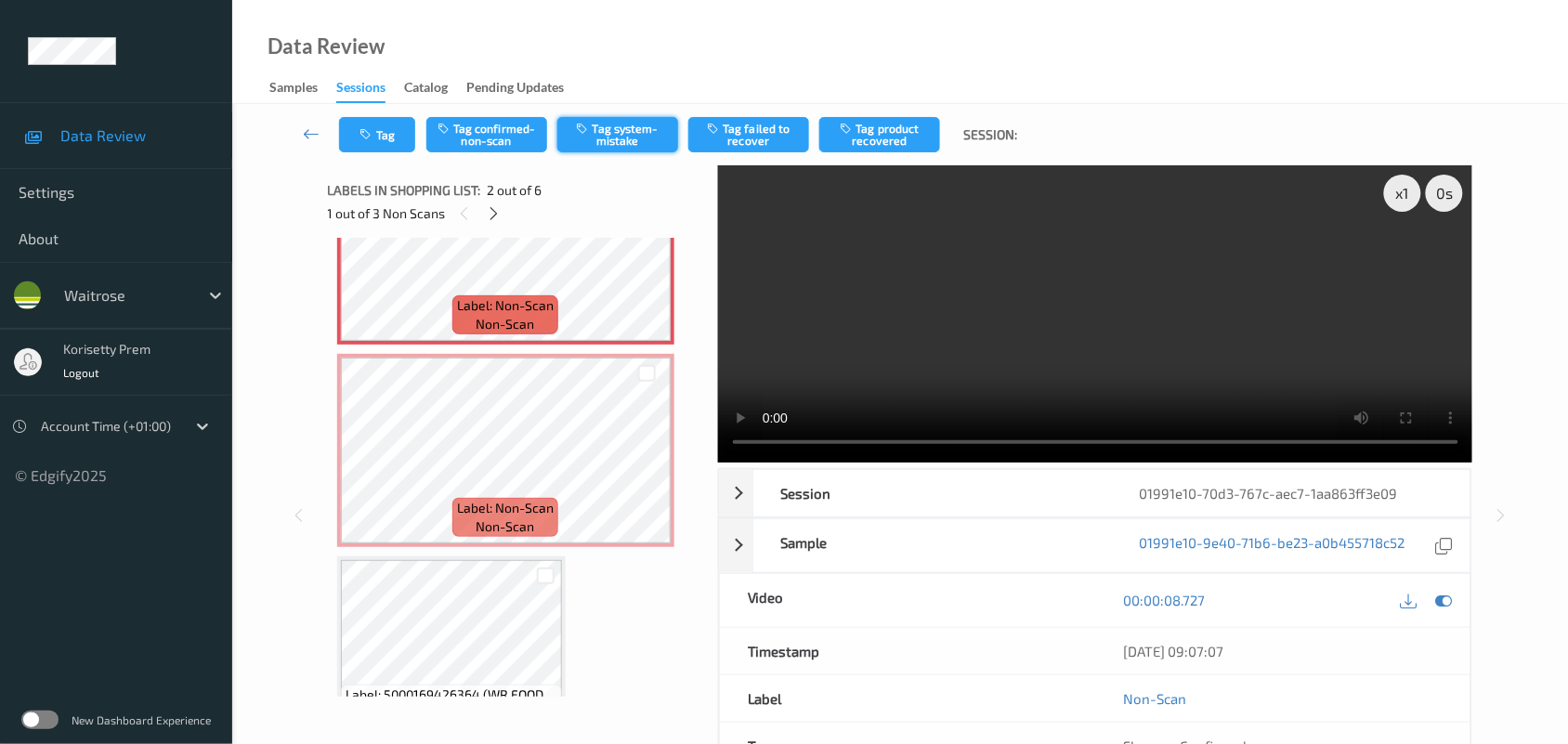
click at [649, 149] on button "Tag system-mistake" at bounding box center [618, 135] width 121 height 35
click at [379, 117] on button "Tag" at bounding box center [377, 135] width 76 height 35
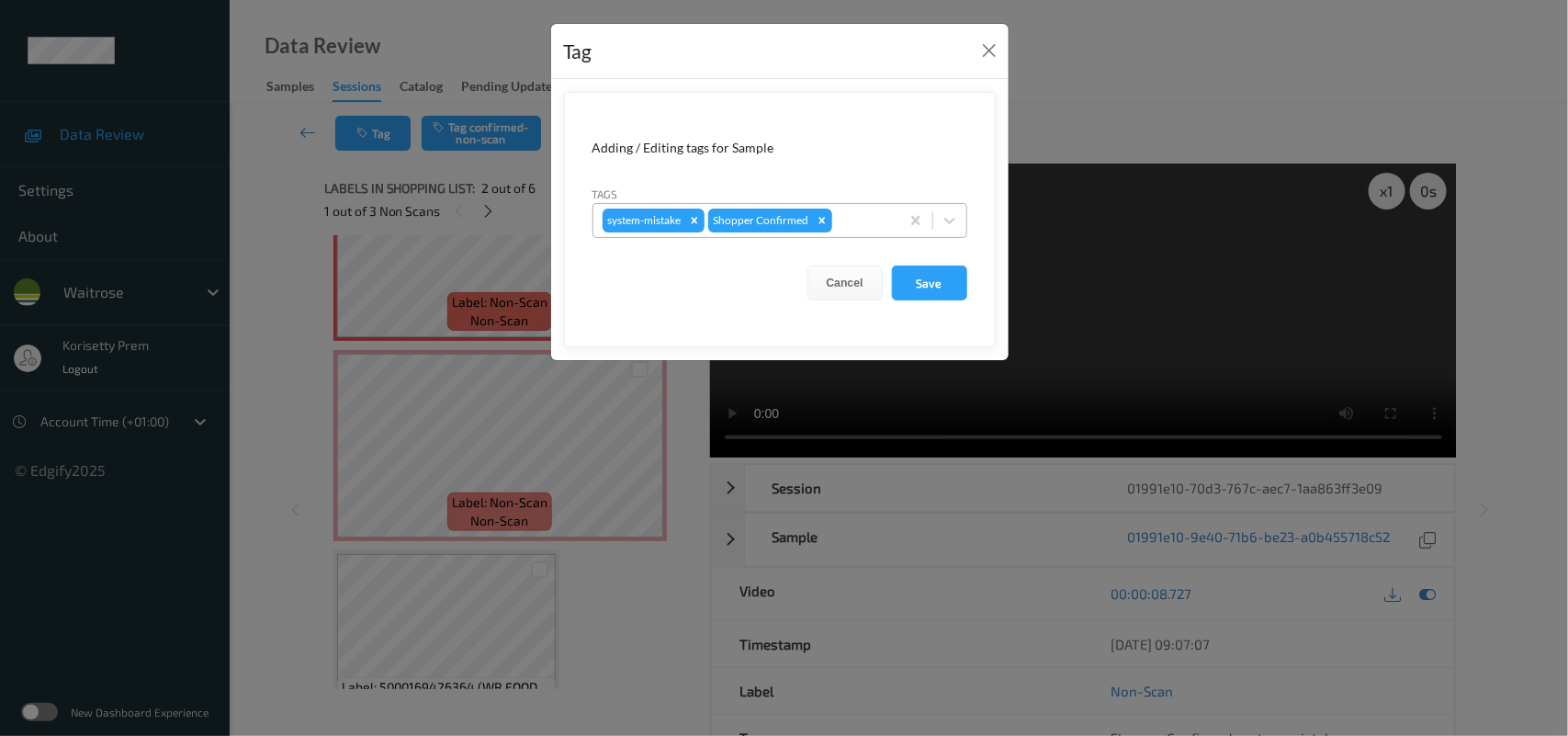
click at [860, 214] on div at bounding box center [863, 220] width 54 height 22
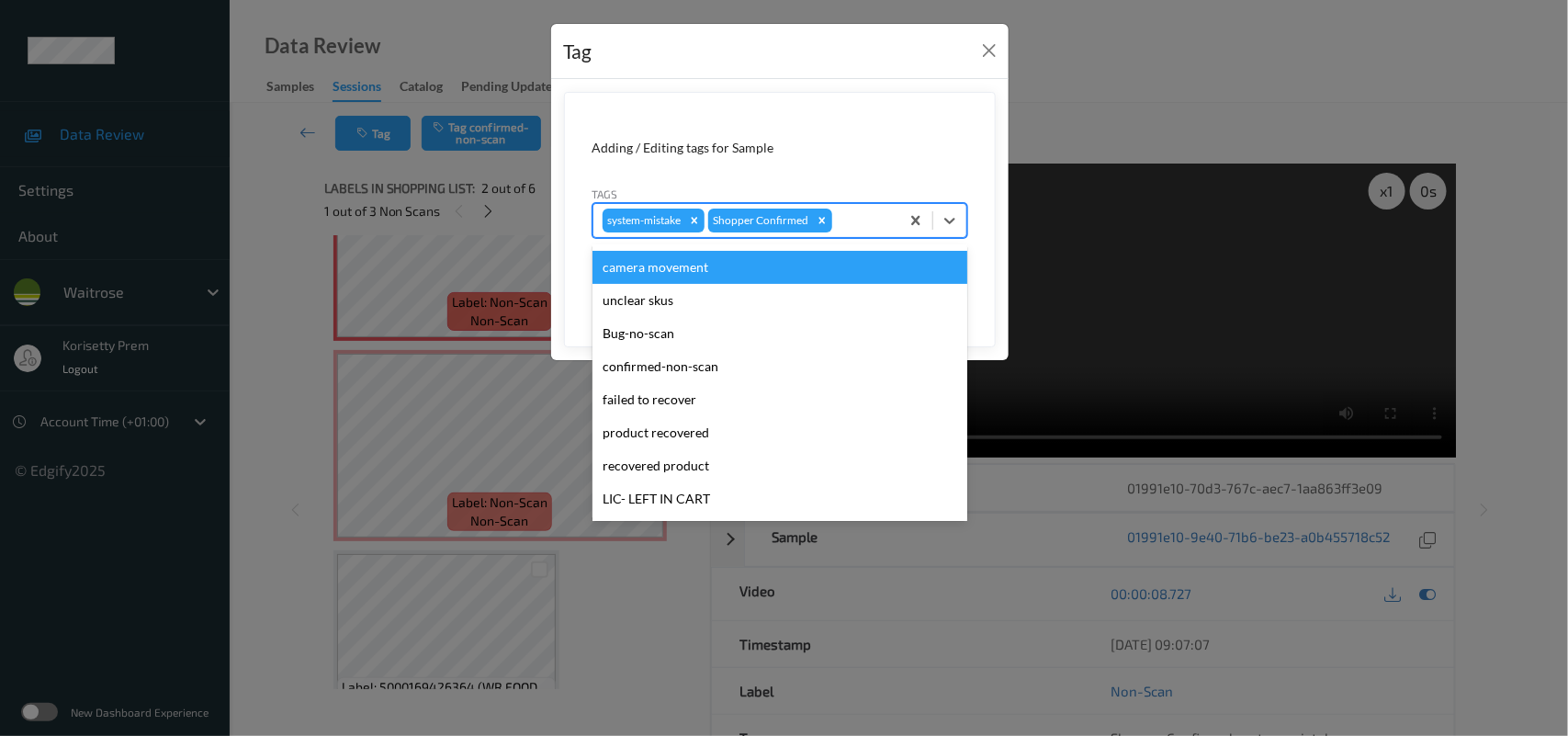
scroll to position [424, 0]
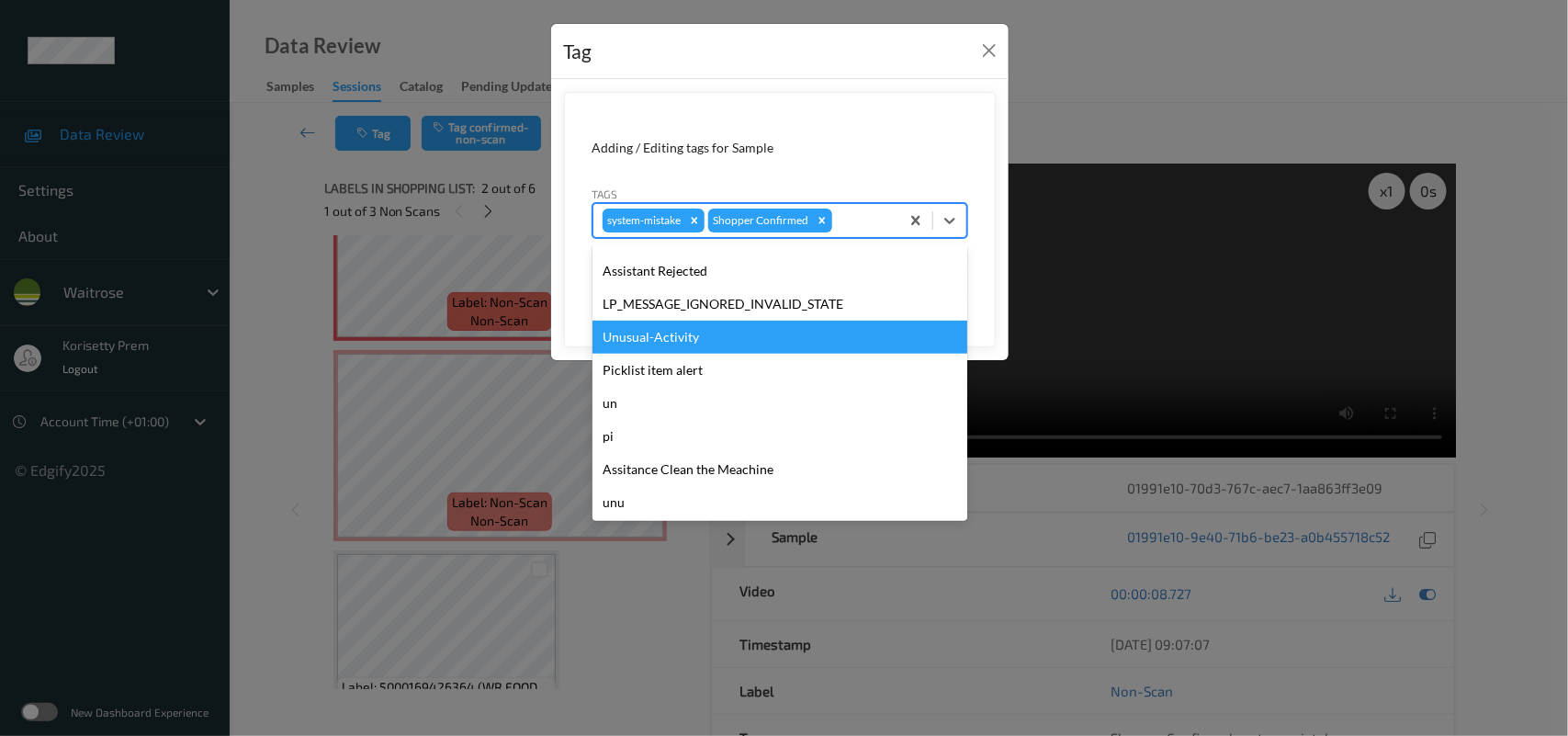
click at [659, 336] on div "Unusual-Activity" at bounding box center [780, 337] width 375 height 33
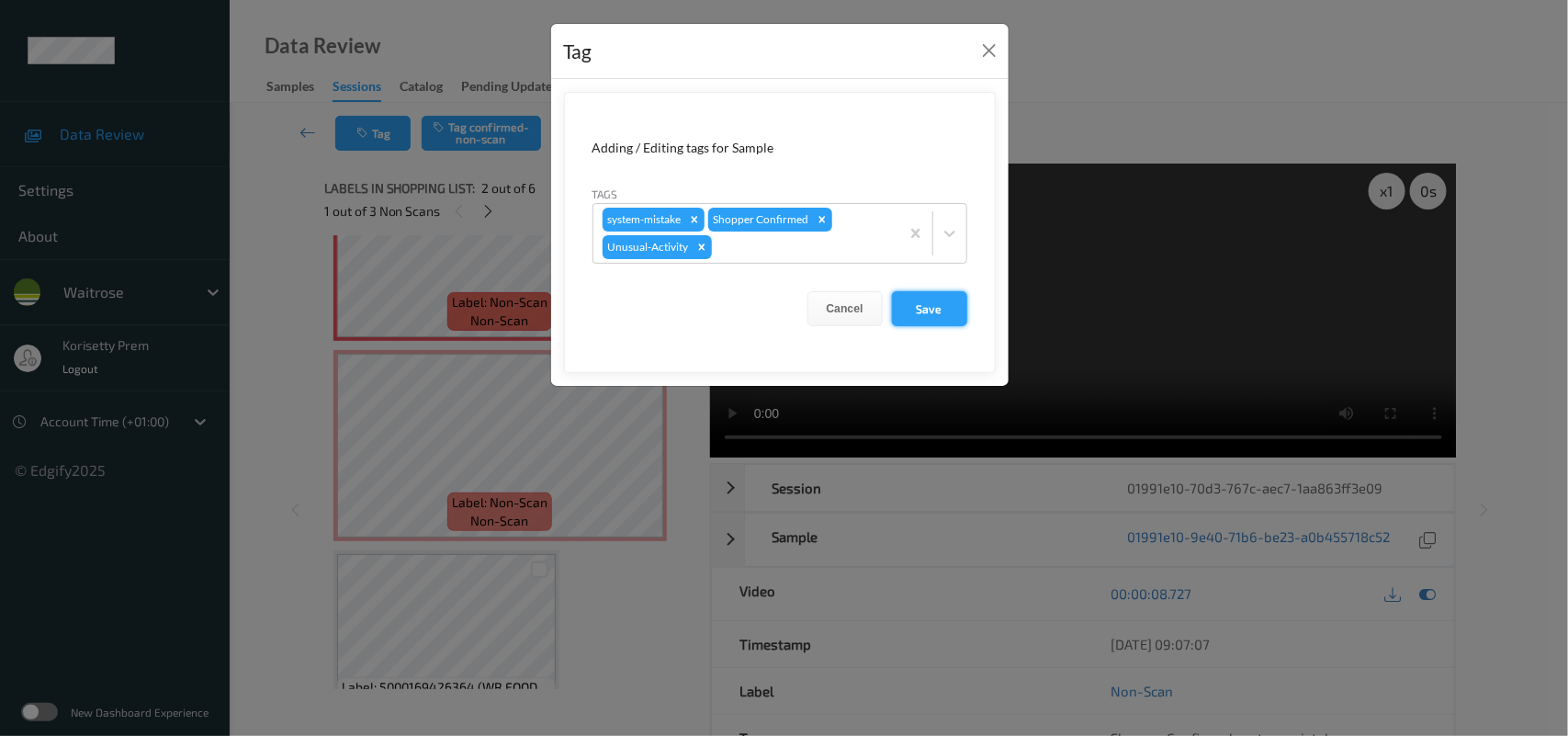
click at [932, 305] on button "Save" at bounding box center [929, 308] width 75 height 35
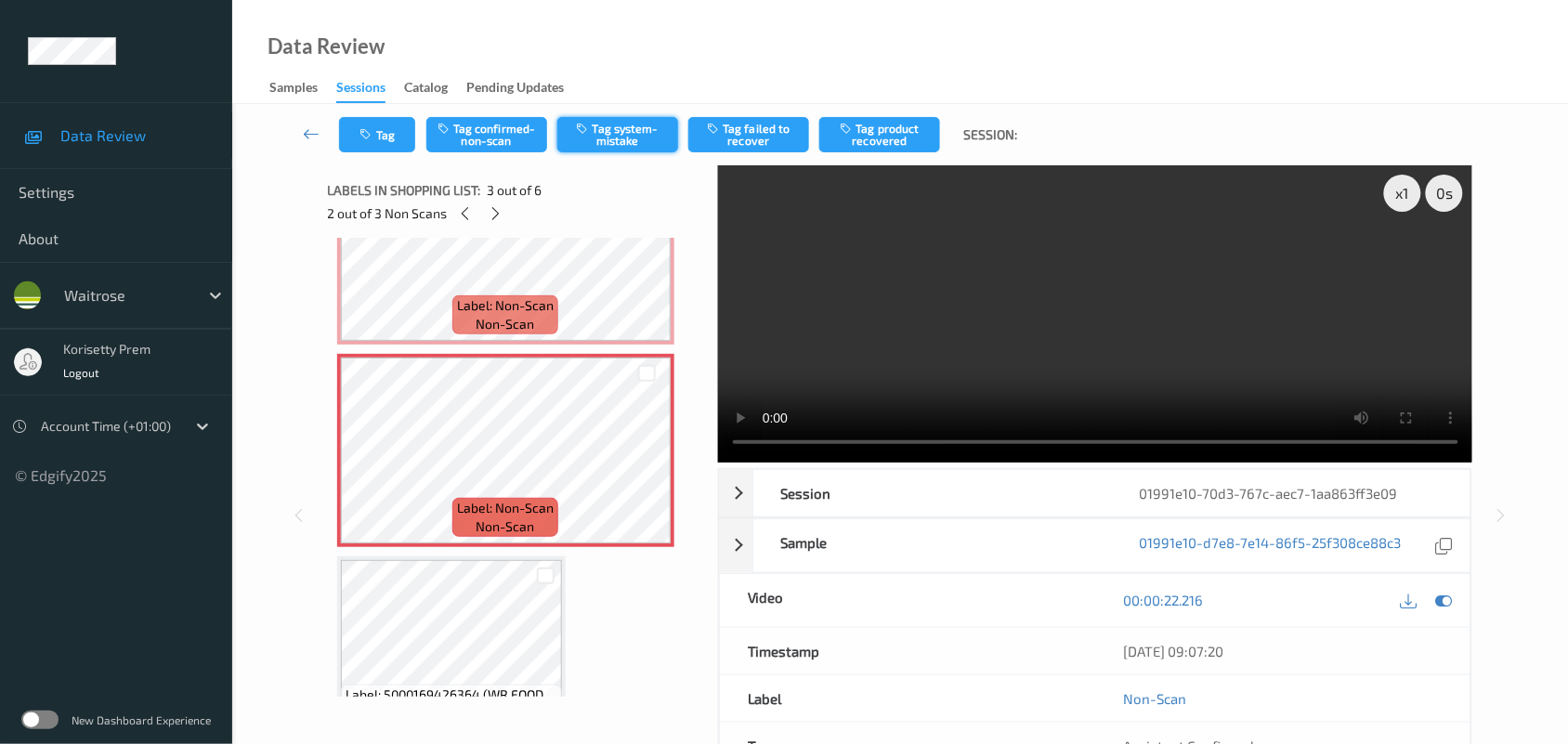
click at [630, 128] on button "Tag system-mistake" at bounding box center [618, 135] width 121 height 35
click at [395, 141] on button "Tag" at bounding box center [377, 135] width 76 height 35
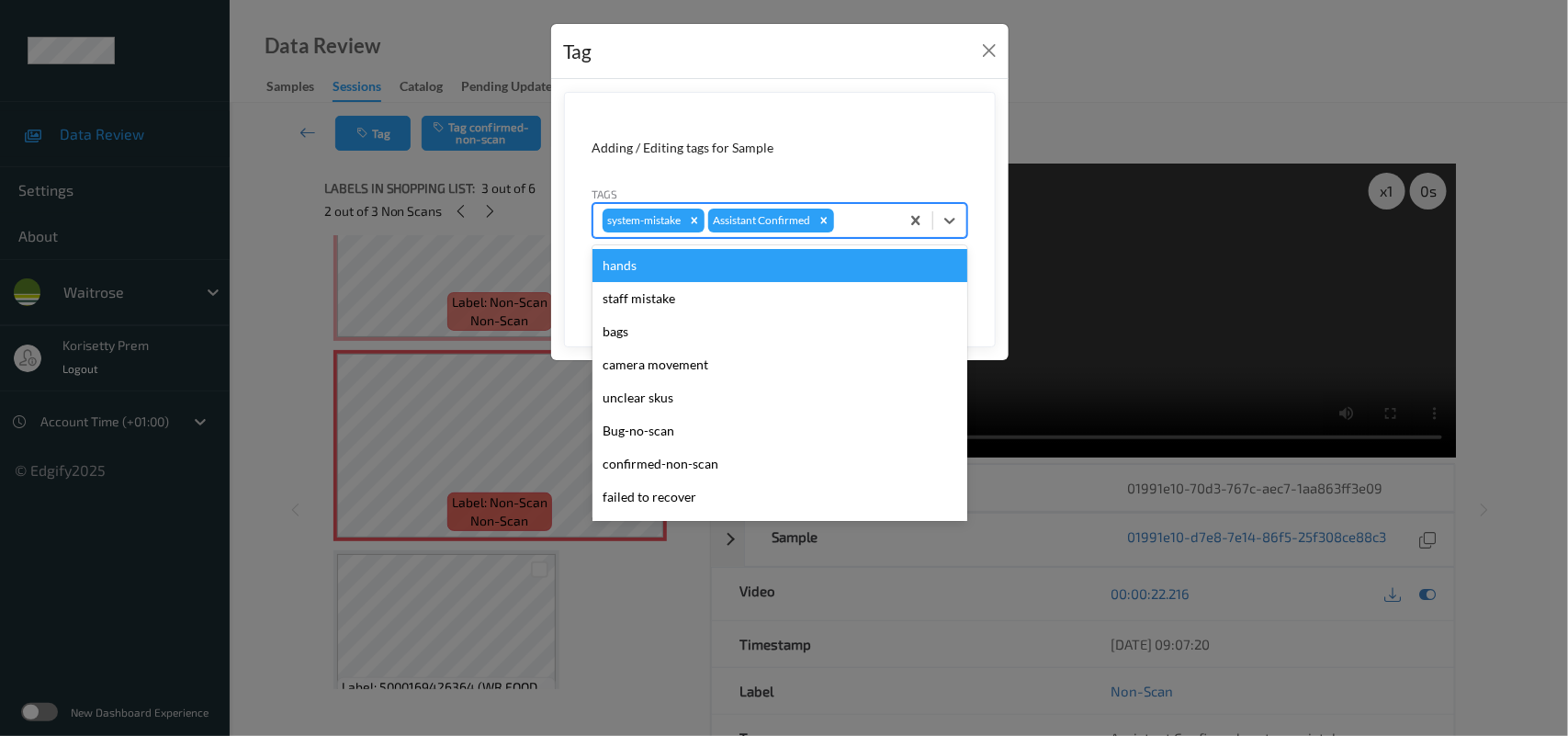
click at [847, 220] on div at bounding box center [864, 220] width 52 height 22
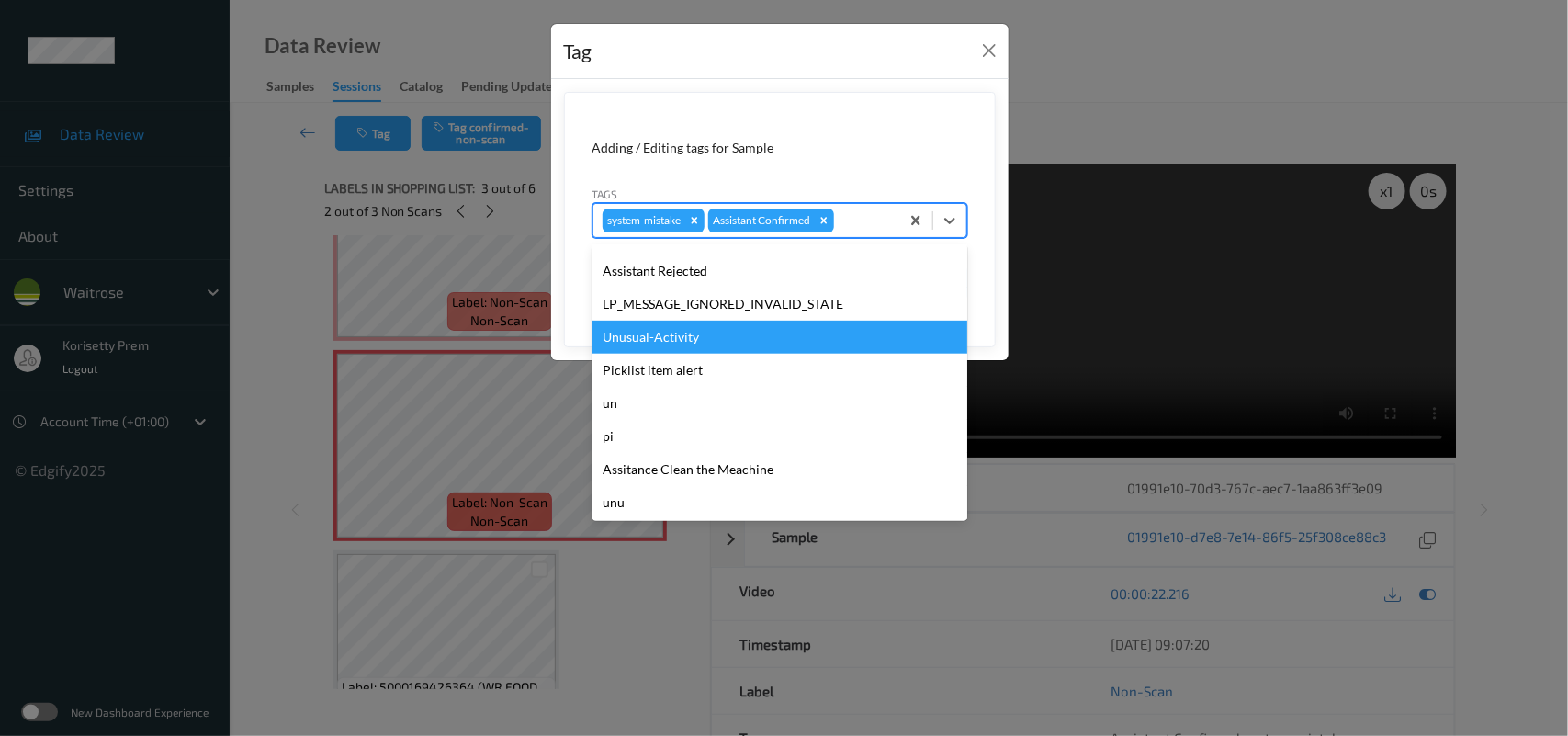
click at [648, 337] on div "Unusual-Activity" at bounding box center [780, 337] width 375 height 33
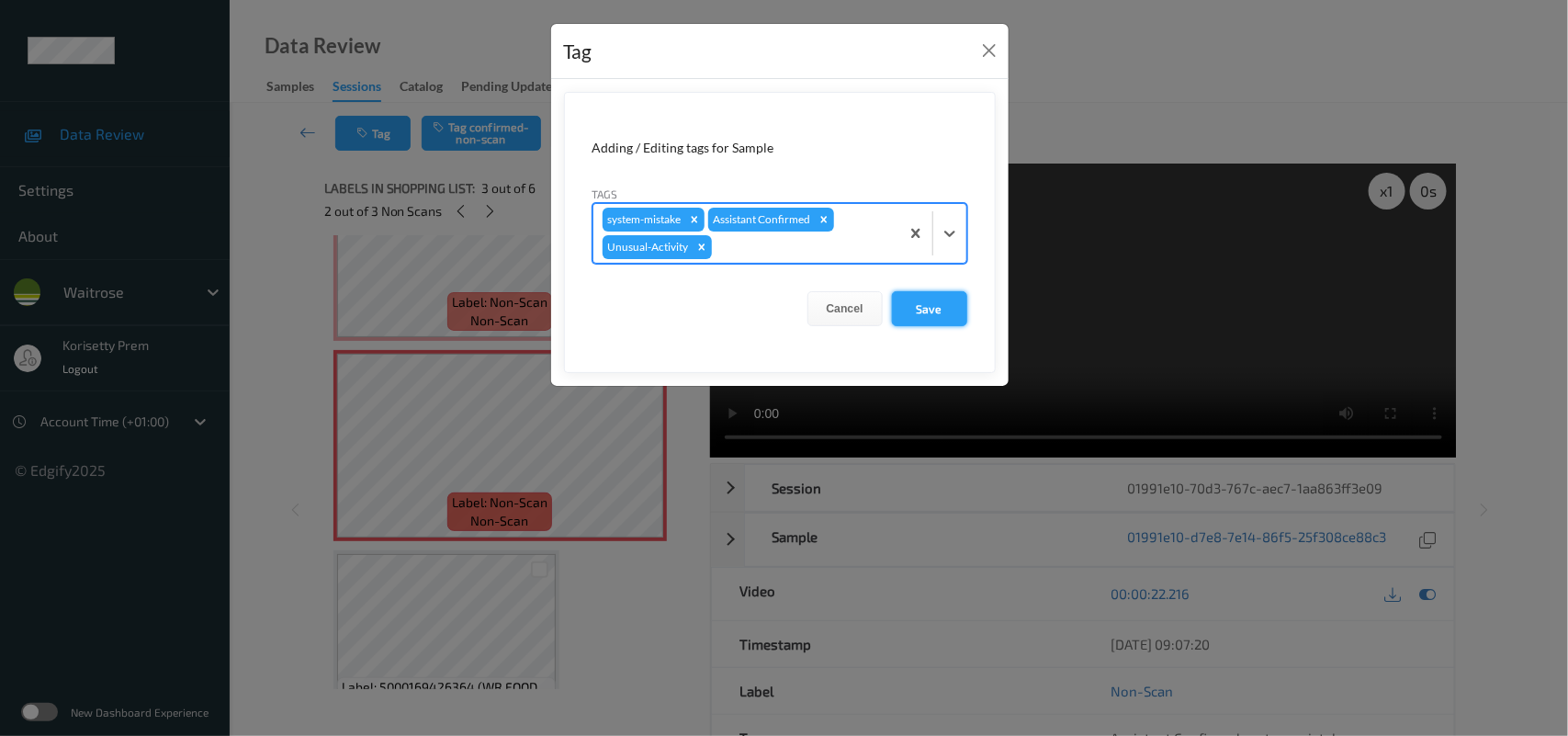
click at [924, 318] on button "Save" at bounding box center [929, 308] width 75 height 35
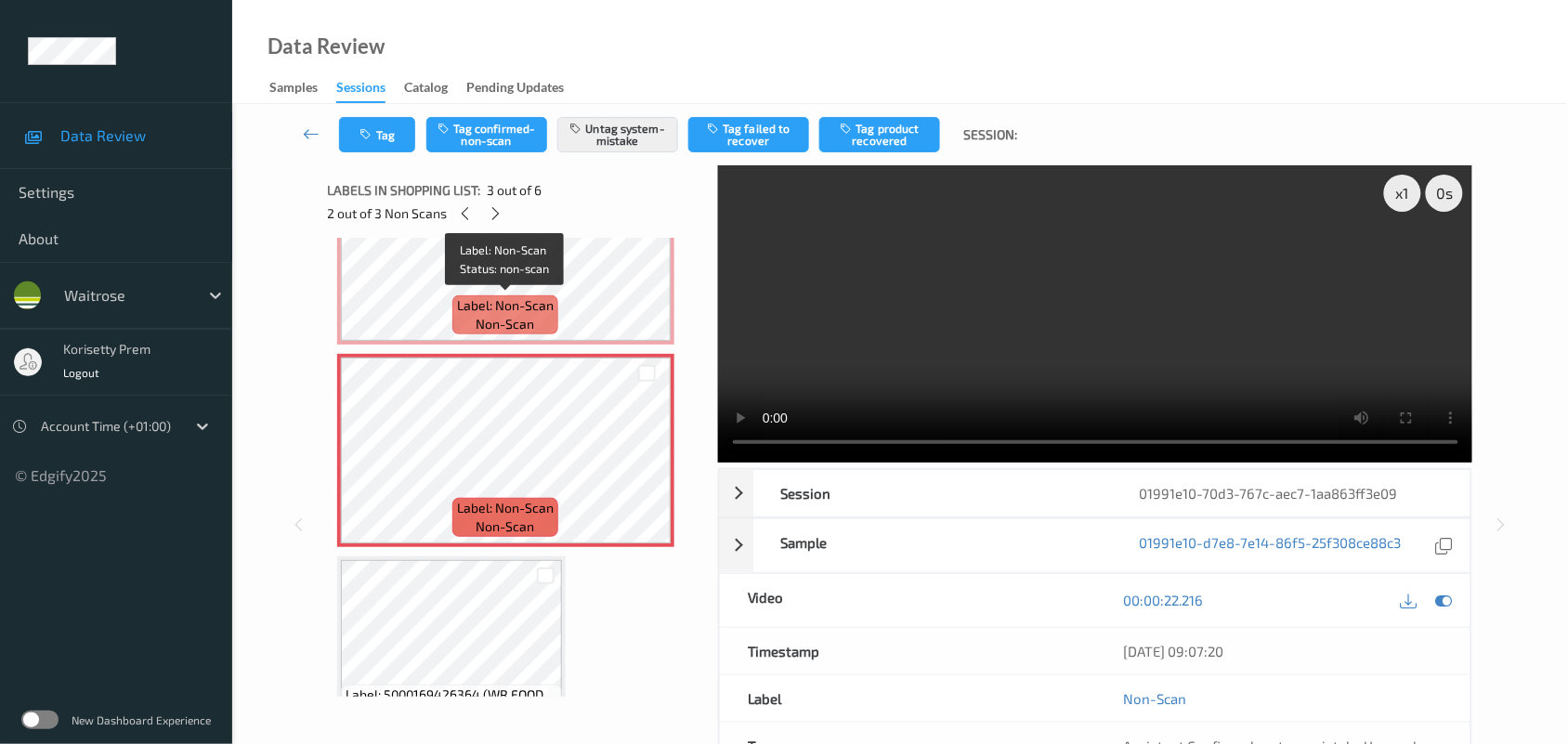
click at [521, 312] on span "Label: Non-Scan" at bounding box center [505, 305] width 97 height 19
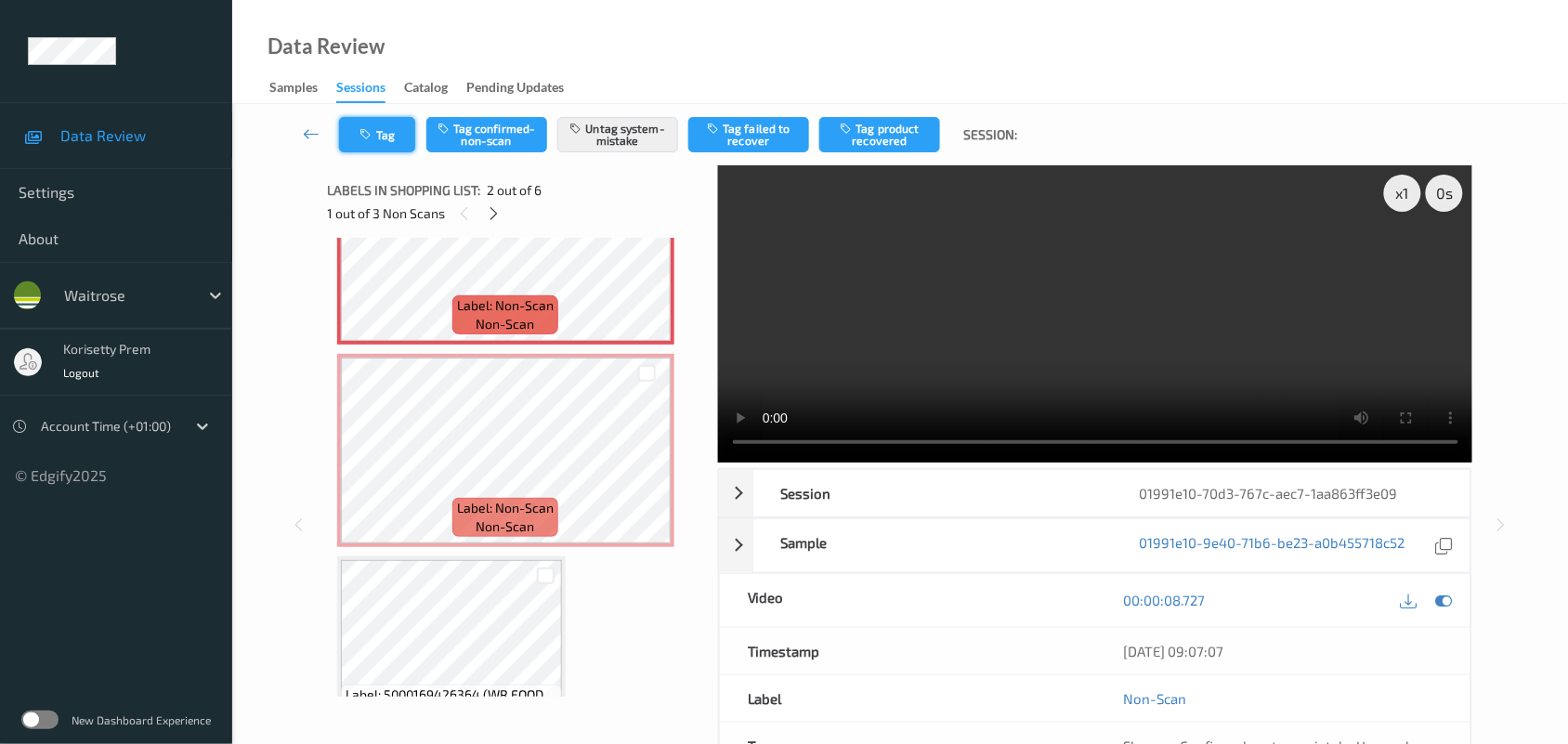
click at [386, 125] on button "Tag" at bounding box center [377, 135] width 76 height 35
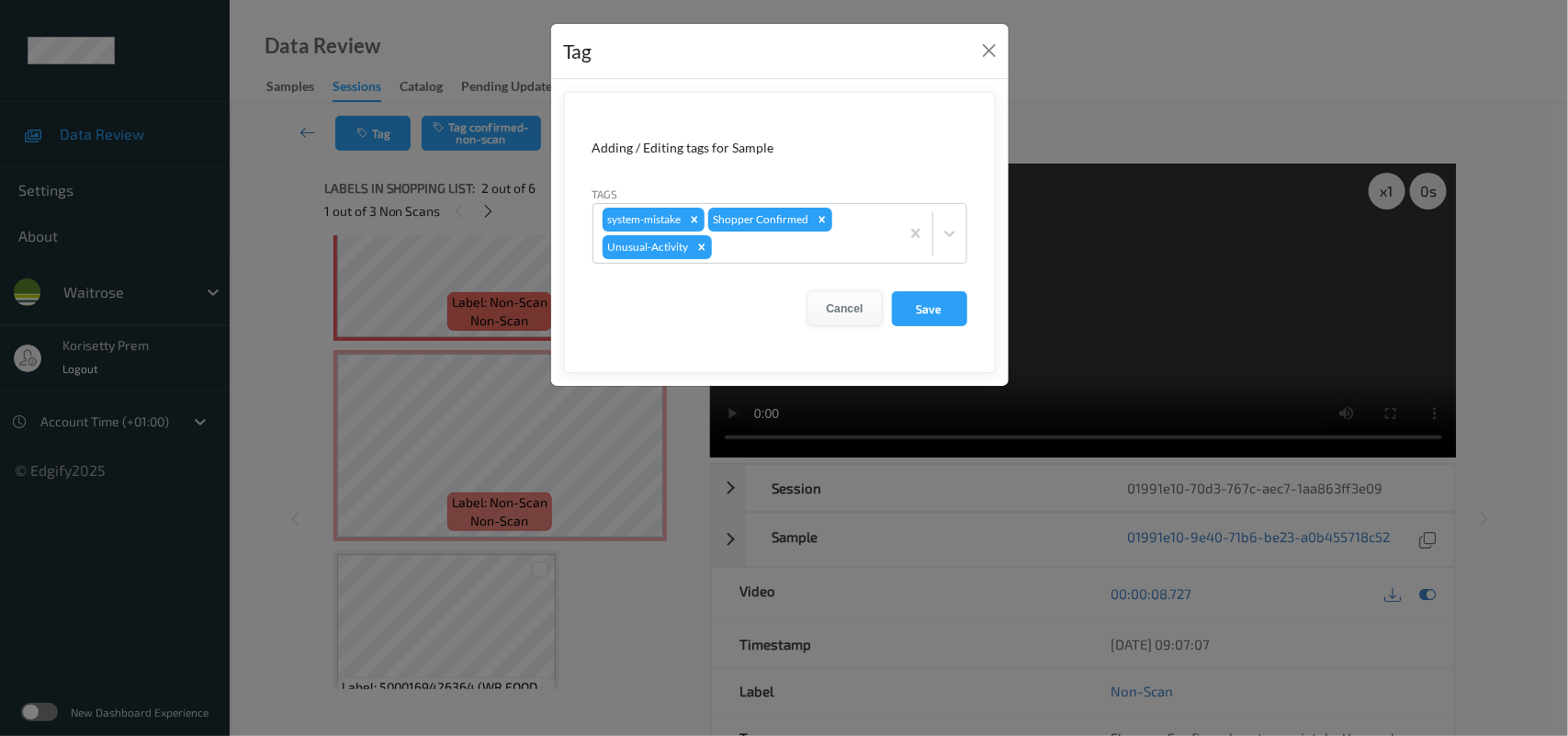
click at [859, 309] on button "Cancel" at bounding box center [845, 308] width 75 height 35
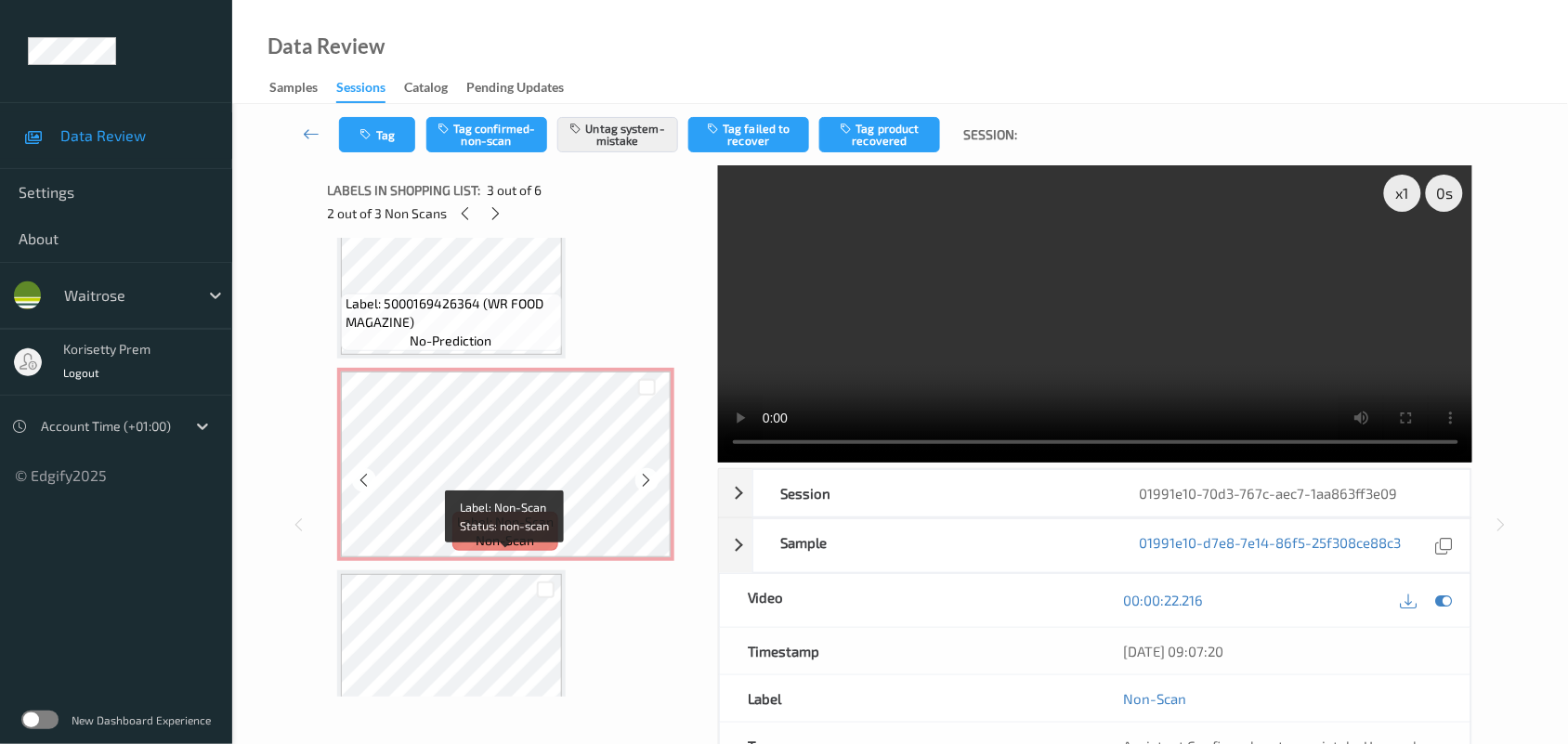
scroll to position [763, 0]
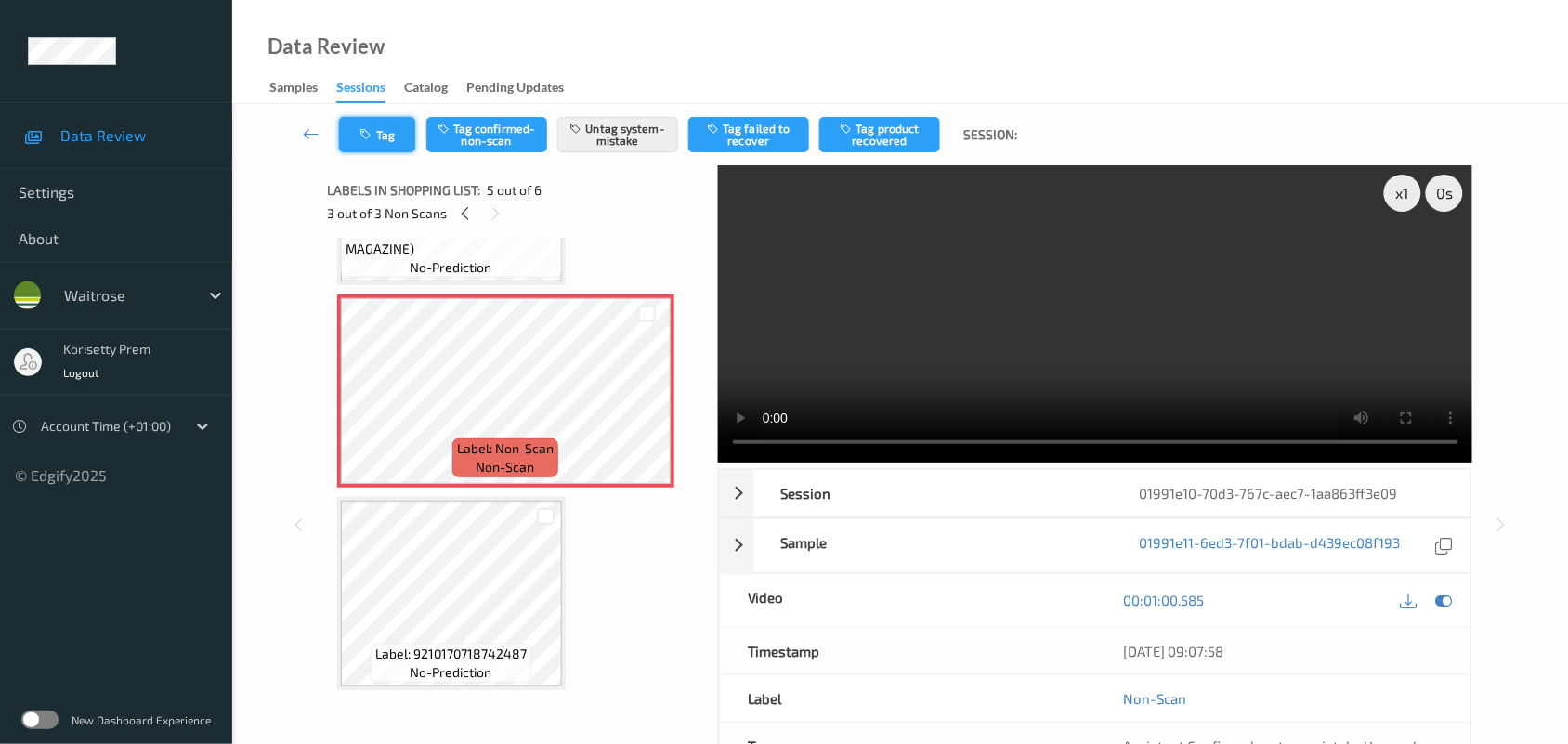
click at [377, 140] on button "Tag" at bounding box center [377, 135] width 76 height 35
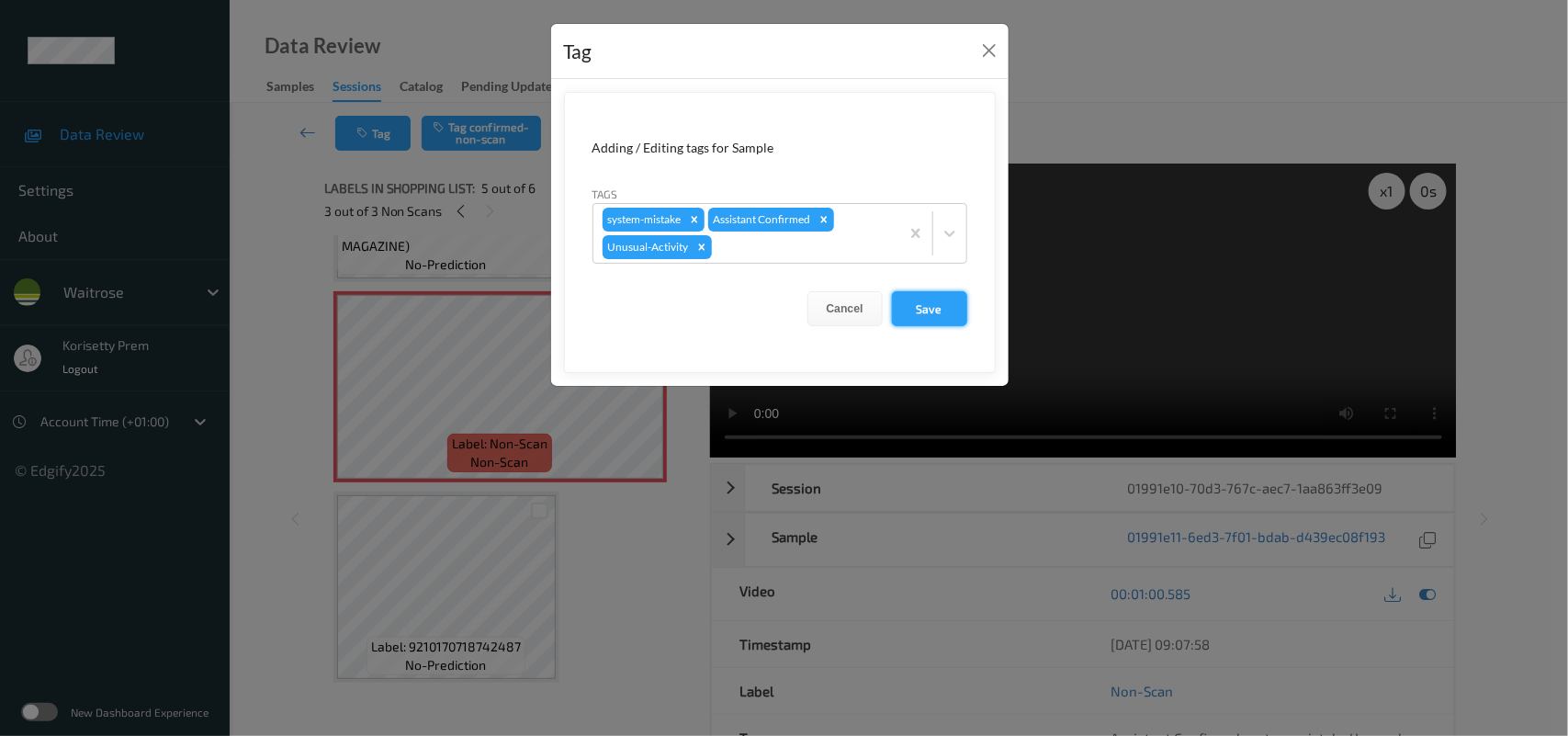
click at [938, 309] on button "Save" at bounding box center [929, 308] width 75 height 35
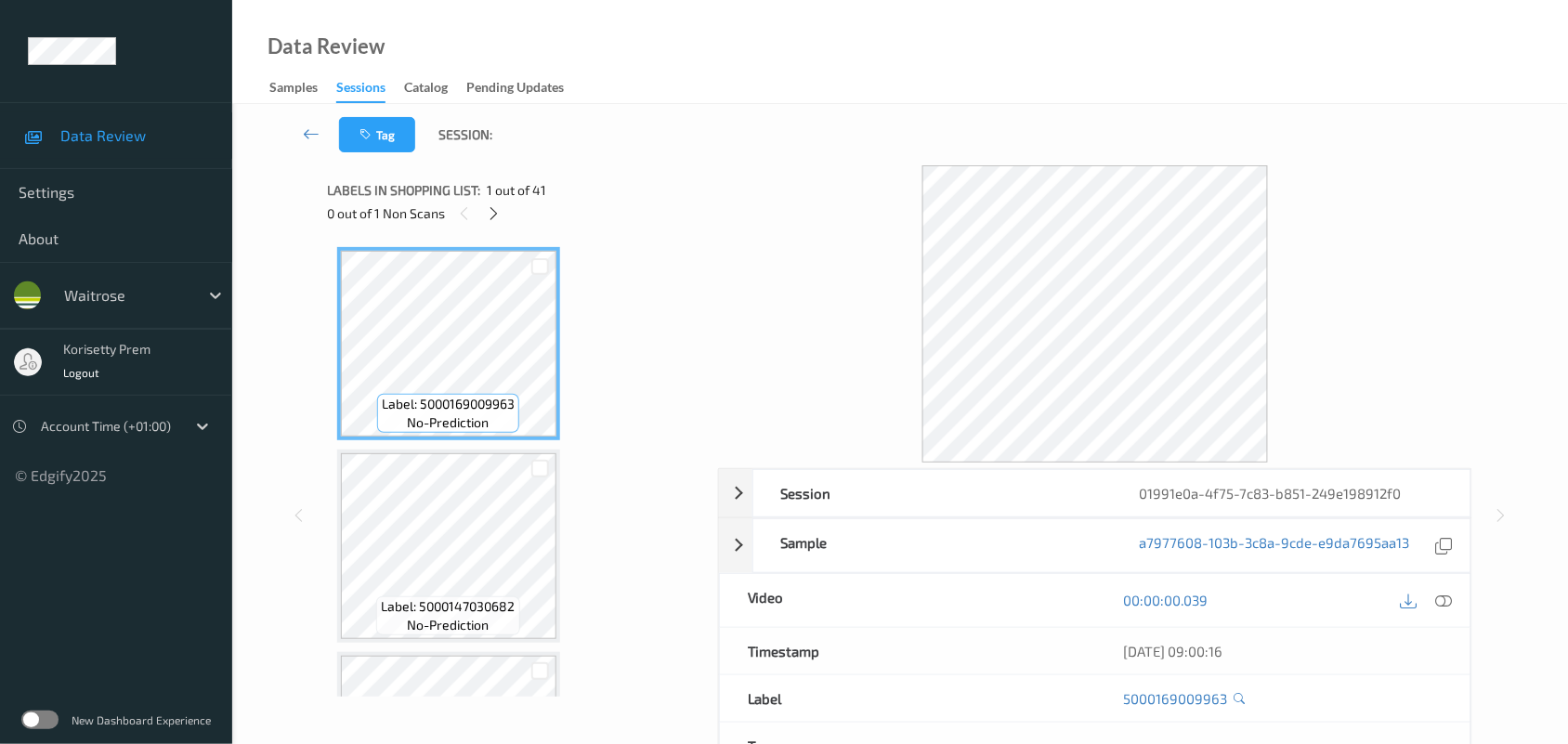
click at [1037, 7] on div "Data Review Samples Sessions Catalog Pending Updates" at bounding box center [900, 52] width 1335 height 104
click at [762, 119] on div "Tag Session:" at bounding box center [901, 135] width 1260 height 62
click at [827, 140] on div "Tag Session:" at bounding box center [901, 135] width 1260 height 62
click at [786, 111] on div "Tag Session:" at bounding box center [901, 135] width 1260 height 62
